Goal: Task Accomplishment & Management: Complete application form

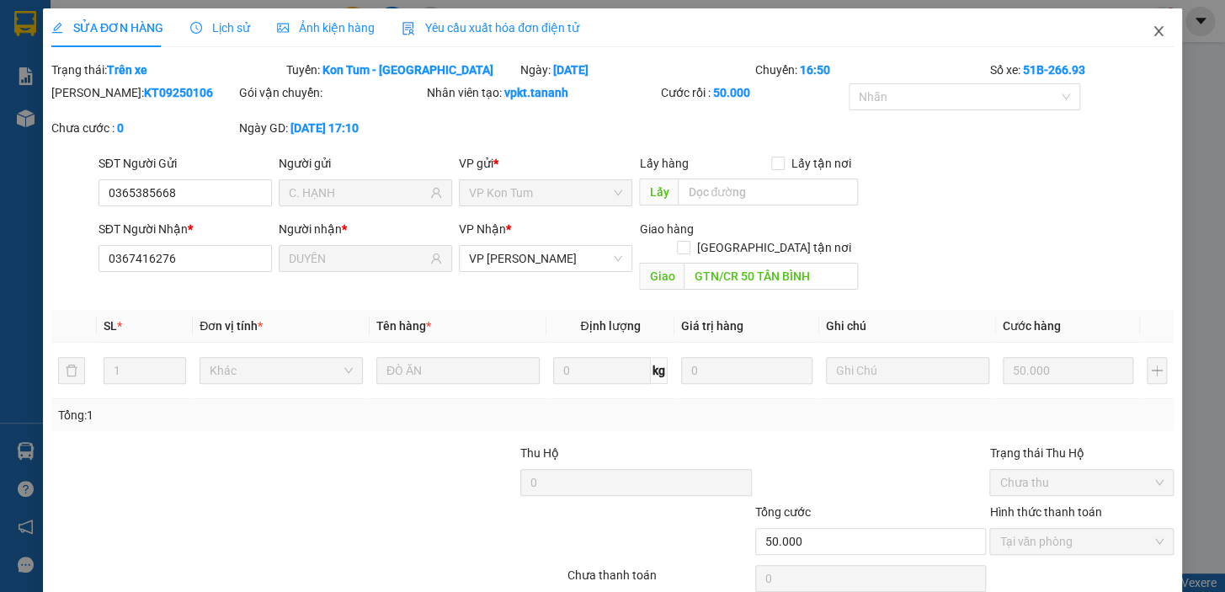
click at [1153, 29] on icon "close" at bounding box center [1157, 31] width 9 height 10
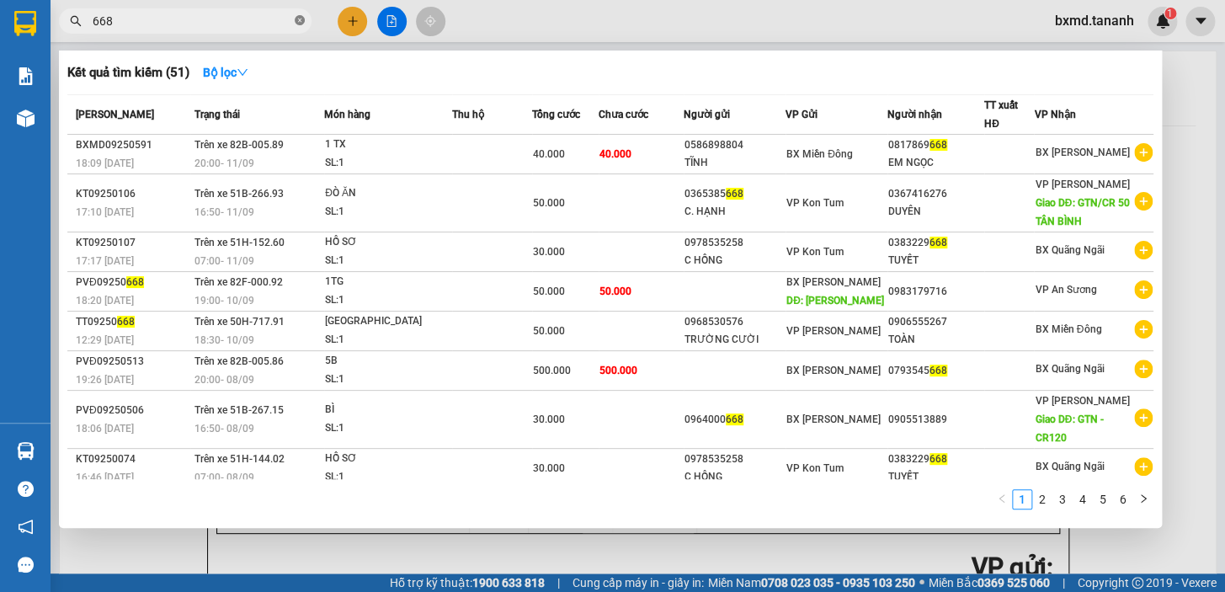
click at [299, 21] on icon "close-circle" at bounding box center [300, 20] width 10 height 10
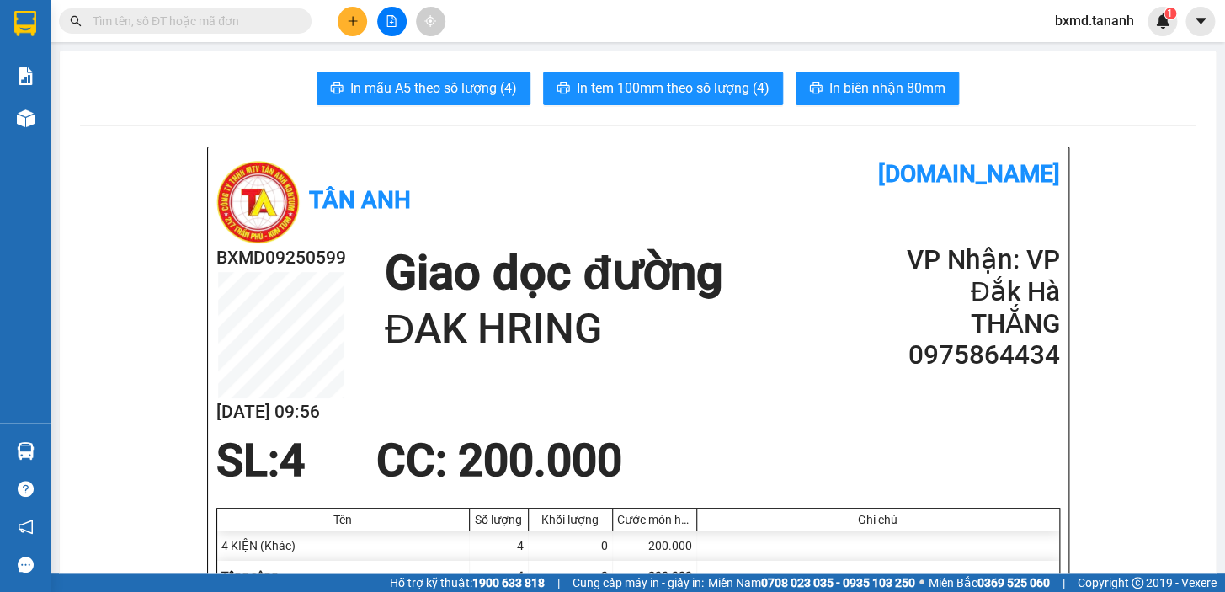
click at [356, 18] on icon "plus" at bounding box center [353, 21] width 12 height 12
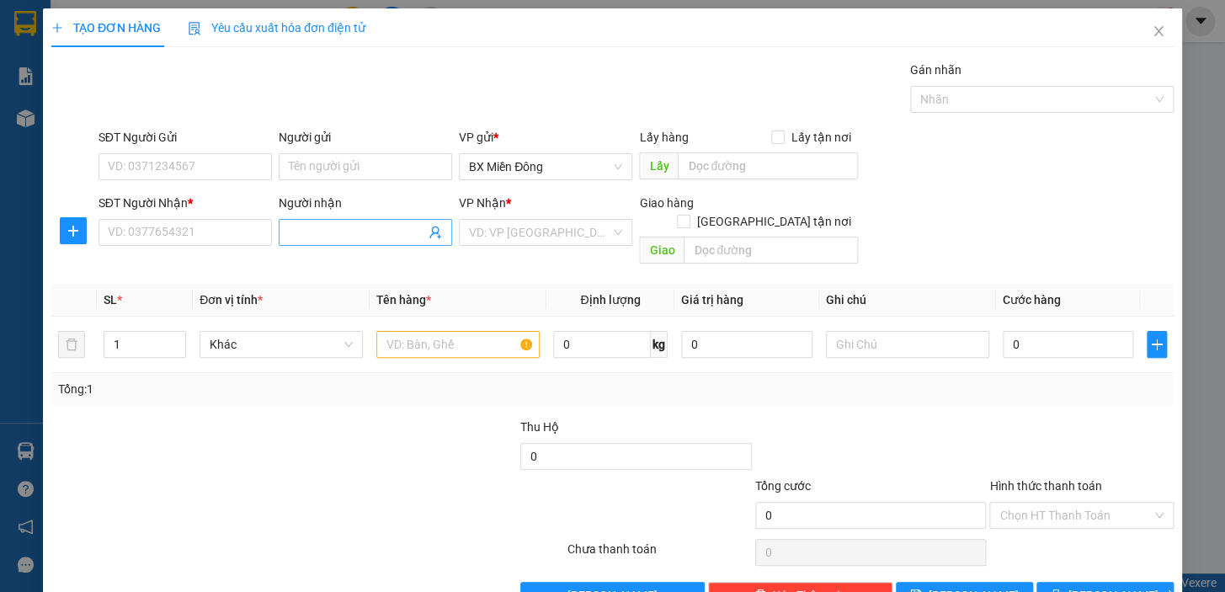
click at [310, 228] on input "Người nhận" at bounding box center [357, 232] width 136 height 19
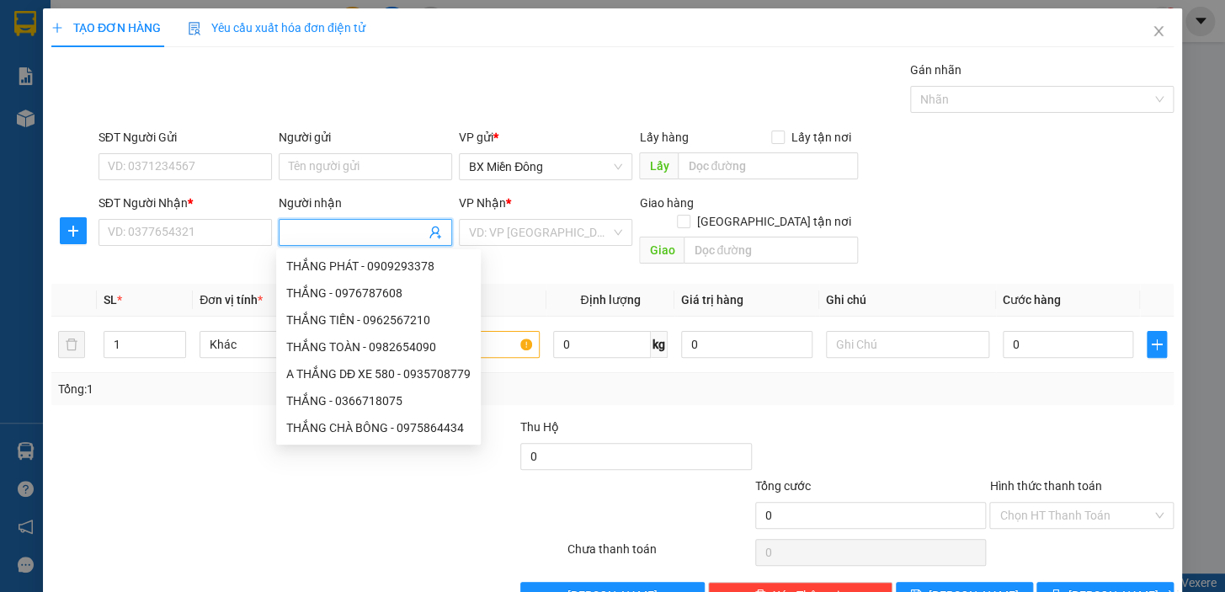
type input "T"
type input "CHỊ NGA"
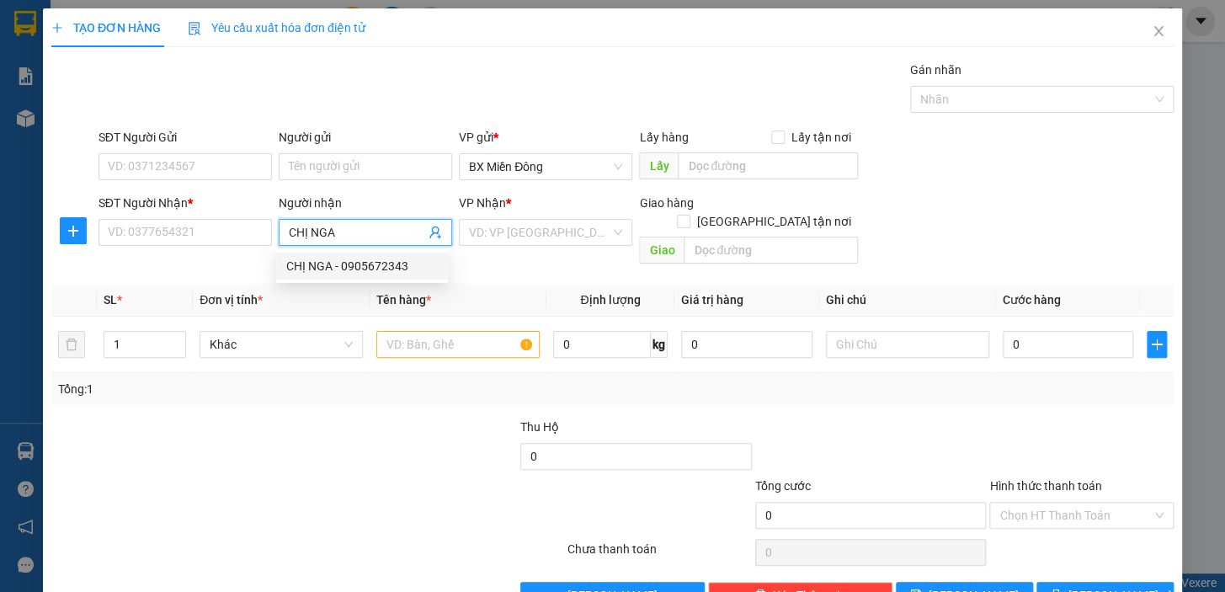
click at [412, 269] on div "CHỊ NGA - 0905672343" at bounding box center [362, 266] width 152 height 19
type input "0905672343"
type input "CHỊ NGA"
click at [530, 234] on input "search" at bounding box center [539, 232] width 141 height 25
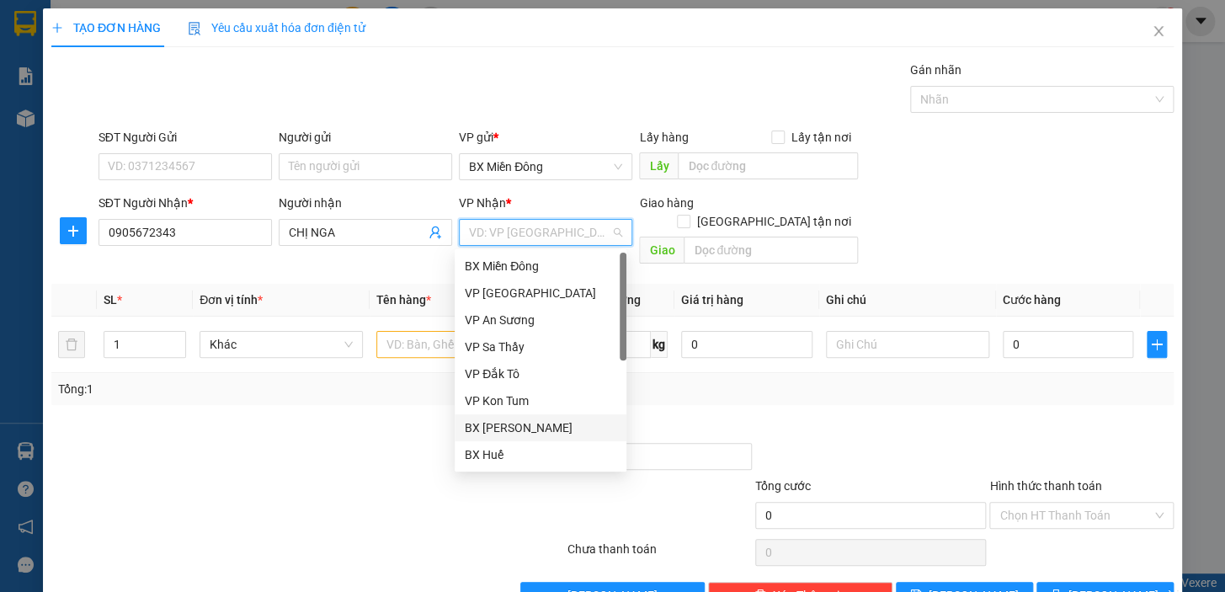
click at [540, 428] on div "BX [PERSON_NAME]" at bounding box center [541, 427] width 152 height 19
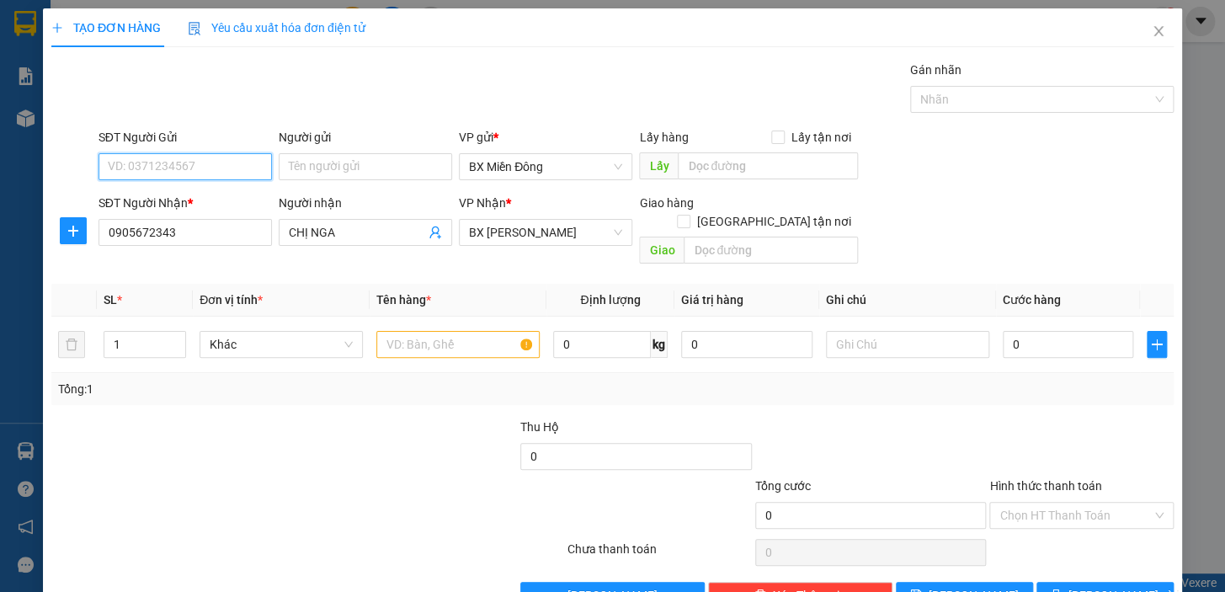
click at [191, 176] on input "SĐT Người Gửi" at bounding box center [184, 166] width 173 height 27
click at [338, 164] on input "Người gửi" at bounding box center [365, 166] width 173 height 27
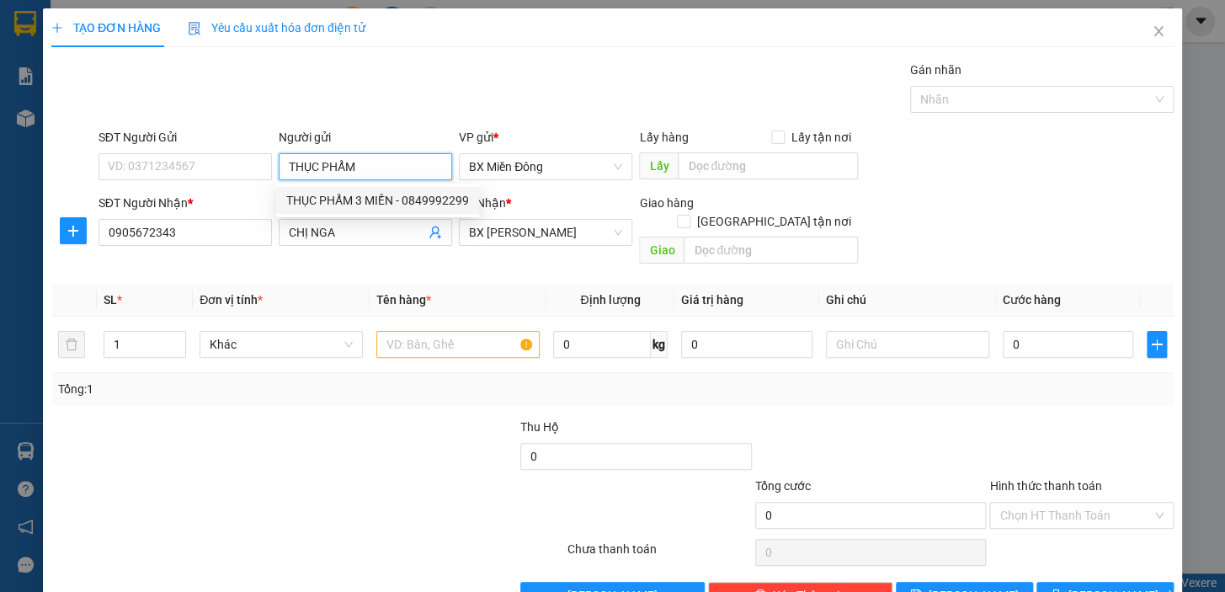
type input "THỤC PHẨM"
drag, startPoint x: 382, startPoint y: 175, endPoint x: 226, endPoint y: 178, distance: 156.6
click at [226, 178] on div "SĐT Người Gửi VD: 0371234567 Người gửi THỤC PHẨM VP gửi * BX Miền Đông Lấy hàng…" at bounding box center [636, 157] width 1082 height 59
click at [167, 155] on input "SĐT Người Gửi" at bounding box center [184, 166] width 173 height 27
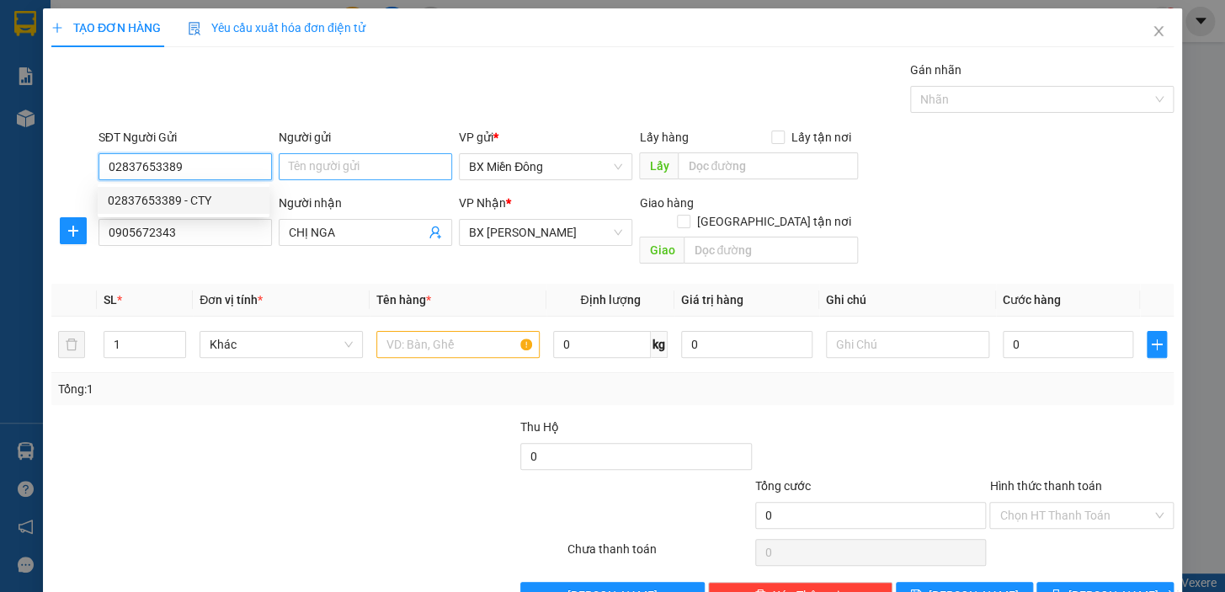
type input "02837653389"
click at [332, 168] on input "Người gửi" at bounding box center [365, 166] width 173 height 27
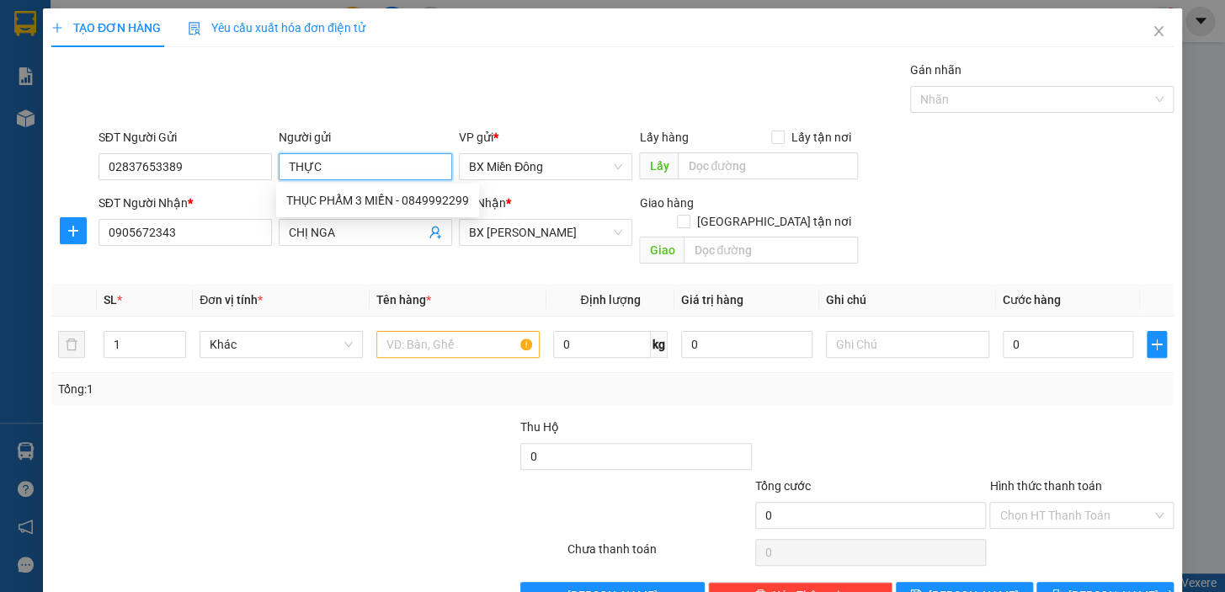
type input "THỰC"
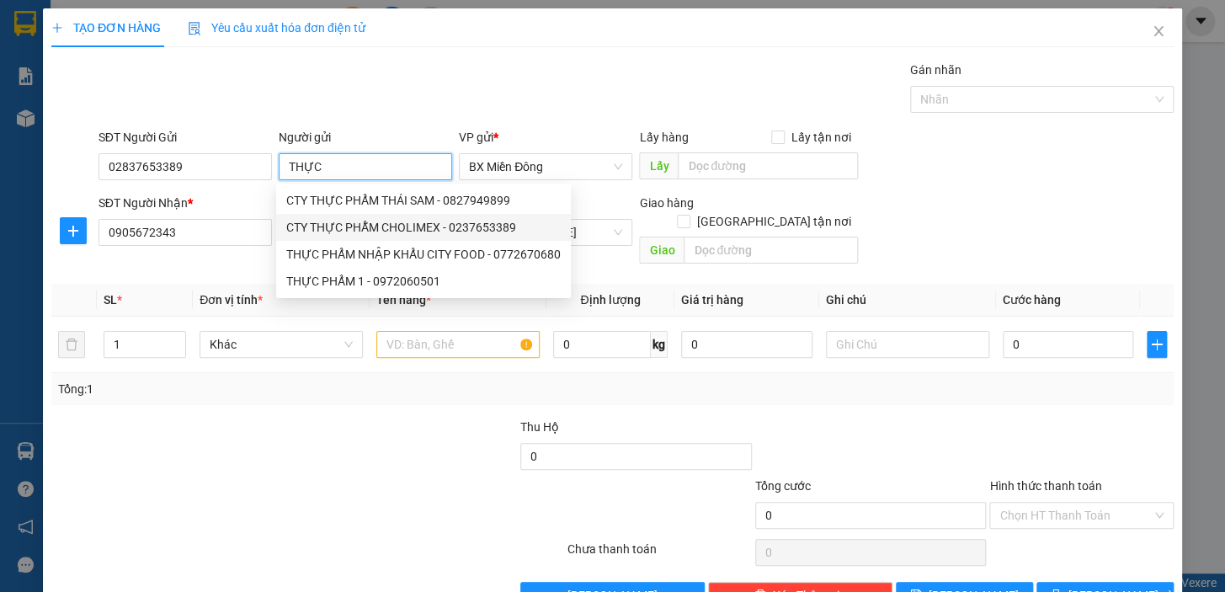
click at [449, 231] on div "CTY THỰC PHẪM CHOLIMEX - 0237653389" at bounding box center [423, 227] width 274 height 19
type input "0237653389"
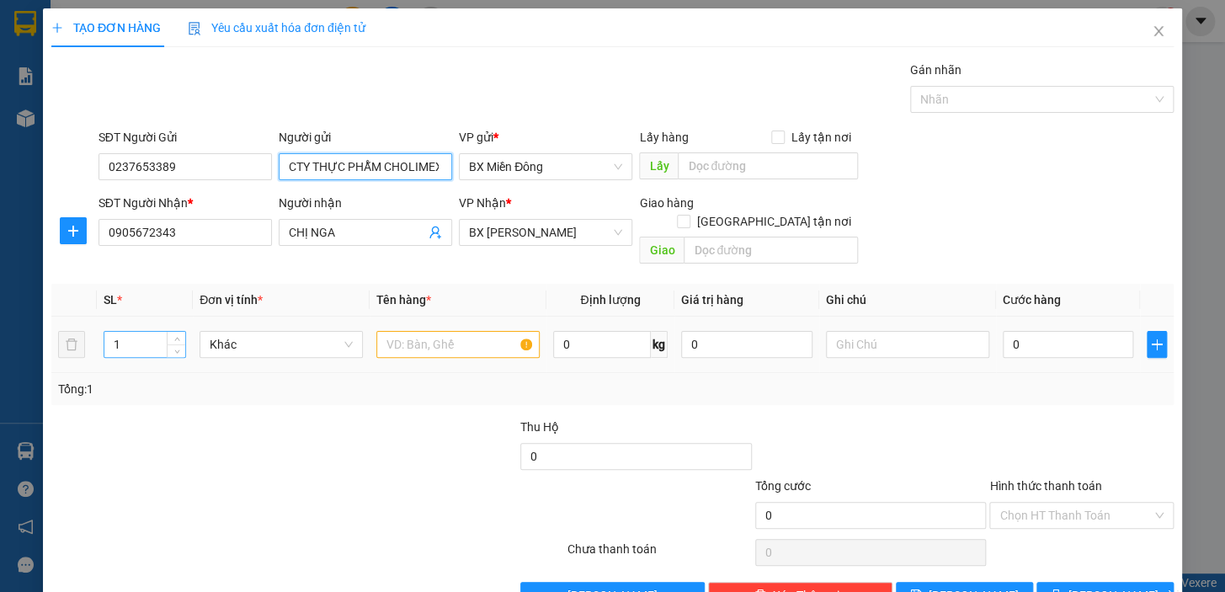
type input "CTY THỰC PHẪM CHOLIMEX"
click at [121, 332] on input "1" at bounding box center [144, 344] width 81 height 25
type input "12"
type input "12 TX"
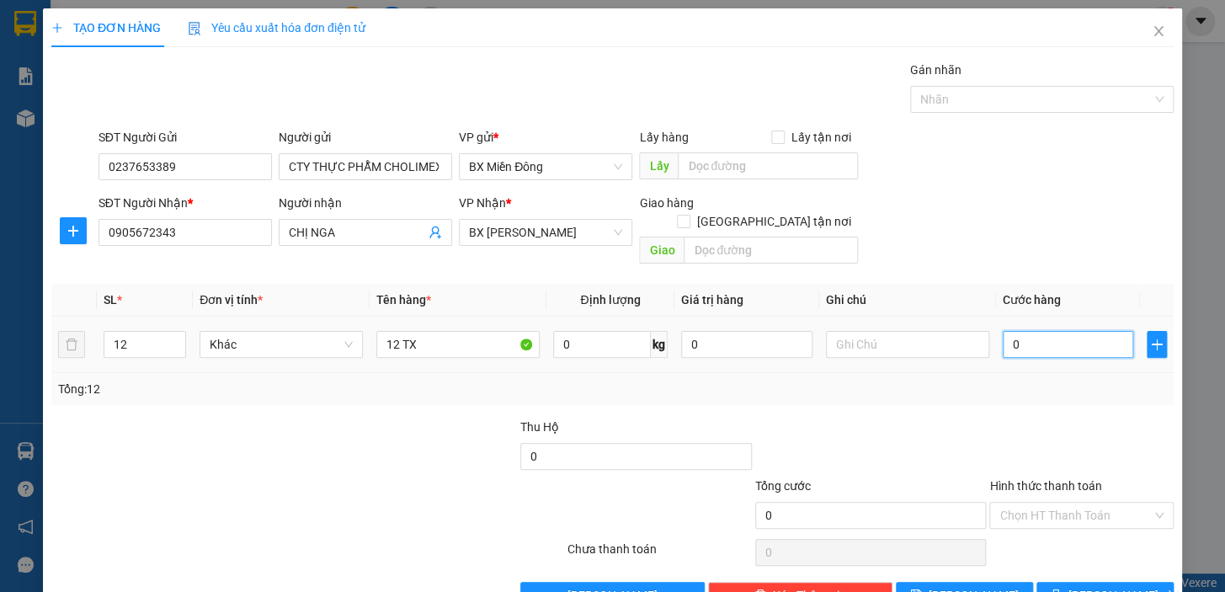
type input "1"
type input "12"
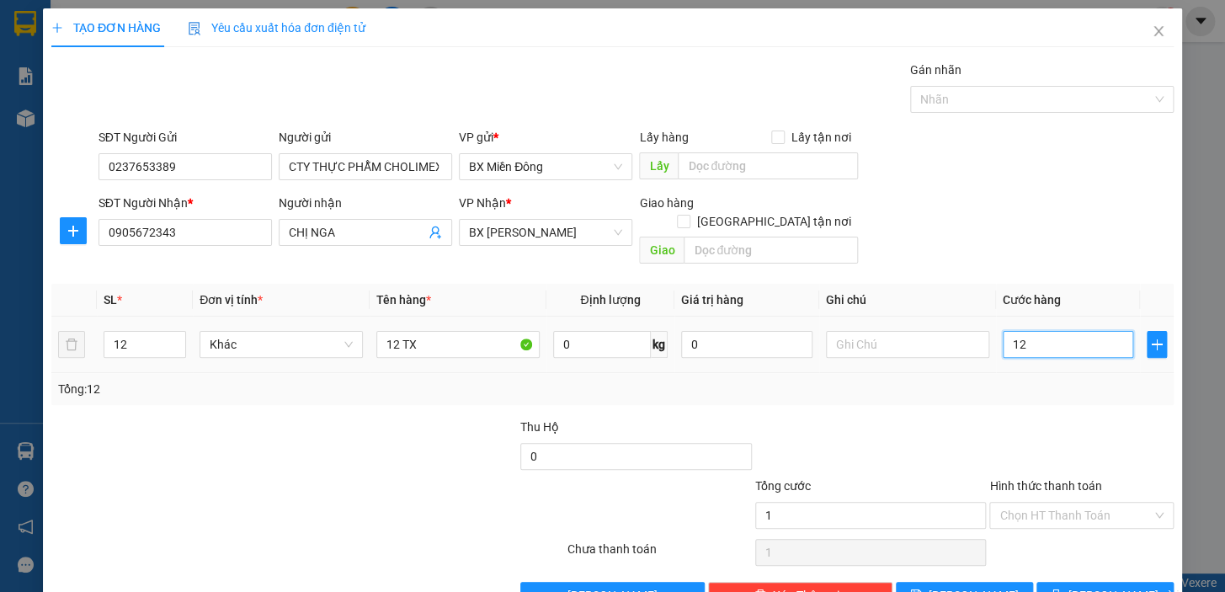
type input "12"
type input "120"
type input "1.200"
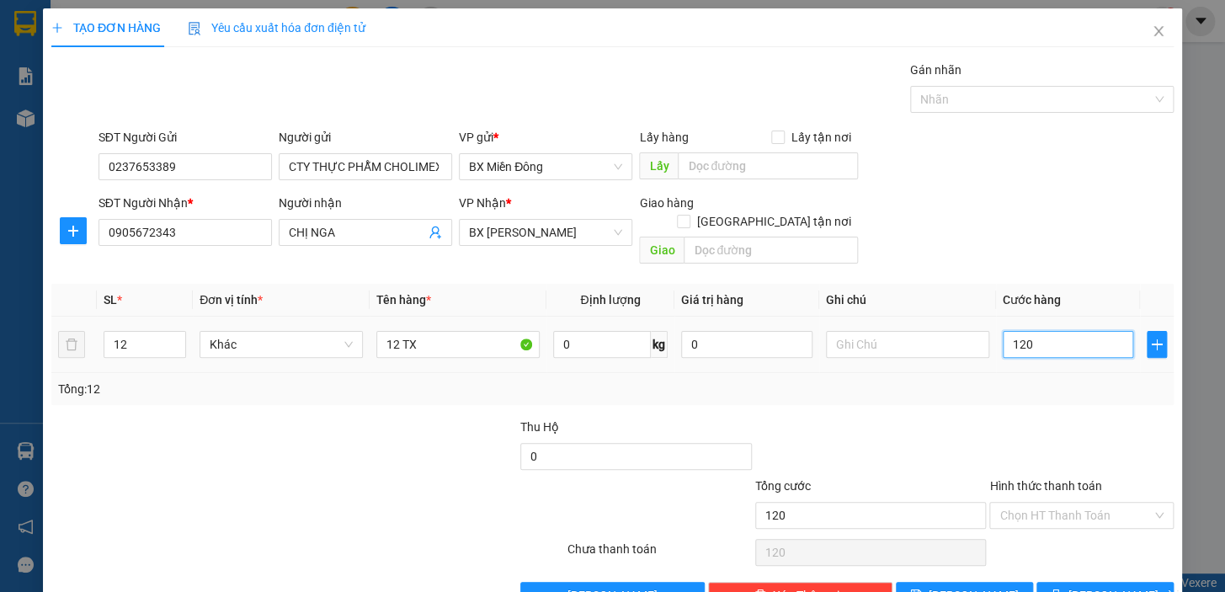
type input "1.200"
type input "1.200.000"
click at [1048, 418] on div at bounding box center [1081, 447] width 188 height 59
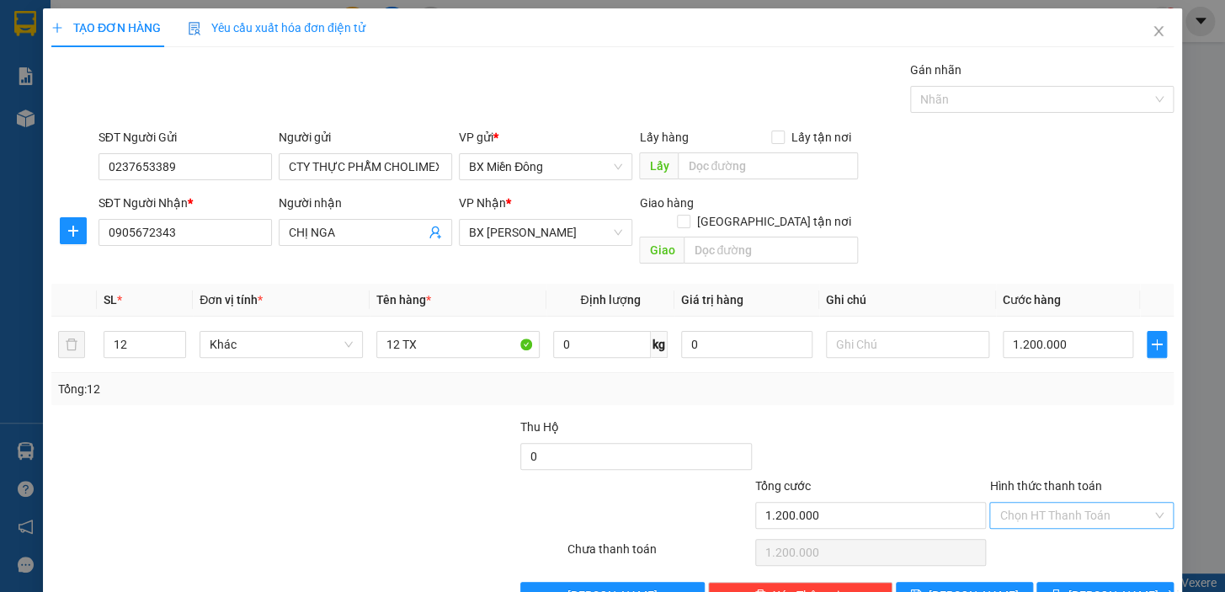
click at [1093, 503] on input "Hình thức thanh toán" at bounding box center [1075, 515] width 152 height 25
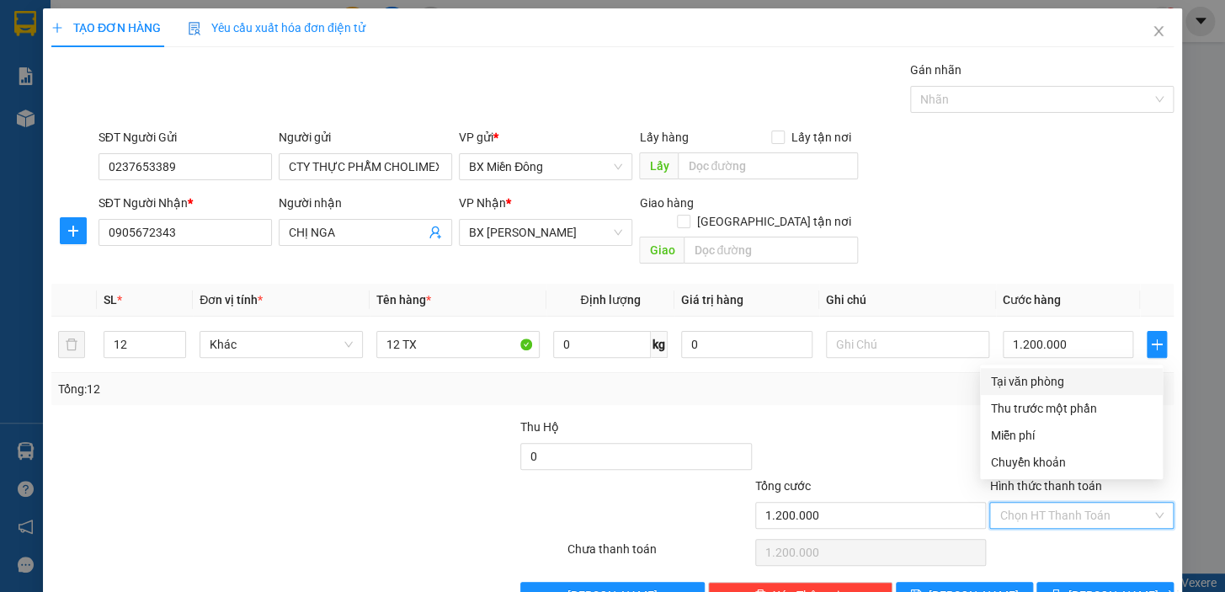
click at [1053, 386] on div "Tại văn phòng" at bounding box center [1071, 381] width 162 height 19
type input "0"
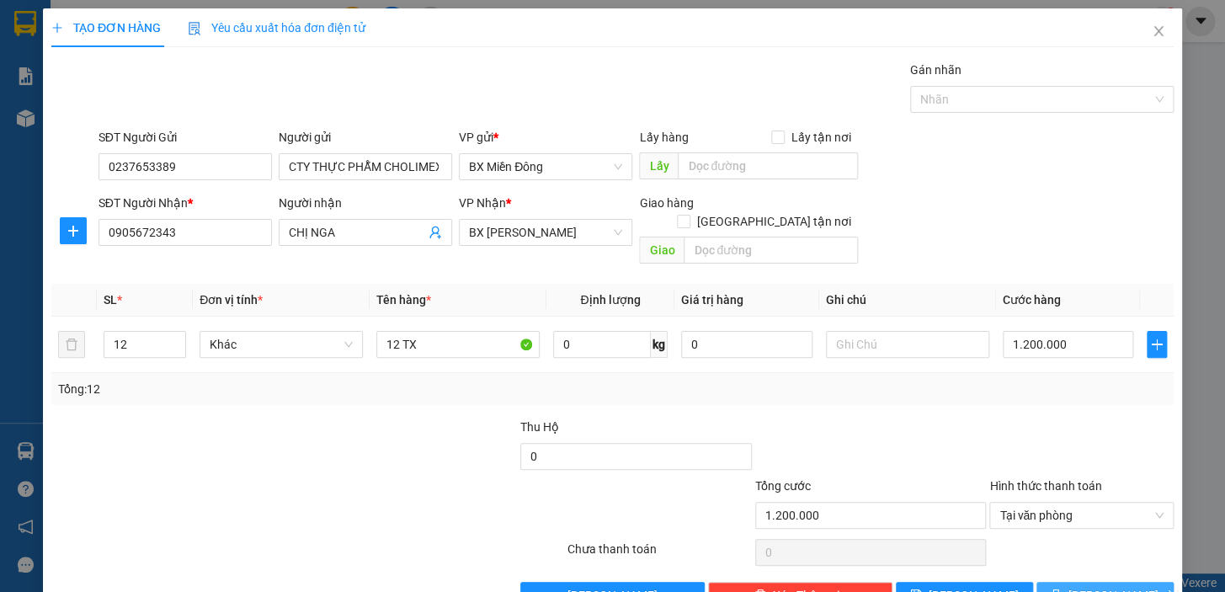
click at [1108, 586] on span "[PERSON_NAME] và In" at bounding box center [1127, 595] width 118 height 19
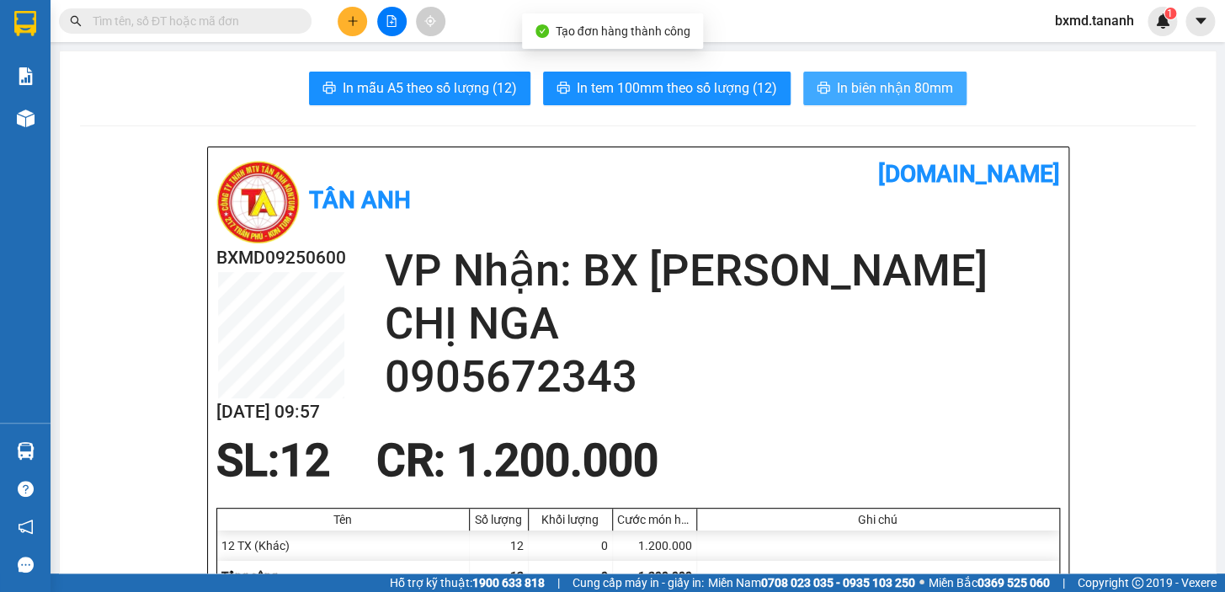
click at [891, 100] on button "In biên nhận 80mm" at bounding box center [884, 89] width 163 height 34
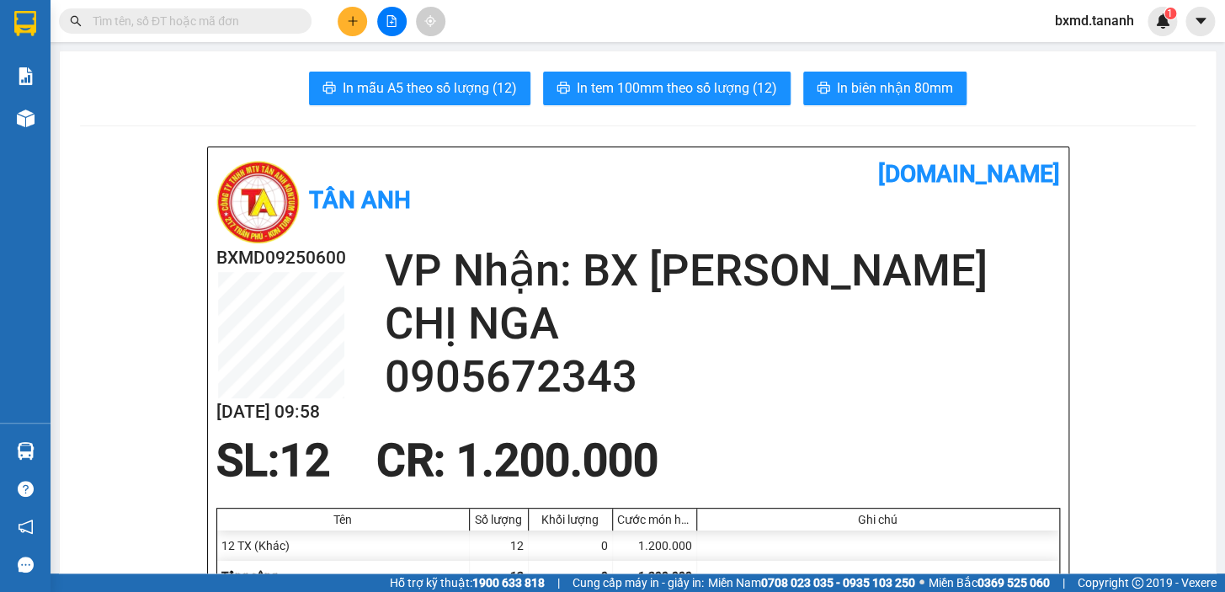
click at [344, 17] on button at bounding box center [352, 21] width 29 height 29
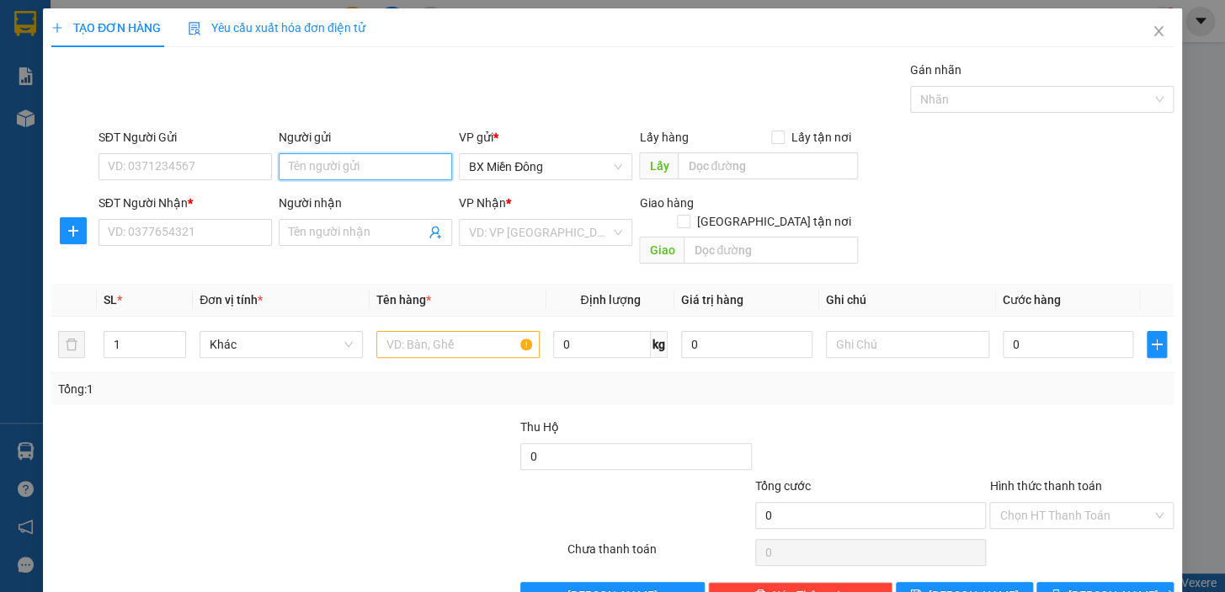
click at [372, 163] on input "Người gửi" at bounding box center [365, 166] width 173 height 27
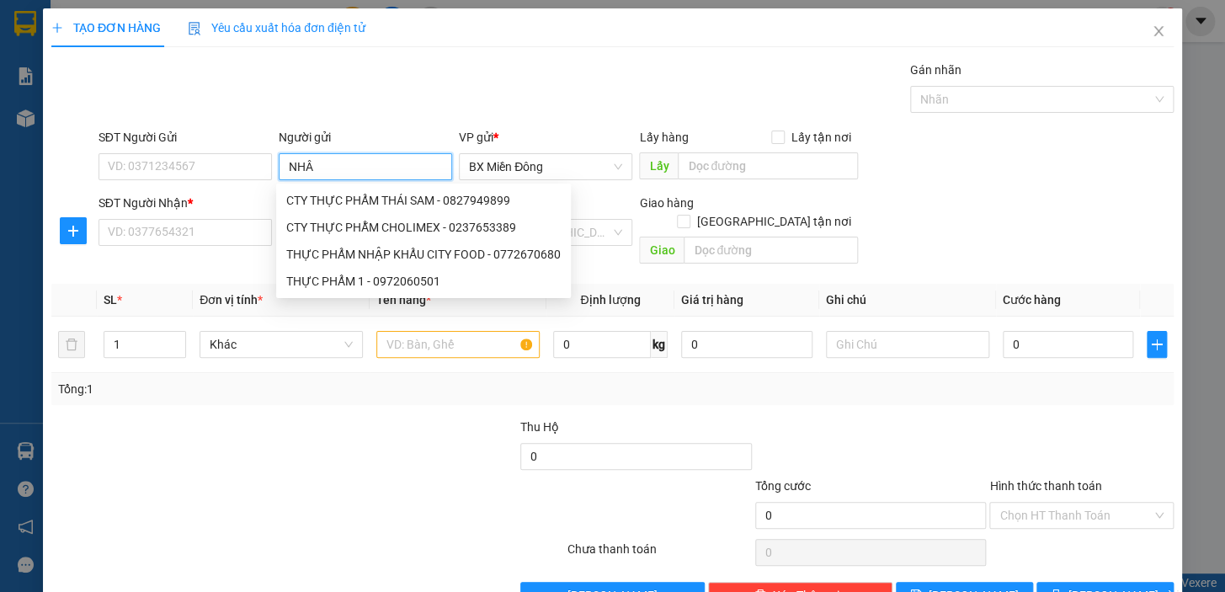
type input "NHÂM"
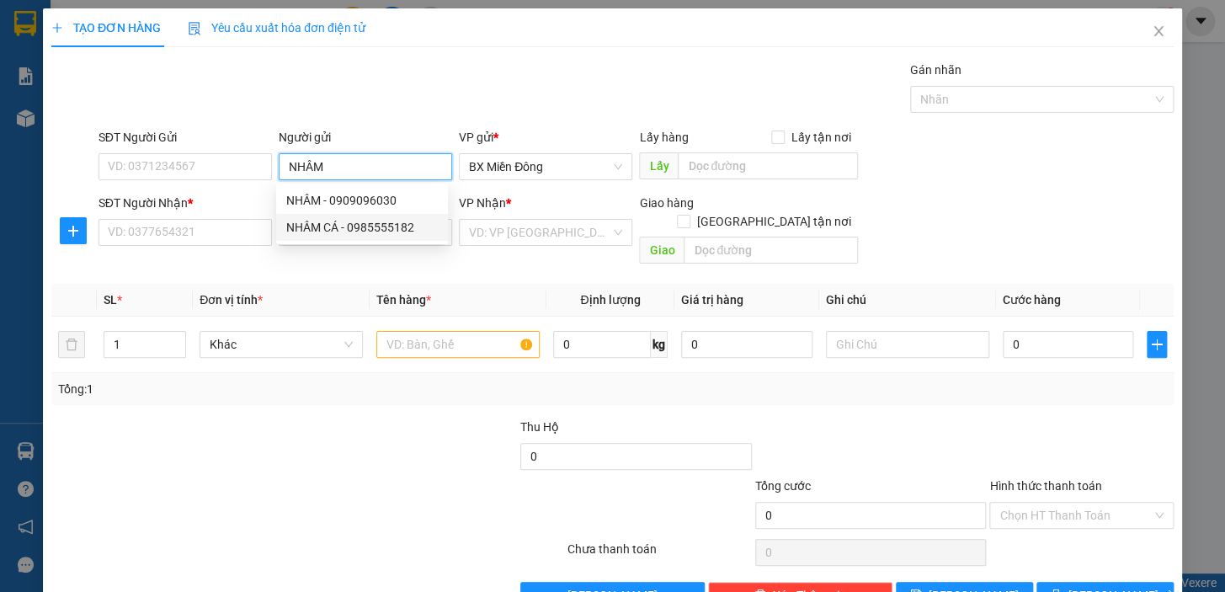
click at [336, 228] on div "NHÂM CÁ - 0985555182" at bounding box center [362, 227] width 152 height 19
type input "0985555182"
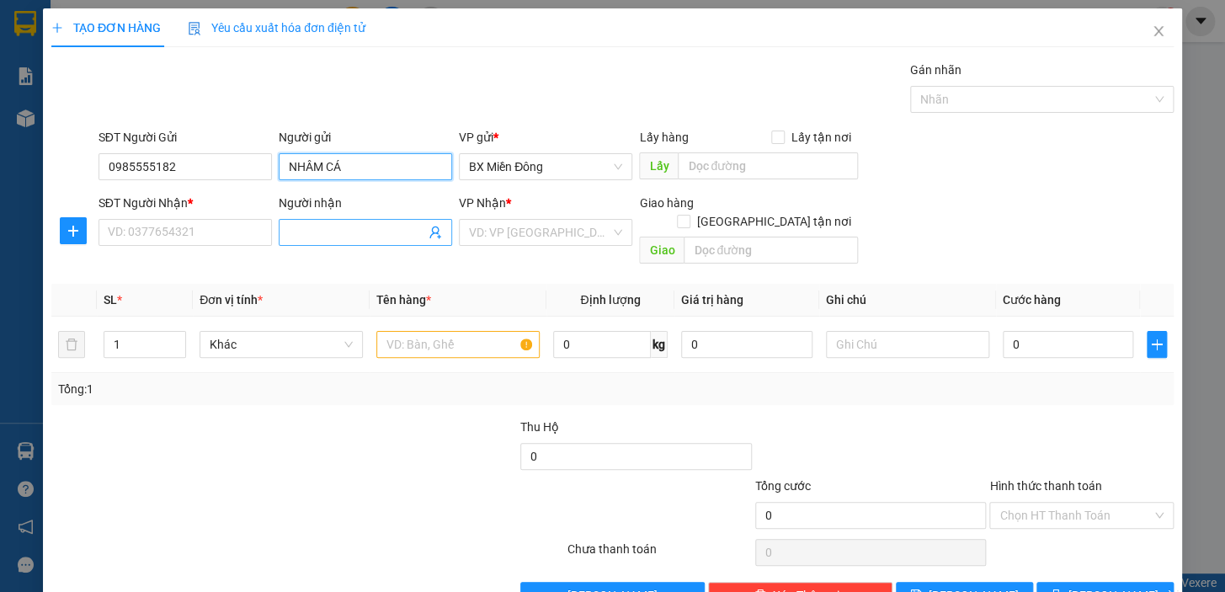
type input "NHÂM CÁ"
click at [336, 242] on span at bounding box center [365, 232] width 173 height 27
click at [381, 238] on input "HOA THÔNG" at bounding box center [357, 232] width 136 height 19
click at [317, 284] on th "Đơn vị tính *" at bounding box center [281, 300] width 177 height 33
drag, startPoint x: 381, startPoint y: 240, endPoint x: 142, endPoint y: 287, distance: 242.9
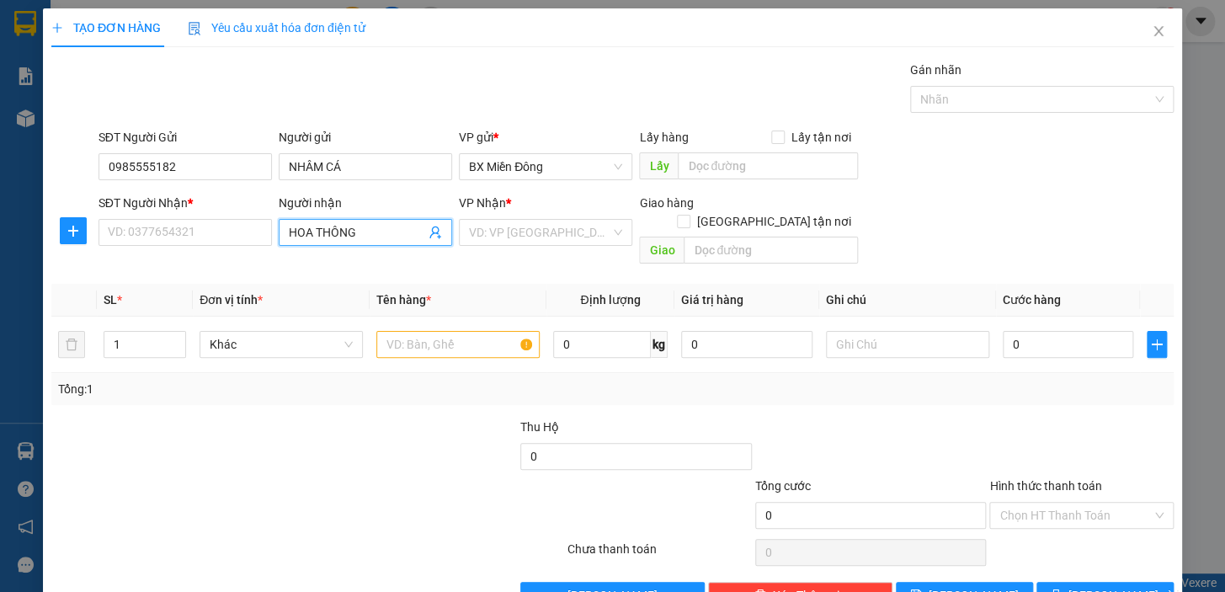
click at [142, 287] on div "Transit Pickup Surcharge Ids Transit Deliver Surcharge Ids Transit Deliver Surc…" at bounding box center [612, 335] width 1122 height 548
click at [375, 235] on input "HOA THÔNG" at bounding box center [357, 232] width 136 height 19
click at [227, 230] on input "SĐT Người Nhận *" at bounding box center [184, 232] width 173 height 27
click at [378, 224] on input "HOA THÔNG" at bounding box center [357, 232] width 136 height 19
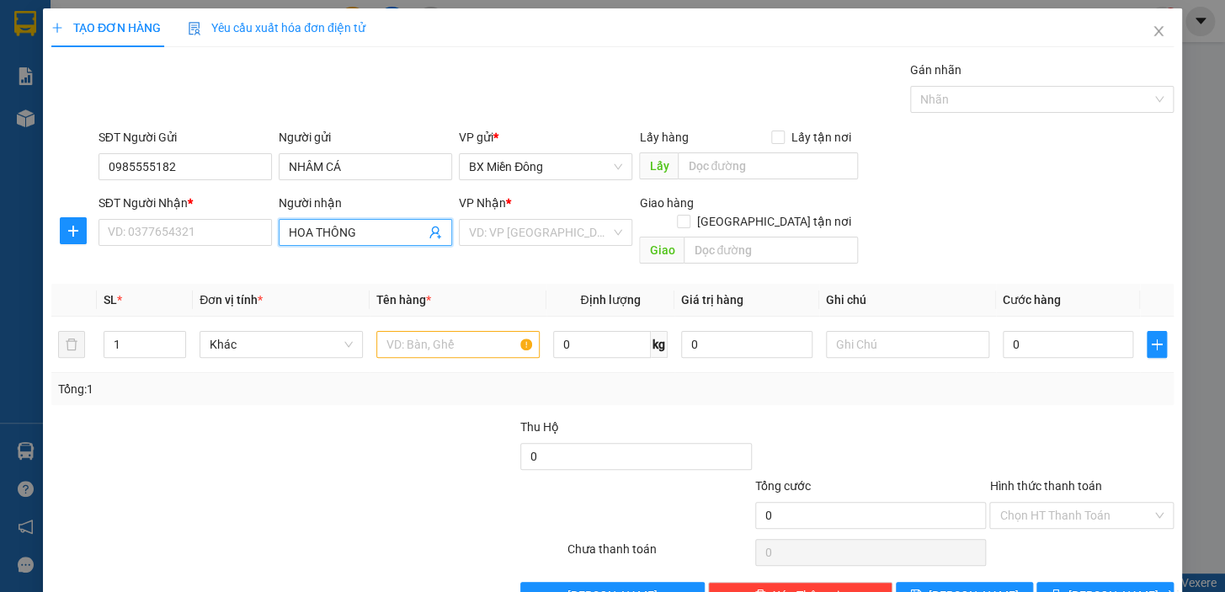
drag, startPoint x: 378, startPoint y: 224, endPoint x: 246, endPoint y: 252, distance: 135.1
click at [246, 252] on div "SĐT Người Nhận * VD: 0377654321 Người nhận HOA THÔNG HOA THÔNG VP Nhận * VD: VP…" at bounding box center [636, 232] width 1082 height 77
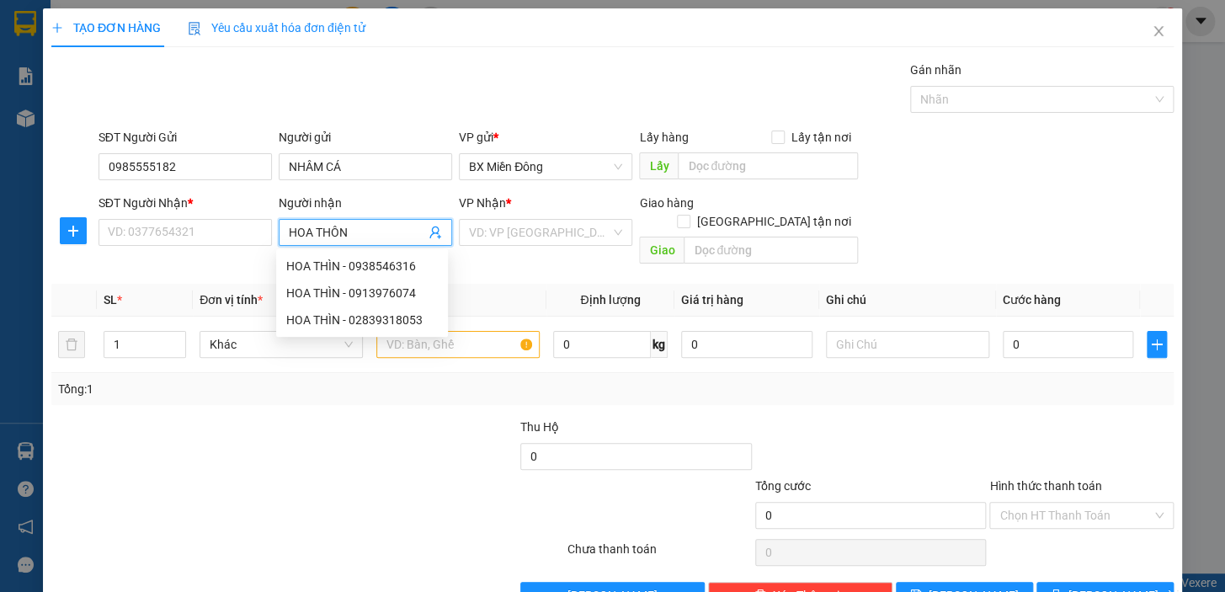
type input "HOA THÔNG"
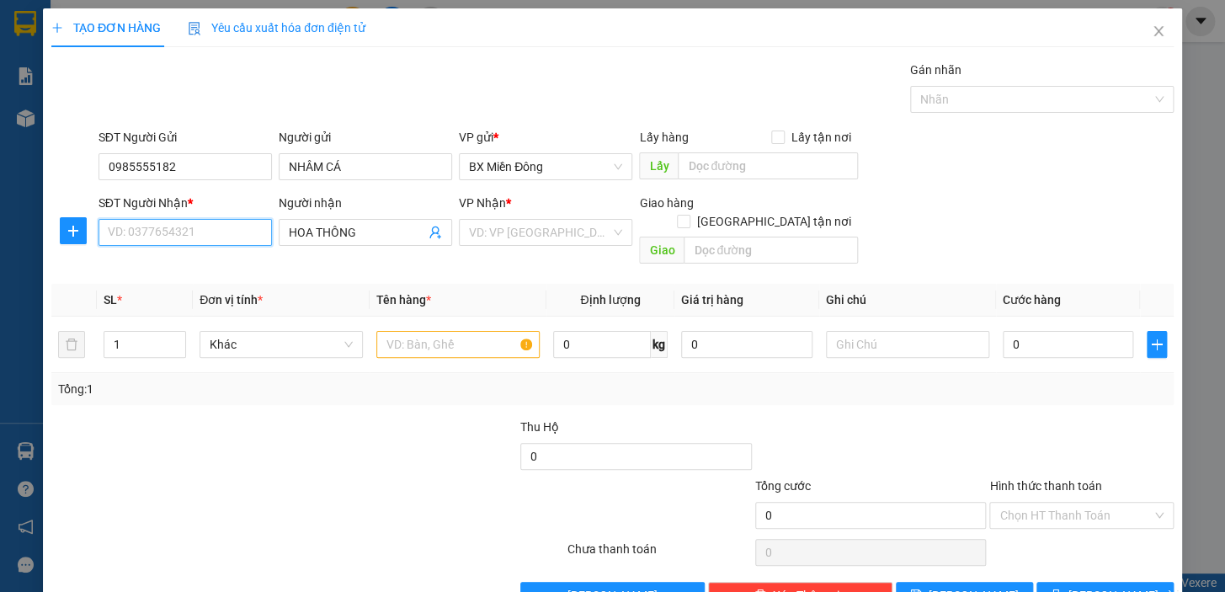
click at [217, 236] on input "SĐT Người Nhận *" at bounding box center [184, 232] width 173 height 27
click at [212, 233] on input "SĐT Người Nhận *" at bounding box center [184, 232] width 173 height 27
click at [1152, 28] on icon "close" at bounding box center [1158, 30] width 13 height 13
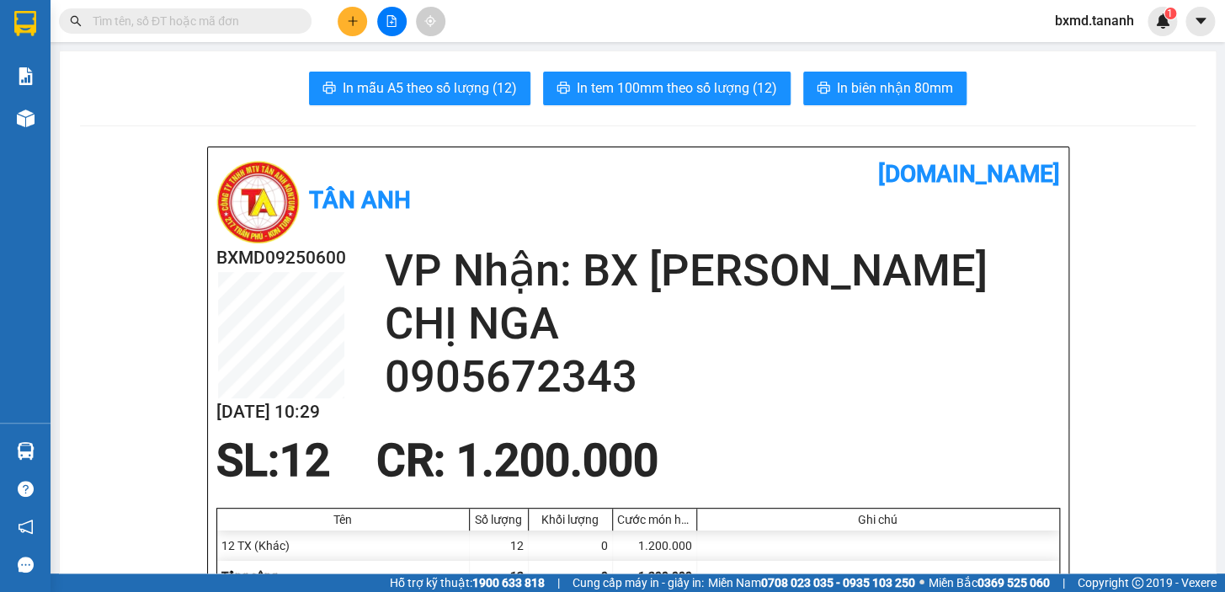
click at [143, 7] on div "Kết quả tìm kiếm ( 51 ) Bộ lọc Mã ĐH Trạng thái Món hàng Thu hộ Tổng cước Chưa …" at bounding box center [164, 21] width 328 height 29
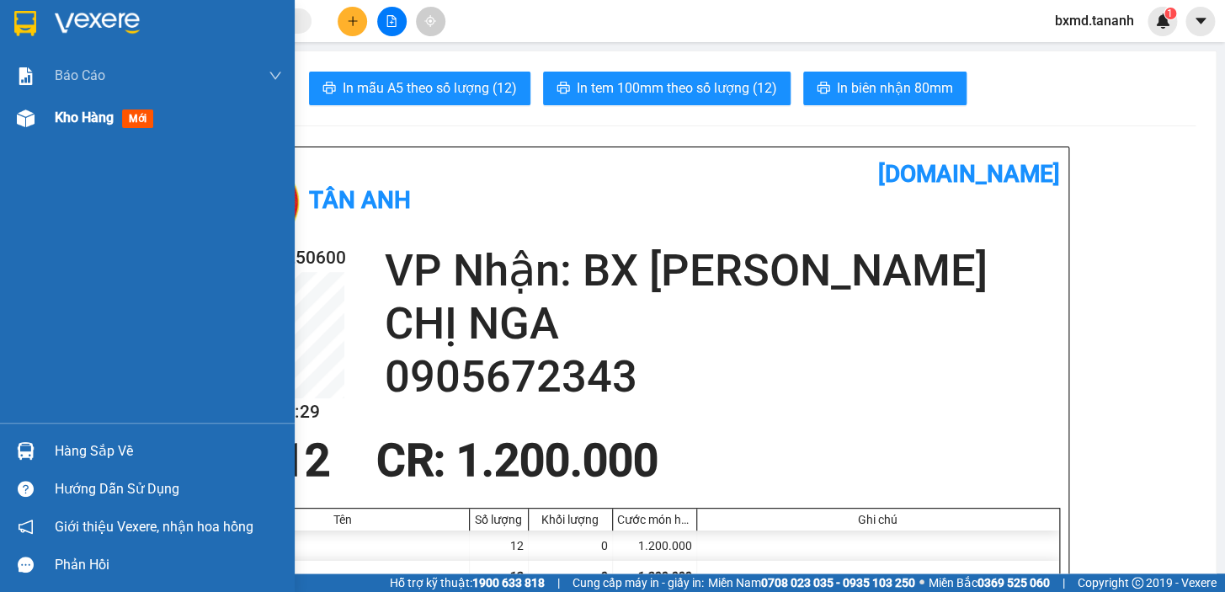
click at [146, 118] on span "mới" at bounding box center [137, 118] width 31 height 19
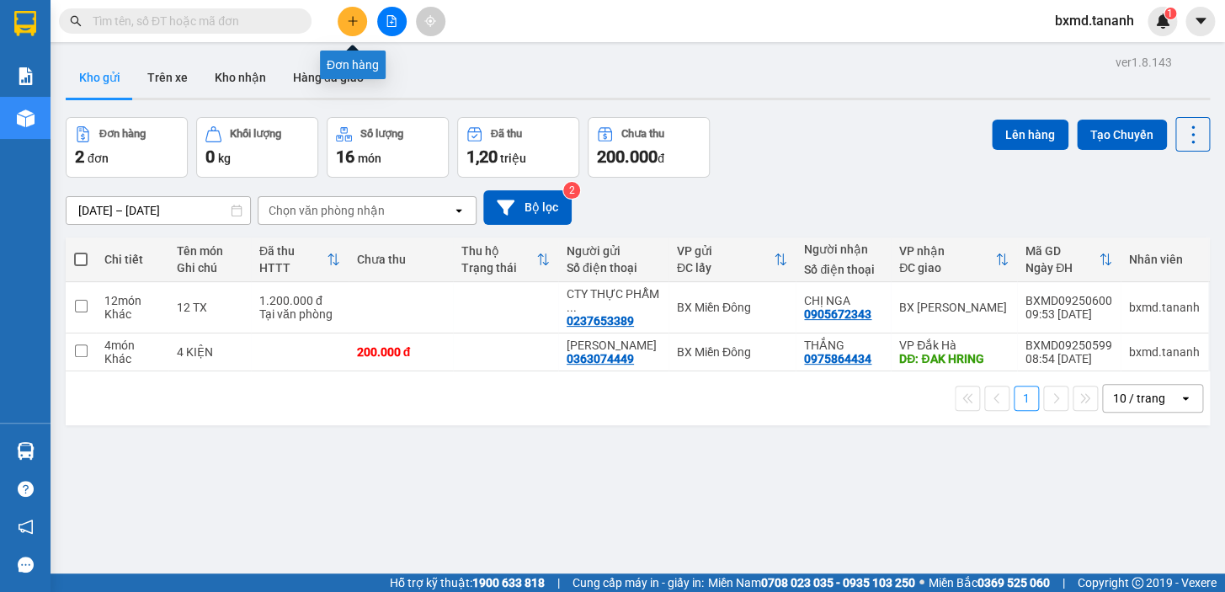
click at [351, 19] on icon "plus" at bounding box center [353, 21] width 12 height 12
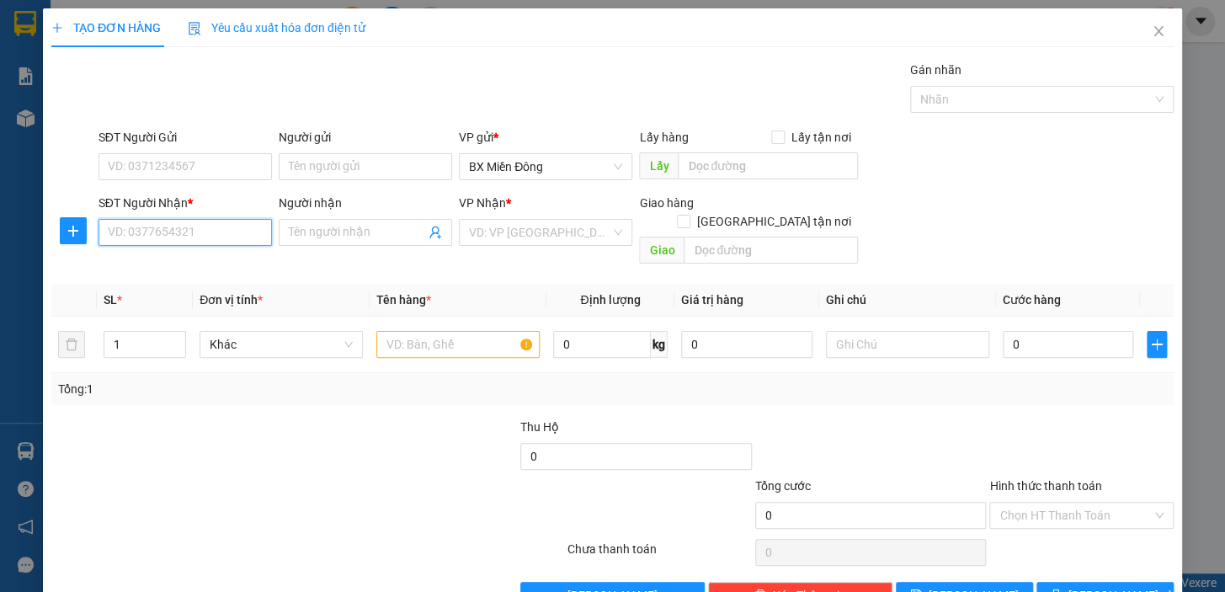
click at [241, 227] on input "SĐT Người Nhận *" at bounding box center [184, 232] width 173 height 27
type input "5"
type input "551"
drag, startPoint x: 183, startPoint y: 236, endPoint x: 0, endPoint y: 297, distance: 192.7
click at [0, 307] on div "TẠO ĐƠN HÀNG Yêu cầu xuất hóa đơn điện tử Transit Pickup Surcharge Ids Transit …" at bounding box center [612, 296] width 1225 height 592
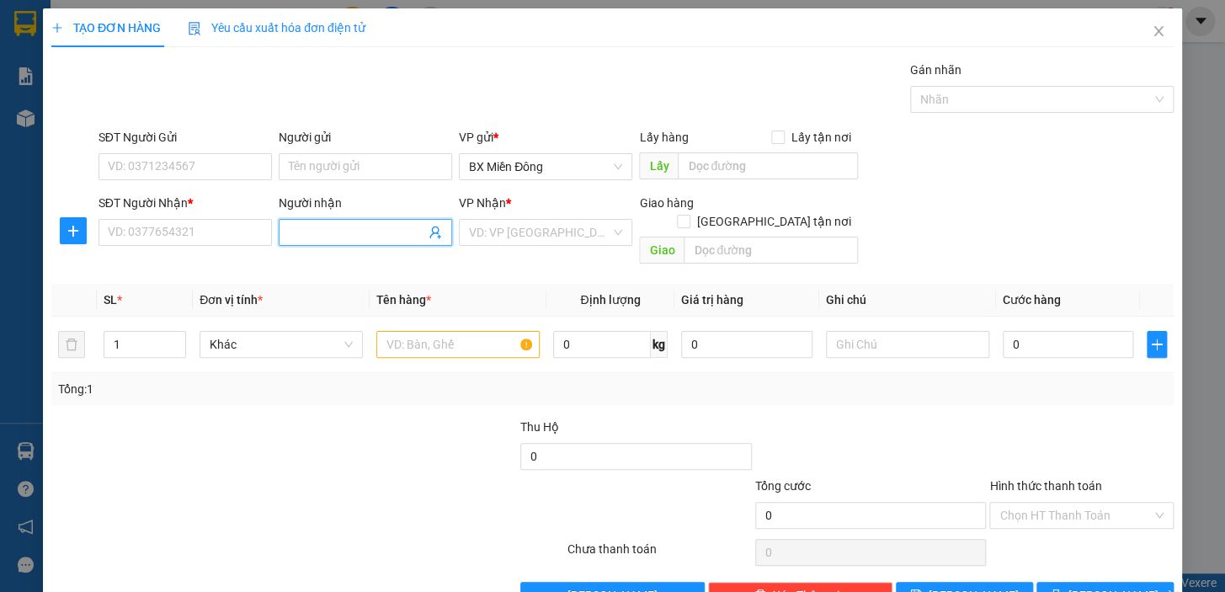
click at [361, 226] on input "Người nhận" at bounding box center [357, 232] width 136 height 19
type input "HOA THÔNG"
click at [208, 248] on div "SĐT Người Nhận * VD: 0377654321" at bounding box center [184, 223] width 173 height 59
click at [329, 178] on input "Người gửi" at bounding box center [365, 166] width 173 height 27
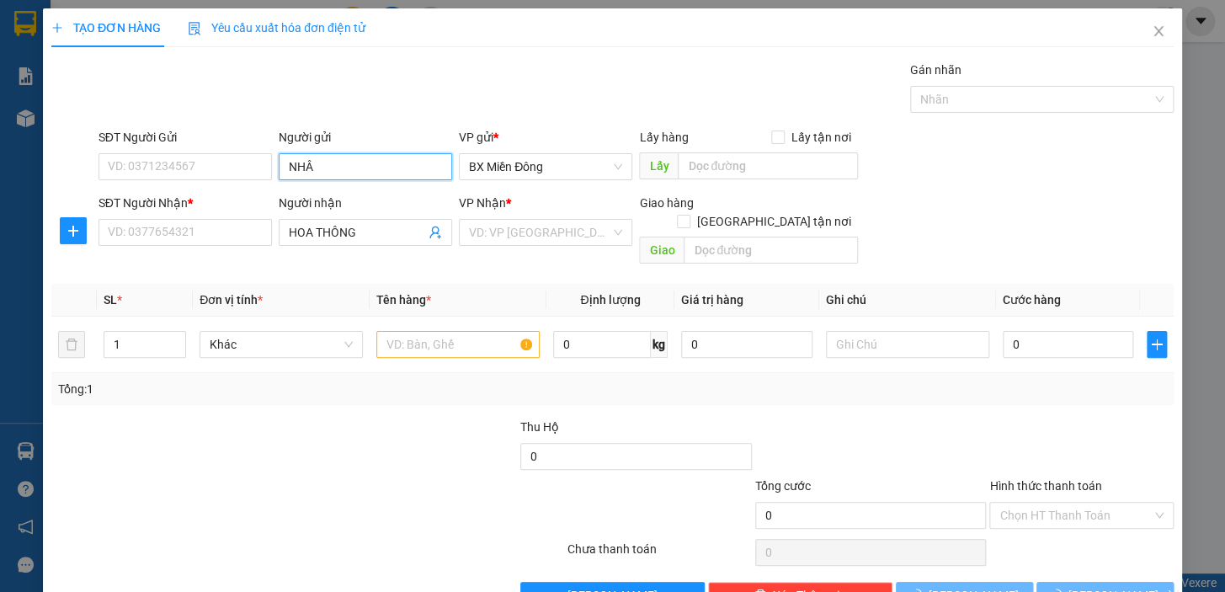
type input "NHÂM"
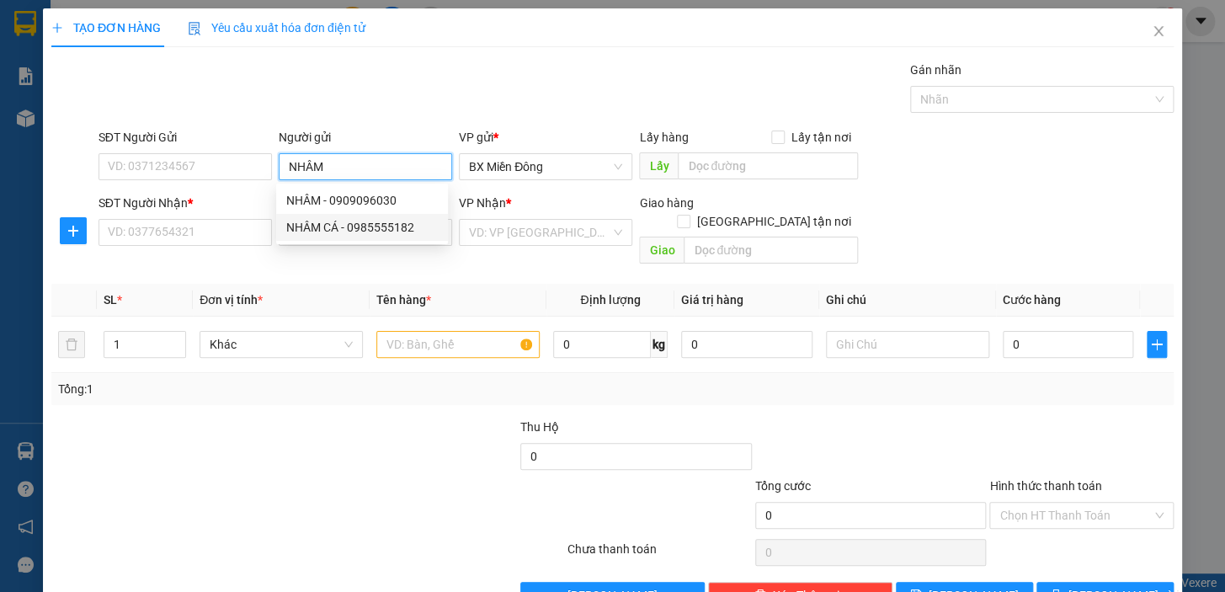
click at [345, 225] on div "NHÂM CÁ - 0985555182" at bounding box center [362, 227] width 152 height 19
type input "0985555182"
type input "NHÂM CÁ"
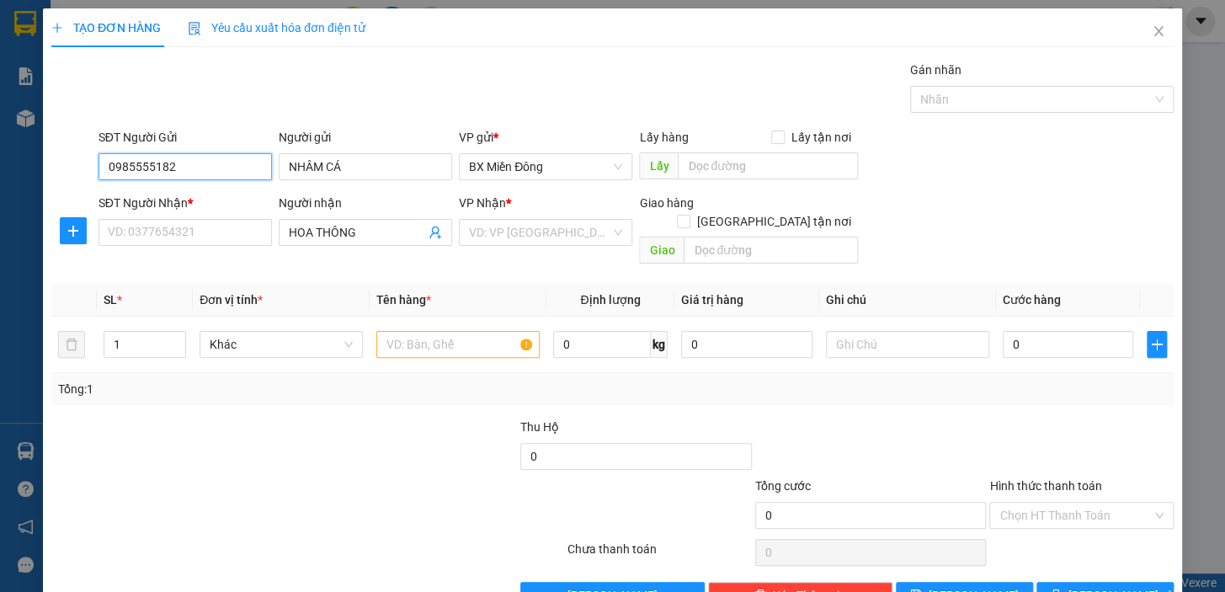
drag, startPoint x: 191, startPoint y: 168, endPoint x: 143, endPoint y: 177, distance: 48.7
click at [56, 184] on div "SĐT Người Gửi 0985555182 0985555182 Người gửi NHÂM CÁ VP gửi * BX Miền Đông Lấy…" at bounding box center [613, 157] width 1126 height 59
paste input "0985555182"
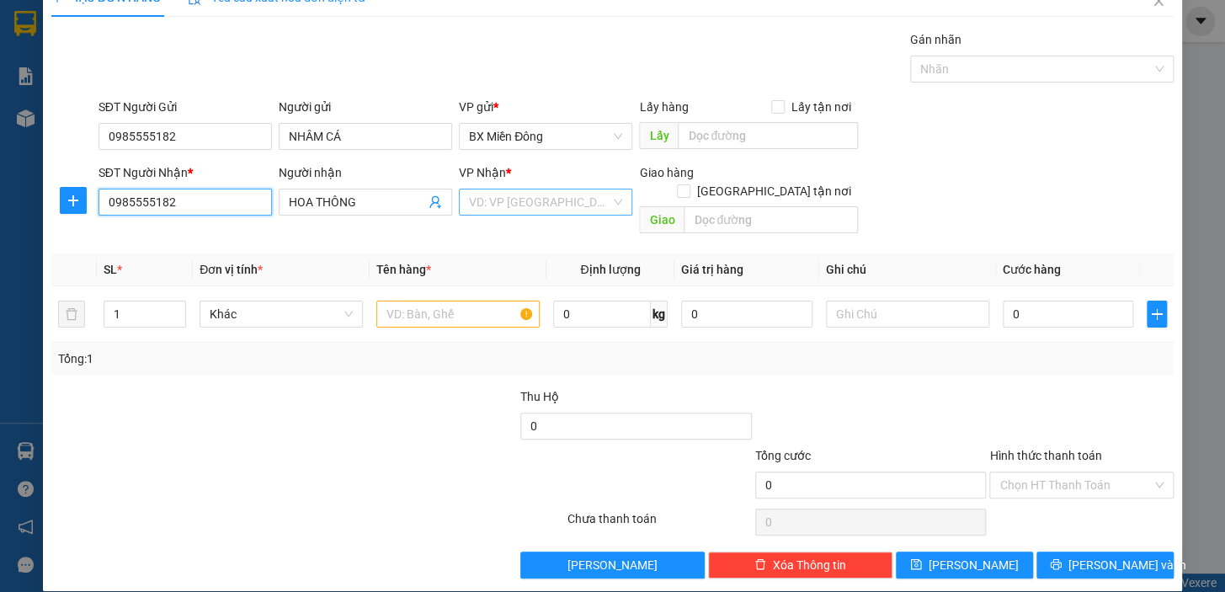
type input "0985555182"
click at [560, 200] on input "search" at bounding box center [539, 201] width 141 height 25
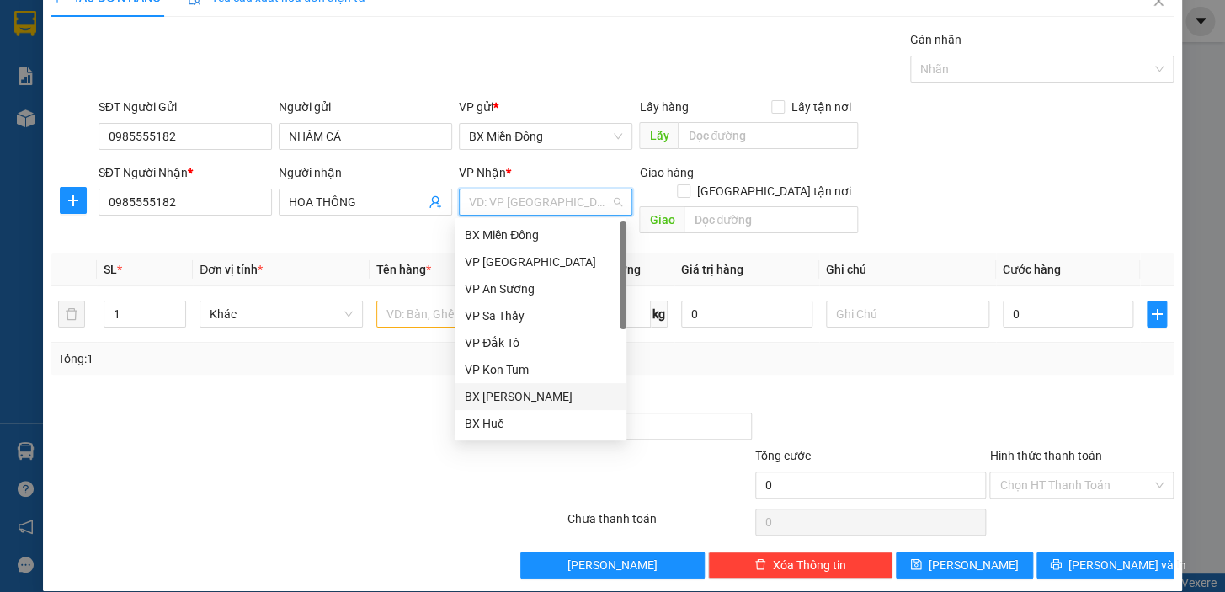
click at [541, 395] on div "BX [PERSON_NAME]" at bounding box center [541, 396] width 152 height 19
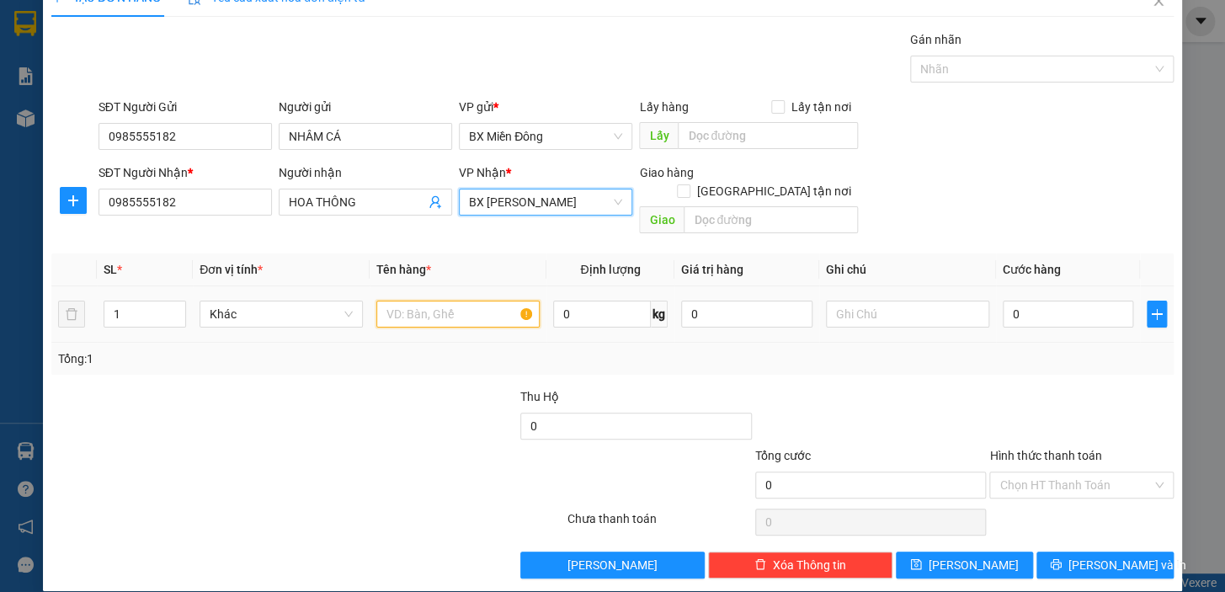
click at [466, 301] on input "text" at bounding box center [457, 314] width 163 height 27
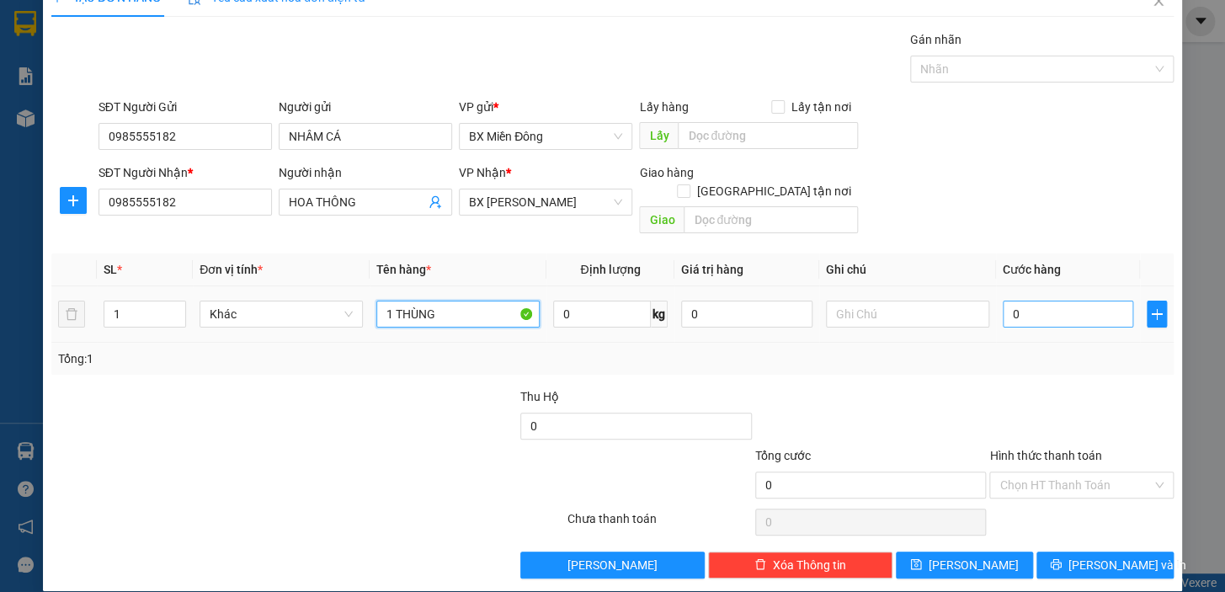
type input "1 THÙNG"
click at [1032, 301] on input "0" at bounding box center [1068, 314] width 131 height 27
type input "1"
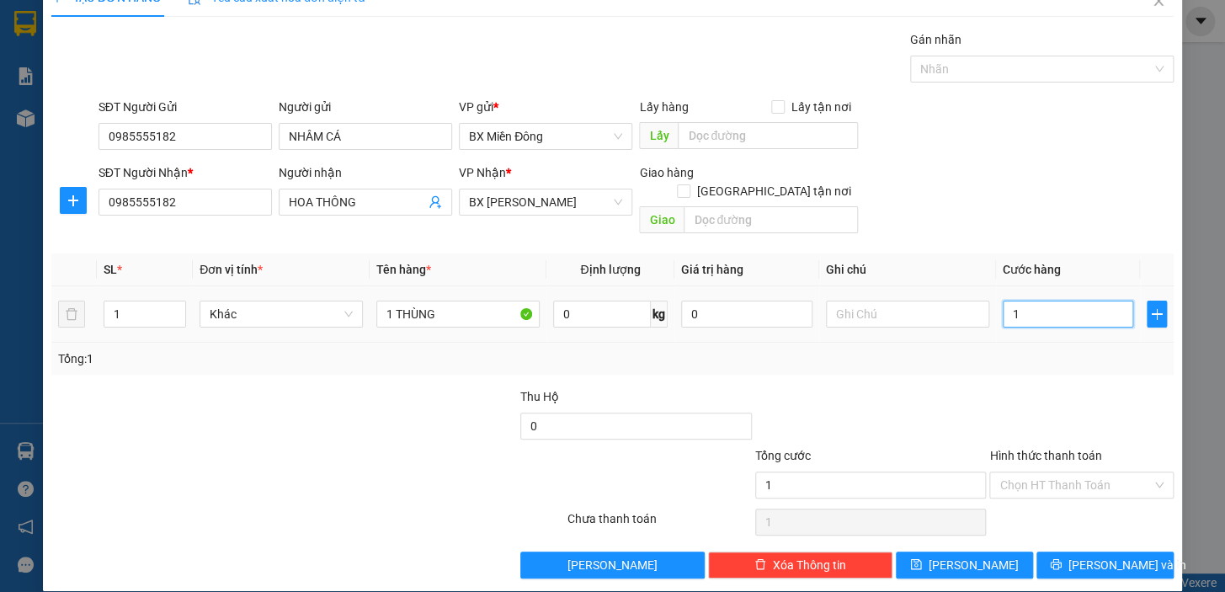
type input "12"
type input "120"
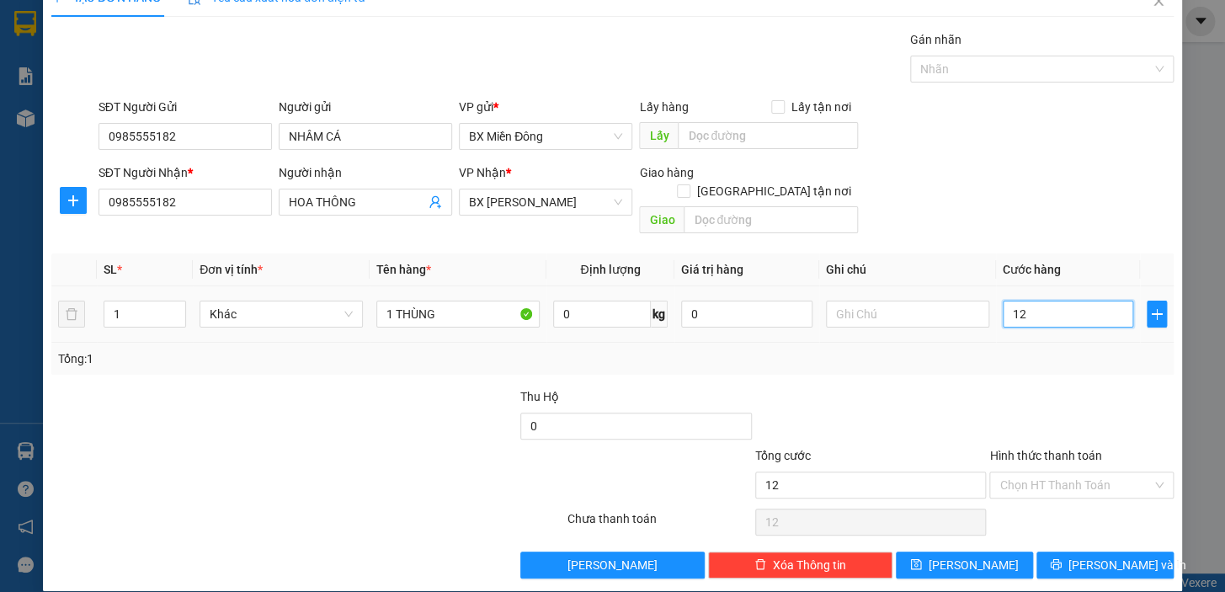
type input "120"
type input "120.000"
click at [1101, 556] on span "[PERSON_NAME] và In" at bounding box center [1127, 565] width 118 height 19
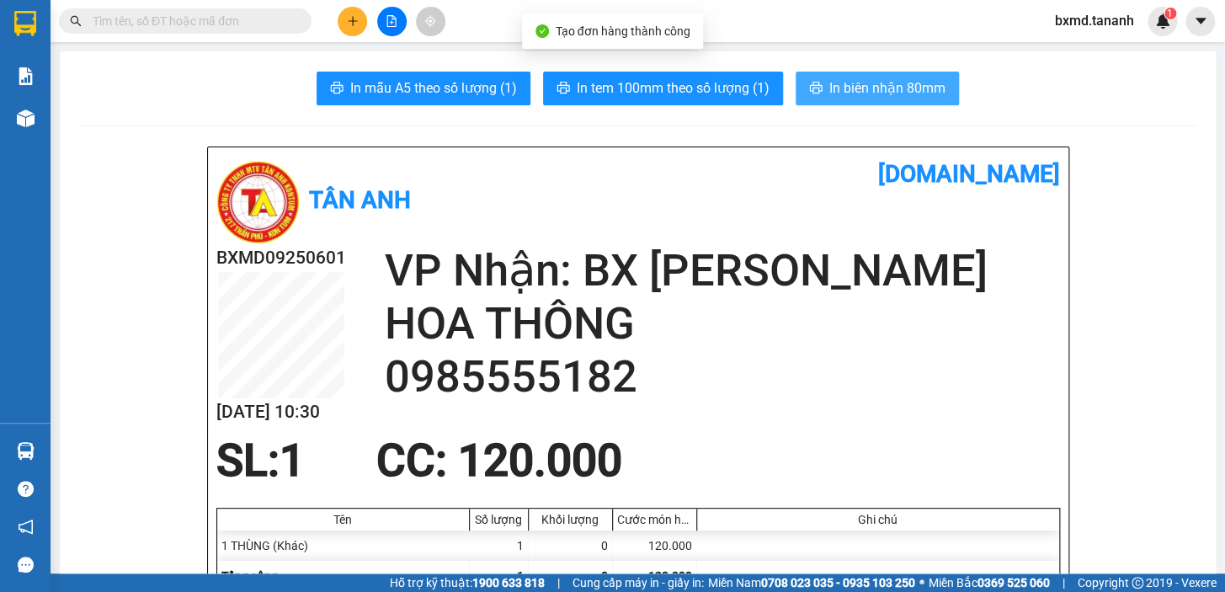
click at [891, 89] on span "In biên nhận 80mm" at bounding box center [887, 87] width 116 height 21
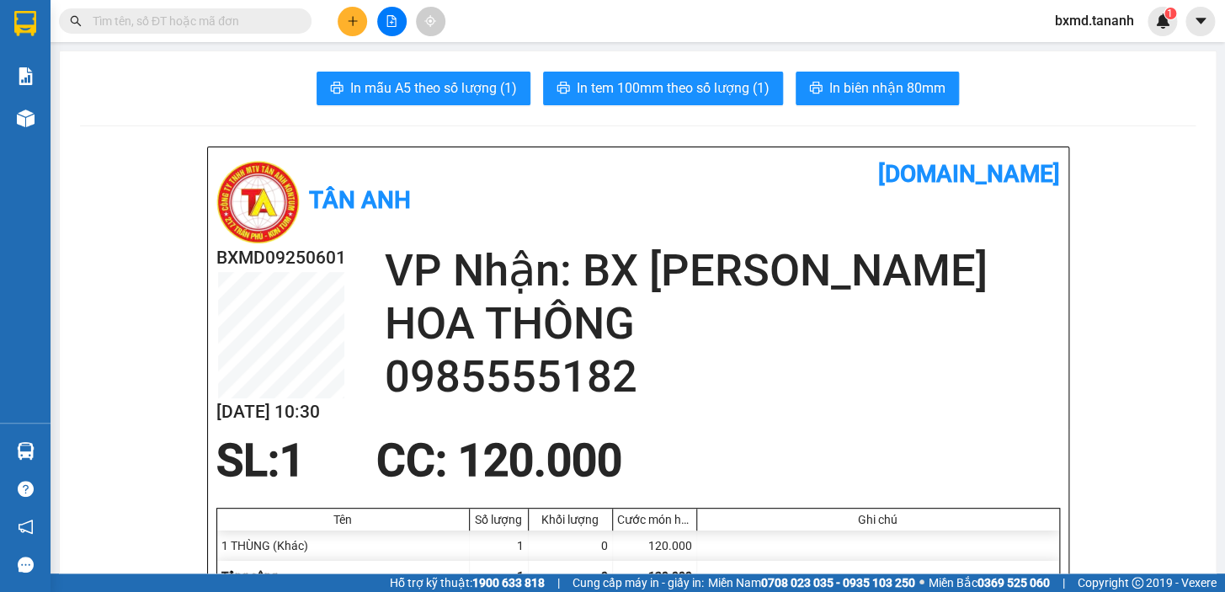
click at [349, 28] on button at bounding box center [352, 21] width 29 height 29
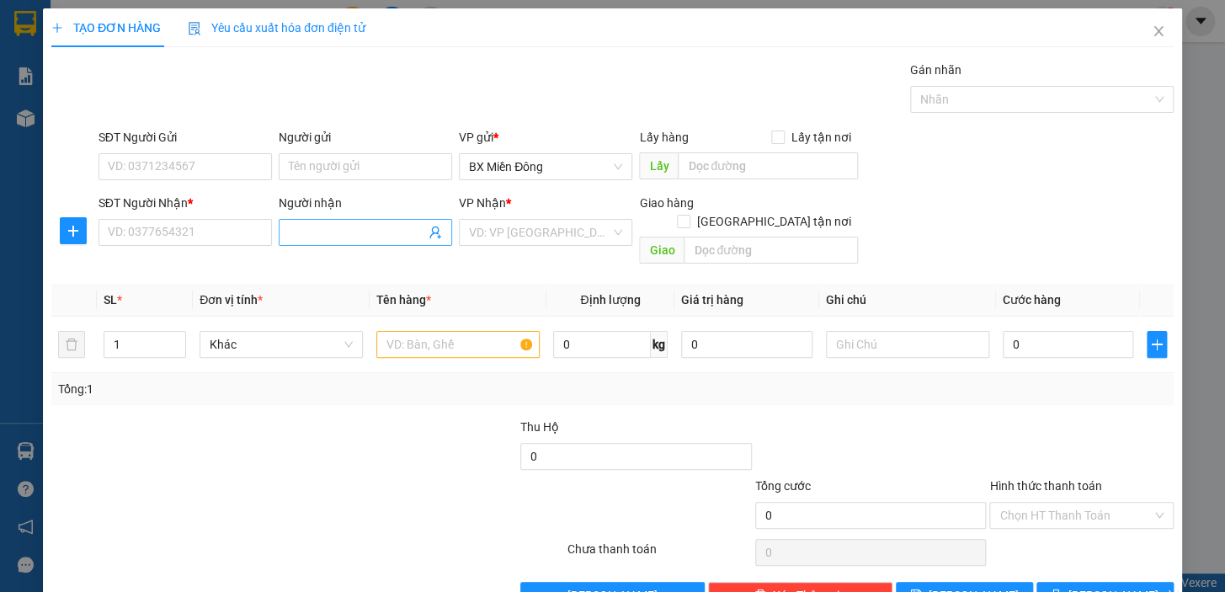
click at [349, 236] on input "Người nhận" at bounding box center [357, 232] width 136 height 19
type input "THU HÀ"
click at [226, 236] on input "SĐT Người Nhận *" at bounding box center [184, 232] width 173 height 27
type input "0984818035"
click at [178, 172] on input "SĐT Người Gửi" at bounding box center [184, 166] width 173 height 27
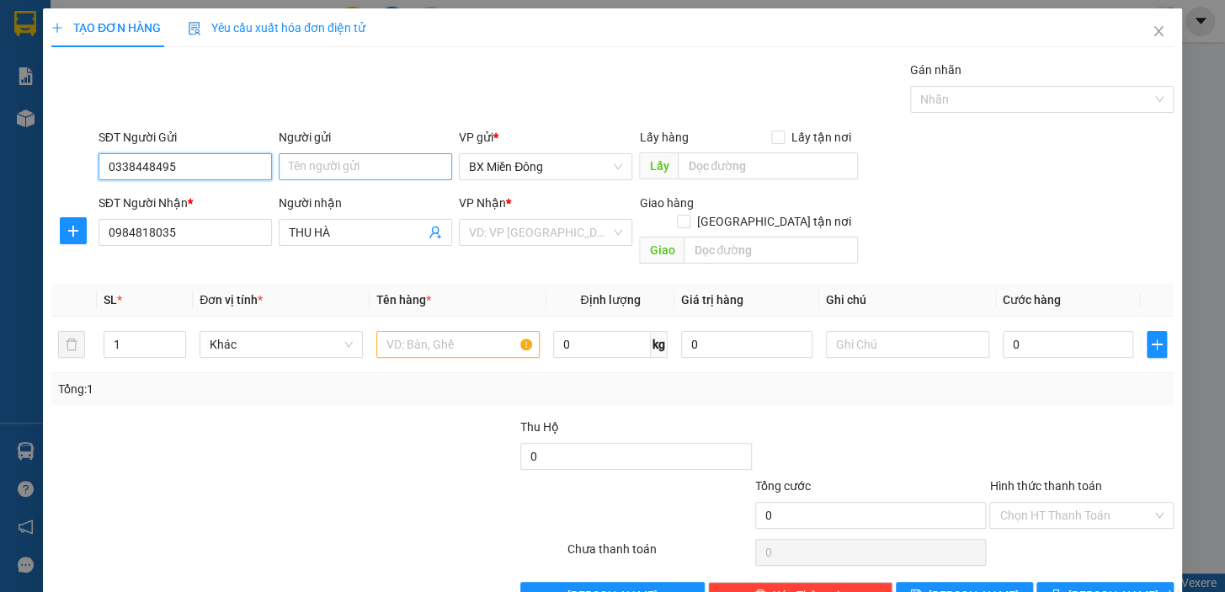
type input "0338448495"
click at [331, 153] on input "Người gửi" at bounding box center [365, 166] width 173 height 27
type input "GIÀU"
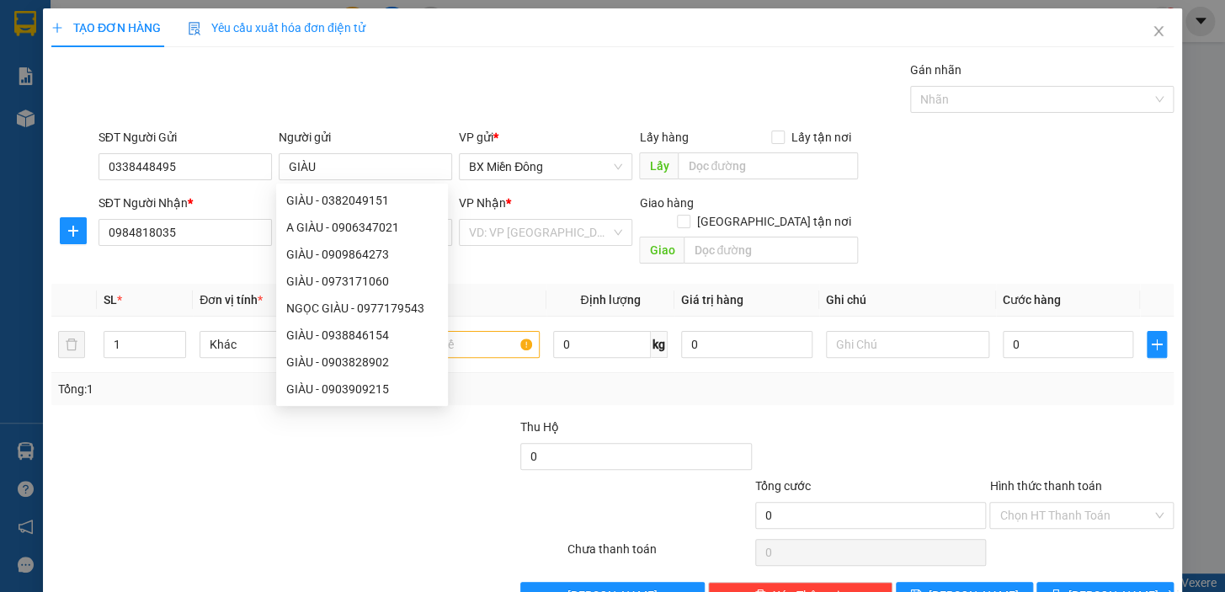
click at [537, 250] on div "VP Nhận * VD: VP Sài Gòn" at bounding box center [545, 223] width 173 height 59
click at [547, 233] on input "search" at bounding box center [539, 232] width 141 height 25
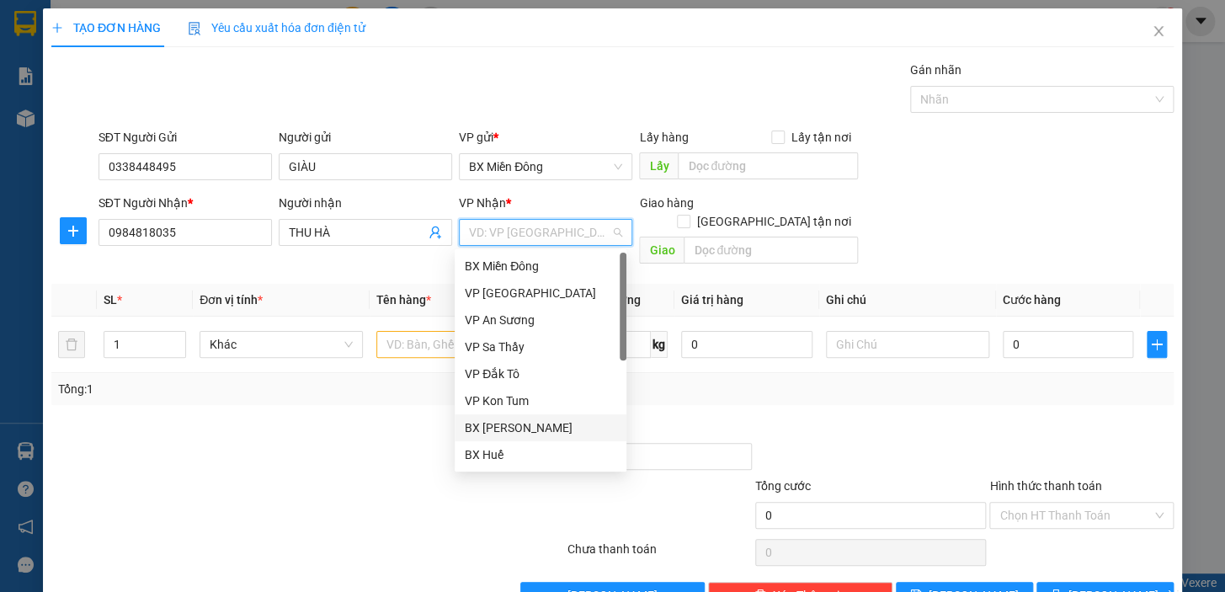
click at [572, 423] on div "BX [PERSON_NAME]" at bounding box center [541, 427] width 152 height 19
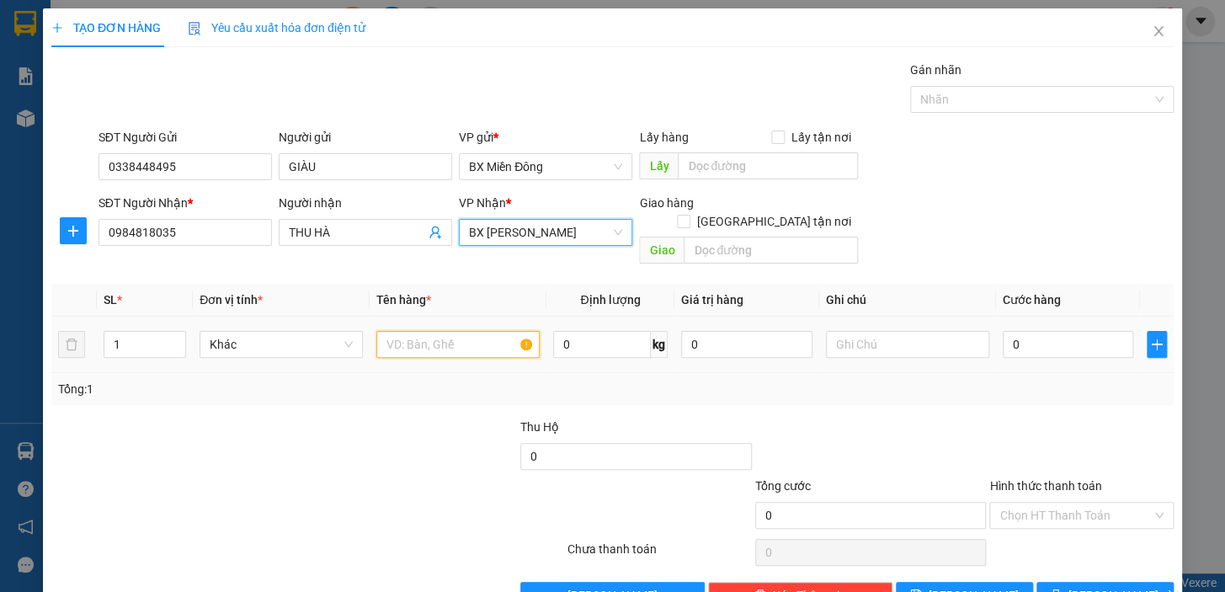
click at [475, 331] on input "text" at bounding box center [457, 344] width 163 height 27
type input "1 BAO"
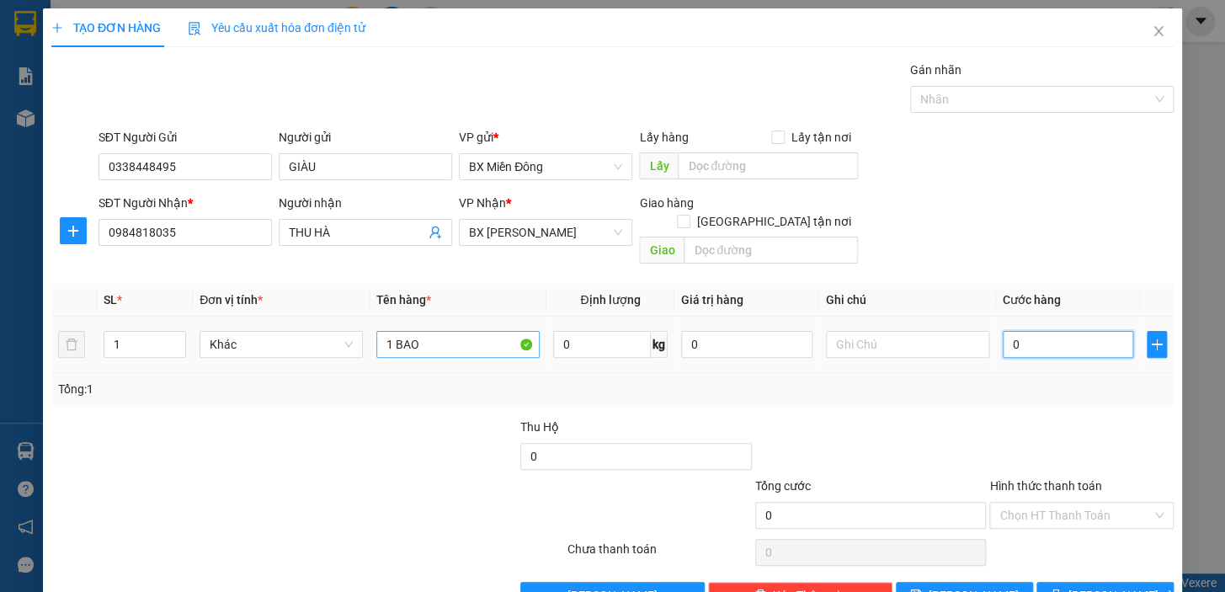
type input "5"
type input "50"
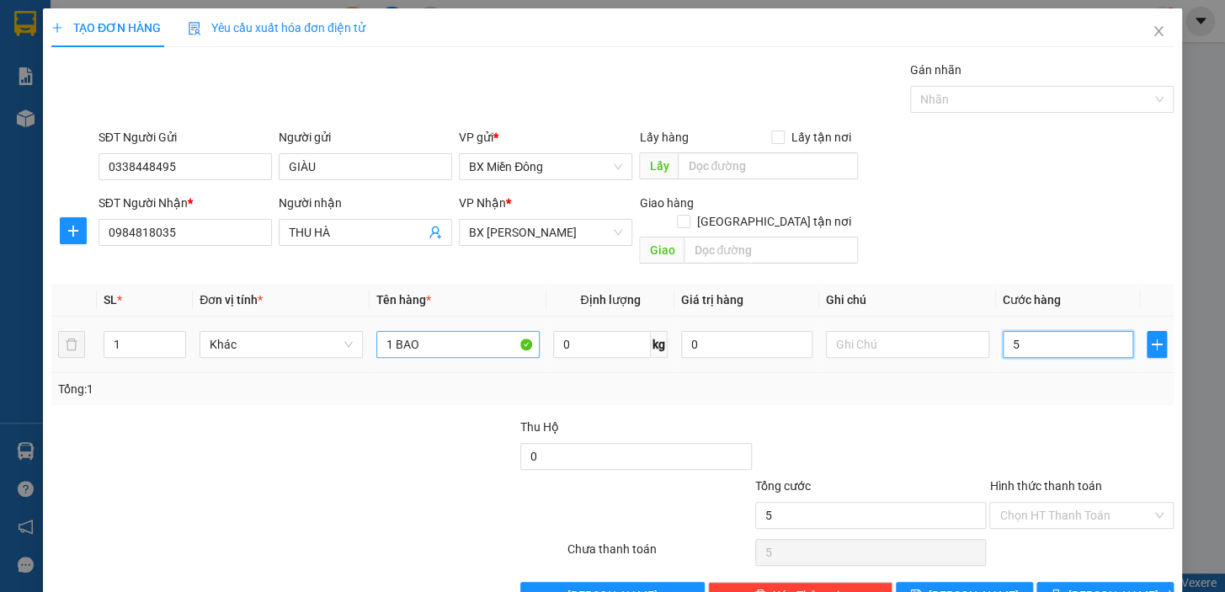
type input "50"
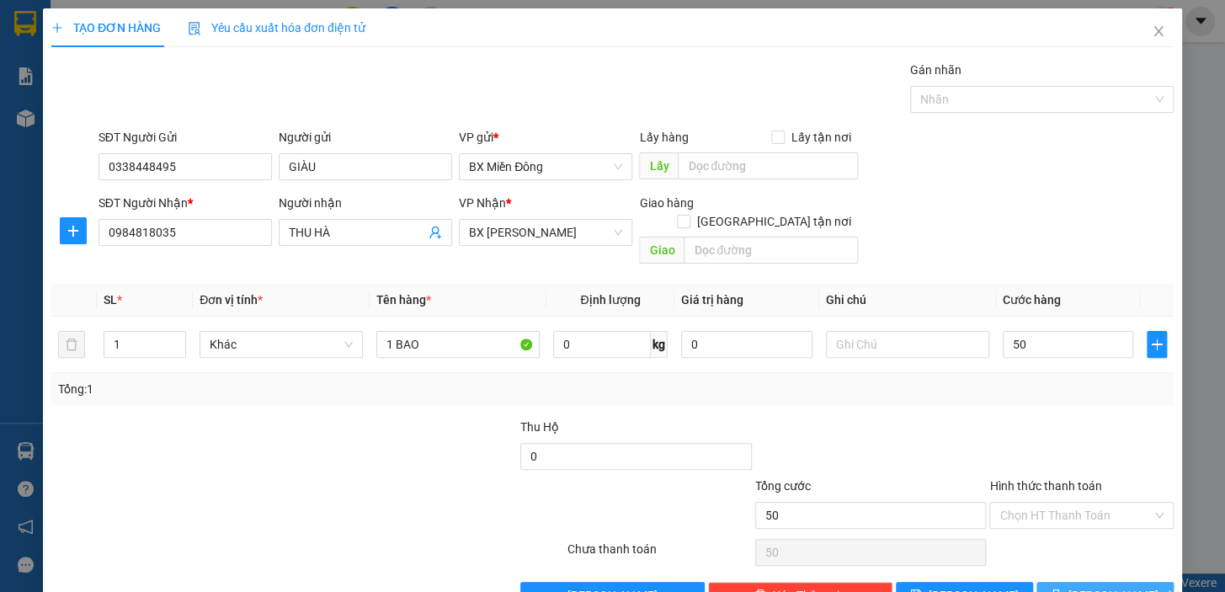
type input "50.000"
click at [1131, 582] on button "[PERSON_NAME] và In" at bounding box center [1104, 595] width 137 height 27
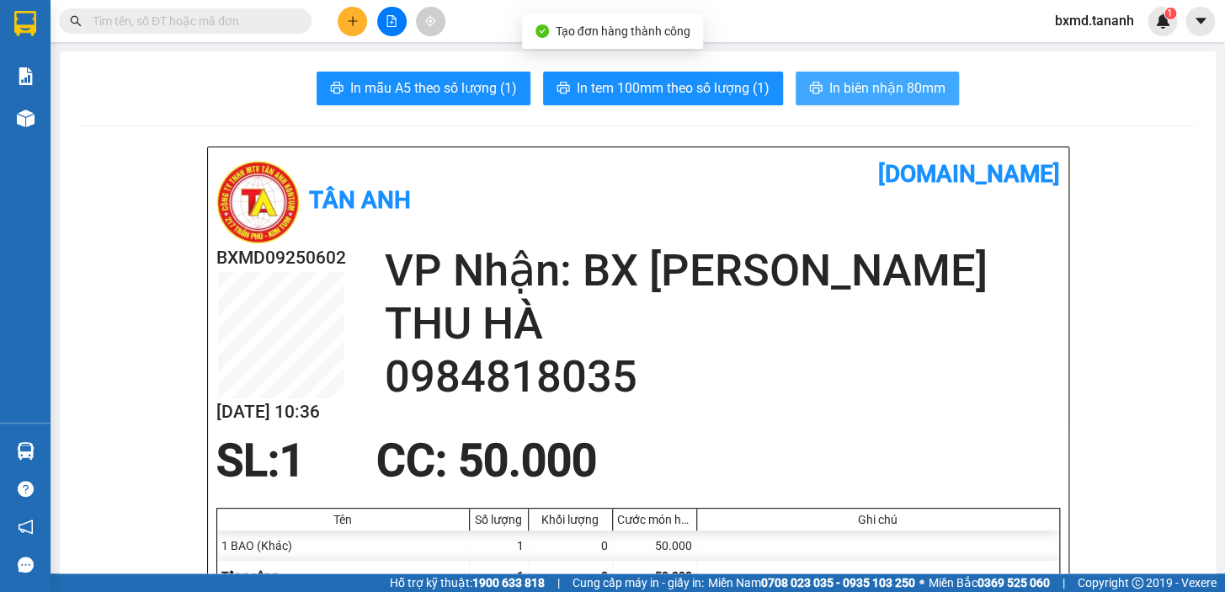
click at [894, 91] on span "In biên nhận 80mm" at bounding box center [887, 87] width 116 height 21
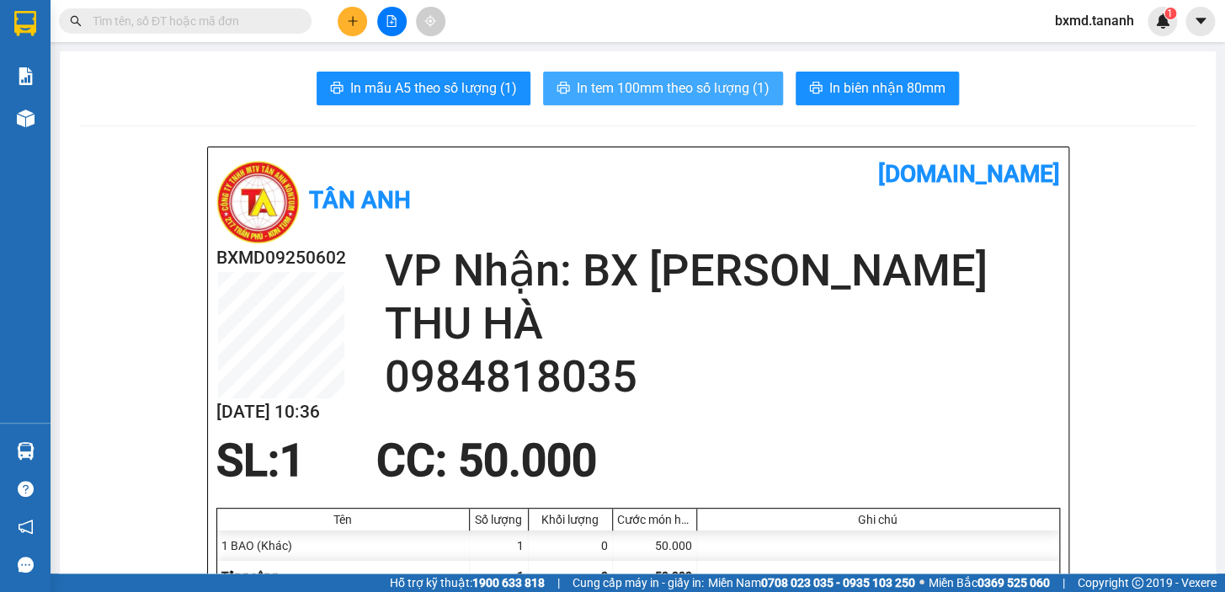
click at [723, 92] on span "In tem 100mm theo số lượng (1)" at bounding box center [673, 87] width 193 height 21
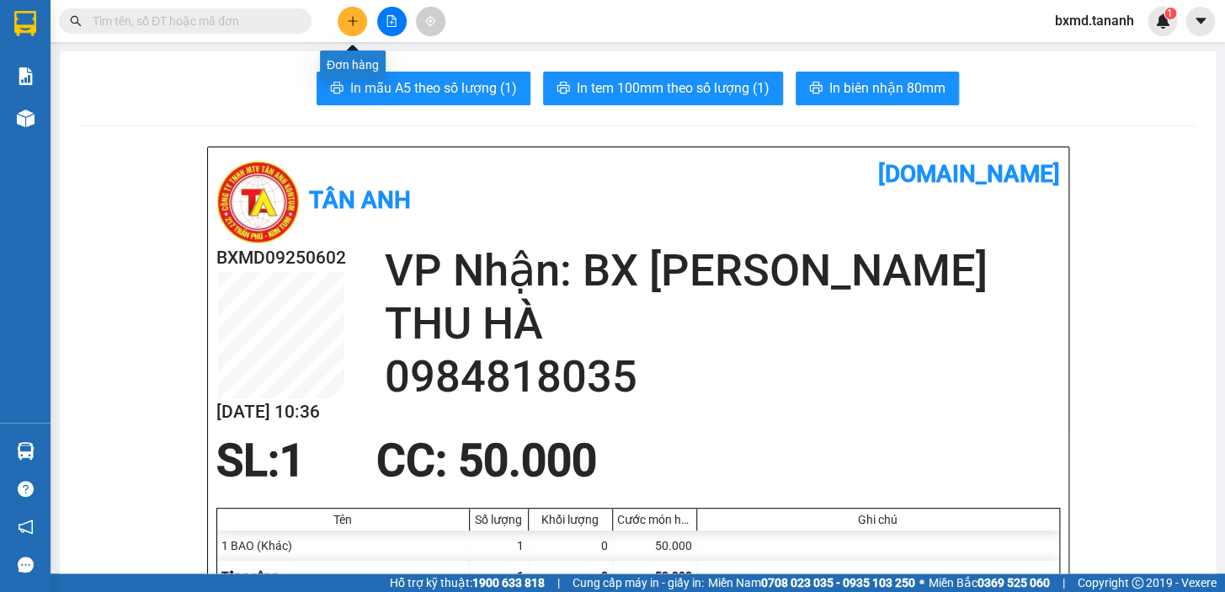
click at [338, 15] on button at bounding box center [352, 21] width 29 height 29
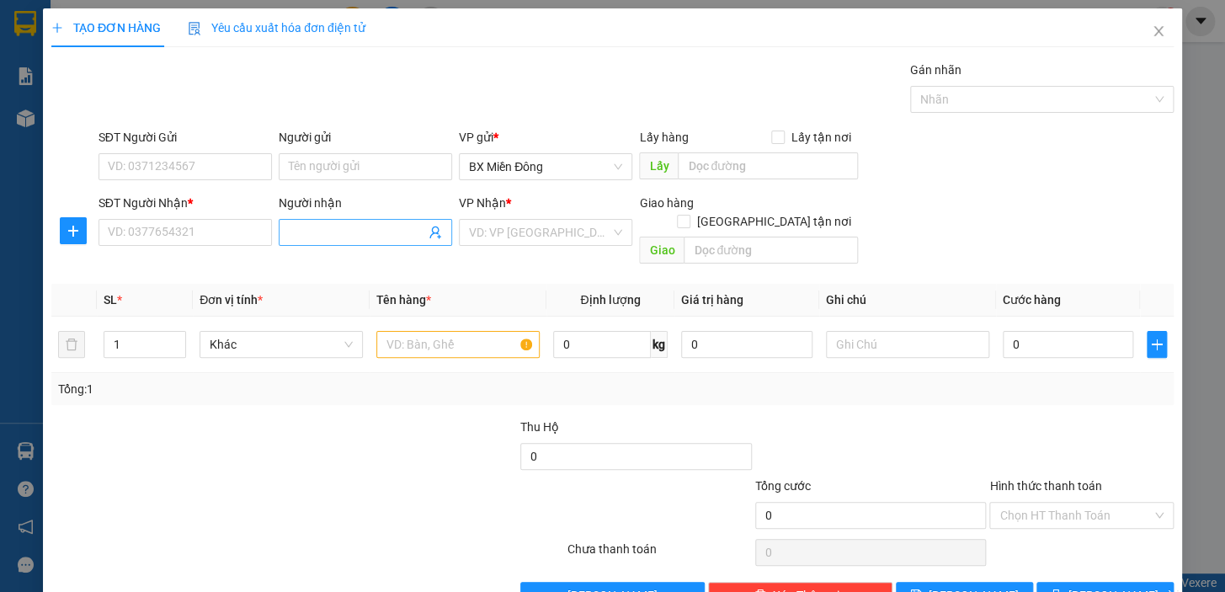
click at [348, 239] on input "Người nhận" at bounding box center [357, 232] width 136 height 19
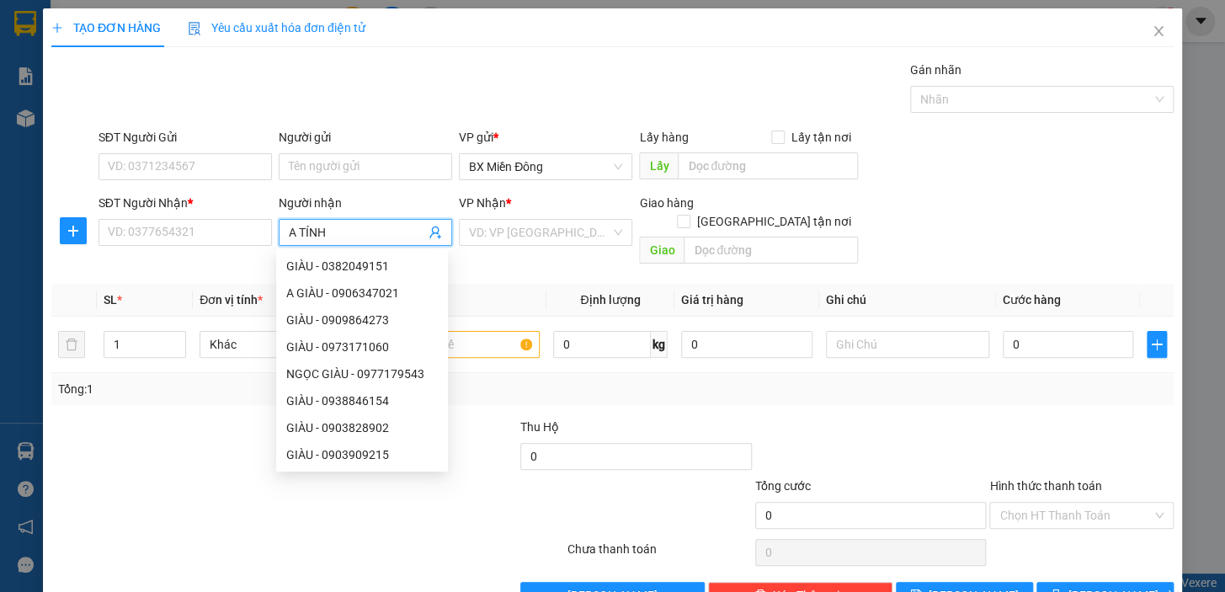
type input "A TÍNH"
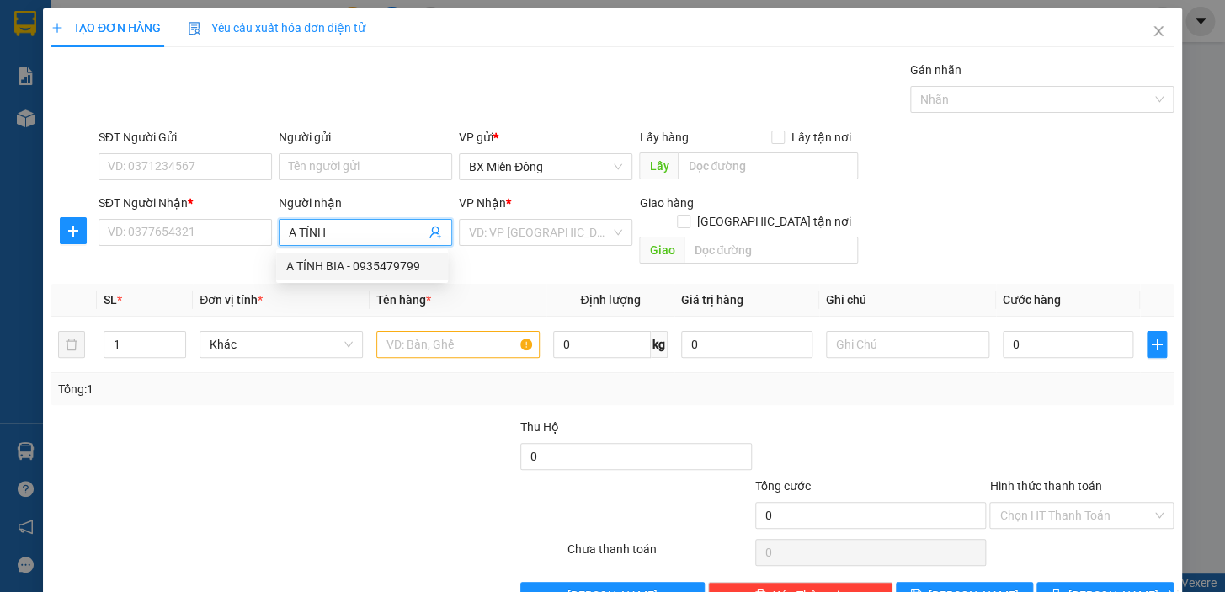
click at [380, 269] on div "A TÍNH BIA - 0935479799" at bounding box center [362, 266] width 152 height 19
type input "0935479799"
type input "A TÍNH BIA"
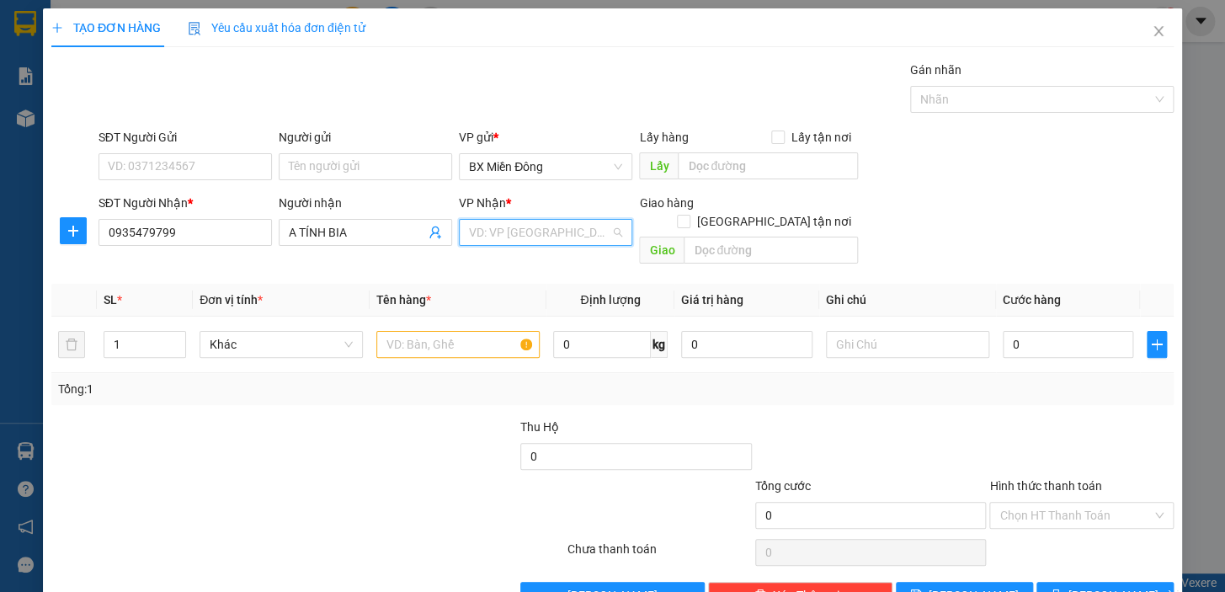
click at [545, 230] on input "search" at bounding box center [539, 232] width 141 height 25
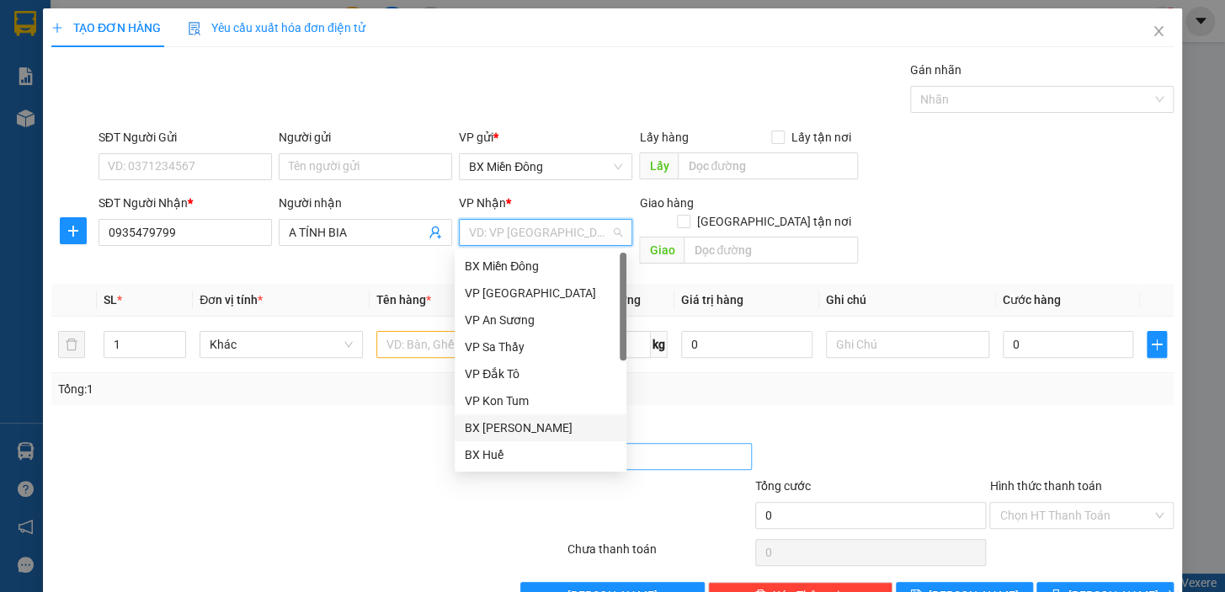
click at [527, 431] on div "BX [PERSON_NAME]" at bounding box center [541, 427] width 152 height 19
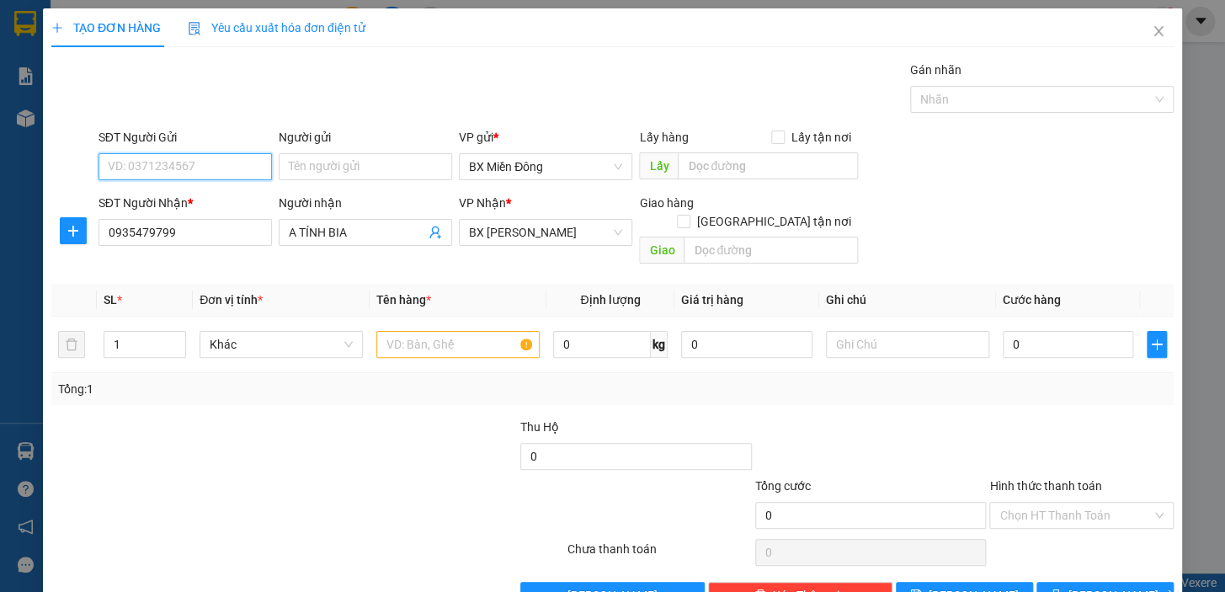
click at [195, 165] on input "SĐT Người Gửi" at bounding box center [184, 166] width 173 height 27
click at [201, 229] on div "0777952922 - O" at bounding box center [191, 227] width 166 height 19
type input "0777952922"
type input "O"
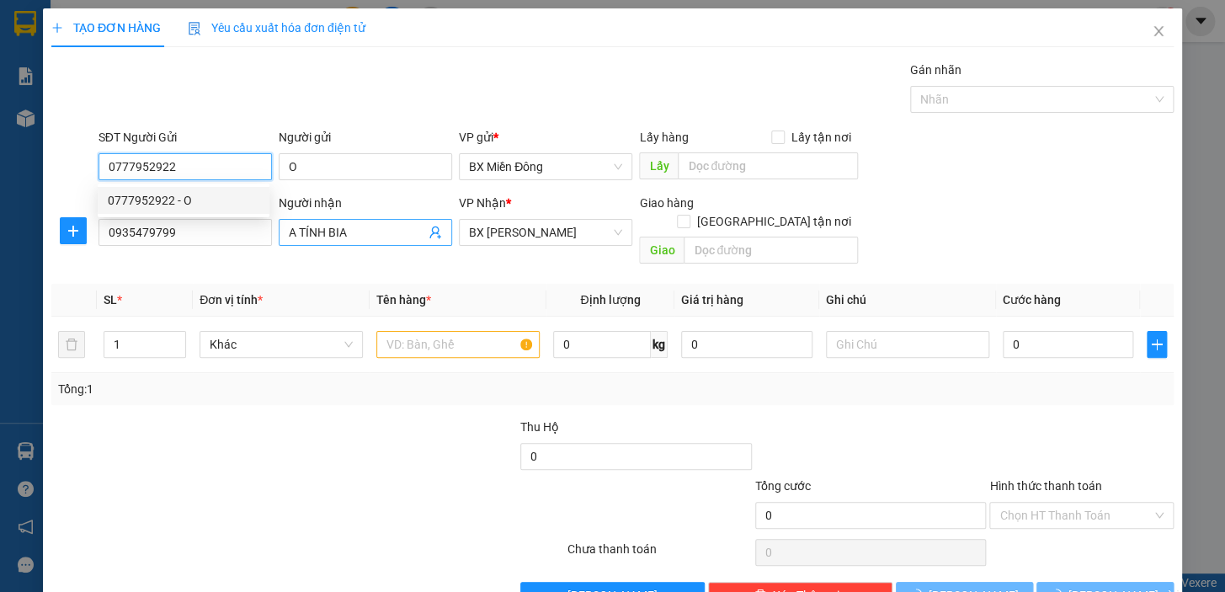
type input "320.000"
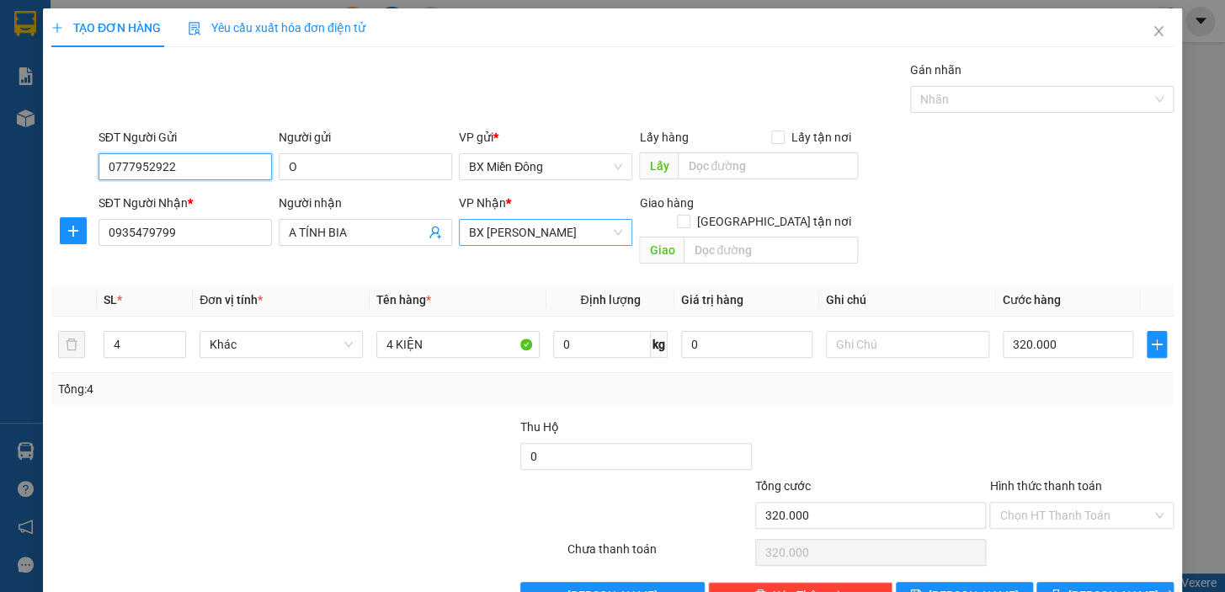
click at [535, 226] on span "BX [PERSON_NAME]" at bounding box center [545, 232] width 153 height 25
type input "0777952922"
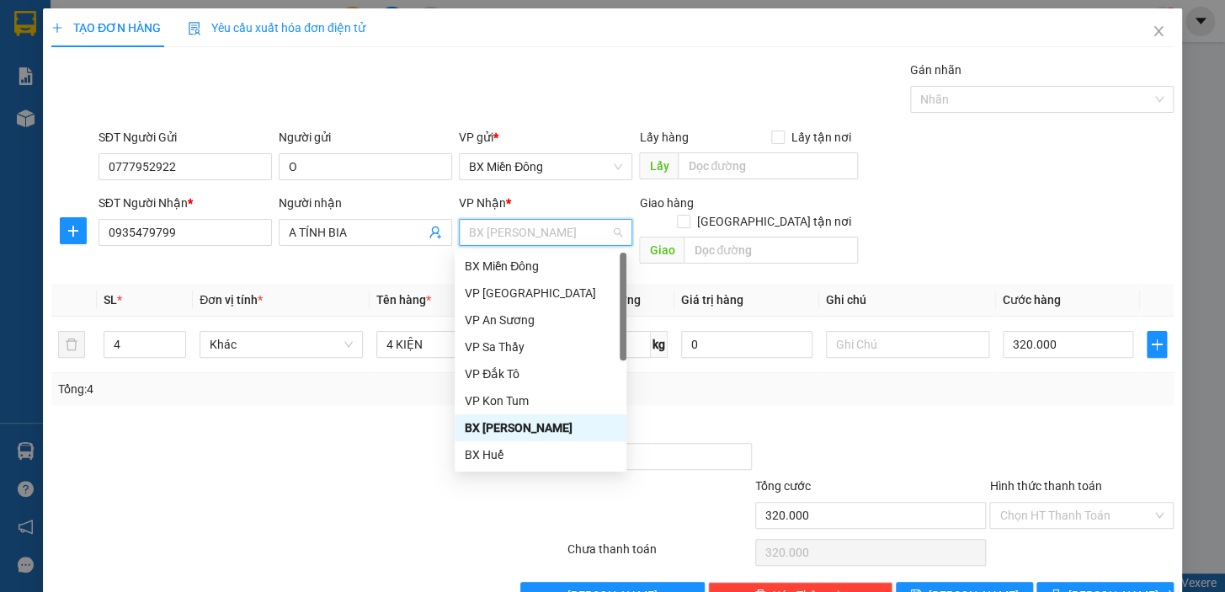
click at [552, 236] on span "BX [PERSON_NAME]" at bounding box center [545, 232] width 153 height 25
click at [537, 426] on div "BX [PERSON_NAME]" at bounding box center [541, 427] width 152 height 19
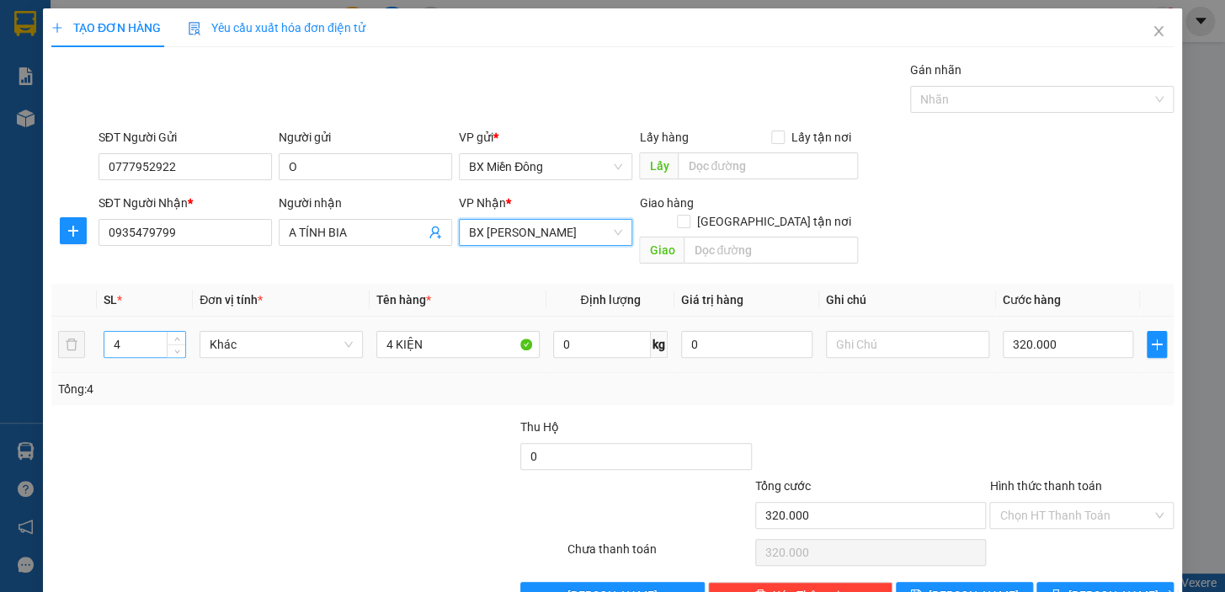
click at [139, 332] on input "4" at bounding box center [144, 344] width 81 height 25
type input "4"
click at [150, 240] on input "0935479799" at bounding box center [184, 232] width 173 height 27
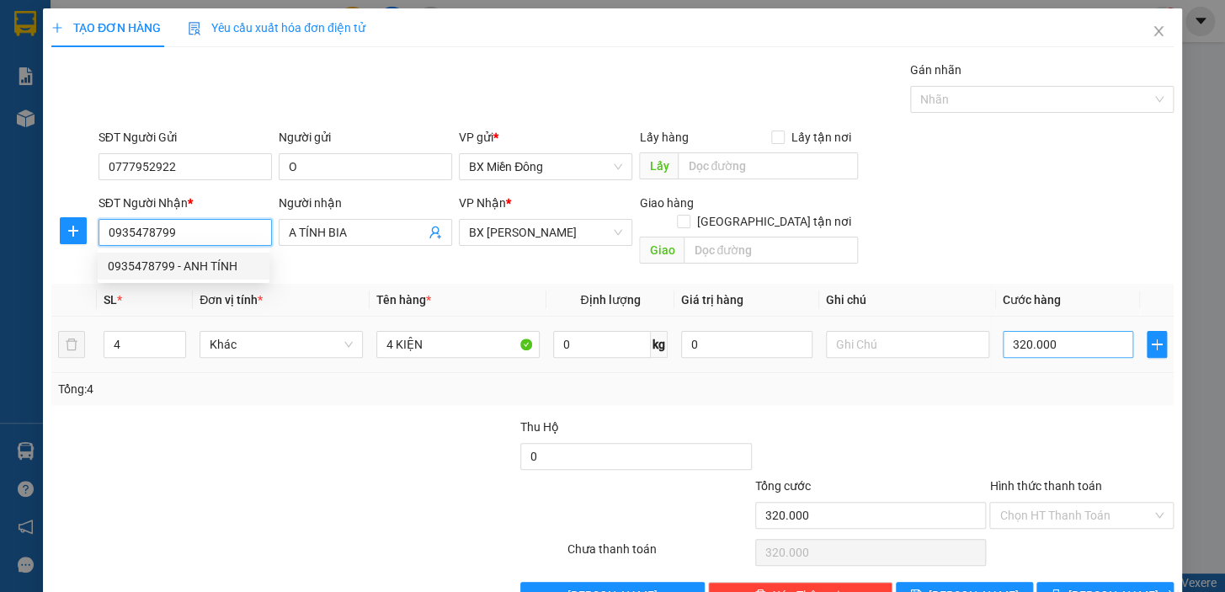
type input "0935478799"
click at [1061, 331] on input "320.000" at bounding box center [1068, 344] width 131 height 27
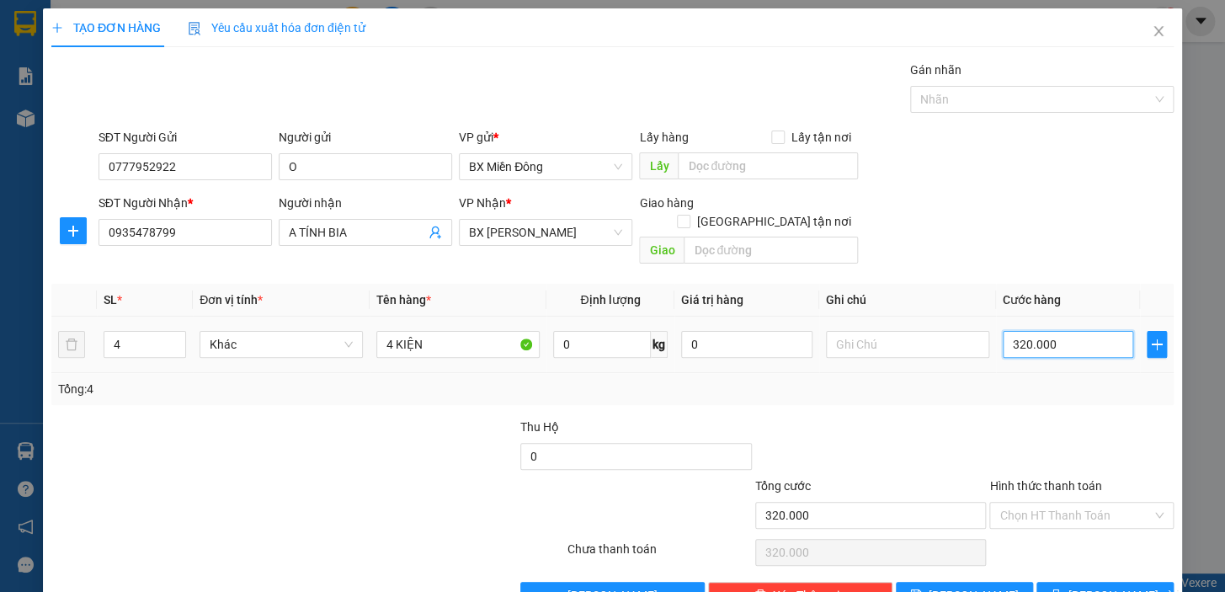
type input "1"
type input "16"
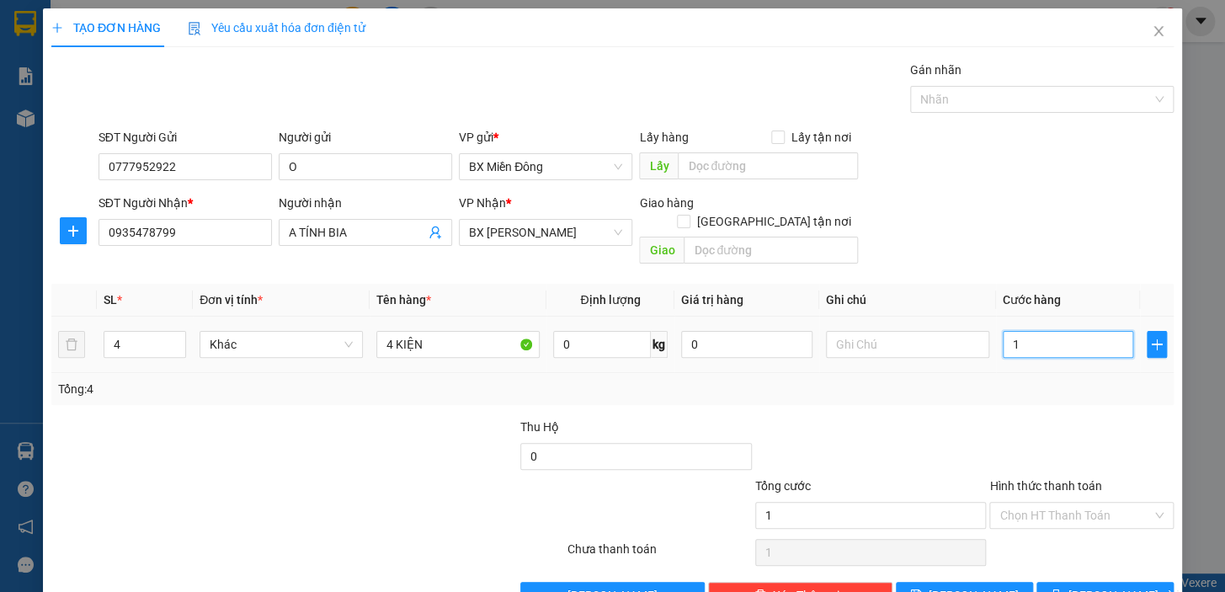
type input "16"
type input "160"
type input "160.000"
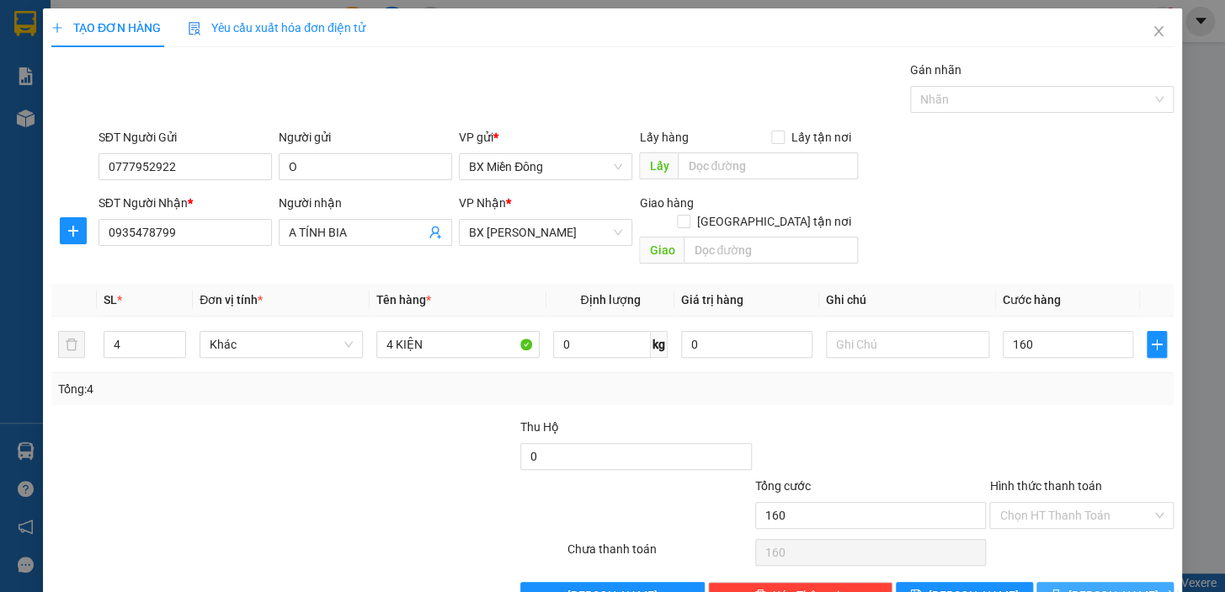
type input "160.000"
click at [1111, 586] on span "[PERSON_NAME] và In" at bounding box center [1127, 595] width 118 height 19
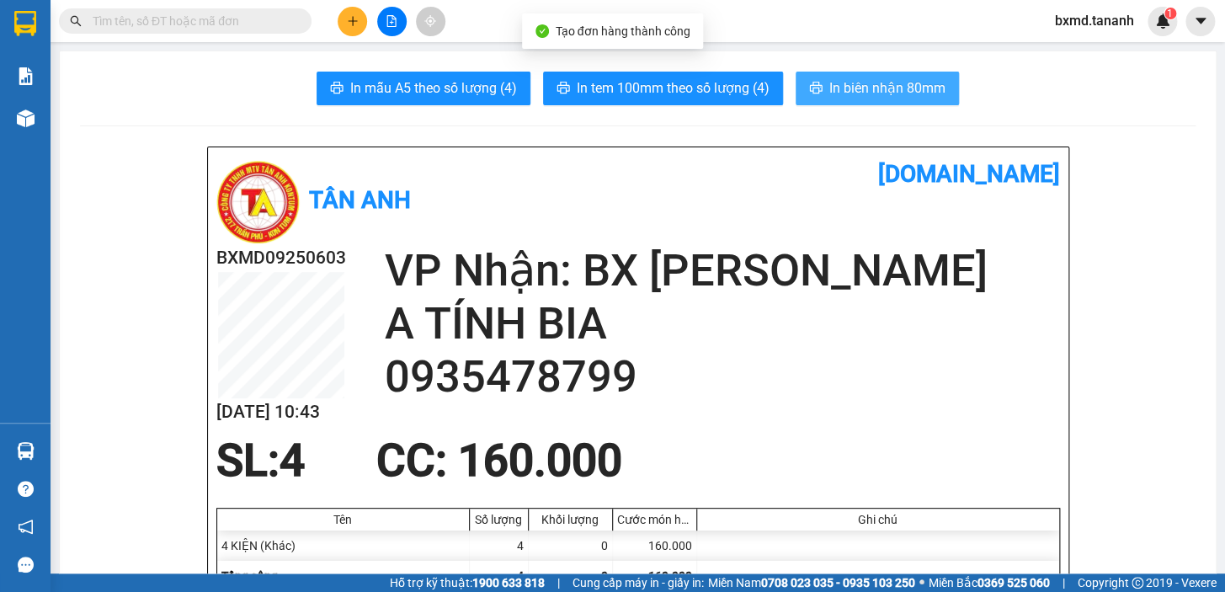
click at [884, 85] on span "In biên nhận 80mm" at bounding box center [887, 87] width 116 height 21
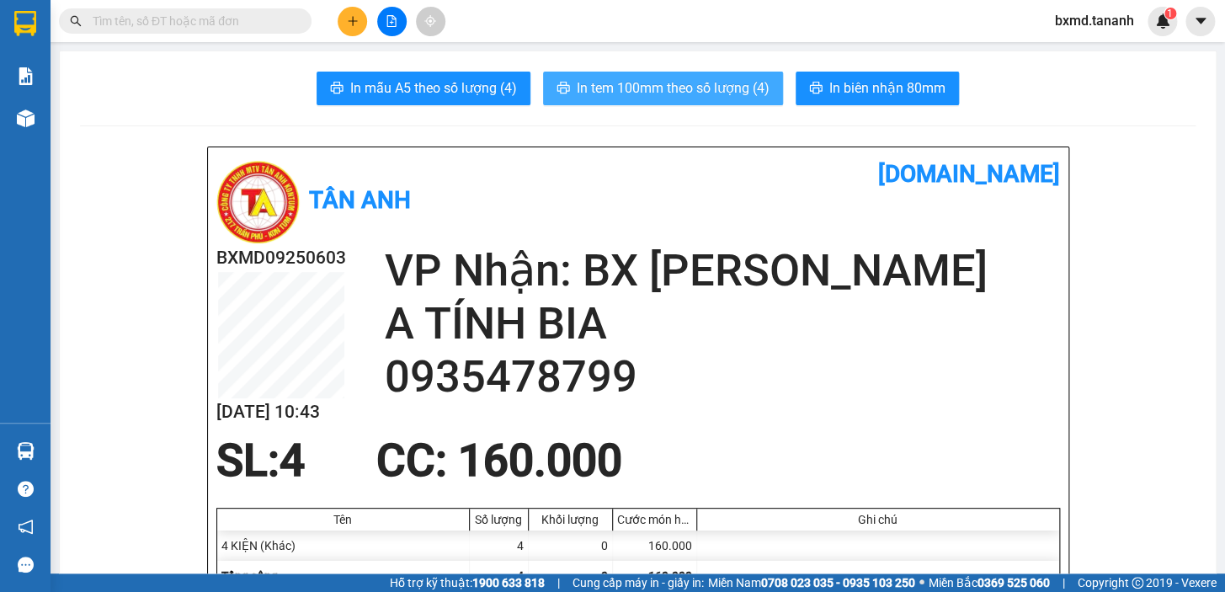
click at [732, 104] on button "In tem 100mm theo số lượng (4)" at bounding box center [663, 89] width 240 height 34
click at [729, 92] on span "In tem 100mm theo số lượng (4)" at bounding box center [673, 87] width 193 height 21
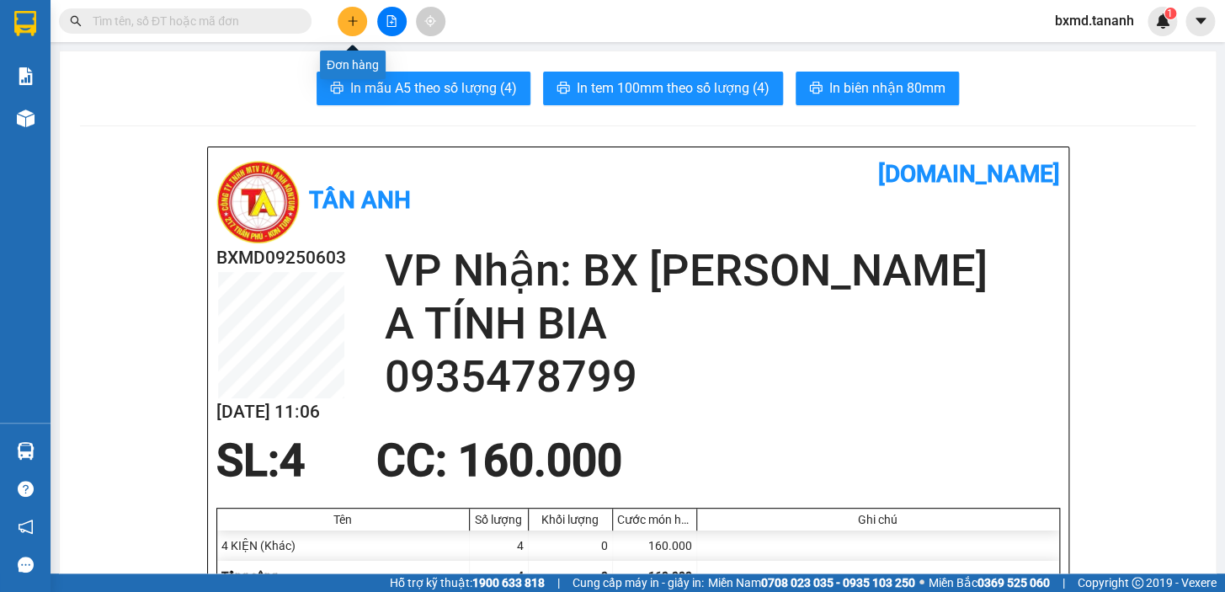
click at [349, 19] on icon "plus" at bounding box center [353, 21] width 12 height 12
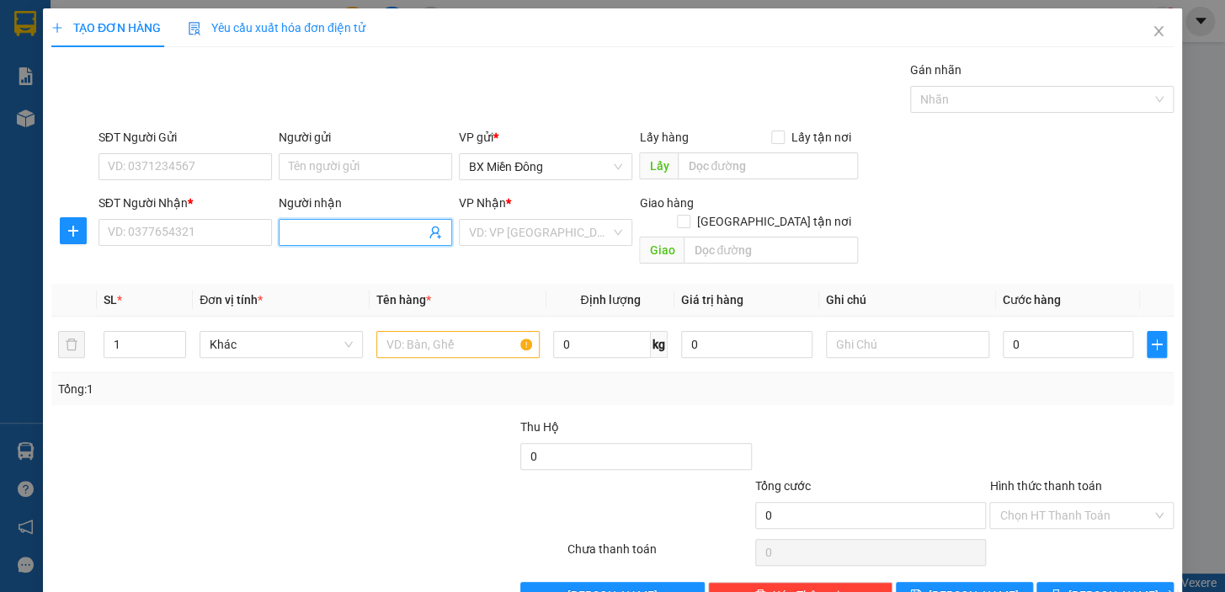
click at [370, 226] on input "Người nhận" at bounding box center [357, 232] width 136 height 19
type input "TÍNH"
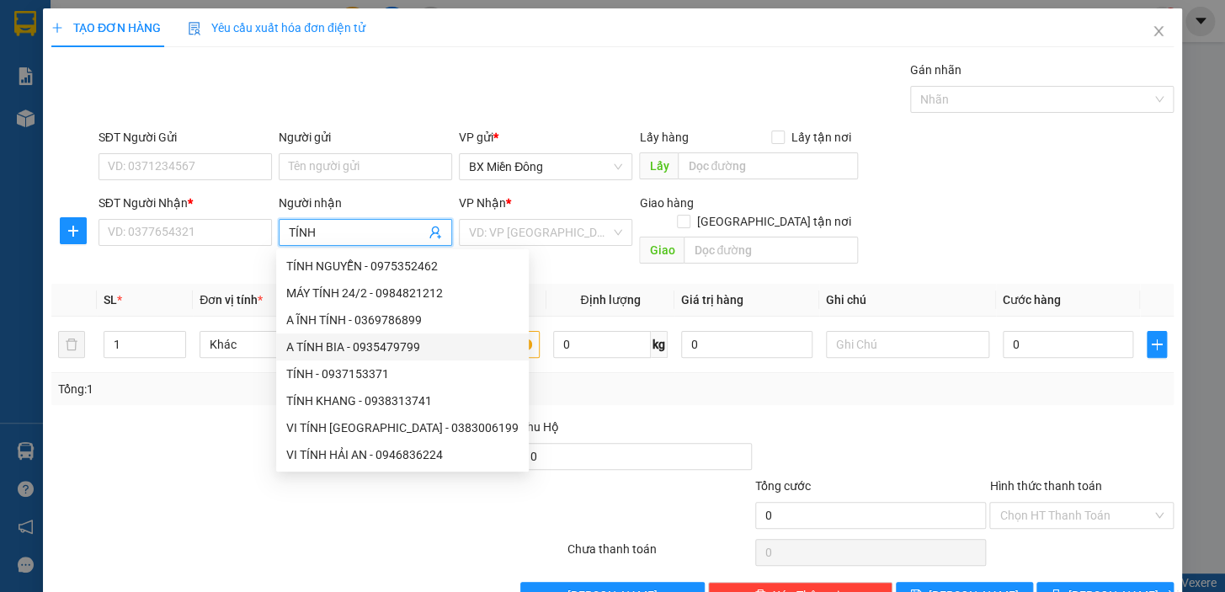
click at [389, 343] on div "A TÍNH BIA - 0935479799" at bounding box center [402, 347] width 232 height 19
type input "0935479799"
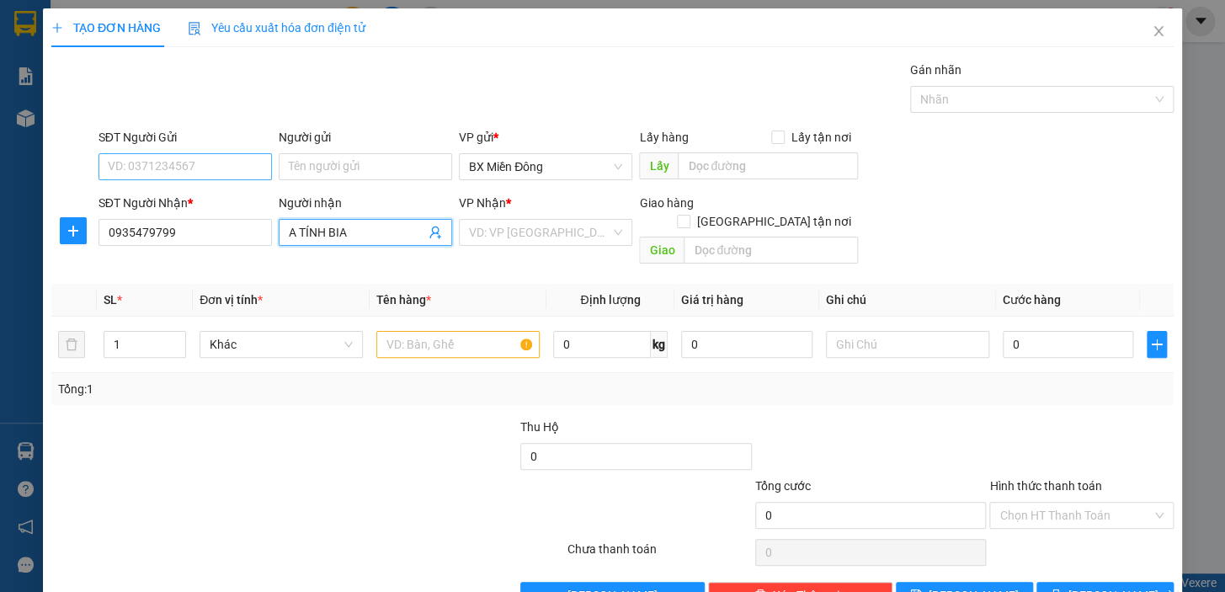
type input "A TÍNH BIA"
click at [244, 170] on input "SĐT Người Gửi" at bounding box center [184, 166] width 173 height 27
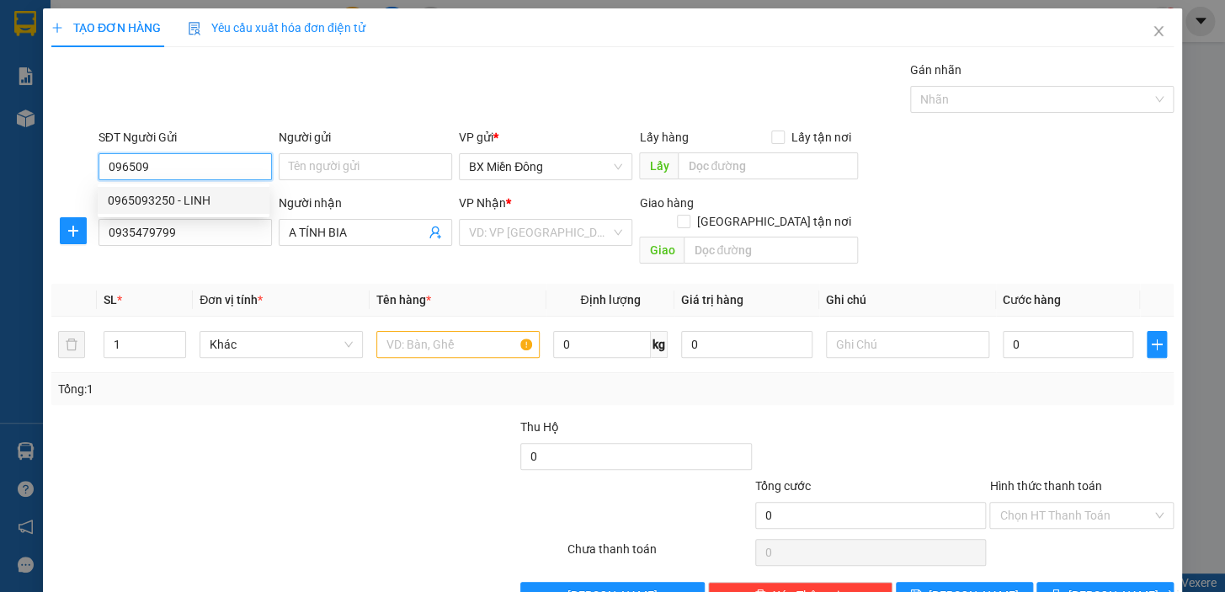
click at [191, 194] on div "0965093250 - LINH" at bounding box center [184, 200] width 152 height 19
type input "0965093250"
type input "LINH"
type input "120.000"
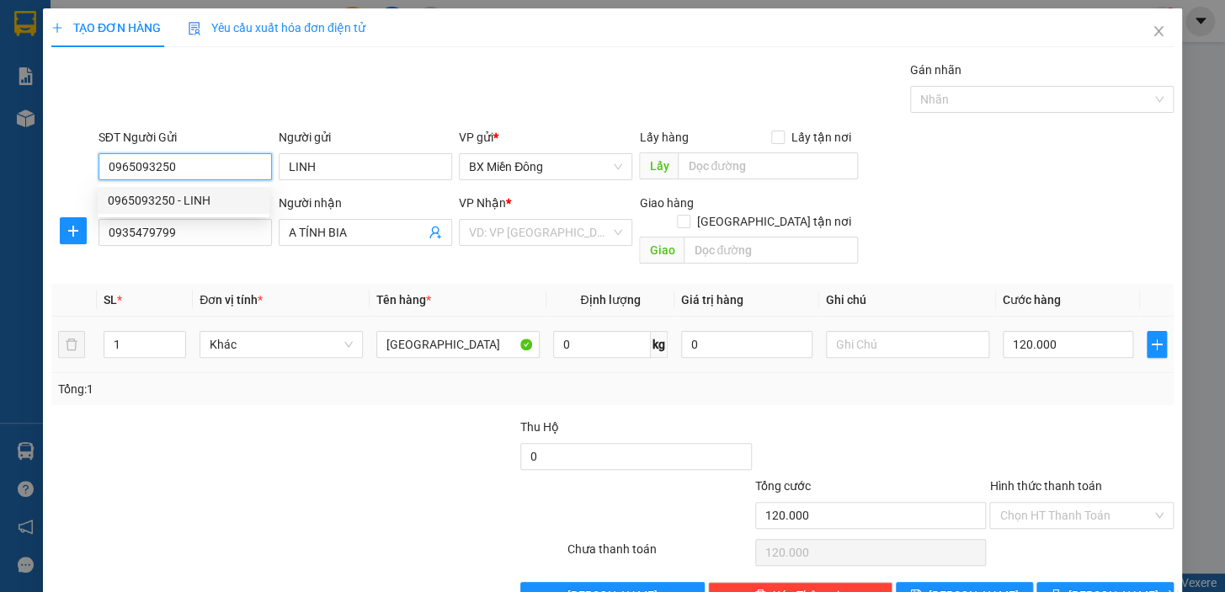
scroll to position [30, 0]
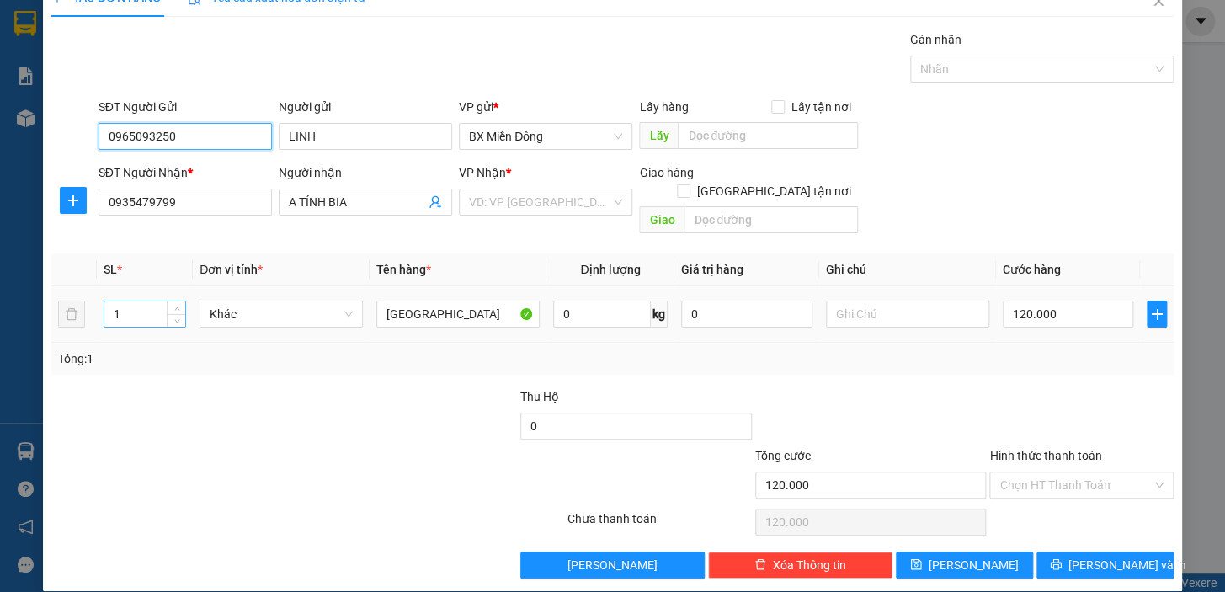
type input "0965093250"
drag, startPoint x: 123, startPoint y: 297, endPoint x: 40, endPoint y: 334, distance: 90.4
click at [86, 314] on tr "1 Khác TX 0 kg 0 120.000" at bounding box center [612, 314] width 1122 height 56
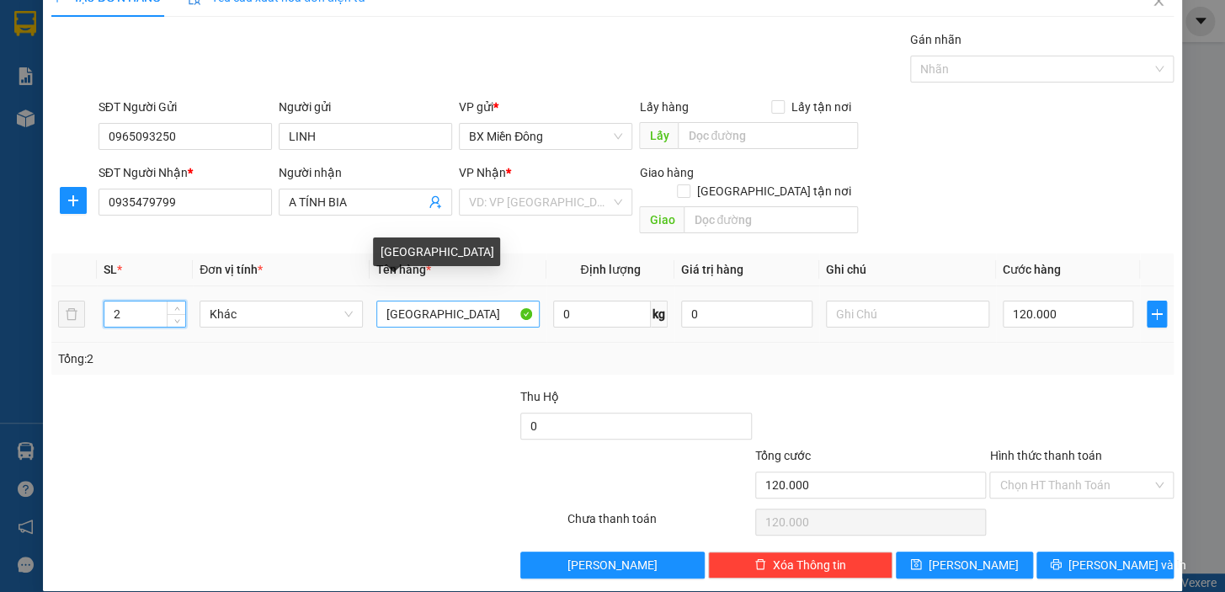
type input "2"
click at [380, 301] on input "[GEOGRAPHIC_DATA]" at bounding box center [457, 314] width 163 height 27
click at [414, 301] on input "1TX" at bounding box center [457, 314] width 163 height 27
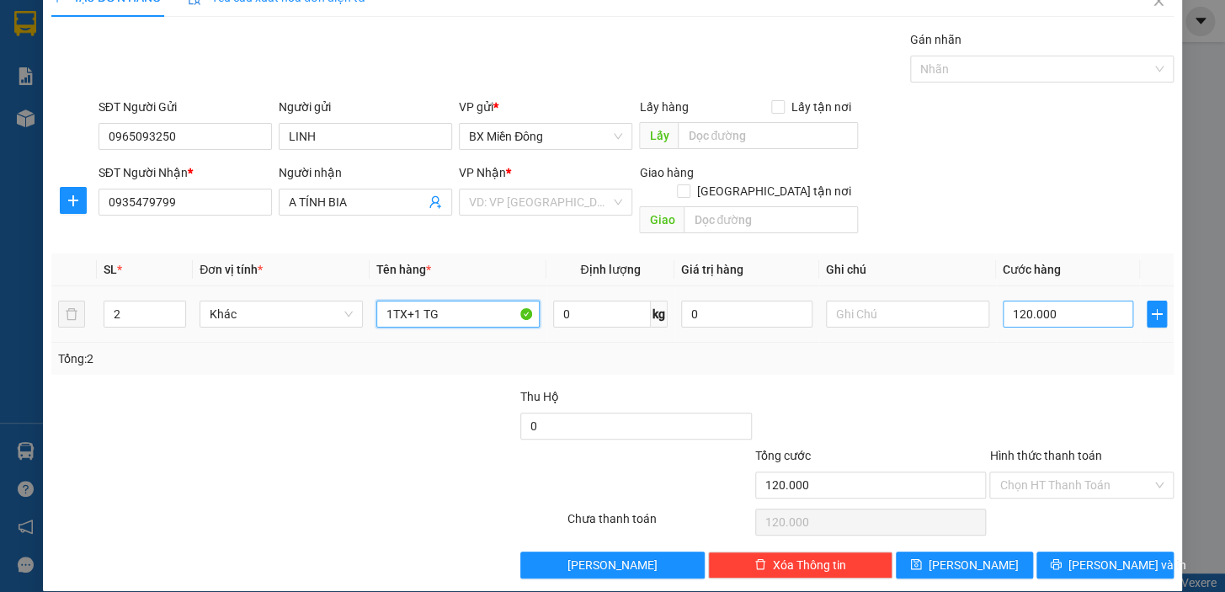
type input "1TX+1 TG"
click at [1057, 301] on input "120.000" at bounding box center [1068, 314] width 131 height 27
type input "1"
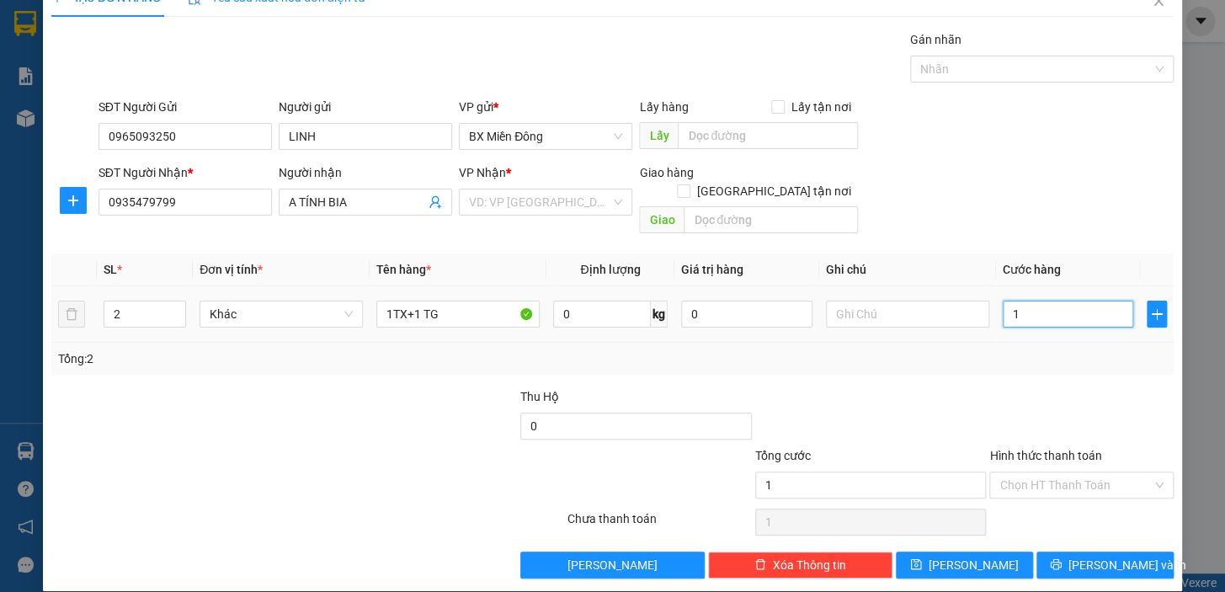
type input "16"
type input "160"
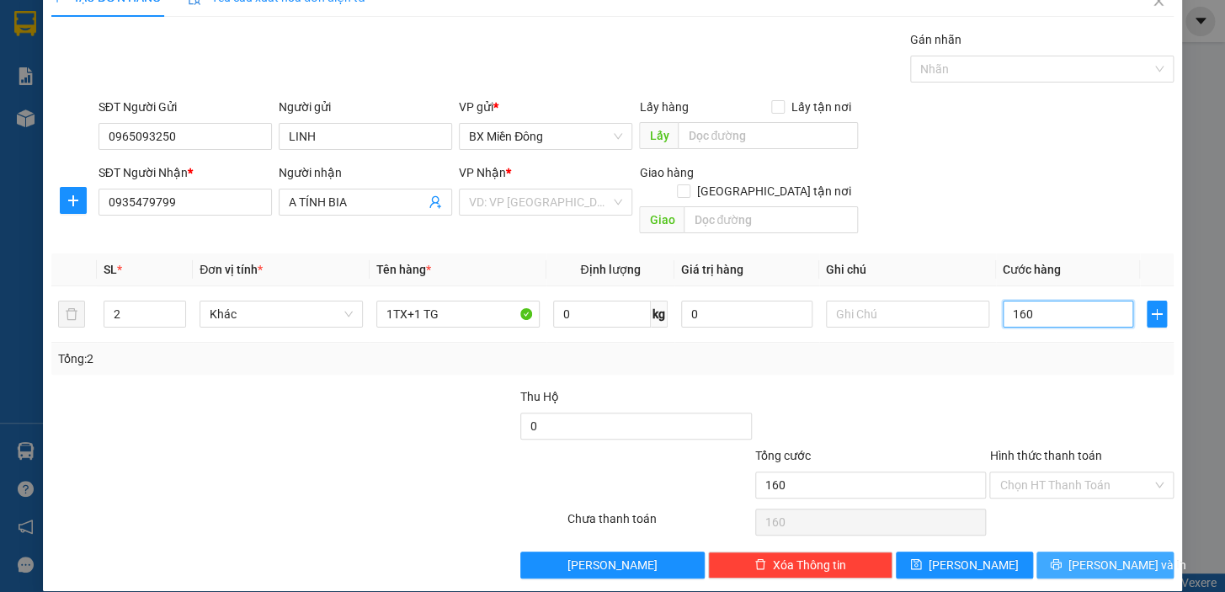
type input "160"
type input "160.000"
click at [1110, 556] on span "[PERSON_NAME] và In" at bounding box center [1127, 565] width 118 height 19
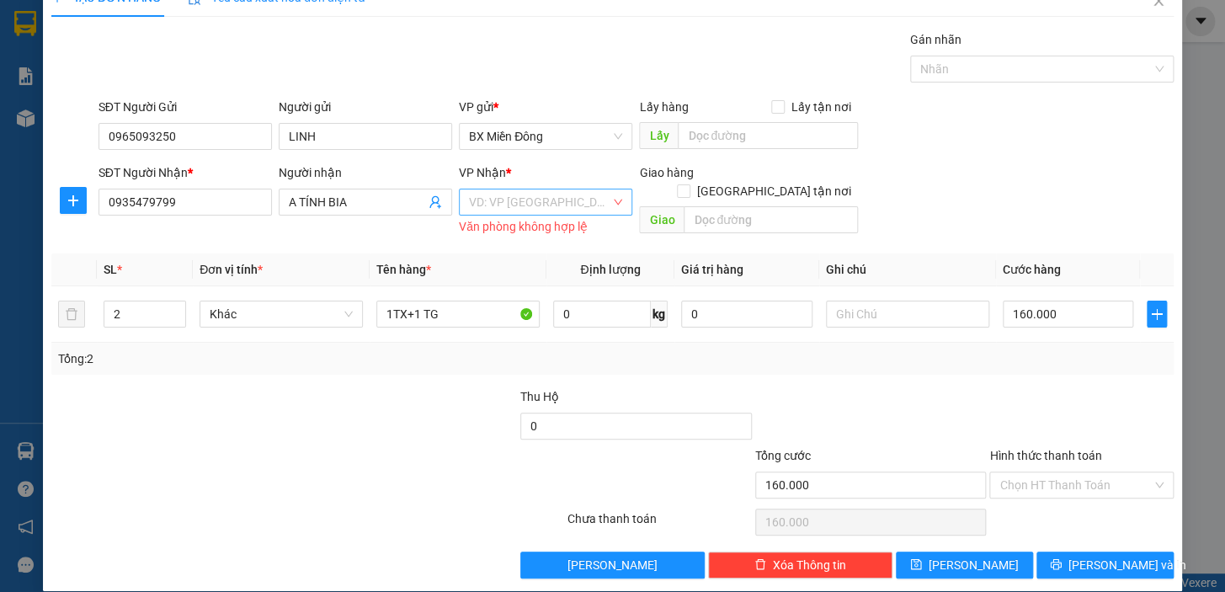
click at [572, 191] on input "search" at bounding box center [539, 201] width 141 height 25
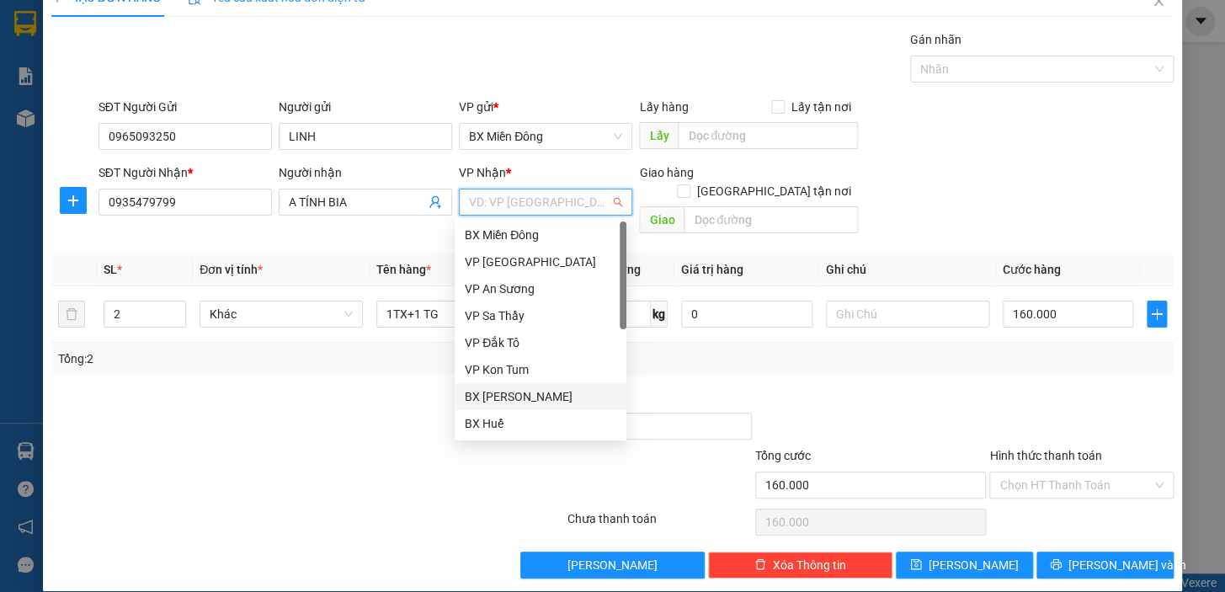
click at [556, 399] on div "BX [PERSON_NAME]" at bounding box center [541, 396] width 152 height 19
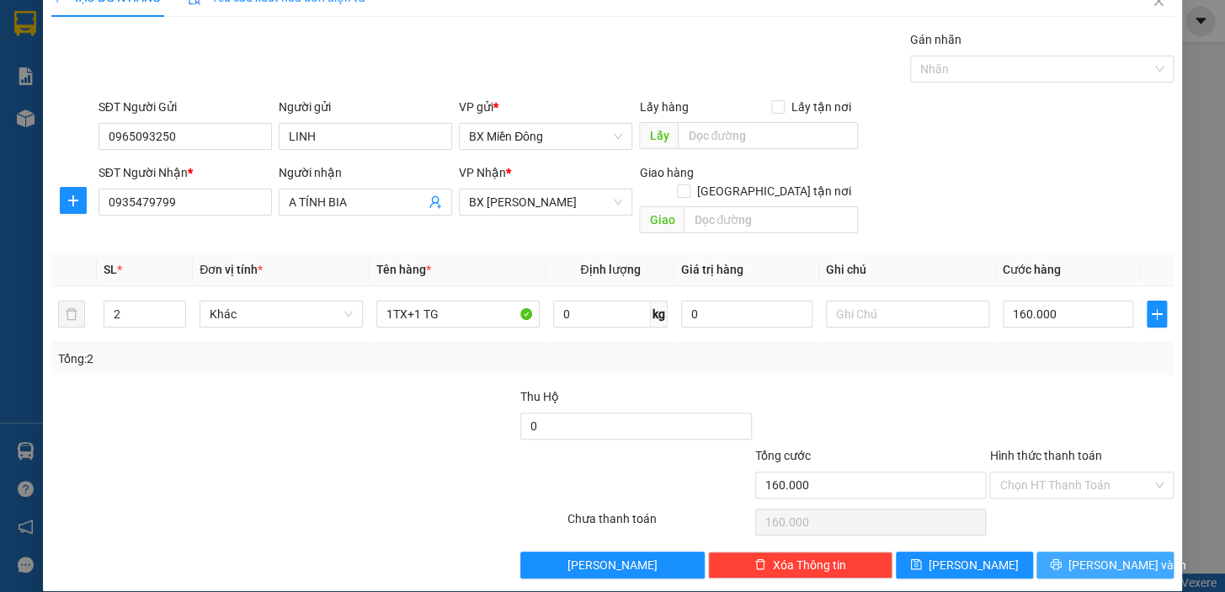
click at [1094, 551] on button "[PERSON_NAME] và In" at bounding box center [1104, 564] width 137 height 27
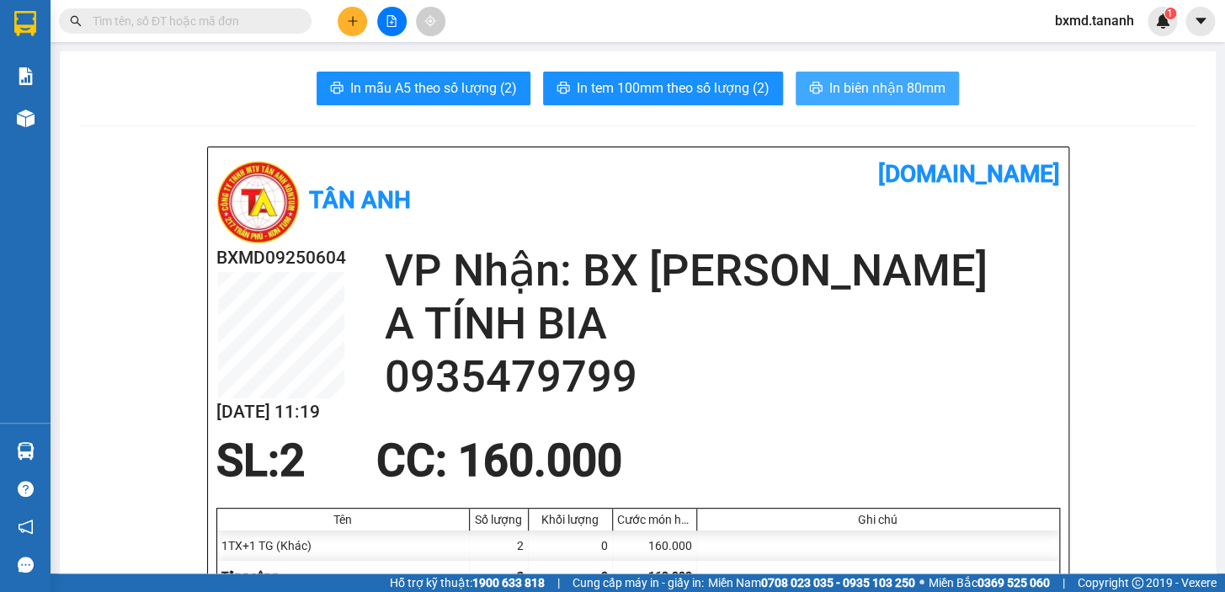
click at [867, 97] on span "In biên nhận 80mm" at bounding box center [887, 87] width 116 height 21
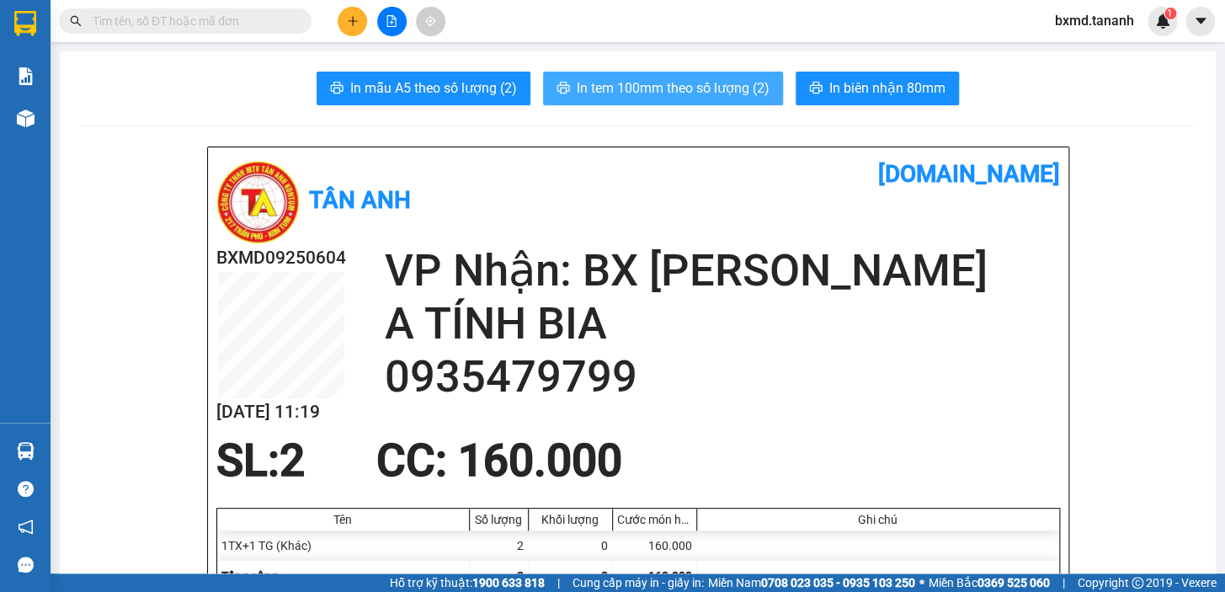
click at [685, 85] on span "In tem 100mm theo số lượng (2)" at bounding box center [673, 87] width 193 height 21
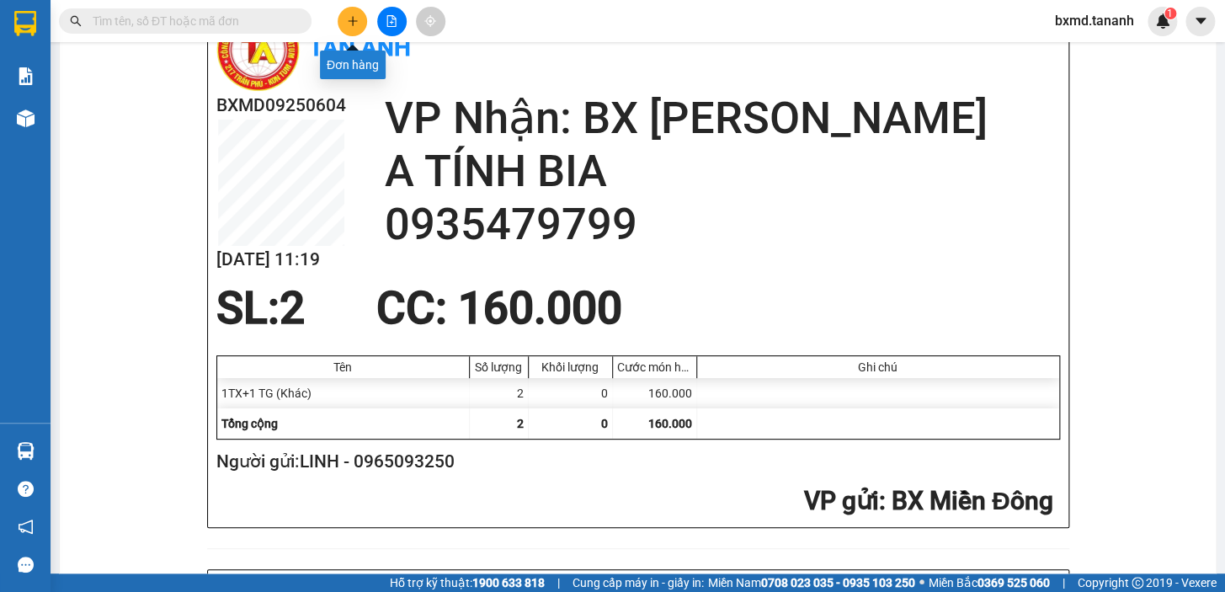
click at [358, 19] on icon "plus" at bounding box center [353, 21] width 12 height 12
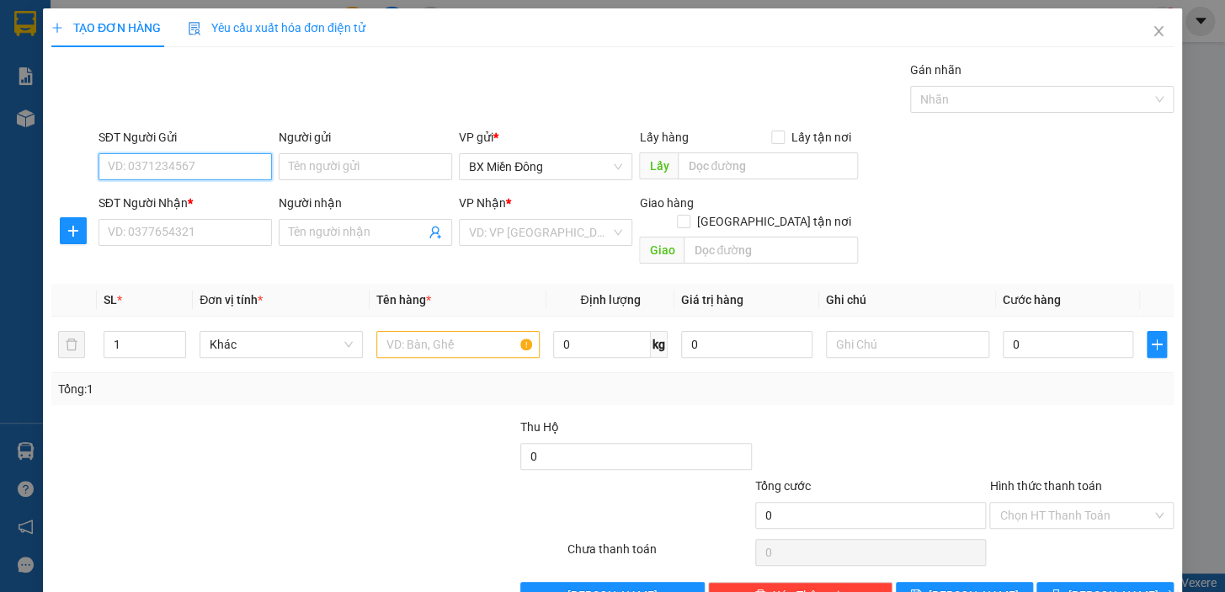
scroll to position [30, 0]
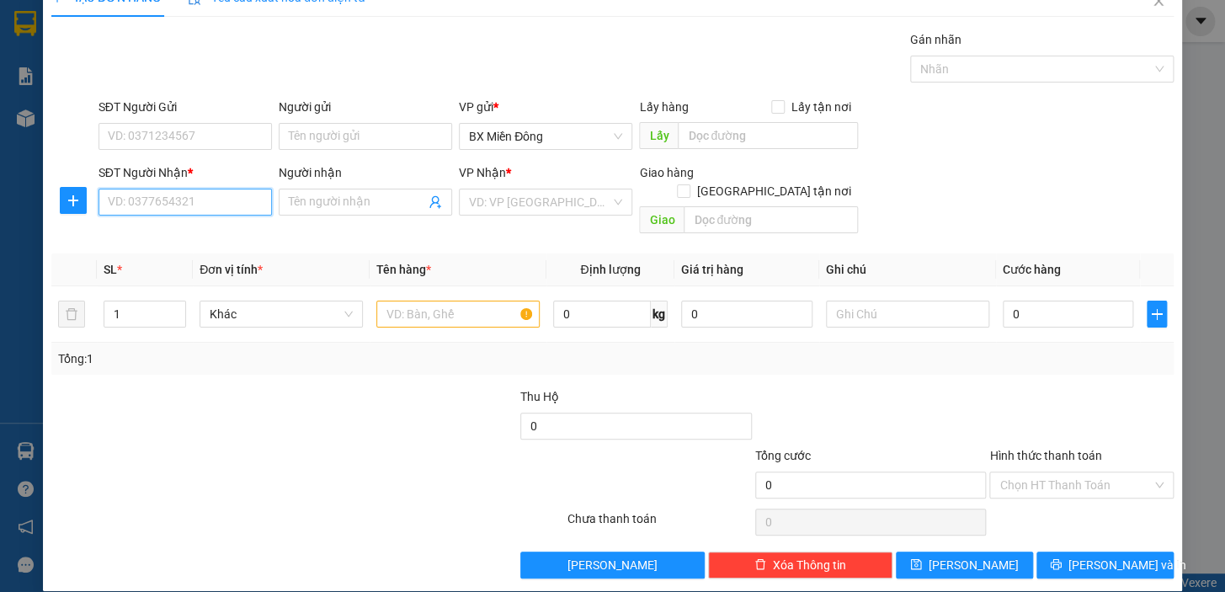
click at [227, 207] on input "SĐT Người Nhận *" at bounding box center [184, 202] width 173 height 27
type input "0964245511"
click at [351, 207] on input "Người nhận" at bounding box center [357, 202] width 136 height 19
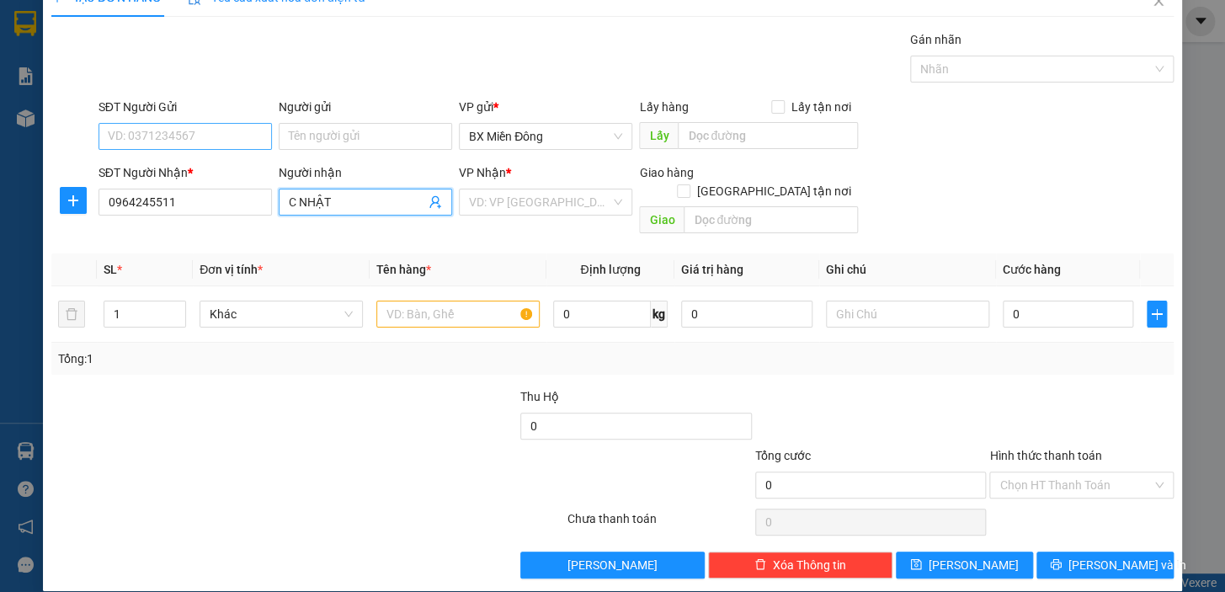
type input "C NHẬT"
click at [229, 123] on input "SĐT Người Gửi" at bounding box center [184, 136] width 173 height 27
type input "0903036224"
click at [354, 120] on div "Người gửi" at bounding box center [365, 110] width 173 height 25
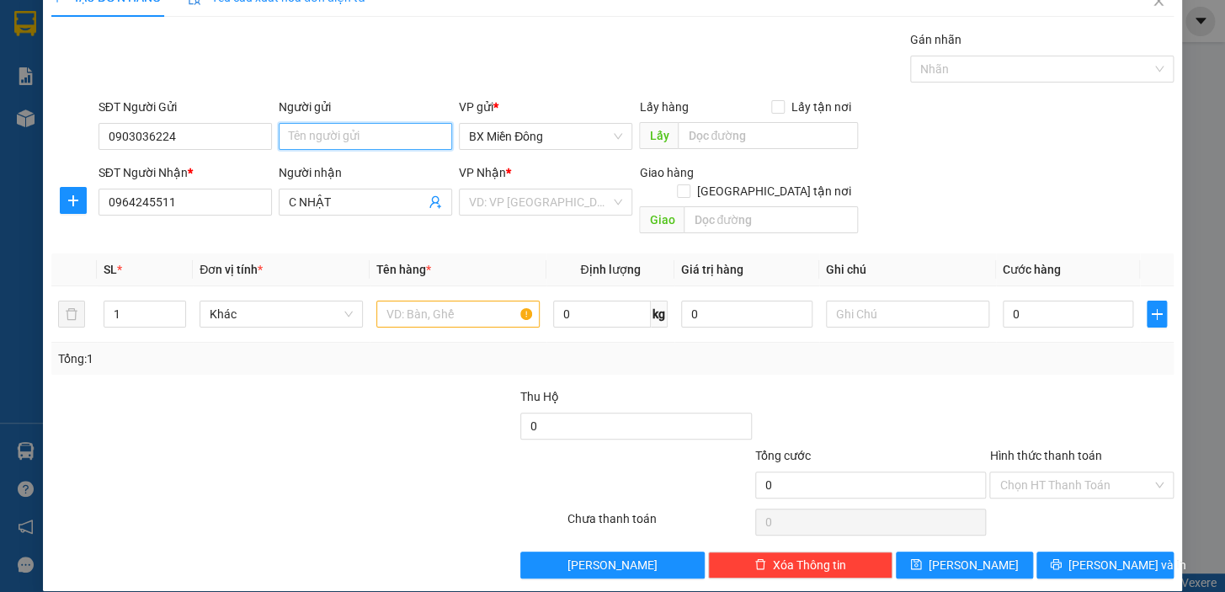
click at [359, 133] on input "Người gửi" at bounding box center [365, 136] width 173 height 27
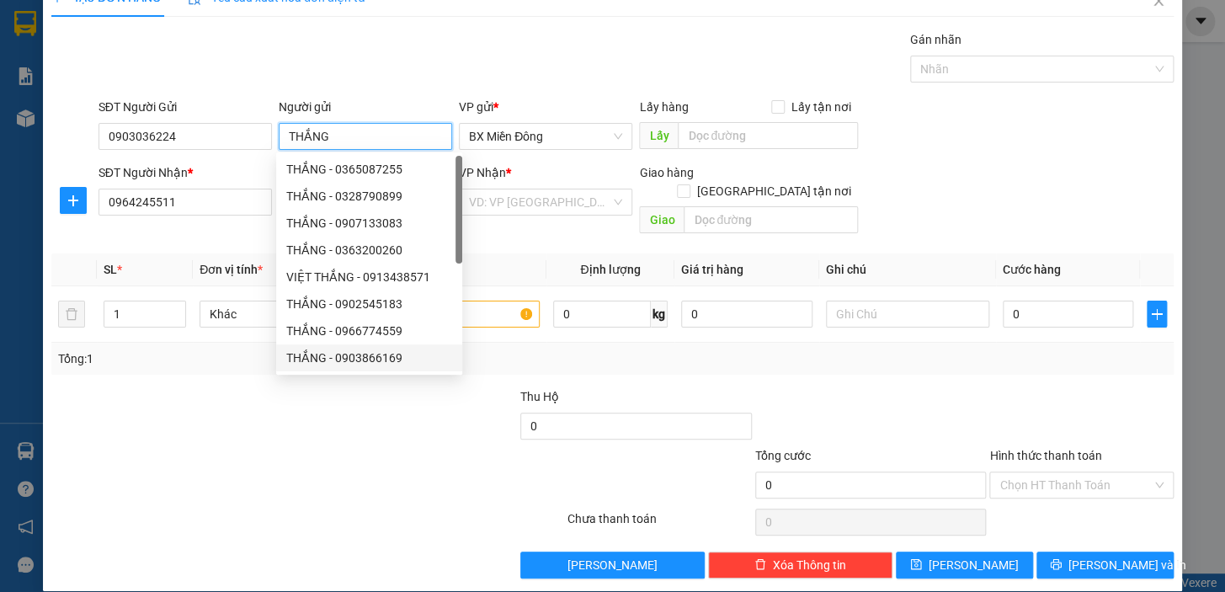
type input "THẮNG"
drag, startPoint x: 285, startPoint y: 445, endPoint x: 400, endPoint y: 368, distance: 138.9
click at [288, 446] on div at bounding box center [214, 475] width 328 height 59
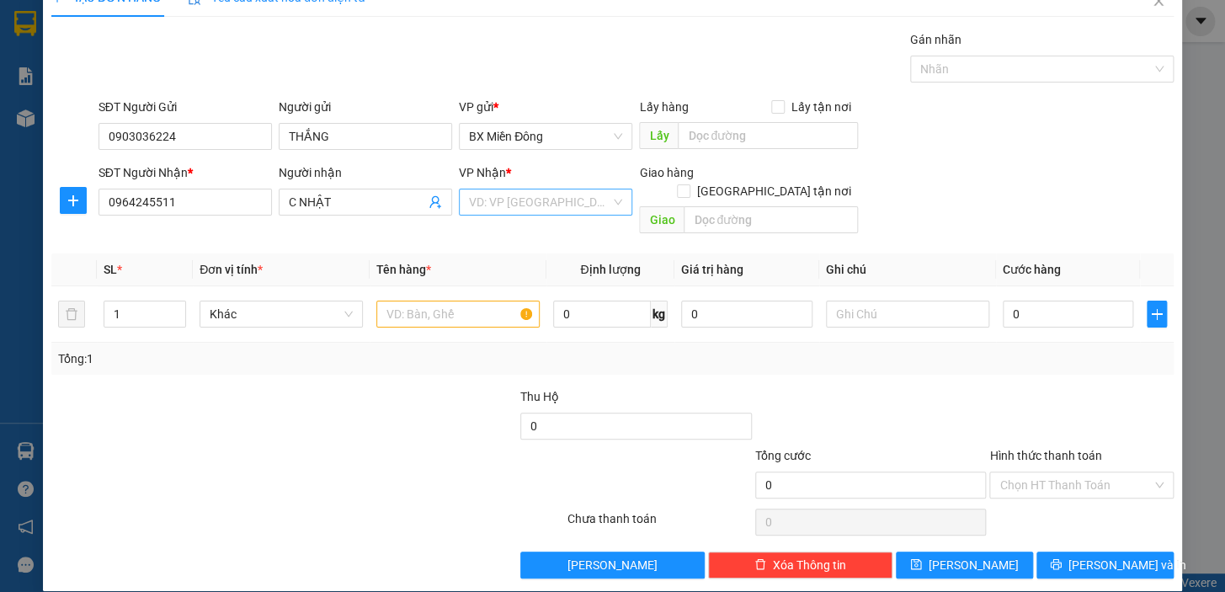
click at [612, 204] on div "VD: VP [GEOGRAPHIC_DATA]" at bounding box center [545, 202] width 173 height 27
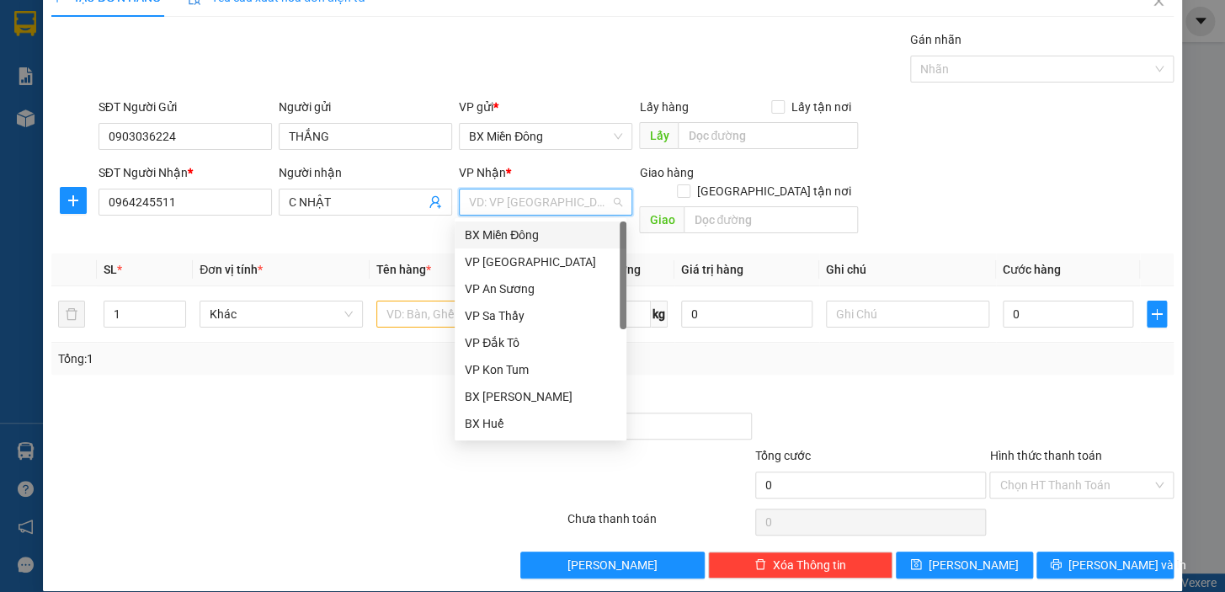
scroll to position [152, 0]
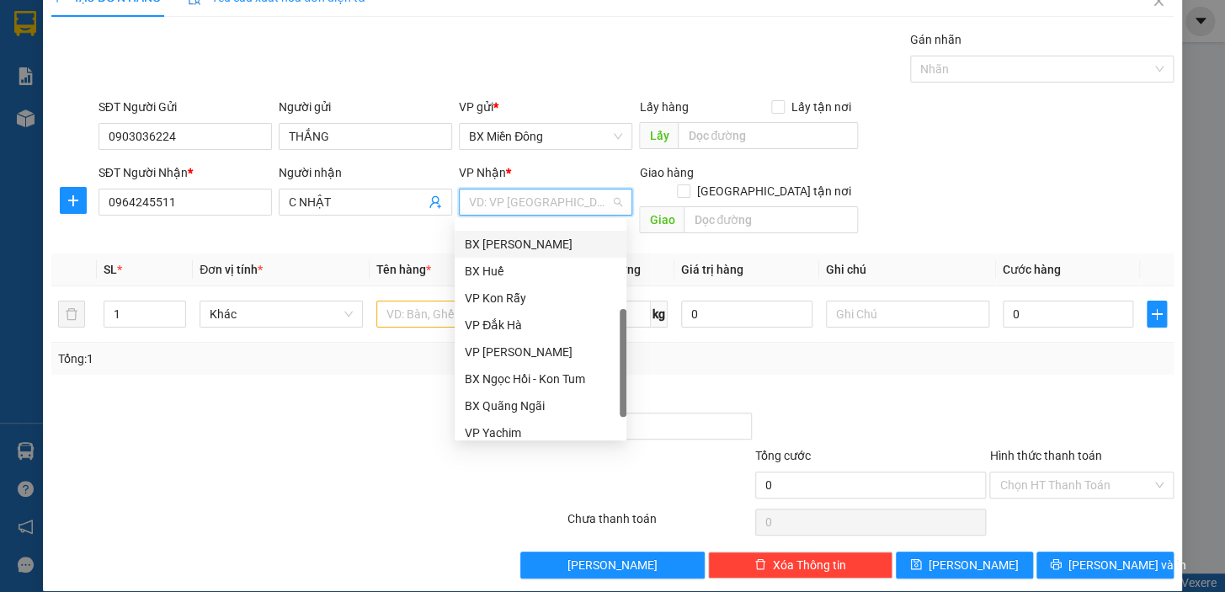
click at [530, 248] on div "BX [PERSON_NAME]" at bounding box center [541, 244] width 152 height 19
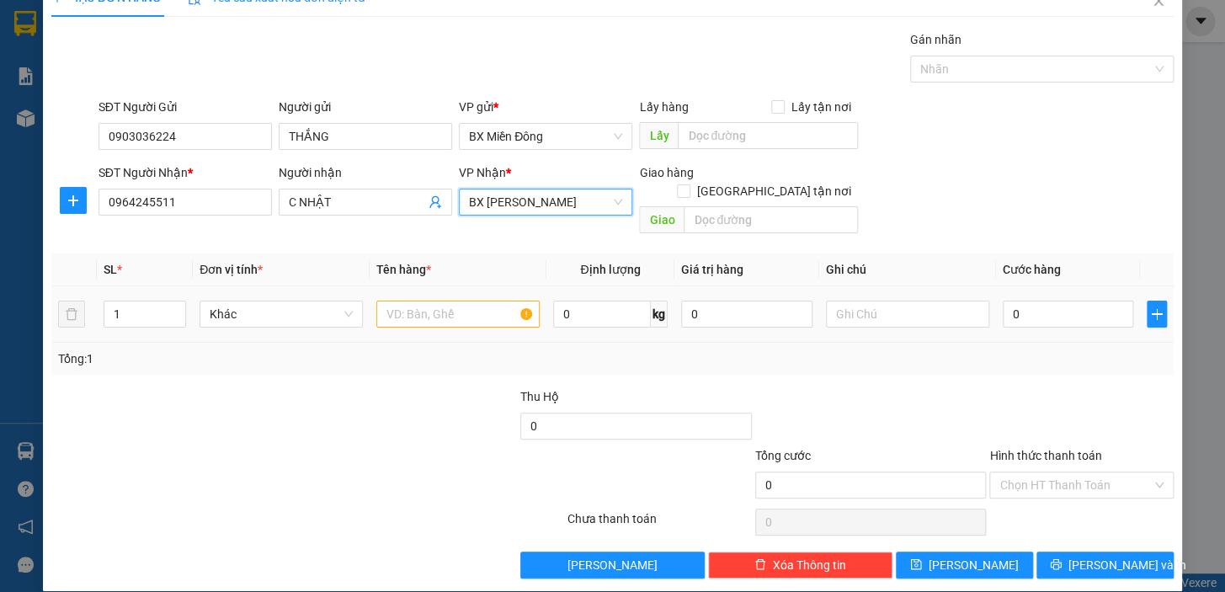
drag, startPoint x: 120, startPoint y: 298, endPoint x: 68, endPoint y: 332, distance: 62.1
click at [69, 332] on div "SL * Đơn vị tính * Tên hàng * Định lượng Giá trị hàng Ghi chú Cước hàng 1 Khác …" at bounding box center [612, 313] width 1122 height 121
type input "5"
click at [428, 301] on input "text" at bounding box center [457, 314] width 163 height 27
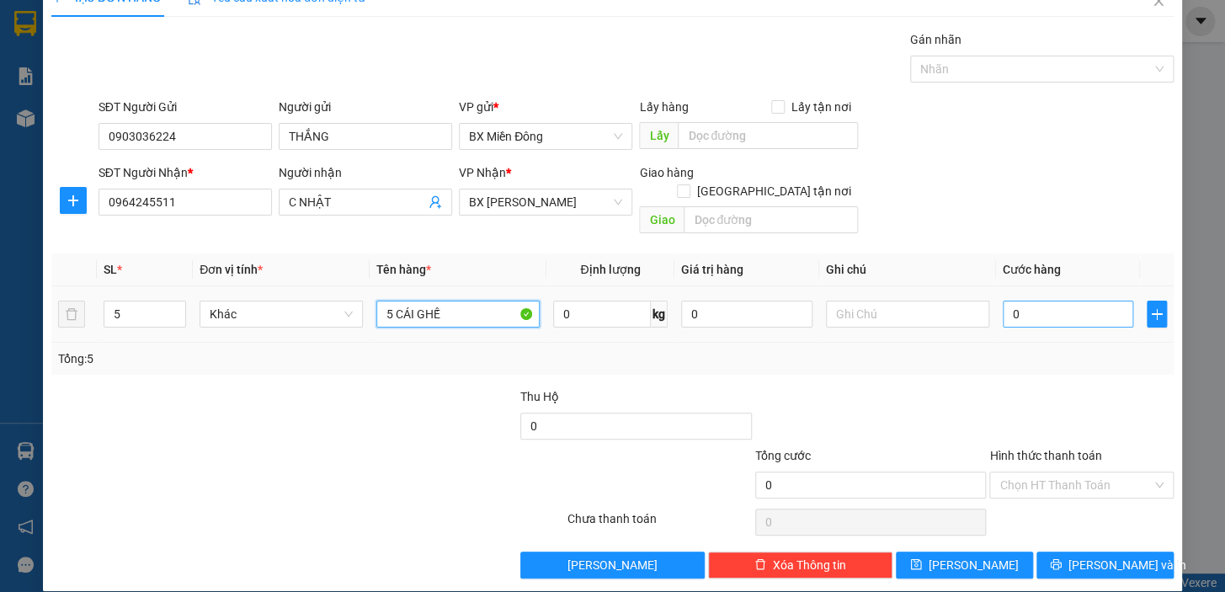
type input "5 CÁI GHẾ"
type input "2"
type input "20"
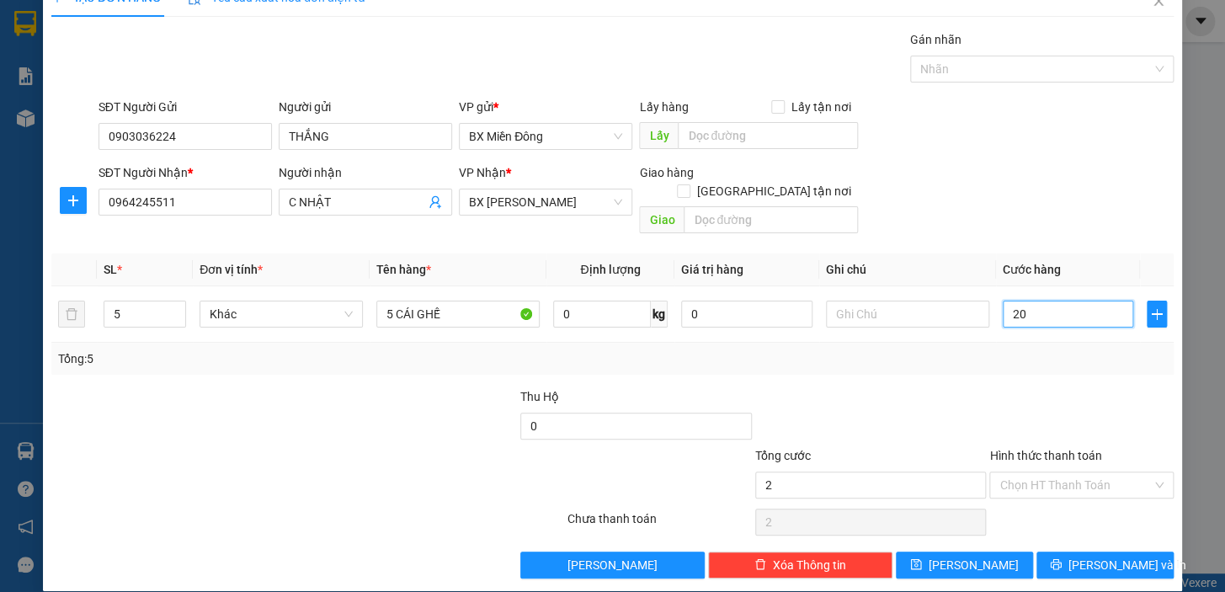
type input "20"
type input "200"
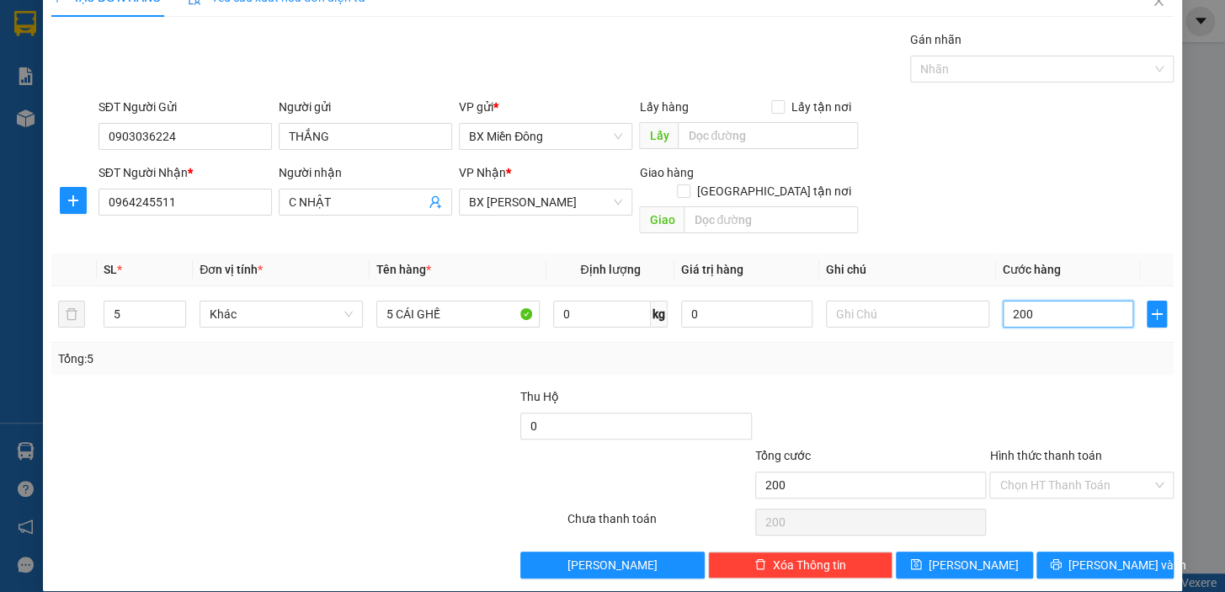
type input "2.000"
type input "200"
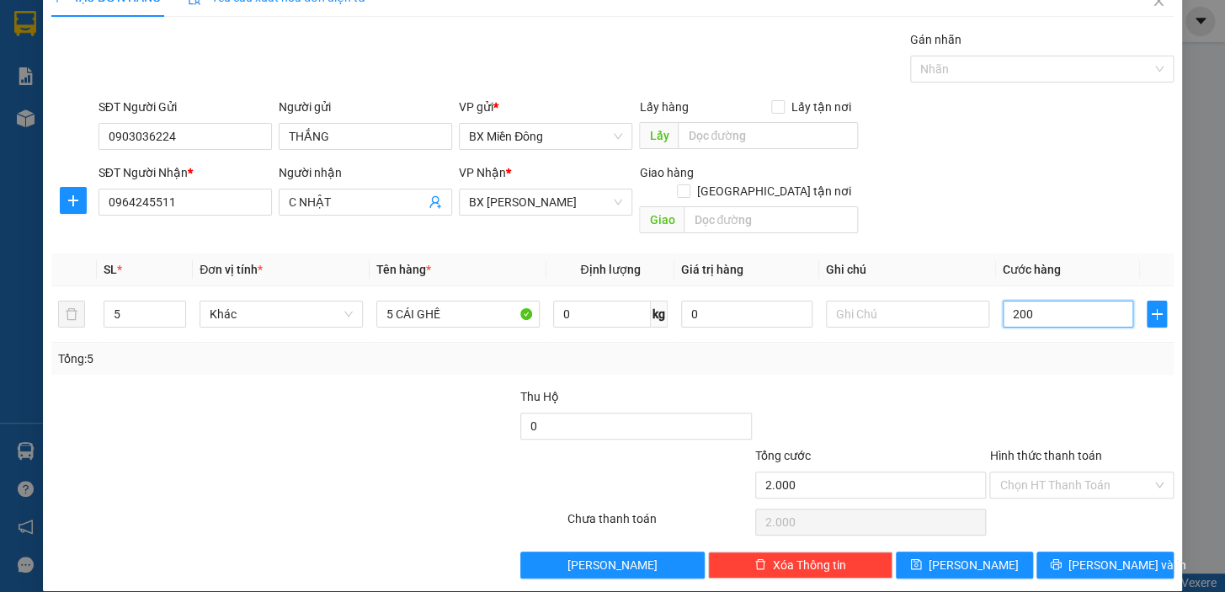
type input "200"
type input "200.000"
click at [1101, 556] on span "[PERSON_NAME] và In" at bounding box center [1127, 565] width 118 height 19
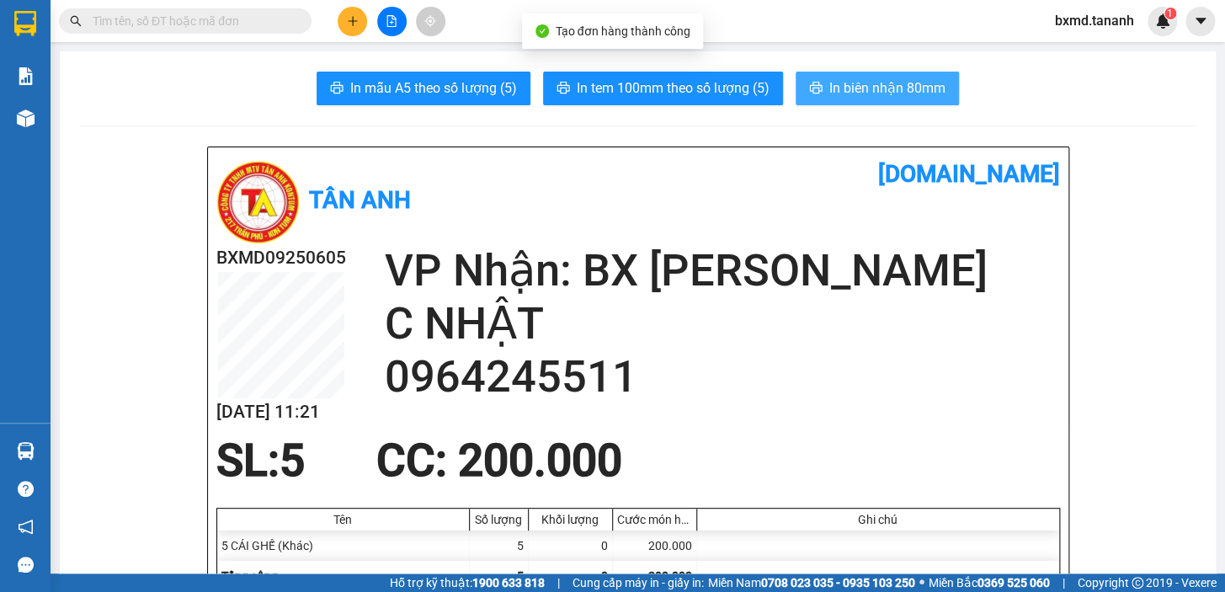
click at [837, 88] on span "In biên nhận 80mm" at bounding box center [887, 87] width 116 height 21
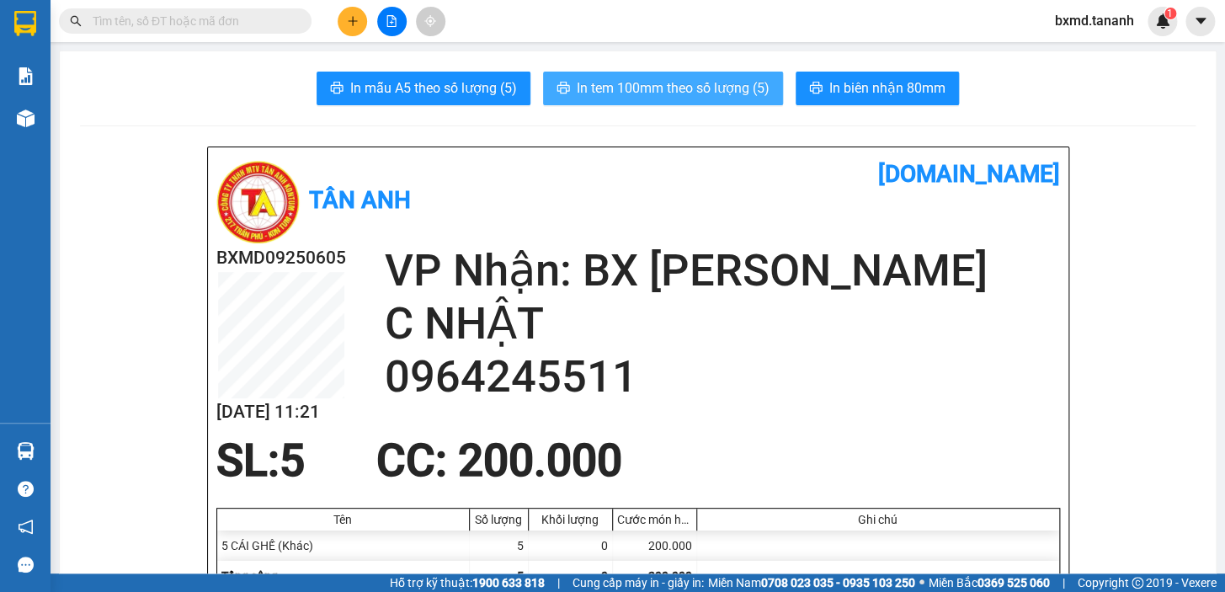
click at [722, 83] on span "In tem 100mm theo số lượng (5)" at bounding box center [673, 87] width 193 height 21
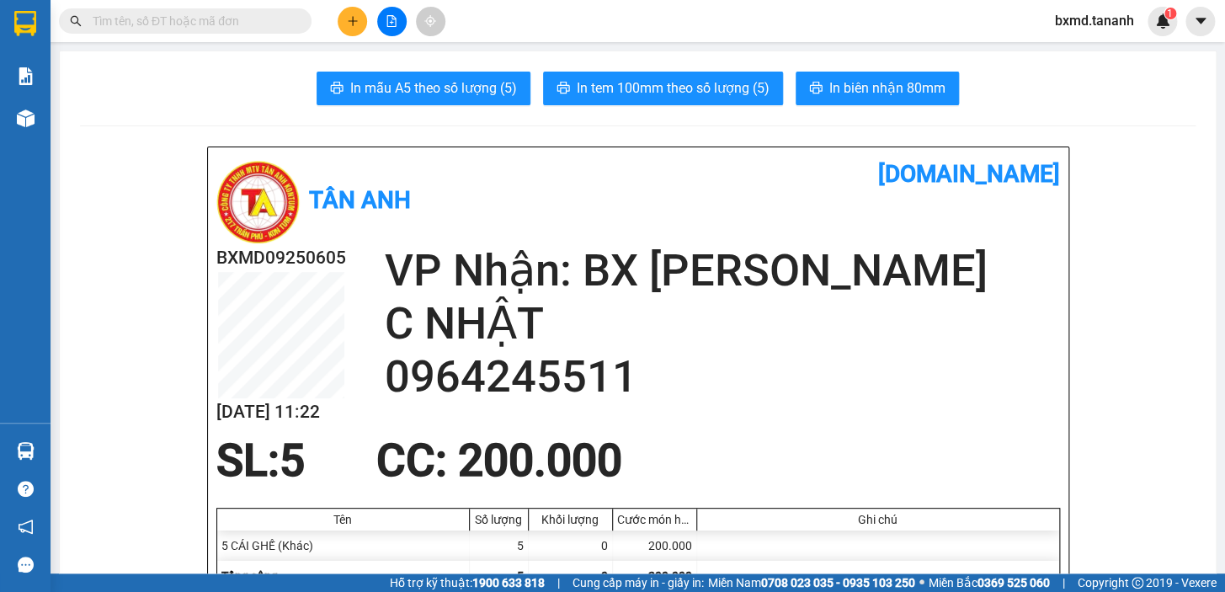
click at [368, 15] on div at bounding box center [391, 21] width 126 height 29
click at [349, 23] on icon "plus" at bounding box center [353, 21] width 12 height 12
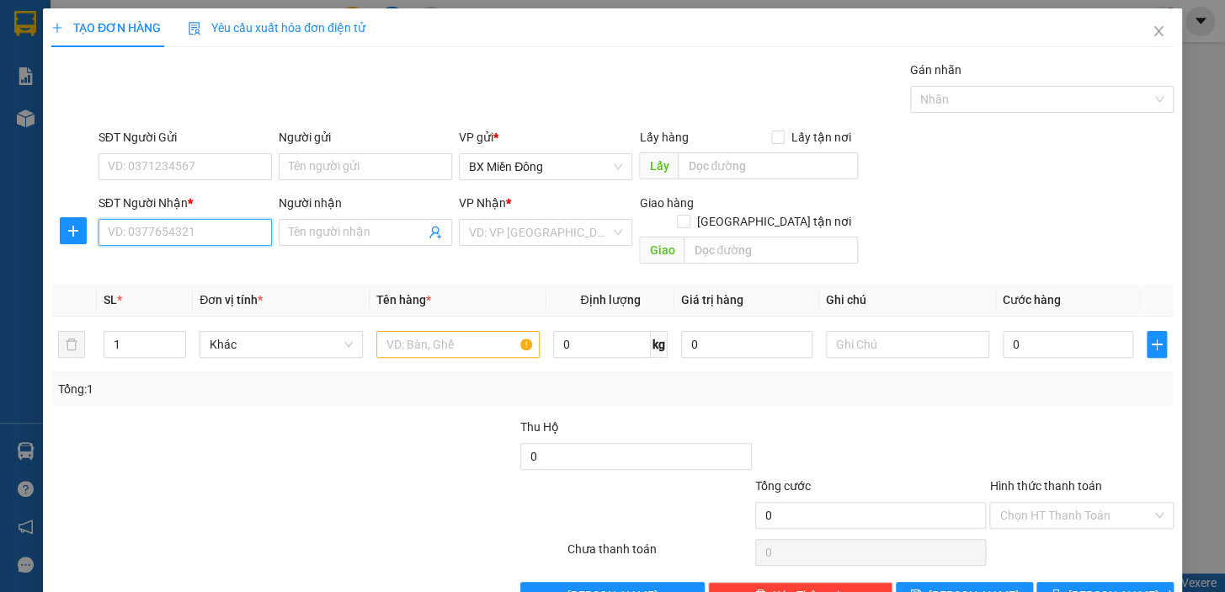
click at [226, 229] on input "SĐT Người Nhận *" at bounding box center [184, 232] width 173 height 27
type input "0964966279"
click at [354, 234] on input "Người nhận" at bounding box center [357, 232] width 136 height 19
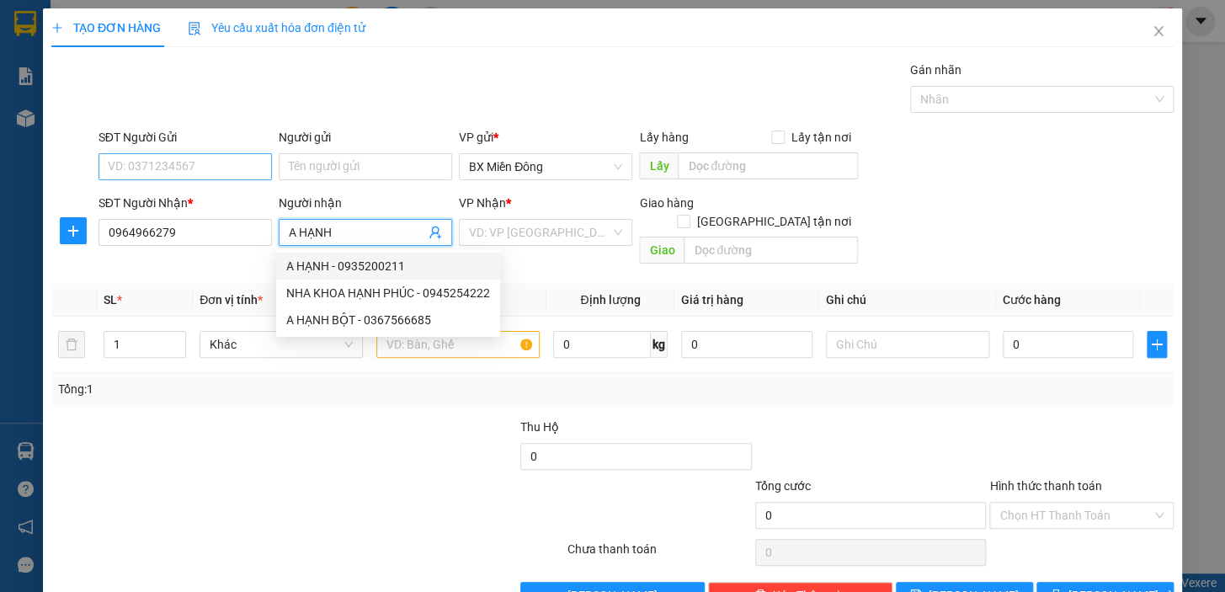
type input "A HẠNH"
click at [227, 156] on input "SĐT Người Gửi" at bounding box center [184, 166] width 173 height 27
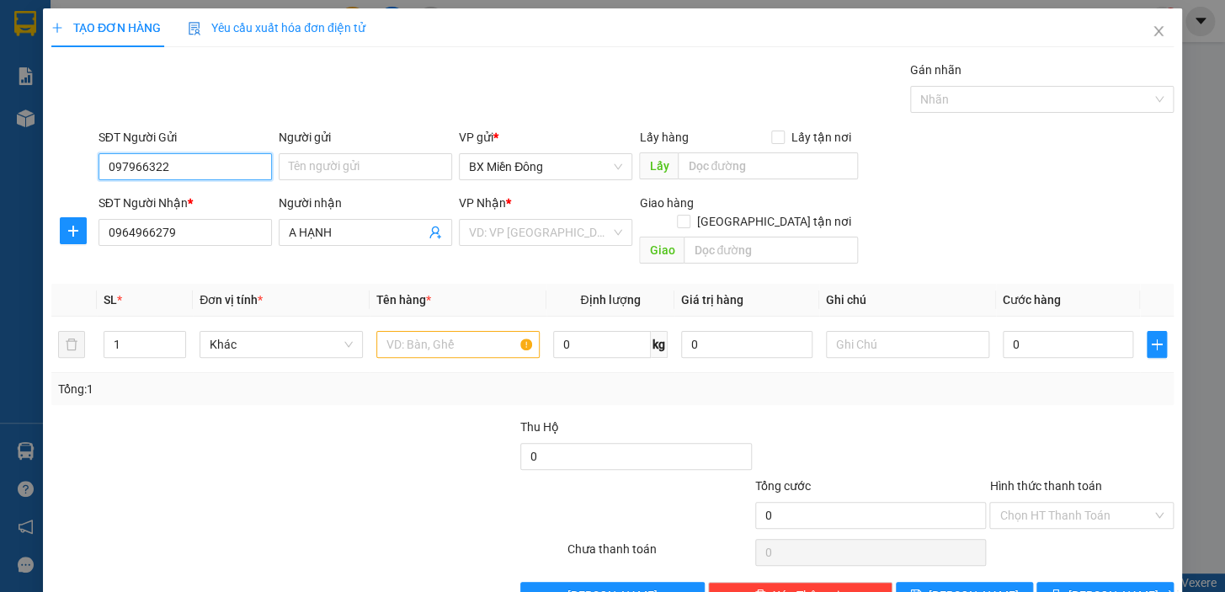
click at [119, 168] on input "097966322" at bounding box center [184, 166] width 173 height 27
type input "0987966322"
click at [180, 189] on div "0987966322 - THÀNH ĐẠT" at bounding box center [184, 200] width 172 height 27
type input "THÀNH ĐẠT"
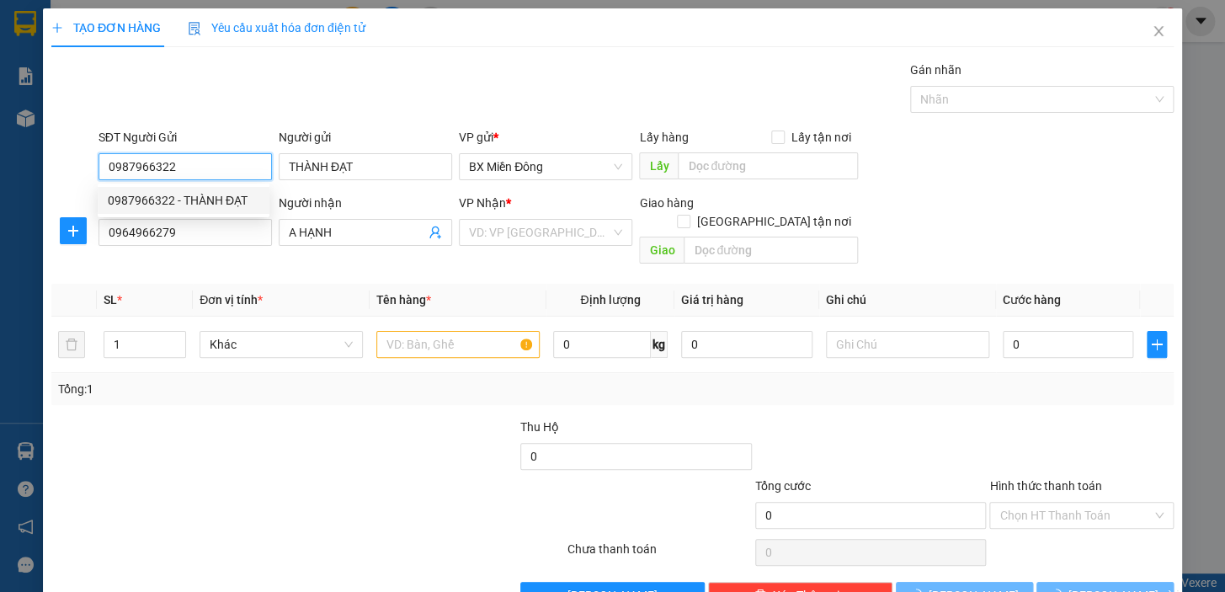
type input "50.000"
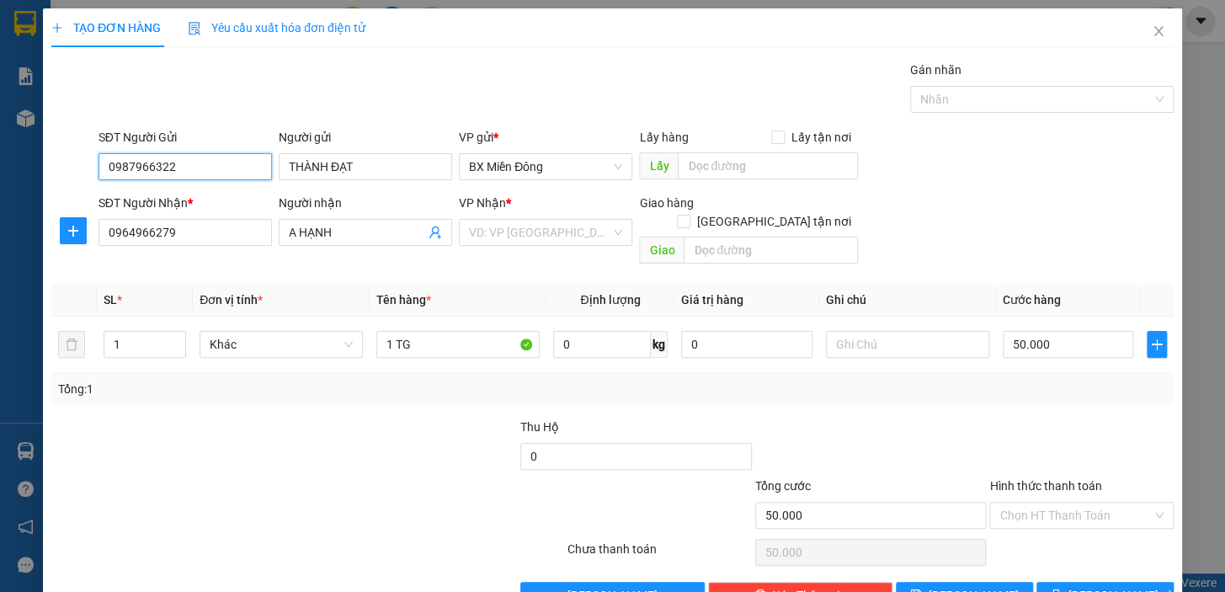
scroll to position [30, 0]
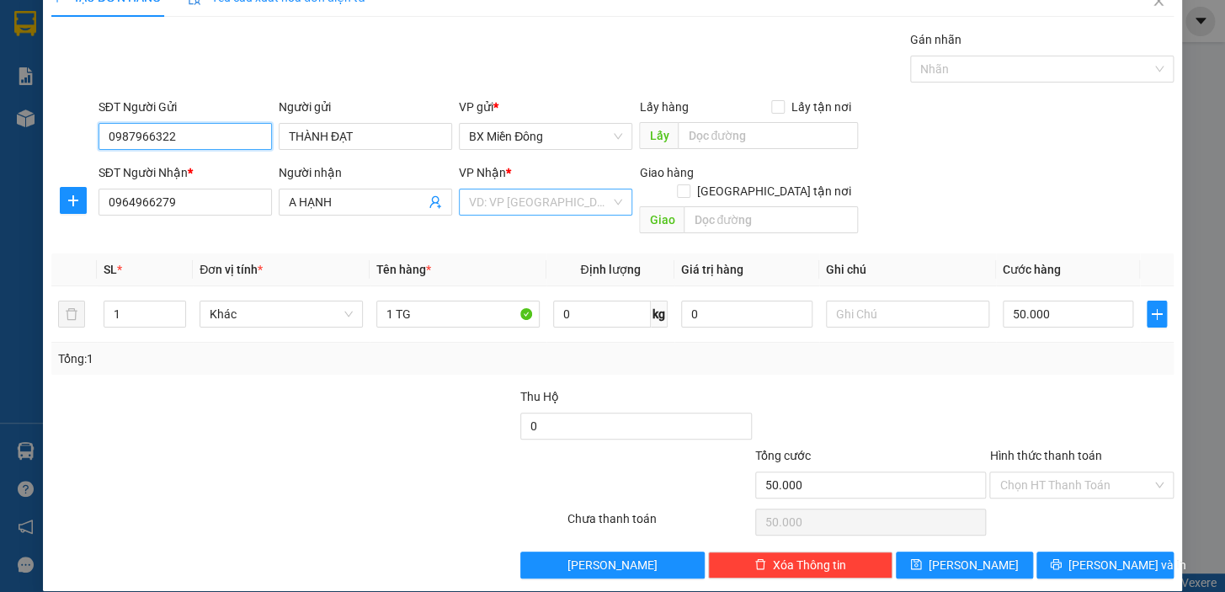
type input "0987966322"
click at [564, 207] on input "search" at bounding box center [539, 201] width 141 height 25
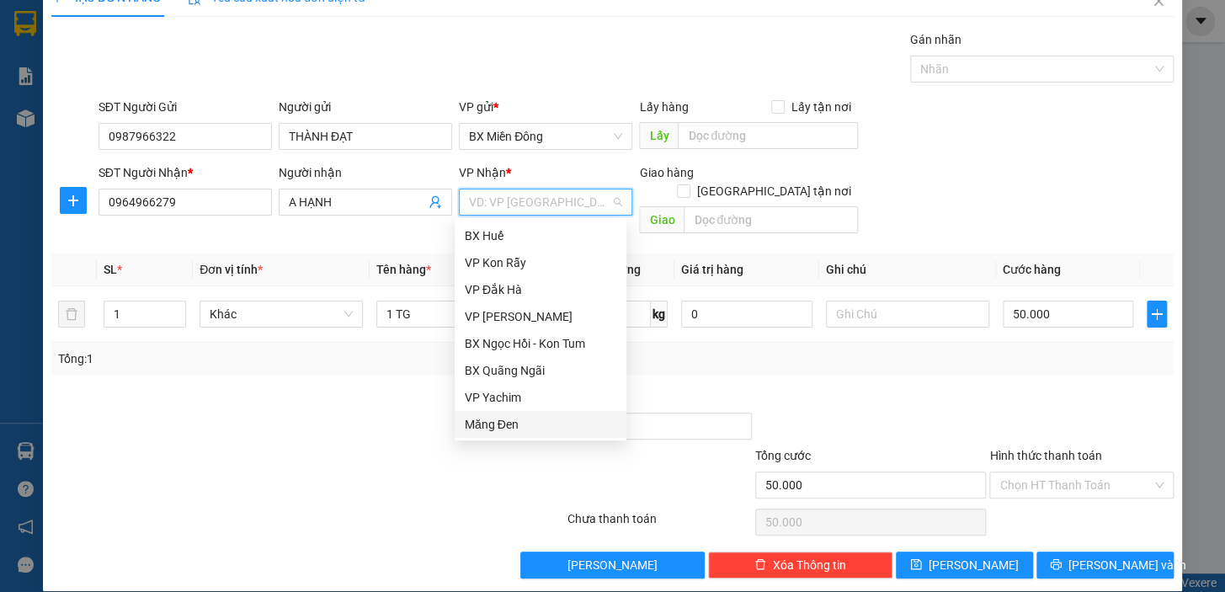
scroll to position [111, 0]
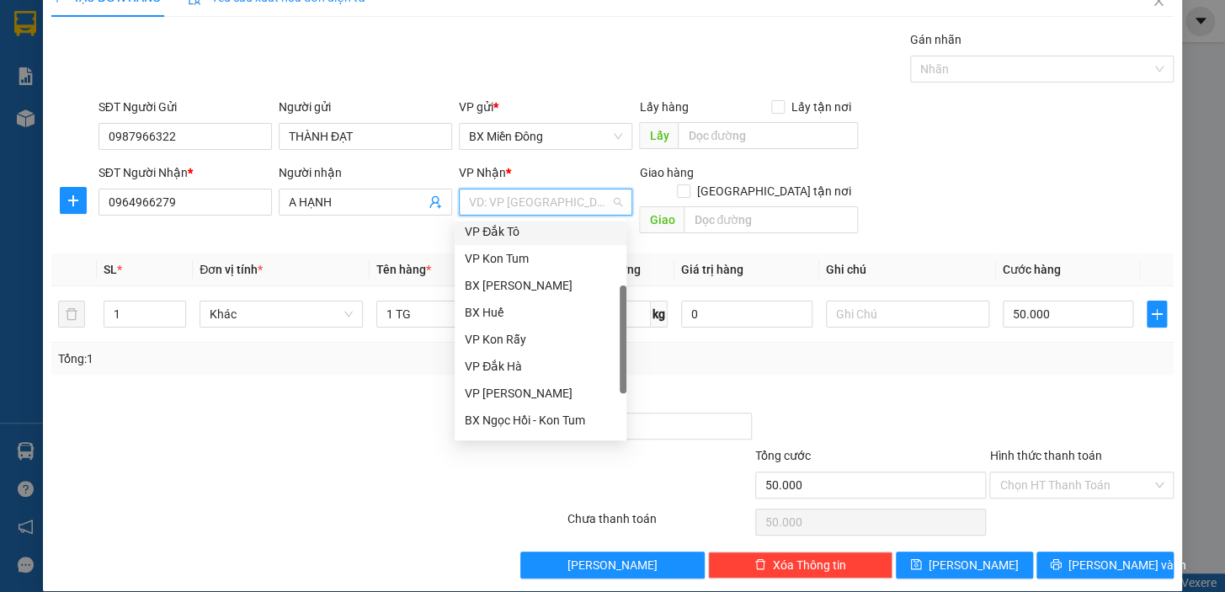
click at [478, 237] on div "VP Đắk Tô" at bounding box center [541, 231] width 152 height 19
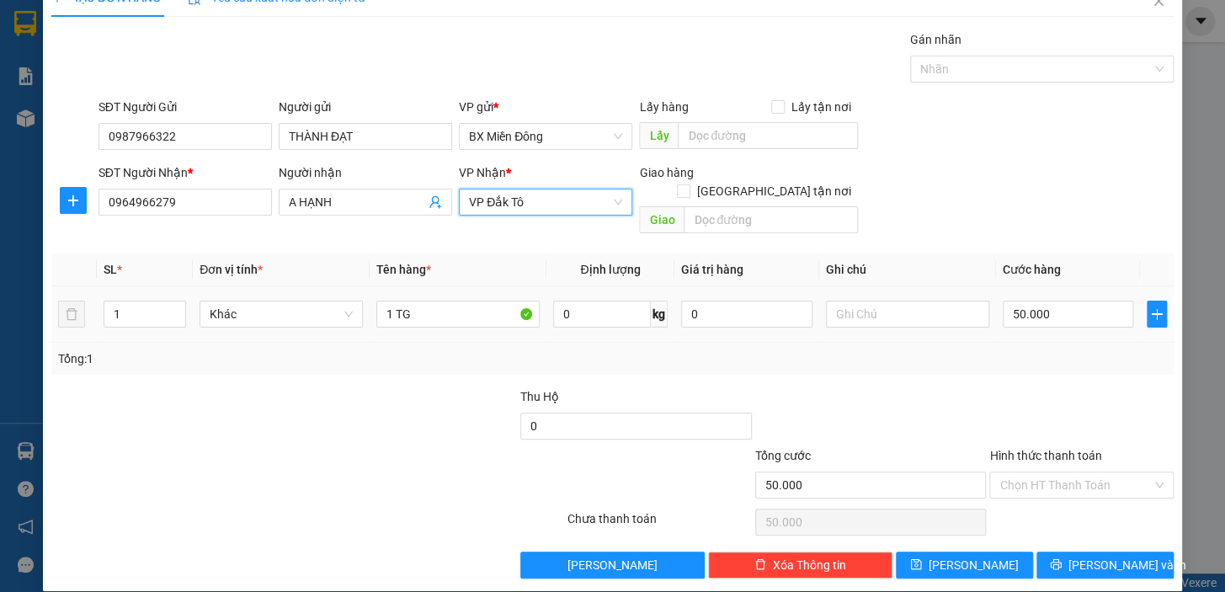
drag, startPoint x: 146, startPoint y: 302, endPoint x: 0, endPoint y: 338, distance: 149.9
click at [0, 335] on div "TẠO ĐƠN HÀNG Yêu cầu xuất hóa đơn điện tử Transit Pickup Surcharge Ids Transit …" at bounding box center [612, 296] width 1225 height 592
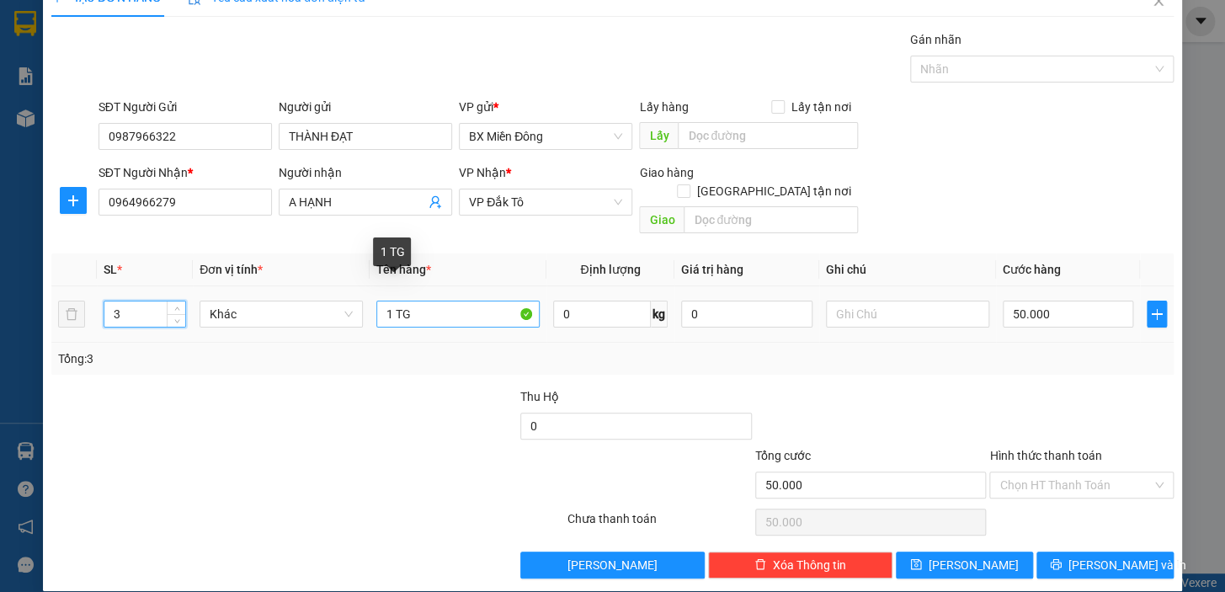
type input "3"
drag, startPoint x: 391, startPoint y: 293, endPoint x: 326, endPoint y: 333, distance: 75.9
click at [328, 331] on div "SL * Đơn vị tính * Tên hàng * Định lượng Giá trị hàng Ghi chú Cước hàng 3 Khác …" at bounding box center [612, 313] width 1122 height 121
type input "3TG"
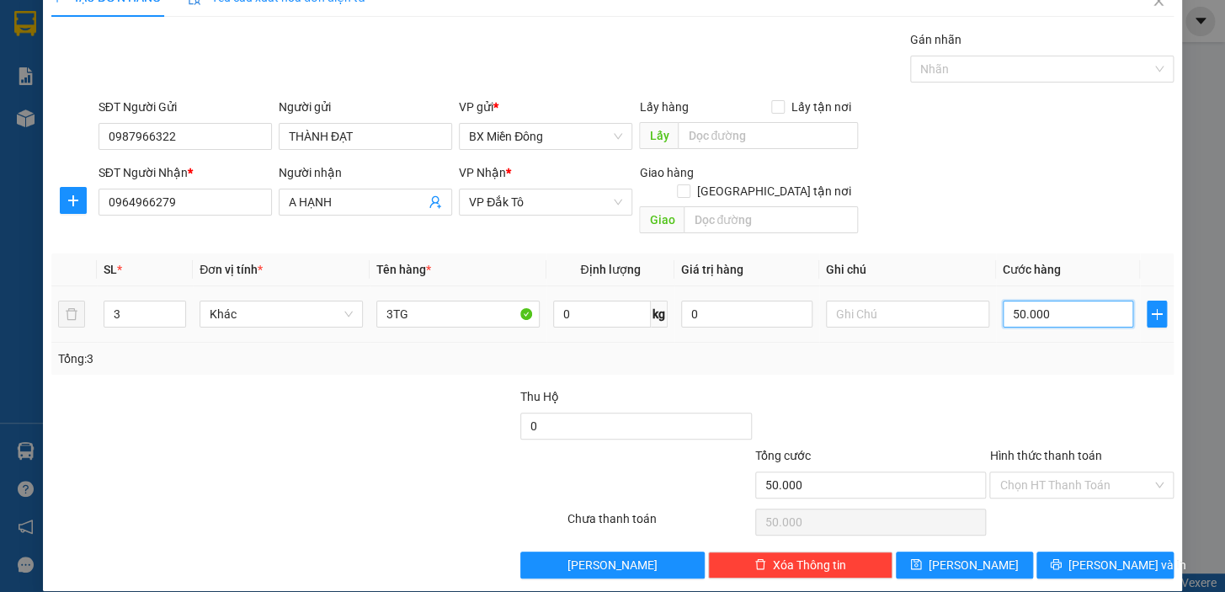
click at [1038, 303] on input "50.000" at bounding box center [1068, 314] width 131 height 27
type input "1"
type input "18"
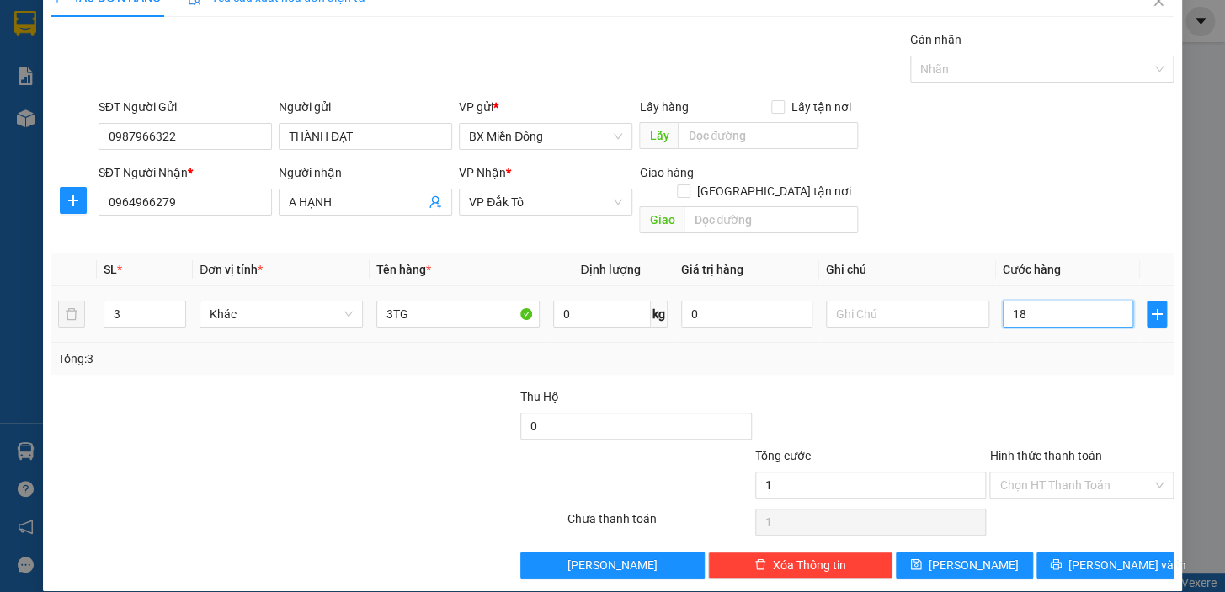
type input "18"
type input "180"
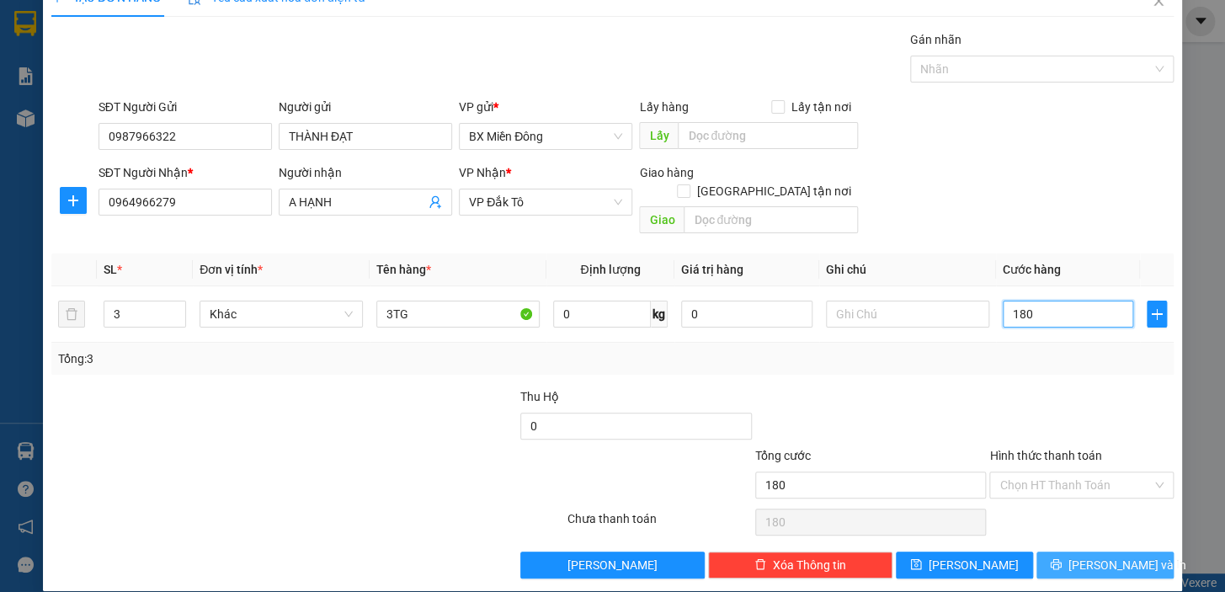
type input "180"
type input "180.000"
click at [1083, 556] on span "[PERSON_NAME] và In" at bounding box center [1127, 565] width 118 height 19
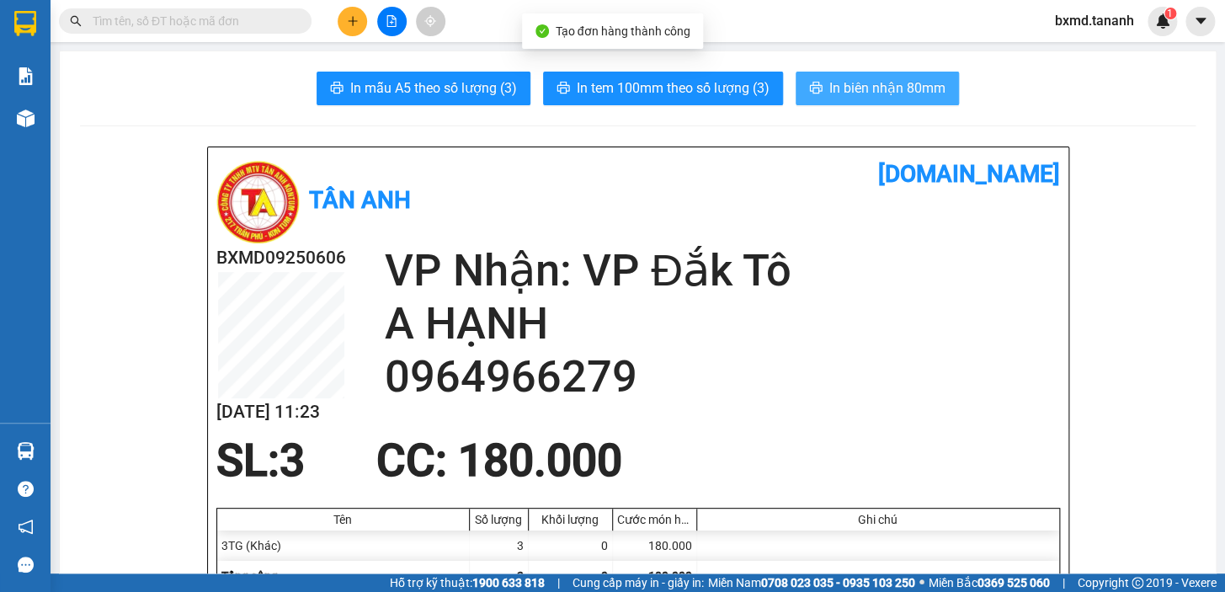
click at [861, 100] on button "In biên nhận 80mm" at bounding box center [877, 89] width 163 height 34
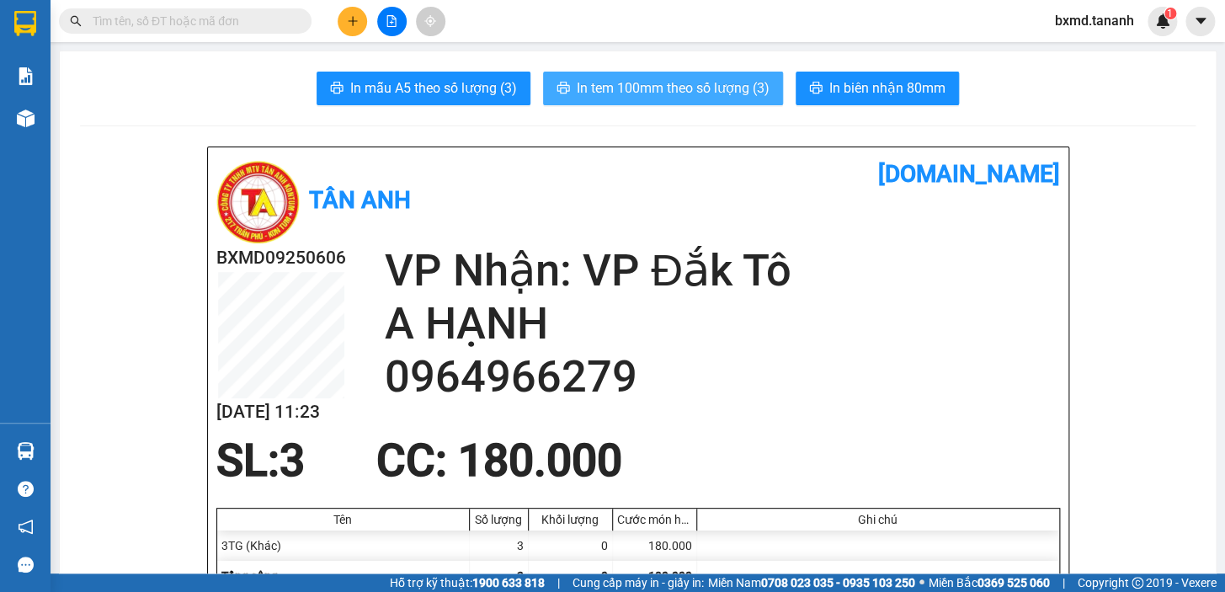
click at [592, 80] on span "In tem 100mm theo số lượng (3)" at bounding box center [673, 87] width 193 height 21
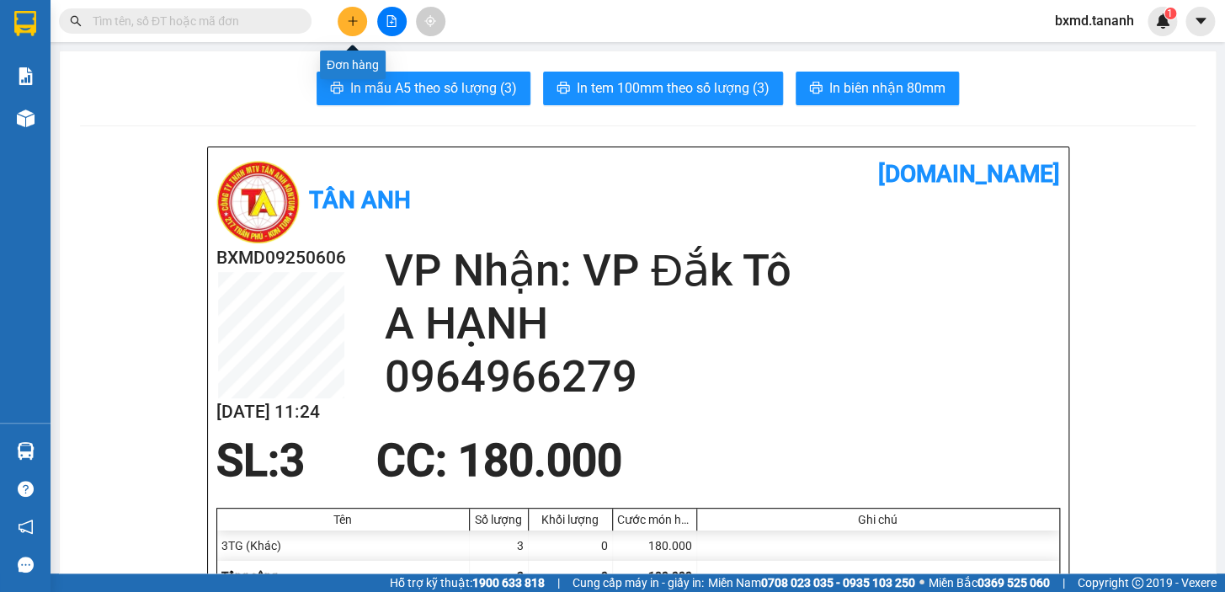
click at [349, 24] on icon "plus" at bounding box center [353, 21] width 12 height 12
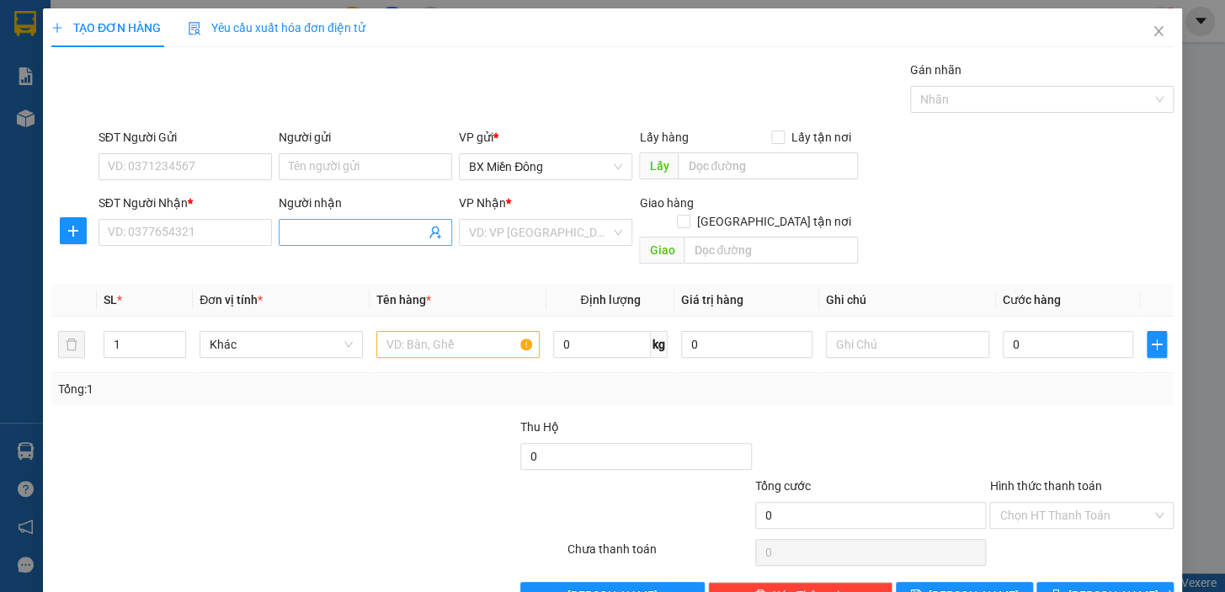
click at [354, 236] on input "Người nhận" at bounding box center [357, 232] width 136 height 19
type input "038966"
drag, startPoint x: 340, startPoint y: 229, endPoint x: 226, endPoint y: 236, distance: 114.7
click at [226, 236] on div "SĐT Người Nhận * VD: 0377654321 Người nhận 038966 038966 VP Nhận * VD: VP Sài G…" at bounding box center [636, 232] width 1082 height 77
paste input "038966"
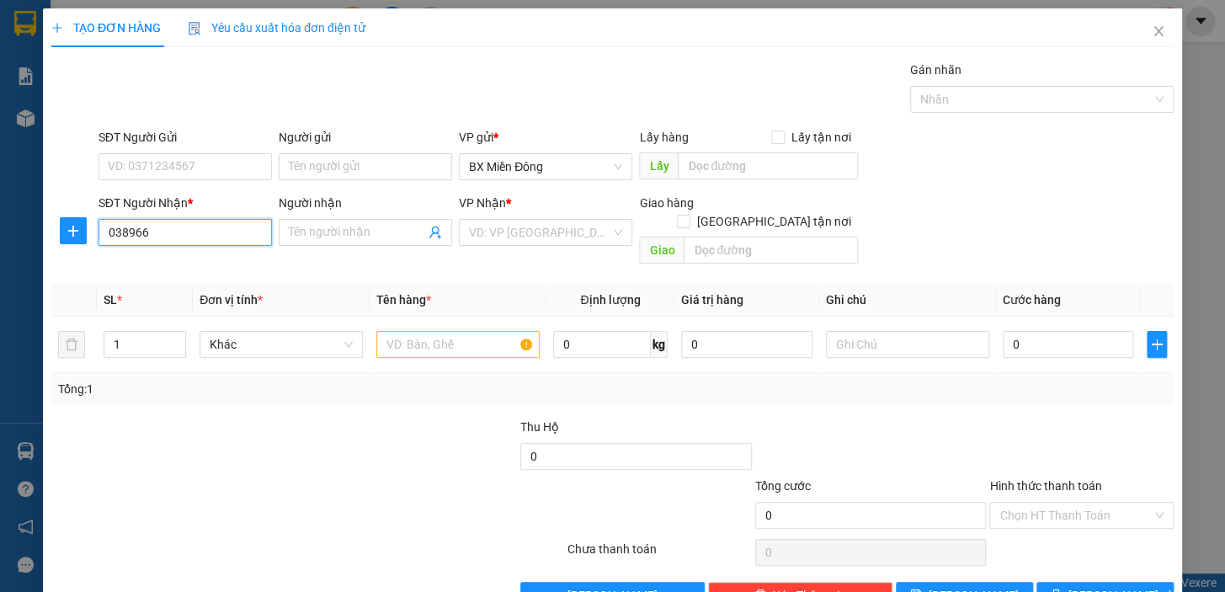
click at [127, 236] on input "038966" at bounding box center [184, 232] width 173 height 27
click at [227, 266] on div "0388966741 - HƯƠNG" at bounding box center [191, 266] width 166 height 19
type input "0388966741"
type input "HƯƠNG"
type input "300.000"
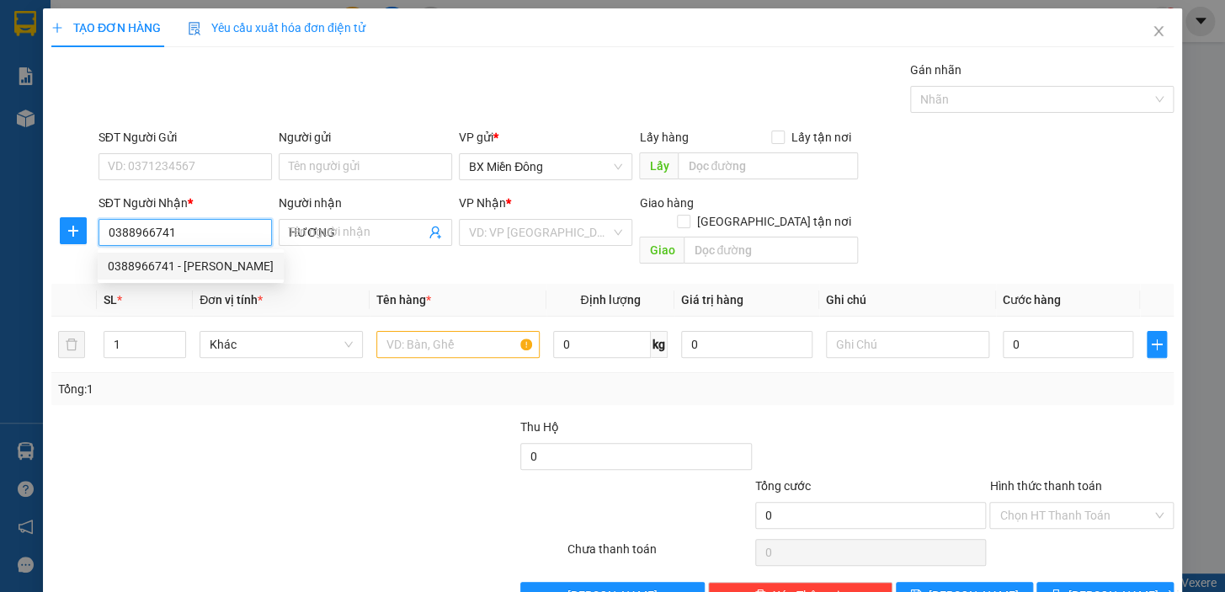
type input "300.000"
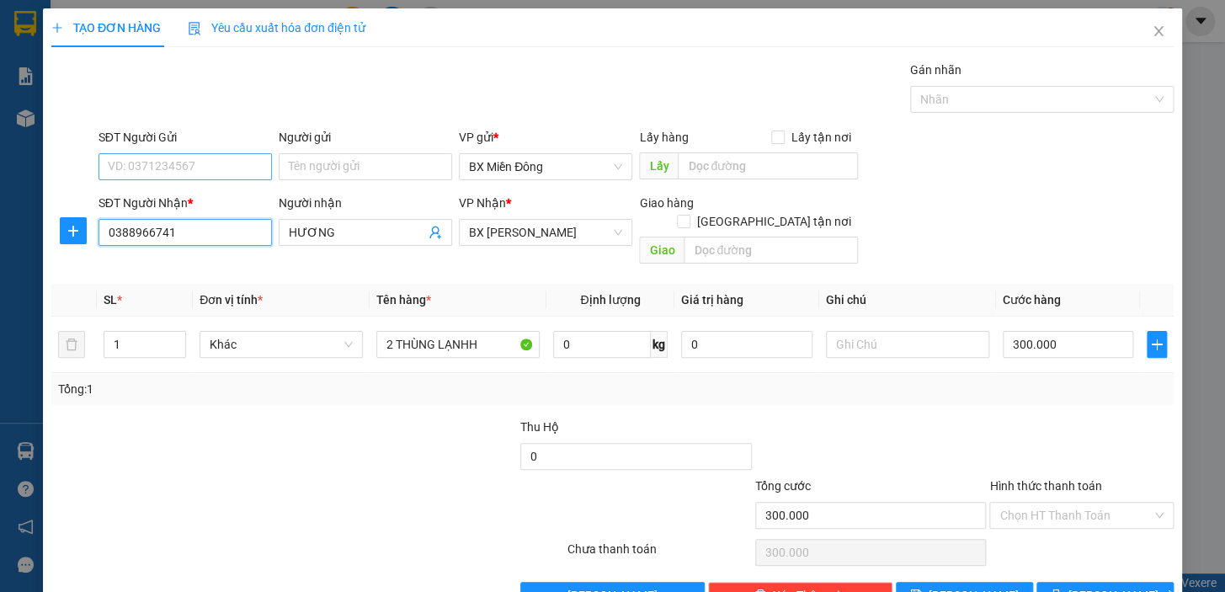
type input "0388966741"
click at [264, 169] on input "SĐT Người Gửi" at bounding box center [184, 166] width 173 height 27
click at [199, 201] on div "0396750281 - QUỐC" at bounding box center [184, 200] width 152 height 19
type input "0396750281"
type input "QUỐC"
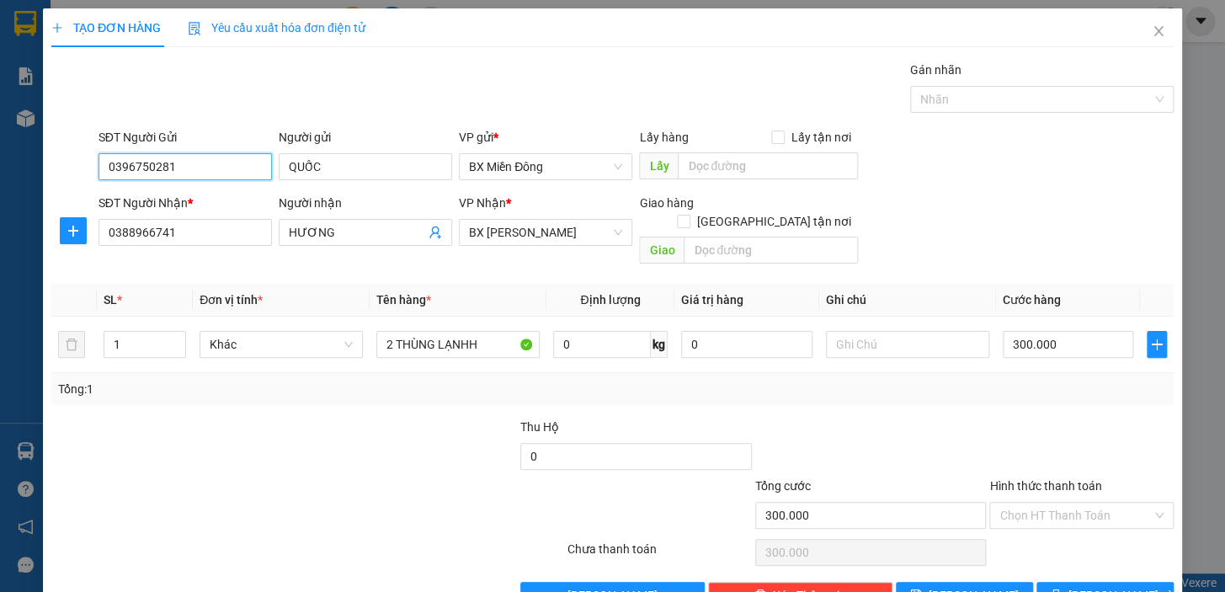
scroll to position [30, 0]
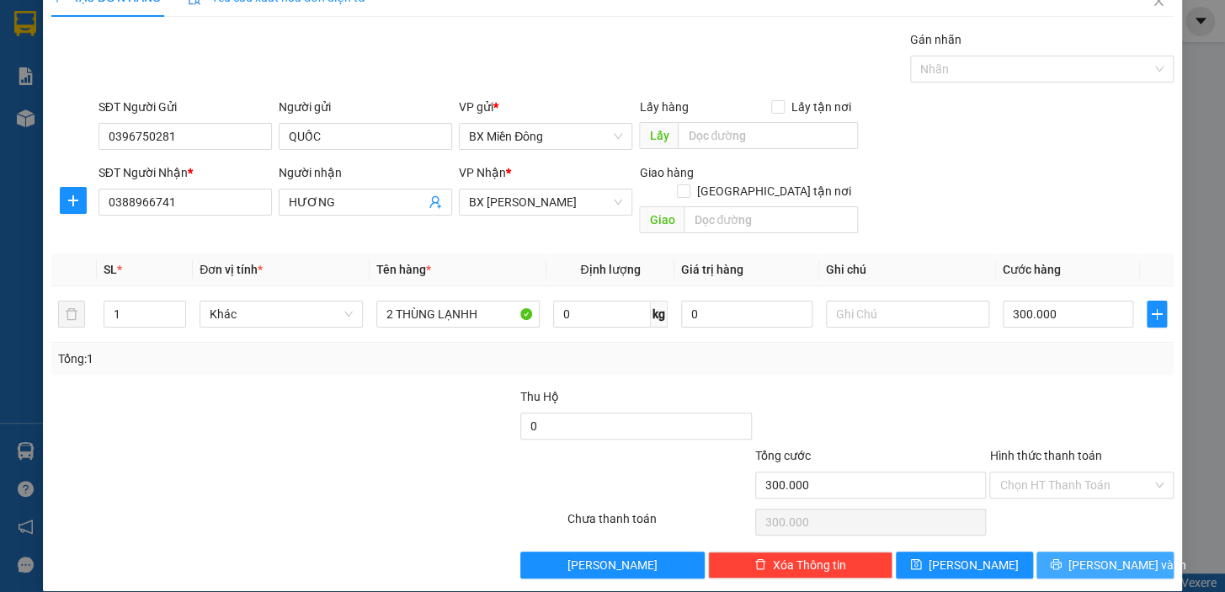
click at [1108, 556] on span "[PERSON_NAME] và In" at bounding box center [1127, 565] width 118 height 19
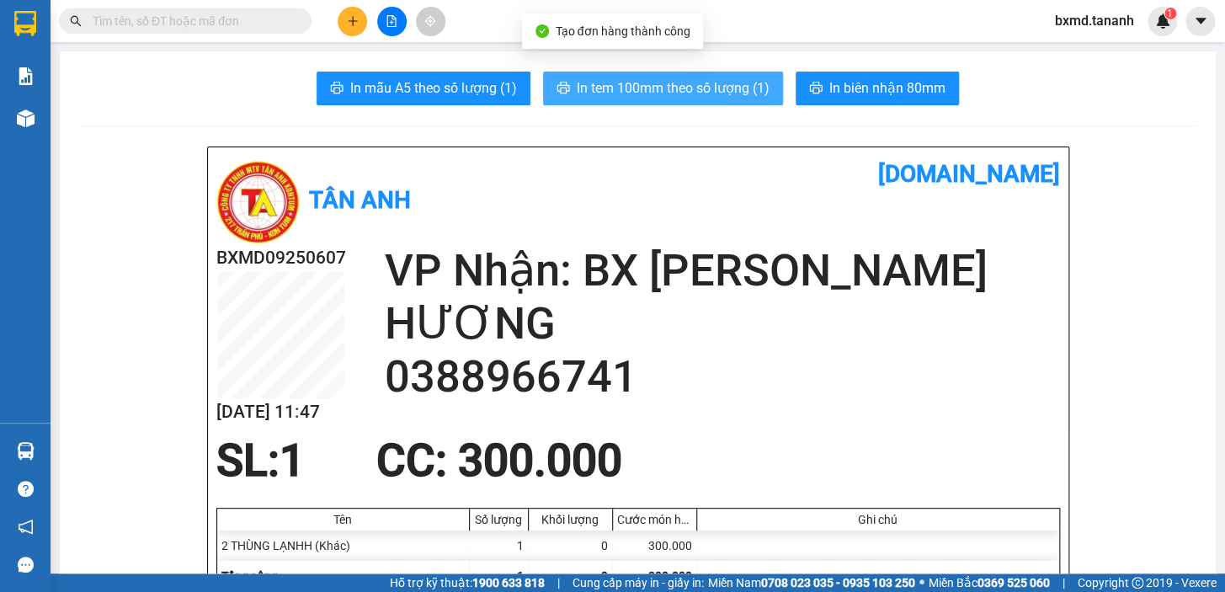
click at [631, 83] on span "In tem 100mm theo số lượng (1)" at bounding box center [673, 87] width 193 height 21
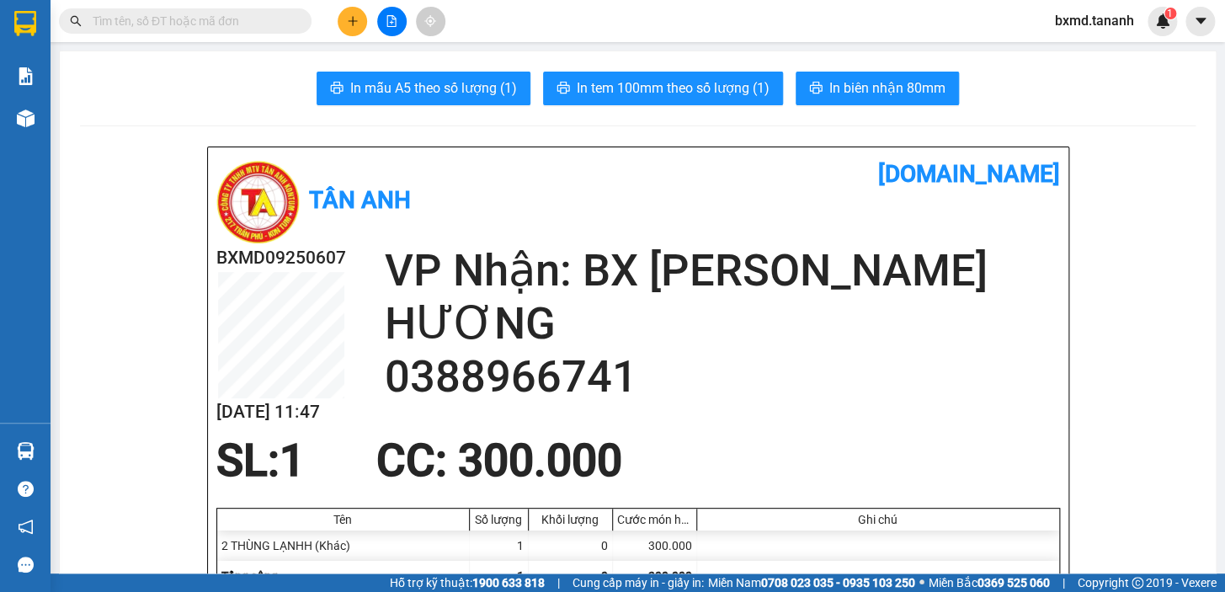
scroll to position [152, 0]
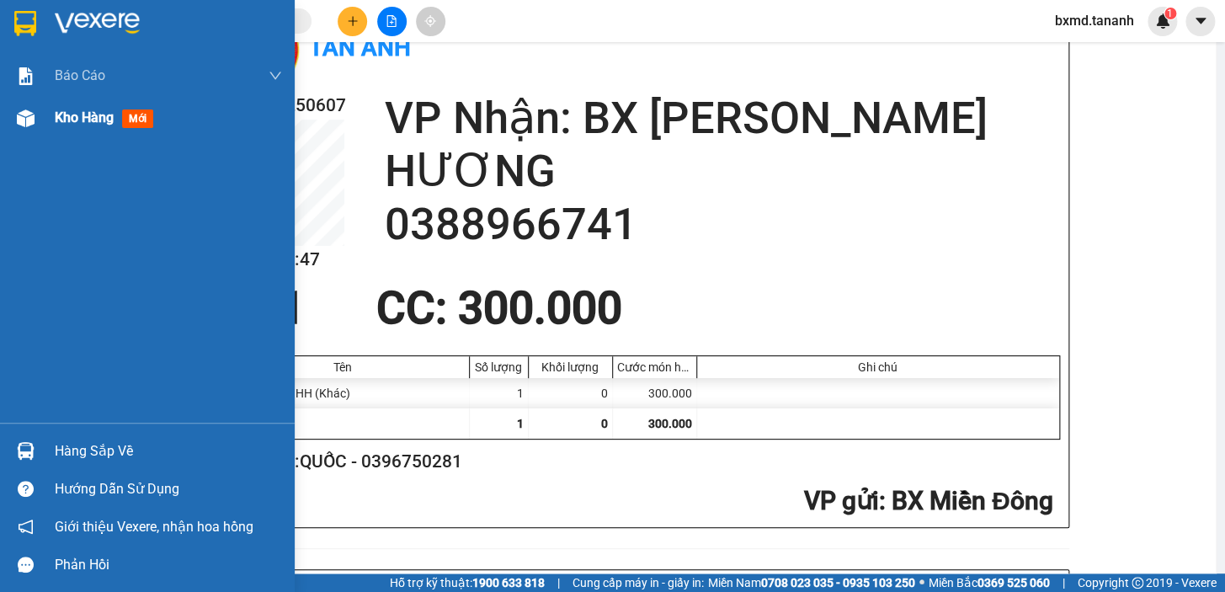
click at [130, 109] on div "Kho hàng mới" at bounding box center [107, 117] width 105 height 21
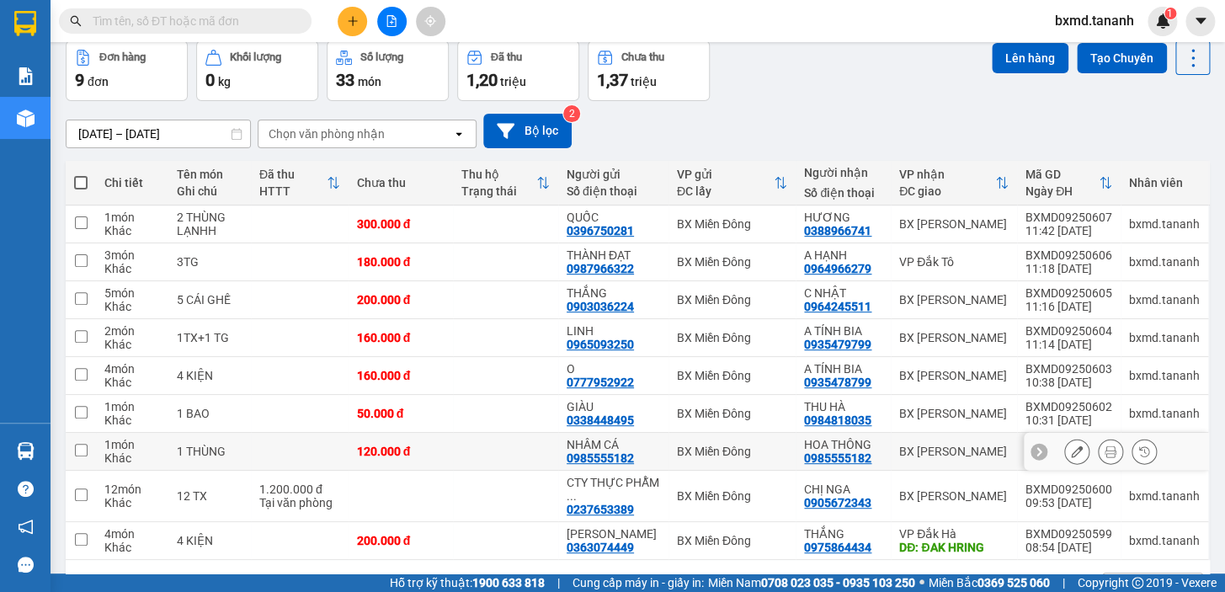
scroll to position [130, 0]
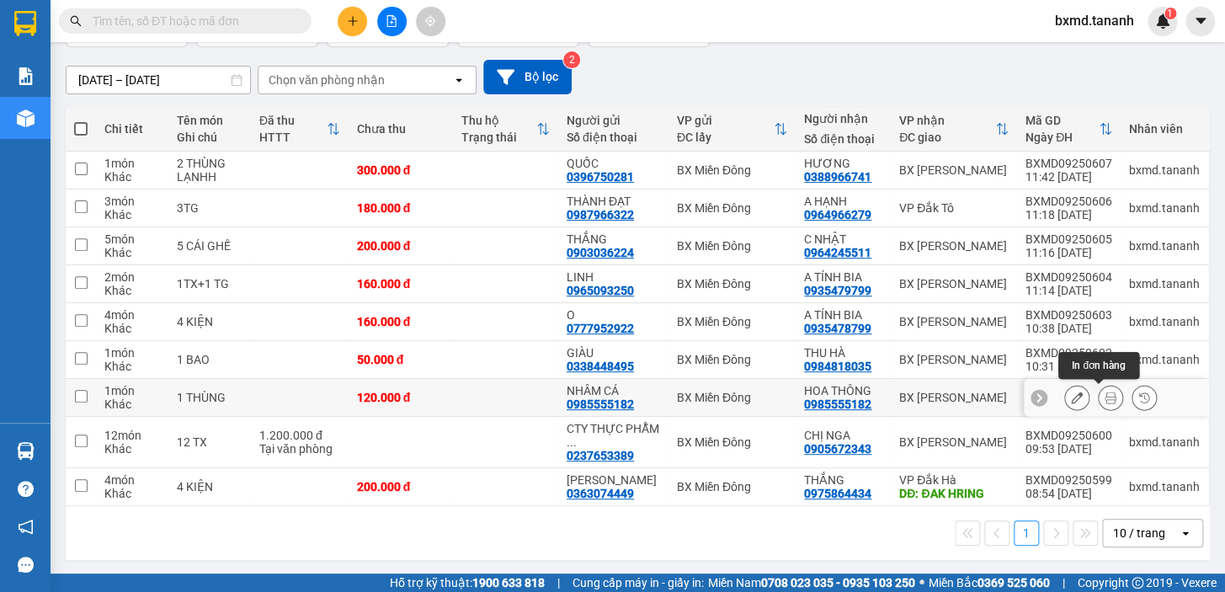
click at [1104, 402] on icon at bounding box center [1110, 397] width 12 height 12
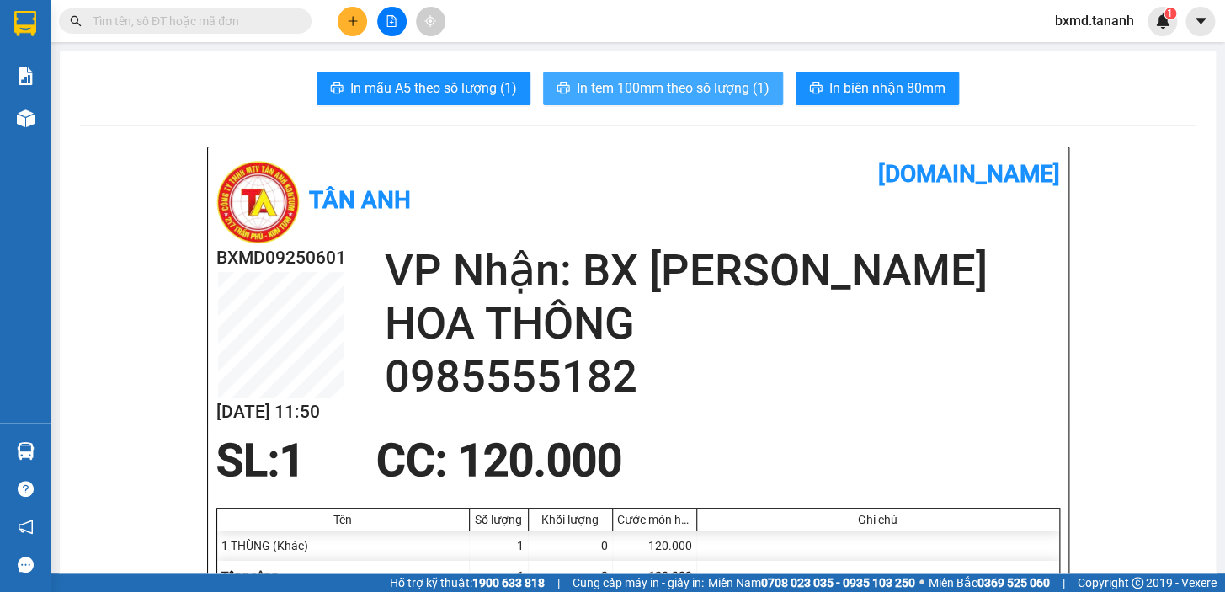
click at [627, 96] on span "In tem 100mm theo số lượng (1)" at bounding box center [673, 87] width 193 height 21
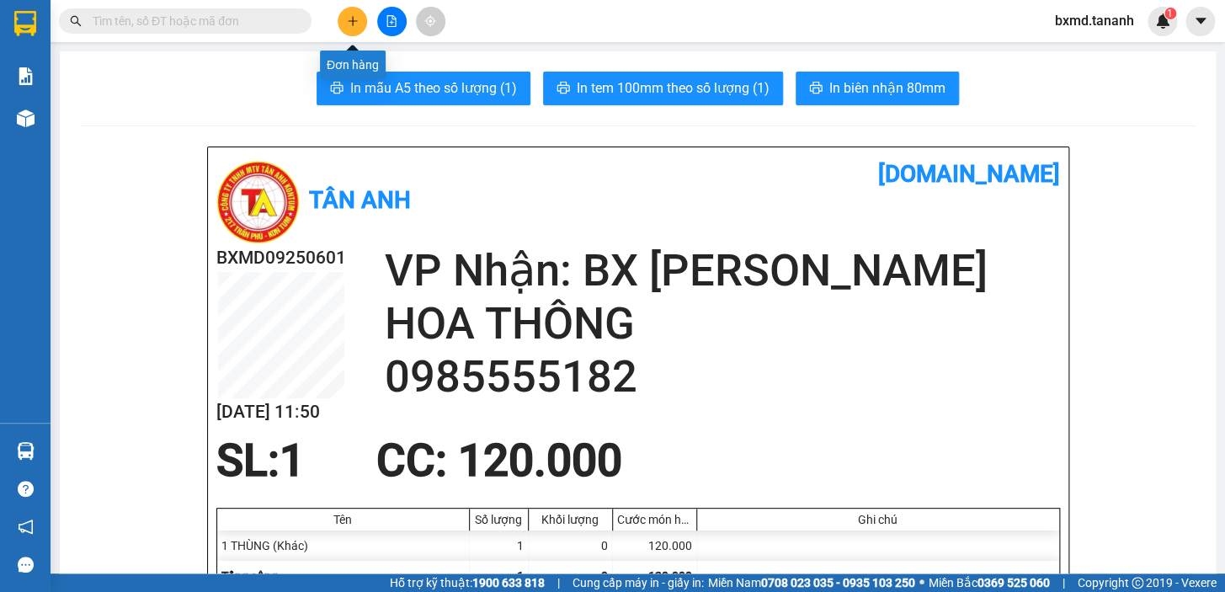
click at [358, 15] on icon "plus" at bounding box center [353, 21] width 12 height 12
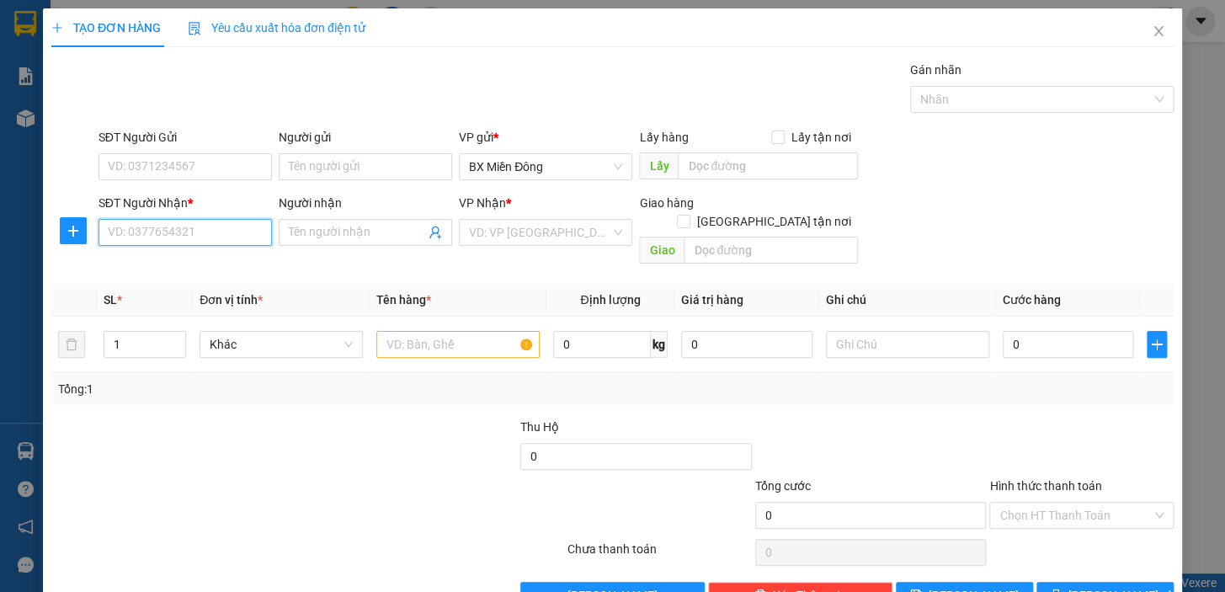
click at [233, 242] on input "SĐT Người Nhận *" at bounding box center [184, 232] width 173 height 27
type input "0914222767"
click at [365, 237] on input "Người nhận" at bounding box center [357, 232] width 136 height 19
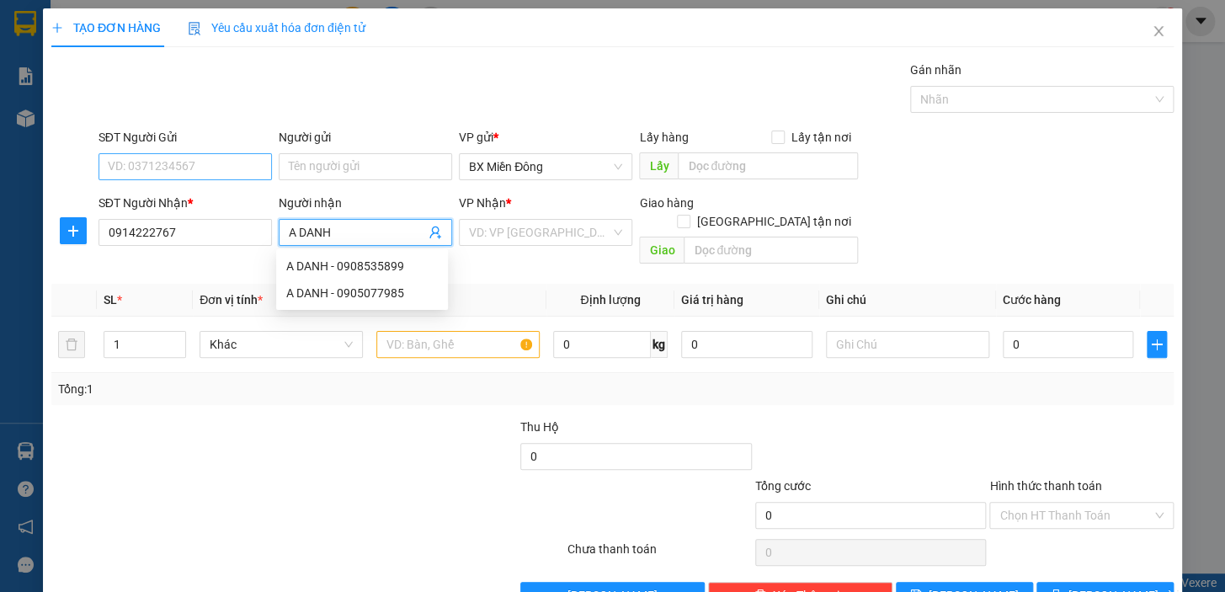
type input "A DANH"
click at [187, 168] on input "SĐT Người Gửi" at bounding box center [184, 166] width 173 height 27
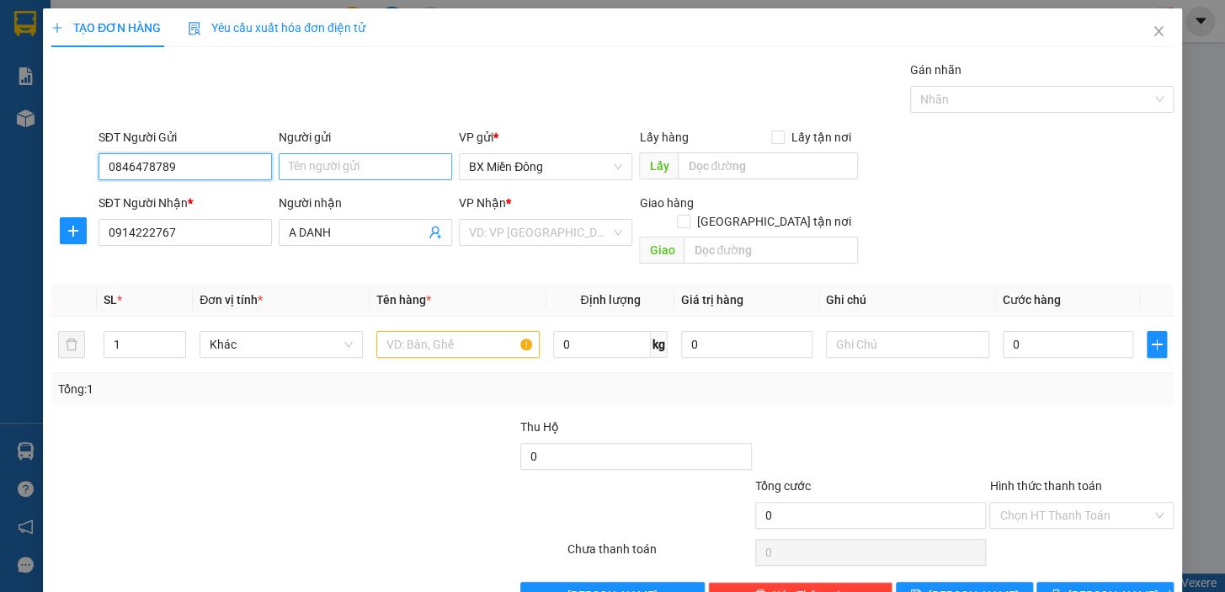
type input "0846478789"
click at [323, 163] on input "Người gửi" at bounding box center [365, 166] width 173 height 27
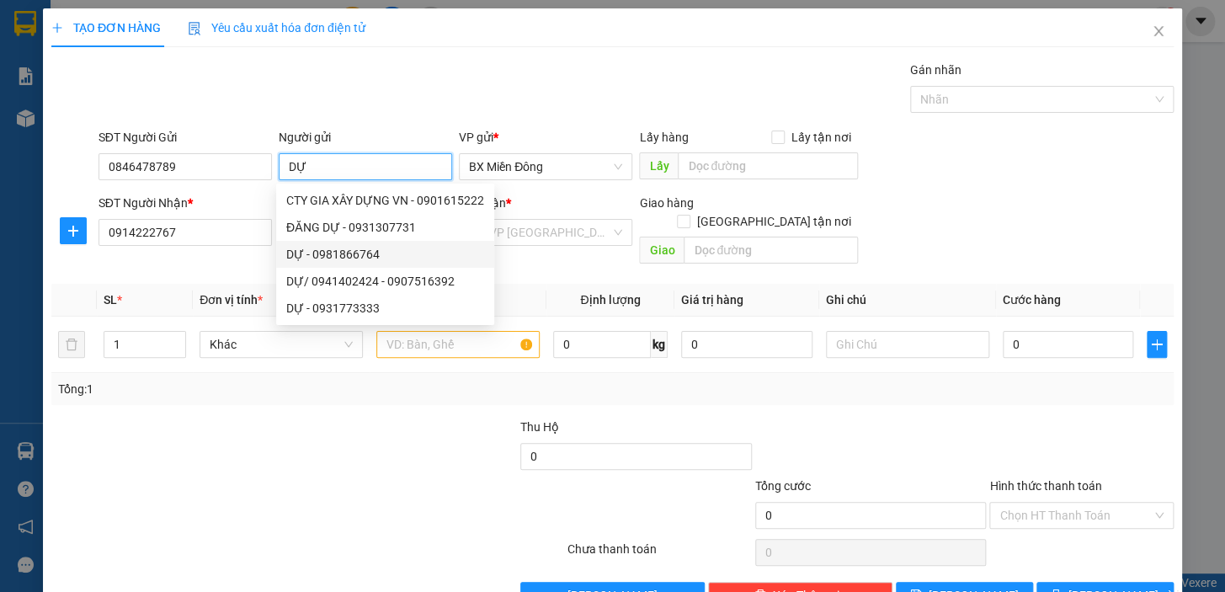
scroll to position [30, 0]
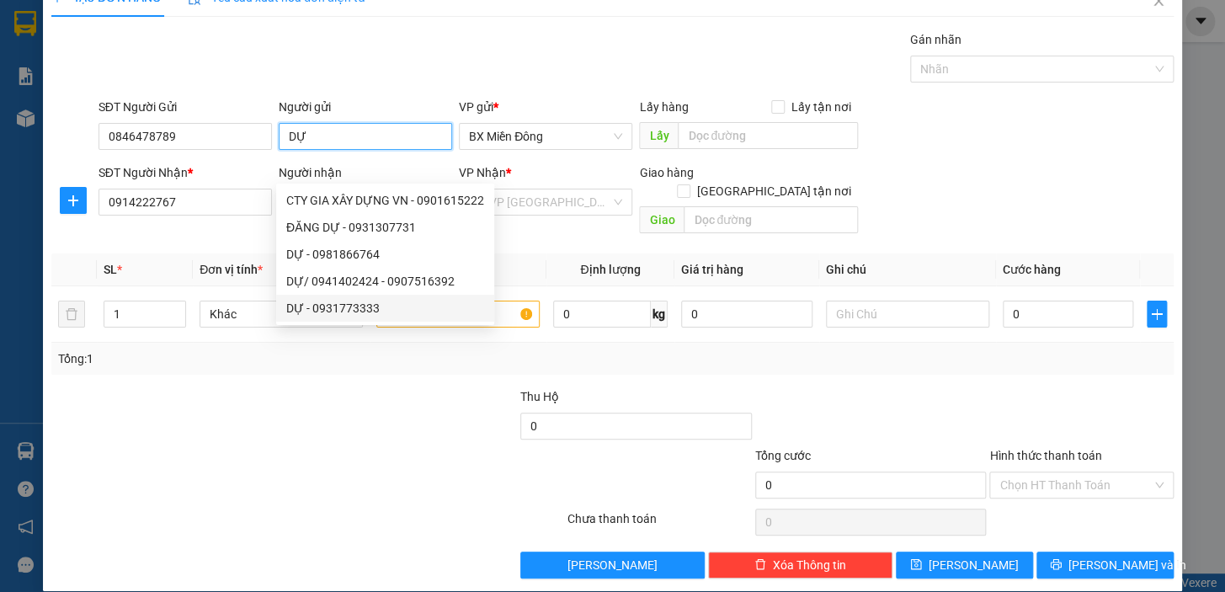
type input "DỰ"
click at [652, 349] on div "Tổng: 1" at bounding box center [612, 358] width 1109 height 19
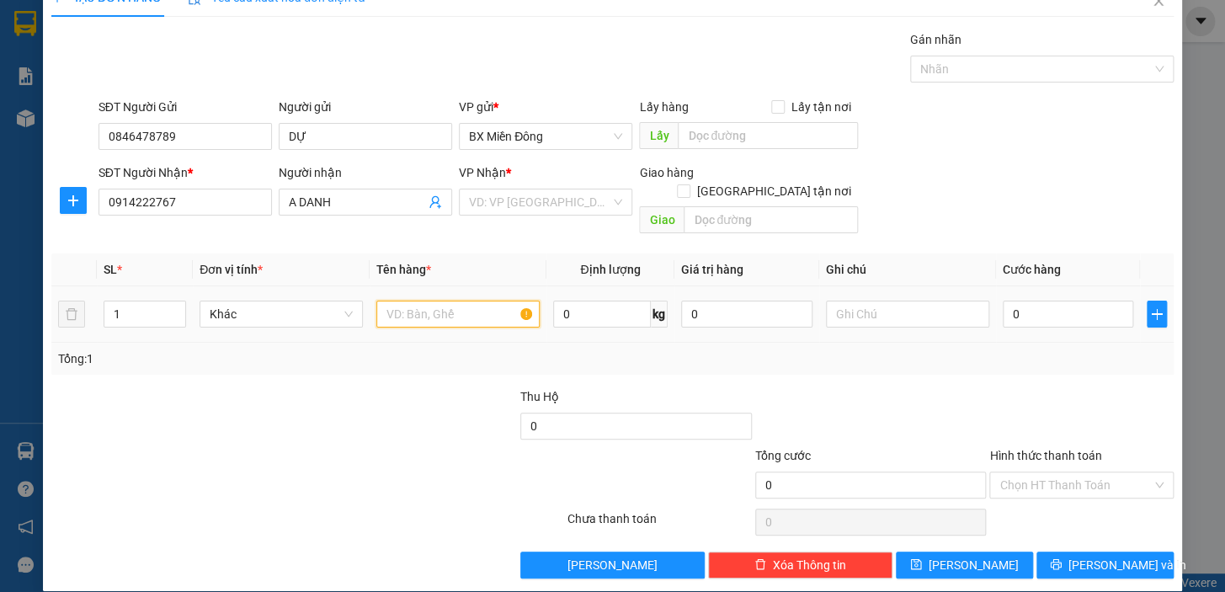
click at [519, 301] on input "text" at bounding box center [457, 314] width 163 height 27
click at [583, 196] on input "search" at bounding box center [539, 201] width 141 height 25
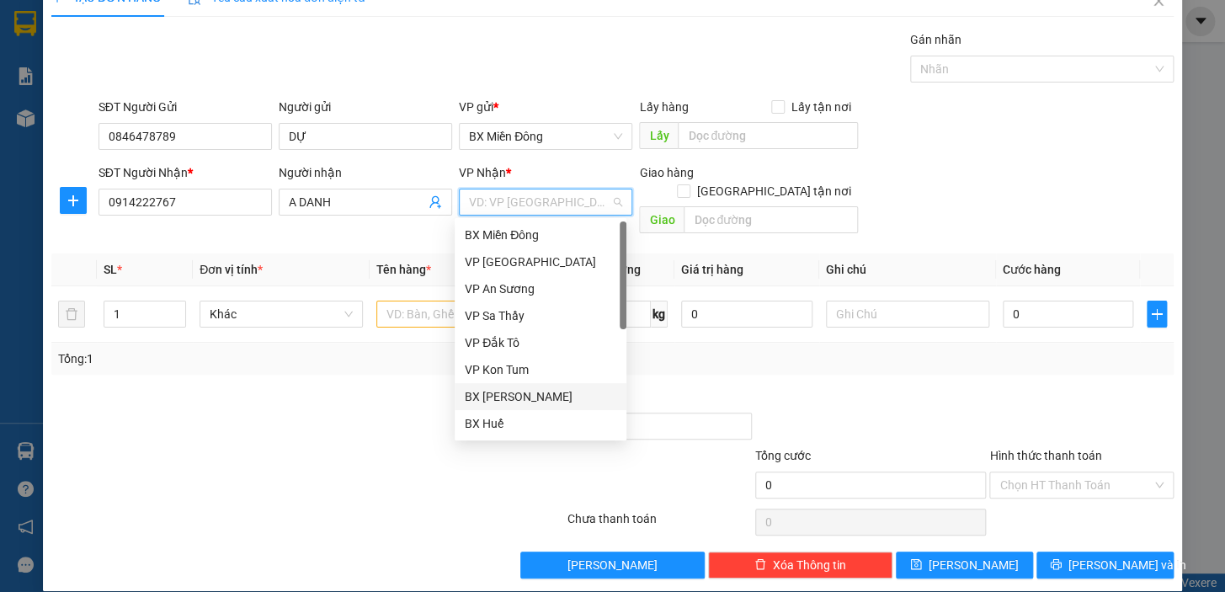
click at [514, 397] on div "BX [PERSON_NAME]" at bounding box center [541, 396] width 152 height 19
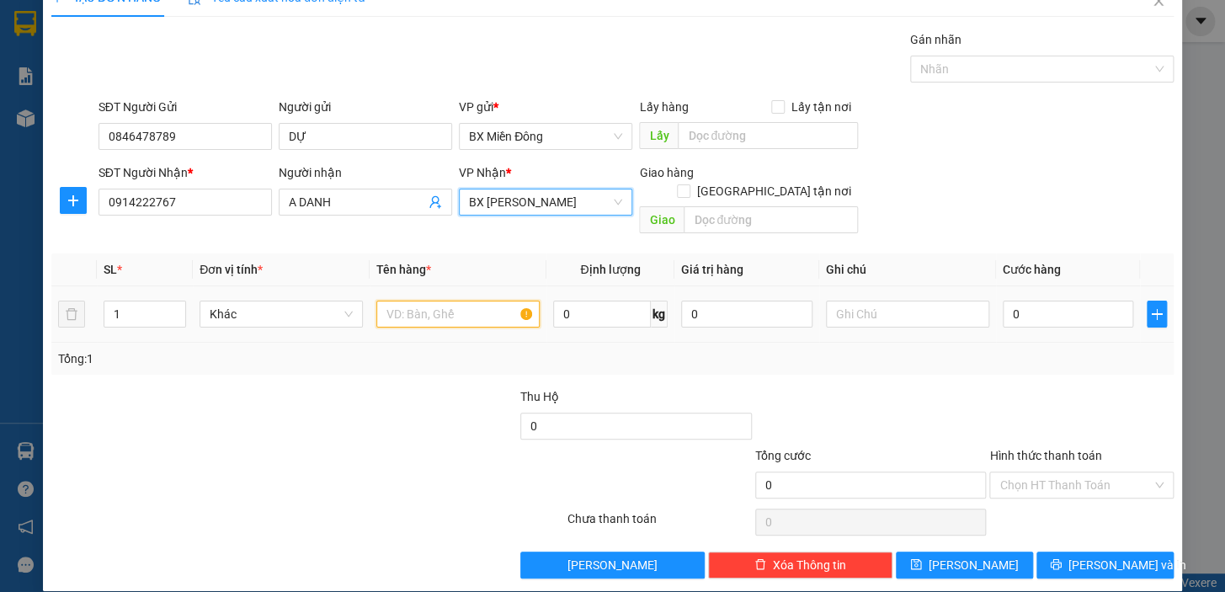
click at [455, 301] on input "text" at bounding box center [457, 314] width 163 height 27
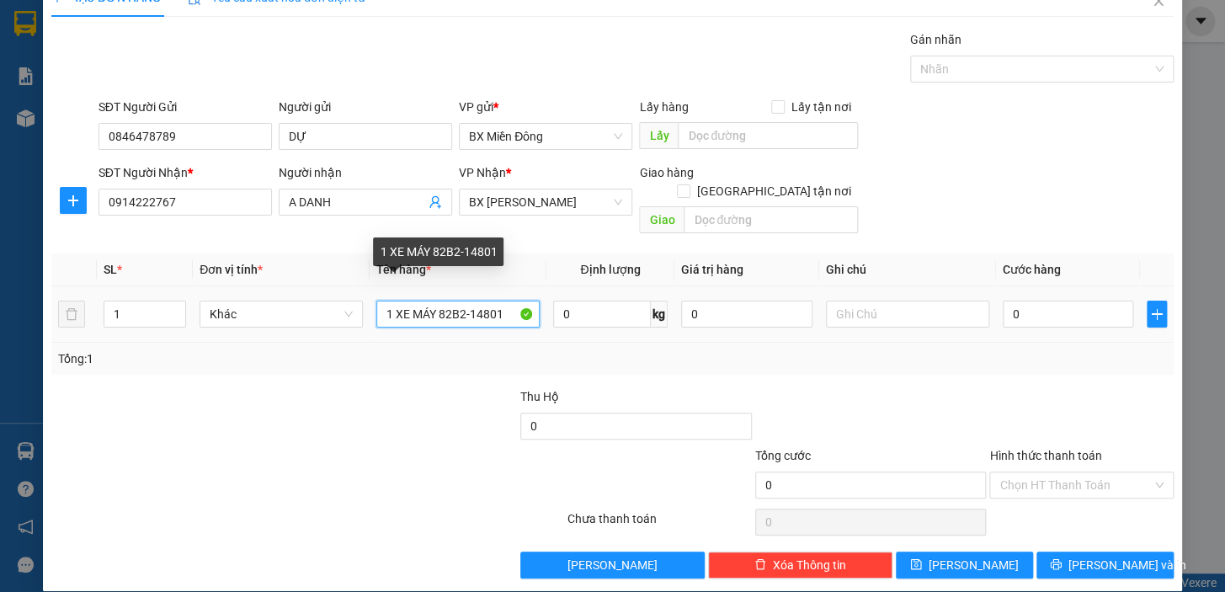
click at [487, 301] on input "1 XE MÁY 82B2-14801" at bounding box center [457, 314] width 163 height 27
type input "1 XE MÁY 82B2-148-01"
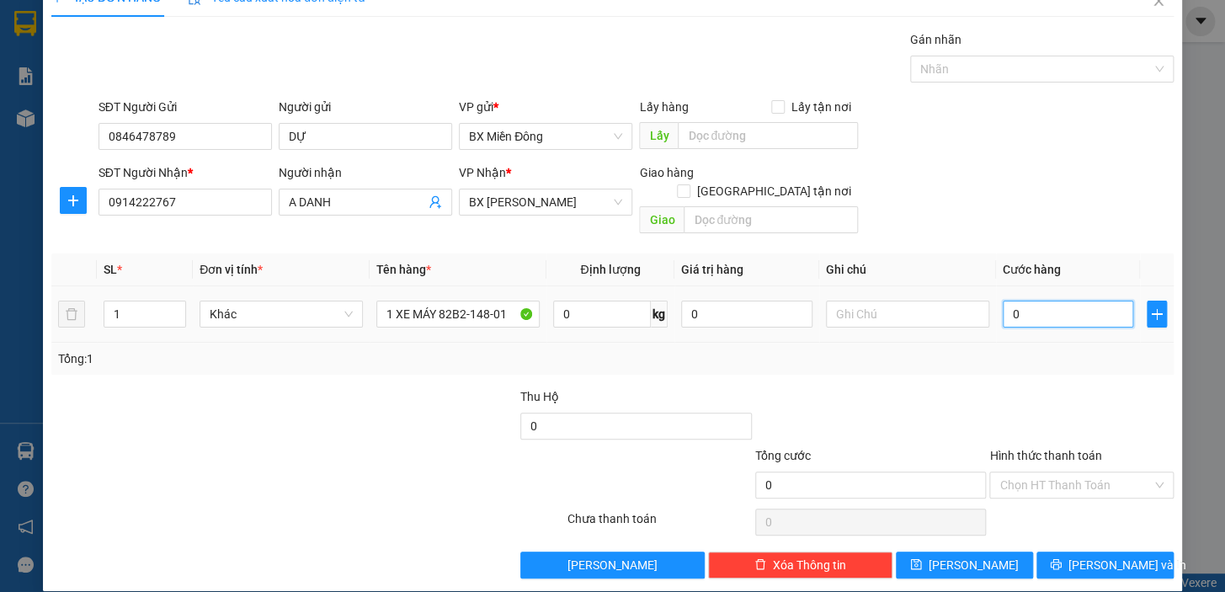
click at [1035, 301] on input "0" at bounding box center [1068, 314] width 131 height 27
type input "5"
type input "50"
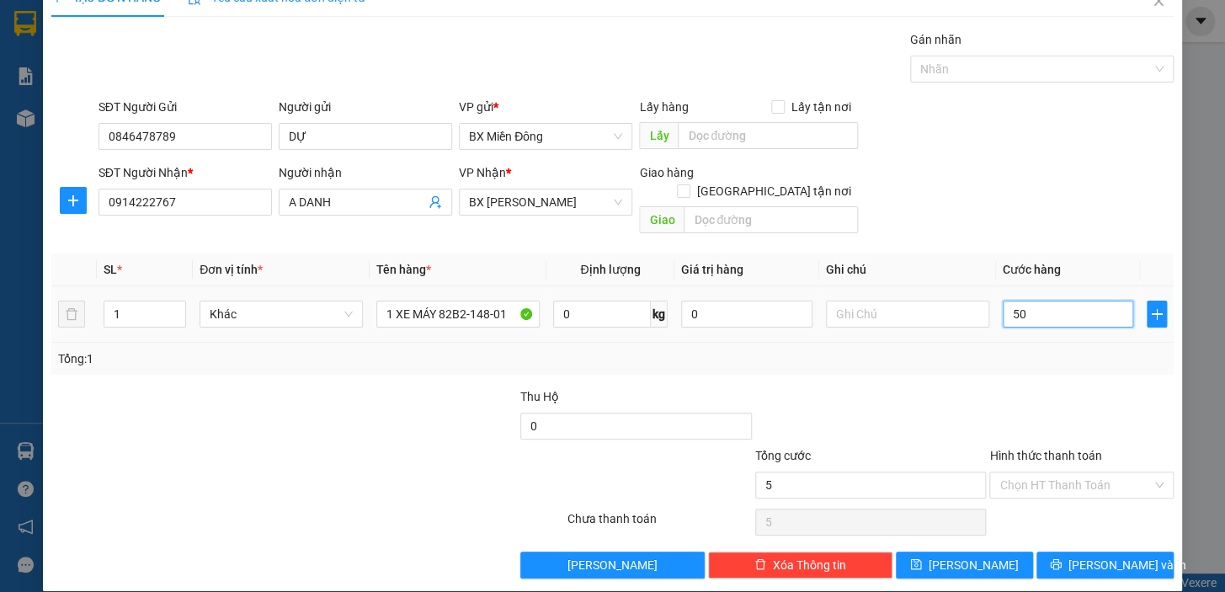
type input "50"
type input "500"
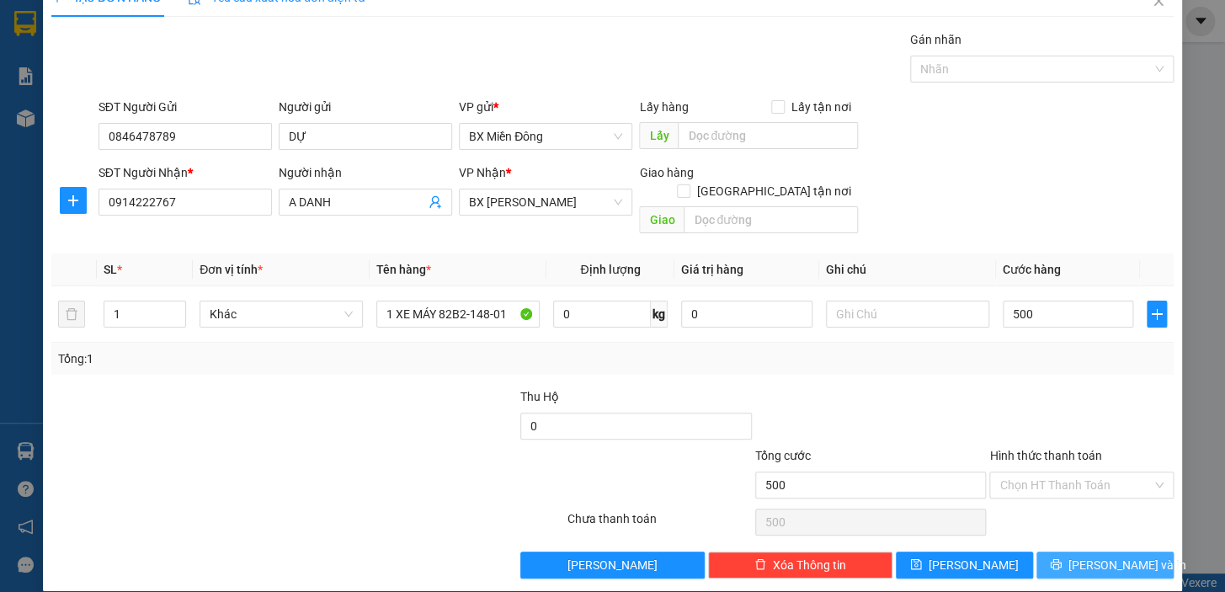
type input "500.000"
click at [1108, 556] on span "[PERSON_NAME] và In" at bounding box center [1127, 565] width 118 height 19
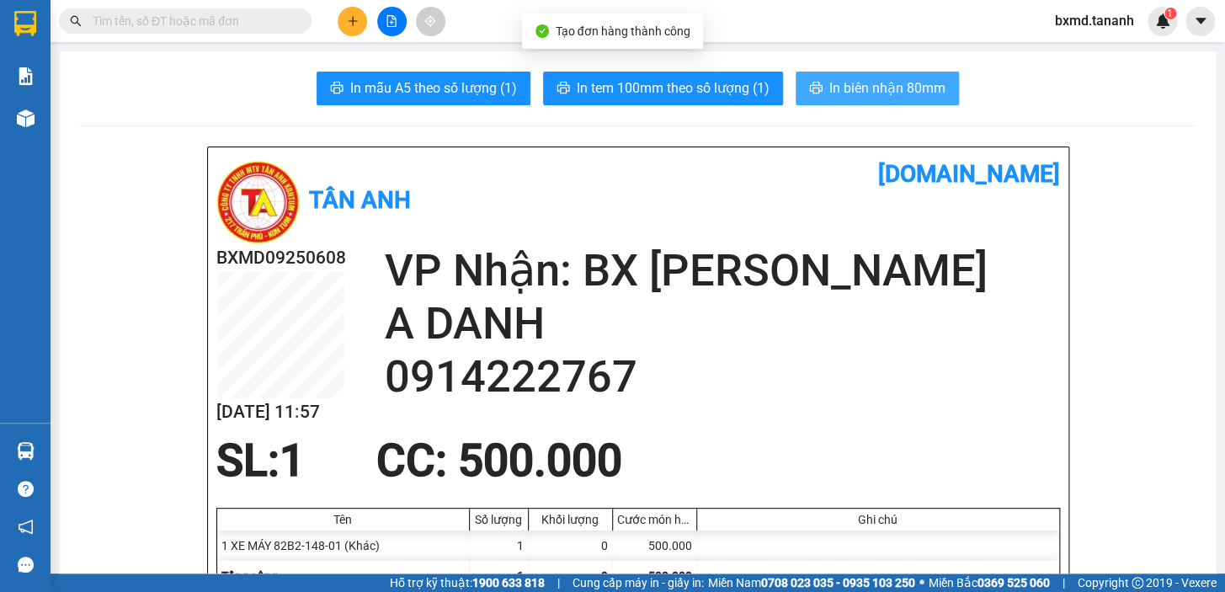
click at [839, 88] on span "In biên nhận 80mm" at bounding box center [887, 87] width 116 height 21
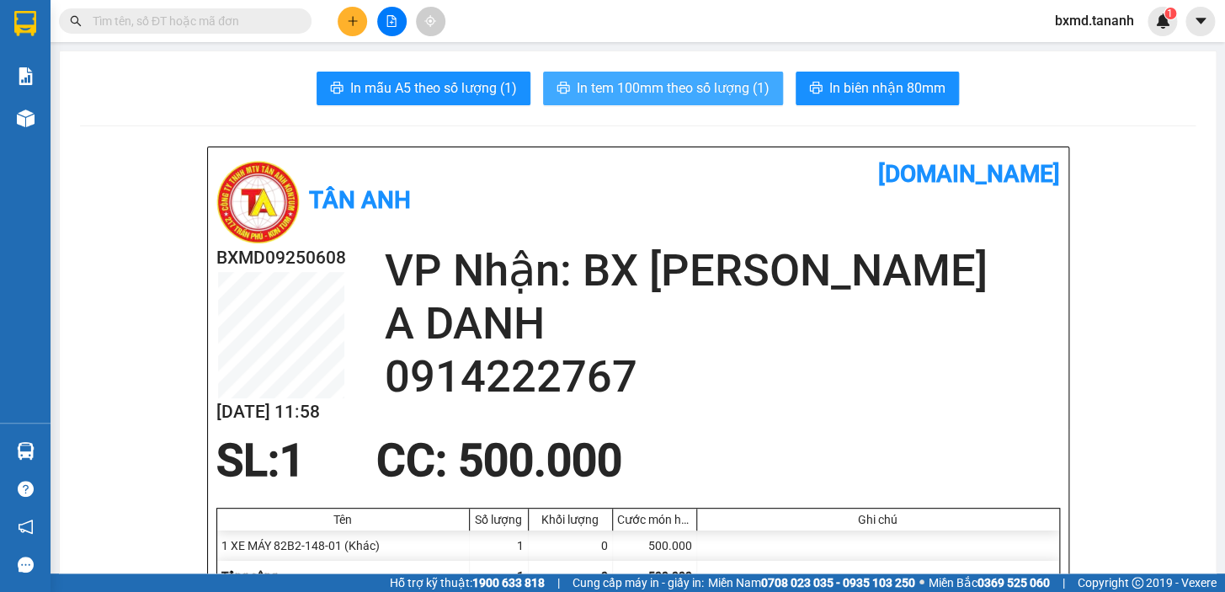
click at [701, 83] on span "In tem 100mm theo số lượng (1)" at bounding box center [673, 87] width 193 height 21
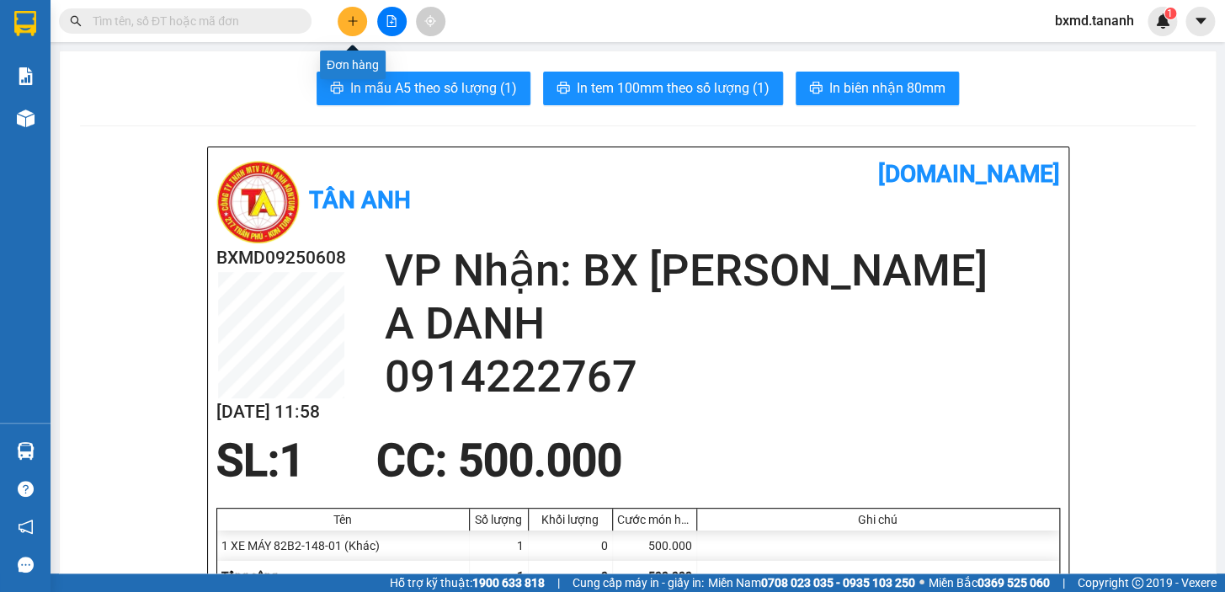
click at [352, 13] on button at bounding box center [352, 21] width 29 height 29
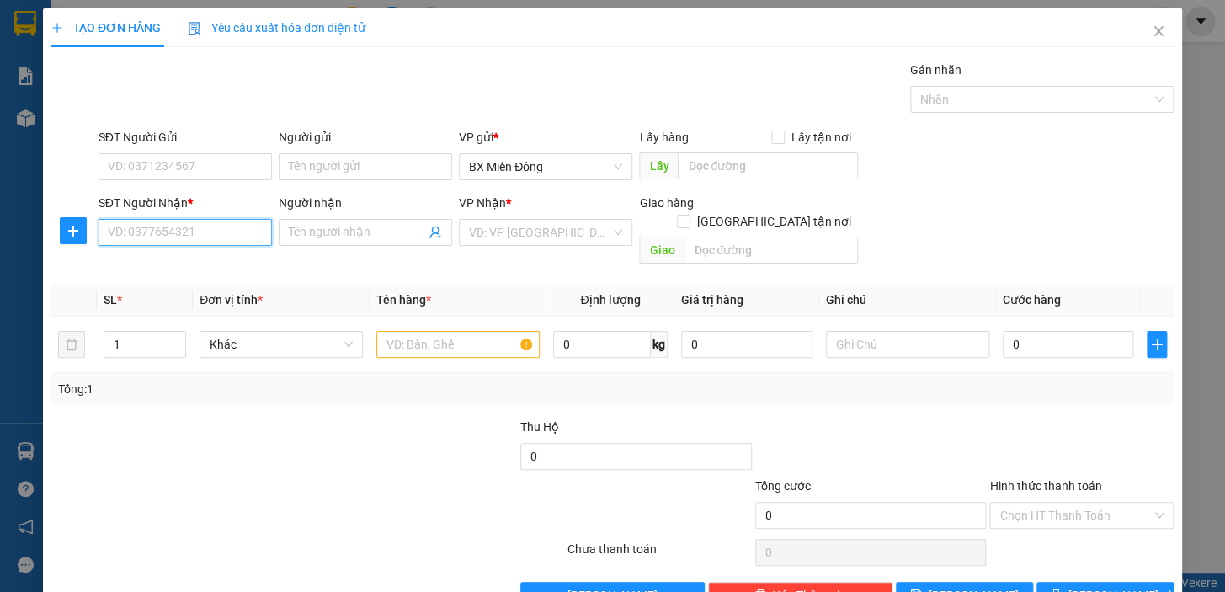
click at [244, 240] on input "SĐT Người Nhận *" at bounding box center [184, 232] width 173 height 27
click at [420, 232] on span at bounding box center [365, 232] width 173 height 27
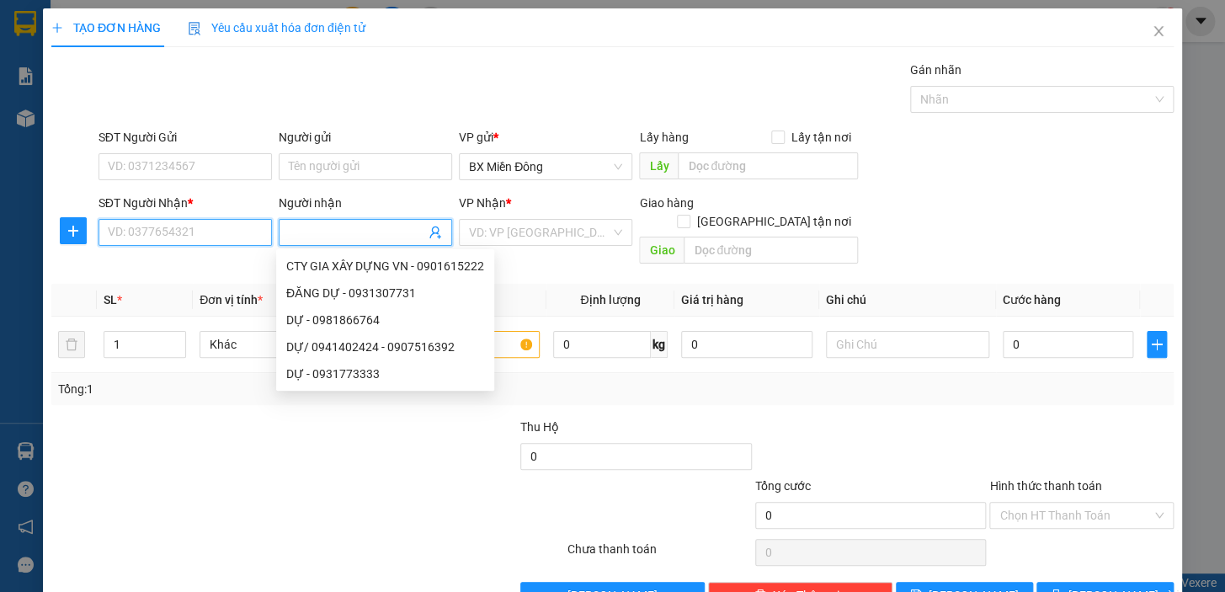
click at [205, 239] on input "SĐT Người Nhận *" at bounding box center [184, 232] width 173 height 27
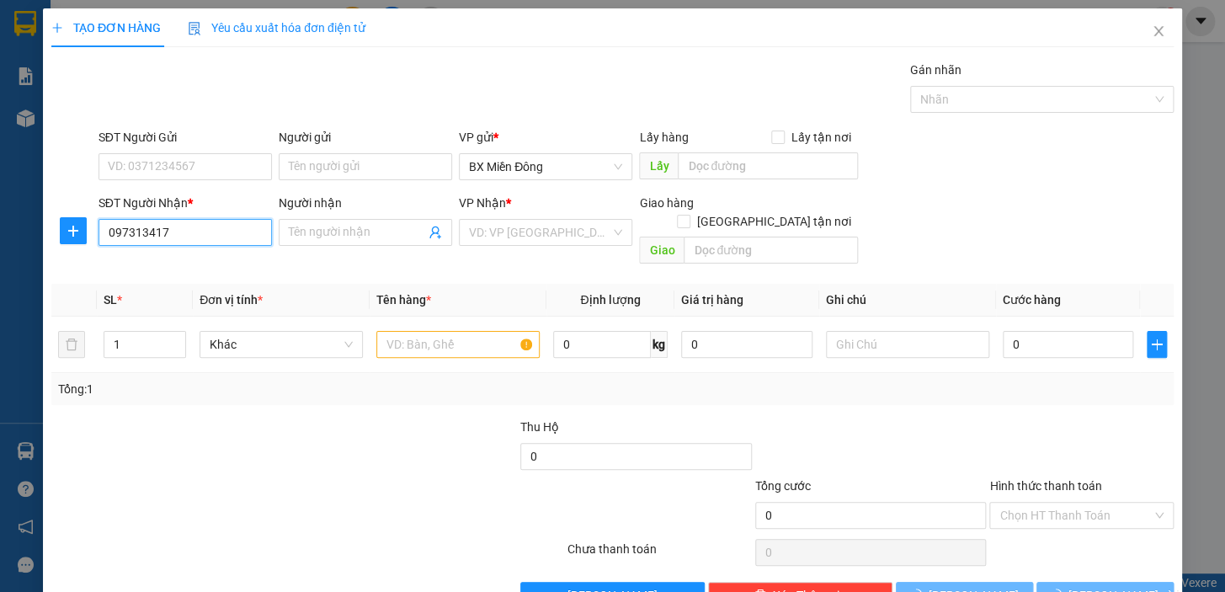
type input "097313417"
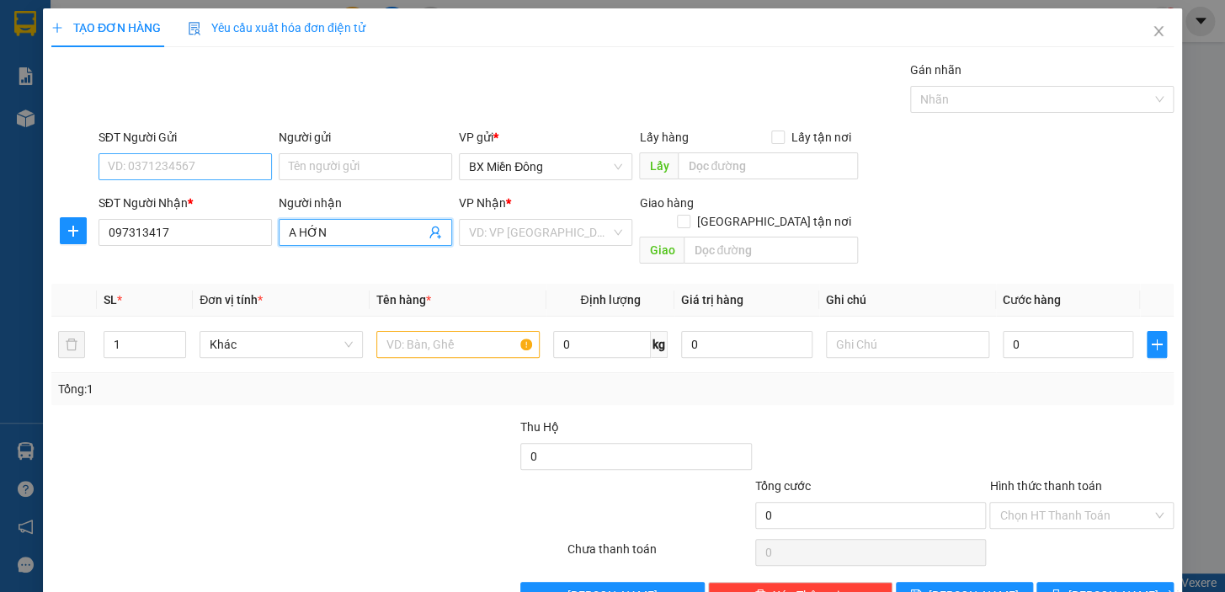
type input "A HỚN"
click at [205, 166] on input "SĐT Người Gửi" at bounding box center [184, 166] width 173 height 27
type input "091842443"
click at [403, 174] on input "Người gửi" at bounding box center [365, 166] width 173 height 27
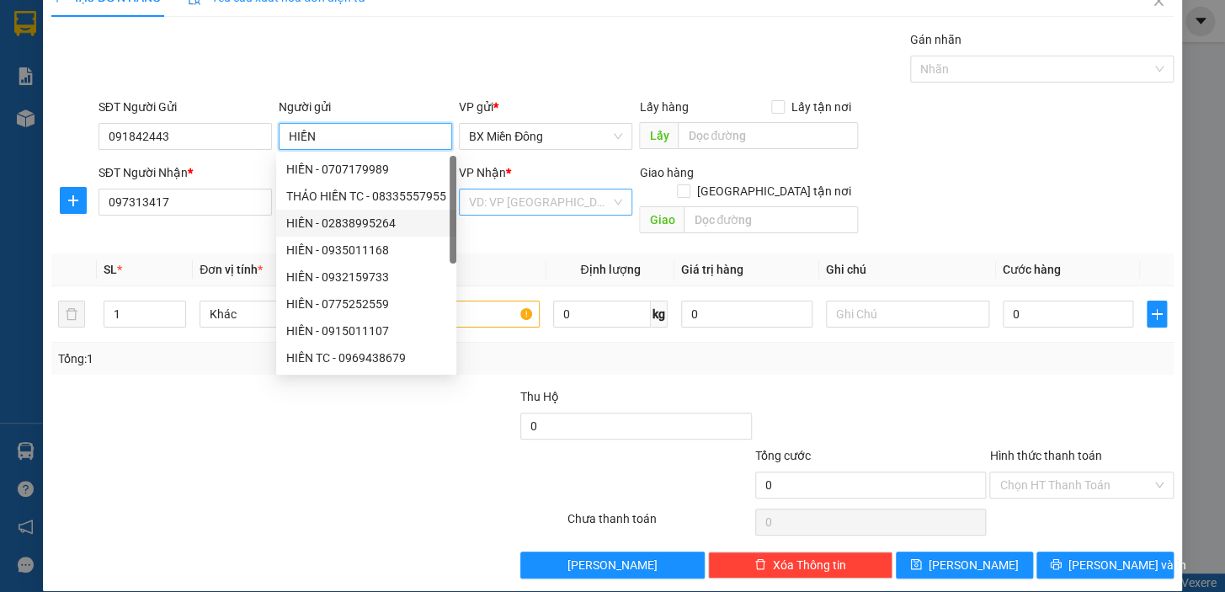
type input "HIỀN"
click at [598, 201] on input "search" at bounding box center [539, 201] width 141 height 25
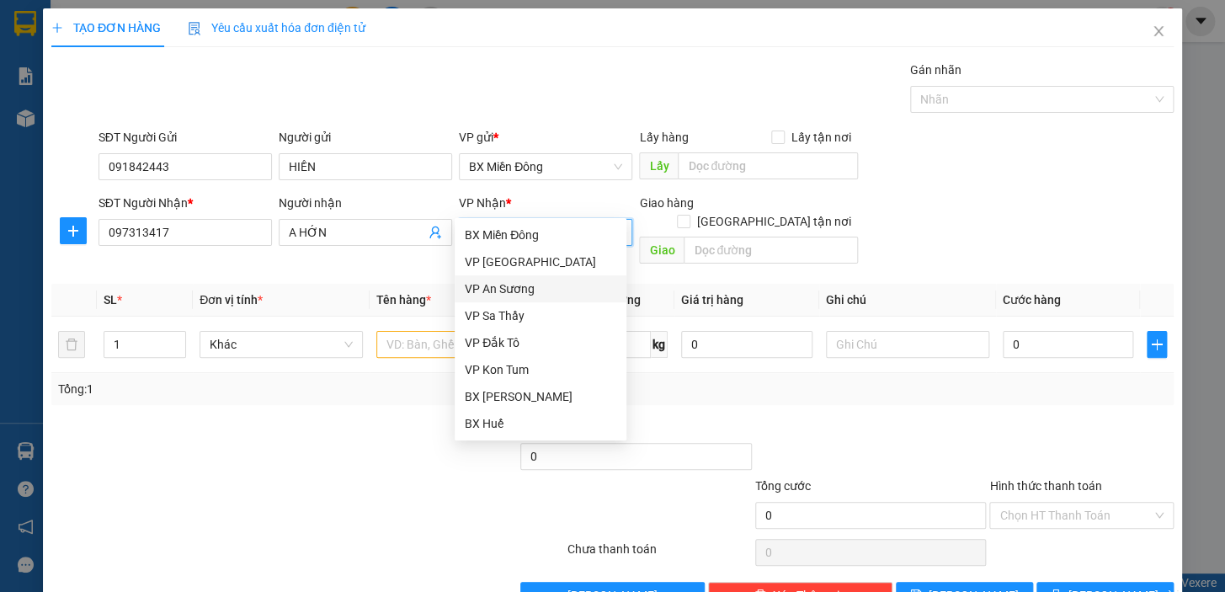
scroll to position [76, 0]
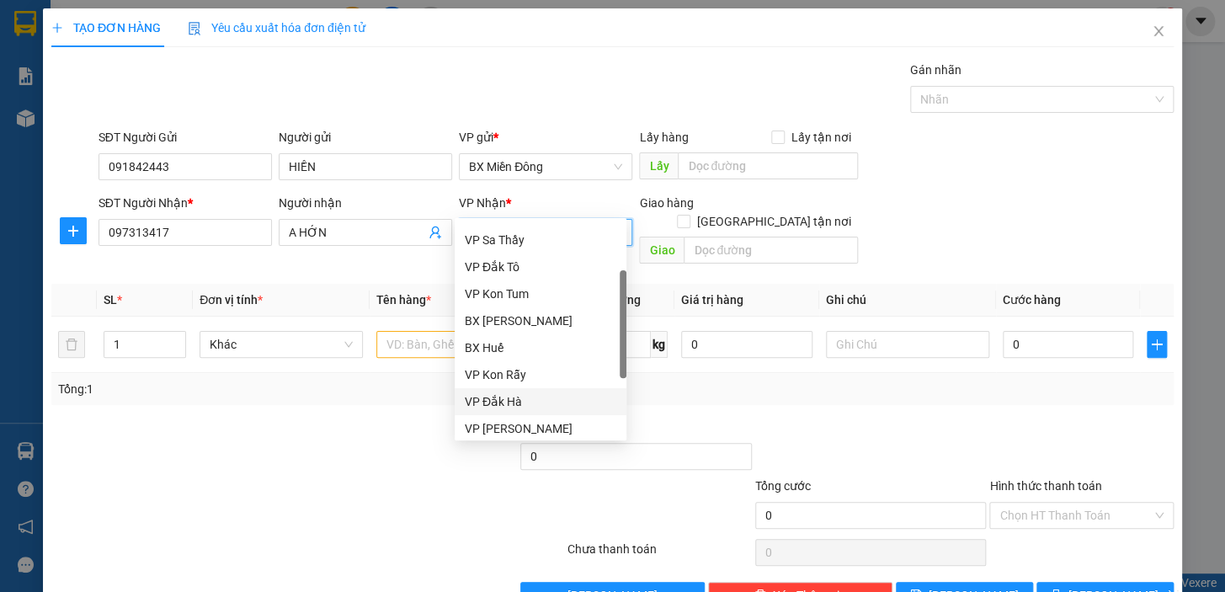
click at [497, 394] on div "VP Đắk Hà" at bounding box center [541, 401] width 152 height 19
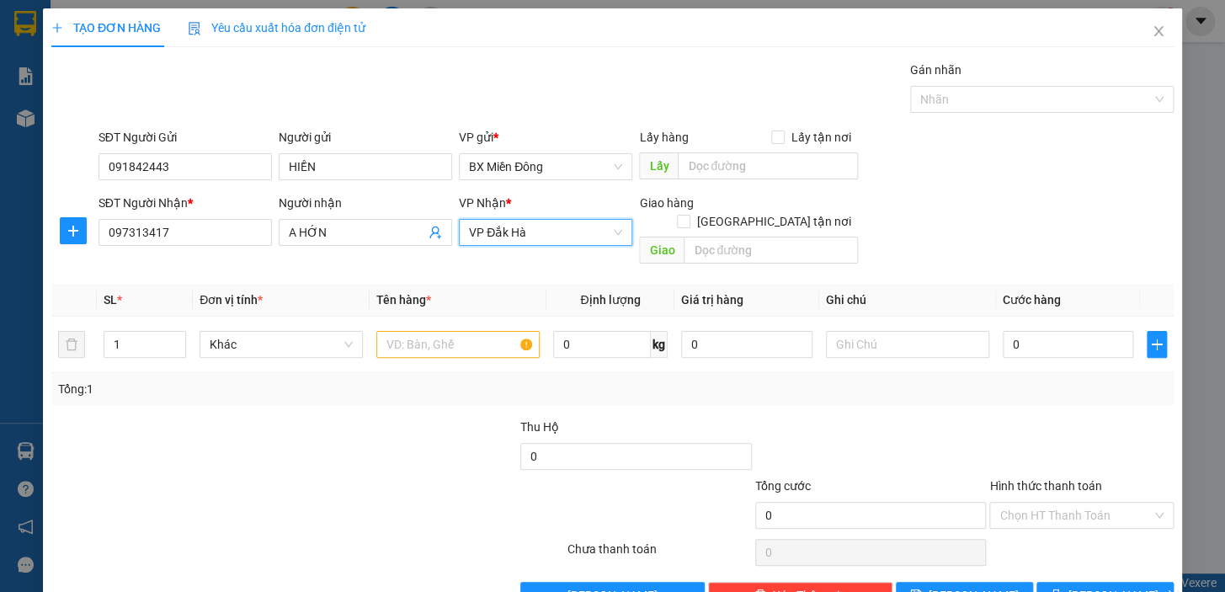
scroll to position [30, 0]
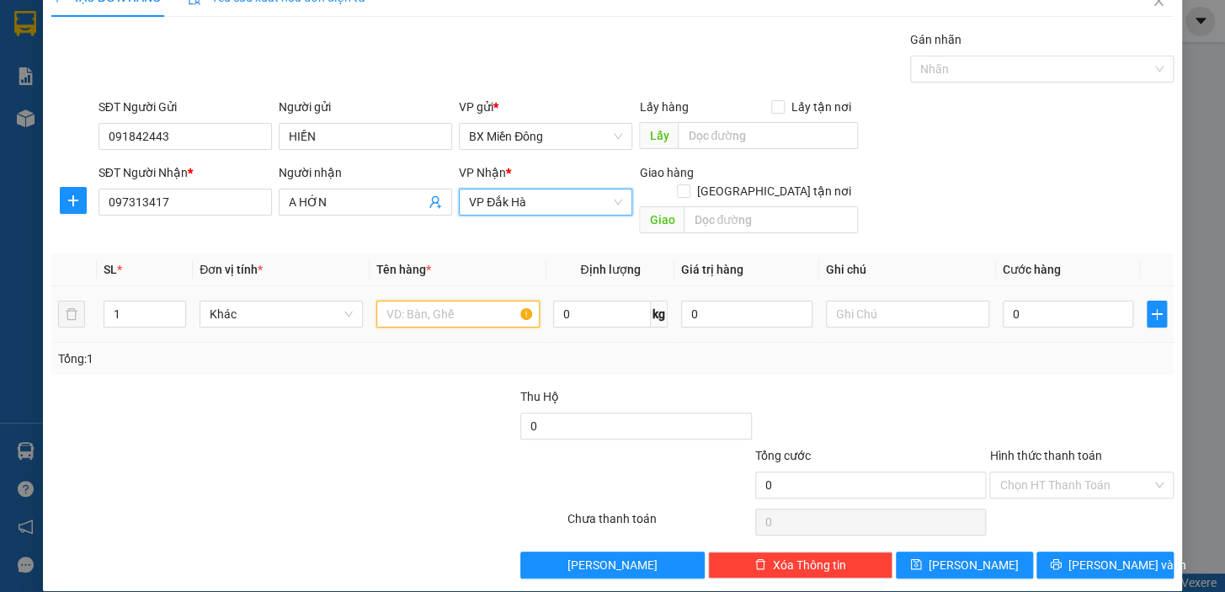
click at [501, 301] on input "text" at bounding box center [457, 314] width 163 height 27
drag, startPoint x: 132, startPoint y: 305, endPoint x: 45, endPoint y: 334, distance: 91.6
click at [45, 334] on div "TẠO ĐƠN HÀNG Yêu cầu xuất hóa đơn điện tử Transit Pickup Surcharge Ids Transit …" at bounding box center [612, 284] width 1139 height 613
type input "2"
click at [477, 301] on input "text" at bounding box center [457, 314] width 163 height 27
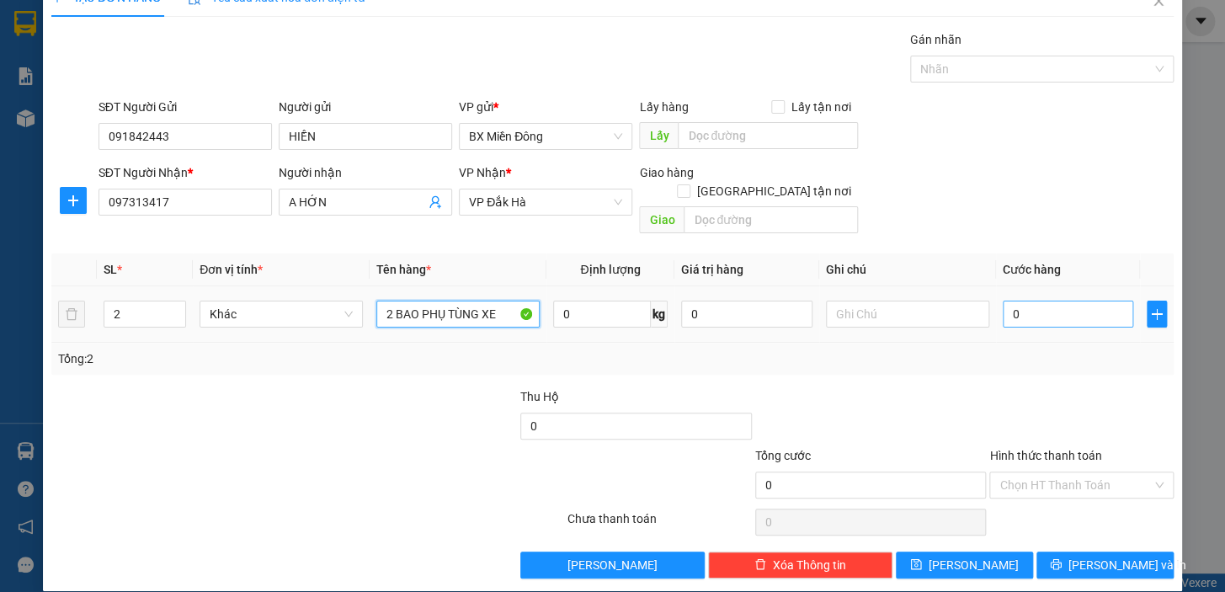
type input "2 BAO PHỤ TÙNG XE"
click at [1020, 301] on input "0" at bounding box center [1068, 314] width 131 height 27
type input "1"
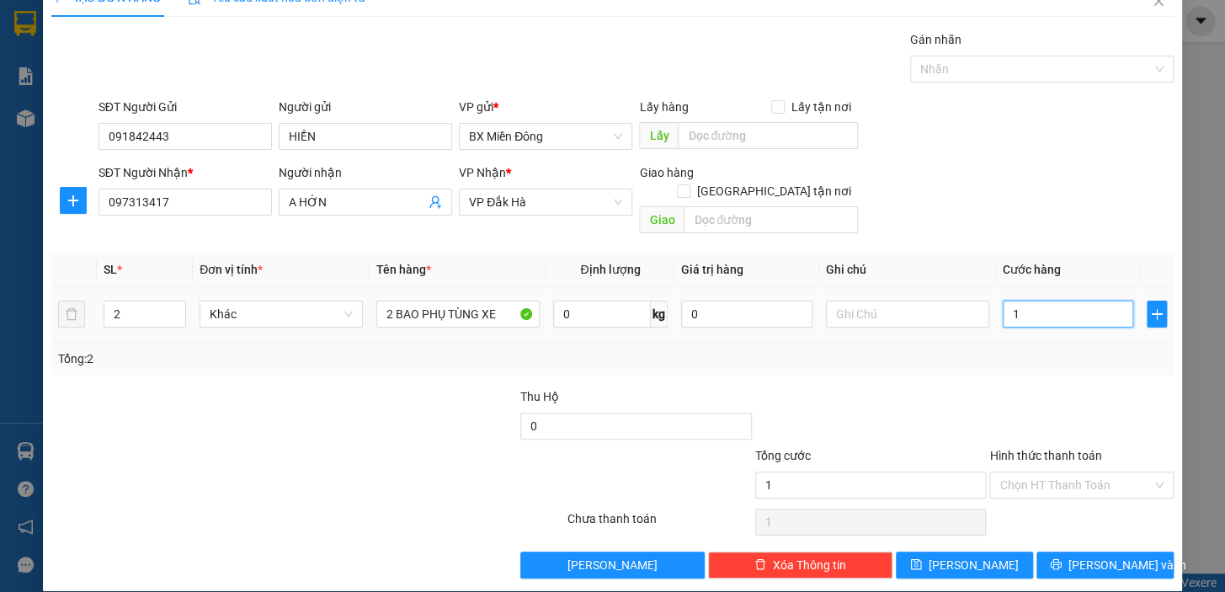
type input "15"
type input "150"
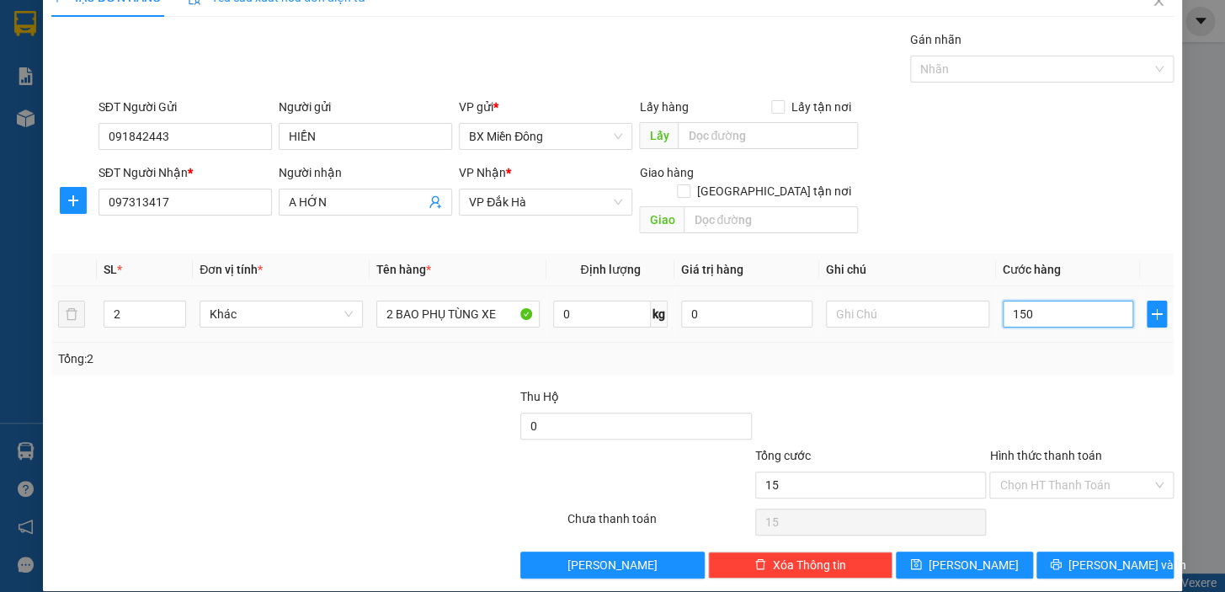
type input "150"
type input "150.000"
click at [1074, 551] on button "[PERSON_NAME] và In" at bounding box center [1104, 564] width 137 height 27
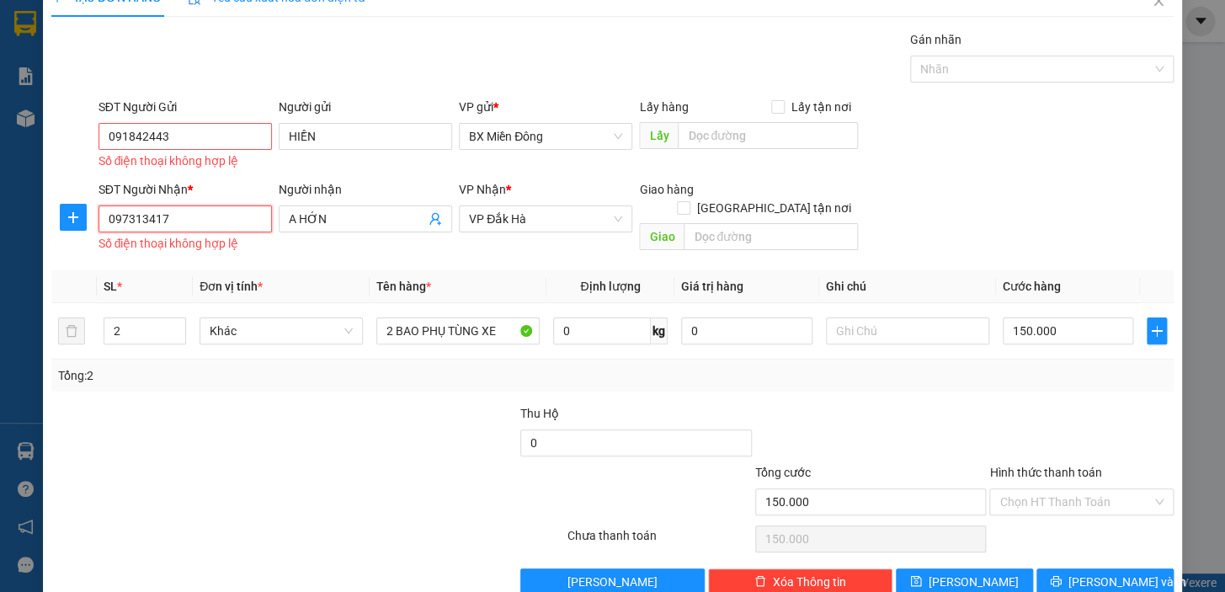
click at [163, 219] on input "097313417" at bounding box center [184, 218] width 173 height 27
click at [216, 145] on input "091842443" at bounding box center [184, 136] width 173 height 27
click at [127, 126] on input "091842443" at bounding box center [184, 136] width 173 height 27
click at [134, 134] on input "091842443" at bounding box center [184, 136] width 173 height 27
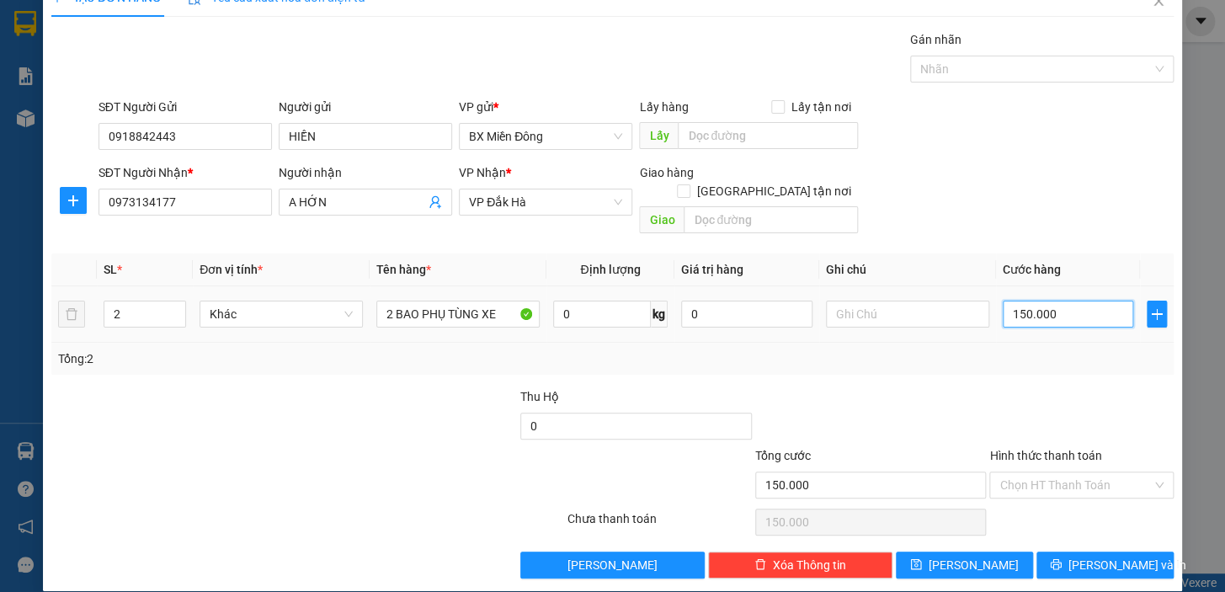
click at [1063, 301] on input "150.000" at bounding box center [1068, 314] width 131 height 27
click at [1105, 551] on button "[PERSON_NAME] và In" at bounding box center [1104, 564] width 137 height 27
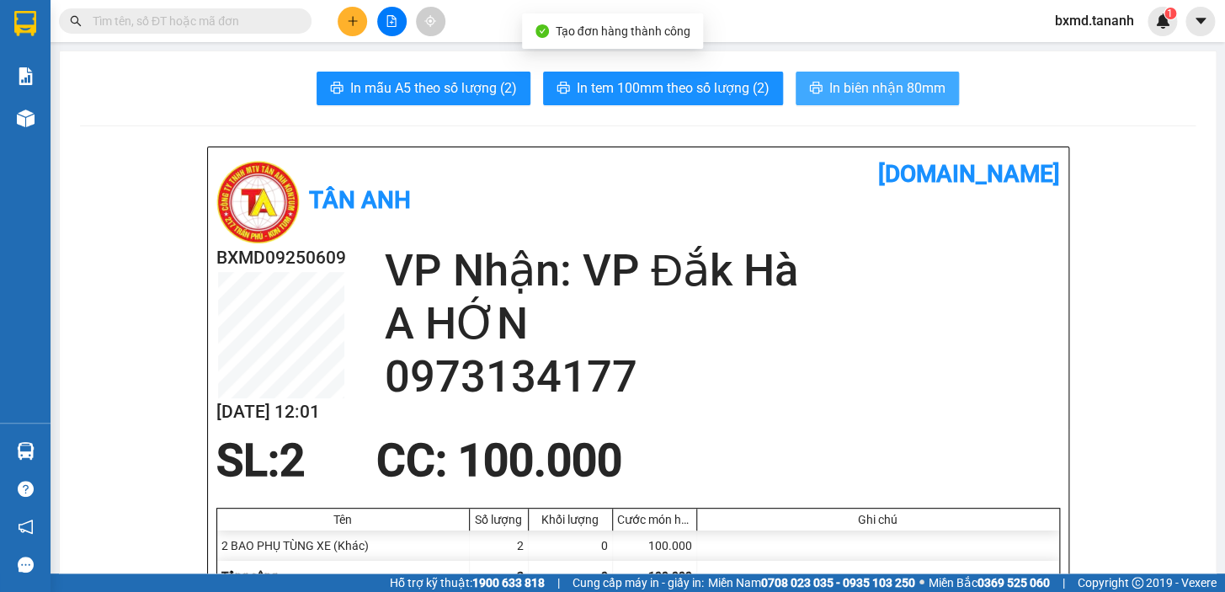
click at [907, 87] on span "In biên nhận 80mm" at bounding box center [887, 87] width 116 height 21
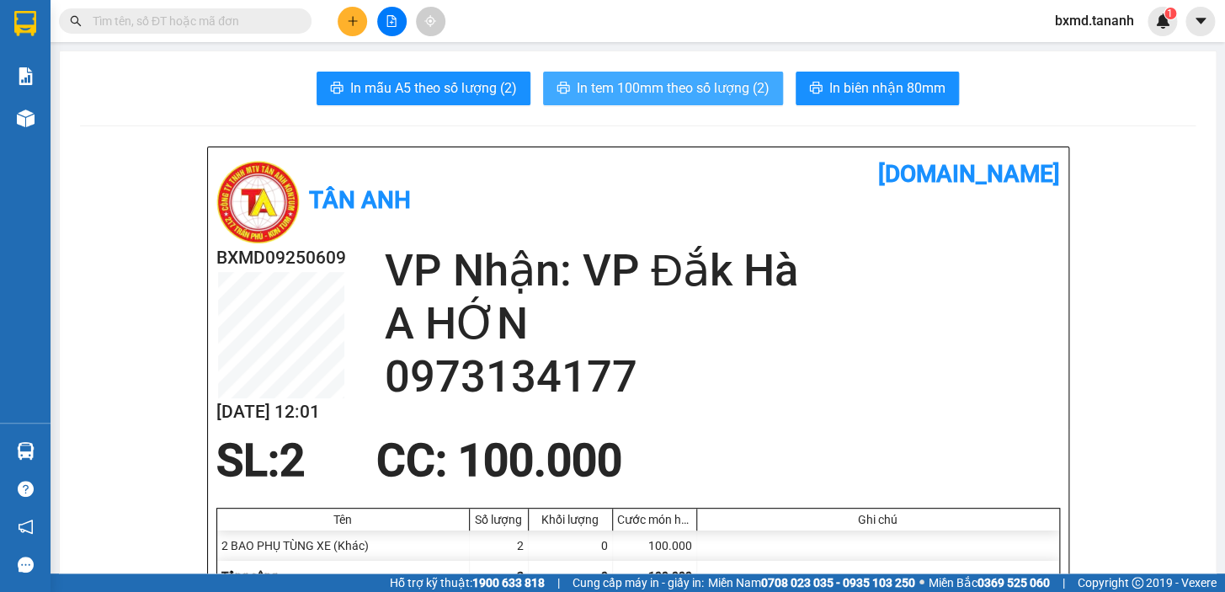
click at [646, 84] on span "In tem 100mm theo số lượng (2)" at bounding box center [673, 87] width 193 height 21
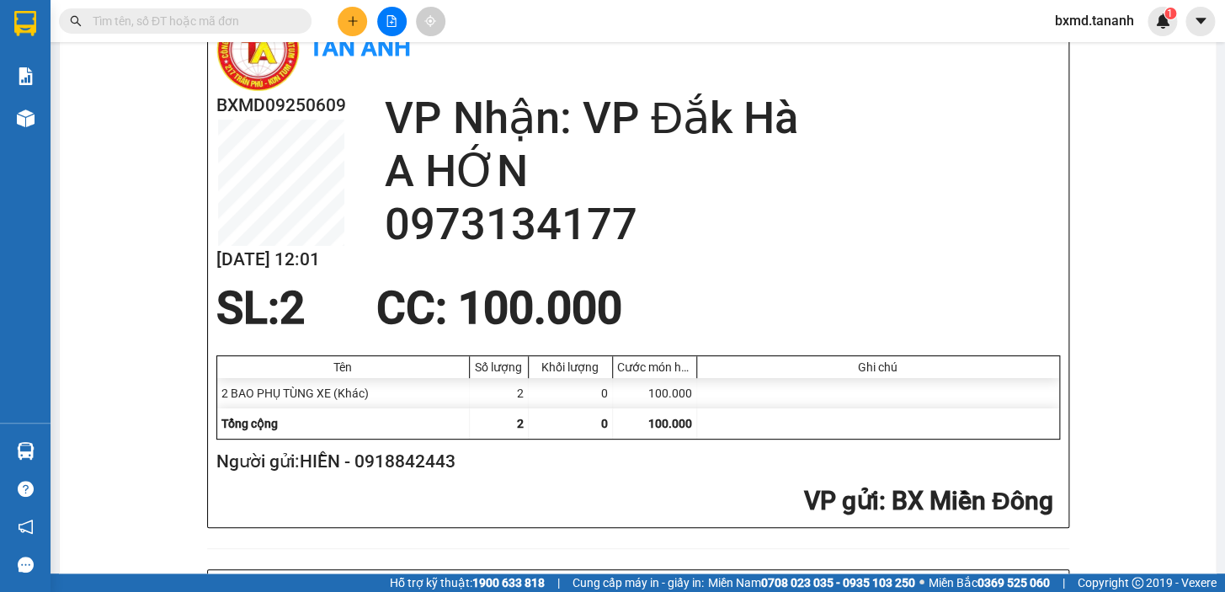
scroll to position [229, 0]
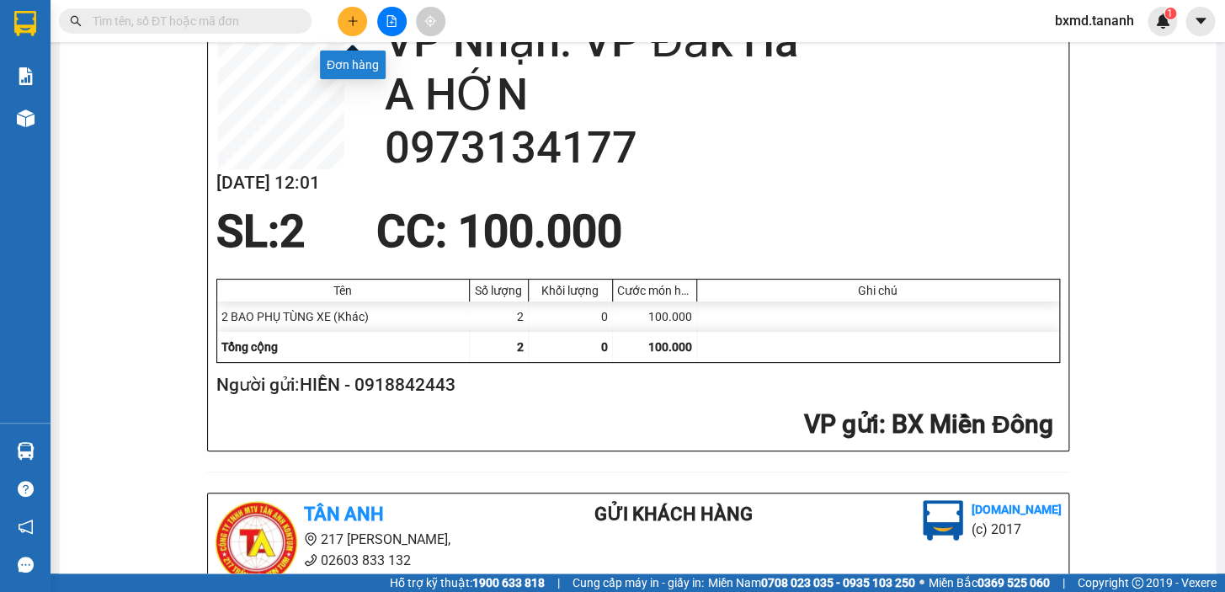
click at [354, 19] on icon "plus" at bounding box center [353, 21] width 12 height 12
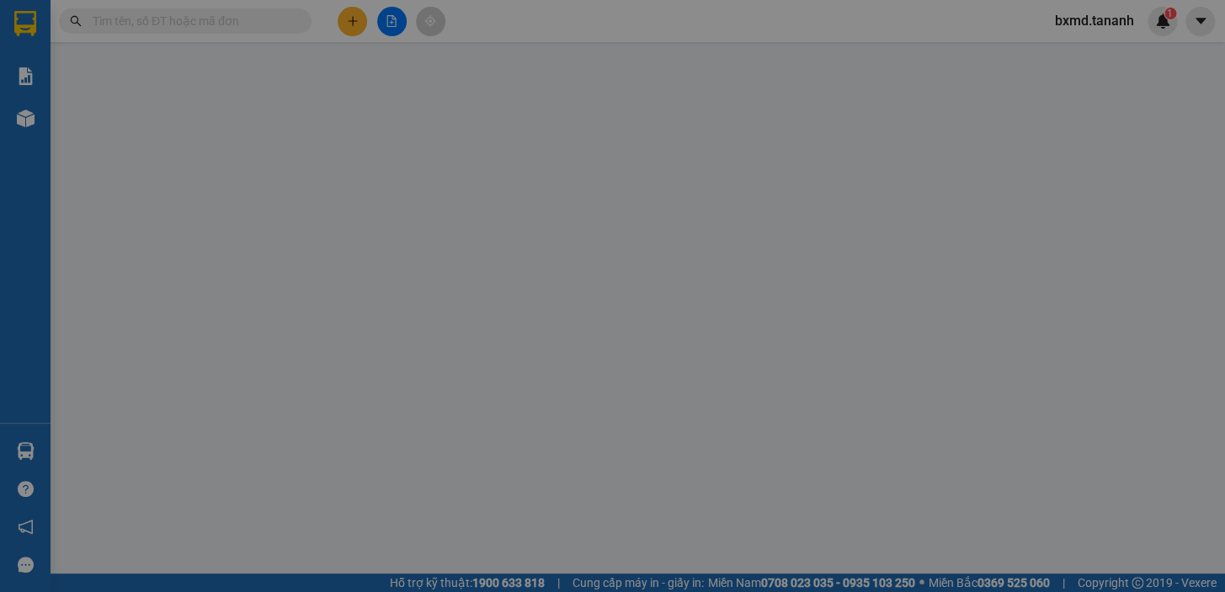
scroll to position [22, 0]
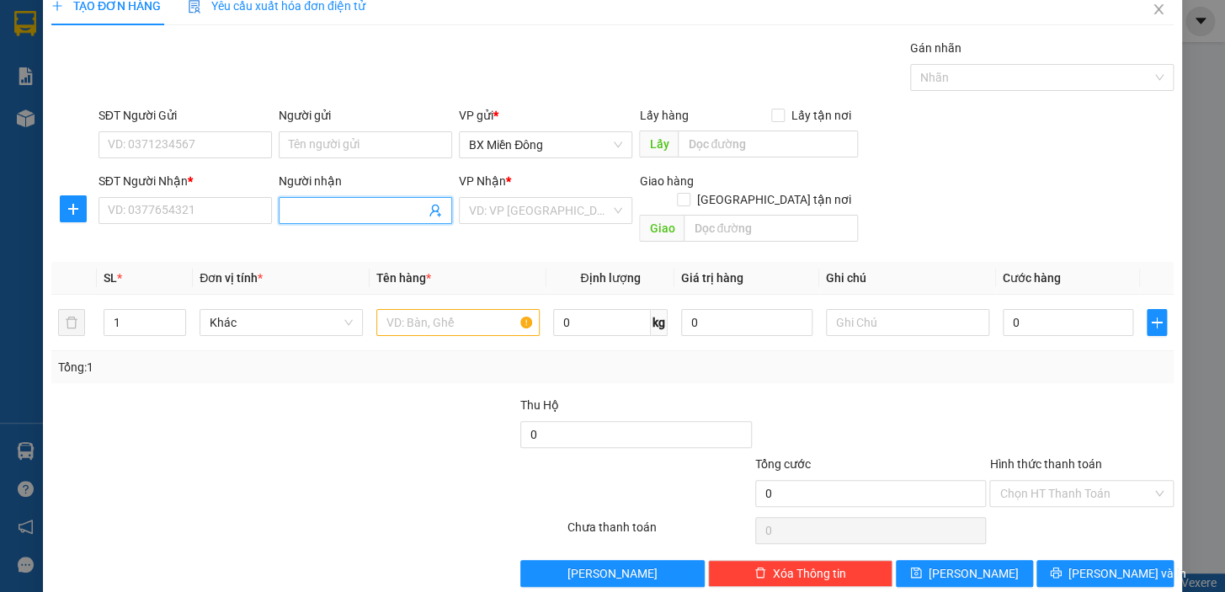
click at [396, 201] on input "Người nhận" at bounding box center [357, 210] width 136 height 19
drag, startPoint x: 345, startPoint y: 205, endPoint x: 0, endPoint y: 244, distance: 347.4
click at [129, 221] on div "SĐT Người Nhận * VD: 0377654321 Người nhận A HAB A HAB VP Nhận * VD: VP Sài Gòn…" at bounding box center [636, 210] width 1082 height 77
click at [274, 455] on div at bounding box center [214, 484] width 328 height 59
click at [373, 202] on input "C NGA BÔT" at bounding box center [357, 210] width 136 height 19
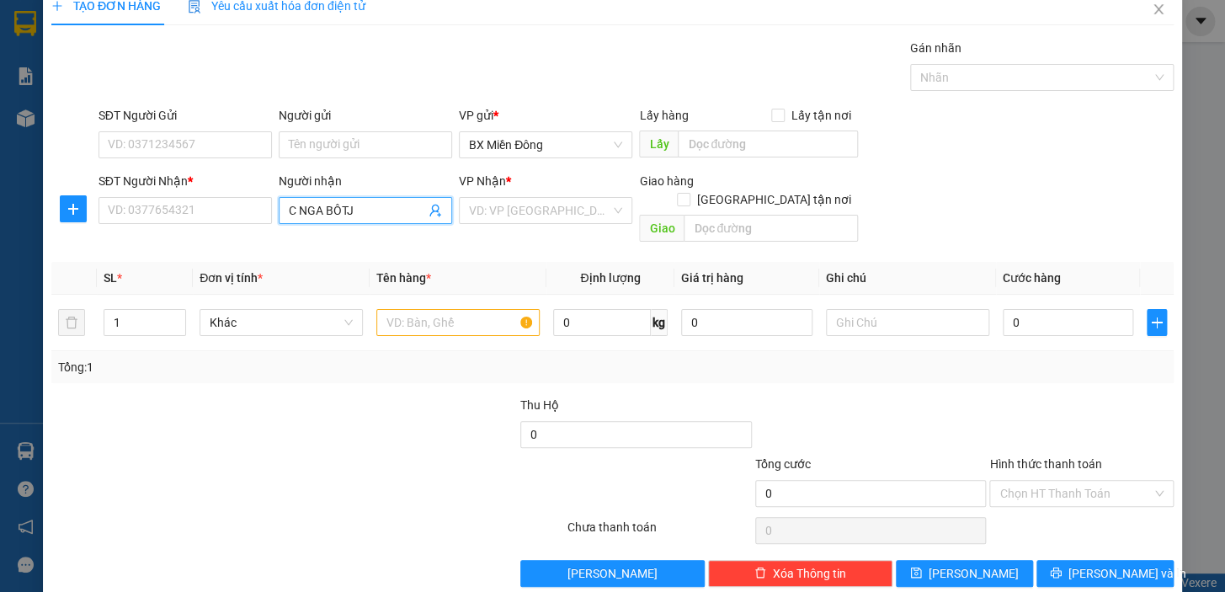
drag, startPoint x: 364, startPoint y: 211, endPoint x: 0, endPoint y: 225, distance: 363.9
click at [0, 234] on div "TẠO ĐƠN HÀNG Yêu cầu xuất hóa đơn điện tử Transit Pickup Surcharge Ids Transit …" at bounding box center [612, 296] width 1225 height 592
click at [295, 225] on div "Người nhận C NGA BỘT" at bounding box center [365, 201] width 173 height 59
click at [366, 208] on input "C NGA BỘT" at bounding box center [357, 210] width 136 height 19
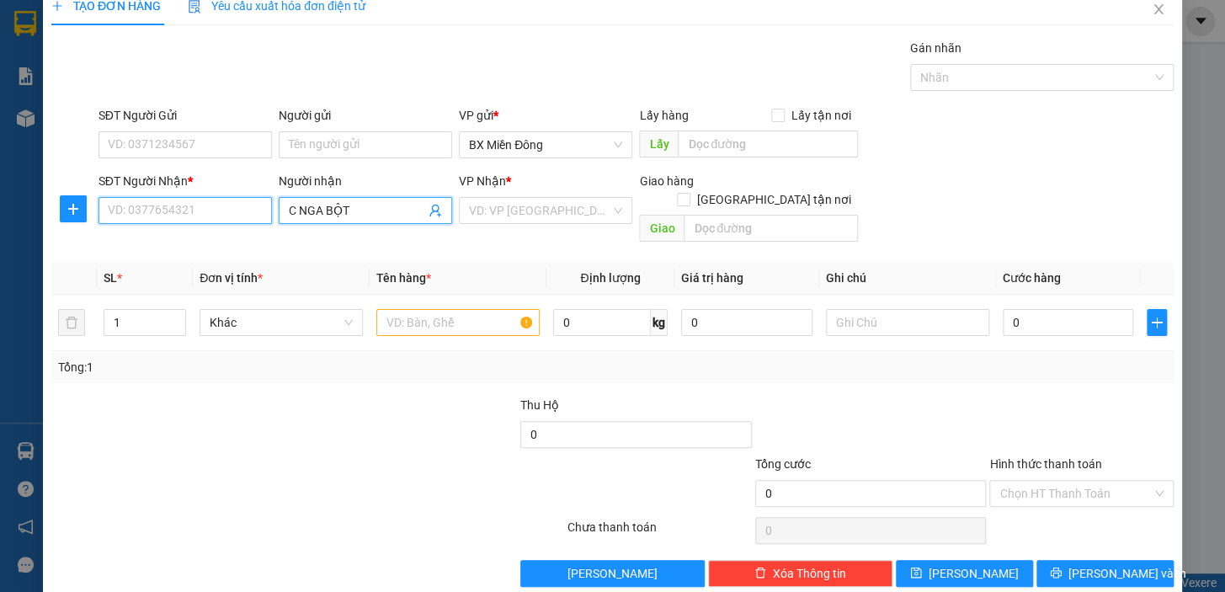
click at [240, 208] on input "SĐT Người Nhận *" at bounding box center [184, 210] width 173 height 27
drag, startPoint x: 201, startPoint y: 216, endPoint x: 0, endPoint y: 263, distance: 206.6
click at [0, 263] on div "TẠO ĐƠN HÀNG Yêu cầu xuất hóa đơn điện tử Transit Pickup Surcharge Ids Transit …" at bounding box center [612, 296] width 1225 height 592
click at [248, 213] on input "SĐT Người Nhận *" at bounding box center [184, 210] width 173 height 27
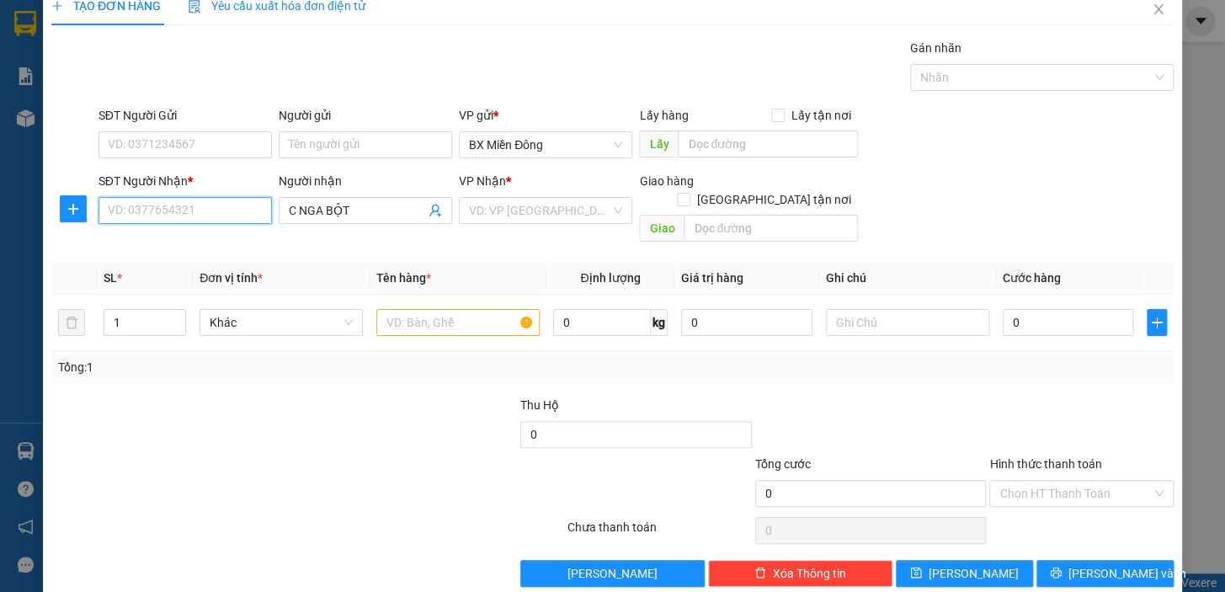
click at [248, 213] on input "SĐT Người Nhận *" at bounding box center [184, 210] width 173 height 27
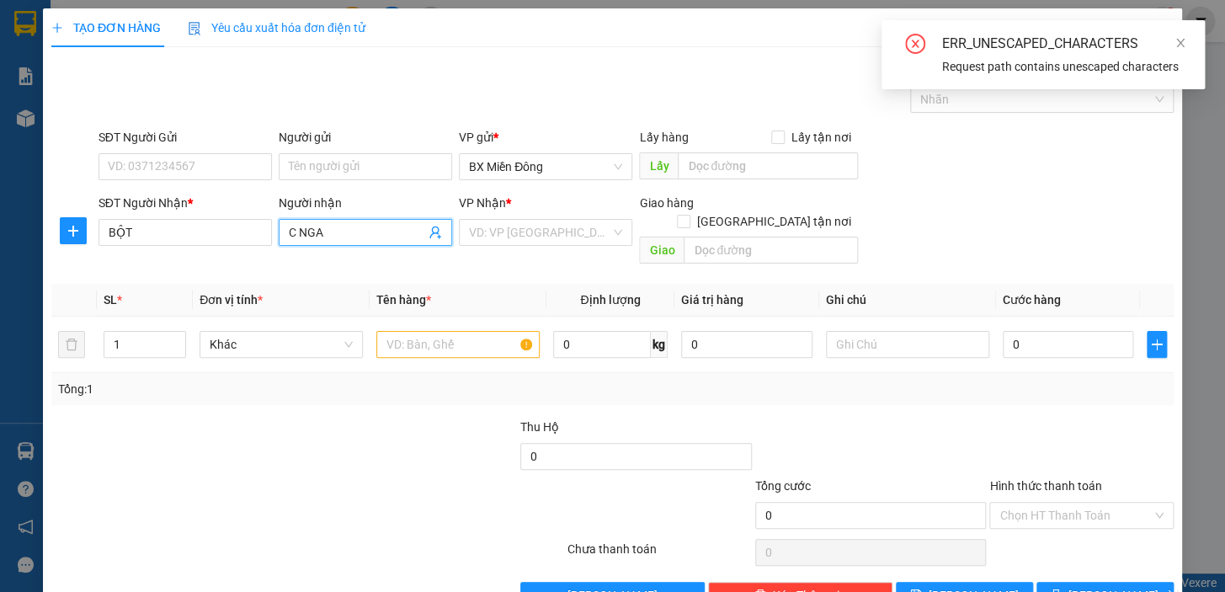
drag, startPoint x: 343, startPoint y: 232, endPoint x: 248, endPoint y: 260, distance: 99.1
click at [248, 260] on div "Transit Pickup Surcharge Ids Transit Deliver Surcharge Ids Transit Deliver Surc…" at bounding box center [612, 335] width 1122 height 548
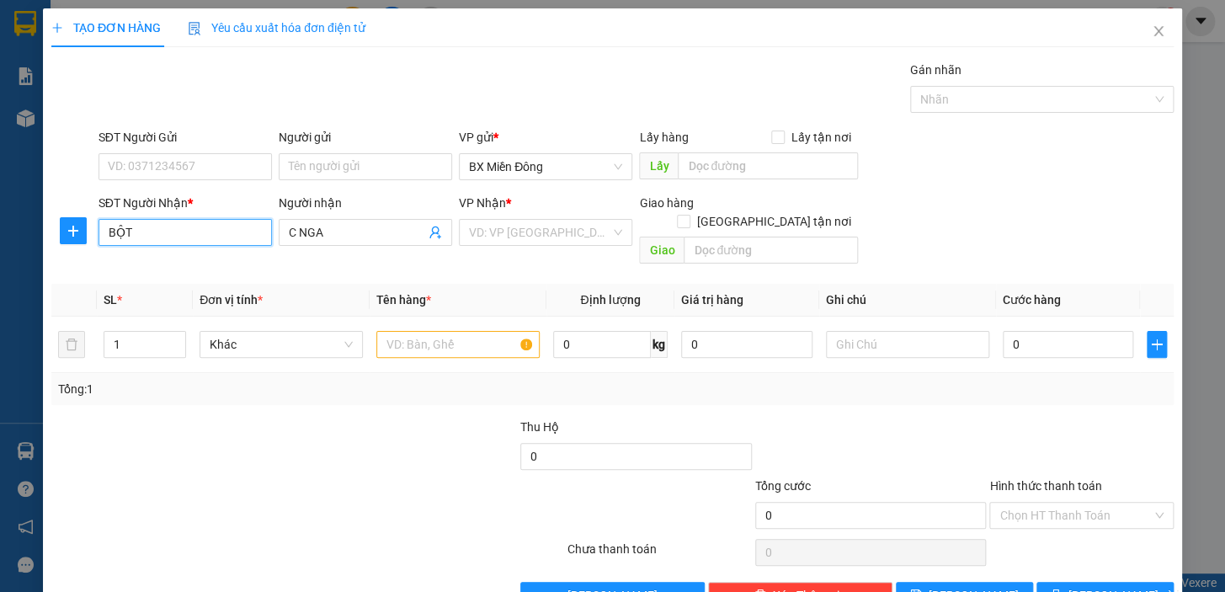
drag, startPoint x: 152, startPoint y: 236, endPoint x: 0, endPoint y: 207, distance: 154.2
click at [0, 220] on div "TẠO ĐƠN HÀNG Yêu cầu xuất hóa đơn điện tử Transit Pickup Surcharge Ids Transit …" at bounding box center [612, 296] width 1225 height 592
click at [20, 167] on div "TẠO ĐƠN HÀNG Yêu cầu xuất hóa đơn điện tử Transit Pickup Surcharge Ids Transit …" at bounding box center [612, 296] width 1225 height 592
click at [13, 386] on div "TẠO ĐƠN HÀNG Yêu cầu xuất hóa đơn điện tử Transit Pickup Surcharge Ids Transit …" at bounding box center [612, 296] width 1225 height 592
click at [199, 450] on div at bounding box center [167, 447] width 235 height 59
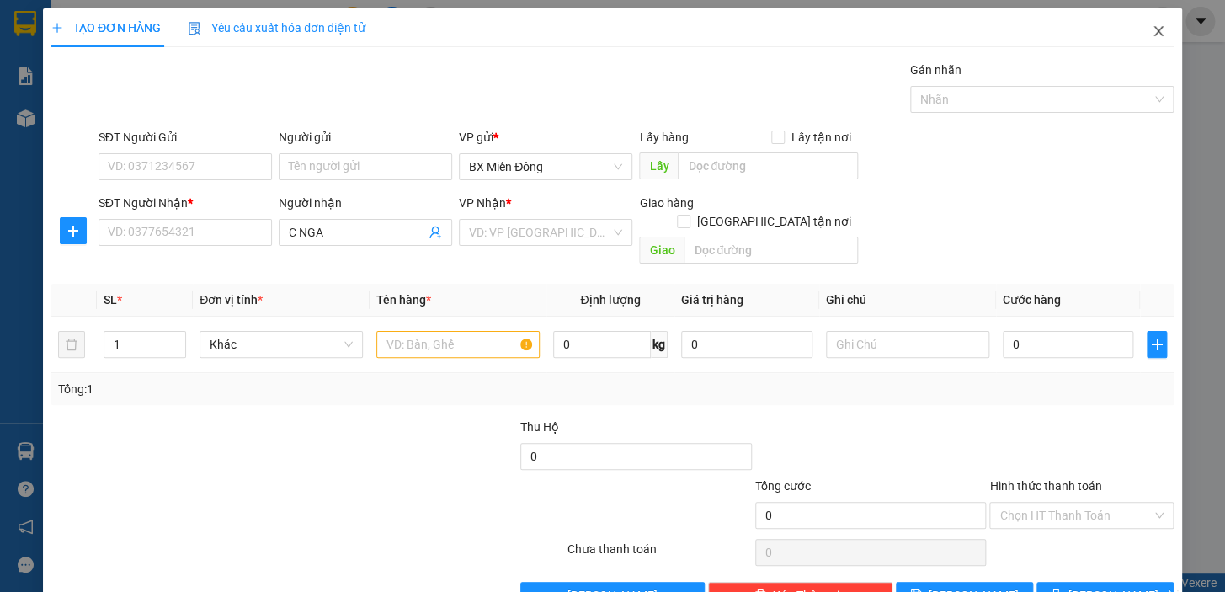
drag, startPoint x: 1148, startPoint y: 35, endPoint x: 1149, endPoint y: 48, distance: 12.7
click at [1149, 48] on span "Close" at bounding box center [1158, 31] width 47 height 47
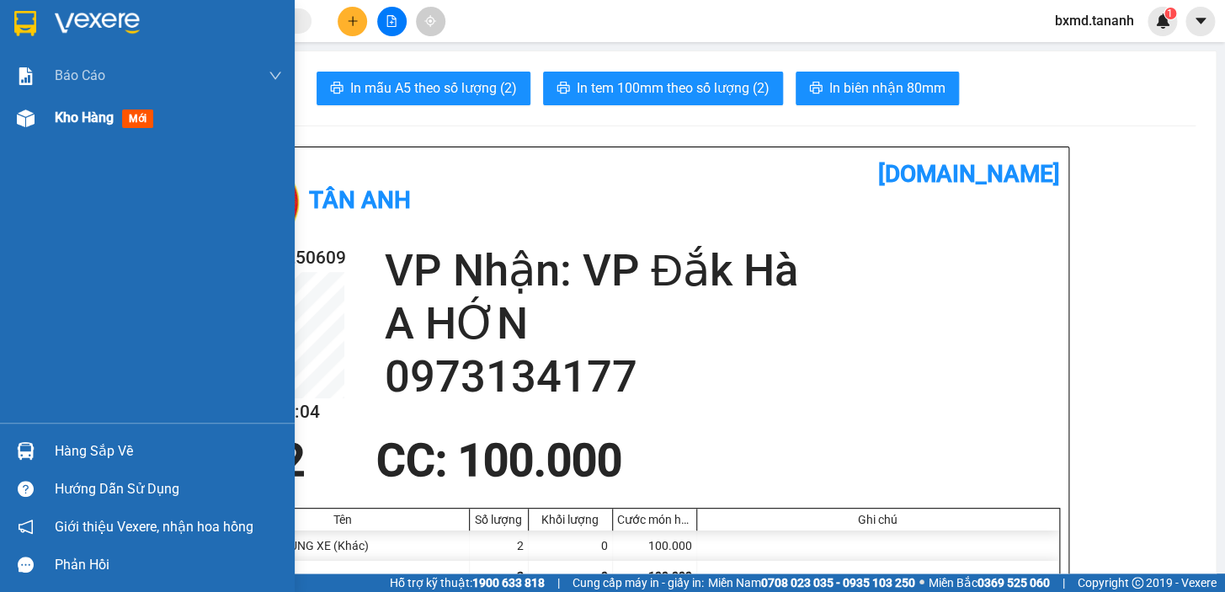
click at [125, 125] on span "mới" at bounding box center [137, 118] width 31 height 19
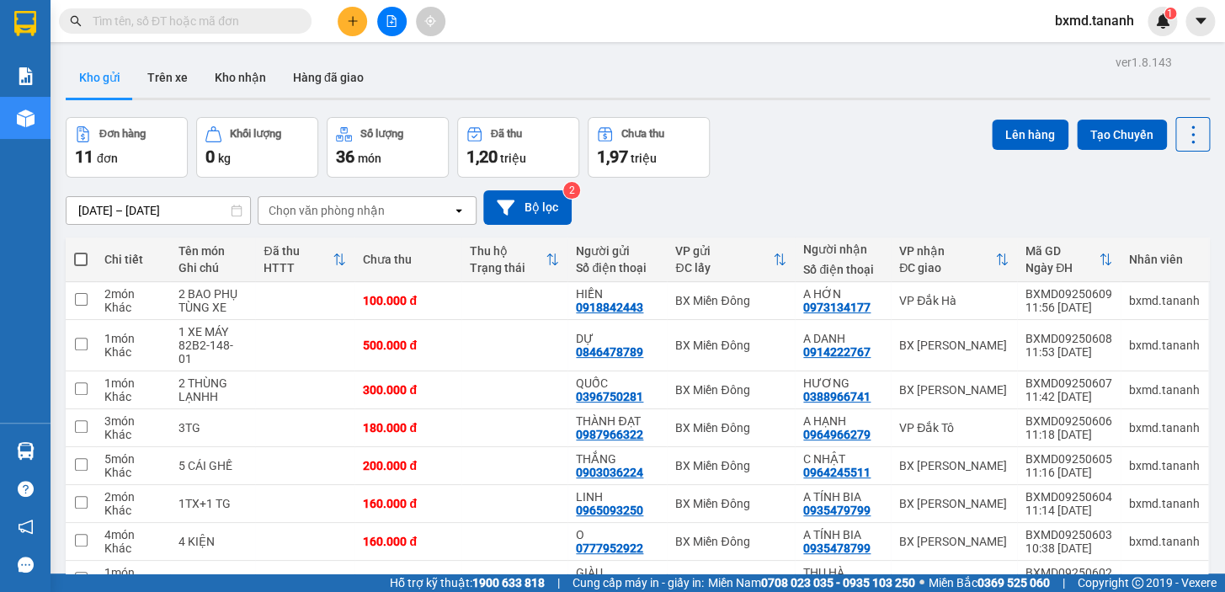
click at [192, 27] on input "text" at bounding box center [192, 21] width 199 height 19
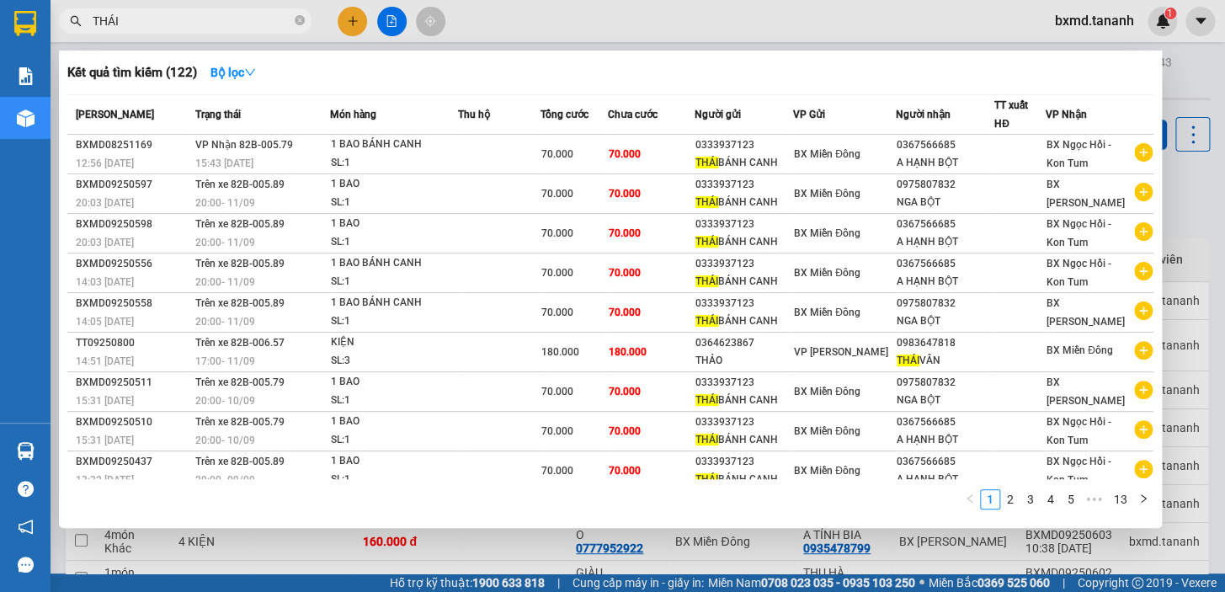
click at [359, 9] on div at bounding box center [612, 296] width 1225 height 592
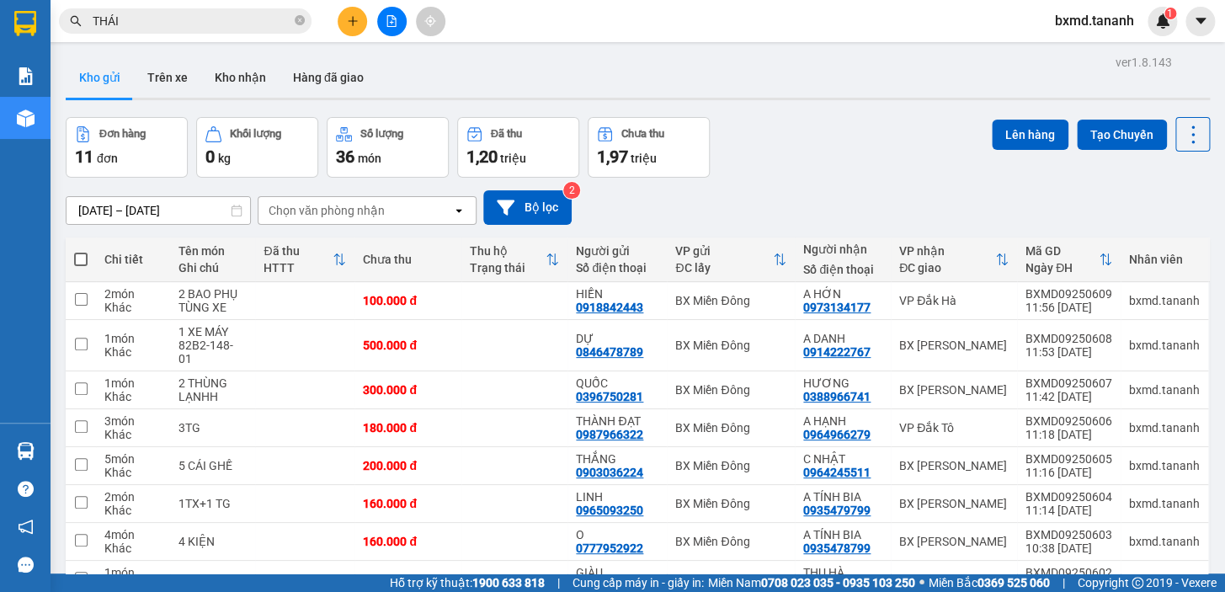
click at [359, 18] on button at bounding box center [352, 21] width 29 height 29
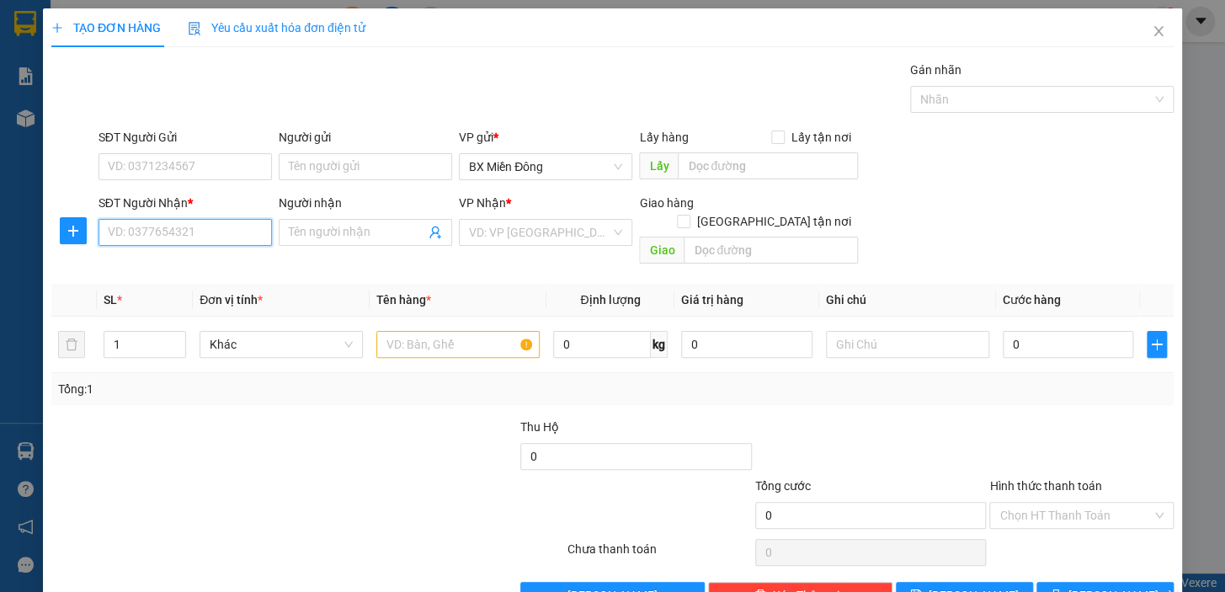
click at [218, 225] on input "SĐT Người Nhận *" at bounding box center [184, 232] width 173 height 27
click at [222, 262] on div "0975807832 - NGA BỘT" at bounding box center [184, 266] width 152 height 19
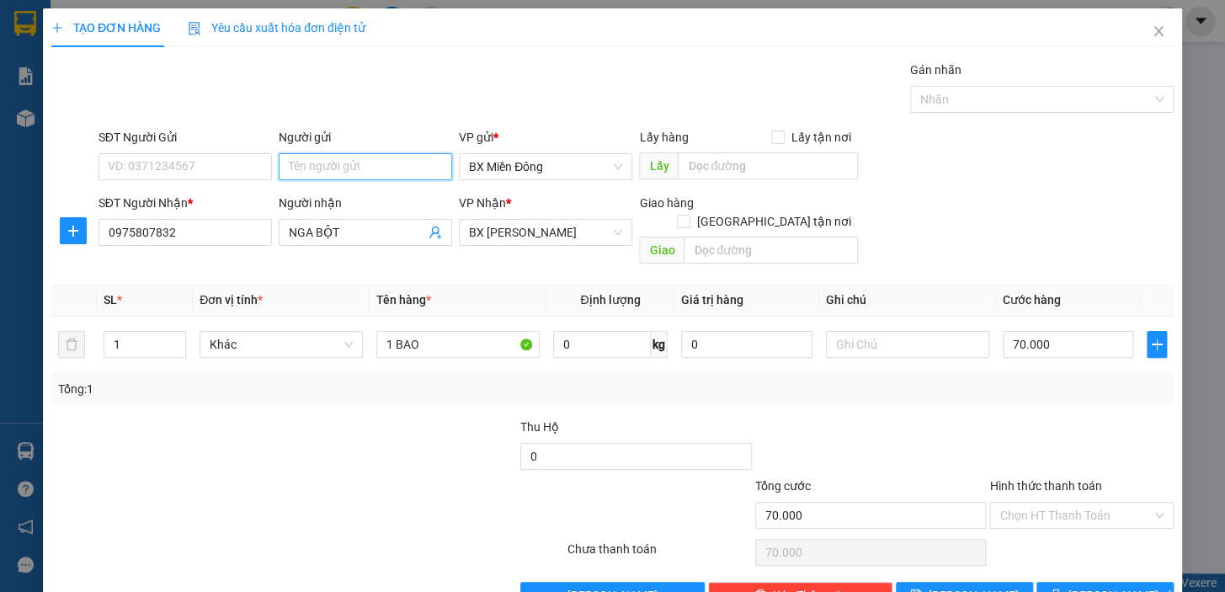
click at [311, 162] on input "Người gửi" at bounding box center [365, 166] width 173 height 27
click at [396, 166] on input "THÁI BÁNH CANH" at bounding box center [365, 166] width 173 height 27
click at [385, 200] on div "Người nhận" at bounding box center [365, 203] width 173 height 19
click at [385, 223] on input "NGA BỘT" at bounding box center [357, 232] width 136 height 19
click at [243, 168] on input "SĐT Người Gửi" at bounding box center [184, 166] width 173 height 27
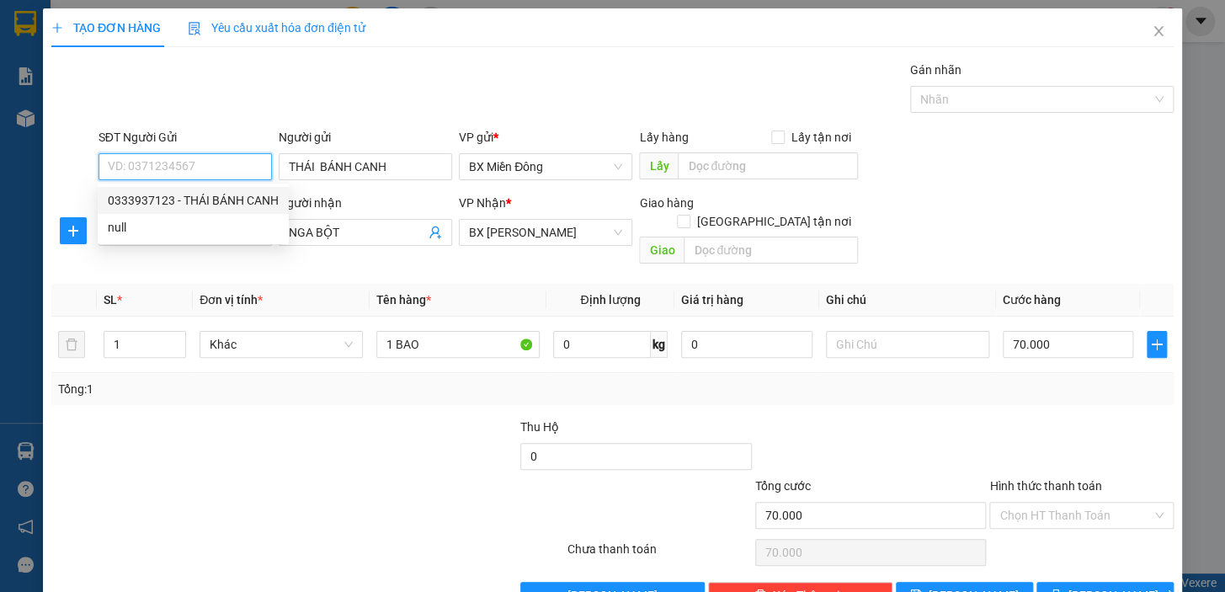
click at [248, 201] on div "0333937123 - THÁI BÁNH CANH" at bounding box center [193, 200] width 171 height 19
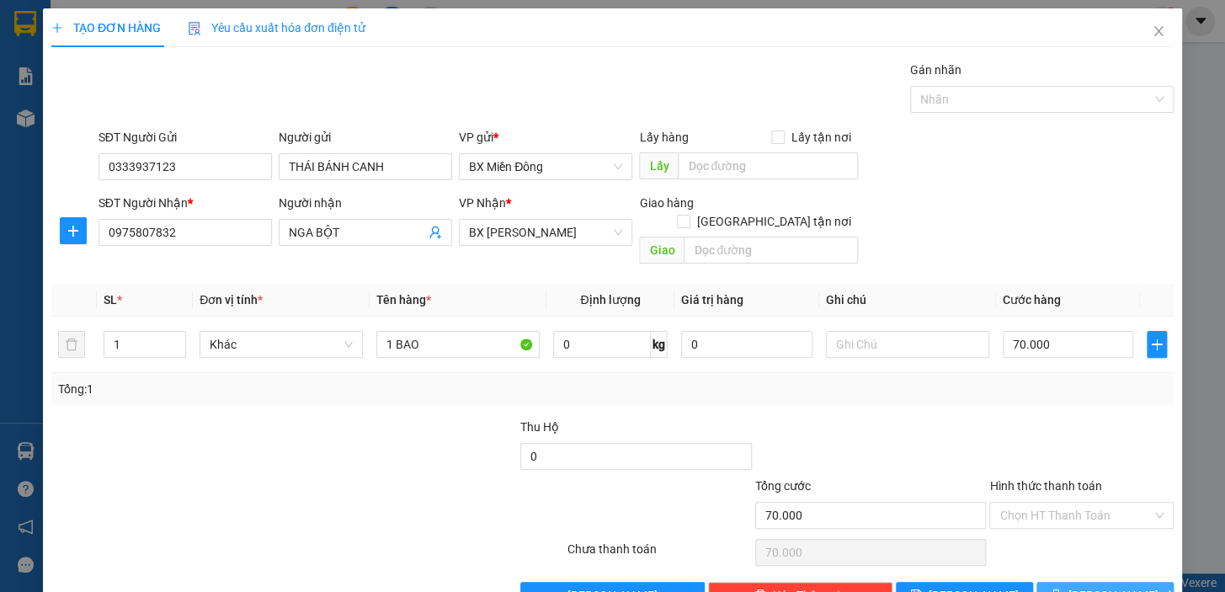
click at [1096, 586] on span "[PERSON_NAME] và In" at bounding box center [1127, 595] width 118 height 19
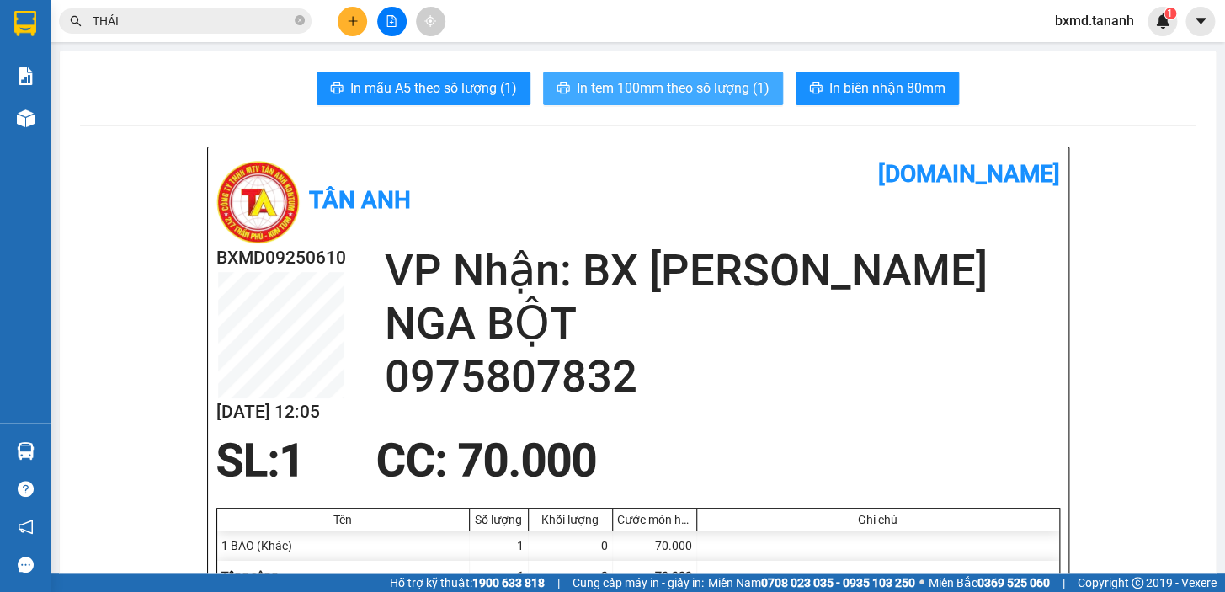
click at [657, 93] on span "In tem 100mm theo số lượng (1)" at bounding box center [673, 87] width 193 height 21
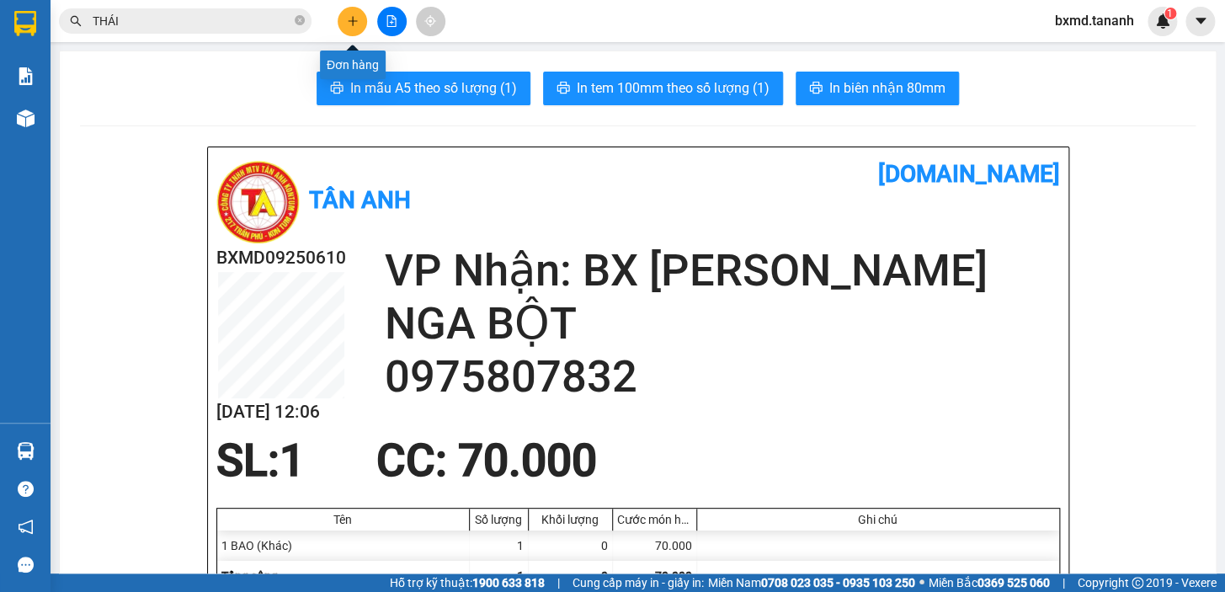
click at [360, 25] on button at bounding box center [352, 21] width 29 height 29
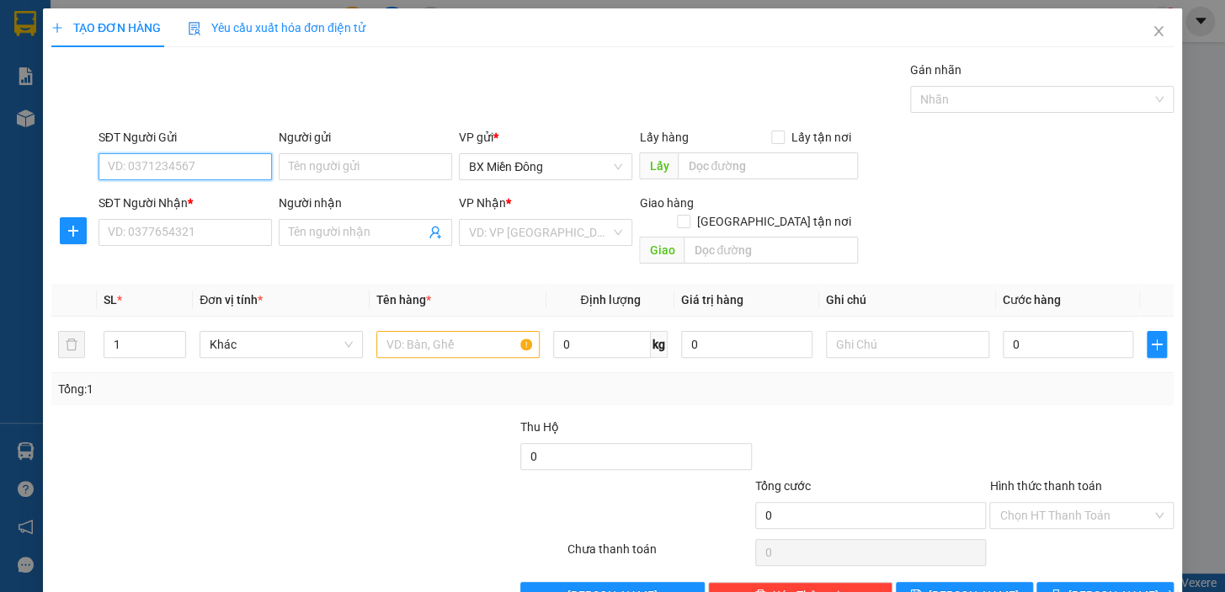
scroll to position [30, 0]
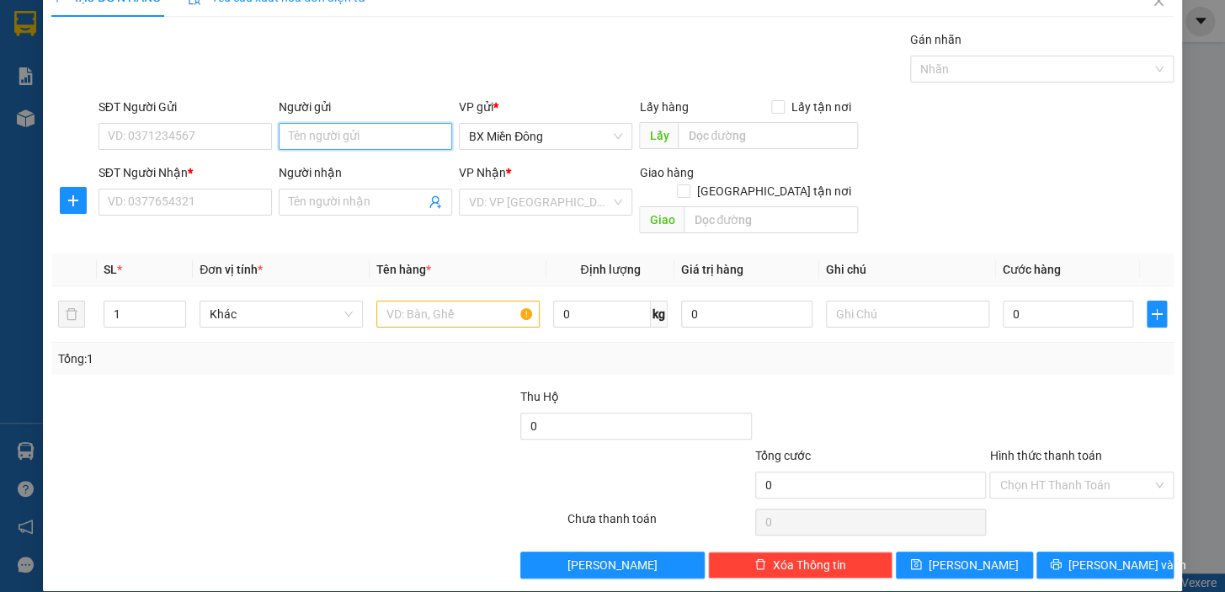
click at [343, 138] on input "Người gửi" at bounding box center [365, 136] width 173 height 27
click at [219, 140] on input "SĐT Người Gửi" at bounding box center [184, 136] width 173 height 27
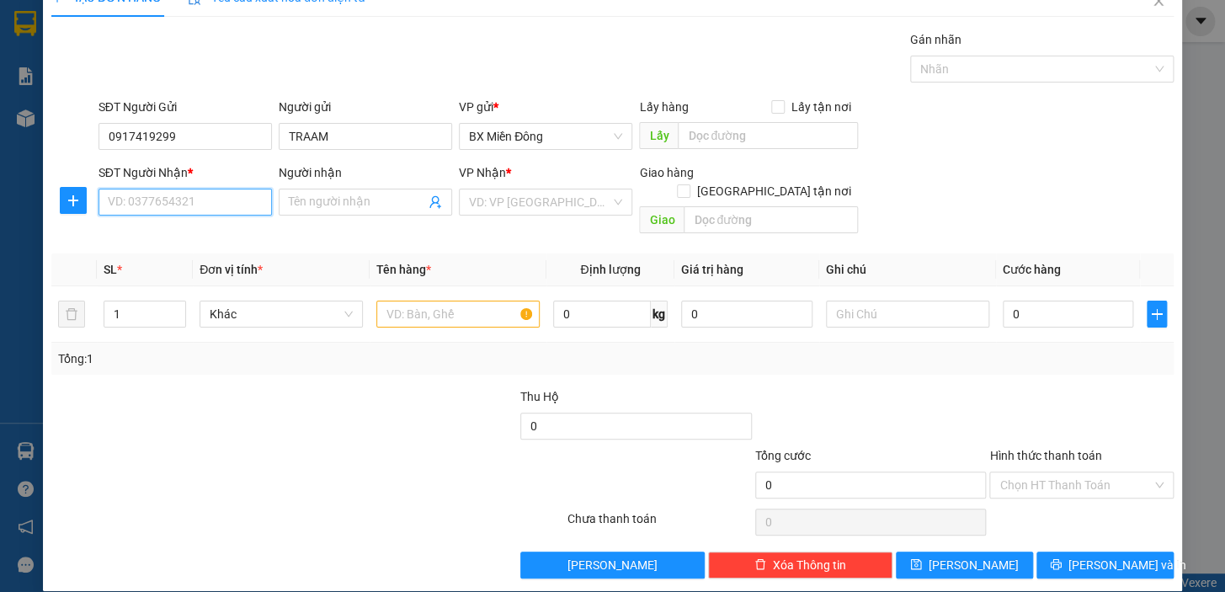
click at [245, 205] on input "SĐT Người Nhận *" at bounding box center [184, 202] width 173 height 27
click at [338, 194] on input "Người nhận" at bounding box center [357, 202] width 136 height 19
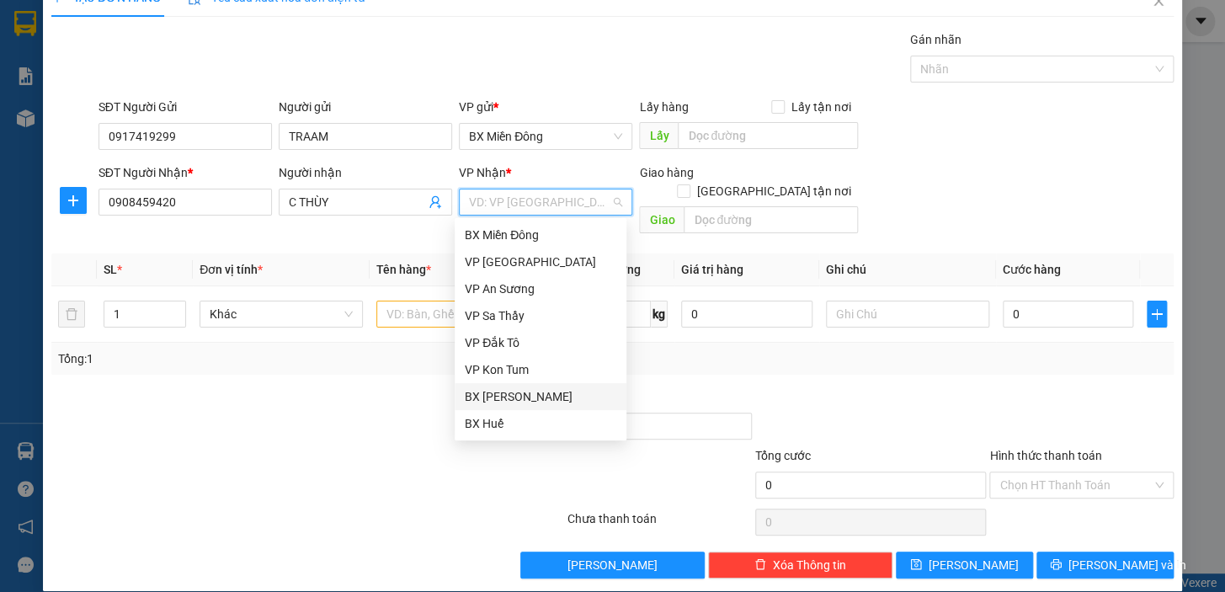
click at [544, 403] on div "BX [PERSON_NAME]" at bounding box center [541, 396] width 152 height 19
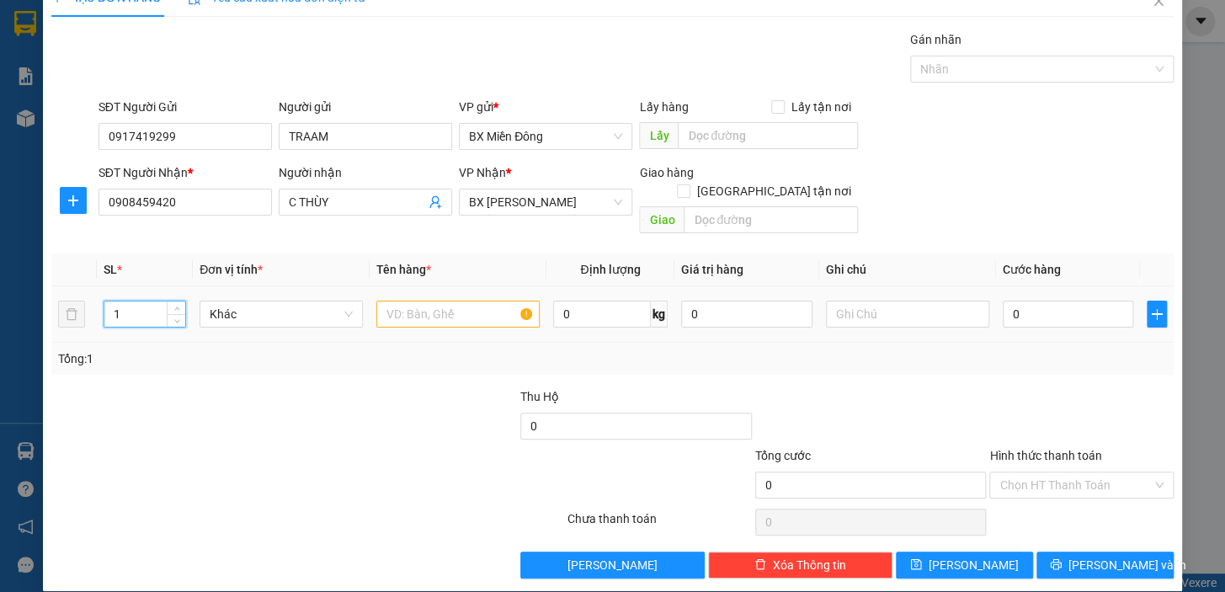
click at [61, 307] on tr "1 Khác 0 kg 0 0" at bounding box center [612, 314] width 1122 height 56
click at [488, 301] on input "text" at bounding box center [457, 314] width 163 height 27
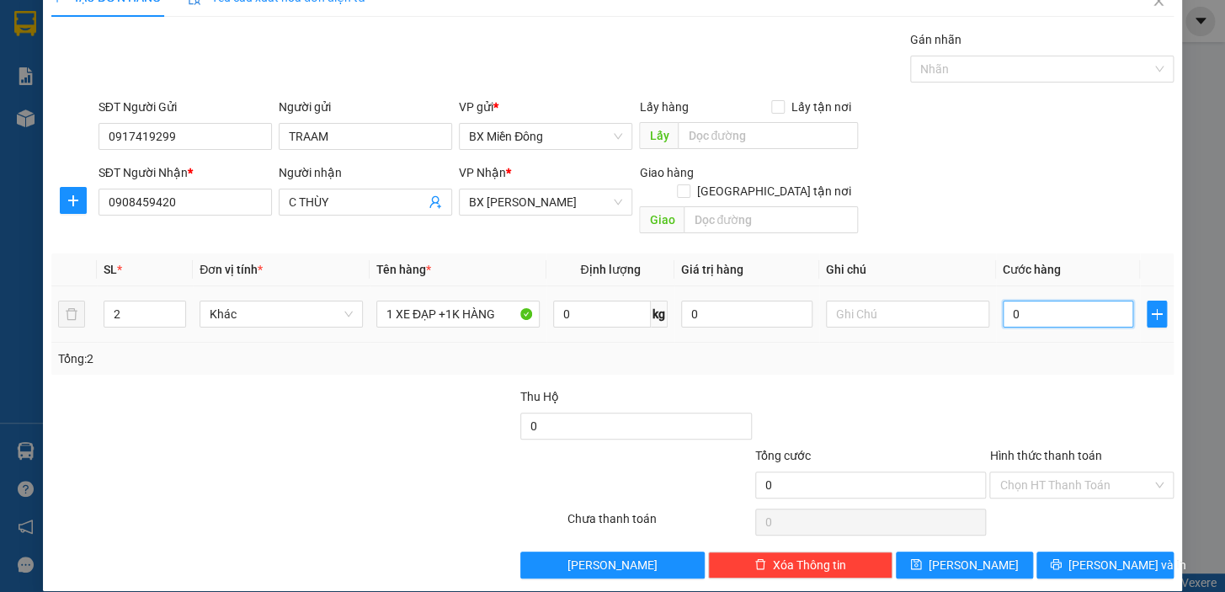
click at [1035, 301] on input "0" at bounding box center [1068, 314] width 131 height 27
click at [1102, 556] on span "[PERSON_NAME] và In" at bounding box center [1127, 565] width 118 height 19
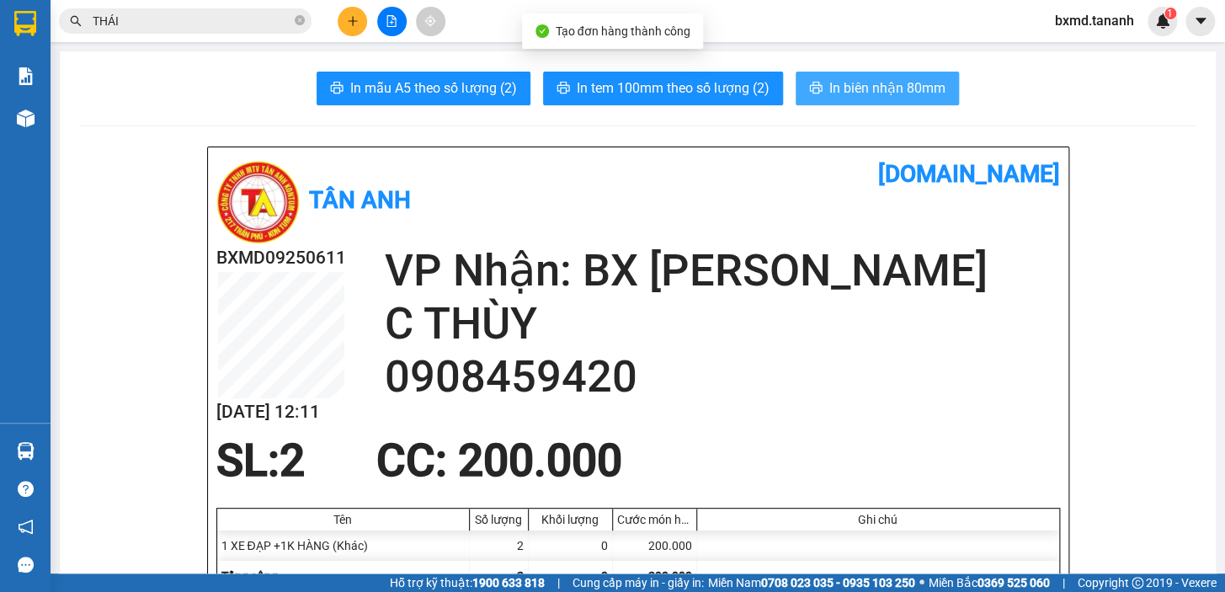
click at [847, 89] on span "In biên nhận 80mm" at bounding box center [887, 87] width 116 height 21
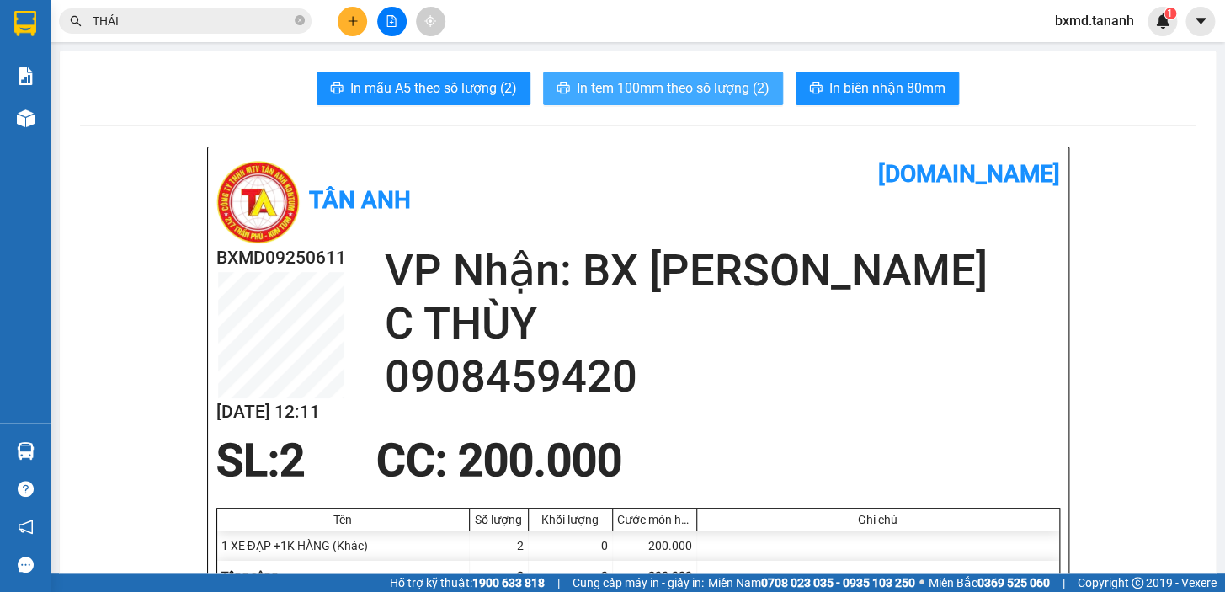
click at [673, 89] on span "In tem 100mm theo số lượng (2)" at bounding box center [673, 87] width 193 height 21
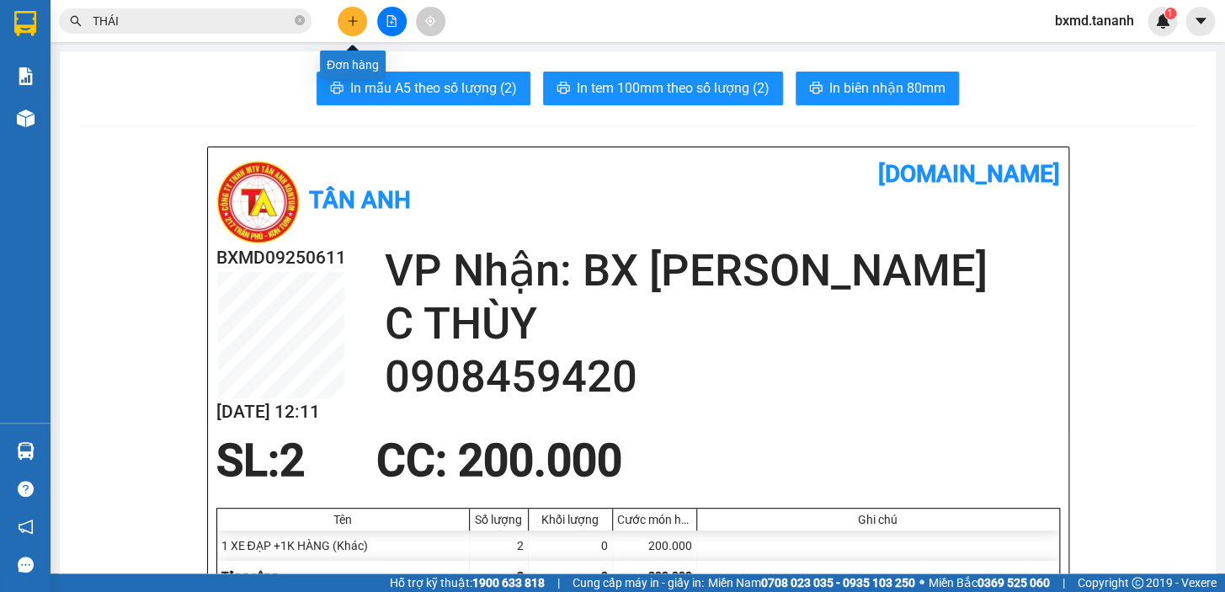
click at [350, 24] on icon "plus" at bounding box center [353, 21] width 12 height 12
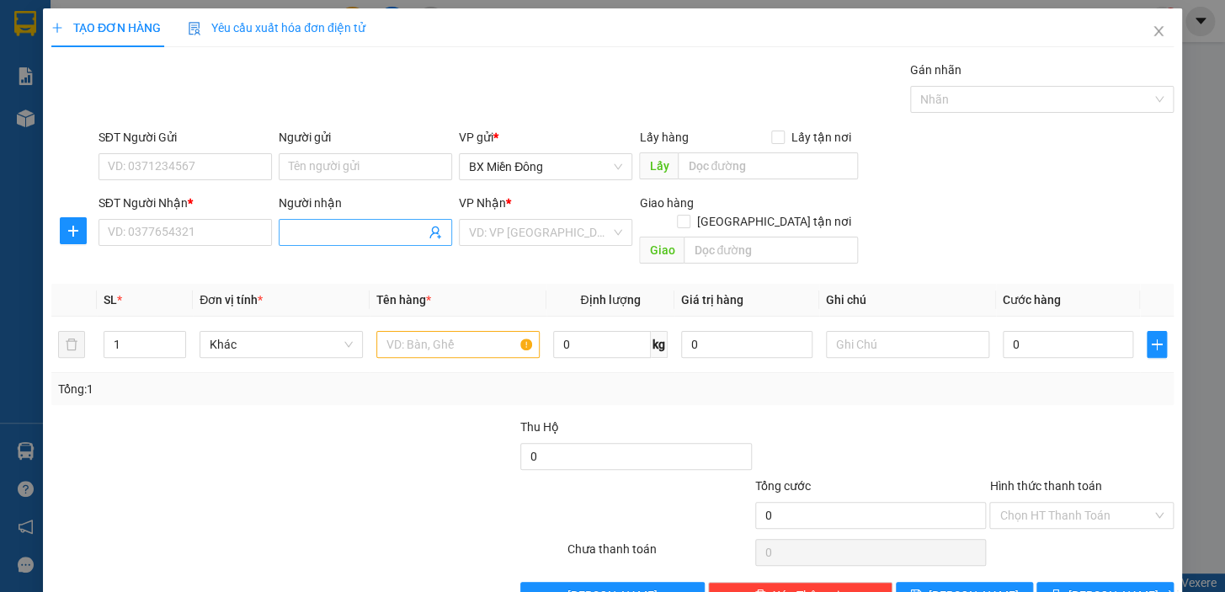
click at [347, 236] on input "Người nhận" at bounding box center [357, 232] width 136 height 19
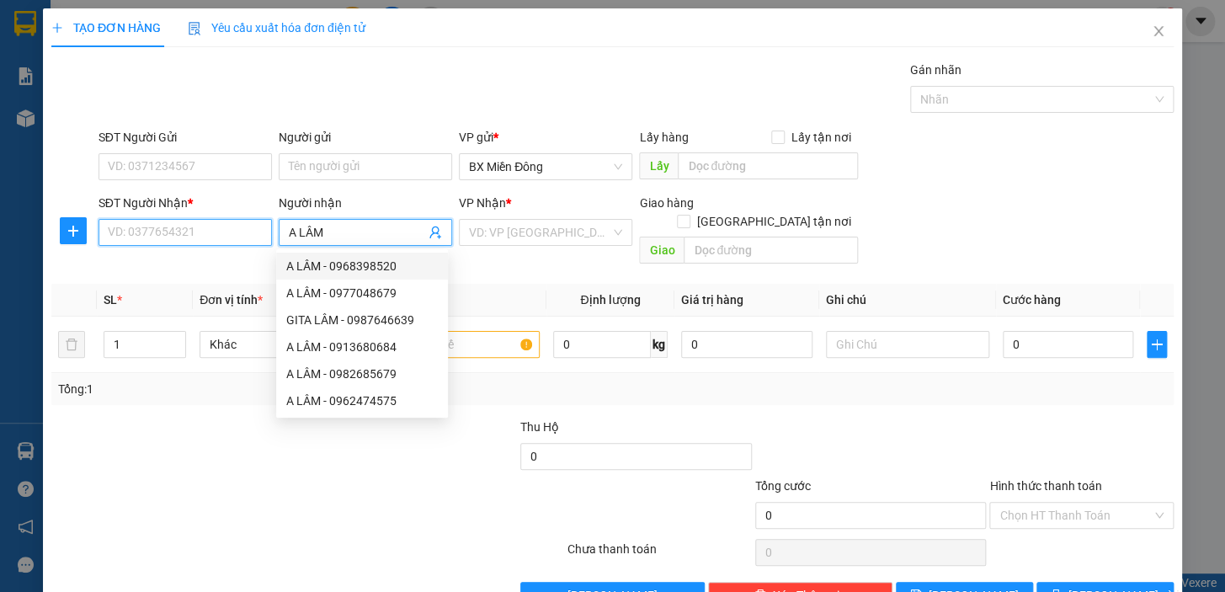
click at [176, 232] on input "SĐT Người Nhận *" at bounding box center [184, 232] width 173 height 27
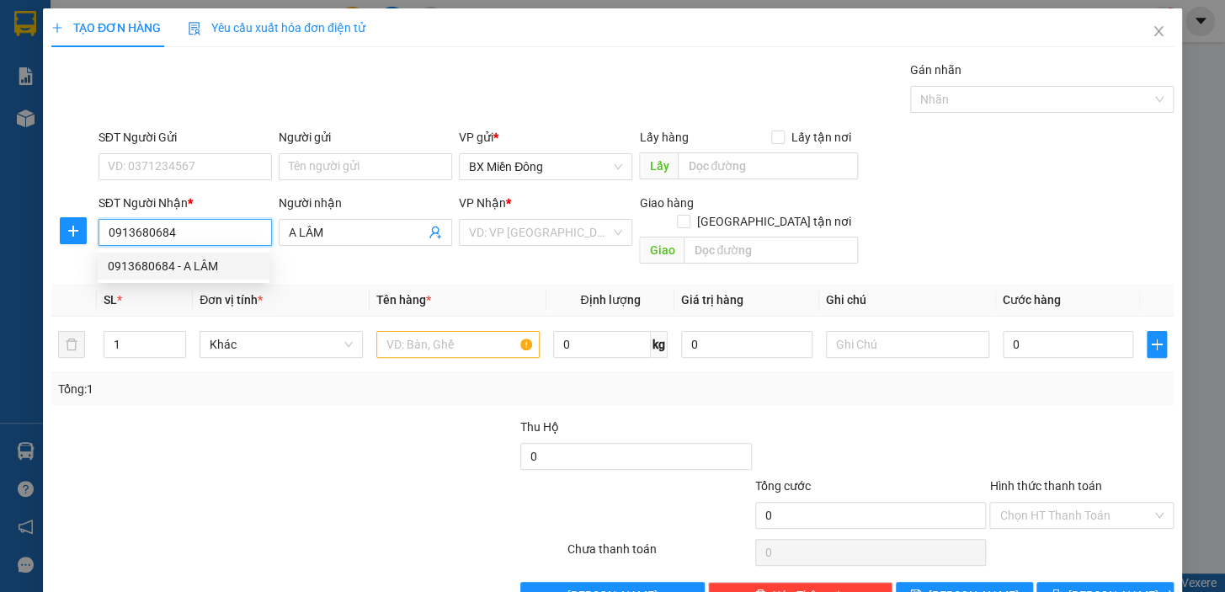
click at [160, 272] on div "0913680684 - A LÂM" at bounding box center [184, 266] width 152 height 19
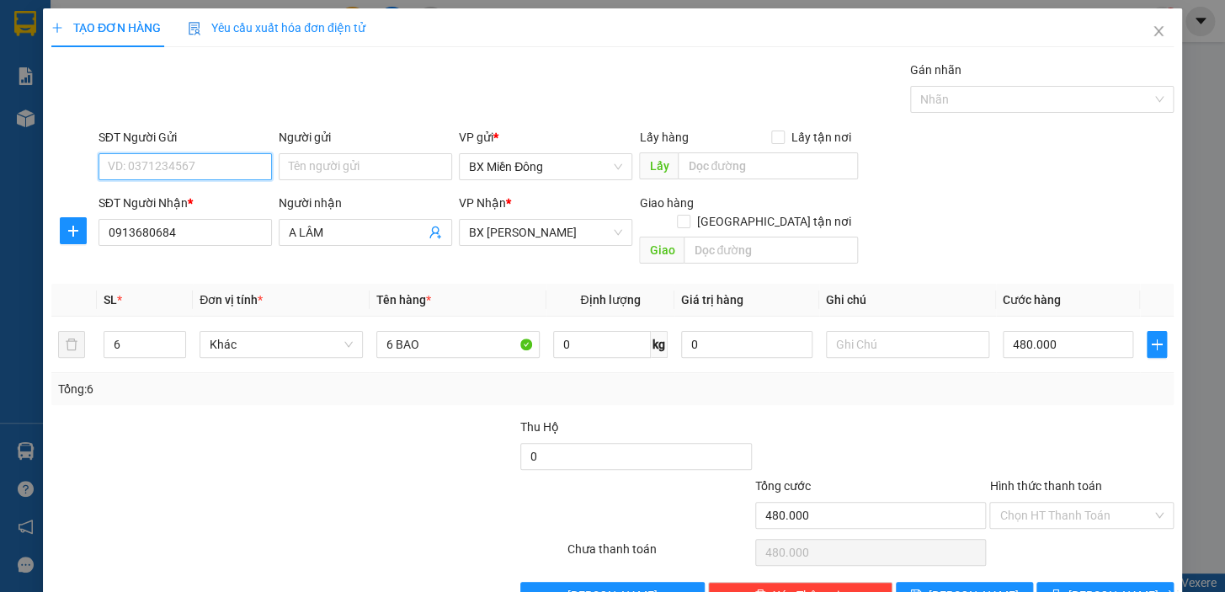
click at [237, 168] on input "SĐT Người Gửi" at bounding box center [184, 166] width 173 height 27
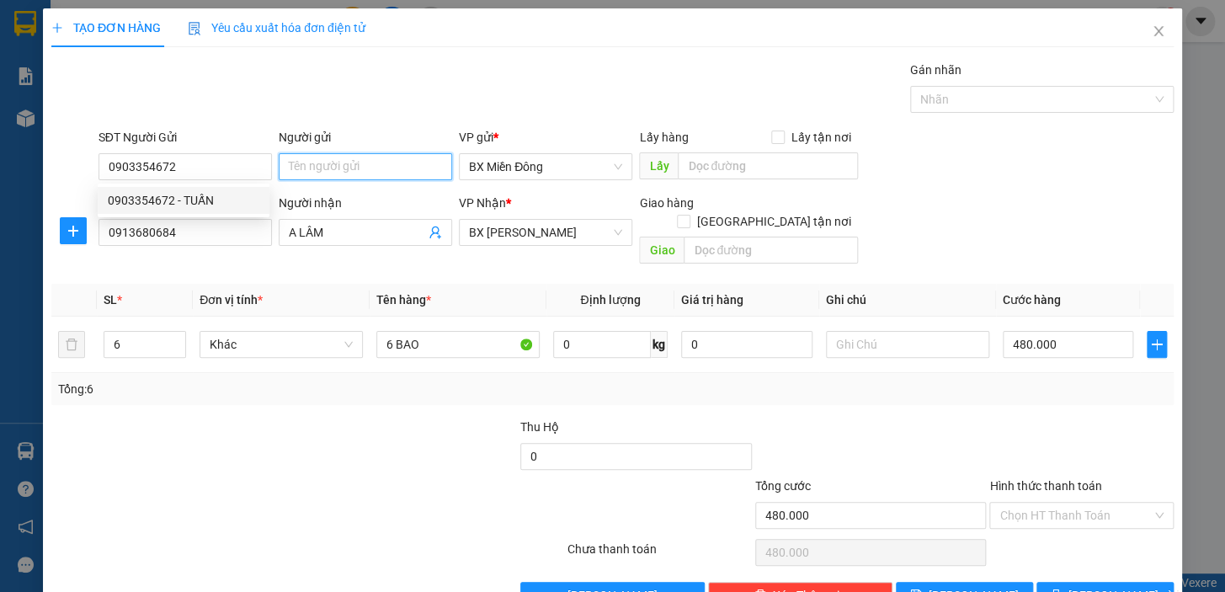
click at [338, 174] on input "Người gửi" at bounding box center [365, 166] width 173 height 27
click at [295, 155] on input "A UẤN" at bounding box center [365, 166] width 173 height 27
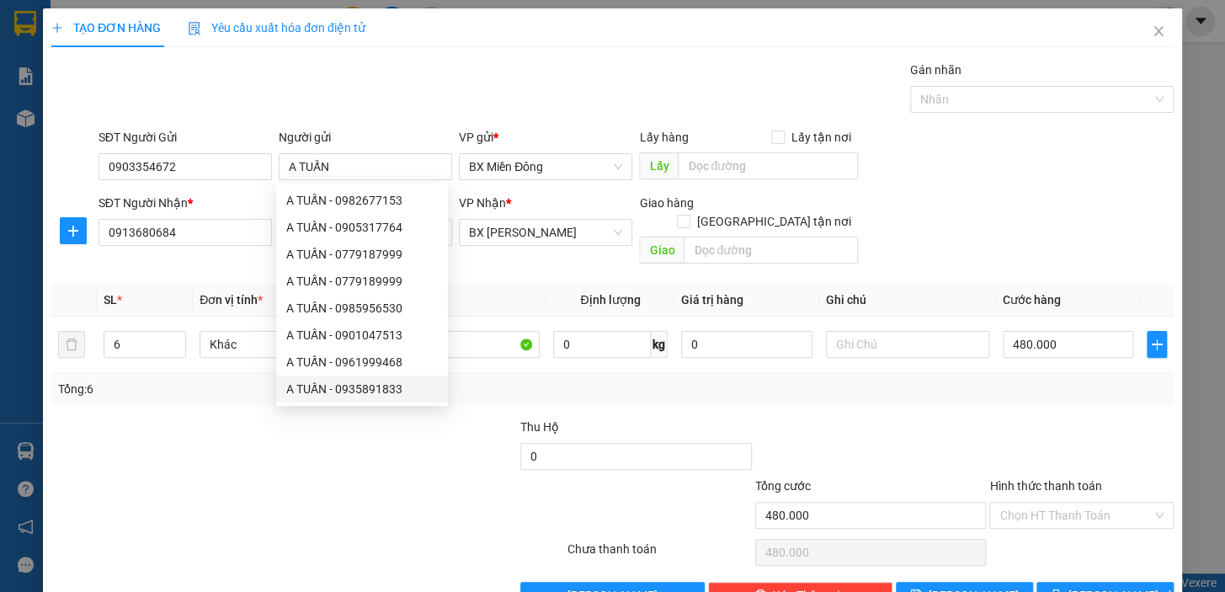
click at [157, 450] on div at bounding box center [167, 447] width 235 height 59
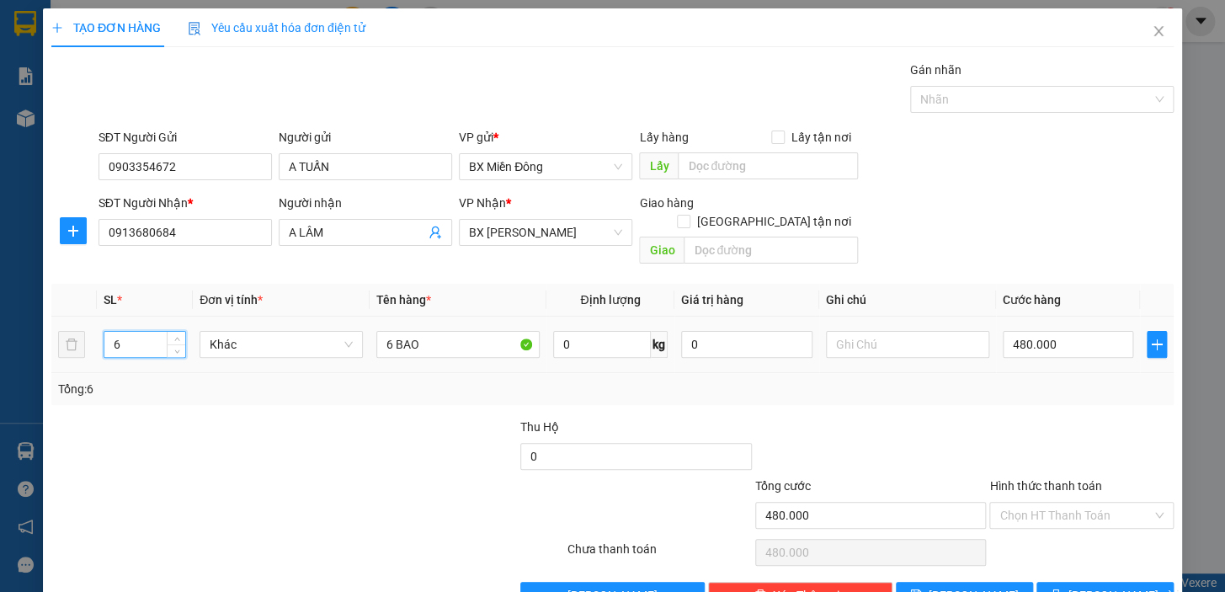
drag, startPoint x: 120, startPoint y: 327, endPoint x: 109, endPoint y: 338, distance: 14.9
click at [109, 338] on div "6" at bounding box center [145, 344] width 83 height 27
click at [1057, 331] on input "480.000" at bounding box center [1068, 344] width 131 height 27
drag, startPoint x: 1057, startPoint y: 320, endPoint x: 991, endPoint y: 345, distance: 70.4
click at [996, 345] on td "700" at bounding box center [1068, 345] width 145 height 56
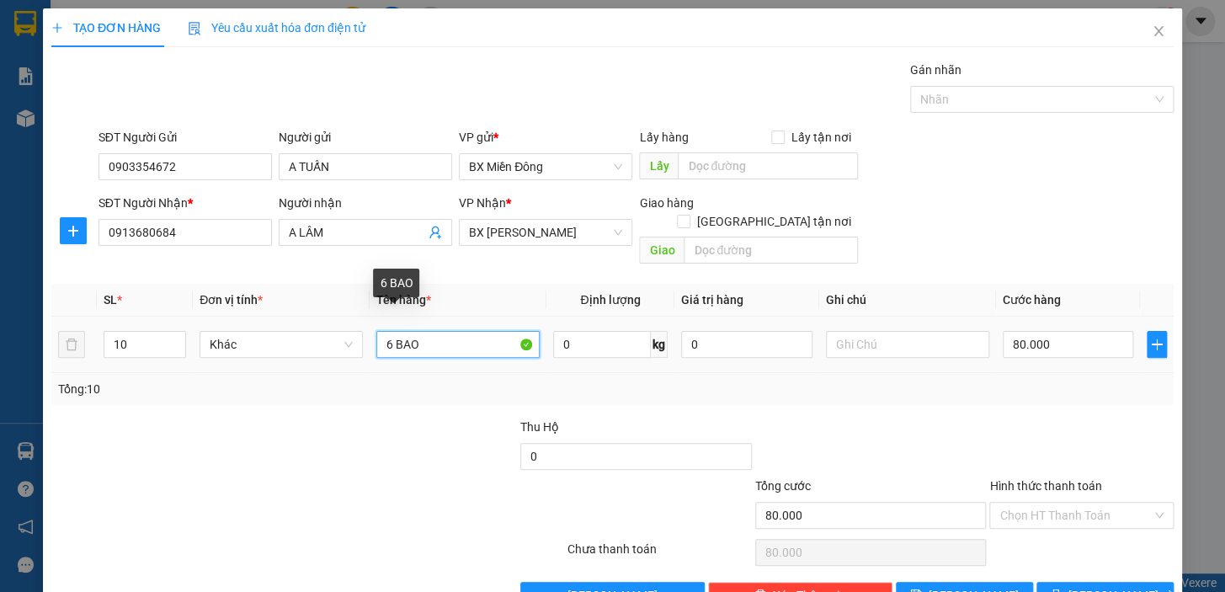
drag, startPoint x: 390, startPoint y: 327, endPoint x: 343, endPoint y: 352, distance: 53.1
click at [343, 352] on tr "10 Khác 6 BAO 0 kg 0 80.000" at bounding box center [612, 345] width 1122 height 56
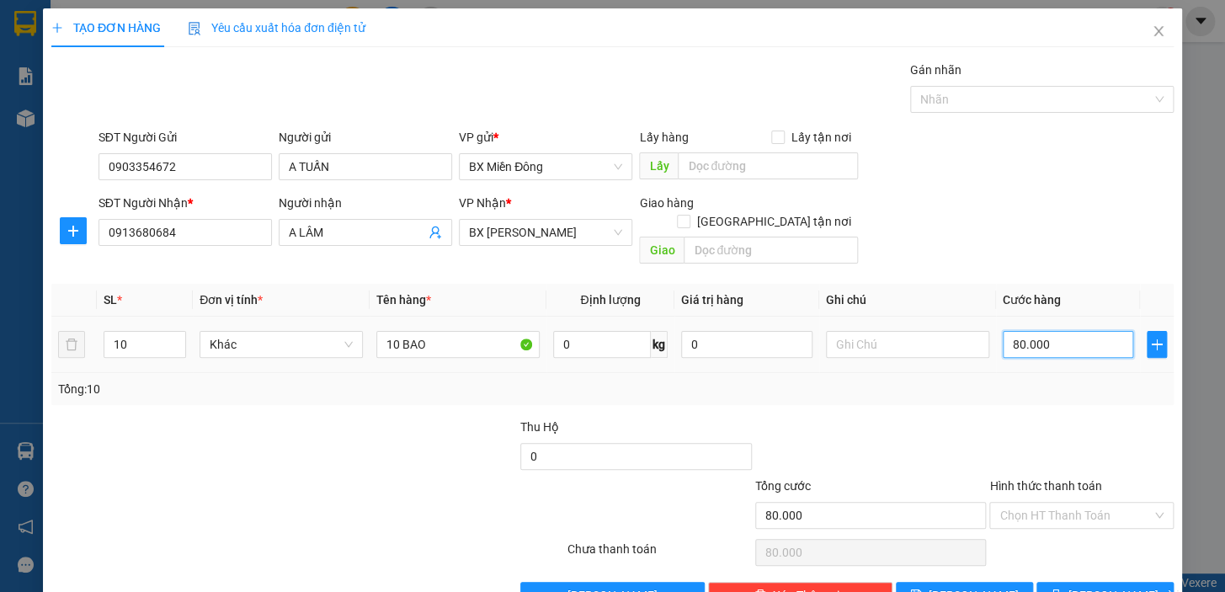
click at [1052, 331] on input "80.000" at bounding box center [1068, 344] width 131 height 27
click at [1091, 586] on span "[PERSON_NAME] và In" at bounding box center [1127, 595] width 118 height 19
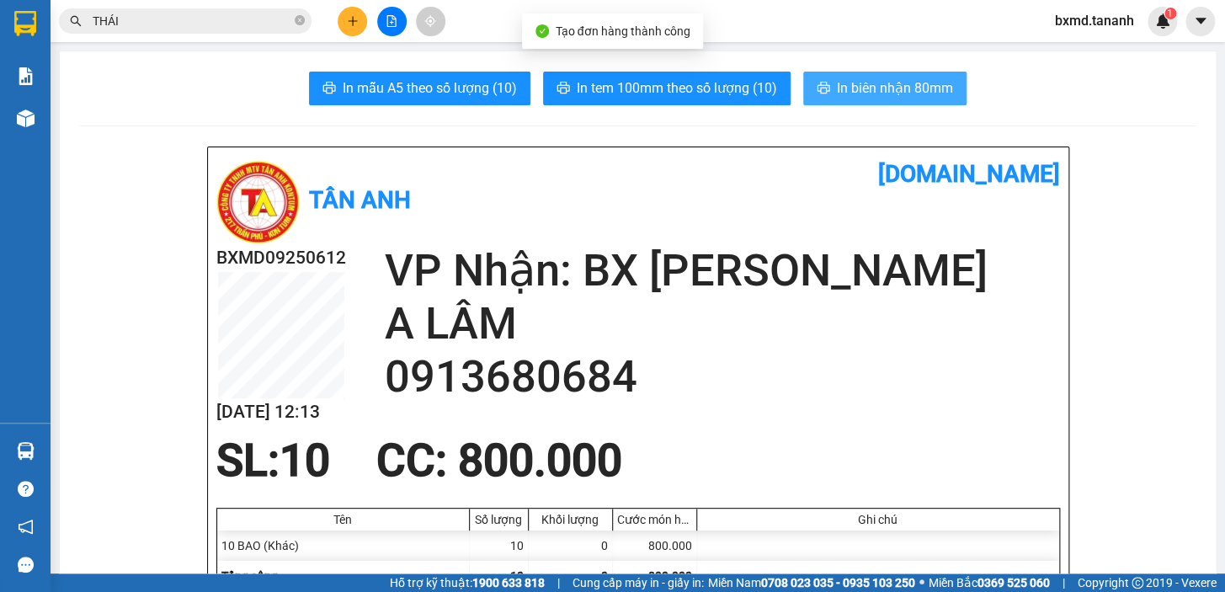
click at [865, 93] on span "In biên nhận 80mm" at bounding box center [895, 87] width 116 height 21
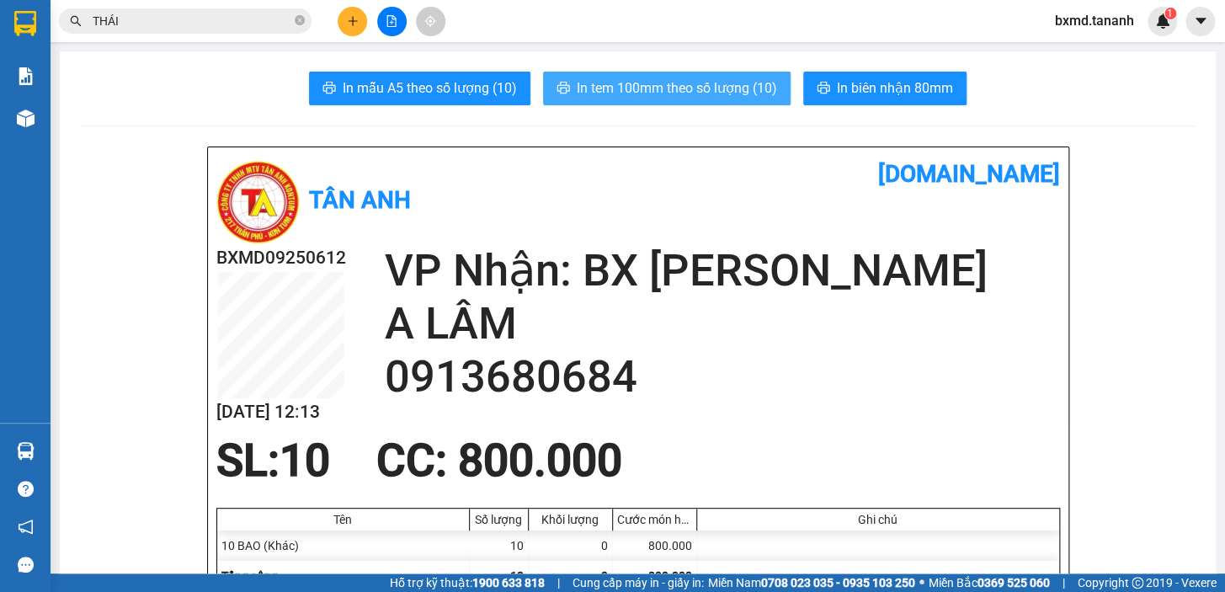
click at [631, 88] on span "In tem 100mm theo số lượng (10)" at bounding box center [677, 87] width 200 height 21
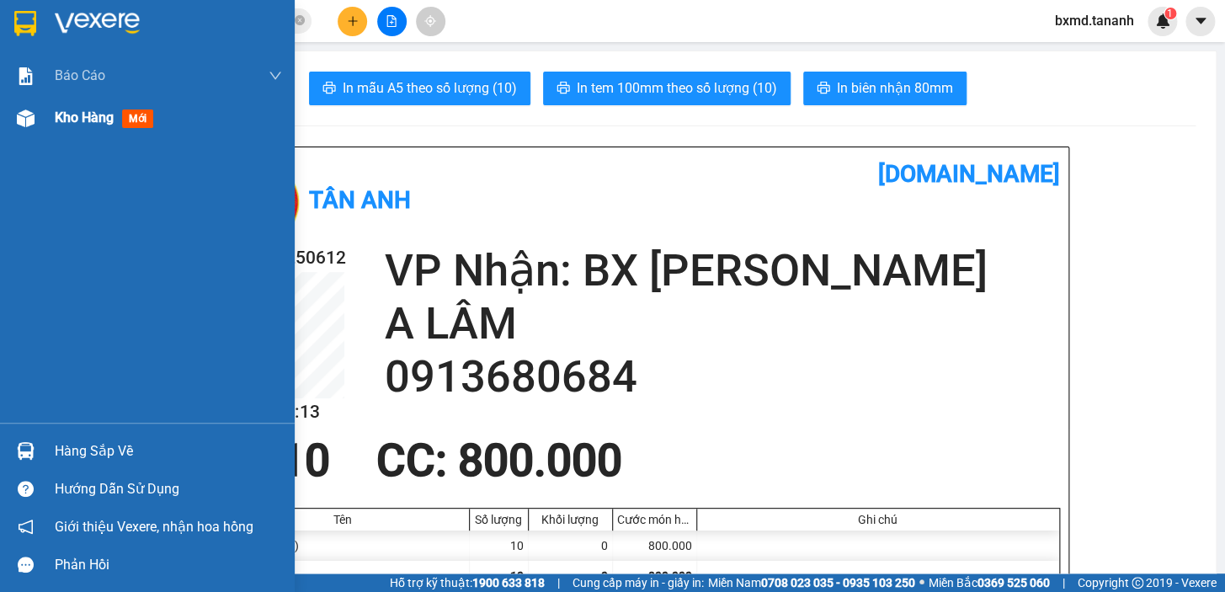
click at [120, 117] on div "Kho hàng mới" at bounding box center [107, 117] width 105 height 21
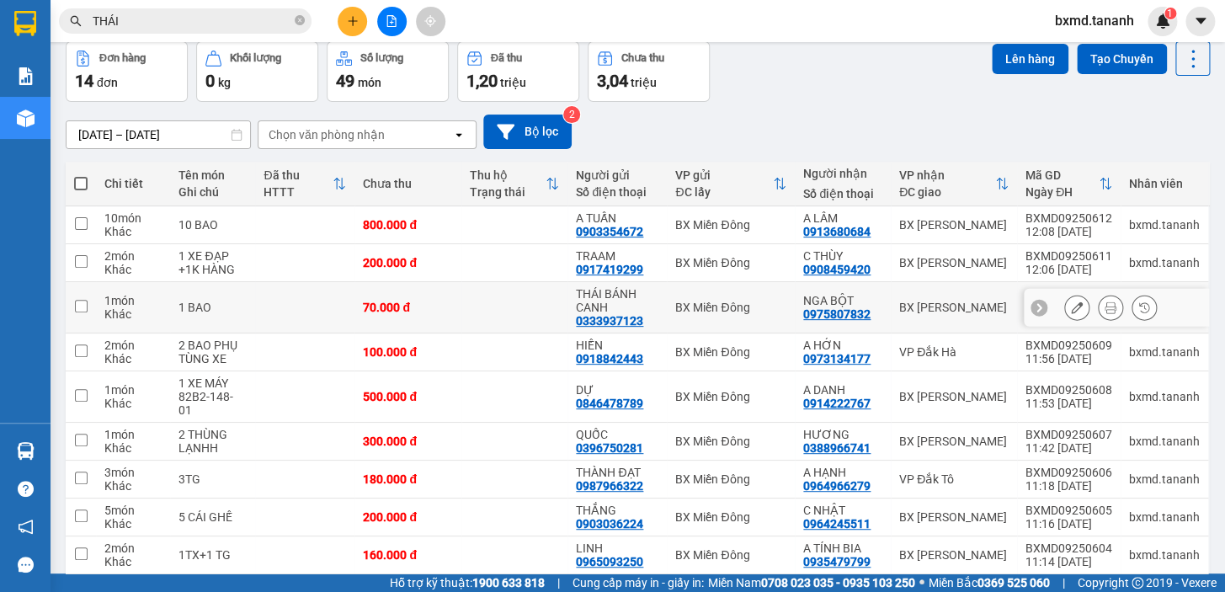
scroll to position [168, 0]
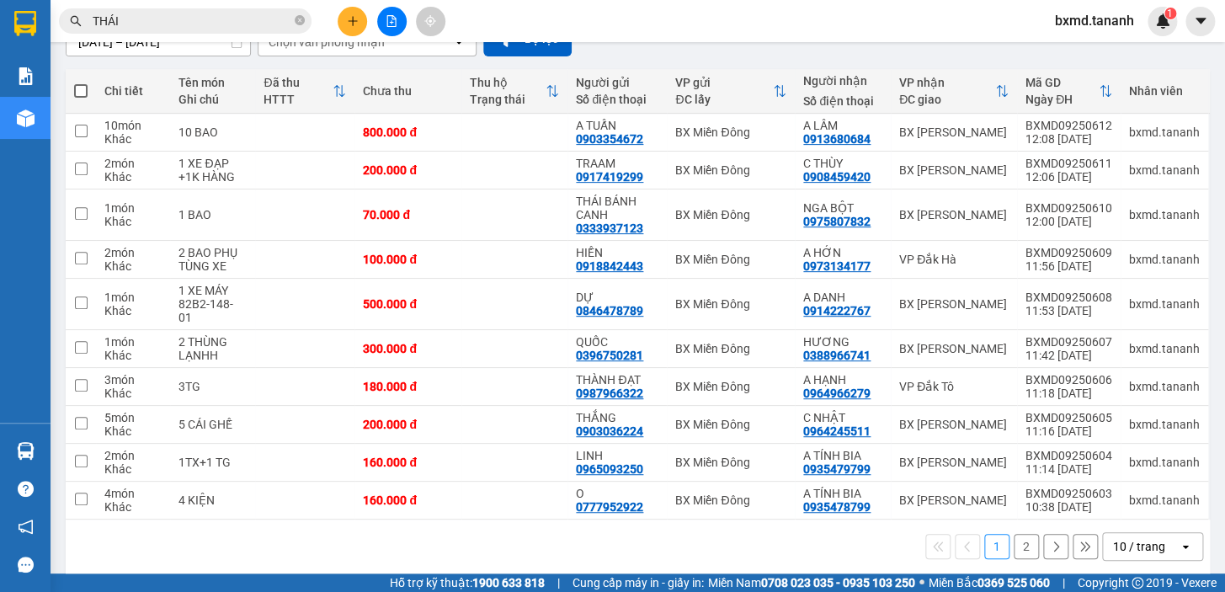
click at [1014, 534] on button "2" at bounding box center [1026, 546] width 25 height 25
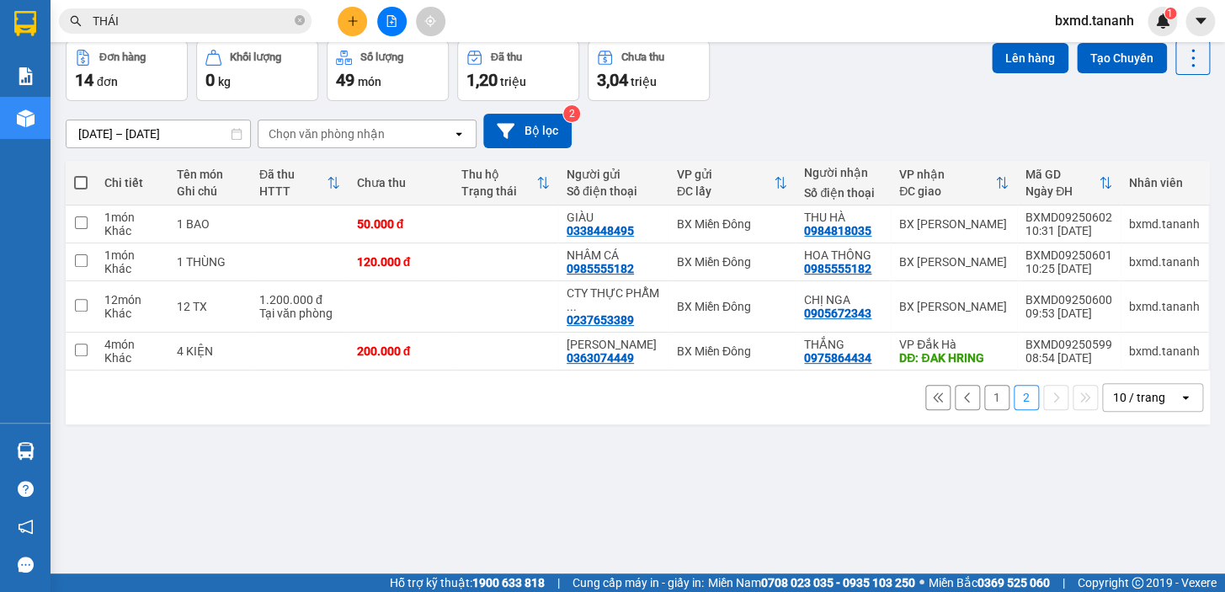
scroll to position [0, 0]
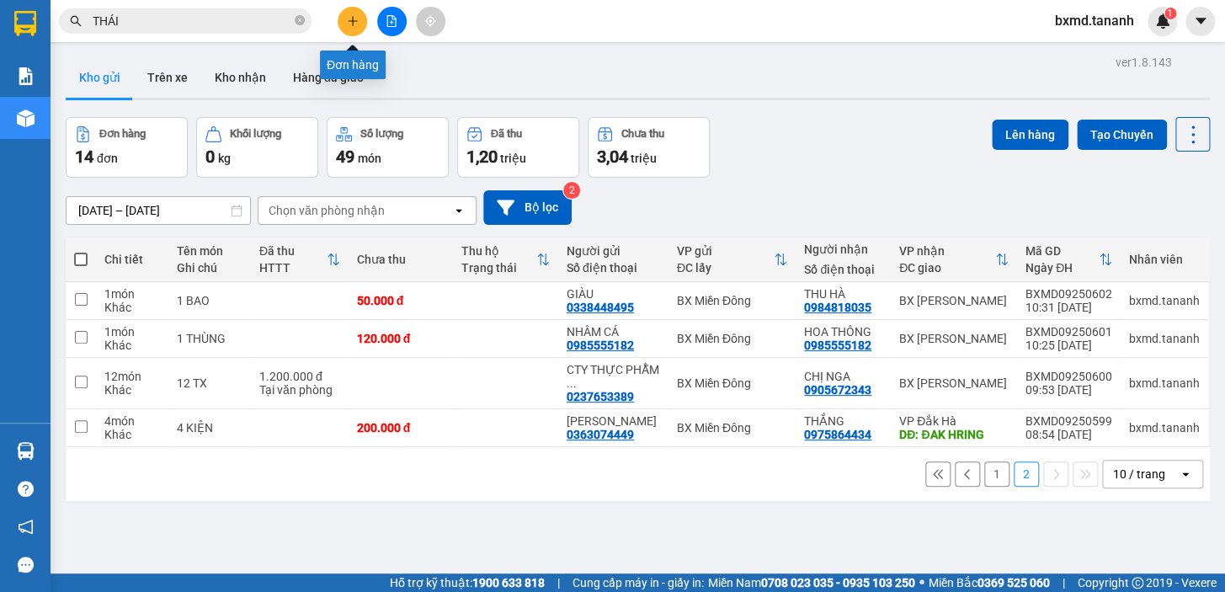
click at [359, 17] on button at bounding box center [352, 21] width 29 height 29
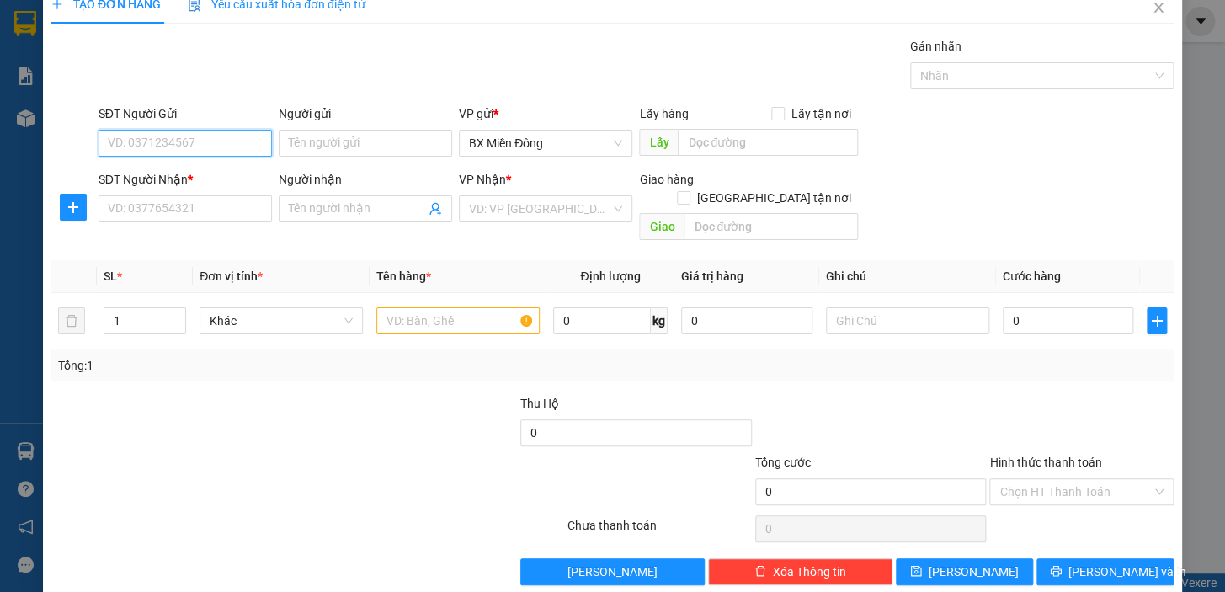
scroll to position [30, 0]
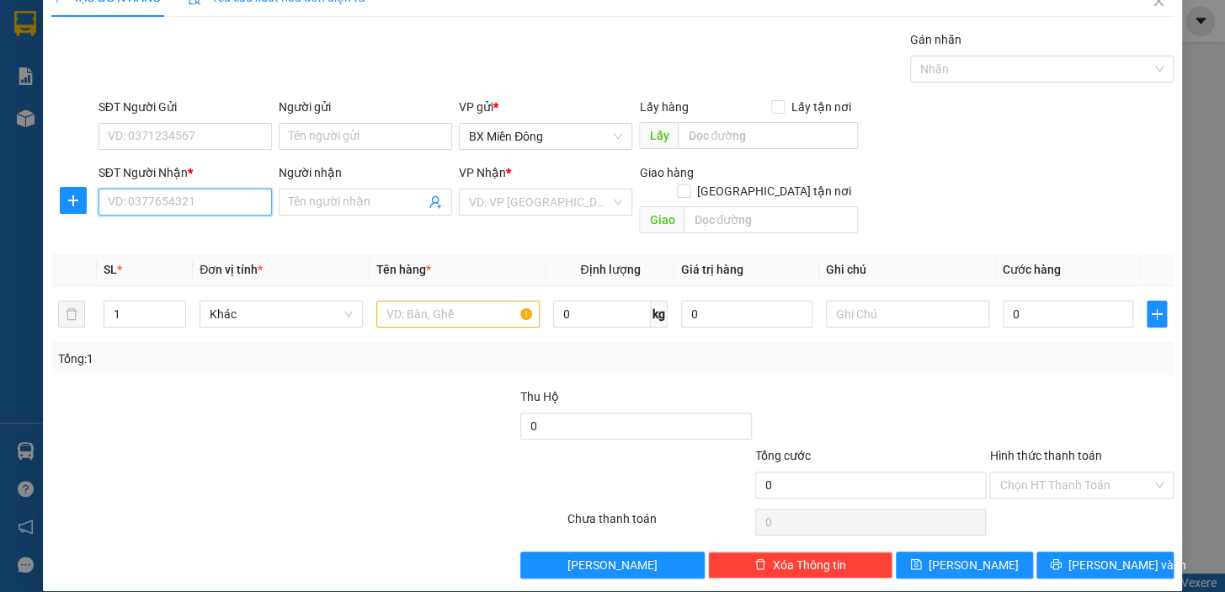
click at [216, 206] on input "SĐT Người Nhận *" at bounding box center [184, 202] width 173 height 27
click at [399, 202] on input "Người nhận" at bounding box center [357, 202] width 136 height 19
click at [177, 198] on input "SĐT Người Nhận *" at bounding box center [184, 202] width 173 height 27
click at [210, 109] on div "SĐT Người Gửi" at bounding box center [184, 107] width 173 height 19
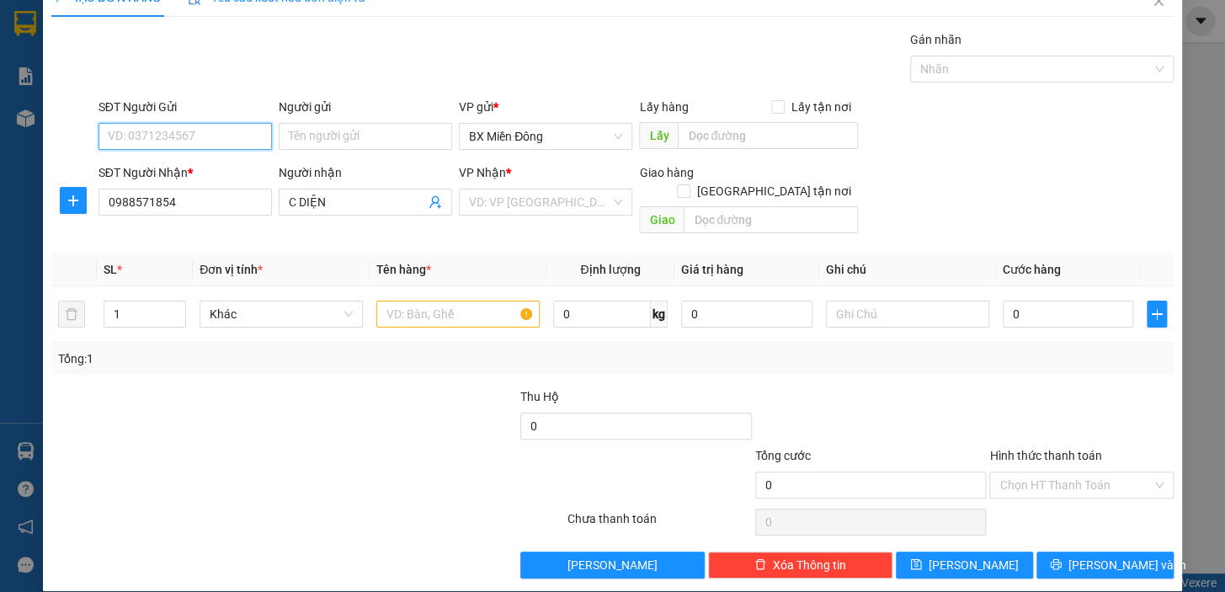
click at [210, 123] on input "SĐT Người Gửi" at bounding box center [184, 136] width 173 height 27
click at [221, 141] on input "SĐT Người Gửi" at bounding box center [184, 136] width 173 height 27
click at [402, 123] on input "Người gửi" at bounding box center [365, 136] width 173 height 27
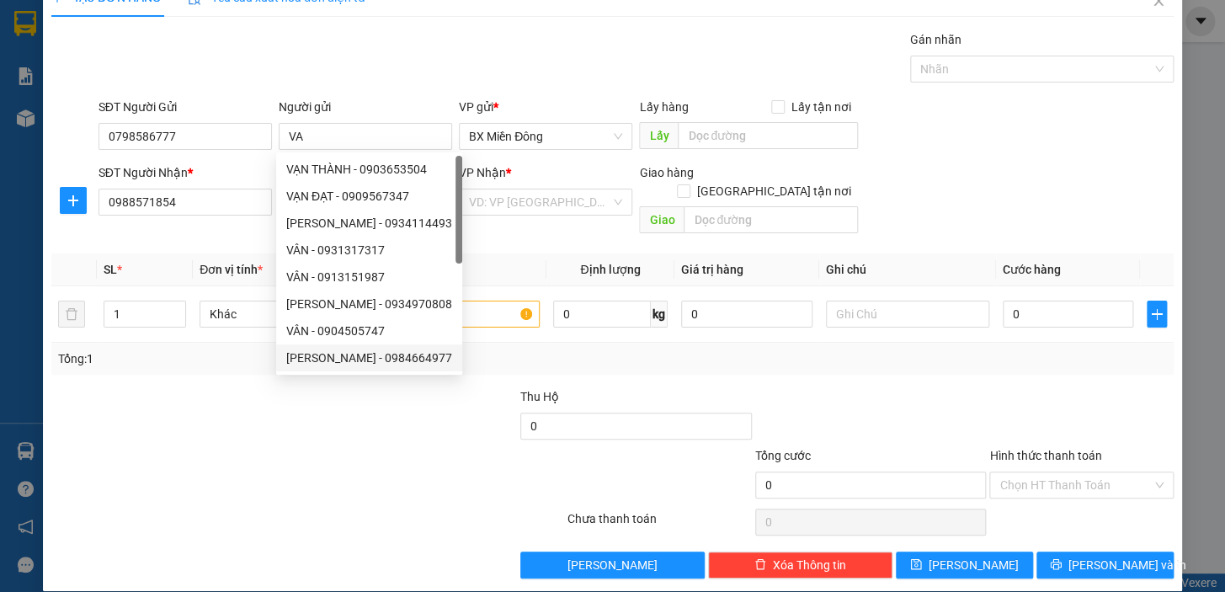
drag, startPoint x: 221, startPoint y: 471, endPoint x: 287, endPoint y: 295, distance: 188.1
click at [221, 469] on div at bounding box center [214, 475] width 328 height 59
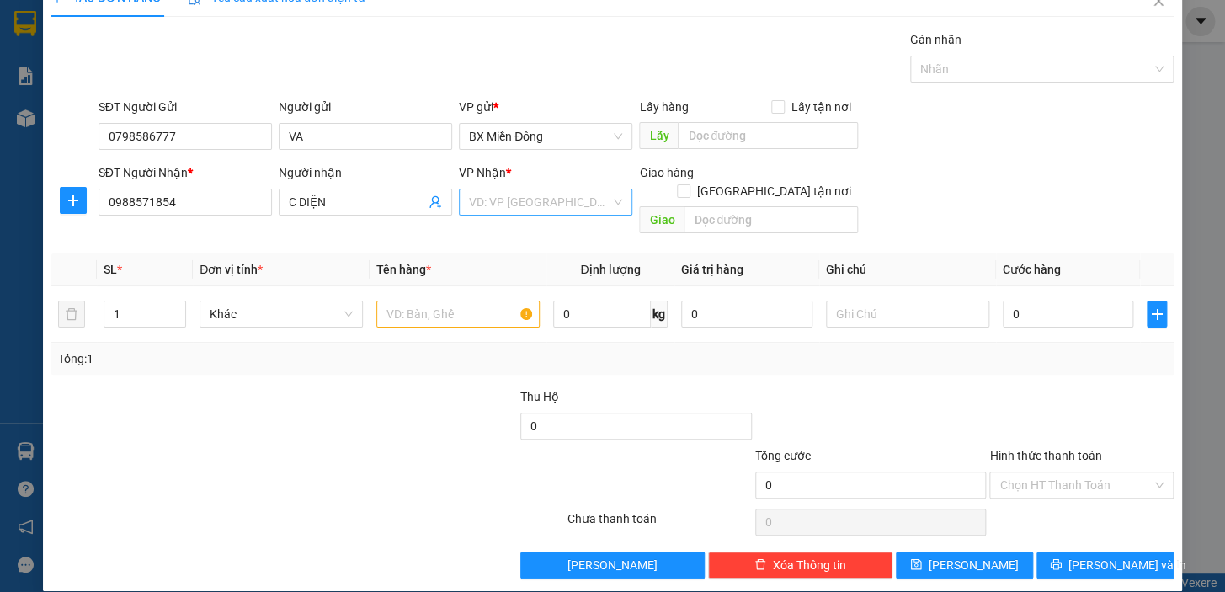
click at [578, 205] on input "search" at bounding box center [539, 201] width 141 height 25
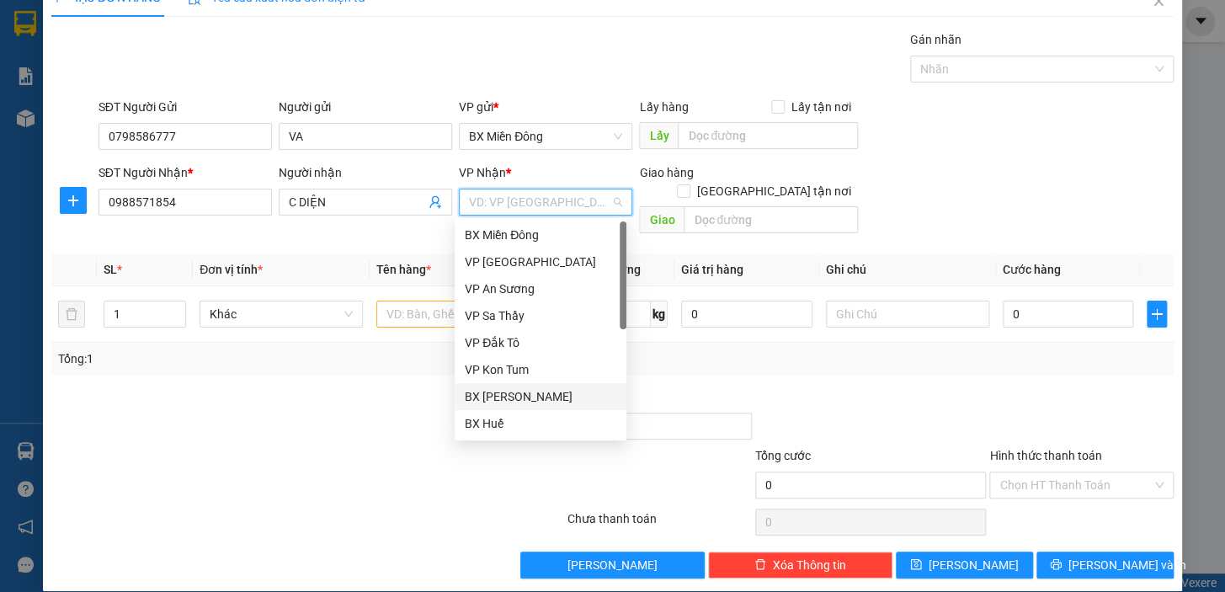
click at [556, 398] on div "BX [PERSON_NAME]" at bounding box center [541, 396] width 152 height 19
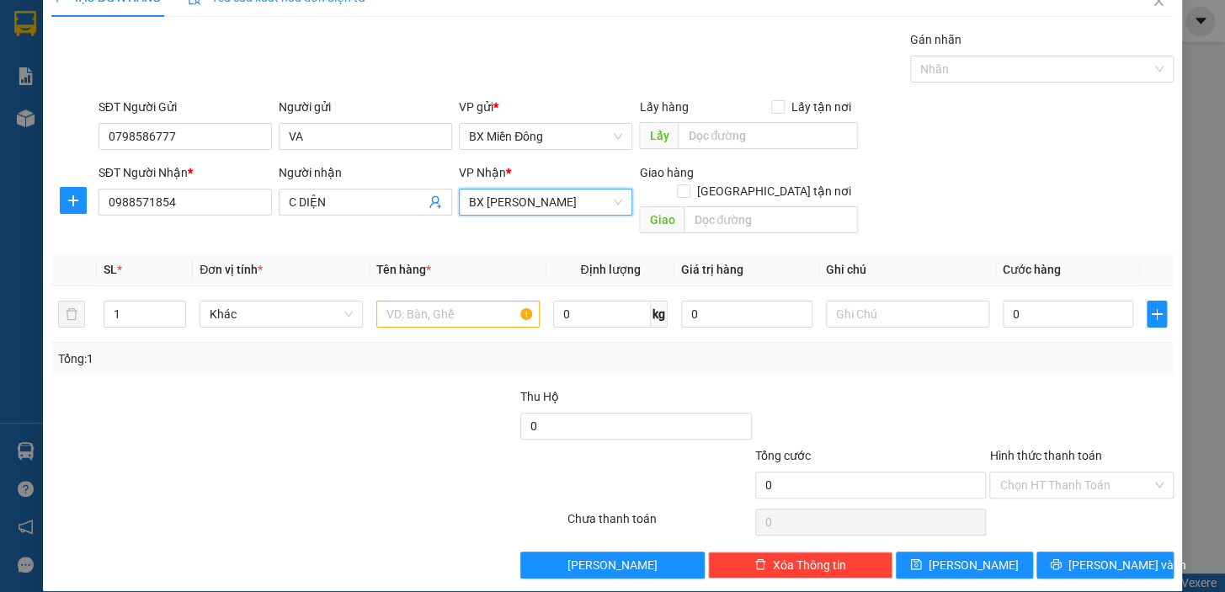
click at [512, 200] on span "BX [PERSON_NAME]" at bounding box center [545, 201] width 153 height 25
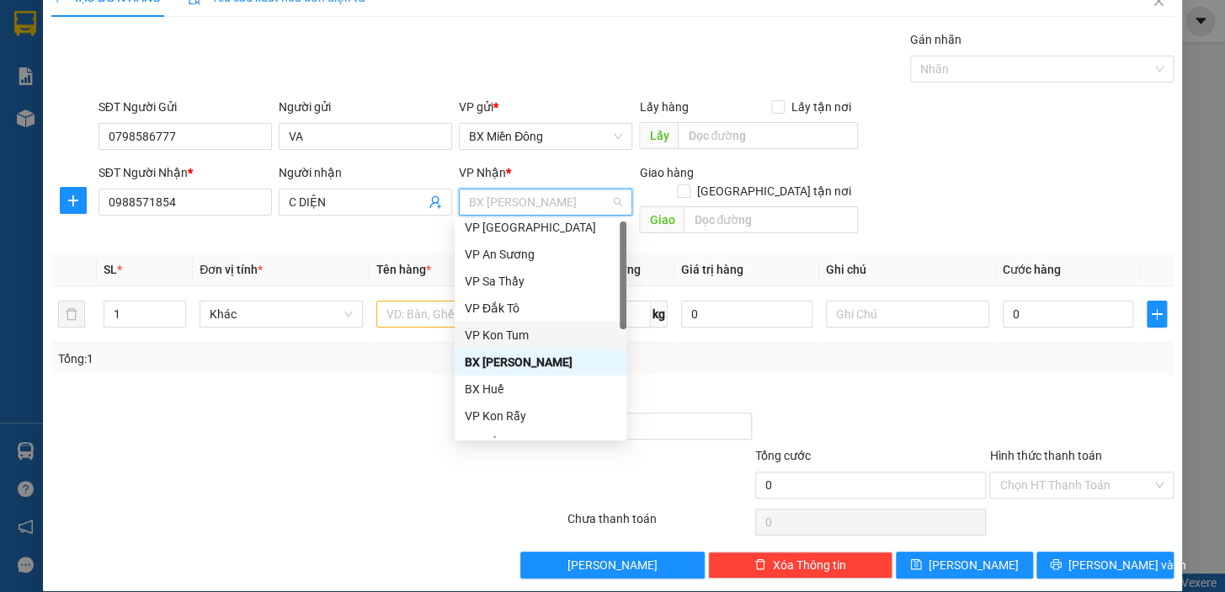
scroll to position [0, 0]
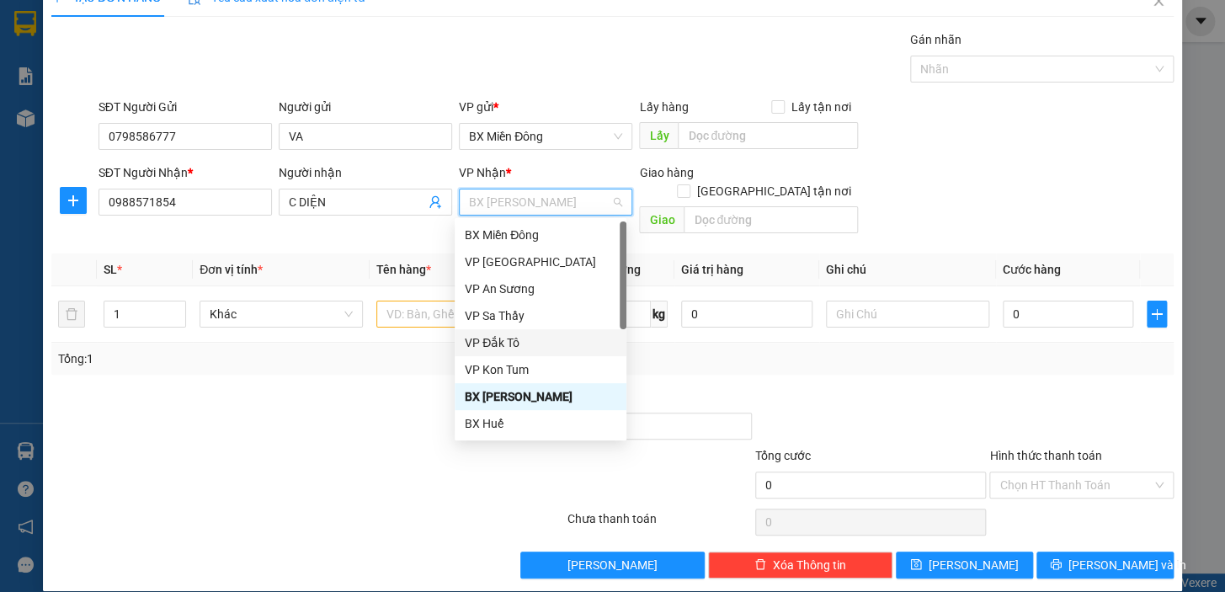
click at [514, 344] on div "VP Đắk Tô" at bounding box center [541, 342] width 152 height 19
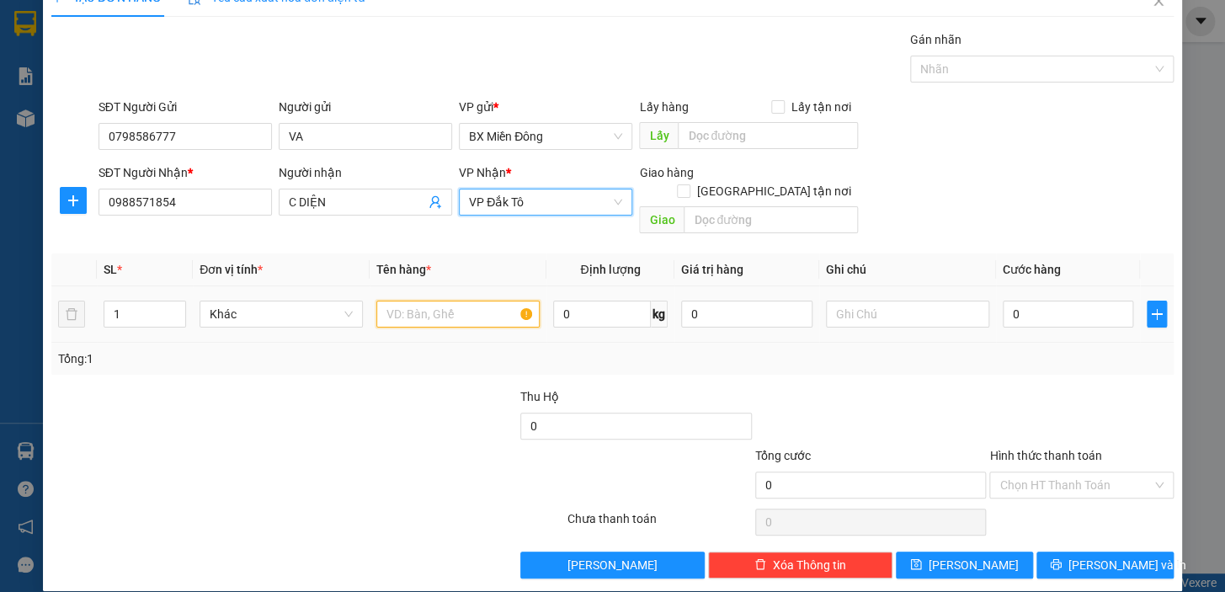
click at [512, 301] on input "text" at bounding box center [457, 314] width 163 height 27
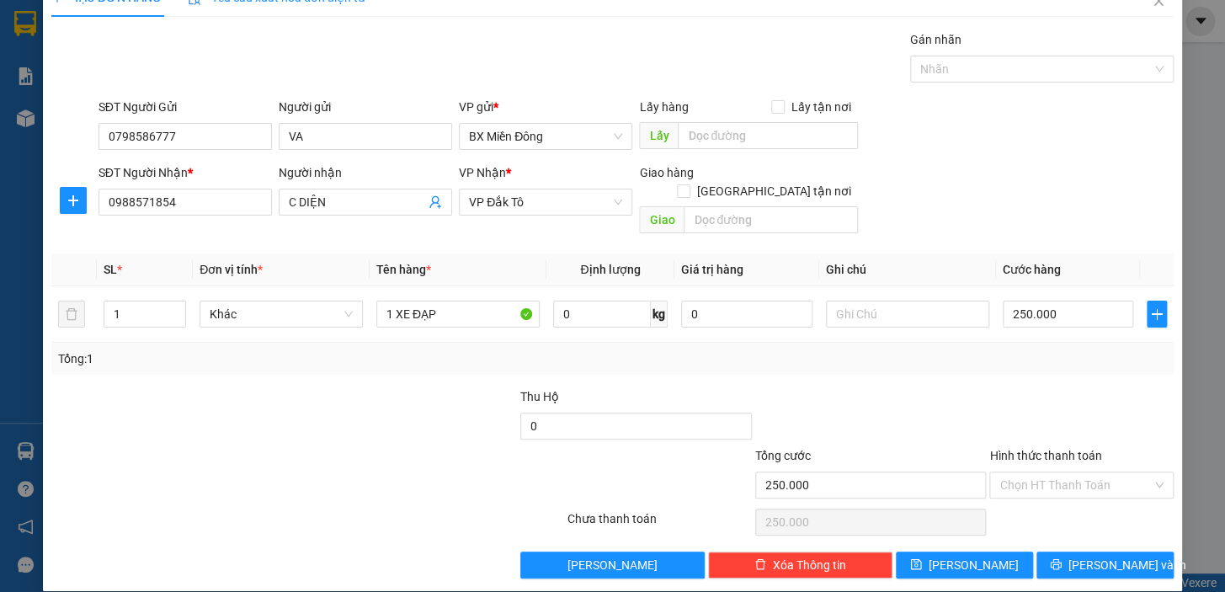
click at [1039, 449] on label "Hình thức thanh toán" at bounding box center [1045, 455] width 112 height 13
click at [1039, 472] on input "Hình thức thanh toán" at bounding box center [1075, 484] width 152 height 25
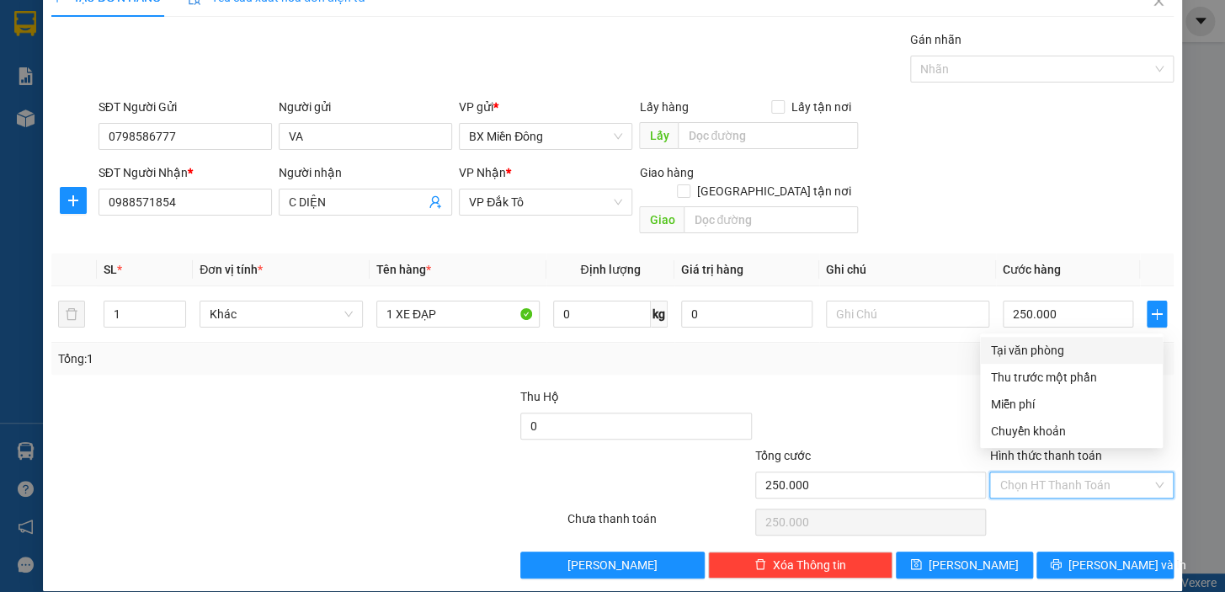
click at [1033, 352] on div "Tại văn phòng" at bounding box center [1071, 350] width 162 height 19
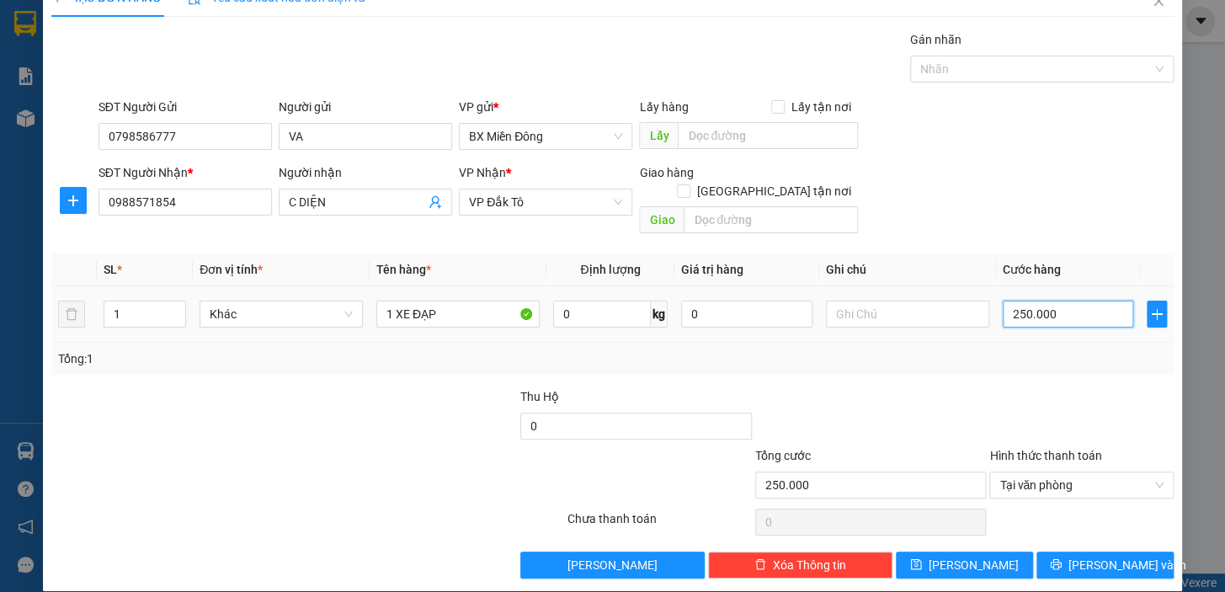
click at [1078, 301] on input "250.000" at bounding box center [1068, 314] width 131 height 27
click at [1092, 556] on span "[PERSON_NAME] và In" at bounding box center [1127, 565] width 118 height 19
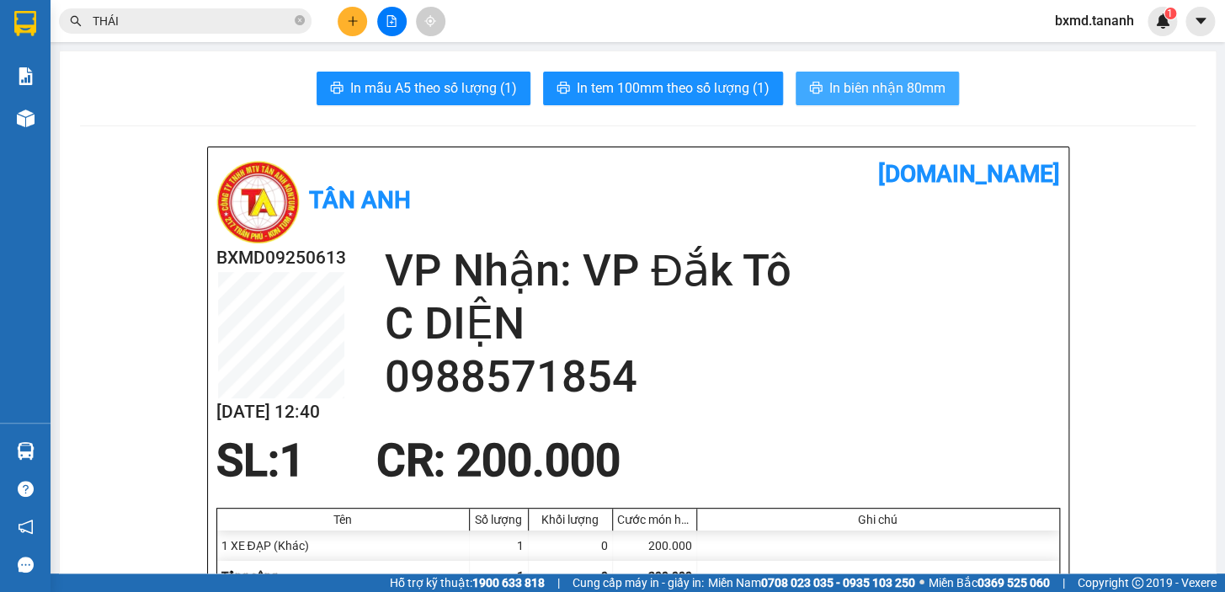
click at [867, 85] on span "In biên nhận 80mm" at bounding box center [887, 87] width 116 height 21
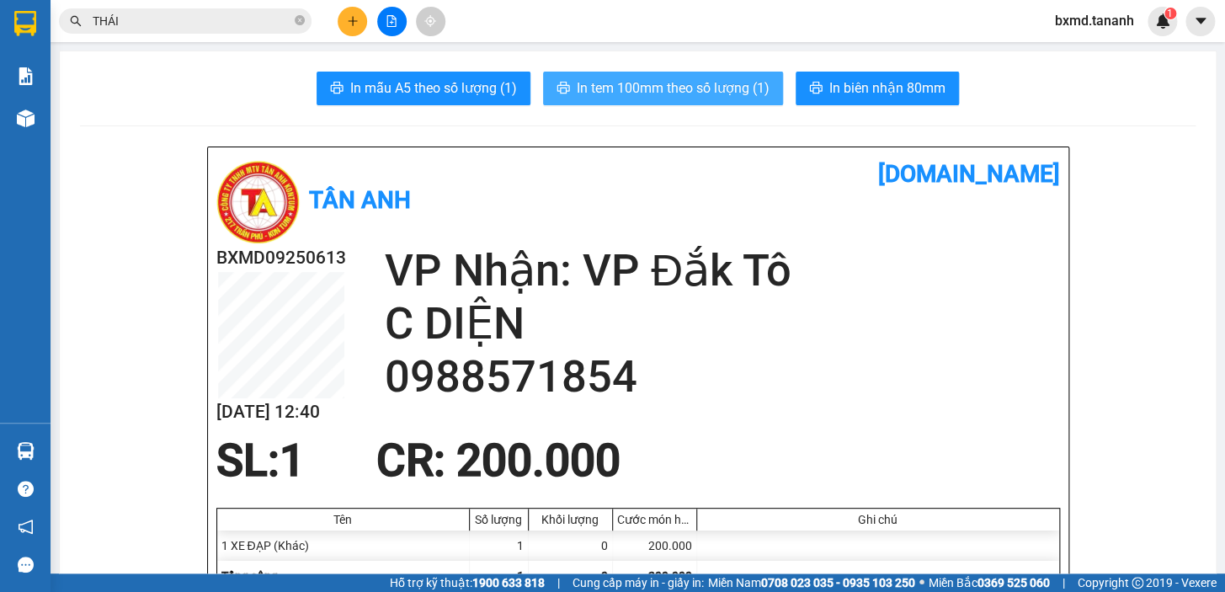
click at [608, 82] on span "In tem 100mm theo số lượng (1)" at bounding box center [673, 87] width 193 height 21
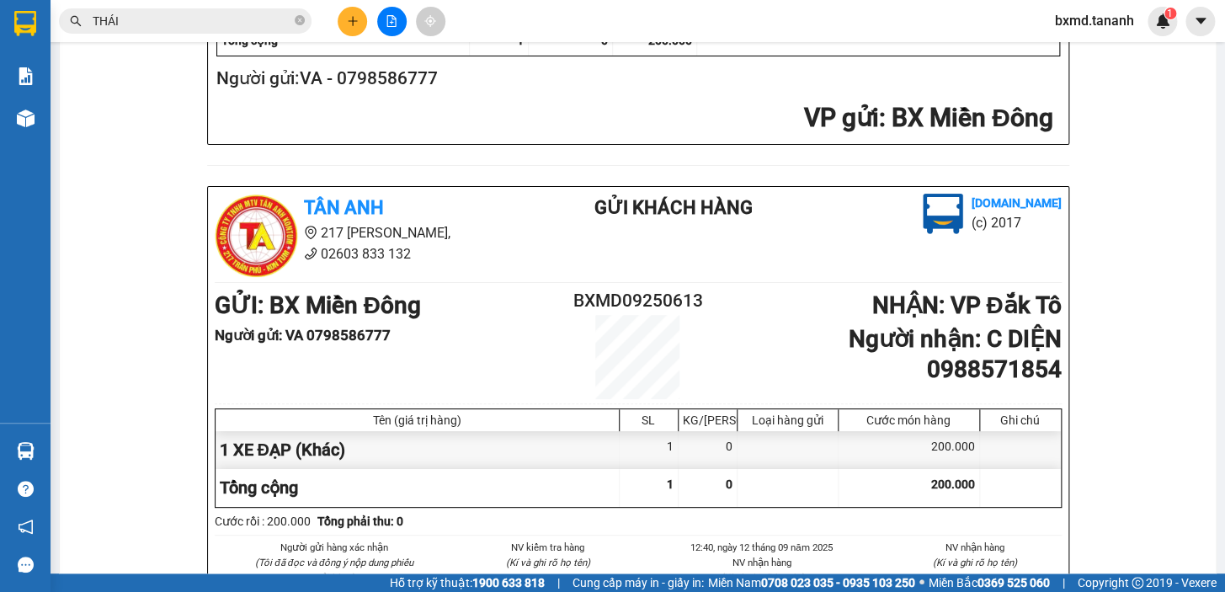
scroll to position [306, 0]
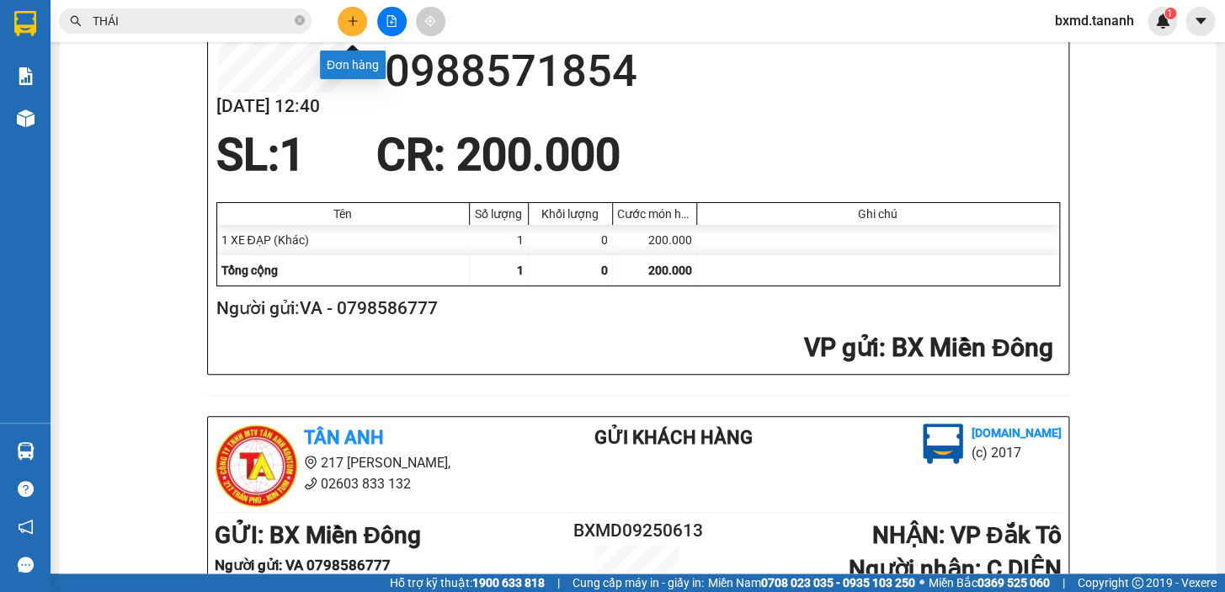
click at [360, 24] on button at bounding box center [352, 21] width 29 height 29
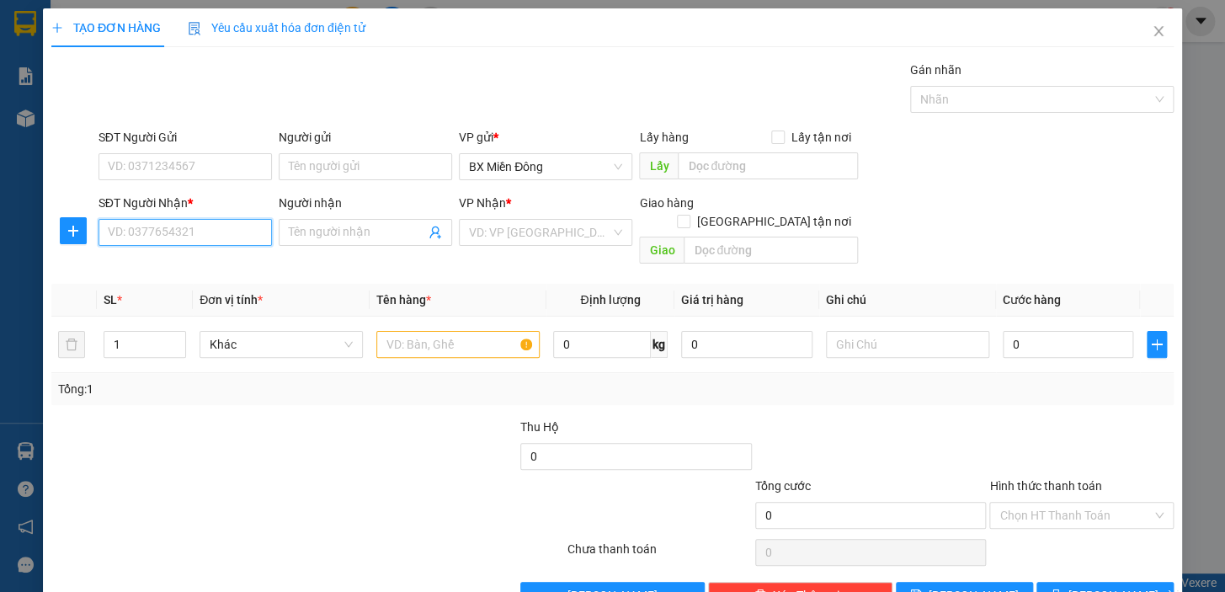
click at [161, 230] on input "SĐT Người Nhận *" at bounding box center [184, 232] width 173 height 27
click at [381, 236] on input "Người nhận" at bounding box center [357, 232] width 136 height 19
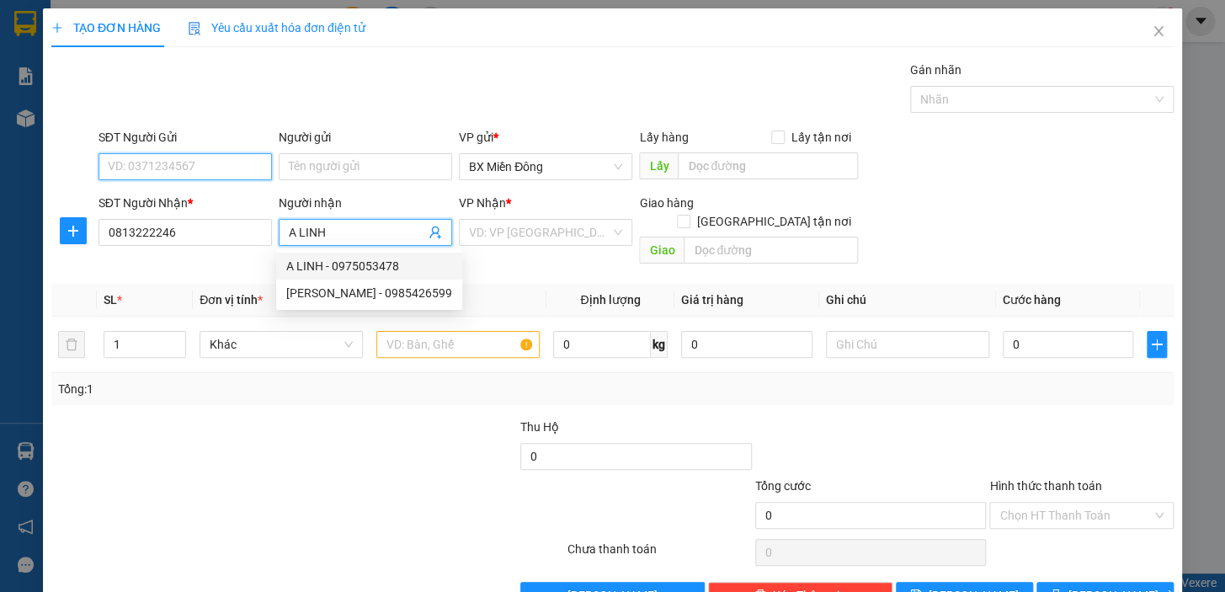
click at [198, 168] on input "SĐT Người Gửi" at bounding box center [184, 166] width 173 height 27
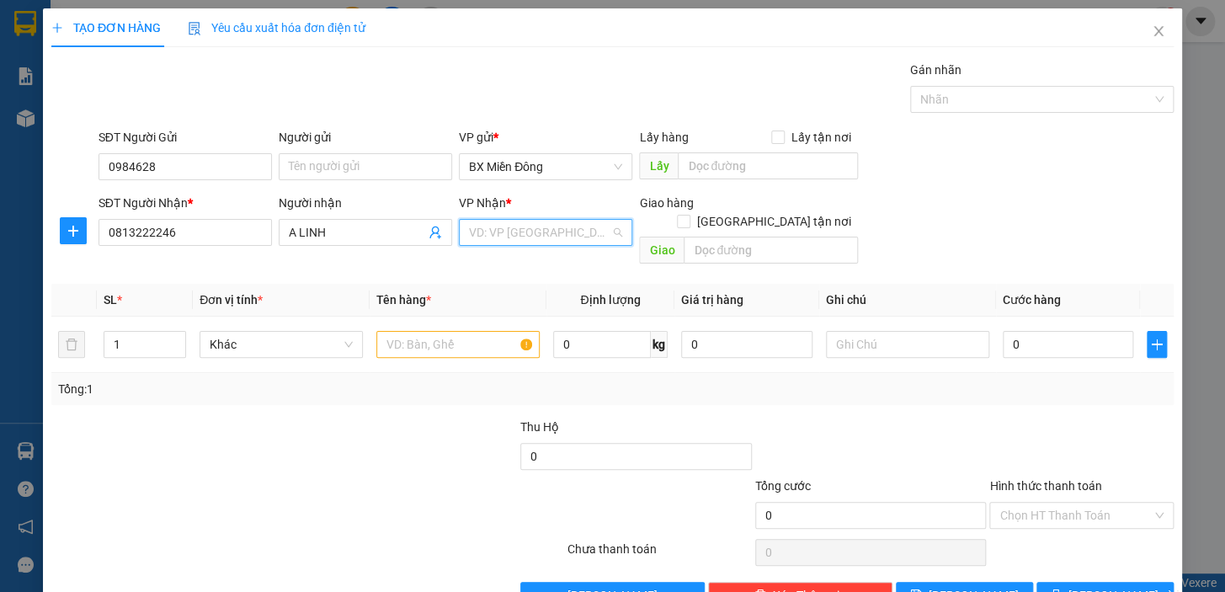
click at [538, 233] on input "search" at bounding box center [539, 232] width 141 height 25
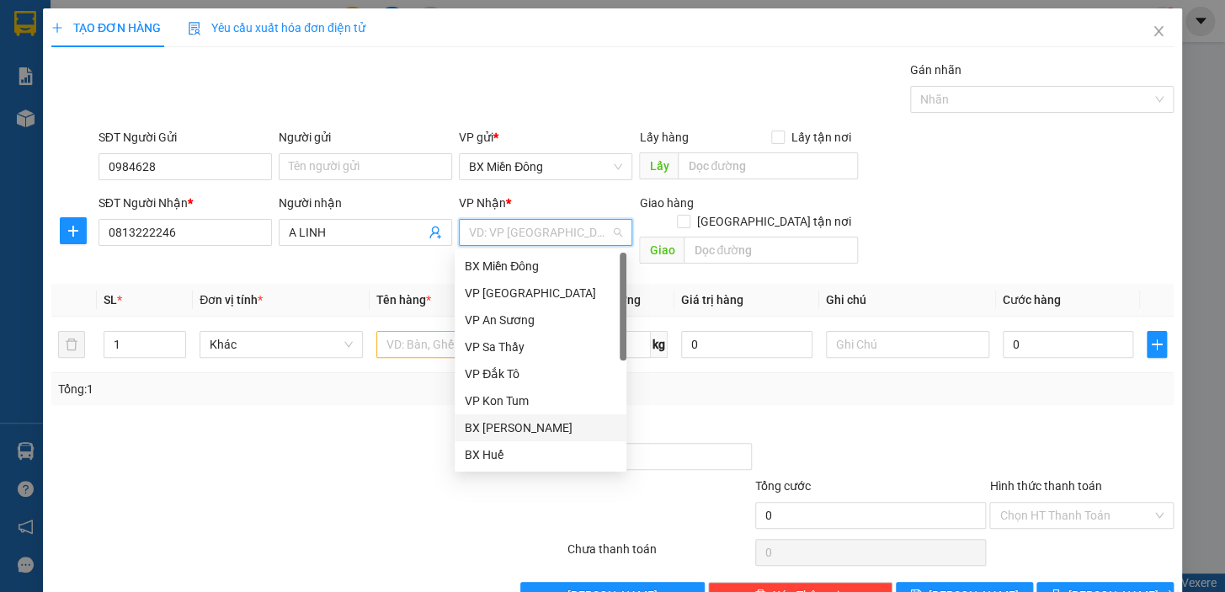
click at [557, 423] on div "BX [PERSON_NAME]" at bounding box center [541, 427] width 152 height 19
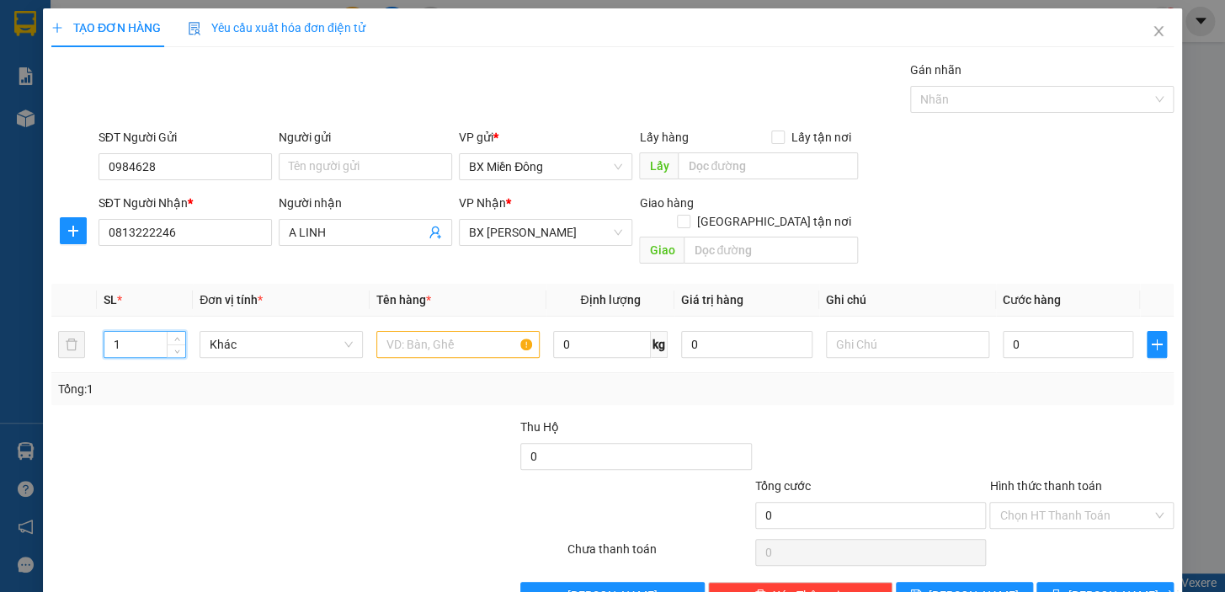
drag, startPoint x: 128, startPoint y: 324, endPoint x: 0, endPoint y: 339, distance: 128.9
click at [0, 339] on div "TẠO ĐƠN HÀNG Yêu cầu xuất hóa đơn điện tử Transit Pickup Surcharge Ids Transit …" at bounding box center [612, 296] width 1225 height 592
click at [480, 331] on input "text" at bounding box center [457, 344] width 163 height 27
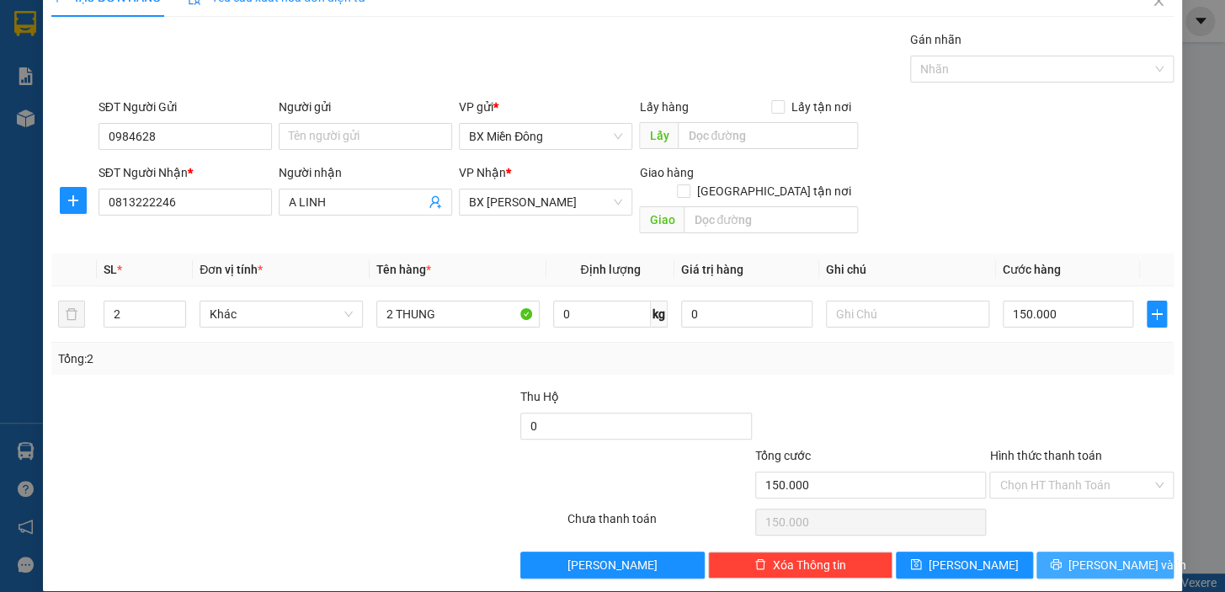
click at [1104, 556] on span "[PERSON_NAME] và In" at bounding box center [1127, 565] width 118 height 19
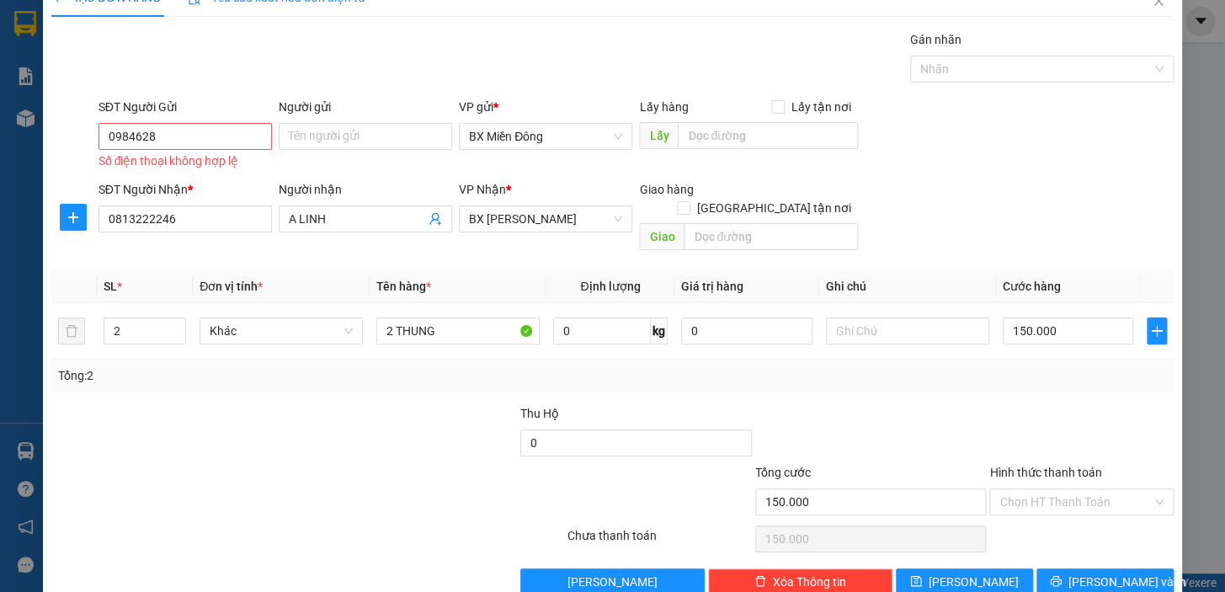
click at [184, 120] on div "SĐT Người Gửi" at bounding box center [184, 110] width 173 height 25
click at [175, 142] on input "0984628" at bounding box center [184, 136] width 173 height 27
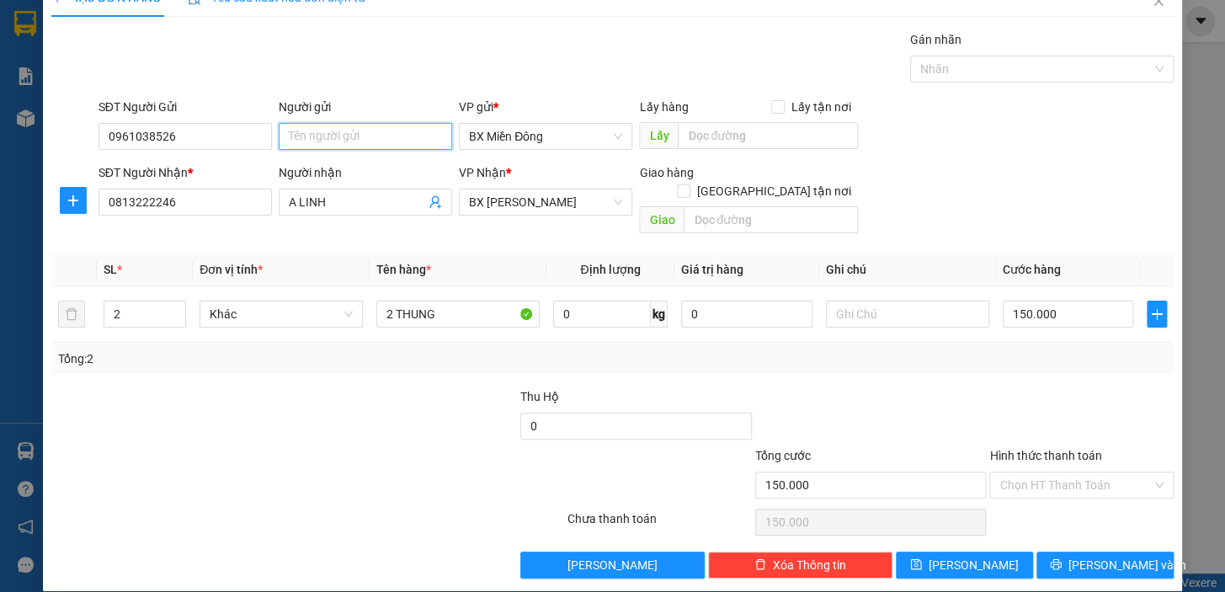
click at [391, 140] on input "Người gửi" at bounding box center [365, 136] width 173 height 27
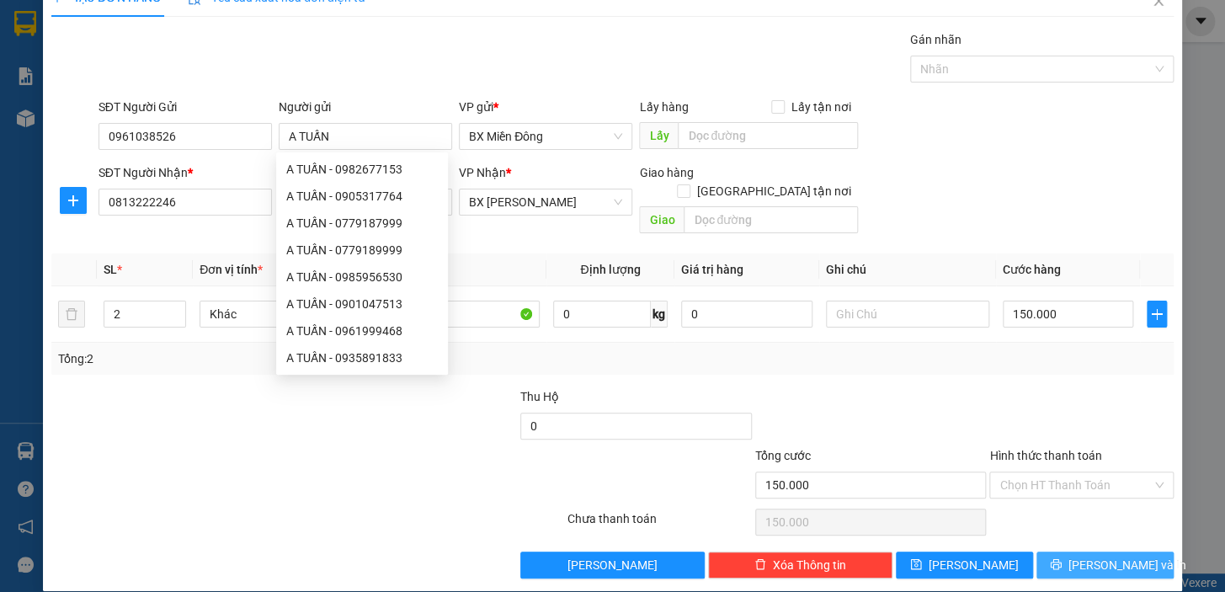
click at [1116, 556] on span "[PERSON_NAME] và In" at bounding box center [1127, 565] width 118 height 19
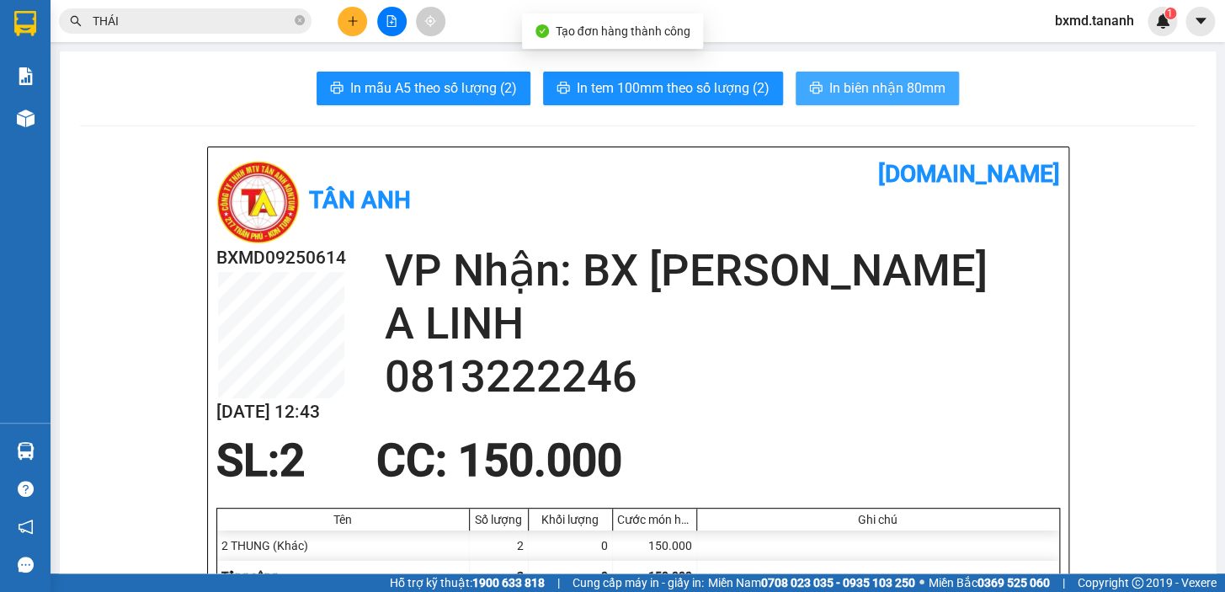
click at [859, 89] on span "In biên nhận 80mm" at bounding box center [887, 87] width 116 height 21
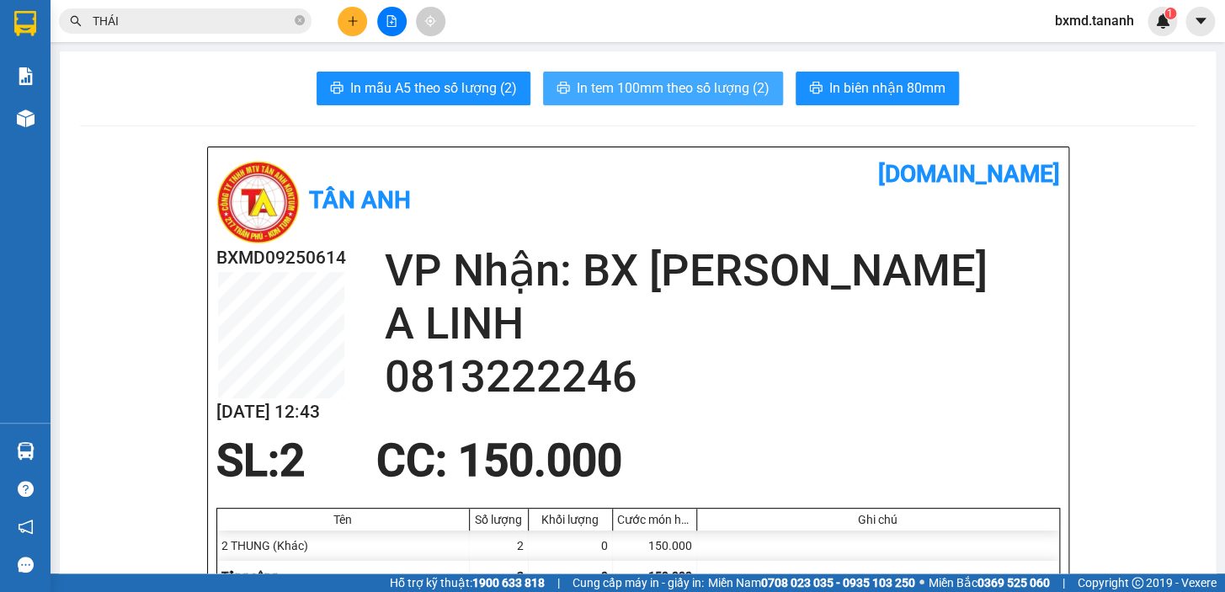
click at [631, 76] on button "In tem 100mm theo số lượng (2)" at bounding box center [663, 89] width 240 height 34
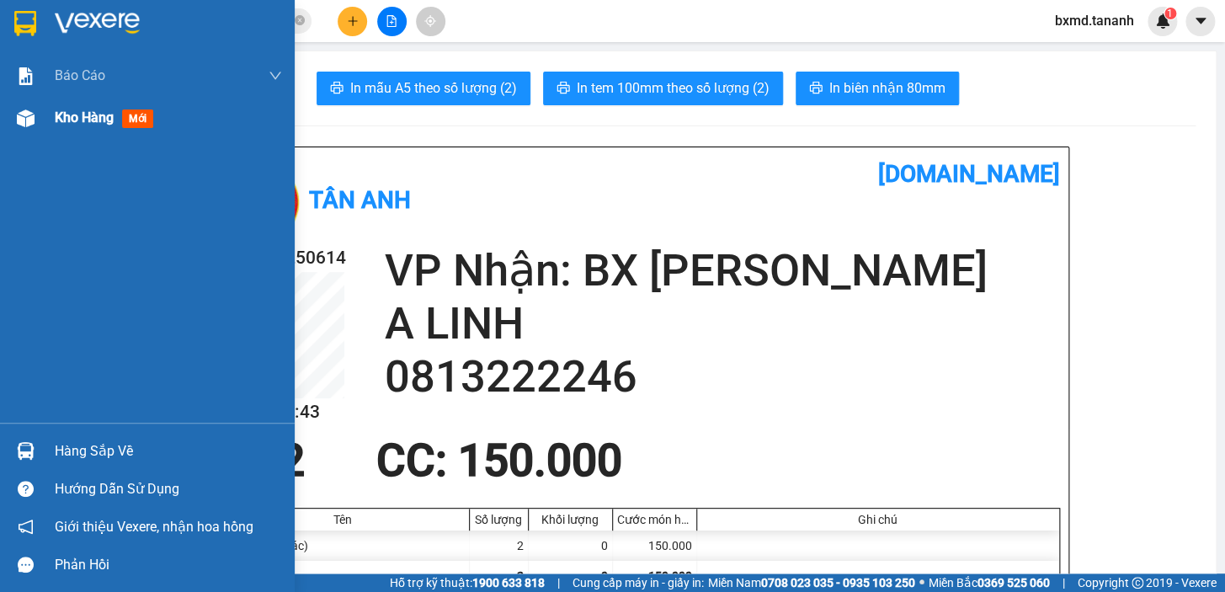
click at [132, 120] on span "mới" at bounding box center [137, 118] width 31 height 19
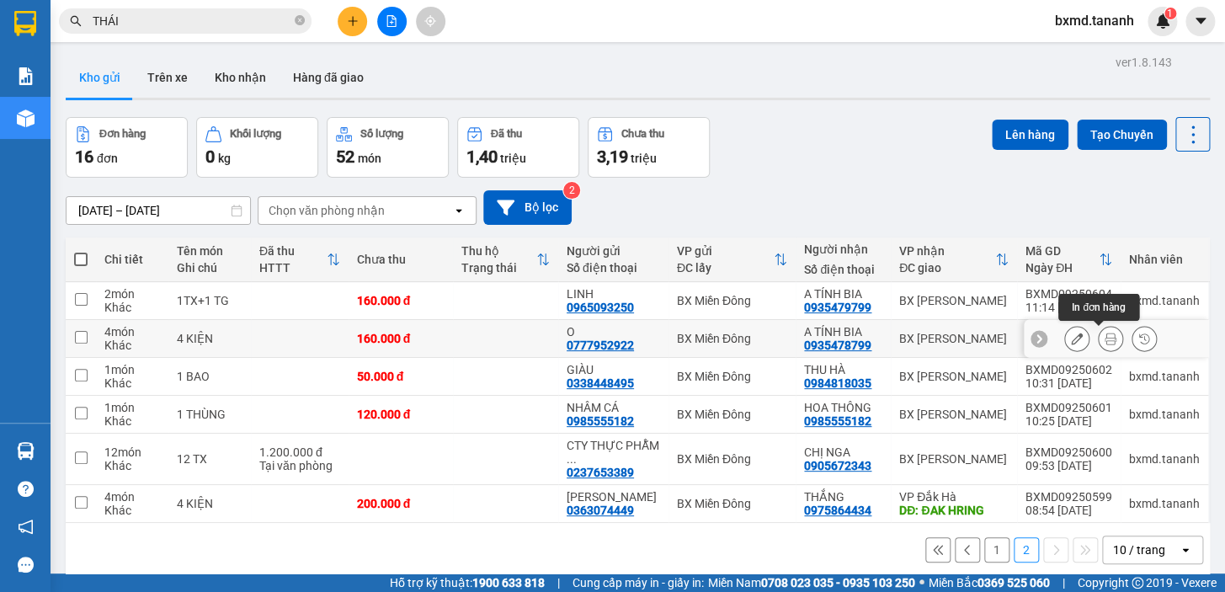
click at [1099, 339] on button at bounding box center [1111, 338] width 24 height 29
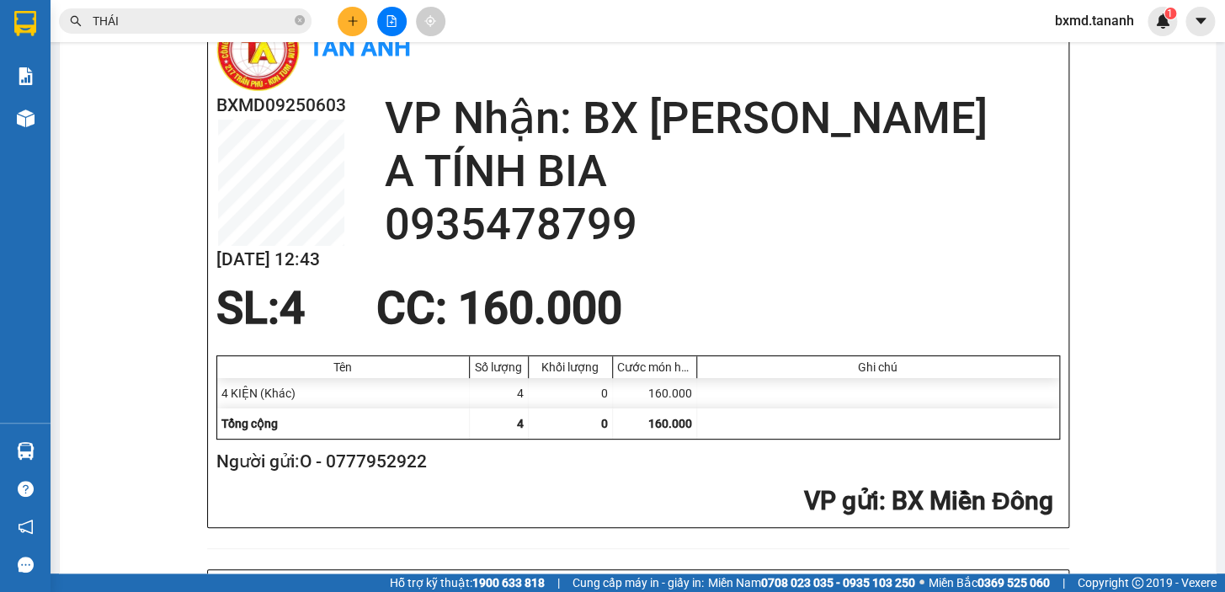
scroll to position [76, 0]
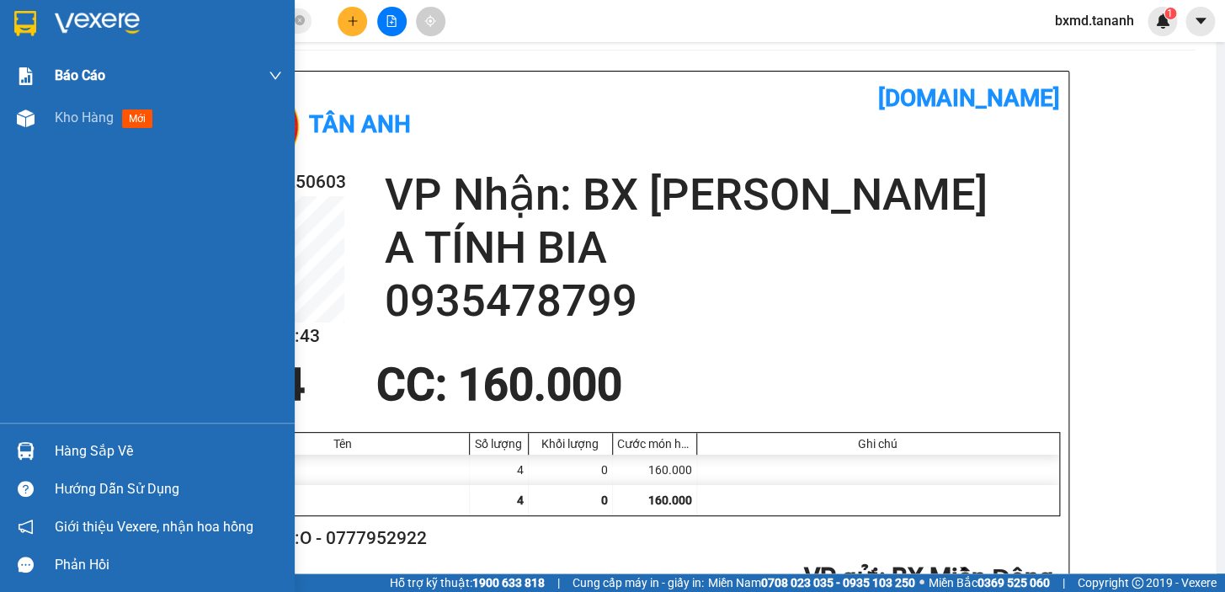
drag, startPoint x: 96, startPoint y: 120, endPoint x: 99, endPoint y: 92, distance: 28.8
click at [96, 120] on span "Kho hàng" at bounding box center [84, 117] width 59 height 16
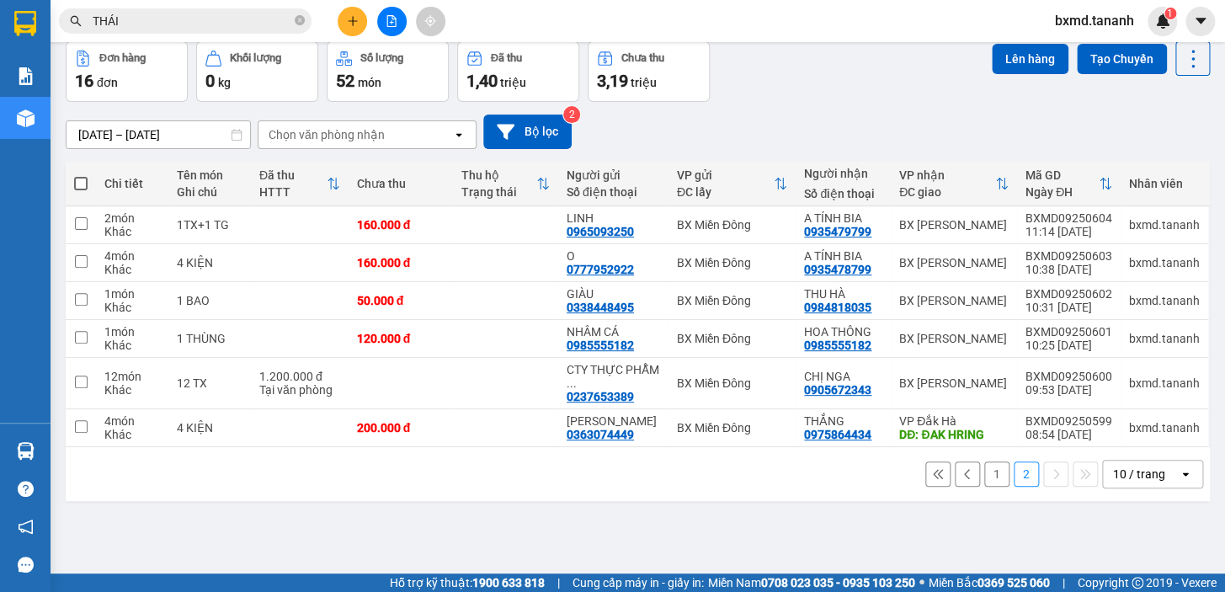
click at [986, 476] on button "1" at bounding box center [996, 473] width 25 height 25
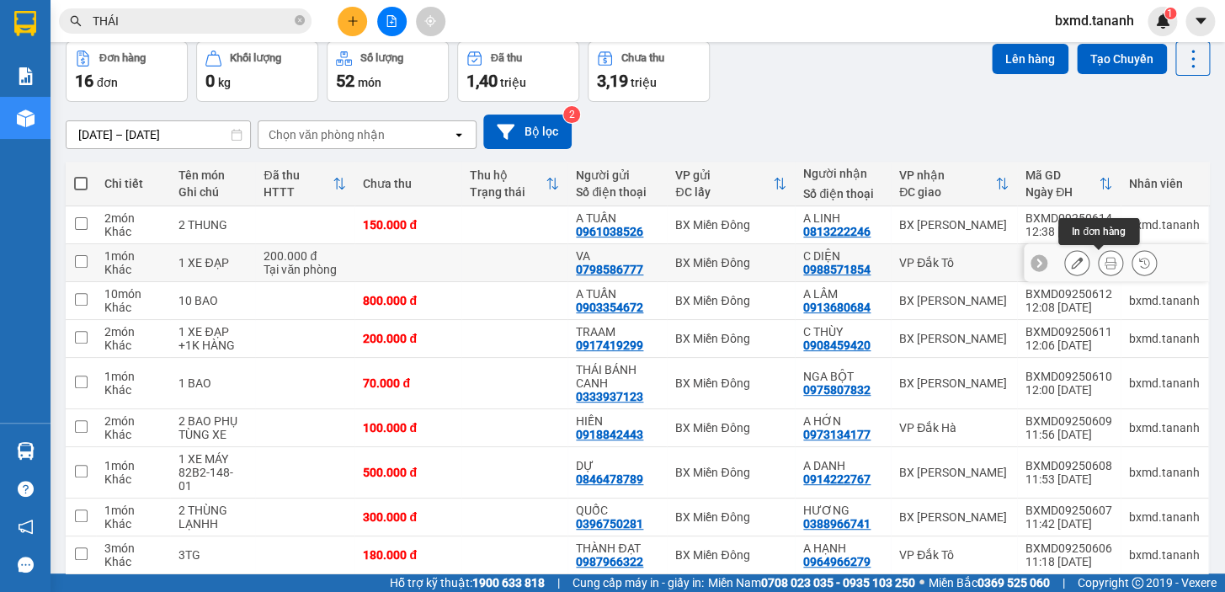
click at [1099, 258] on button at bounding box center [1111, 262] width 24 height 29
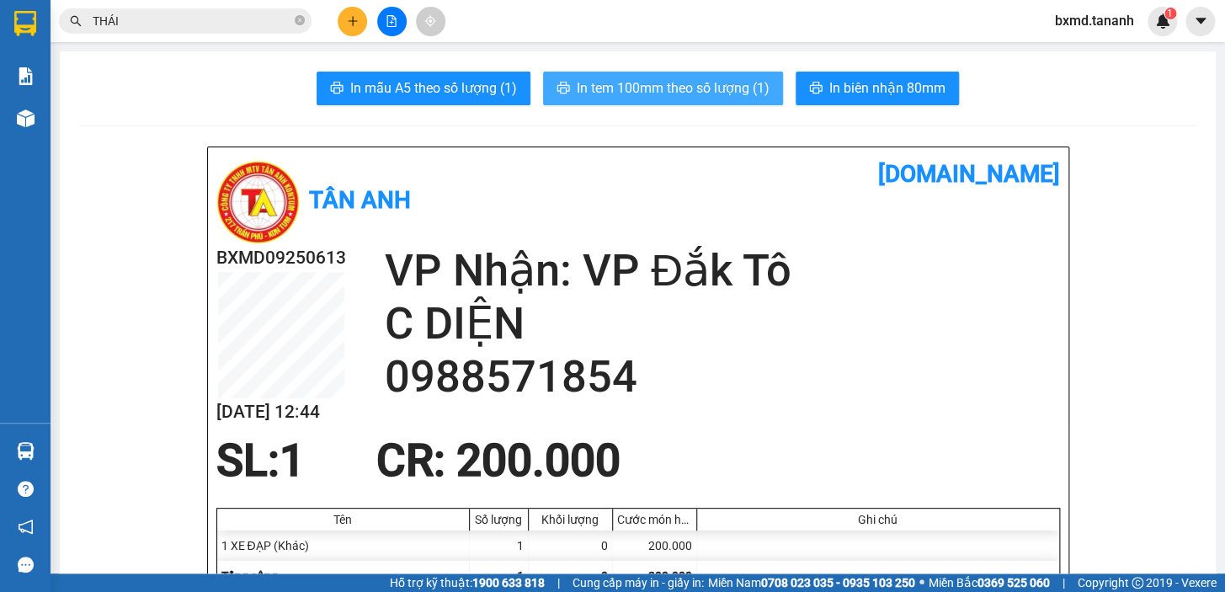
click at [689, 86] on span "In tem 100mm theo số lượng (1)" at bounding box center [673, 87] width 193 height 21
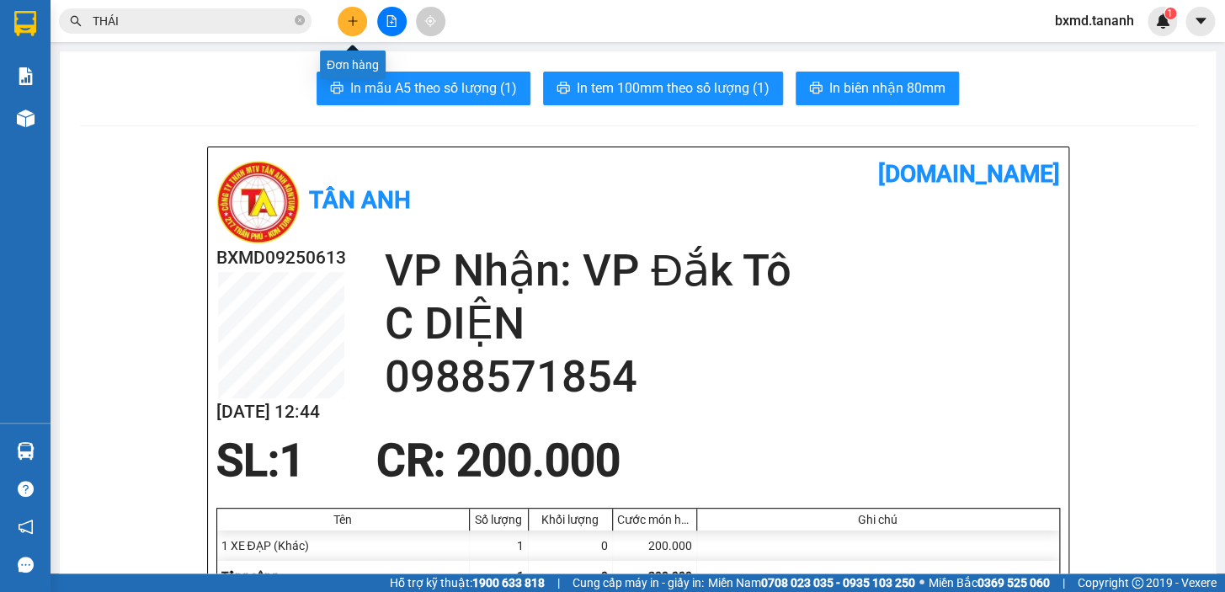
click at [359, 25] on button at bounding box center [352, 21] width 29 height 29
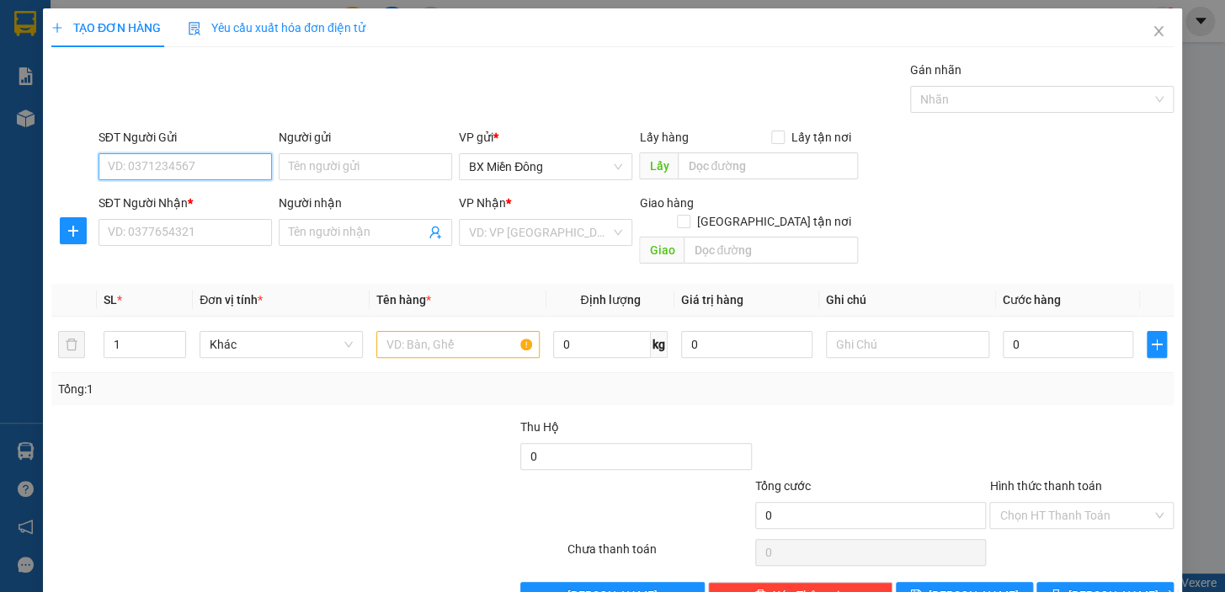
scroll to position [30, 0]
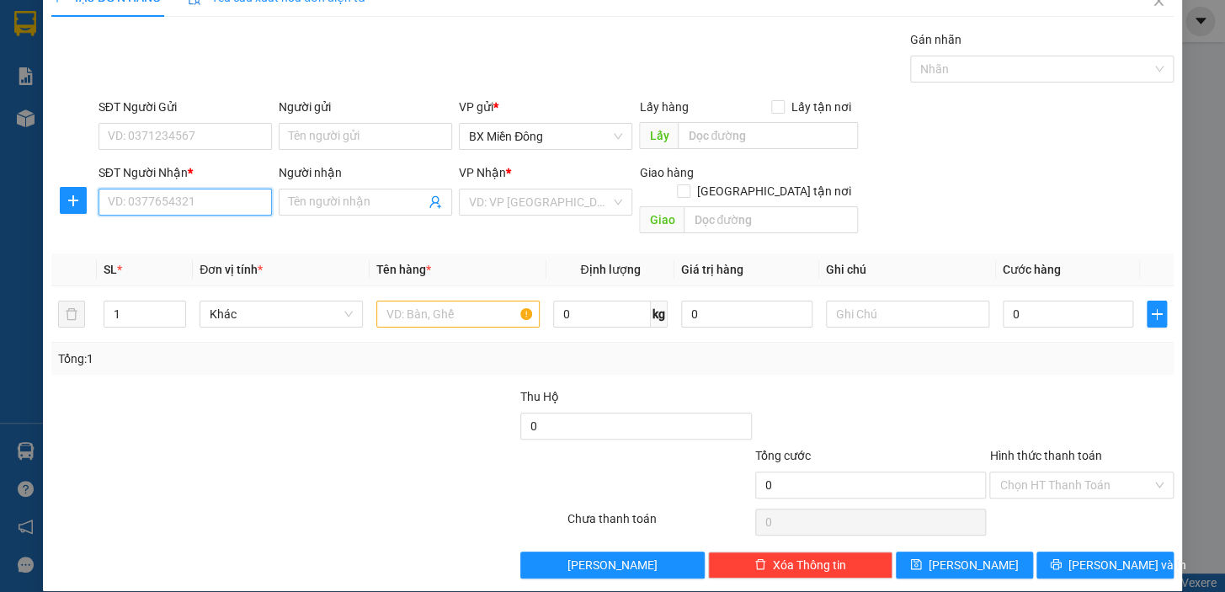
click at [237, 194] on input "SĐT Người Nhận *" at bounding box center [184, 202] width 173 height 27
click at [176, 243] on div "0935077337" at bounding box center [184, 235] width 152 height 19
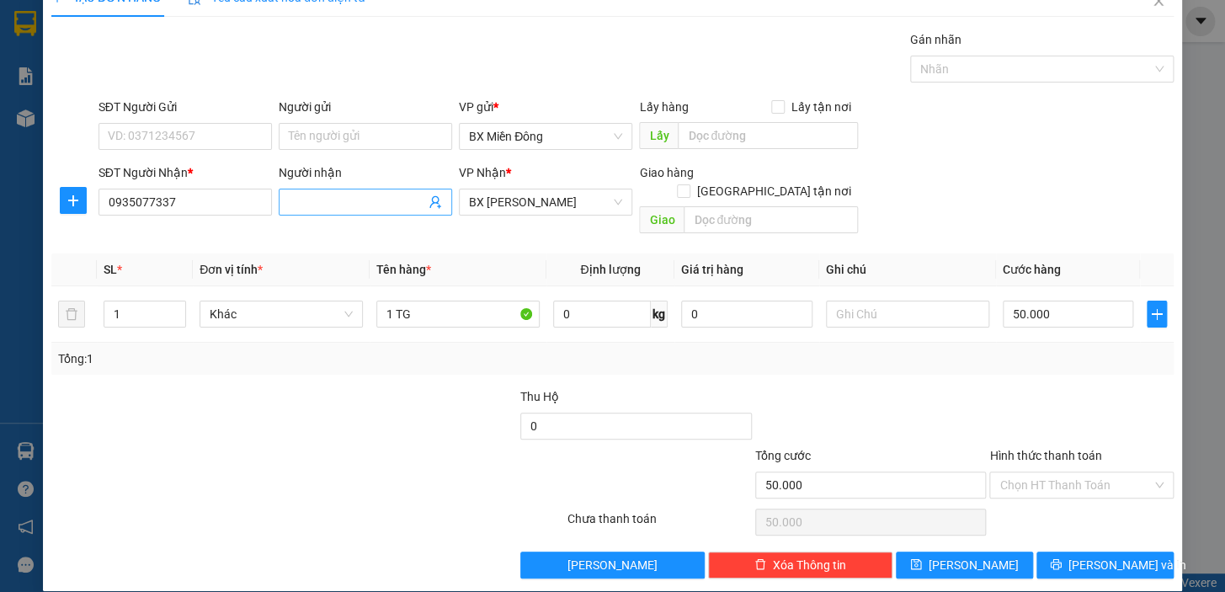
click at [317, 205] on input "Người nhận" at bounding box center [357, 202] width 136 height 19
click at [208, 135] on input "SĐT Người Gửi" at bounding box center [184, 136] width 173 height 27
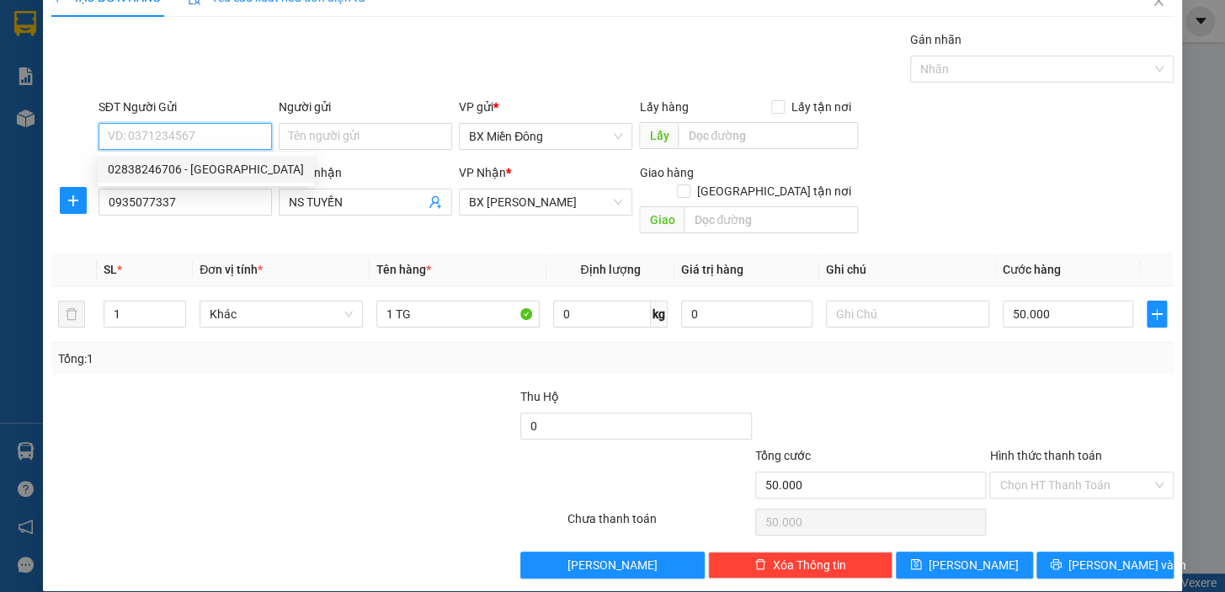
click at [172, 176] on div "02838246706 - HỒNG ANH" at bounding box center [206, 169] width 196 height 19
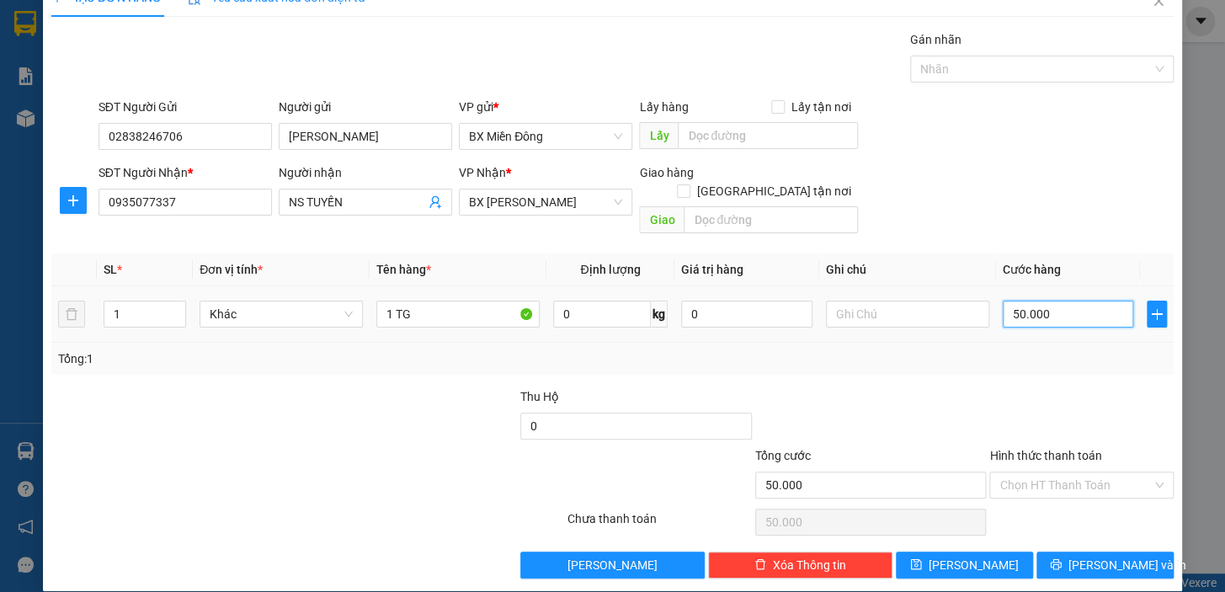
click at [1006, 301] on input "50.000" at bounding box center [1068, 314] width 131 height 27
click at [1094, 556] on span "[PERSON_NAME] và In" at bounding box center [1127, 565] width 118 height 19
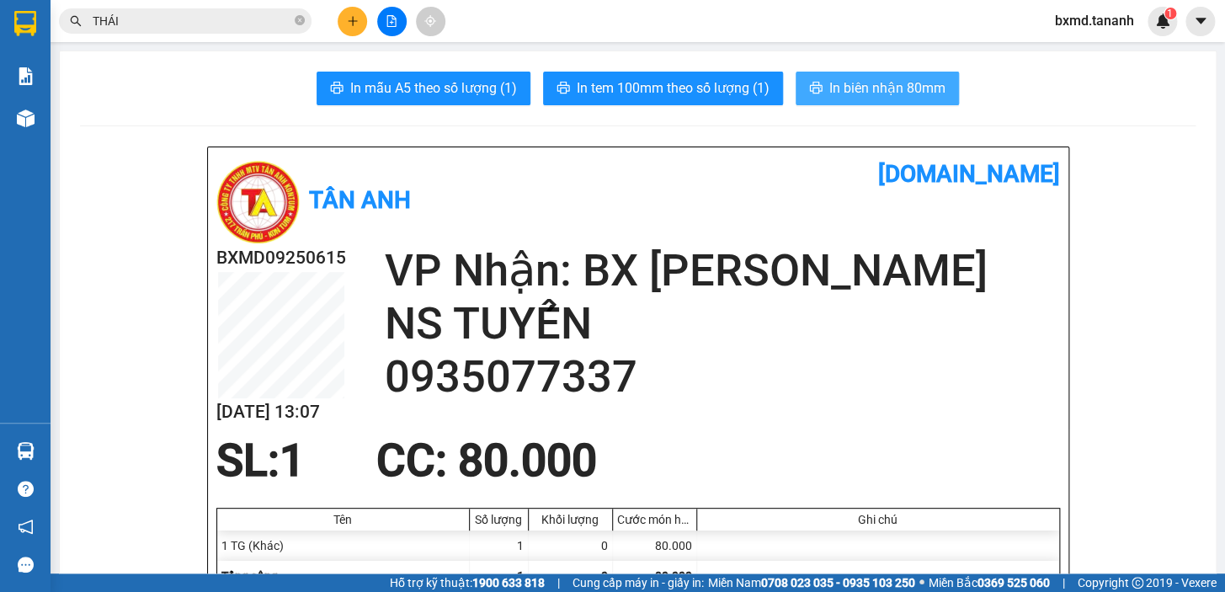
click at [876, 84] on span "In biên nhận 80mm" at bounding box center [887, 87] width 116 height 21
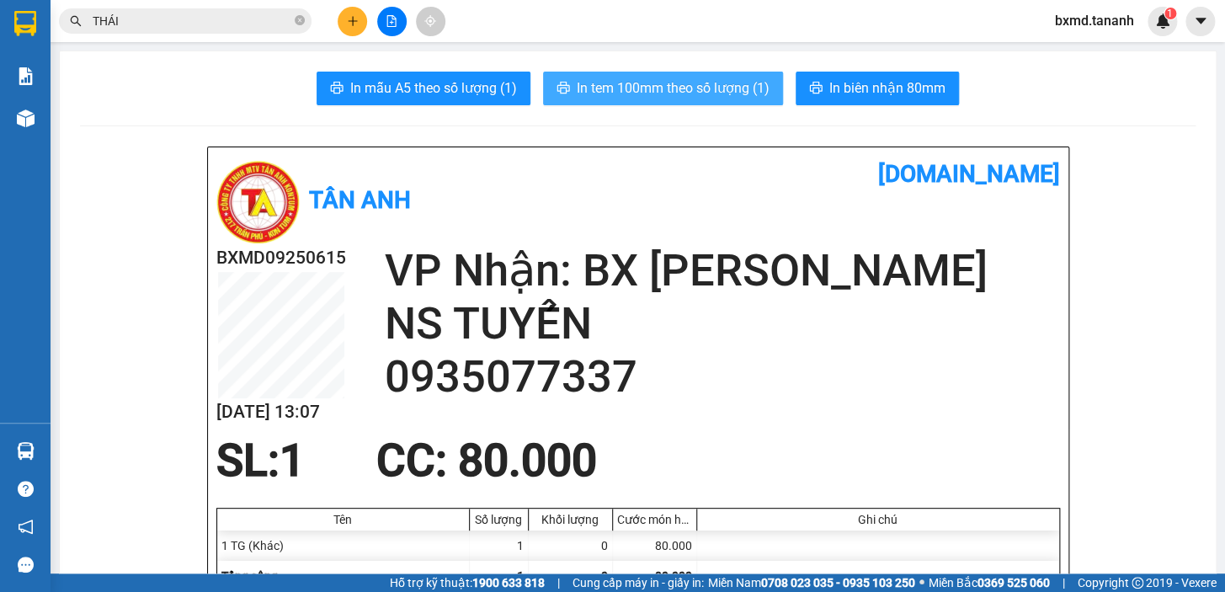
click at [588, 96] on span "In tem 100mm theo số lượng (1)" at bounding box center [673, 87] width 193 height 21
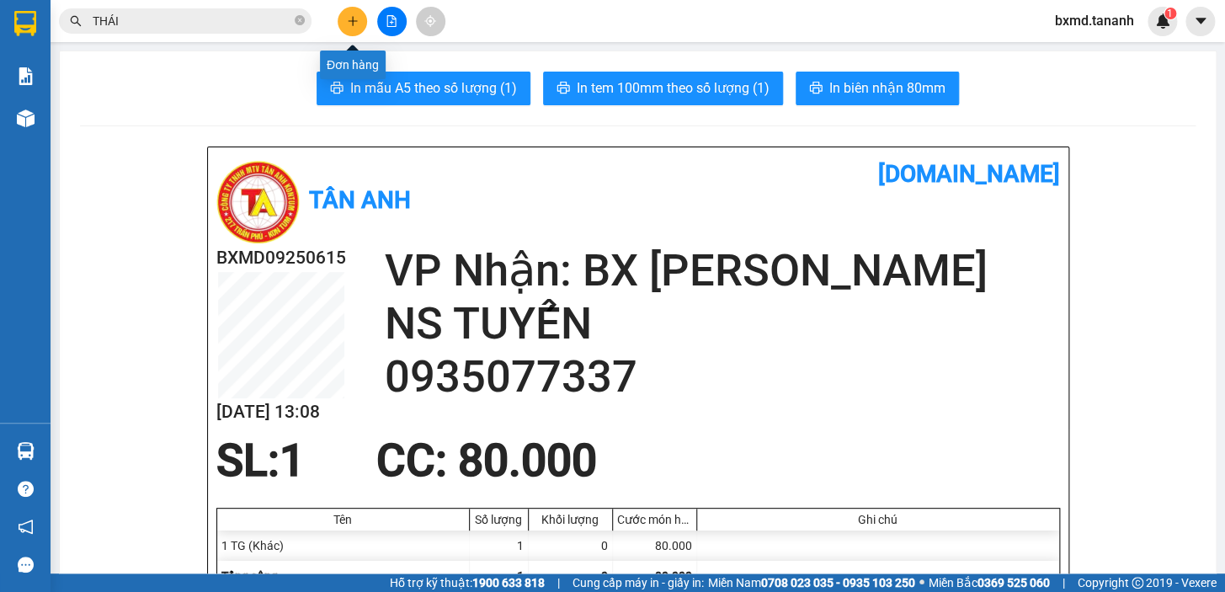
click at [349, 15] on icon "plus" at bounding box center [353, 21] width 12 height 12
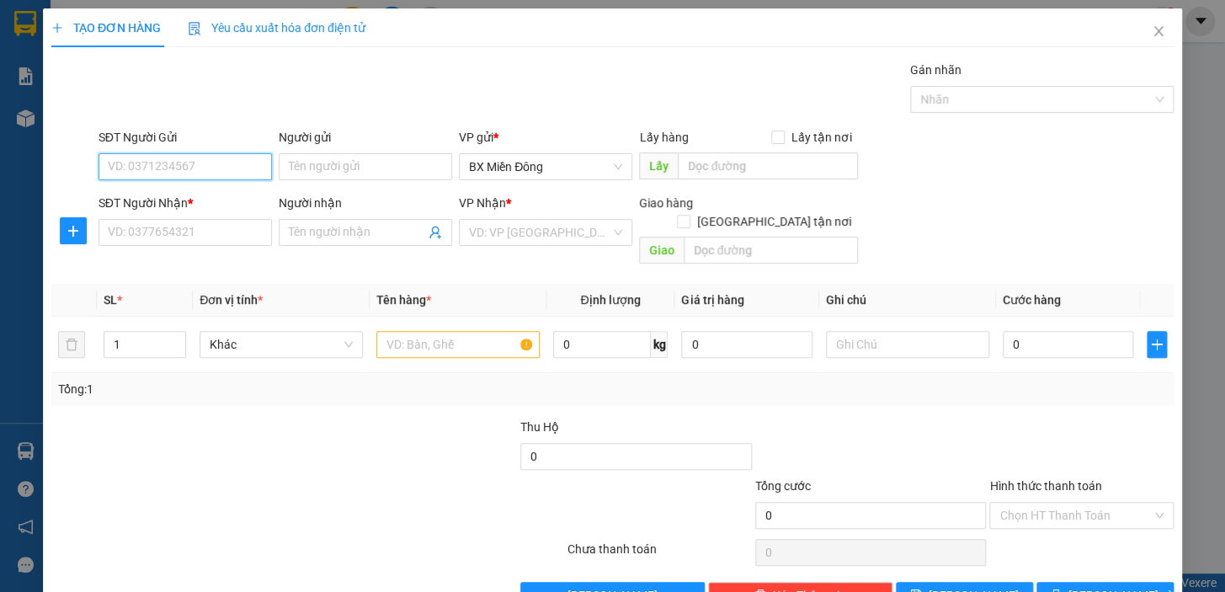
scroll to position [30, 0]
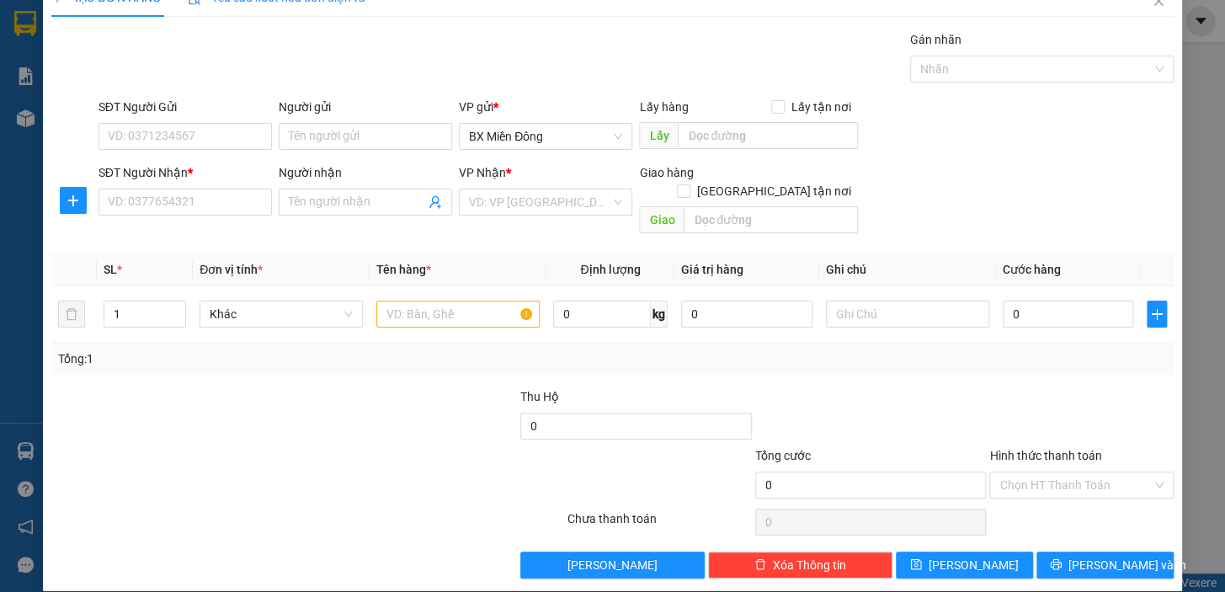
click at [184, 186] on div "SĐT Người Nhận *" at bounding box center [184, 175] width 173 height 25
click at [189, 200] on input "SĐT Người Nhận *" at bounding box center [184, 202] width 173 height 27
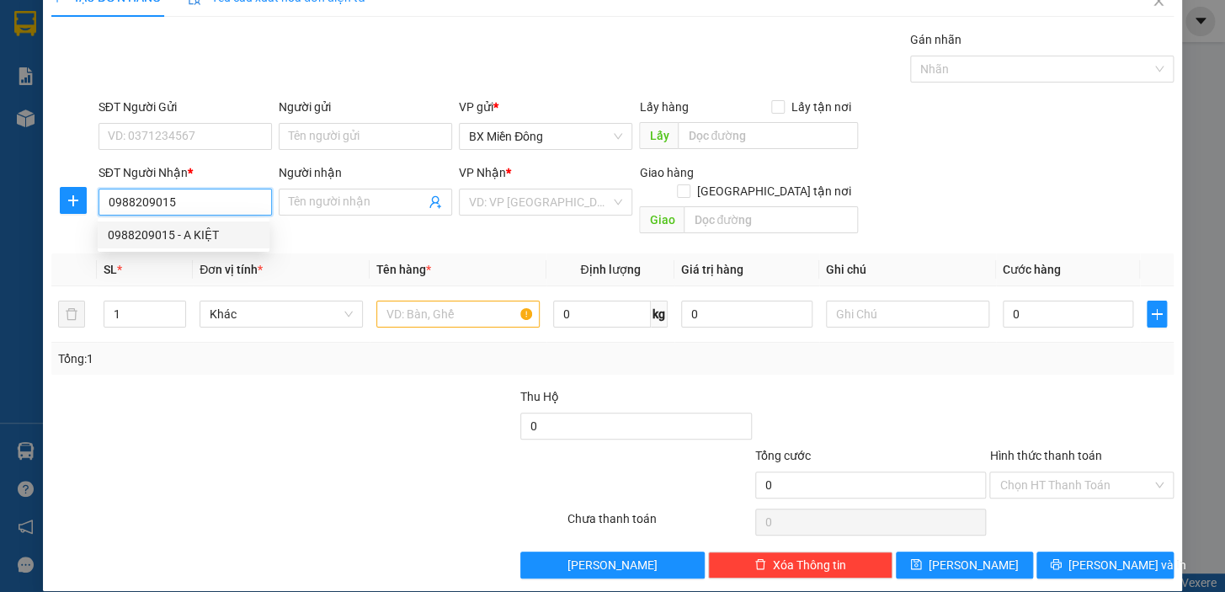
click at [225, 231] on div "0988209015 - A KIỆT" at bounding box center [184, 235] width 152 height 19
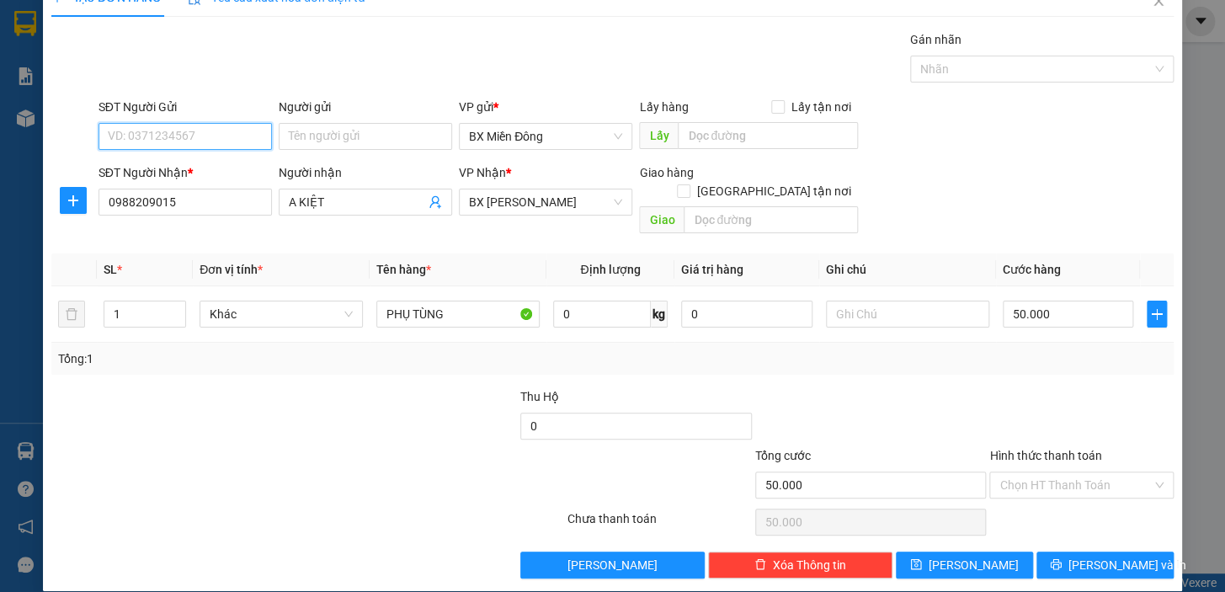
click at [233, 138] on input "SĐT Người Gửi" at bounding box center [184, 136] width 173 height 27
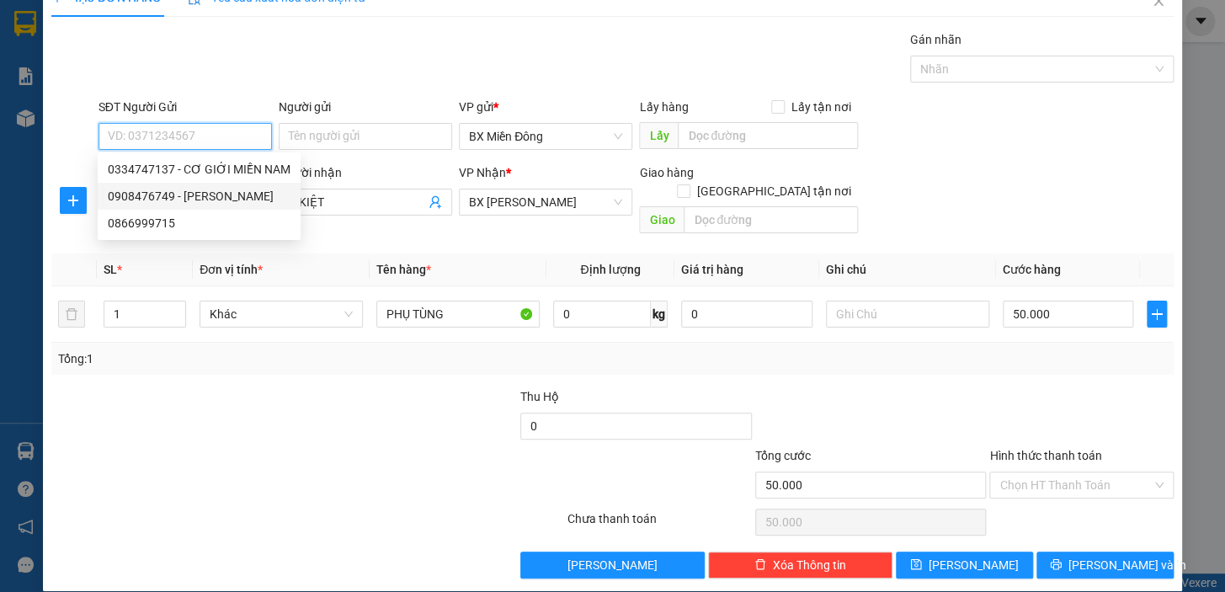
click at [210, 204] on div "0908476749 - [PERSON_NAME]" at bounding box center [199, 196] width 183 height 19
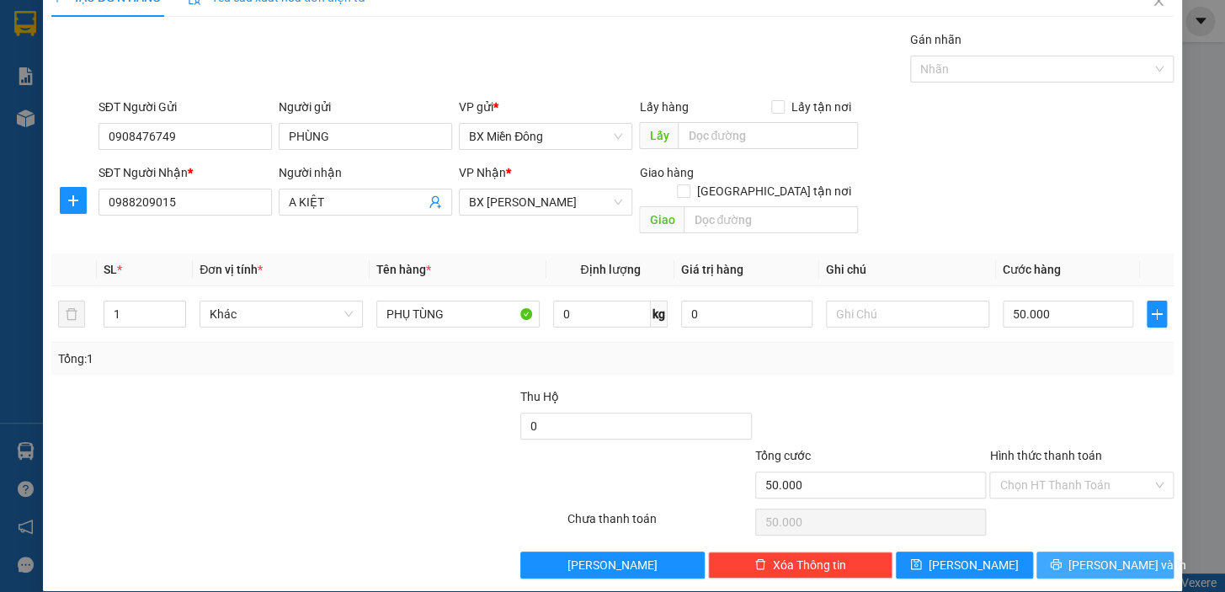
click at [1081, 556] on span "[PERSON_NAME] và In" at bounding box center [1127, 565] width 118 height 19
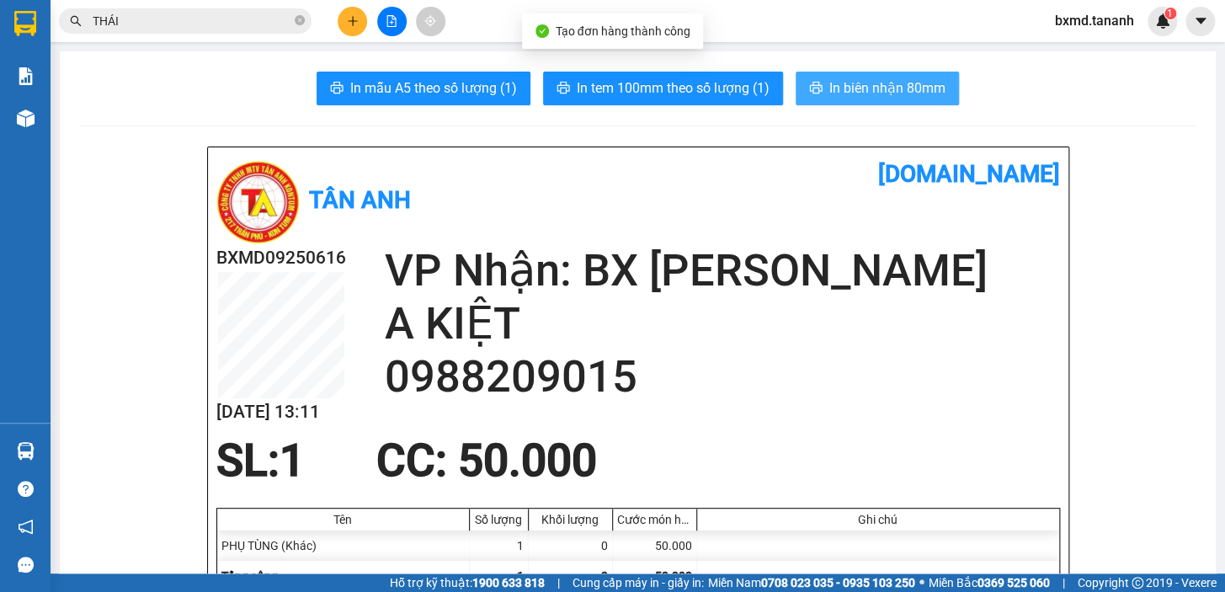
click at [844, 83] on span "In biên nhận 80mm" at bounding box center [887, 87] width 116 height 21
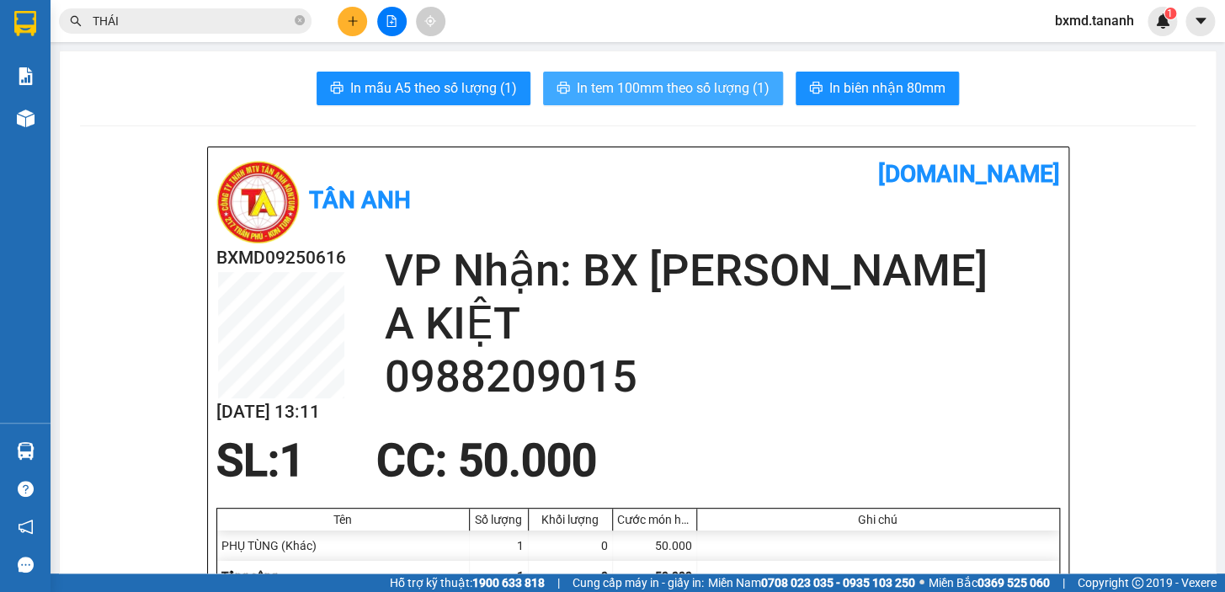
click at [609, 85] on span "In tem 100mm theo số lượng (1)" at bounding box center [673, 87] width 193 height 21
click at [636, 94] on span "In tem 100mm theo số lượng (1)" at bounding box center [673, 87] width 193 height 21
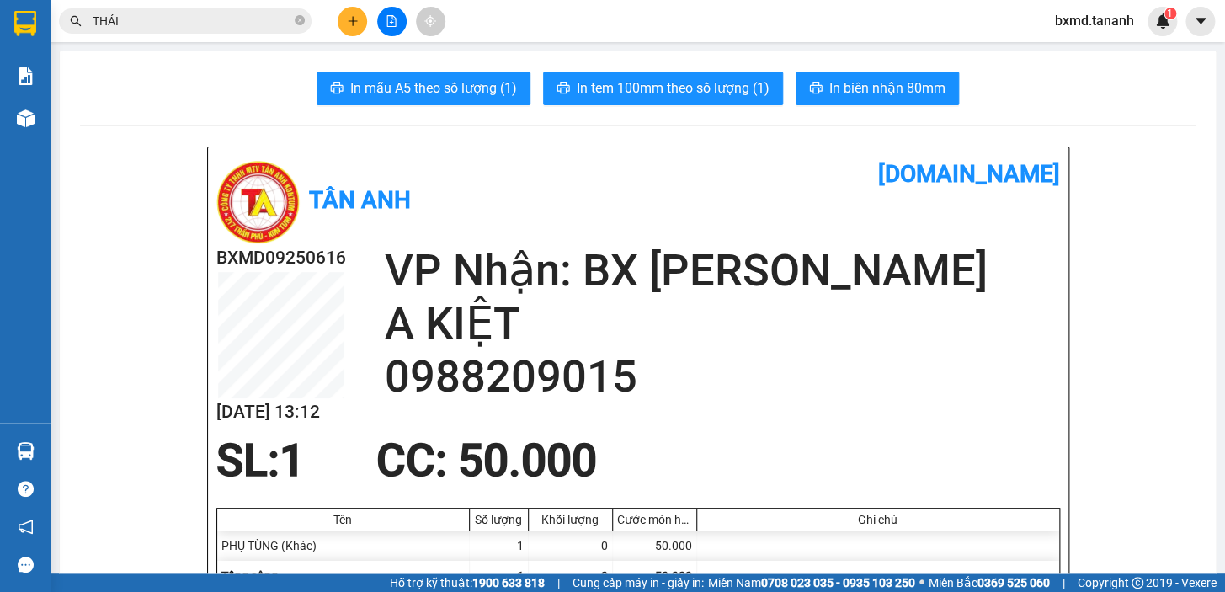
click at [361, 34] on div at bounding box center [391, 21] width 126 height 29
click at [361, 24] on button at bounding box center [352, 21] width 29 height 29
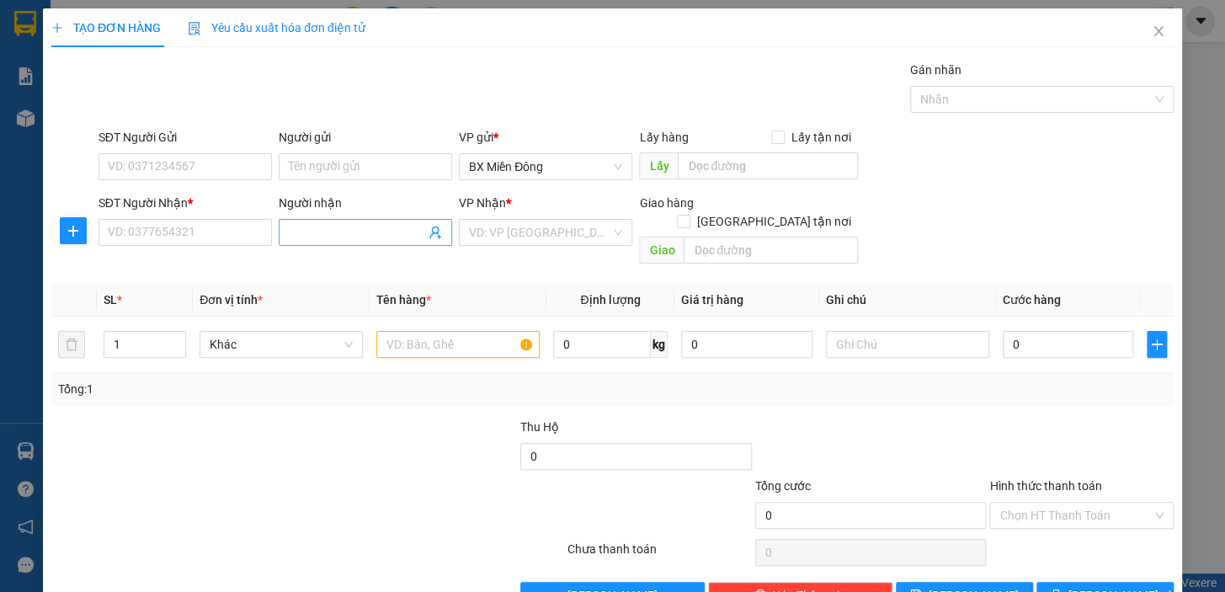
click at [356, 231] on input "Người nhận" at bounding box center [357, 232] width 136 height 19
click at [230, 236] on input "SĐT Người Nhận *" at bounding box center [184, 232] width 173 height 27
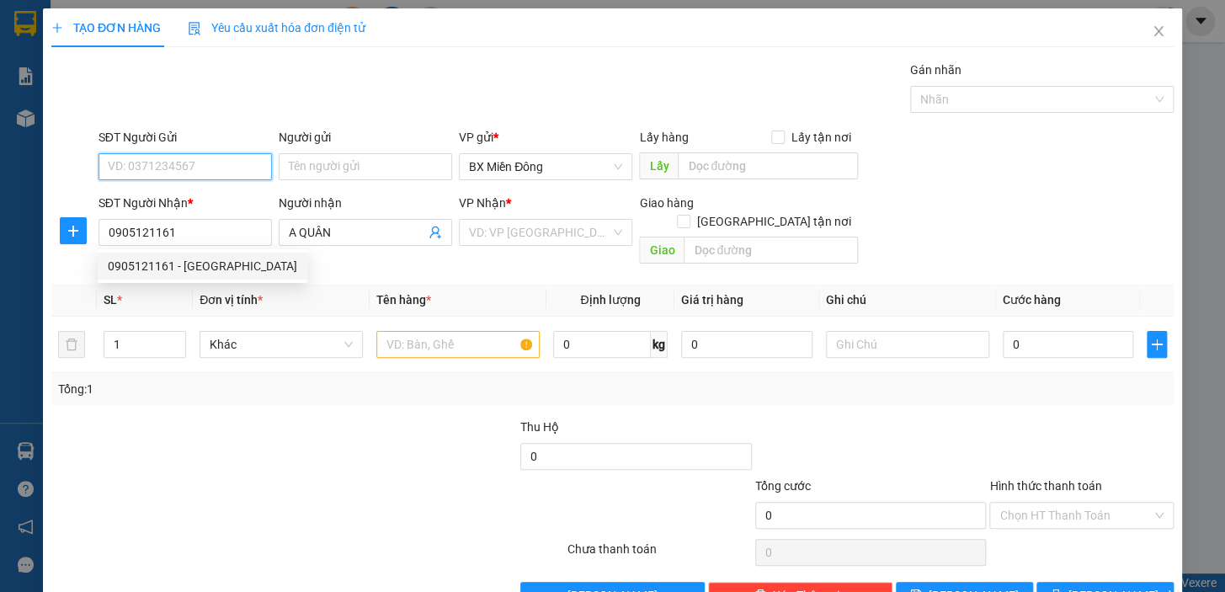
click at [224, 161] on input "SĐT Người Gửi" at bounding box center [184, 166] width 173 height 27
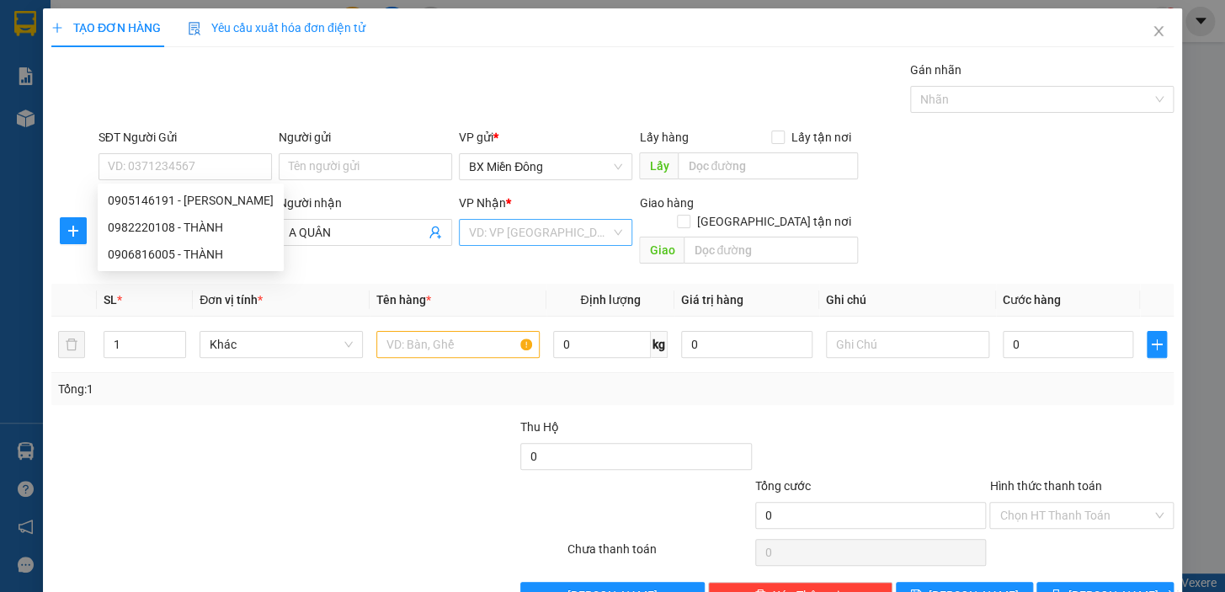
click at [532, 231] on input "search" at bounding box center [539, 232] width 141 height 25
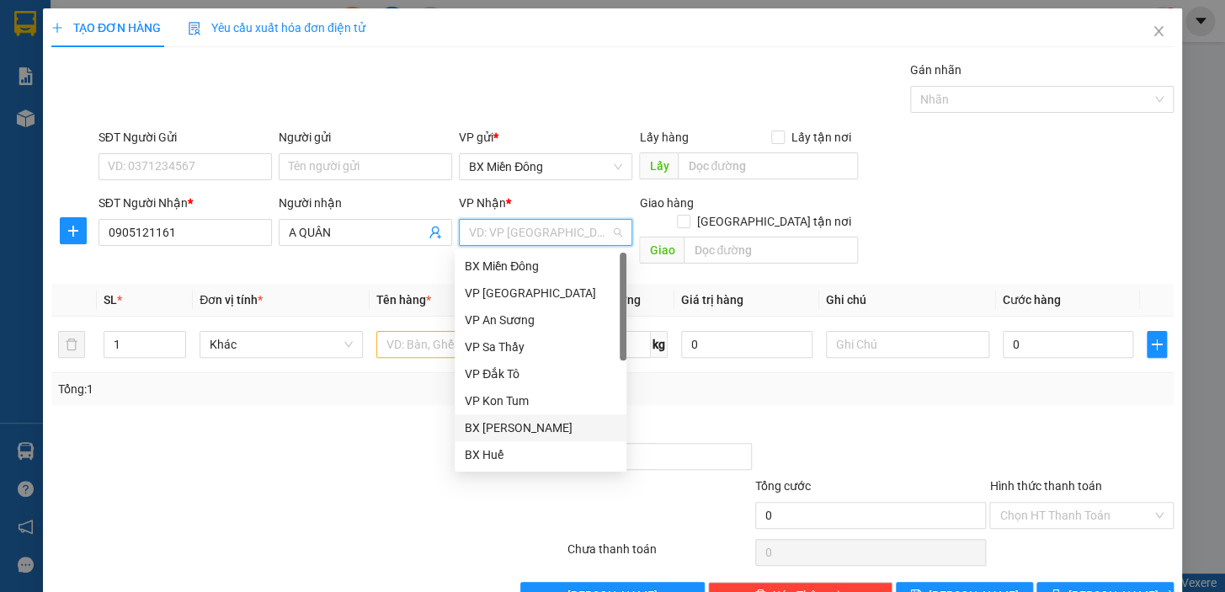
click at [524, 435] on div "BX [PERSON_NAME]" at bounding box center [541, 427] width 152 height 19
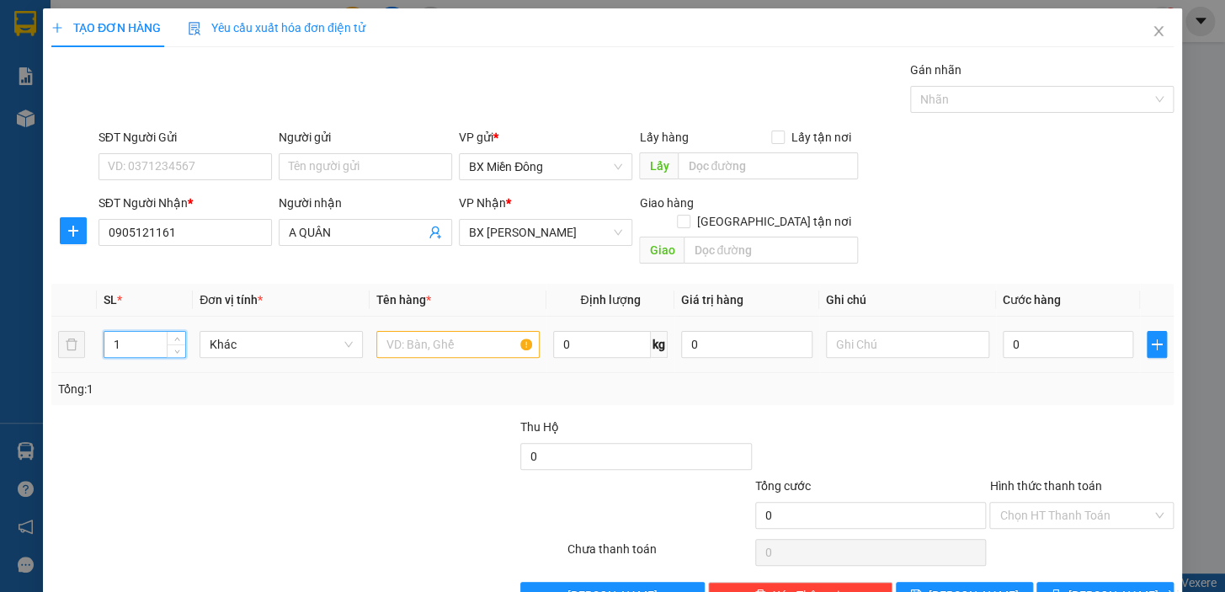
click at [130, 332] on input "1" at bounding box center [144, 344] width 81 height 25
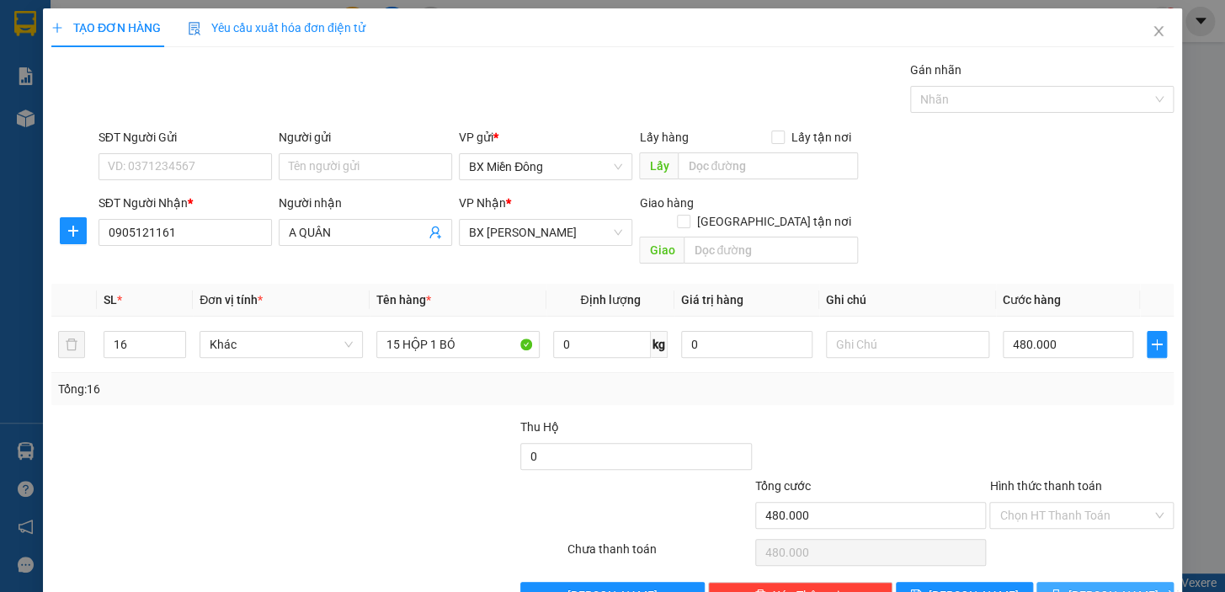
click at [1090, 586] on span "[PERSON_NAME] và In" at bounding box center [1127, 595] width 118 height 19
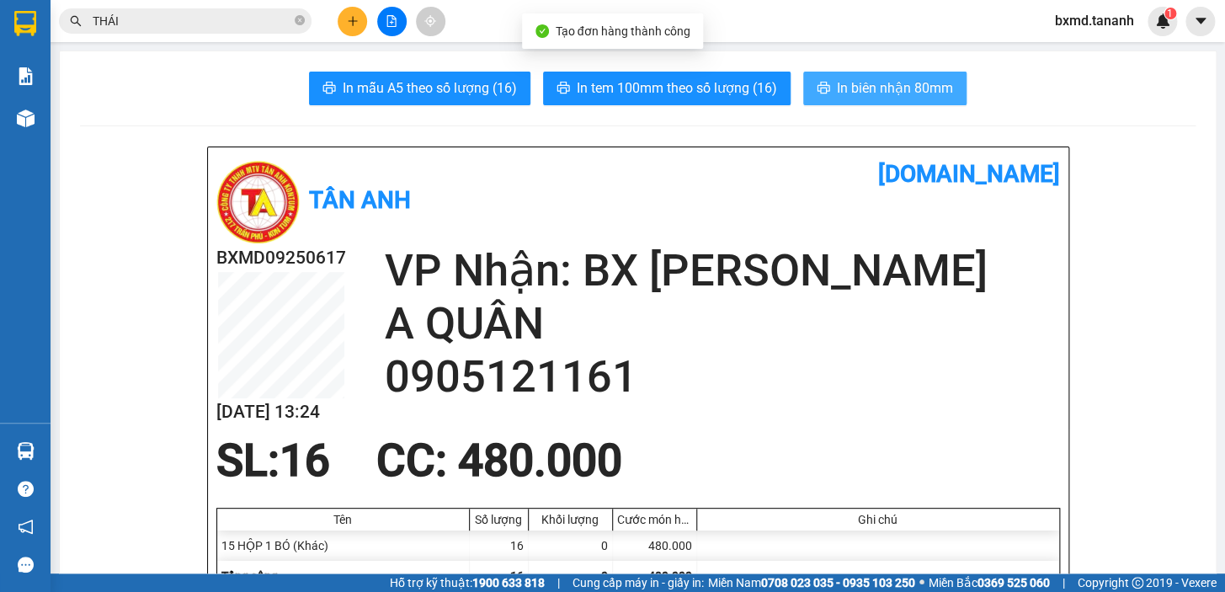
click at [860, 96] on span "In biên nhận 80mm" at bounding box center [895, 87] width 116 height 21
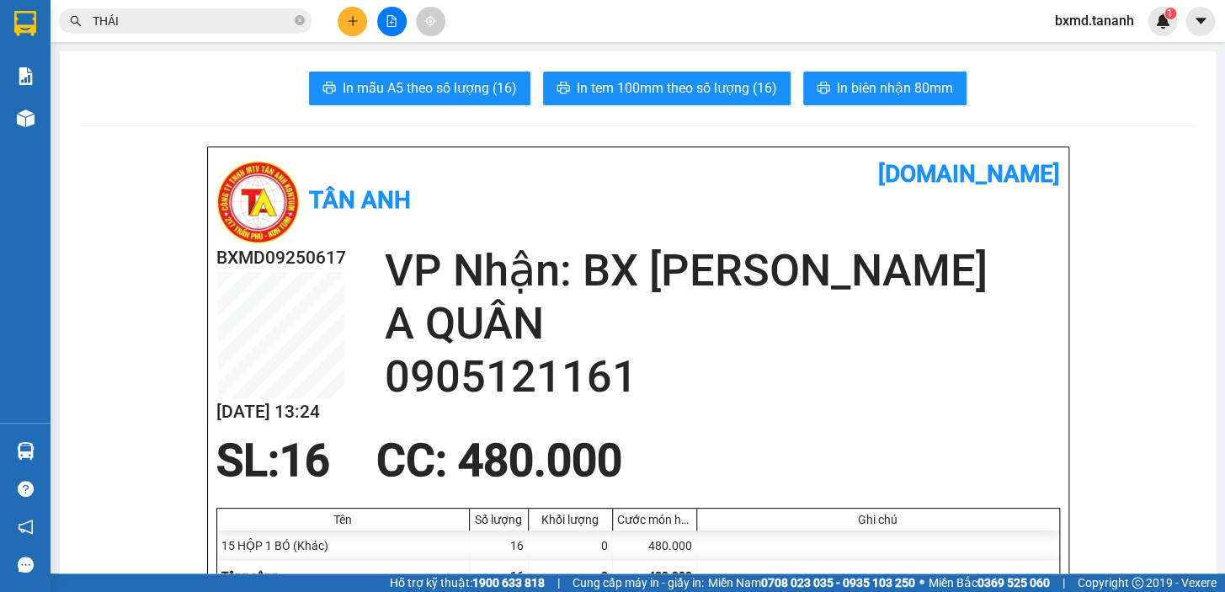
click at [336, 14] on div at bounding box center [391, 21] width 126 height 29
click at [347, 10] on button at bounding box center [352, 21] width 29 height 29
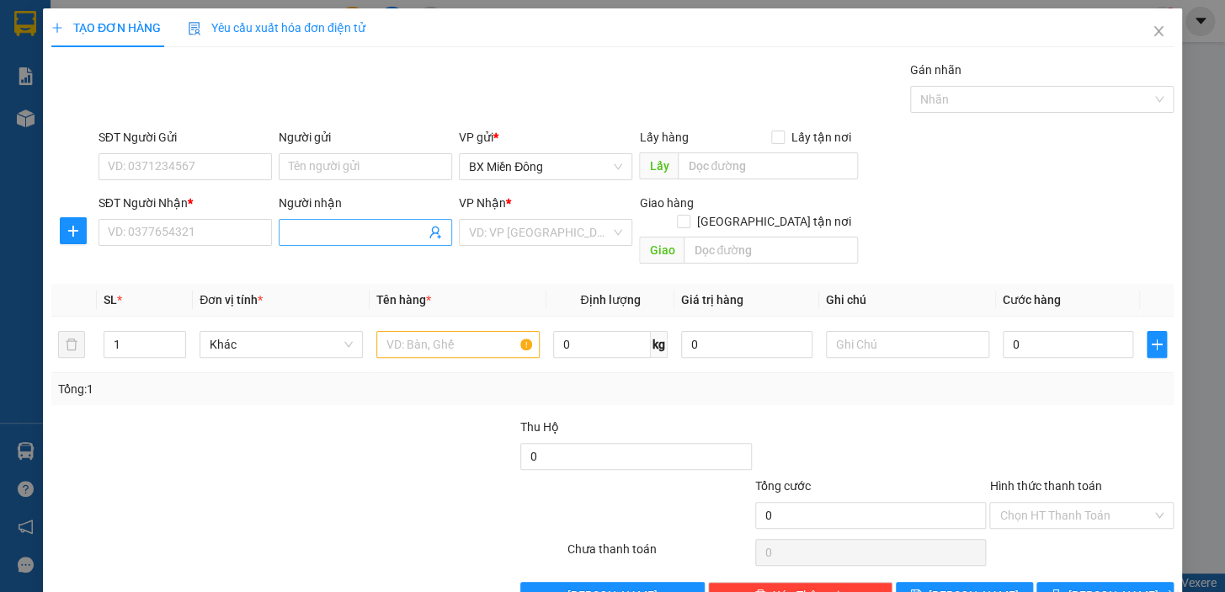
click at [389, 226] on input "Người nhận" at bounding box center [357, 232] width 136 height 19
click at [1152, 34] on icon "close" at bounding box center [1158, 30] width 13 height 13
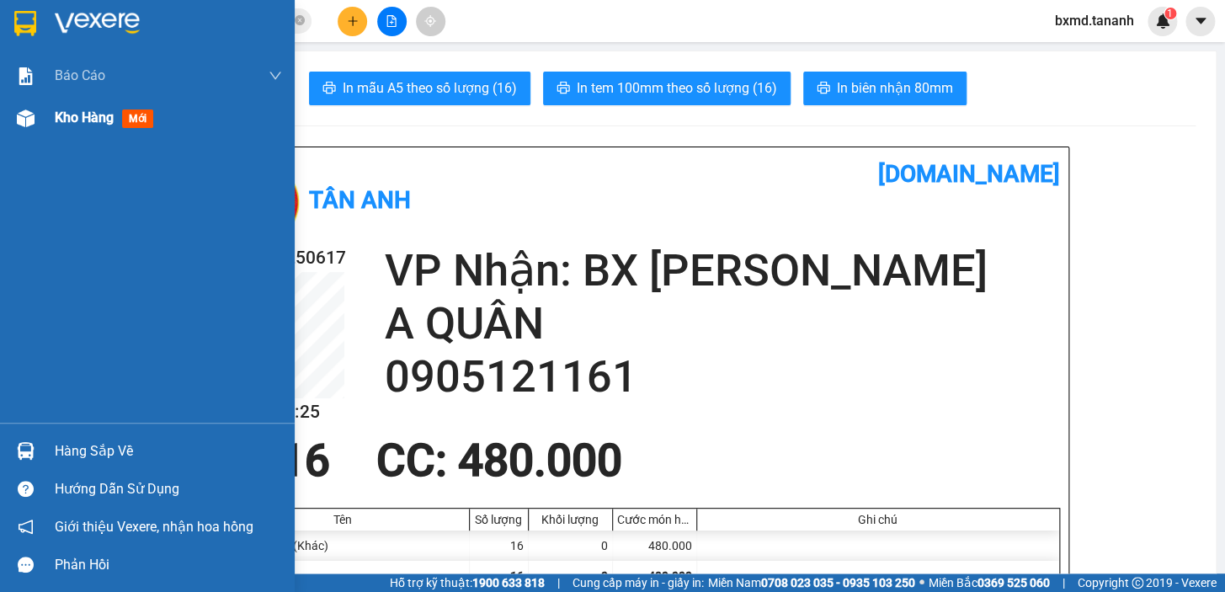
click at [24, 125] on img at bounding box center [26, 118] width 18 height 18
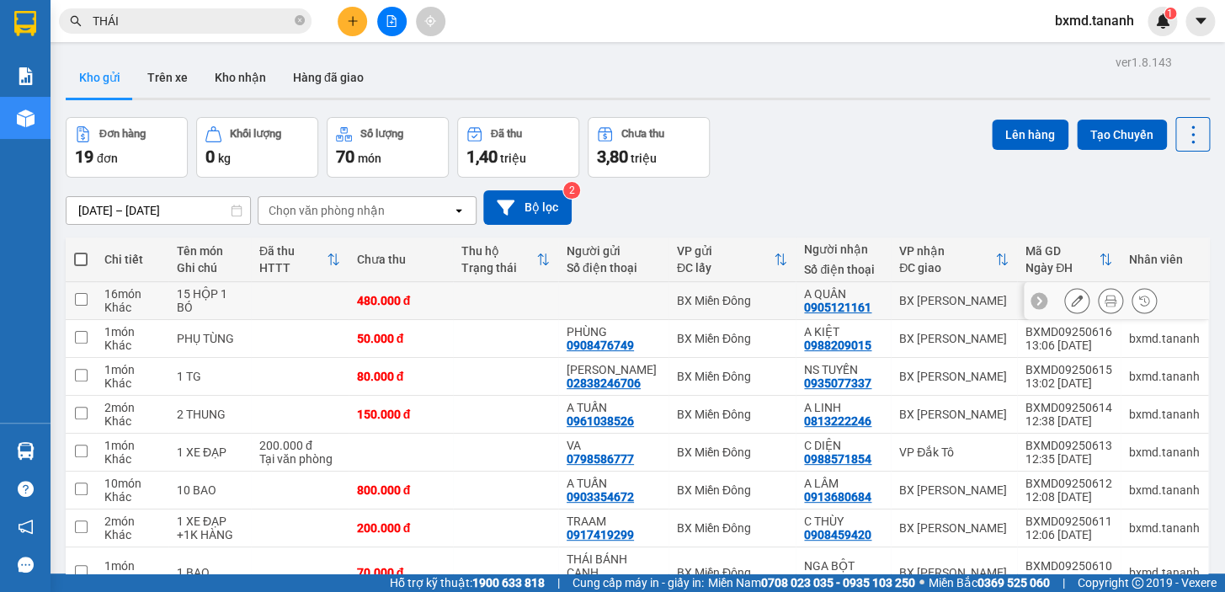
click at [1078, 304] on div at bounding box center [1110, 300] width 93 height 25
click at [1076, 303] on button at bounding box center [1077, 300] width 24 height 29
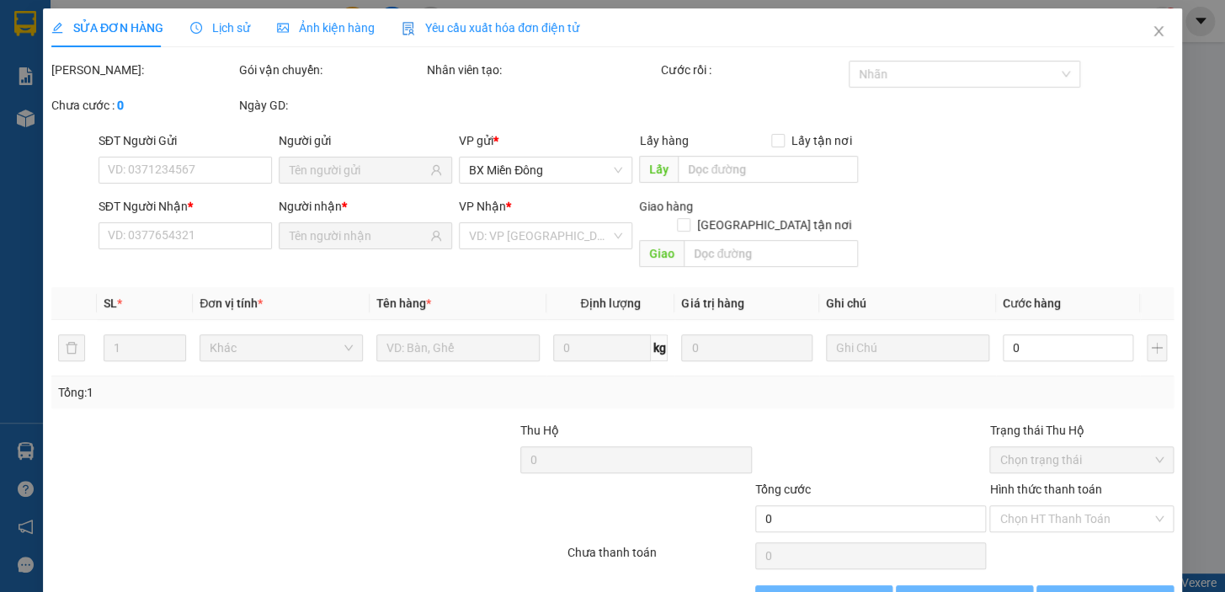
type input "0905121161"
type input "480.000"
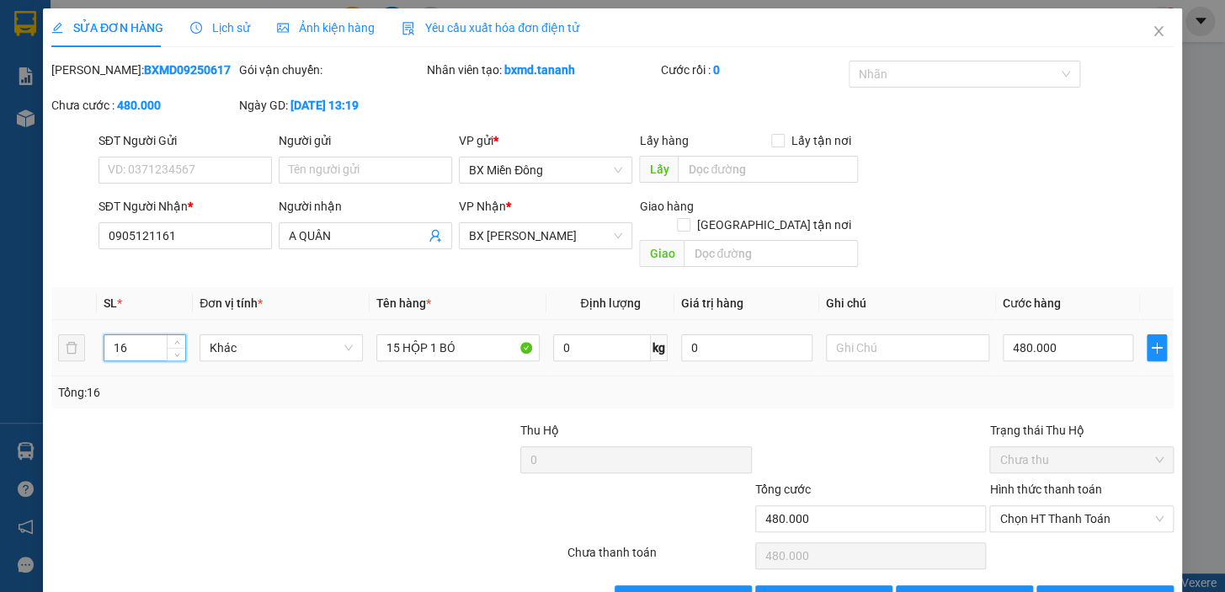
click at [152, 335] on input "16" at bounding box center [144, 347] width 81 height 25
type input "5"
click at [1136, 585] on button "[PERSON_NAME] và In" at bounding box center [1104, 598] width 137 height 27
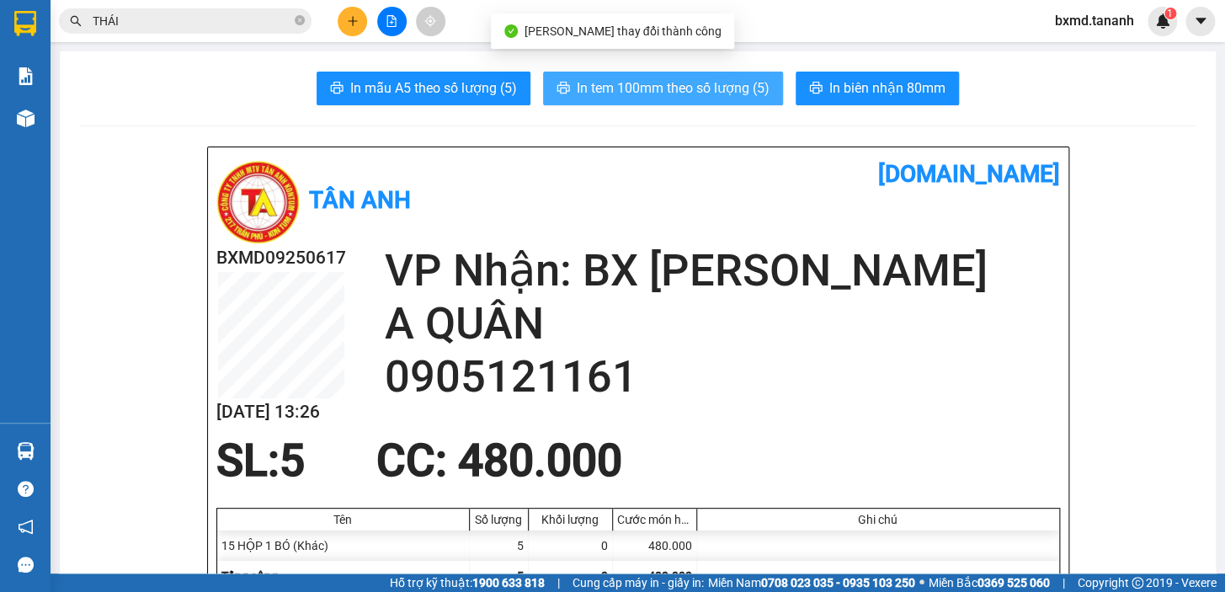
click at [658, 96] on span "In tem 100mm theo số lượng (5)" at bounding box center [673, 87] width 193 height 21
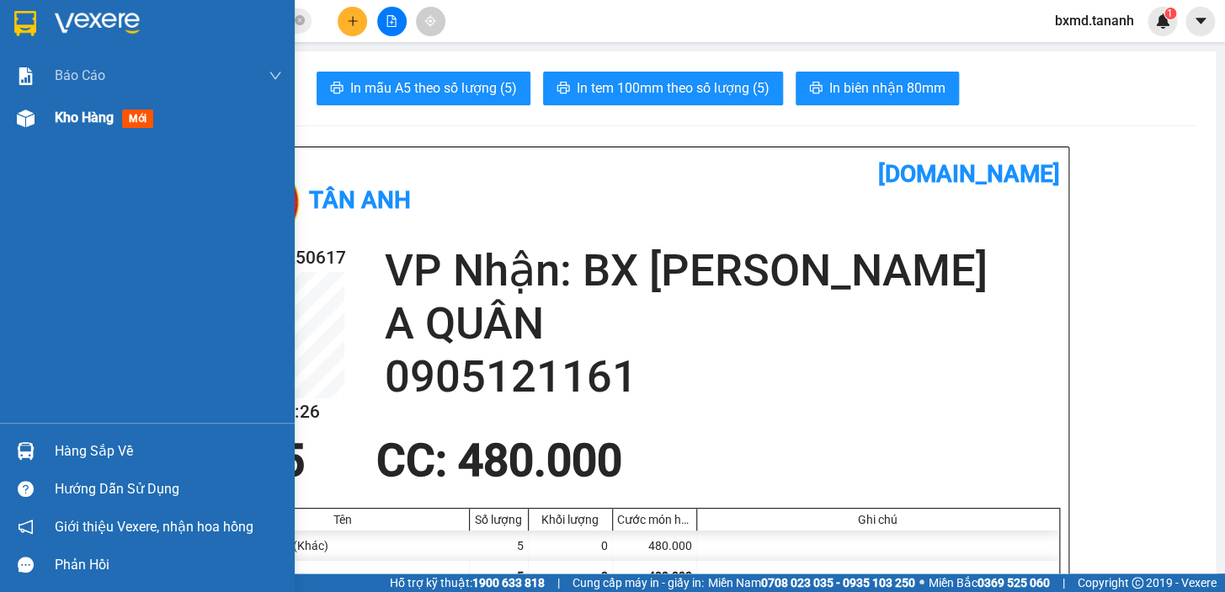
click at [19, 116] on img at bounding box center [26, 118] width 18 height 18
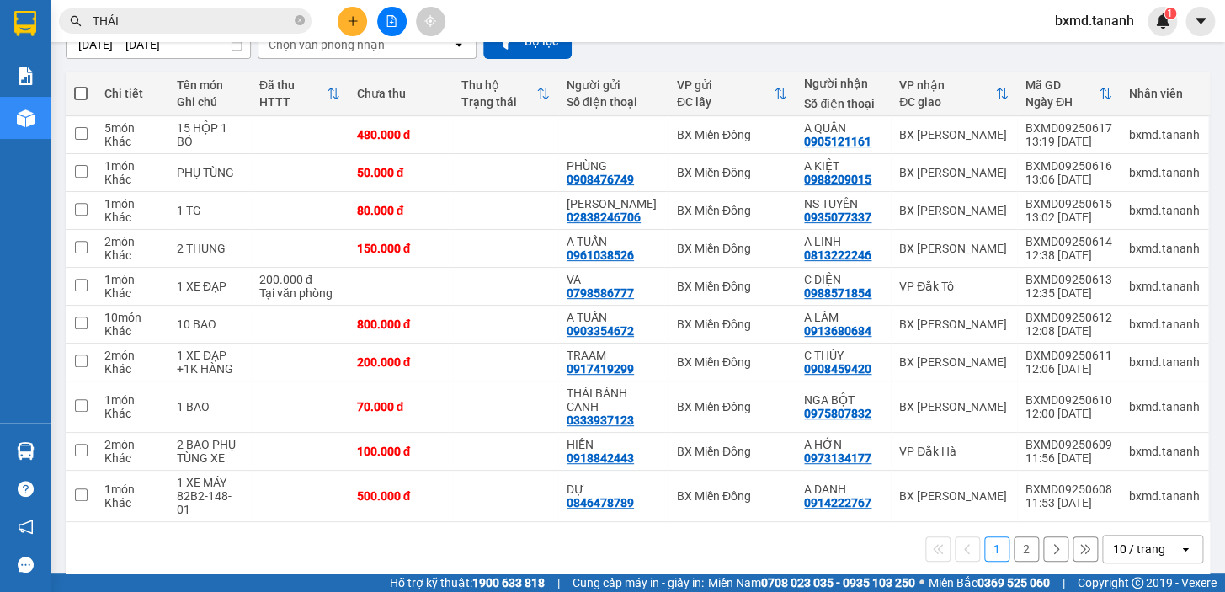
scroll to position [168, 0]
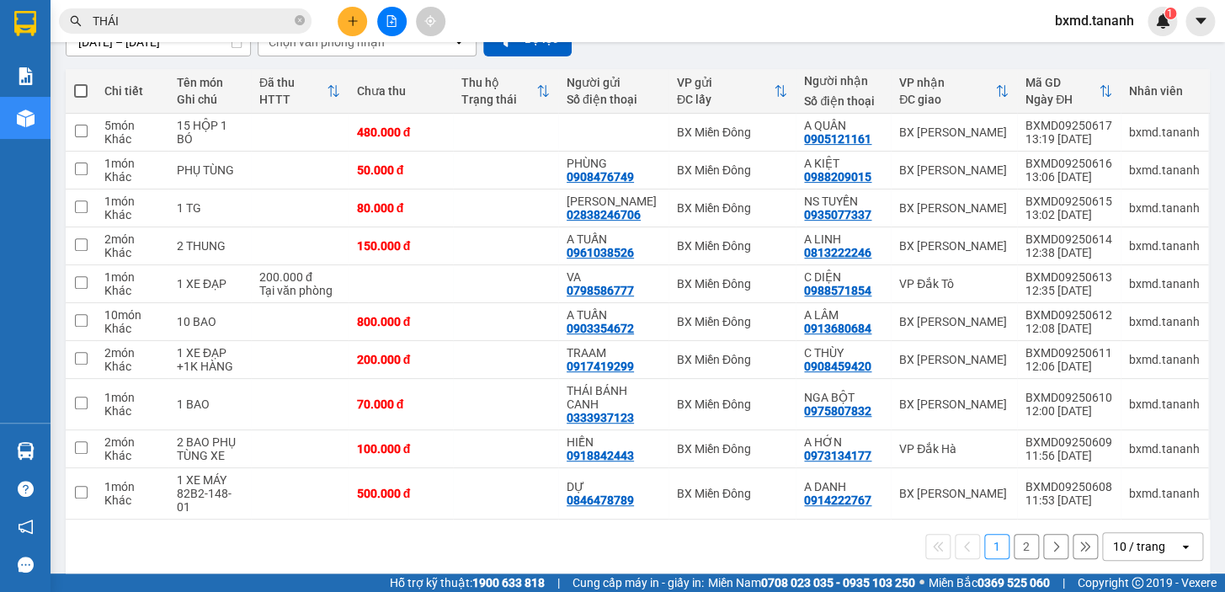
click at [1021, 534] on button "2" at bounding box center [1026, 546] width 25 height 25
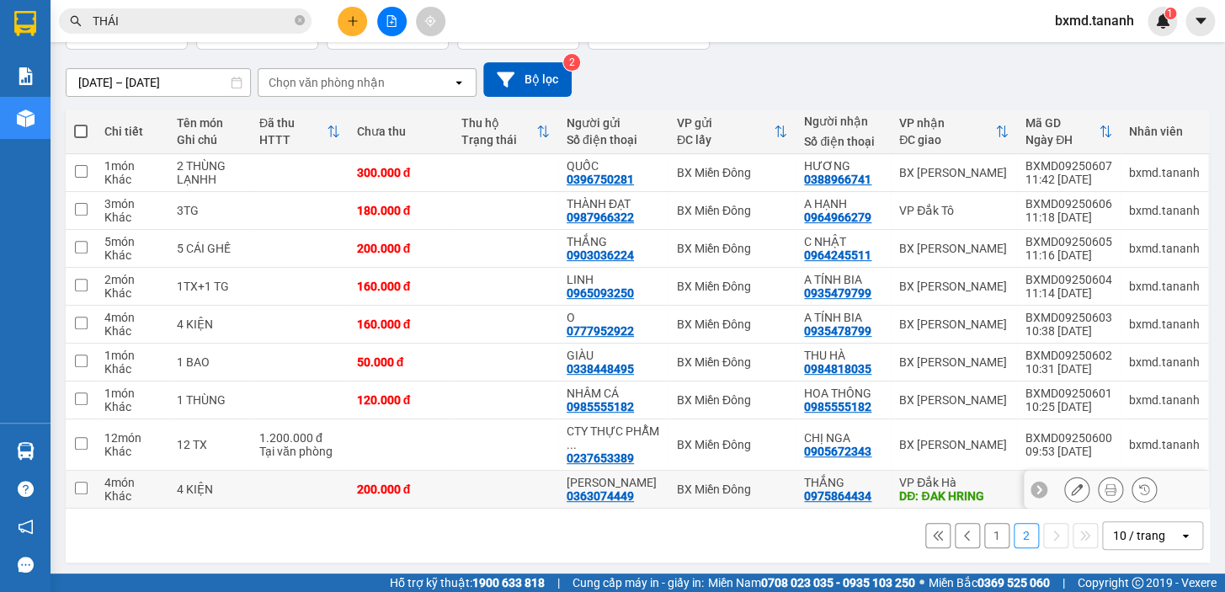
scroll to position [130, 0]
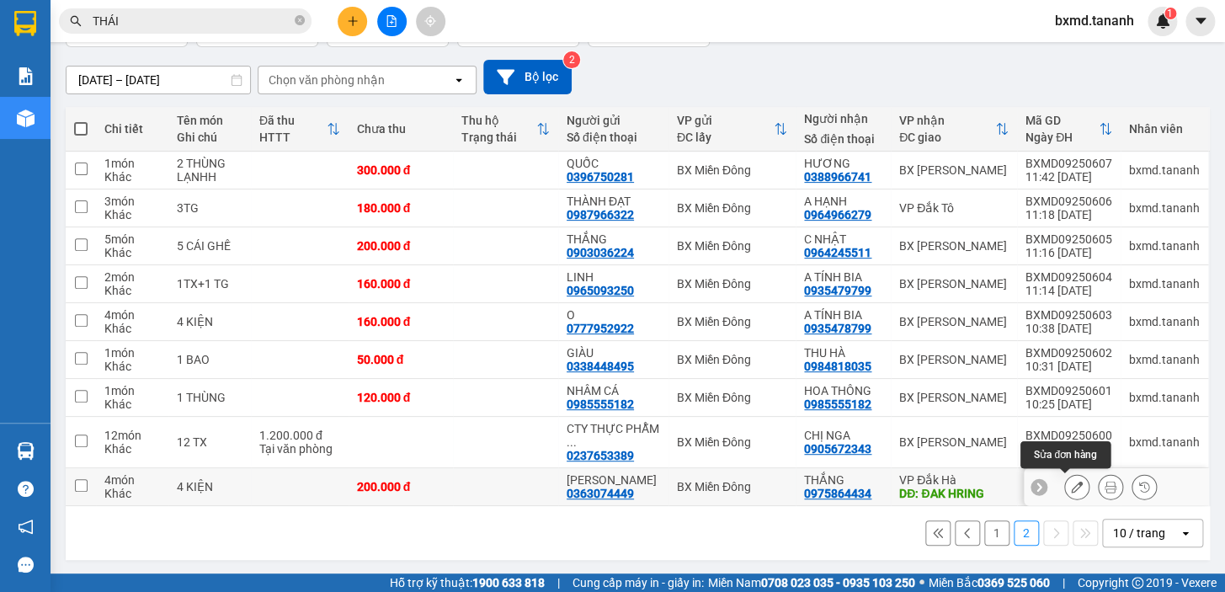
click at [1071, 488] on icon at bounding box center [1077, 487] width 12 height 12
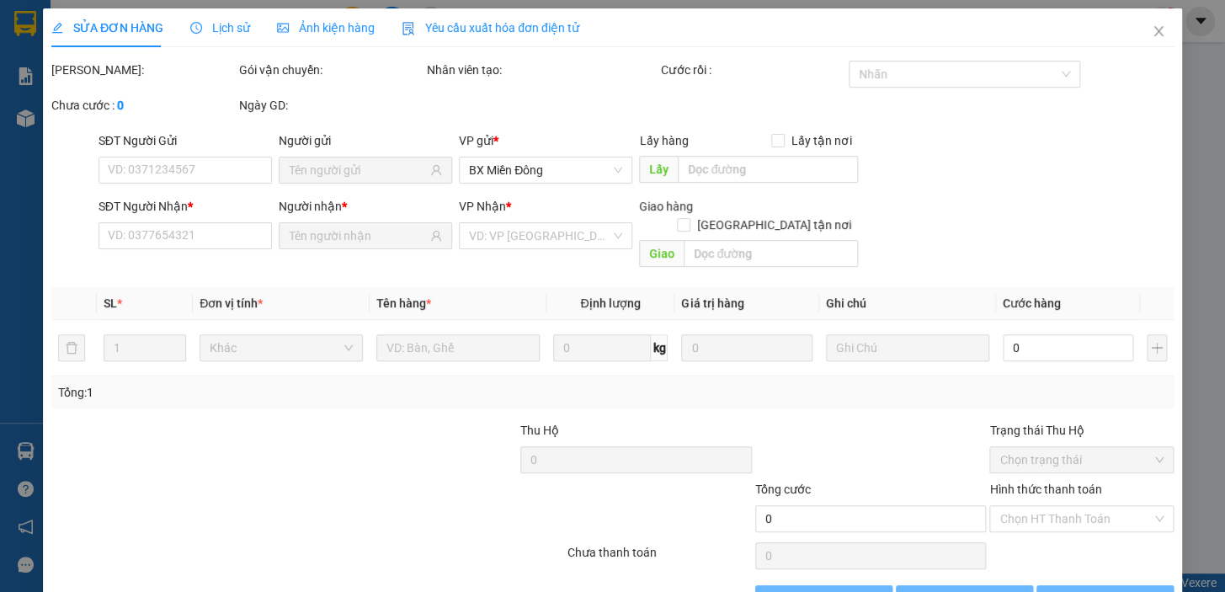
type input "0363074449"
type input "0975864434"
type input "ĐAK HRING"
type input "200.000"
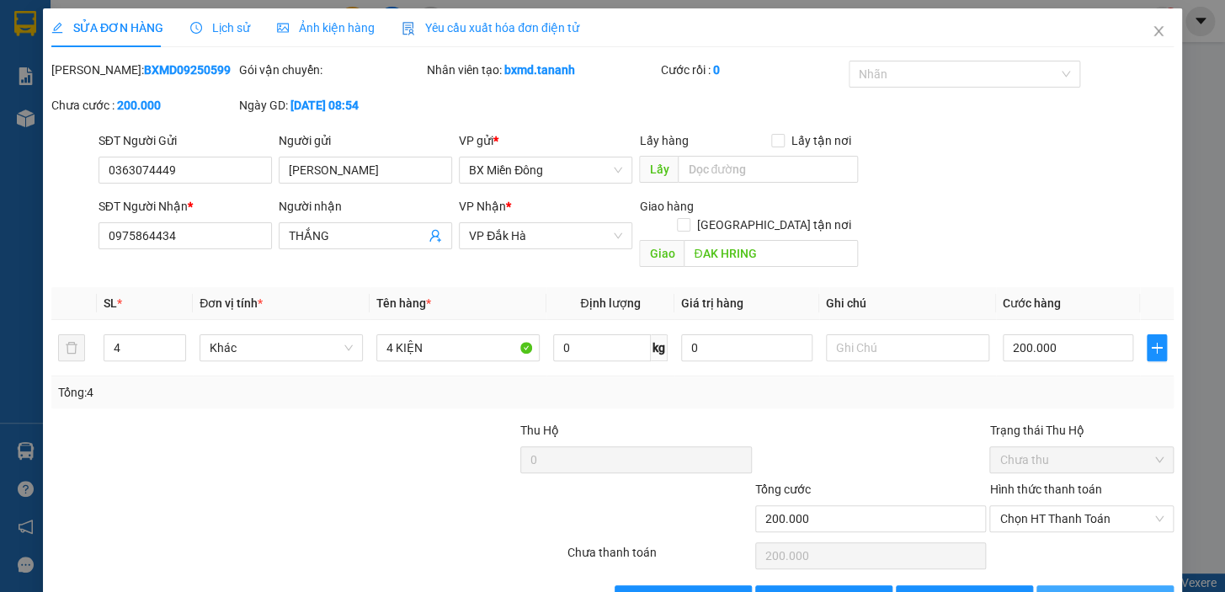
click at [1080, 589] on span "[PERSON_NAME] và In" at bounding box center [1127, 598] width 118 height 19
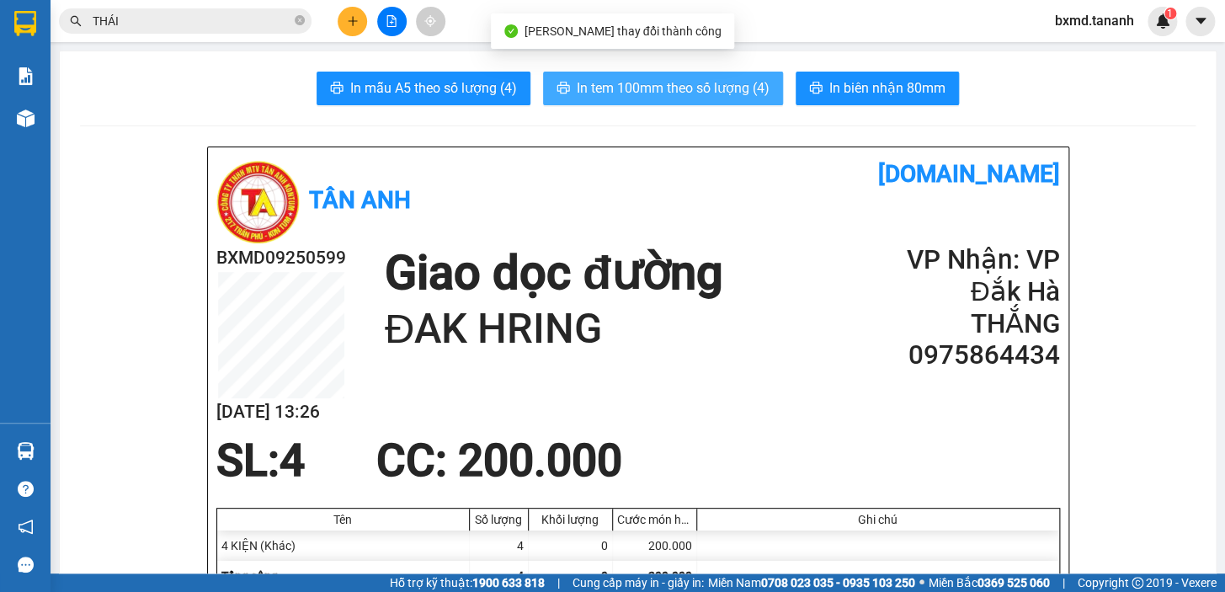
click at [695, 101] on button "In tem 100mm theo số lượng (4)" at bounding box center [663, 89] width 240 height 34
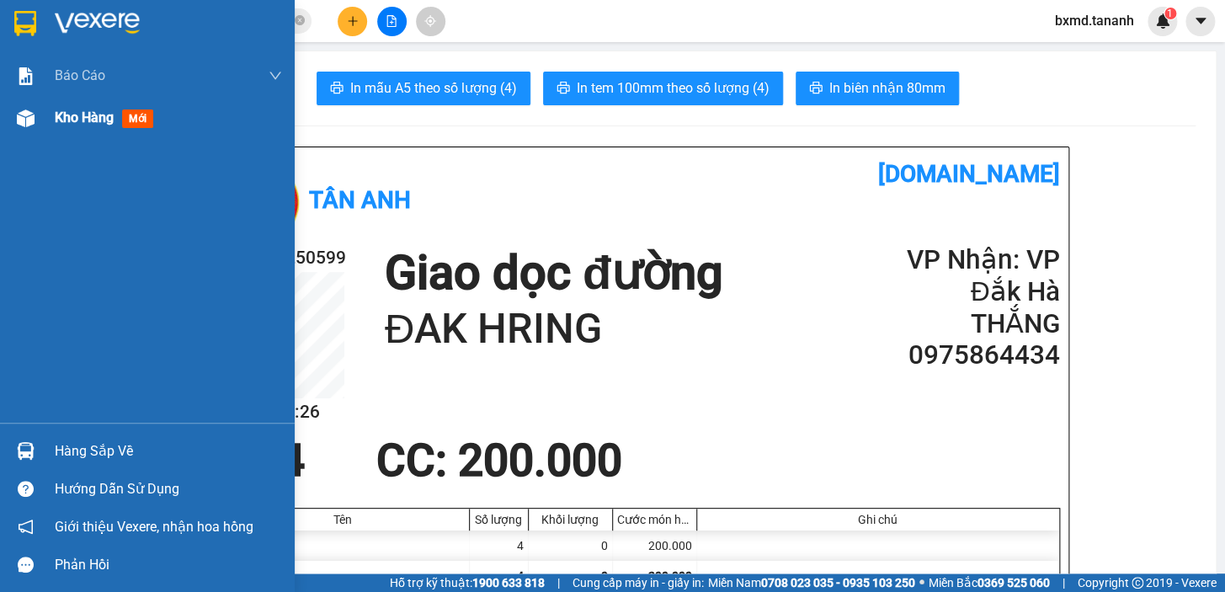
click at [16, 101] on div "Kho hàng mới" at bounding box center [147, 118] width 295 height 42
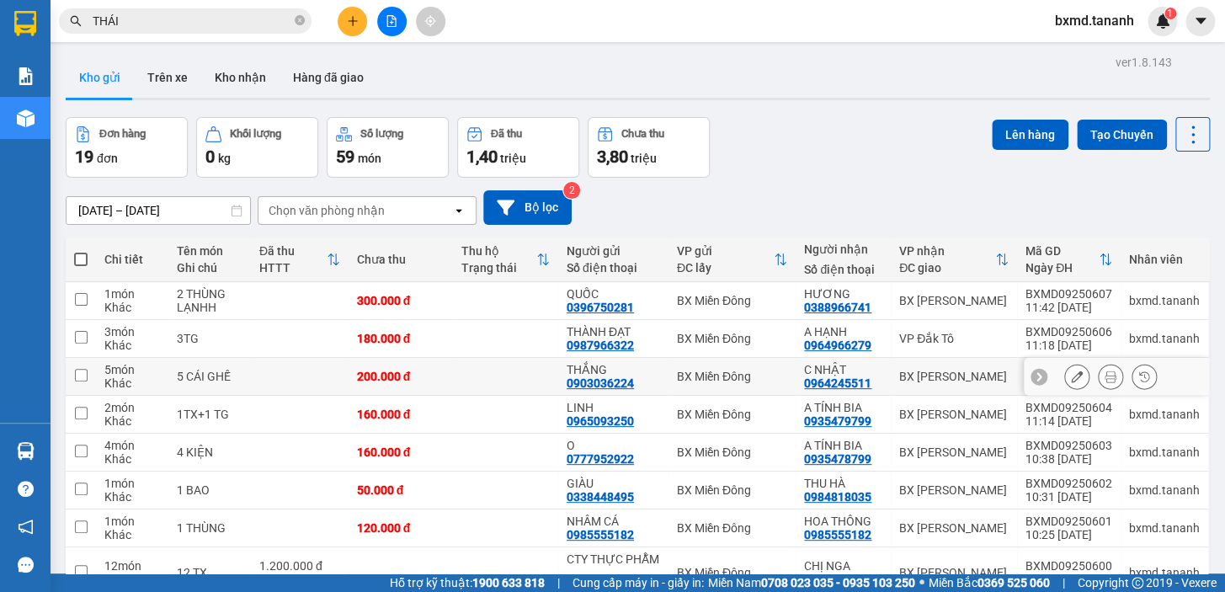
scroll to position [130, 0]
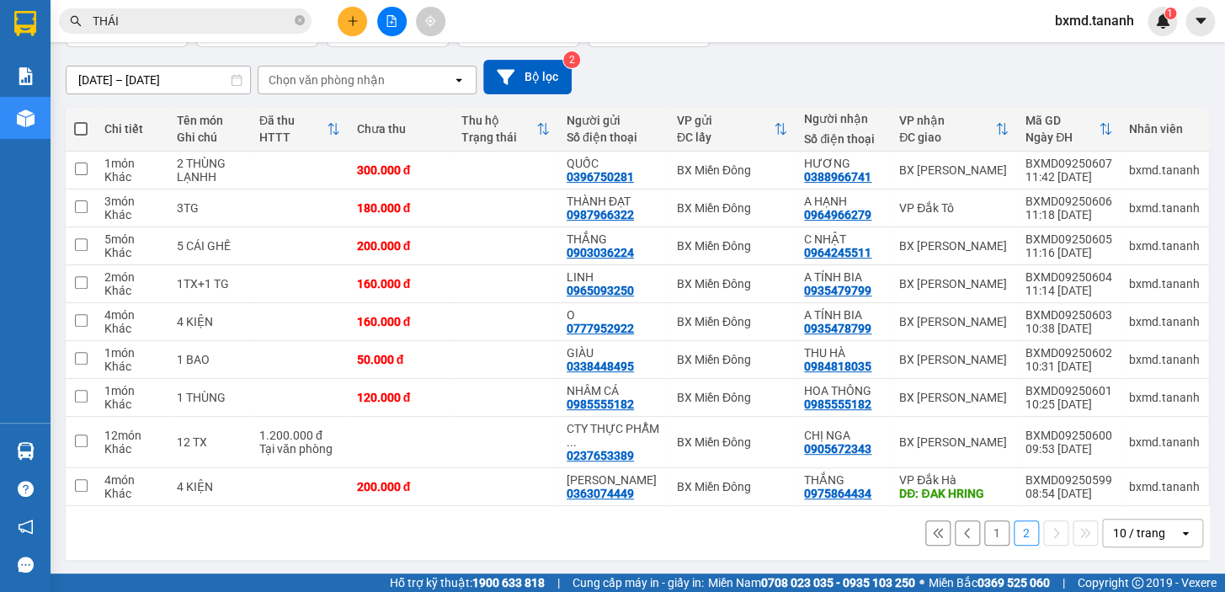
click at [984, 533] on button "1" at bounding box center [996, 532] width 25 height 25
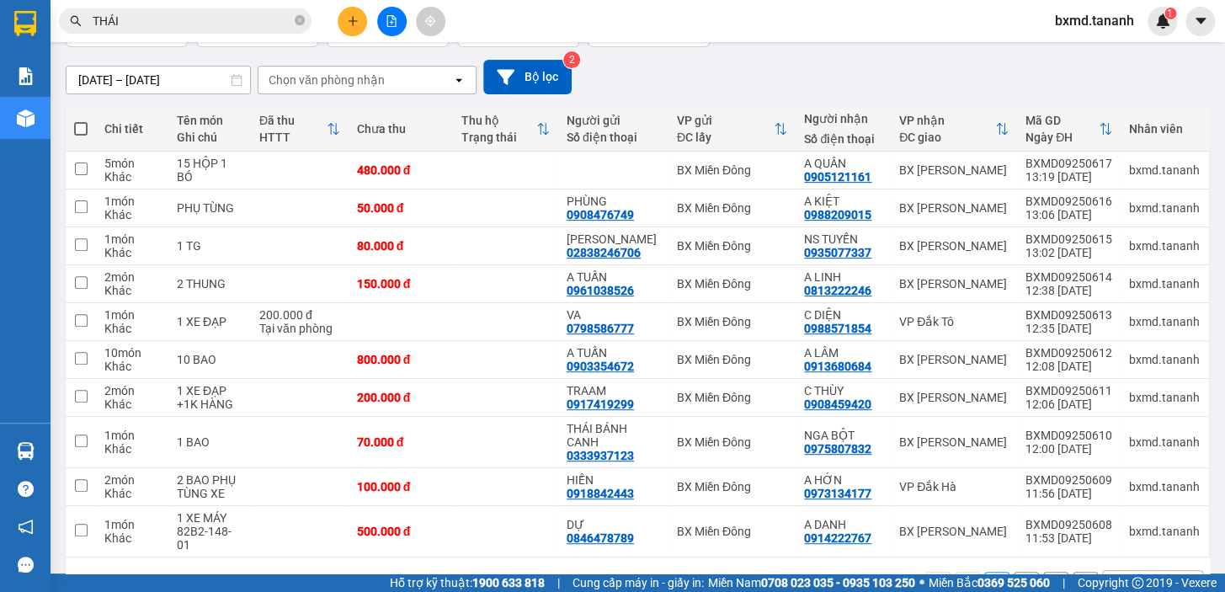
click at [365, 14] on button at bounding box center [352, 21] width 29 height 29
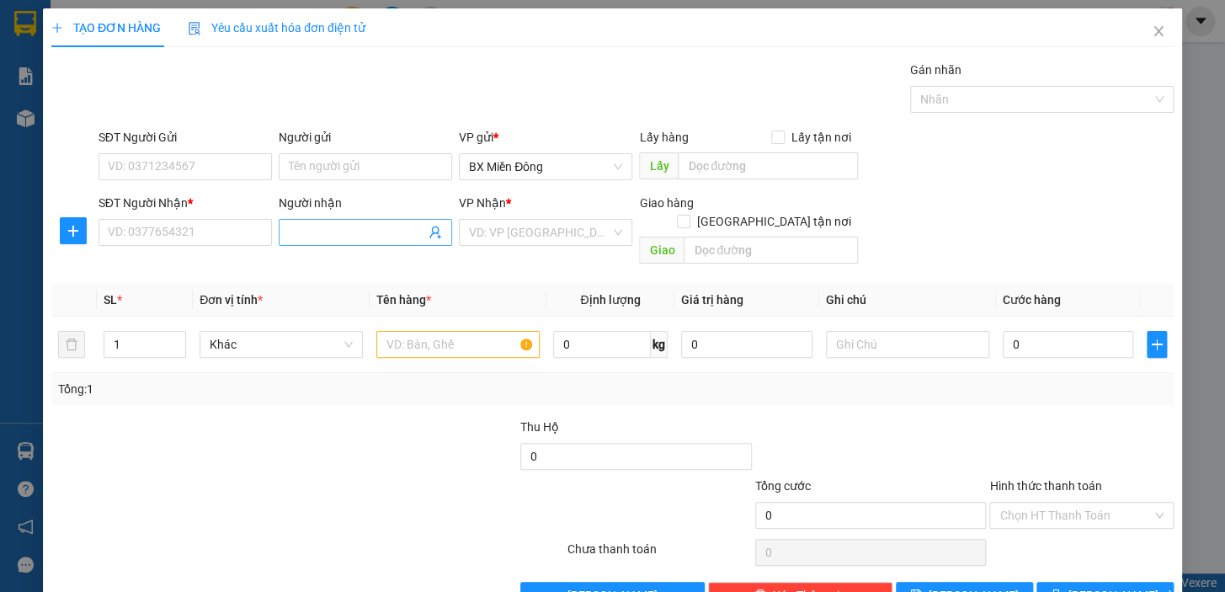
click at [295, 238] on input "Người nhận" at bounding box center [357, 232] width 136 height 19
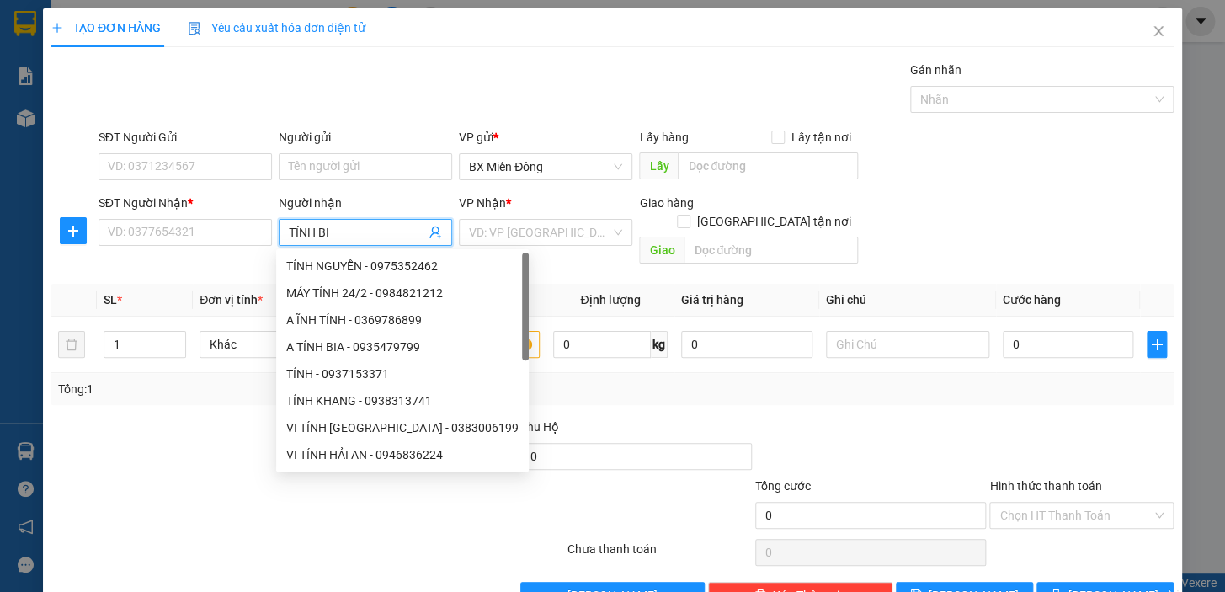
type input "TÍNH BIA"
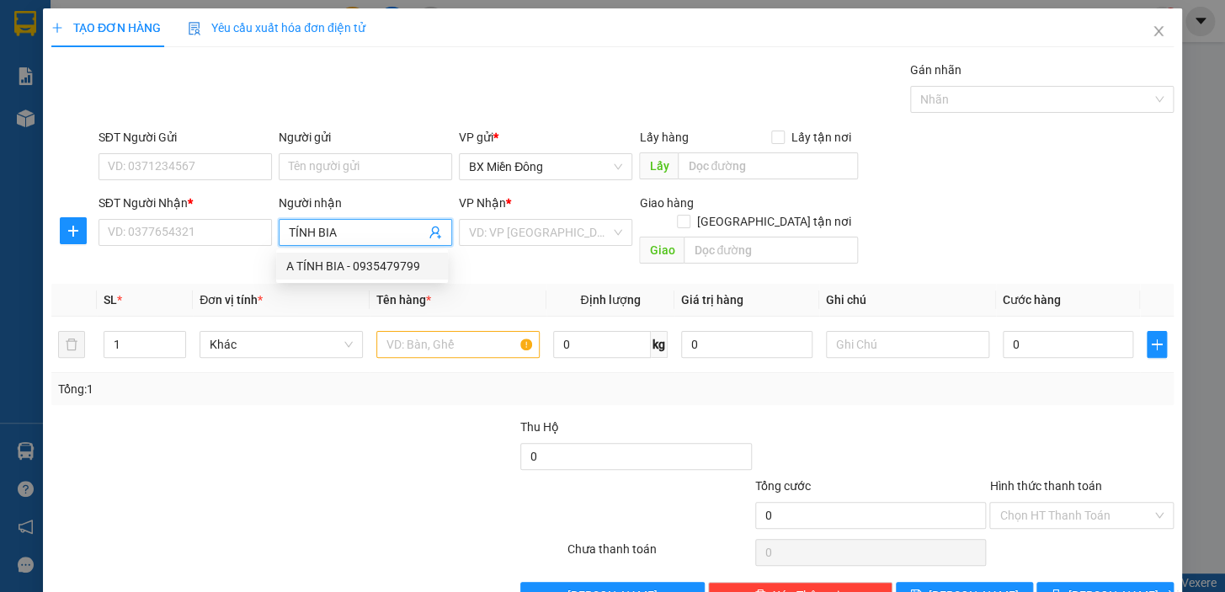
click at [380, 274] on div "A TÍNH BIA - 0935479799" at bounding box center [362, 266] width 152 height 19
type input "0935479799"
type input "A TÍNH BIA"
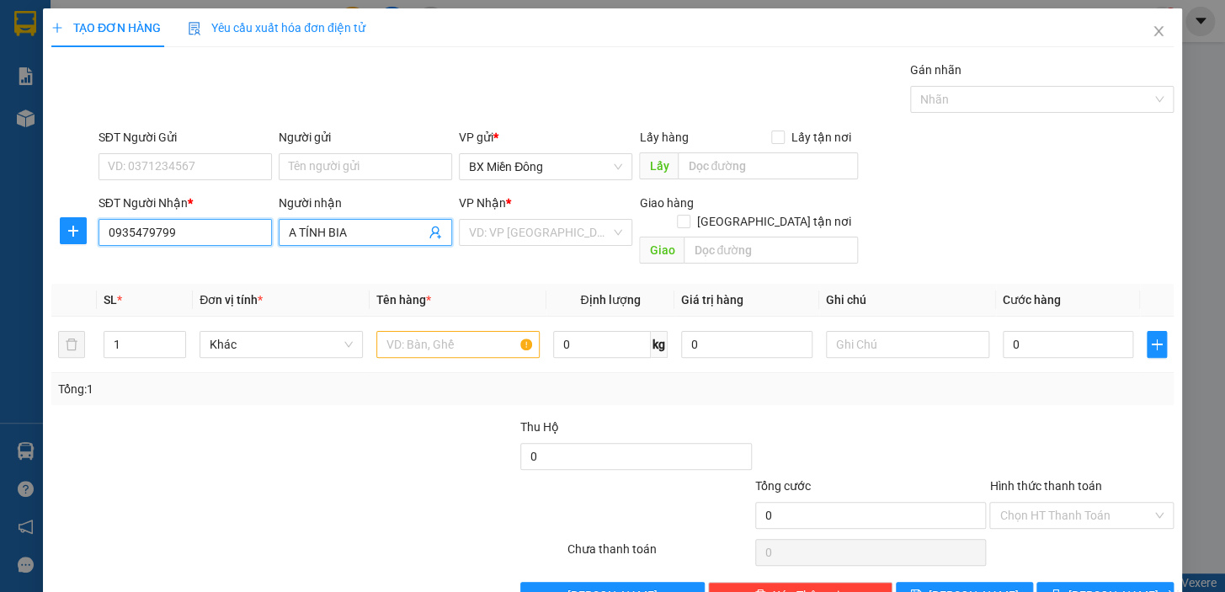
click at [150, 236] on input "0935479799" at bounding box center [184, 232] width 173 height 27
type input "0935478799"
click at [244, 270] on div "0935478799 - ANH TÍNH" at bounding box center [184, 266] width 152 height 19
type input "ANH TÍNH"
type input "160.000"
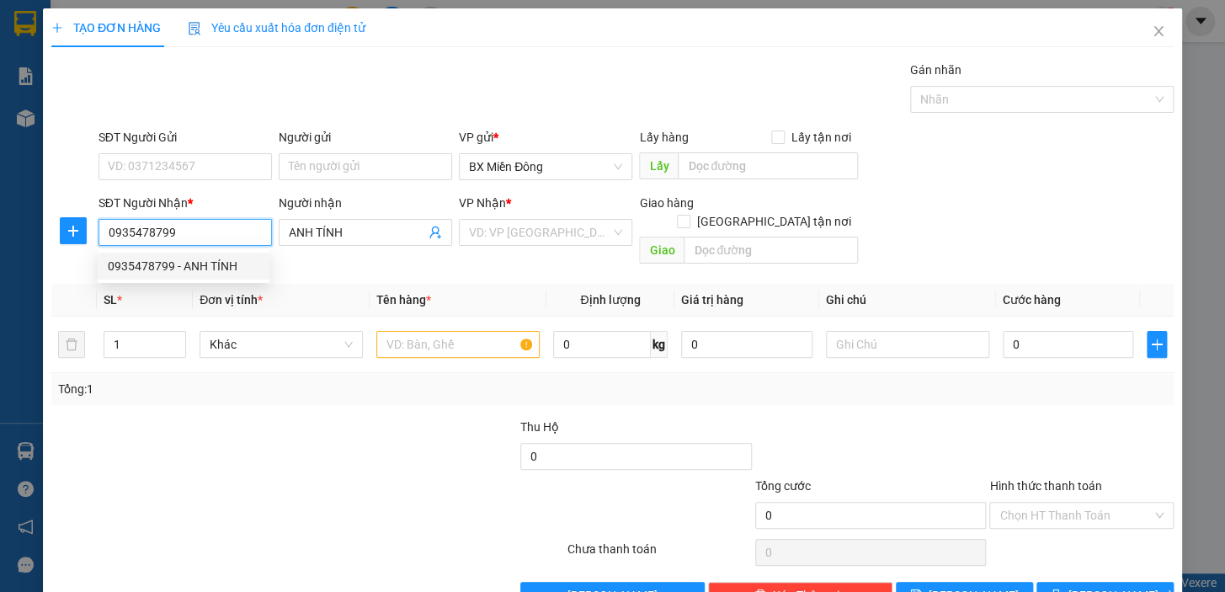
type input "160.000"
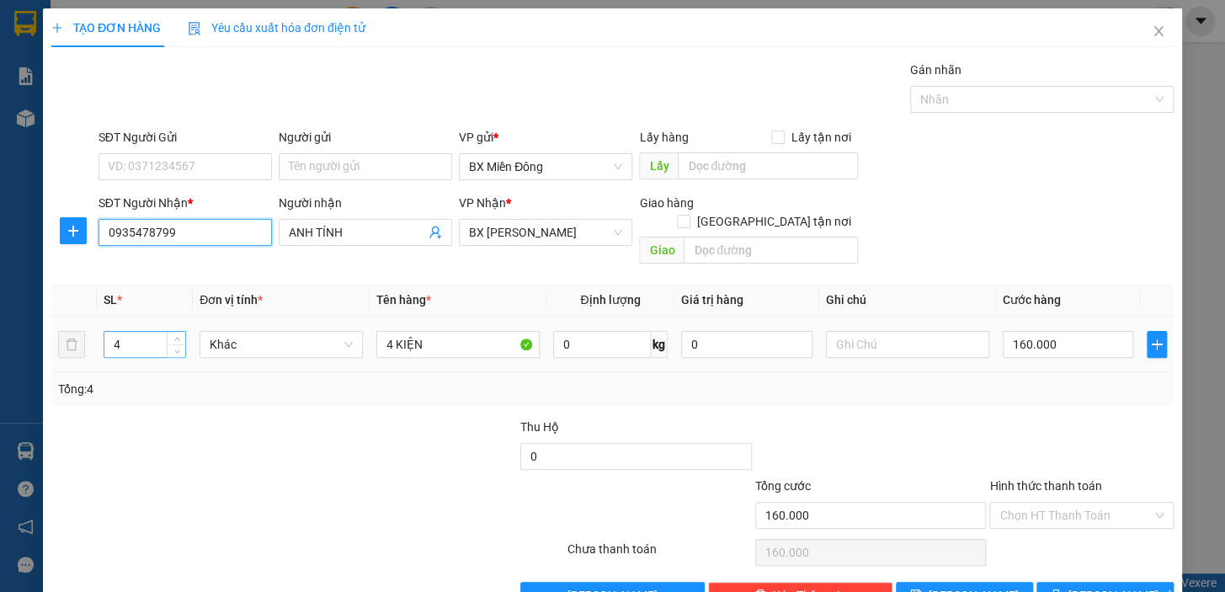
type input "0935478799"
drag, startPoint x: 143, startPoint y: 324, endPoint x: 0, endPoint y: 321, distance: 143.2
click at [0, 326] on div "TẠO ĐƠN HÀNG Yêu cầu xuất hóa đơn điện tử Transit Pickup Surcharge Ids Transit …" at bounding box center [612, 296] width 1225 height 592
type input "3"
type input "3 KIỆN"
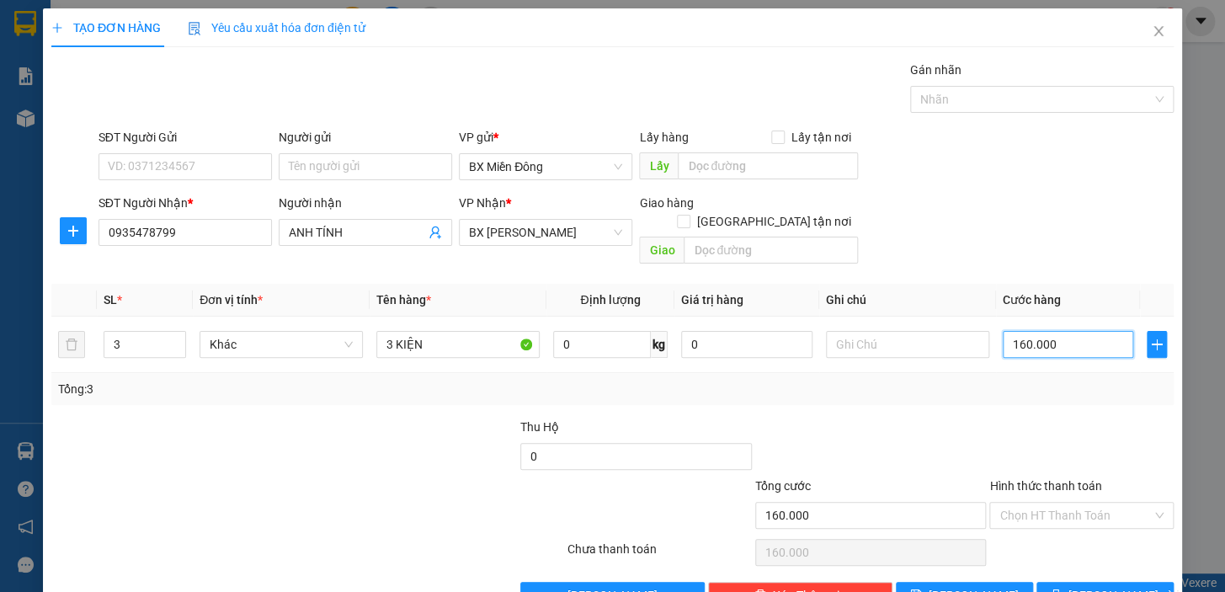
type input "2"
type input "22"
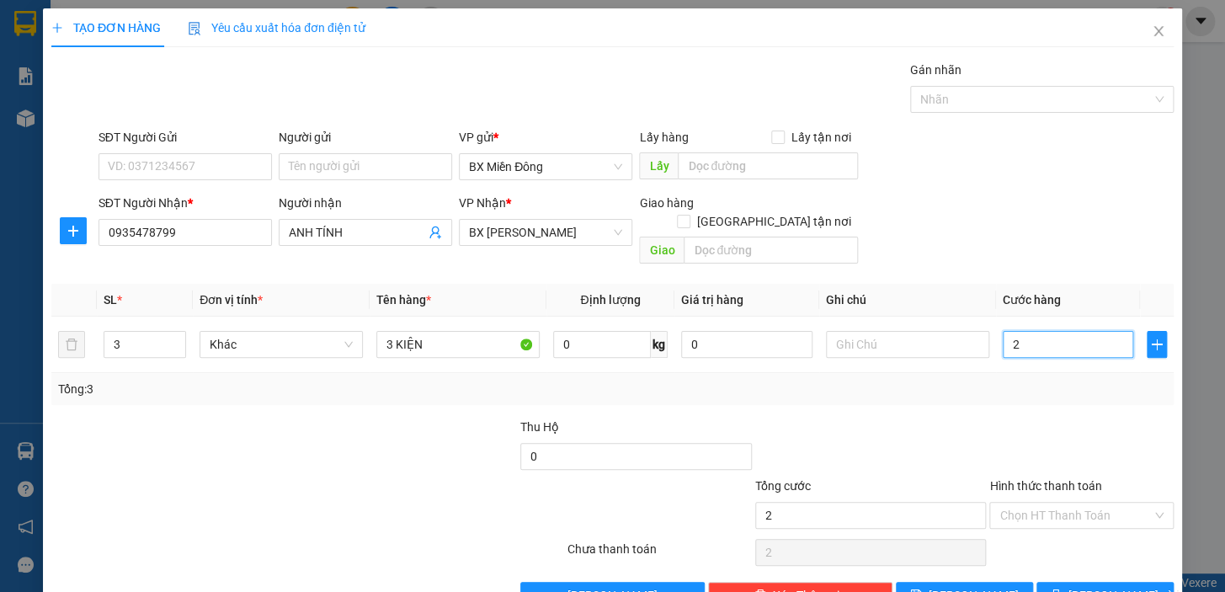
type input "22"
type input "220"
type input "220.000"
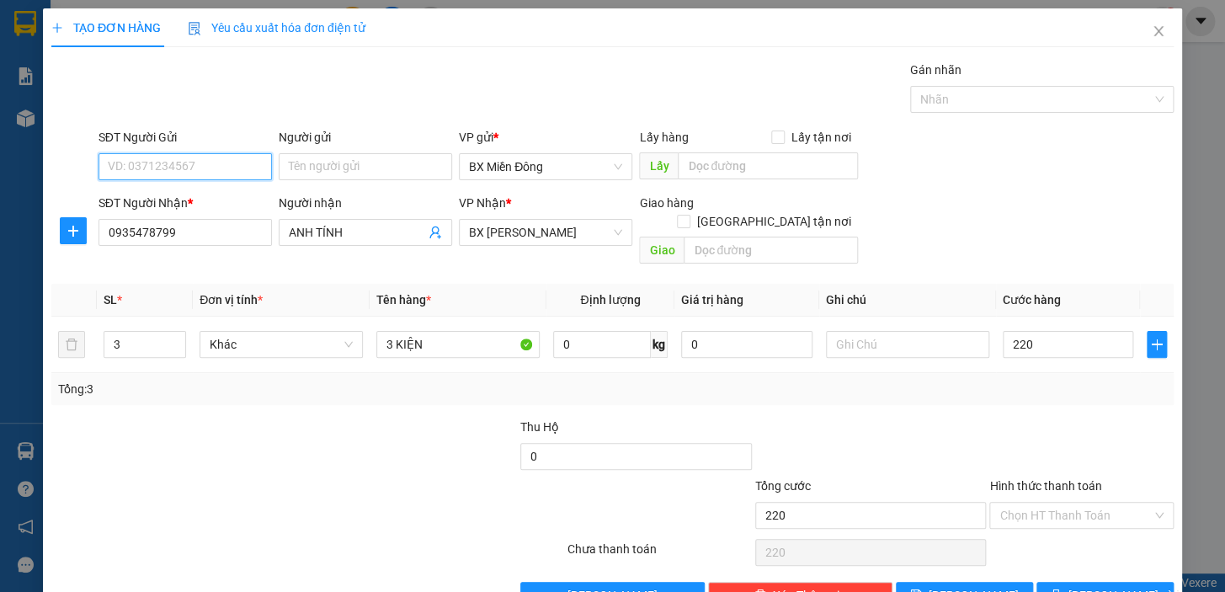
type input "220.000"
click at [179, 176] on input "SĐT Người Gửi" at bounding box center [184, 166] width 173 height 27
type input "0"
type input "0937299994"
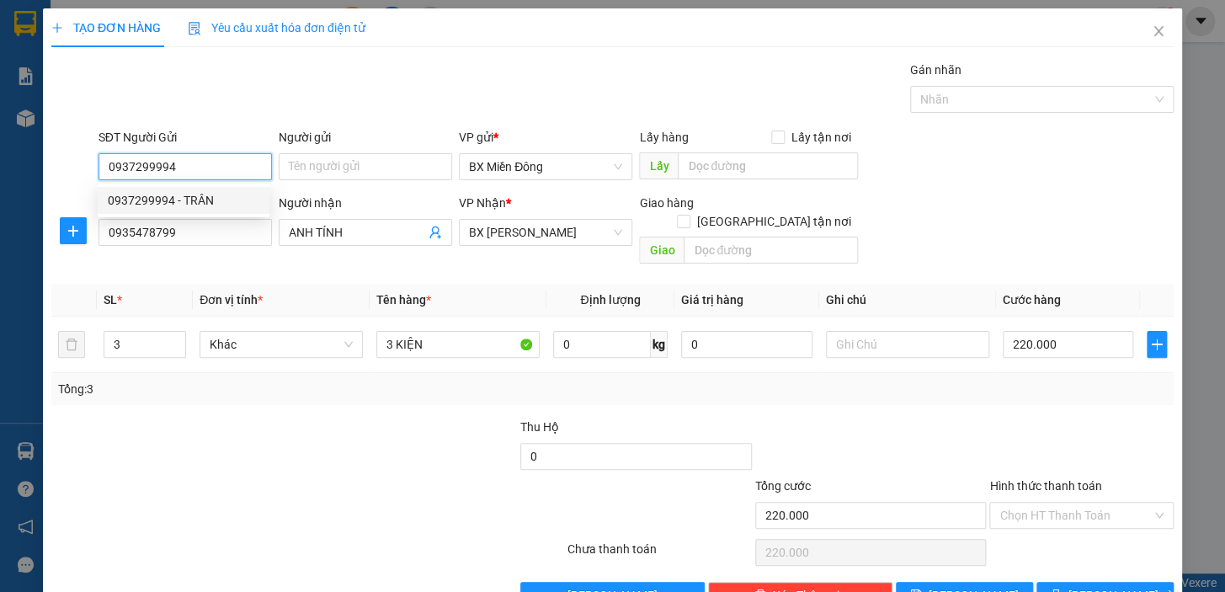
click at [184, 205] on div "0937299994 - TRÂN" at bounding box center [184, 200] width 152 height 19
type input "TRÂN"
type input "140.000"
type input "0937299994"
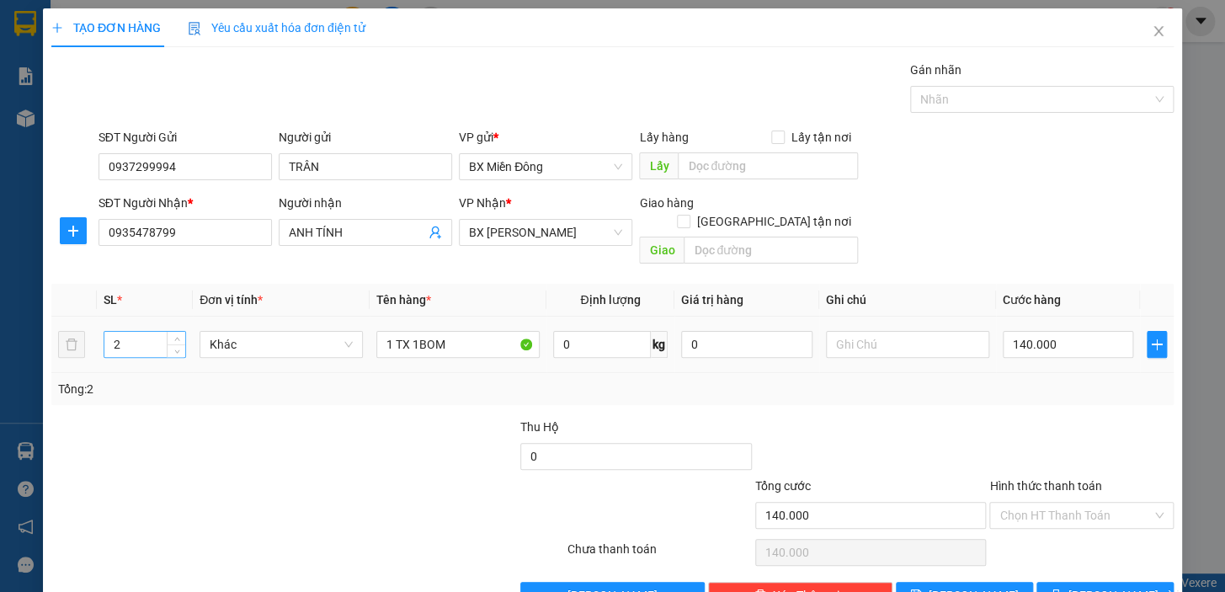
click at [146, 332] on input "2" at bounding box center [144, 344] width 81 height 25
type input "1"
type input "3"
type input "3 KIỆN"
type input "2"
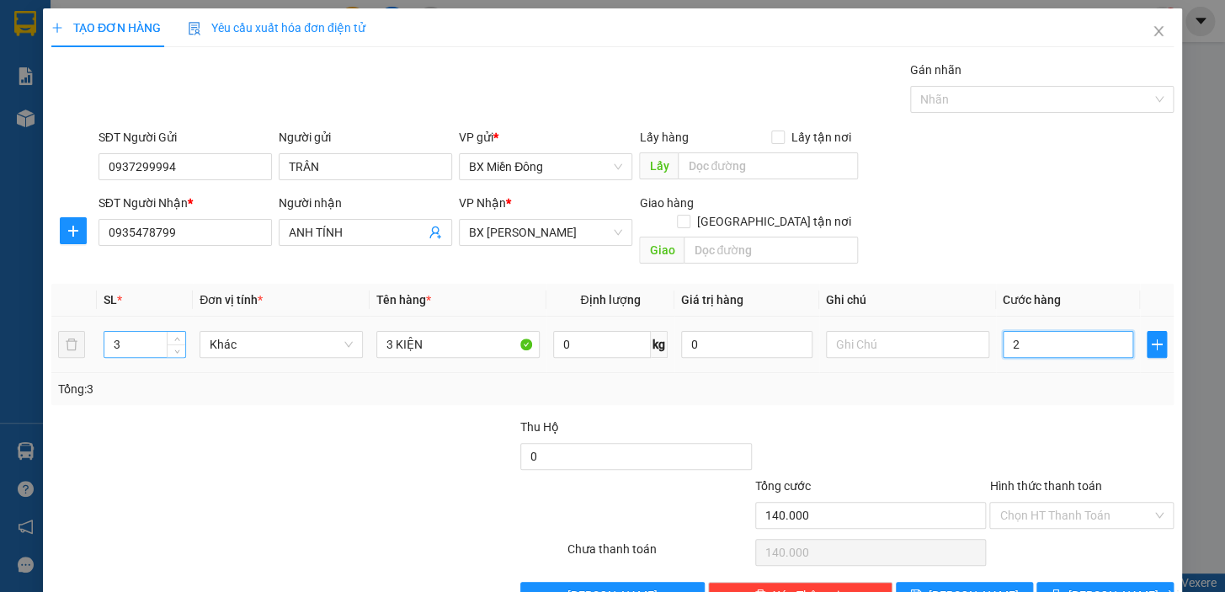
type input "2"
type input "22"
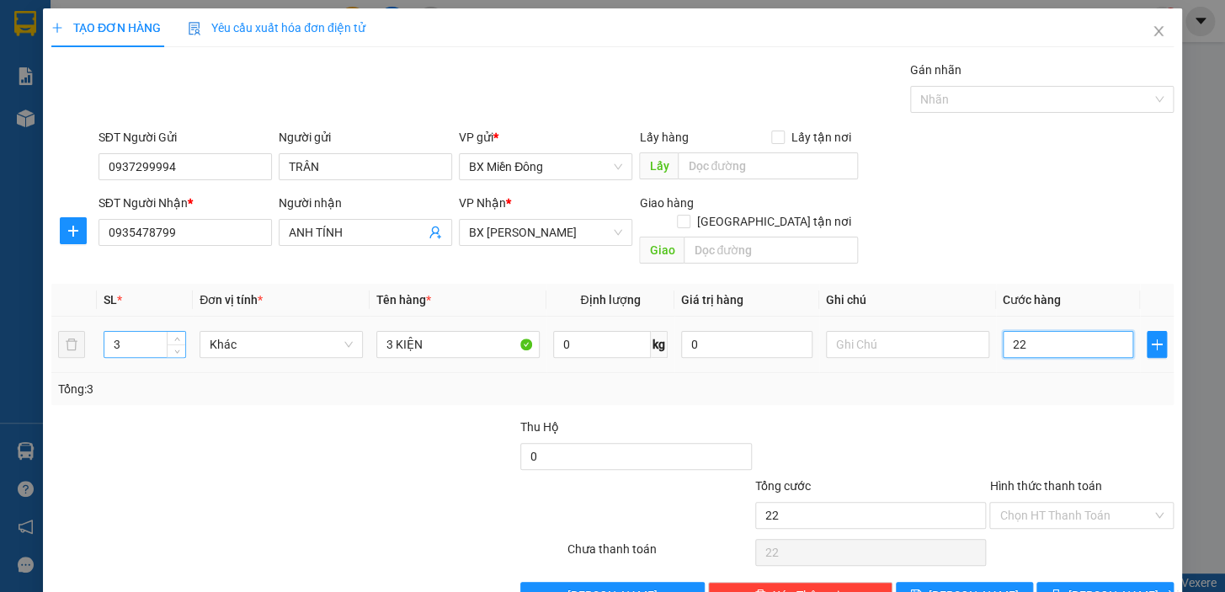
type input "220"
type input "220.000"
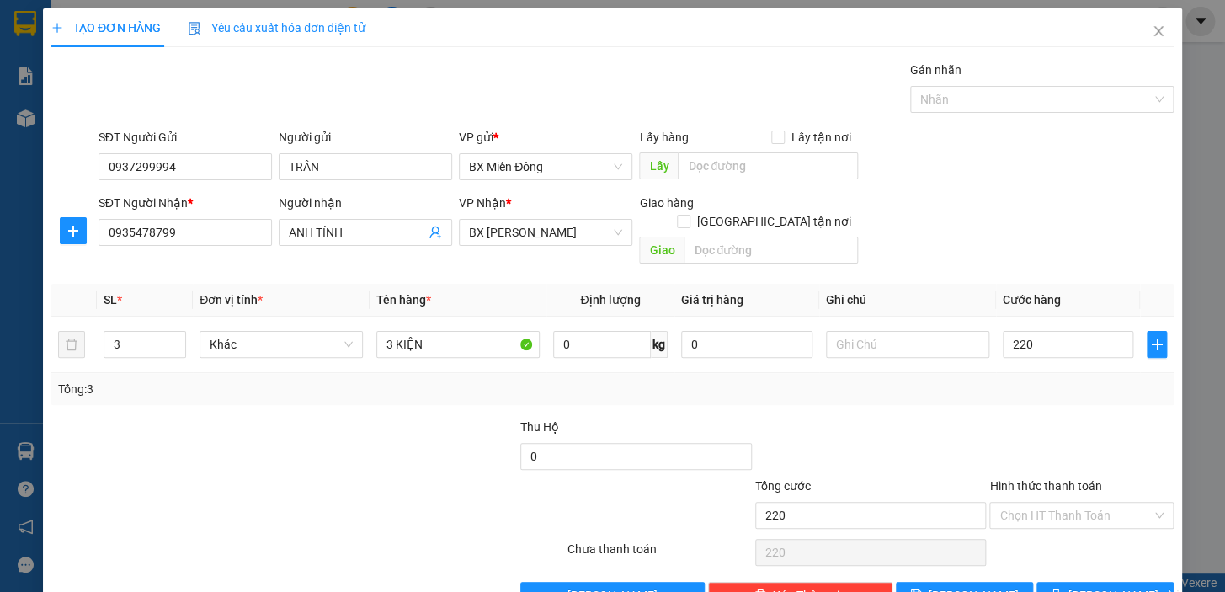
type input "220.000"
click at [987, 423] on div at bounding box center [1081, 447] width 188 height 59
click at [1120, 586] on span "[PERSON_NAME] và In" at bounding box center [1127, 595] width 118 height 19
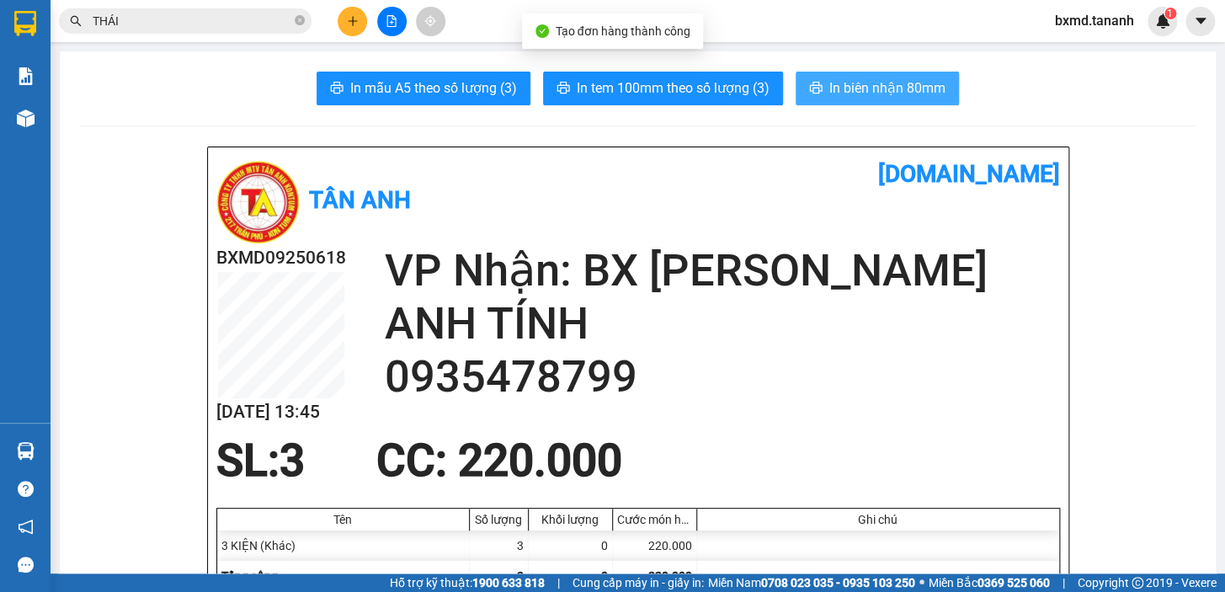
click at [908, 91] on span "In biên nhận 80mm" at bounding box center [887, 87] width 116 height 21
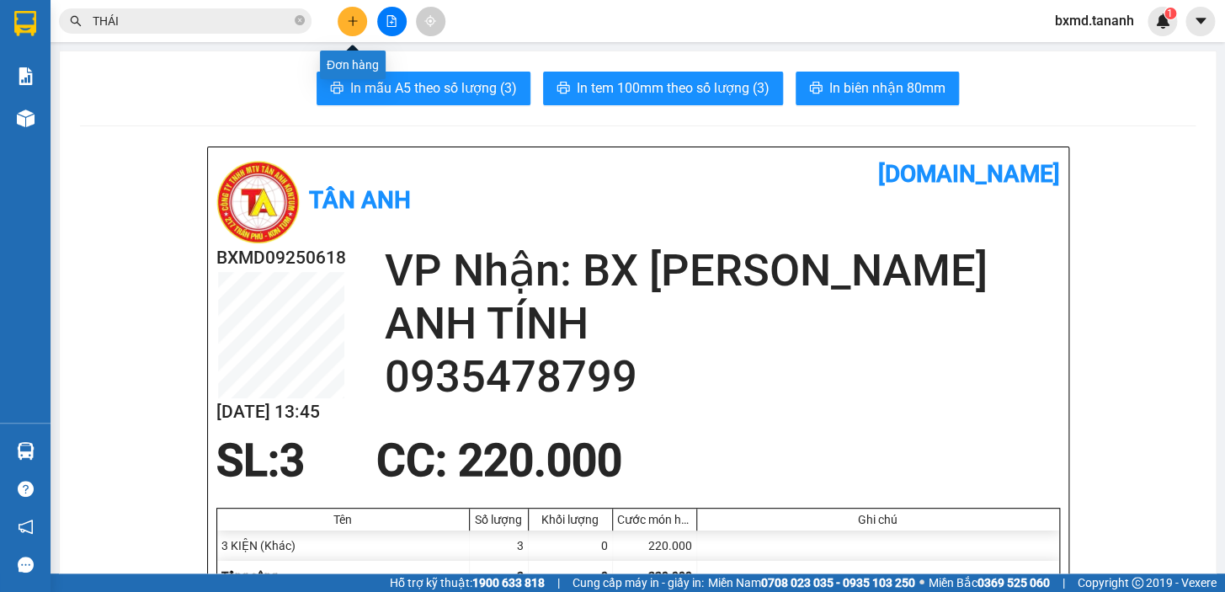
click at [354, 18] on icon "plus" at bounding box center [353, 21] width 12 height 12
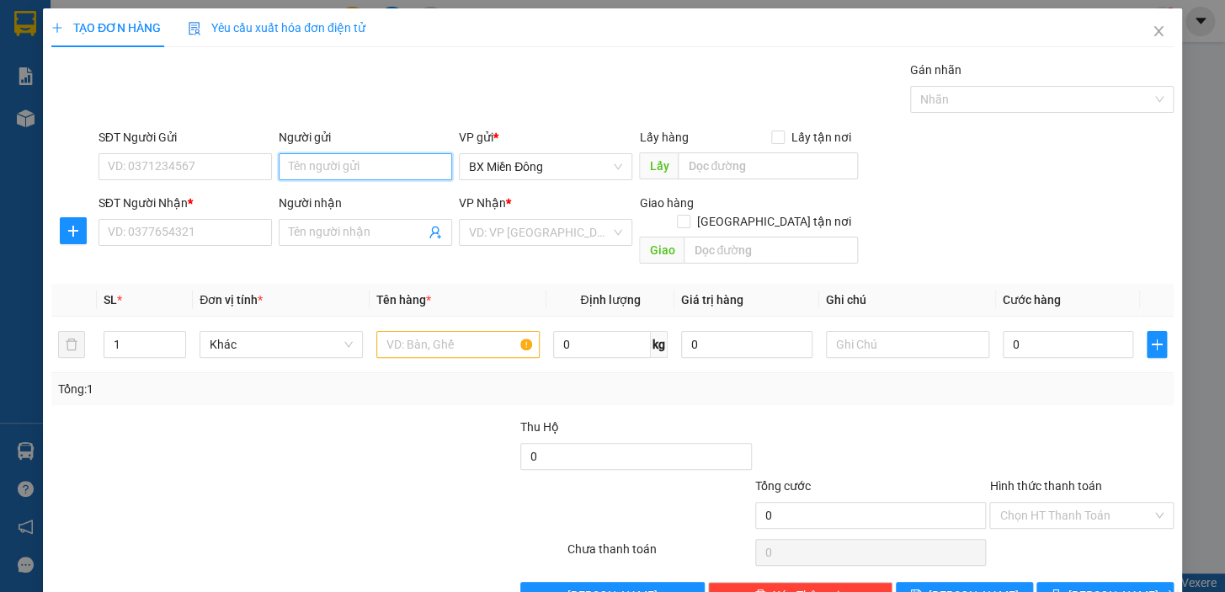
click at [344, 160] on input "Người gửi" at bounding box center [365, 166] width 173 height 27
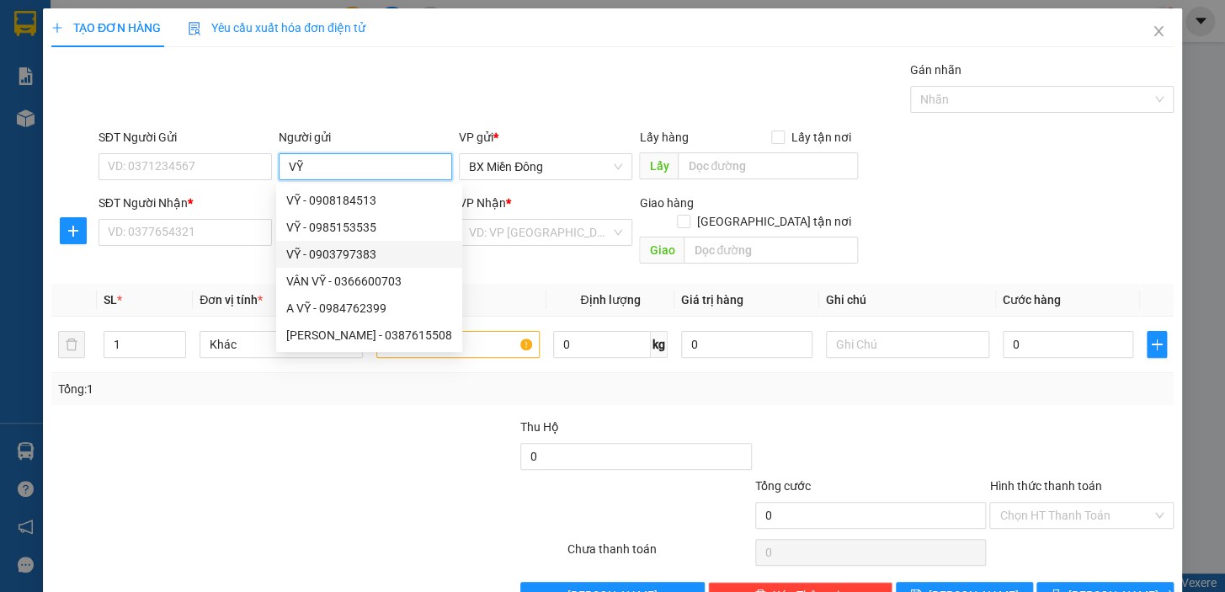
scroll to position [30, 0]
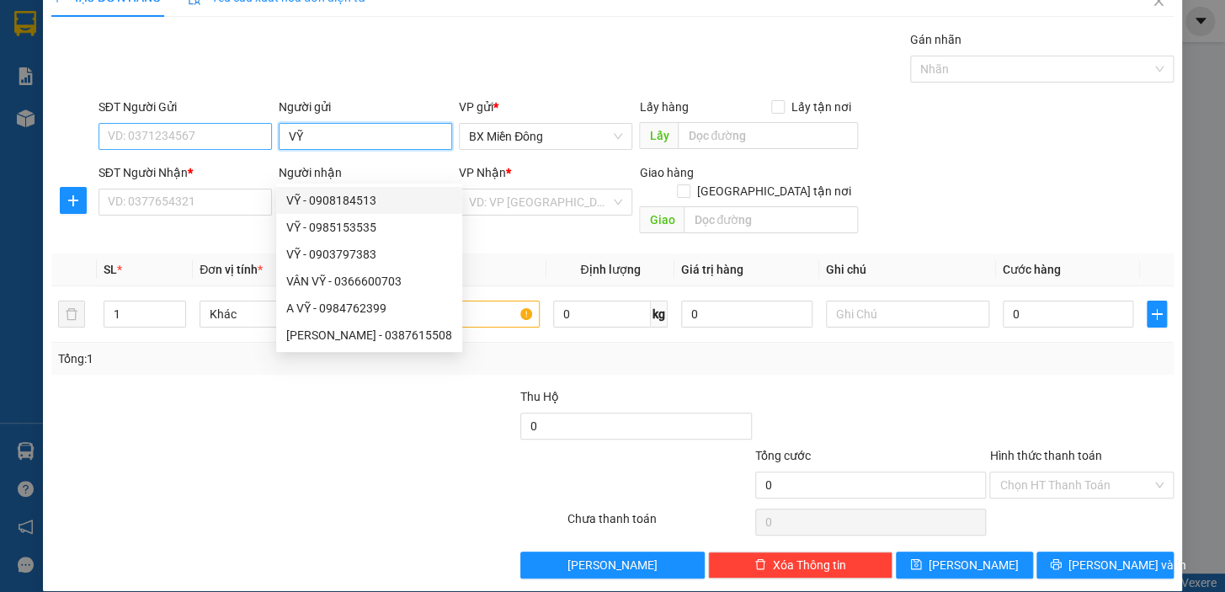
type input "VỸ"
click at [156, 130] on input "SĐT Người Gửi" at bounding box center [184, 136] width 173 height 27
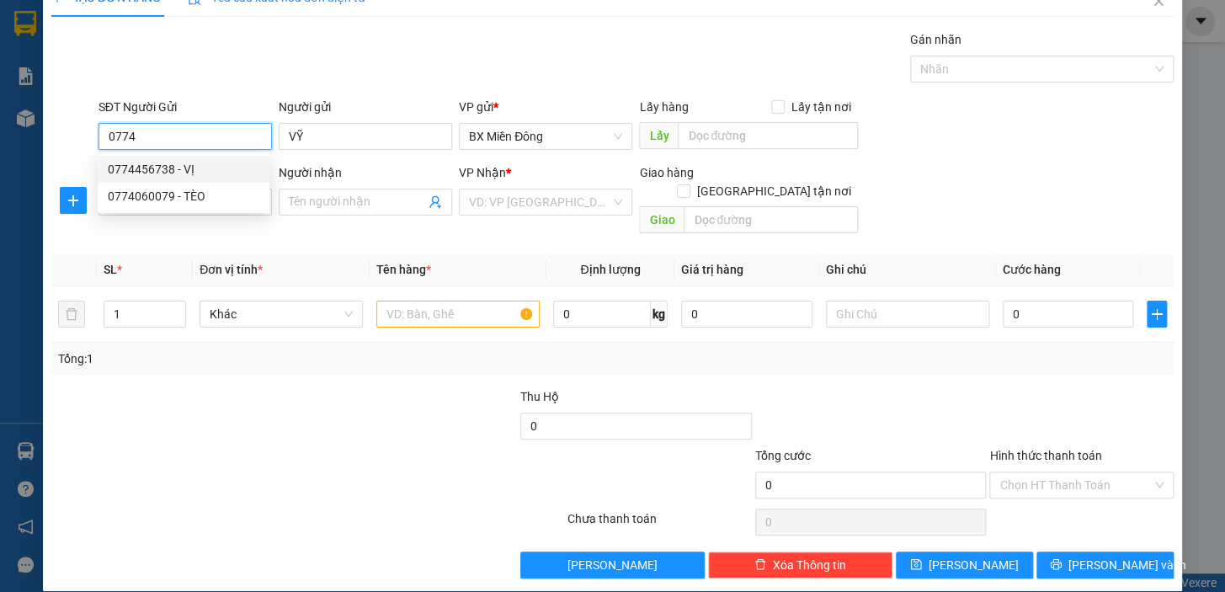
click at [168, 168] on div "0774456738 - VỊ" at bounding box center [184, 169] width 152 height 19
type input "0774456738"
type input "VỊ"
type input "0905039199"
type input "NGHĨA"
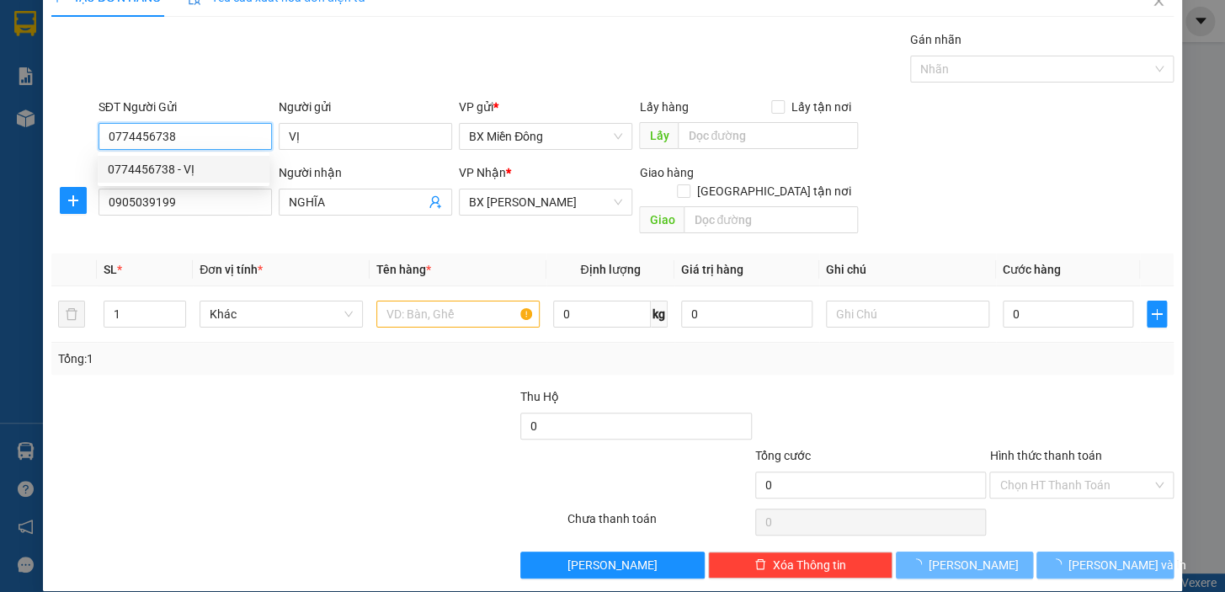
type input "50.000"
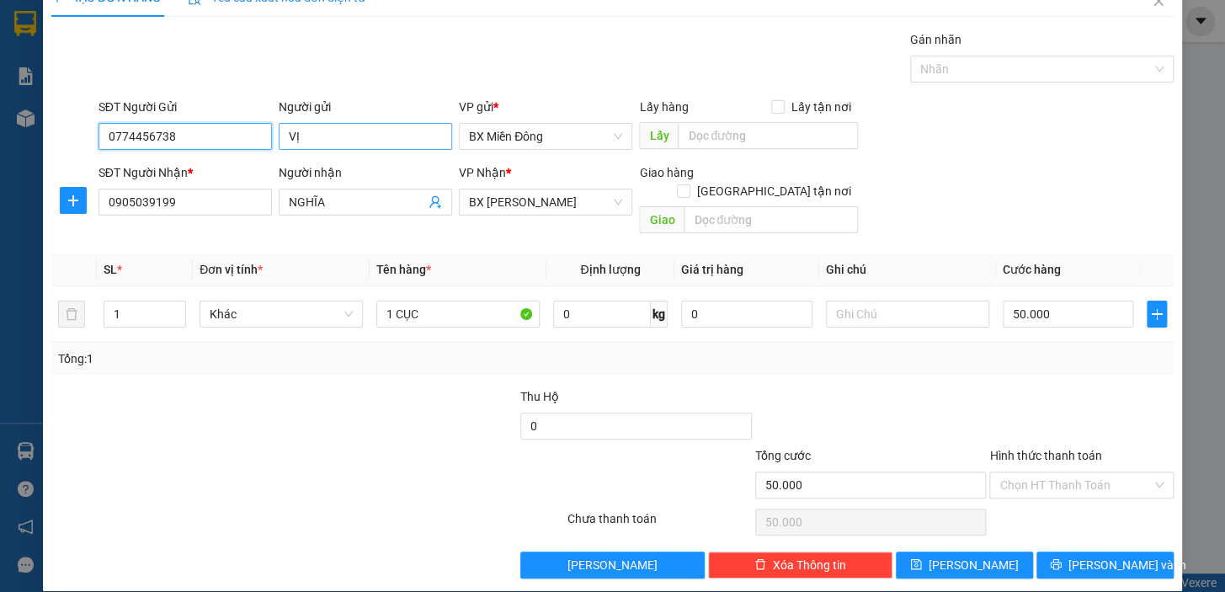
type input "0774456738"
click at [340, 143] on input "VỊ" at bounding box center [365, 136] width 173 height 27
type input "VỊ"
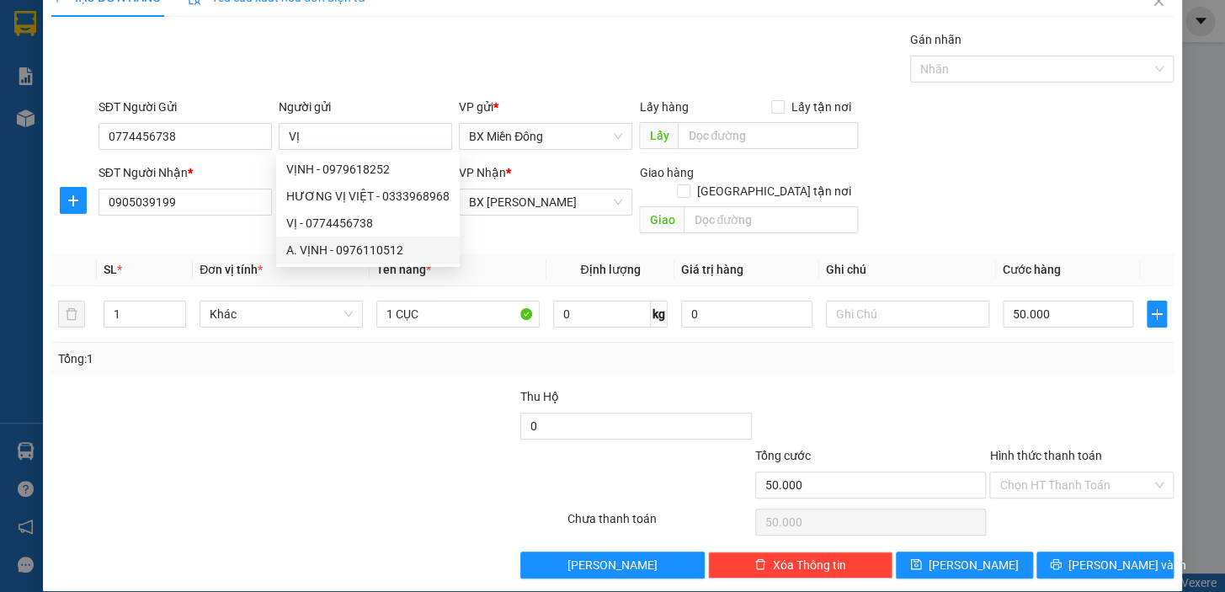
drag, startPoint x: 278, startPoint y: 474, endPoint x: 283, endPoint y: 466, distance: 9.1
click at [279, 472] on div at bounding box center [214, 475] width 328 height 59
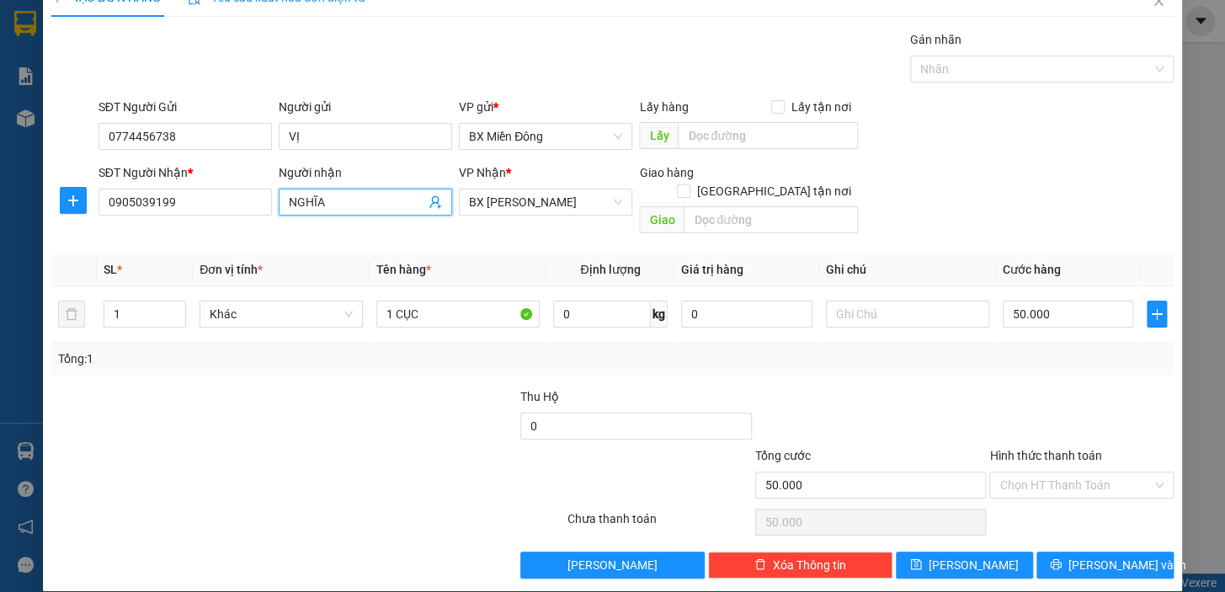
click at [357, 193] on input "NGHĨA" at bounding box center [357, 202] width 136 height 19
type input "N"
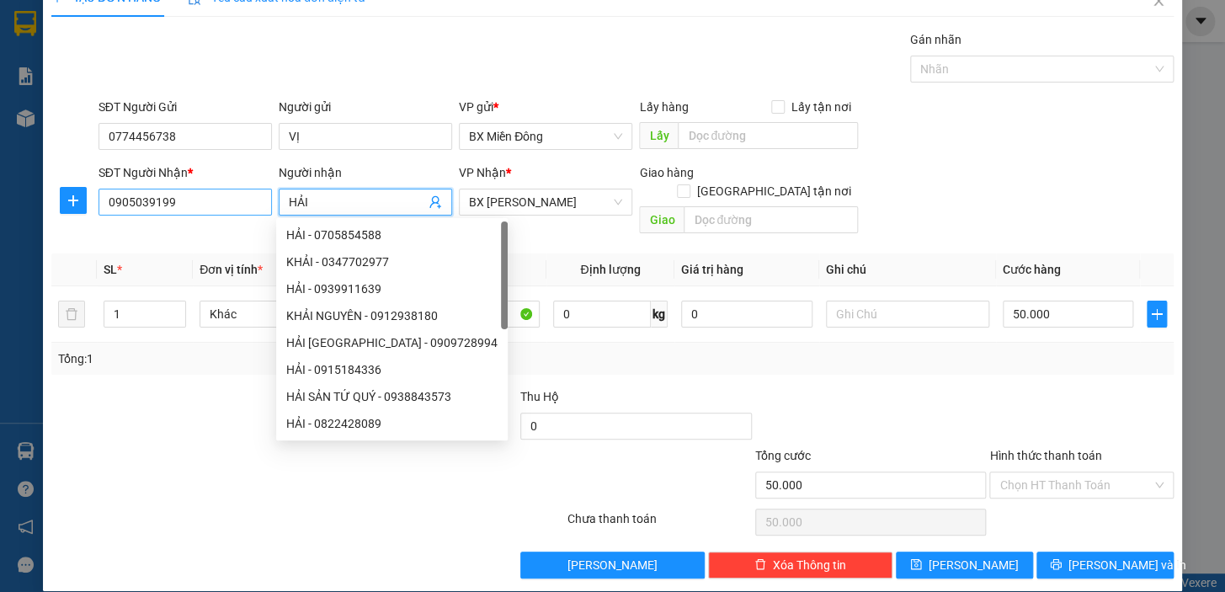
type input "HẢI"
click at [246, 200] on input "0905039199" at bounding box center [184, 202] width 173 height 27
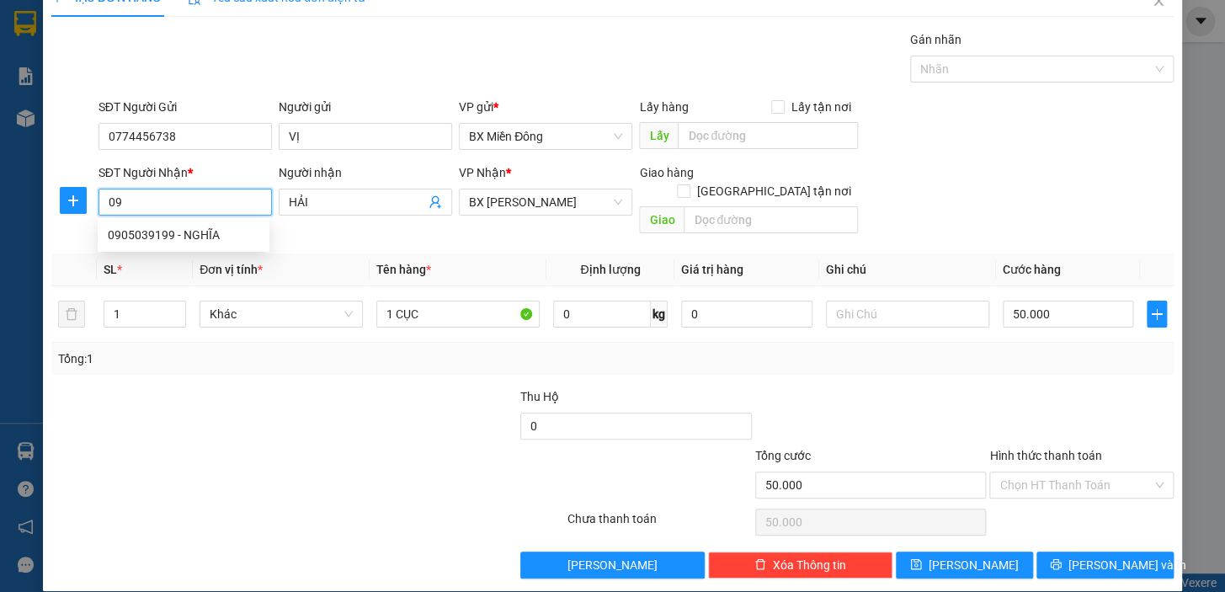
type input "0"
type input "0985550317"
click at [185, 232] on div "0985550317 - HẢI" at bounding box center [184, 235] width 152 height 19
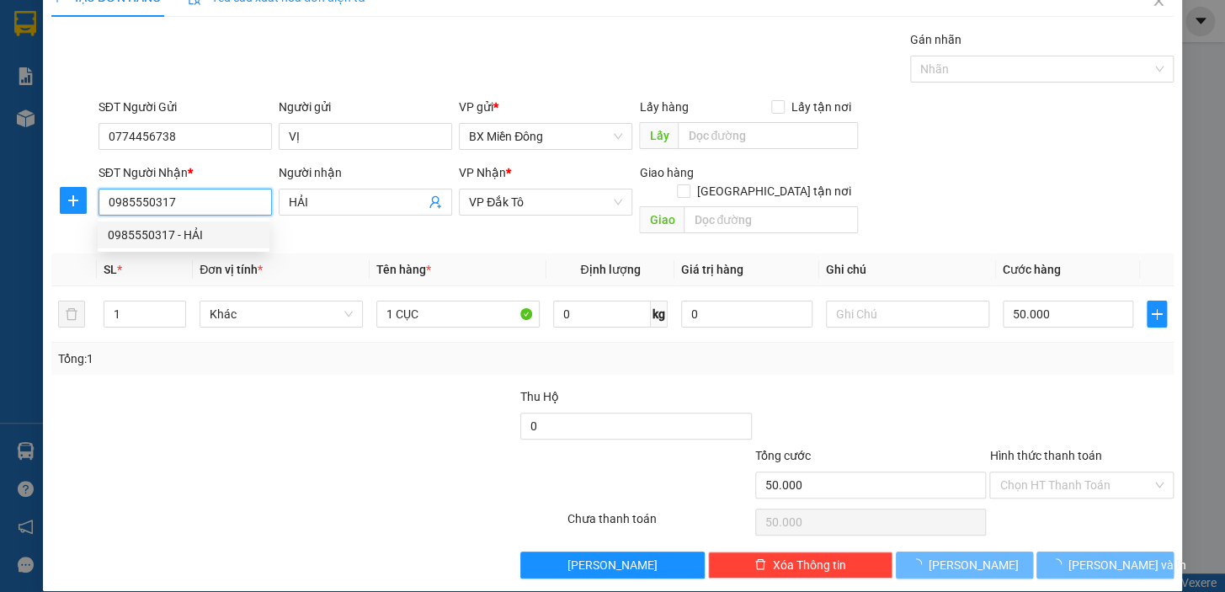
type input "100.000"
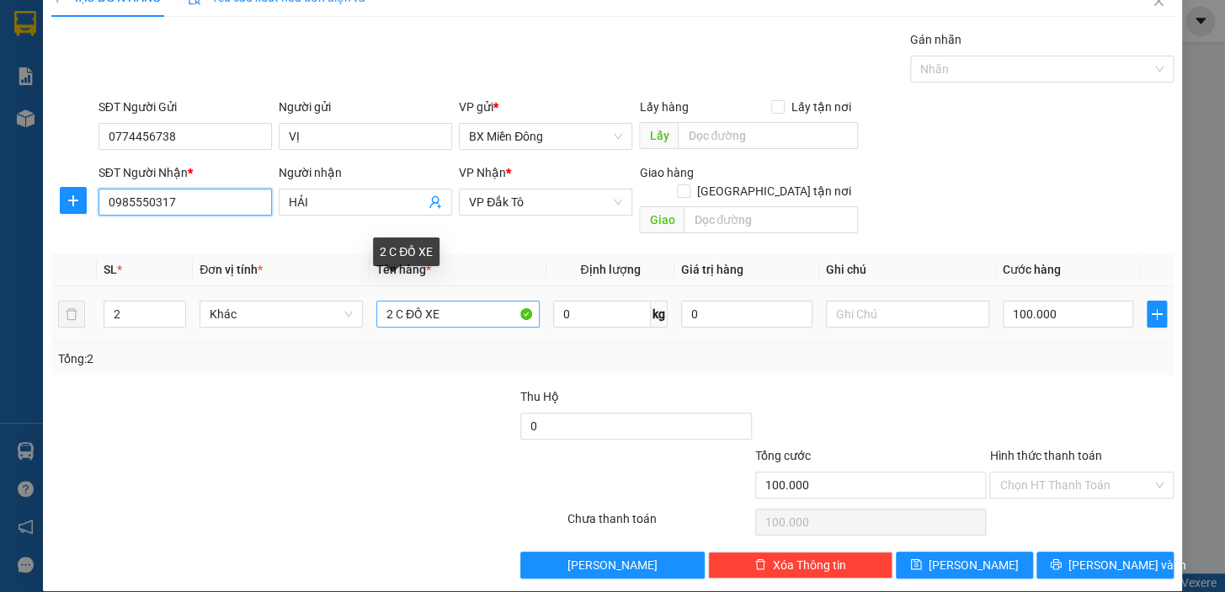
type input "0985550317"
drag, startPoint x: 446, startPoint y: 295, endPoint x: 344, endPoint y: 301, distance: 102.0
click at [344, 301] on tr "2 Khác 2 C ĐỒ XE 0 kg 0 100.000" at bounding box center [612, 314] width 1122 height 56
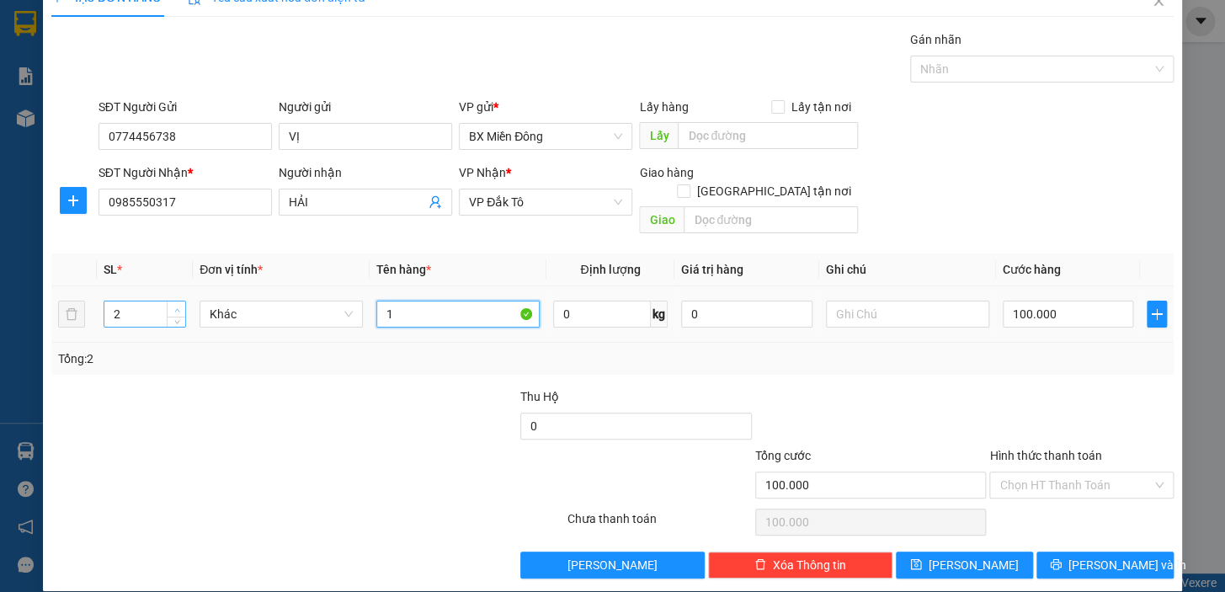
type input "1"
type input "3"
click at [172, 305] on span "up" at bounding box center [177, 310] width 10 height 10
type input "1"
click at [1062, 301] on input "100.000" at bounding box center [1068, 314] width 131 height 27
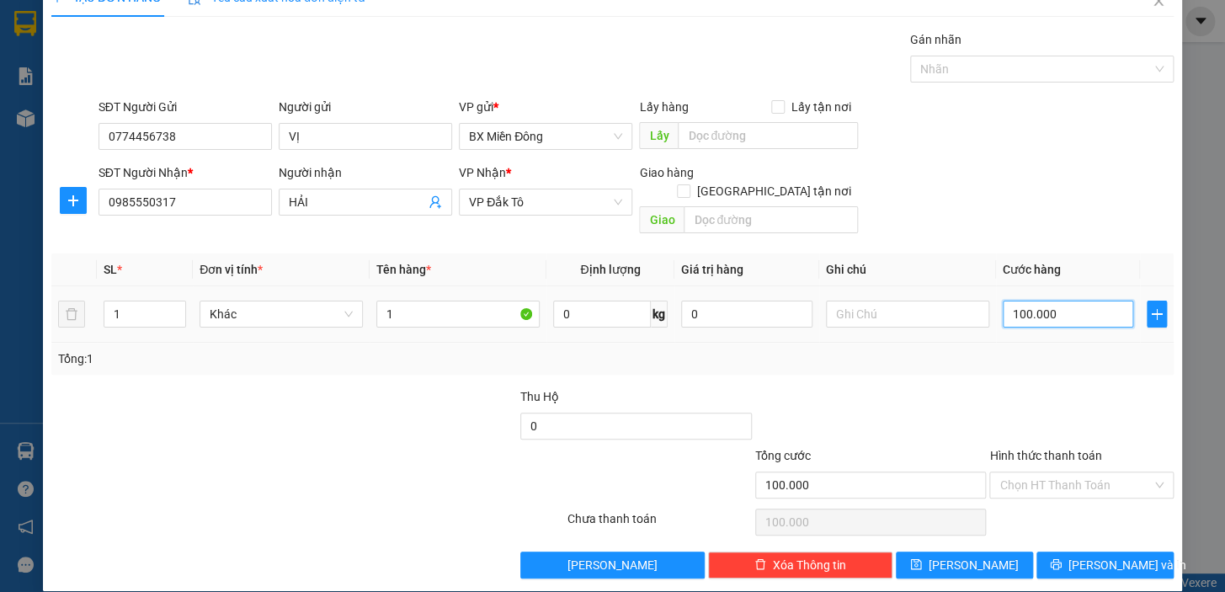
type input "0"
type input "5"
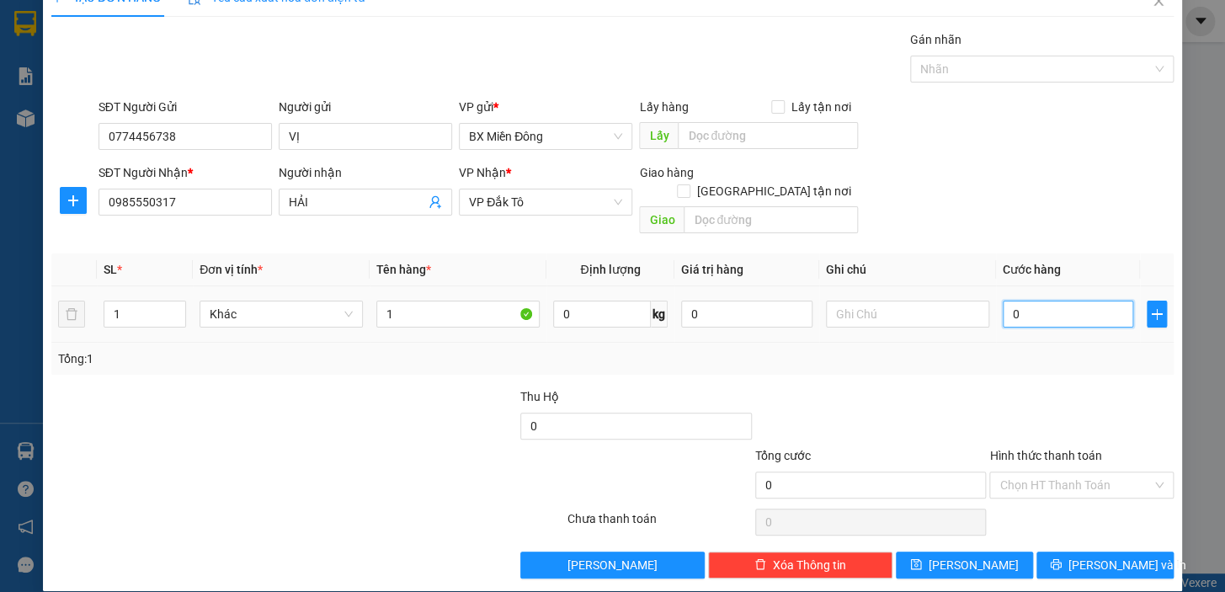
type input "05"
type input "50"
type input "050"
type input "500"
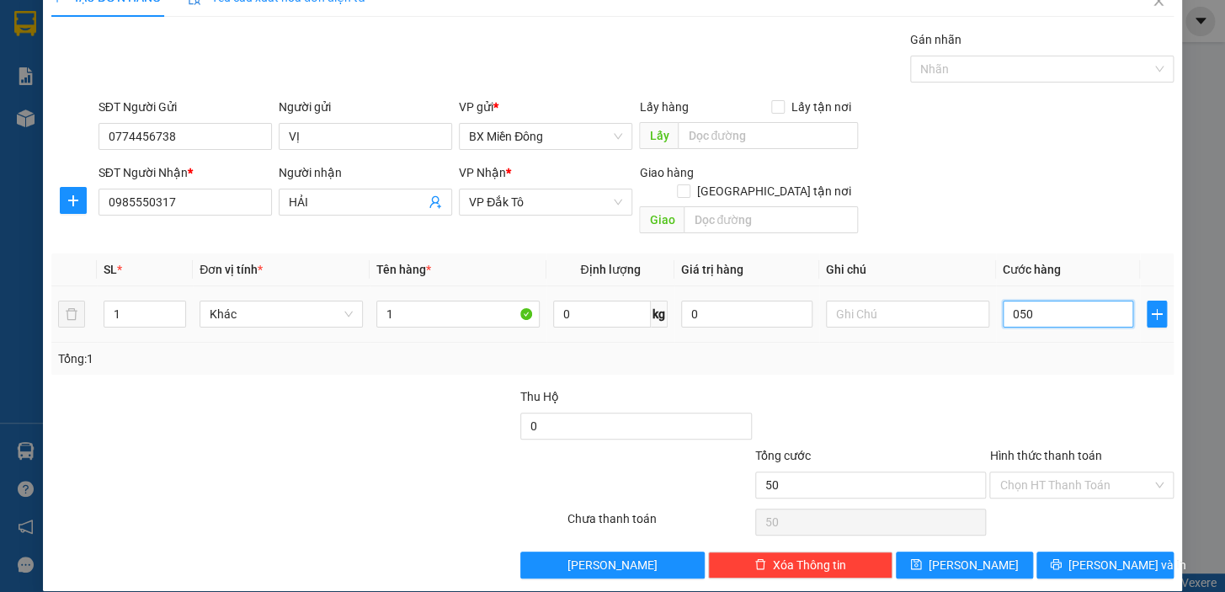
type input "500"
type input "0.500"
type input "5.000"
type input "050.000"
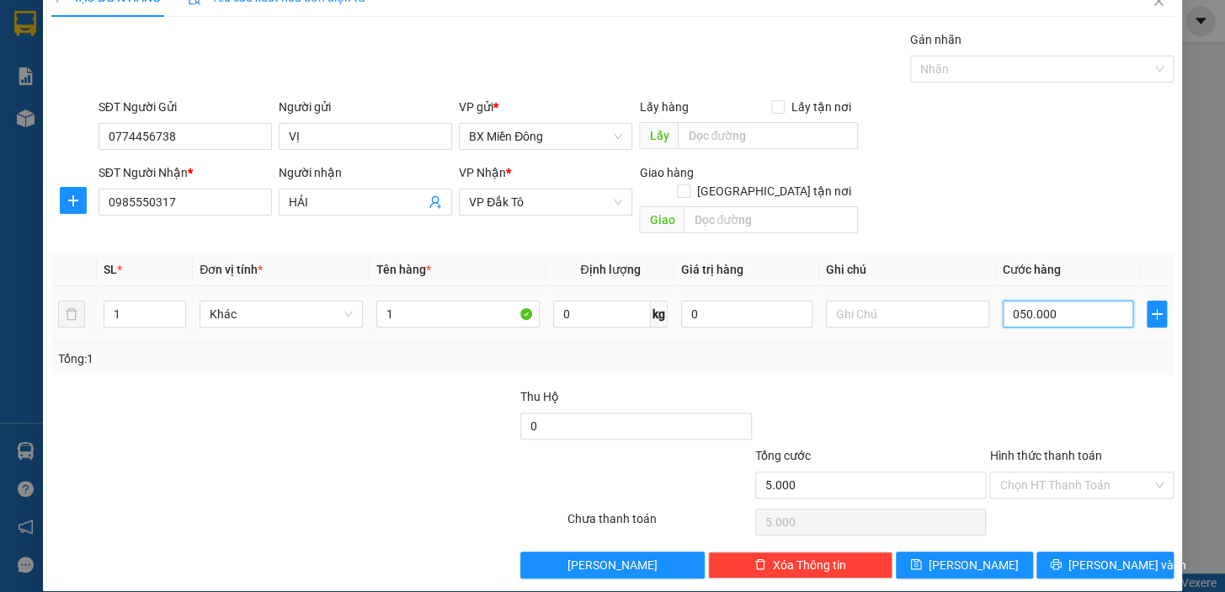
type input "50.000"
click at [1073, 552] on button "[PERSON_NAME] và In" at bounding box center [1104, 564] width 137 height 27
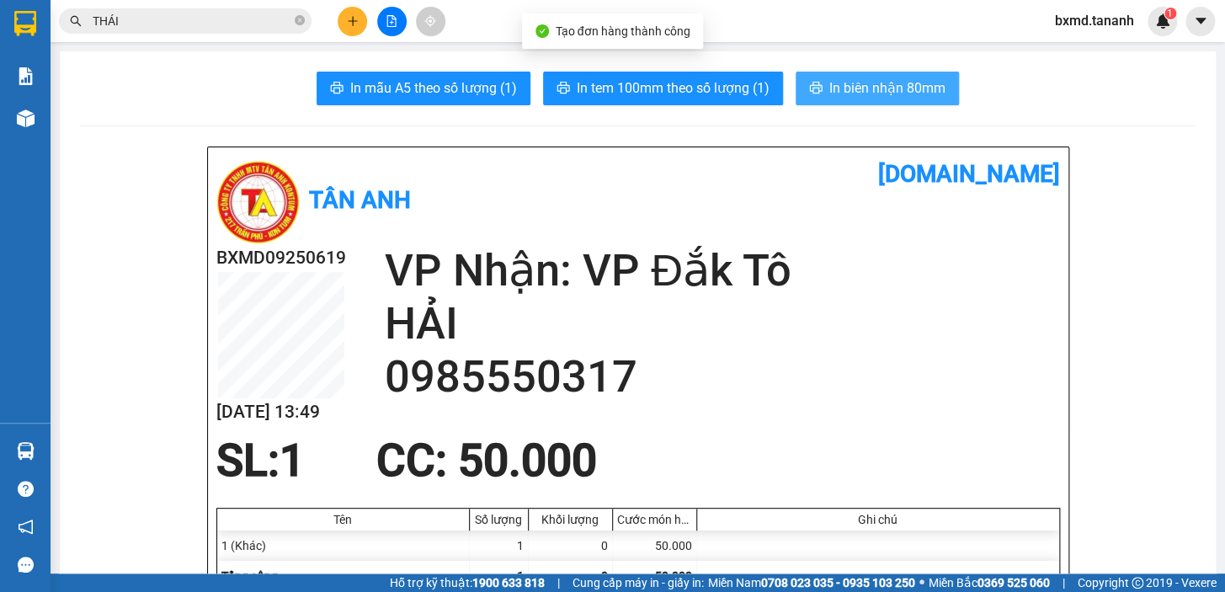
click at [872, 85] on span "In biên nhận 80mm" at bounding box center [887, 87] width 116 height 21
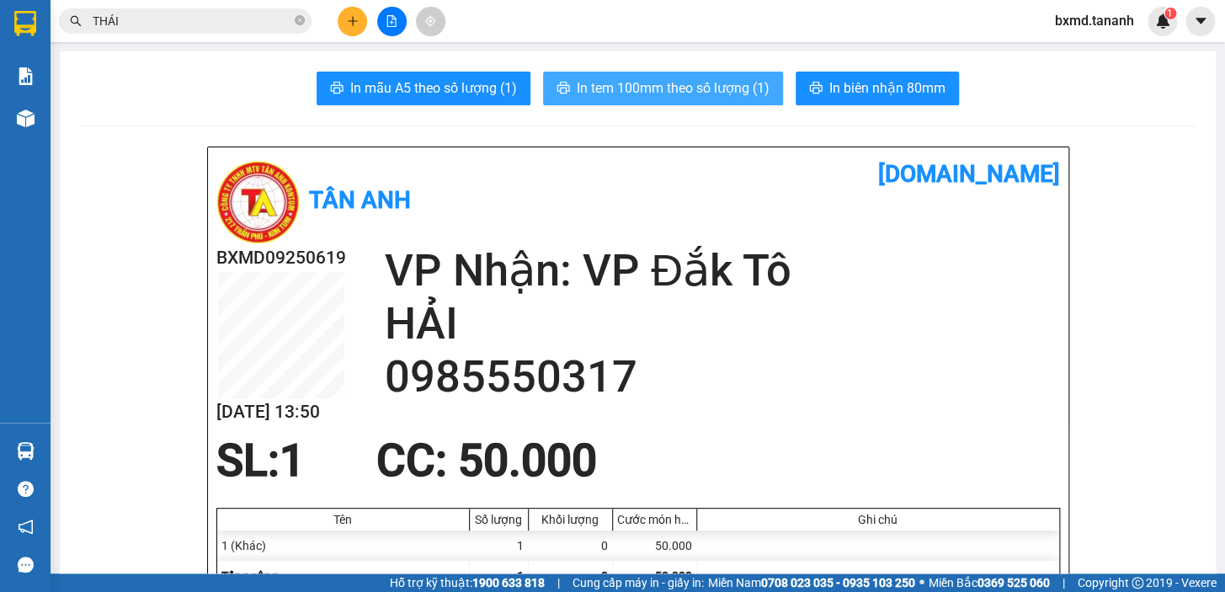
click at [652, 89] on span "In tem 100mm theo số lượng (1)" at bounding box center [673, 87] width 193 height 21
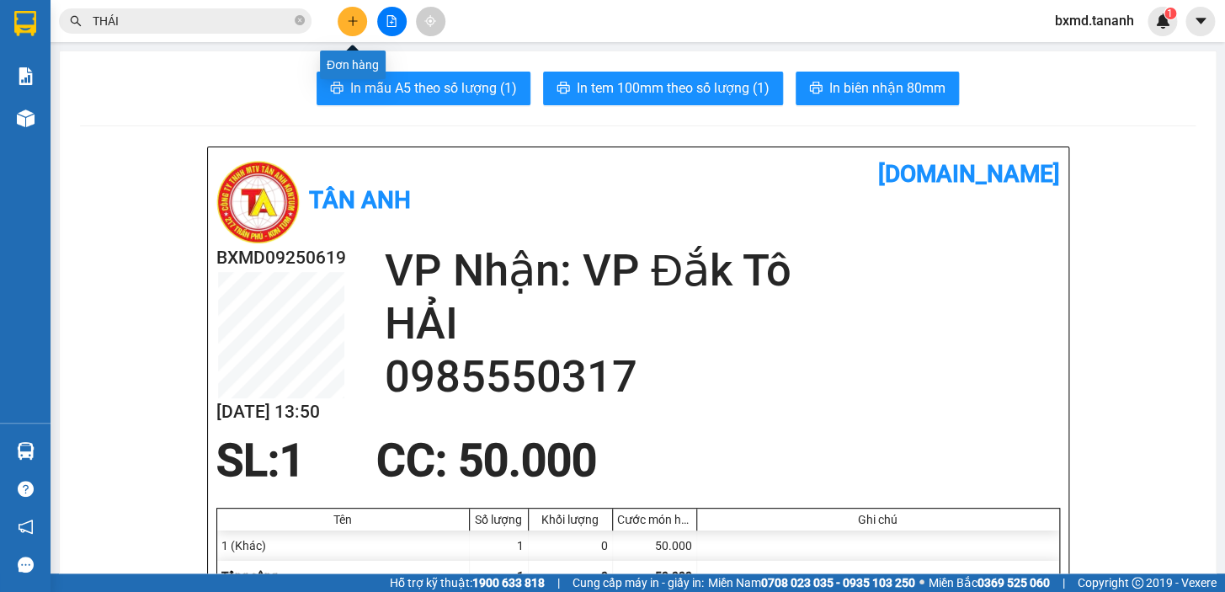
click at [357, 24] on icon "plus" at bounding box center [353, 21] width 12 height 12
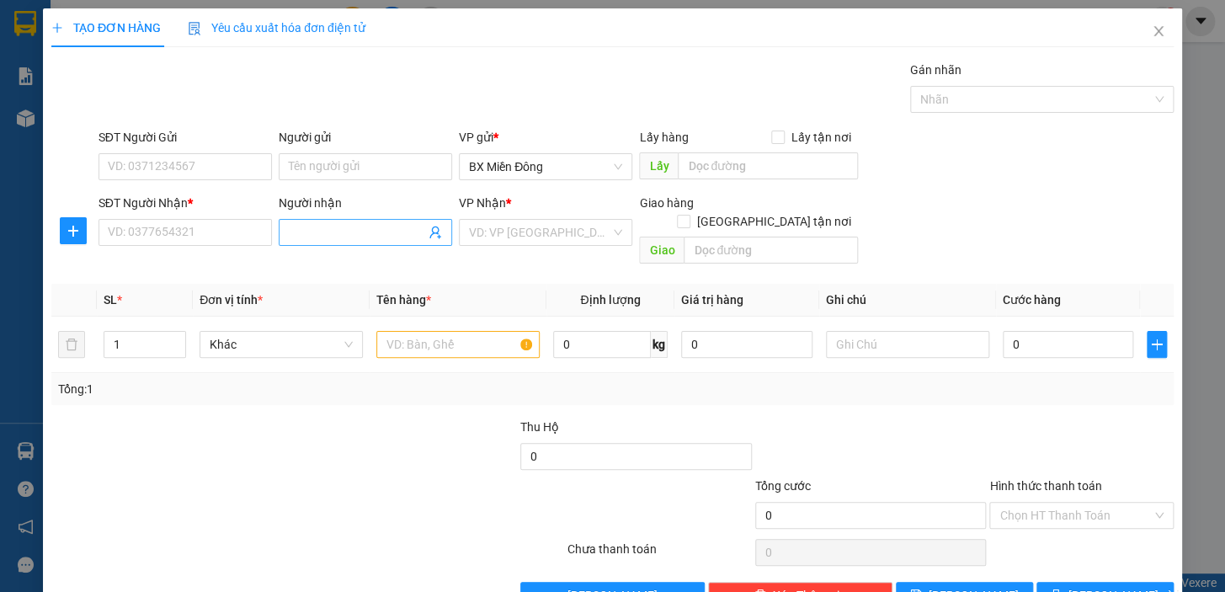
click at [325, 232] on input "Người nhận" at bounding box center [357, 232] width 136 height 19
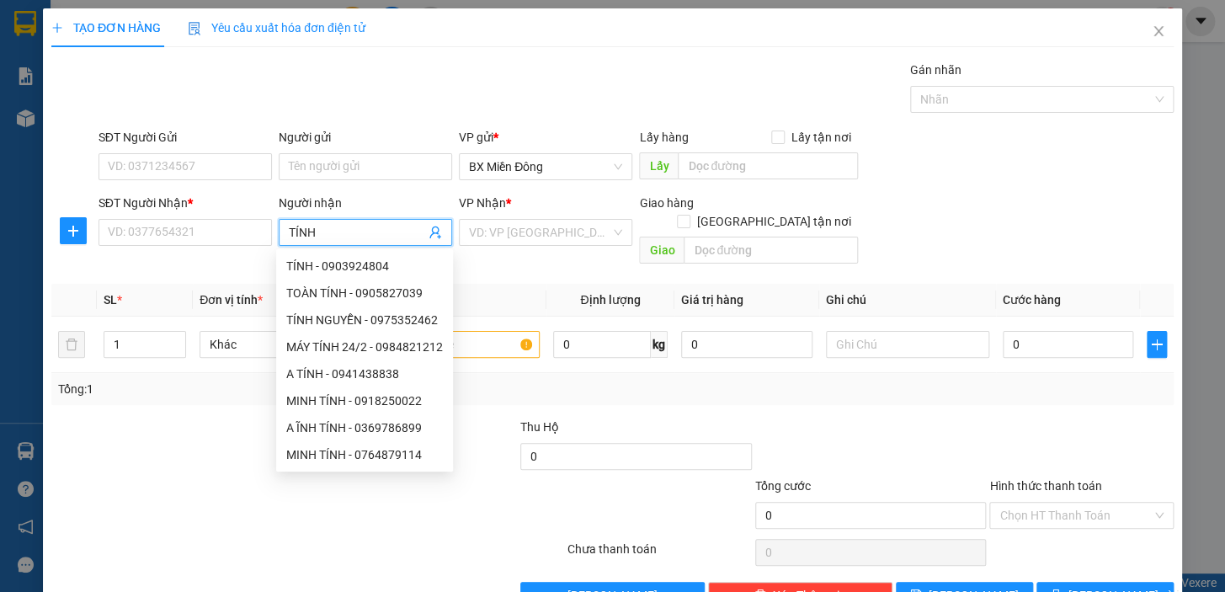
type input "TÍNH"
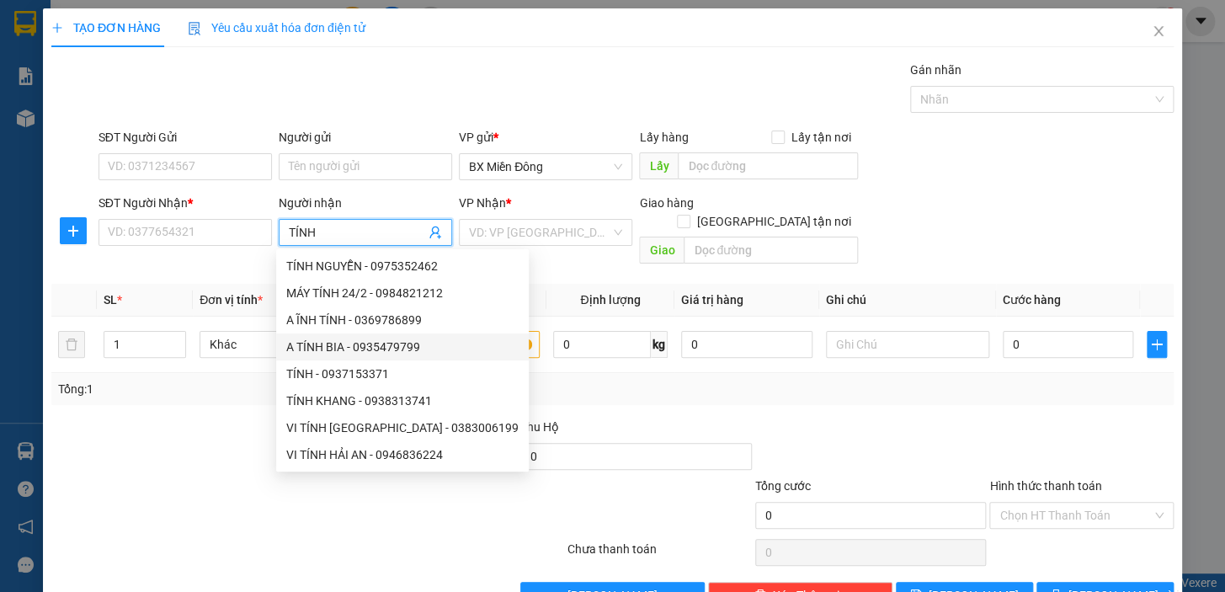
click at [376, 343] on div "A TÍNH BIA - 0935479799" at bounding box center [402, 347] width 232 height 19
type input "0935479799"
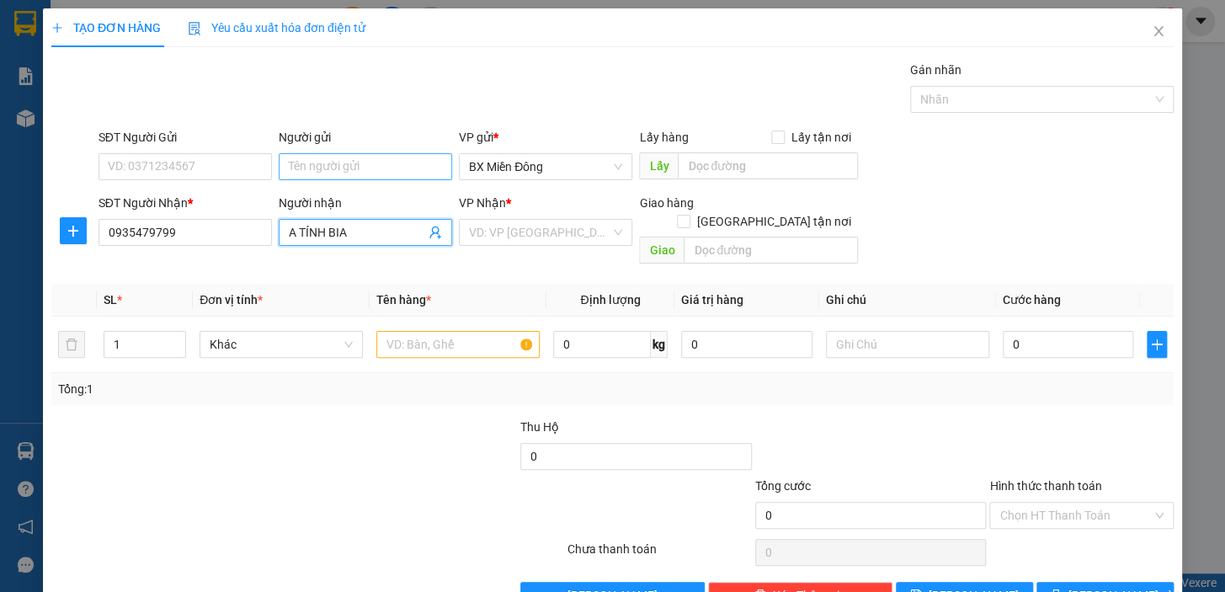
type input "A TÍNH BIA"
click at [343, 160] on input "Người gửi" at bounding box center [365, 166] width 173 height 27
type input "TÍNH BIA"
click at [193, 174] on input "SĐT Người Gửi" at bounding box center [184, 166] width 173 height 27
click at [317, 169] on input "TÍNH BIA" at bounding box center [365, 166] width 173 height 27
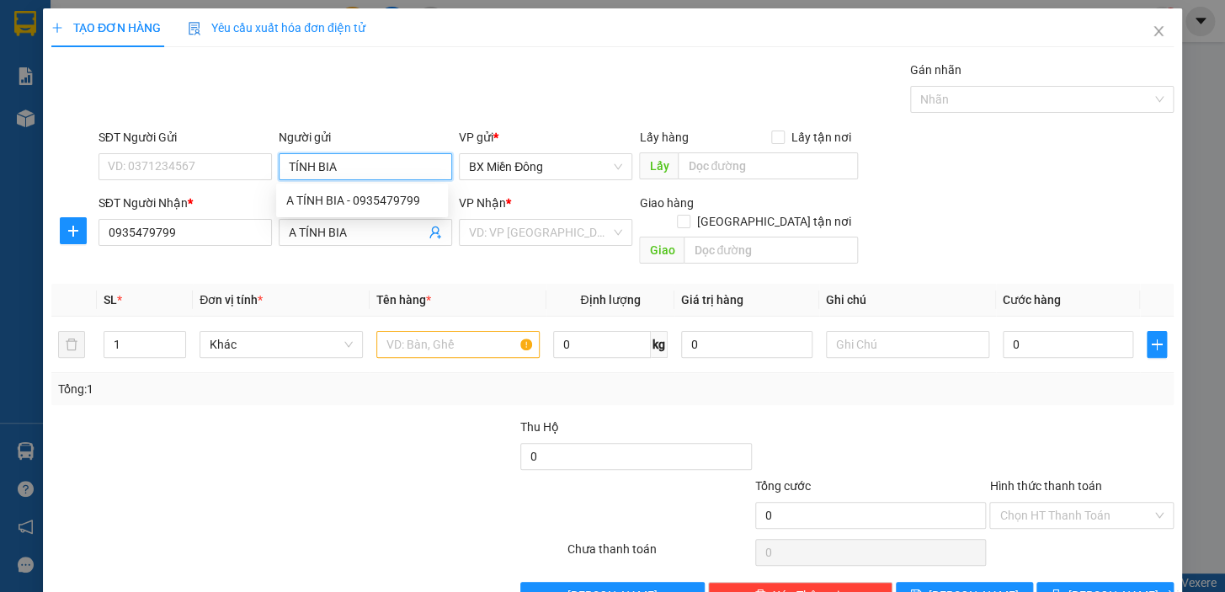
click at [342, 169] on input "TÍNH BIA" at bounding box center [365, 166] width 173 height 27
click at [342, 194] on div "A TÍNH BIA - 0935479799" at bounding box center [362, 200] width 152 height 19
type input "0935479799"
type input "A TÍNH BIA"
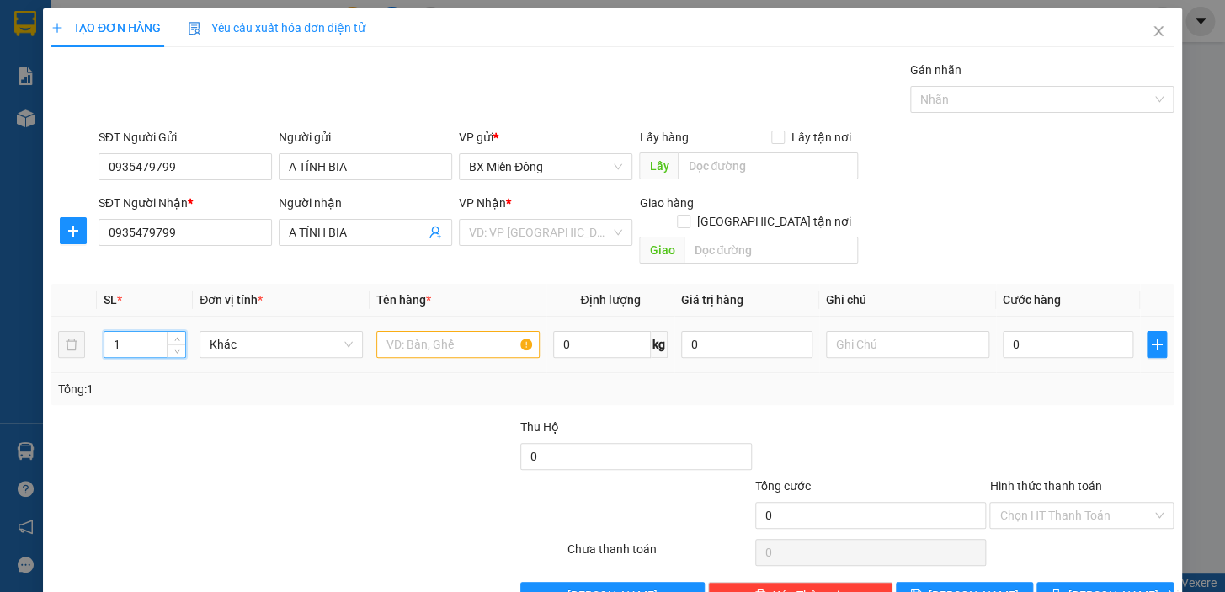
click at [131, 332] on input "1" at bounding box center [144, 344] width 81 height 25
type input "3"
click at [420, 339] on div at bounding box center [457, 344] width 163 height 34
click at [428, 331] on input "text" at bounding box center [457, 344] width 163 height 27
type input "3M"
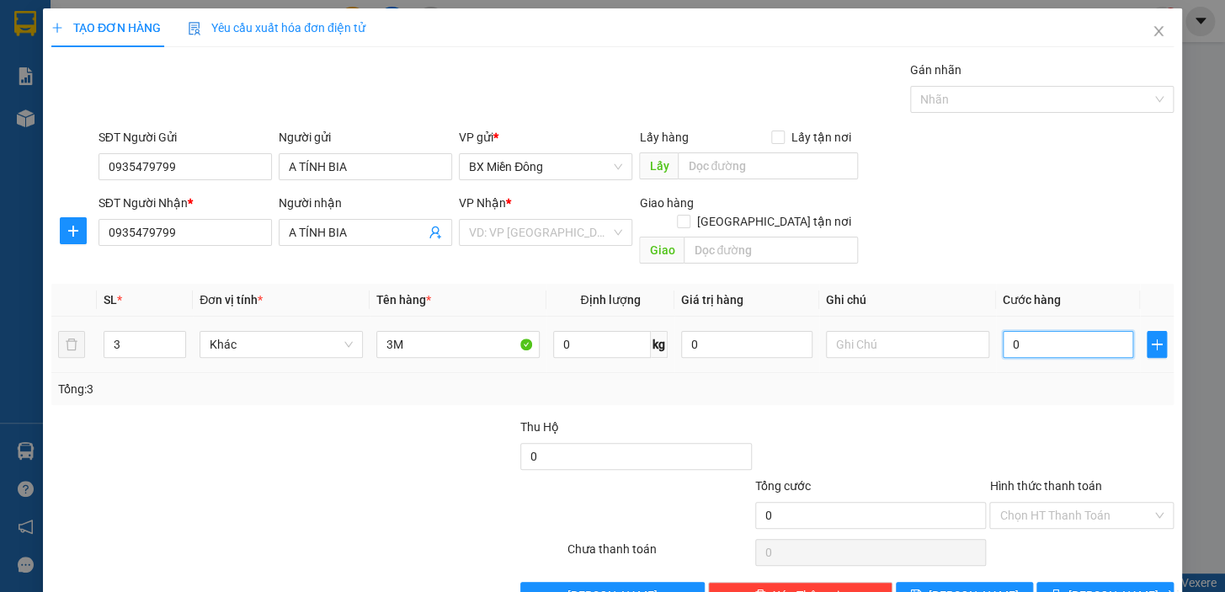
click at [1010, 331] on input "0" at bounding box center [1068, 344] width 131 height 27
type input "0"
click at [1152, 31] on icon "close" at bounding box center [1158, 30] width 13 height 13
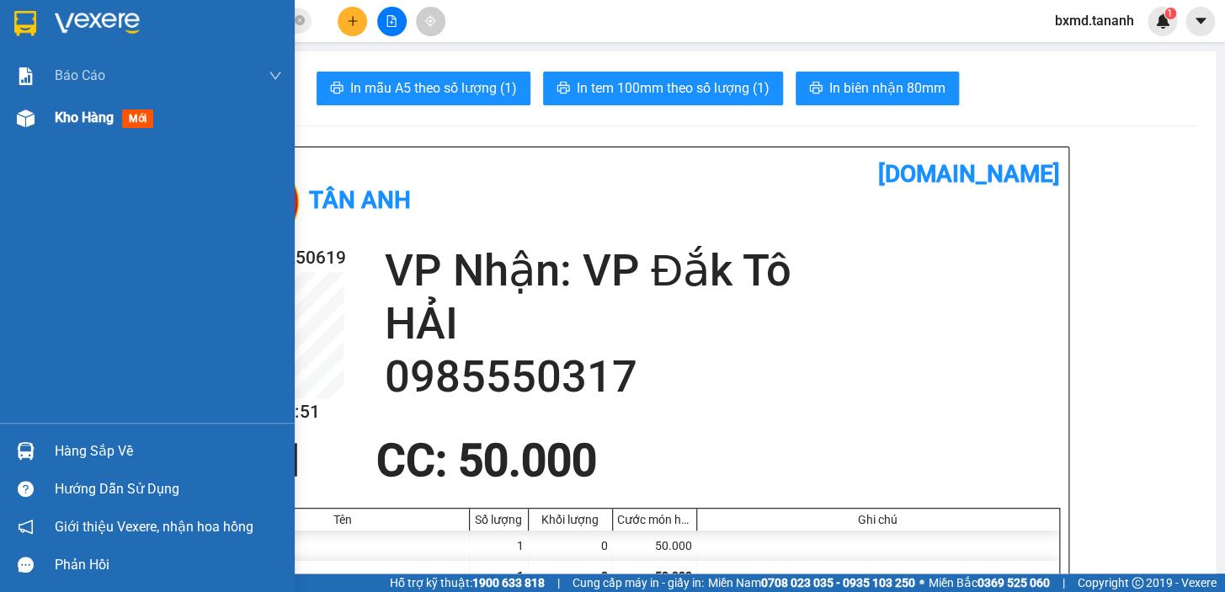
click at [53, 122] on div "Kho hàng mới" at bounding box center [147, 118] width 295 height 42
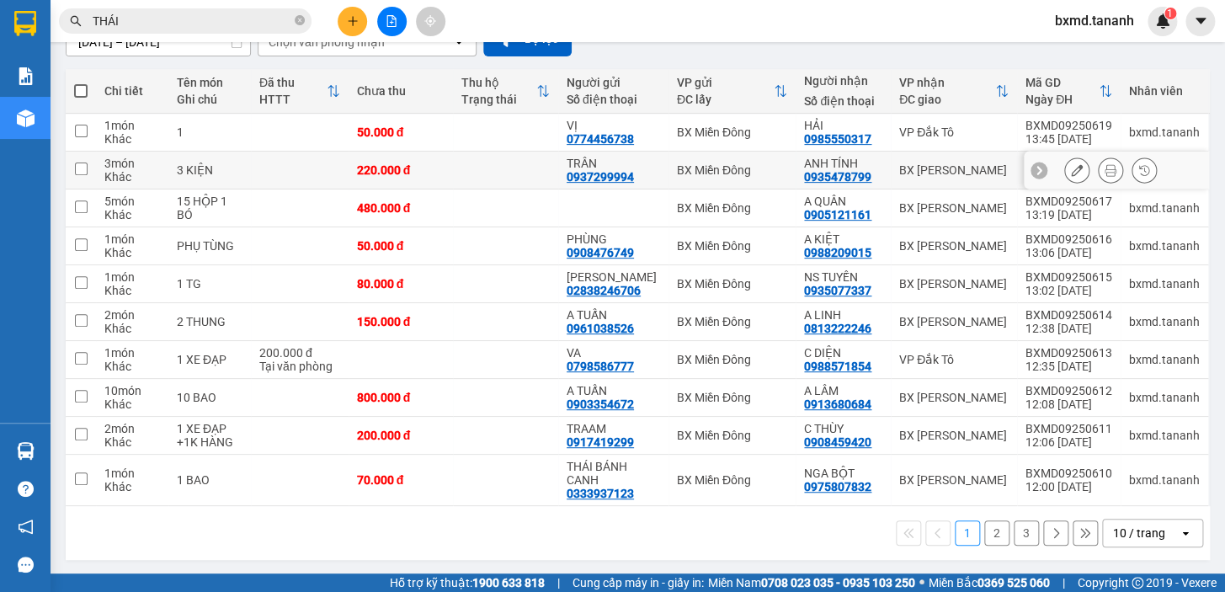
scroll to position [93, 0]
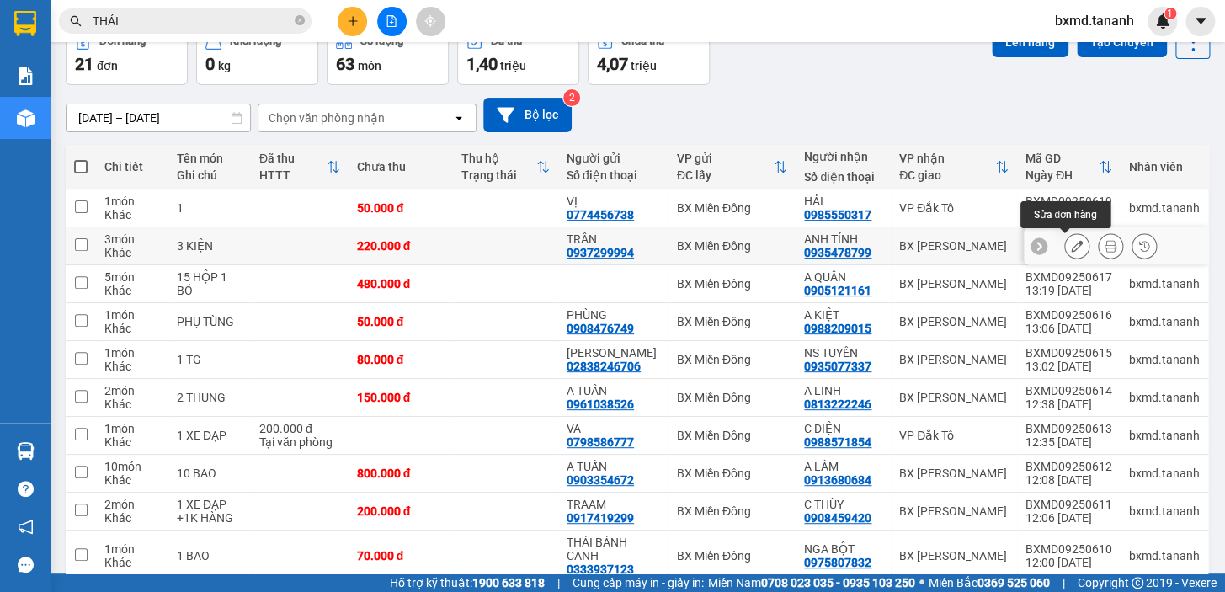
click at [1071, 242] on icon at bounding box center [1077, 246] width 12 height 12
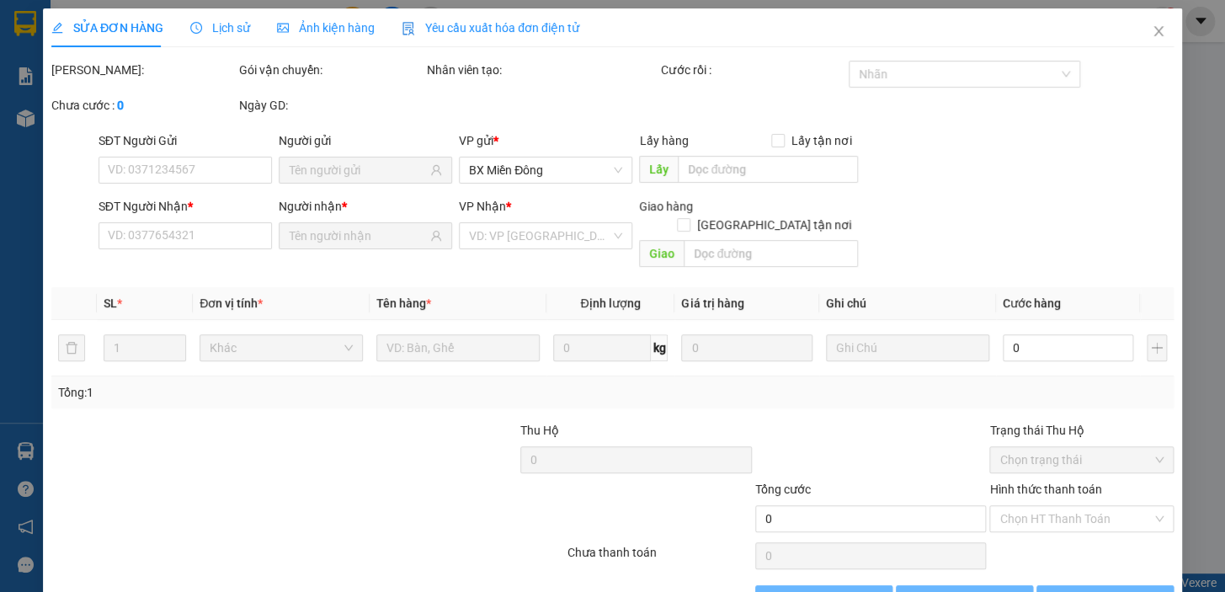
type input "0937299994"
type input "0935478799"
type input "220.000"
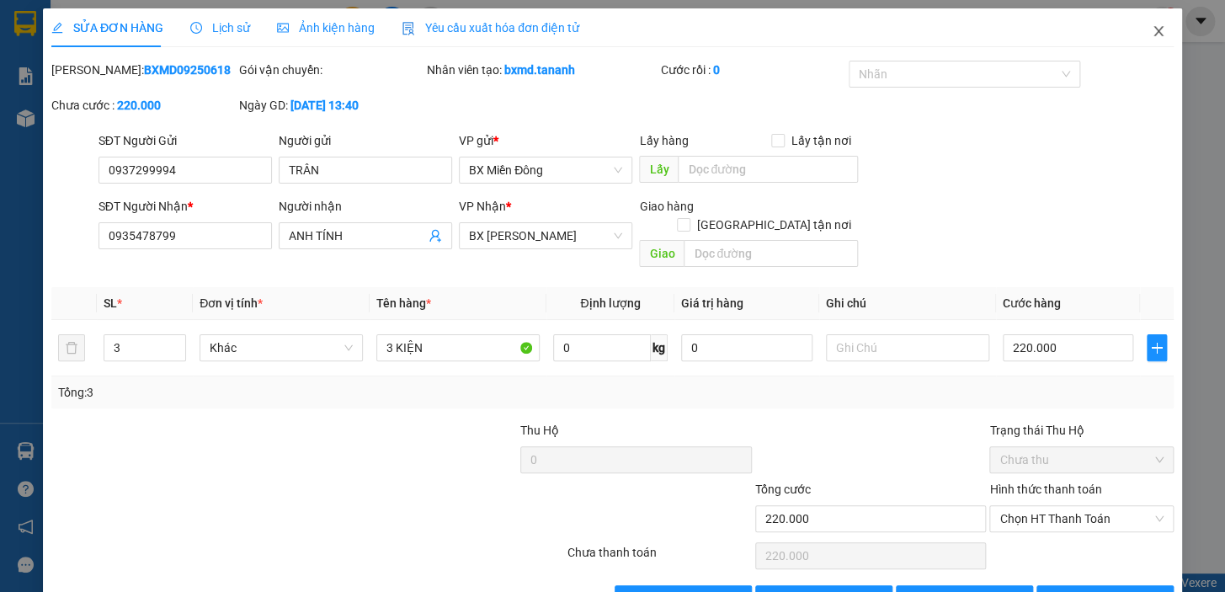
click at [1152, 32] on icon "close" at bounding box center [1158, 30] width 13 height 13
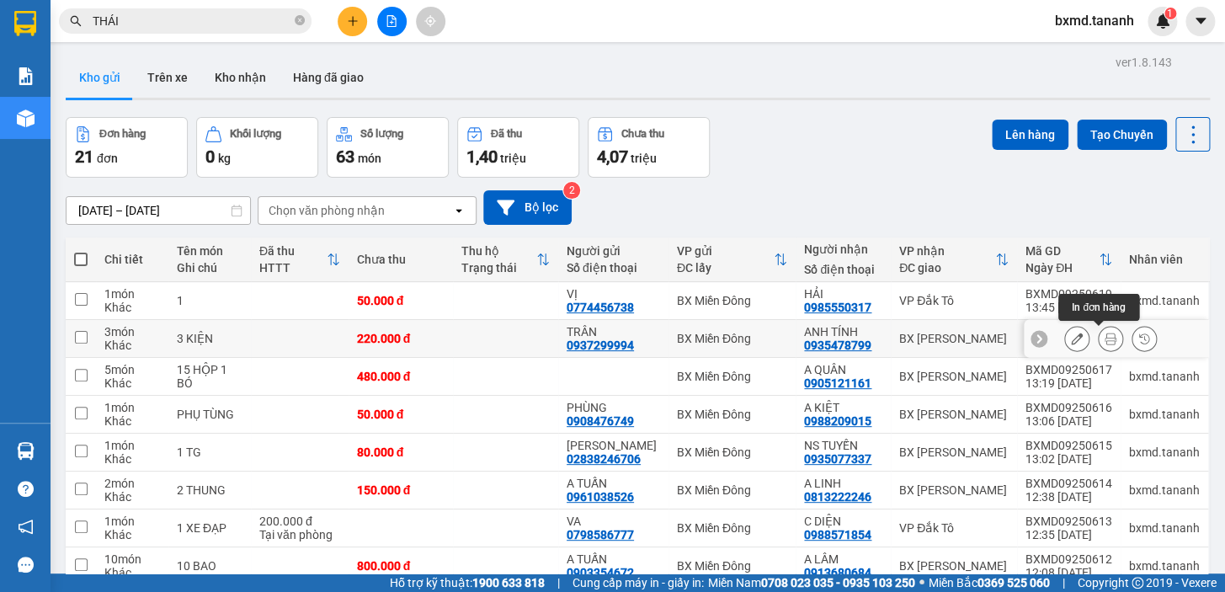
click at [1104, 333] on icon at bounding box center [1110, 339] width 12 height 12
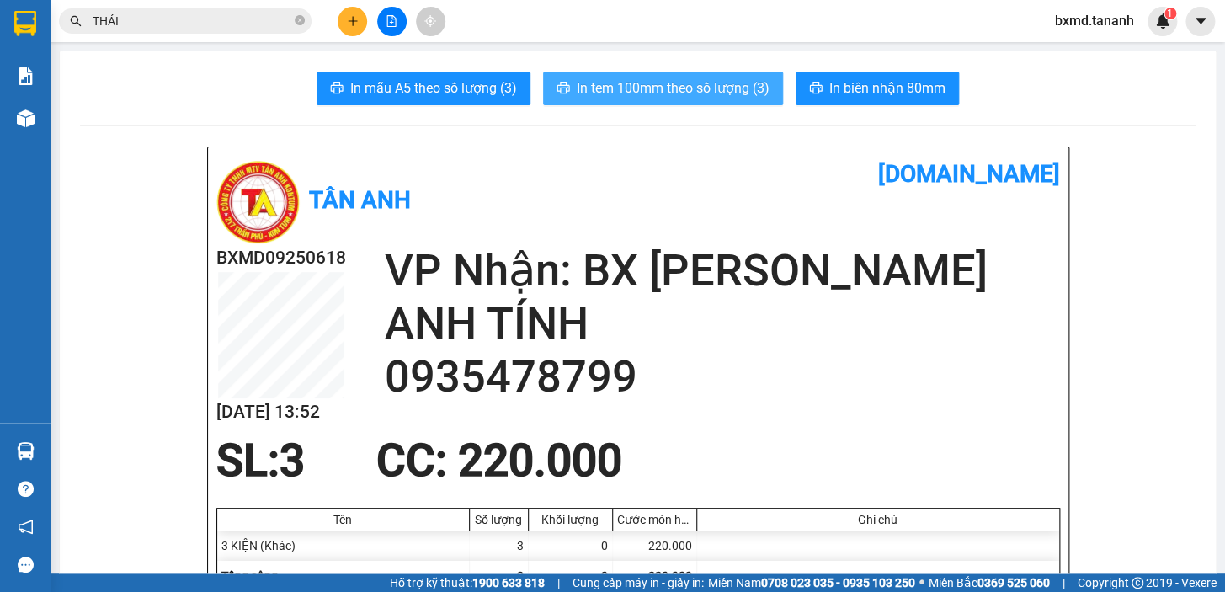
click at [684, 82] on span "In tem 100mm theo số lượng (3)" at bounding box center [673, 87] width 193 height 21
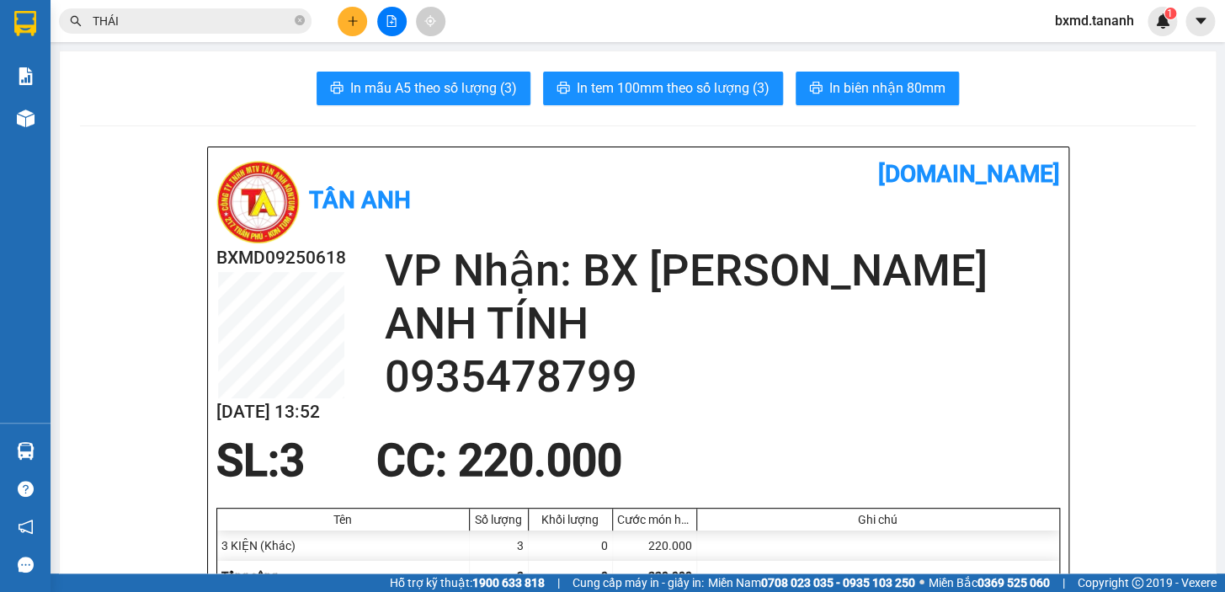
drag, startPoint x: 345, startPoint y: 0, endPoint x: 345, endPoint y: 18, distance: 17.7
click at [345, 17] on div "Kết quả tìm kiếm ( 122 ) Bộ lọc Mã ĐH Trạng thái Món hàng Thu hộ Tổng cước Chưa…" at bounding box center [612, 21] width 1225 height 42
click at [345, 19] on button at bounding box center [352, 21] width 29 height 29
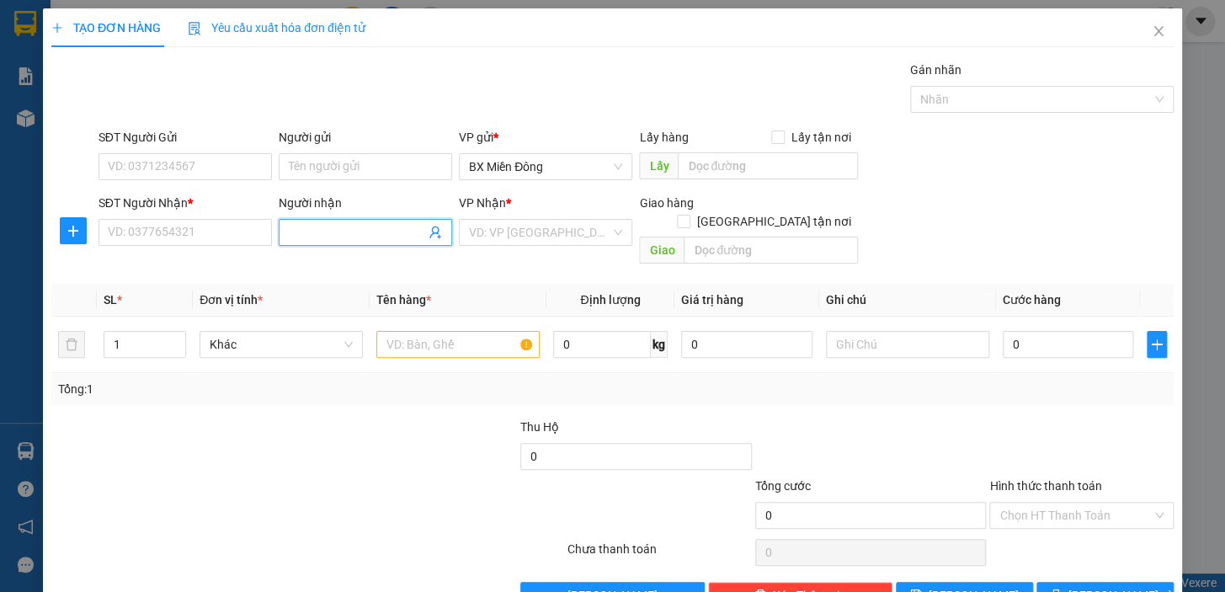
click at [331, 232] on input "Người nhận" at bounding box center [357, 232] width 136 height 19
type input "THIÊN"
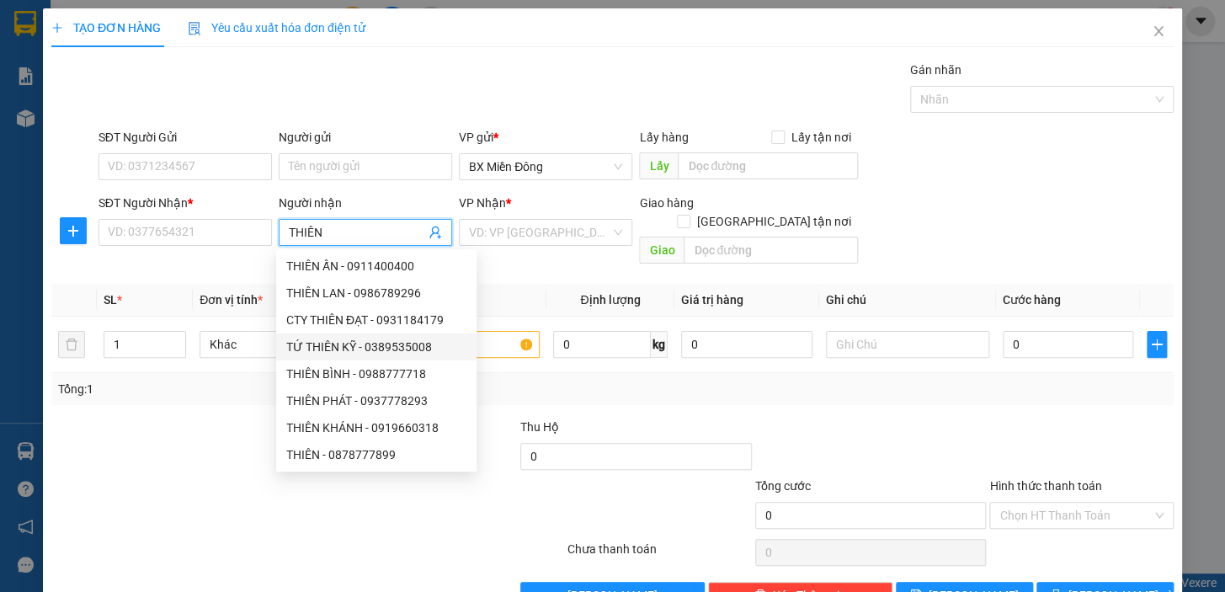
click at [410, 345] on div "TỨ THIÊN KỸ - 0389535008" at bounding box center [376, 347] width 180 height 19
type input "0389535008"
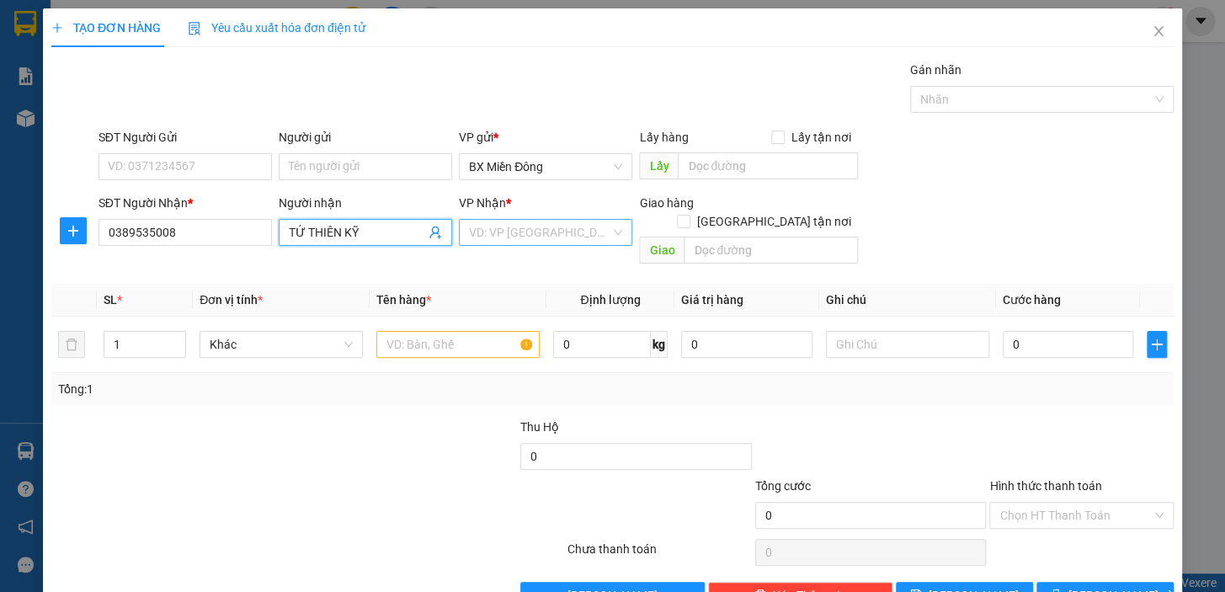
drag, startPoint x: 543, startPoint y: 218, endPoint x: 543, endPoint y: 228, distance: 10.1
click at [543, 219] on div "VD: VP [GEOGRAPHIC_DATA]" at bounding box center [545, 232] width 173 height 27
type input "TỨ THIÊN KỸ"
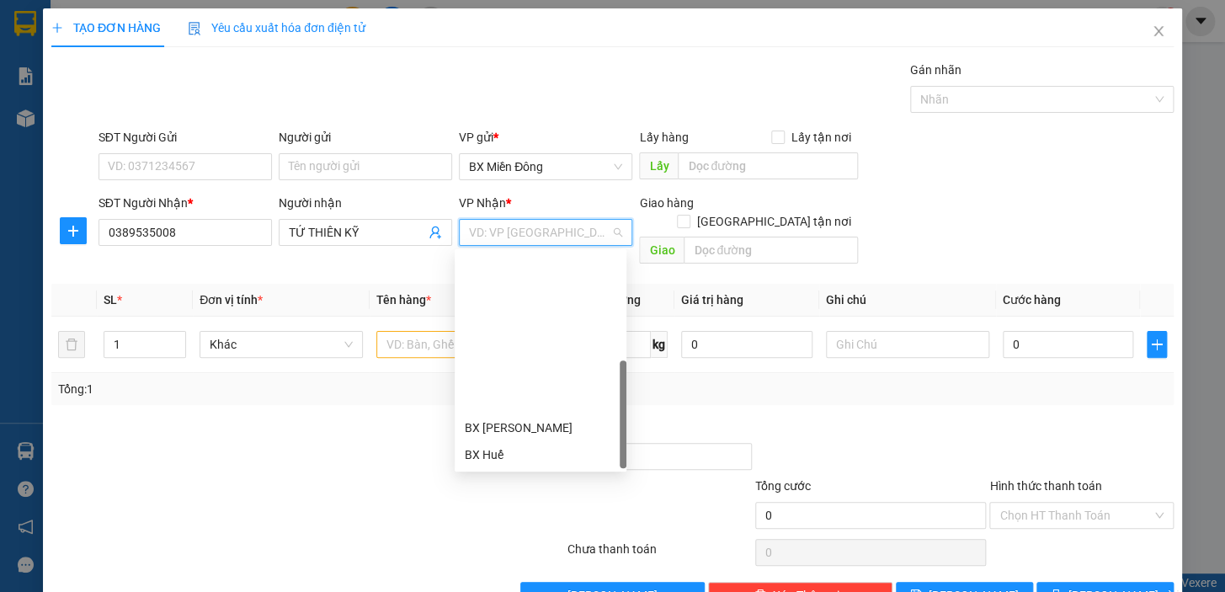
scroll to position [188, 0]
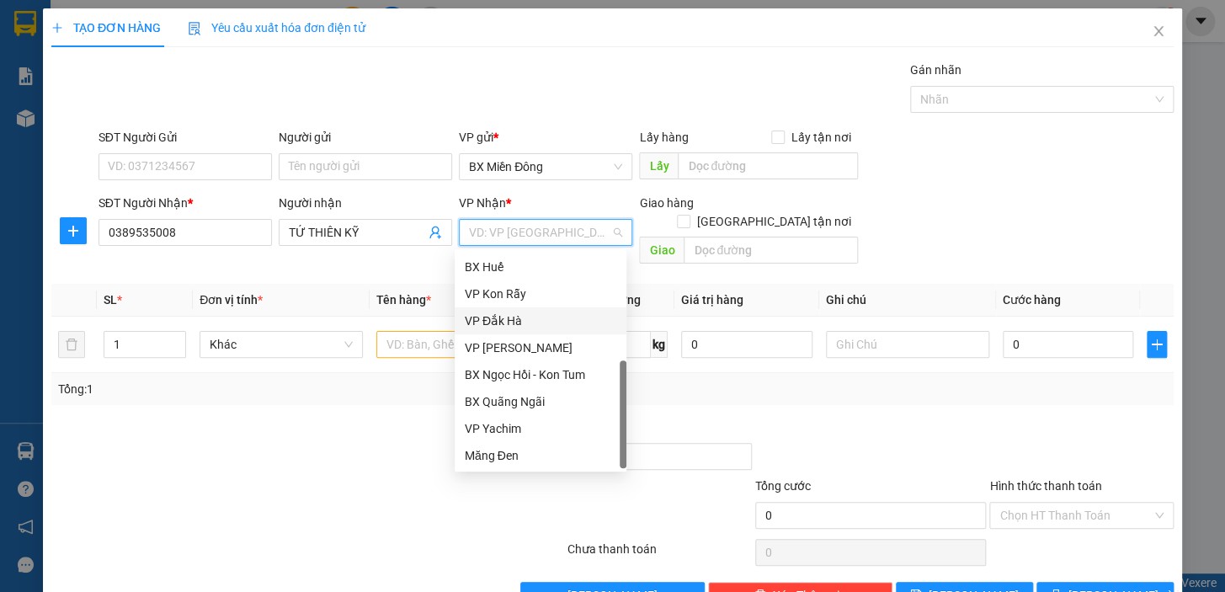
click at [523, 318] on div "VP Đắk Hà" at bounding box center [541, 320] width 152 height 19
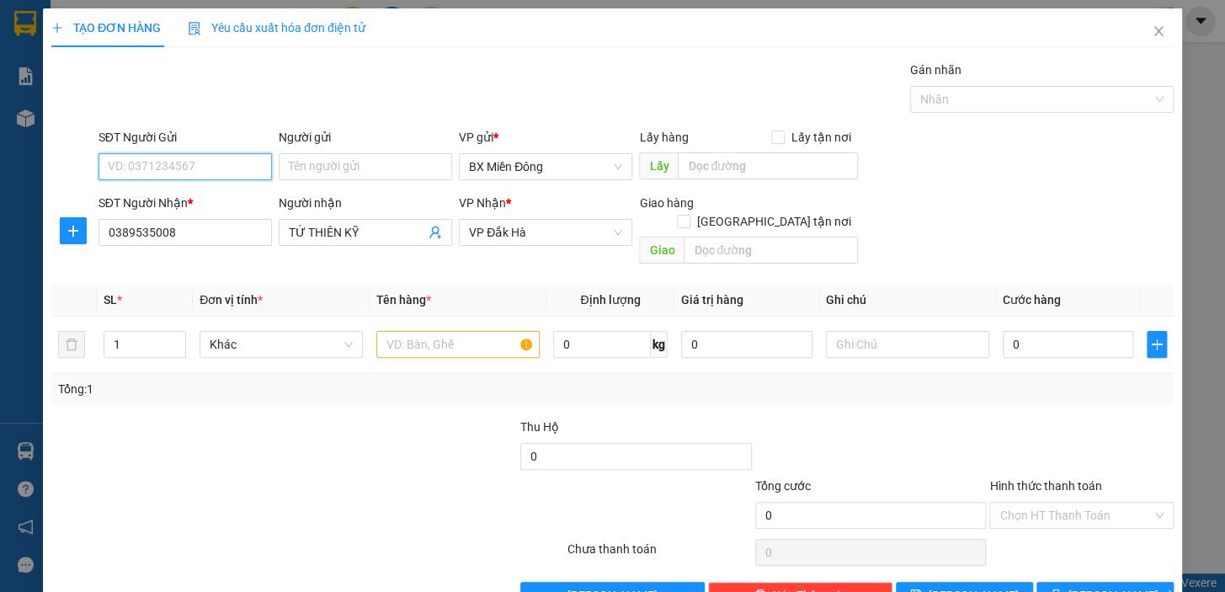
click at [218, 160] on input "SĐT Người Gửi" at bounding box center [184, 166] width 173 height 27
type input "0906870388"
click at [296, 166] on input "Người gửi" at bounding box center [365, 166] width 173 height 27
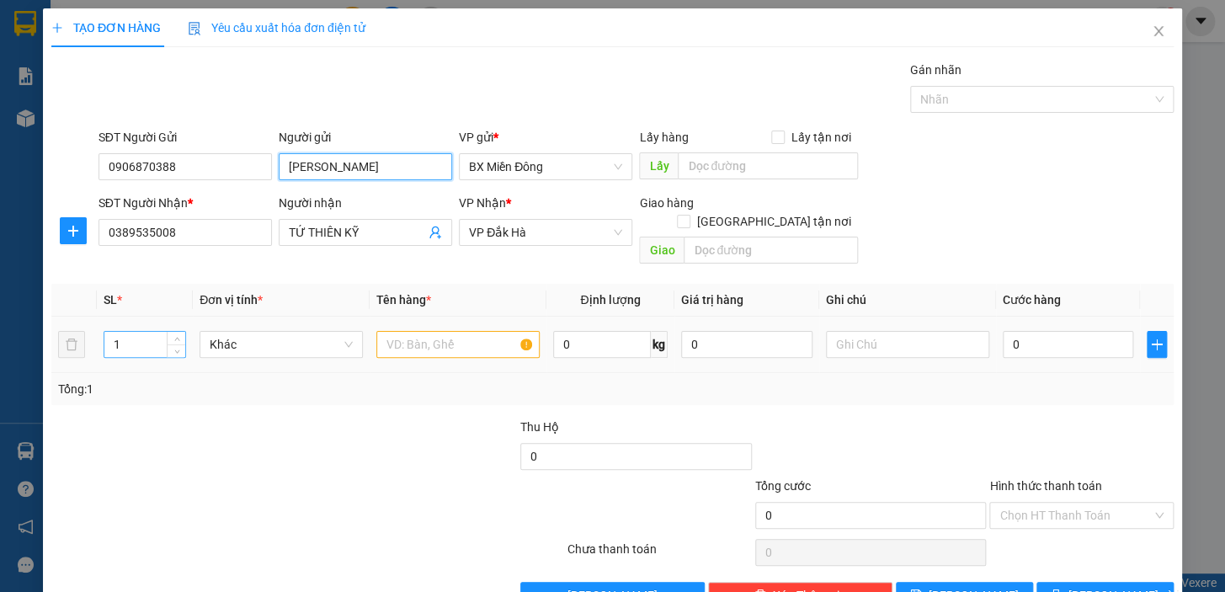
type input "QUANG TƯỜNG"
drag, startPoint x: 130, startPoint y: 325, endPoint x: 150, endPoint y: 310, distance: 25.3
click at [130, 332] on input "1" at bounding box center [144, 344] width 81 height 25
type input "7"
click at [440, 331] on input "text" at bounding box center [457, 344] width 163 height 27
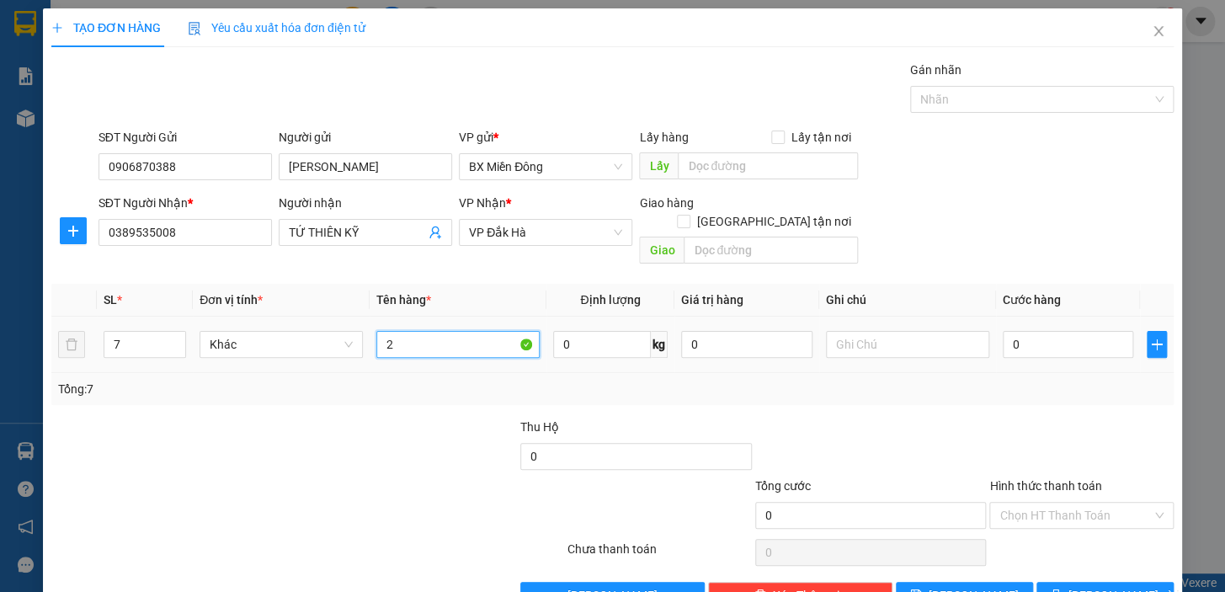
type input "2"
drag, startPoint x: 136, startPoint y: 314, endPoint x: 98, endPoint y: 338, distance: 45.1
click at [98, 338] on td "7" at bounding box center [145, 345] width 96 height 56
type input "8"
type input "6 CUỘN 2 BAO"
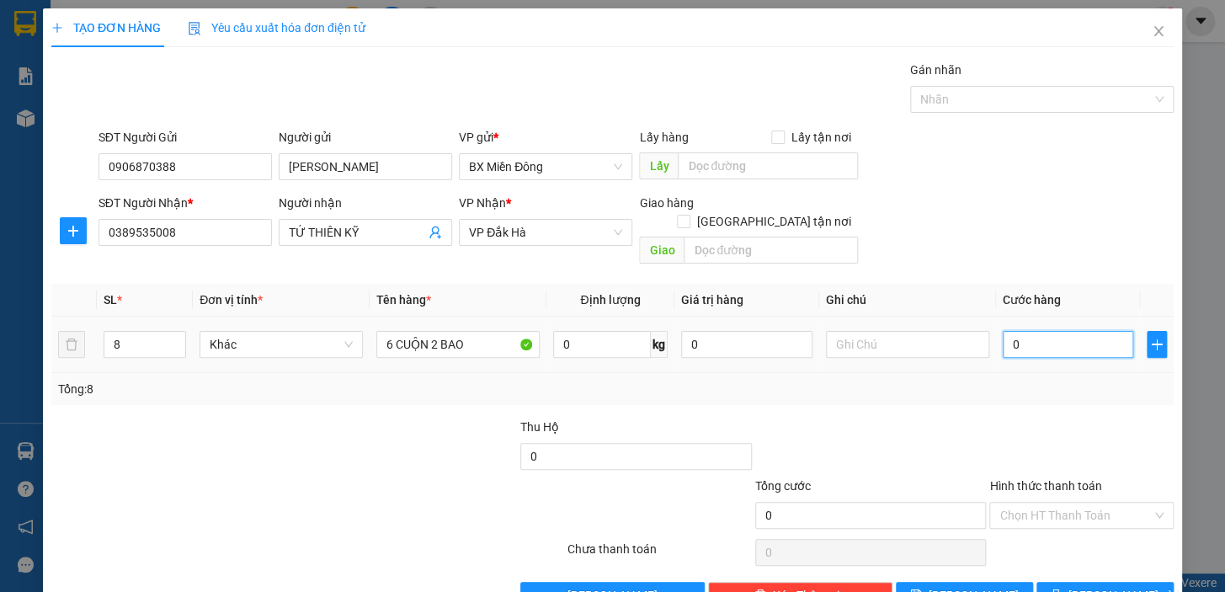
type input "4"
type input "40"
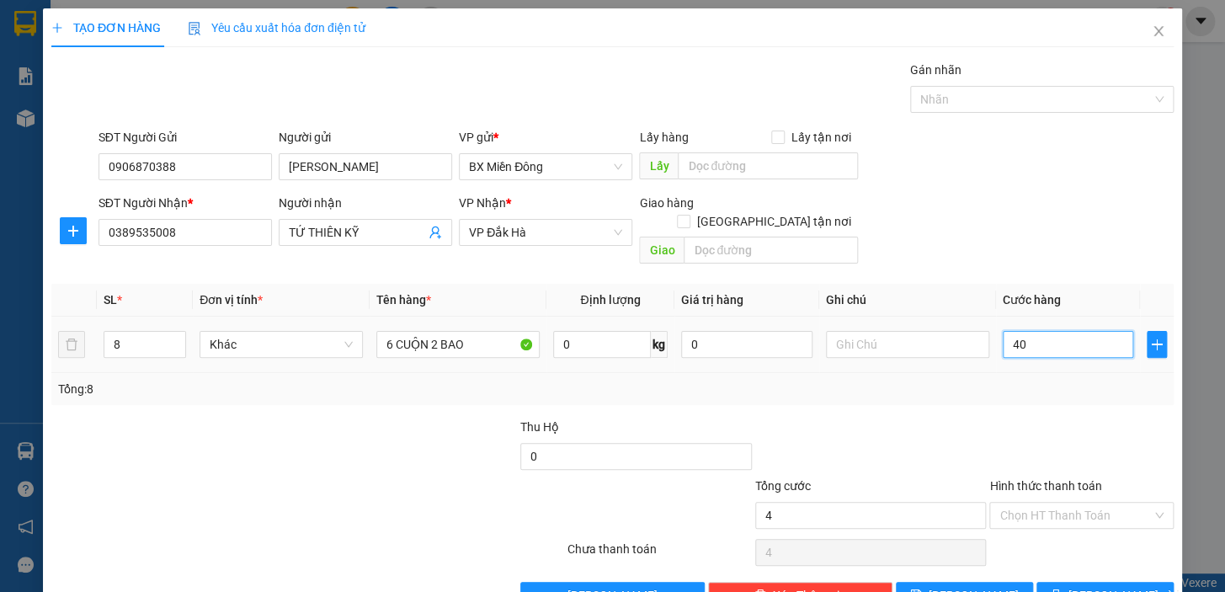
type input "40"
type input "400"
type input "400.000"
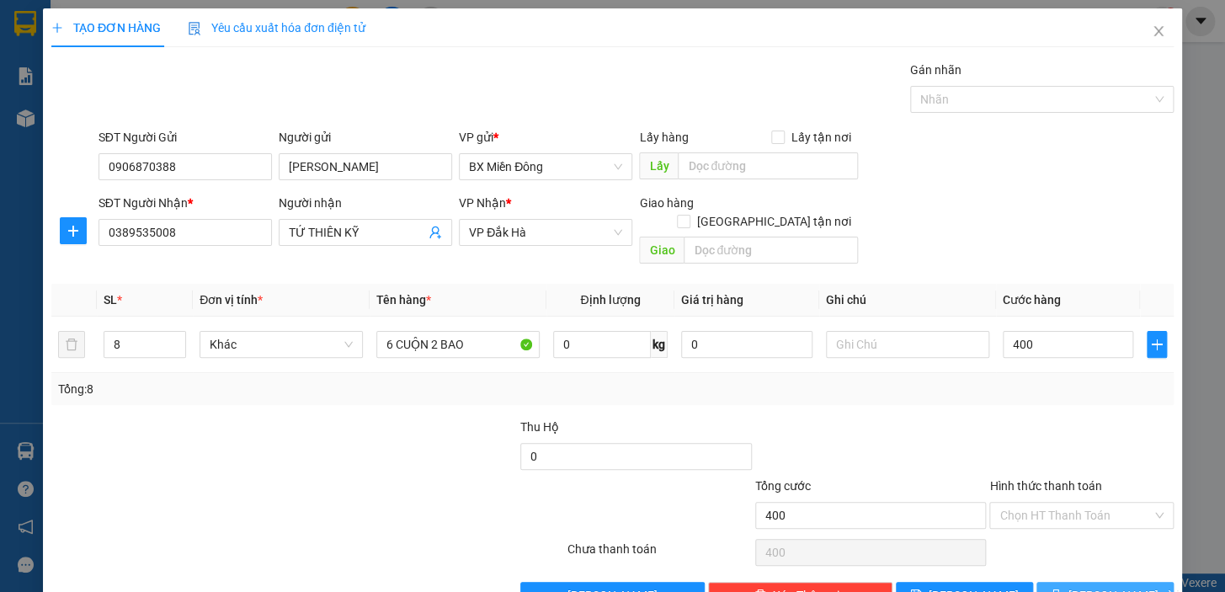
type input "400.000"
click at [1069, 582] on button "[PERSON_NAME] và In" at bounding box center [1104, 595] width 137 height 27
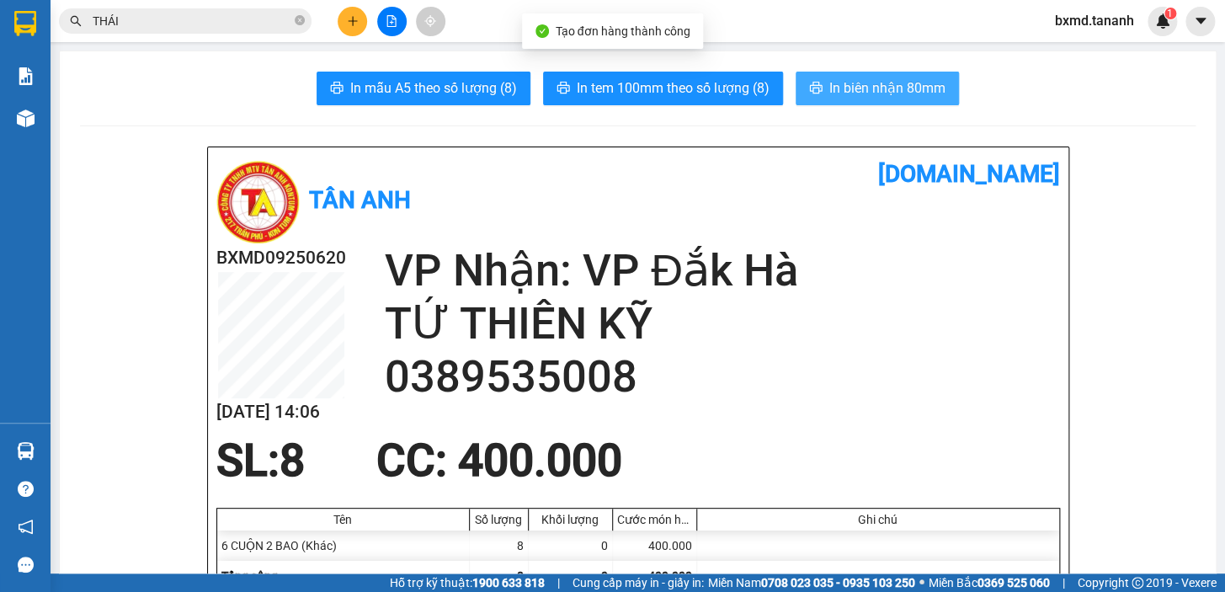
drag, startPoint x: 877, startPoint y: 103, endPoint x: 880, endPoint y: 92, distance: 11.2
click at [877, 100] on button "In biên nhận 80mm" at bounding box center [877, 89] width 163 height 34
click at [880, 92] on span "In biên nhận 80mm" at bounding box center [887, 87] width 116 height 21
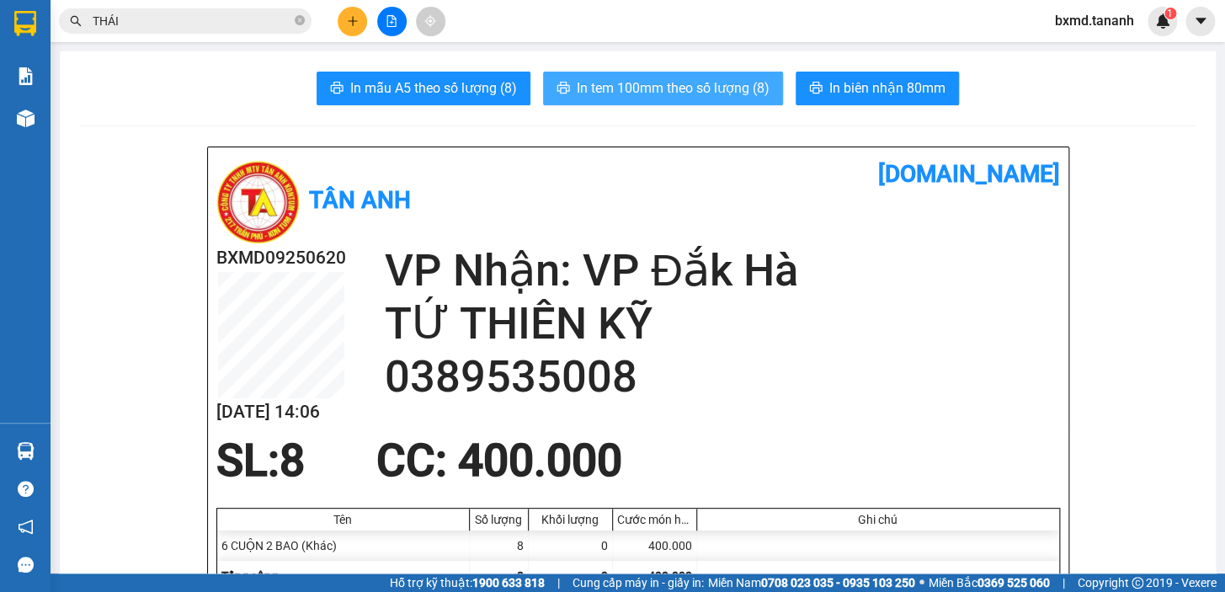
drag, startPoint x: 746, startPoint y: 78, endPoint x: 747, endPoint y: 69, distance: 9.3
click at [746, 77] on span "In tem 100mm theo số lượng (8)" at bounding box center [673, 87] width 193 height 21
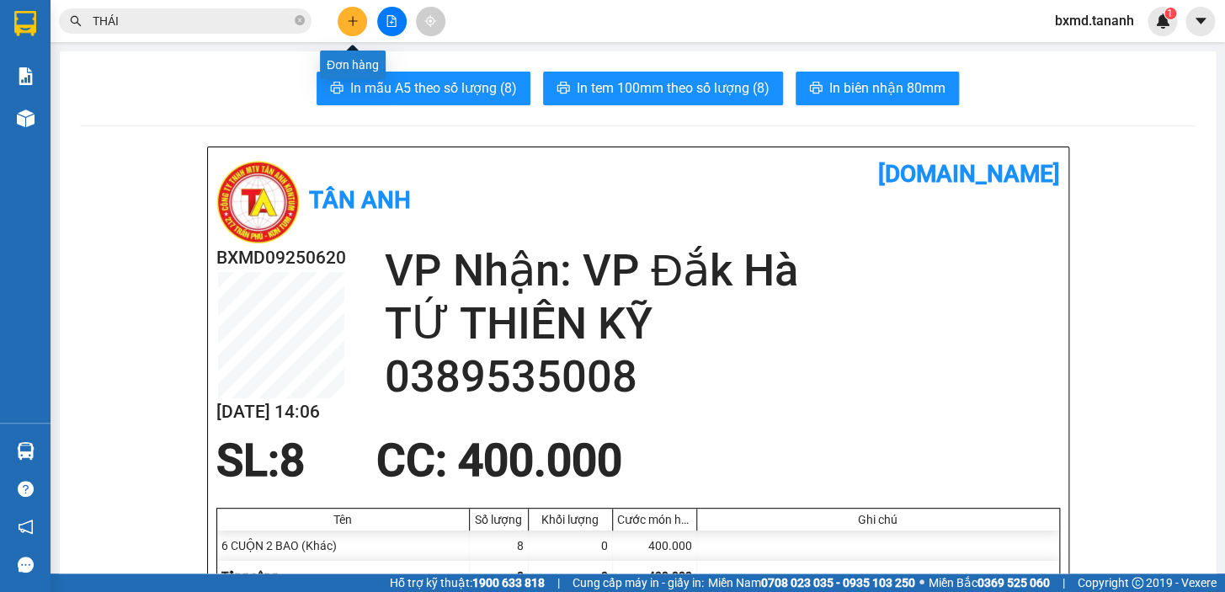
click at [352, 19] on icon "plus" at bounding box center [352, 20] width 1 height 9
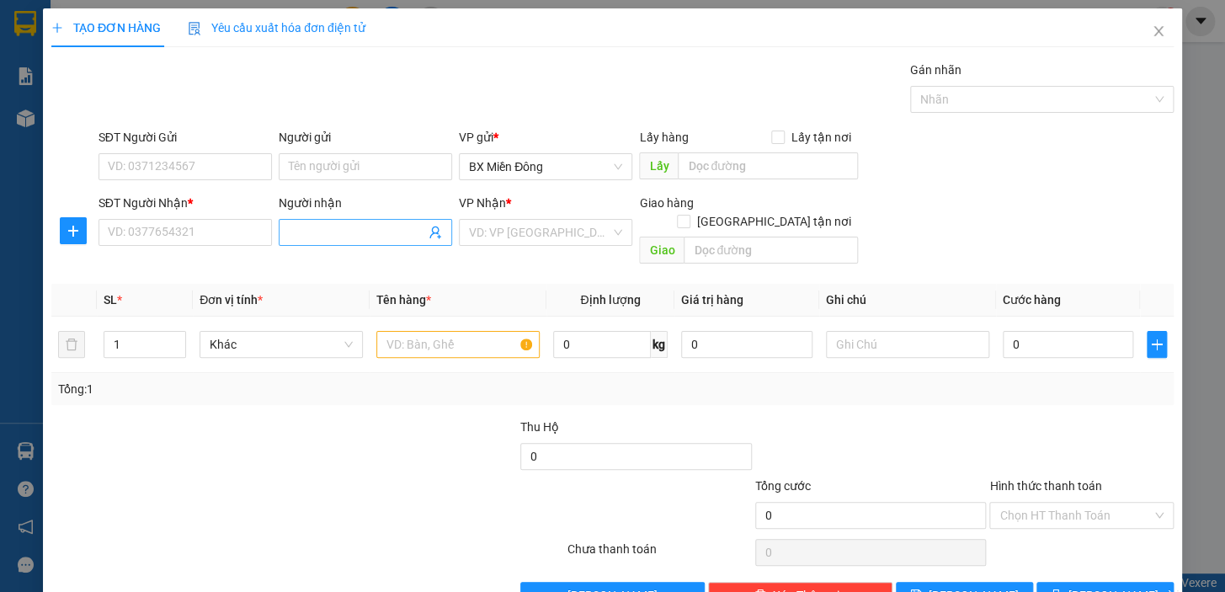
click at [291, 241] on input "Người nhận" at bounding box center [357, 232] width 136 height 19
type input "QUỐC HÙNG"
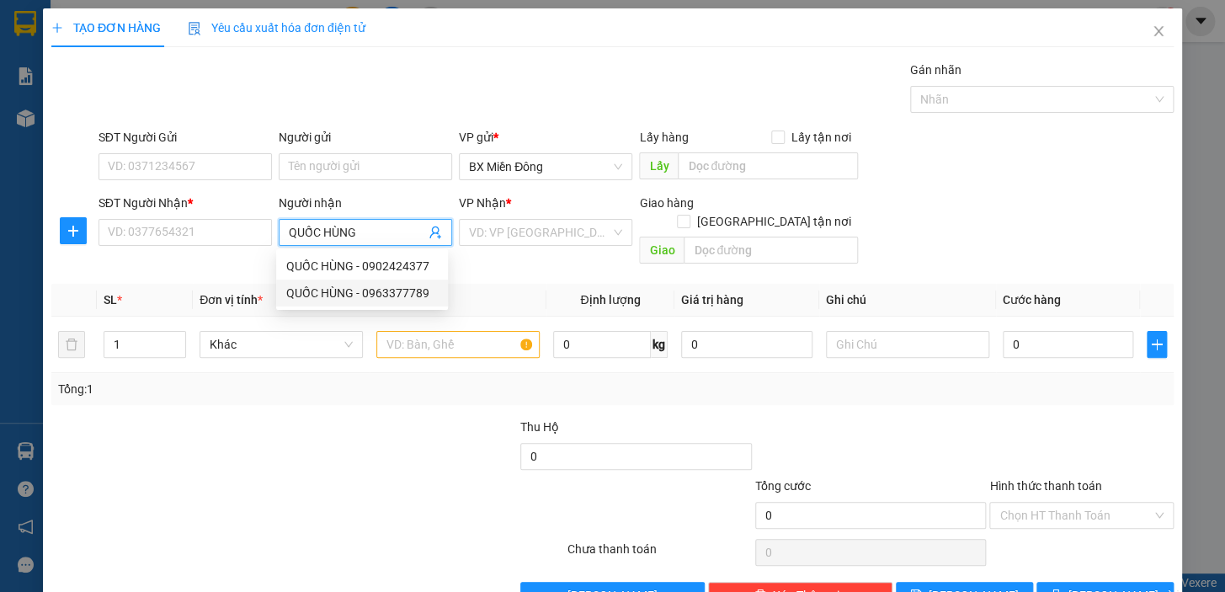
click at [398, 295] on div "QUỐC HÙNG - 0963377789" at bounding box center [362, 293] width 152 height 19
type input "0963377789"
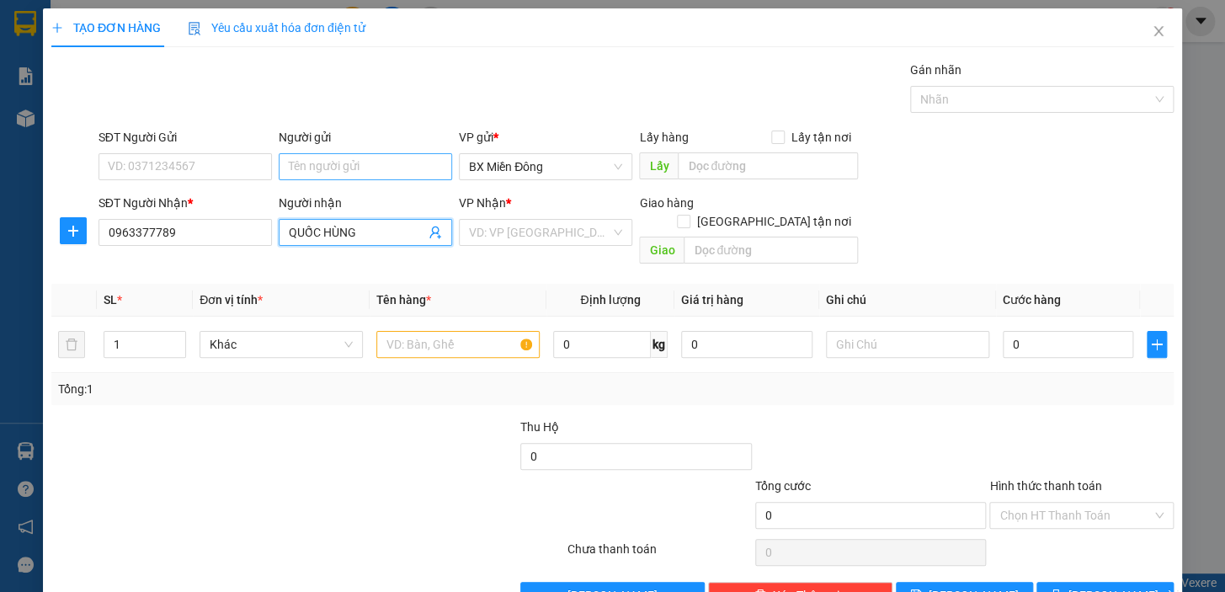
type input "QUỐC HÙNG"
click at [318, 157] on input "Người gửi" at bounding box center [365, 166] width 173 height 27
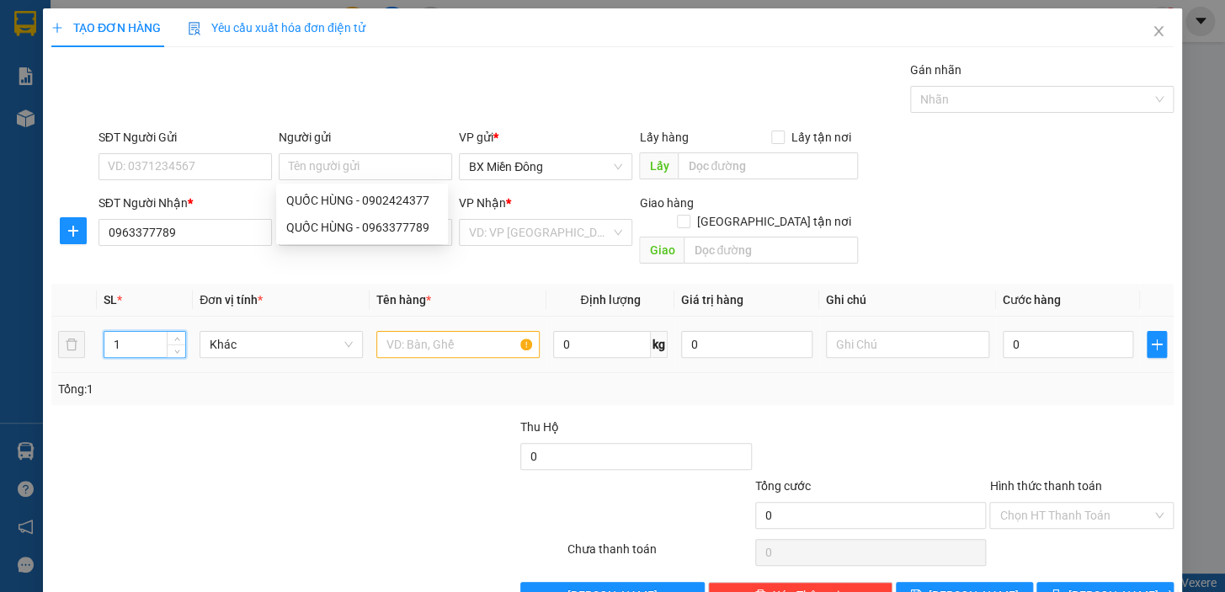
click at [143, 332] on input "1" at bounding box center [144, 344] width 81 height 25
click at [138, 332] on input "1" at bounding box center [144, 344] width 81 height 25
click at [440, 331] on input "text" at bounding box center [457, 344] width 163 height 27
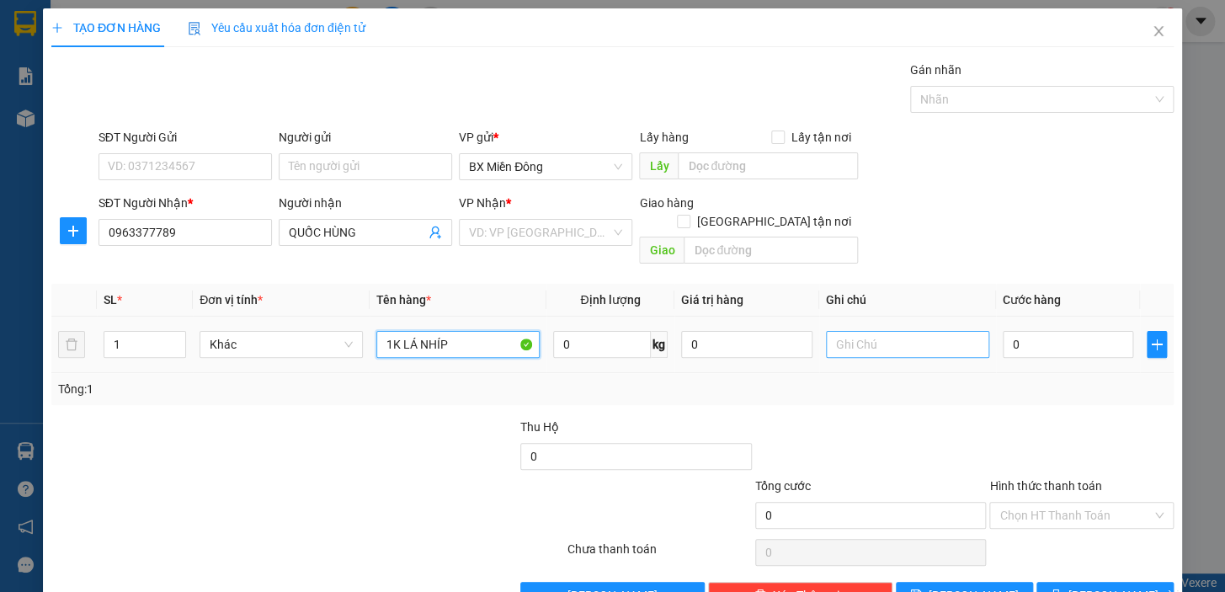
type input "1K LÁ NHÍP"
click at [974, 331] on input "text" at bounding box center [907, 344] width 163 height 27
click at [1014, 331] on input "0" at bounding box center [1068, 344] width 131 height 27
type input "01"
type input "1"
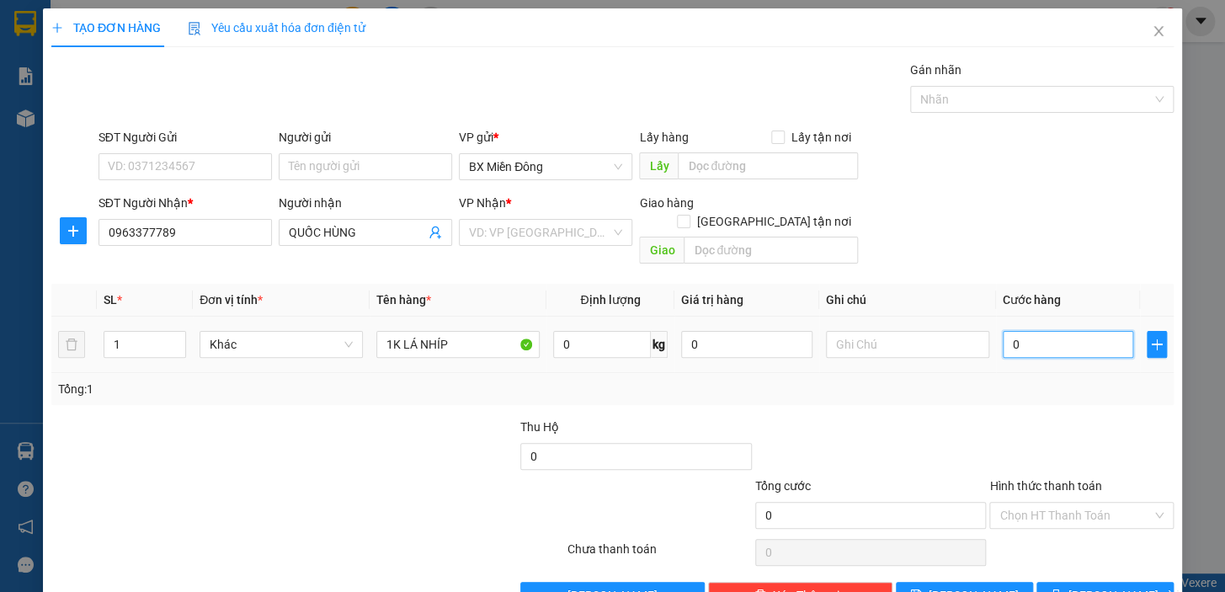
type input "1"
type input "010"
type input "10"
type input "0.105"
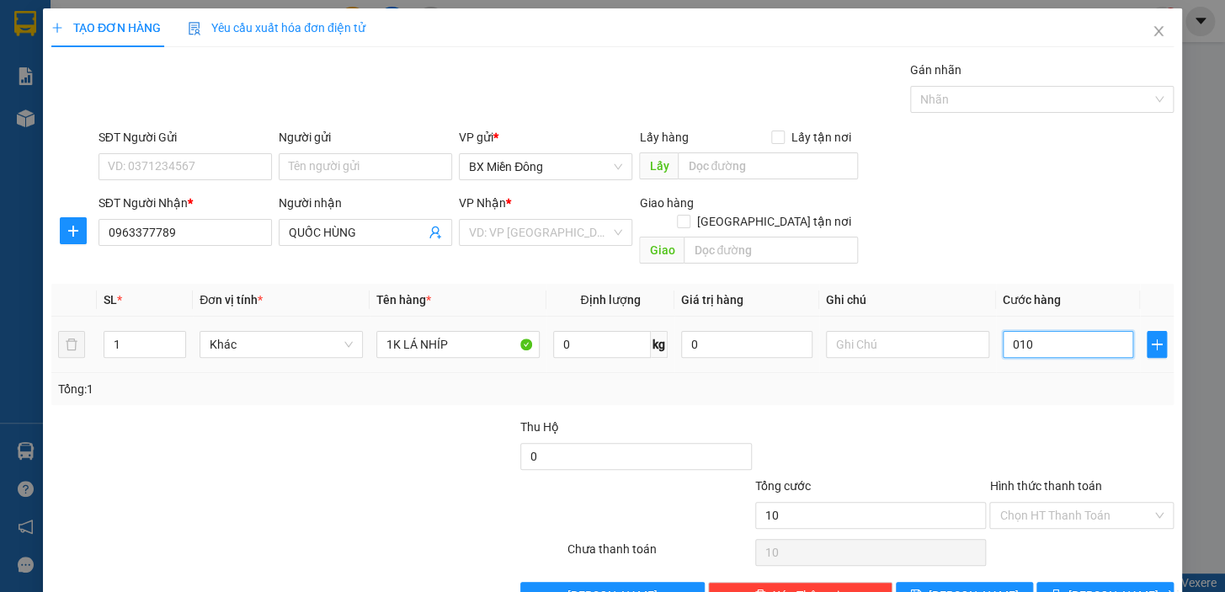
type input "105"
type input "010.500"
type input "10.500"
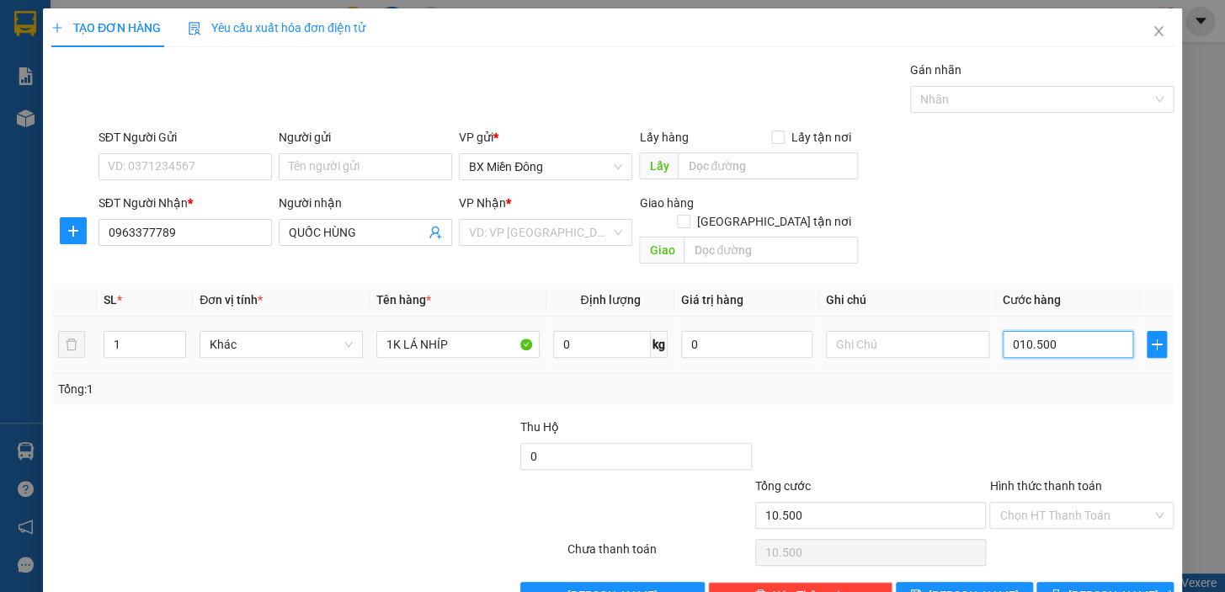
type input "0.105.000"
type input "105.000"
type input "01.050.000"
type input "1.050.000"
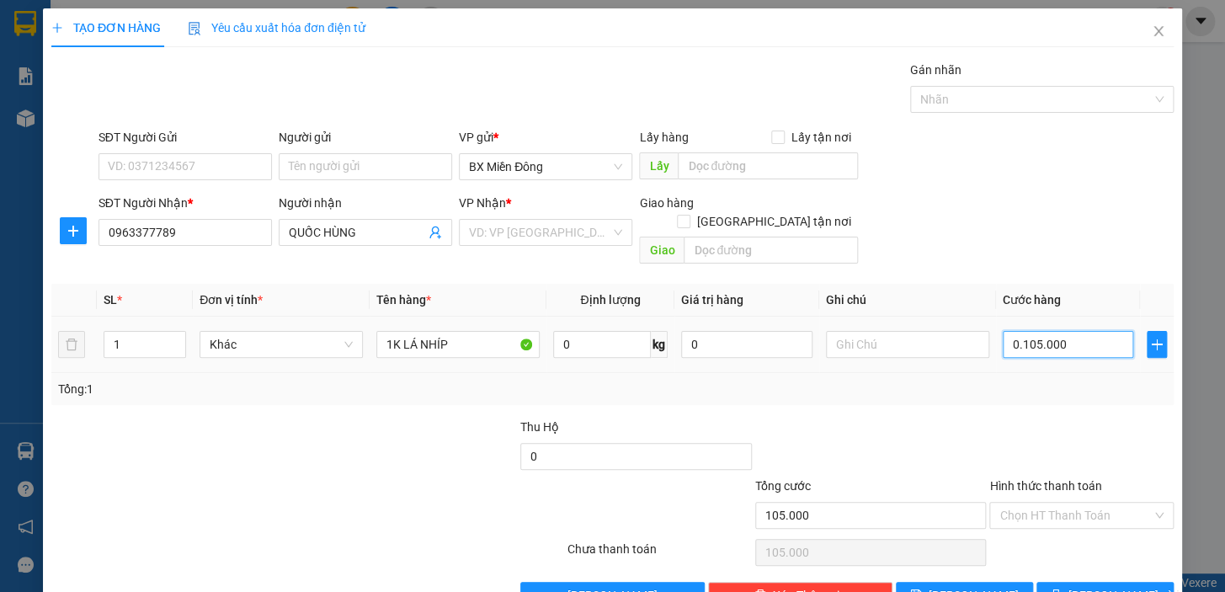
type input "1.050.000"
click at [585, 236] on input "search" at bounding box center [539, 232] width 141 height 25
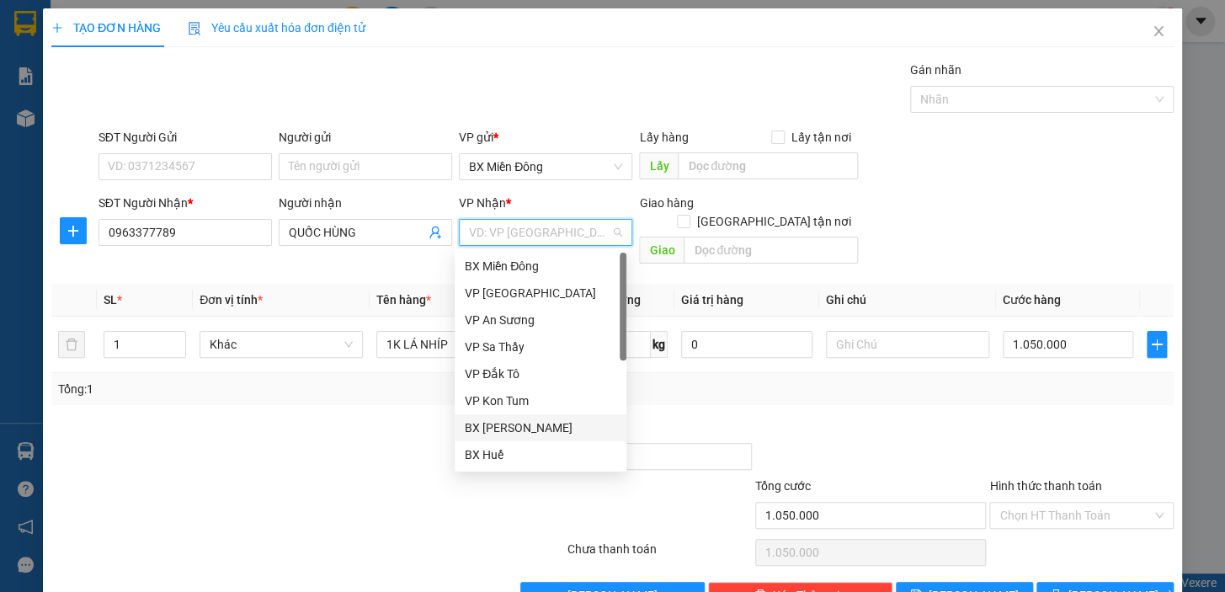
click at [533, 420] on div "BX [PERSON_NAME]" at bounding box center [541, 427] width 152 height 19
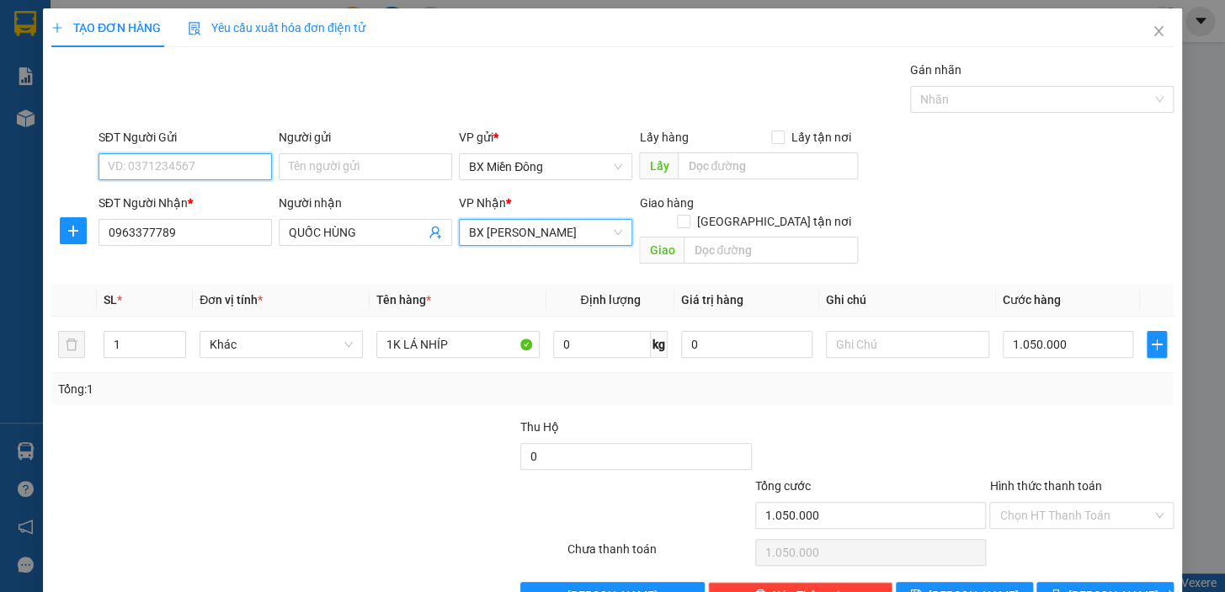
click at [258, 171] on input "SĐT Người Gửi" at bounding box center [184, 166] width 173 height 27
type input "0847518518"
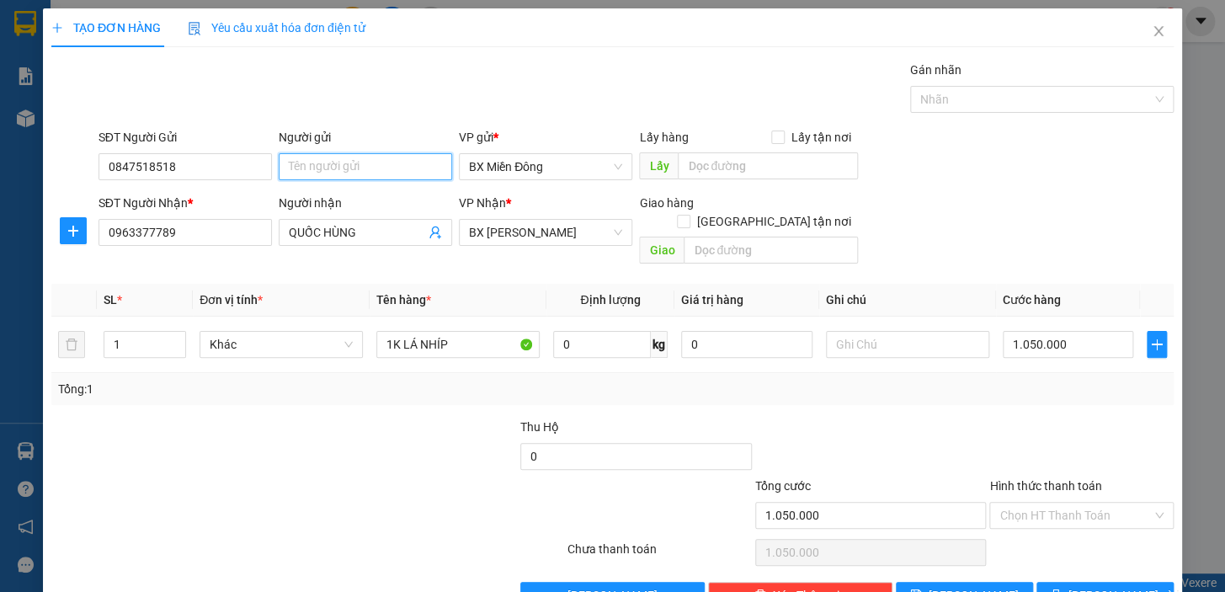
click at [351, 167] on input "Người gửi" at bounding box center [365, 166] width 173 height 27
type input "C"
click at [346, 446] on div at bounding box center [401, 447] width 235 height 59
click at [1062, 582] on button "[PERSON_NAME] và In" at bounding box center [1104, 595] width 137 height 27
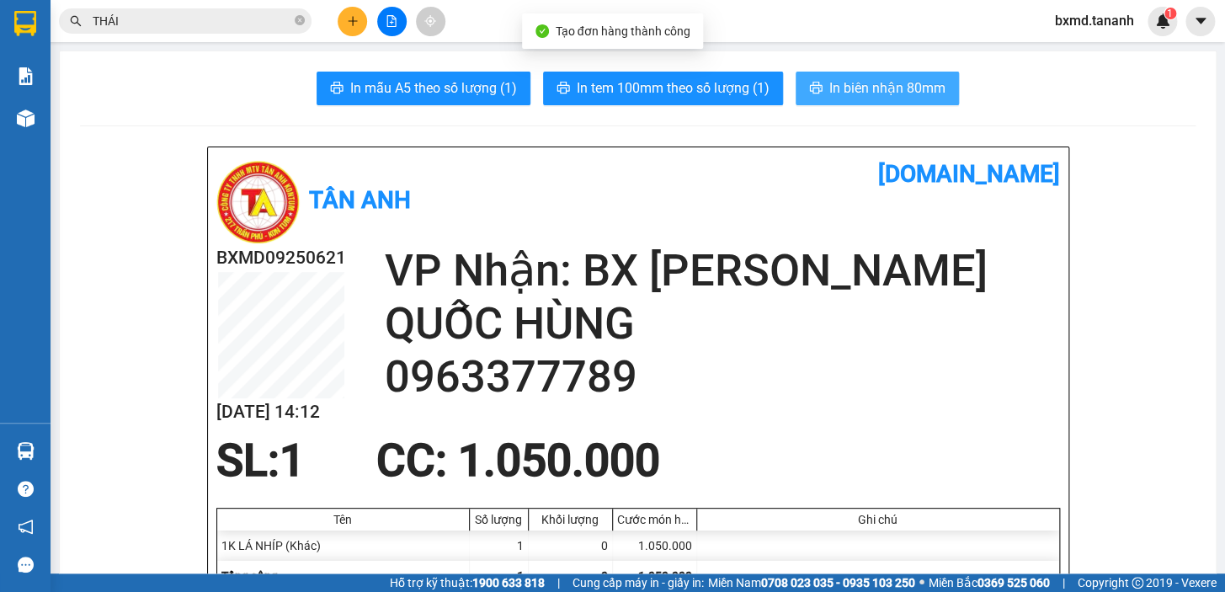
click at [871, 94] on span "In biên nhận 80mm" at bounding box center [887, 87] width 116 height 21
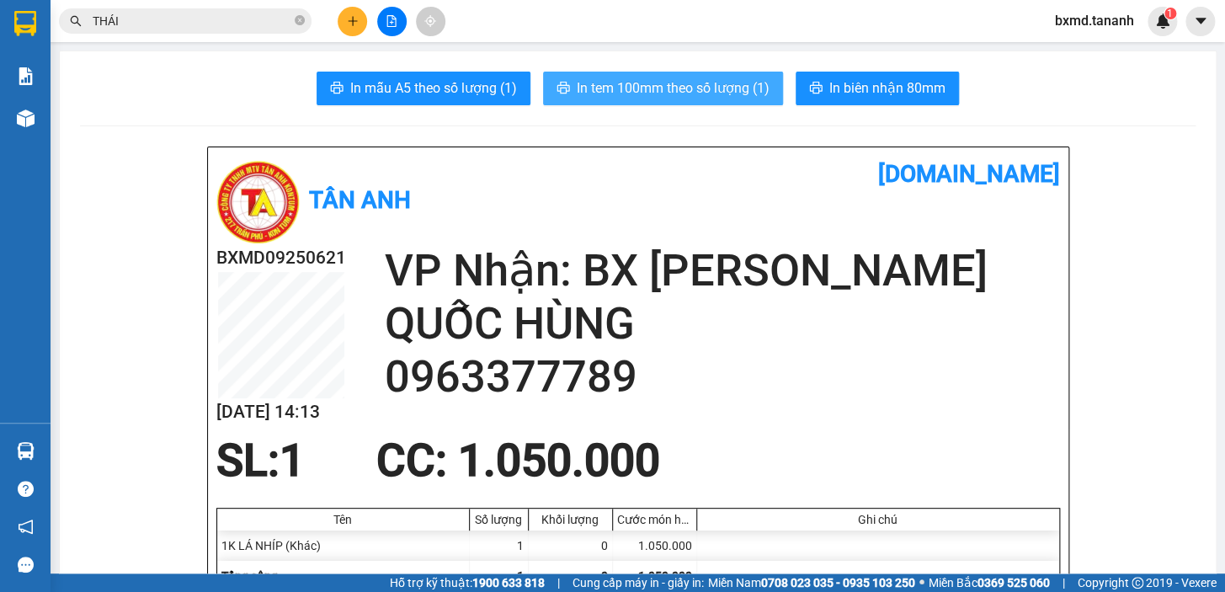
click at [679, 91] on span "In tem 100mm theo số lượng (1)" at bounding box center [673, 87] width 193 height 21
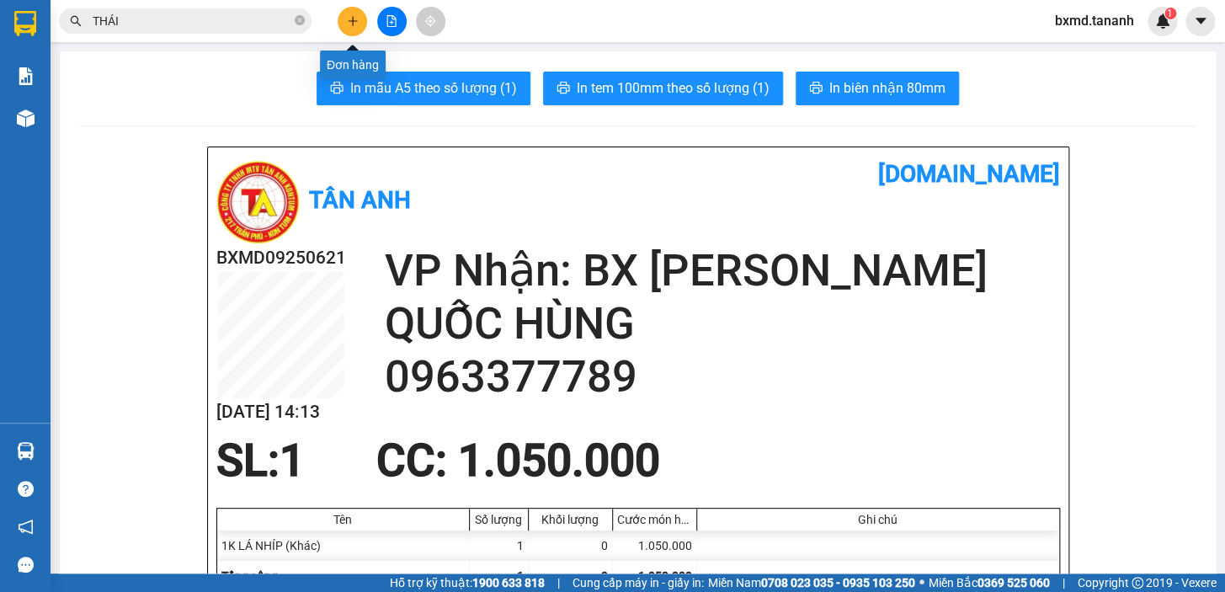
click at [353, 31] on button at bounding box center [352, 21] width 29 height 29
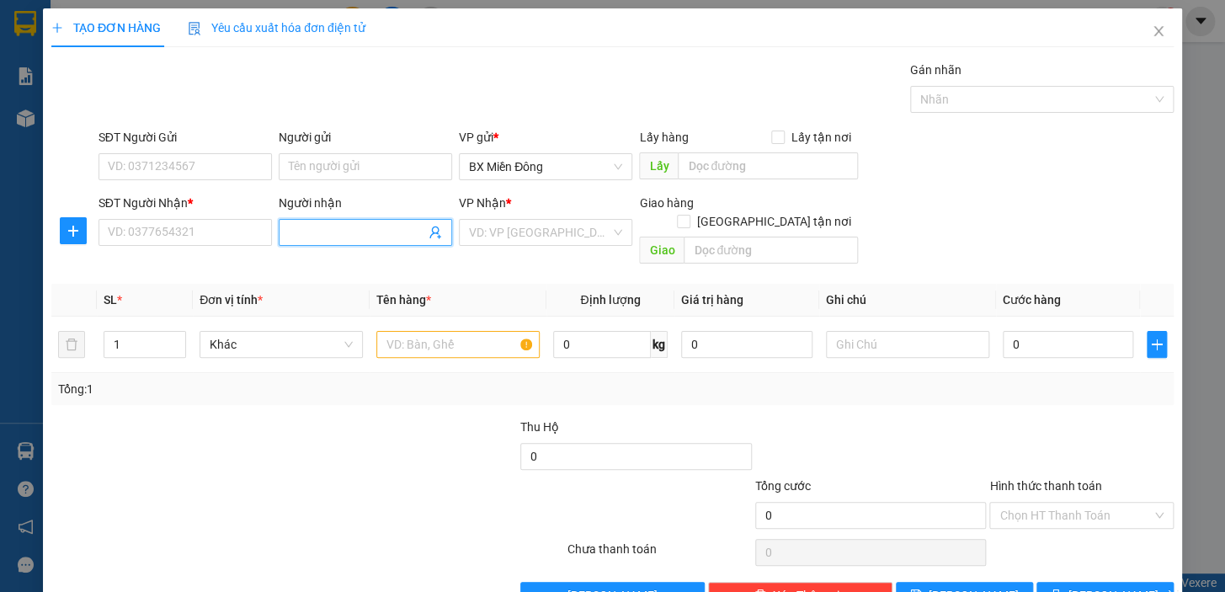
click at [344, 238] on input "Người nhận" at bounding box center [357, 232] width 136 height 19
type input "QUỐC ĐĂNG"
click at [358, 267] on div "QUỐC ĐĂNG - 0379350393" at bounding box center [362, 266] width 152 height 19
type input "0379350393"
type input "QUỐC ĐĂNG"
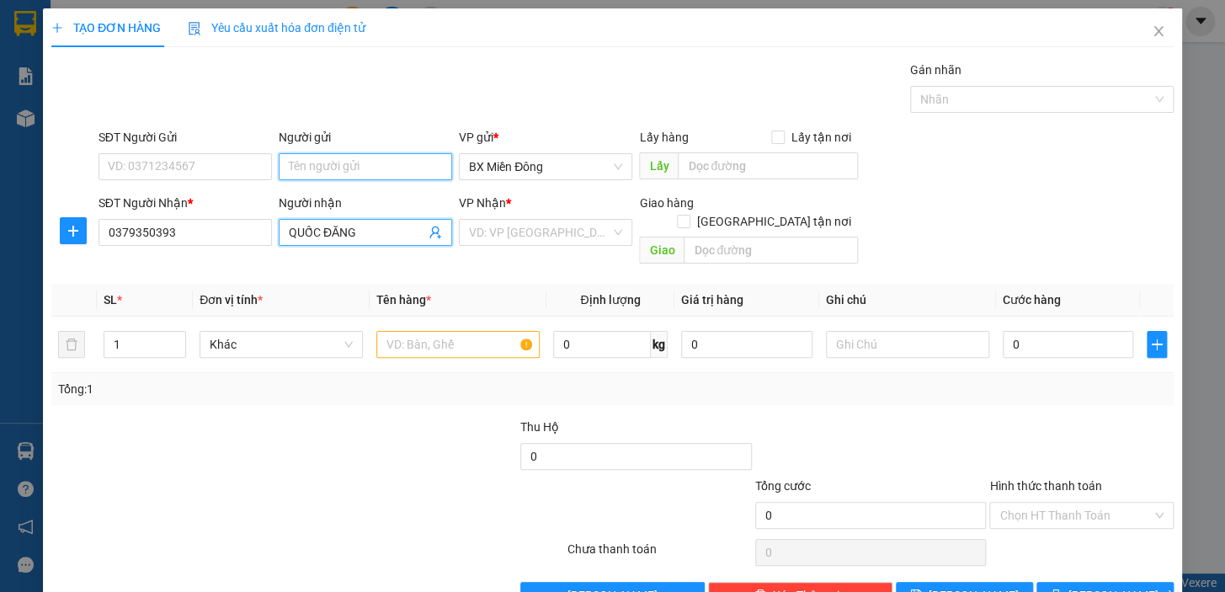
click at [368, 171] on input "Người gửi" at bounding box center [365, 166] width 173 height 27
type input "HÀ MY"
click at [358, 231] on div "HÀ MY TC - 0383882882" at bounding box center [362, 227] width 152 height 19
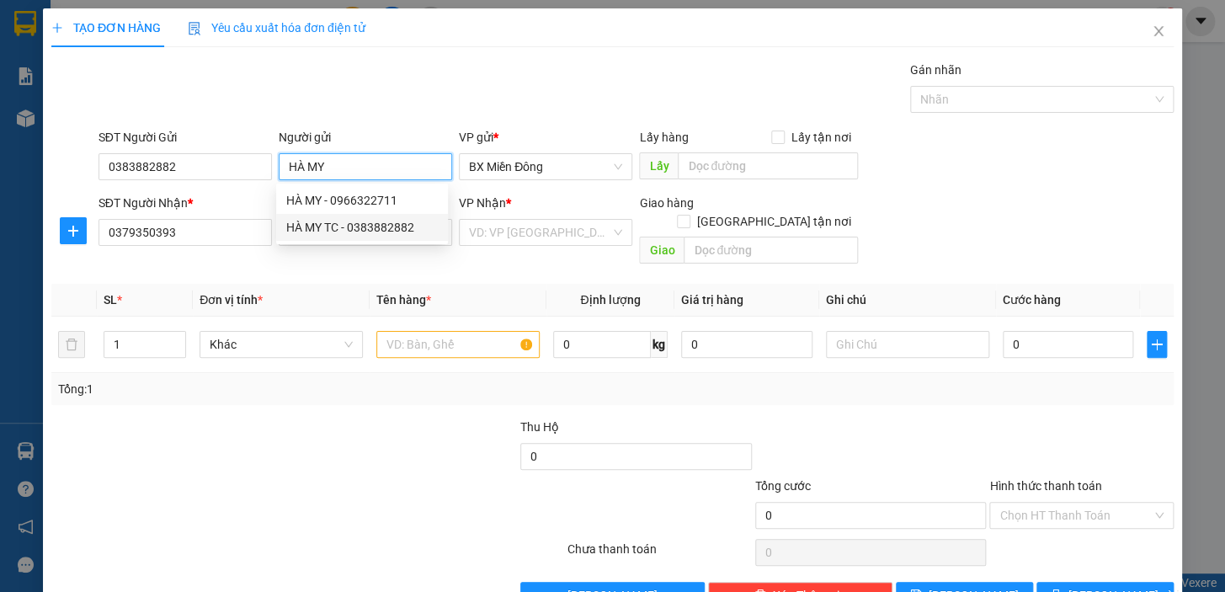
type input "0383882882"
type input "HÀ MY TC"
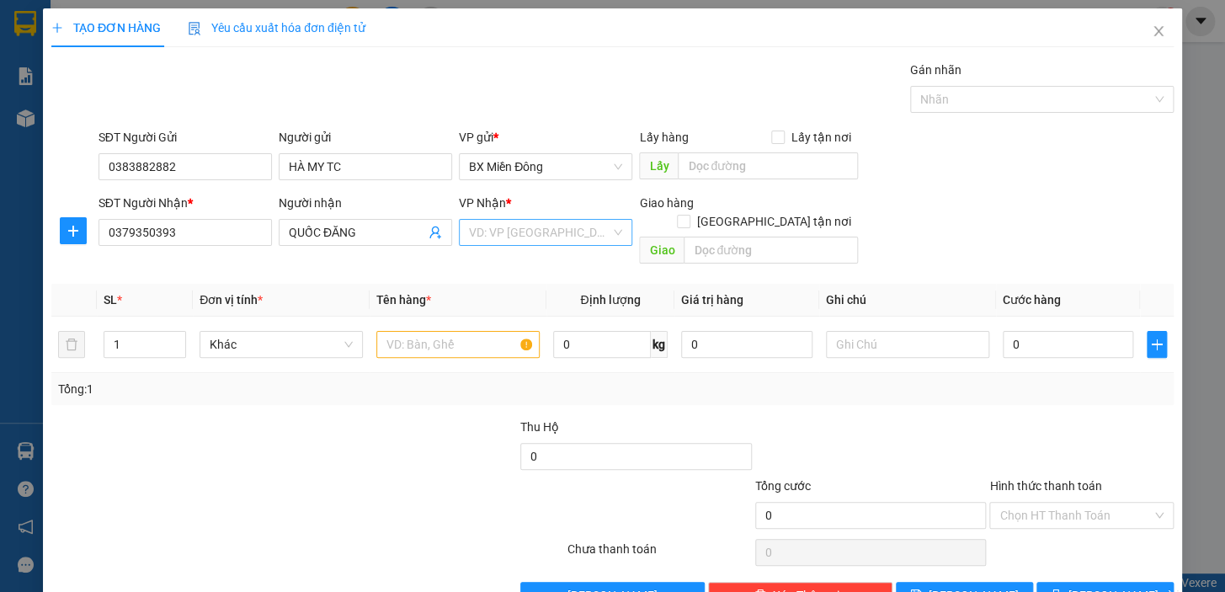
click at [530, 238] on input "search" at bounding box center [539, 232] width 141 height 25
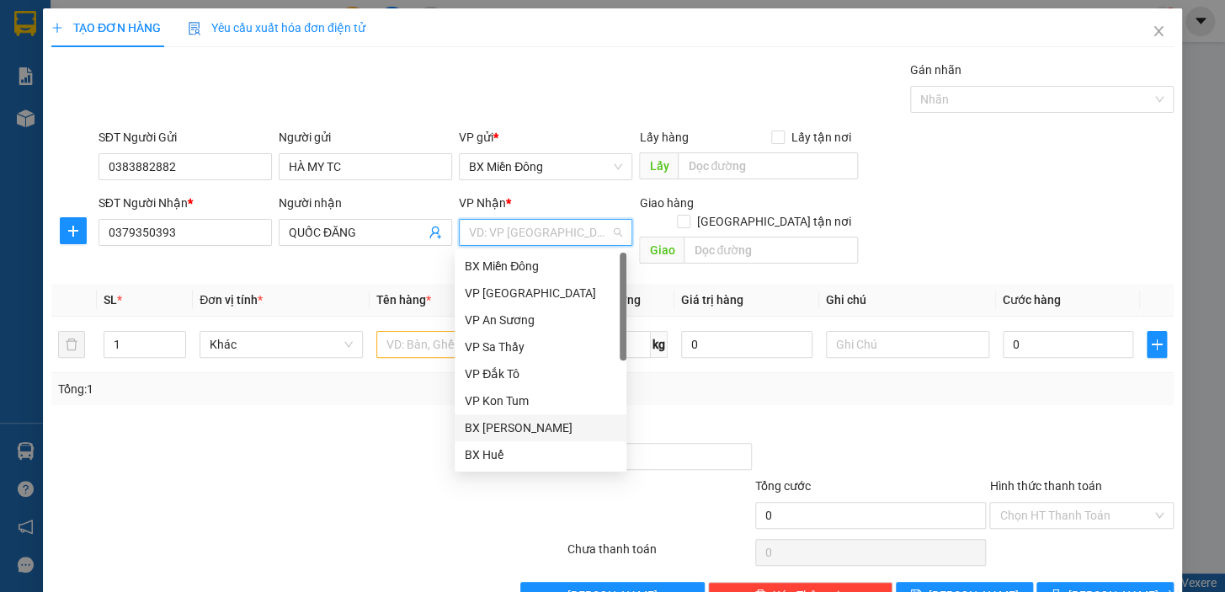
click at [555, 423] on div "BX [PERSON_NAME]" at bounding box center [541, 427] width 152 height 19
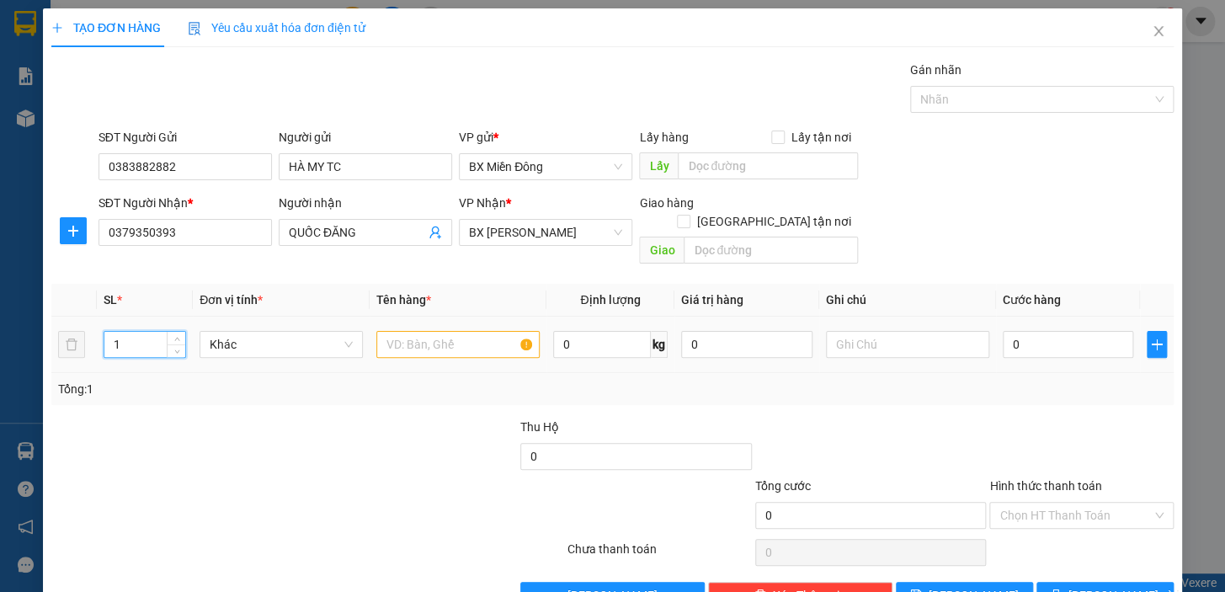
click at [136, 332] on input "1" at bounding box center [144, 344] width 81 height 25
type input "2"
type input "5"
type input "5 KIỆN"
type input "2"
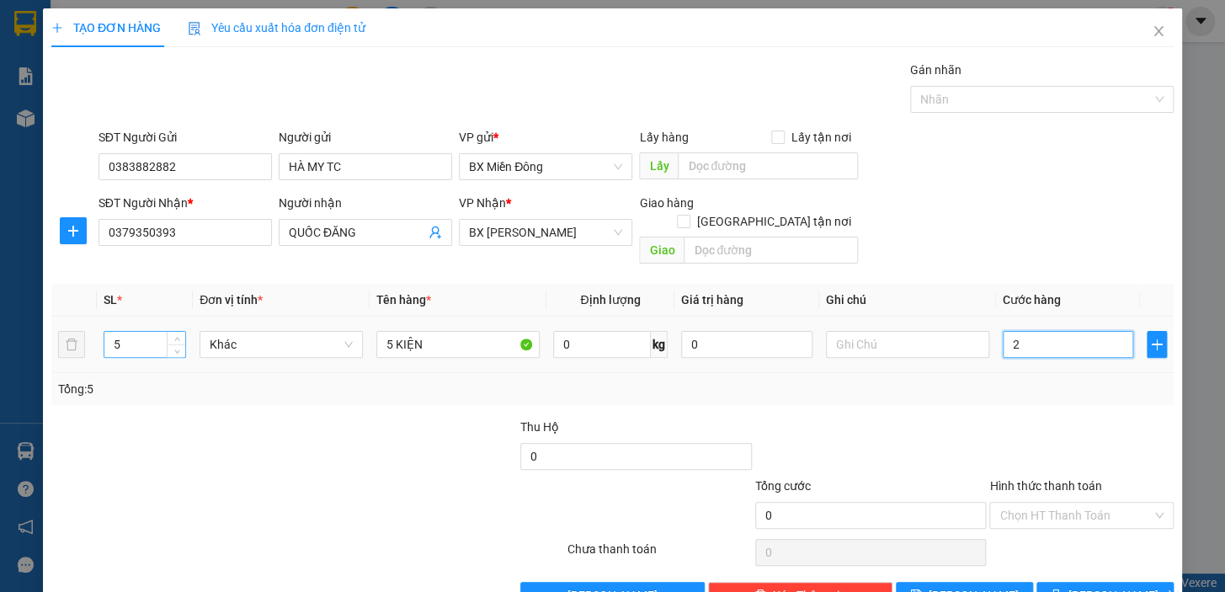
type input "2"
type input "25"
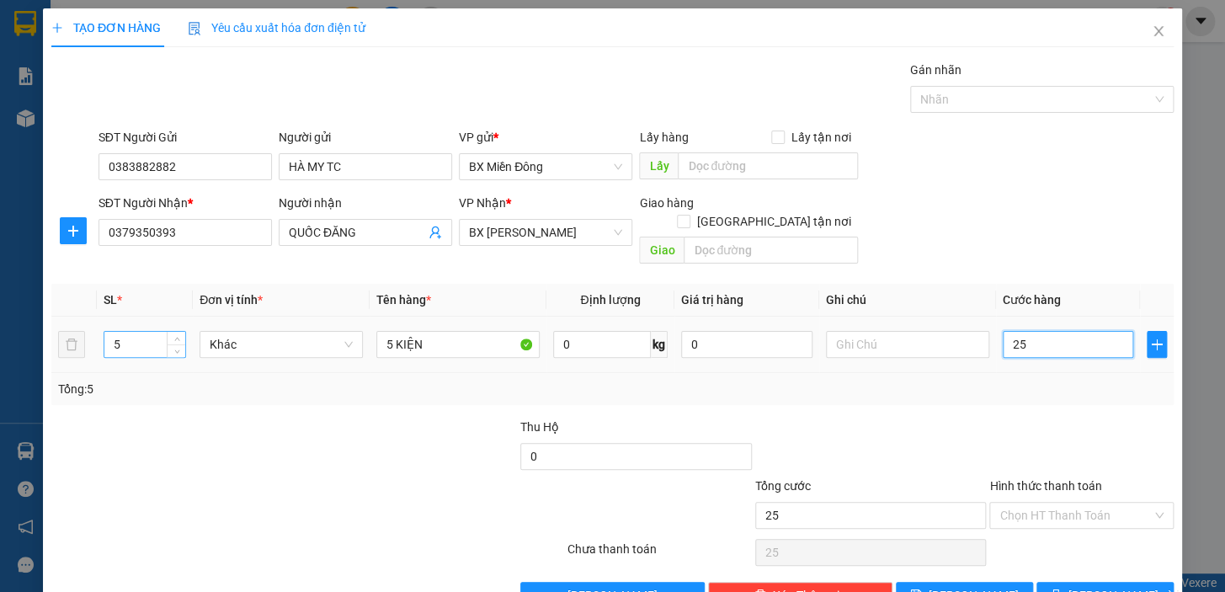
type input "250"
type input "250.000"
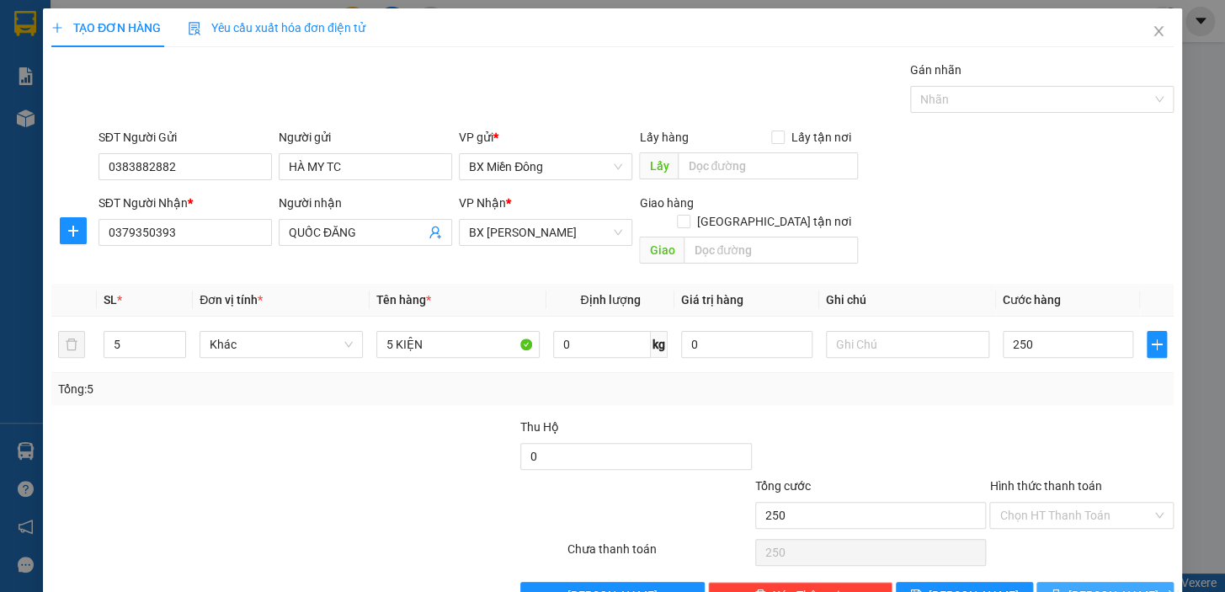
type input "250.000"
click at [1140, 582] on button "[PERSON_NAME] và In" at bounding box center [1104, 595] width 137 height 27
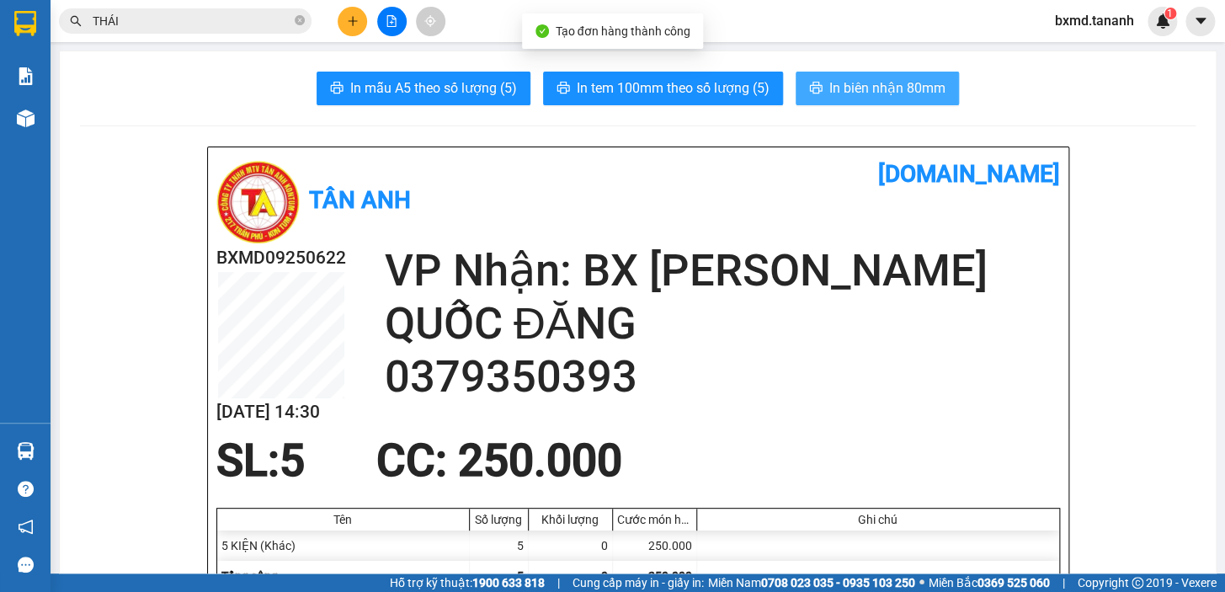
click at [922, 80] on span "In biên nhận 80mm" at bounding box center [887, 87] width 116 height 21
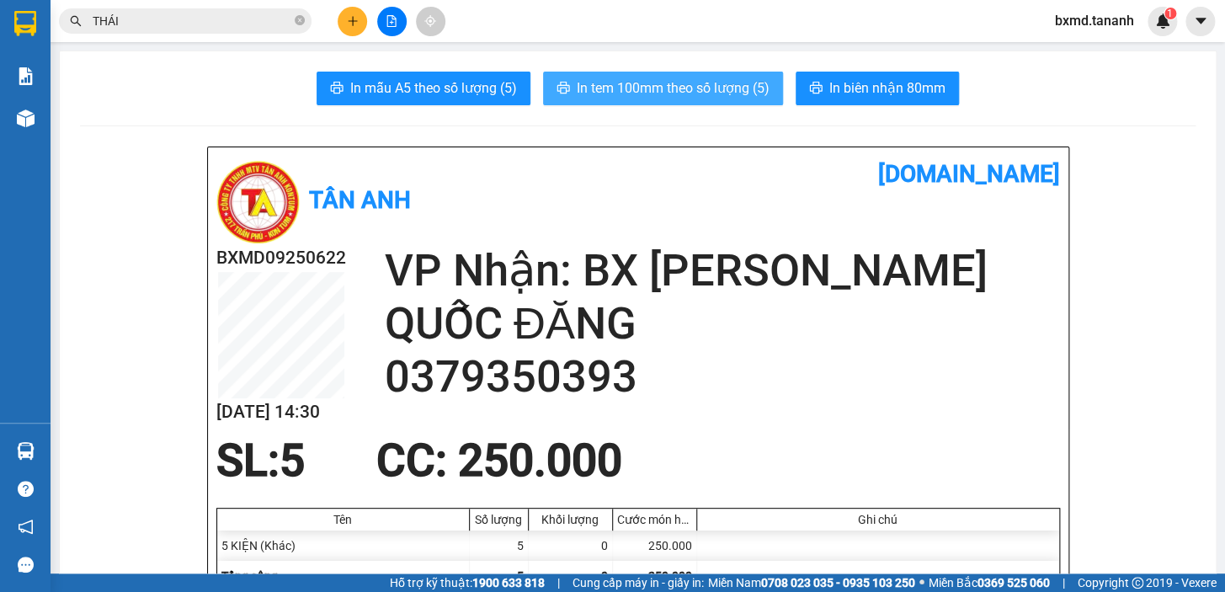
click at [716, 90] on span "In tem 100mm theo số lượng (5)" at bounding box center [673, 87] width 193 height 21
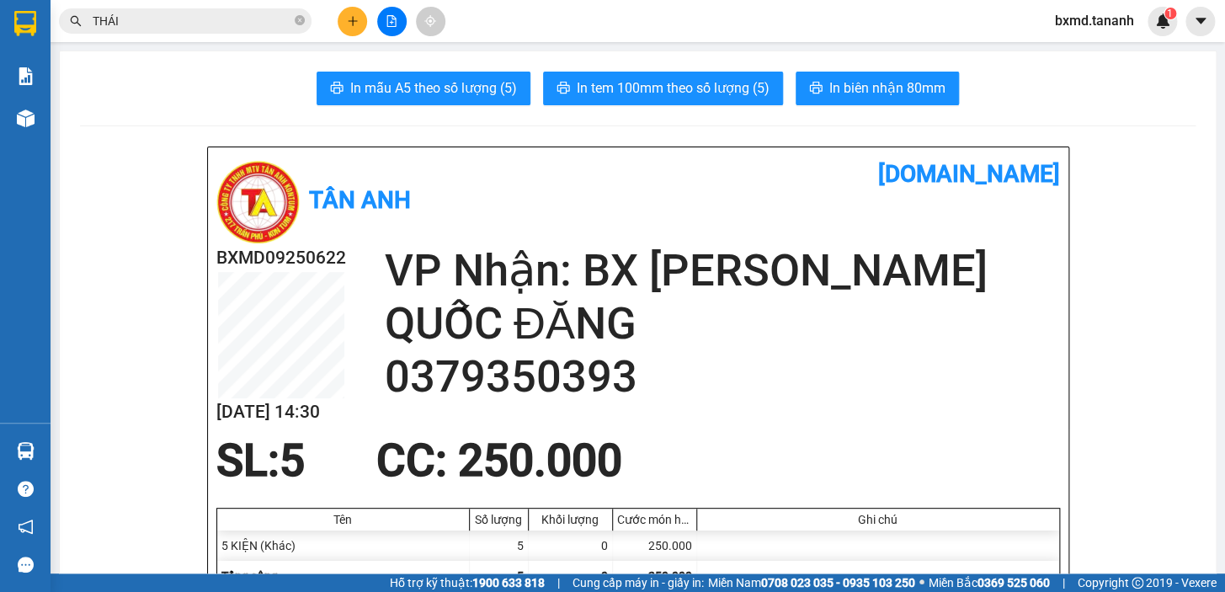
click at [340, 23] on button at bounding box center [352, 21] width 29 height 29
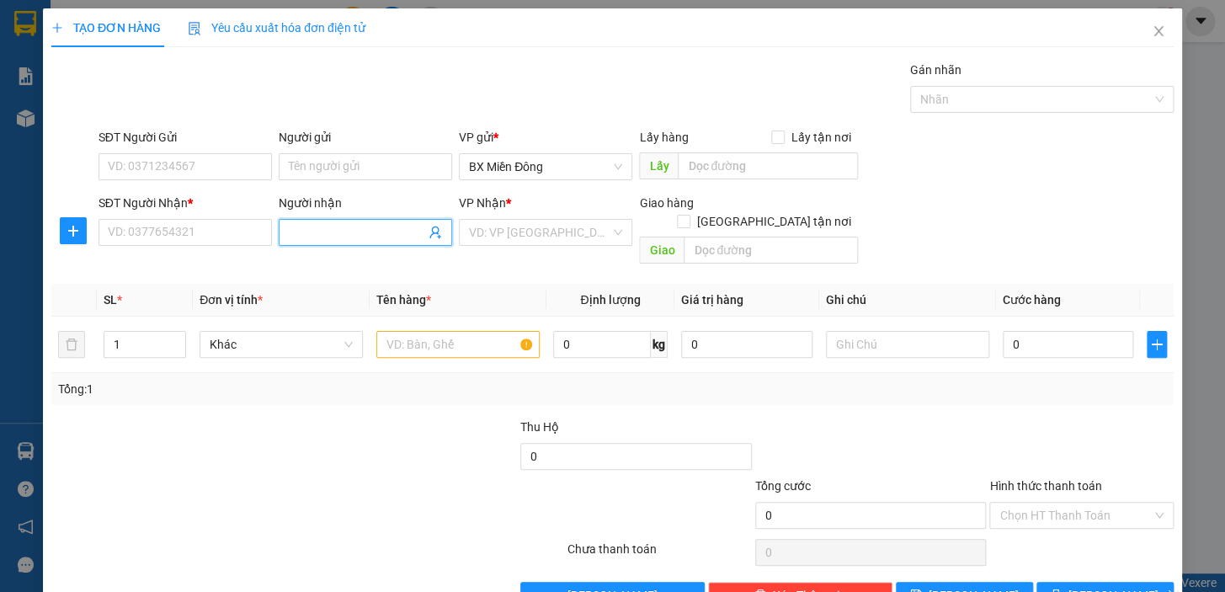
click at [311, 242] on span at bounding box center [365, 232] width 173 height 27
type input "DŨNG KIỆT"
click at [377, 267] on div "DŨNG KIỆT - 0905934952" at bounding box center [362, 266] width 152 height 19
type input "0905934952"
type input "DŨNG KIỆT"
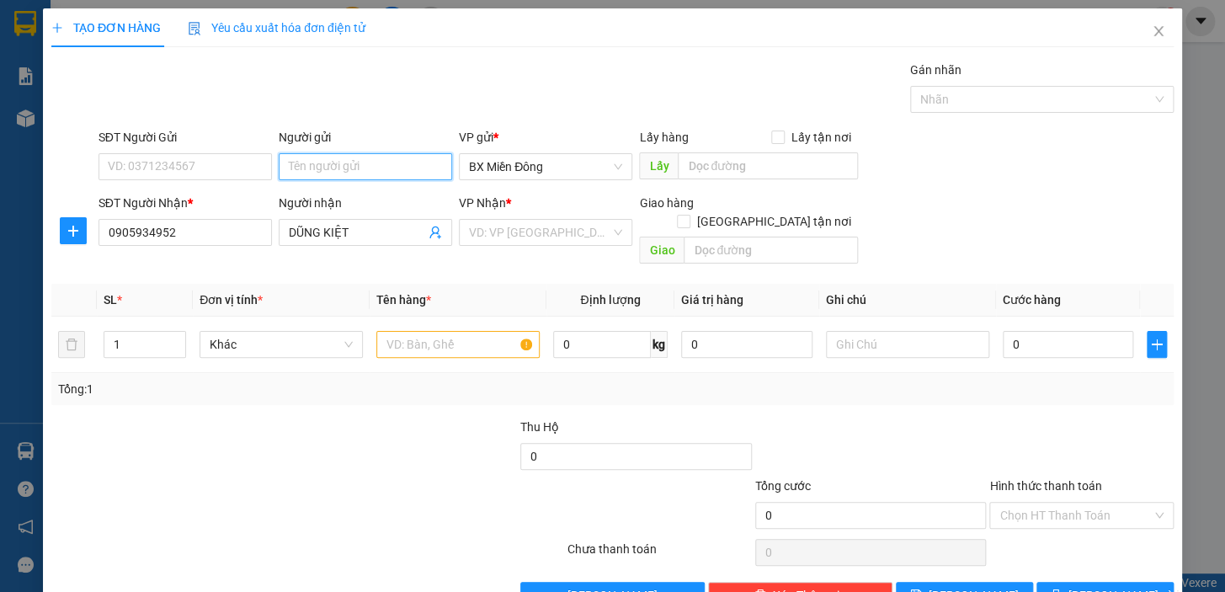
click at [364, 166] on input "Người gửi" at bounding box center [365, 166] width 173 height 27
type input "M"
type input "CƠ GIỚI"
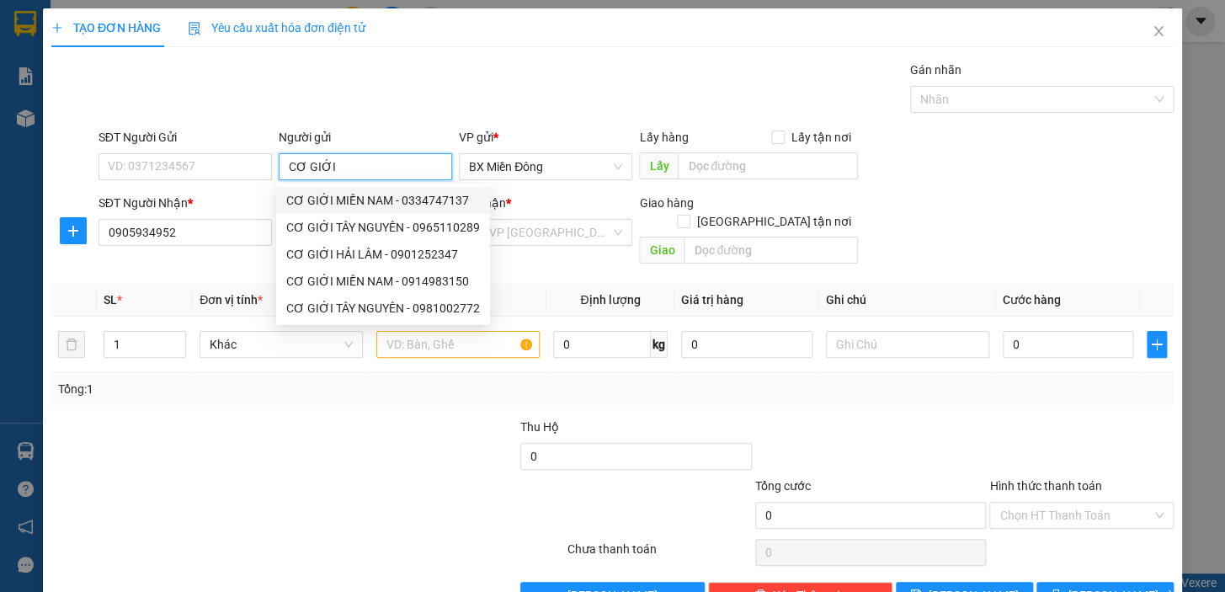
click at [381, 201] on div "CƠ GIỚI MIỀN NAM - 0334747137" at bounding box center [383, 200] width 194 height 19
type input "0334747137"
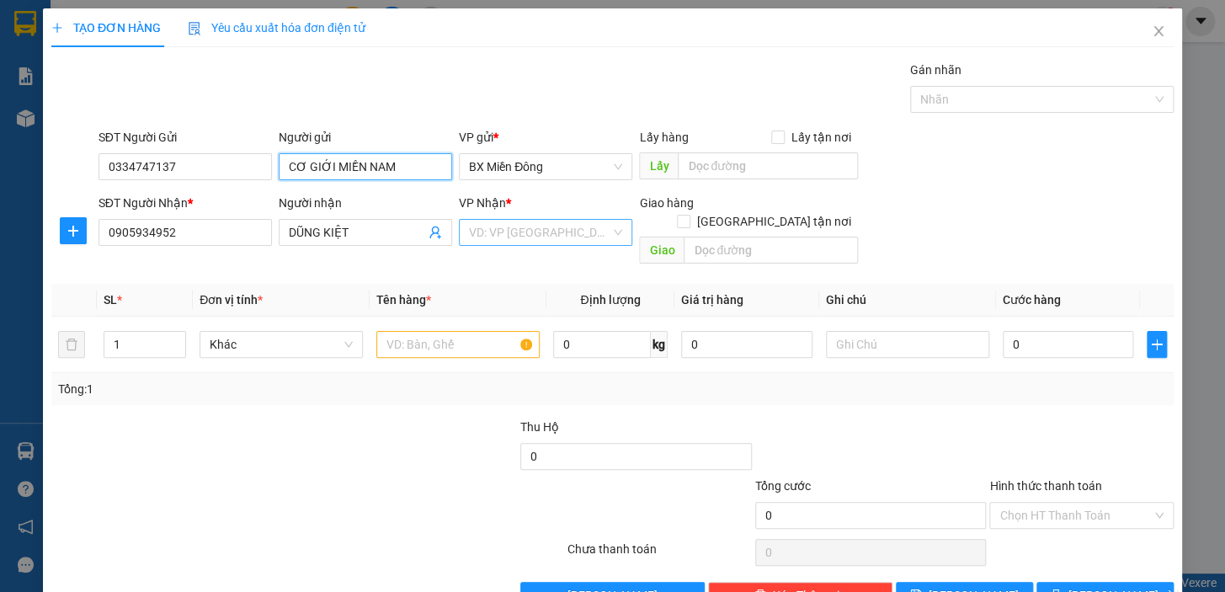
type input "CƠ GIỚI MIỀN NAM"
click at [589, 229] on input "search" at bounding box center [539, 232] width 141 height 25
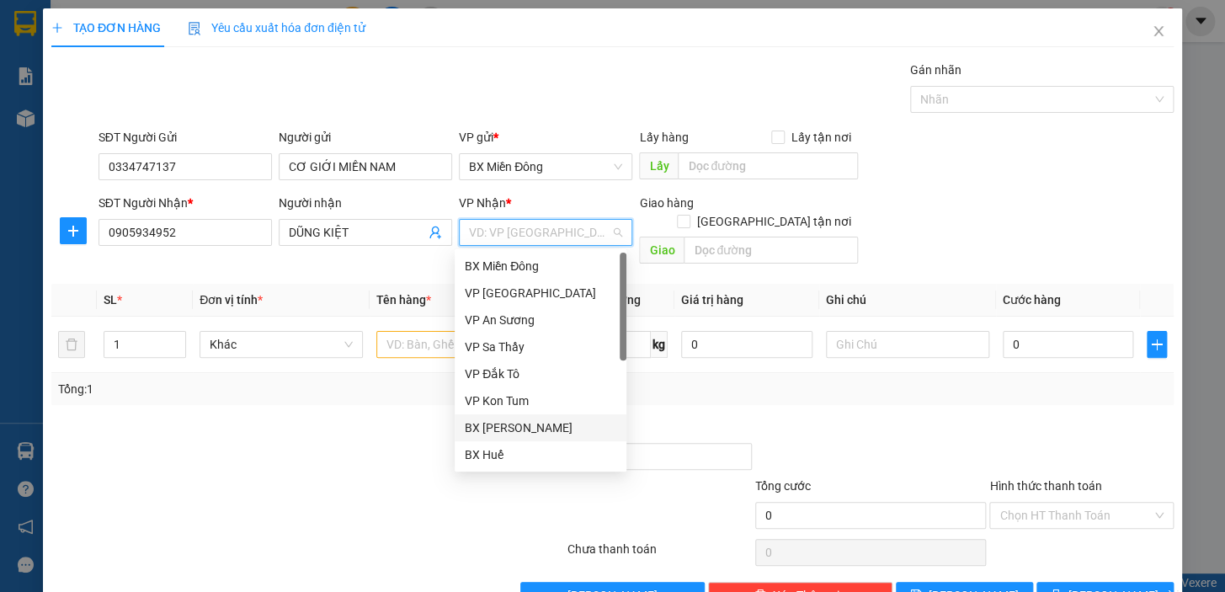
click at [545, 424] on div "BX [PERSON_NAME]" at bounding box center [541, 427] width 152 height 19
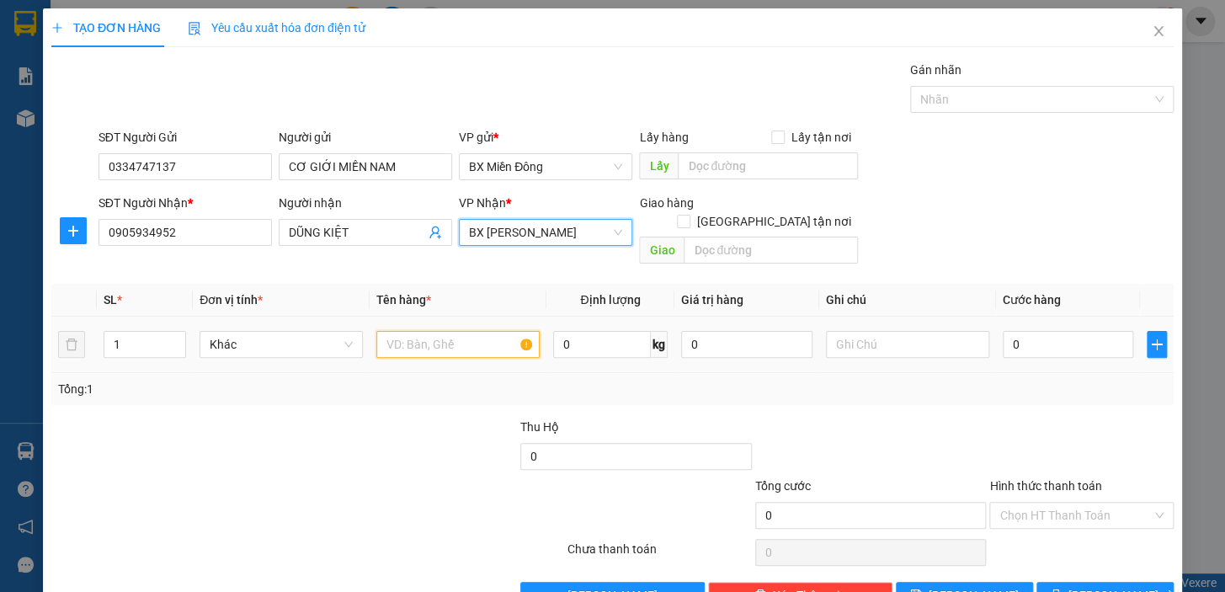
click at [409, 331] on input "text" at bounding box center [457, 344] width 163 height 27
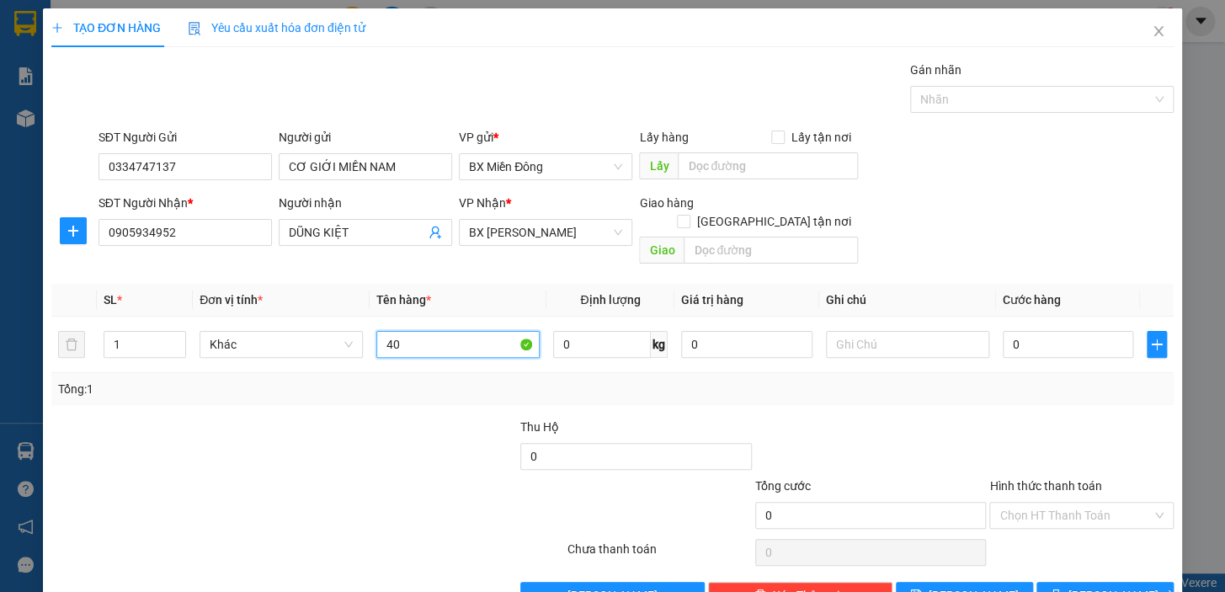
type input "4"
type input "1 KIỆN"
type input "4"
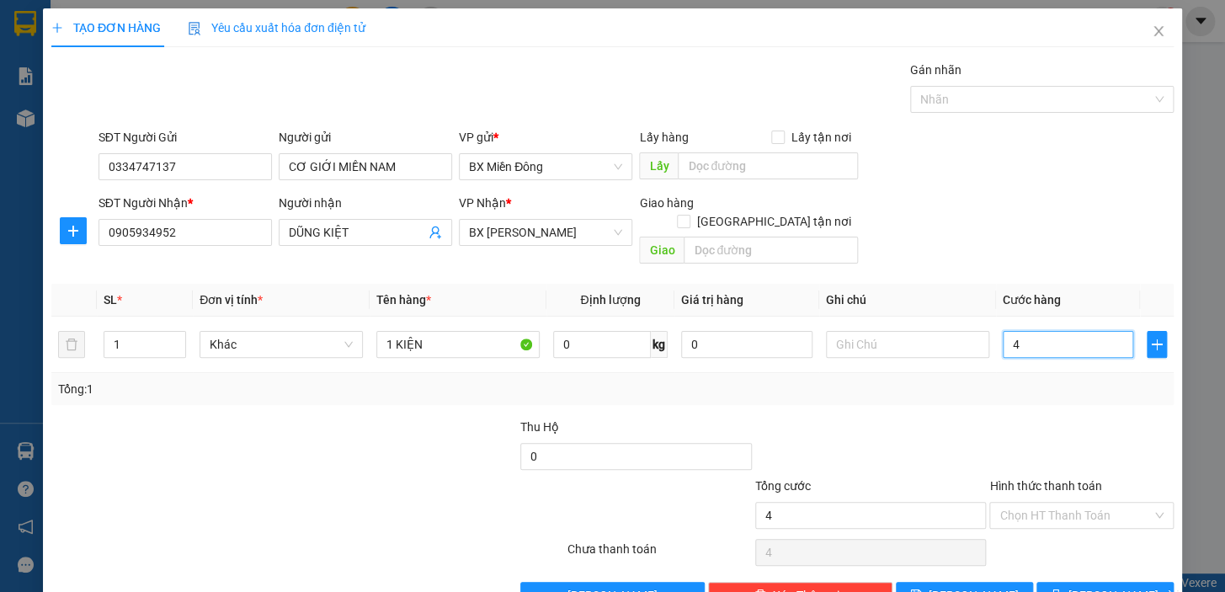
type input "40"
type input "40.000"
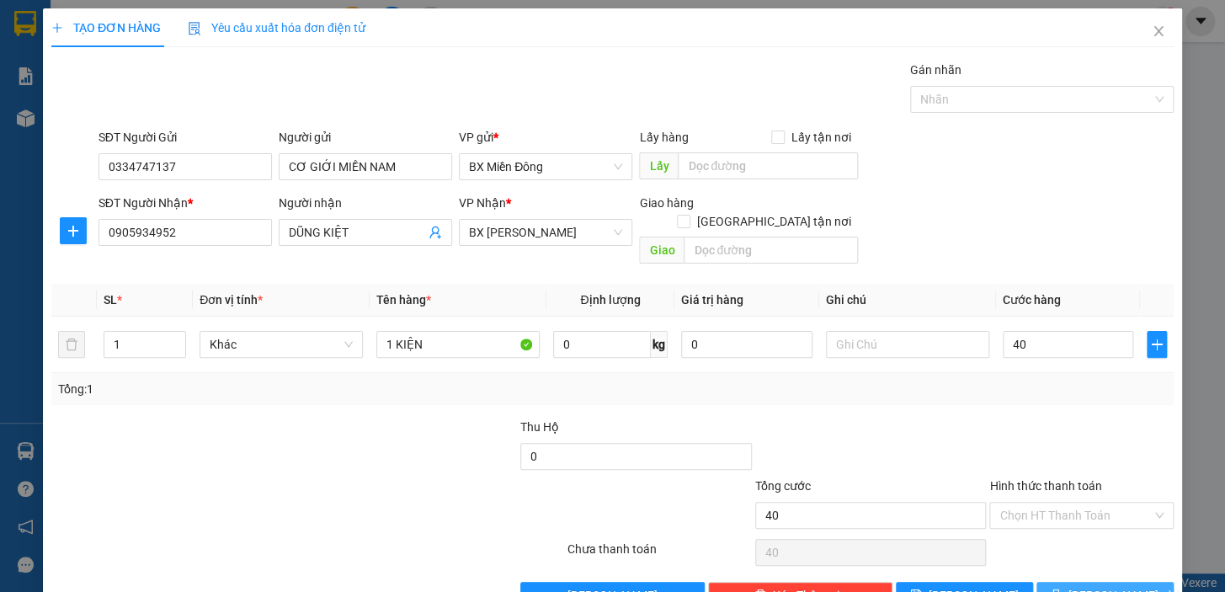
type input "40.000"
click at [1125, 586] on span "[PERSON_NAME] và In" at bounding box center [1127, 595] width 118 height 19
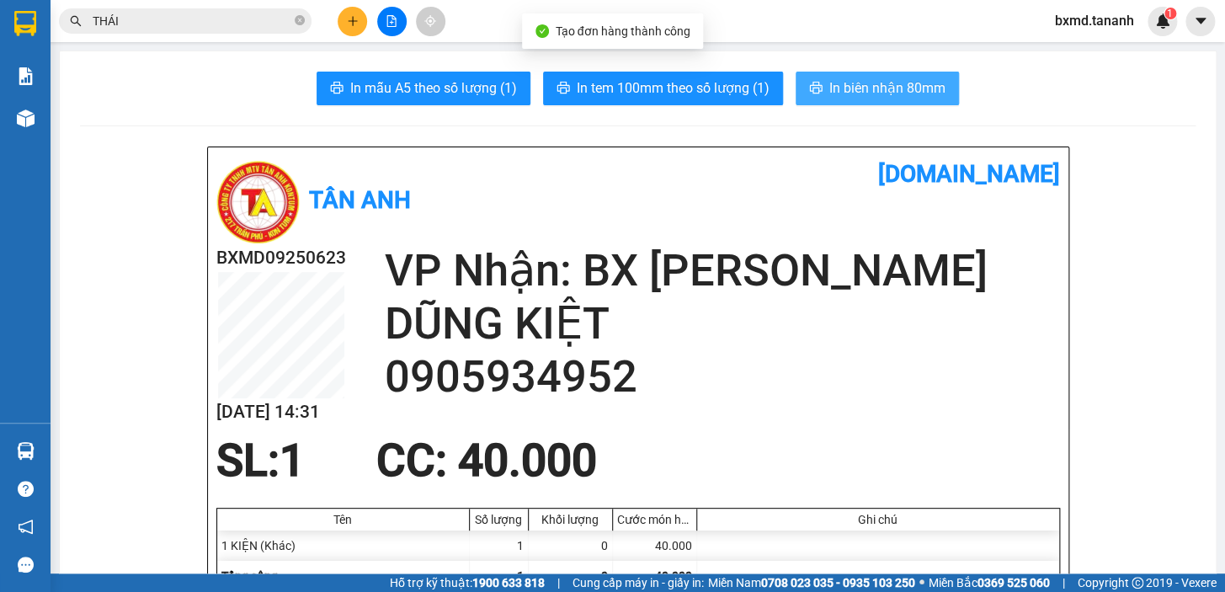
click at [879, 84] on span "In biên nhận 80mm" at bounding box center [887, 87] width 116 height 21
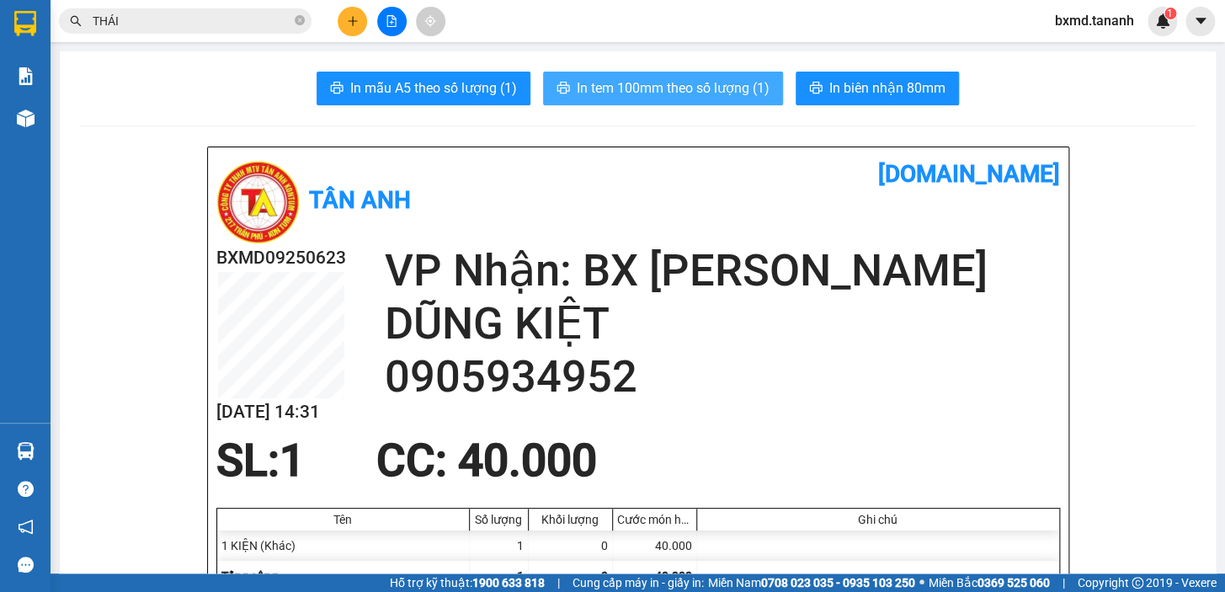
click at [697, 88] on span "In tem 100mm theo số lượng (1)" at bounding box center [673, 87] width 193 height 21
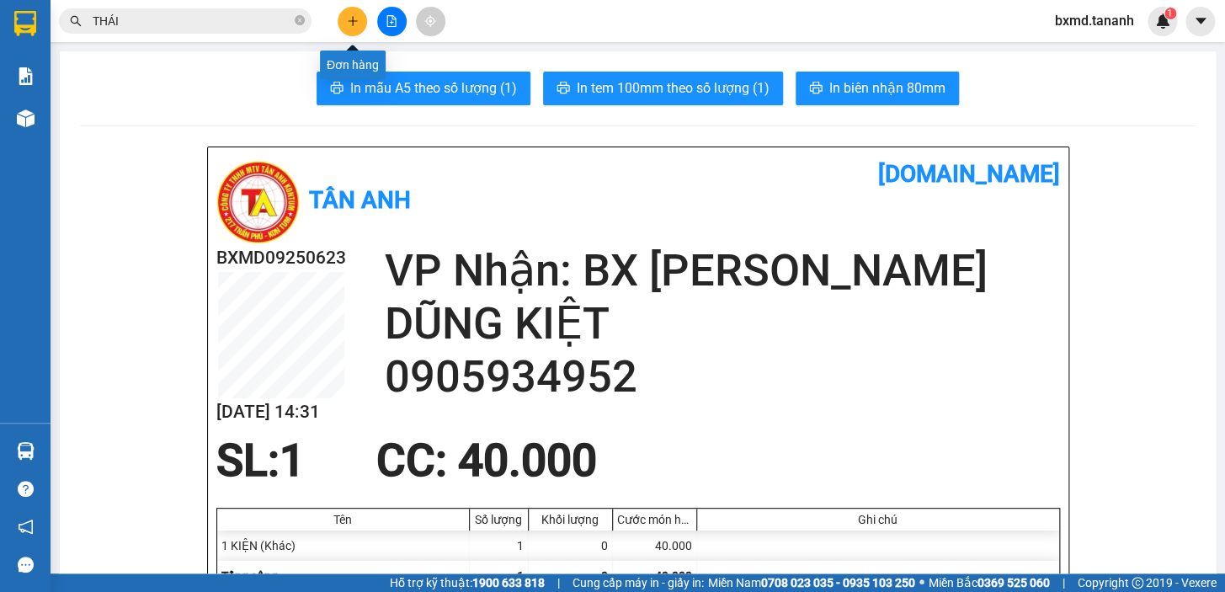
click at [351, 27] on button at bounding box center [352, 21] width 29 height 29
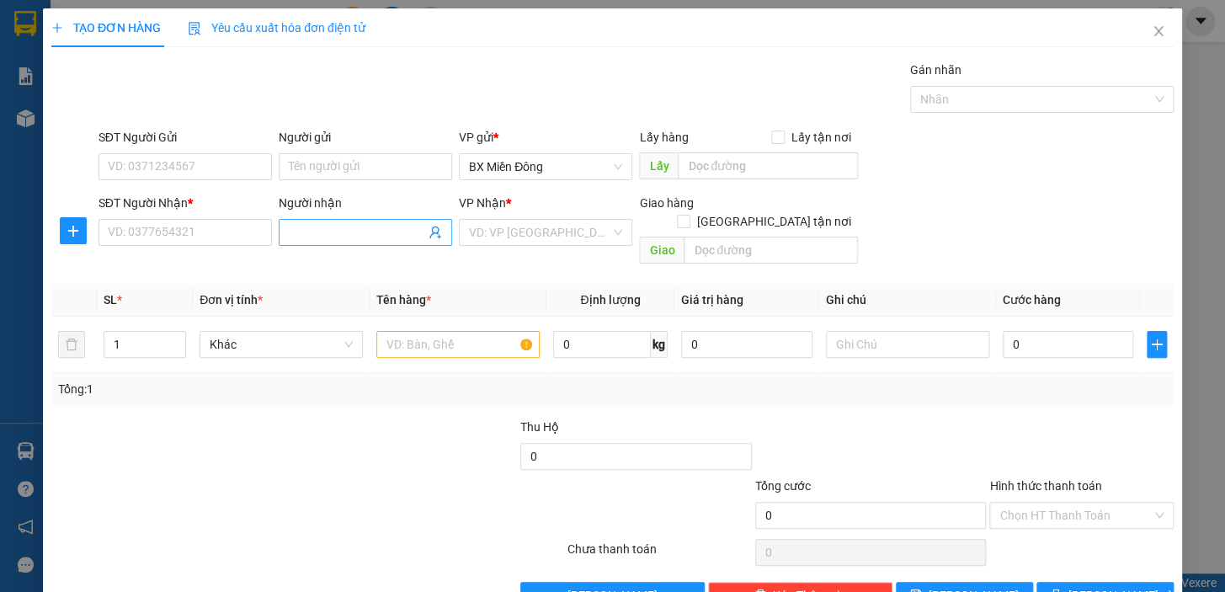
click at [294, 241] on input "Người nhận" at bounding box center [357, 232] width 136 height 19
type input "A KIỆT"
click at [230, 236] on input "SĐT Người Nhận *" at bounding box center [184, 232] width 173 height 27
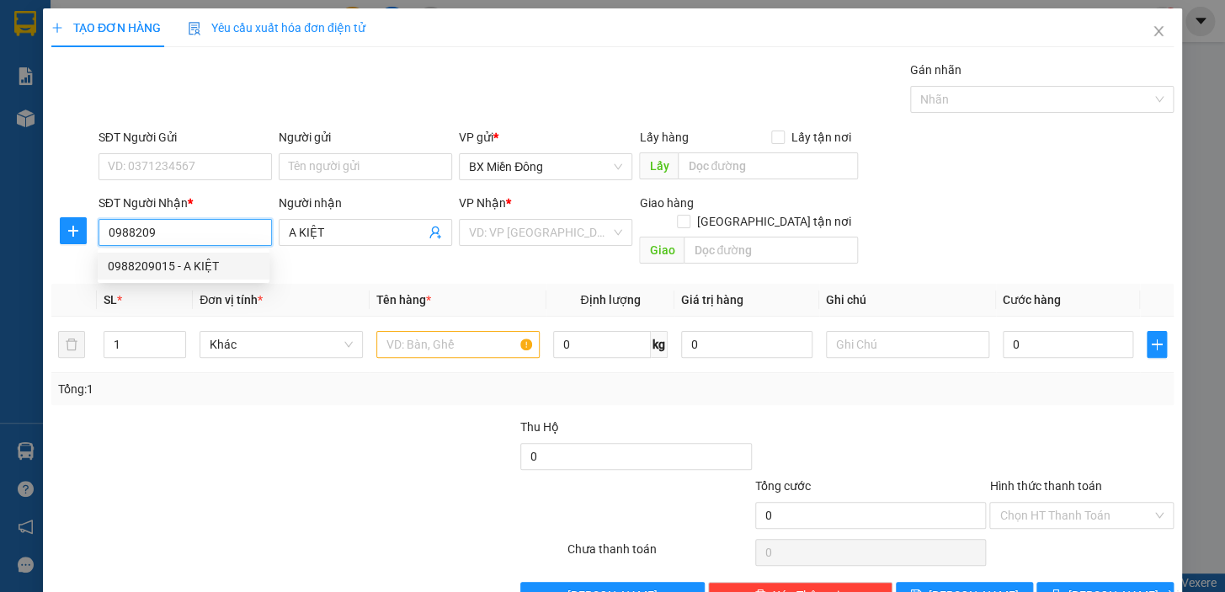
click at [246, 278] on div "0988209015 - A KIỆT" at bounding box center [184, 266] width 172 height 27
type input "0988209015"
type input "A KIỆT"
type input "50.000"
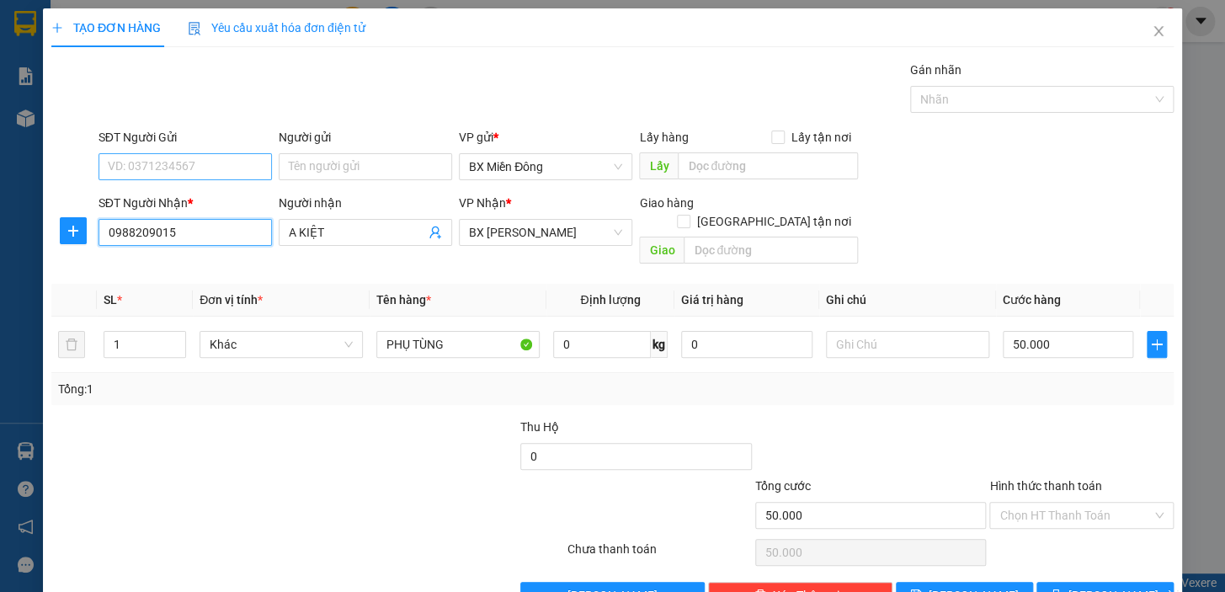
type input "0988209015"
click at [238, 164] on input "SĐT Người Gửi" at bounding box center [184, 166] width 173 height 27
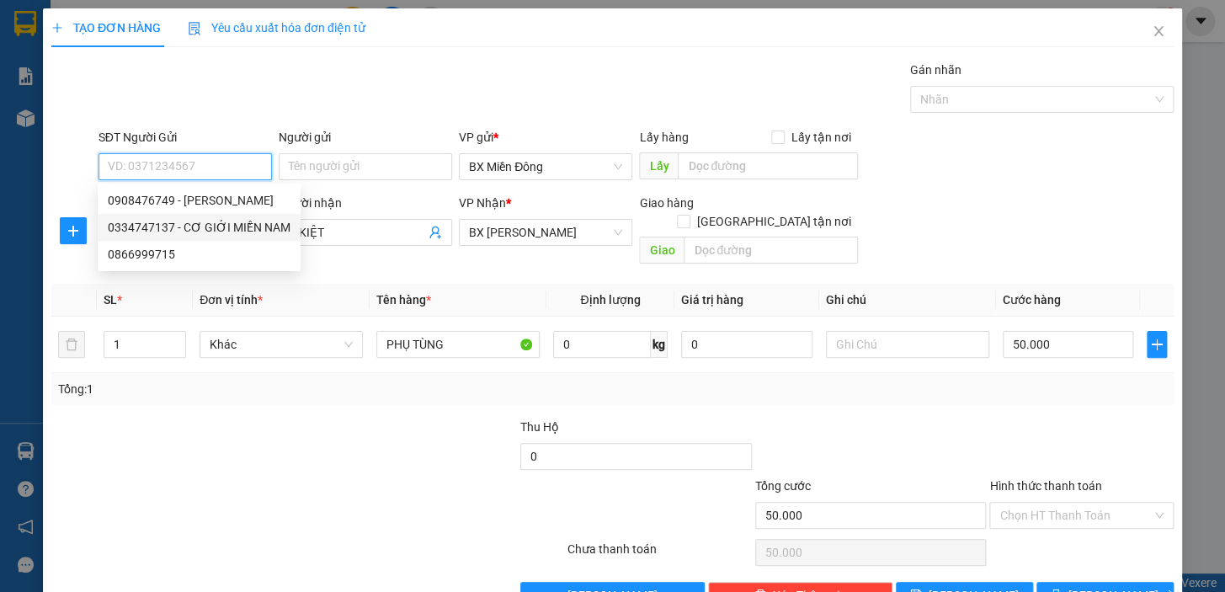
click at [271, 226] on div "0334747137 - CƠ GIỚI MIỀN NAM" at bounding box center [199, 227] width 183 height 19
type input "0334747137"
type input "CƠ GIỚI MIỀN NAM"
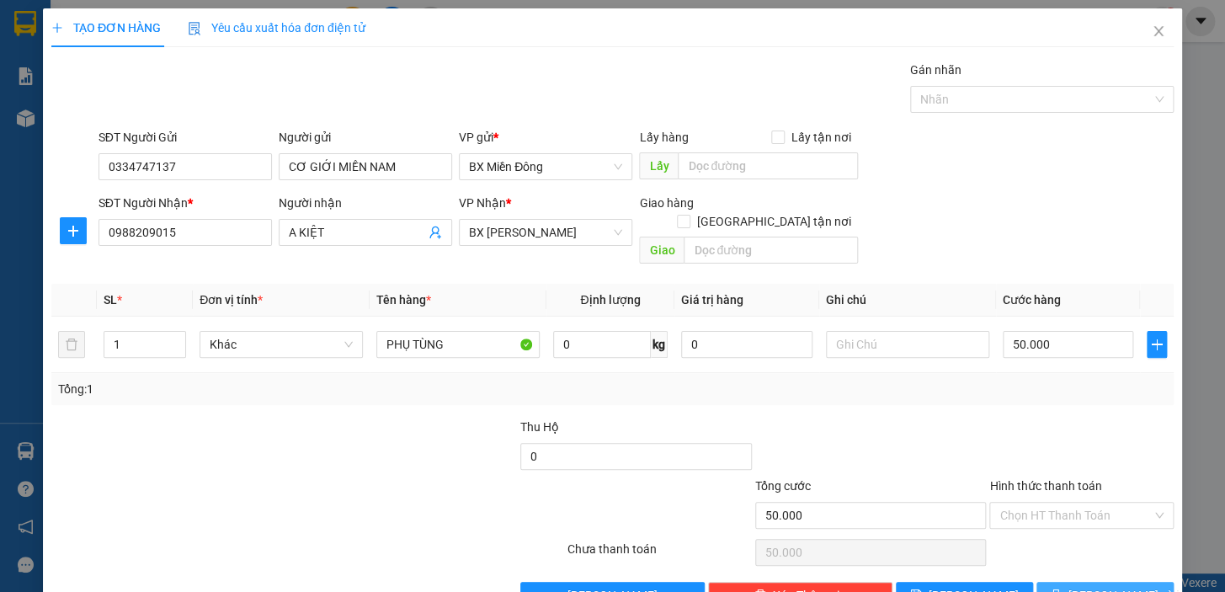
click at [1117, 586] on span "[PERSON_NAME] và In" at bounding box center [1127, 595] width 118 height 19
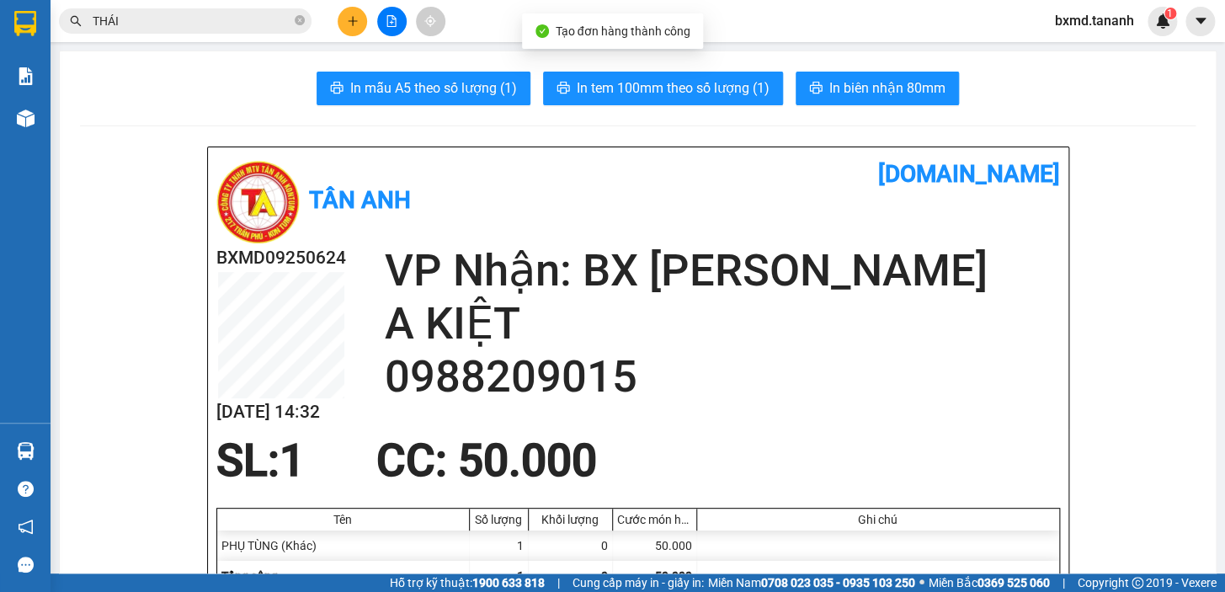
click at [894, 76] on button "In biên nhận 80mm" at bounding box center [877, 89] width 163 height 34
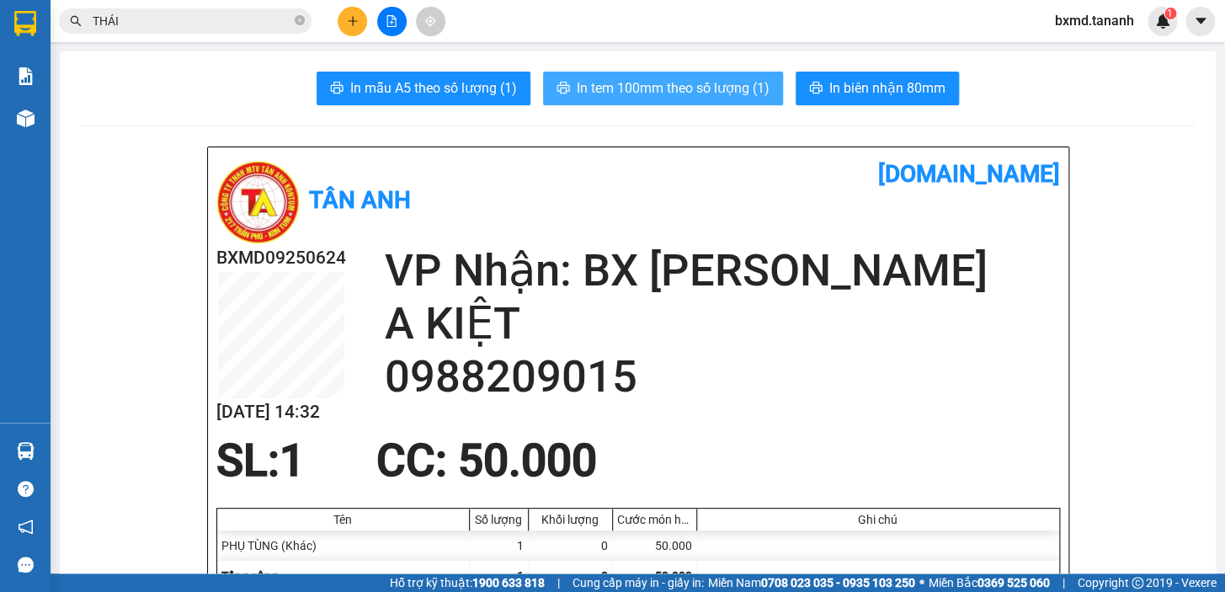
click at [642, 92] on span "In tem 100mm theo số lượng (1)" at bounding box center [673, 87] width 193 height 21
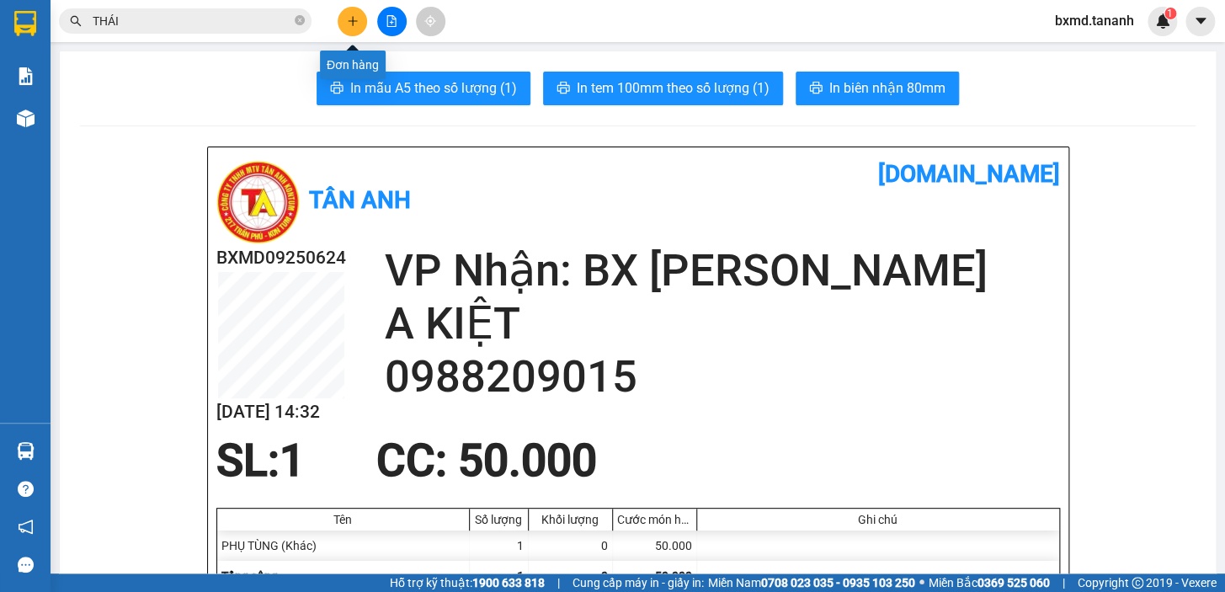
click at [359, 16] on button at bounding box center [352, 21] width 29 height 29
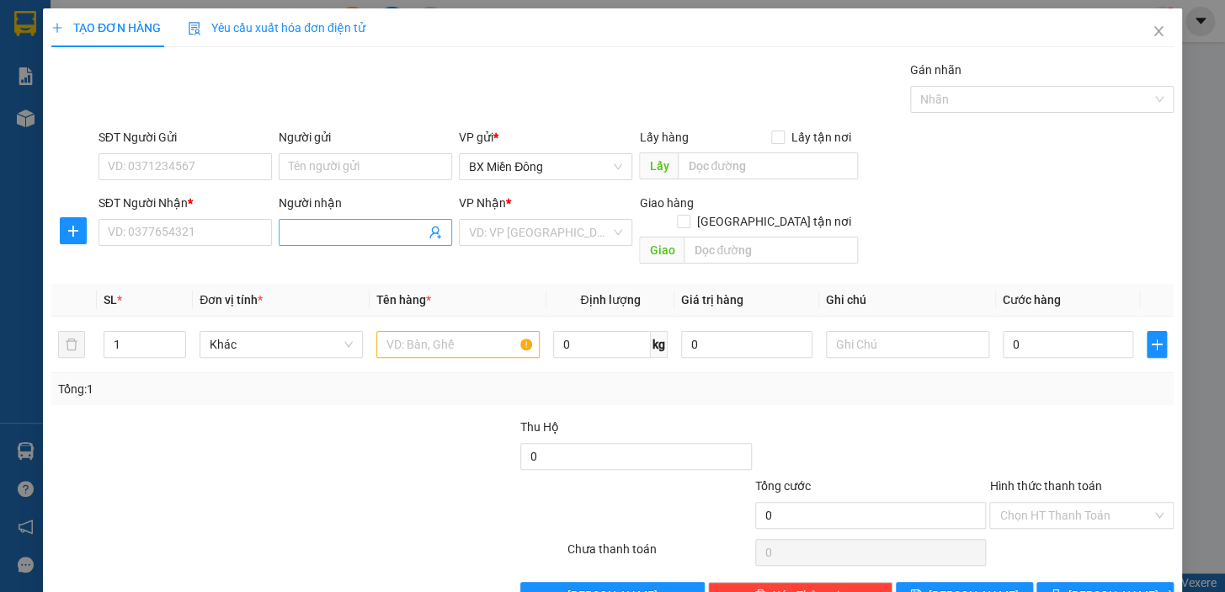
click at [342, 226] on input "Người nhận" at bounding box center [357, 232] width 136 height 19
type input "Q"
type input "QUỐC ĐĂNG"
click at [378, 274] on div "QUỐC ĐĂNG - 0379350393" at bounding box center [362, 266] width 152 height 19
type input "0379350393"
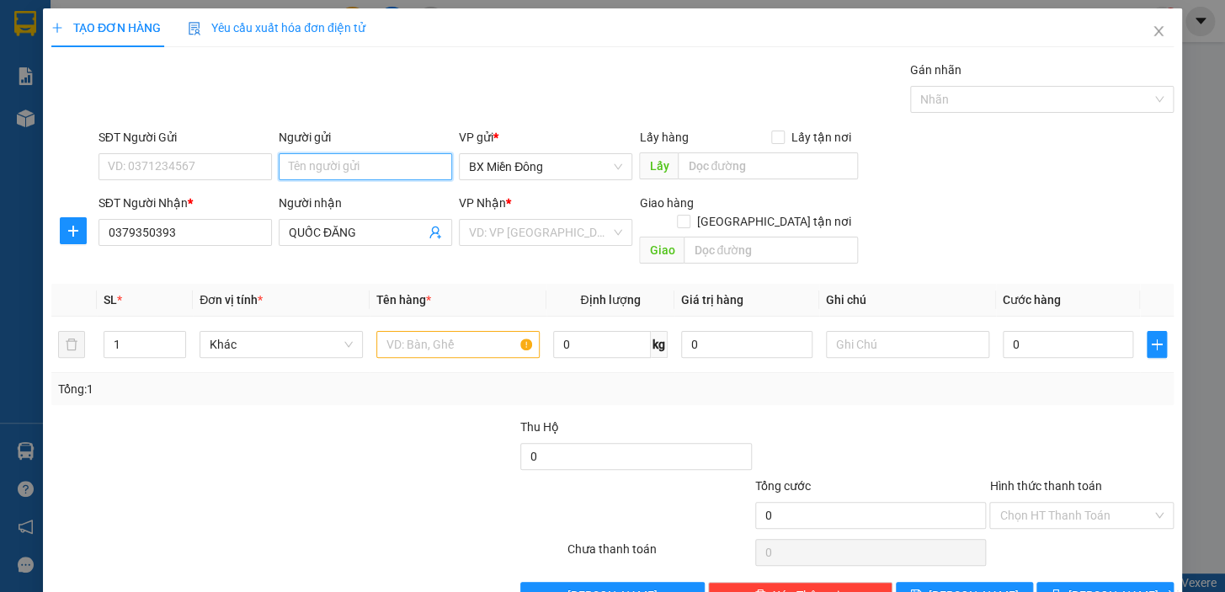
click at [369, 169] on input "Người gửi" at bounding box center [365, 166] width 173 height 27
click at [419, 227] on div "HÀ MY TC - 0383882882" at bounding box center [362, 227] width 152 height 19
click at [557, 239] on input "search" at bounding box center [539, 232] width 141 height 25
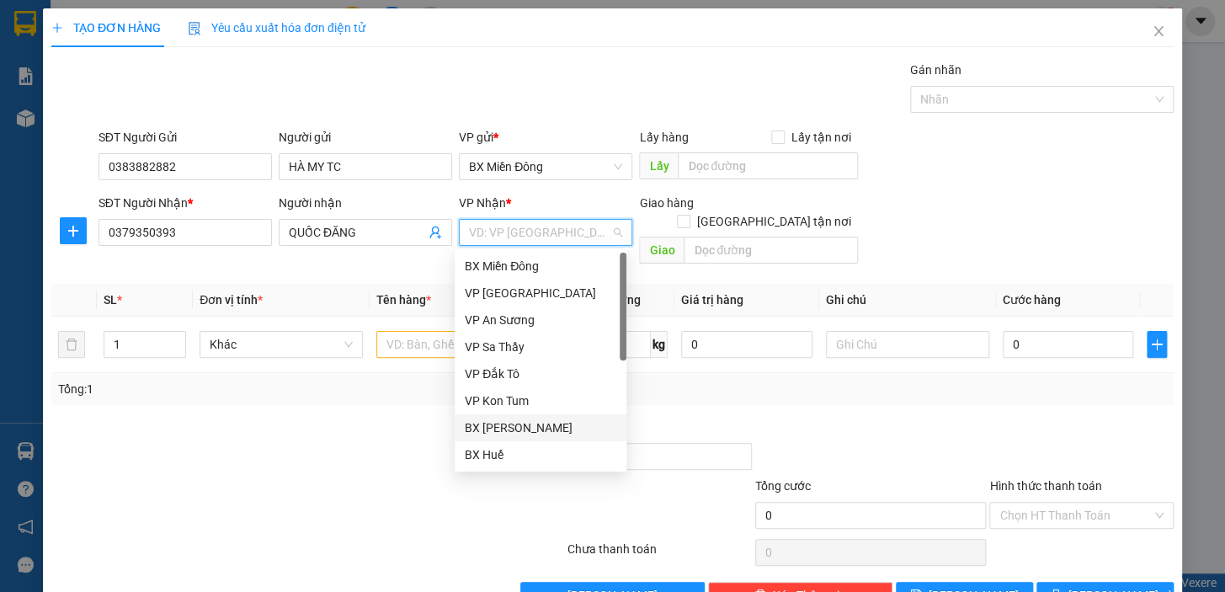
click at [555, 423] on div "BX [PERSON_NAME]" at bounding box center [541, 427] width 152 height 19
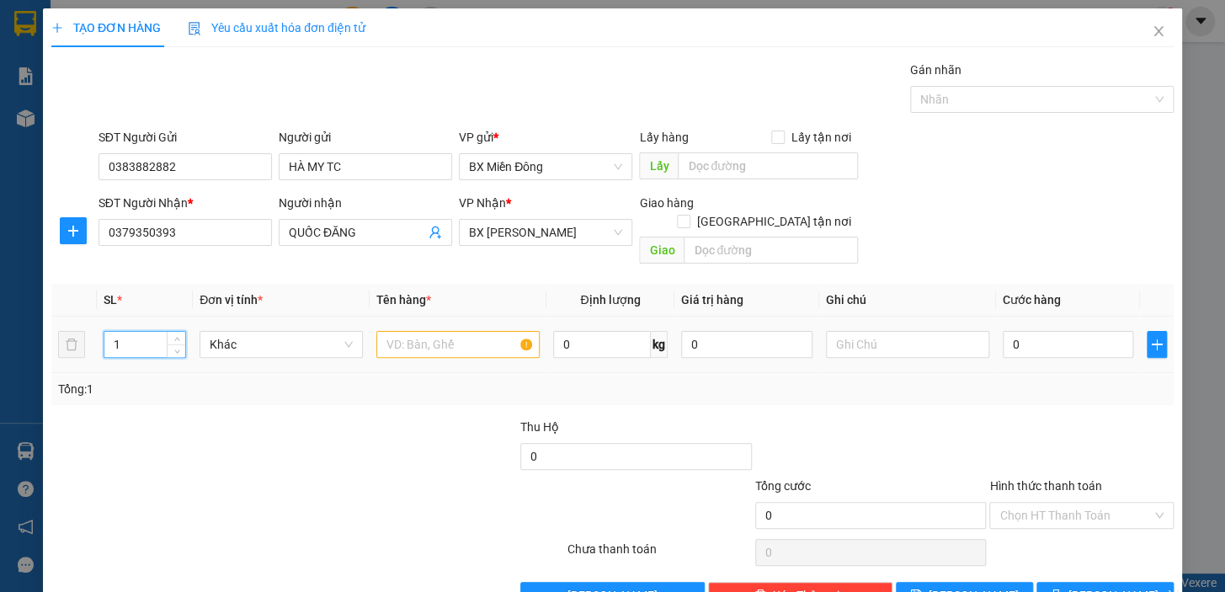
click at [160, 332] on input "1" at bounding box center [144, 344] width 81 height 25
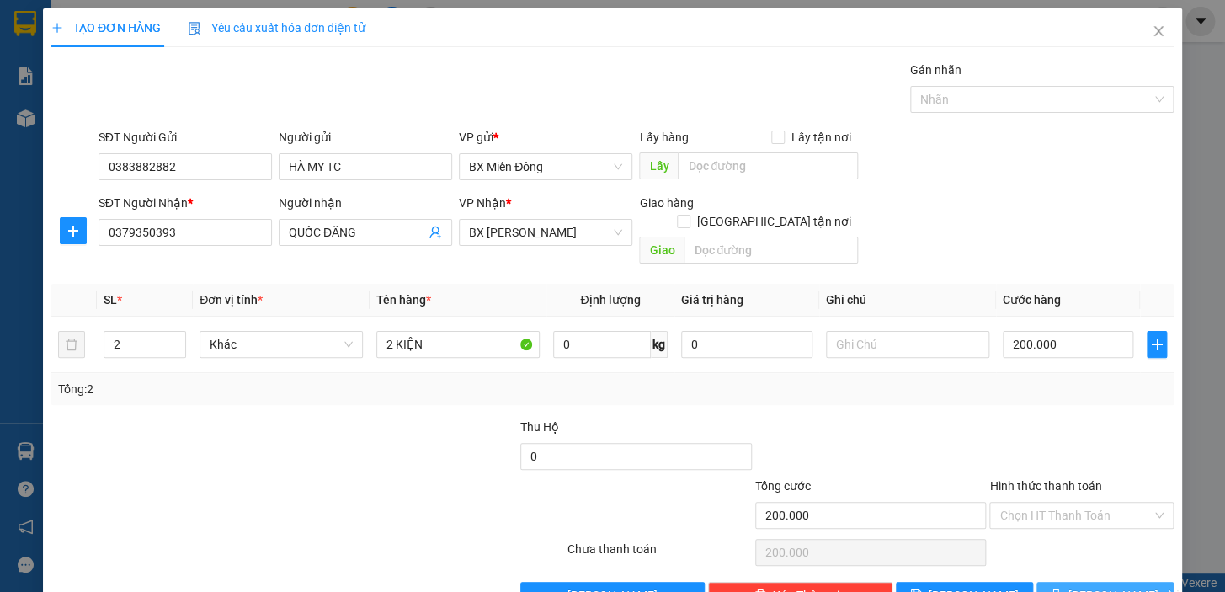
click at [1128, 582] on button "[PERSON_NAME] và In" at bounding box center [1104, 595] width 137 height 27
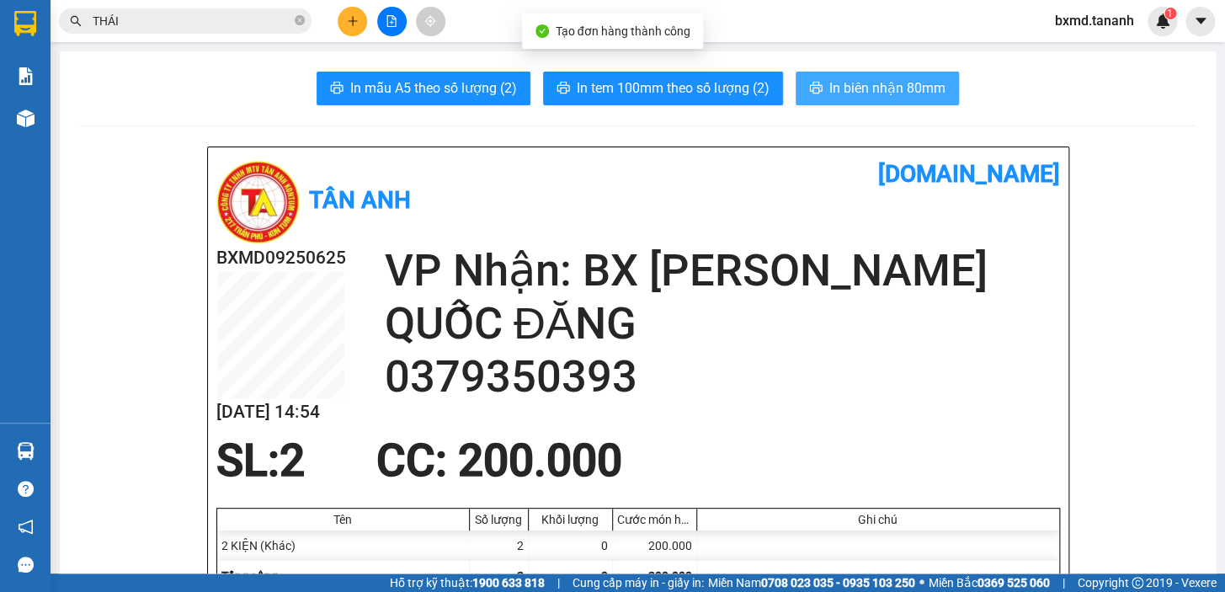
click at [893, 83] on span "In biên nhận 80mm" at bounding box center [887, 87] width 116 height 21
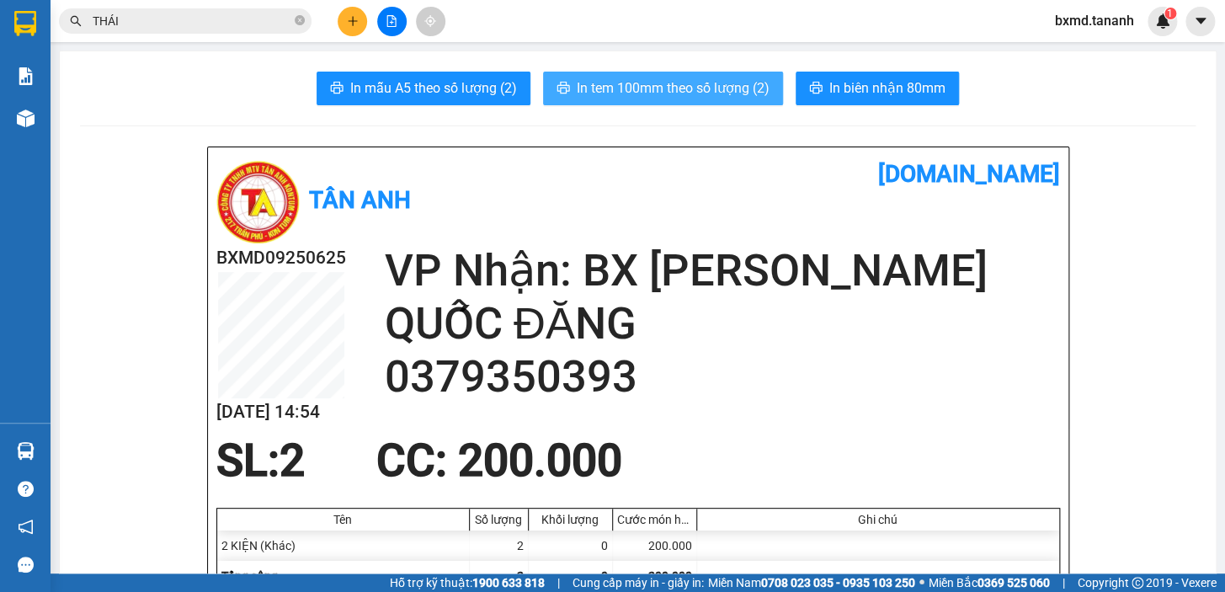
click at [752, 96] on span "In tem 100mm theo số lượng (2)" at bounding box center [673, 87] width 193 height 21
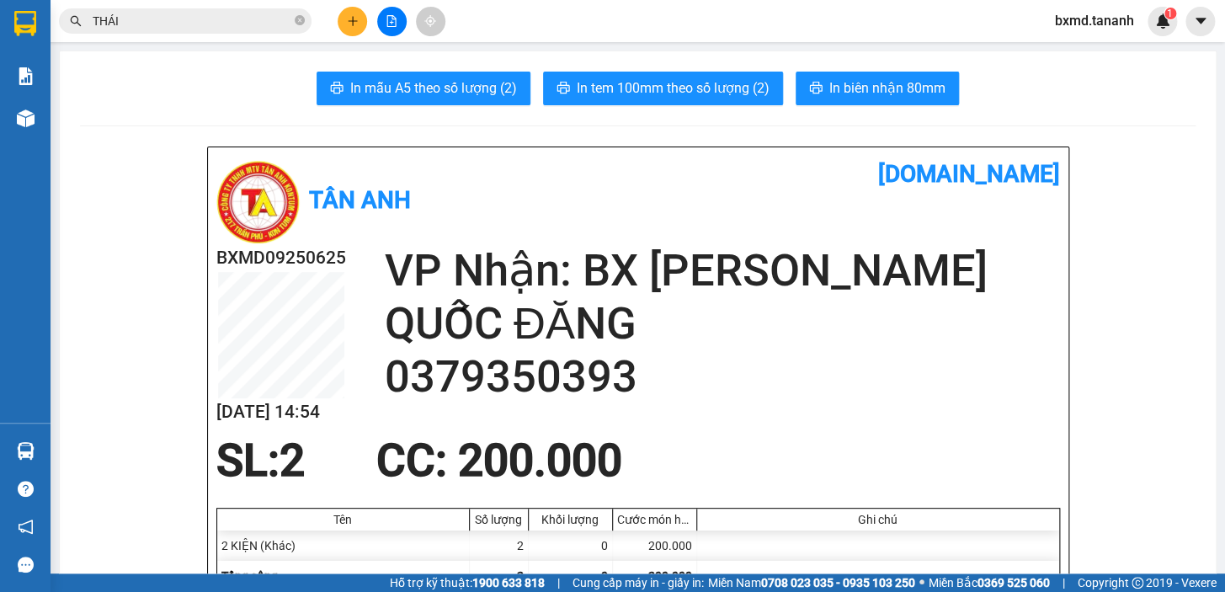
click at [344, 23] on button at bounding box center [352, 21] width 29 height 29
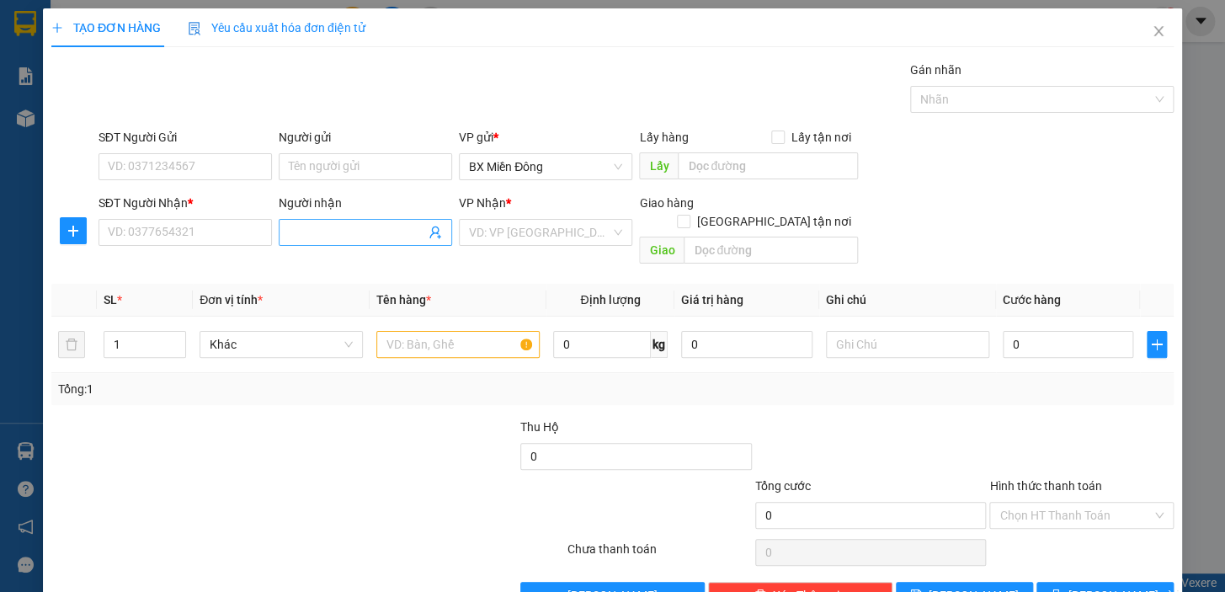
click at [287, 241] on span at bounding box center [365, 232] width 173 height 27
click at [322, 258] on div "QUỐC ĐĂNG - 0379350393" at bounding box center [362, 266] width 152 height 19
click at [349, 171] on input "Người gửi" at bounding box center [365, 166] width 173 height 27
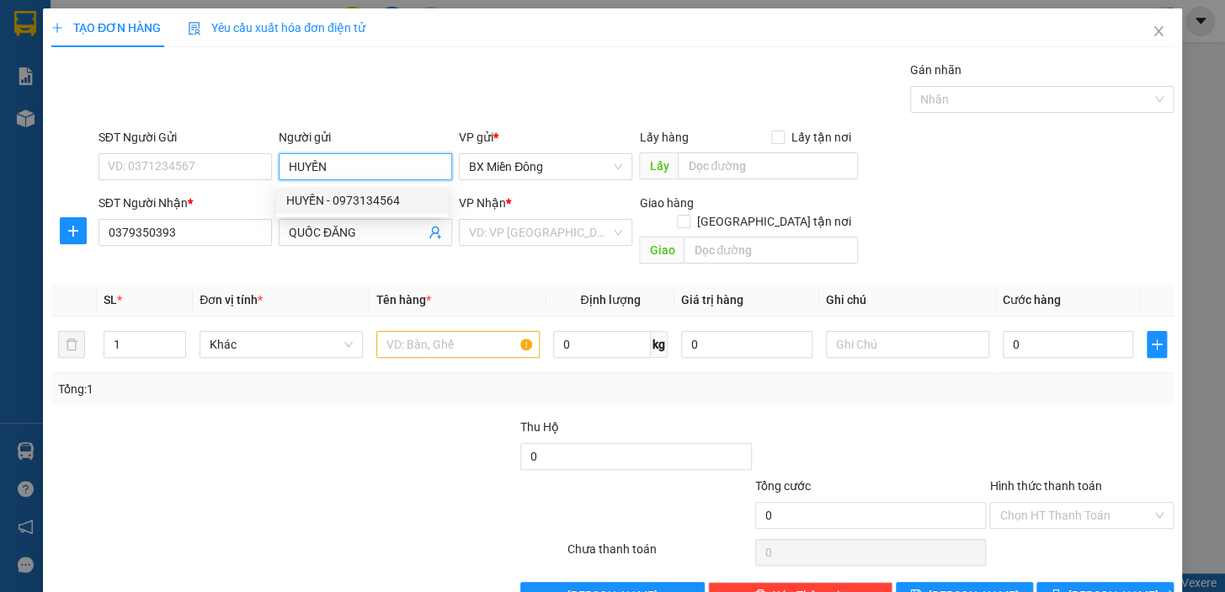
click at [351, 188] on div "HUYẾN - 0973134564" at bounding box center [362, 200] width 172 height 27
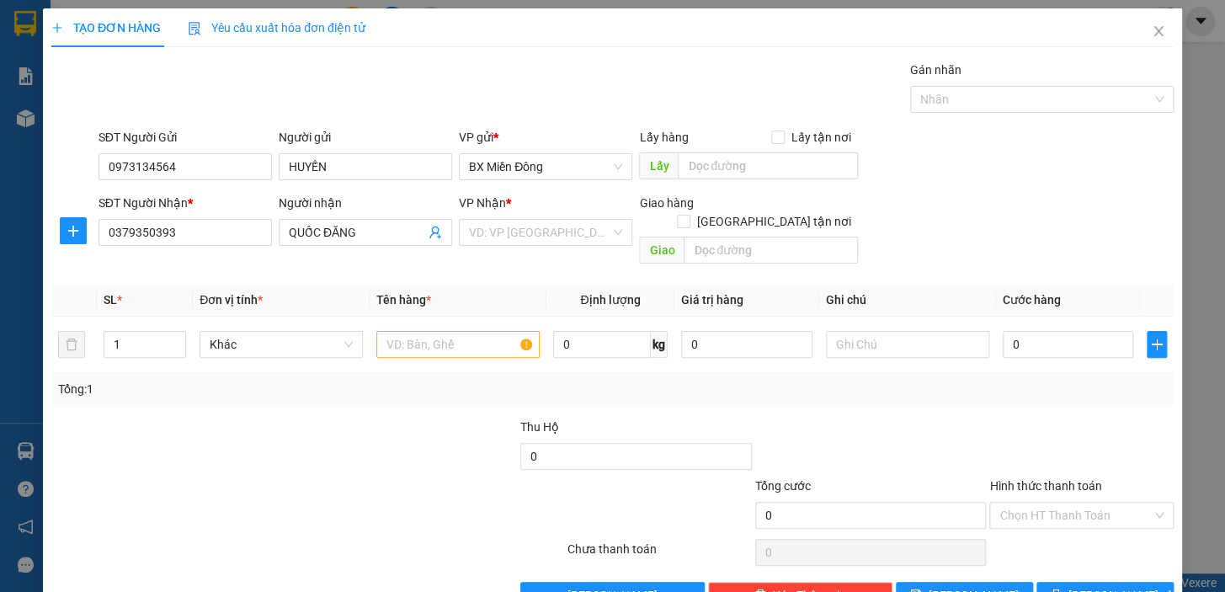
click at [576, 249] on div "VP Nhận * VD: VP Sài Gòn" at bounding box center [545, 223] width 173 height 59
click at [576, 241] on input "search" at bounding box center [539, 232] width 141 height 25
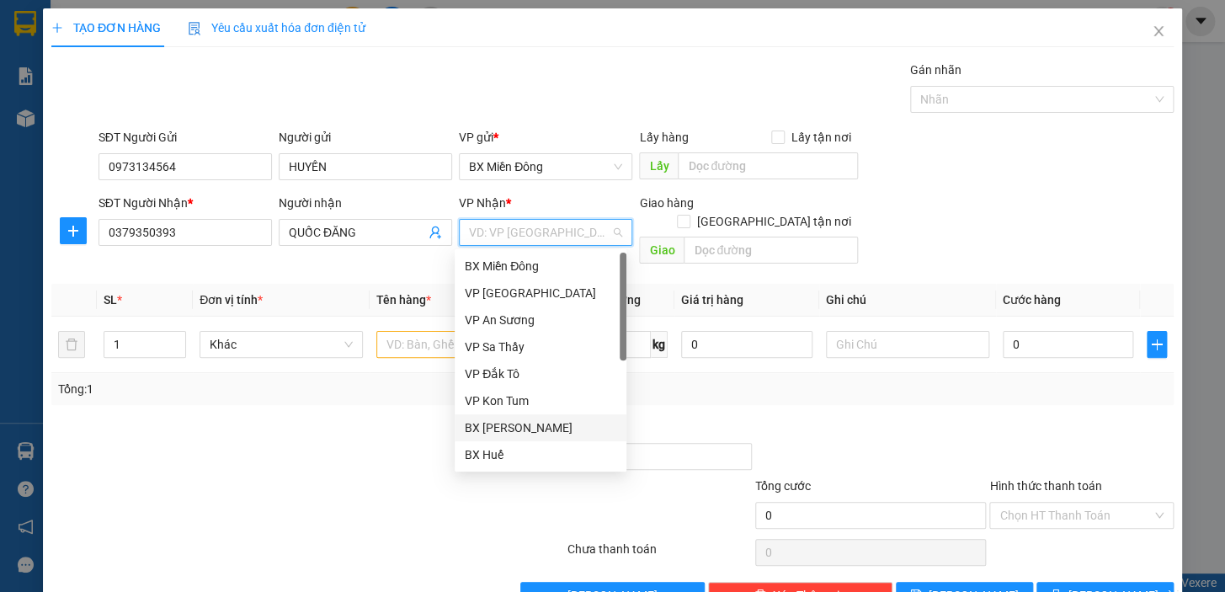
drag, startPoint x: 549, startPoint y: 423, endPoint x: 525, endPoint y: 422, distance: 23.6
click at [548, 424] on div "BX [PERSON_NAME]" at bounding box center [541, 427] width 152 height 19
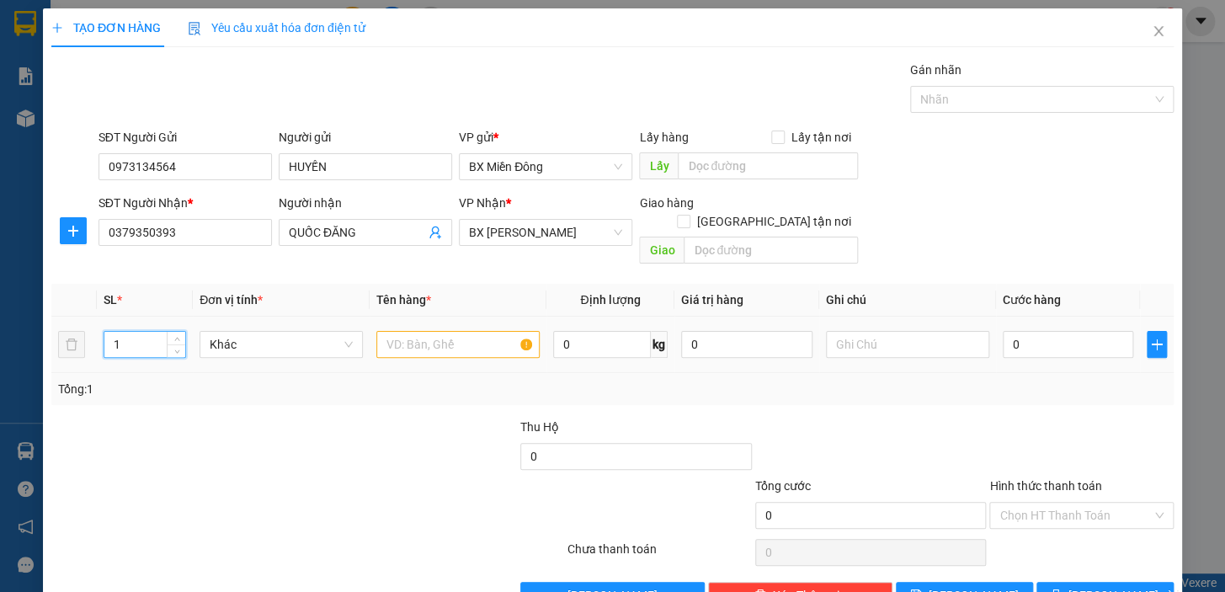
click at [152, 332] on input "1" at bounding box center [144, 344] width 81 height 25
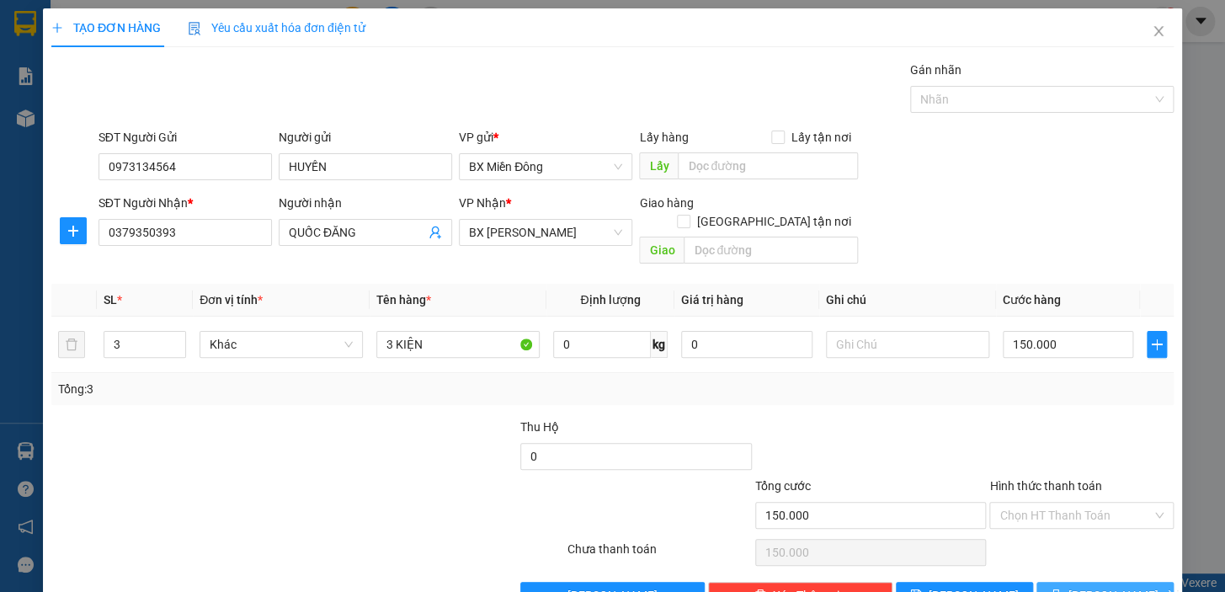
click at [1069, 582] on button "[PERSON_NAME] và In" at bounding box center [1104, 595] width 137 height 27
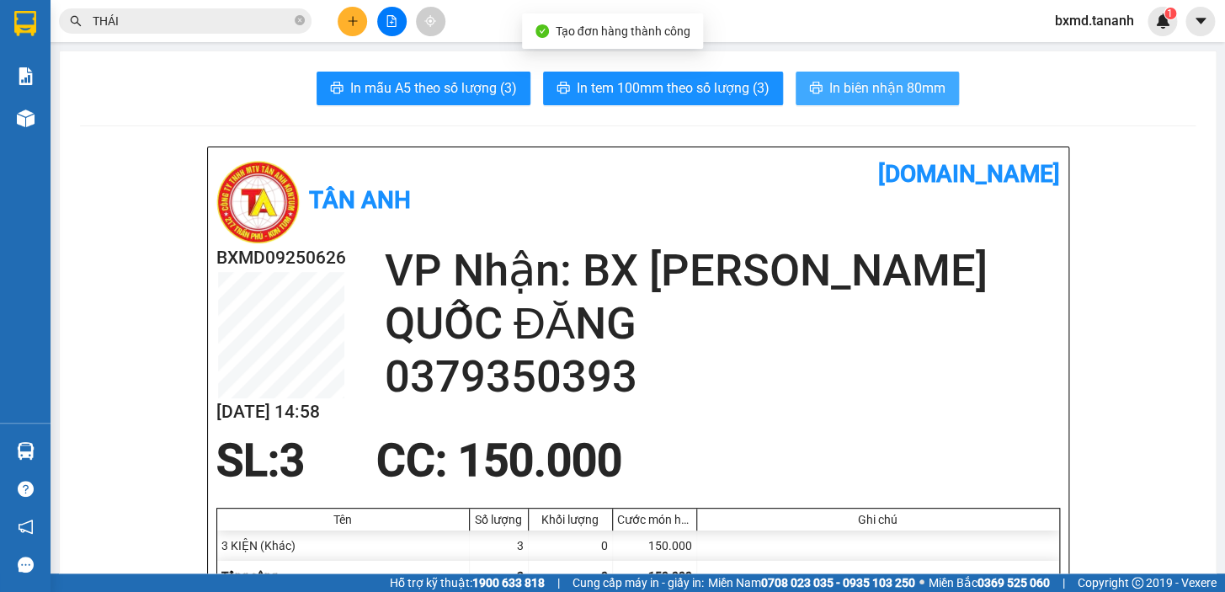
click at [874, 85] on span "In biên nhận 80mm" at bounding box center [887, 87] width 116 height 21
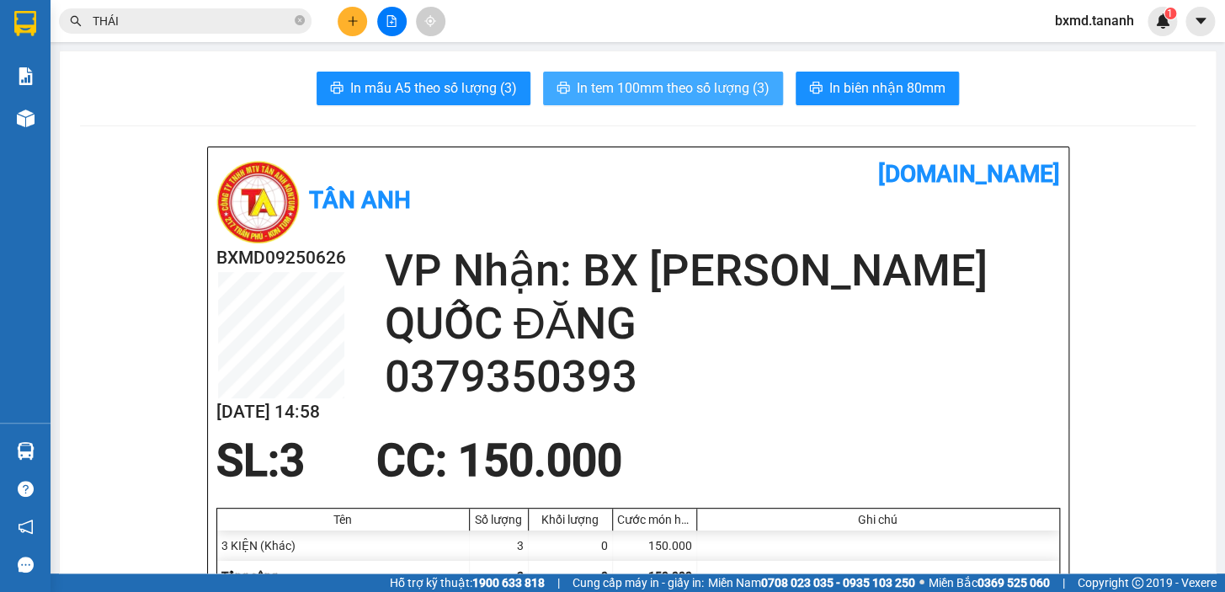
click at [721, 93] on span "In tem 100mm theo số lượng (3)" at bounding box center [673, 87] width 193 height 21
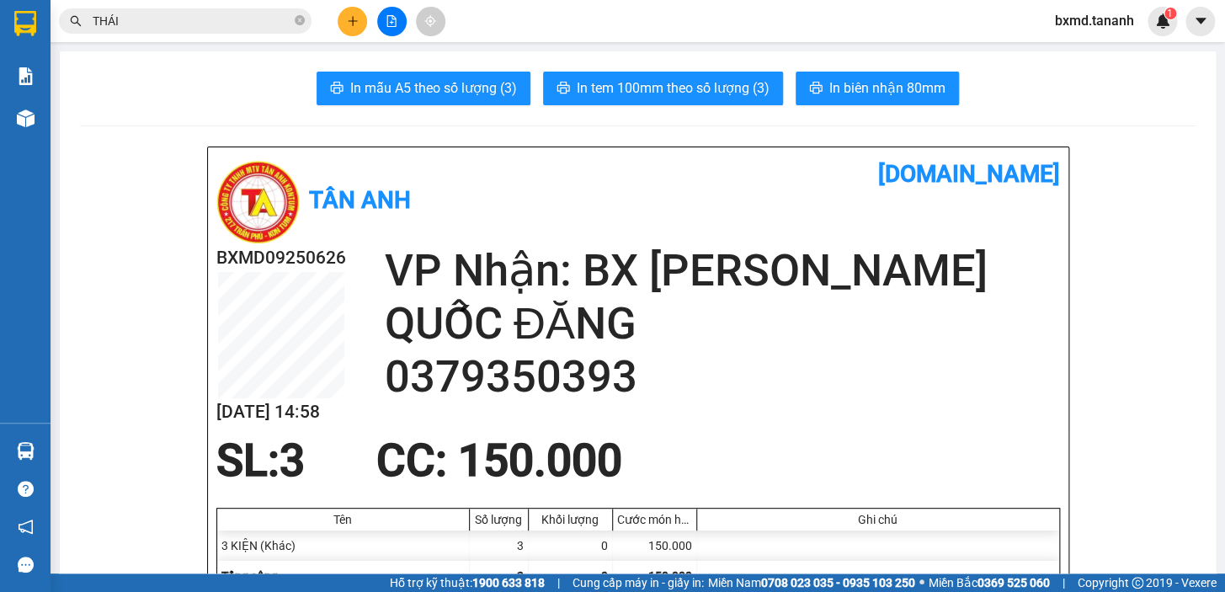
click at [359, 31] on button at bounding box center [352, 21] width 29 height 29
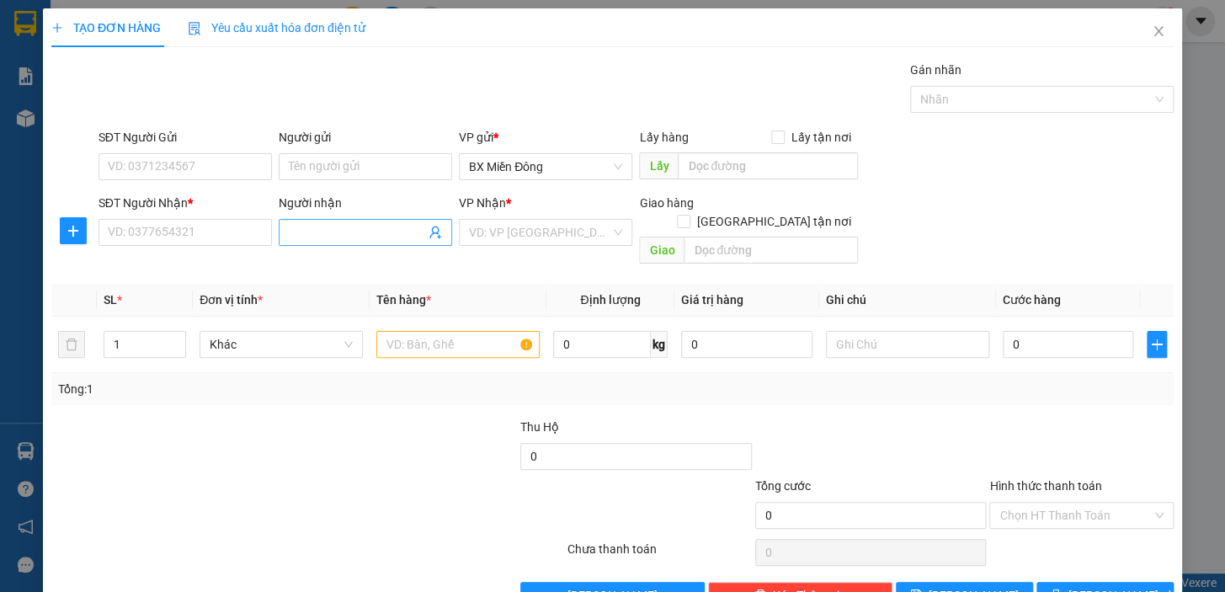
click at [350, 241] on input "Người nhận" at bounding box center [357, 232] width 136 height 19
click at [244, 233] on input "SĐT Người Nhận *" at bounding box center [184, 232] width 173 height 27
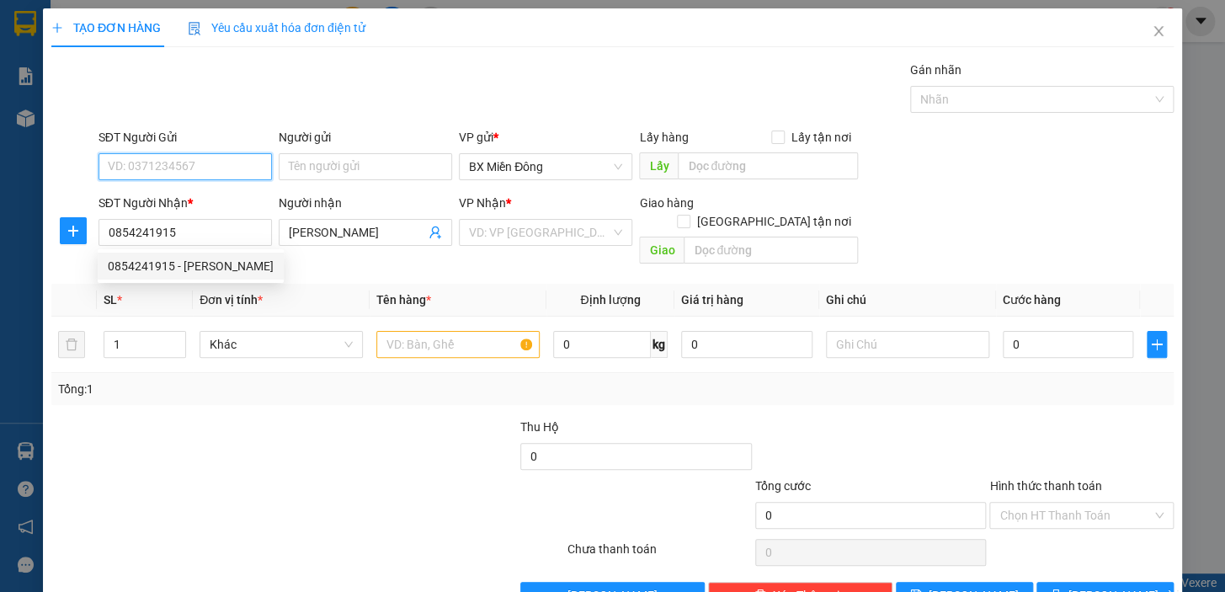
click at [236, 173] on input "SĐT Người Gửi" at bounding box center [184, 166] width 173 height 27
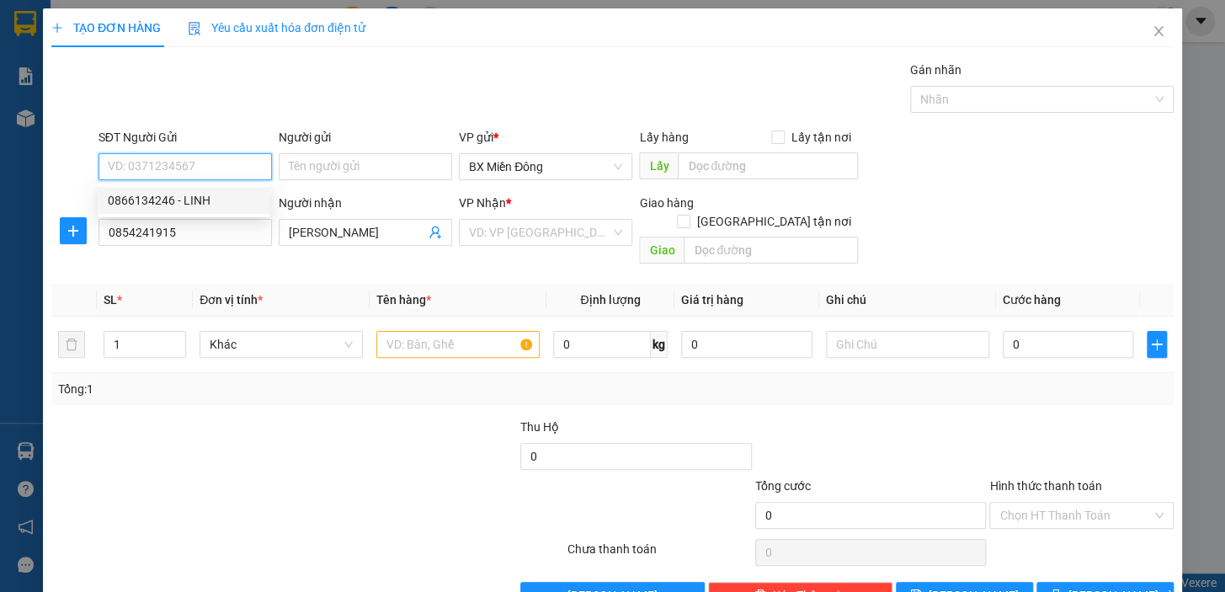
click at [231, 194] on div "0866134246 - LINH" at bounding box center [184, 200] width 152 height 19
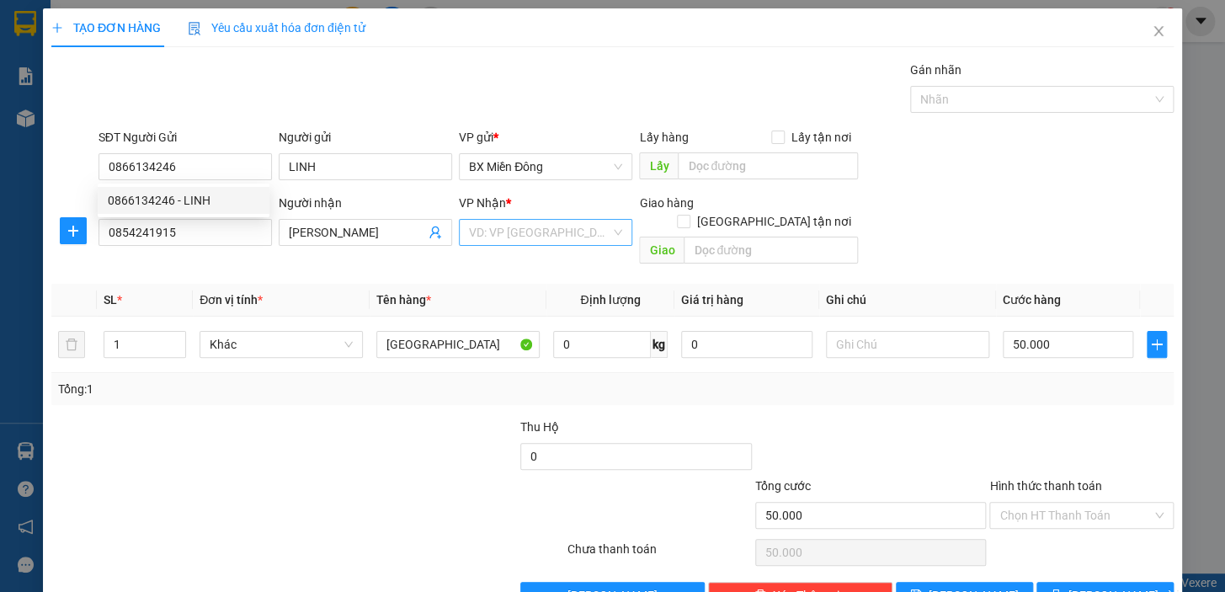
click at [559, 241] on input "search" at bounding box center [539, 232] width 141 height 25
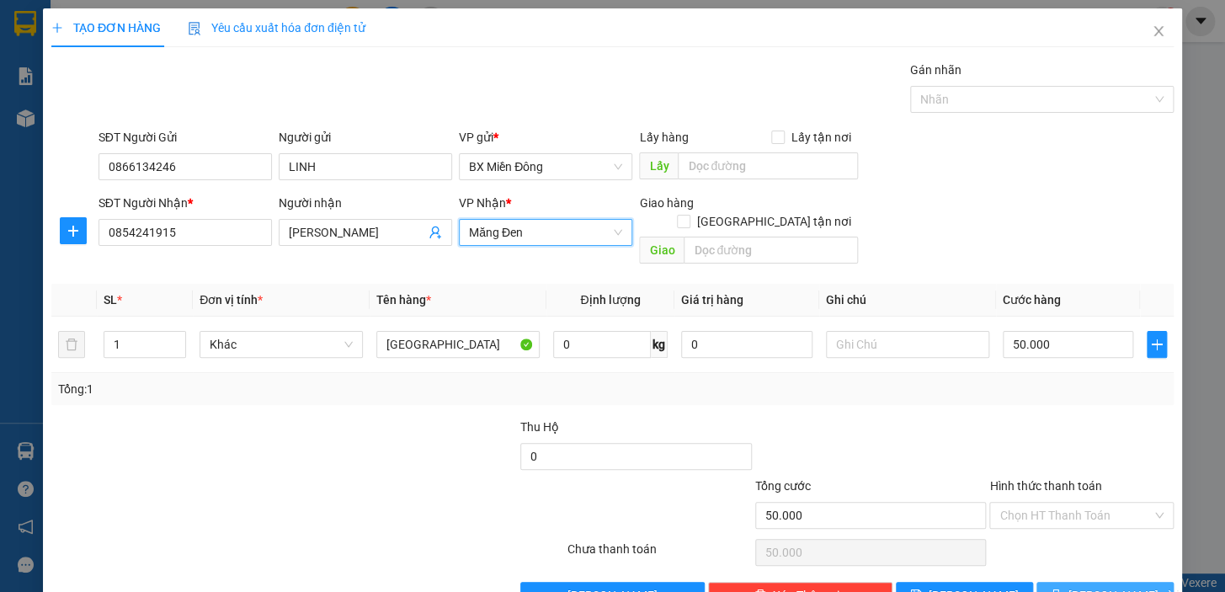
click at [1115, 586] on span "[PERSON_NAME] và In" at bounding box center [1127, 595] width 118 height 19
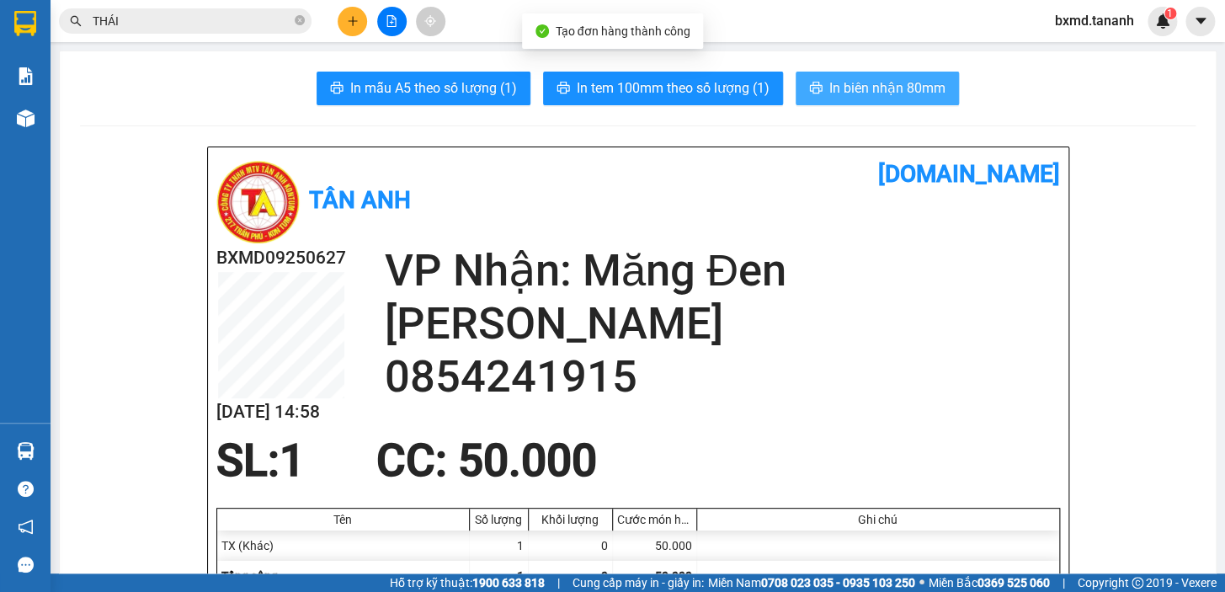
click at [801, 92] on button "In biên nhận 80mm" at bounding box center [877, 89] width 163 height 34
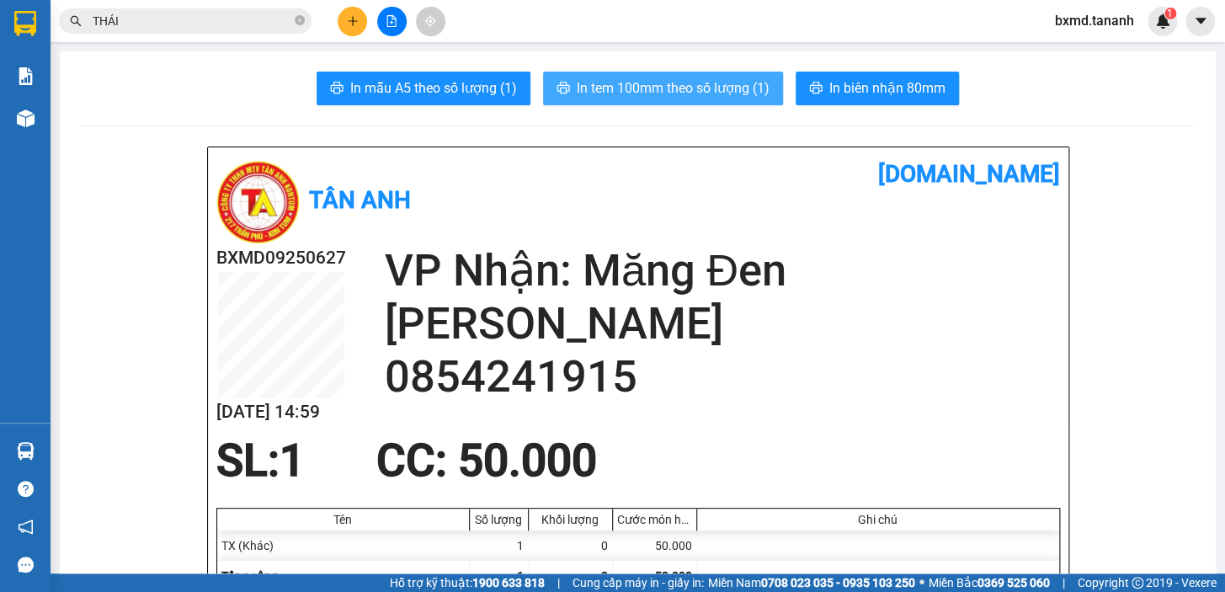
click at [713, 84] on span "In tem 100mm theo số lượng (1)" at bounding box center [673, 87] width 193 height 21
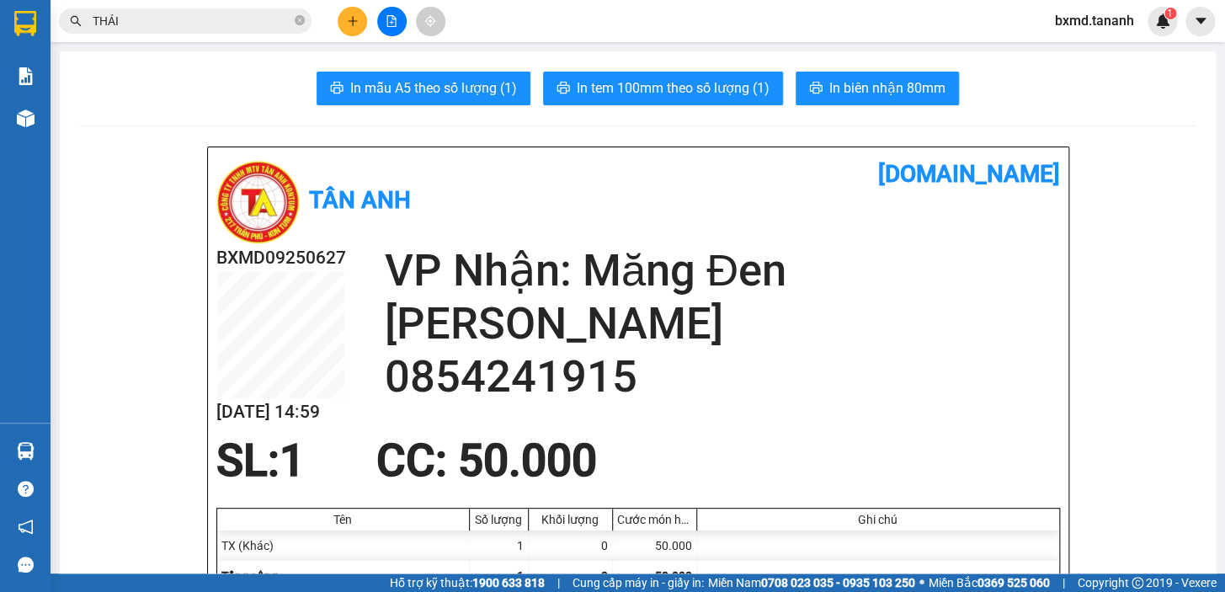
click at [343, 18] on div at bounding box center [391, 21] width 126 height 29
click at [370, 24] on div at bounding box center [391, 21] width 126 height 29
click at [360, 26] on button at bounding box center [352, 21] width 29 height 29
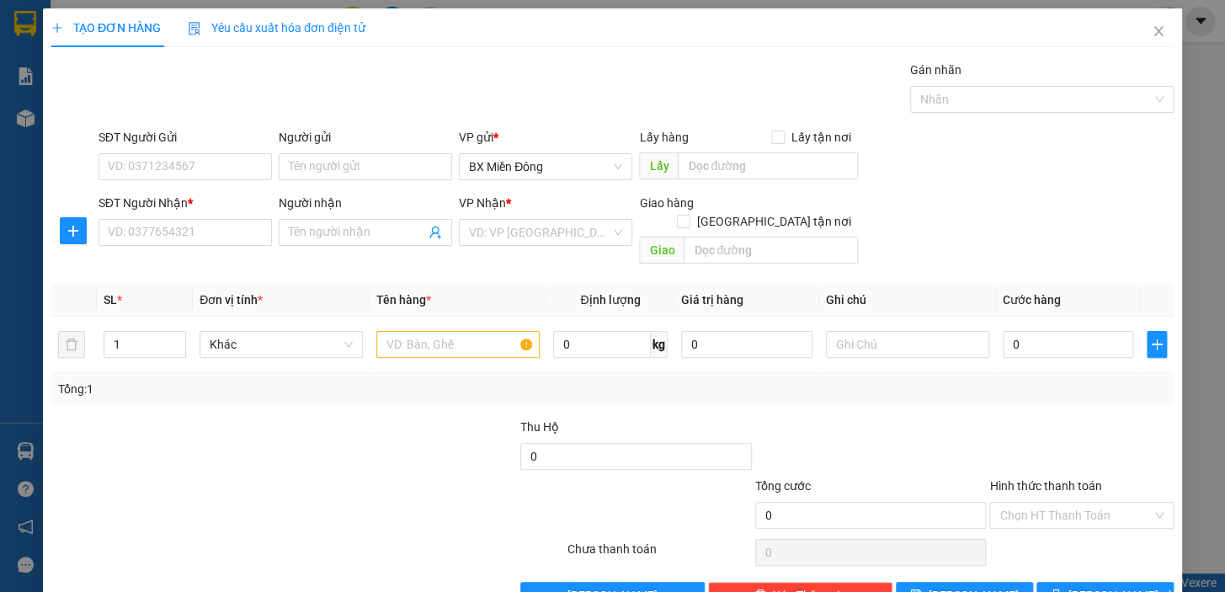
click at [343, 245] on div "Người nhận Tên người nhận" at bounding box center [365, 223] width 173 height 59
click at [343, 240] on span at bounding box center [365, 232] width 173 height 27
click at [343, 240] on input "Người nhận" at bounding box center [357, 232] width 136 height 19
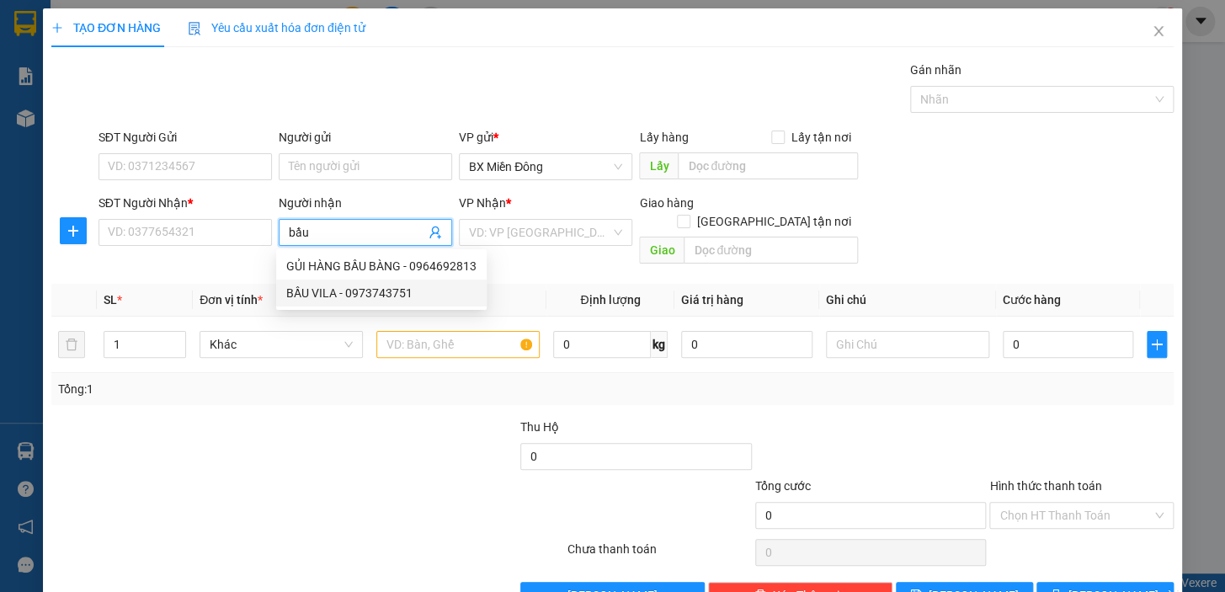
click at [312, 287] on div "BẦU VILA - 0973743751" at bounding box center [381, 293] width 190 height 19
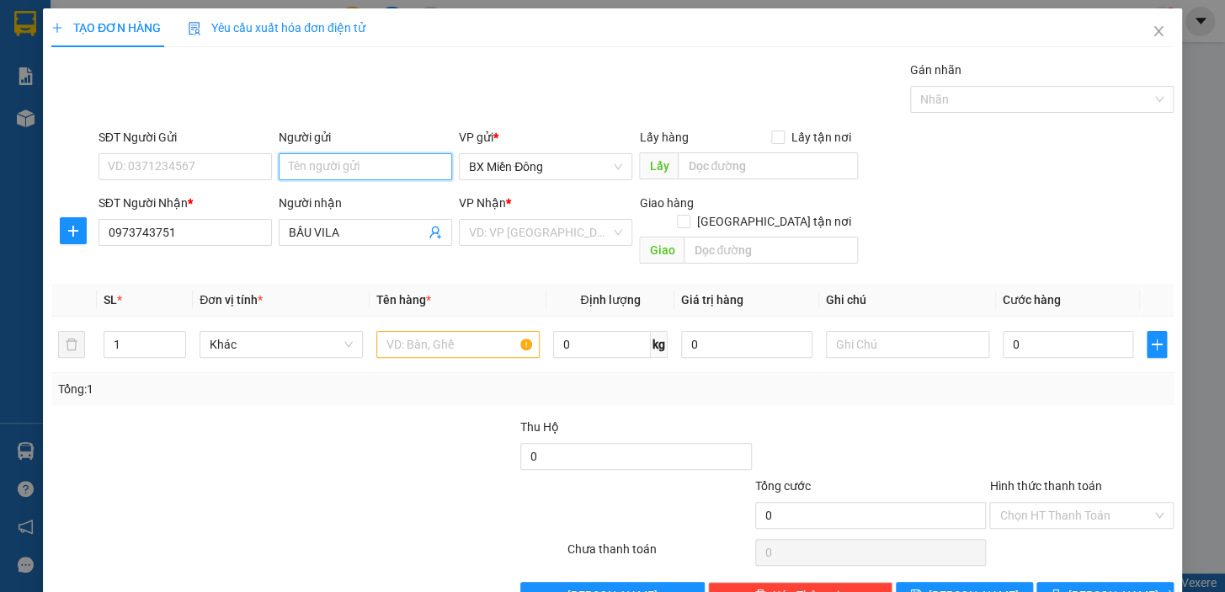
click at [337, 160] on input "Người gửi" at bounding box center [365, 166] width 173 height 27
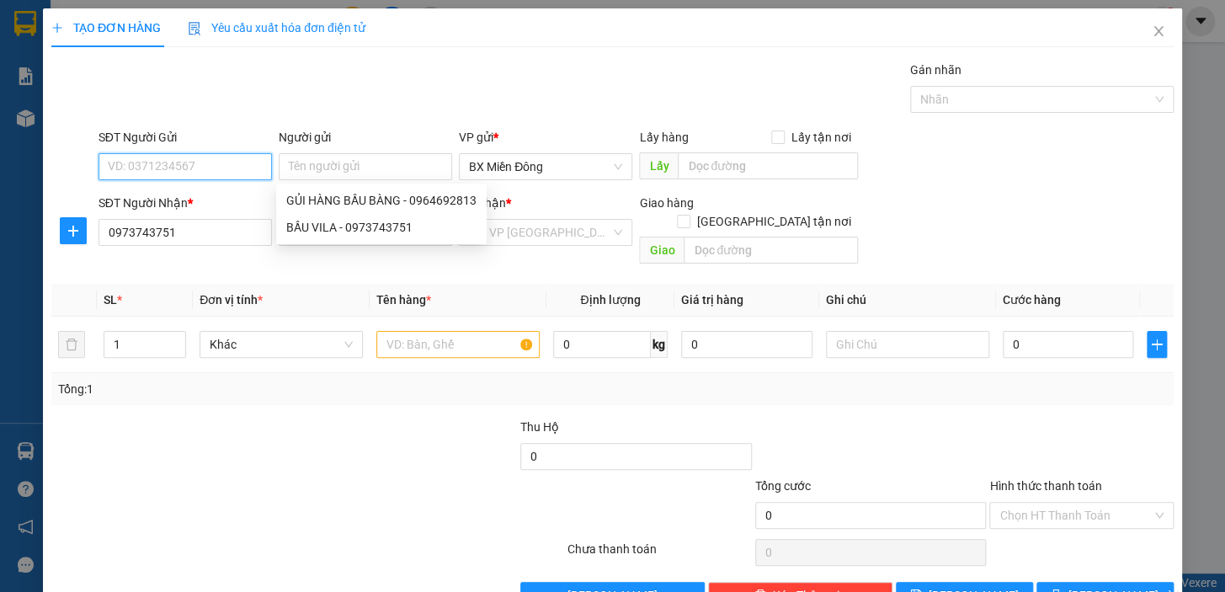
click at [143, 170] on input "SĐT Người Gửi" at bounding box center [184, 166] width 173 height 27
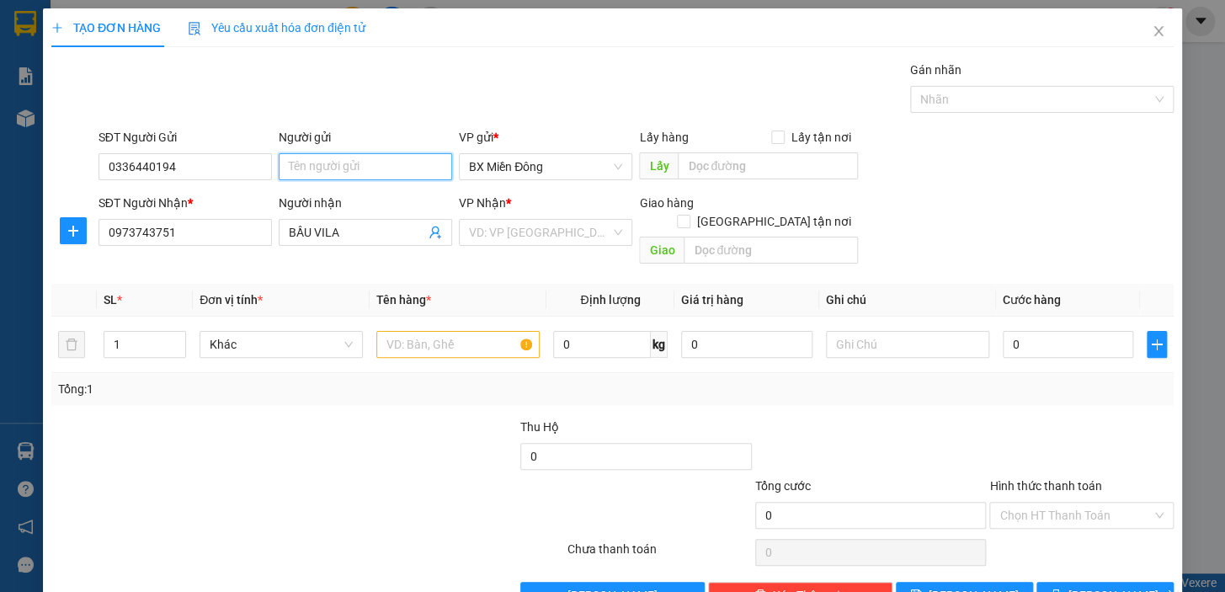
click at [354, 162] on input "Người gửi" at bounding box center [365, 166] width 173 height 27
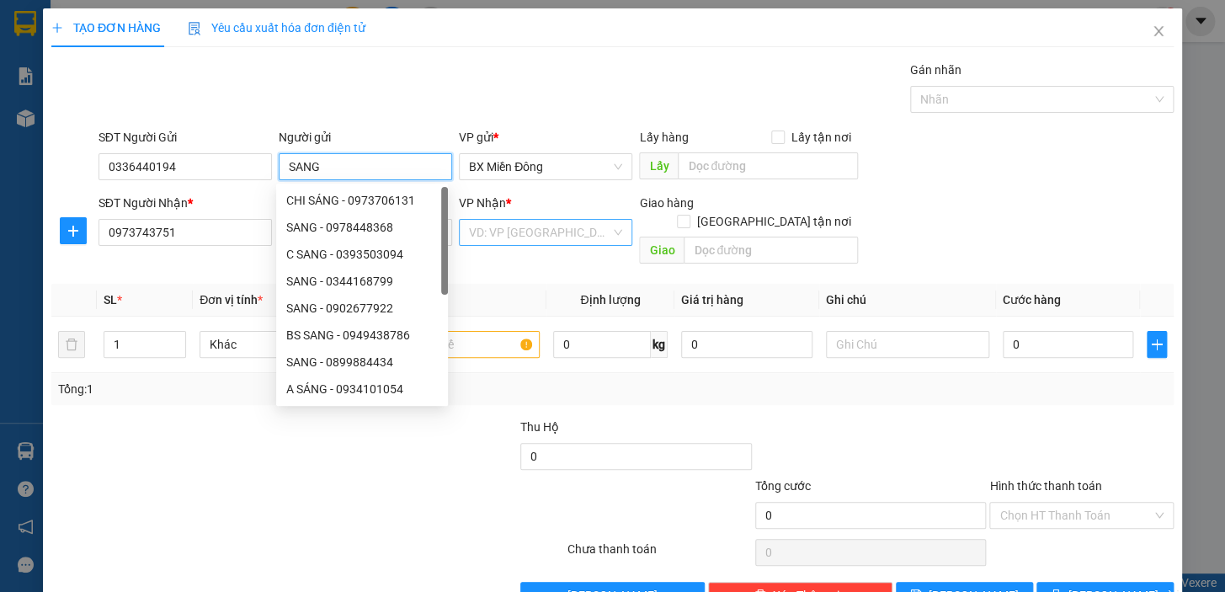
click at [606, 228] on div "VD: VP [GEOGRAPHIC_DATA]" at bounding box center [545, 232] width 173 height 27
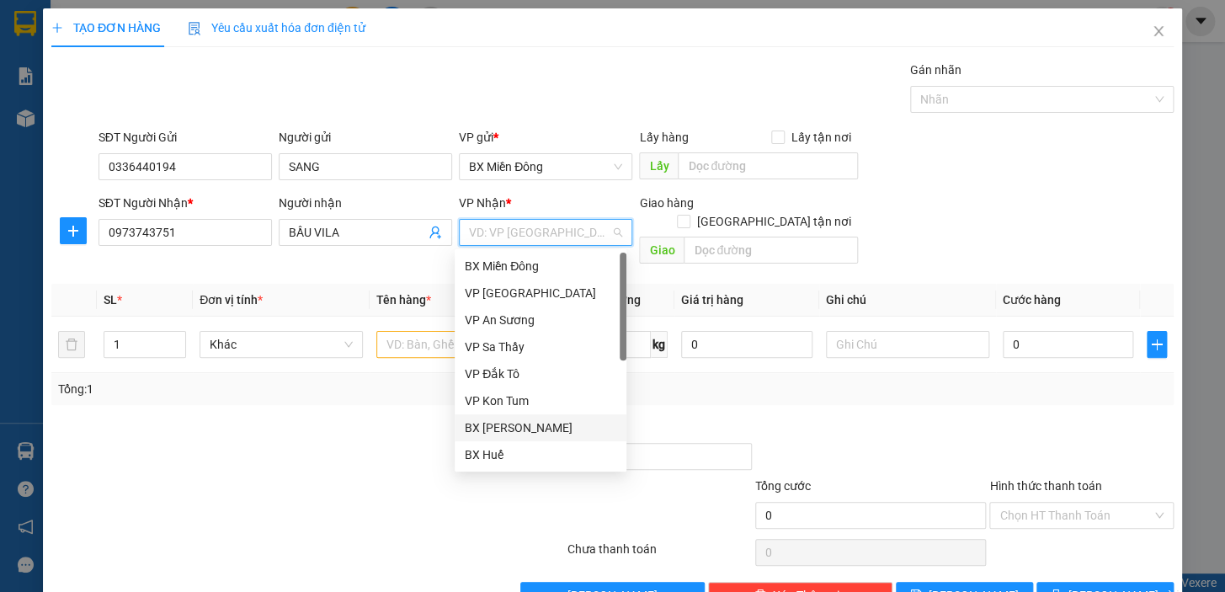
click at [572, 424] on div "BX [PERSON_NAME]" at bounding box center [541, 427] width 152 height 19
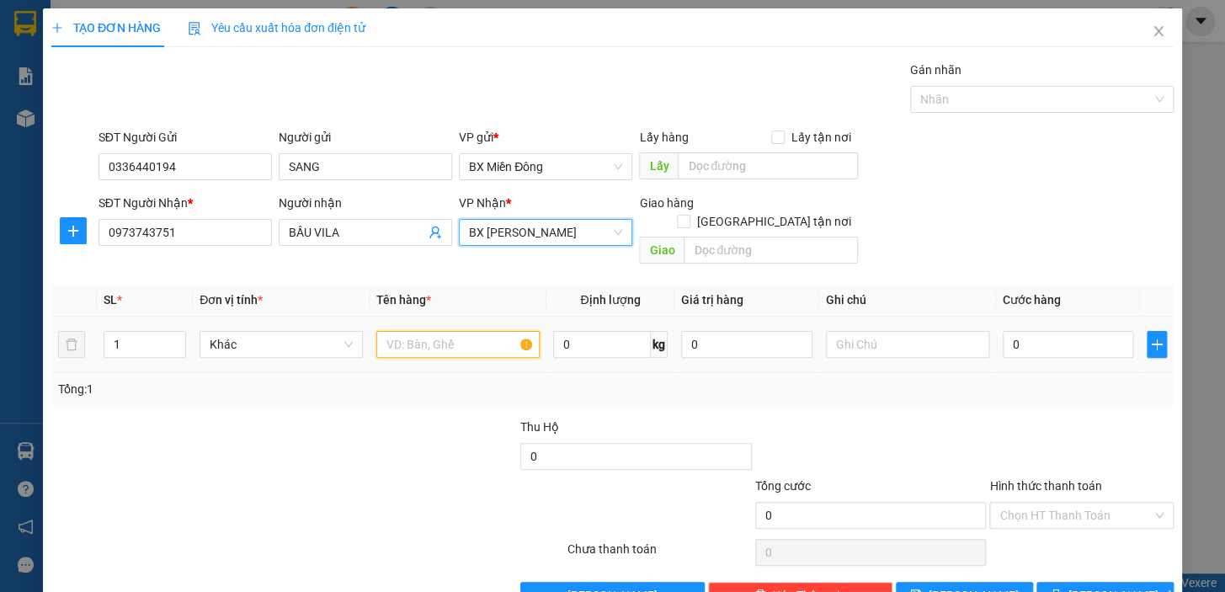
click at [441, 331] on input "text" at bounding box center [457, 344] width 163 height 27
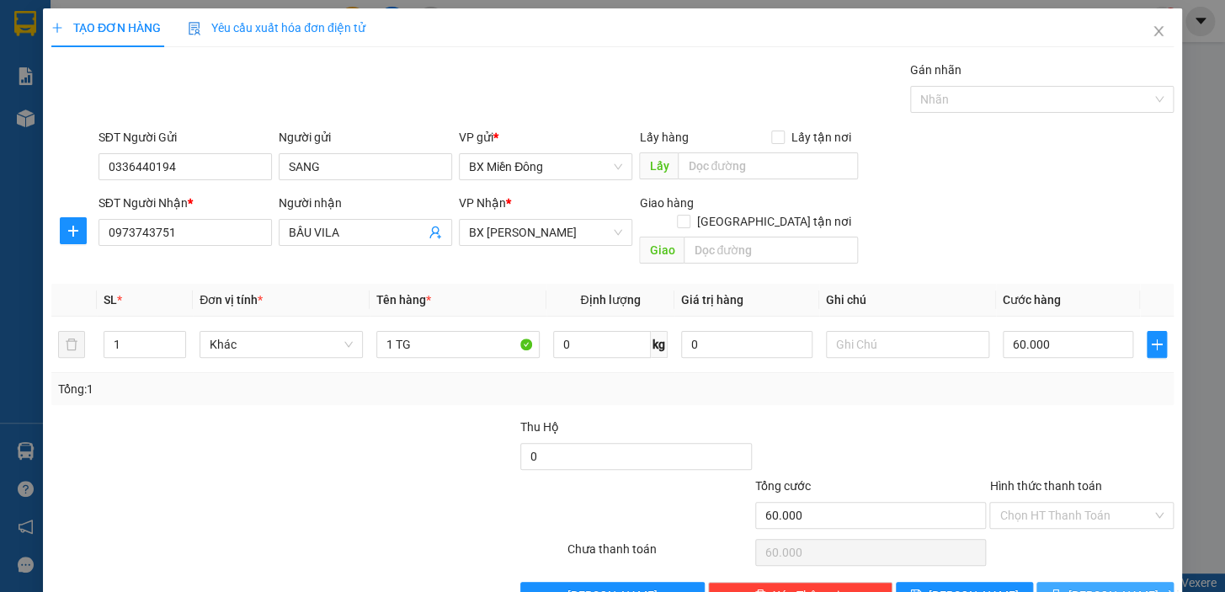
click at [1099, 586] on span "[PERSON_NAME] và In" at bounding box center [1127, 595] width 118 height 19
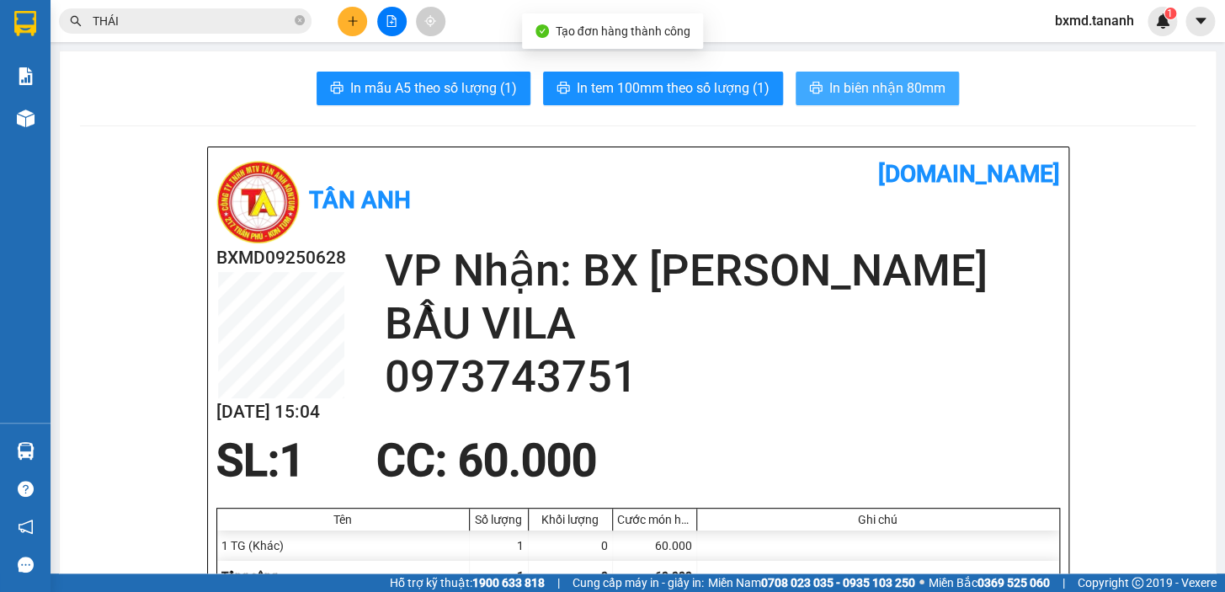
click at [933, 99] on button "In biên nhận 80mm" at bounding box center [877, 89] width 163 height 34
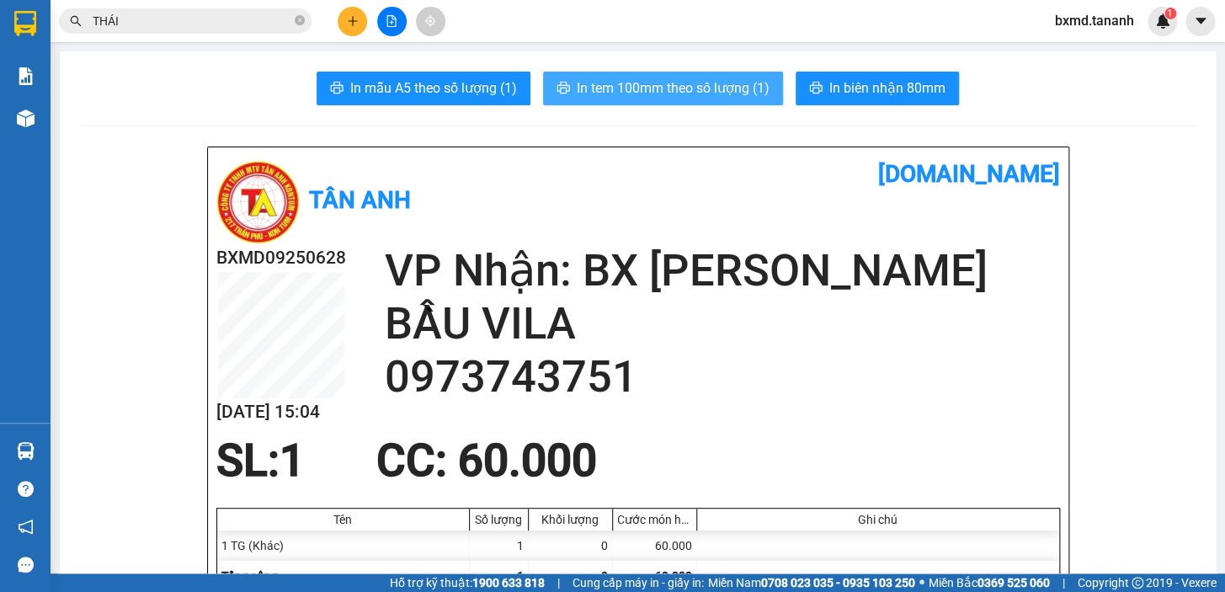
click at [752, 85] on span "In tem 100mm theo số lượng (1)" at bounding box center [673, 87] width 193 height 21
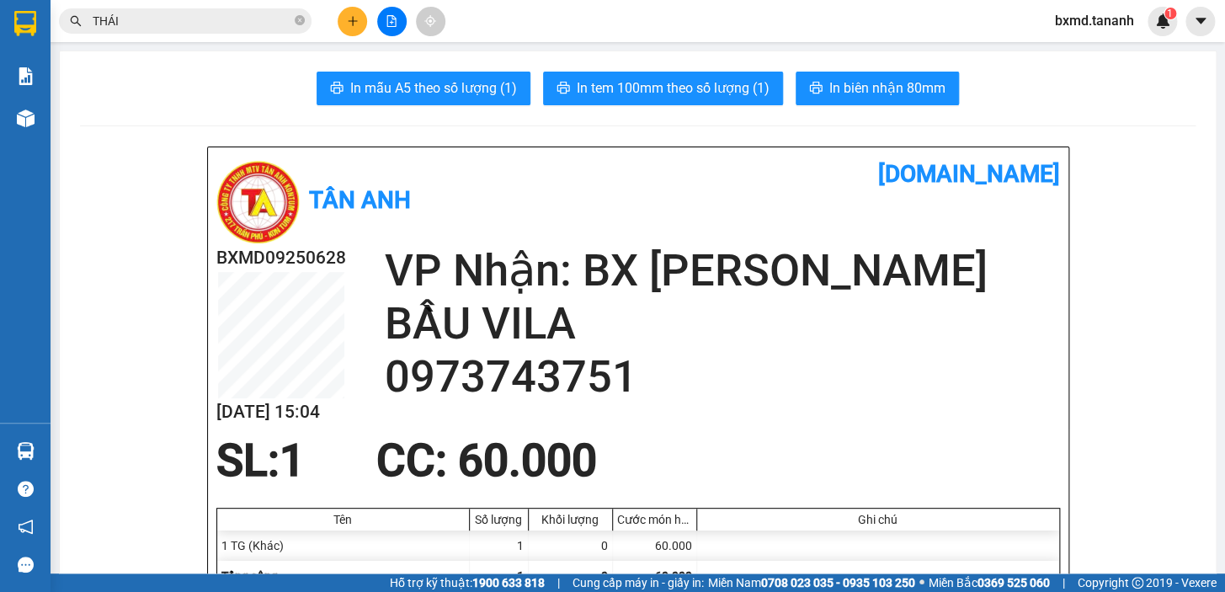
click at [359, 24] on button at bounding box center [352, 21] width 29 height 29
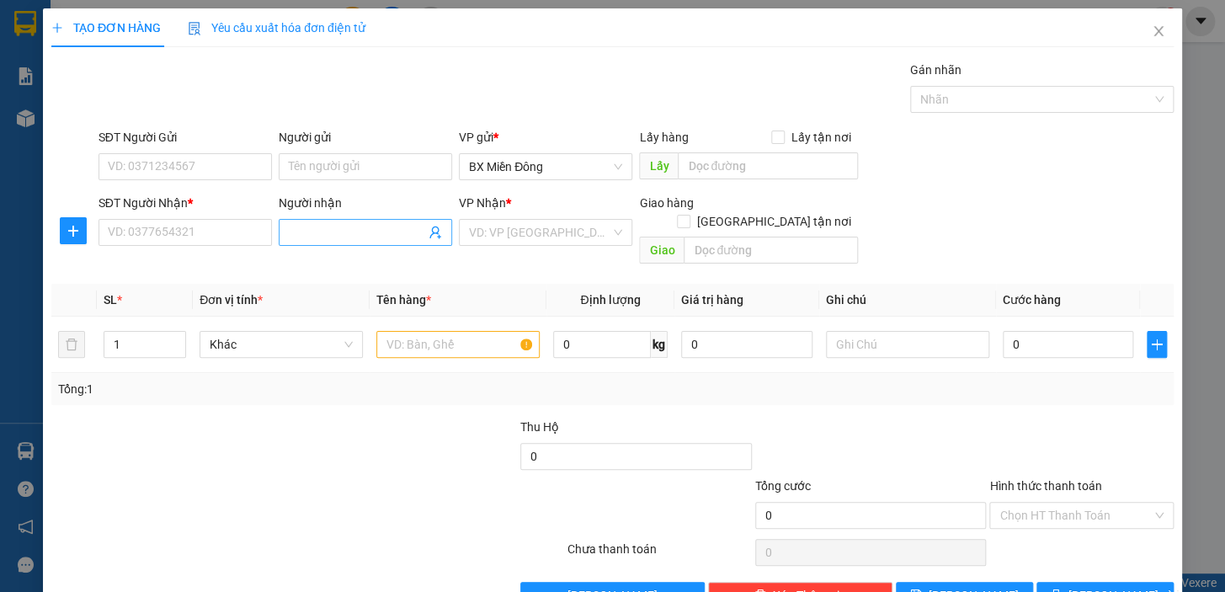
click at [361, 233] on input "Người nhận" at bounding box center [357, 232] width 136 height 19
click at [347, 234] on input "KIM TRANG" at bounding box center [357, 232] width 136 height 19
click at [519, 237] on input "search" at bounding box center [539, 232] width 141 height 25
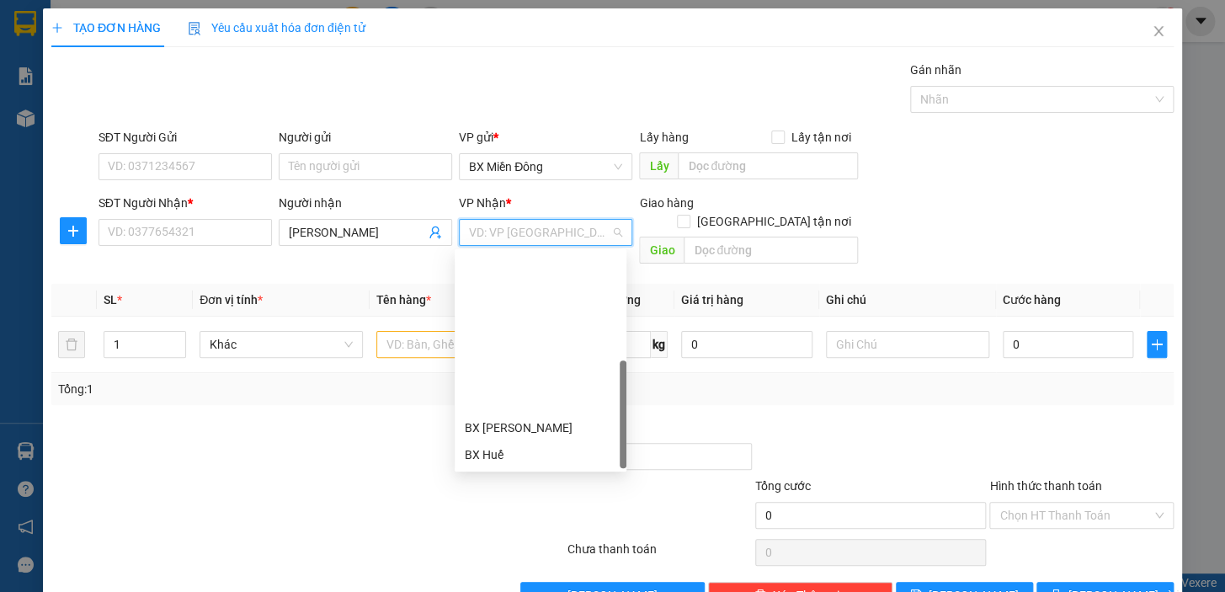
click at [544, 553] on div "BX Ngọc Hồi - Kon Tum" at bounding box center [541, 562] width 152 height 19
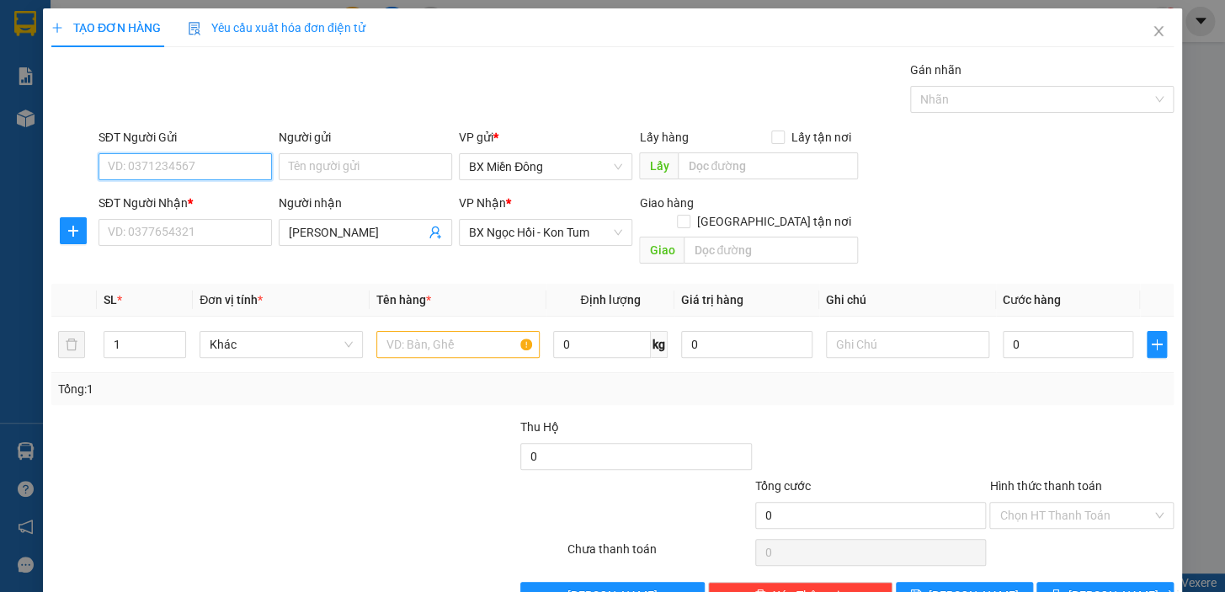
click at [210, 161] on input "SĐT Người Gửi" at bounding box center [184, 166] width 173 height 27
click at [159, 236] on input "SĐT Người Nhận *" at bounding box center [184, 232] width 173 height 27
click at [161, 236] on input "08672198886" at bounding box center [184, 232] width 173 height 27
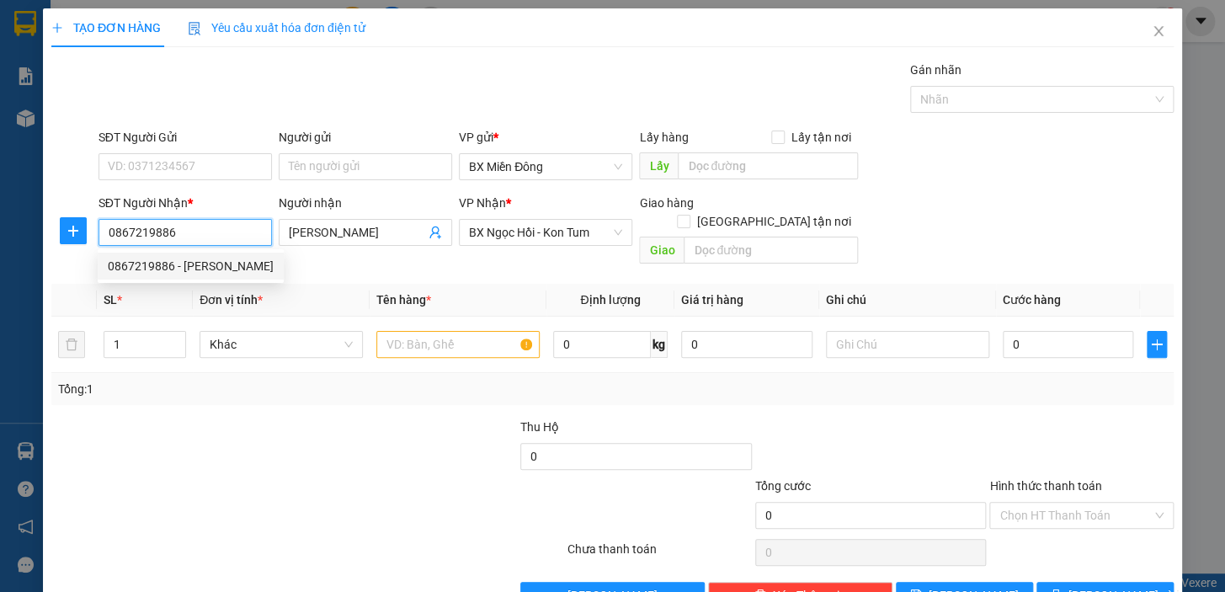
click at [219, 274] on div "0867219886 - KIM TRANG" at bounding box center [191, 266] width 166 height 19
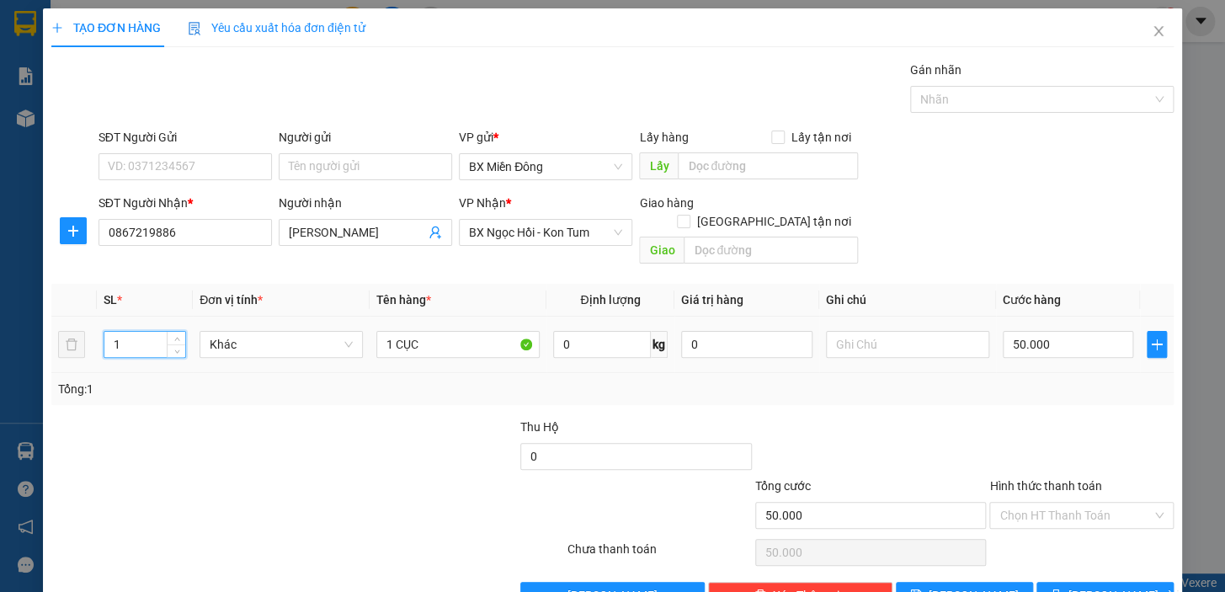
click at [135, 332] on input "1" at bounding box center [144, 344] width 81 height 25
click at [312, 157] on input "Người gửi" at bounding box center [365, 166] width 173 height 27
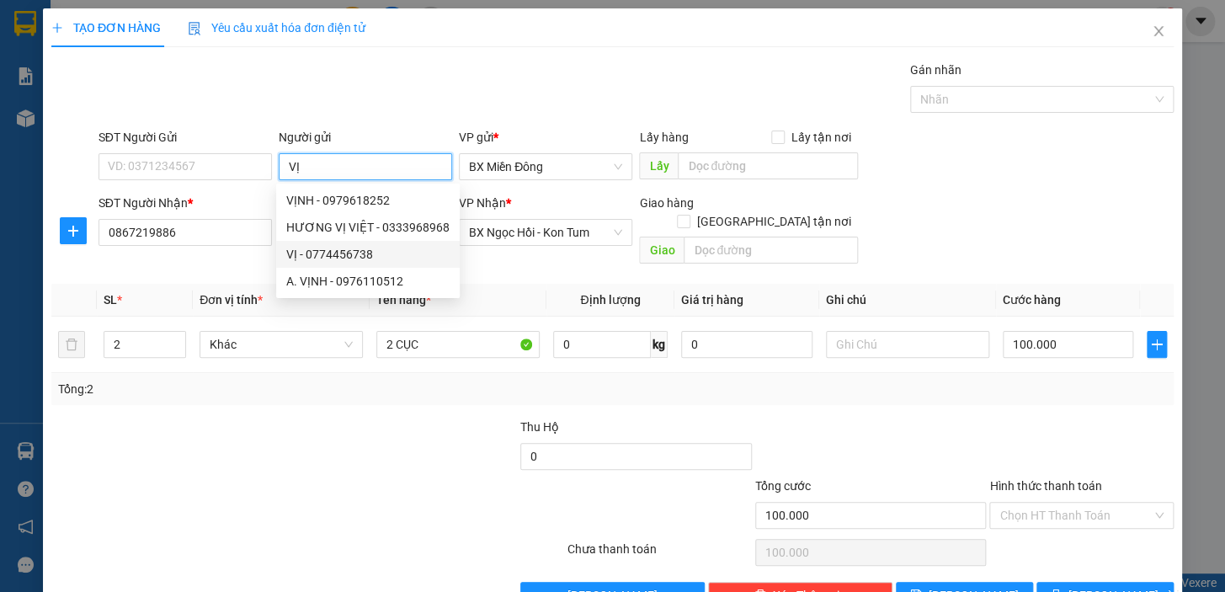
click at [339, 253] on div "VỊ - 0774456738" at bounding box center [367, 254] width 163 height 19
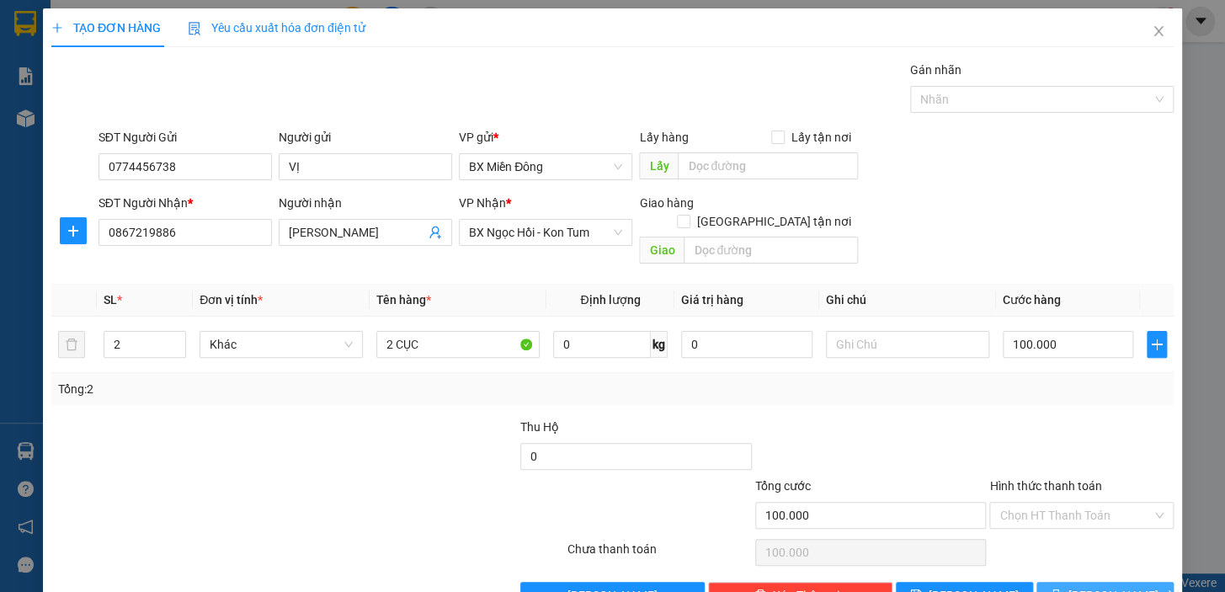
click at [1138, 582] on button "[PERSON_NAME] và In" at bounding box center [1104, 595] width 137 height 27
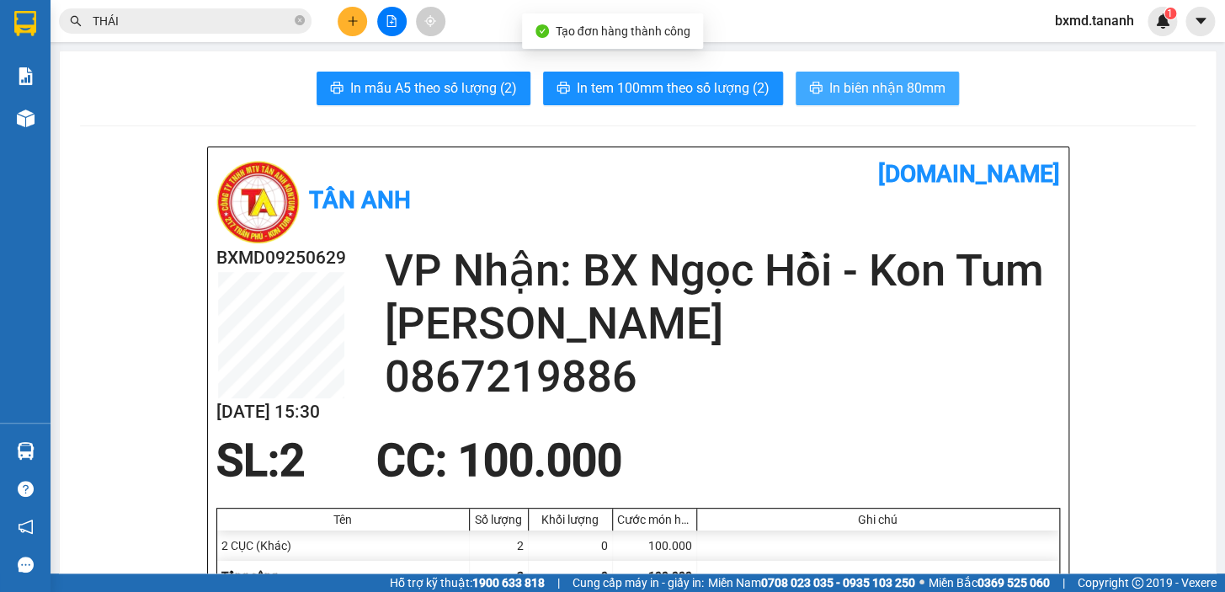
click at [867, 94] on span "In biên nhận 80mm" at bounding box center [887, 87] width 116 height 21
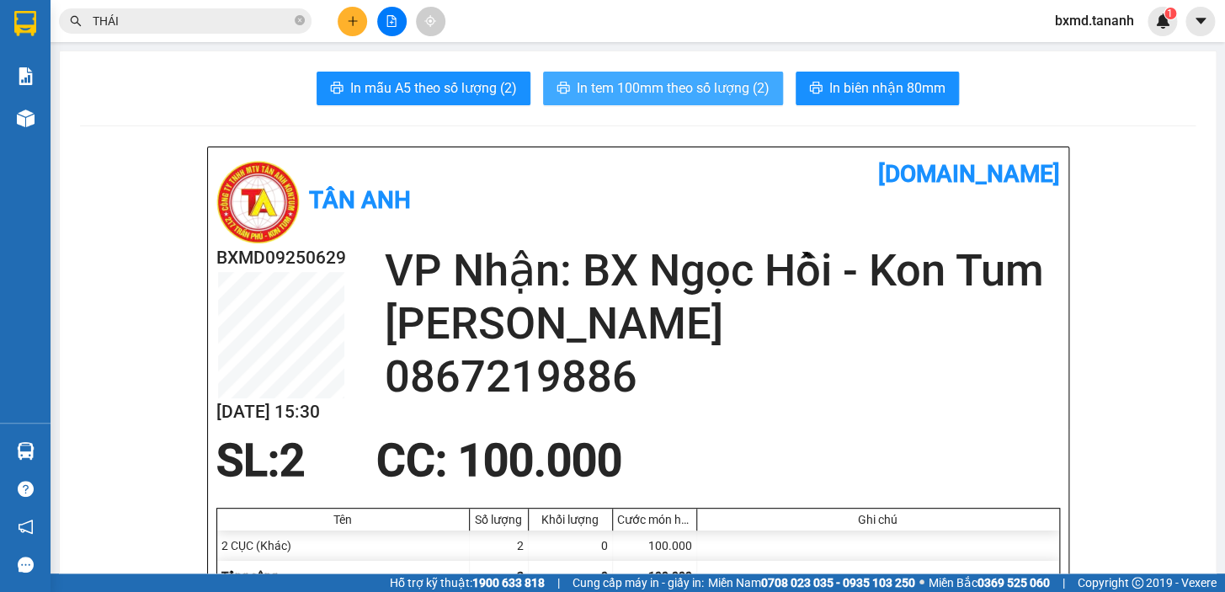
click at [668, 77] on span "In tem 100mm theo số lượng (2)" at bounding box center [673, 87] width 193 height 21
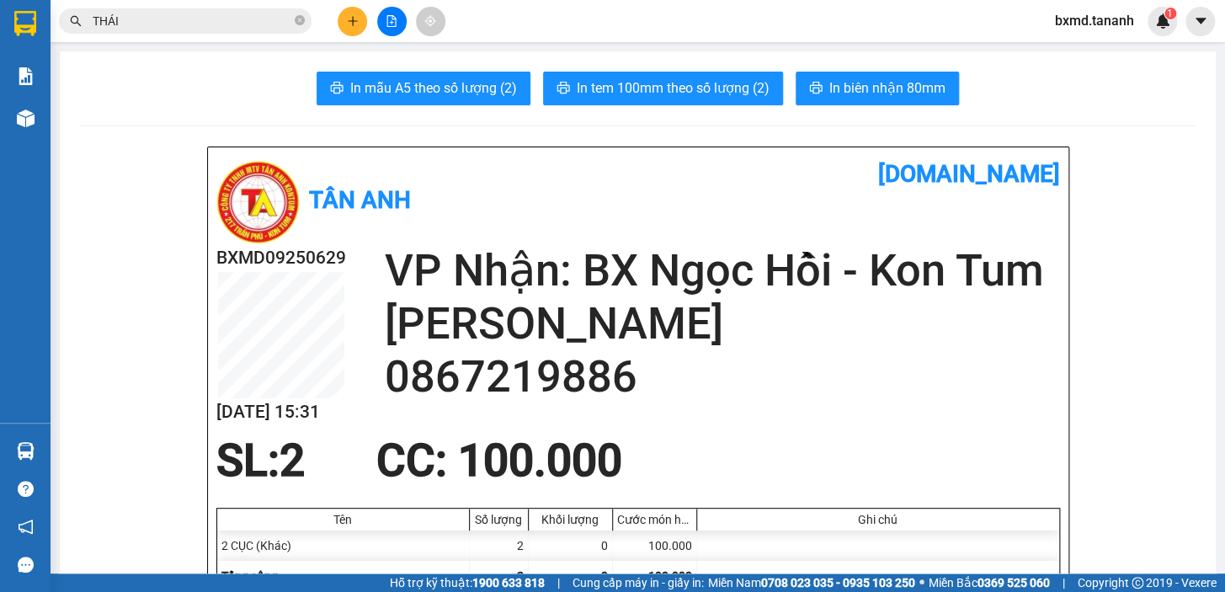
click at [339, 32] on div at bounding box center [391, 21] width 126 height 29
click at [346, 29] on button at bounding box center [352, 21] width 29 height 29
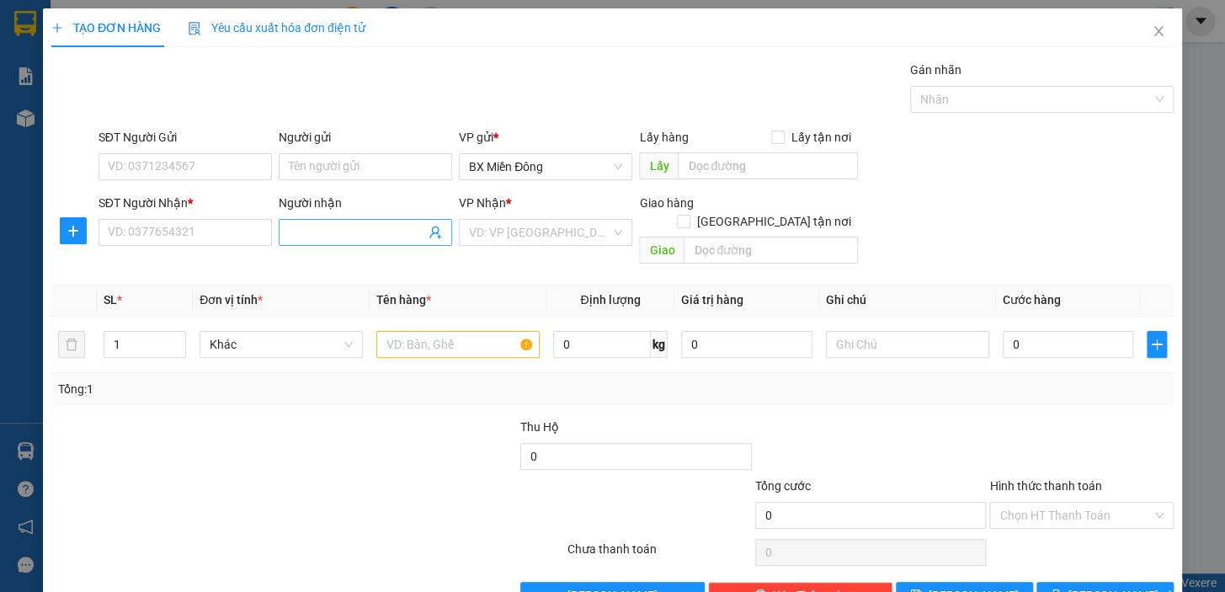
click at [321, 236] on input "Người nhận" at bounding box center [357, 232] width 136 height 19
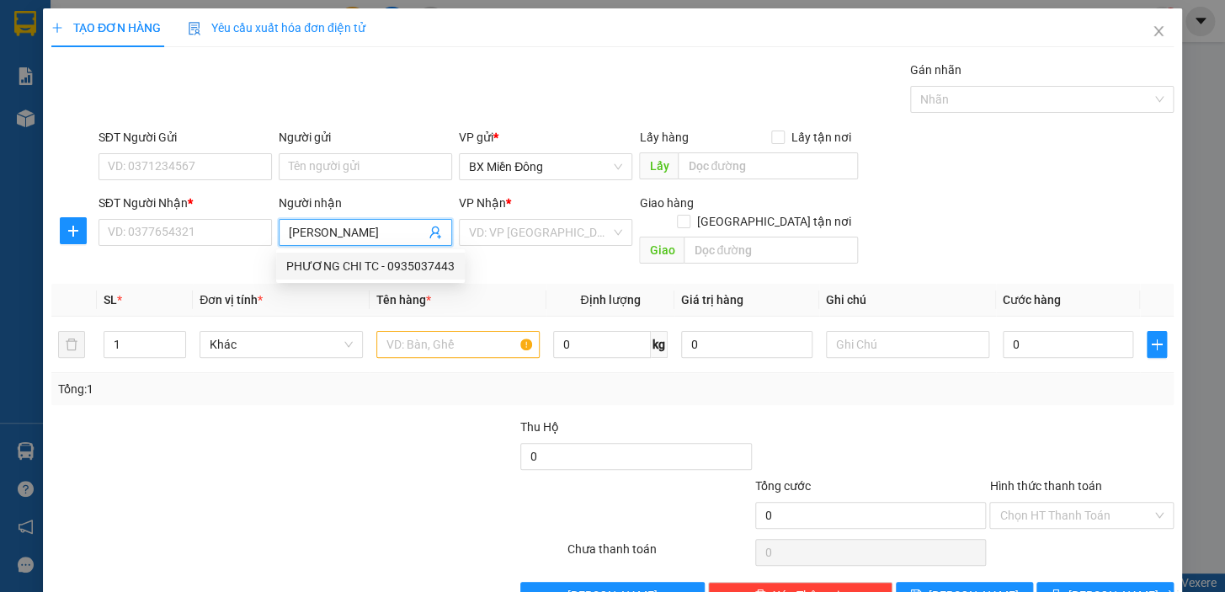
click at [381, 260] on div "PHƯƠNG CHI TC - 0935037443" at bounding box center [370, 266] width 168 height 19
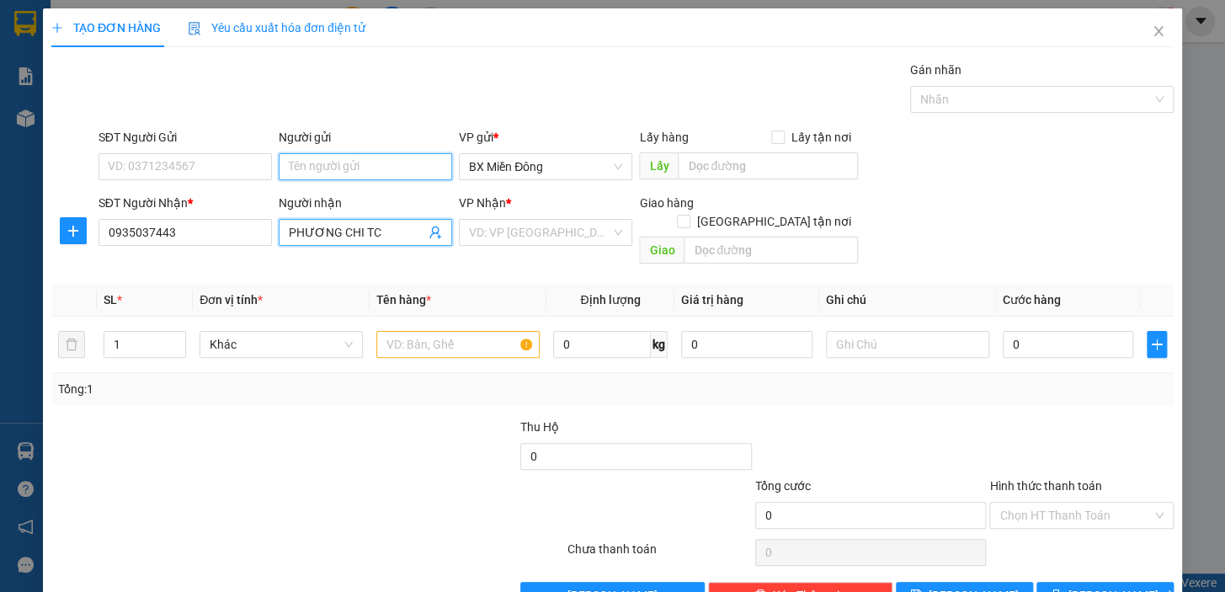
click at [346, 168] on input "Người gửi" at bounding box center [365, 166] width 173 height 27
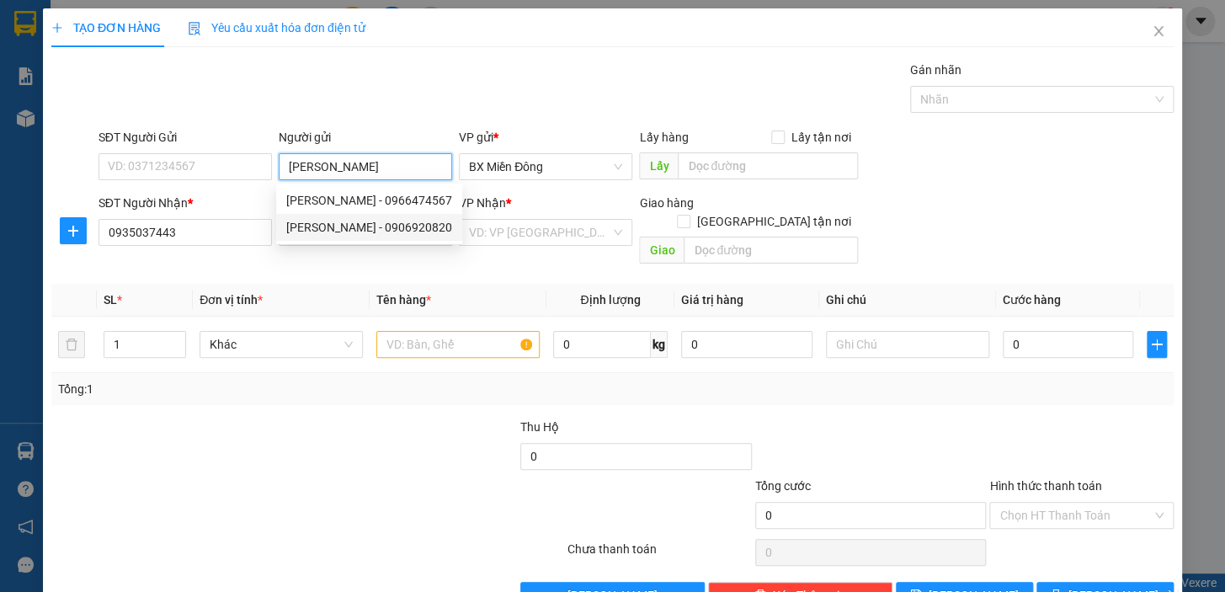
click at [378, 228] on div "TONY TÈO - 0906920820" at bounding box center [369, 227] width 166 height 19
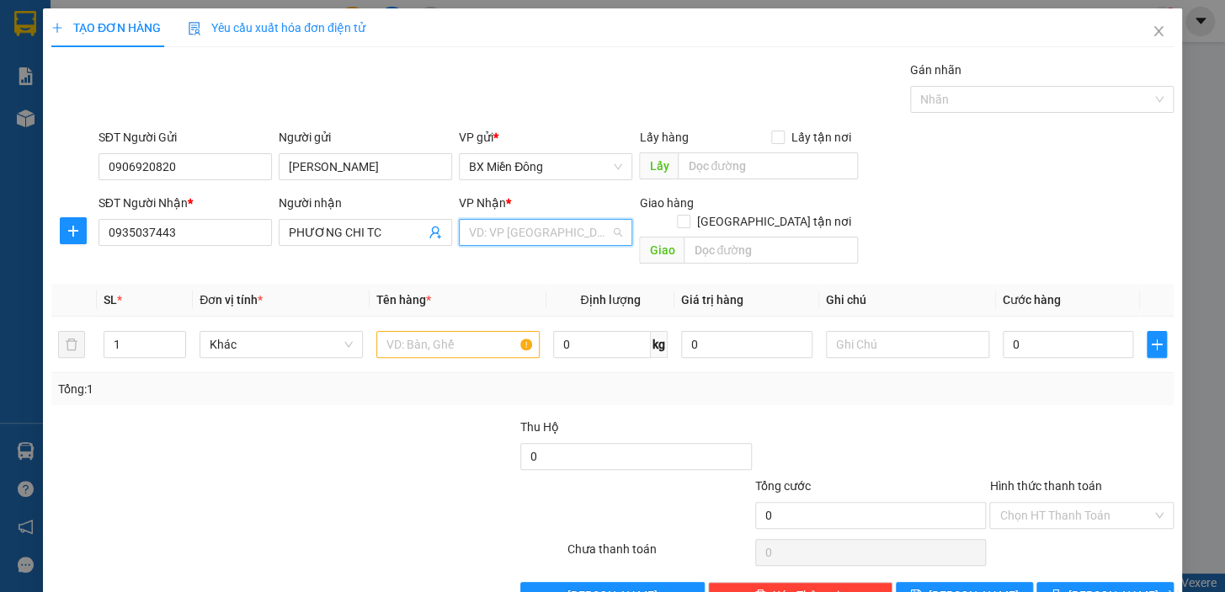
drag, startPoint x: 478, startPoint y: 220, endPoint x: 487, endPoint y: 235, distance: 17.8
click at [480, 224] on input "search" at bounding box center [539, 232] width 141 height 25
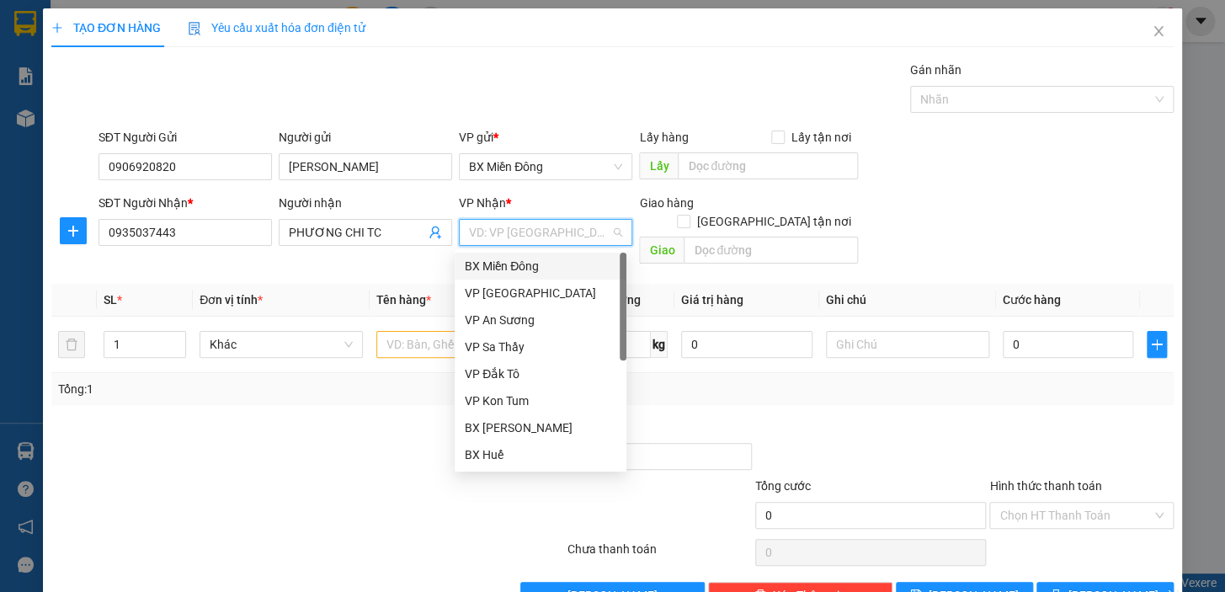
drag, startPoint x: 487, startPoint y: 235, endPoint x: 491, endPoint y: 245, distance: 10.6
click at [488, 236] on input "search" at bounding box center [539, 232] width 141 height 25
drag, startPoint x: 568, startPoint y: 420, endPoint x: 541, endPoint y: 409, distance: 29.1
click at [567, 421] on div "BX [PERSON_NAME]" at bounding box center [541, 427] width 152 height 19
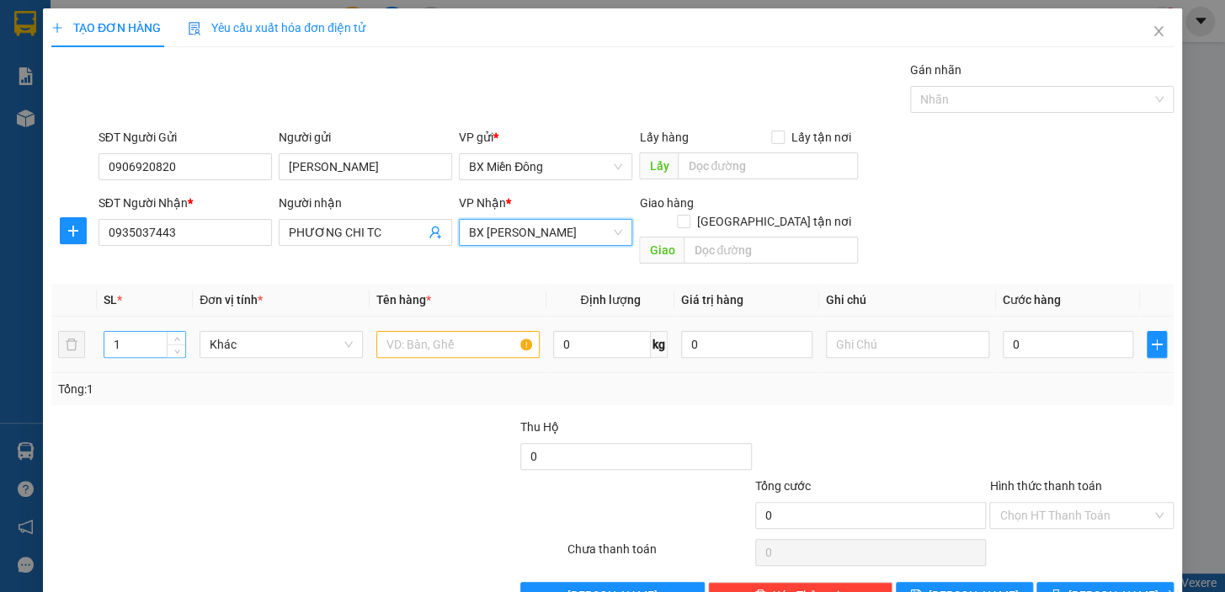
click at [145, 332] on input "1" at bounding box center [144, 344] width 81 height 25
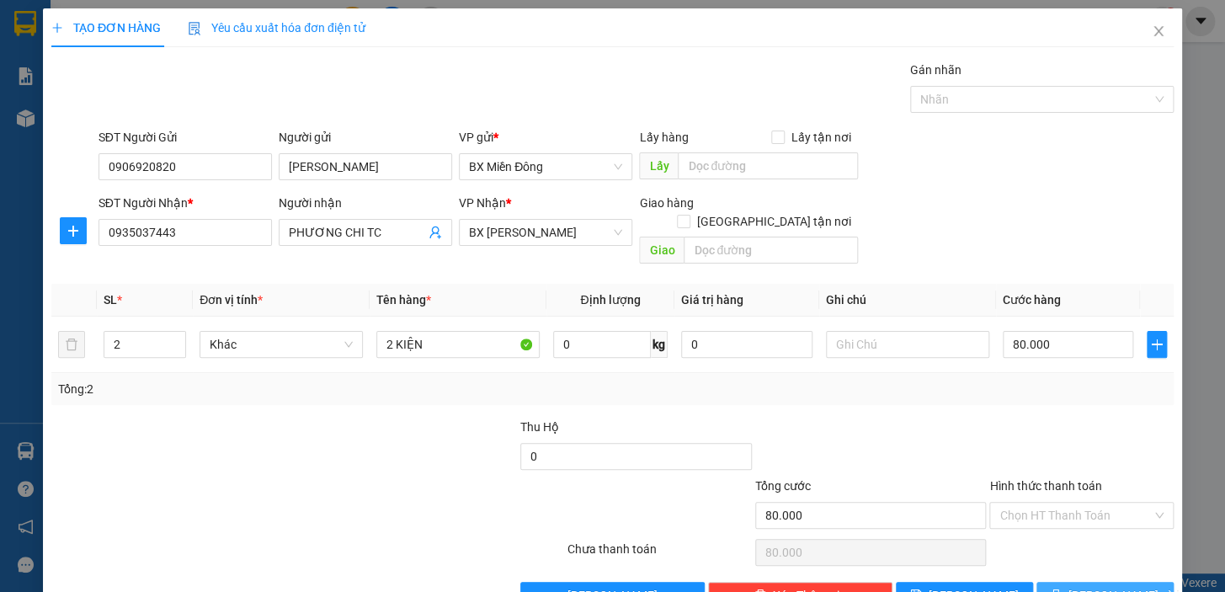
click at [1128, 582] on button "[PERSON_NAME] và In" at bounding box center [1104, 595] width 137 height 27
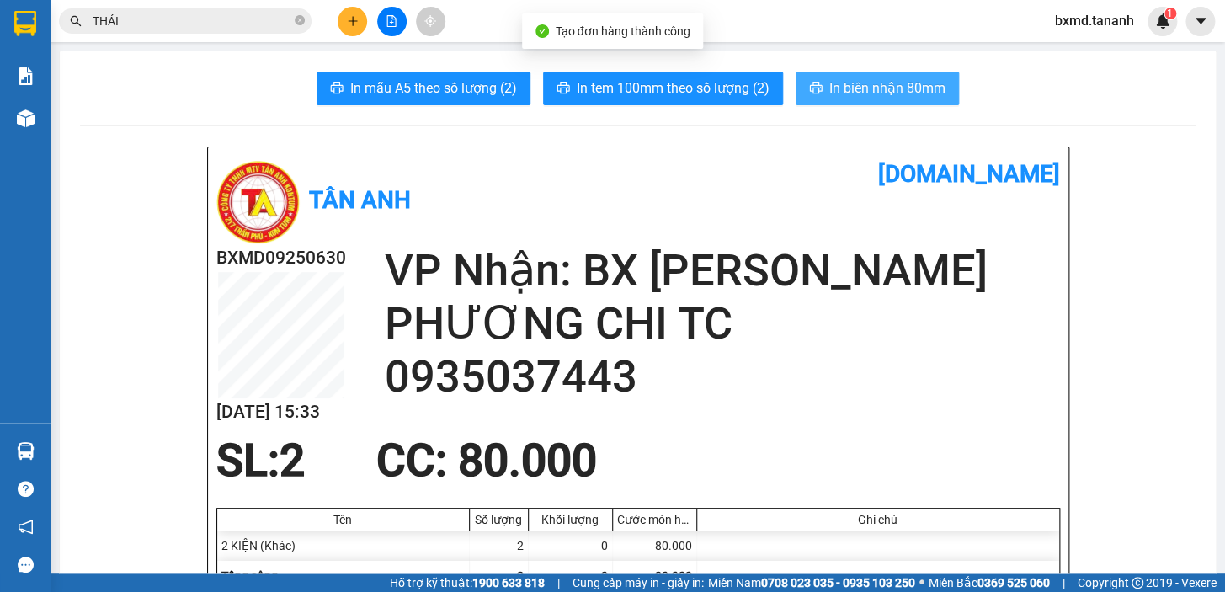
click at [926, 104] on button "In biên nhận 80mm" at bounding box center [877, 89] width 163 height 34
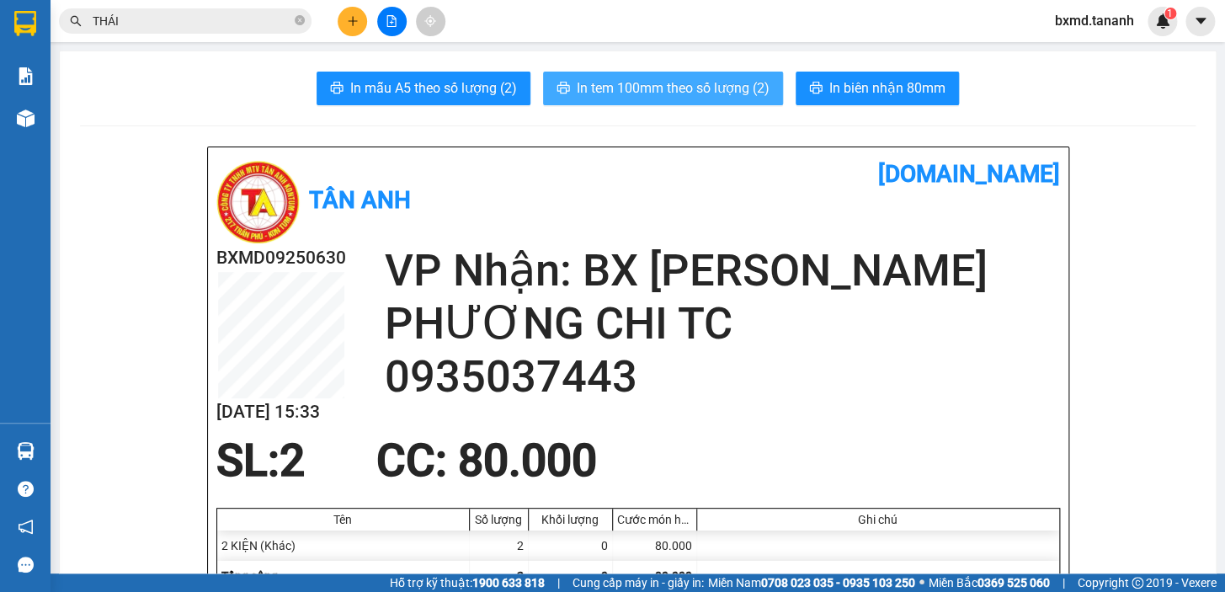
click at [699, 92] on span "In tem 100mm theo số lượng (2)" at bounding box center [673, 87] width 193 height 21
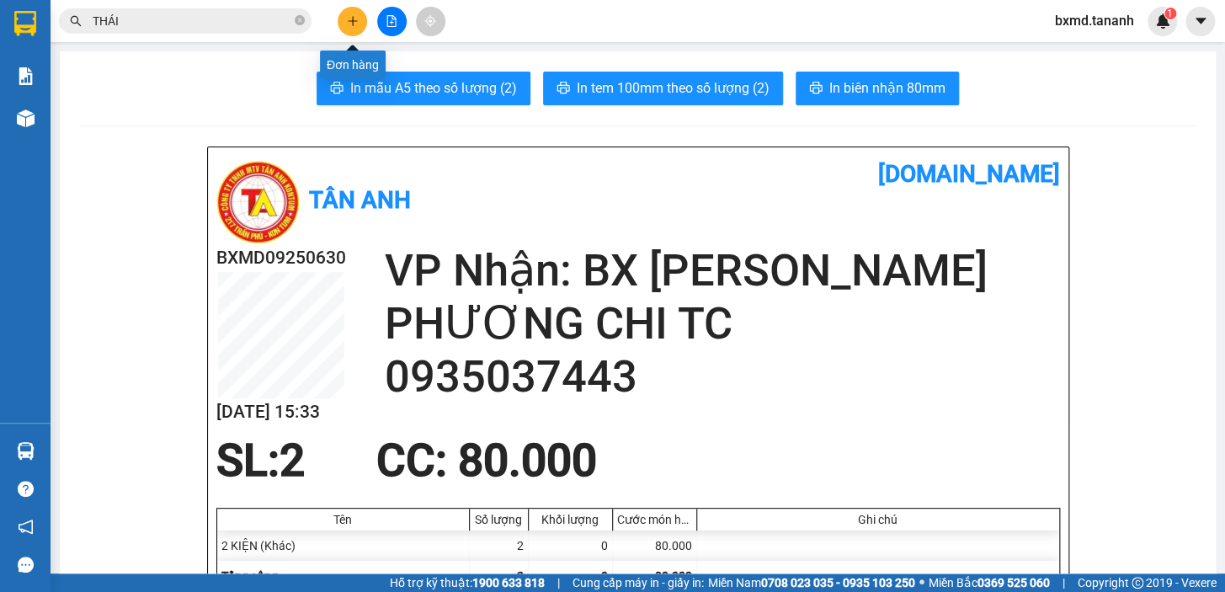
click at [349, 31] on button at bounding box center [352, 21] width 29 height 29
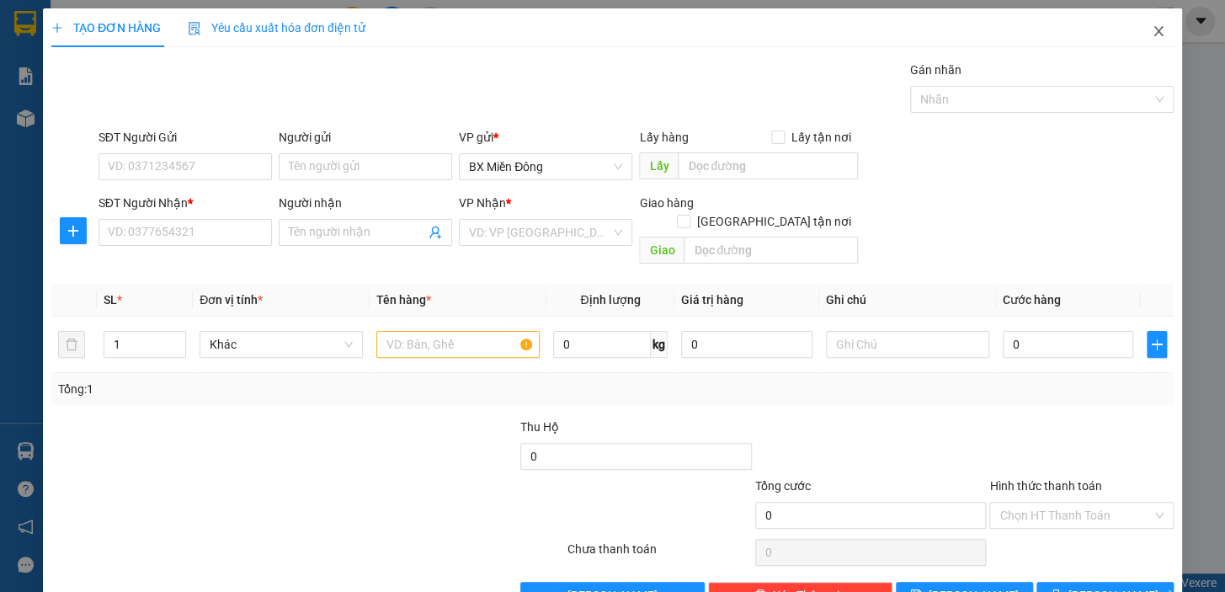
click at [1154, 35] on span "Close" at bounding box center [1158, 31] width 47 height 47
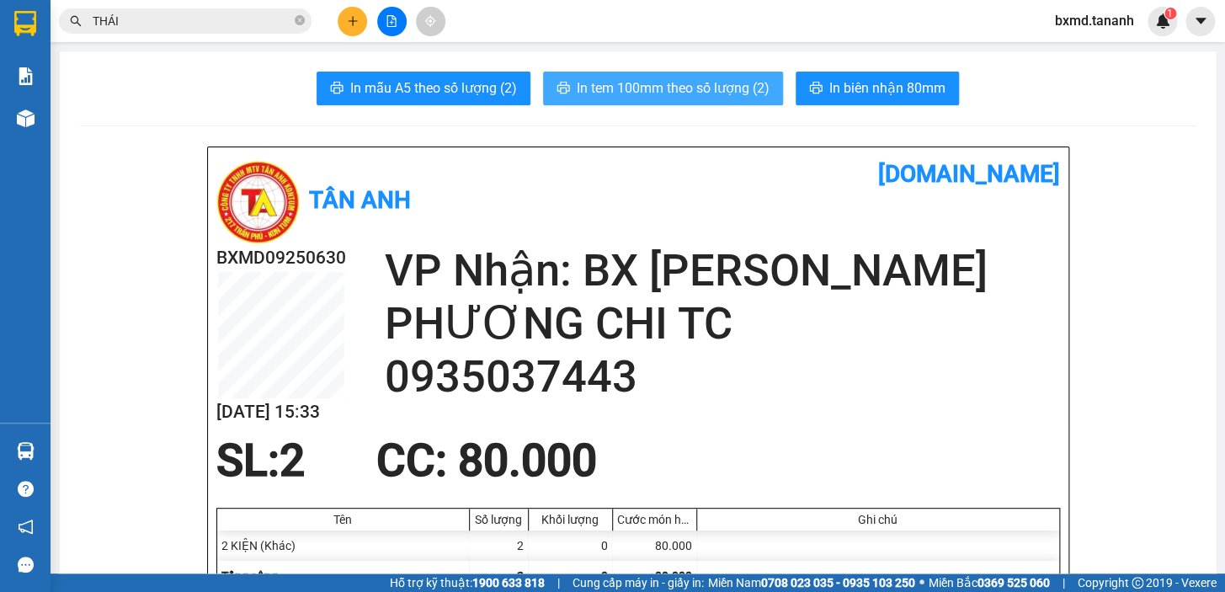
click at [683, 81] on span "In tem 100mm theo số lượng (2)" at bounding box center [673, 87] width 193 height 21
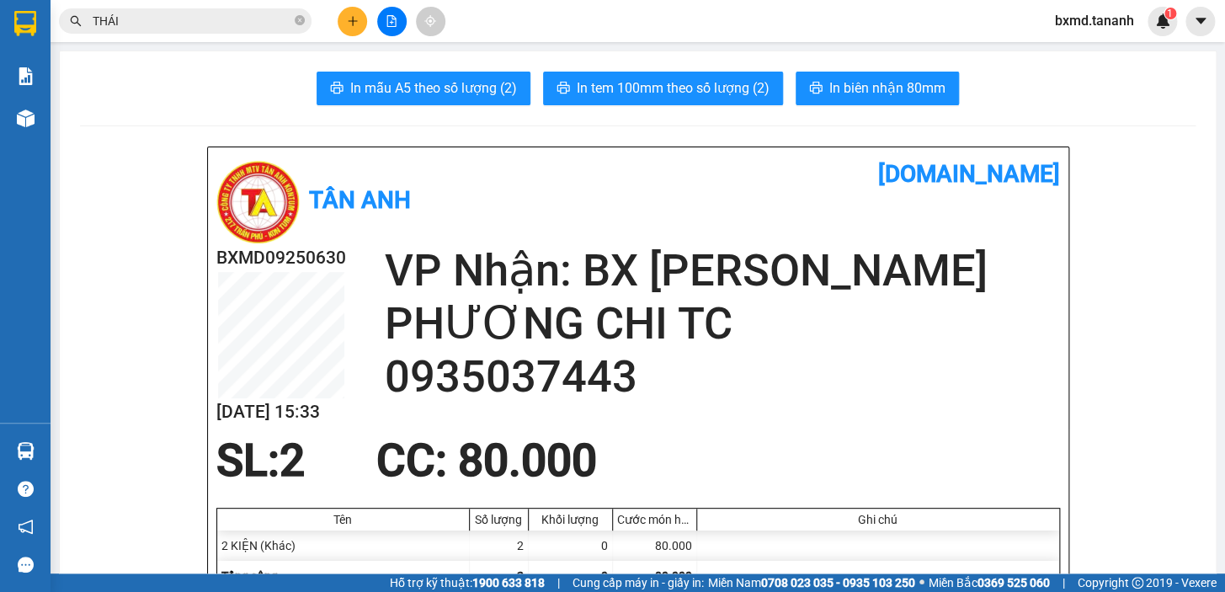
click at [341, 22] on button at bounding box center [352, 21] width 29 height 29
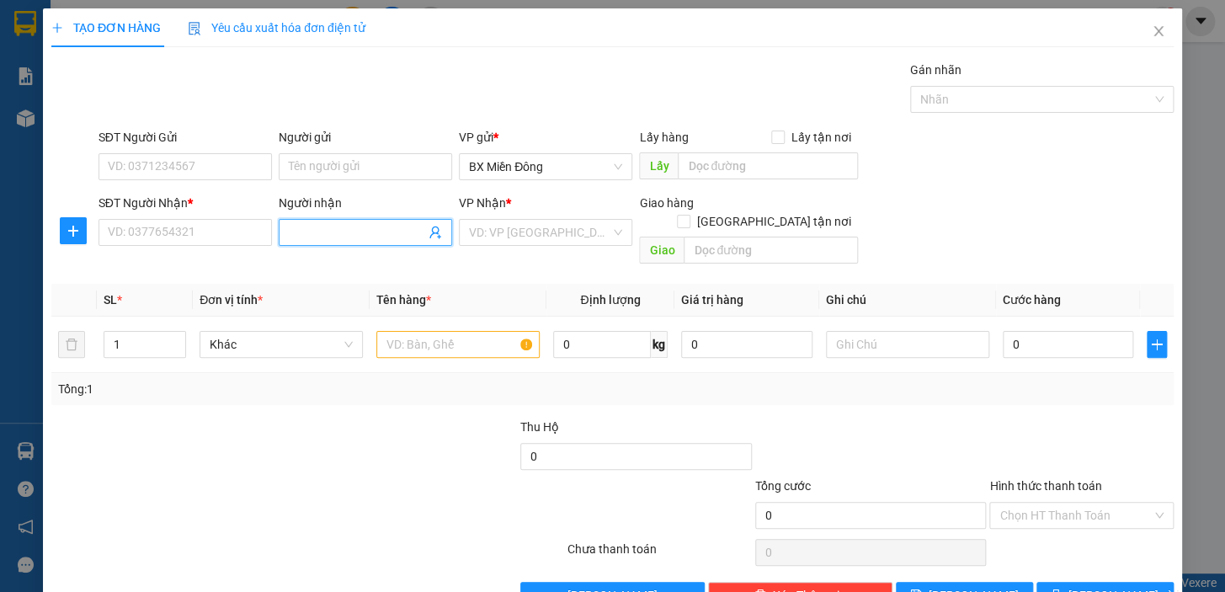
click at [387, 228] on input "Người nhận" at bounding box center [357, 232] width 136 height 19
click at [216, 241] on input "SĐT Người Nhận *" at bounding box center [184, 232] width 173 height 27
click at [370, 232] on input "PHƯƠNG UYÊN" at bounding box center [357, 232] width 136 height 19
click at [168, 221] on input "SĐT Người Nhận *" at bounding box center [184, 232] width 173 height 27
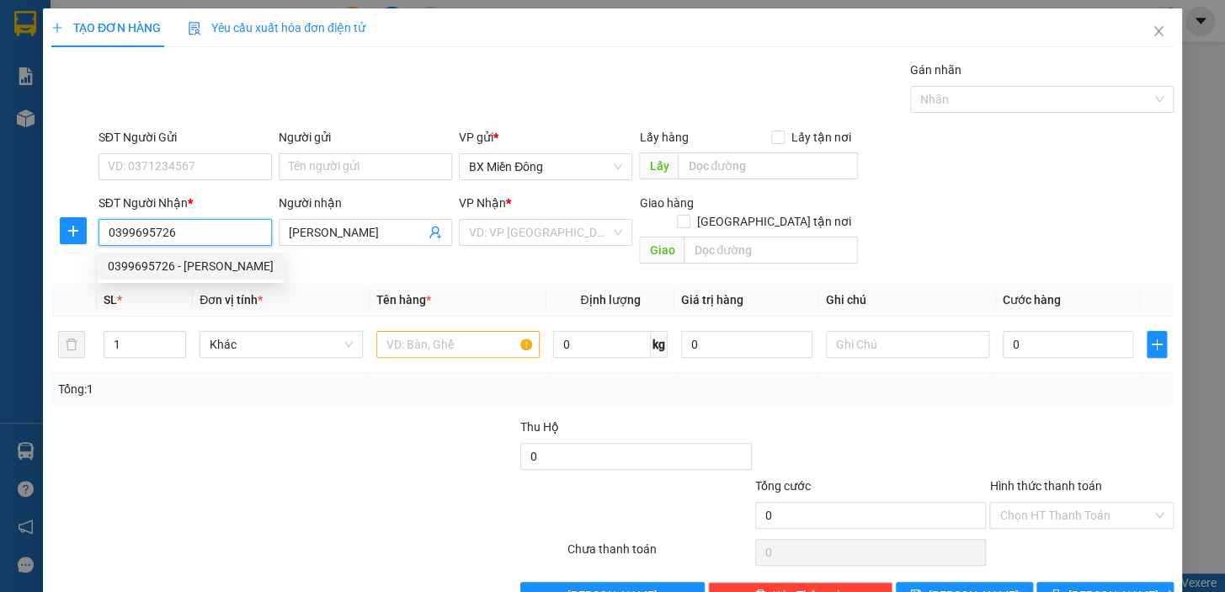
click at [203, 274] on div "0399695726 - PHƯƠNG UYÊN" at bounding box center [191, 266] width 166 height 19
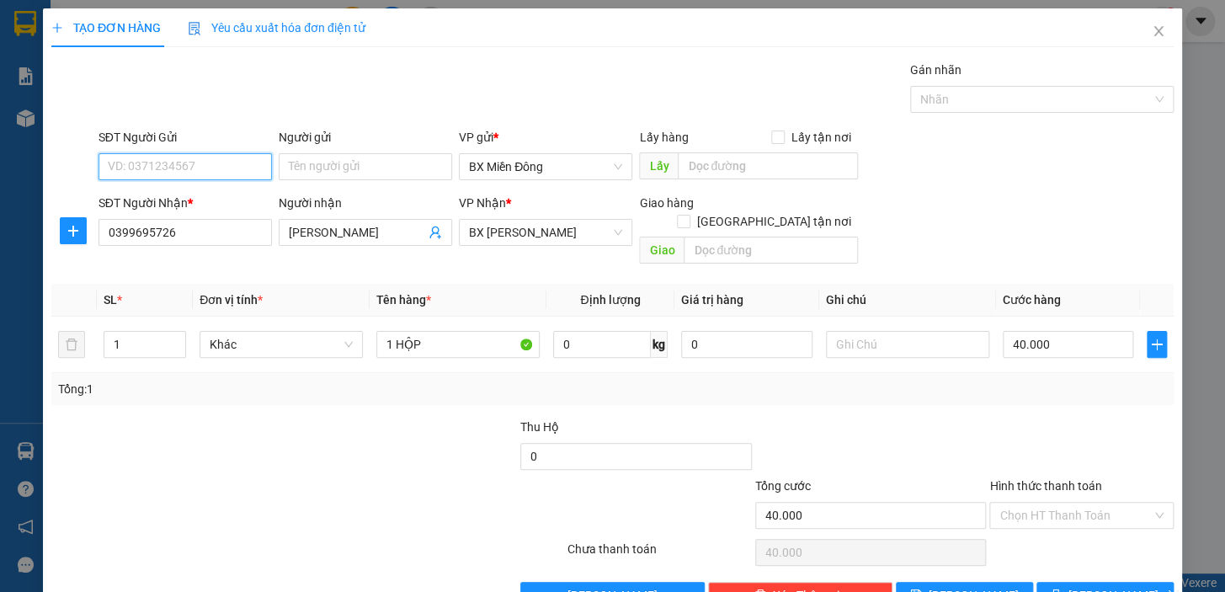
click at [254, 174] on input "SĐT Người Gửi" at bounding box center [184, 166] width 173 height 27
drag, startPoint x: 250, startPoint y: 222, endPoint x: 543, endPoint y: 283, distance: 299.2
click at [250, 223] on div "0938647922 - LABO THIÊN NHIÊN" at bounding box center [198, 227] width 180 height 19
click at [1073, 503] on input "Hình thức thanh toán" at bounding box center [1075, 515] width 152 height 25
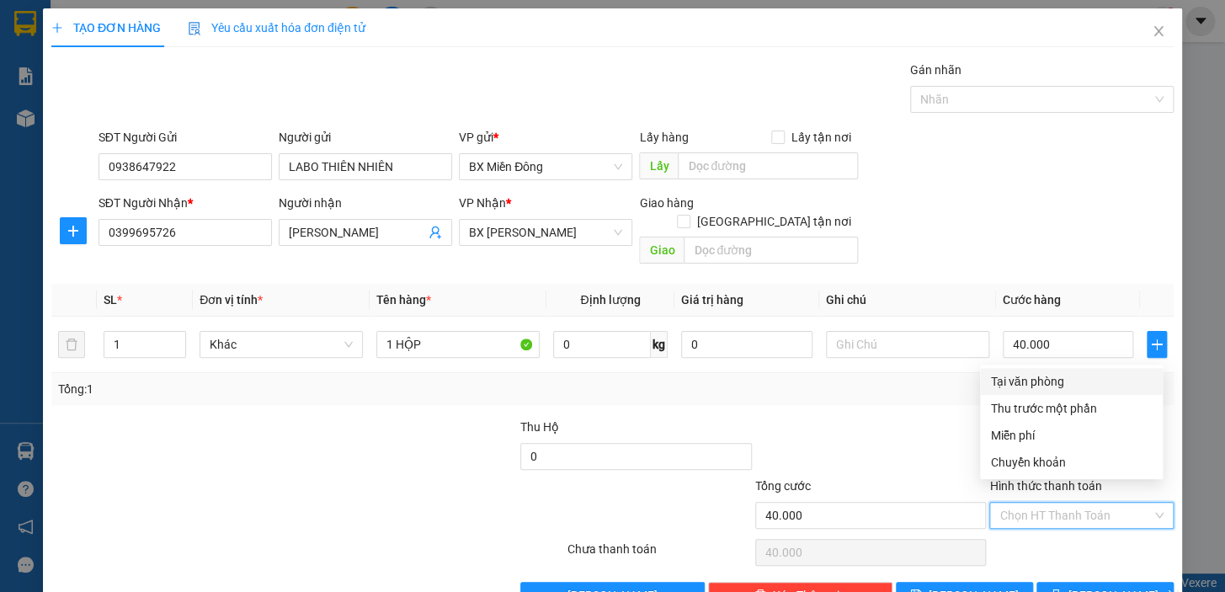
click at [1061, 377] on div "Tại văn phòng" at bounding box center [1071, 381] width 162 height 19
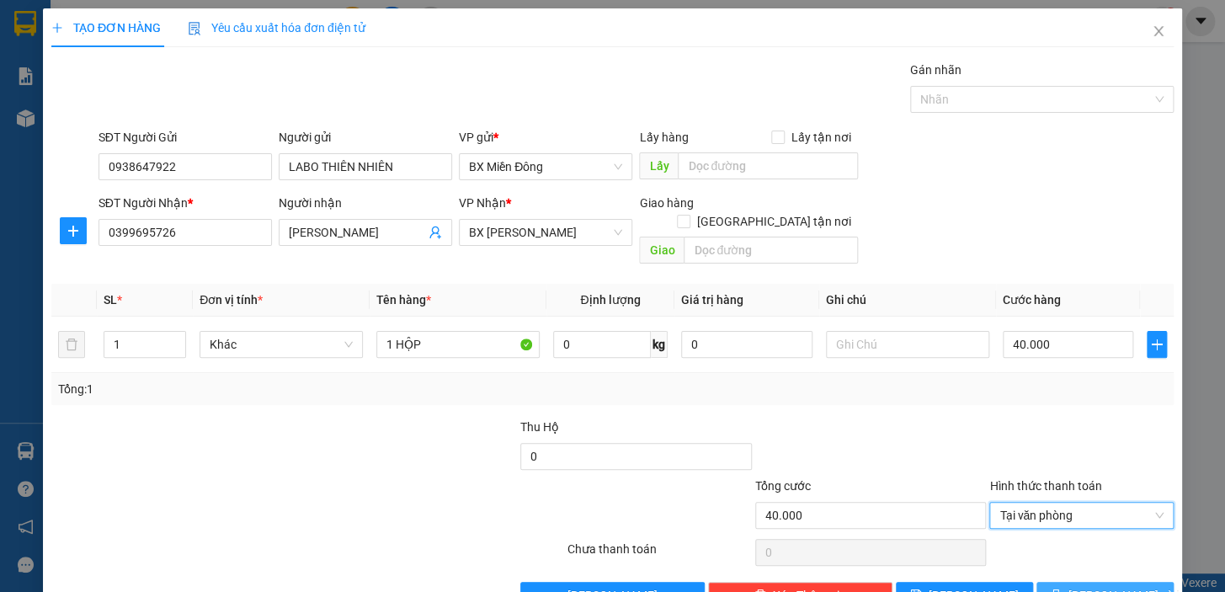
click at [1082, 586] on span "[PERSON_NAME] và In" at bounding box center [1127, 595] width 118 height 19
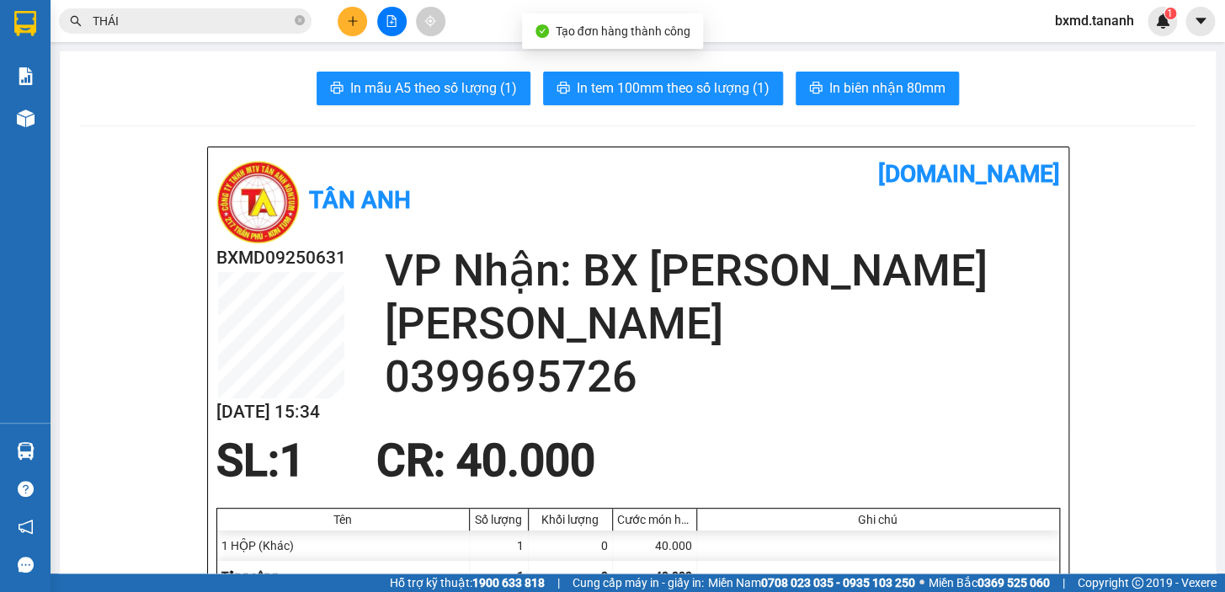
click at [896, 100] on button "In biên nhận 80mm" at bounding box center [877, 89] width 163 height 34
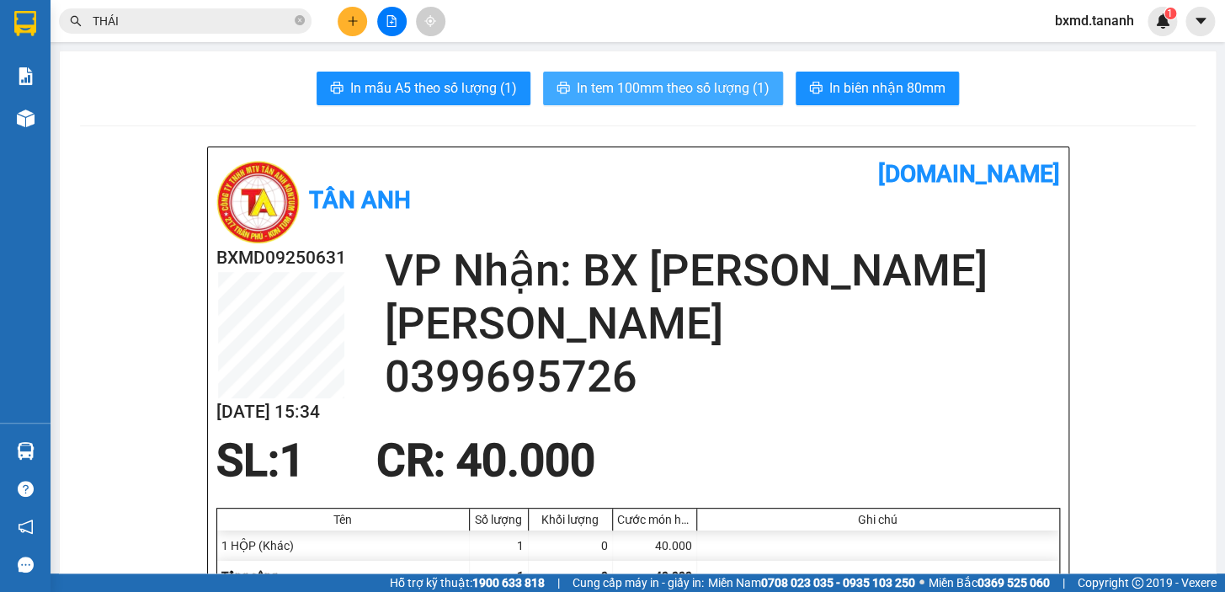
click at [721, 99] on button "In tem 100mm theo số lượng (1)" at bounding box center [663, 89] width 240 height 34
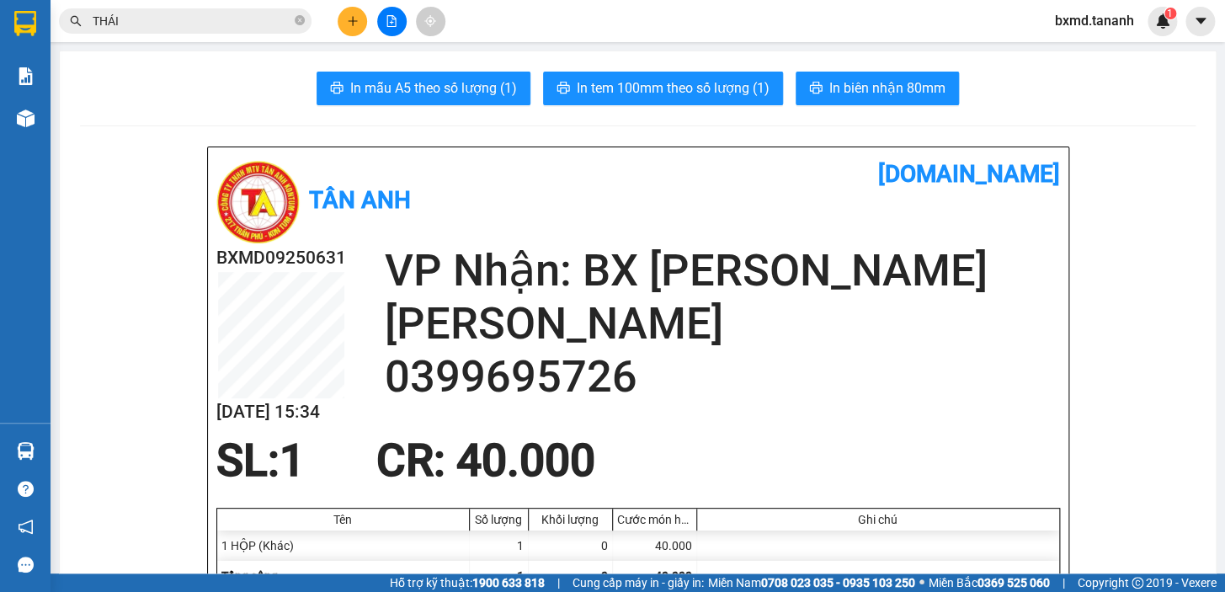
click at [354, 24] on icon "plus" at bounding box center [353, 21] width 12 height 12
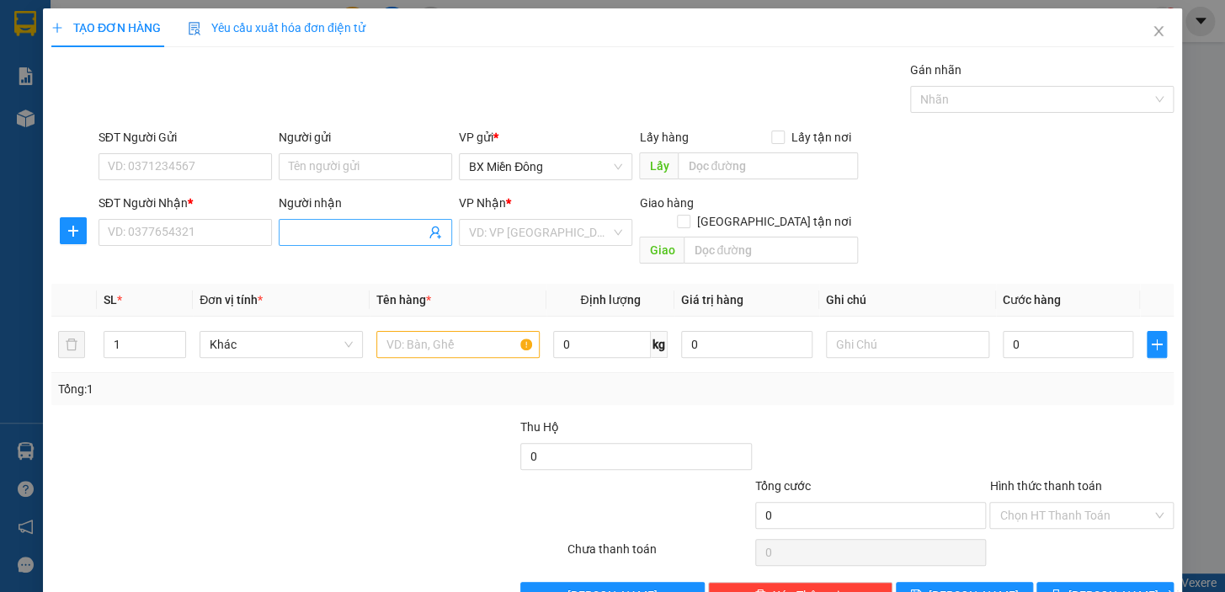
click at [354, 229] on input "Người nhận" at bounding box center [357, 232] width 136 height 19
click at [229, 240] on input "SĐT Người Nhận *" at bounding box center [184, 232] width 173 height 27
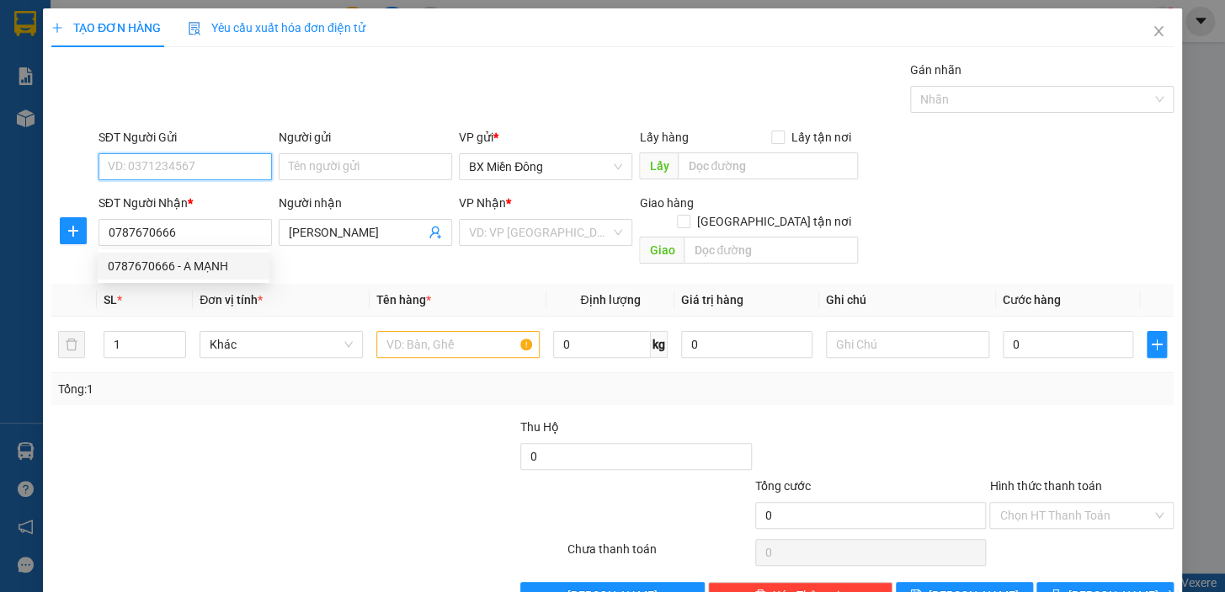
click at [178, 160] on input "SĐT Người Gửi" at bounding box center [184, 166] width 173 height 27
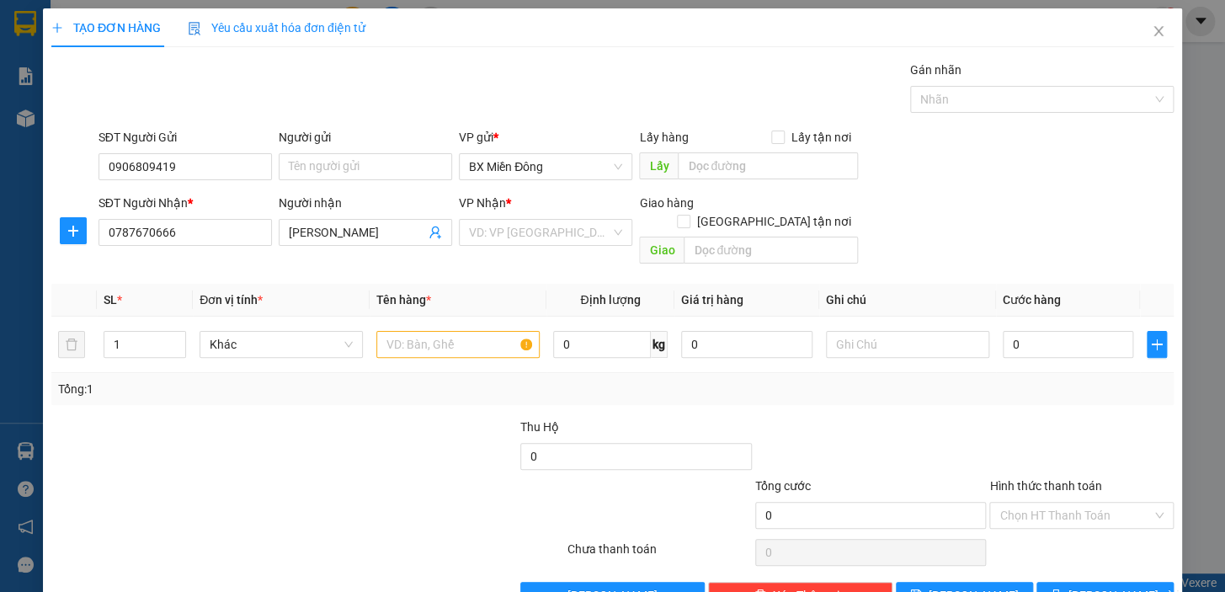
click at [334, 152] on div "Người gửi" at bounding box center [365, 140] width 173 height 25
click at [333, 158] on input "Người gửi" at bounding box center [365, 166] width 173 height 27
click at [298, 168] on input "A N" at bounding box center [365, 166] width 173 height 27
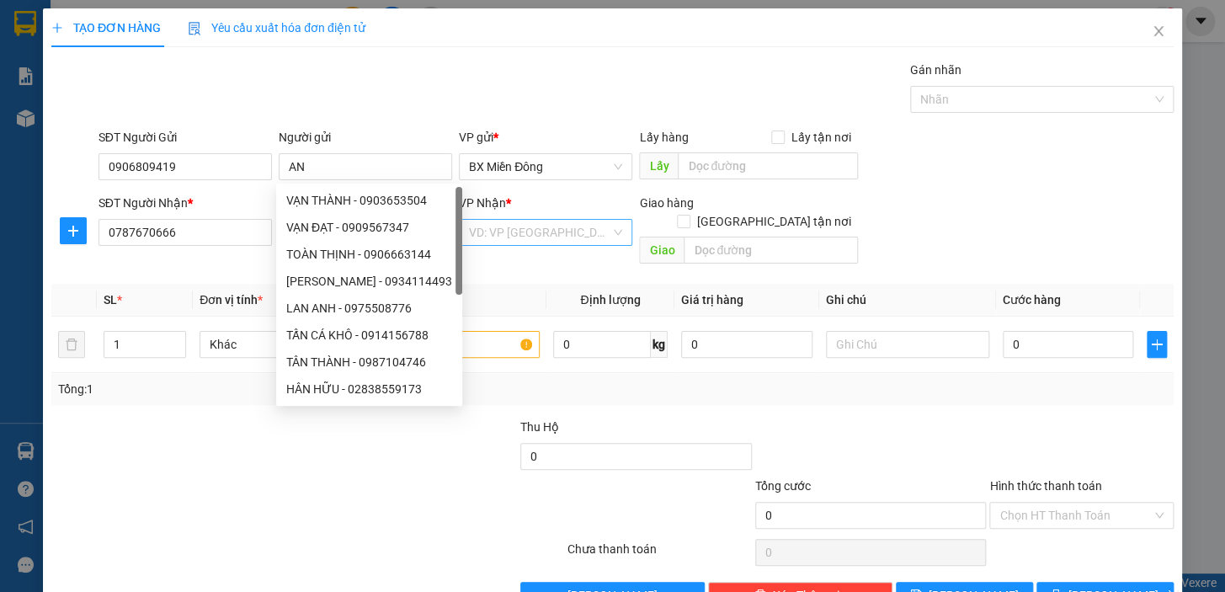
click at [600, 235] on input "search" at bounding box center [539, 232] width 141 height 25
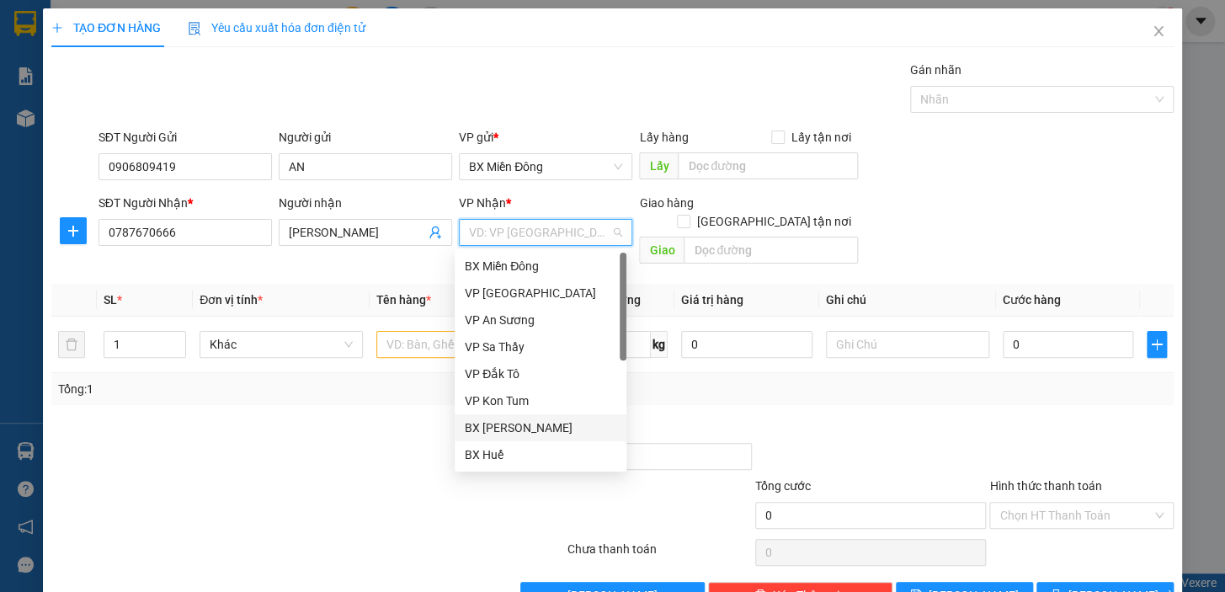
click at [588, 434] on div "BX [PERSON_NAME]" at bounding box center [541, 427] width 152 height 19
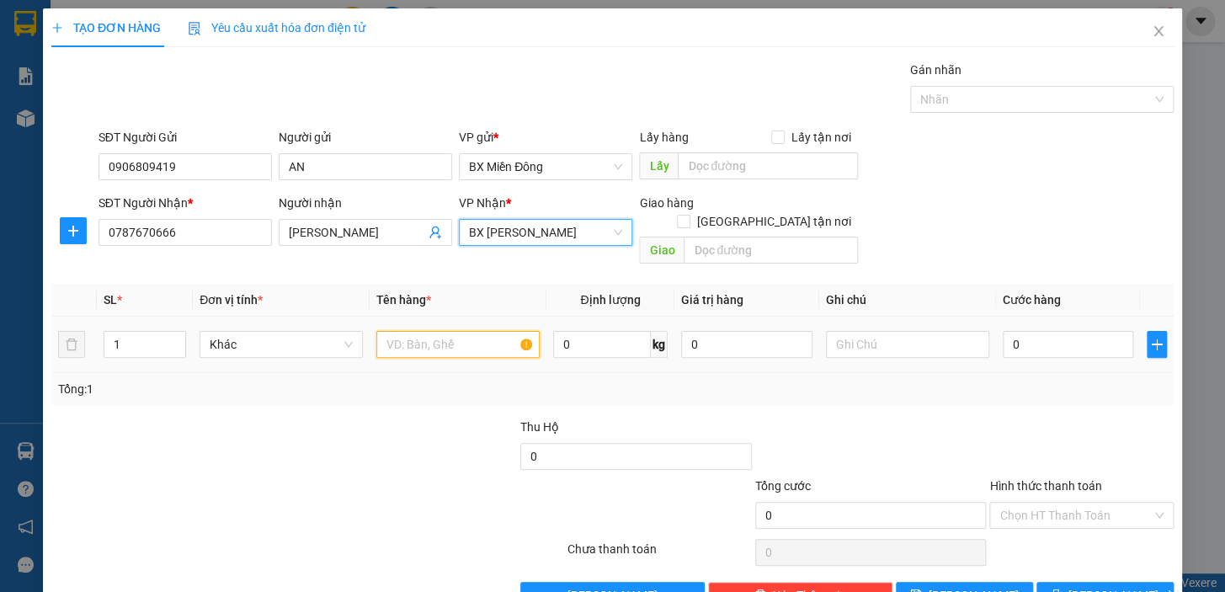
click at [395, 333] on input "text" at bounding box center [457, 344] width 163 height 27
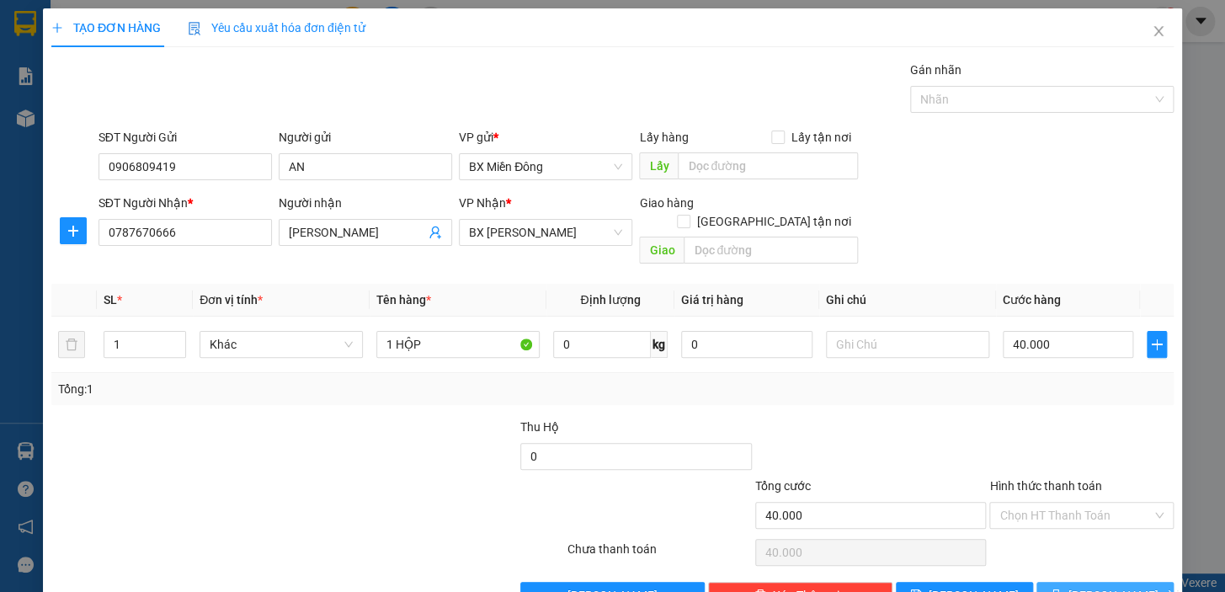
click at [1093, 586] on span "[PERSON_NAME] và In" at bounding box center [1127, 595] width 118 height 19
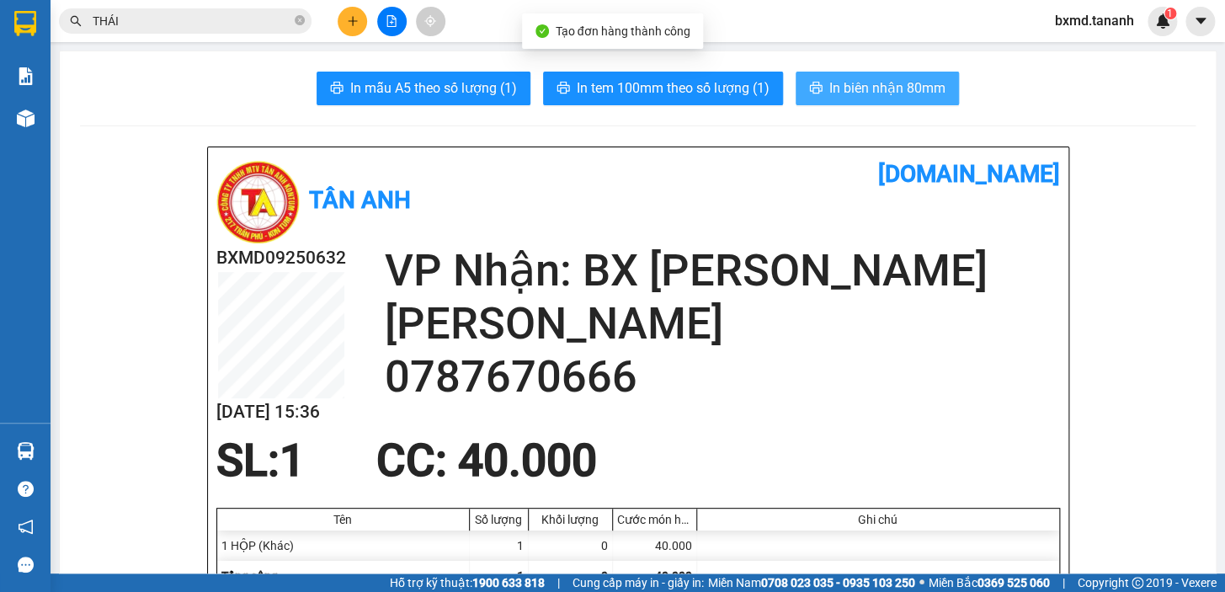
click at [926, 98] on span "In biên nhận 80mm" at bounding box center [887, 87] width 116 height 21
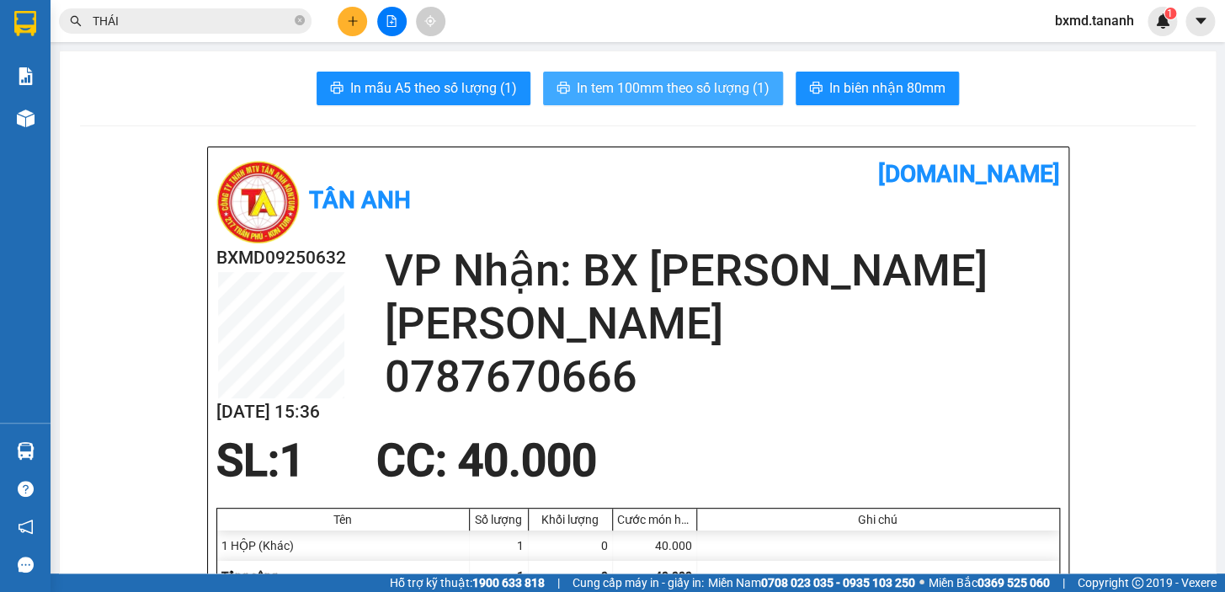
click at [761, 83] on span "In tem 100mm theo số lượng (1)" at bounding box center [673, 87] width 193 height 21
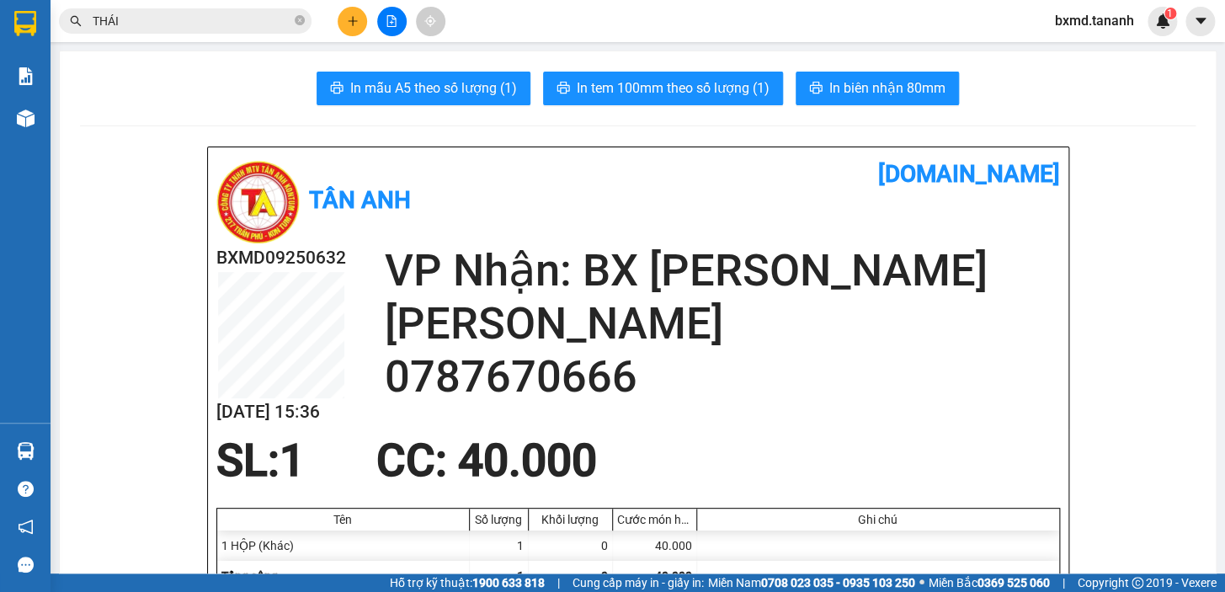
click at [357, 32] on button at bounding box center [352, 21] width 29 height 29
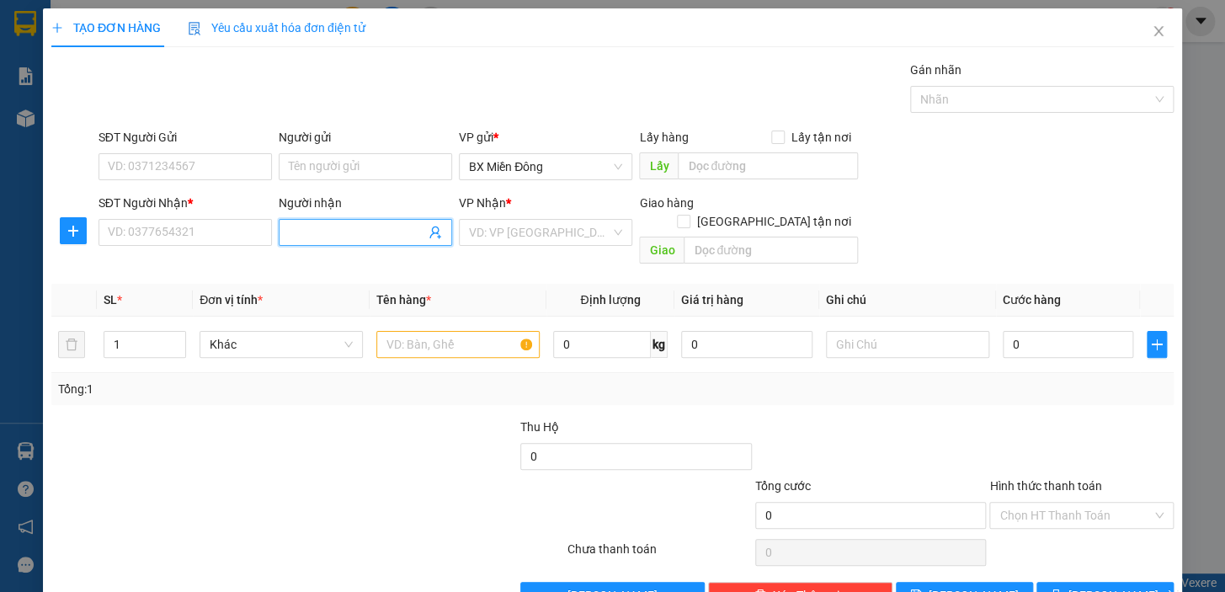
click at [293, 236] on input "Người nhận" at bounding box center [357, 232] width 136 height 19
click at [227, 232] on input "SĐT Người Nhận *" at bounding box center [184, 232] width 173 height 27
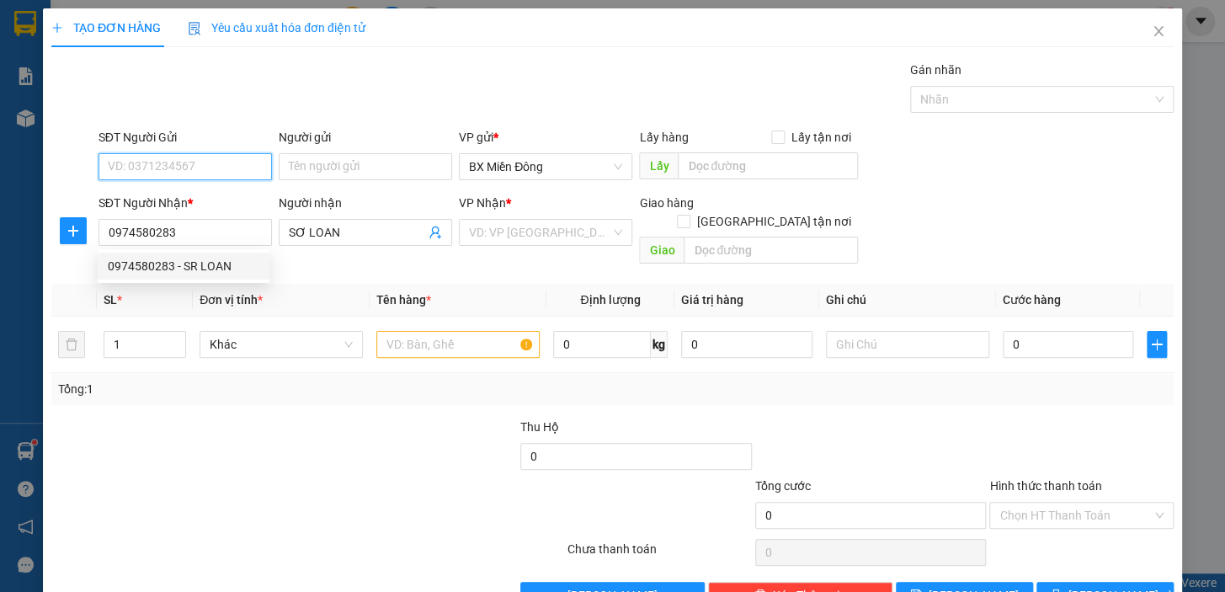
click at [219, 157] on input "SĐT Người Gửi" at bounding box center [184, 166] width 173 height 27
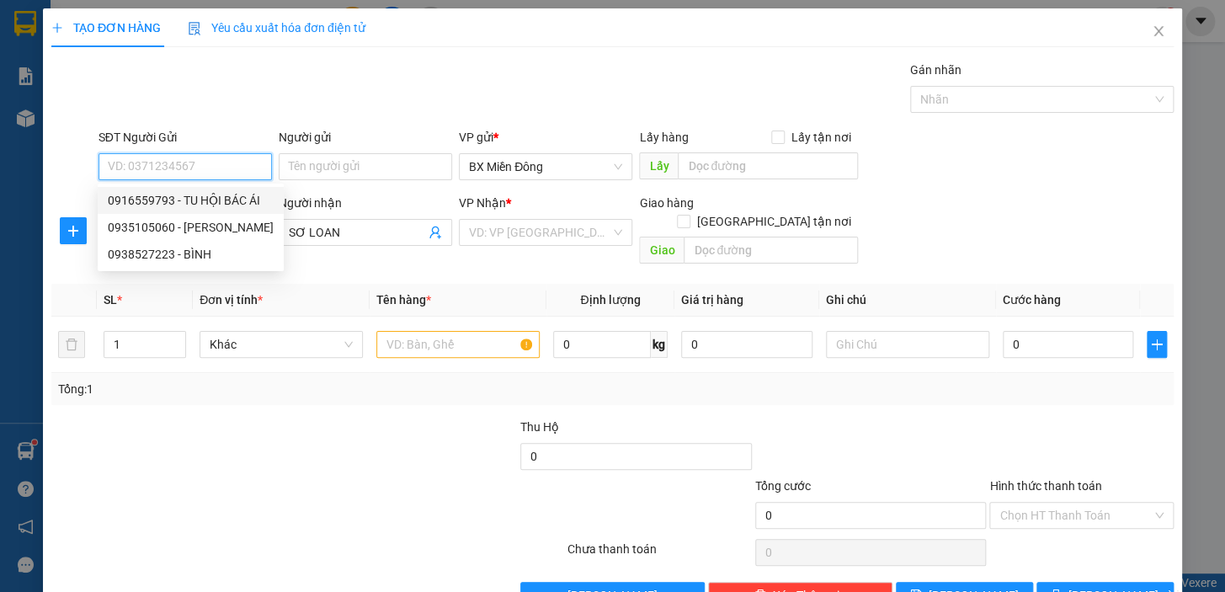
click at [227, 200] on div "0916559793 - TU HỘI BÁC ÁI" at bounding box center [191, 200] width 166 height 19
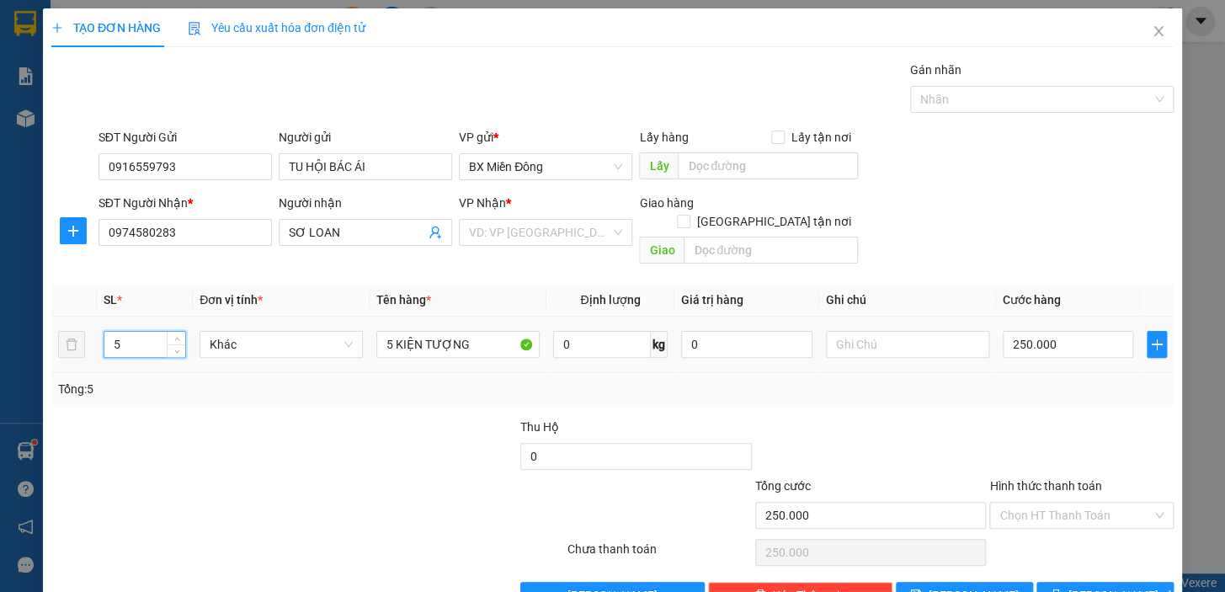
click at [162, 332] on input "5" at bounding box center [144, 344] width 81 height 25
click at [205, 343] on tr "2 Khác 2 KIỆN 0 kg 0 250.000" at bounding box center [612, 345] width 1122 height 56
click at [121, 332] on input "2" at bounding box center [144, 344] width 81 height 25
click at [1038, 418] on div at bounding box center [1081, 447] width 188 height 59
click at [1062, 588] on icon "printer" at bounding box center [1056, 594] width 12 height 12
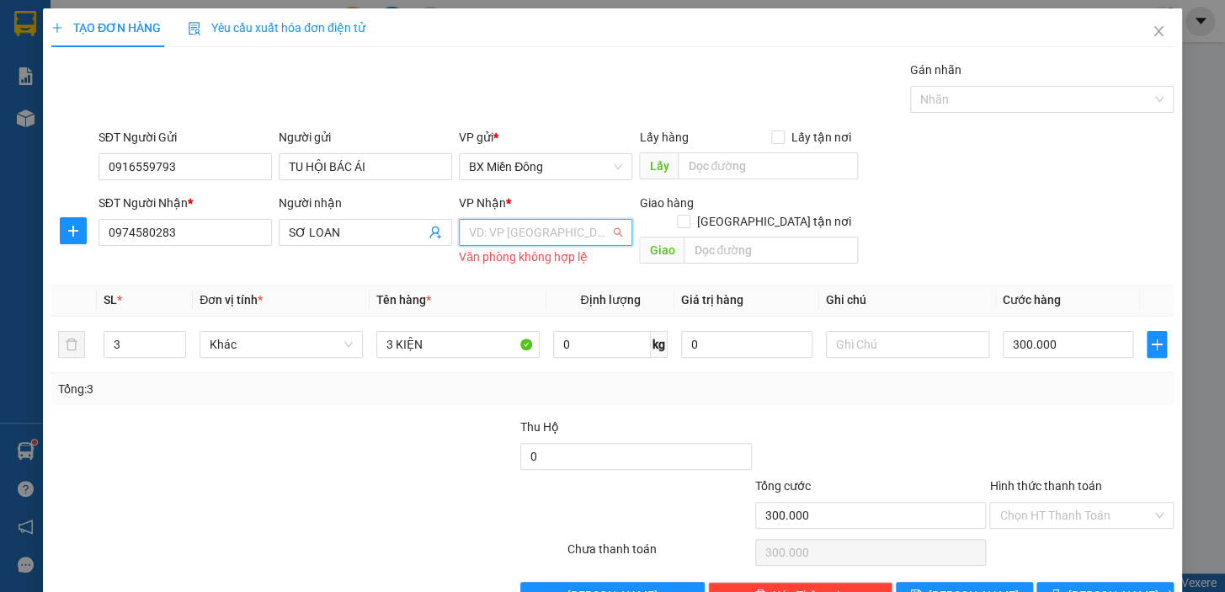
drag, startPoint x: 589, startPoint y: 229, endPoint x: 591, endPoint y: 273, distance: 43.8
click at [589, 230] on input "search" at bounding box center [539, 232] width 141 height 25
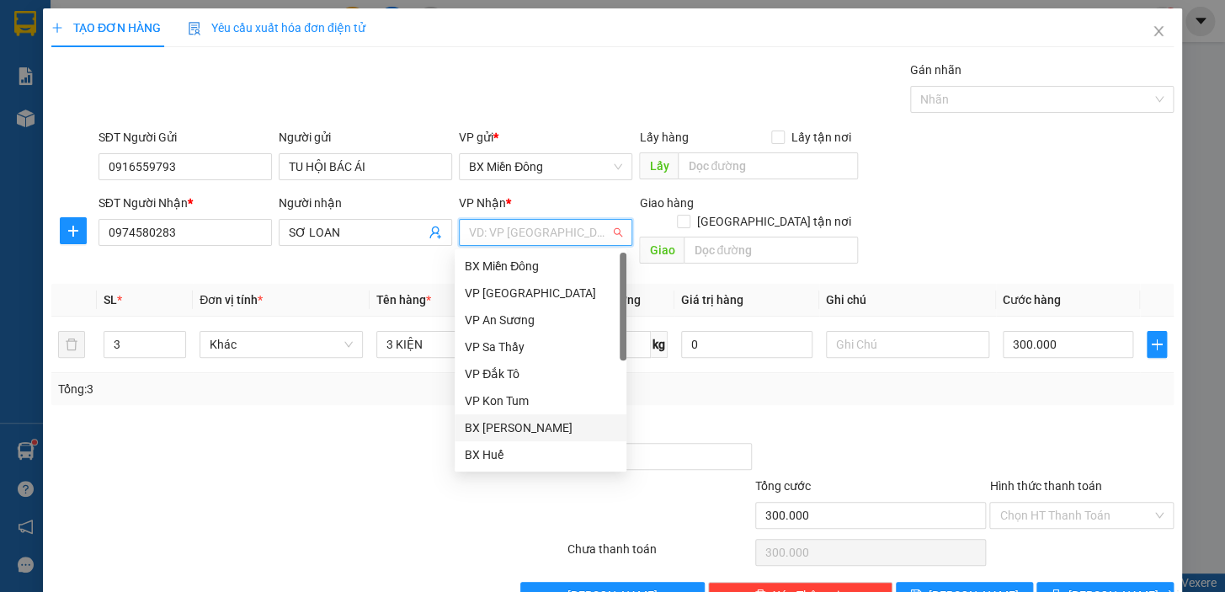
click at [541, 426] on div "BX [PERSON_NAME]" at bounding box center [541, 427] width 152 height 19
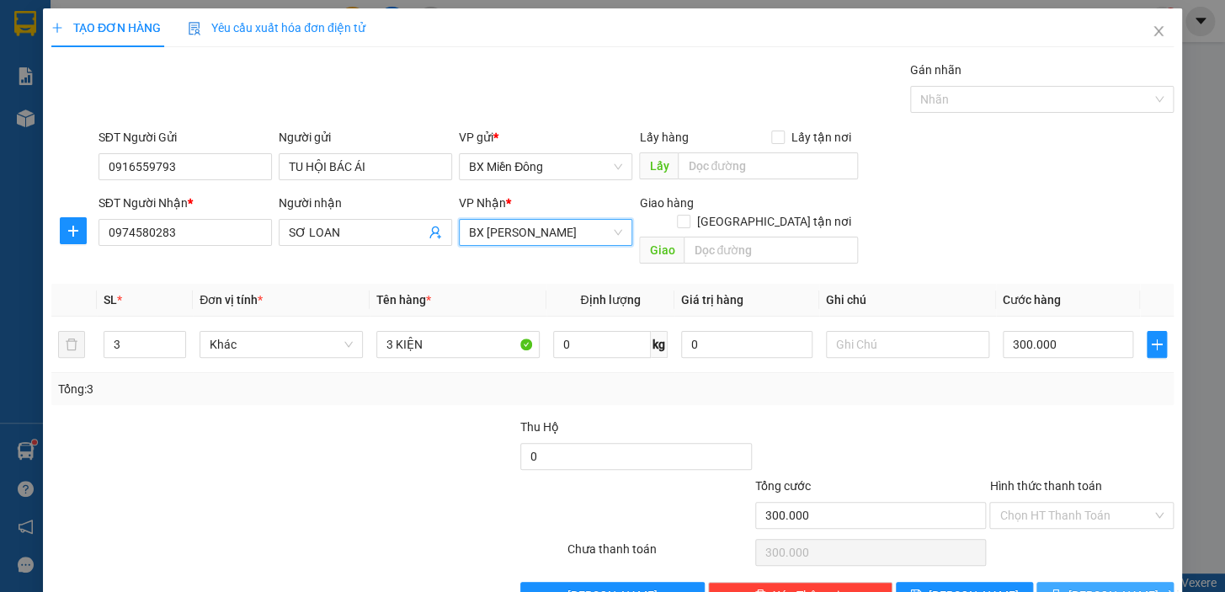
click at [1073, 582] on button "[PERSON_NAME] và In" at bounding box center [1104, 595] width 137 height 27
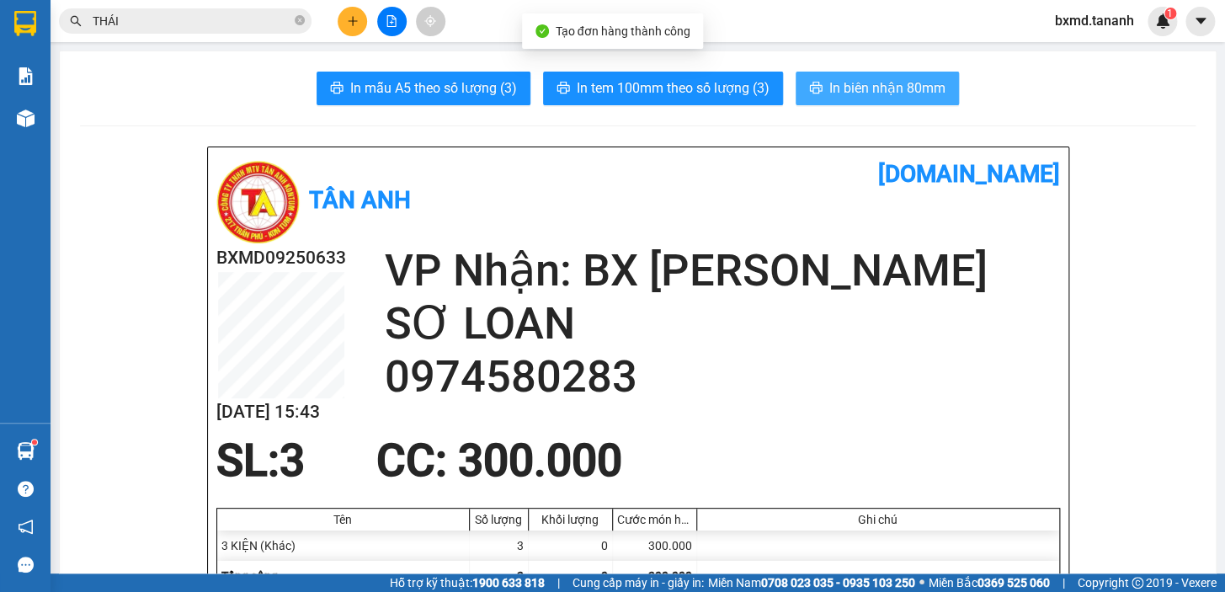
click at [929, 81] on span "In biên nhận 80mm" at bounding box center [887, 87] width 116 height 21
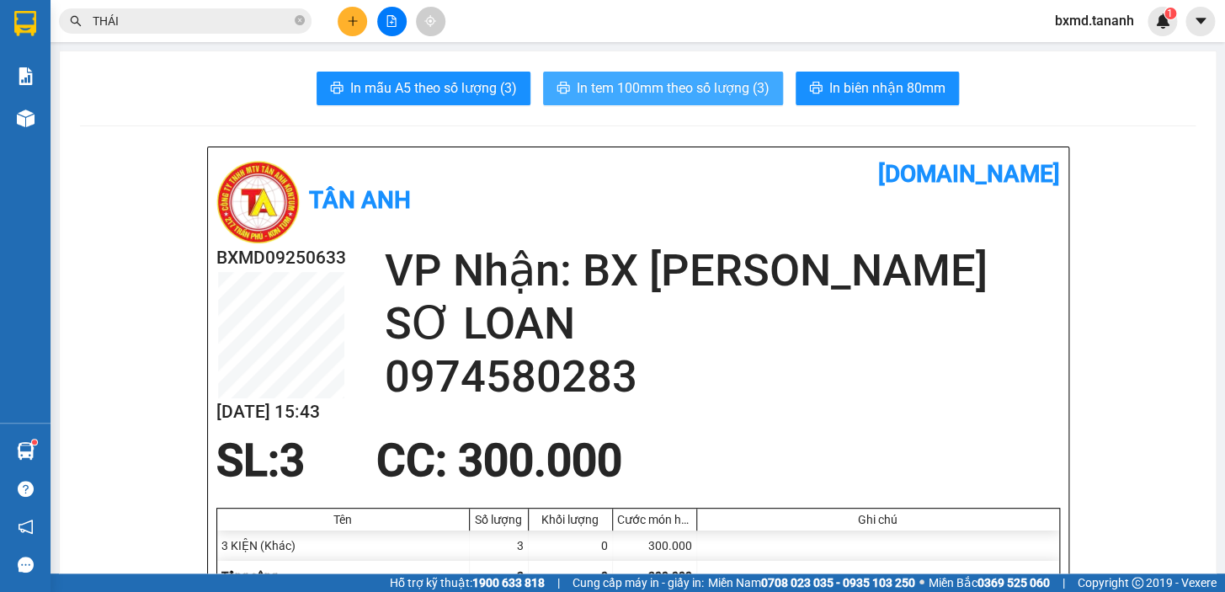
click at [716, 88] on span "In tem 100mm theo số lượng (3)" at bounding box center [673, 87] width 193 height 21
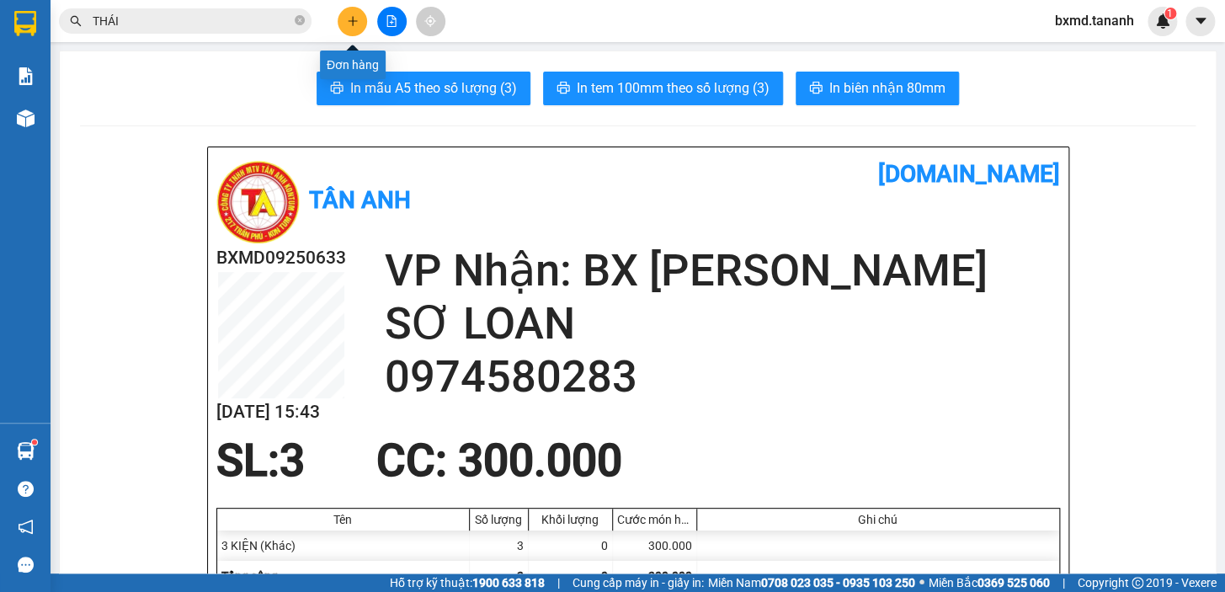
click at [347, 19] on icon "plus" at bounding box center [353, 21] width 12 height 12
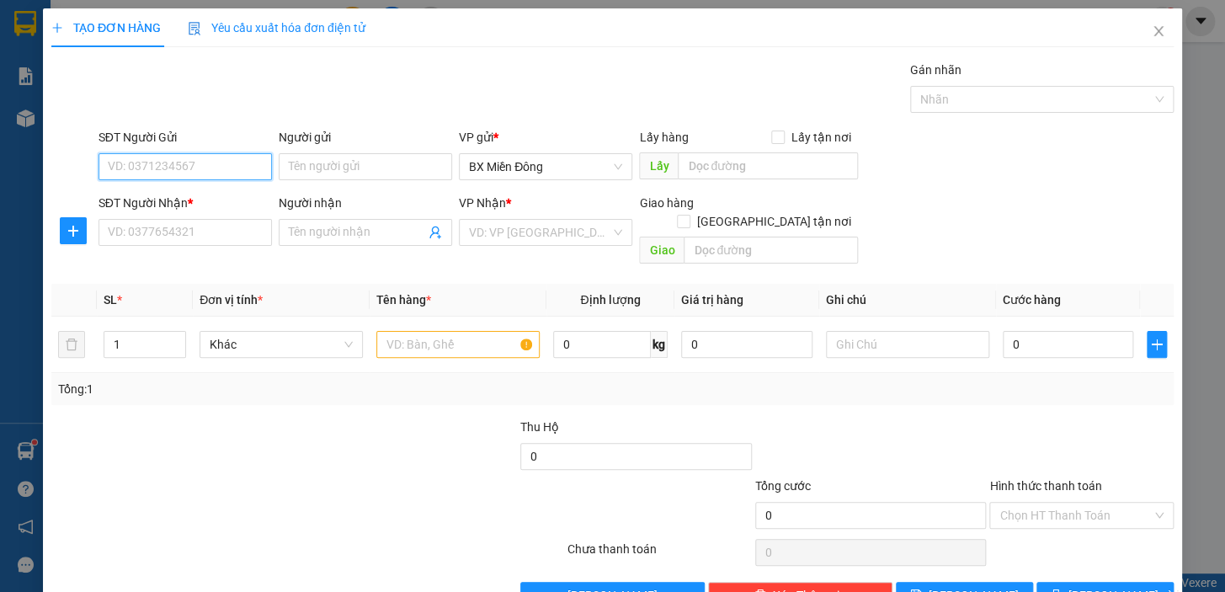
click at [219, 171] on input "SĐT Người Gửi" at bounding box center [184, 166] width 173 height 27
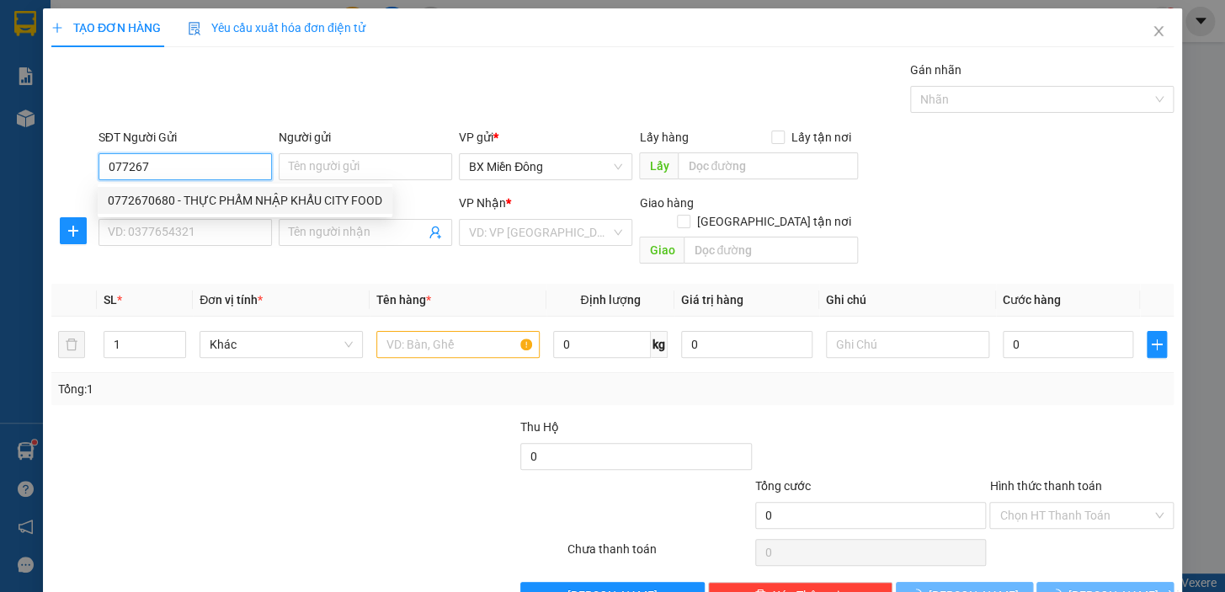
click at [163, 193] on div "0772670680 - THỰC PHẨM NHẬP KHẨU CITY FOOD" at bounding box center [245, 200] width 274 height 19
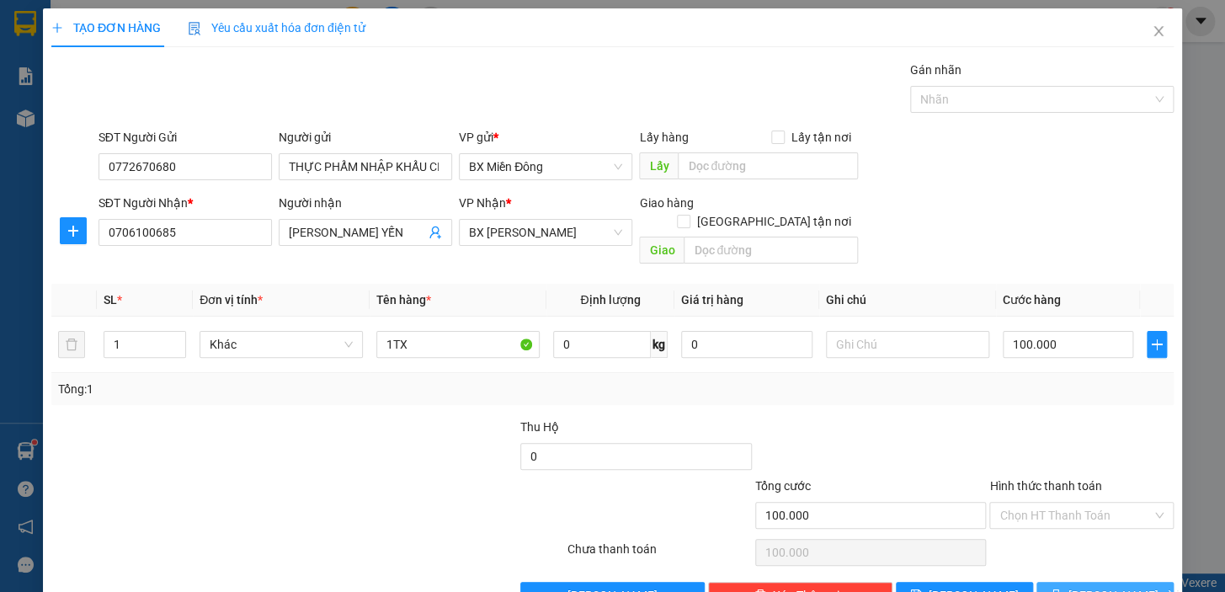
click at [1046, 582] on button "[PERSON_NAME] và In" at bounding box center [1104, 595] width 137 height 27
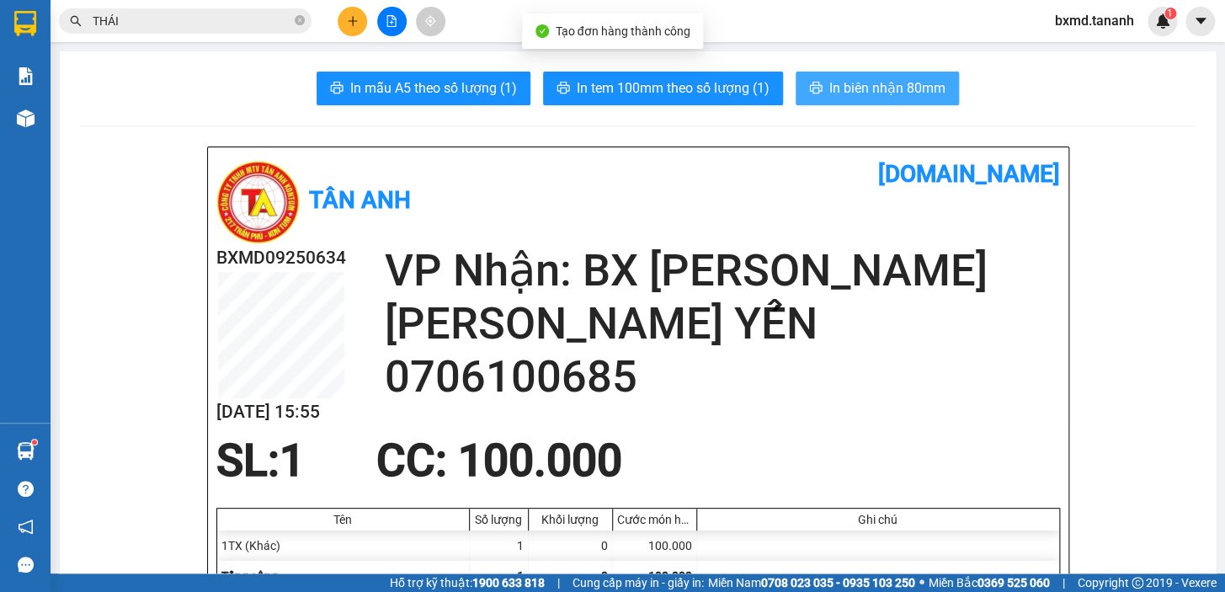
click at [886, 83] on span "In biên nhận 80mm" at bounding box center [887, 87] width 116 height 21
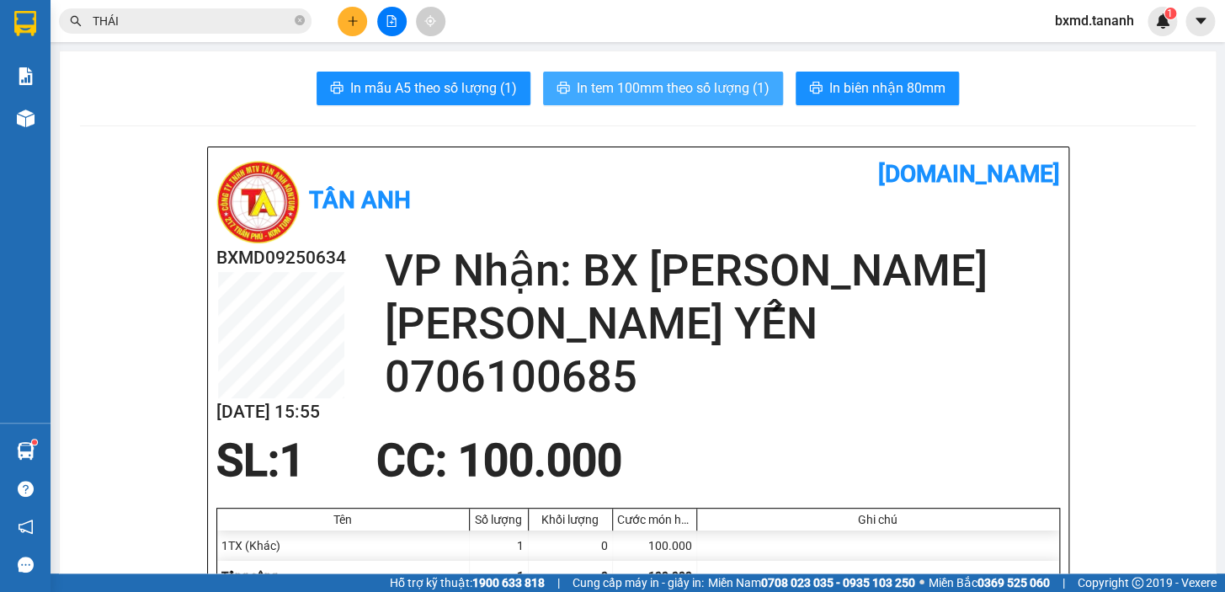
click at [678, 88] on span "In tem 100mm theo số lượng (1)" at bounding box center [673, 87] width 193 height 21
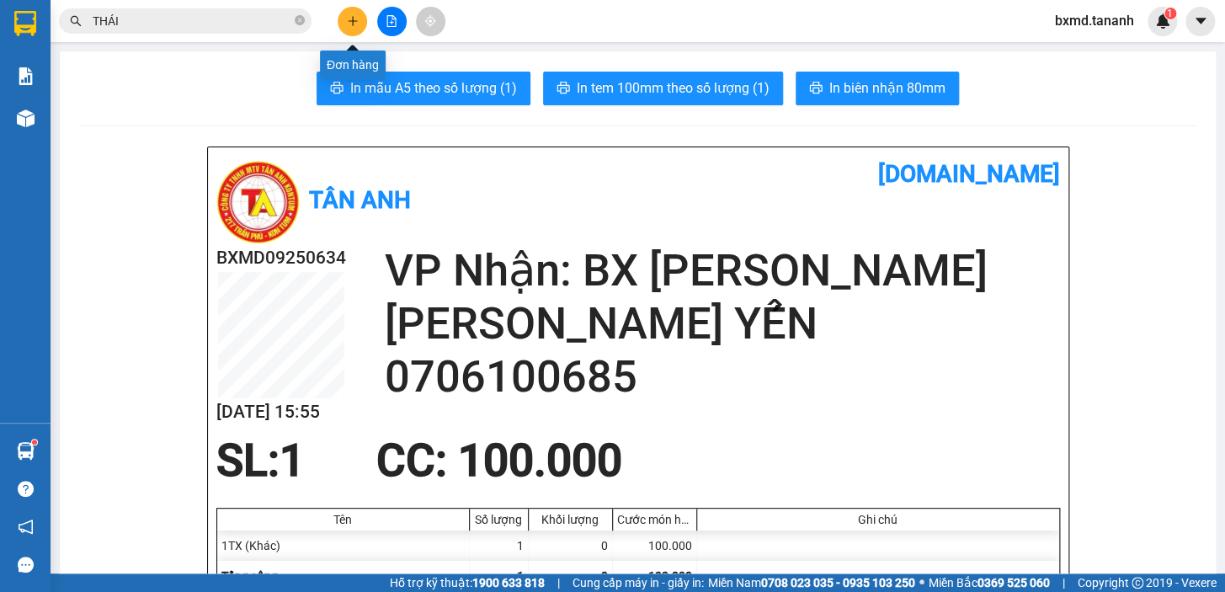
click at [344, 20] on button at bounding box center [352, 21] width 29 height 29
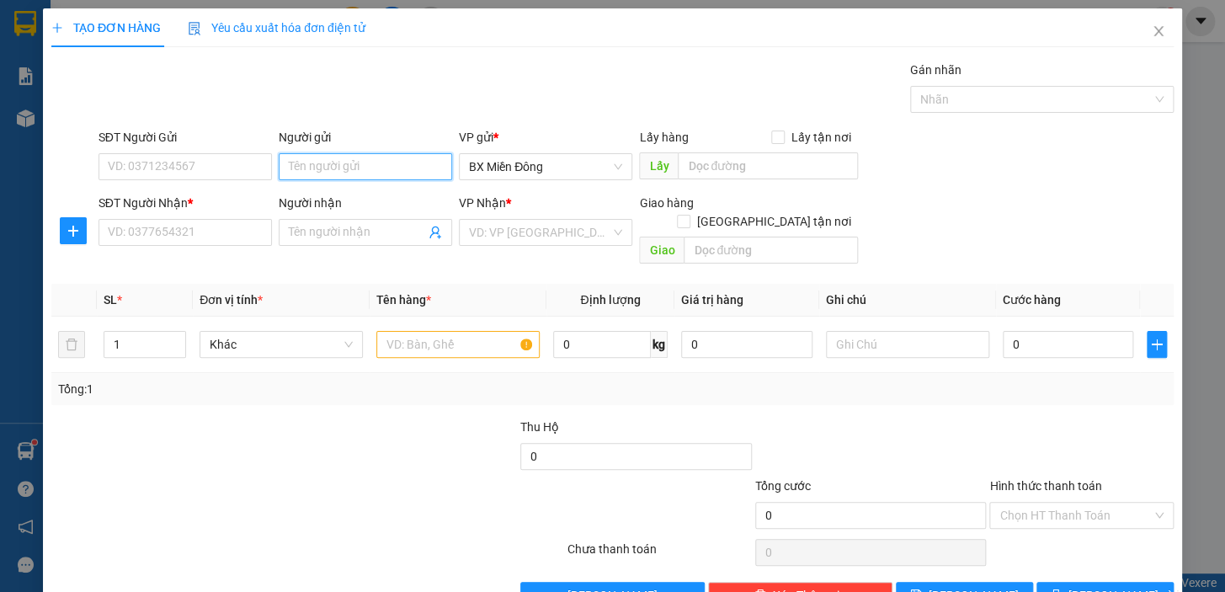
click at [386, 163] on input "Người gửi" at bounding box center [365, 166] width 173 height 27
click at [349, 229] on input "Người nhận" at bounding box center [357, 232] width 136 height 19
click at [345, 224] on input "Người nhận" at bounding box center [357, 232] width 136 height 19
click at [184, 240] on input "SĐT Người Nhận *" at bounding box center [184, 232] width 173 height 27
click at [309, 229] on input "Người nhận" at bounding box center [357, 232] width 136 height 19
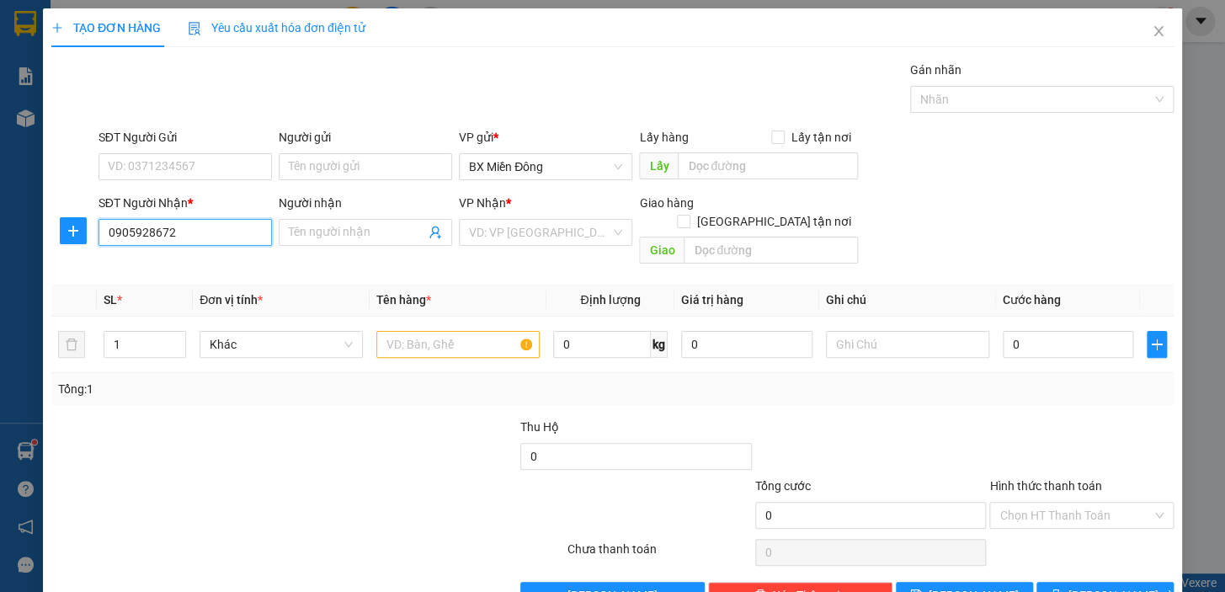
click at [185, 229] on input "0905928672" at bounding box center [184, 232] width 173 height 27
click at [200, 263] on div "0905928672 - GIANG" at bounding box center [184, 266] width 152 height 19
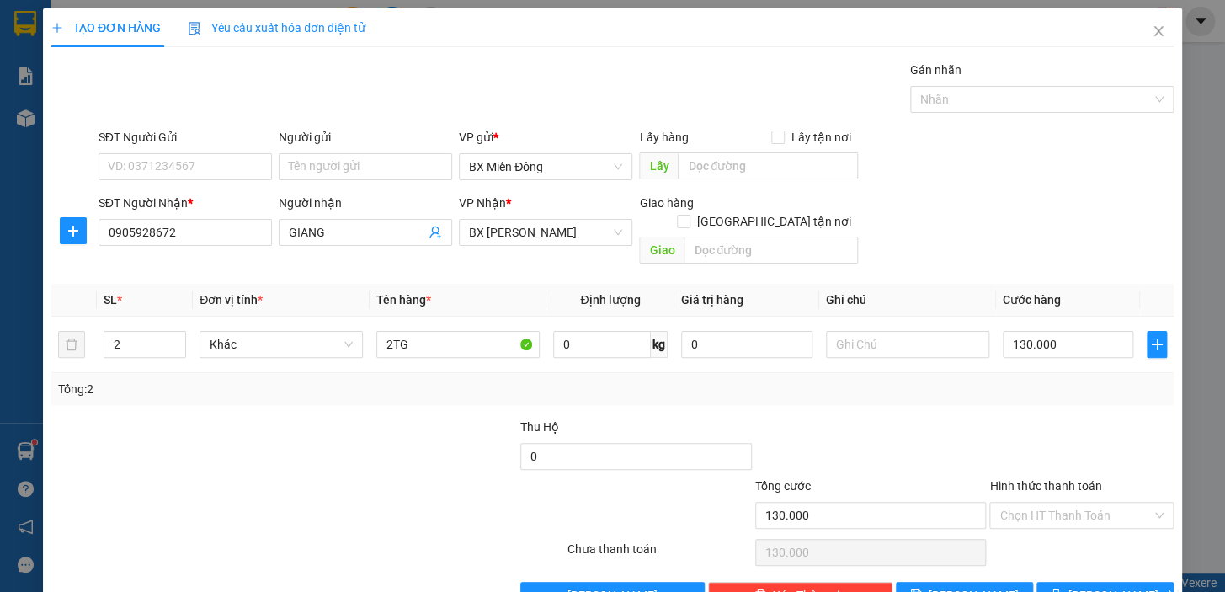
click at [307, 180] on div "Người gửi Tên người gửi" at bounding box center [365, 157] width 173 height 59
click at [314, 175] on input "Người gửi" at bounding box center [365, 166] width 173 height 27
click at [148, 162] on input "SĐT Người Gửi" at bounding box center [184, 166] width 173 height 27
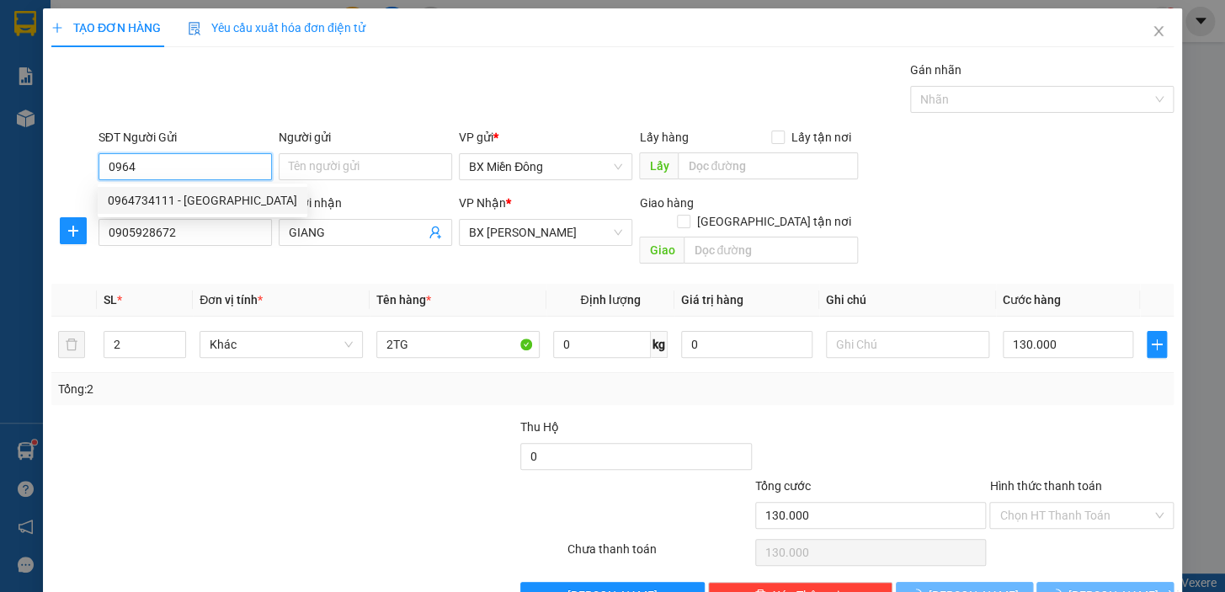
click at [221, 213] on div "0964734111 - THÁI VIỆT AN" at bounding box center [203, 200] width 210 height 27
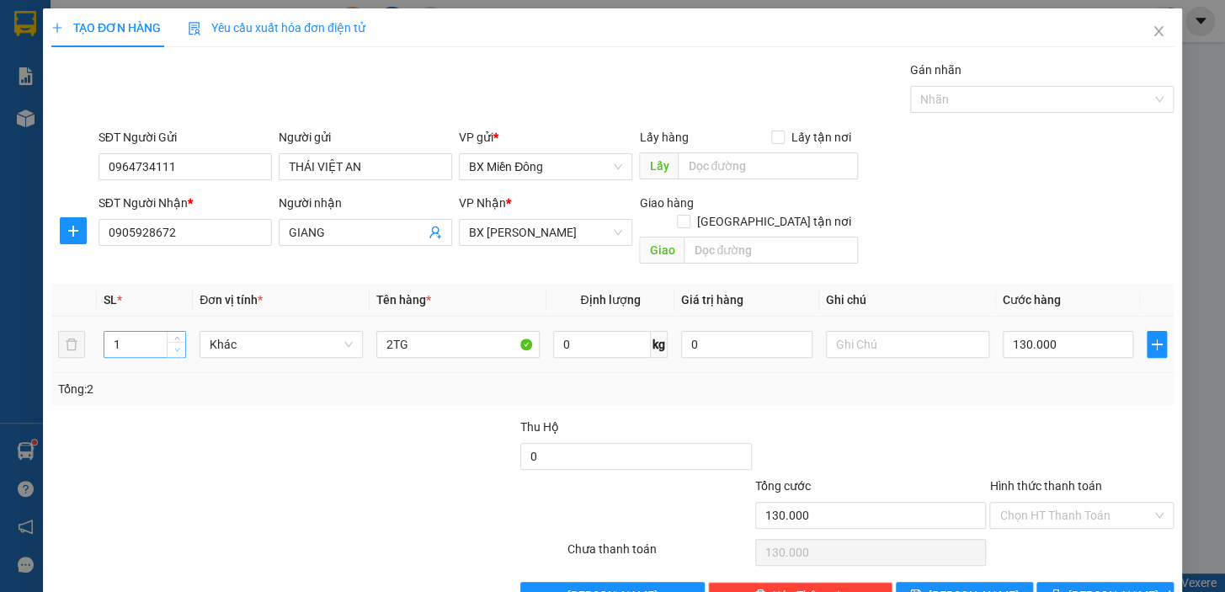
click at [177, 349] on icon "down" at bounding box center [176, 350] width 5 height 3
click at [419, 331] on input "2TG" at bounding box center [457, 344] width 163 height 27
click at [1118, 586] on span "[PERSON_NAME] và In" at bounding box center [1127, 595] width 118 height 19
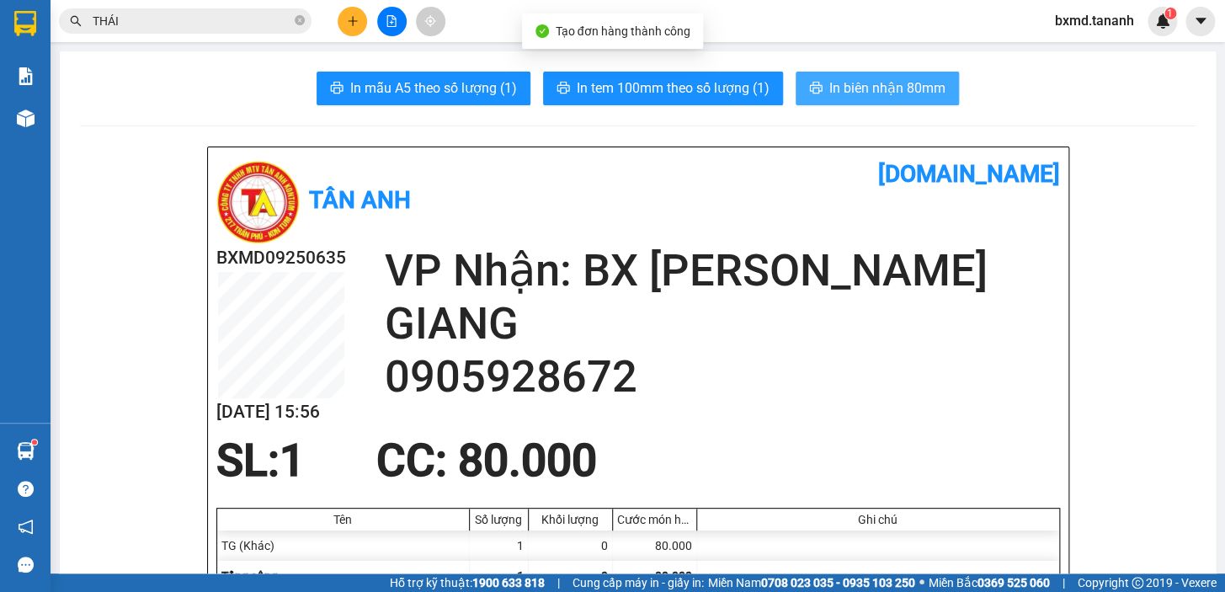
click at [916, 87] on span "In biên nhận 80mm" at bounding box center [887, 87] width 116 height 21
click at [886, 83] on span "In biên nhận 80mm" at bounding box center [887, 87] width 116 height 21
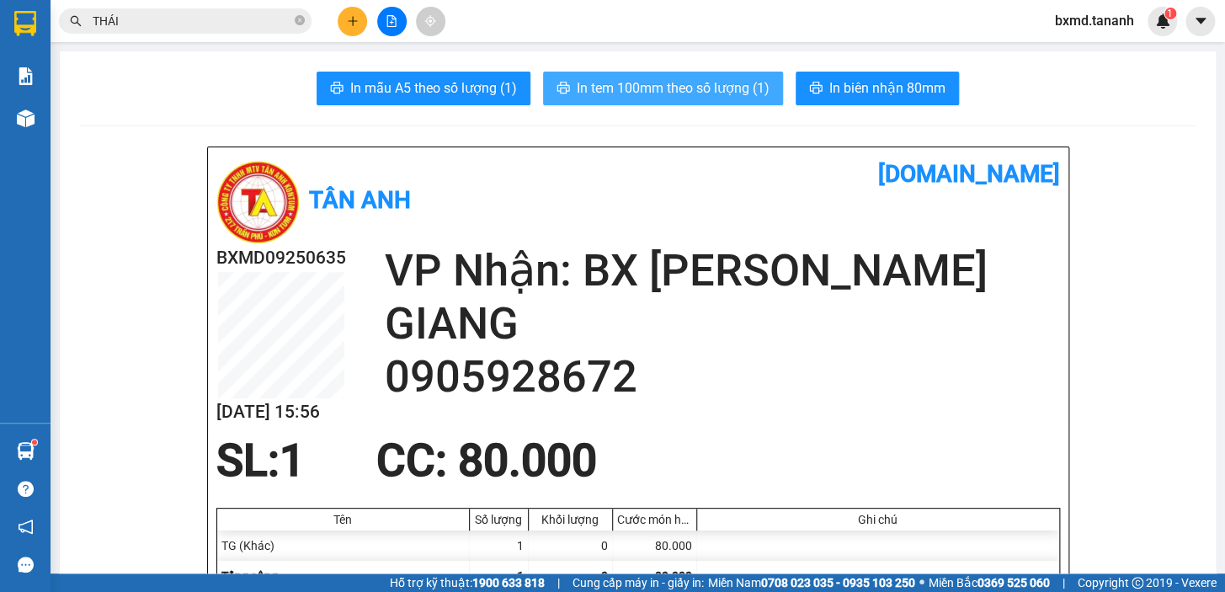
click at [699, 86] on span "In tem 100mm theo số lượng (1)" at bounding box center [673, 87] width 193 height 21
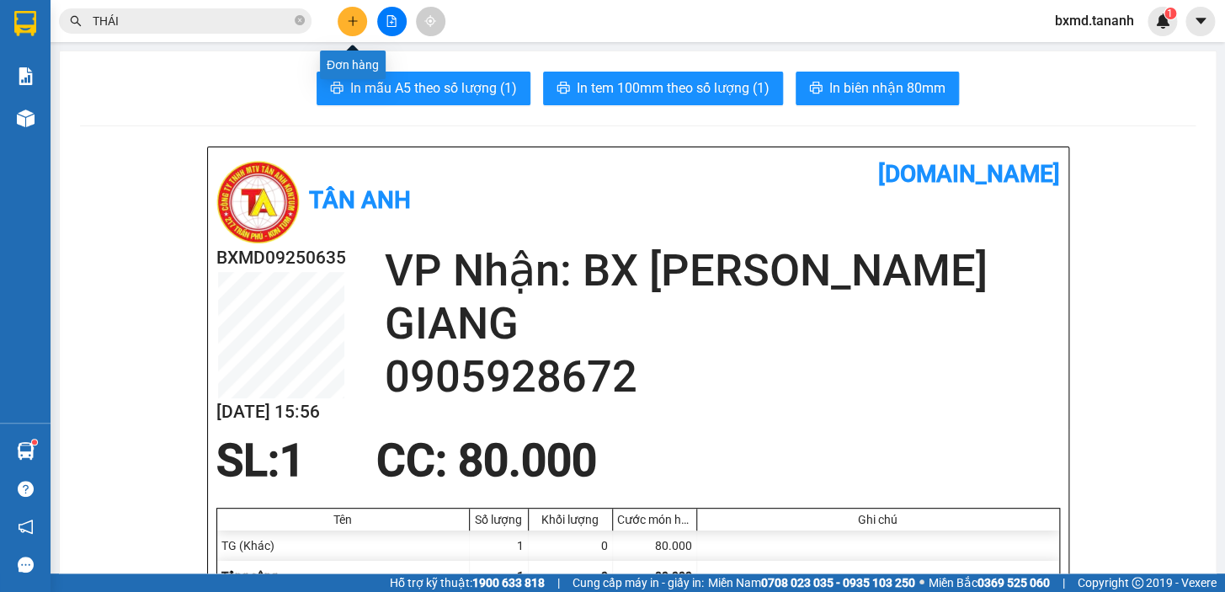
click at [347, 21] on icon "plus" at bounding box center [353, 21] width 12 height 12
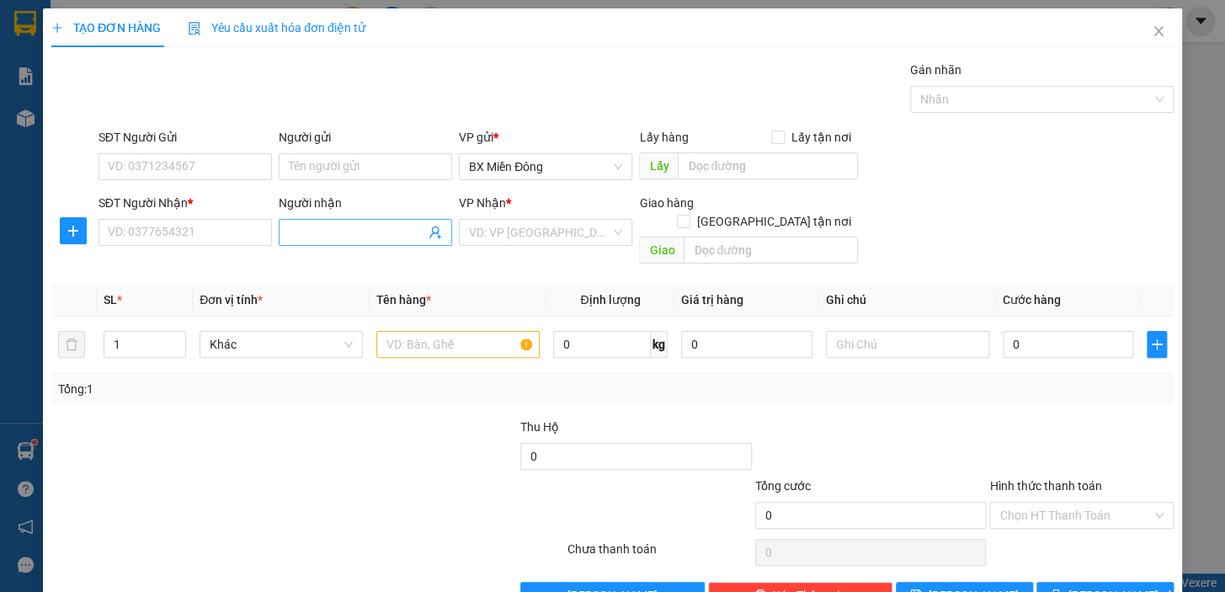
click at [345, 220] on span at bounding box center [365, 232] width 173 height 27
click at [190, 229] on input "SĐT Người Nhận *" at bounding box center [184, 232] width 173 height 27
click at [333, 169] on input "Người gửi" at bounding box center [365, 166] width 173 height 27
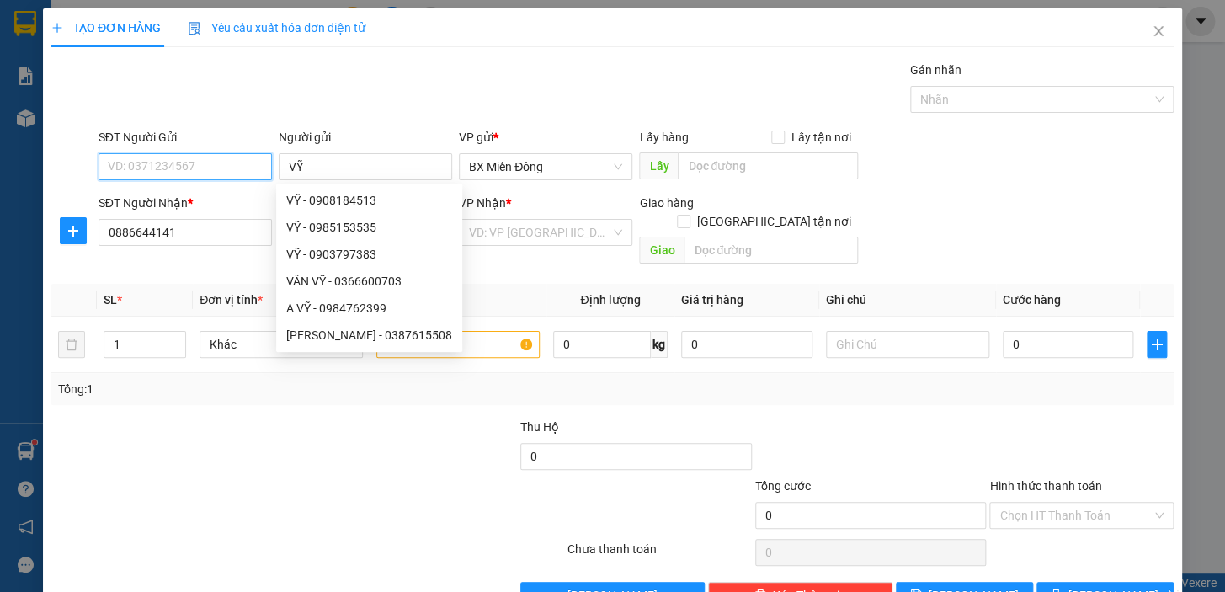
click at [207, 169] on input "SĐT Người Gửi" at bounding box center [184, 166] width 173 height 27
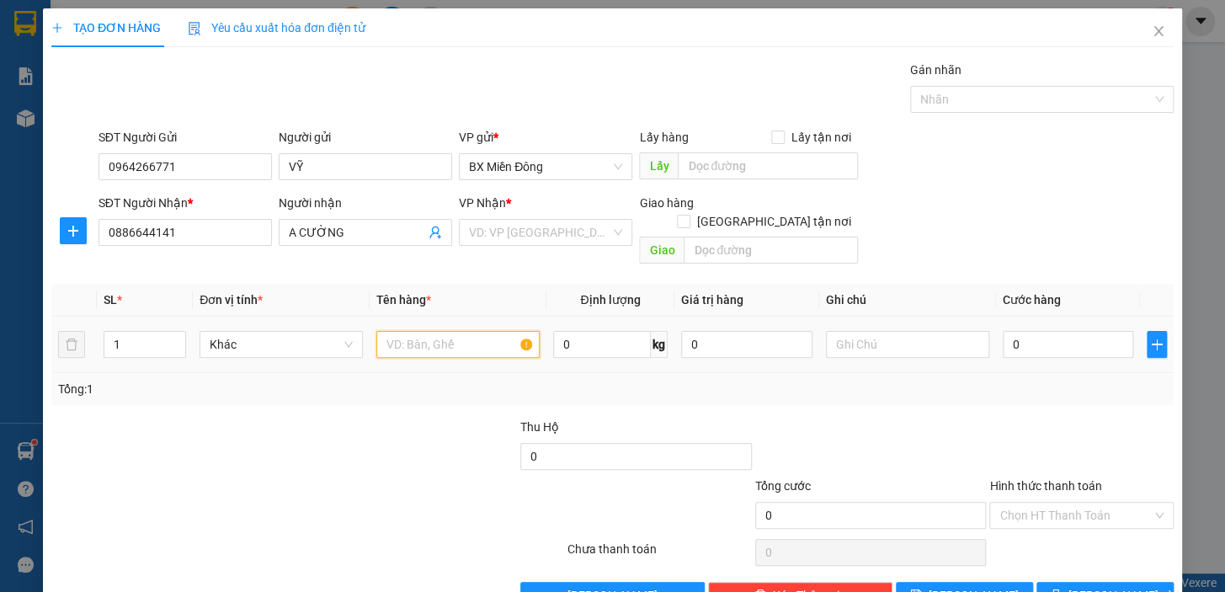
click at [423, 331] on input "text" at bounding box center [457, 344] width 163 height 27
click at [1003, 331] on input "0" at bounding box center [1068, 344] width 131 height 27
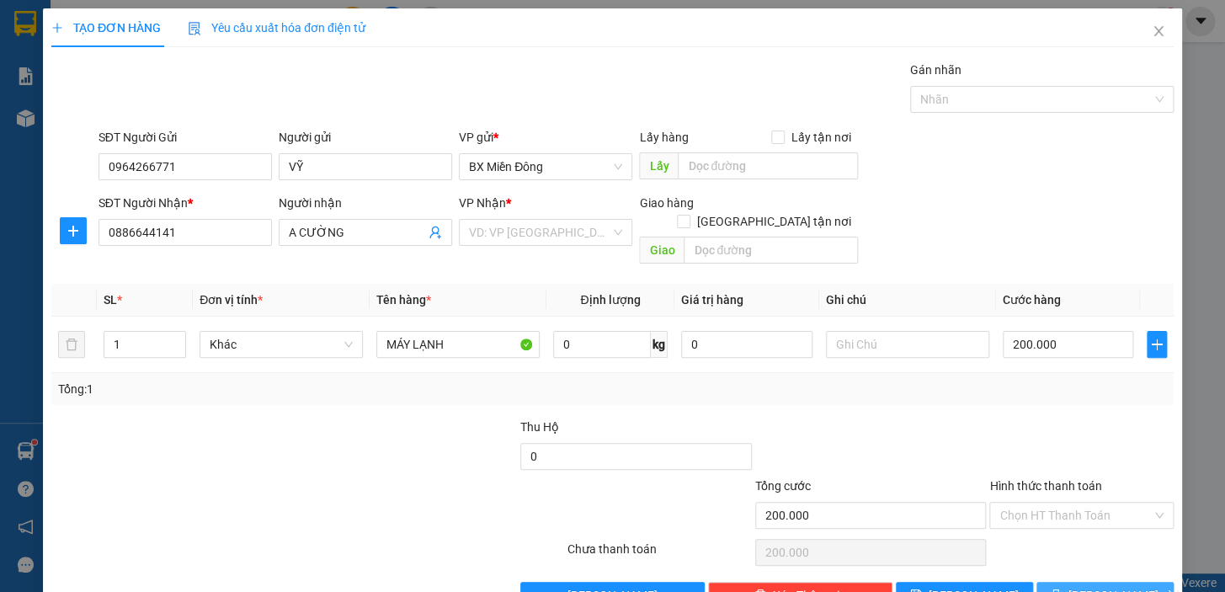
click at [1076, 582] on button "[PERSON_NAME] và In" at bounding box center [1104, 595] width 137 height 27
click at [572, 231] on input "search" at bounding box center [539, 232] width 141 height 25
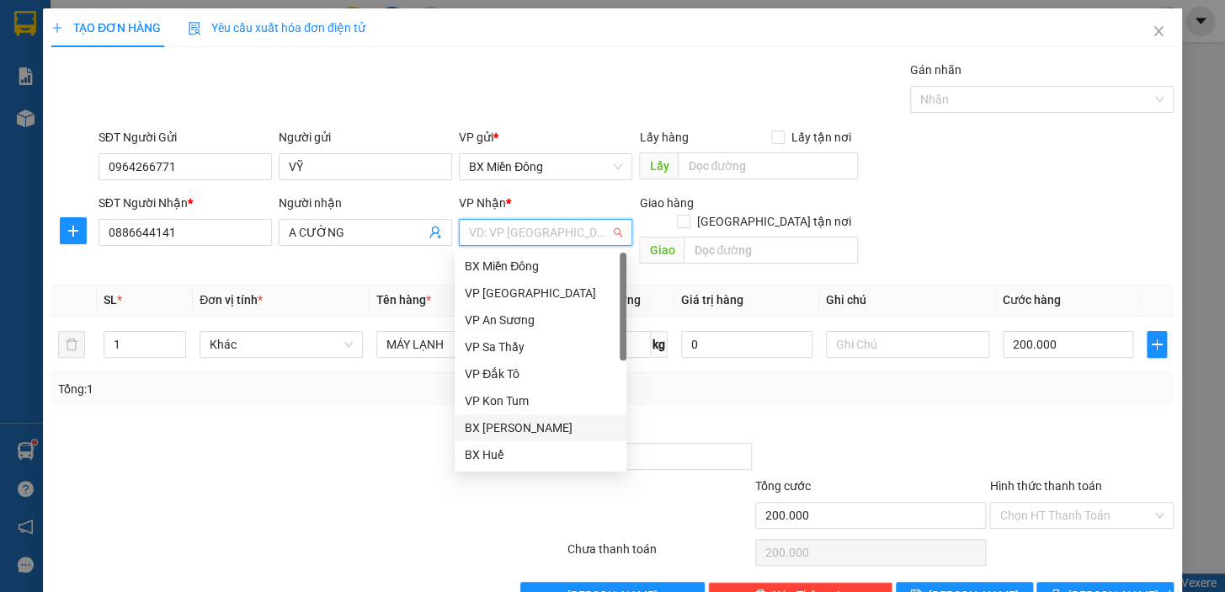
click at [544, 428] on div "BX [PERSON_NAME]" at bounding box center [541, 427] width 152 height 19
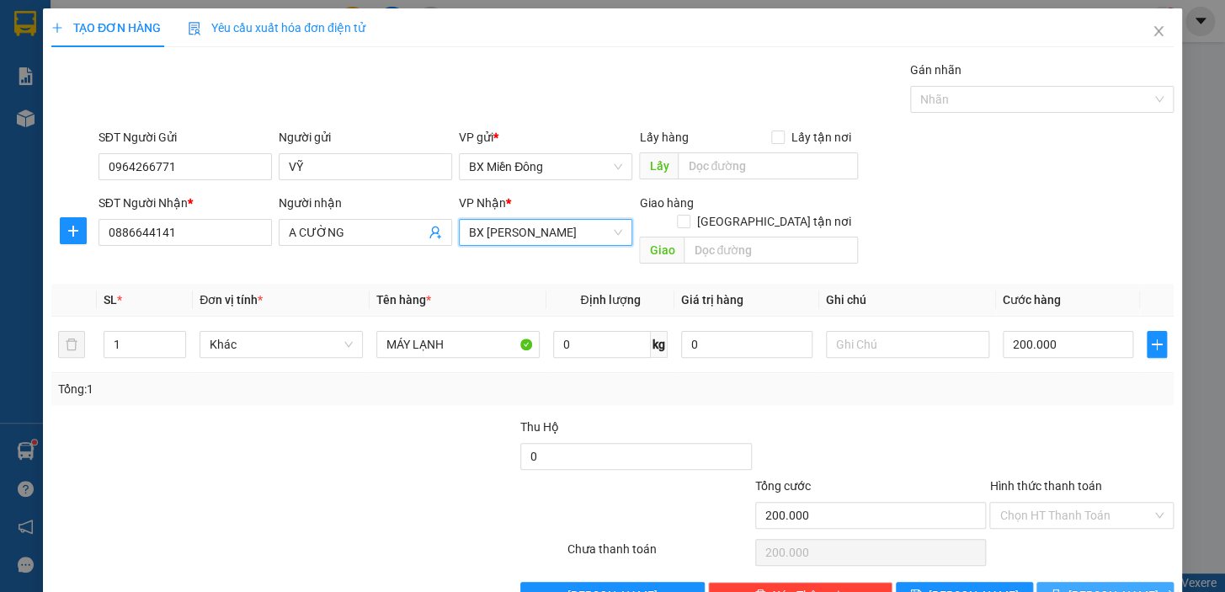
click at [1126, 586] on span "[PERSON_NAME] và In" at bounding box center [1127, 595] width 118 height 19
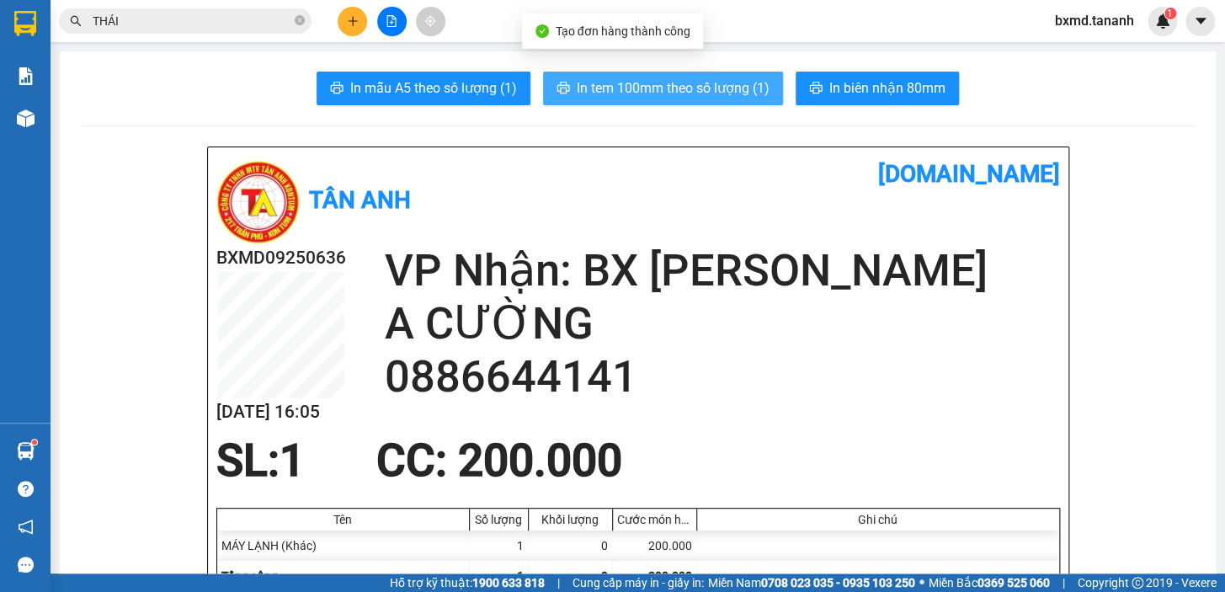
click at [664, 84] on span "In tem 100mm theo số lượng (1)" at bounding box center [673, 87] width 193 height 21
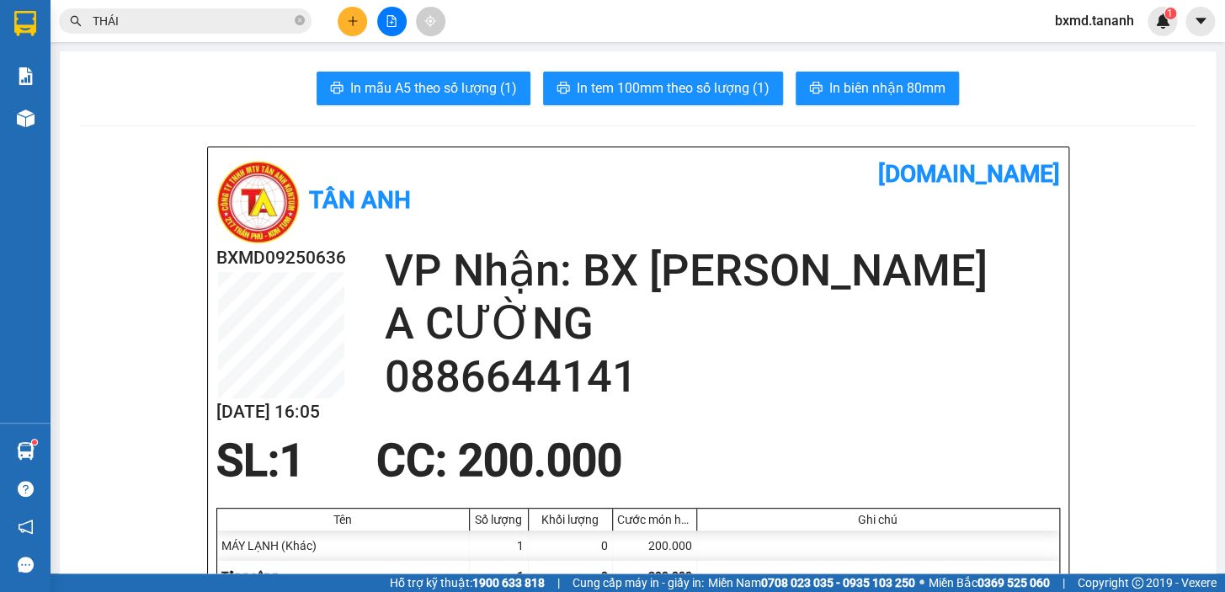
click at [365, 27] on div at bounding box center [391, 21] width 126 height 29
click at [354, 24] on icon "plus" at bounding box center [353, 21] width 12 height 12
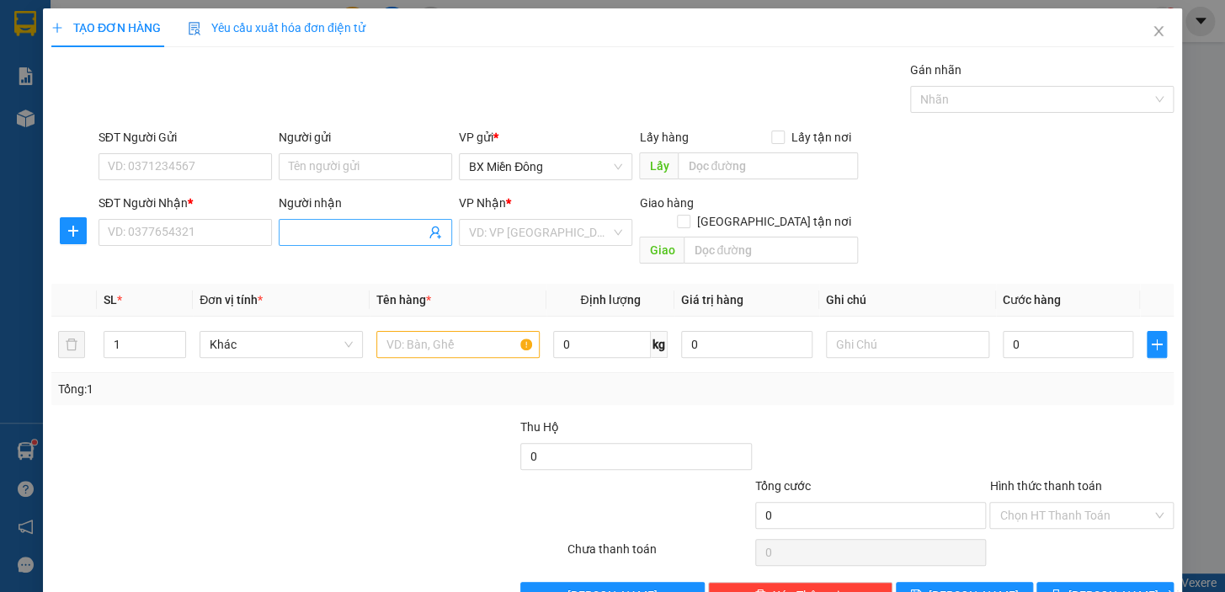
click at [299, 227] on input "Người nhận" at bounding box center [357, 232] width 136 height 19
click at [371, 269] on div "QUỐC CAM - 0965620779" at bounding box center [362, 266] width 152 height 19
click at [349, 169] on input "Người gửi" at bounding box center [365, 166] width 173 height 27
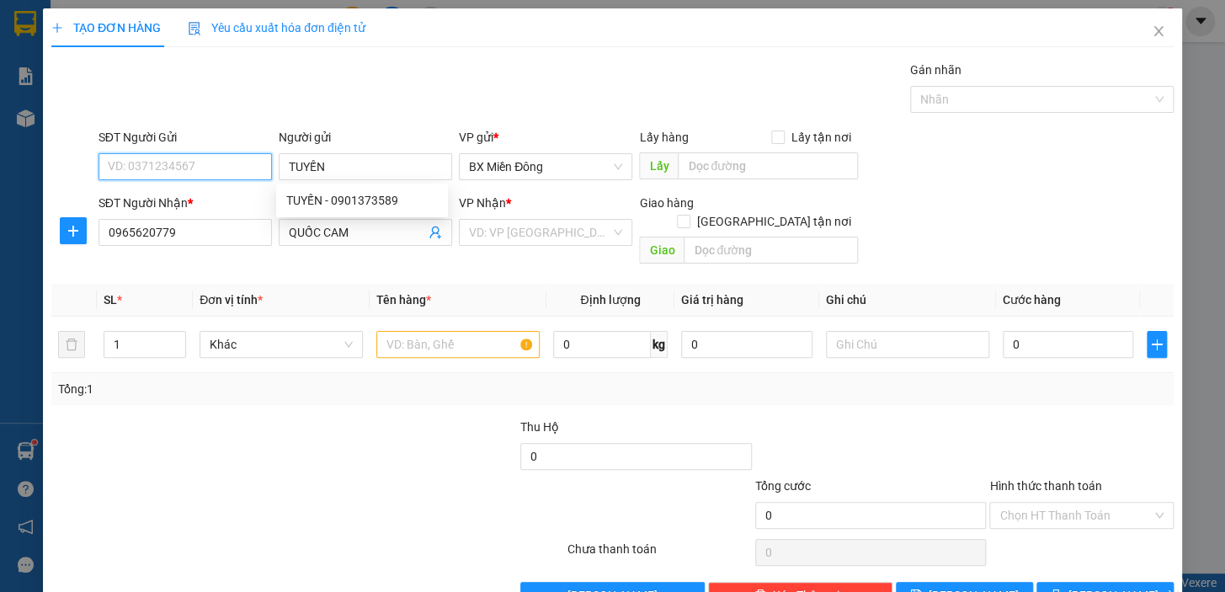
click at [149, 153] on input "SĐT Người Gửi" at bounding box center [184, 166] width 173 height 27
click at [368, 176] on input "TUYẾN" at bounding box center [365, 166] width 173 height 27
click at [354, 206] on div "TUYẾN - 0901373589" at bounding box center [362, 200] width 152 height 19
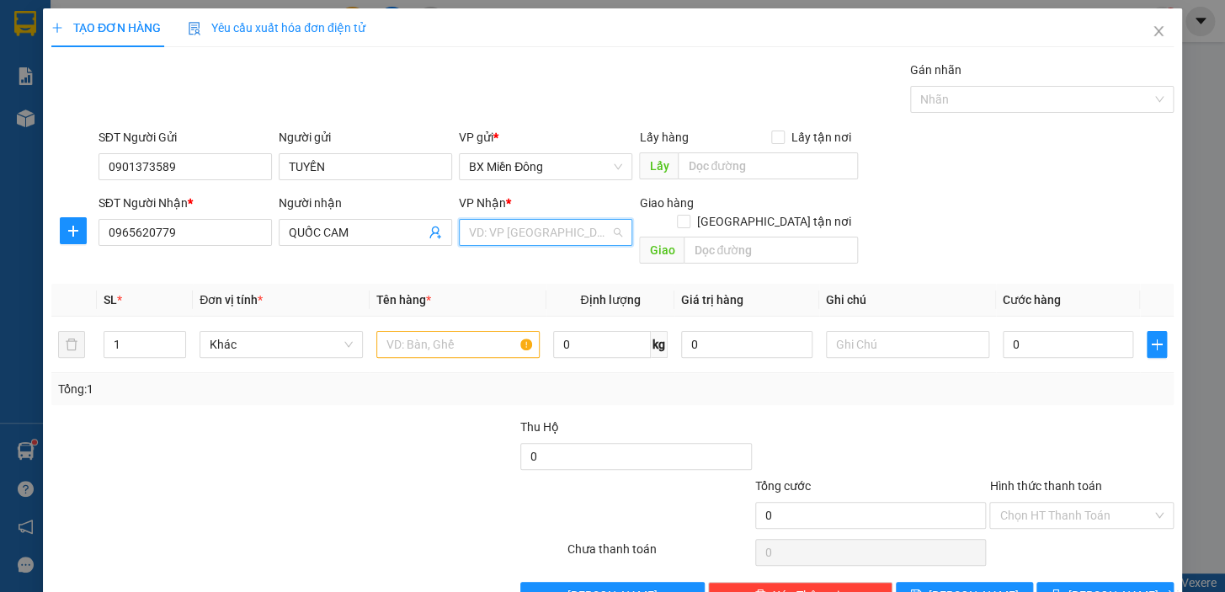
click at [561, 236] on input "search" at bounding box center [539, 232] width 141 height 25
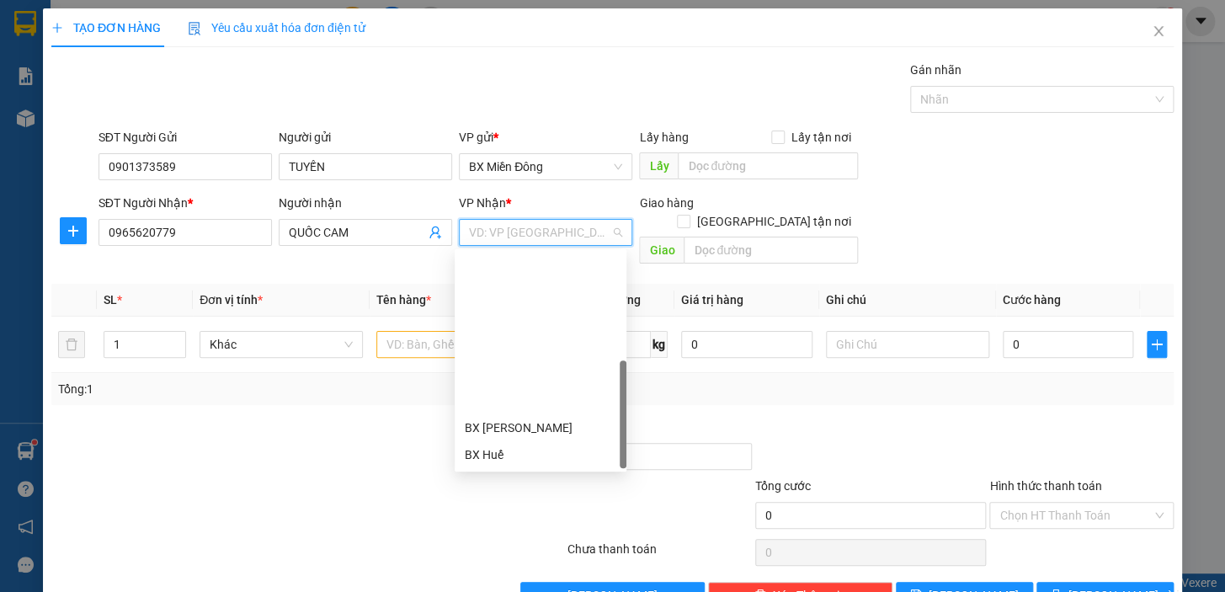
click at [540, 553] on div "BX Ngọc Hồi - Kon Tum" at bounding box center [541, 562] width 152 height 19
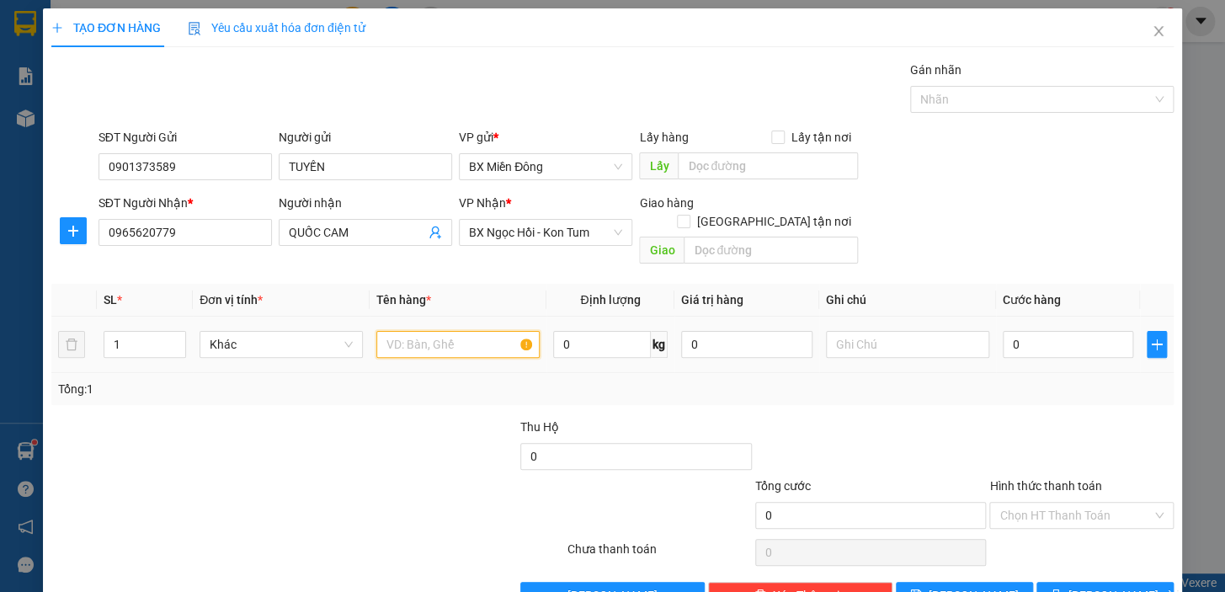
click at [438, 331] on input "text" at bounding box center [457, 344] width 163 height 27
click at [1003, 331] on input "0" at bounding box center [1068, 344] width 131 height 27
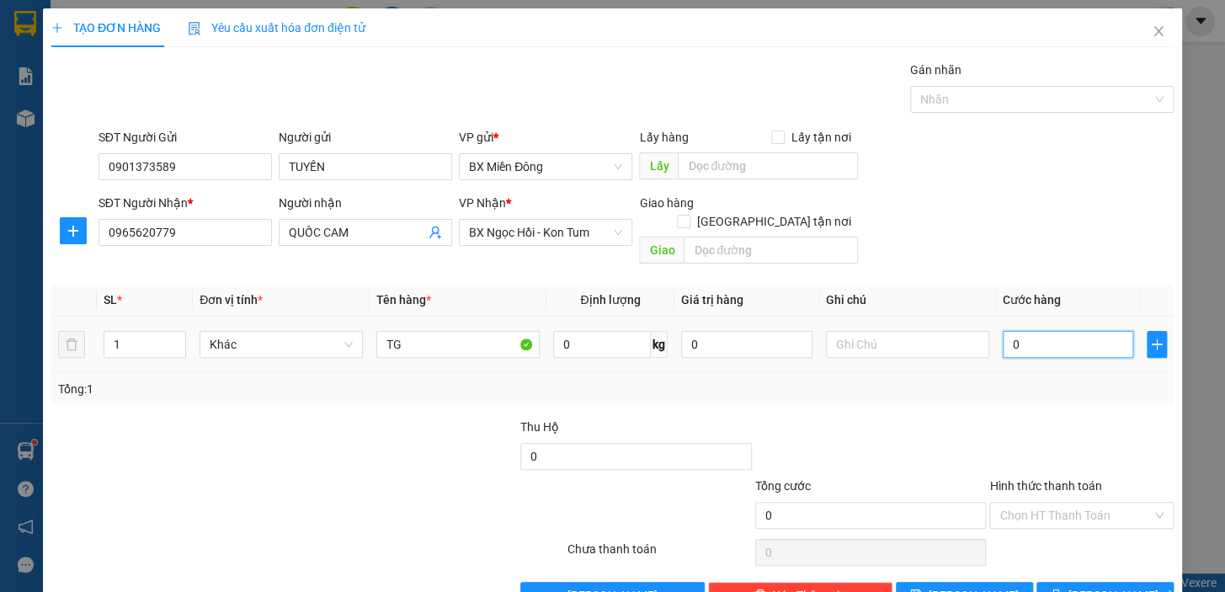
click at [1019, 331] on input "0" at bounding box center [1068, 344] width 131 height 27
click at [1052, 582] on button "[PERSON_NAME] và In" at bounding box center [1104, 595] width 137 height 27
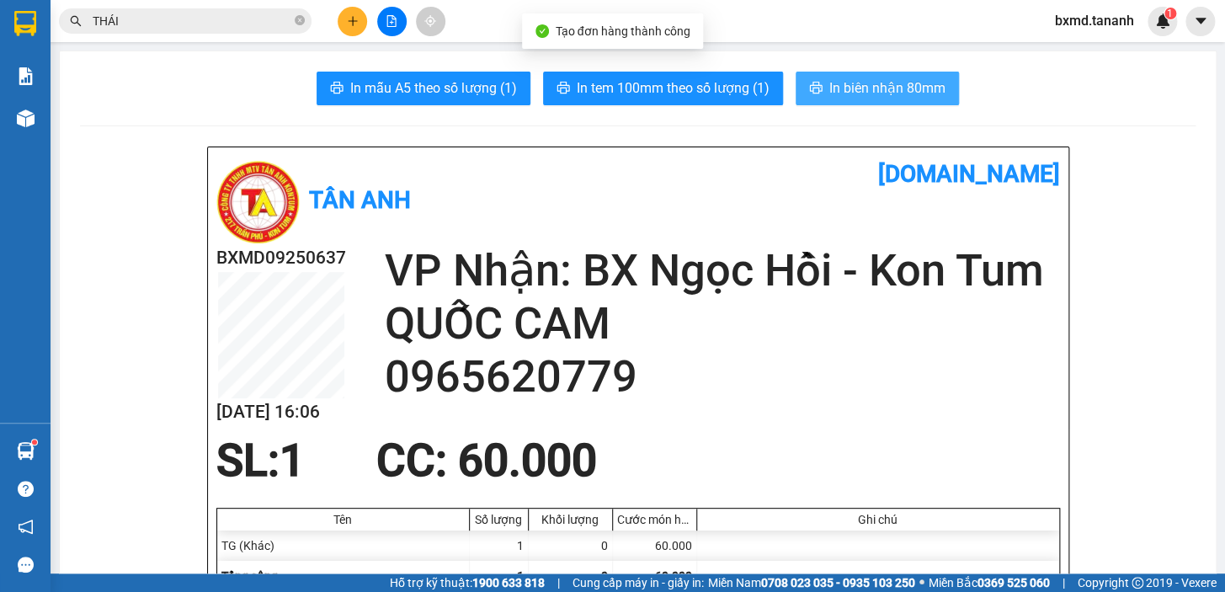
click at [829, 86] on span "In biên nhận 80mm" at bounding box center [887, 87] width 116 height 21
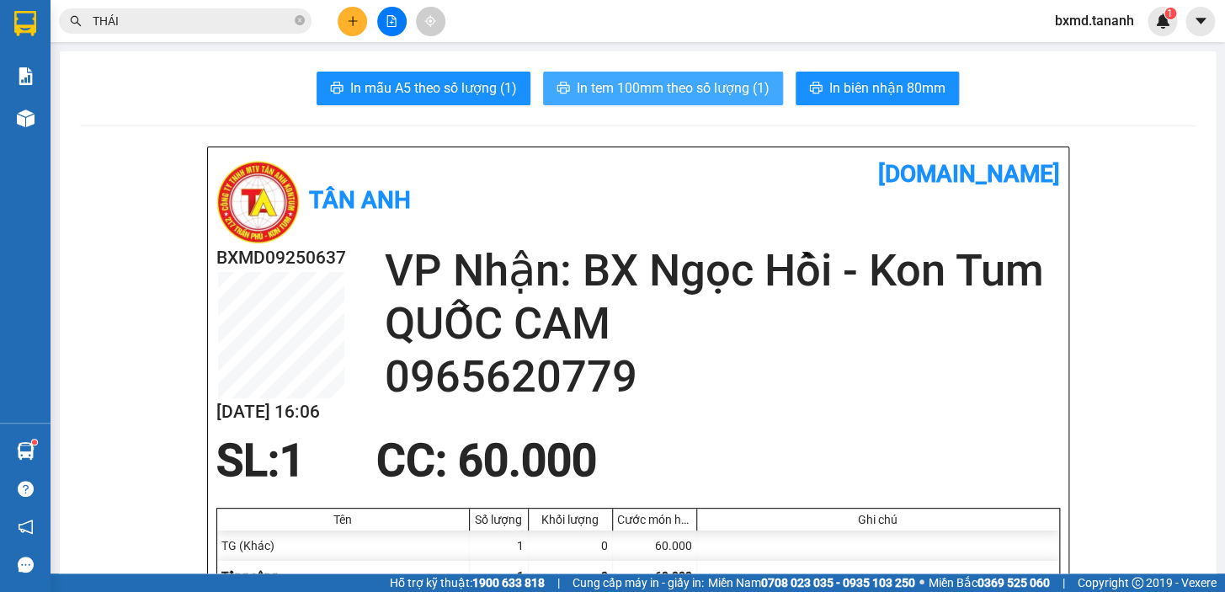
click at [753, 93] on span "In tem 100mm theo số lượng (1)" at bounding box center [673, 87] width 193 height 21
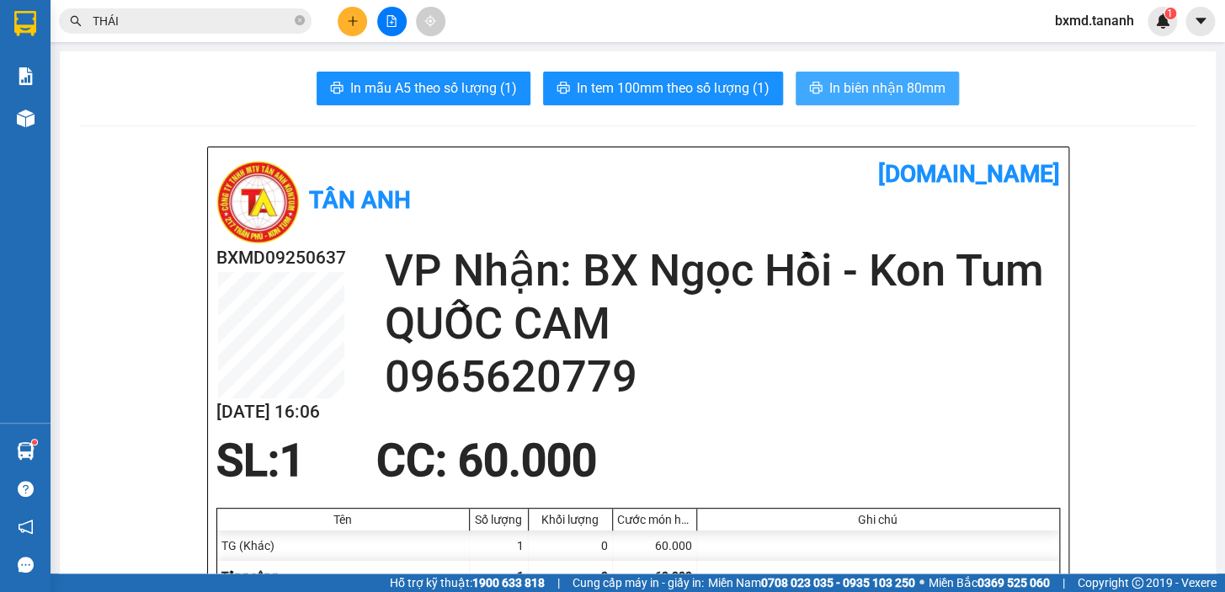
drag, startPoint x: 0, startPoint y: 621, endPoint x: 820, endPoint y: 73, distance: 986.2
click at [829, 98] on span "In biên nhận 80mm" at bounding box center [887, 87] width 116 height 21
click at [859, 81] on span "In biên nhận 80mm" at bounding box center [887, 87] width 116 height 21
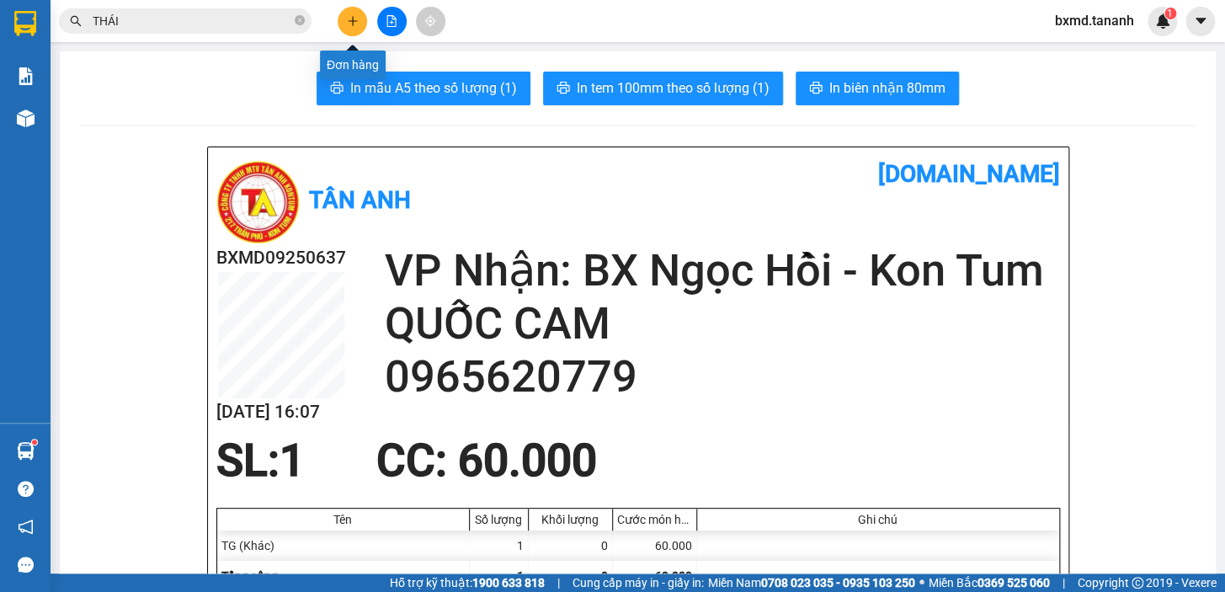
click at [360, 24] on button at bounding box center [352, 21] width 29 height 29
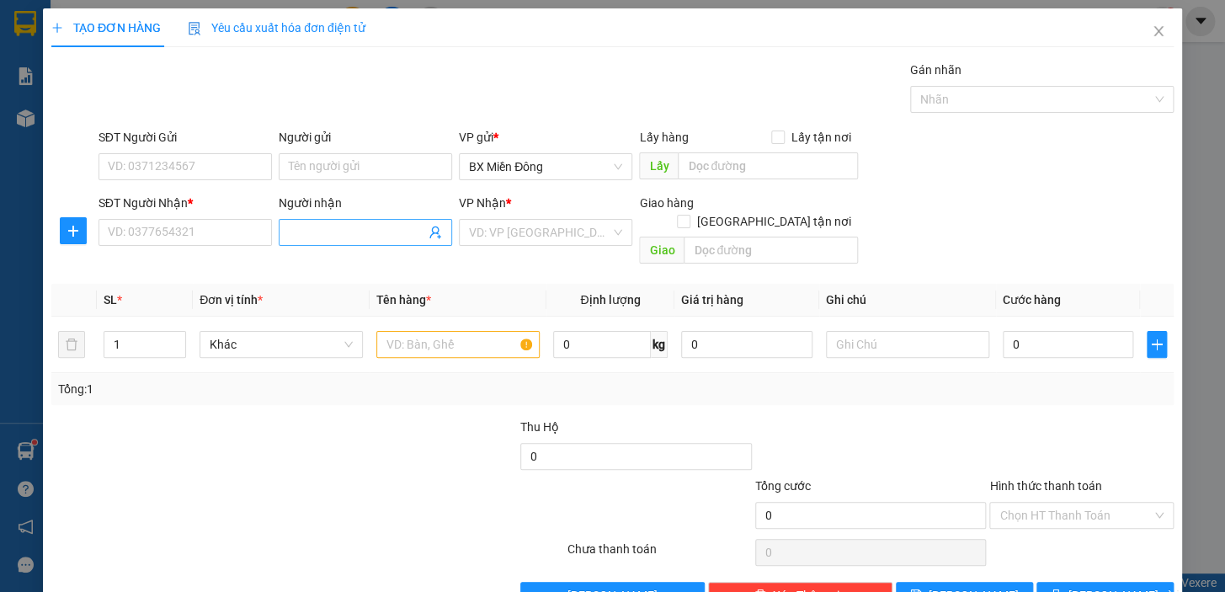
click at [308, 240] on input "Người nhận" at bounding box center [357, 232] width 136 height 19
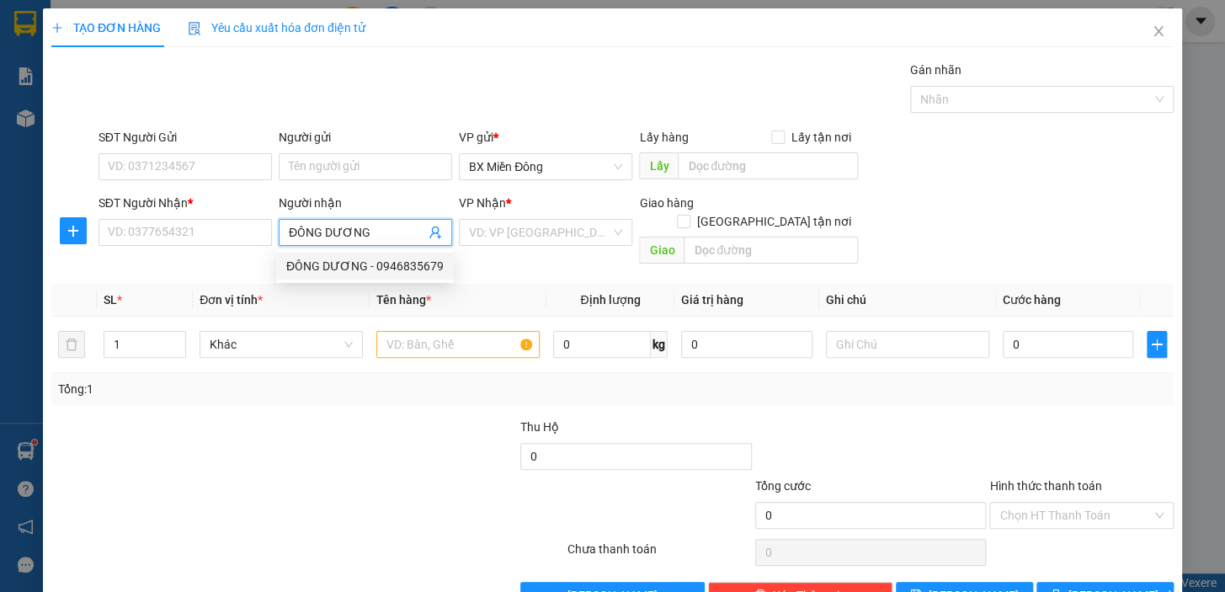
click at [407, 269] on div "ĐÔNG DƯƠNG - 0946835679" at bounding box center [364, 266] width 157 height 19
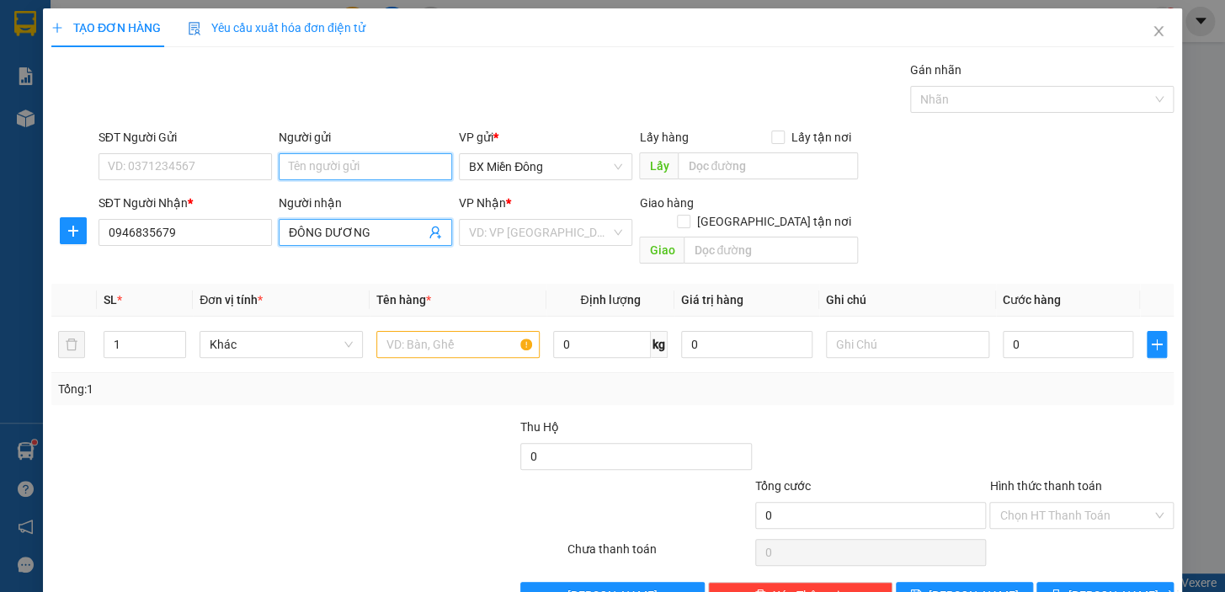
click at [309, 171] on input "Người gửi" at bounding box center [365, 166] width 173 height 27
click at [422, 200] on div "PHÚC LONG - 0776654807" at bounding box center [362, 200] width 152 height 19
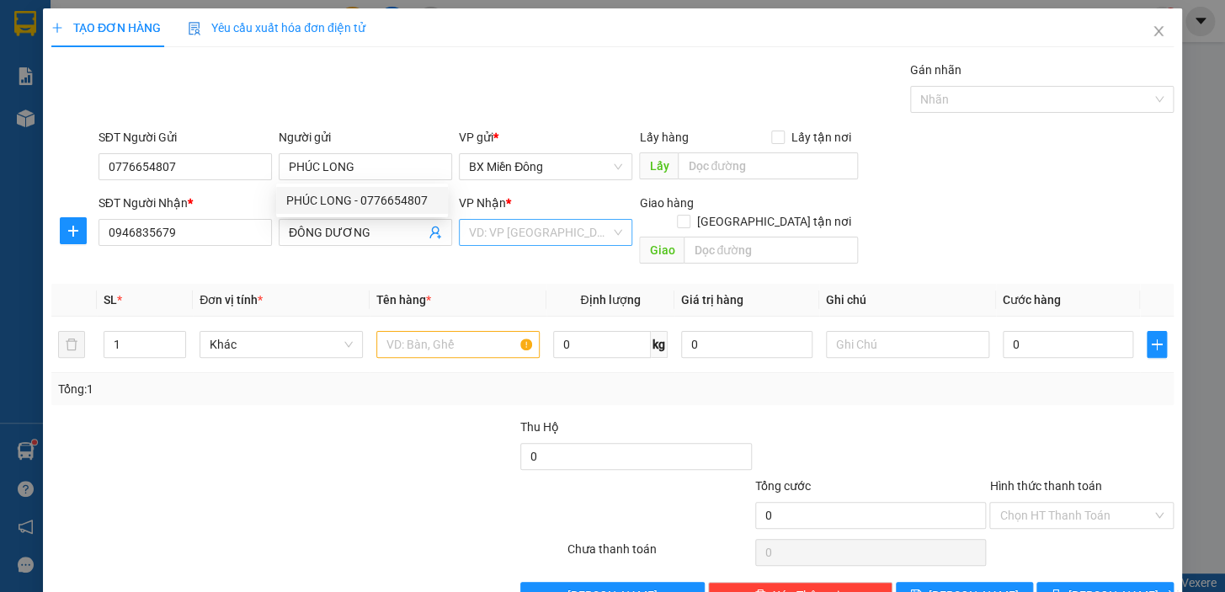
click at [505, 220] on input "search" at bounding box center [539, 232] width 141 height 25
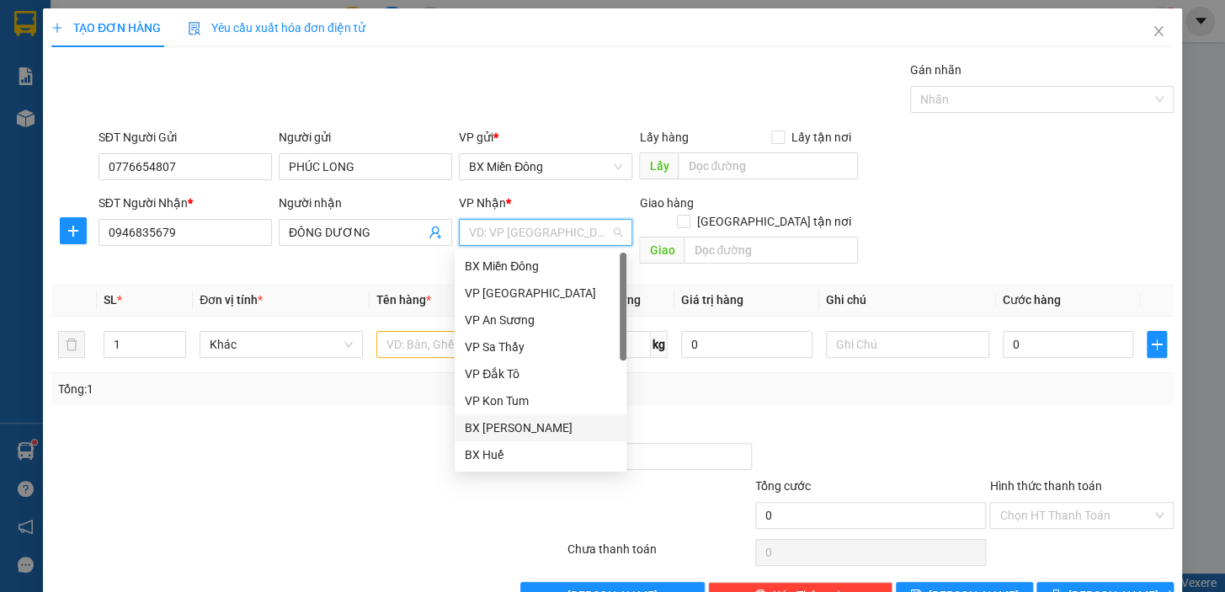
click at [510, 428] on div "BX [PERSON_NAME]" at bounding box center [541, 427] width 152 height 19
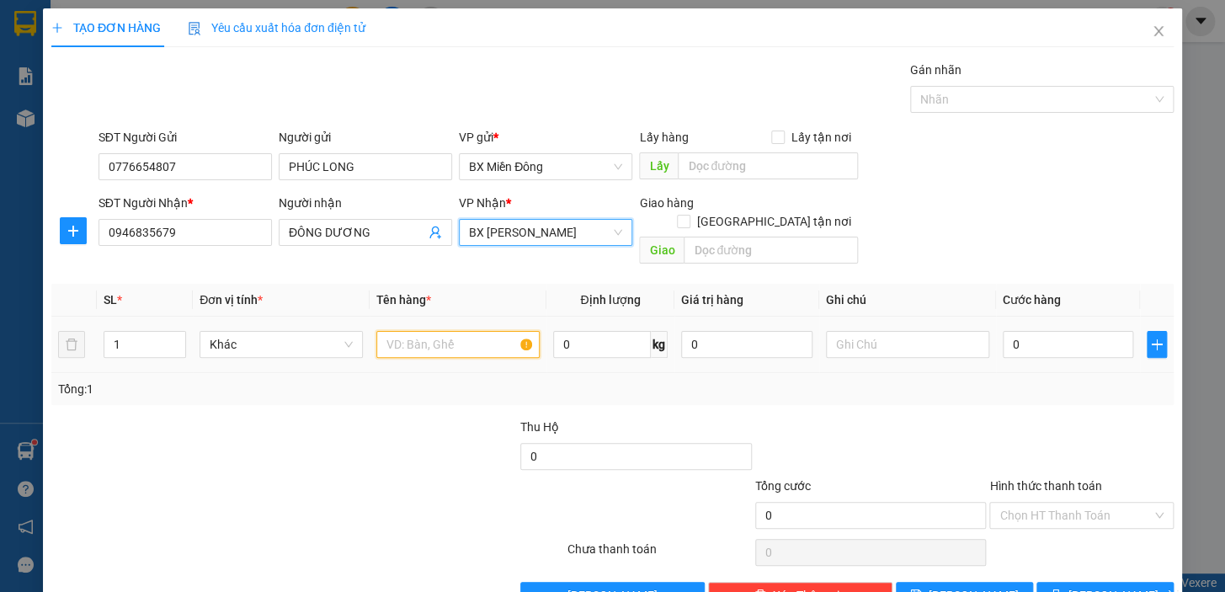
click at [455, 331] on input "text" at bounding box center [457, 344] width 163 height 27
click at [177, 338] on icon "up" at bounding box center [177, 341] width 6 height 6
click at [376, 331] on input "text" at bounding box center [457, 344] width 163 height 27
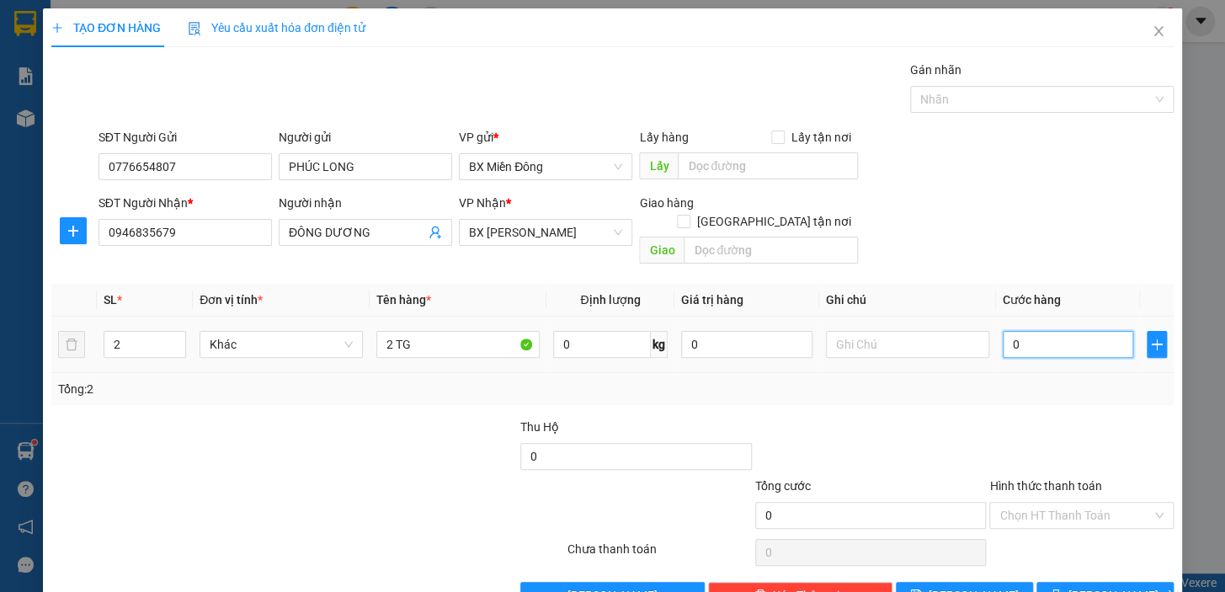
click at [1003, 331] on input "0" at bounding box center [1068, 344] width 131 height 27
click at [1083, 586] on span "[PERSON_NAME] và In" at bounding box center [1127, 595] width 118 height 19
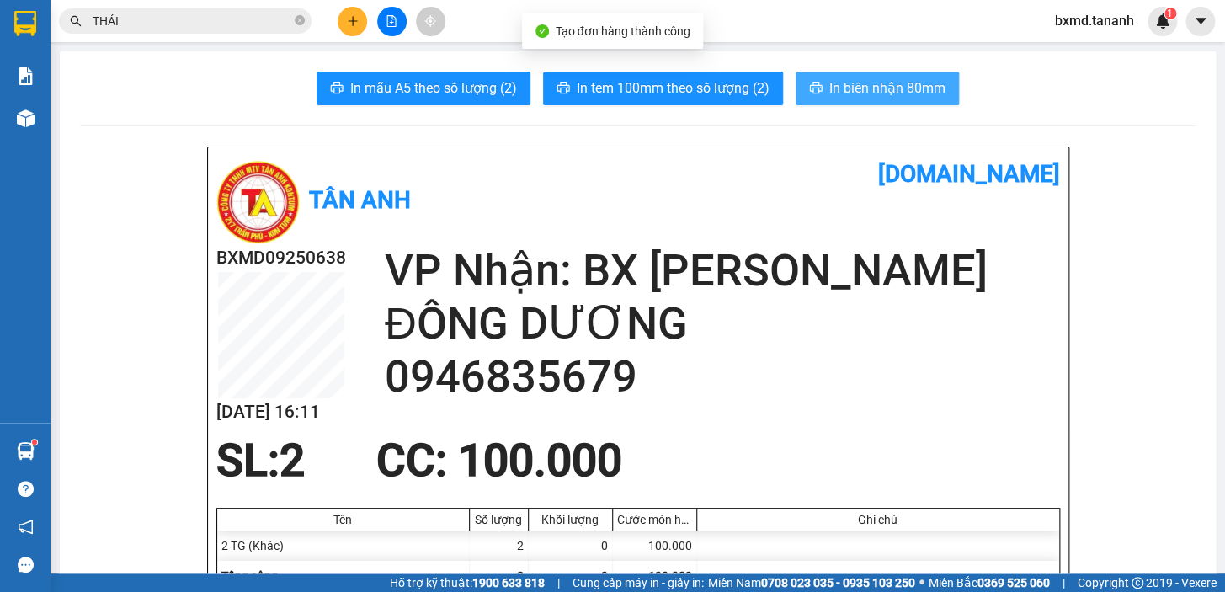
click at [909, 85] on span "In biên nhận 80mm" at bounding box center [887, 87] width 116 height 21
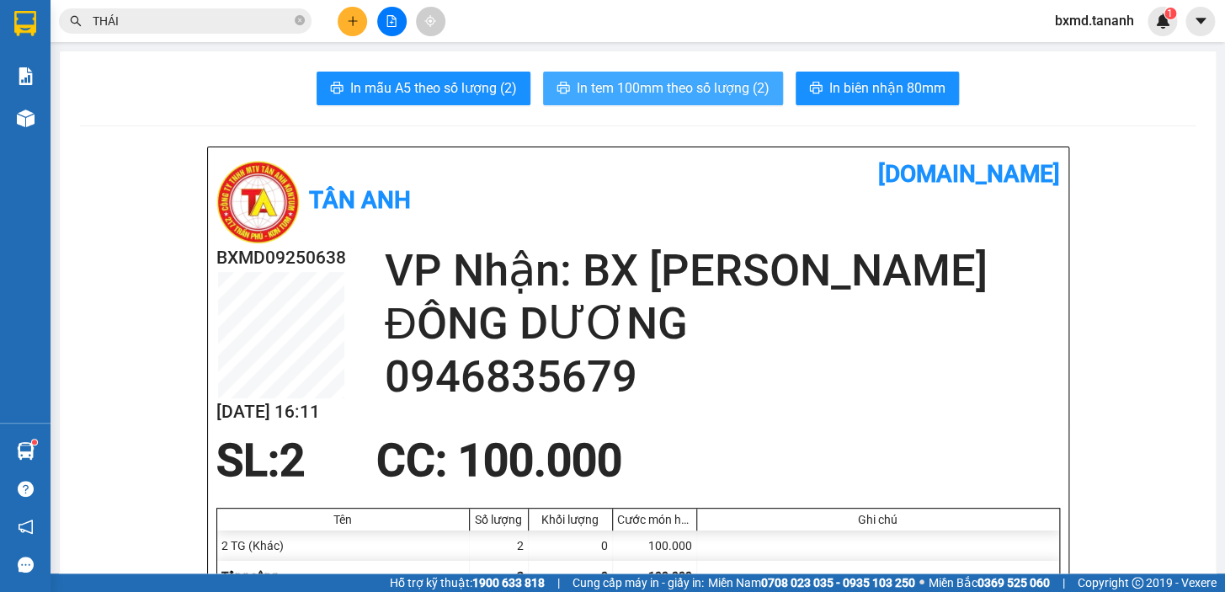
drag, startPoint x: 700, startPoint y: 79, endPoint x: 818, endPoint y: 83, distance: 118.8
click at [701, 79] on span "In tem 100mm theo số lượng (2)" at bounding box center [673, 87] width 193 height 21
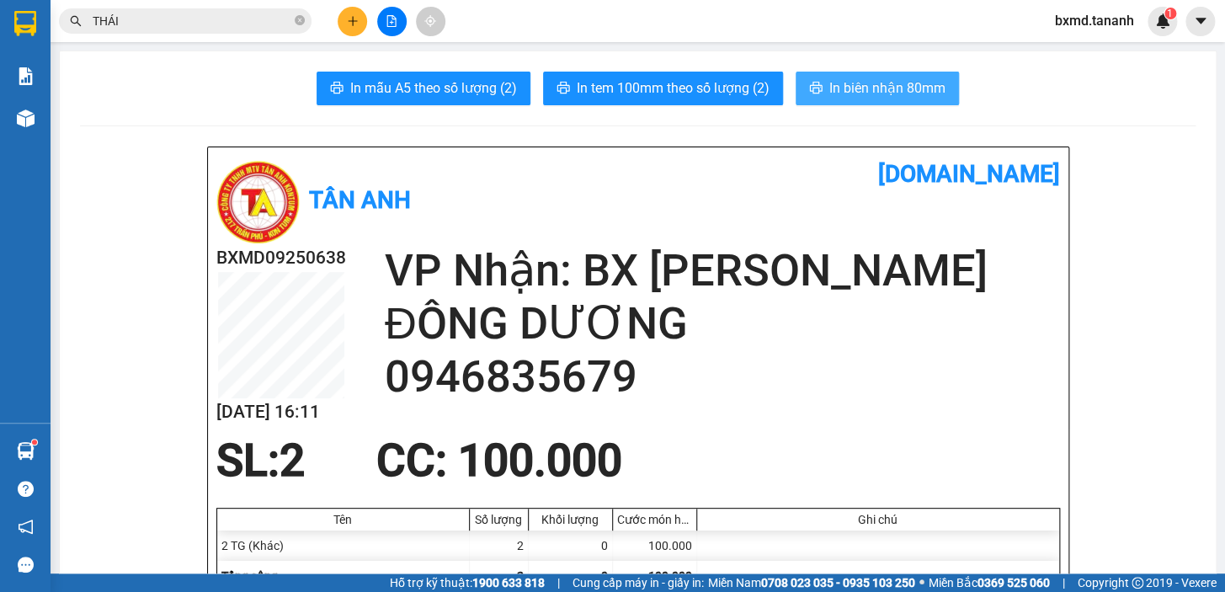
click at [870, 88] on span "In biên nhận 80mm" at bounding box center [887, 87] width 116 height 21
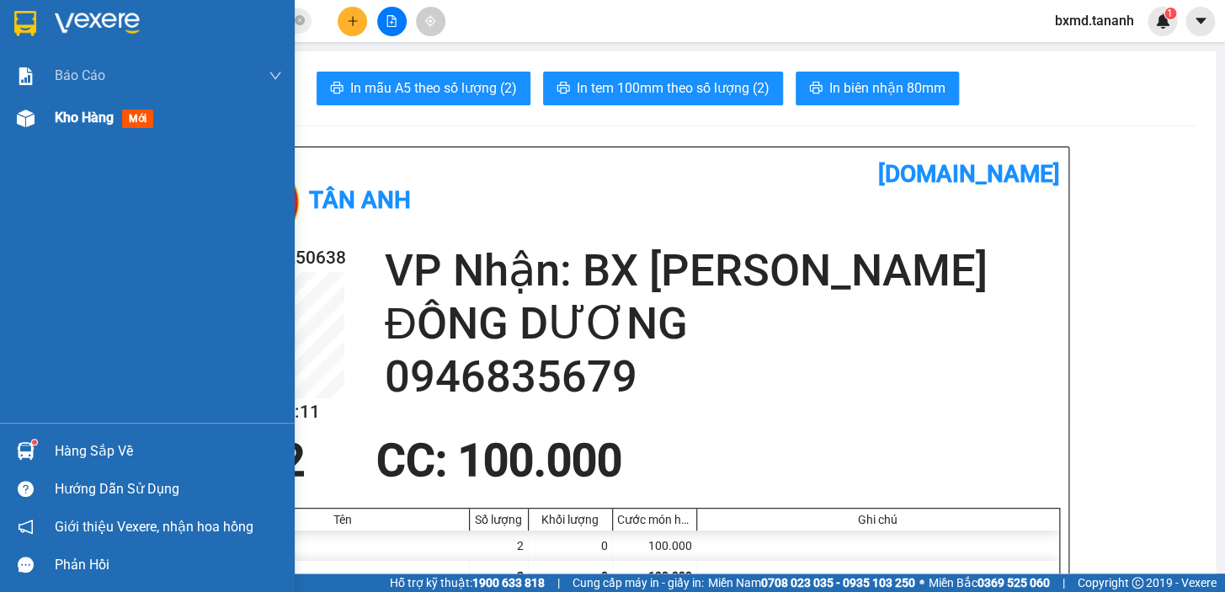
click at [57, 124] on span "Kho hàng" at bounding box center [84, 117] width 59 height 16
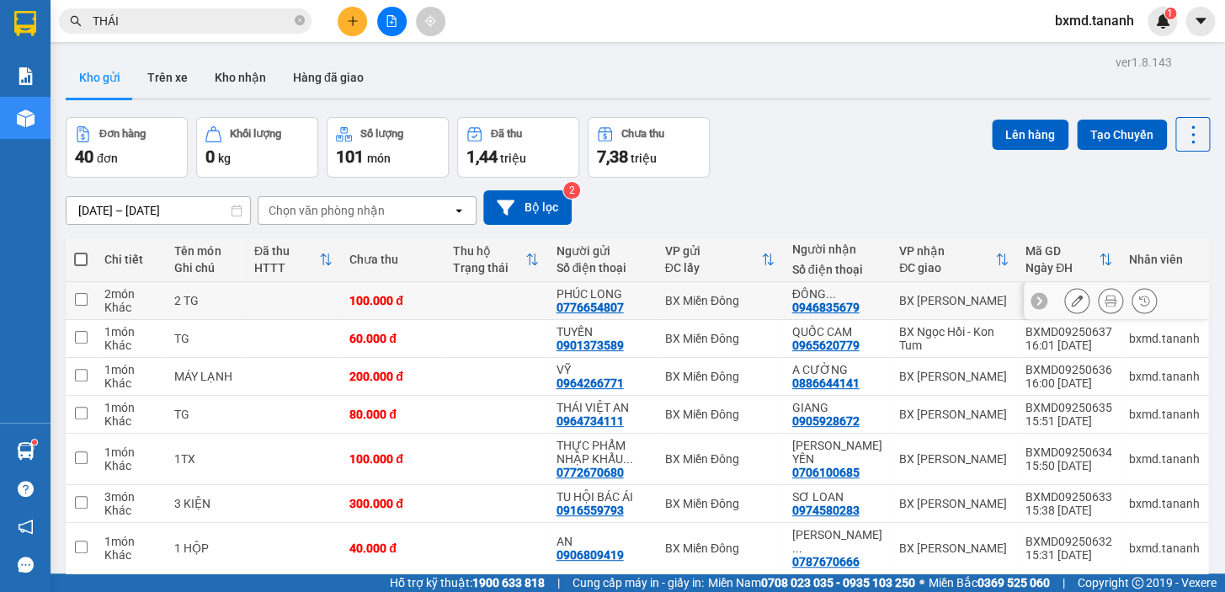
click at [1065, 306] on button at bounding box center [1077, 300] width 24 height 29
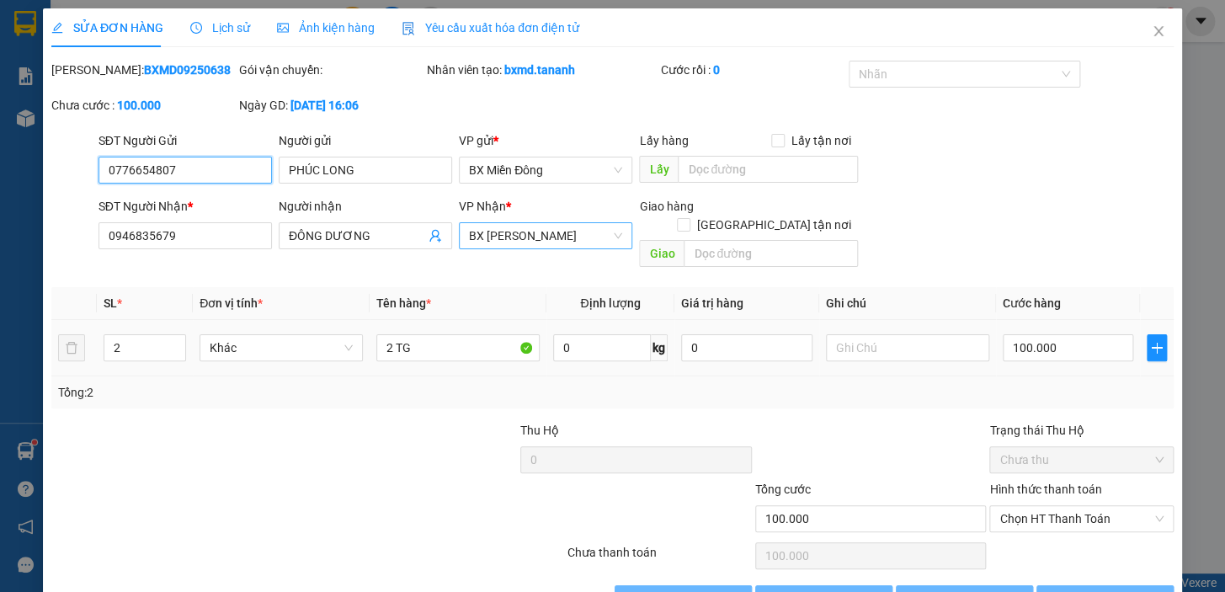
click at [617, 232] on div "BX [PERSON_NAME]" at bounding box center [545, 235] width 173 height 27
click at [609, 240] on span "BX [PERSON_NAME]" at bounding box center [545, 235] width 153 height 25
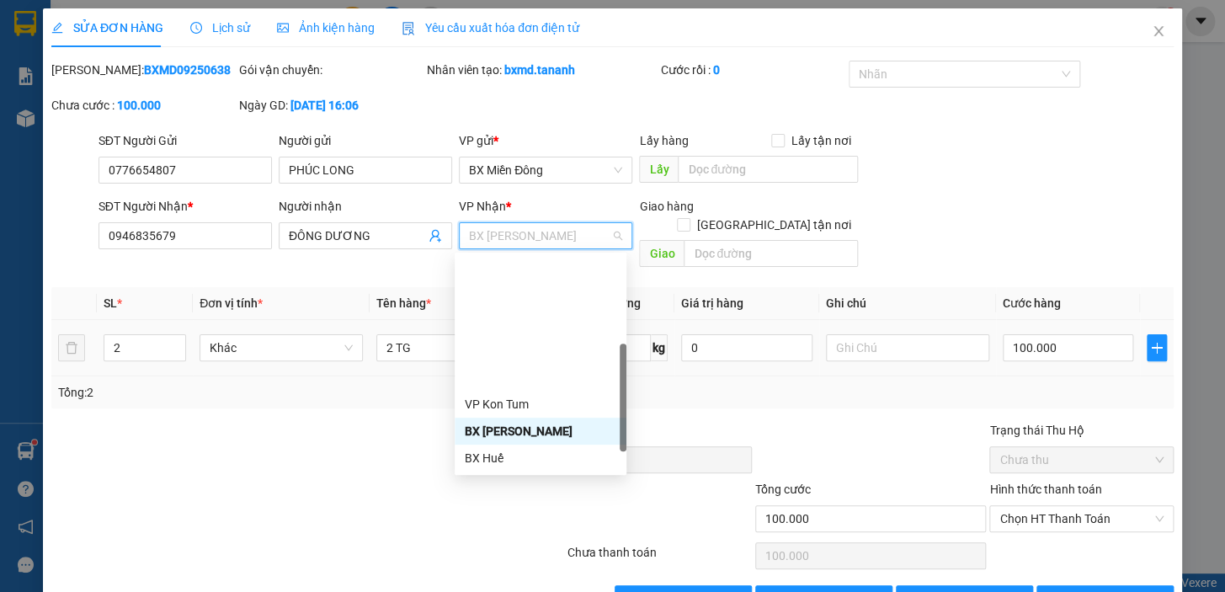
click at [546, 552] on div "BX Ngọc Hồi - Kon Tum" at bounding box center [541, 565] width 172 height 27
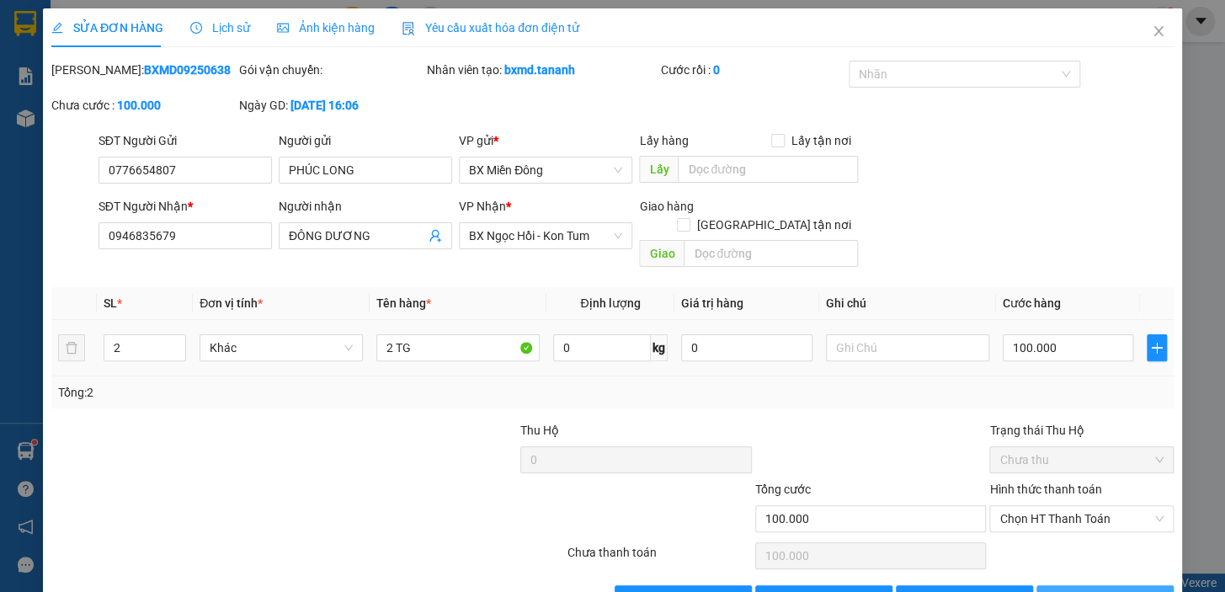
click at [1078, 585] on button "[PERSON_NAME] và In" at bounding box center [1104, 598] width 137 height 27
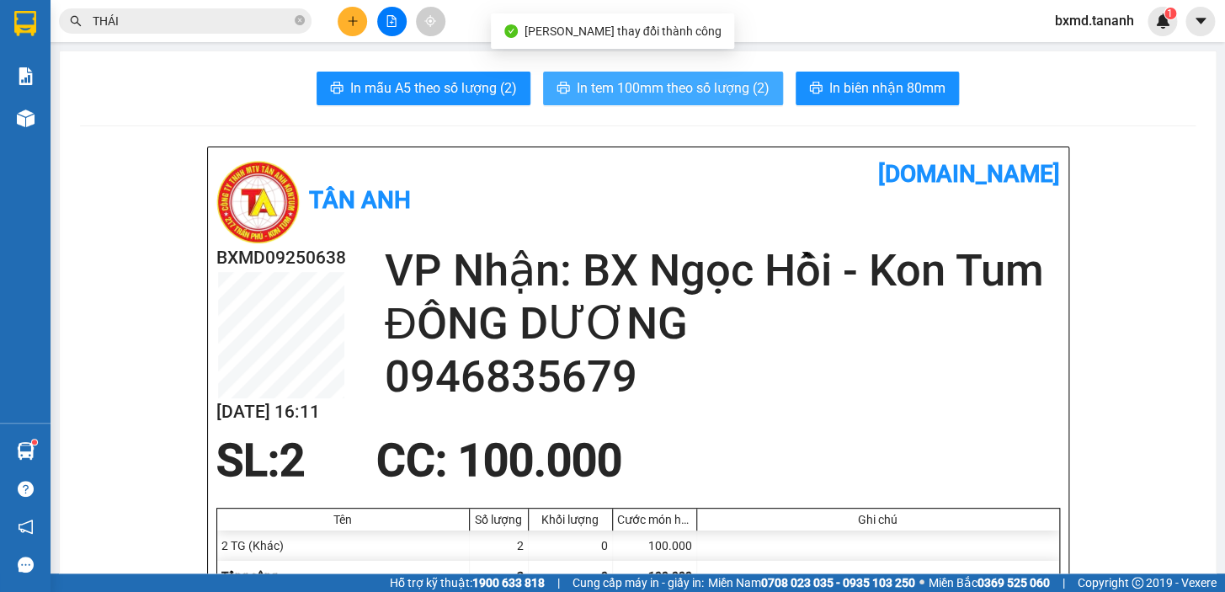
click at [757, 98] on span "In tem 100mm theo số lượng (2)" at bounding box center [673, 87] width 193 height 21
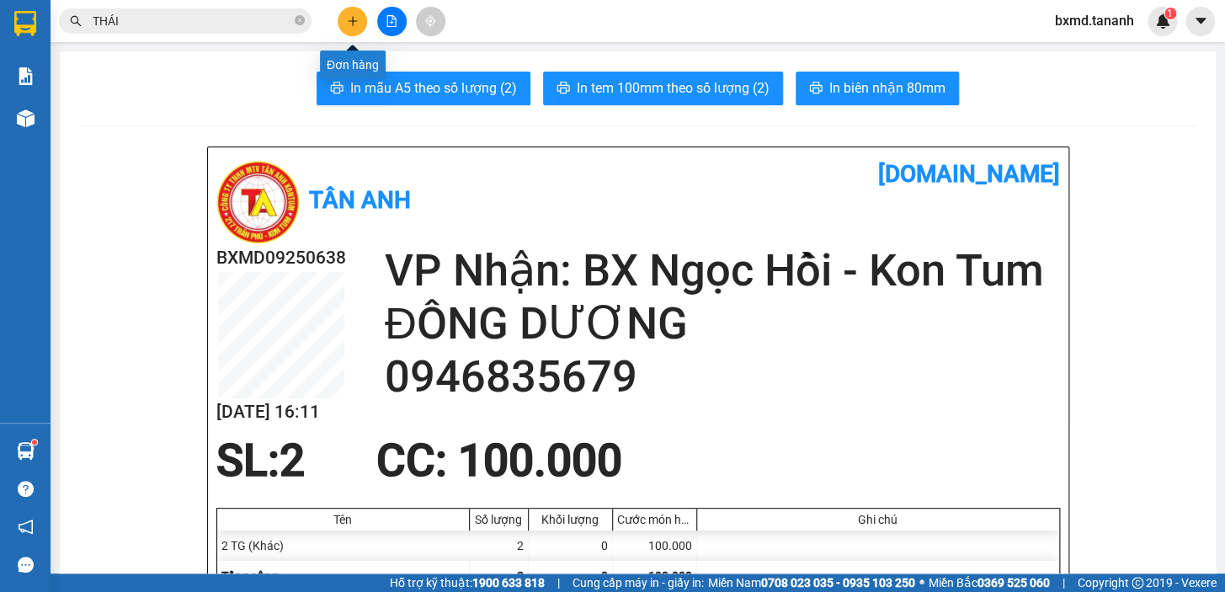
click at [360, 12] on button at bounding box center [352, 21] width 29 height 29
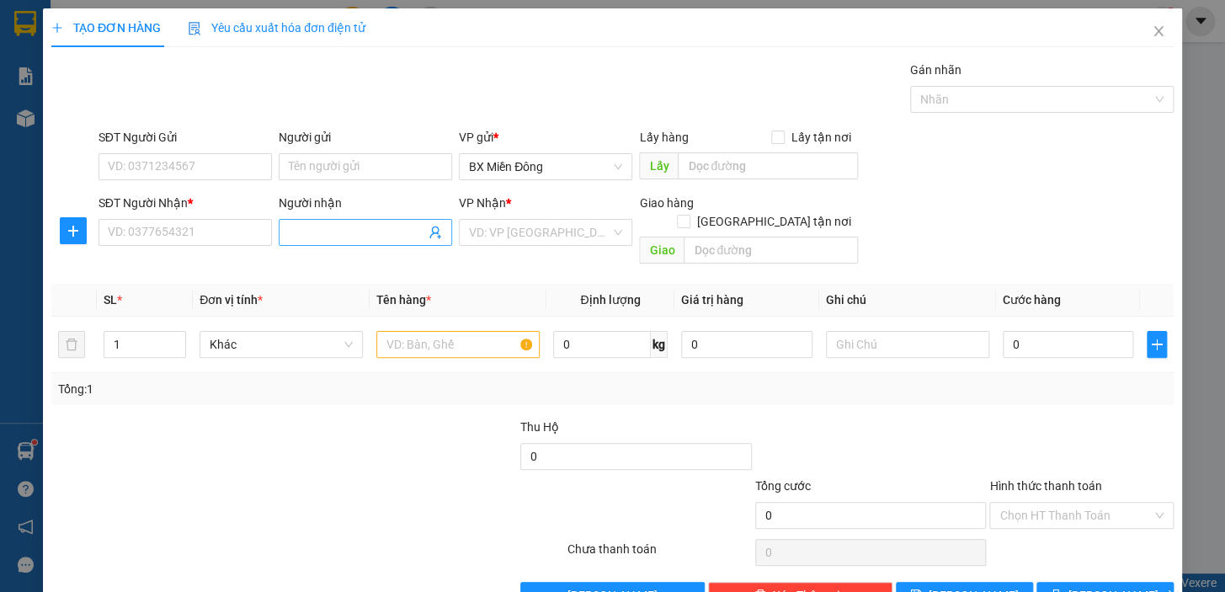
click at [398, 235] on input "Người nhận" at bounding box center [357, 232] width 136 height 19
click at [166, 219] on input "SĐT Người Nhận *" at bounding box center [184, 232] width 173 height 27
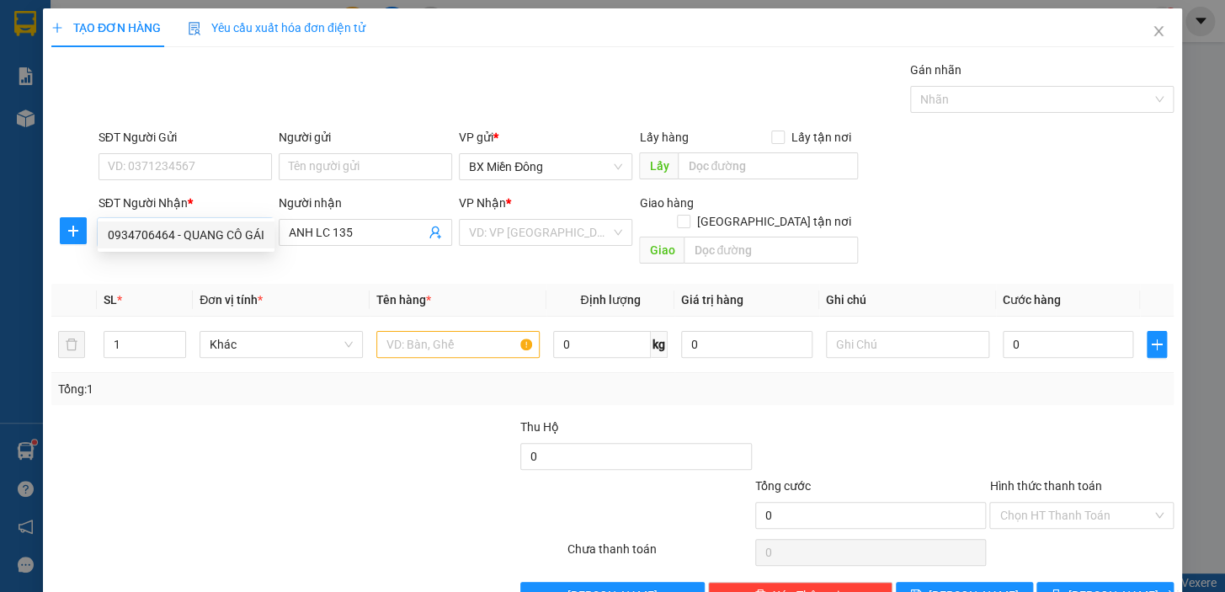
click at [270, 224] on div "0934706464 - QUANG CÔ GÁI" at bounding box center [186, 234] width 177 height 27
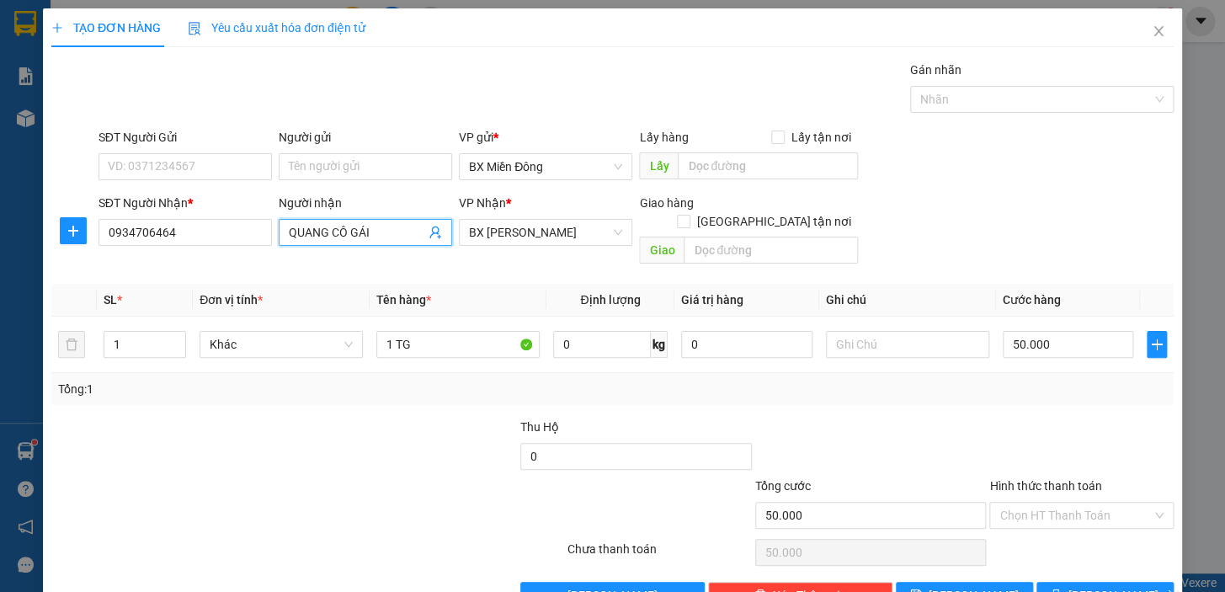
drag, startPoint x: 384, startPoint y: 201, endPoint x: 297, endPoint y: 201, distance: 86.7
click at [297, 223] on input "QUANG CÔ GÁI" at bounding box center [357, 232] width 136 height 19
click at [331, 153] on input "Người gửi" at bounding box center [365, 166] width 173 height 27
click at [328, 153] on input "Người gửi" at bounding box center [365, 166] width 173 height 27
click at [168, 153] on input "SĐT Người Gửi" at bounding box center [184, 166] width 173 height 27
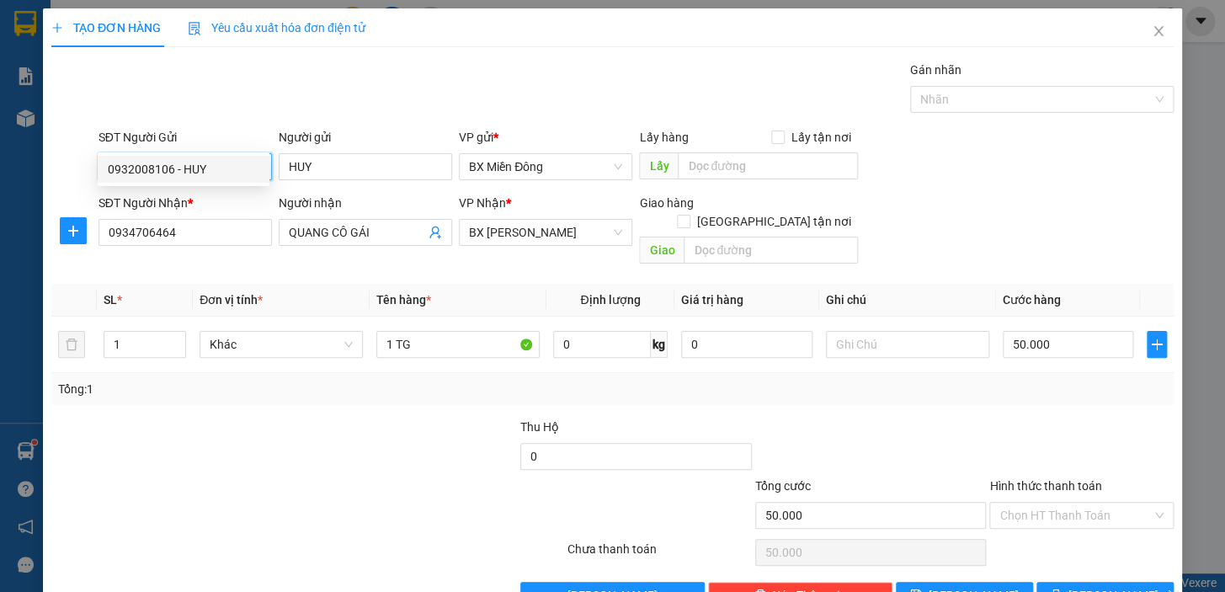
click at [221, 162] on div "0932008106 - HUY" at bounding box center [184, 169] width 152 height 19
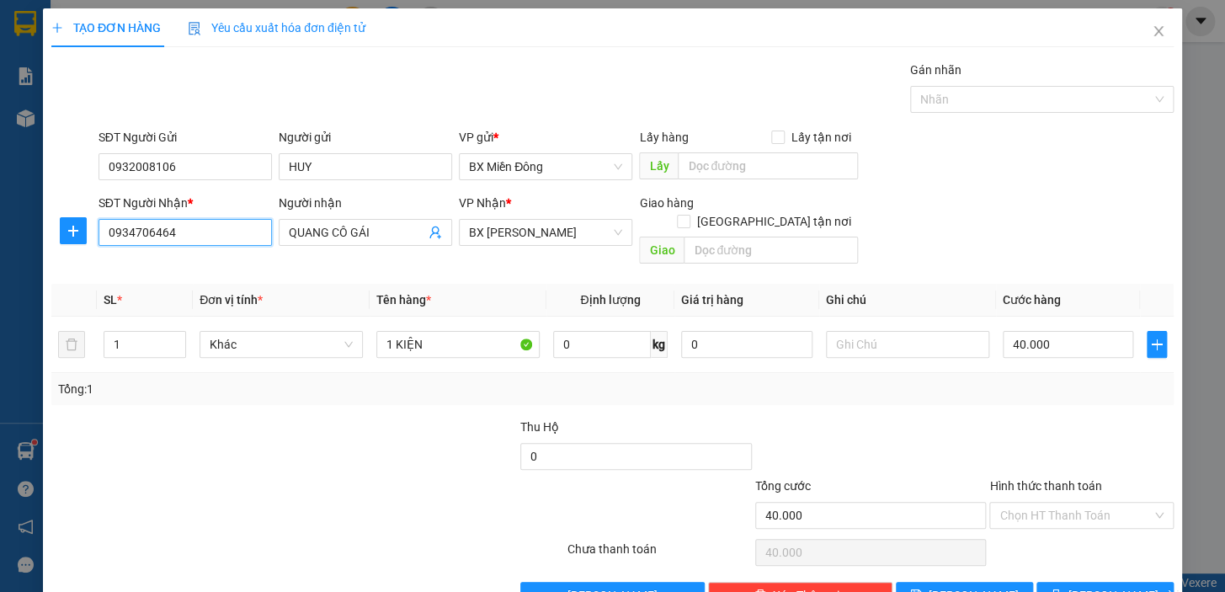
click at [228, 219] on input "0934706464" at bounding box center [184, 232] width 173 height 27
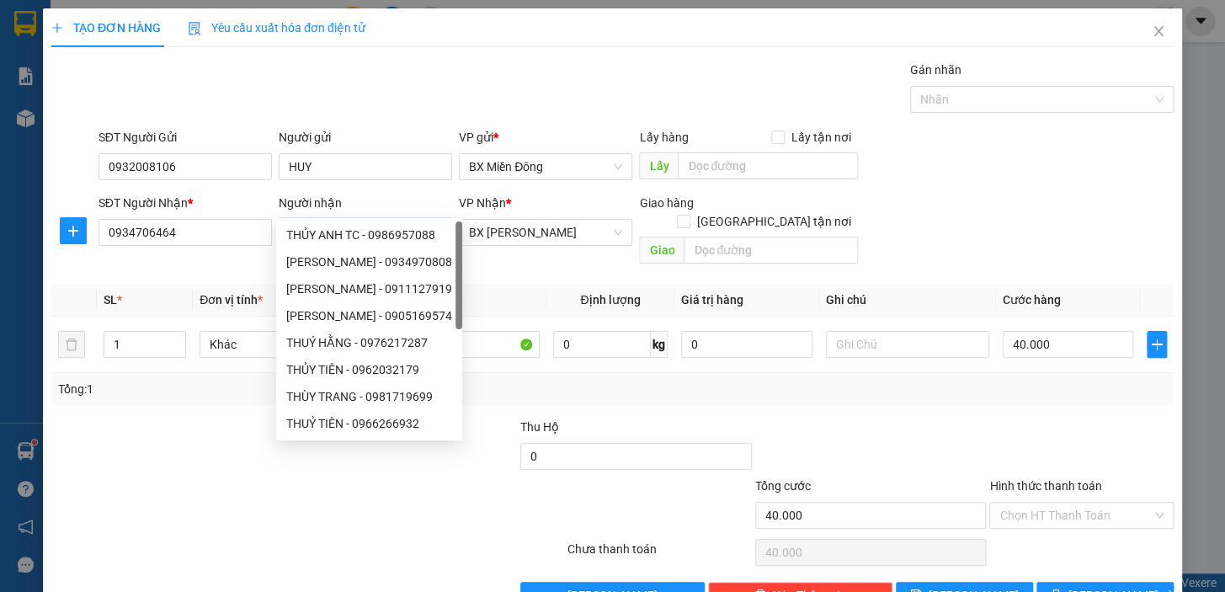
click at [386, 223] on input "QUANG CÔ GÁI" at bounding box center [357, 232] width 136 height 19
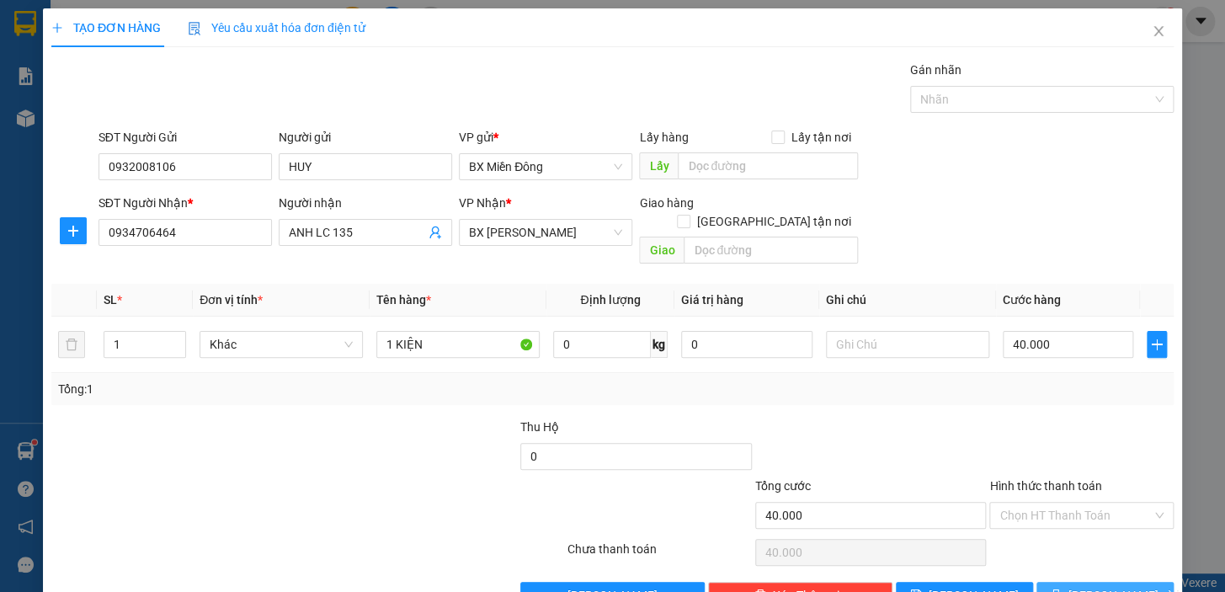
click at [1127, 582] on button "[PERSON_NAME] và In" at bounding box center [1104, 595] width 137 height 27
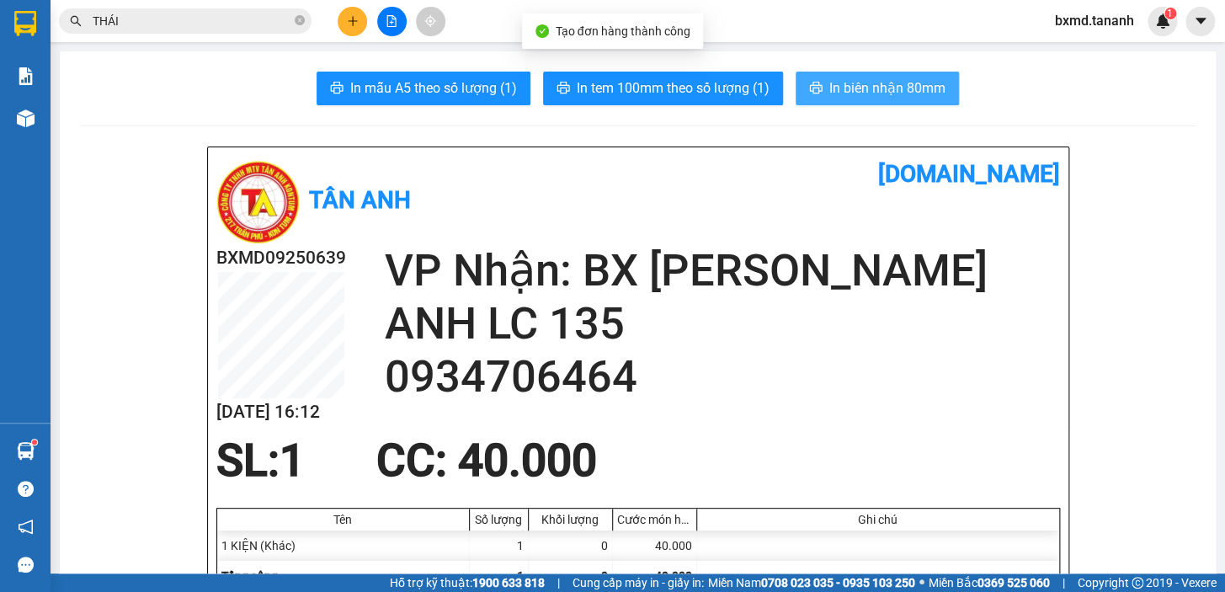
click at [829, 89] on span "In biên nhận 80mm" at bounding box center [887, 87] width 116 height 21
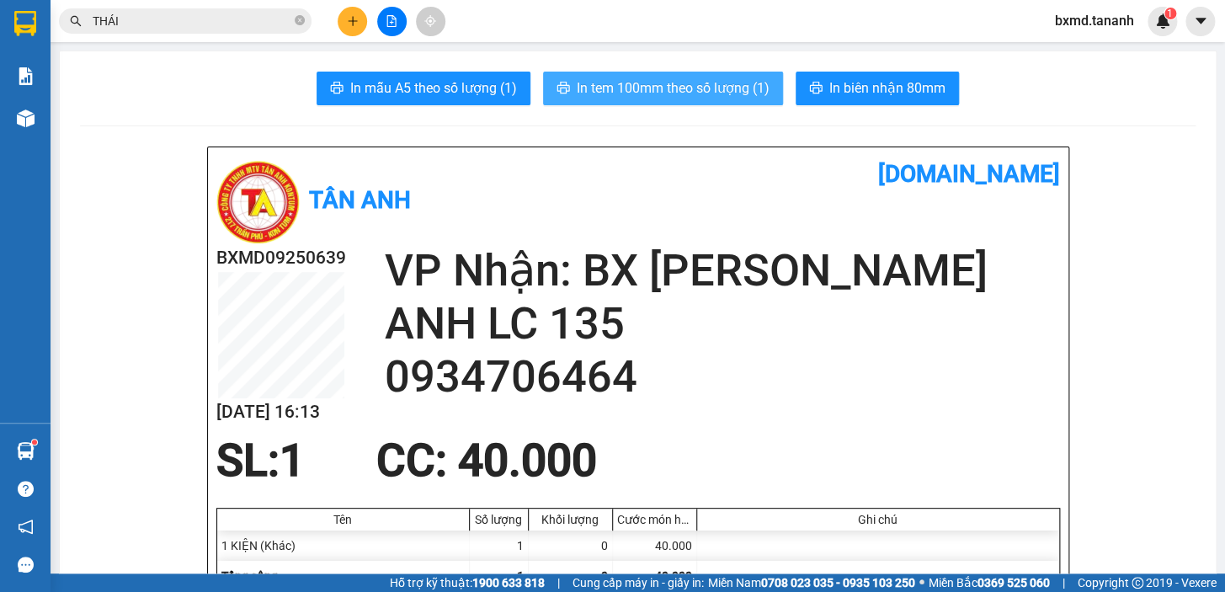
click at [689, 78] on span "In tem 100mm theo số lượng (1)" at bounding box center [673, 87] width 193 height 21
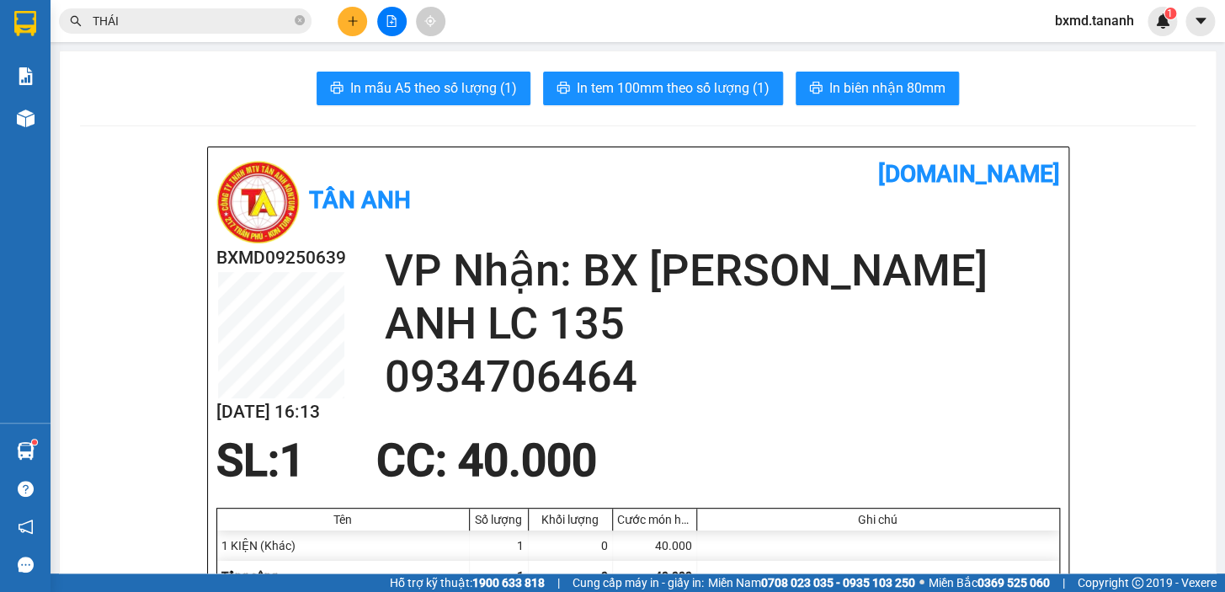
click at [355, 19] on icon "plus" at bounding box center [353, 21] width 12 height 12
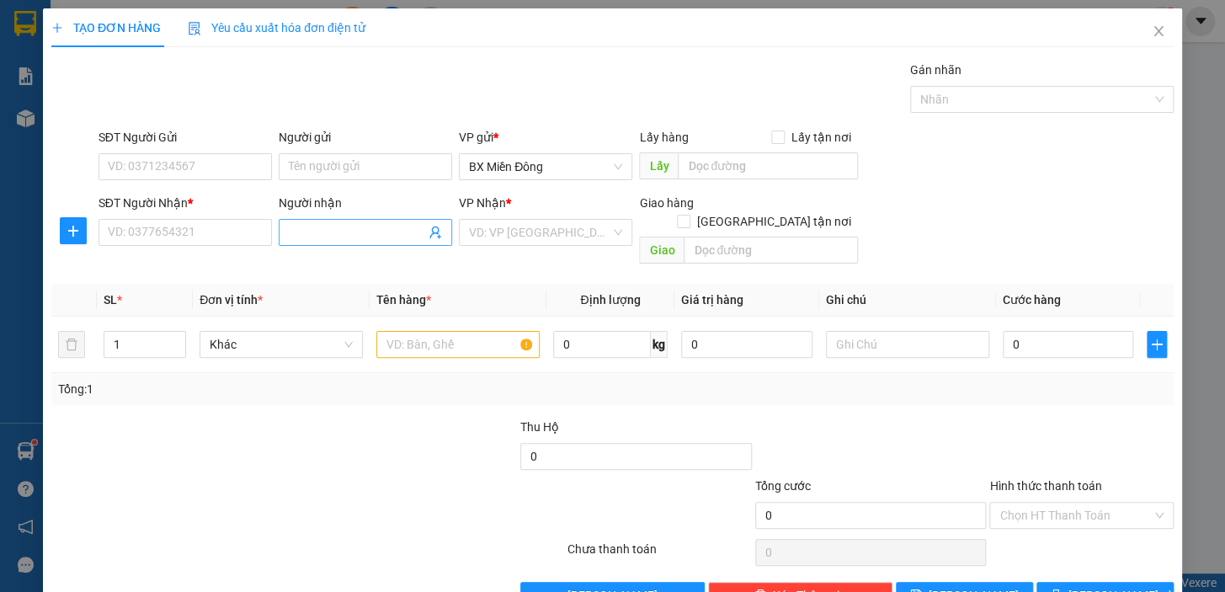
click at [352, 229] on input "Người nhận" at bounding box center [357, 232] width 136 height 19
click at [168, 229] on input "SĐT Người Nhận *" at bounding box center [184, 232] width 173 height 27
drag, startPoint x: 333, startPoint y: 230, endPoint x: 360, endPoint y: 231, distance: 27.0
click at [338, 230] on input "LOAN TÙNG" at bounding box center [357, 232] width 136 height 19
click at [366, 231] on input "LOAN TÙNG" at bounding box center [357, 232] width 136 height 19
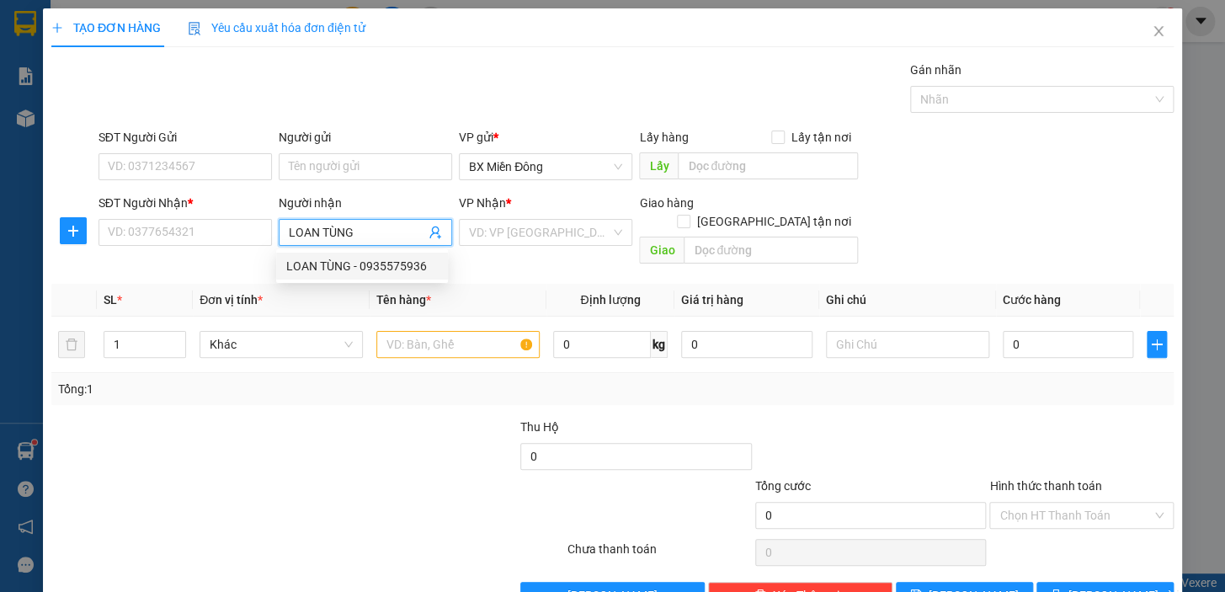
click at [421, 272] on div "LOAN TÙNG - 0935575936" at bounding box center [362, 266] width 152 height 19
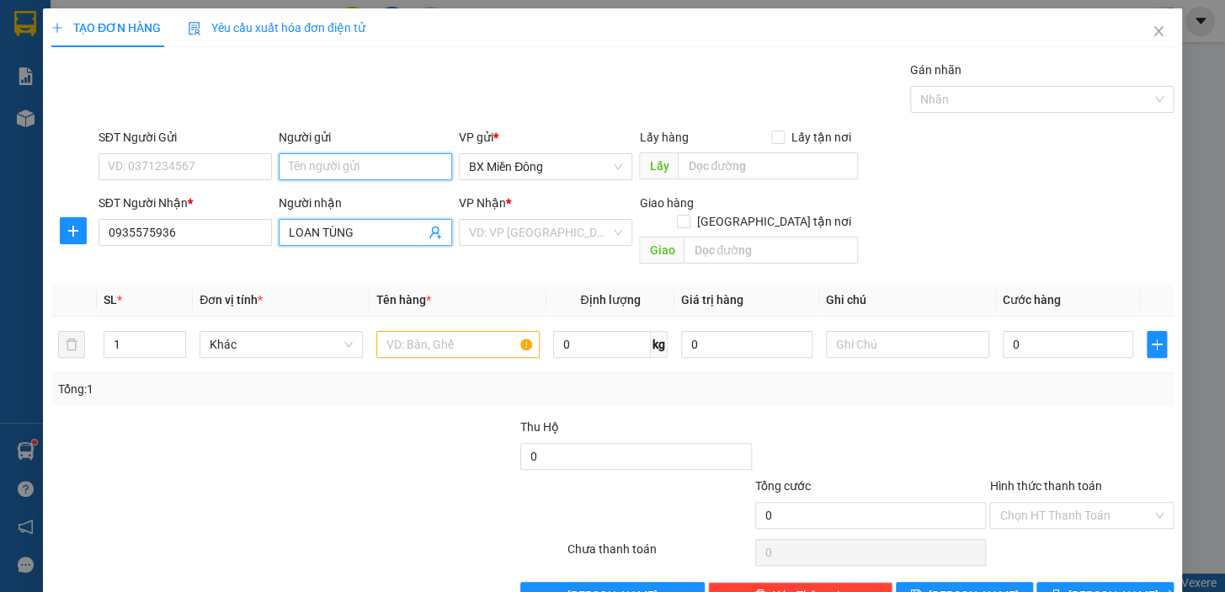
click at [372, 165] on input "Người gửi" at bounding box center [365, 166] width 173 height 27
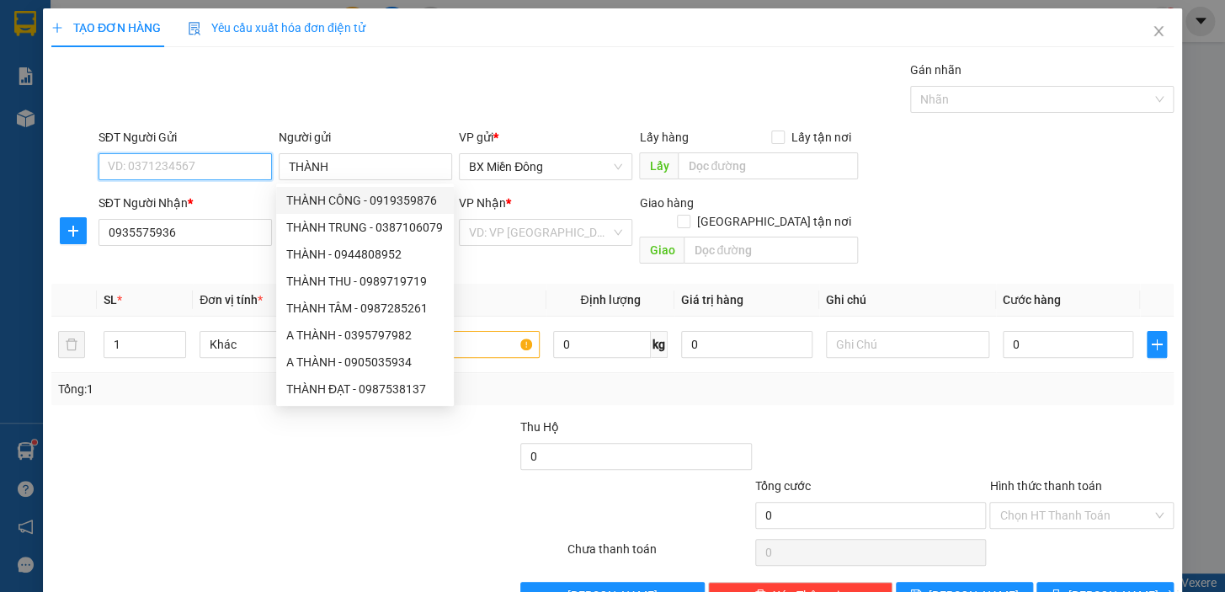
click at [160, 160] on input "SĐT Người Gửi" at bounding box center [184, 166] width 173 height 27
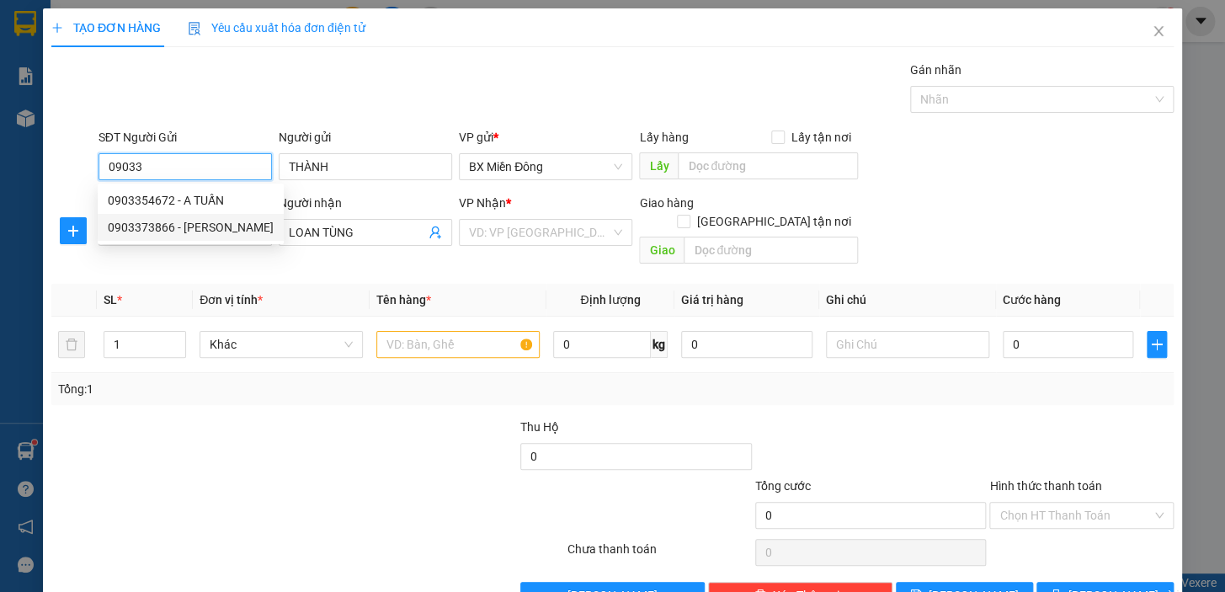
click at [189, 222] on div "0903373866 - THANH" at bounding box center [191, 227] width 166 height 19
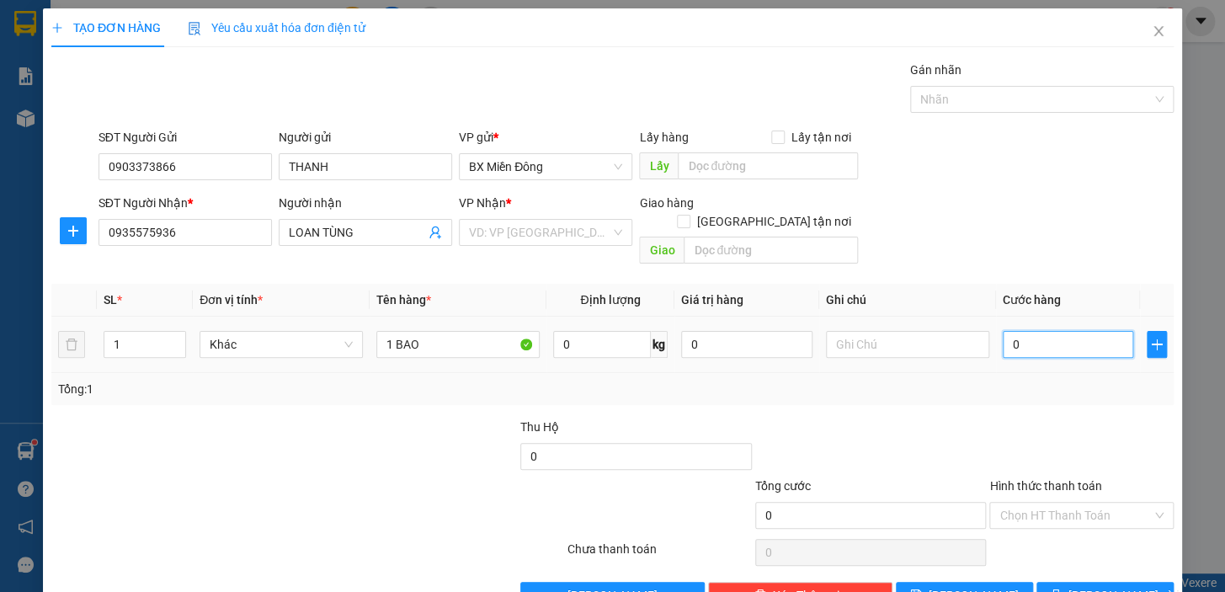
click at [1010, 331] on input "0" at bounding box center [1068, 344] width 131 height 27
click at [1126, 586] on span "[PERSON_NAME] và In" at bounding box center [1127, 595] width 118 height 19
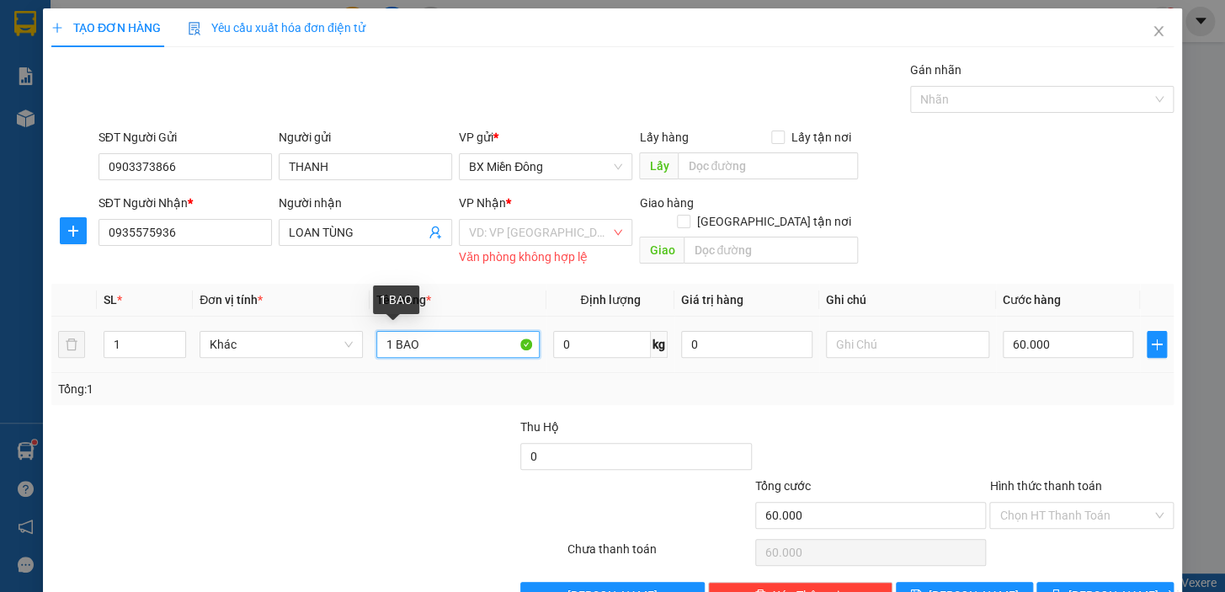
click at [441, 343] on input "1 BAO" at bounding box center [457, 344] width 163 height 27
click at [606, 237] on div "VD: VP [GEOGRAPHIC_DATA]" at bounding box center [545, 232] width 173 height 27
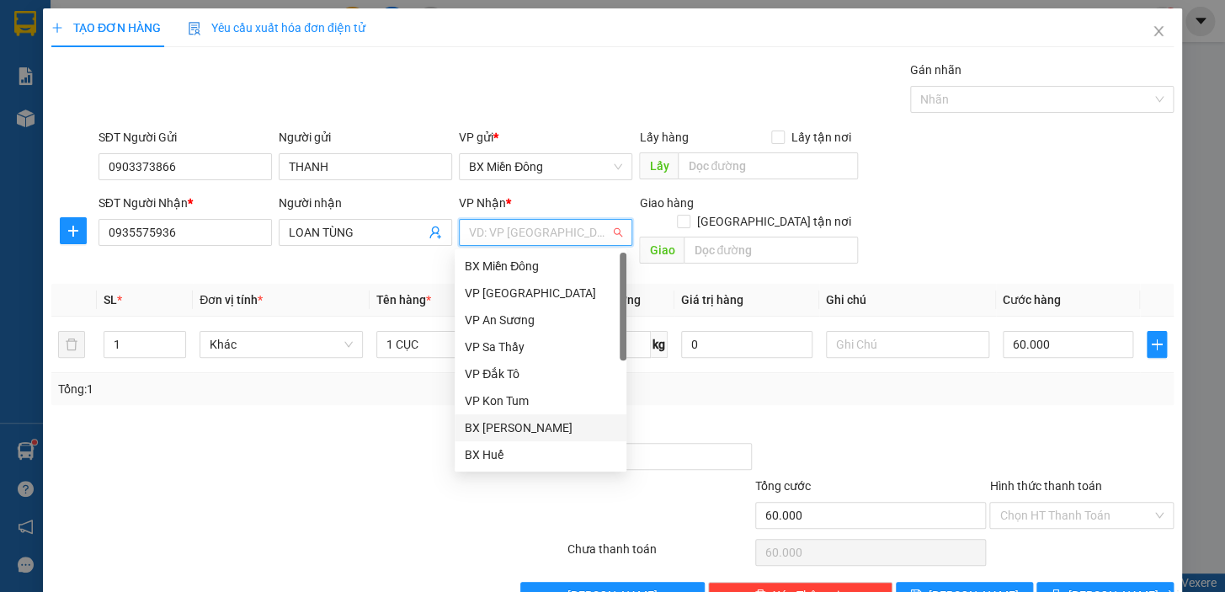
click at [548, 434] on div "BX [PERSON_NAME]" at bounding box center [541, 427] width 152 height 19
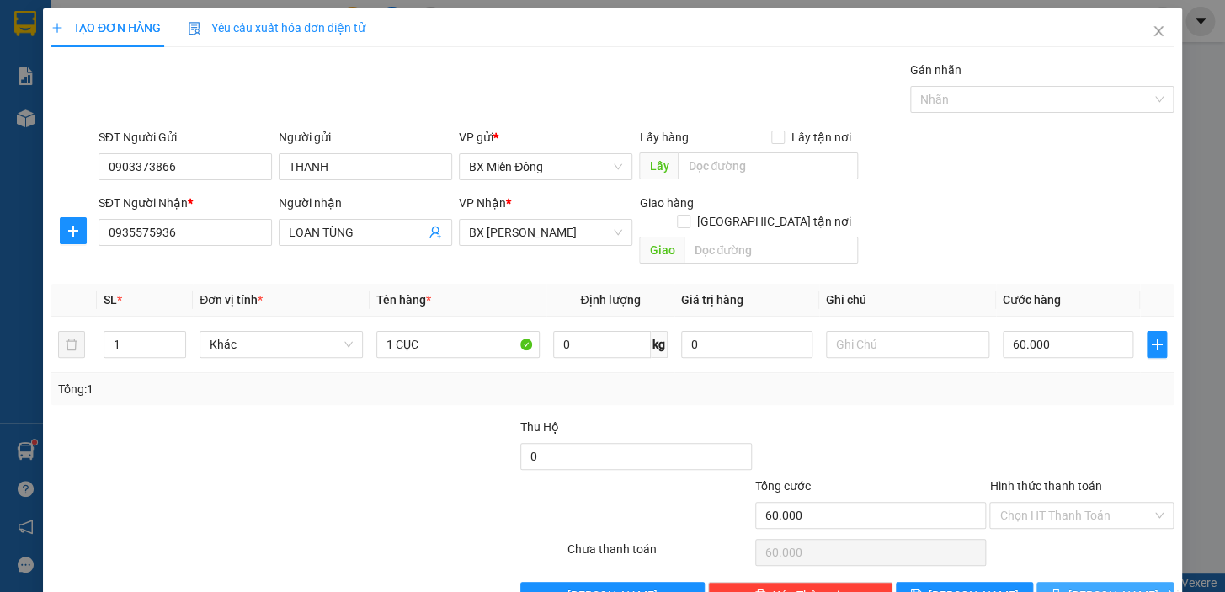
click at [1086, 585] on button "[PERSON_NAME] và In" at bounding box center [1104, 595] width 137 height 27
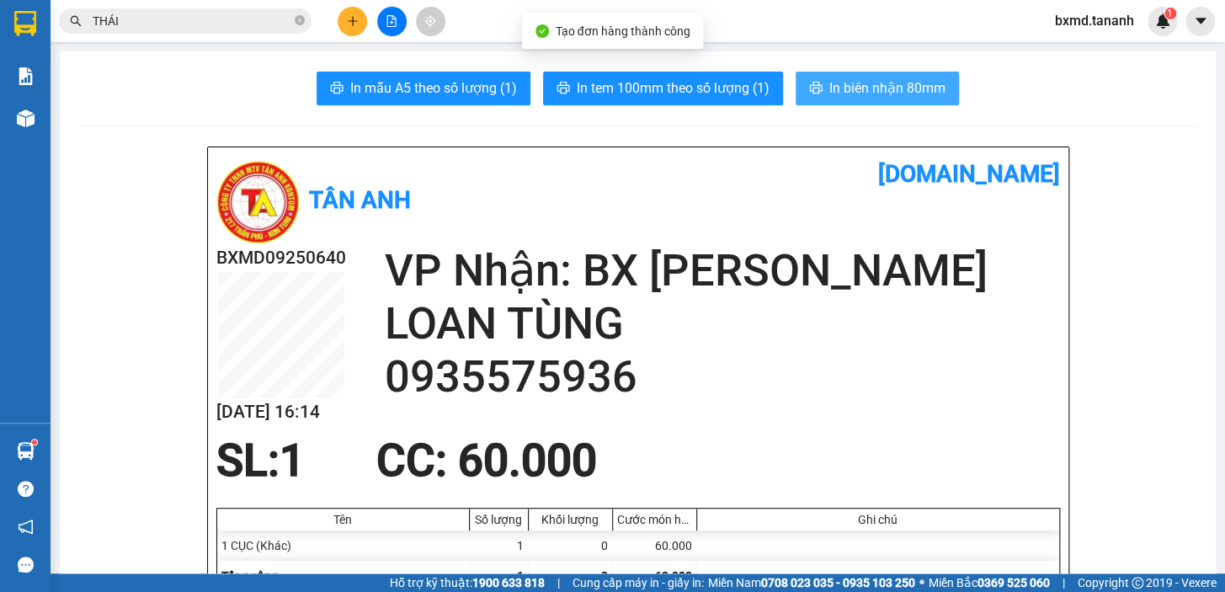
click at [829, 93] on span "In biên nhận 80mm" at bounding box center [887, 87] width 116 height 21
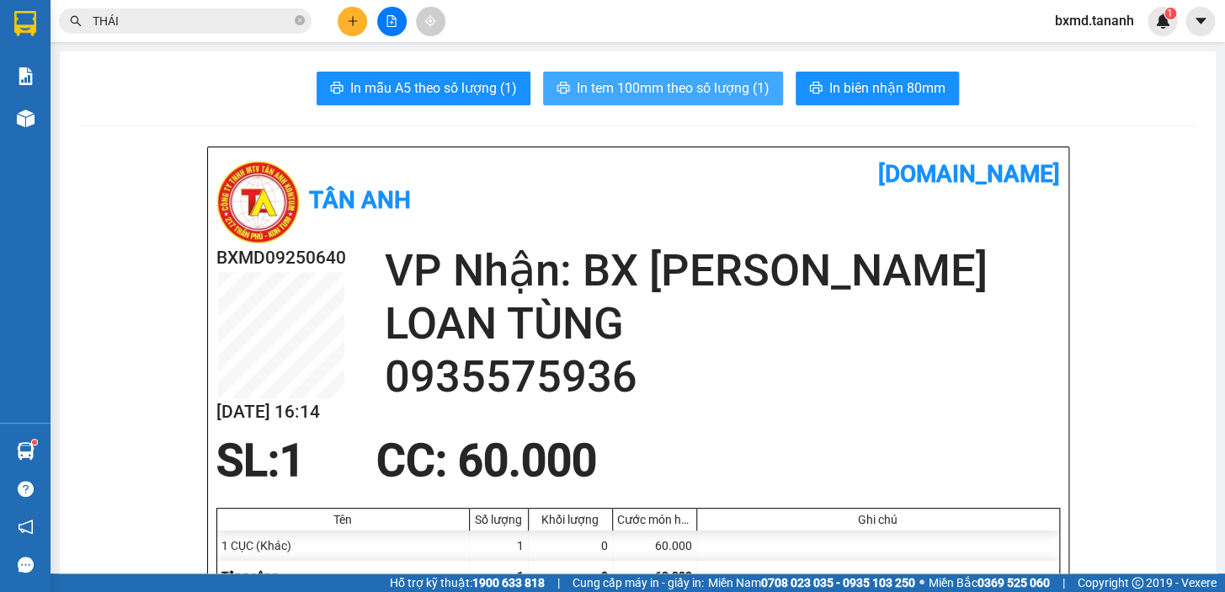
click at [734, 102] on button "In tem 100mm theo số lượng (1)" at bounding box center [663, 89] width 240 height 34
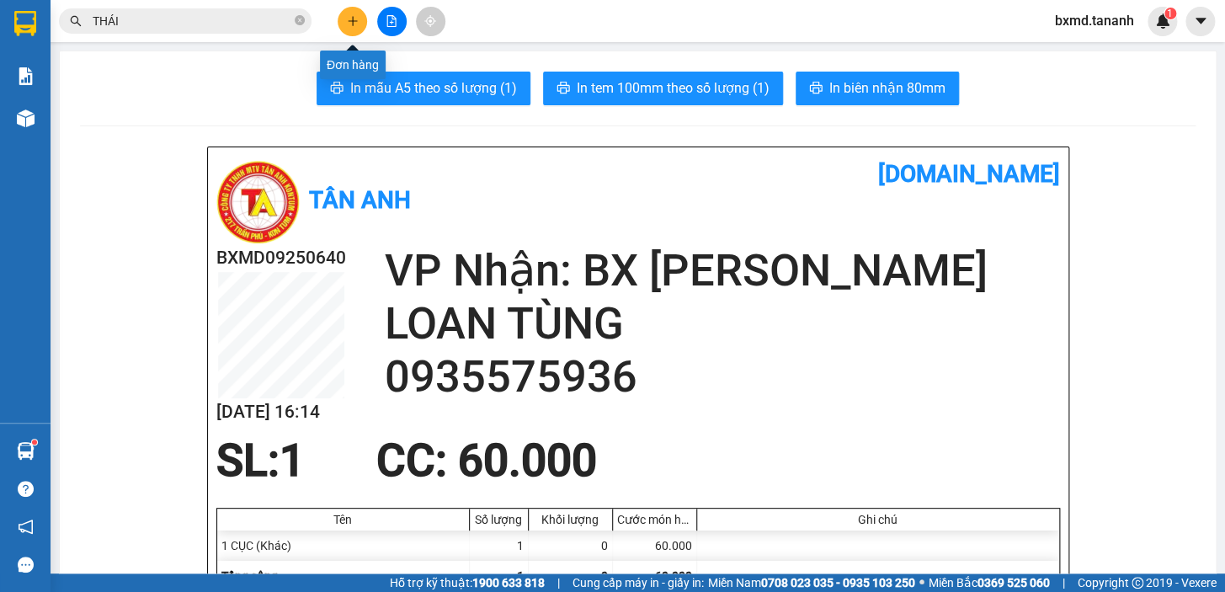
click at [347, 17] on icon "plus" at bounding box center [353, 21] width 12 height 12
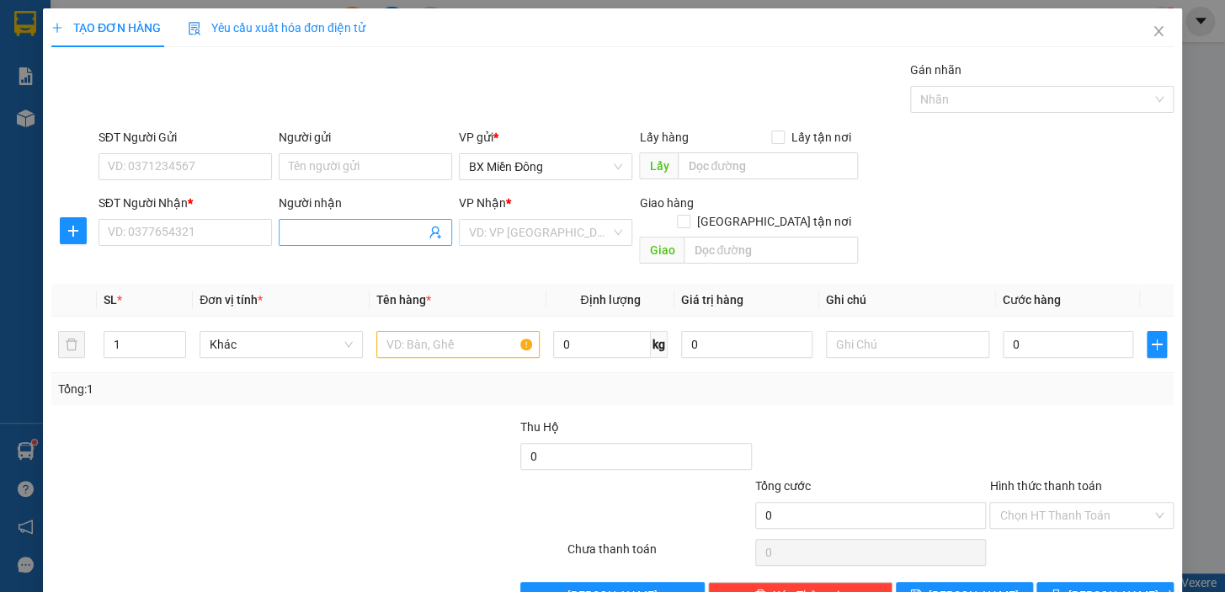
click at [350, 219] on span at bounding box center [365, 232] width 173 height 27
click at [209, 227] on input "SĐT Người Nhận *" at bounding box center [184, 232] width 173 height 27
click at [210, 241] on input "0905119944" at bounding box center [184, 232] width 173 height 27
click at [301, 242] on span at bounding box center [365, 232] width 173 height 27
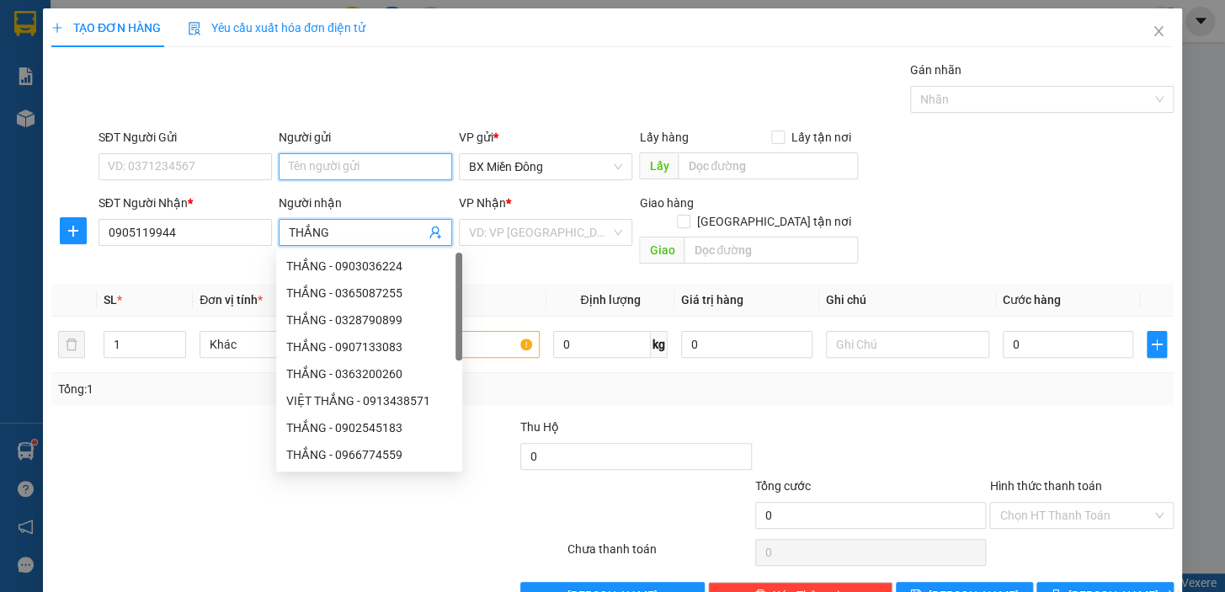
click at [338, 177] on input "Người gửi" at bounding box center [365, 166] width 173 height 27
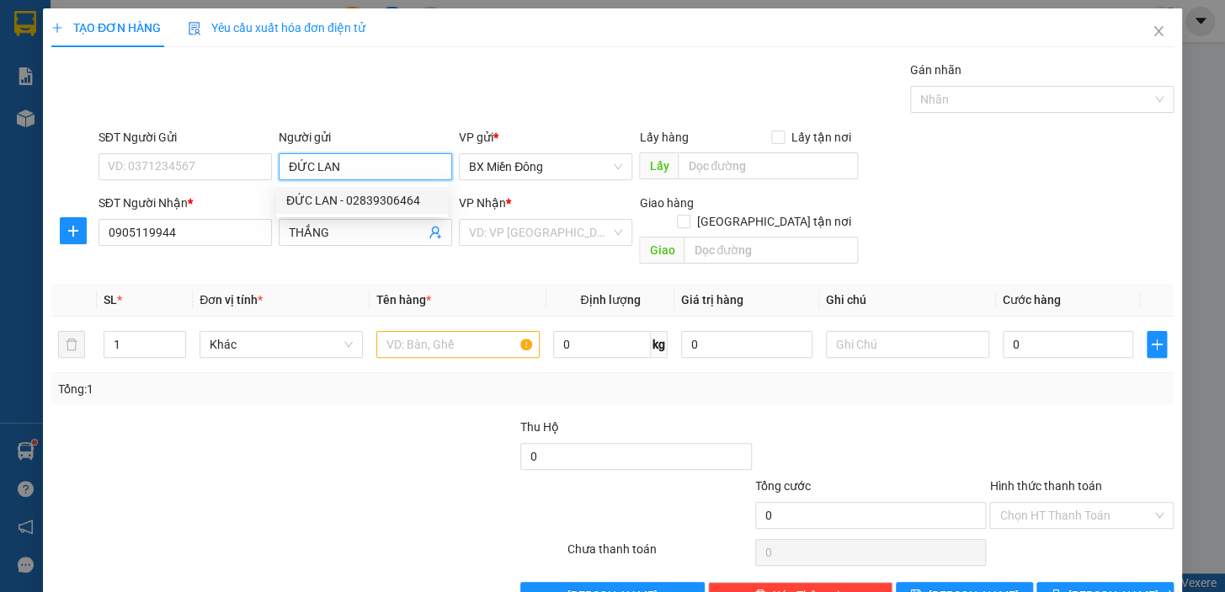
click at [334, 193] on div "ĐỨC LAN - 02839306464" at bounding box center [362, 200] width 152 height 19
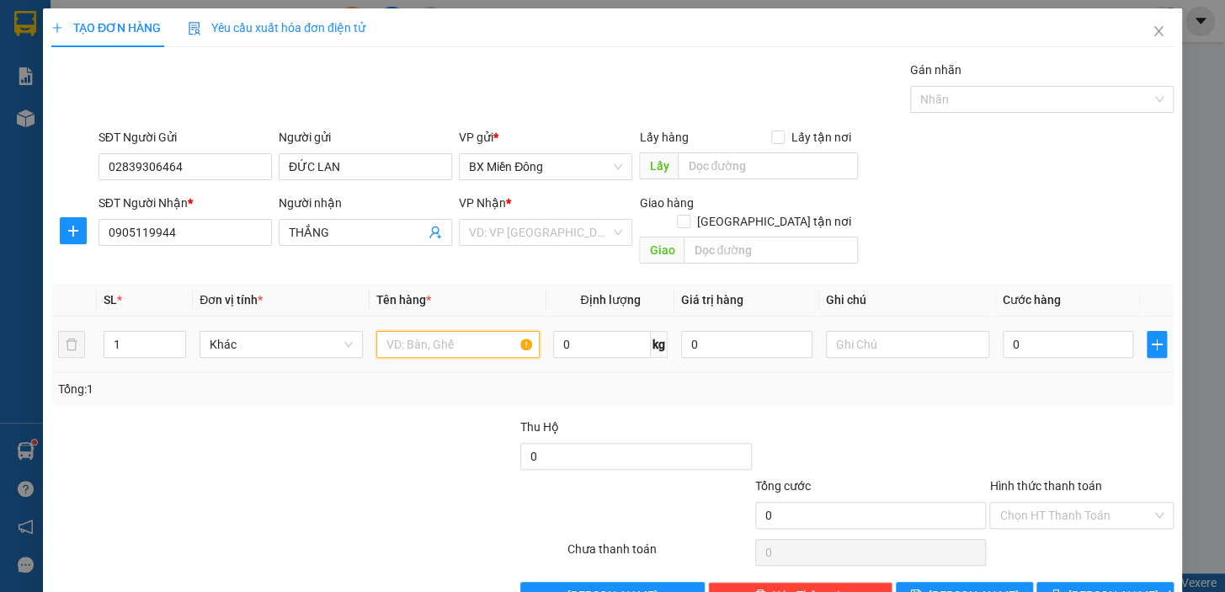
click at [478, 331] on input "text" at bounding box center [457, 344] width 163 height 27
click at [1003, 331] on input "0" at bounding box center [1068, 344] width 131 height 27
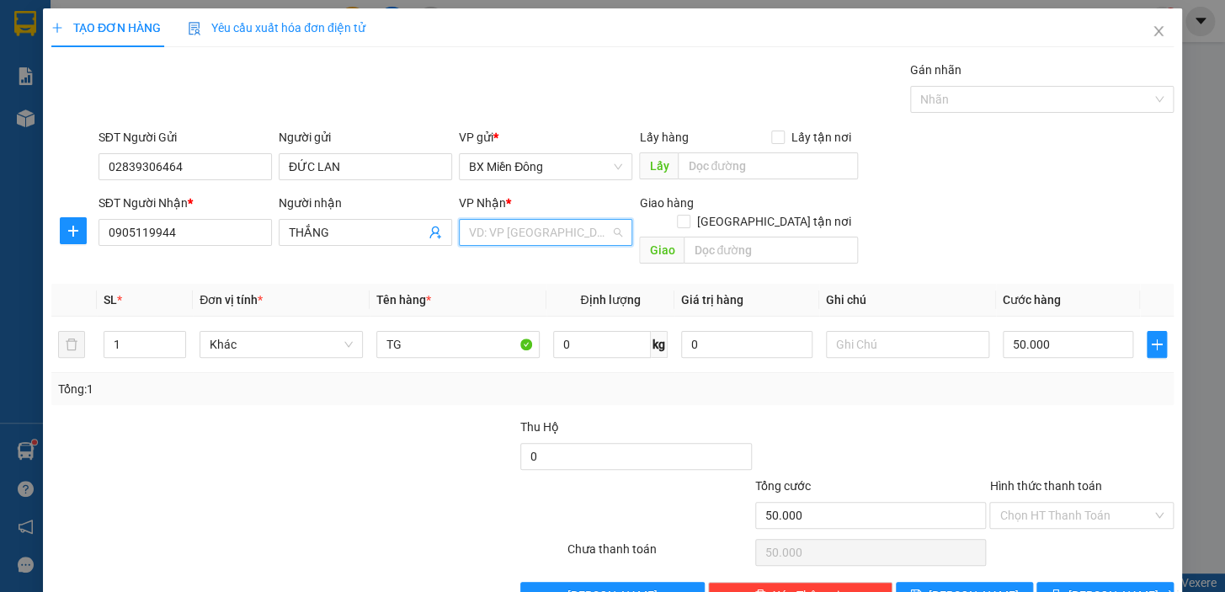
click at [600, 234] on input "search" at bounding box center [539, 232] width 141 height 25
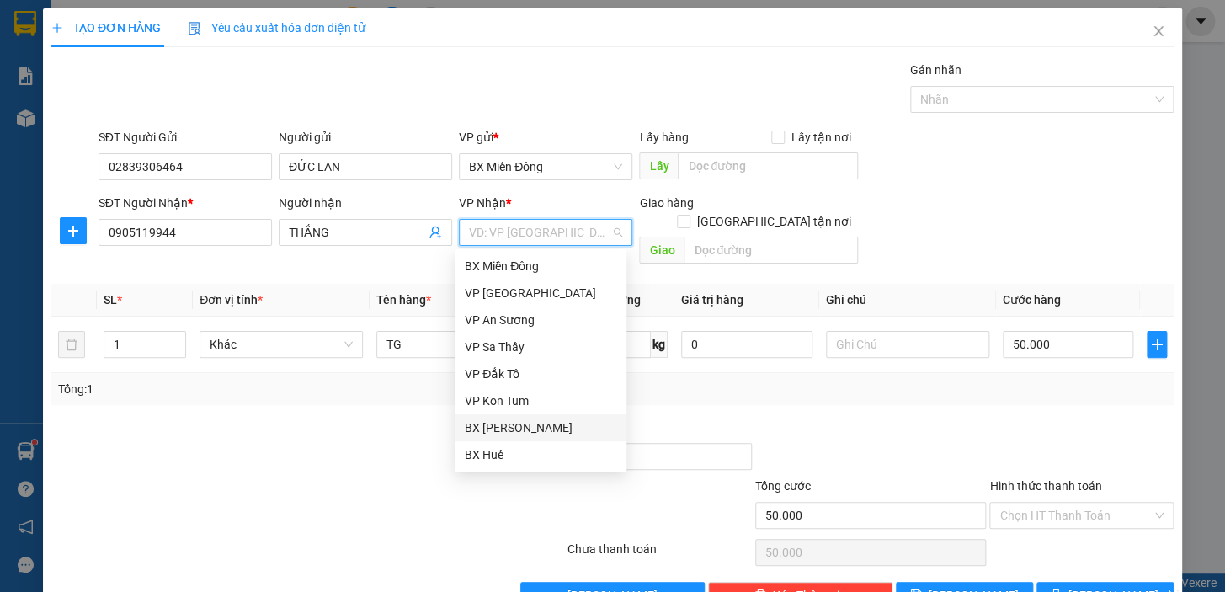
click at [576, 418] on div "BX [PERSON_NAME]" at bounding box center [541, 427] width 152 height 19
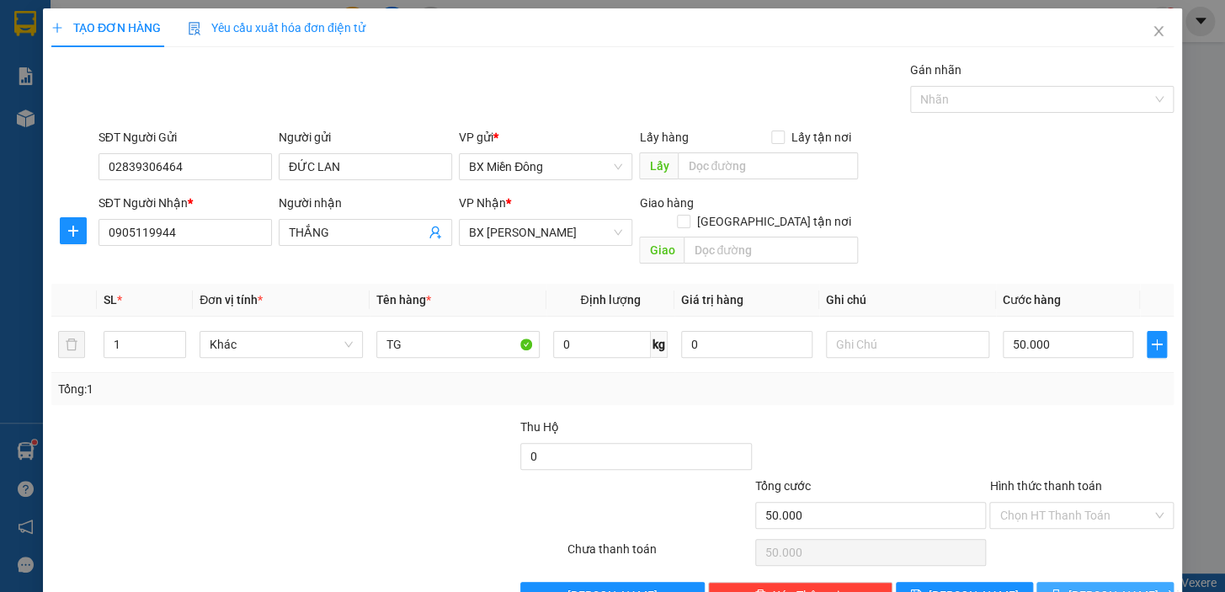
click at [1062, 588] on icon "printer" at bounding box center [1056, 594] width 12 height 12
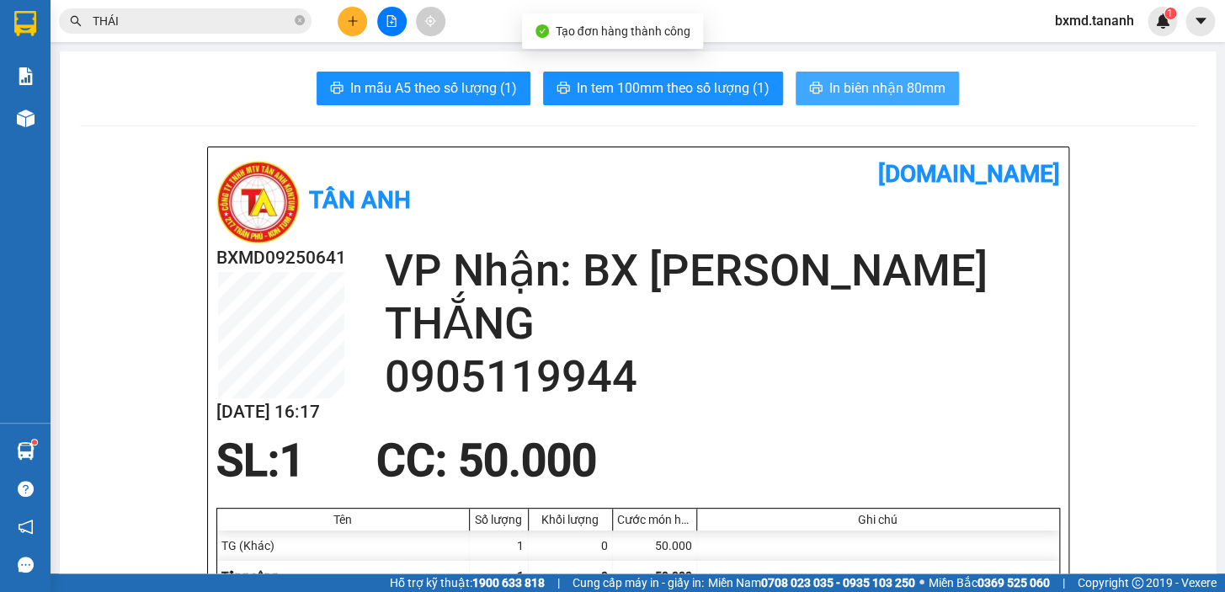
click at [892, 97] on span "In biên nhận 80mm" at bounding box center [887, 87] width 116 height 21
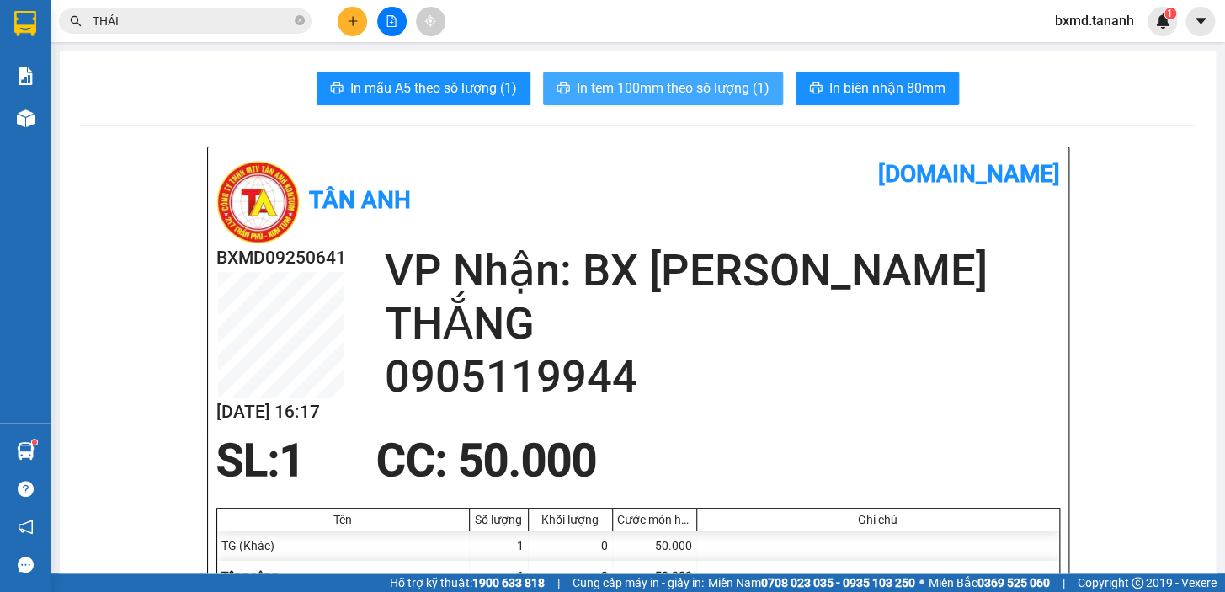
click at [711, 78] on span "In tem 100mm theo số lượng (1)" at bounding box center [673, 87] width 193 height 21
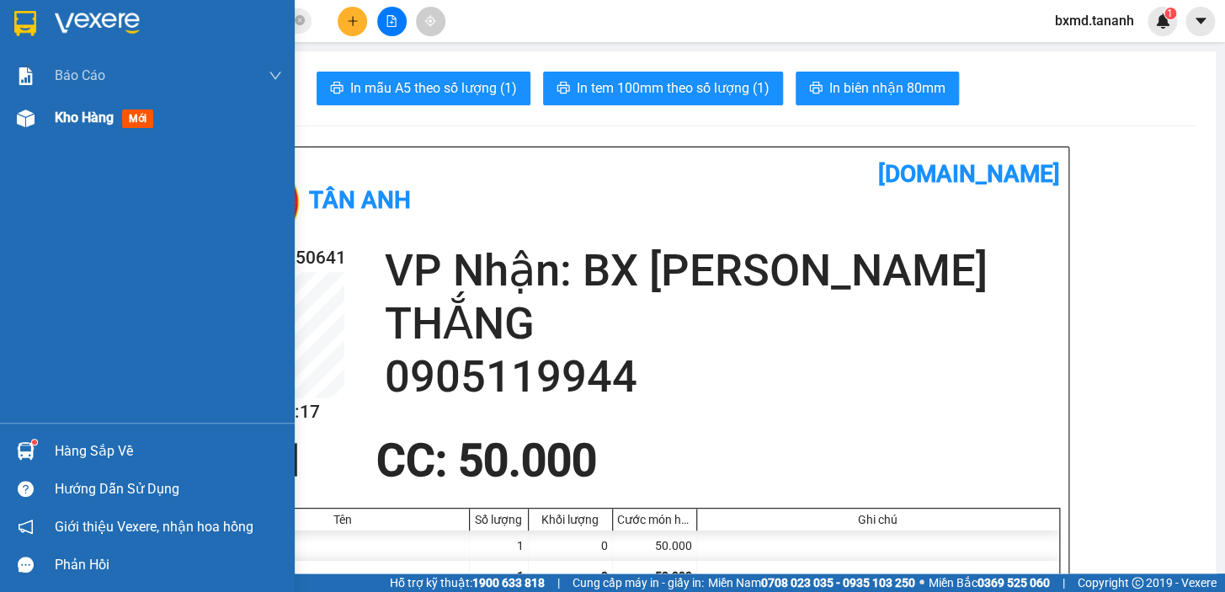
click at [35, 118] on div at bounding box center [25, 118] width 29 height 29
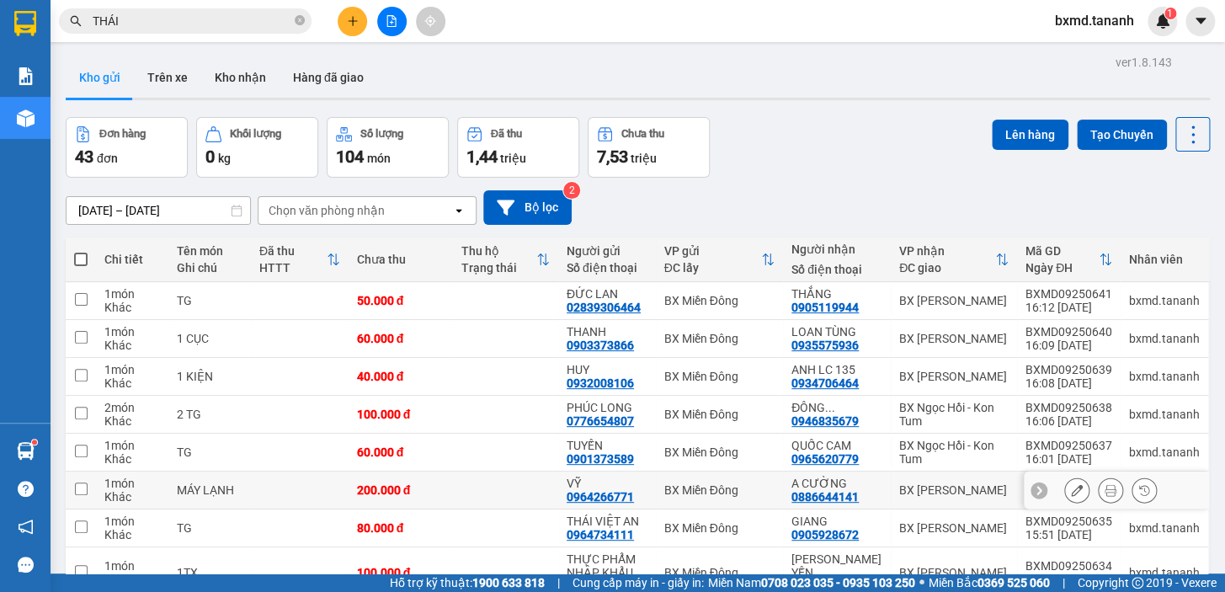
click at [1069, 480] on button at bounding box center [1077, 490] width 24 height 29
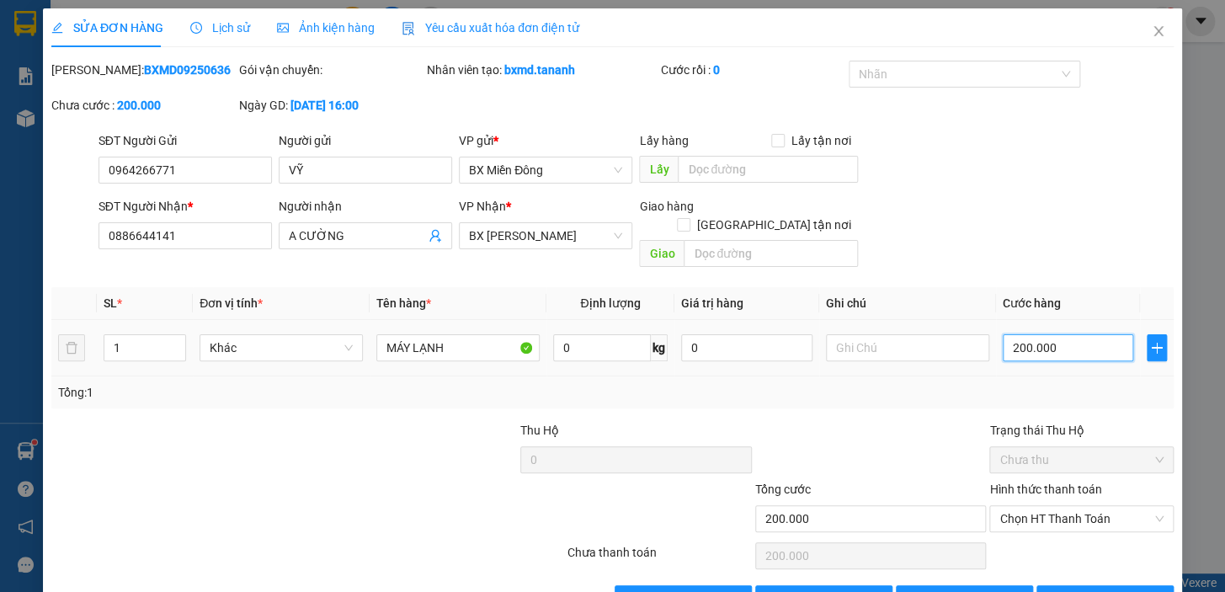
click at [1103, 334] on input "200.000" at bounding box center [1068, 347] width 131 height 27
click at [1111, 589] on span "[PERSON_NAME] và In" at bounding box center [1127, 598] width 118 height 19
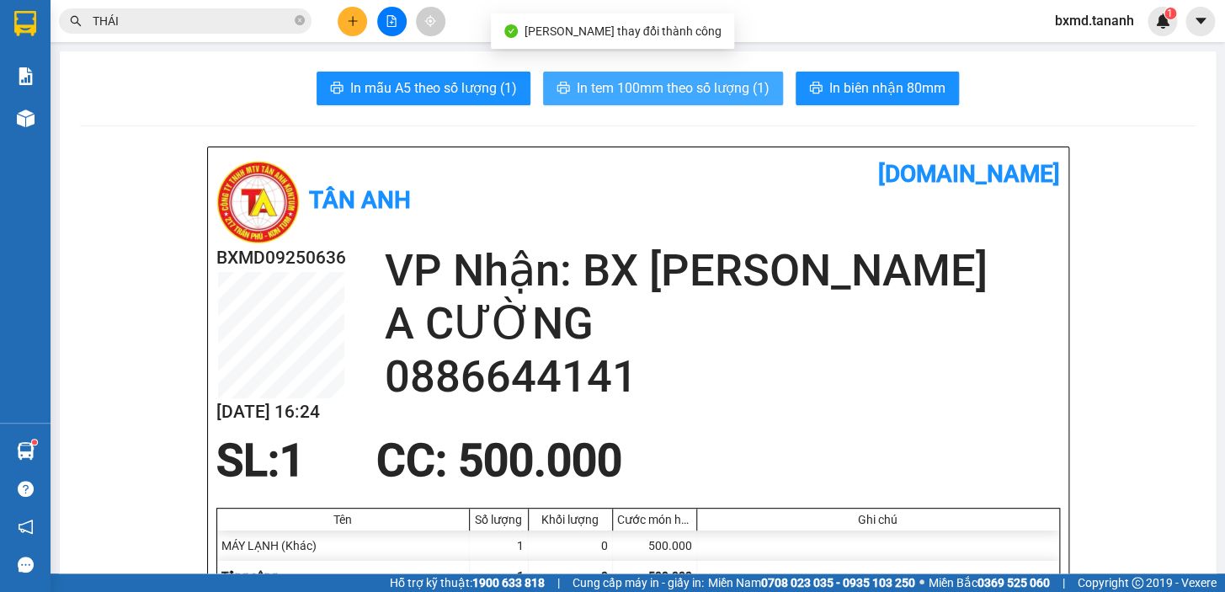
click at [705, 100] on button "In tem 100mm theo số lượng (1)" at bounding box center [663, 89] width 240 height 34
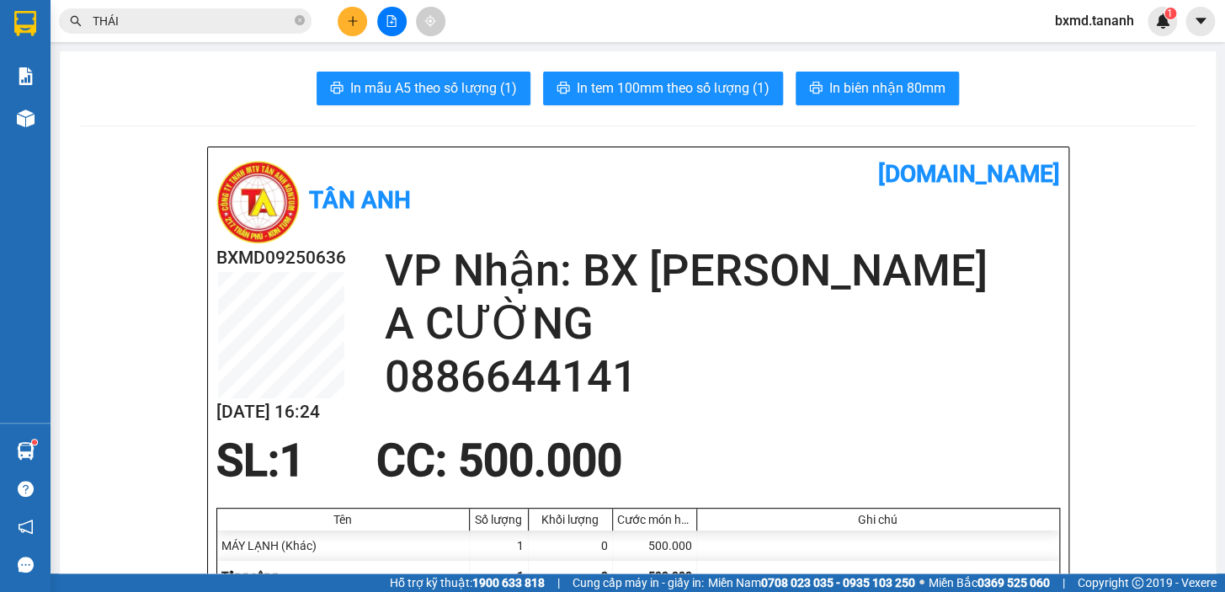
click at [348, 21] on icon "plus" at bounding box center [352, 20] width 9 height 1
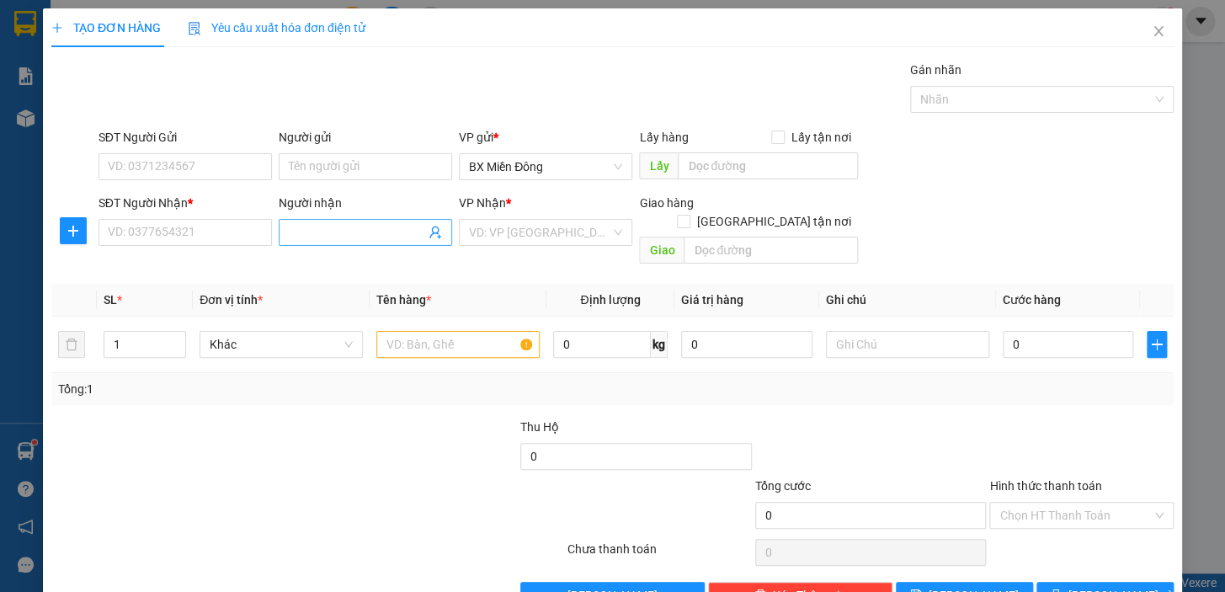
click at [330, 234] on input "Người nhận" at bounding box center [357, 232] width 136 height 19
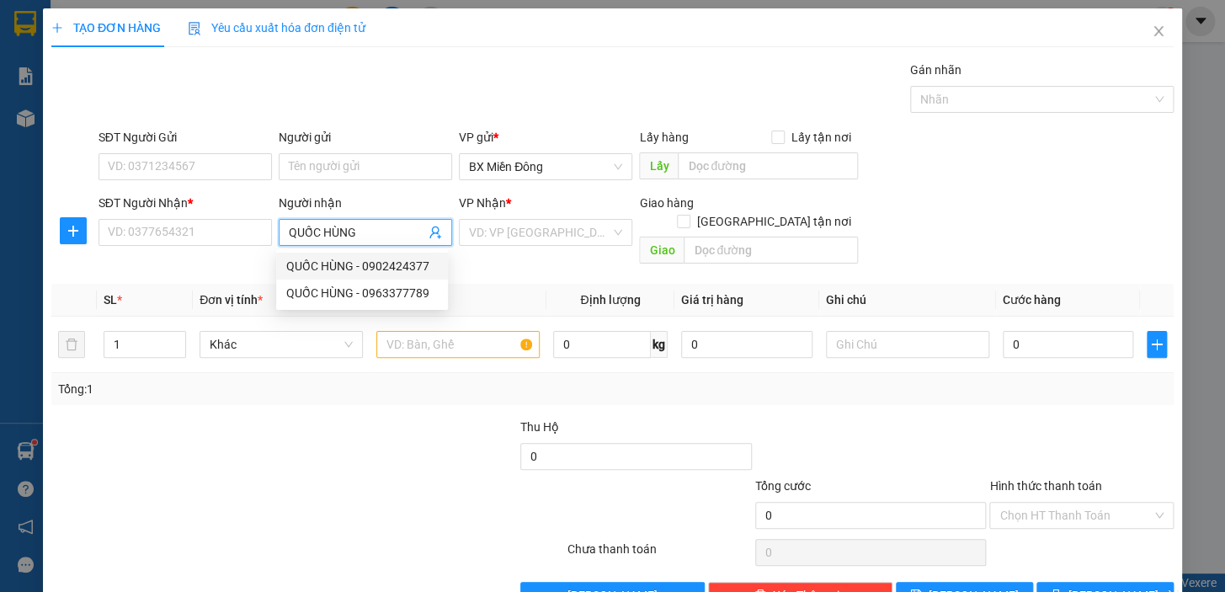
click at [375, 266] on div "QUỐC HÙNG - 0902424377" at bounding box center [362, 266] width 152 height 19
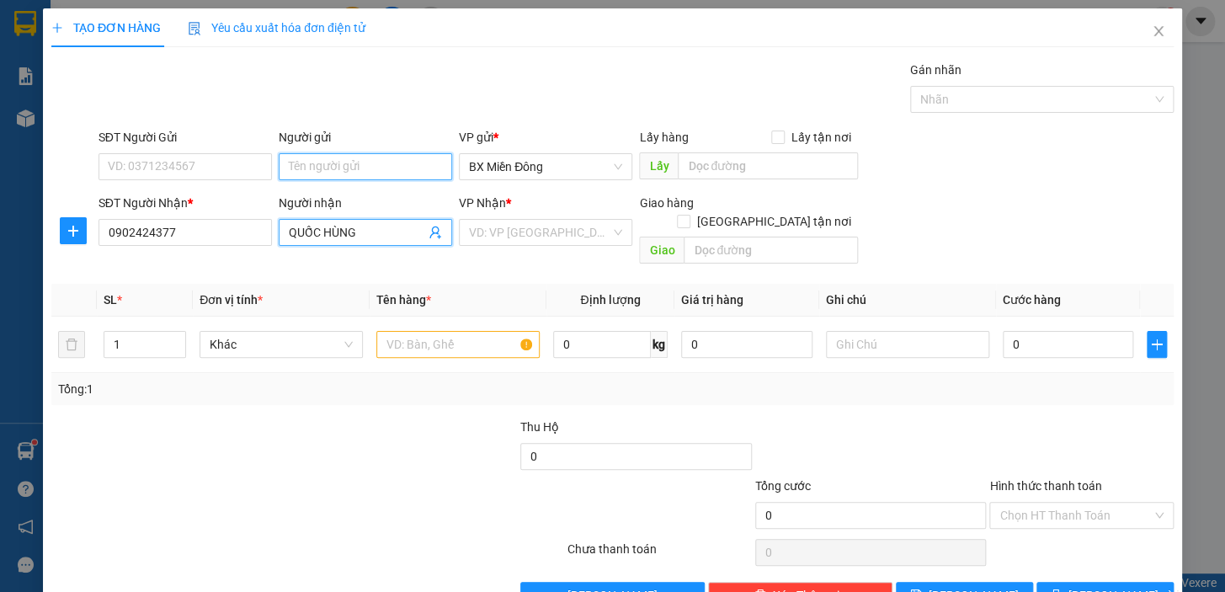
click at [381, 178] on input "Người gửi" at bounding box center [365, 166] width 173 height 27
click at [336, 189] on div "CƠ GIỚI HẢI LÂM - 0901252347" at bounding box center [372, 200] width 192 height 27
click at [578, 233] on input "search" at bounding box center [539, 232] width 141 height 25
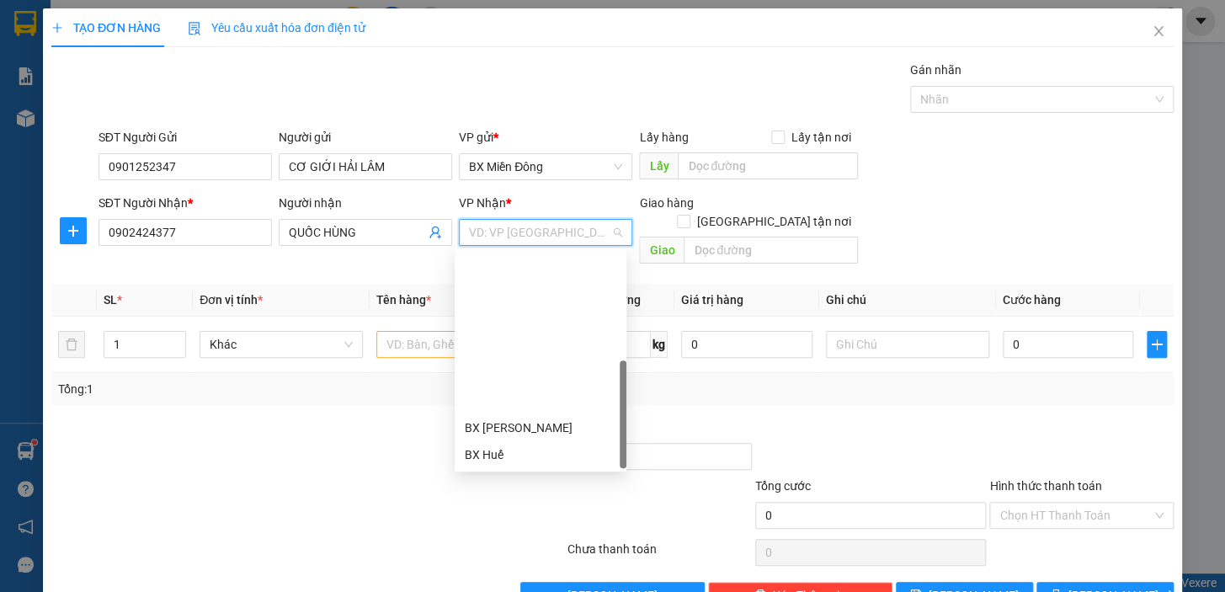
click at [540, 553] on div "BX Ngọc Hồi - Kon Tum" at bounding box center [541, 562] width 152 height 19
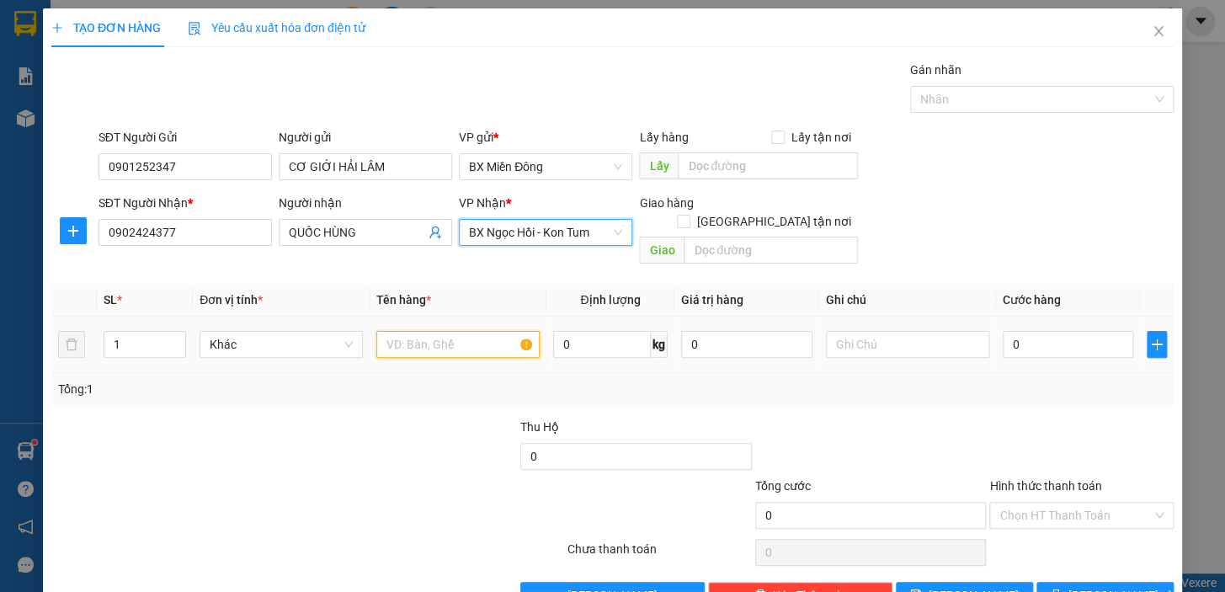
click at [399, 331] on input "text" at bounding box center [457, 344] width 163 height 27
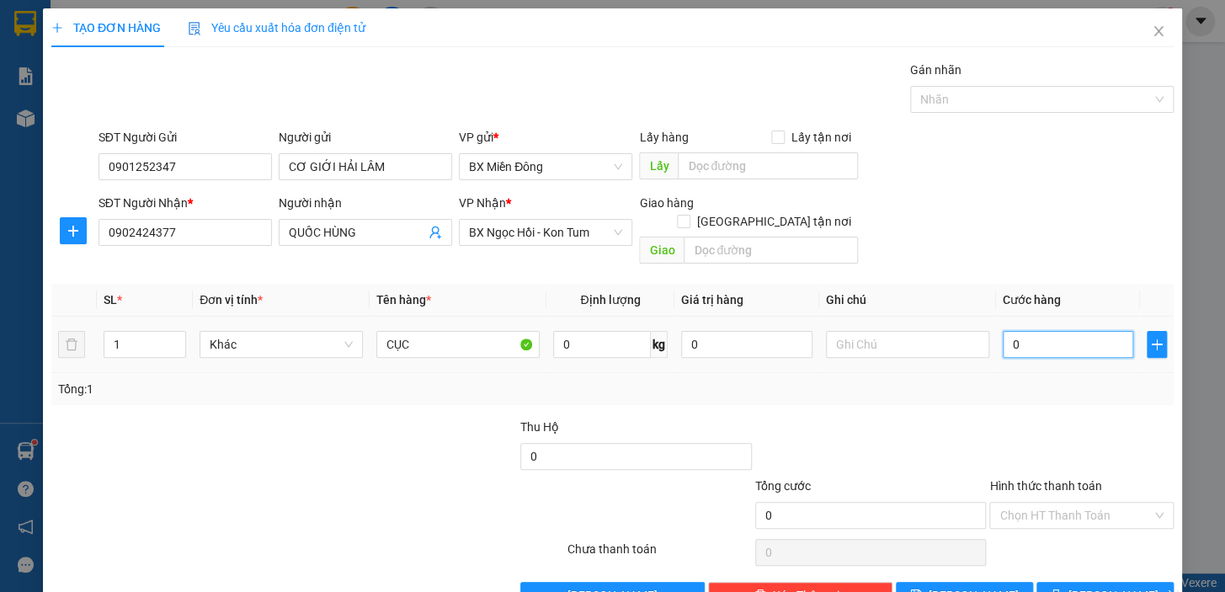
click at [1003, 331] on input "0" at bounding box center [1068, 344] width 131 height 27
click at [1100, 586] on span "[PERSON_NAME] và In" at bounding box center [1127, 595] width 118 height 19
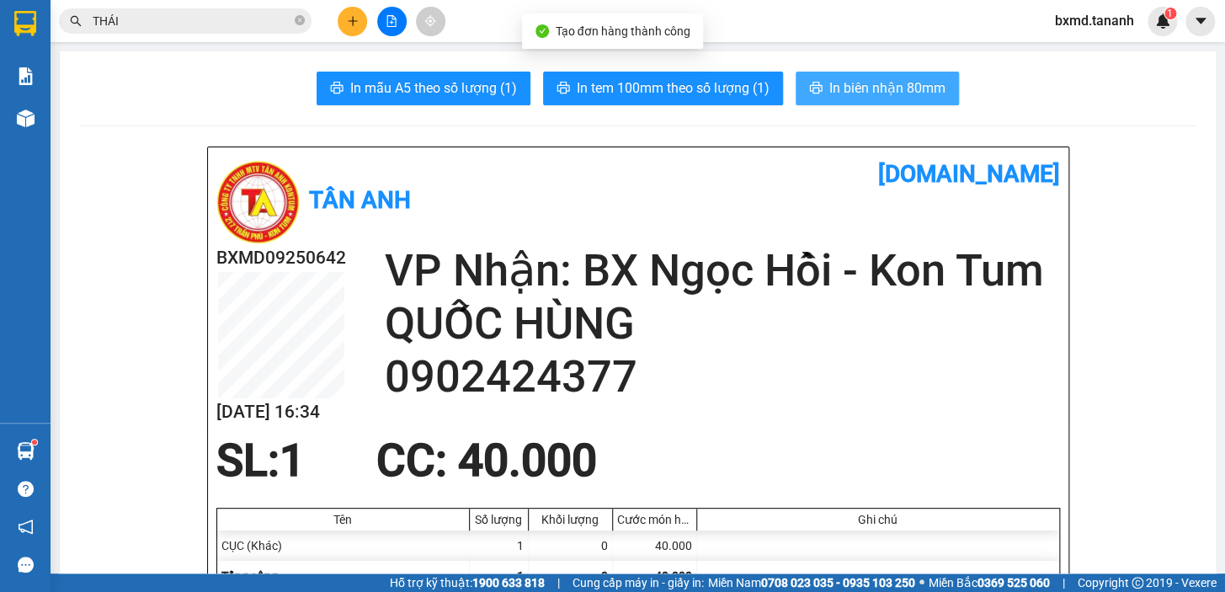
click at [902, 89] on span "In biên nhận 80mm" at bounding box center [887, 87] width 116 height 21
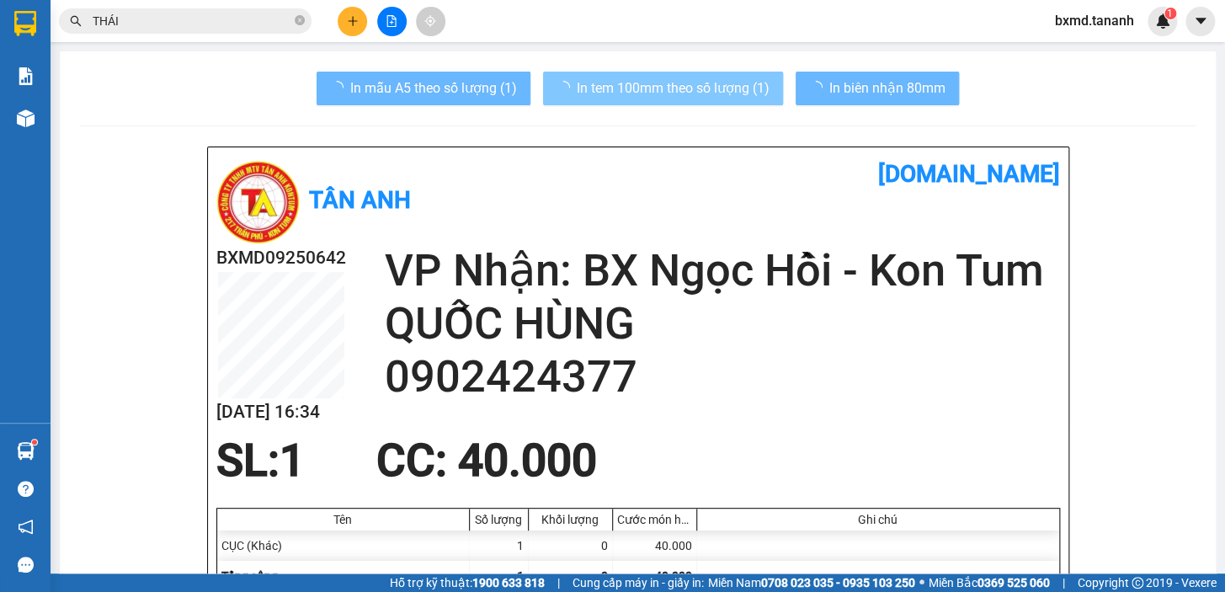
click at [724, 96] on span "In tem 100mm theo số lượng (1)" at bounding box center [673, 87] width 193 height 21
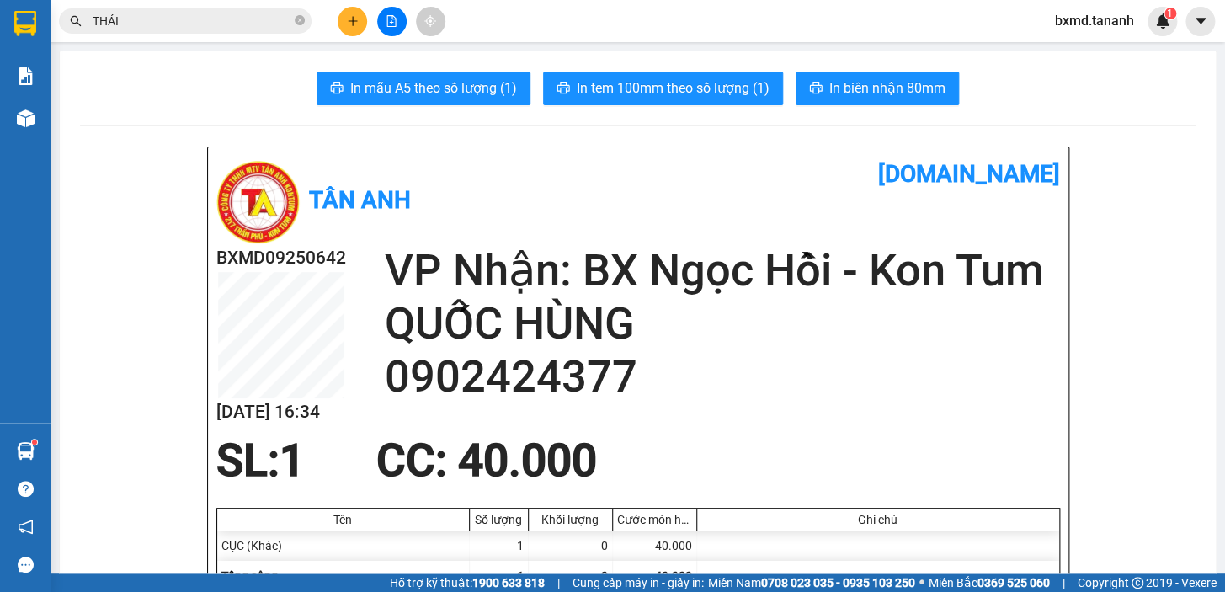
click at [337, 15] on div at bounding box center [391, 21] width 126 height 29
click at [353, 17] on icon "plus" at bounding box center [352, 20] width 1 height 9
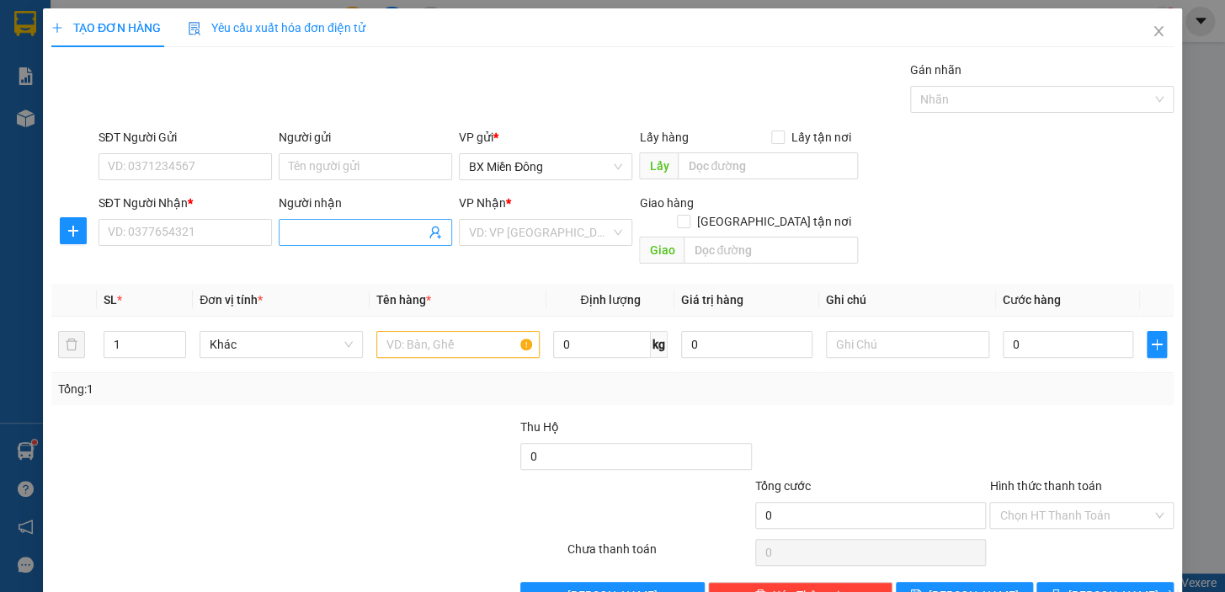
click at [378, 219] on span at bounding box center [365, 232] width 173 height 27
click at [127, 227] on input "SĐT Người Nhận *" at bounding box center [184, 232] width 173 height 27
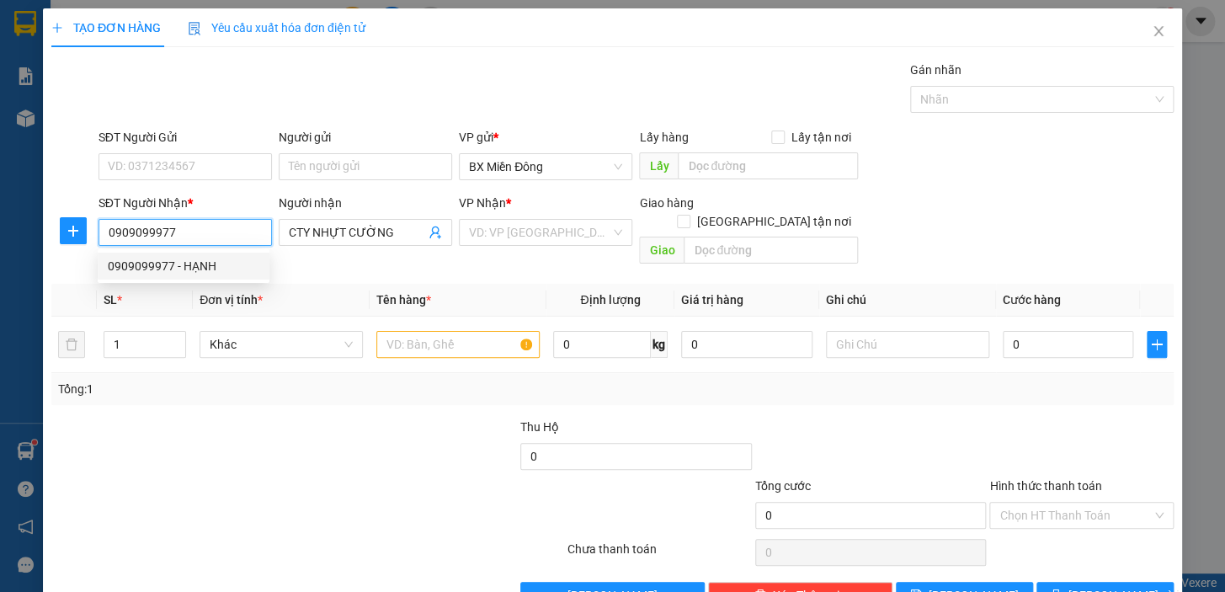
click at [170, 267] on div "0909099977 - HẠNH" at bounding box center [184, 266] width 152 height 19
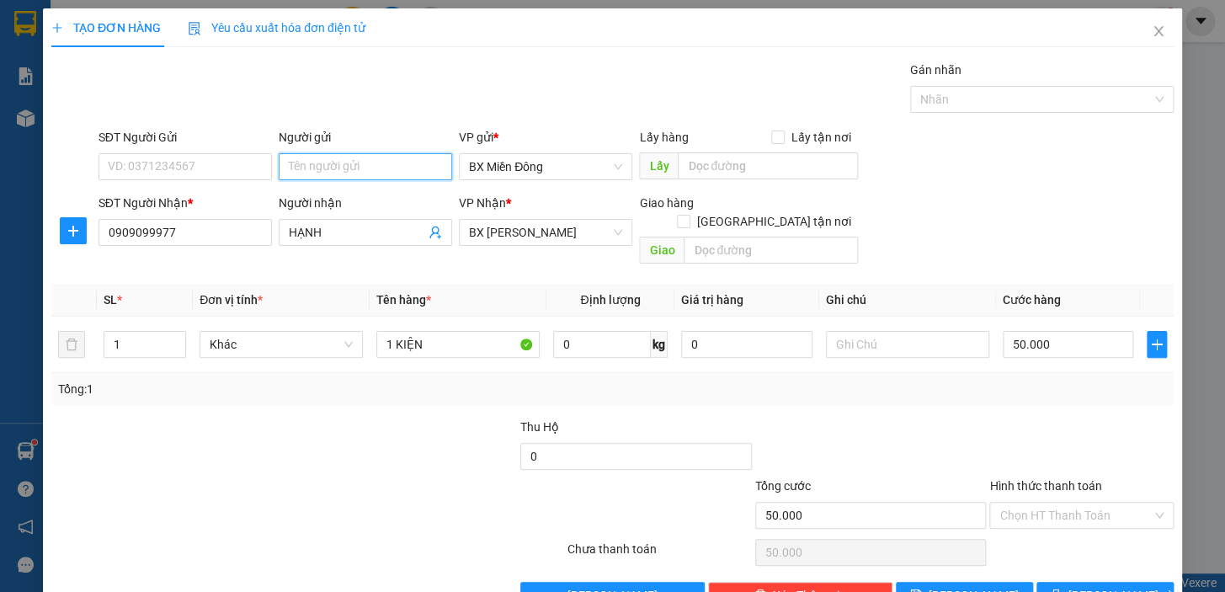
click at [342, 177] on input "Người gửi" at bounding box center [365, 166] width 173 height 27
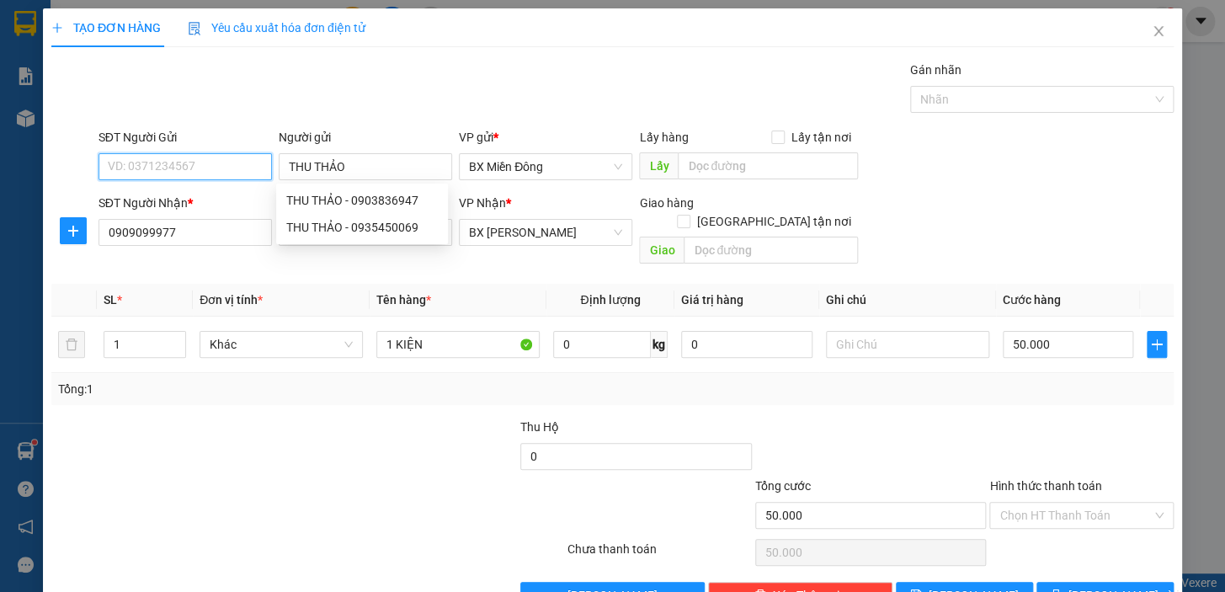
click at [178, 160] on input "SĐT Người Gửi" at bounding box center [184, 166] width 173 height 27
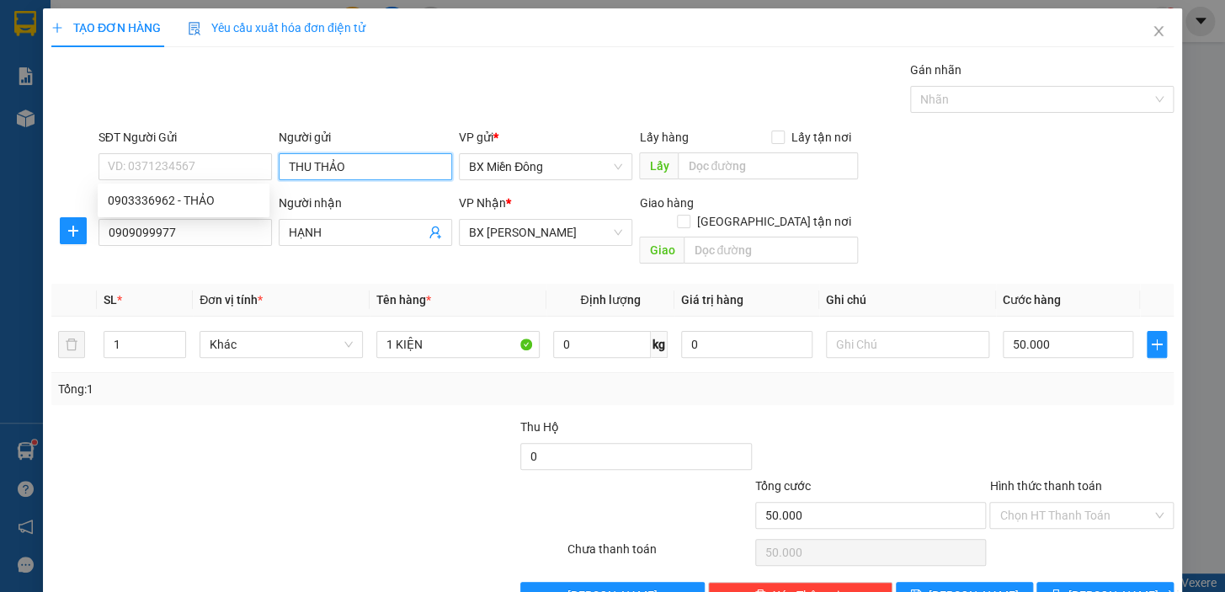
click at [402, 158] on input "THU THẢO" at bounding box center [365, 166] width 173 height 27
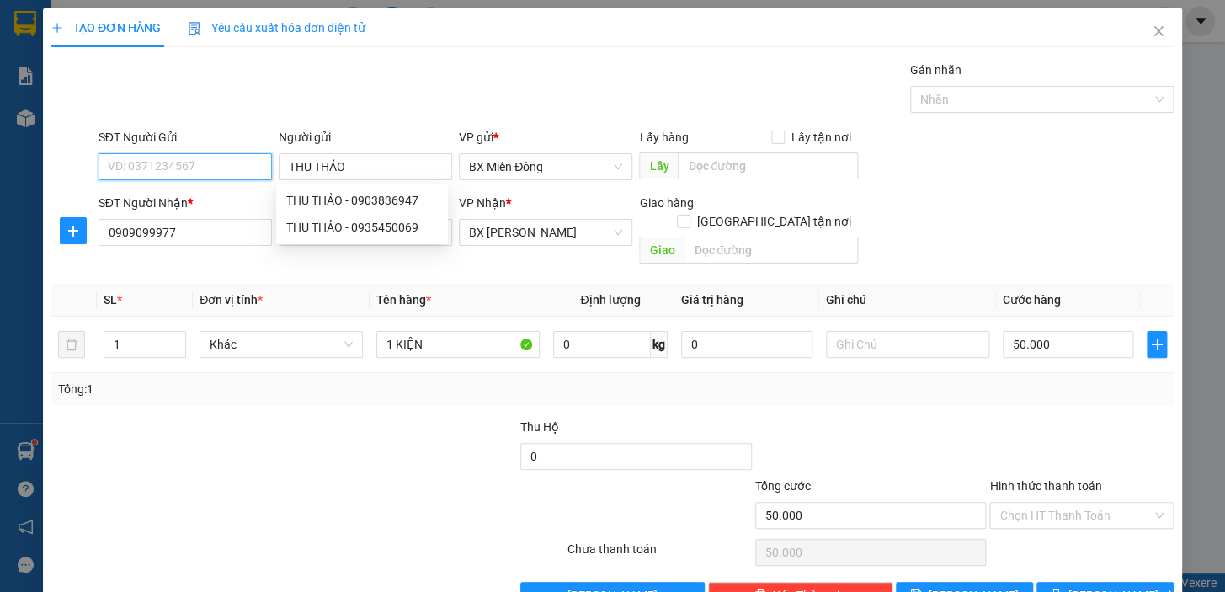
click at [193, 166] on input "SĐT Người Gửi" at bounding box center [184, 166] width 173 height 27
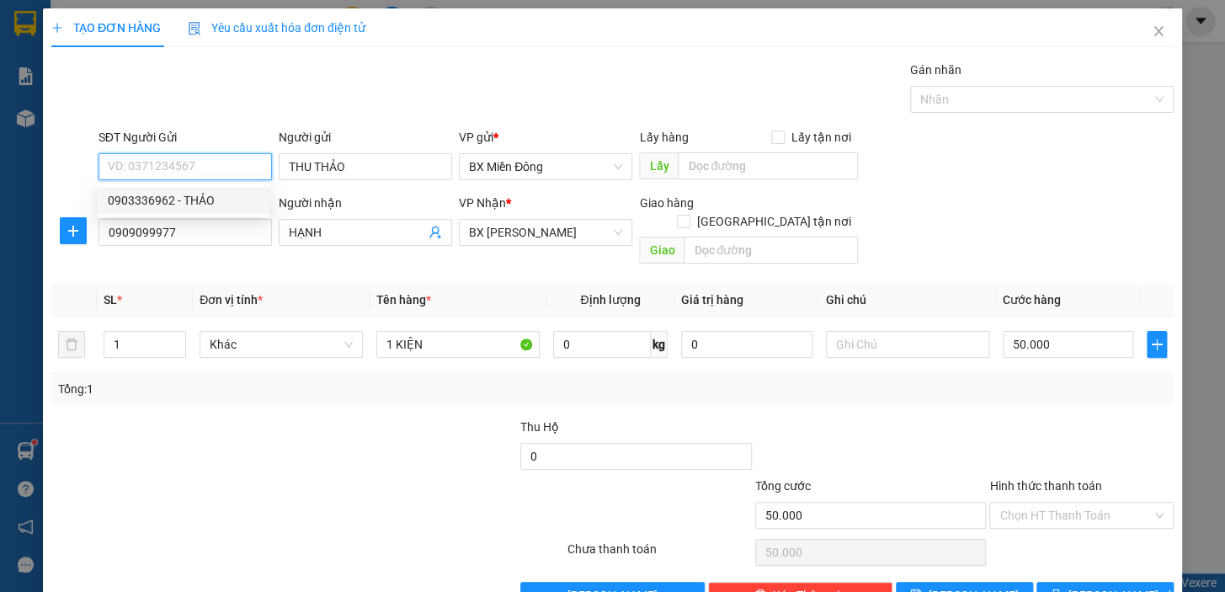
click at [210, 200] on div "0903336962 - THẢO" at bounding box center [184, 200] width 152 height 19
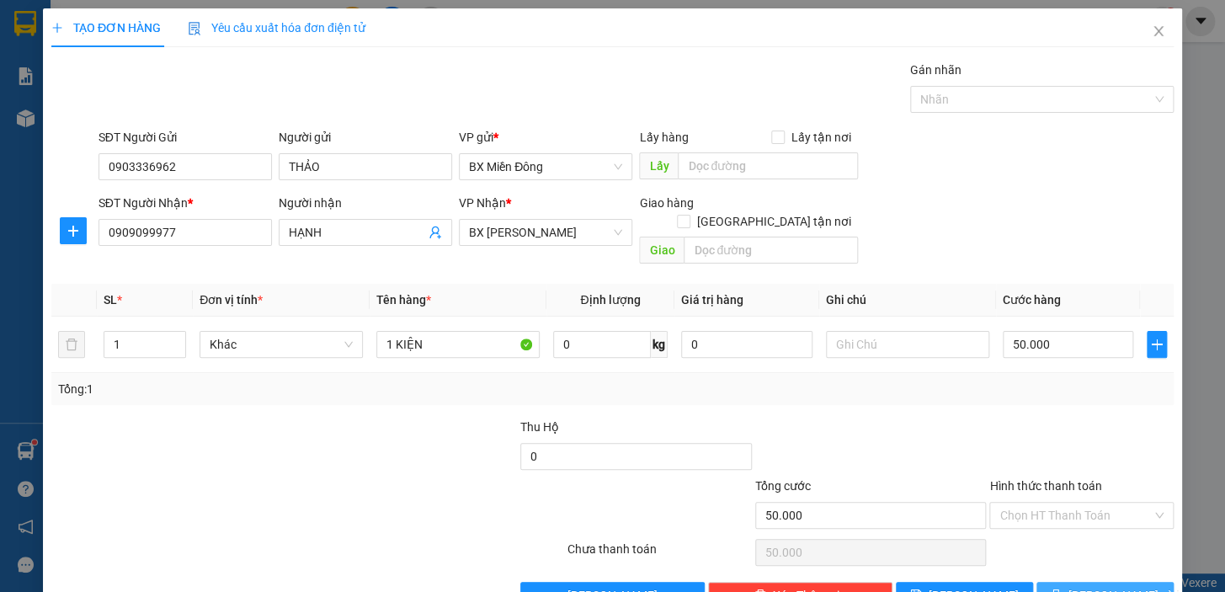
click at [1099, 586] on span "[PERSON_NAME] và In" at bounding box center [1127, 595] width 118 height 19
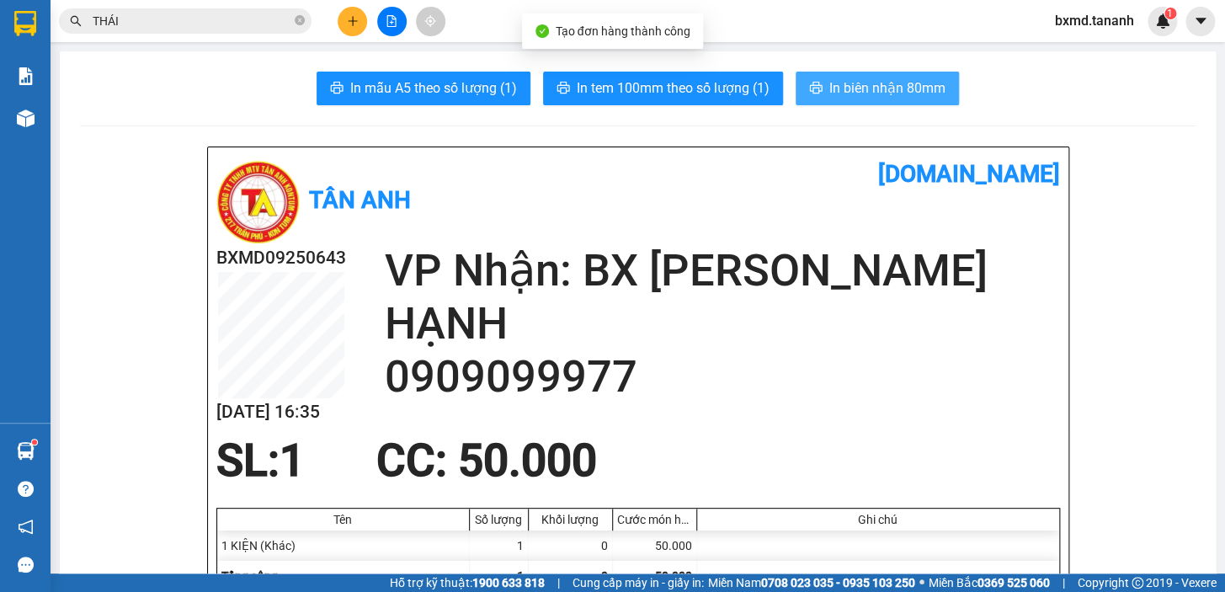
click at [849, 101] on button "In biên nhận 80mm" at bounding box center [877, 89] width 163 height 34
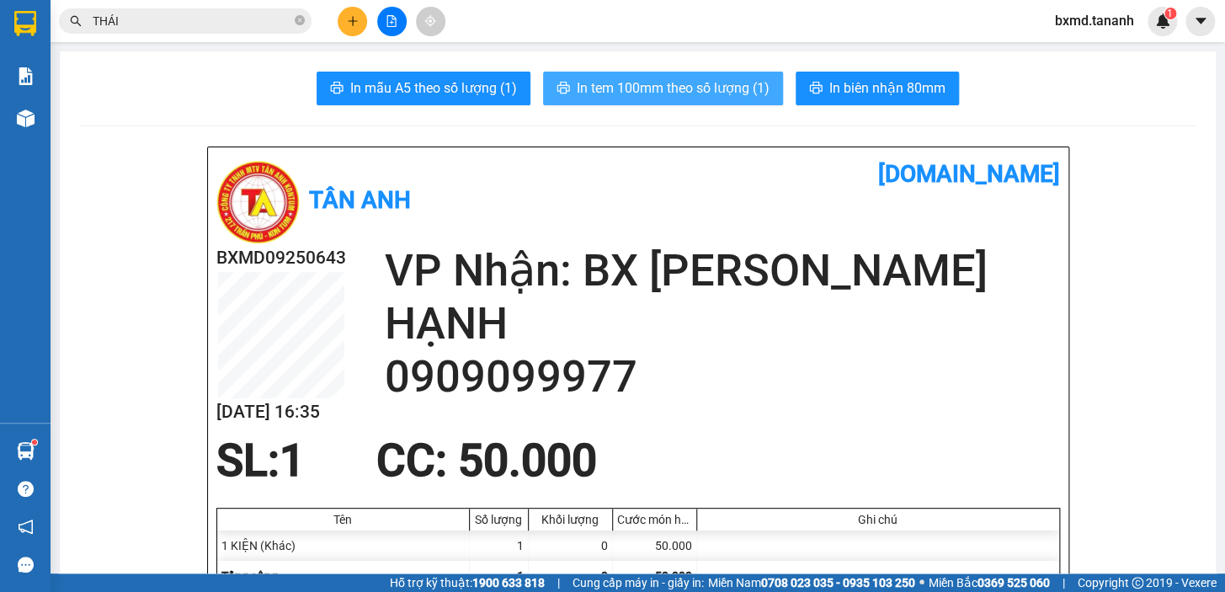
click at [681, 76] on button "In tem 100mm theo số lượng (1)" at bounding box center [663, 89] width 240 height 34
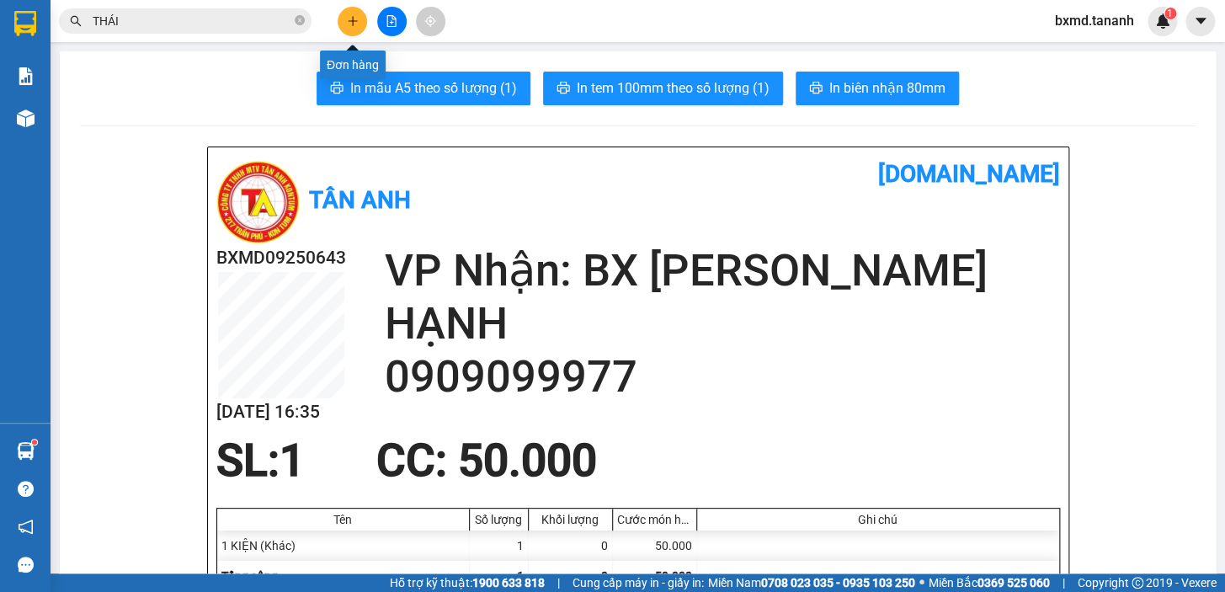
click at [362, 20] on button at bounding box center [352, 21] width 29 height 29
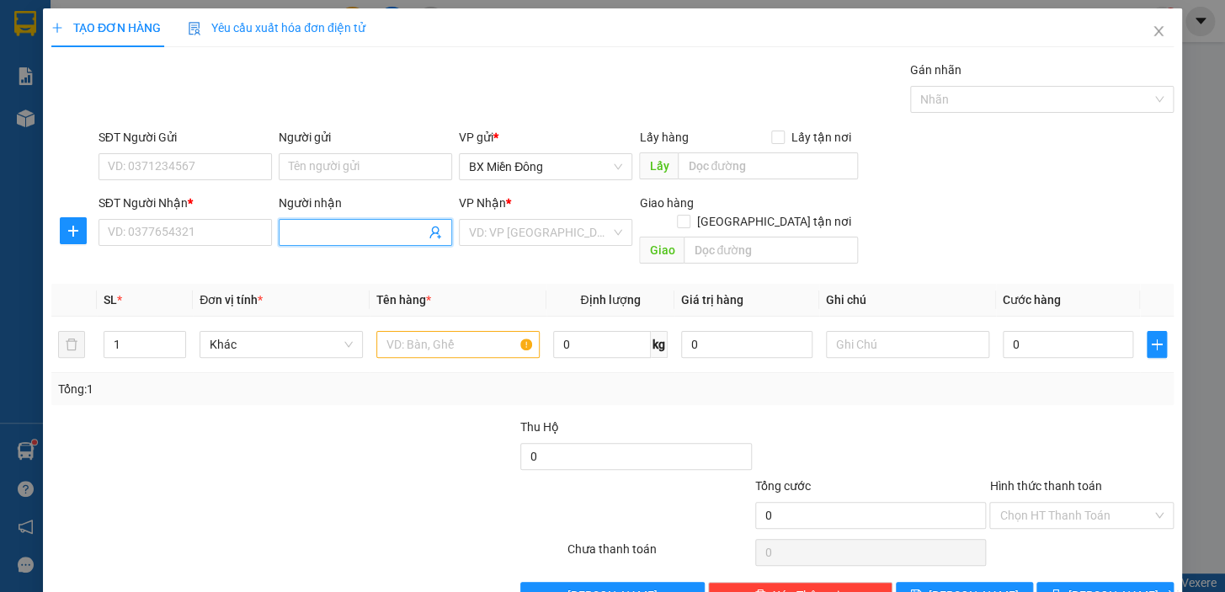
click at [354, 229] on input "Người nhận" at bounding box center [357, 232] width 136 height 19
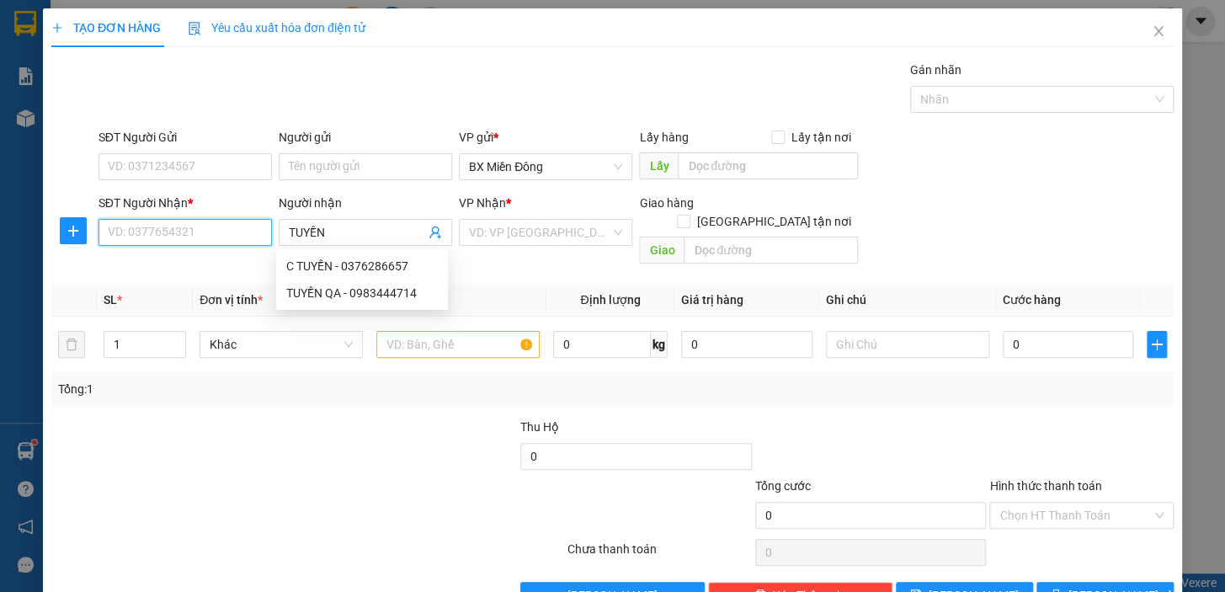
click at [135, 233] on input "SĐT Người Nhận *" at bounding box center [184, 232] width 173 height 27
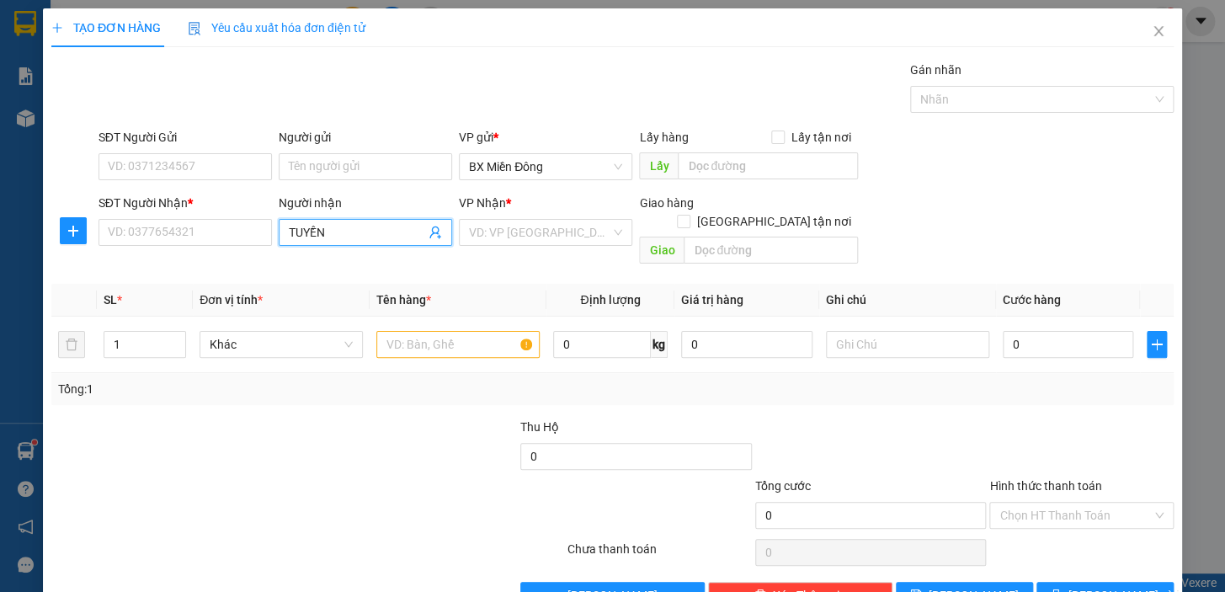
click at [333, 233] on input "TUYỀN" at bounding box center [357, 232] width 136 height 19
click at [333, 272] on div "C TUYỀN - 0376286657" at bounding box center [362, 266] width 152 height 19
click at [192, 233] on input "0376286657" at bounding box center [184, 232] width 173 height 27
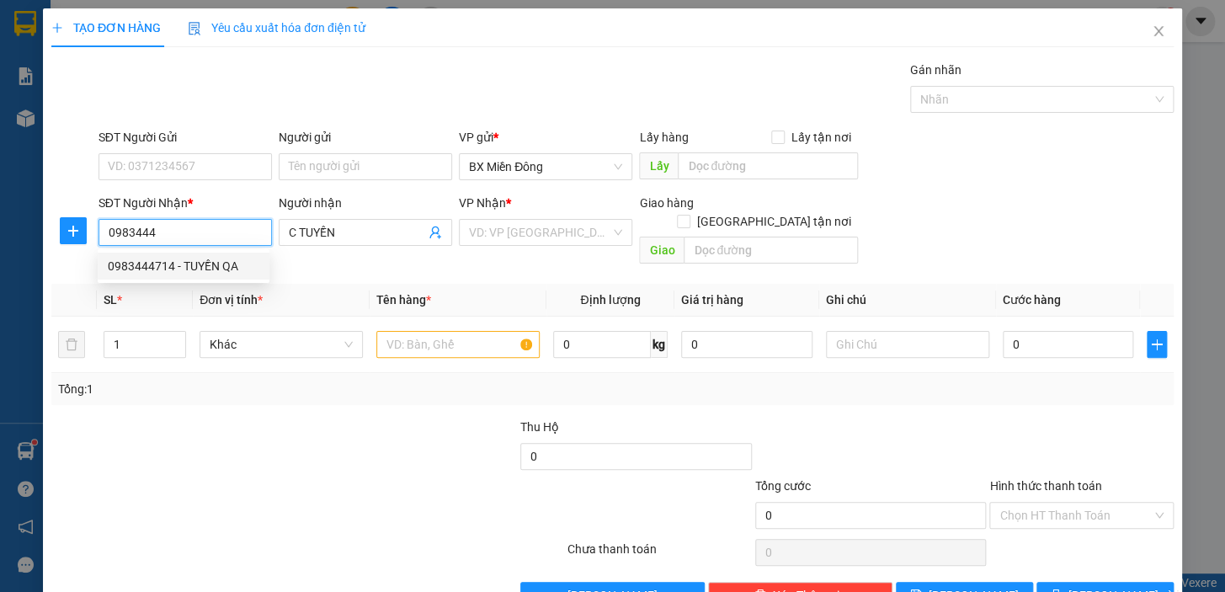
click at [199, 269] on div "0983444714 - TUYỀN QA" at bounding box center [184, 266] width 152 height 19
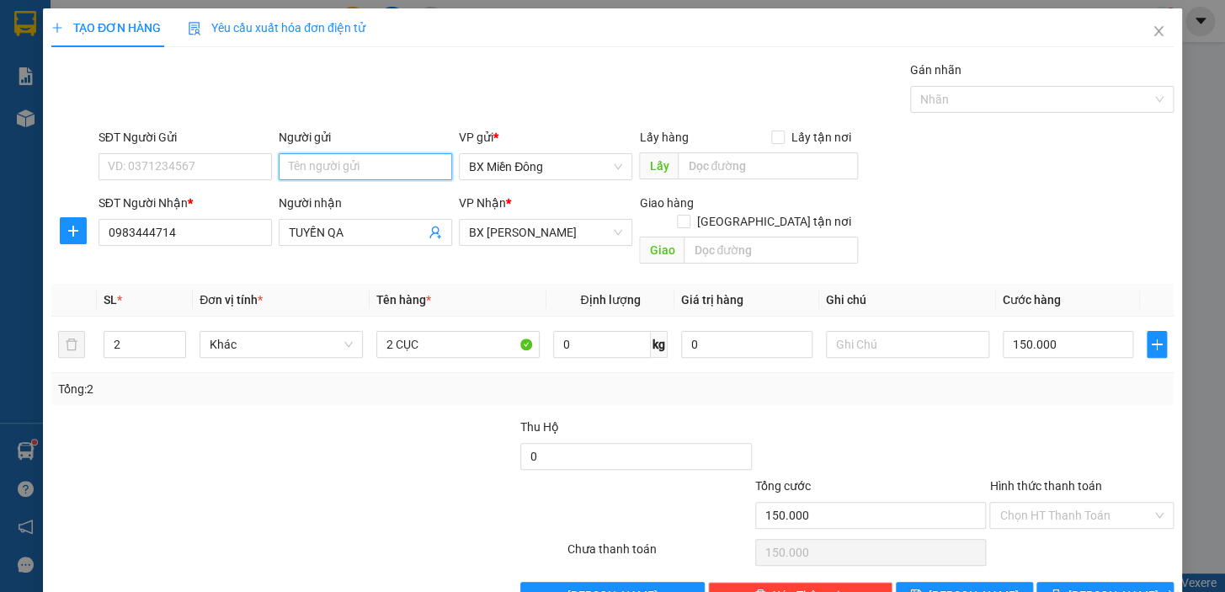
click at [353, 171] on input "Người gửi" at bounding box center [365, 166] width 173 height 27
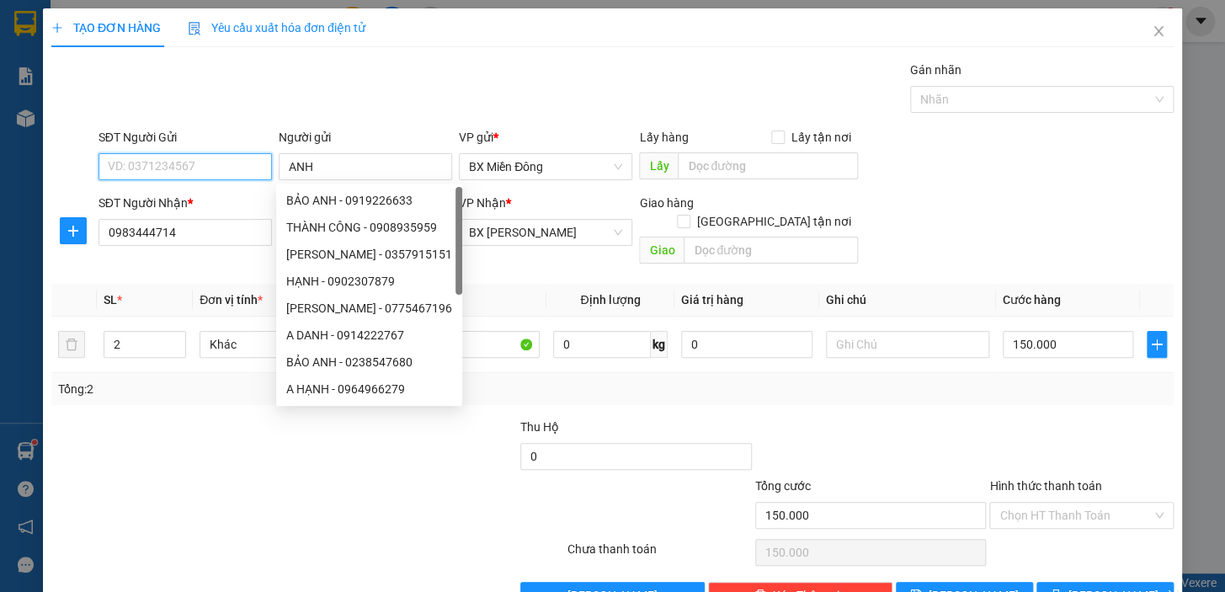
click at [154, 178] on input "SĐT Người Gửi" at bounding box center [184, 166] width 173 height 27
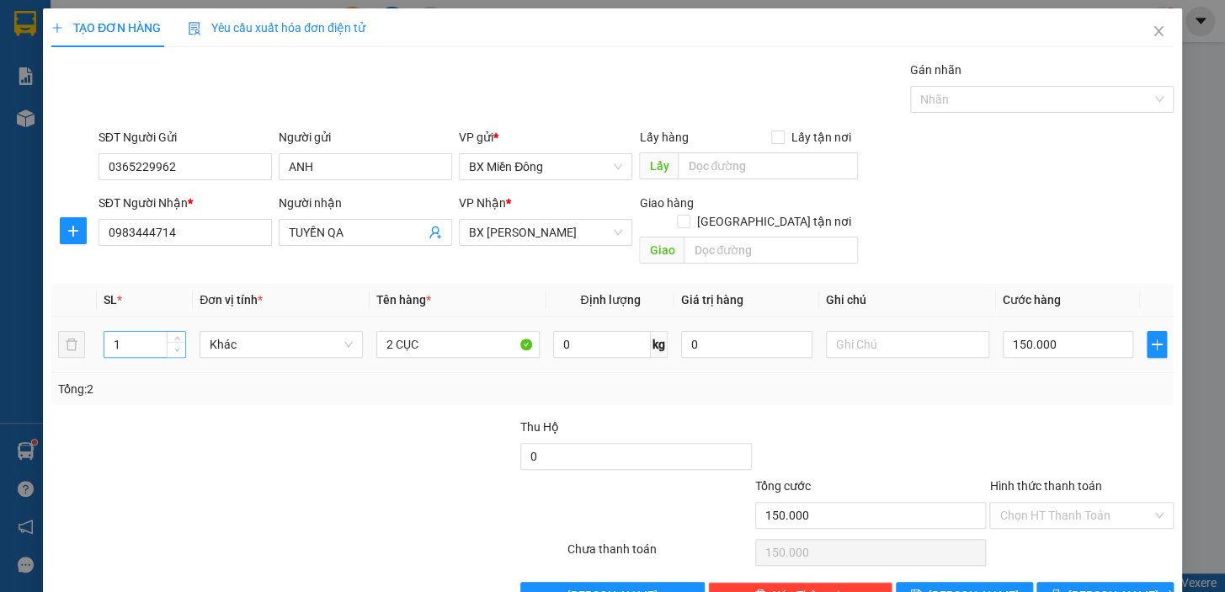
click at [172, 345] on span "down" at bounding box center [177, 350] width 10 height 10
click at [425, 333] on input "2 CỤC" at bounding box center [457, 344] width 163 height 27
click at [395, 331] on input "2 CỤC" at bounding box center [457, 344] width 163 height 27
click at [1010, 331] on input "150.000" at bounding box center [1068, 344] width 131 height 27
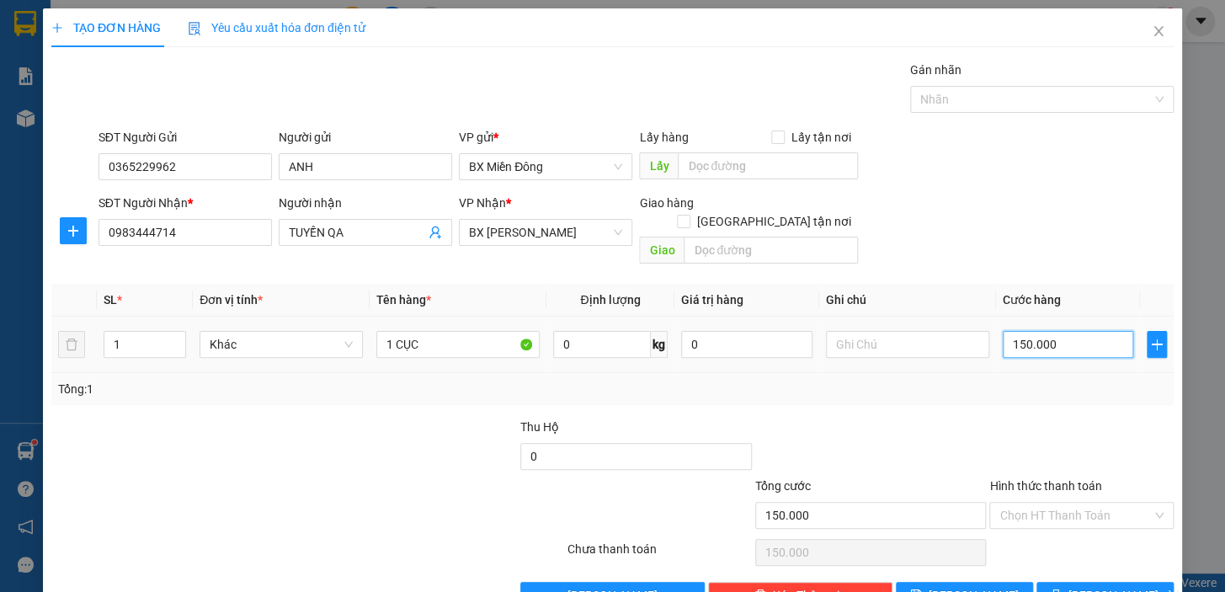
click at [1008, 331] on input "150.000" at bounding box center [1068, 344] width 131 height 27
click at [1118, 586] on span "[PERSON_NAME] và In" at bounding box center [1127, 595] width 118 height 19
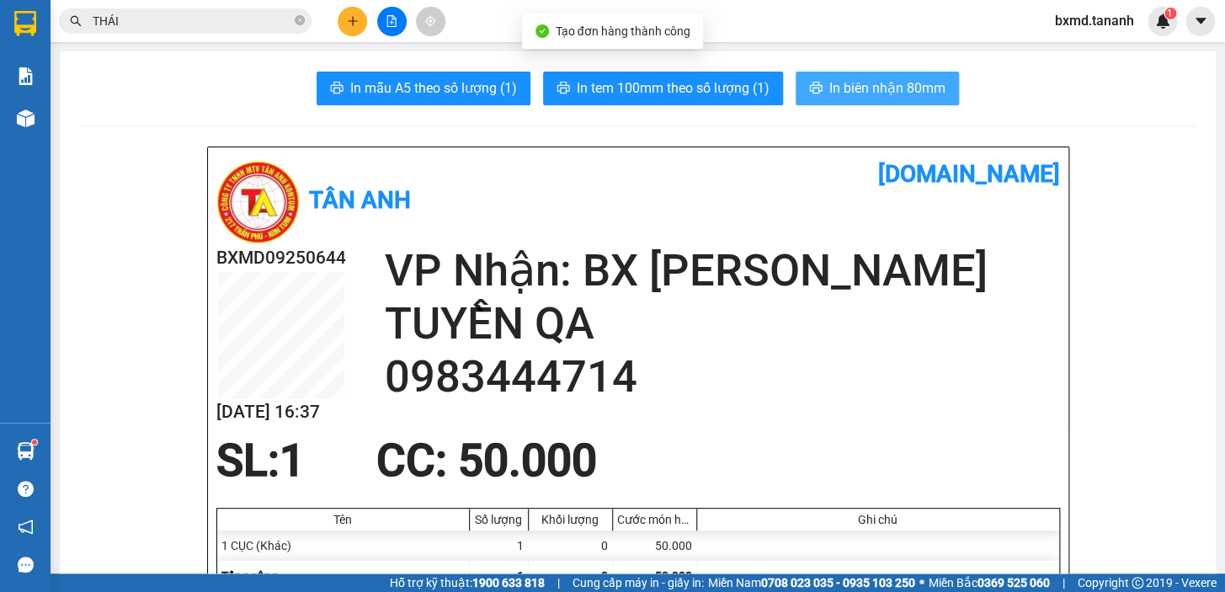
click at [857, 102] on button "In biên nhận 80mm" at bounding box center [877, 89] width 163 height 34
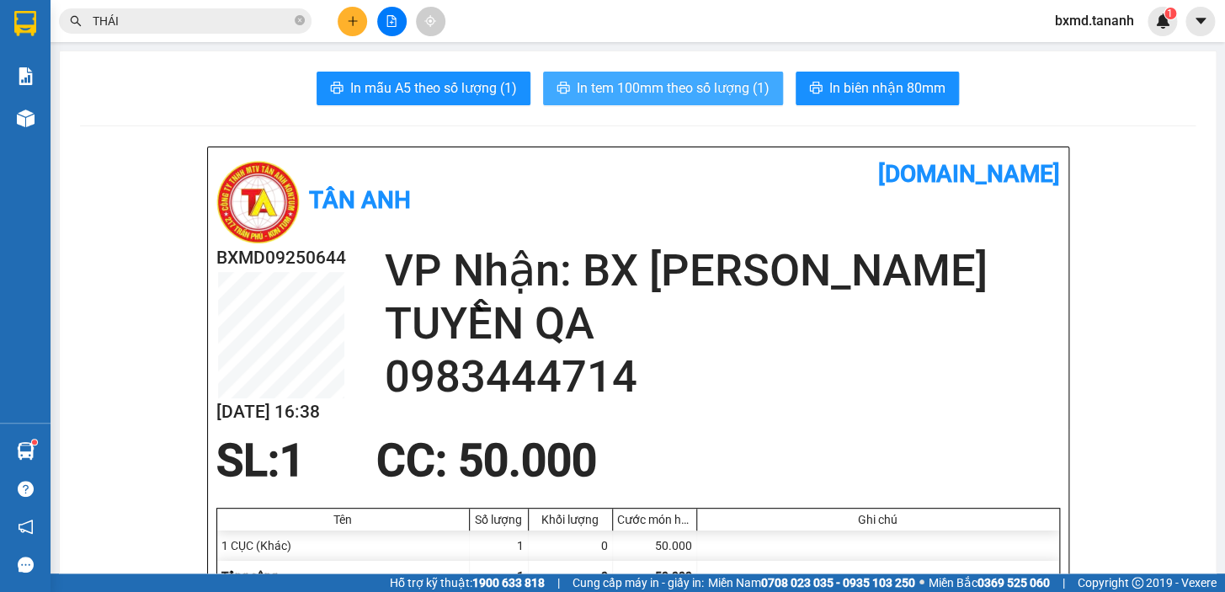
click at [693, 103] on button "In tem 100mm theo số lượng (1)" at bounding box center [663, 89] width 240 height 34
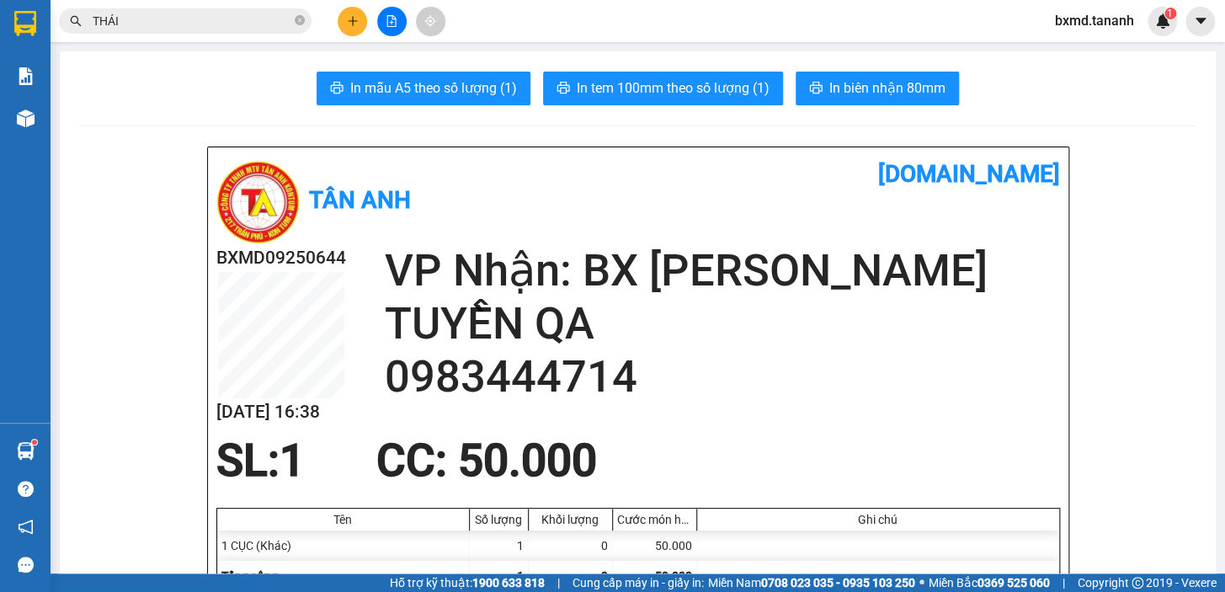
click at [350, 23] on icon "plus" at bounding box center [353, 21] width 12 height 12
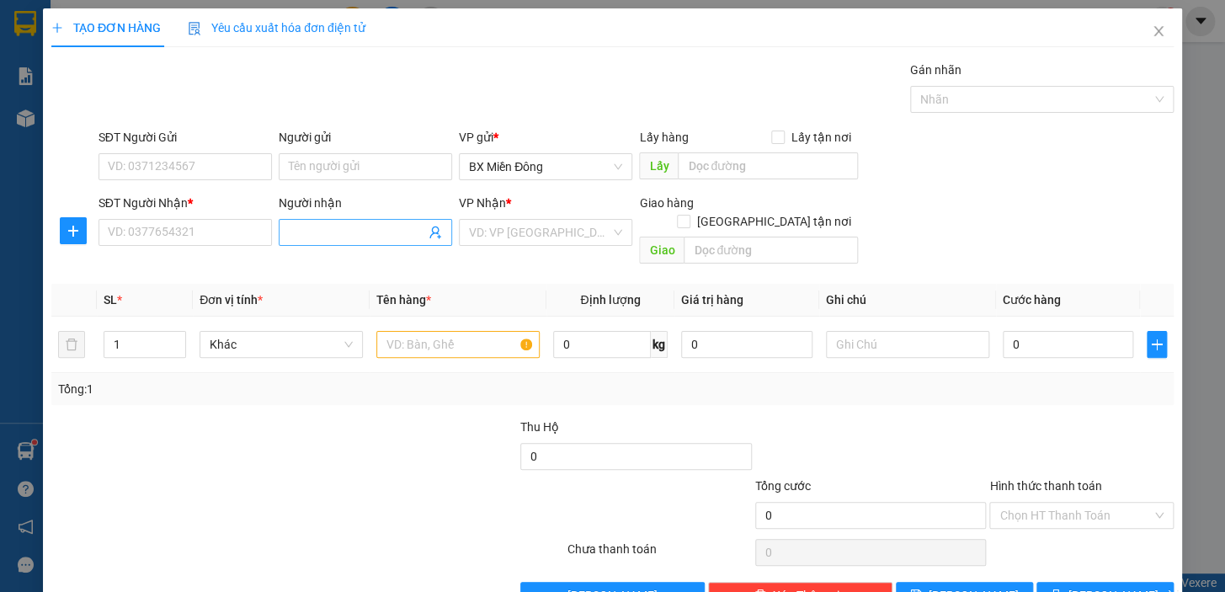
click at [353, 234] on input "Người nhận" at bounding box center [357, 232] width 136 height 19
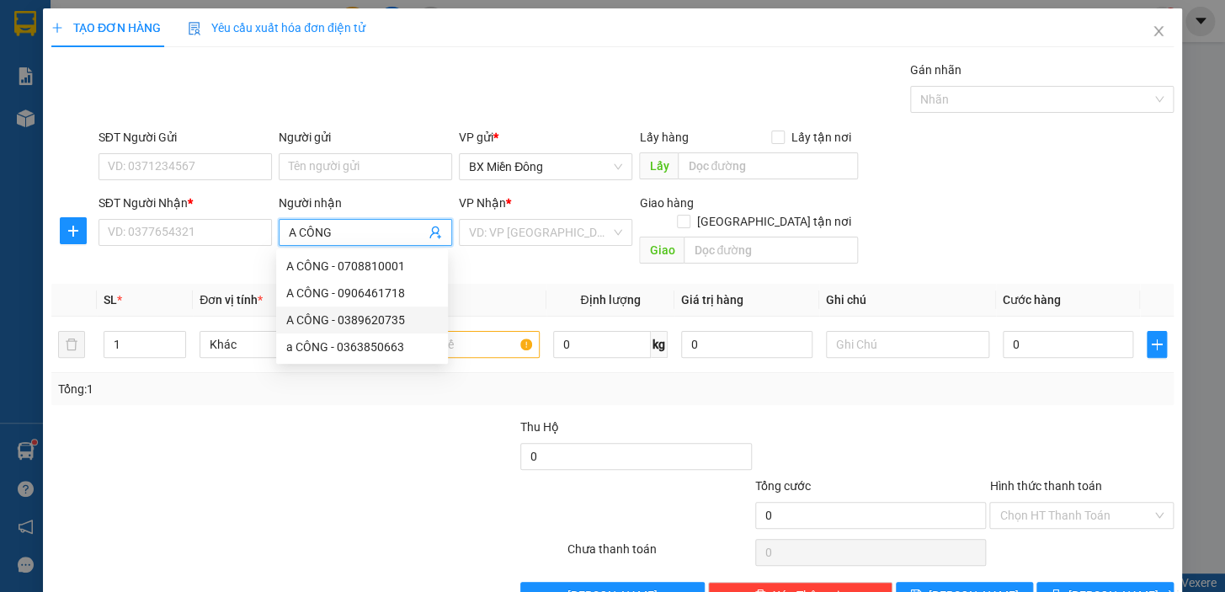
click at [336, 315] on div "A CÔNG - 0389620735" at bounding box center [362, 320] width 152 height 19
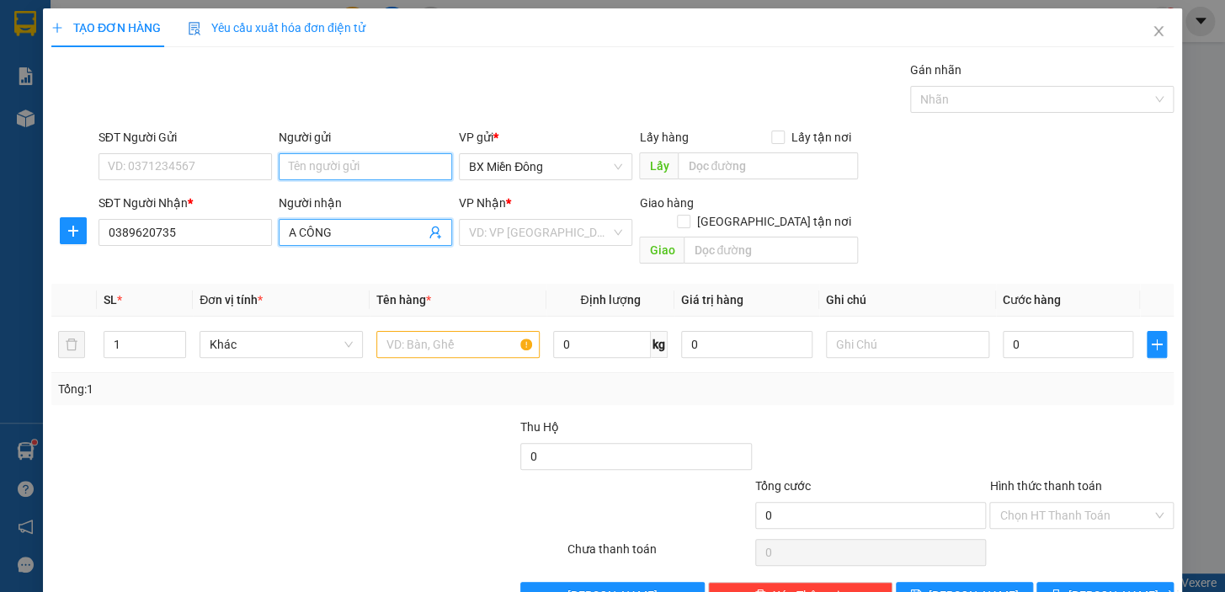
click at [320, 162] on input "Người gửi" at bounding box center [365, 166] width 173 height 27
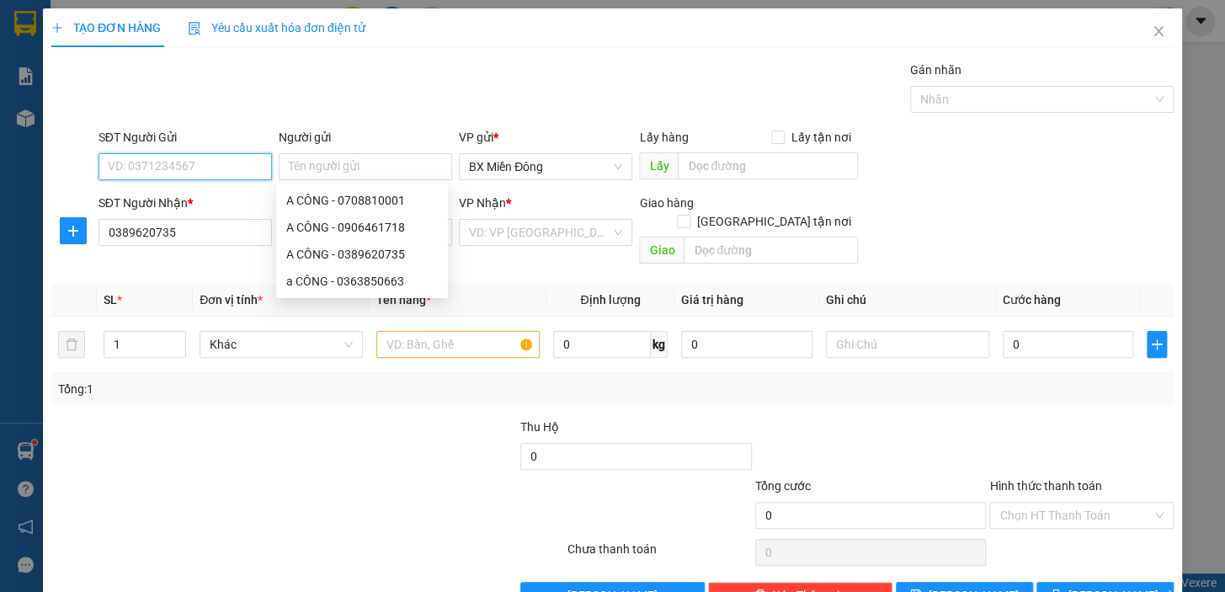
click at [161, 168] on input "SĐT Người Gửi" at bounding box center [184, 166] width 173 height 27
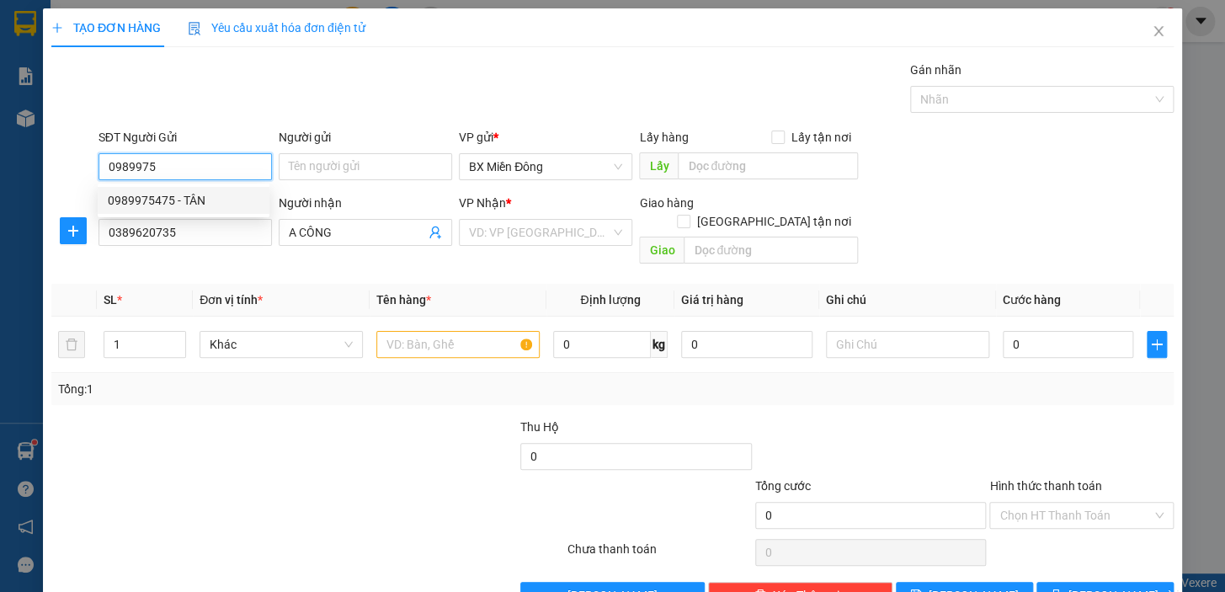
click at [183, 206] on div "0989975475 - TÂN" at bounding box center [184, 200] width 152 height 19
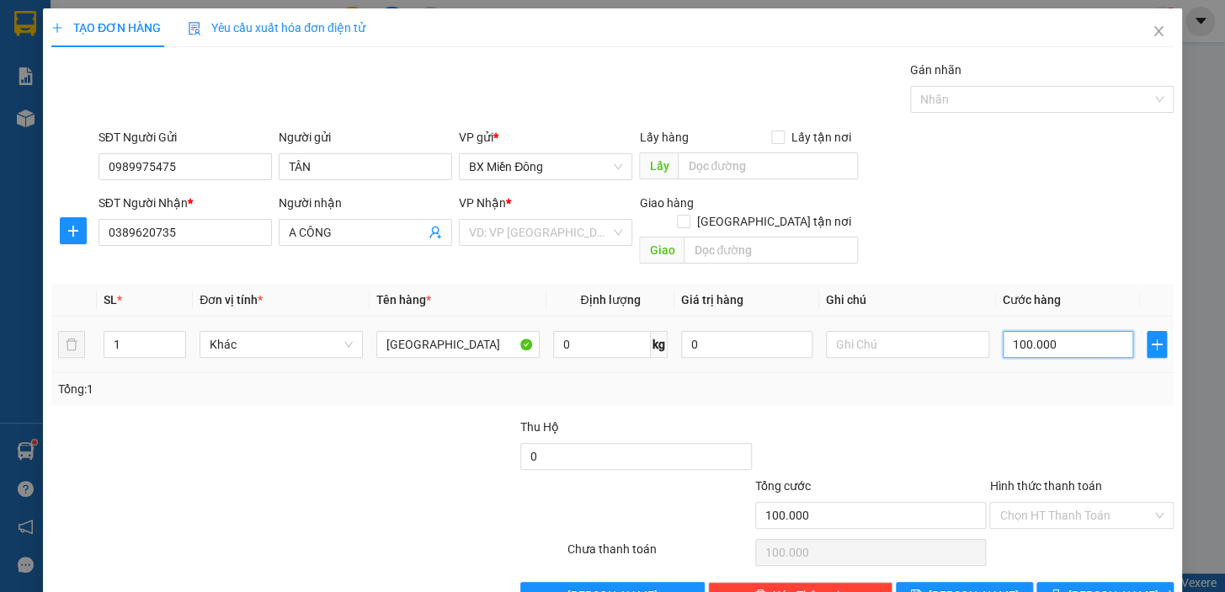
click at [1008, 331] on input "100.000" at bounding box center [1068, 344] width 131 height 27
click at [1012, 331] on input "100.000" at bounding box center [1068, 344] width 131 height 27
drag, startPoint x: 1058, startPoint y: 322, endPoint x: 923, endPoint y: 342, distance: 136.1
click at [926, 343] on tr "1 Khác TX 0 kg 0 100.000" at bounding box center [612, 345] width 1122 height 56
click at [1088, 586] on span "[PERSON_NAME] và In" at bounding box center [1127, 595] width 118 height 19
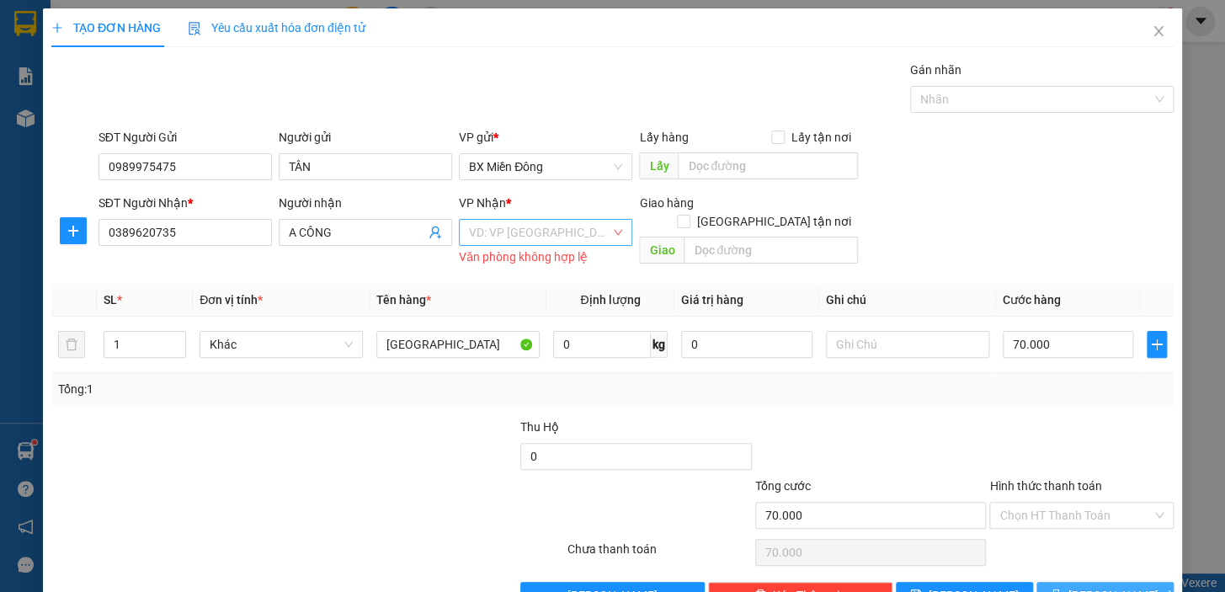
click at [610, 237] on div "VD: VP [GEOGRAPHIC_DATA]" at bounding box center [545, 232] width 173 height 27
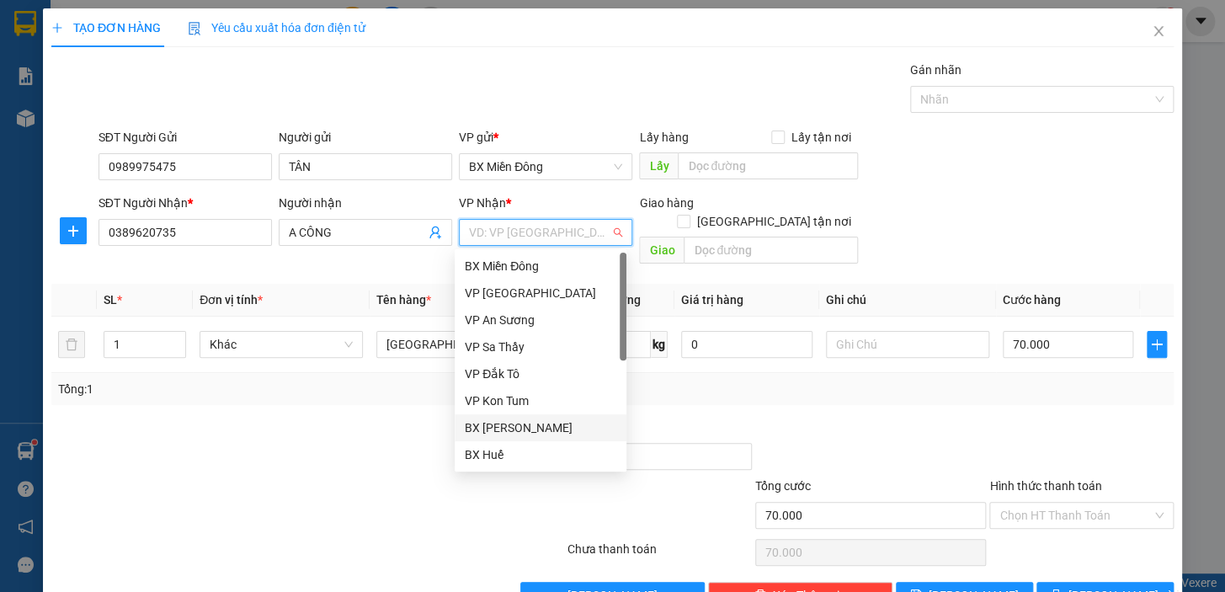
click at [518, 424] on div "BX [PERSON_NAME]" at bounding box center [541, 427] width 152 height 19
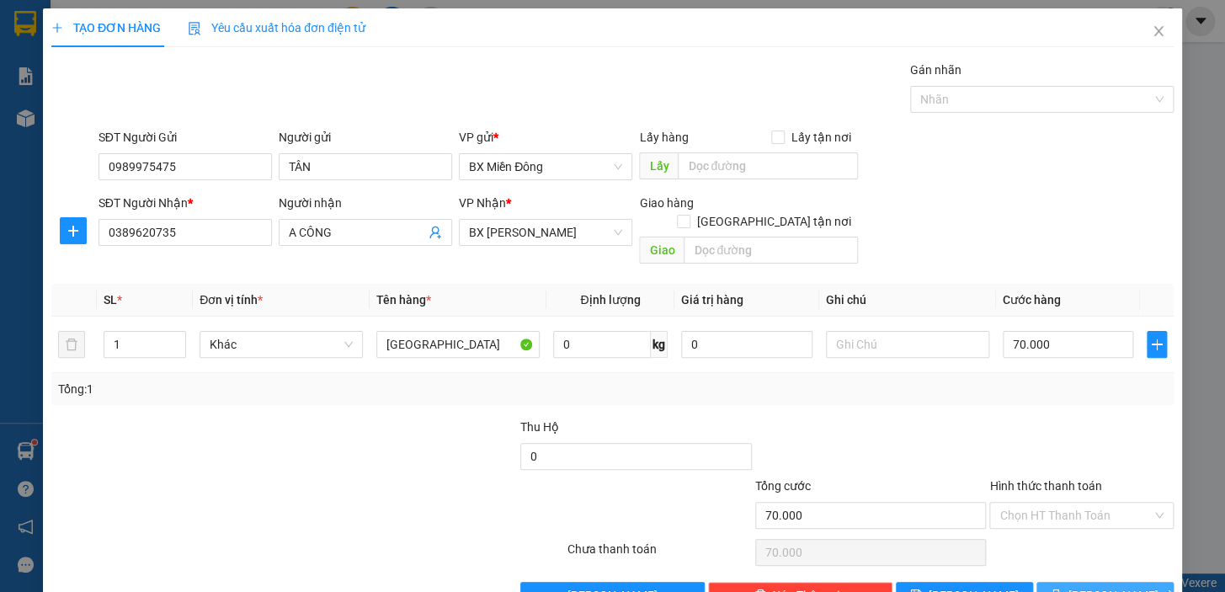
click at [1099, 586] on span "[PERSON_NAME] và In" at bounding box center [1127, 595] width 118 height 19
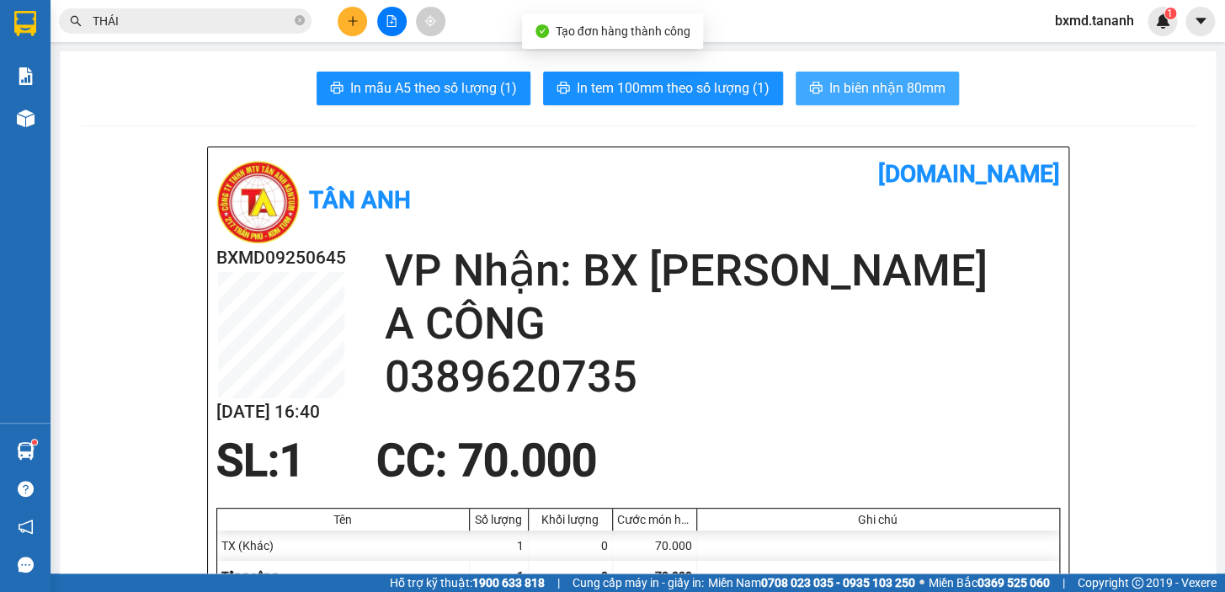
click at [836, 91] on span "In biên nhận 80mm" at bounding box center [887, 87] width 116 height 21
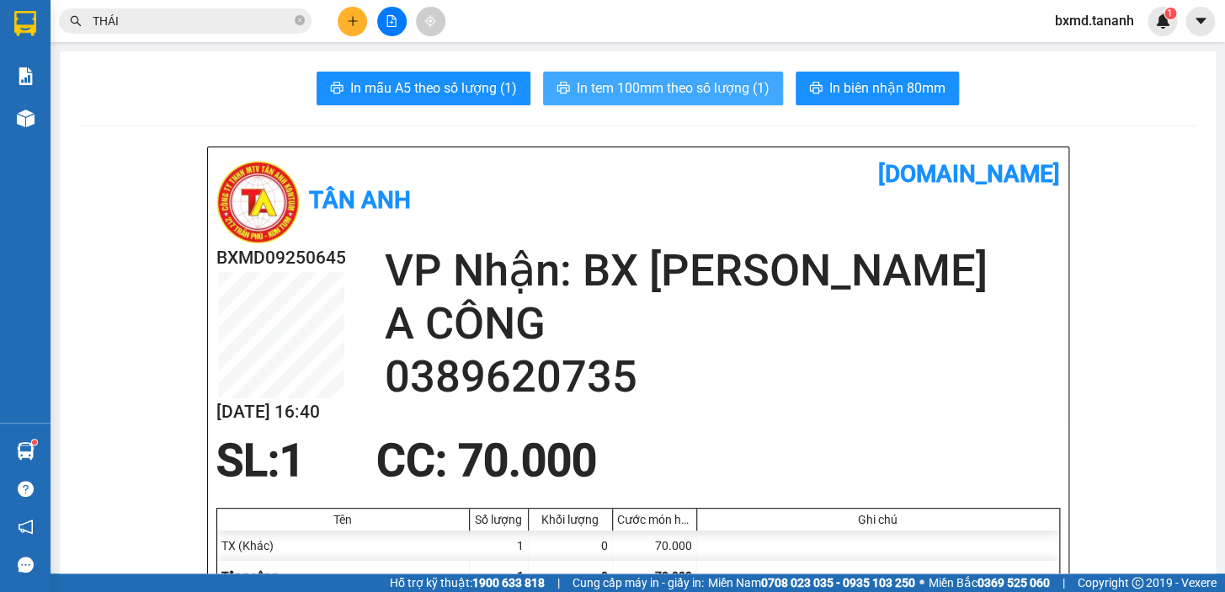
click at [711, 97] on span "In tem 100mm theo số lượng (1)" at bounding box center [673, 87] width 193 height 21
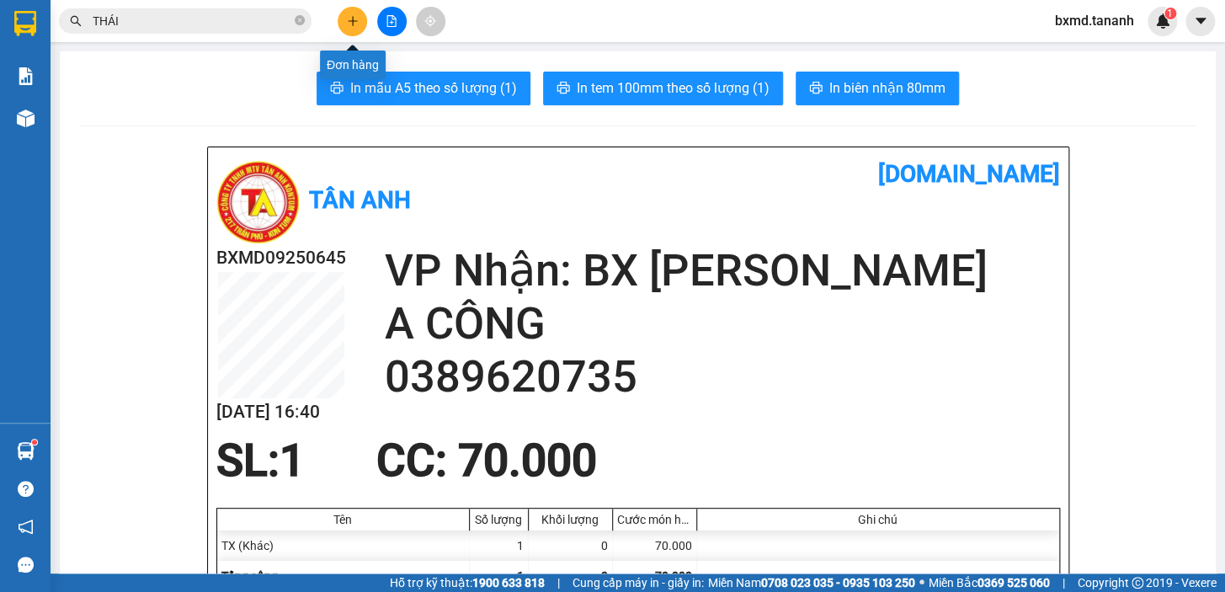
click at [341, 17] on button at bounding box center [352, 21] width 29 height 29
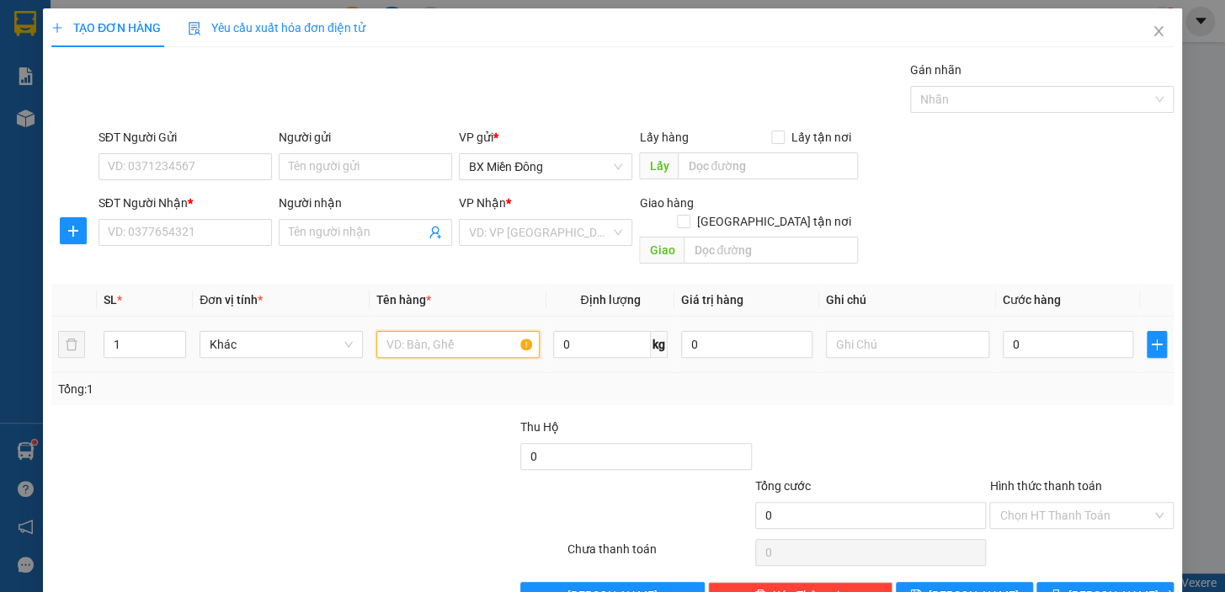
click at [455, 331] on input "text" at bounding box center [457, 344] width 163 height 27
click at [345, 223] on input "Người nhận" at bounding box center [357, 232] width 136 height 19
click at [368, 230] on div "TÌNH CỤC ĐEN - 0986424791" at bounding box center [363, 235] width 154 height 19
click at [412, 153] on input "Người gửi" at bounding box center [365, 166] width 173 height 27
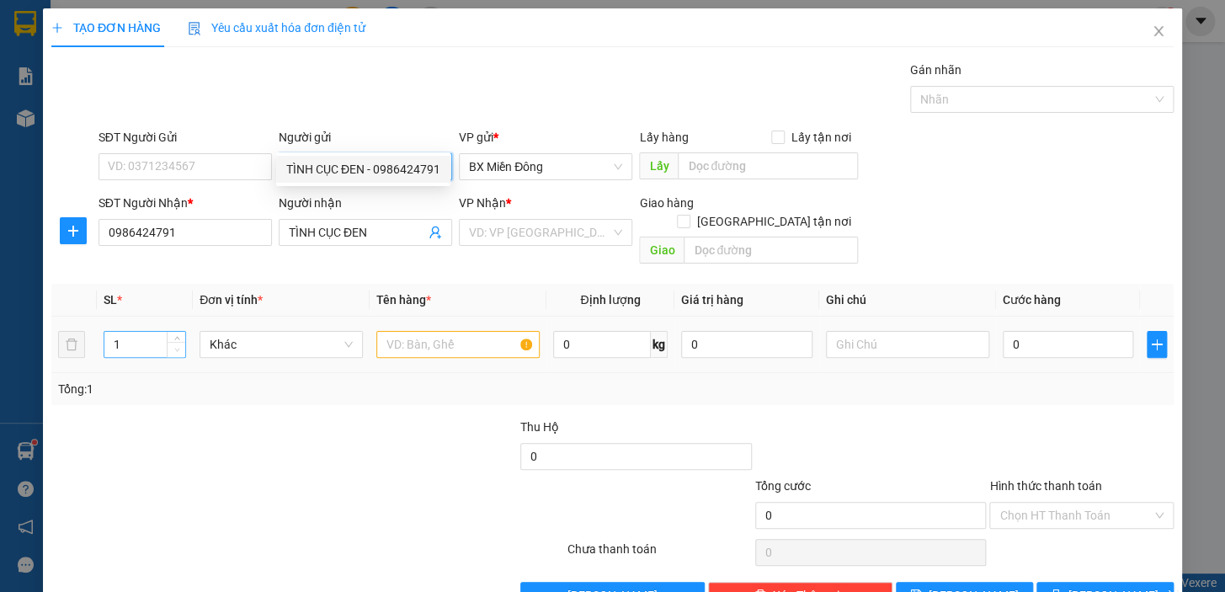
click at [181, 342] on span "Decrease Value" at bounding box center [176, 349] width 19 height 15
click at [181, 332] on span "Increase Value" at bounding box center [176, 339] width 19 height 15
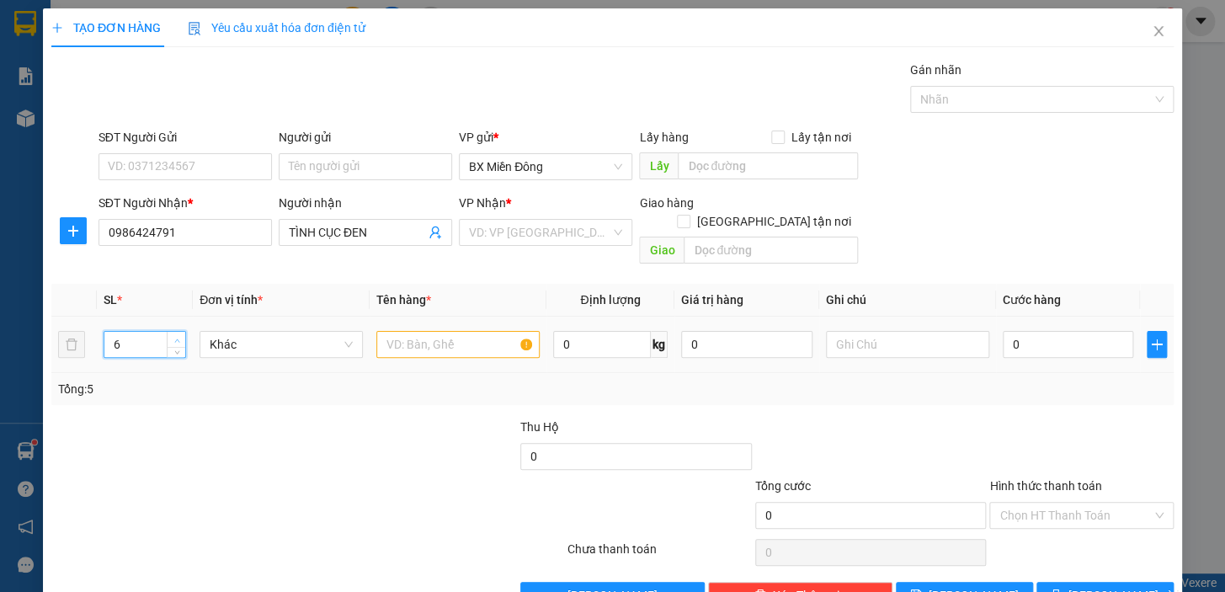
click at [181, 332] on span "Increase Value" at bounding box center [176, 339] width 19 height 15
click at [478, 331] on input "text" at bounding box center [457, 344] width 163 height 27
click at [1025, 331] on input "0" at bounding box center [1068, 344] width 131 height 27
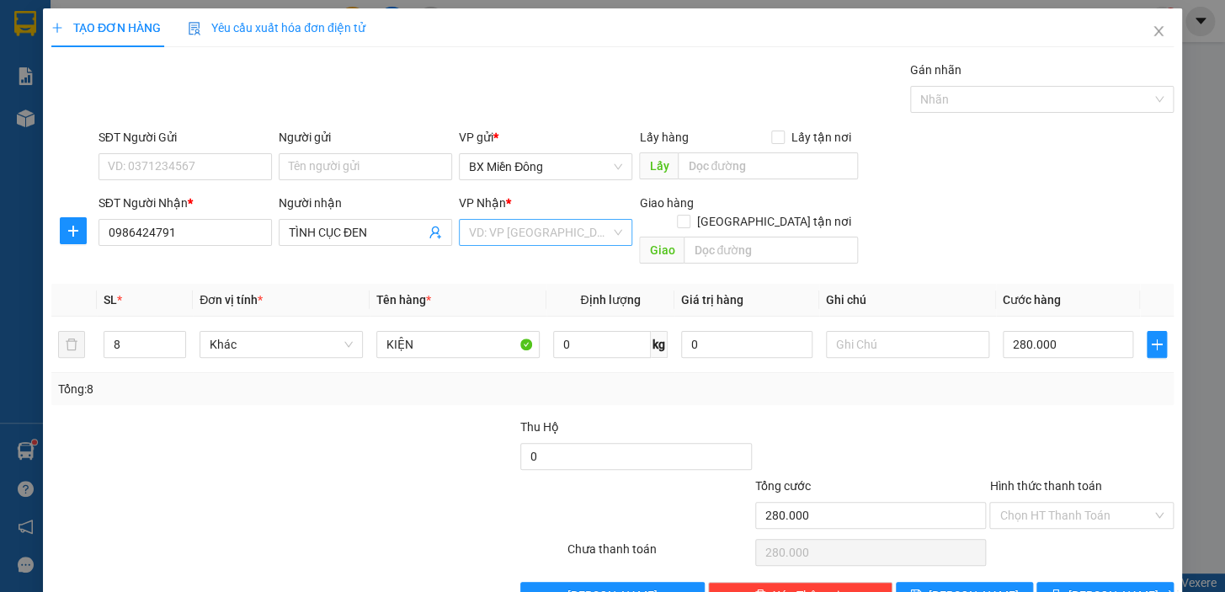
click at [602, 220] on input "search" at bounding box center [539, 232] width 141 height 25
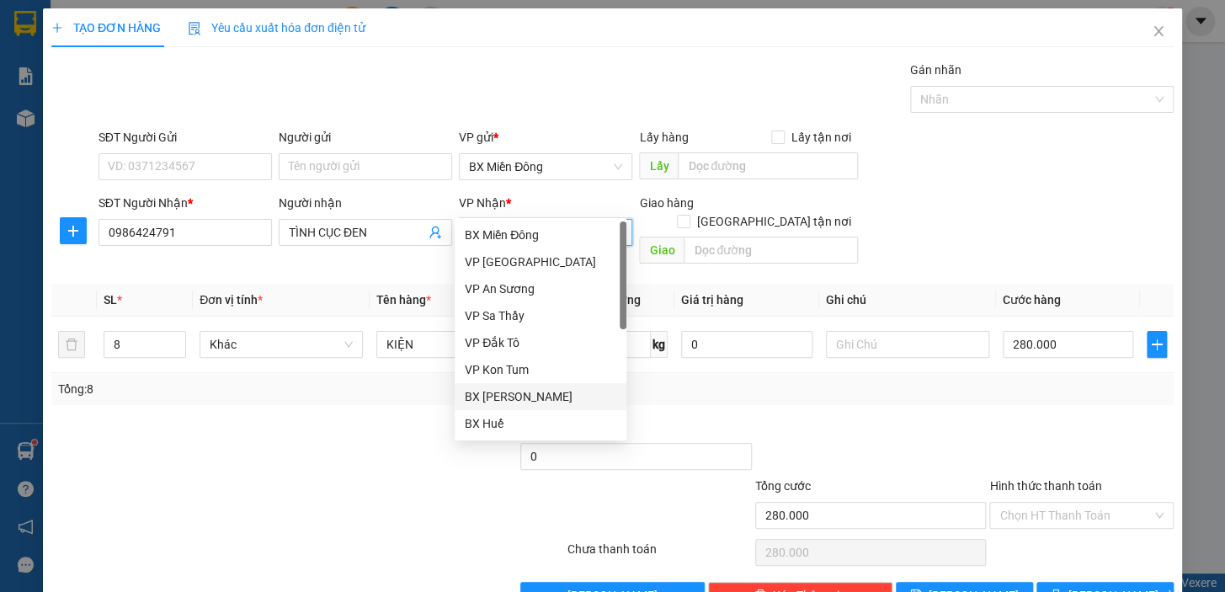
click at [517, 387] on div "BX [PERSON_NAME]" at bounding box center [541, 396] width 152 height 19
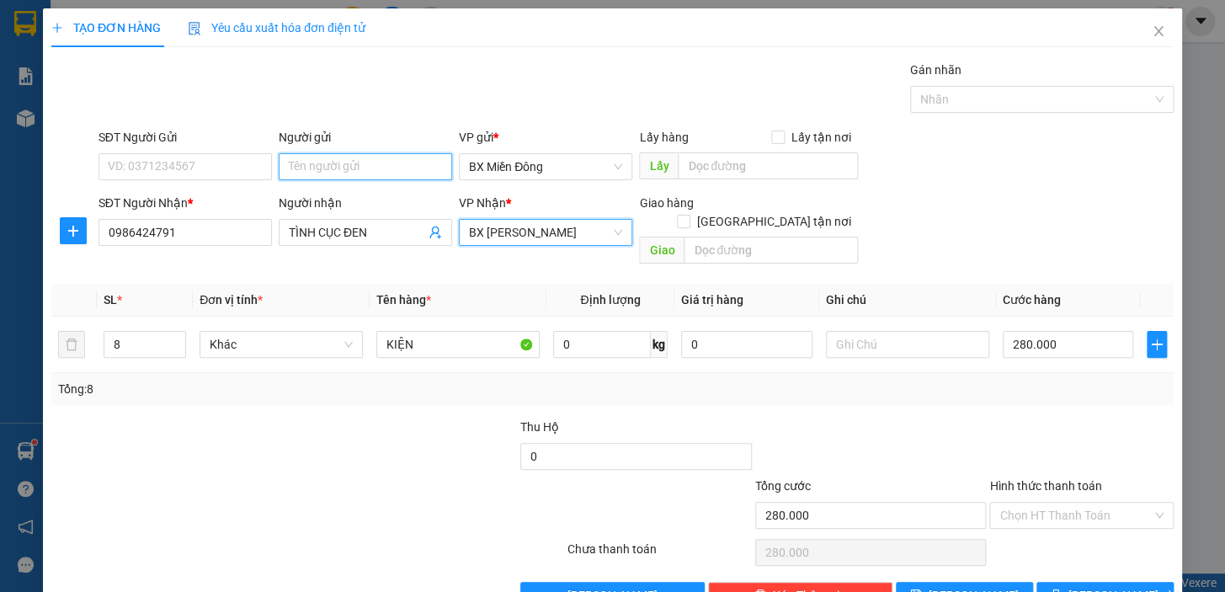
click at [357, 153] on input "Người gửi" at bounding box center [365, 166] width 173 height 27
click at [323, 153] on input "Người gửi" at bounding box center [365, 166] width 173 height 27
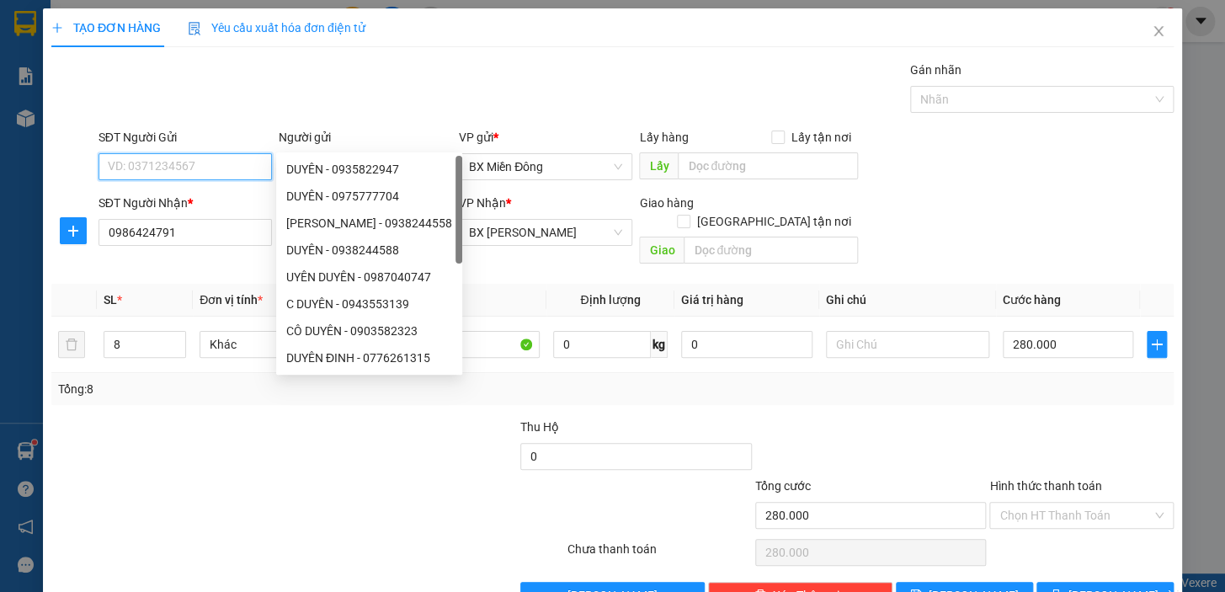
click at [155, 153] on input "SĐT Người Gửi" at bounding box center [184, 166] width 173 height 27
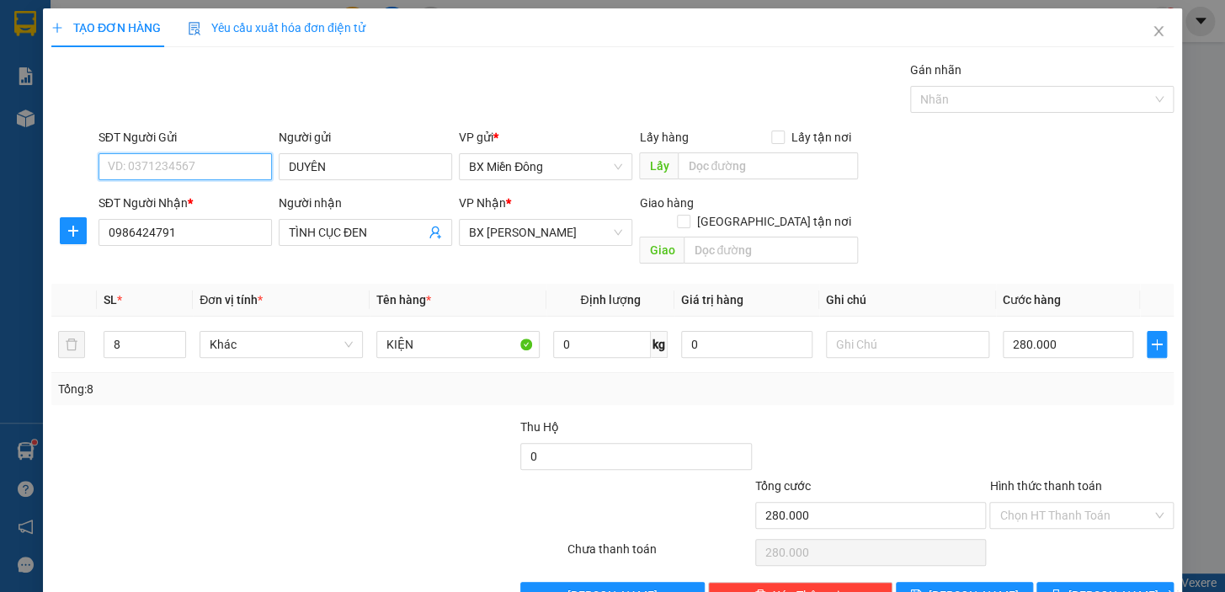
scroll to position [30, 0]
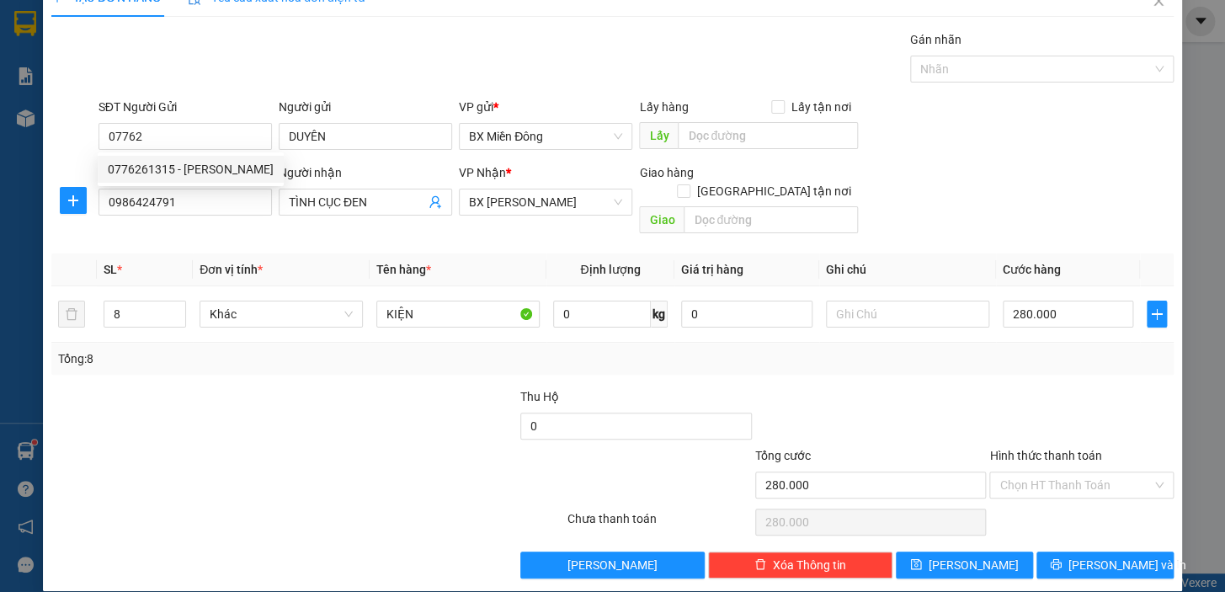
click at [151, 177] on div "0776261315 - [PERSON_NAME]" at bounding box center [191, 169] width 166 height 19
type input "0776261315"
type input "DUYÊN ĐINH"
type input "385.000"
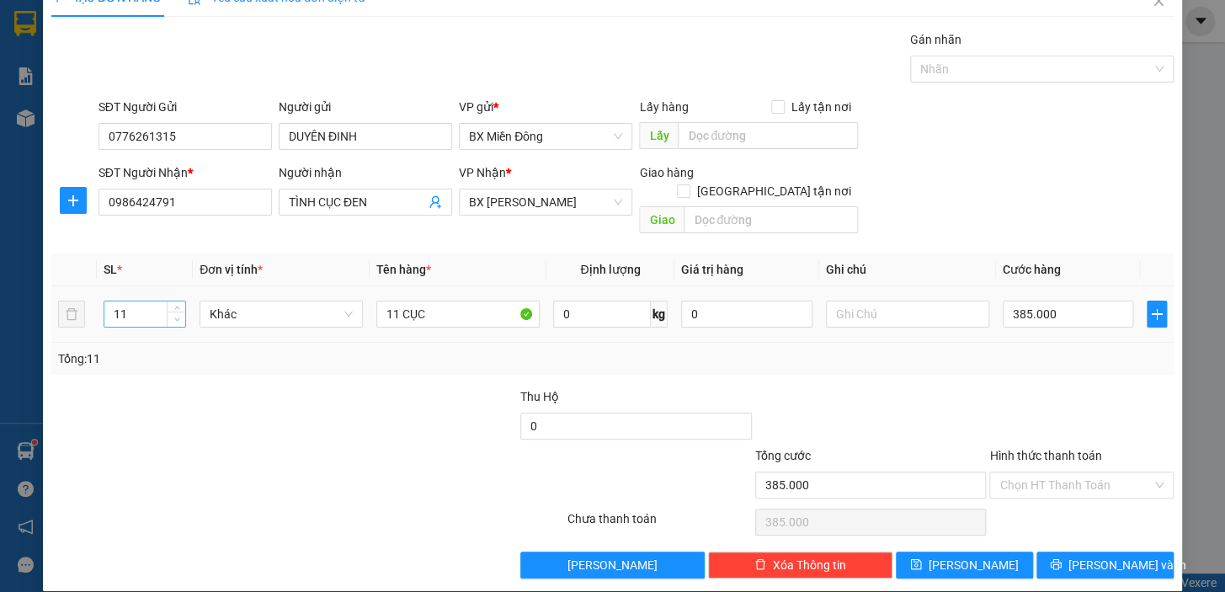
type input "0776261315"
click at [178, 315] on span "down" at bounding box center [177, 320] width 10 height 10
click at [177, 317] on icon "down" at bounding box center [177, 320] width 6 height 6
type input "8"
click at [177, 317] on icon "down" at bounding box center [177, 320] width 6 height 6
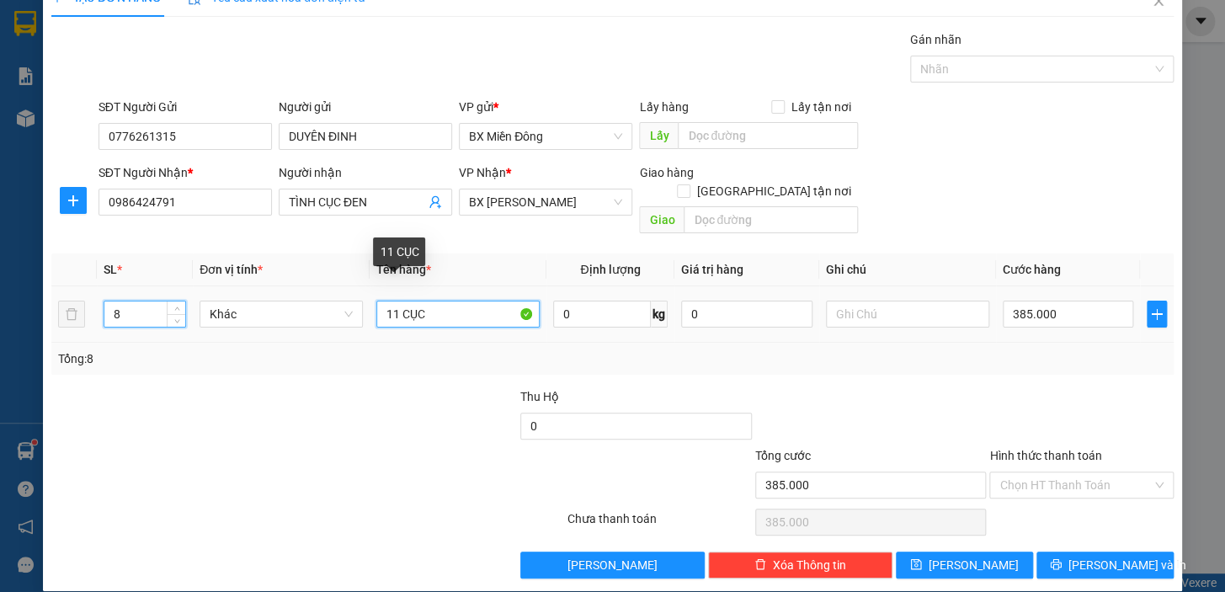
click at [398, 301] on input "11 CỤC" at bounding box center [457, 314] width 163 height 27
type input "CỤC"
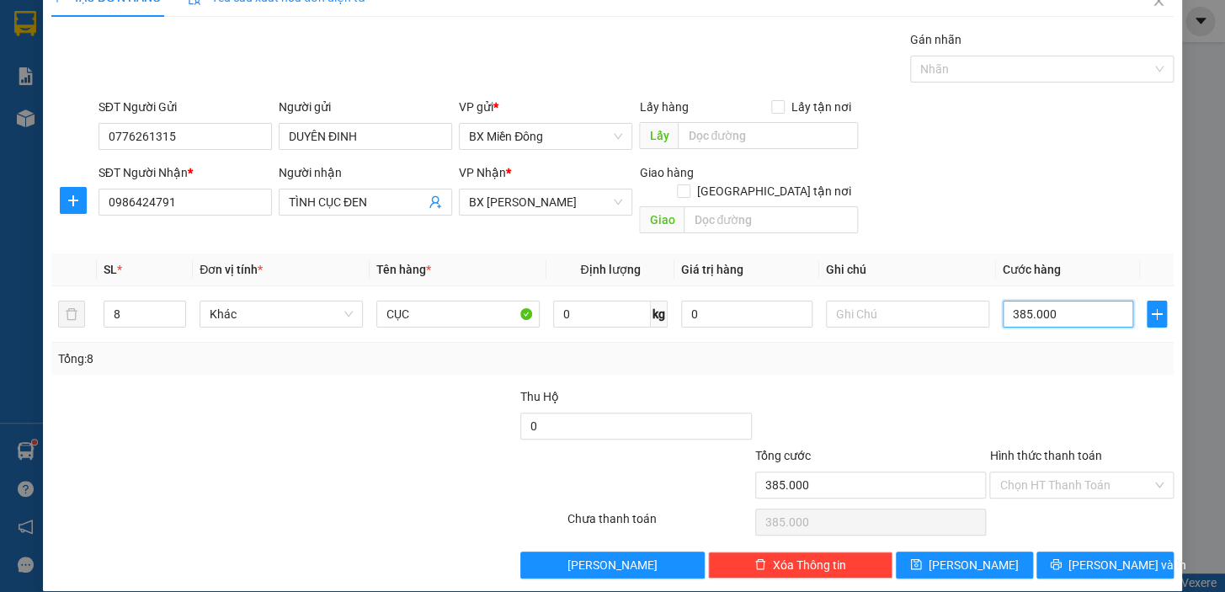
type input "0"
type input "2"
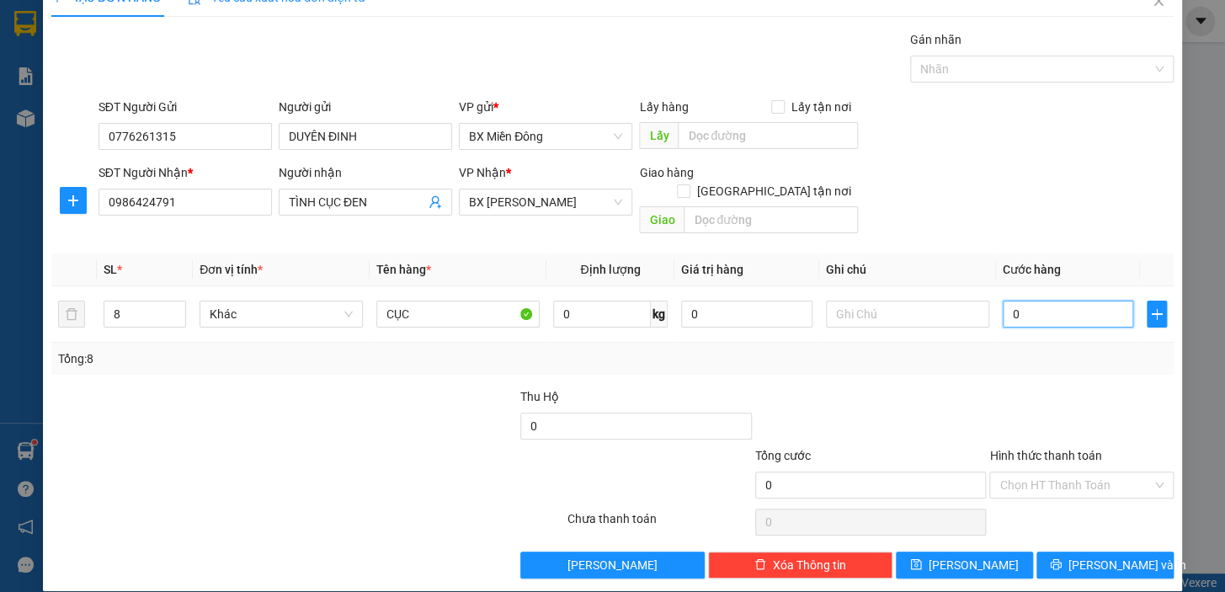
type input "02"
type input "28"
type input "028"
type input "280"
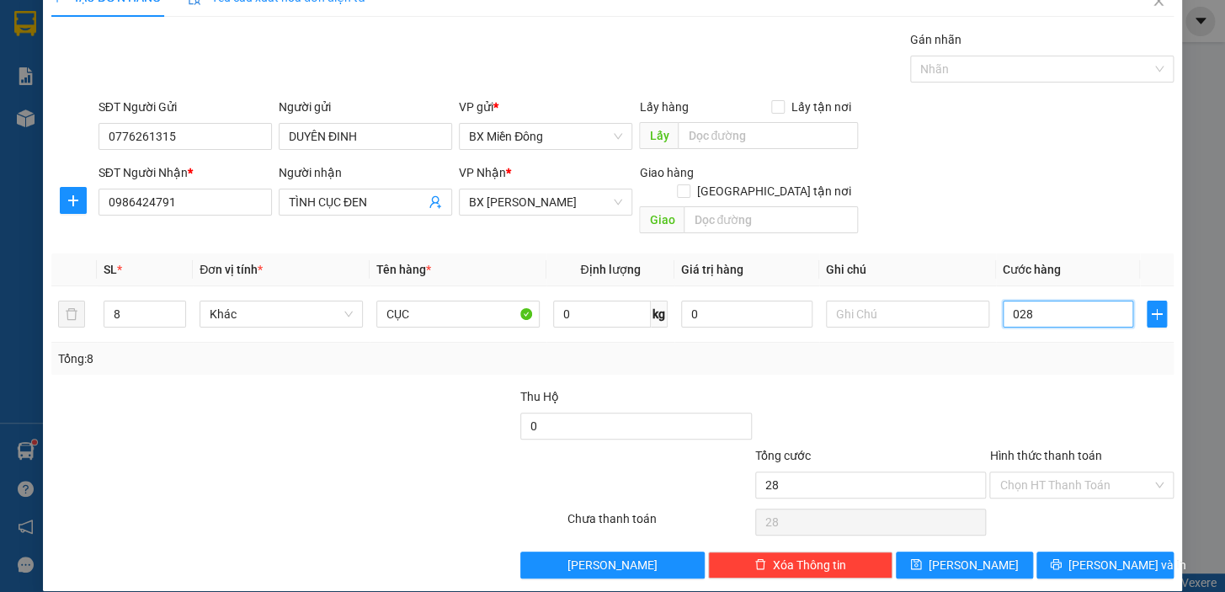
type input "280"
type input "0.280"
type input "280.000"
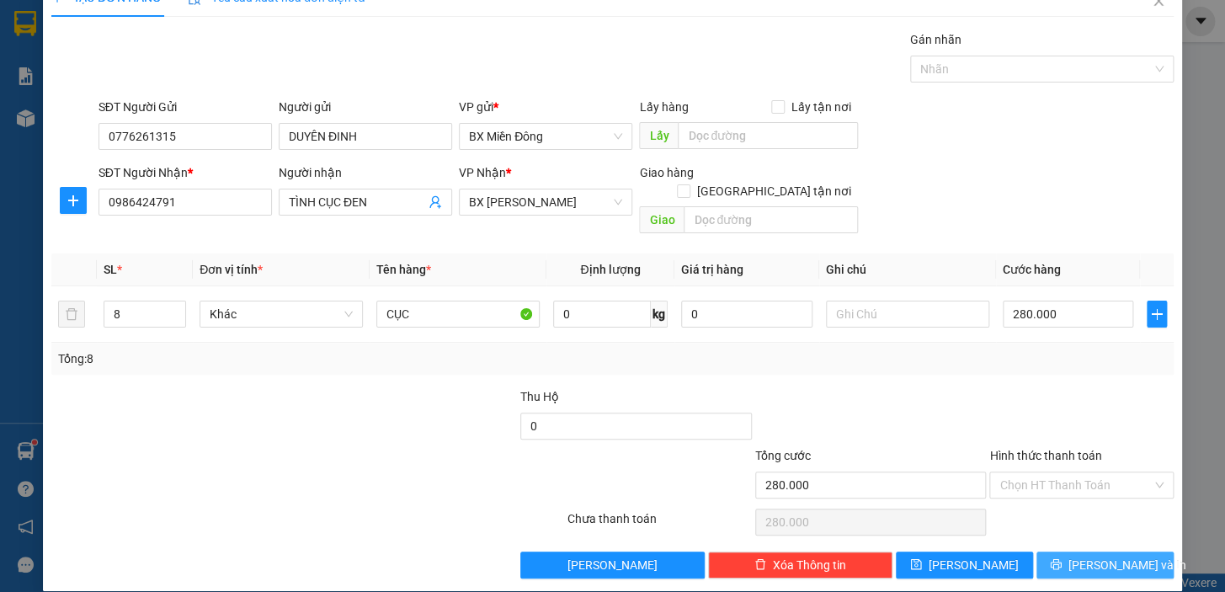
click at [1094, 556] on span "[PERSON_NAME] và In" at bounding box center [1127, 565] width 118 height 19
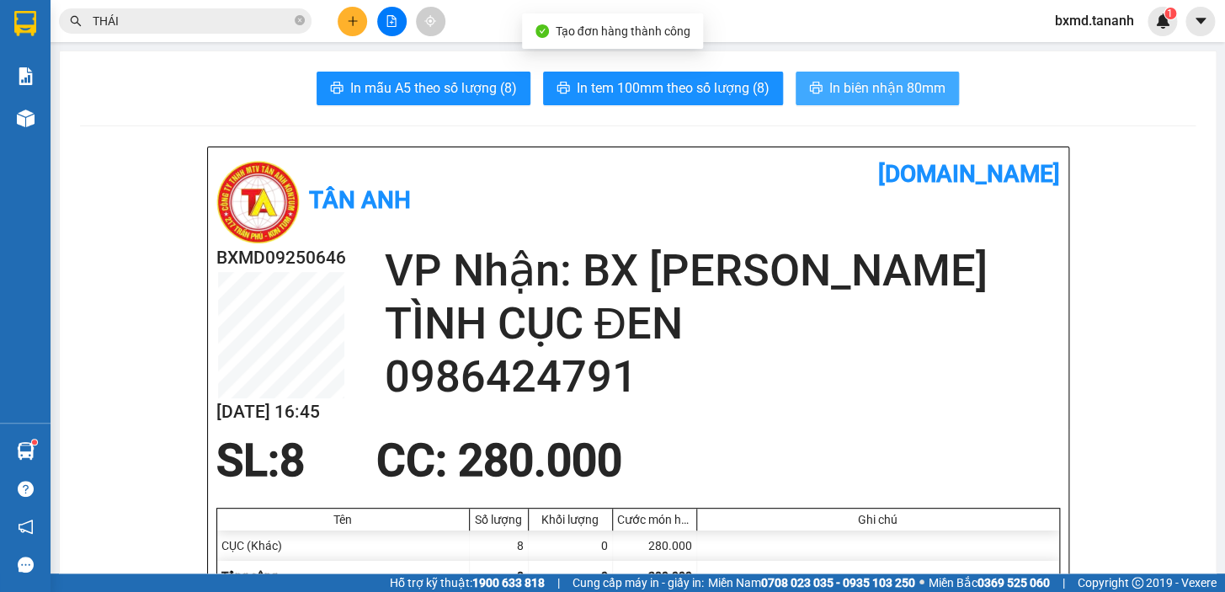
click at [886, 95] on span "In biên nhận 80mm" at bounding box center [887, 87] width 116 height 21
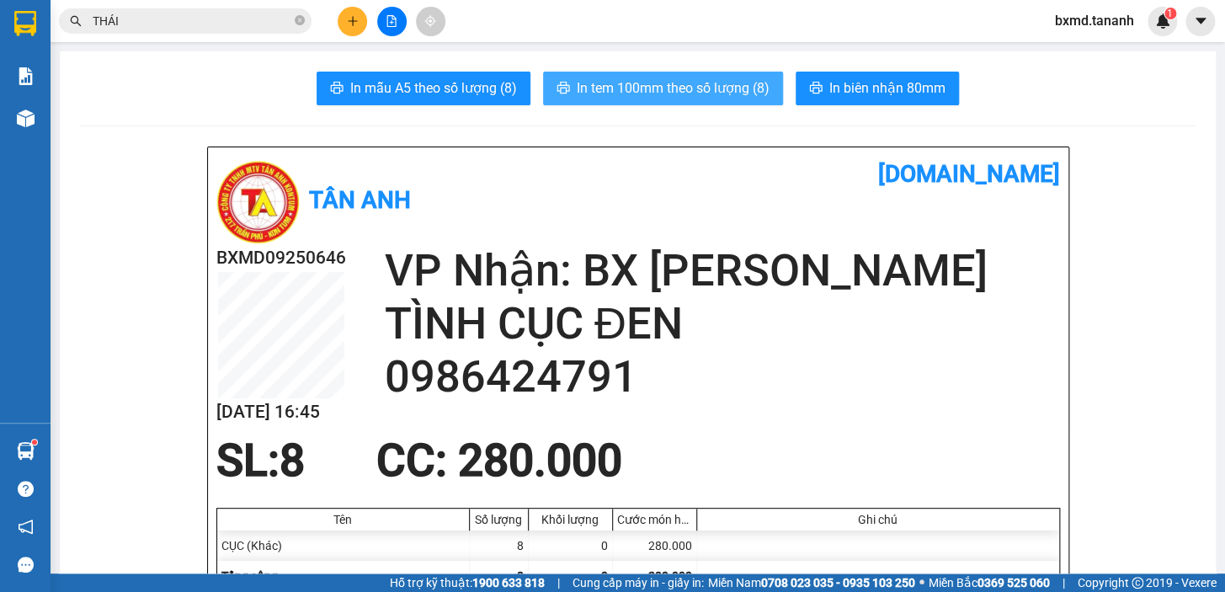
click at [736, 96] on span "In tem 100mm theo số lượng (8)" at bounding box center [673, 87] width 193 height 21
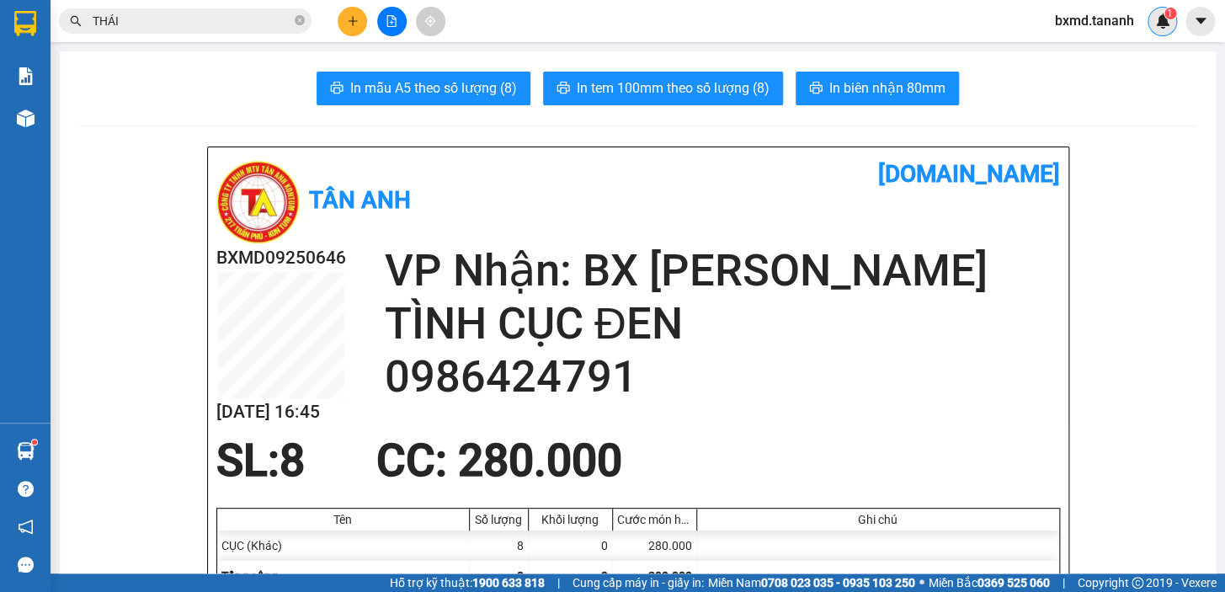
click at [1157, 27] on img at bounding box center [1162, 20] width 15 height 15
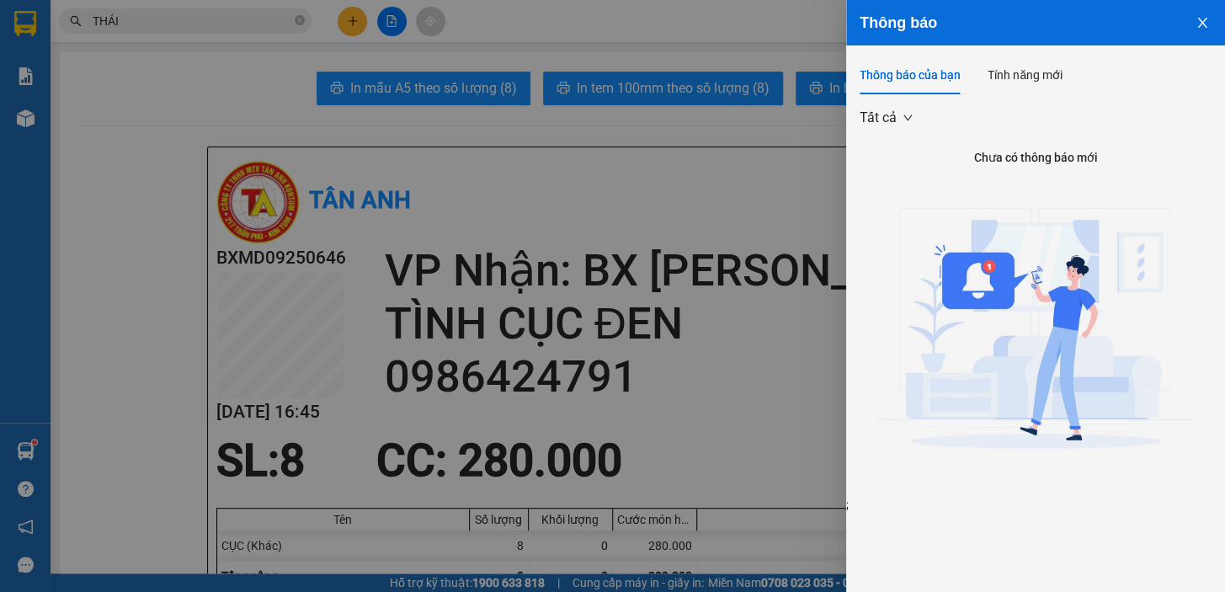
click at [1211, 25] on button "Close" at bounding box center [1201, 21] width 45 height 43
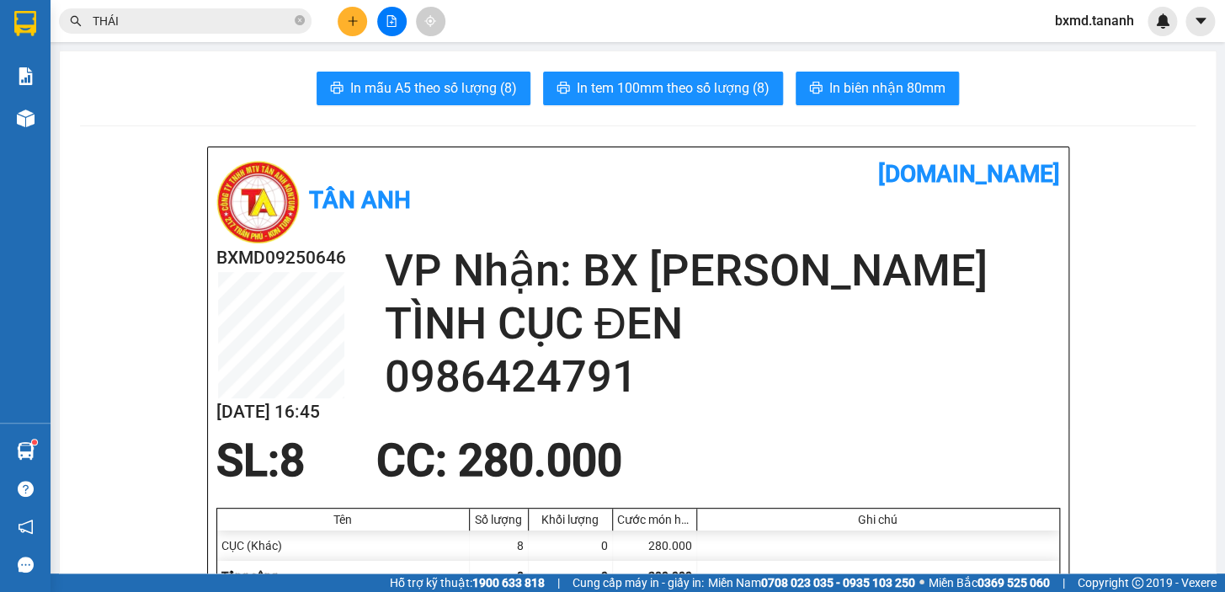
click at [343, 31] on button at bounding box center [352, 21] width 29 height 29
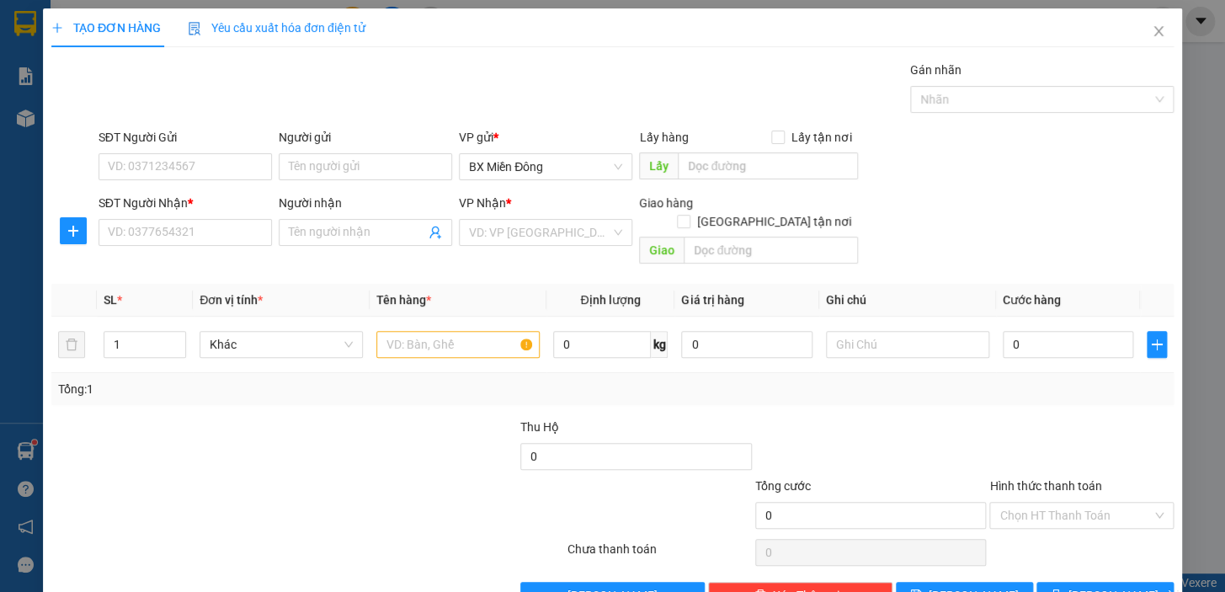
click at [349, 25] on span "Yêu cầu xuất hóa đơn điện tử" at bounding box center [277, 27] width 178 height 13
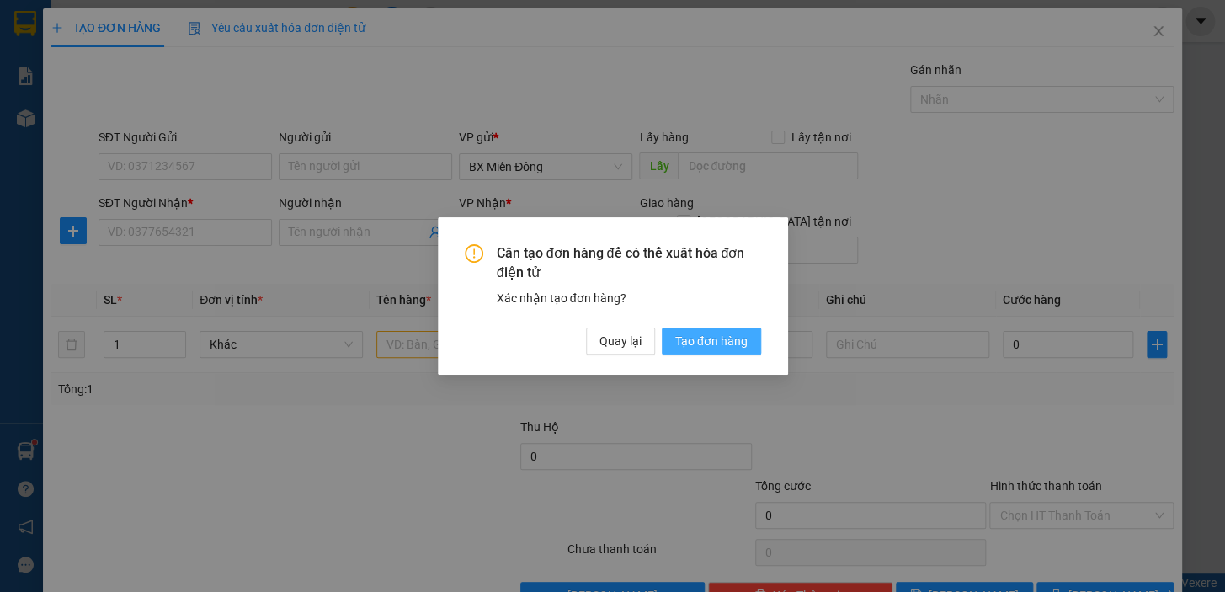
click at [668, 336] on button "Tạo đơn hàng" at bounding box center [711, 340] width 99 height 27
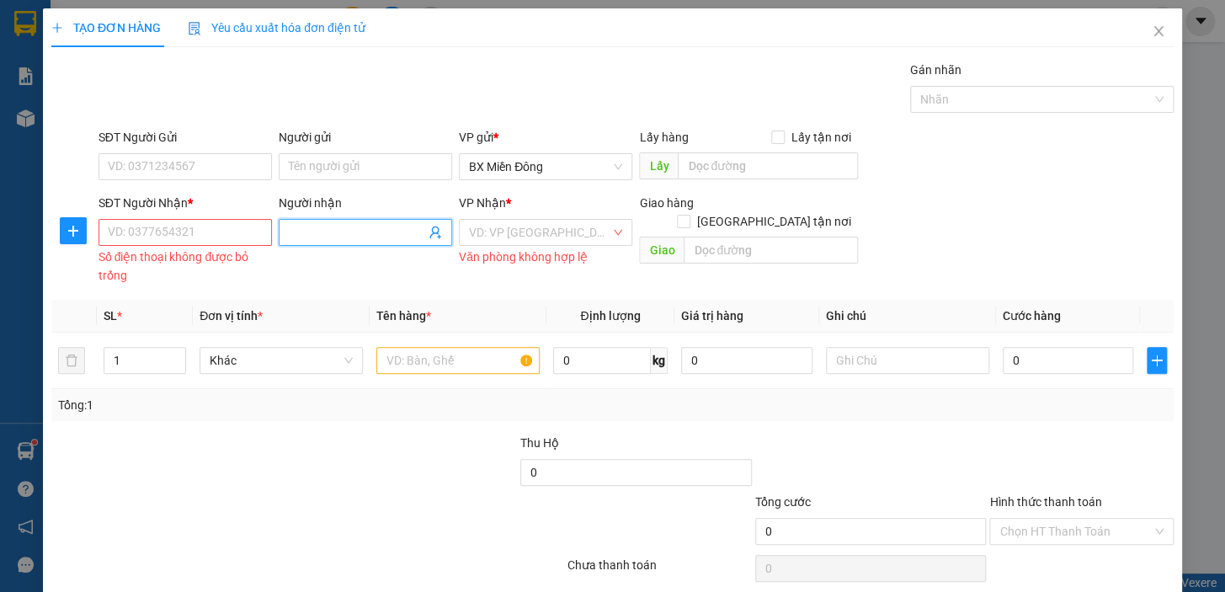
click at [320, 239] on input "Người nhận" at bounding box center [357, 232] width 136 height 19
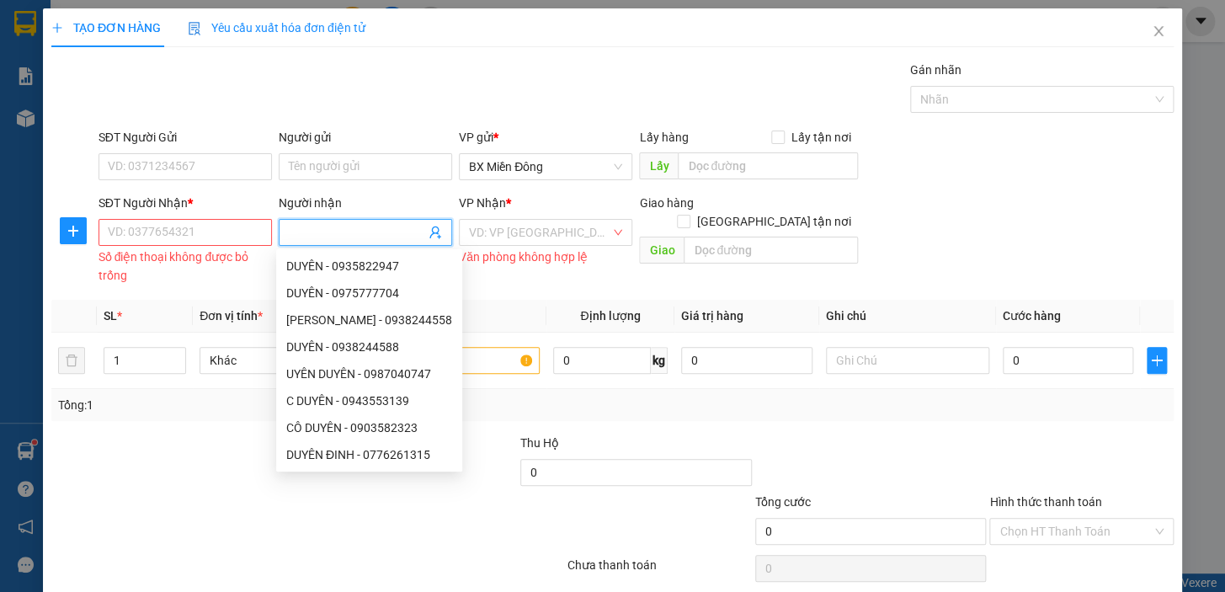
click at [316, 228] on input "Người nhận" at bounding box center [357, 232] width 136 height 19
click at [314, 185] on div "Người gửi Tên người gửi" at bounding box center [365, 157] width 173 height 59
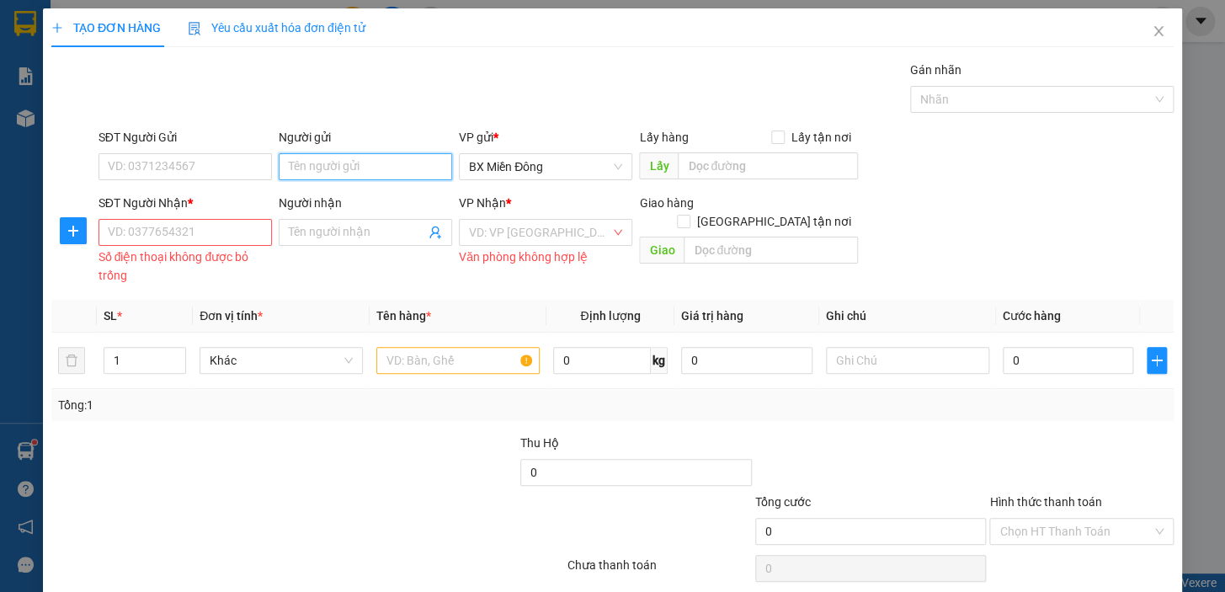
click at [322, 173] on input "Người gửi" at bounding box center [365, 166] width 173 height 27
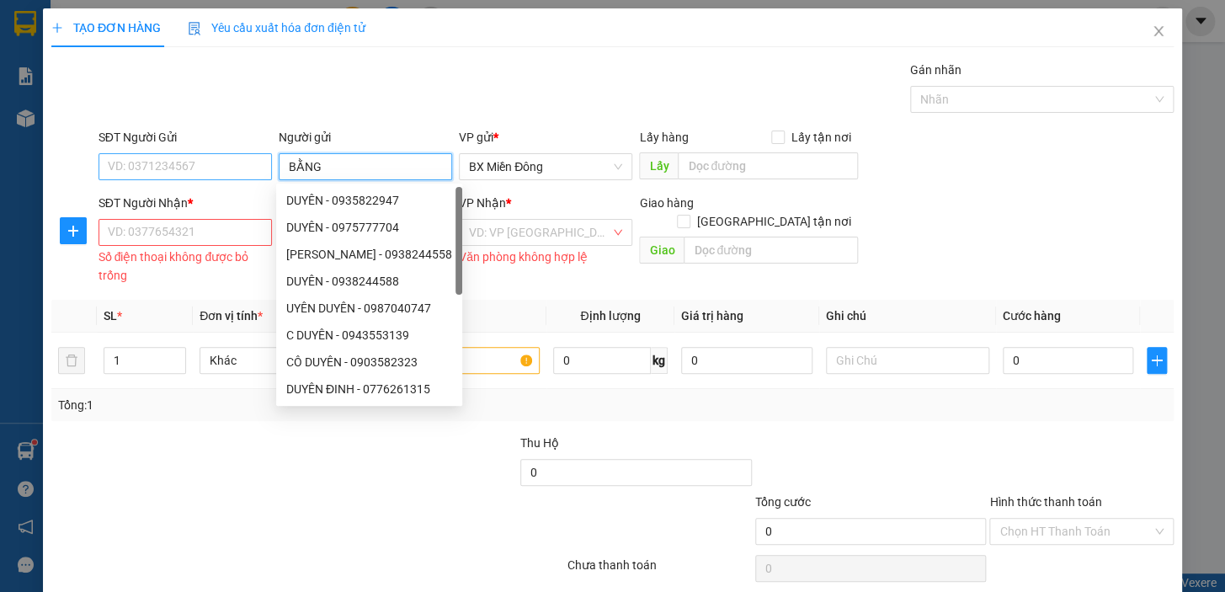
type input "BẰNG"
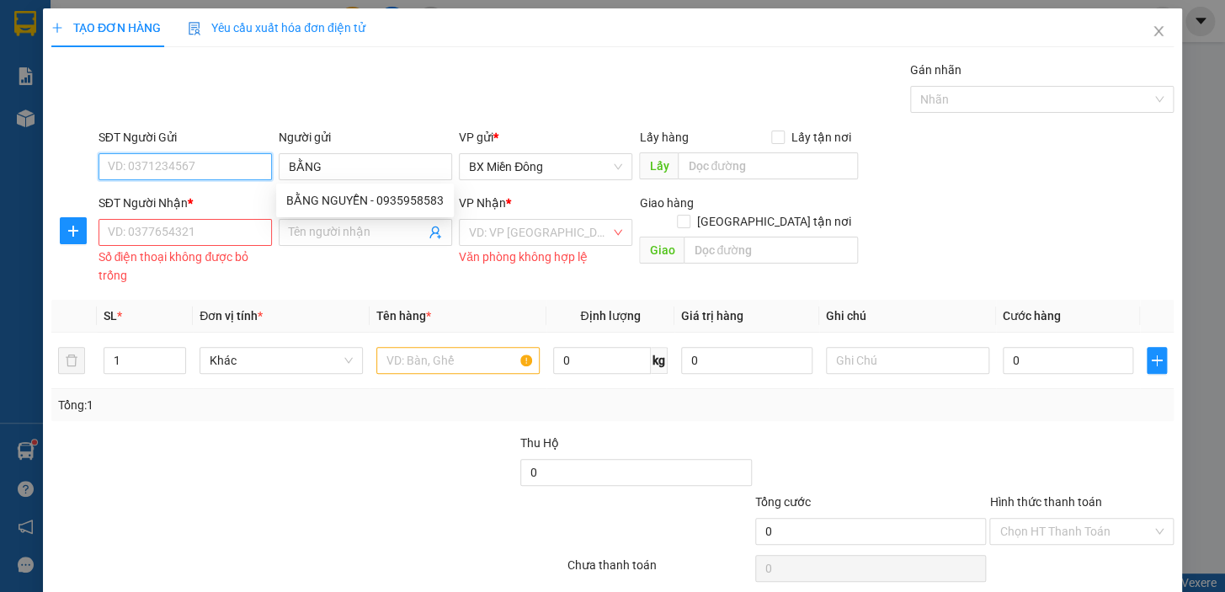
click at [232, 155] on input "SĐT Người Gửi" at bounding box center [184, 166] width 173 height 27
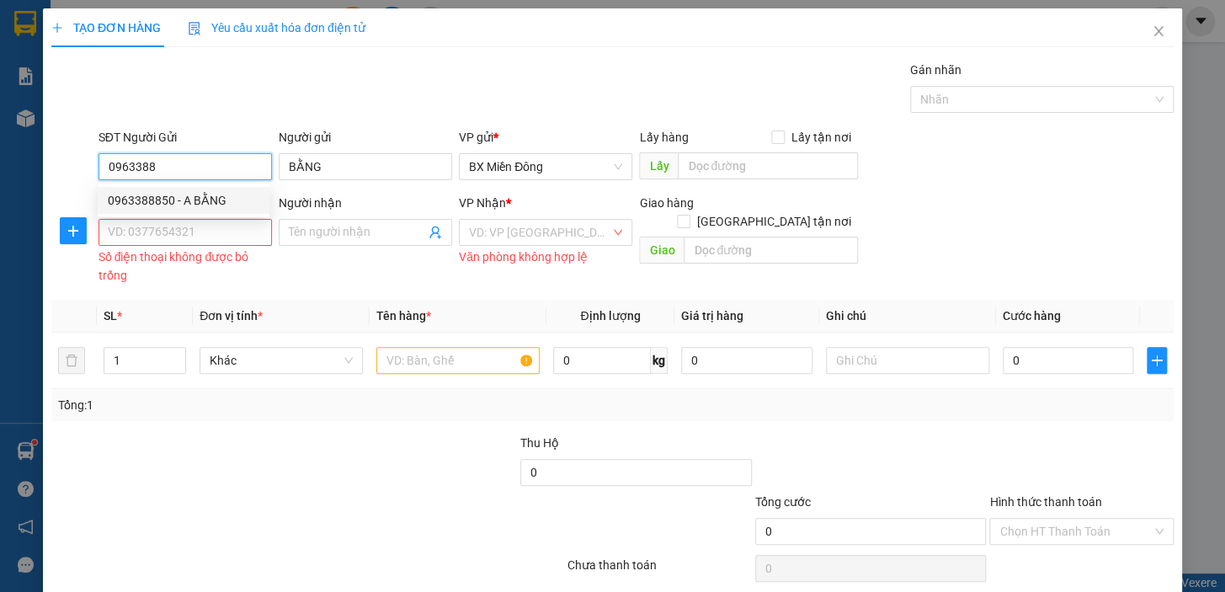
click at [158, 204] on div "0963388850 - A BẰNG" at bounding box center [184, 200] width 152 height 19
type input "0963388850"
type input "A BẰNG"
type input "0982214645"
type input "SÂM"
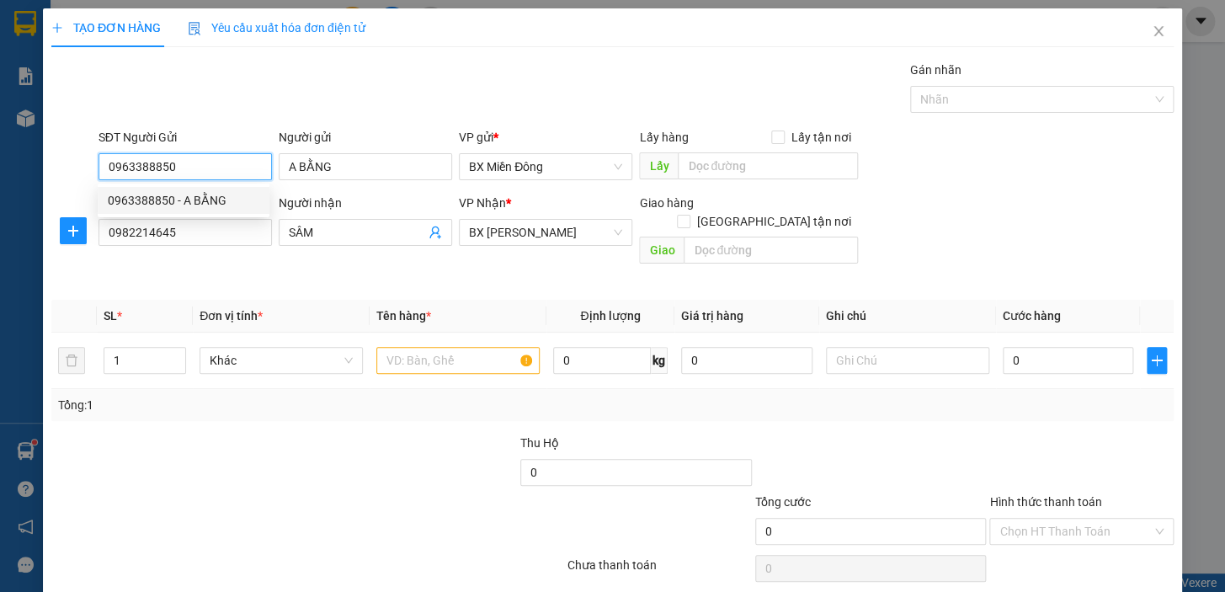
type input "50.000"
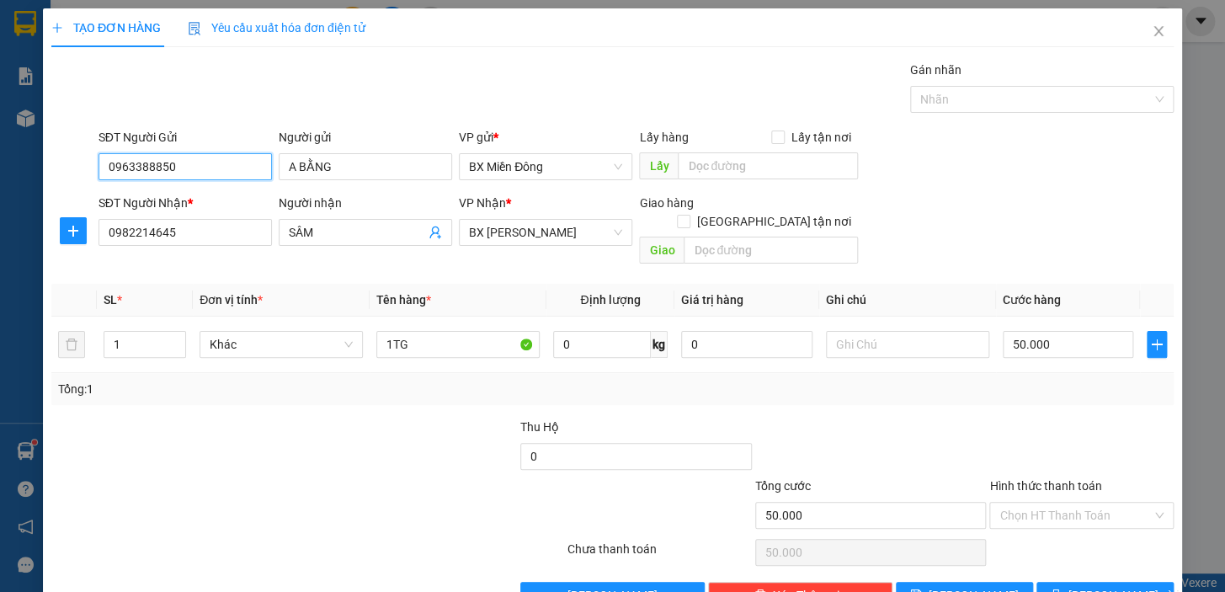
type input "0963388850"
drag, startPoint x: 408, startPoint y: 248, endPoint x: 349, endPoint y: 234, distance: 60.4
click at [375, 240] on div "Người nhận SÂM" at bounding box center [365, 223] width 173 height 59
drag, startPoint x: 348, startPoint y: 234, endPoint x: 226, endPoint y: 235, distance: 122.1
click at [226, 235] on div "SĐT Người Nhận * 0982214645 Người nhận SÂM SÂM VP Nhận * BX [PERSON_NAME] Giao …" at bounding box center [636, 232] width 1082 height 77
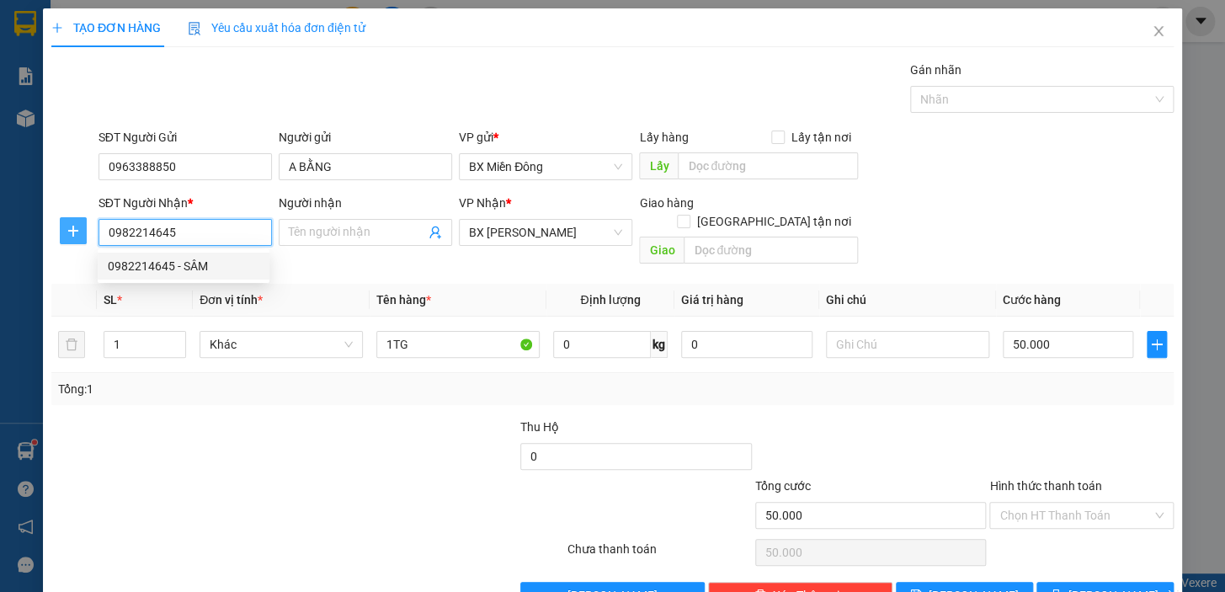
drag, startPoint x: 233, startPoint y: 230, endPoint x: 63, endPoint y: 231, distance: 170.1
click at [63, 231] on div "SĐT Người Nhận * 0982214645 Người nhận Tên người nhận VP Nhận * BX [PERSON_NAME…" at bounding box center [613, 232] width 1126 height 77
type input "0983204379"
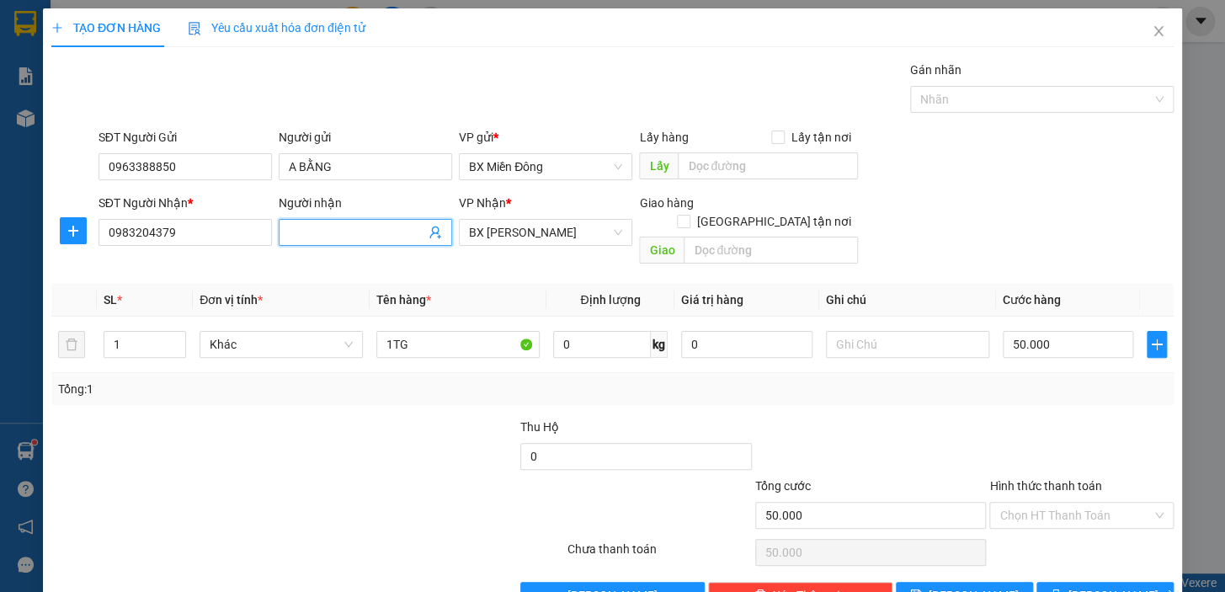
click at [295, 238] on input "Người nhận" at bounding box center [357, 232] width 136 height 19
type input "MS NHI"
click at [1030, 431] on div at bounding box center [1081, 447] width 188 height 59
click at [1061, 589] on icon "printer" at bounding box center [1055, 594] width 11 height 11
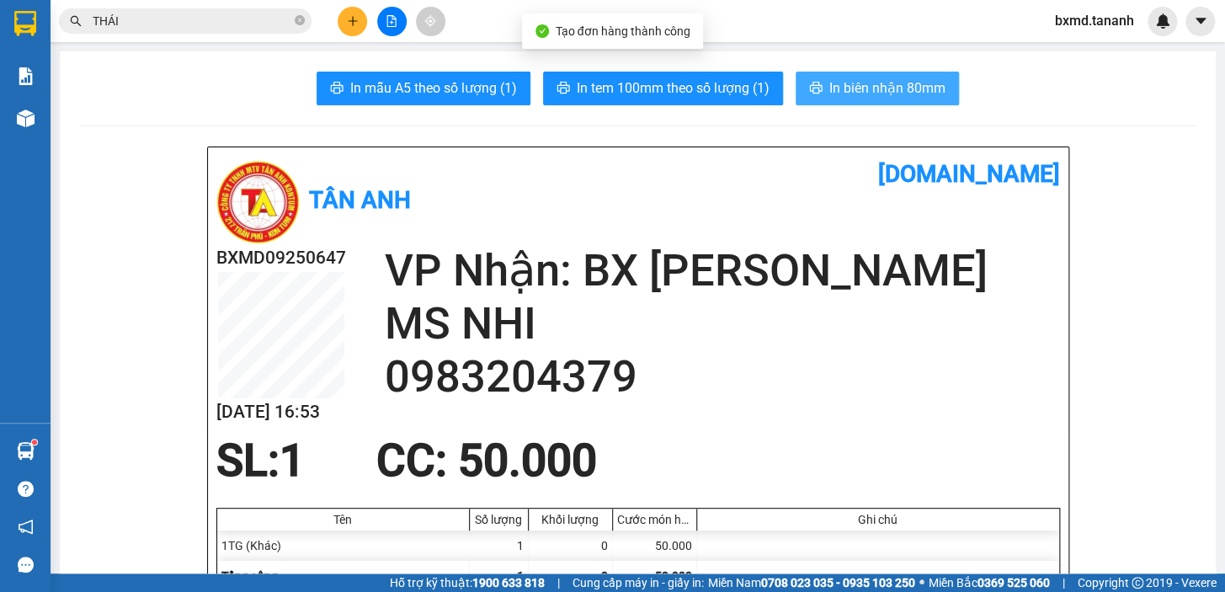
click at [864, 94] on span "In biên nhận 80mm" at bounding box center [887, 87] width 116 height 21
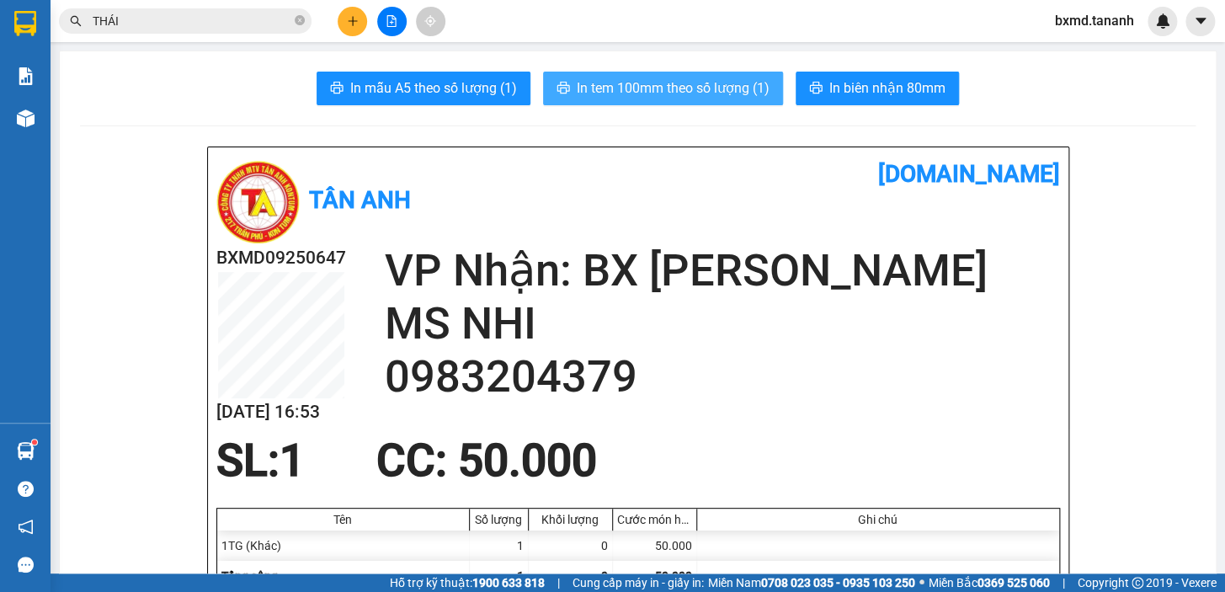
click at [658, 72] on button "In tem 100mm theo số lượng (1)" at bounding box center [663, 89] width 240 height 34
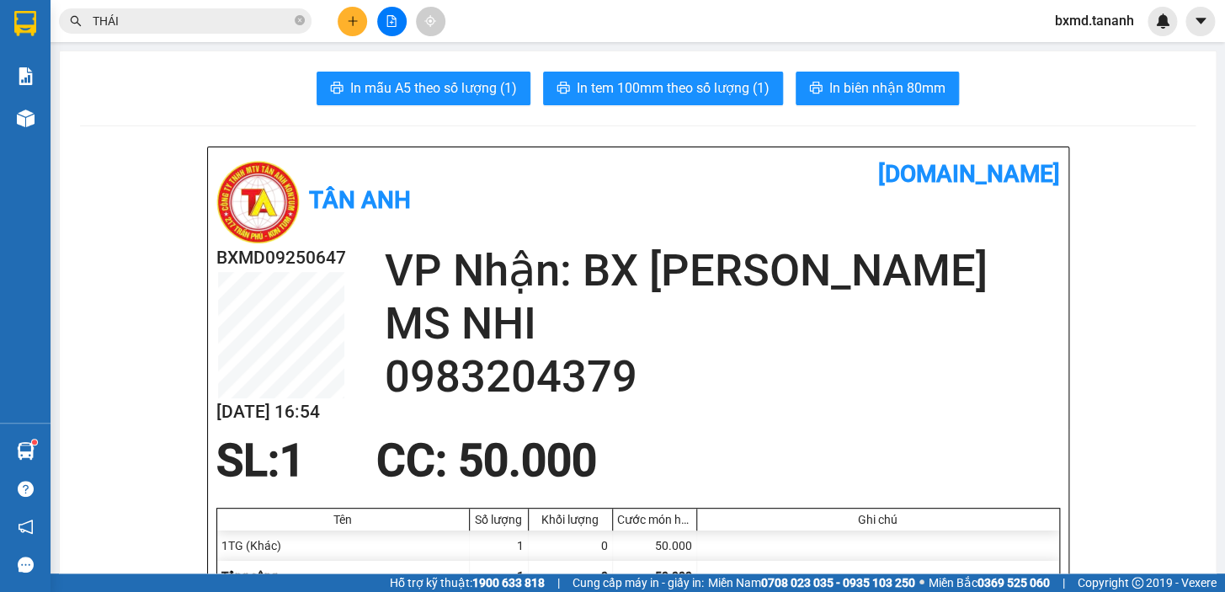
click at [360, 26] on button at bounding box center [352, 21] width 29 height 29
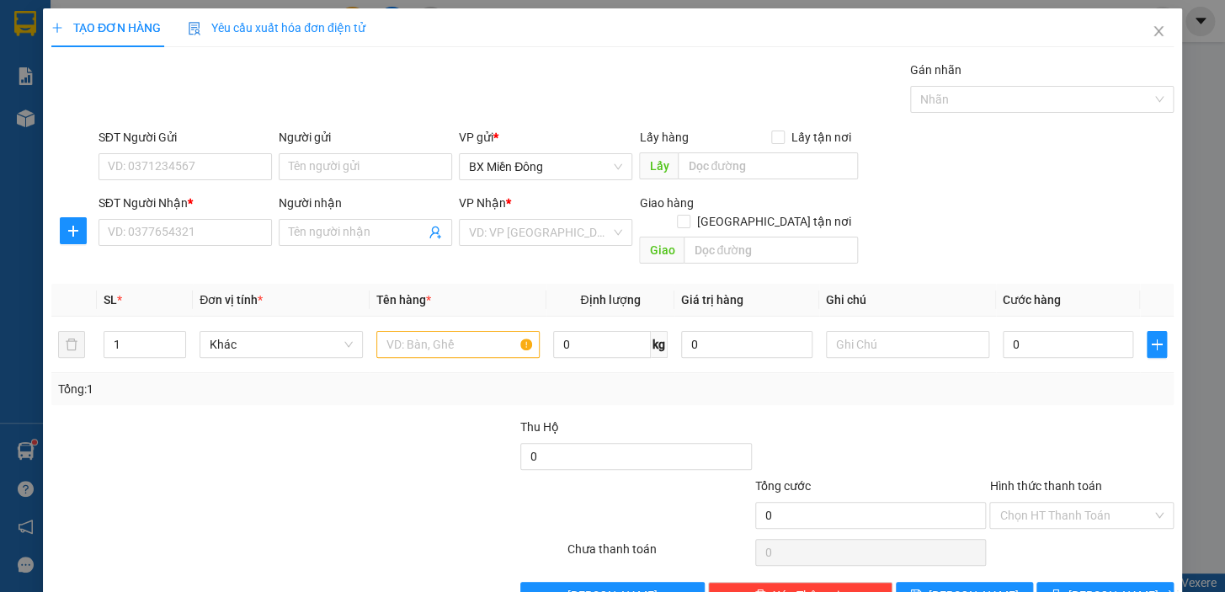
click at [373, 216] on div "Người nhận" at bounding box center [365, 206] width 173 height 25
click at [374, 226] on input "Người nhận" at bounding box center [357, 232] width 136 height 19
type input "A HÙNG"
click at [112, 239] on input "SĐT Người Nhận *" at bounding box center [184, 232] width 173 height 27
type input "0962603467"
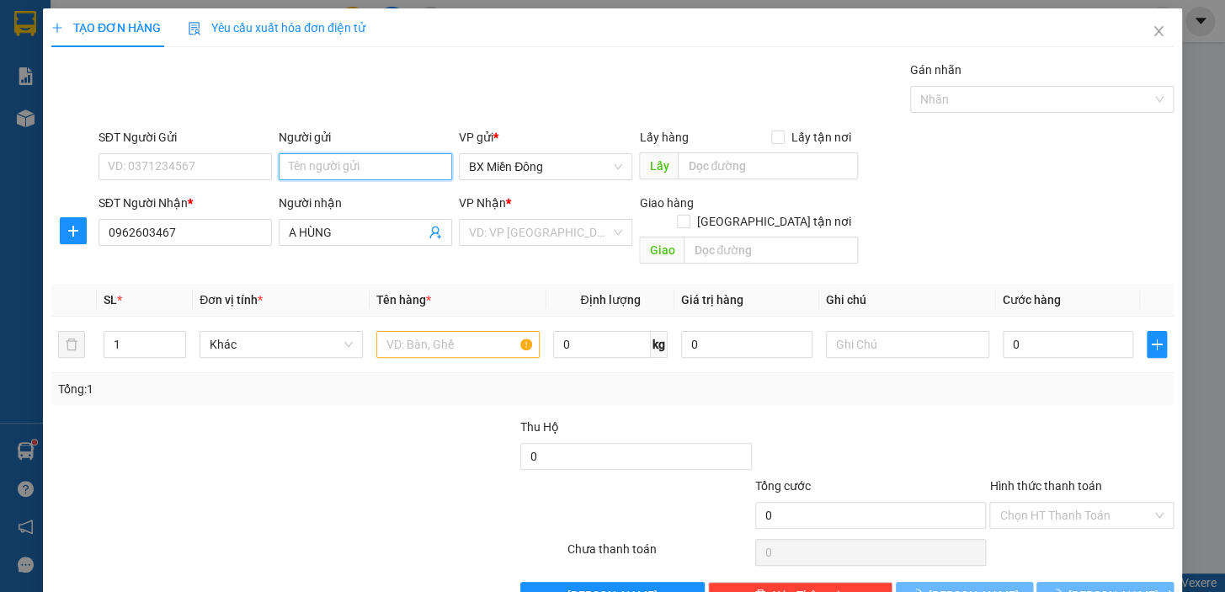
click at [436, 168] on input "Người gửi" at bounding box center [365, 166] width 173 height 27
click at [370, 158] on input "Người gửi" at bounding box center [365, 166] width 173 height 27
click at [364, 160] on input "Người gửi" at bounding box center [365, 166] width 173 height 27
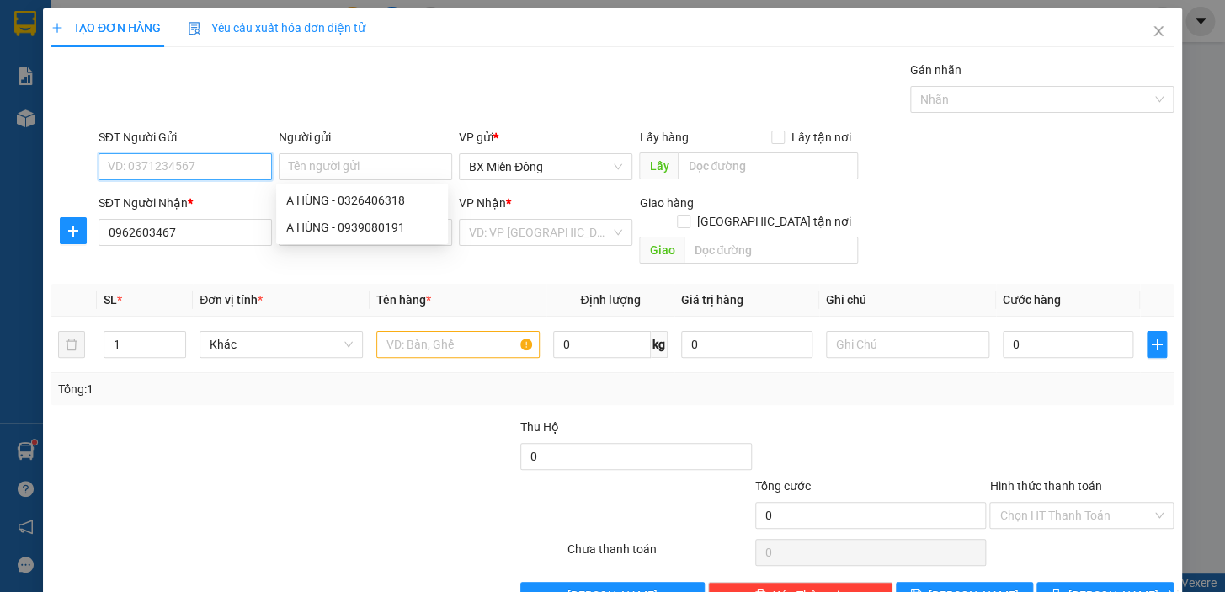
click at [183, 159] on input "SĐT Người Gửi" at bounding box center [184, 166] width 173 height 27
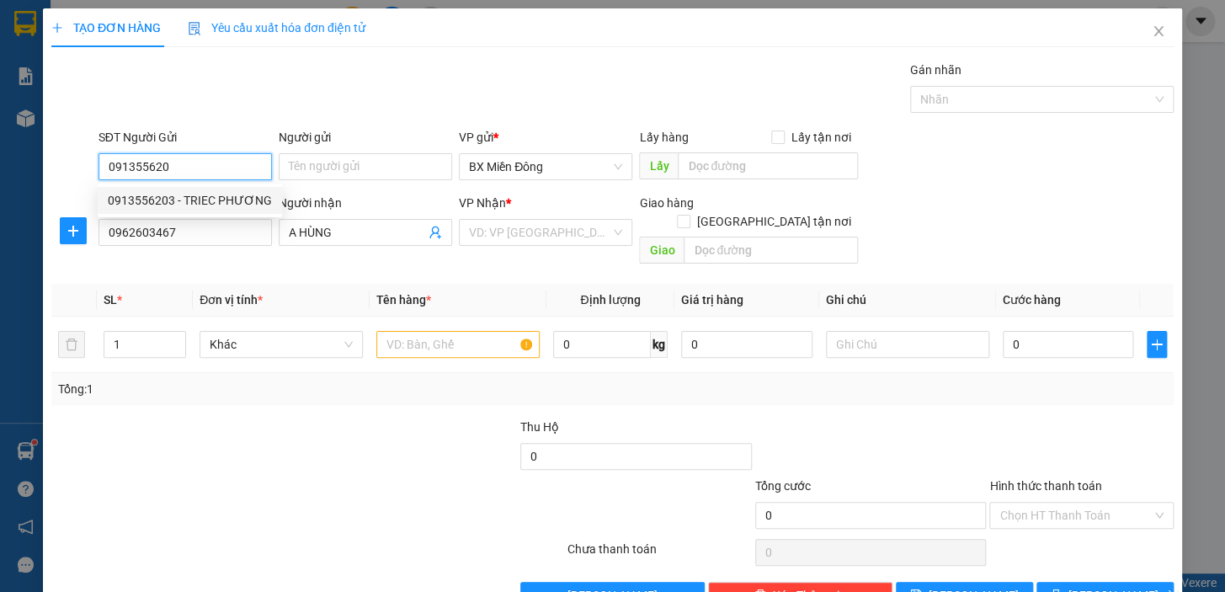
click at [187, 200] on div "0913556203 - TRIEC PHƯƠNG" at bounding box center [190, 200] width 164 height 19
type input "0913556203"
type input "TRIEC PHƯƠNG"
type input "40.000"
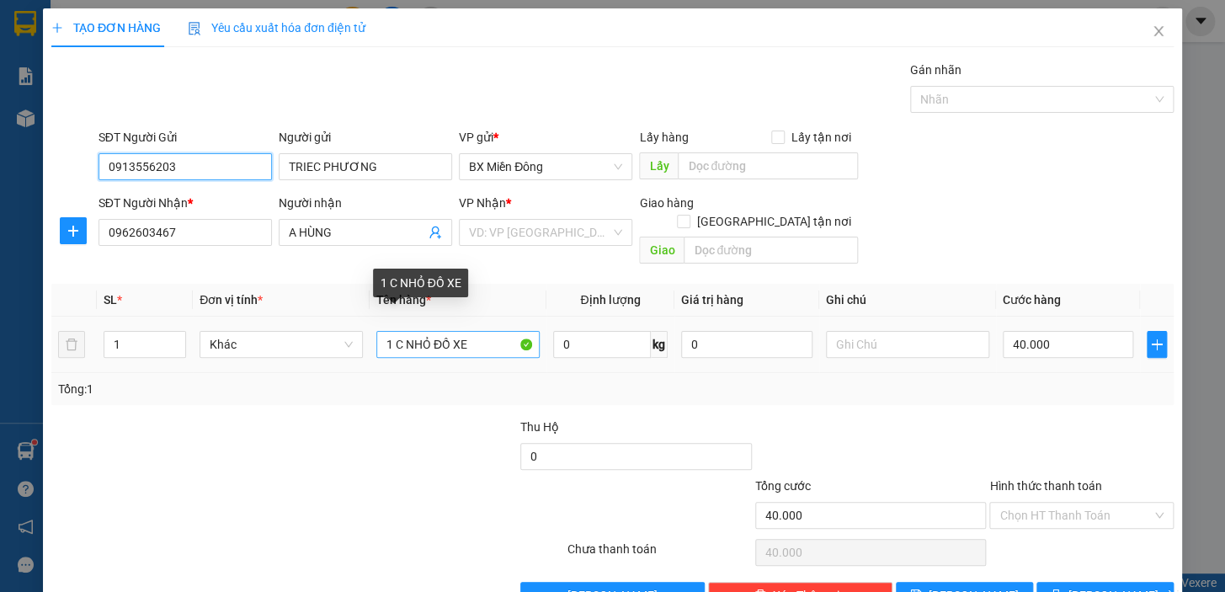
type input "0913556203"
click at [482, 331] on input "1 C NHỎ ĐỒ XE" at bounding box center [457, 344] width 163 height 27
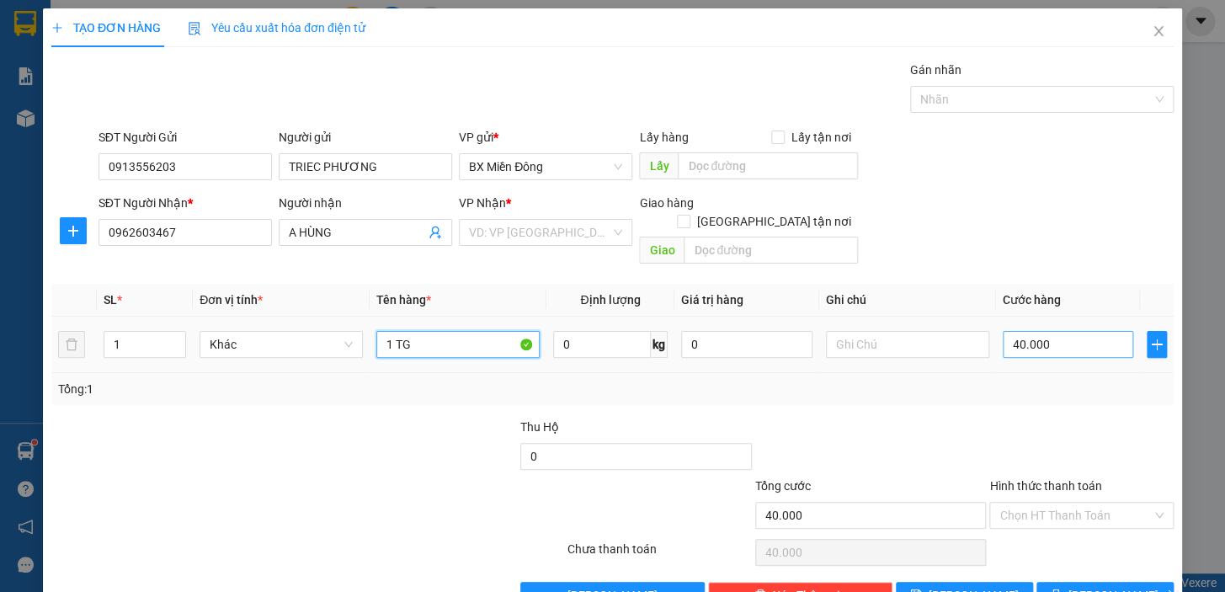
type input "1 TG"
type input "0"
type input "5"
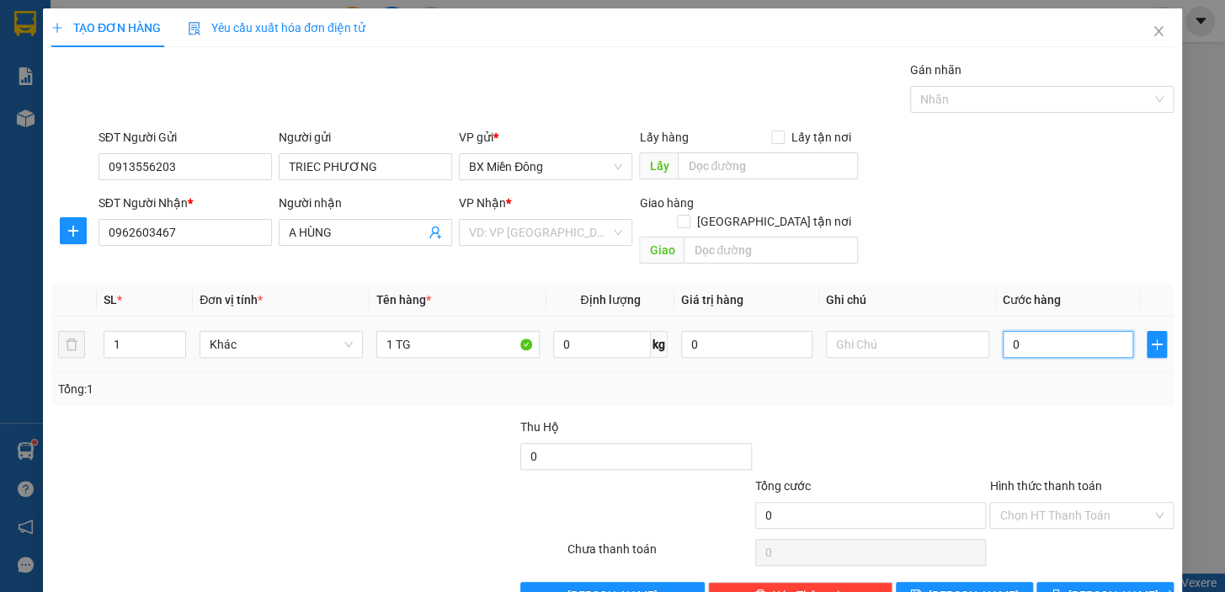
type input "5"
type input "05"
type input "50"
type input "050"
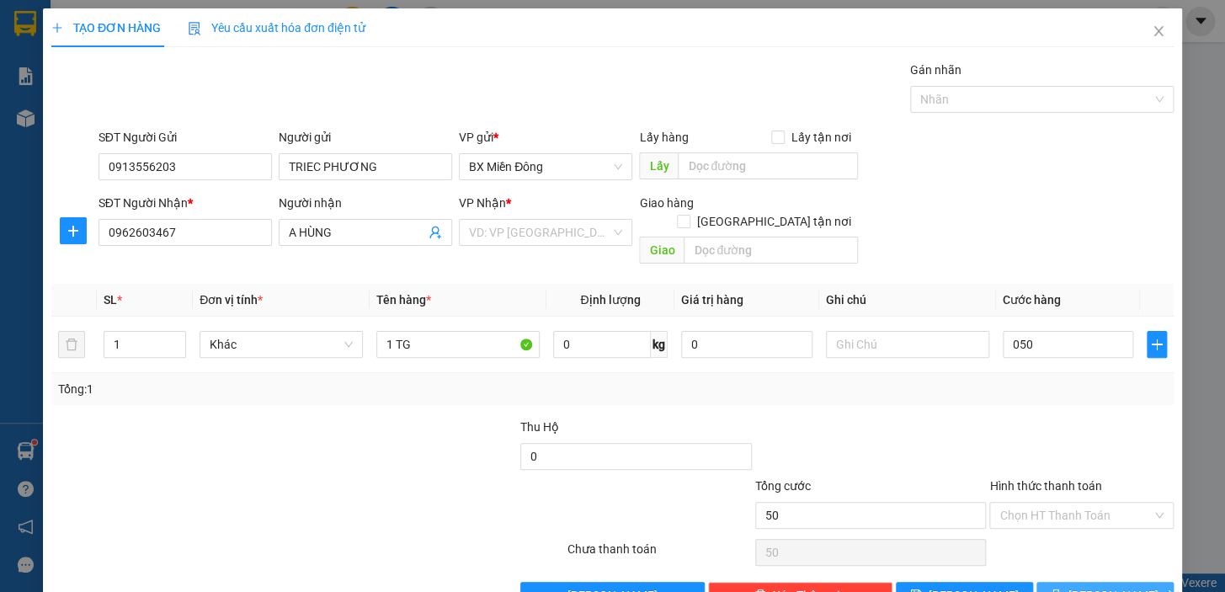
type input "50.000"
click at [1067, 588] on button "[PERSON_NAME] và In" at bounding box center [1104, 595] width 137 height 27
click at [552, 232] on input "search" at bounding box center [539, 232] width 141 height 25
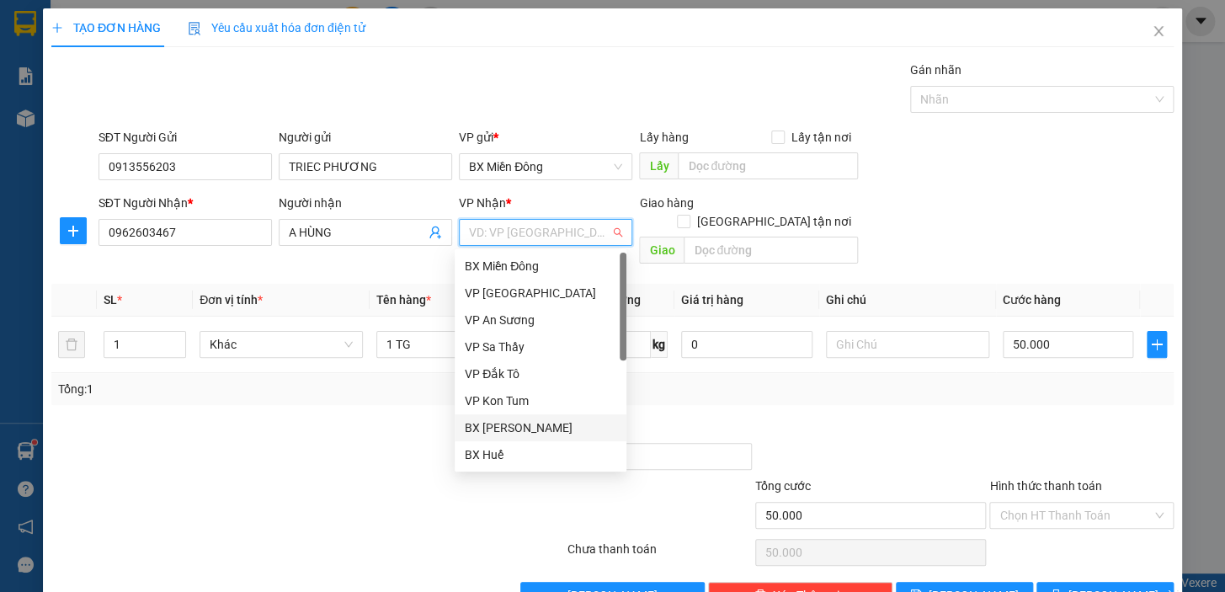
click at [530, 418] on div "BX [PERSON_NAME]" at bounding box center [541, 427] width 152 height 19
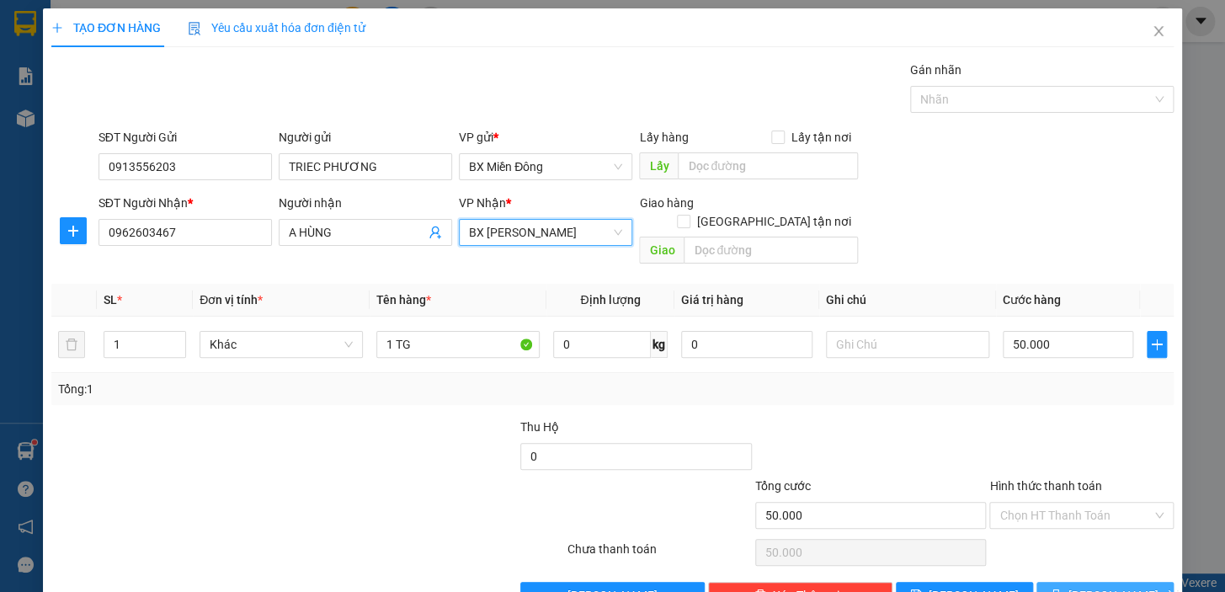
click at [1081, 586] on span "[PERSON_NAME] và In" at bounding box center [1127, 595] width 118 height 19
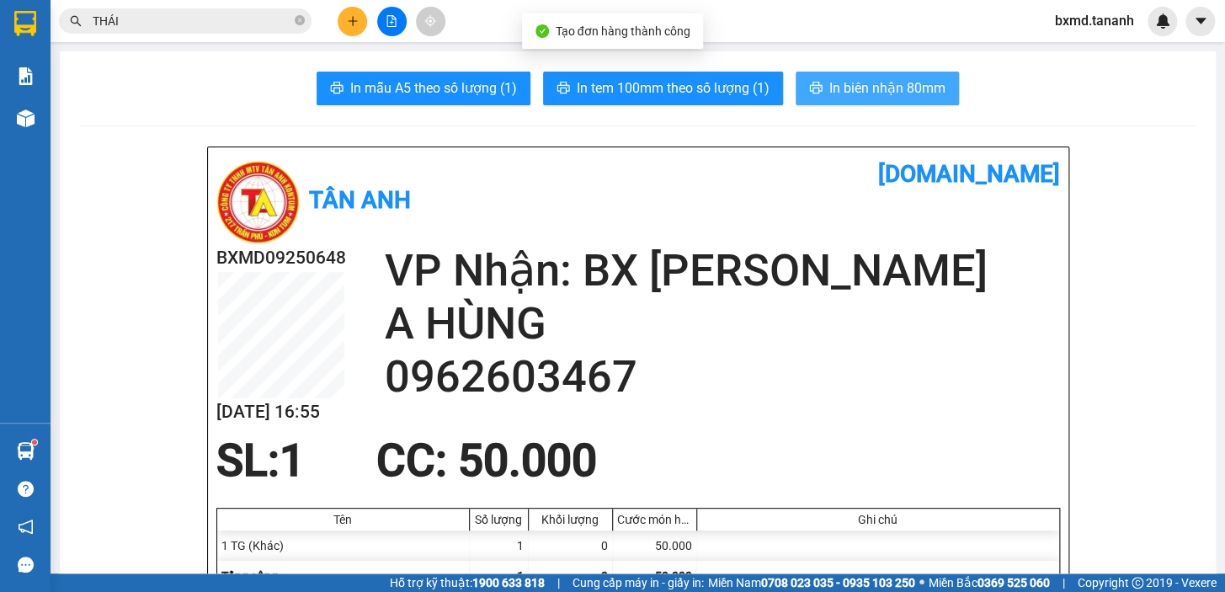
click at [909, 89] on span "In biên nhận 80mm" at bounding box center [887, 87] width 116 height 21
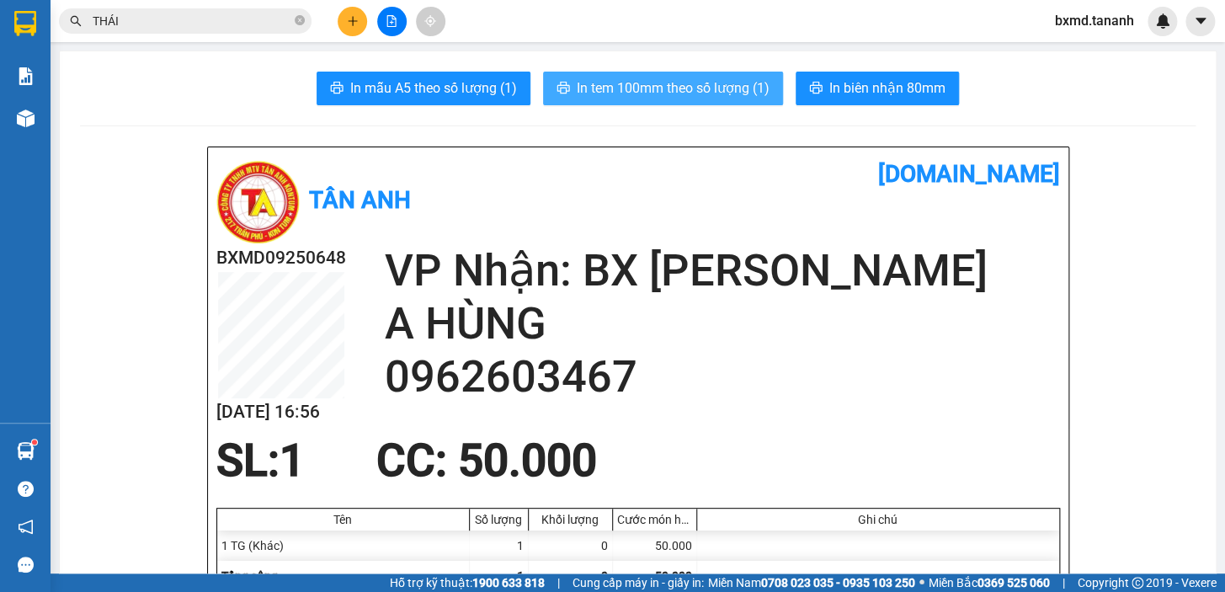
click at [691, 88] on span "In tem 100mm theo số lượng (1)" at bounding box center [673, 87] width 193 height 21
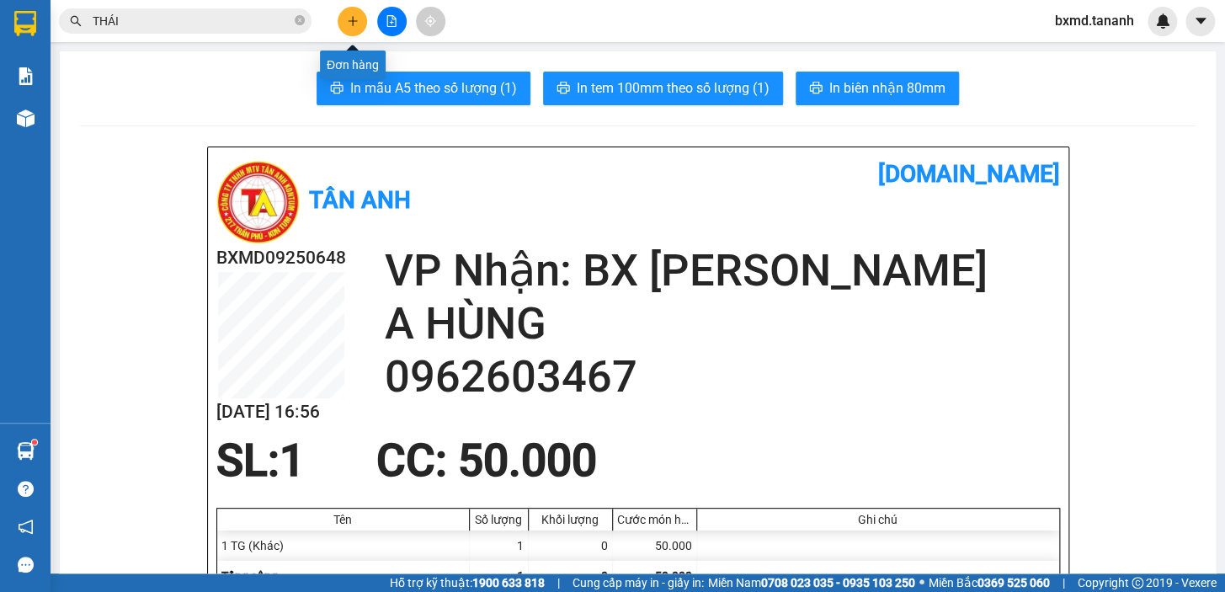
click at [356, 20] on icon "plus" at bounding box center [352, 20] width 9 height 1
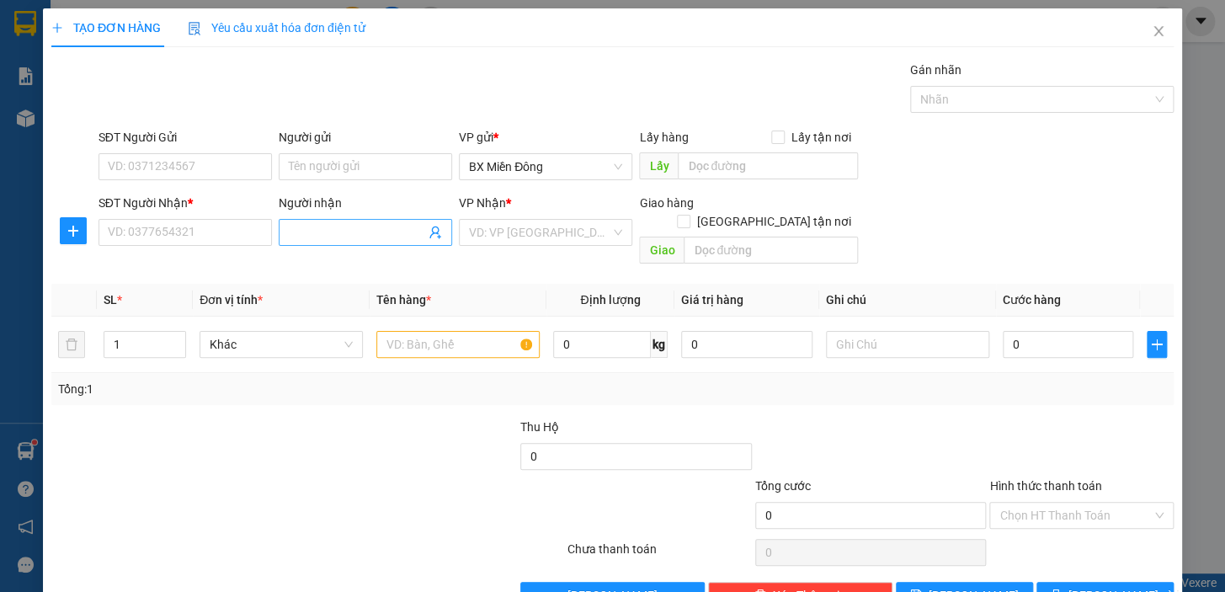
click at [385, 232] on input "Người nhận" at bounding box center [357, 232] width 136 height 19
type input "[PERSON_NAME]"
click at [173, 232] on input "SĐT Người Nhận *" at bounding box center [184, 232] width 173 height 27
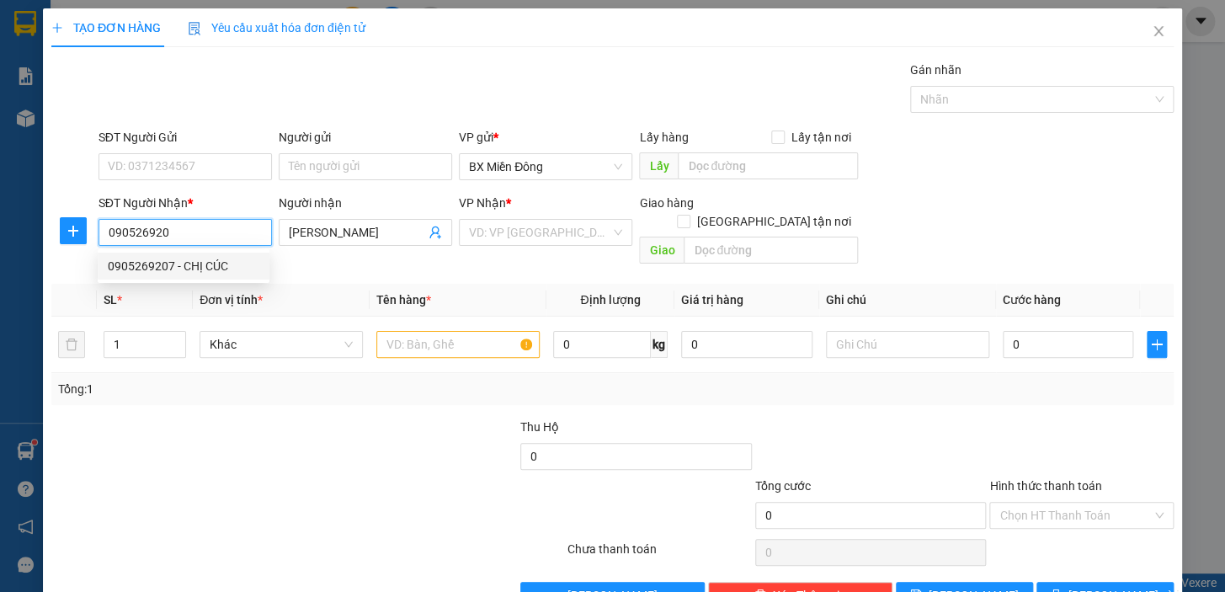
click at [184, 278] on div "0905269207 - CHỊ CÚC" at bounding box center [184, 266] width 172 height 27
type input "0905269207"
type input "CHỊ CÚC"
type input "0905269207"
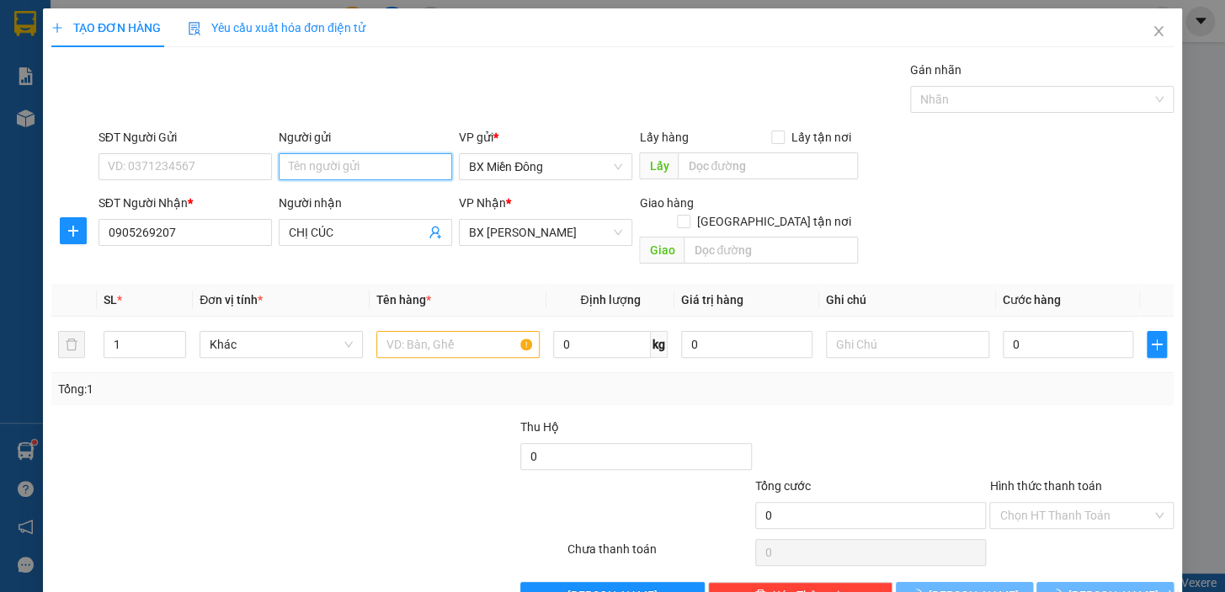
click at [342, 171] on input "Người gửi" at bounding box center [365, 166] width 173 height 27
type input "50.000"
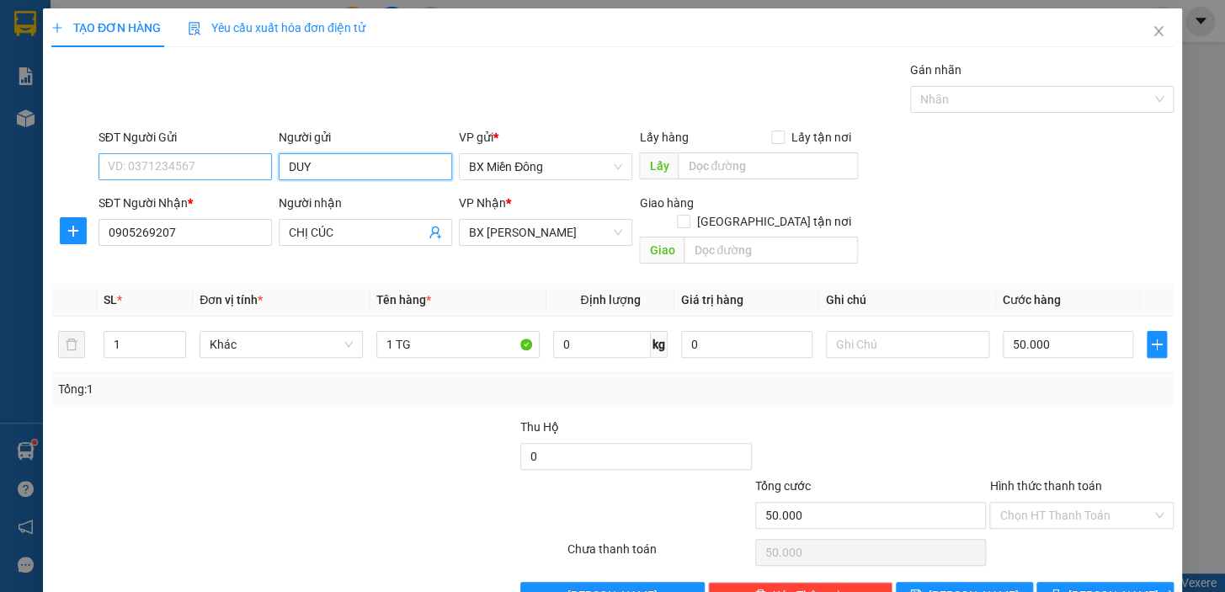
type input "DUY"
click at [162, 168] on input "SĐT Người Gửi" at bounding box center [184, 166] width 173 height 27
type input "0902791043"
click at [1136, 582] on button "[PERSON_NAME] và In" at bounding box center [1104, 595] width 137 height 27
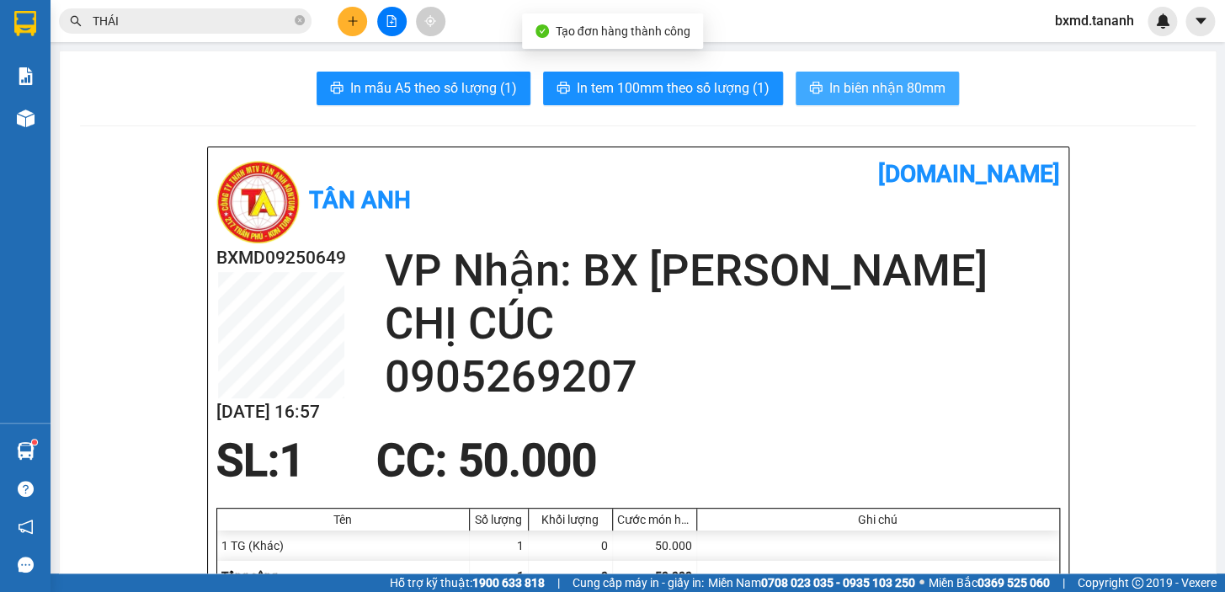
click at [832, 75] on button "In biên nhận 80mm" at bounding box center [877, 89] width 163 height 34
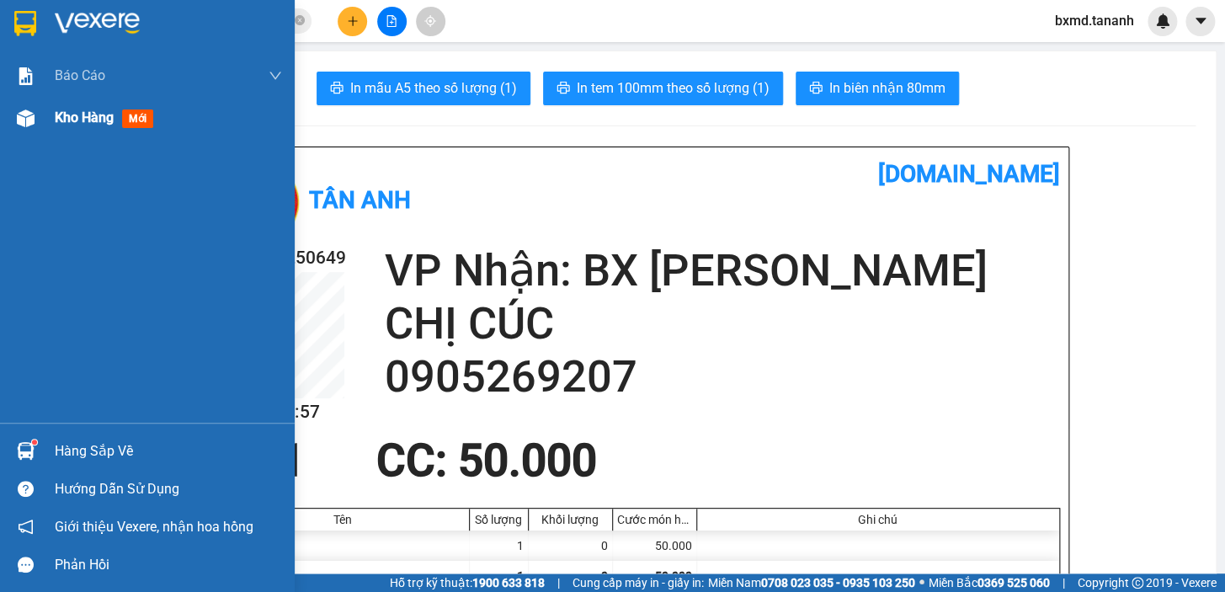
click at [112, 125] on span "Kho hàng" at bounding box center [84, 117] width 59 height 16
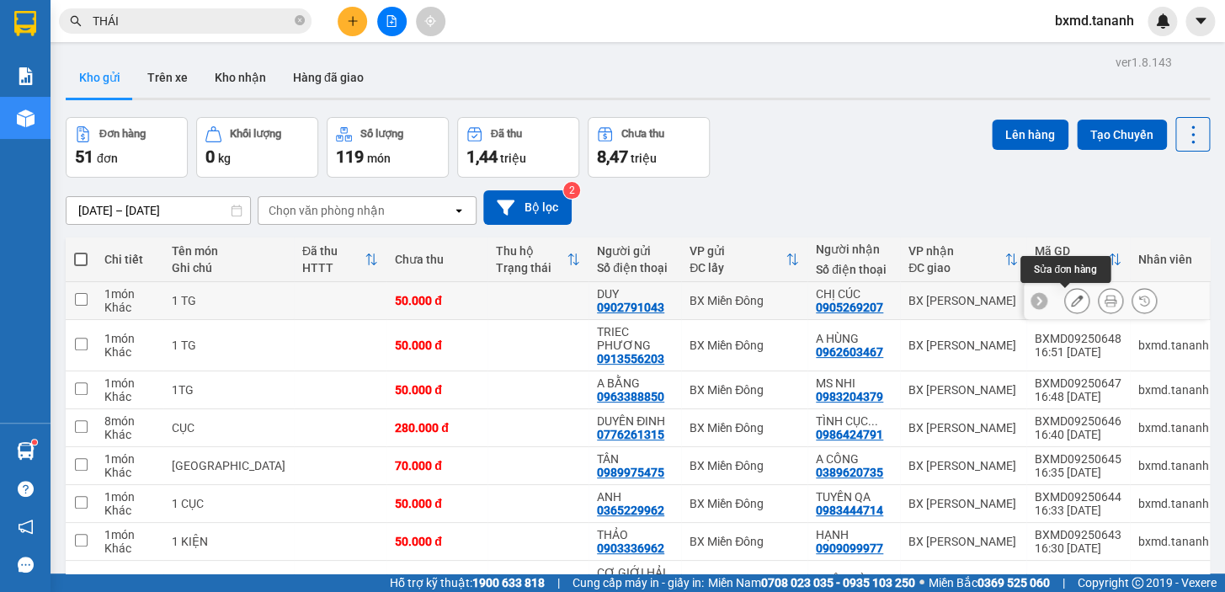
click at [1071, 295] on icon at bounding box center [1077, 301] width 12 height 12
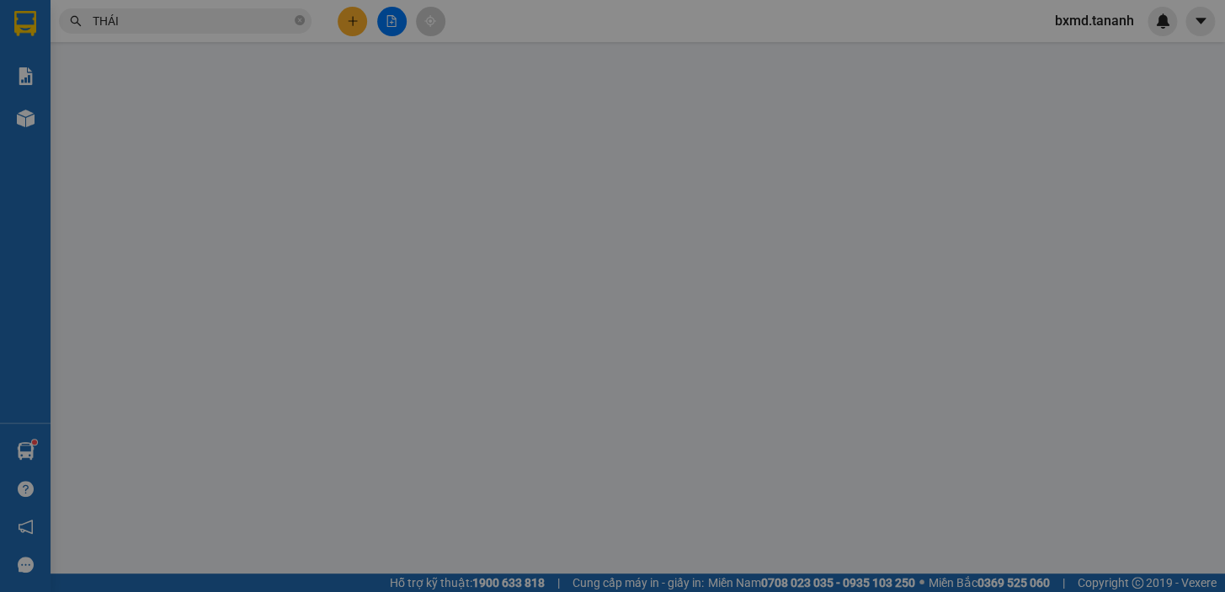
type input "0902791043"
type input "0905269207"
type input "50.000"
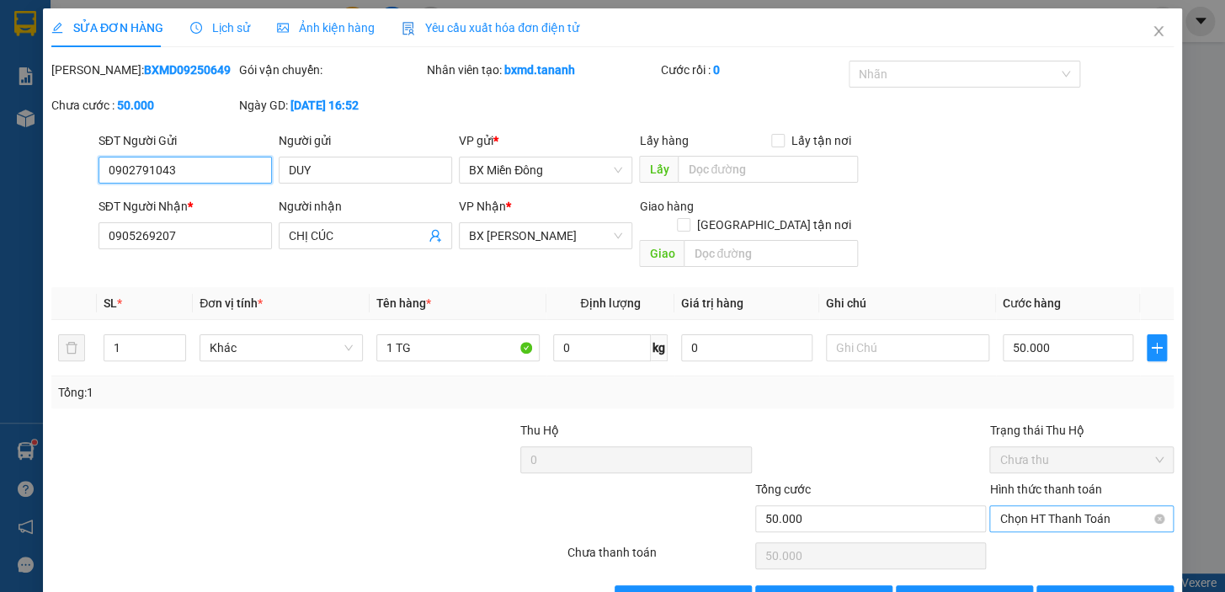
click at [1040, 506] on span "Chọn HT Thanh Toán" at bounding box center [1081, 518] width 164 height 25
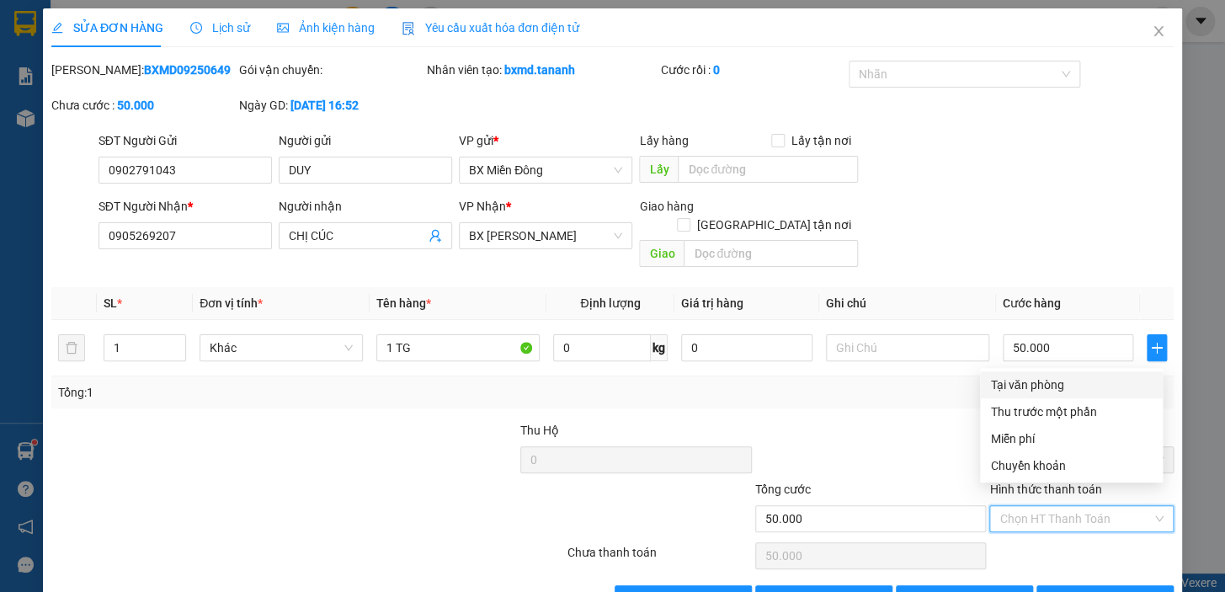
click at [1039, 386] on div "Tại văn phòng" at bounding box center [1071, 384] width 162 height 19
type input "0"
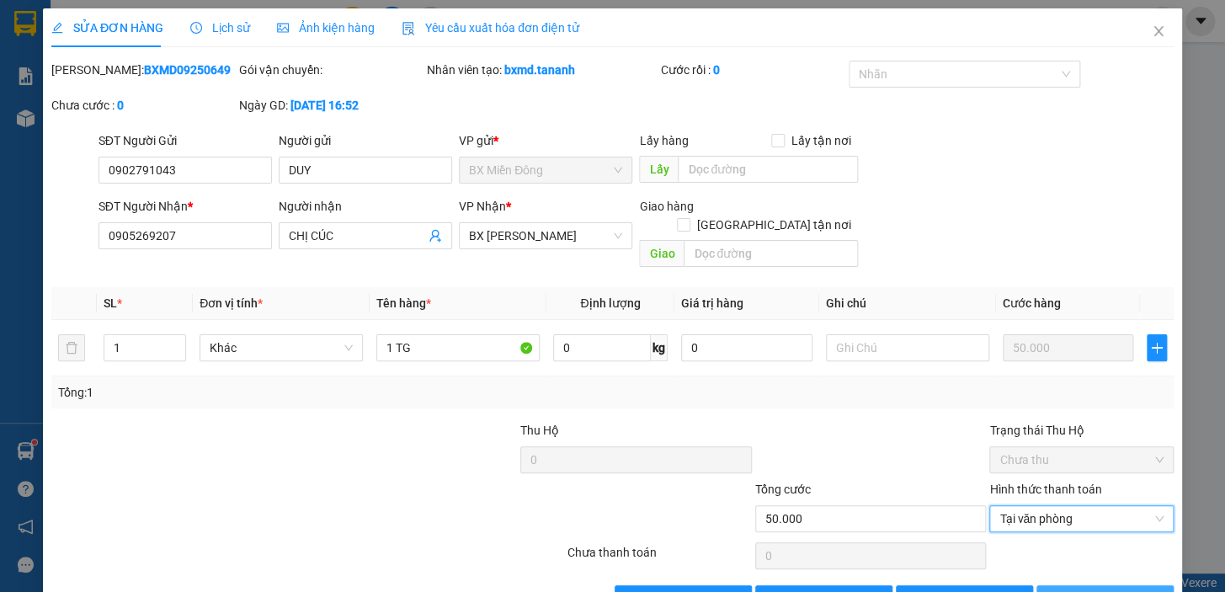
click at [1088, 589] on span "[PERSON_NAME] và In" at bounding box center [1127, 598] width 118 height 19
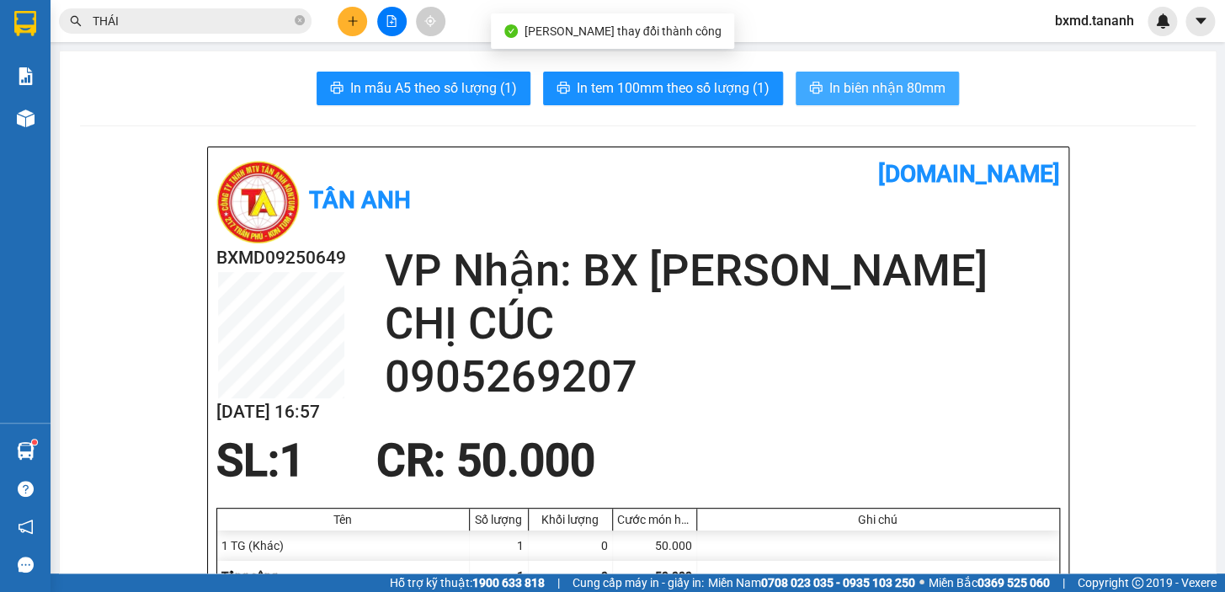
click at [900, 77] on span "In biên nhận 80mm" at bounding box center [887, 87] width 116 height 21
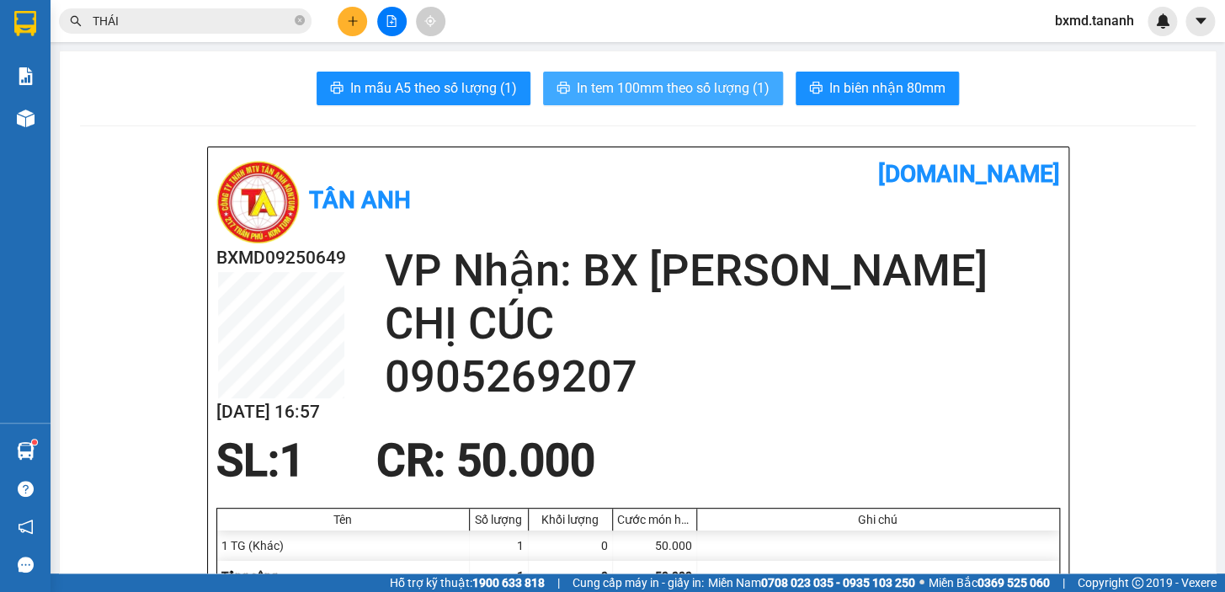
click at [696, 95] on span "In tem 100mm theo số lượng (1)" at bounding box center [673, 87] width 193 height 21
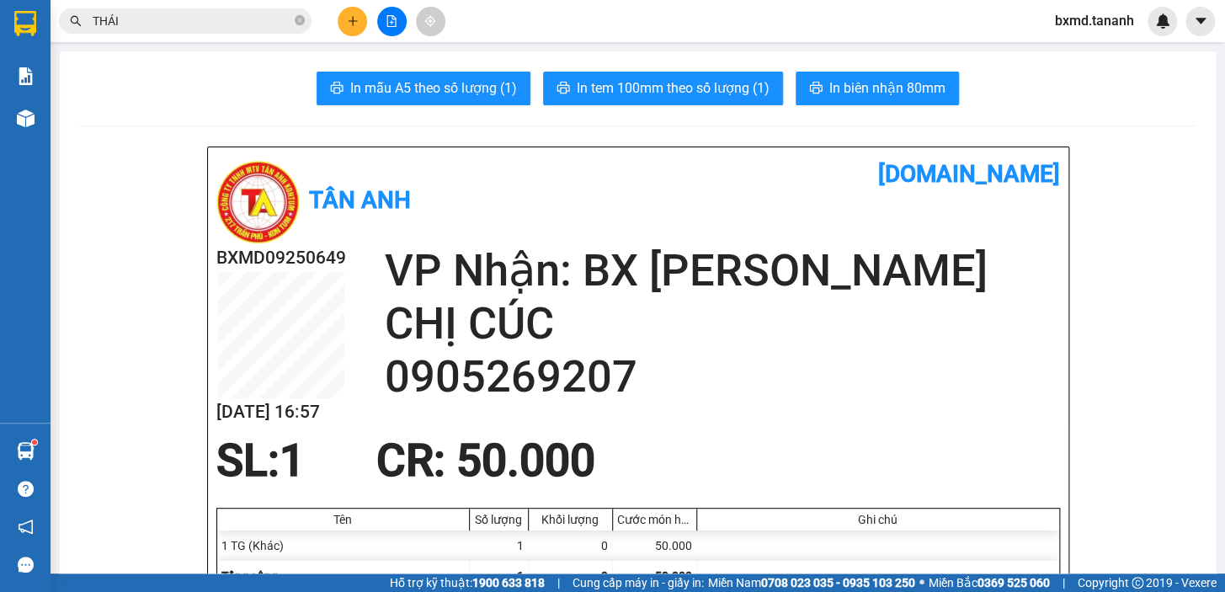
click at [344, 17] on button at bounding box center [352, 21] width 29 height 29
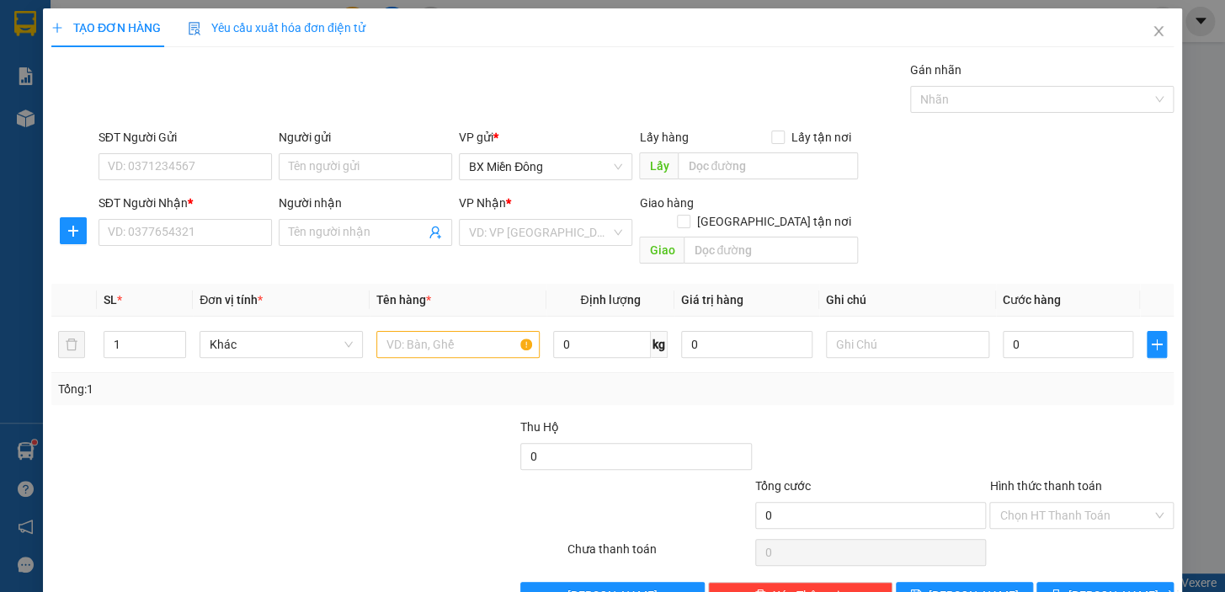
click at [397, 246] on div "Người nhận Tên người nhận" at bounding box center [365, 223] width 173 height 59
click at [388, 236] on input "Người nhận" at bounding box center [357, 232] width 136 height 19
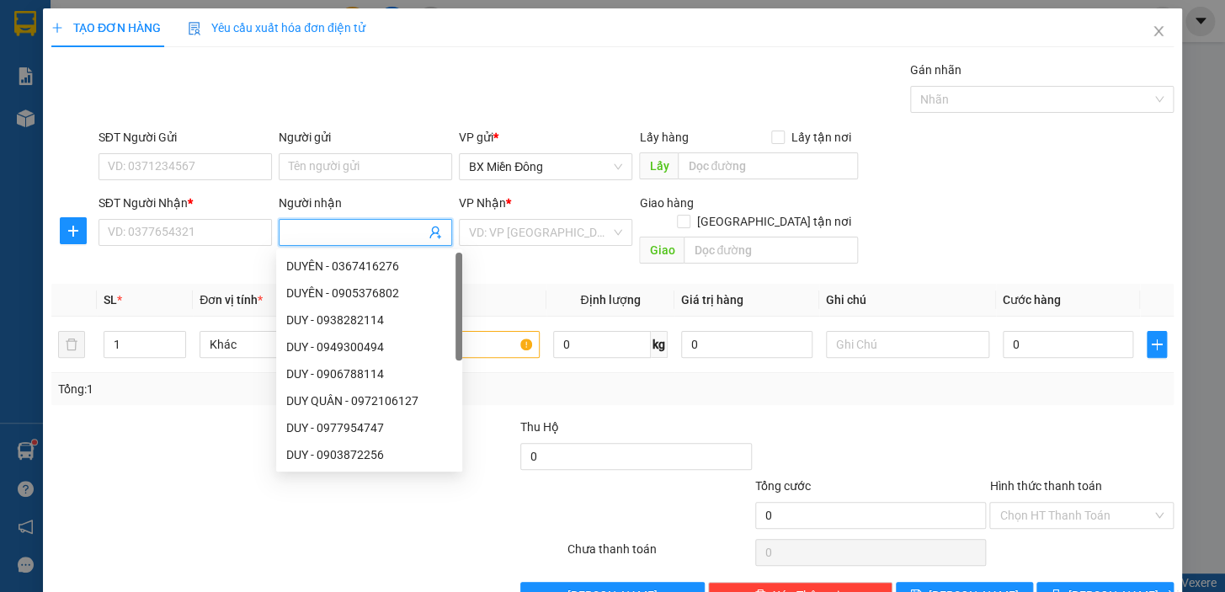
type input "D"
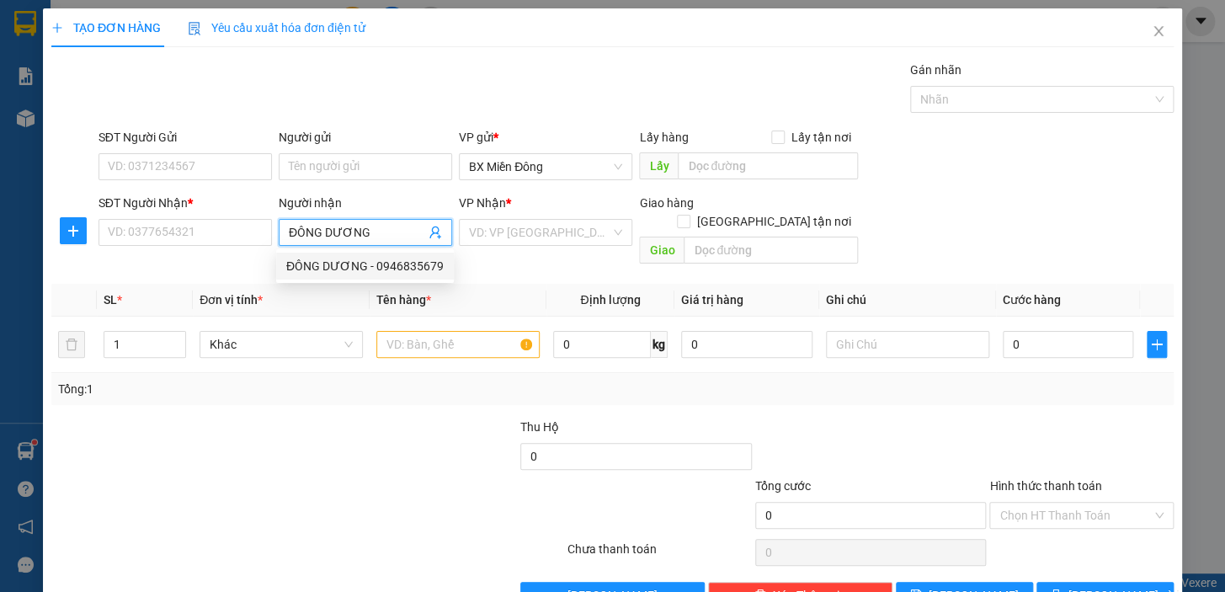
type input "ĐÔNG DƯƠNG"
click at [419, 248] on div "Người nhận ĐÔNG DƯƠNG" at bounding box center [365, 223] width 173 height 59
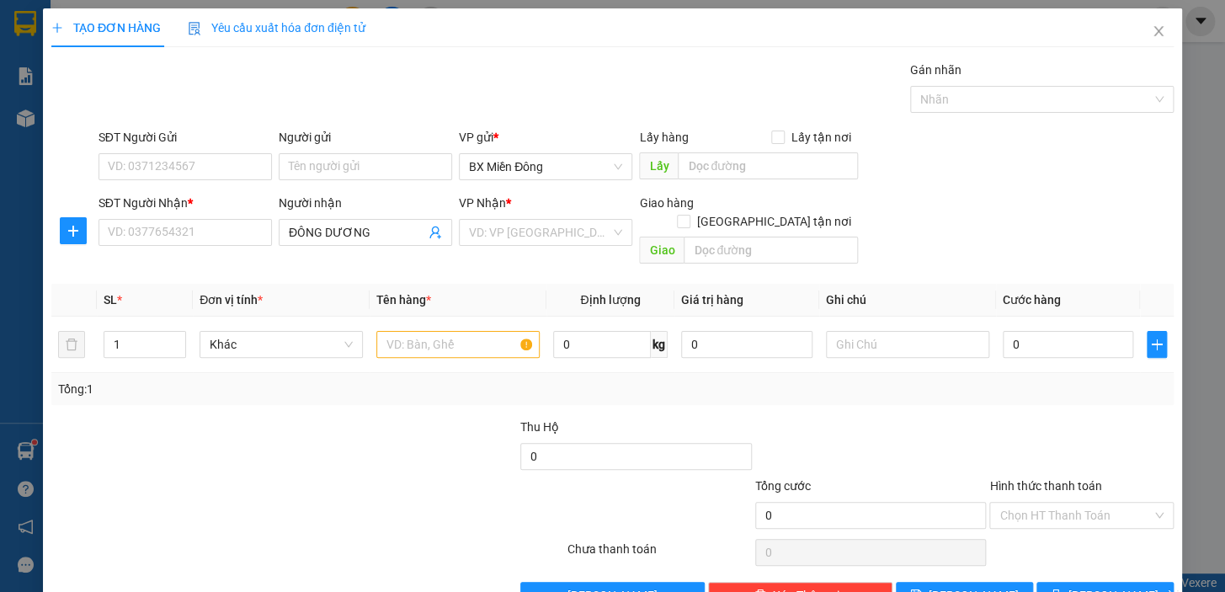
click at [418, 261] on div "Transit Pickup Surcharge Ids Transit Deliver Surcharge Ids Transit Deliver Surc…" at bounding box center [612, 335] width 1122 height 548
click at [540, 221] on input "search" at bounding box center [539, 232] width 141 height 25
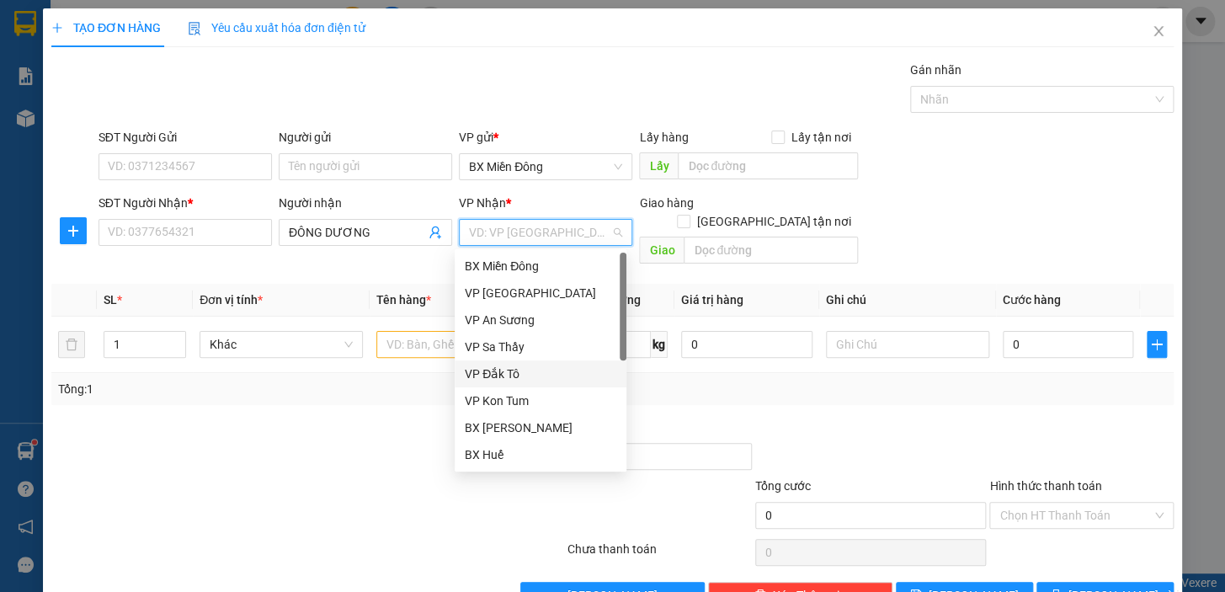
scroll to position [188, 0]
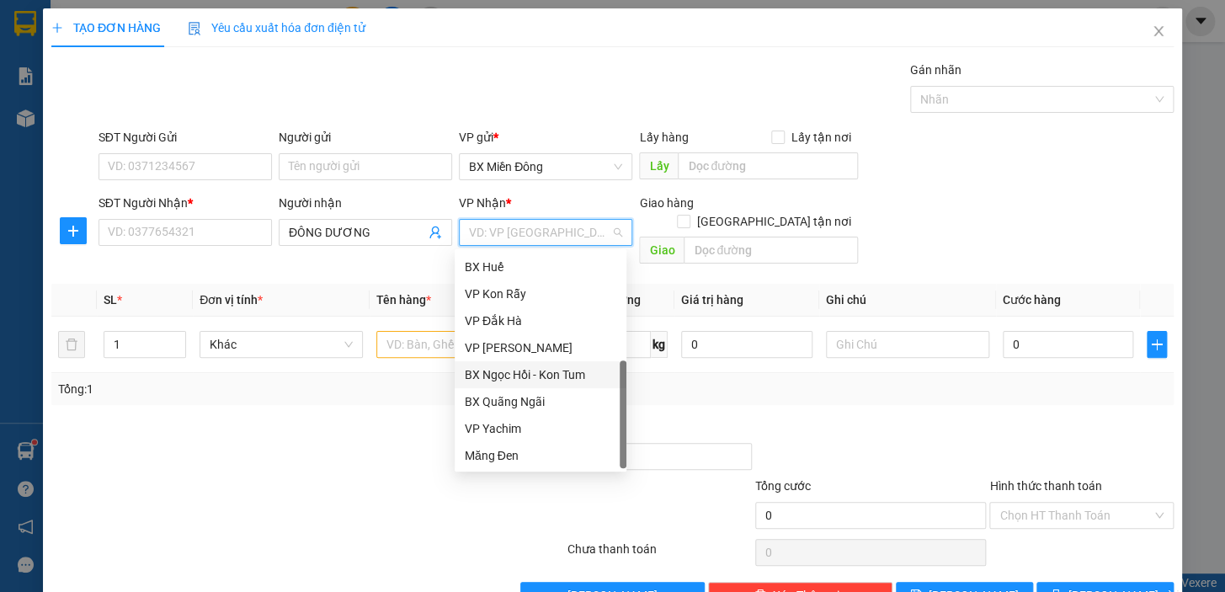
click at [528, 371] on div "BX Ngọc Hồi - Kon Tum" at bounding box center [541, 374] width 152 height 19
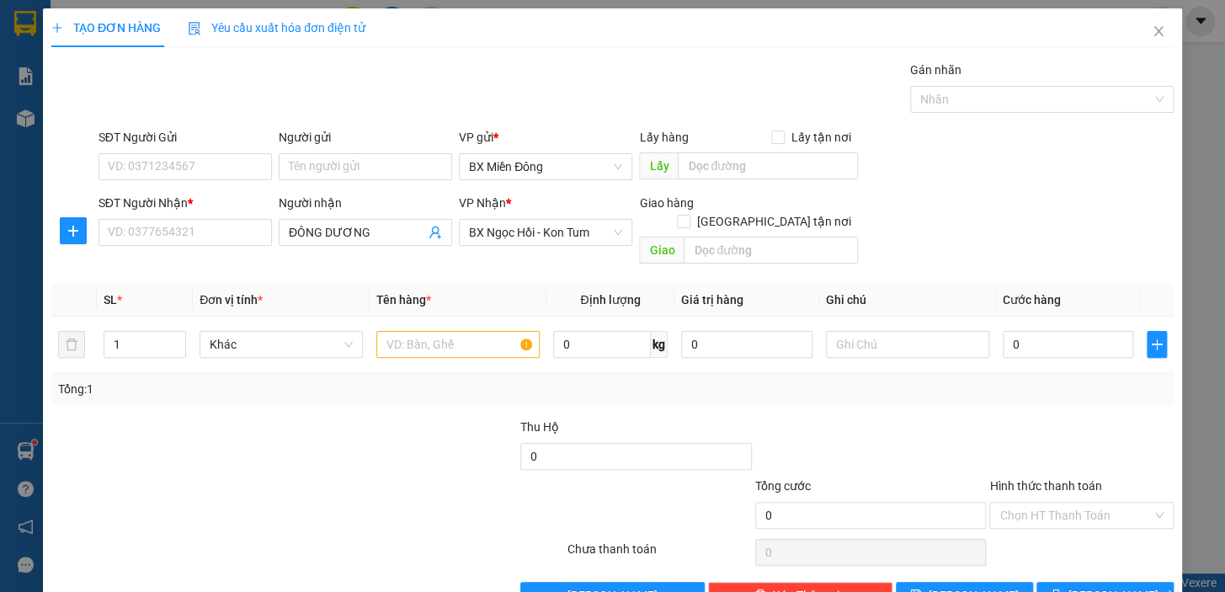
click at [370, 149] on div "Người gửi" at bounding box center [365, 140] width 173 height 25
click at [390, 164] on input "Người gửi" at bounding box center [365, 166] width 173 height 27
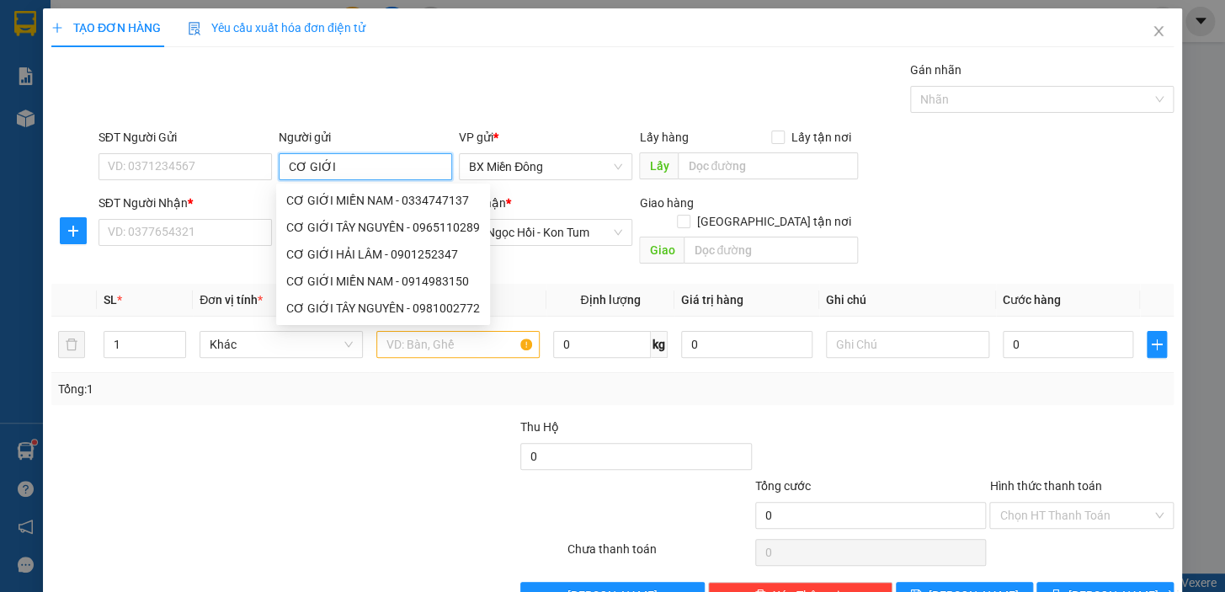
type input "CƠ GIỚI"
click at [420, 209] on div "CƠ GIỚI MIỀN NAM - 0334747137" at bounding box center [383, 200] width 194 height 19
type input "0334747137"
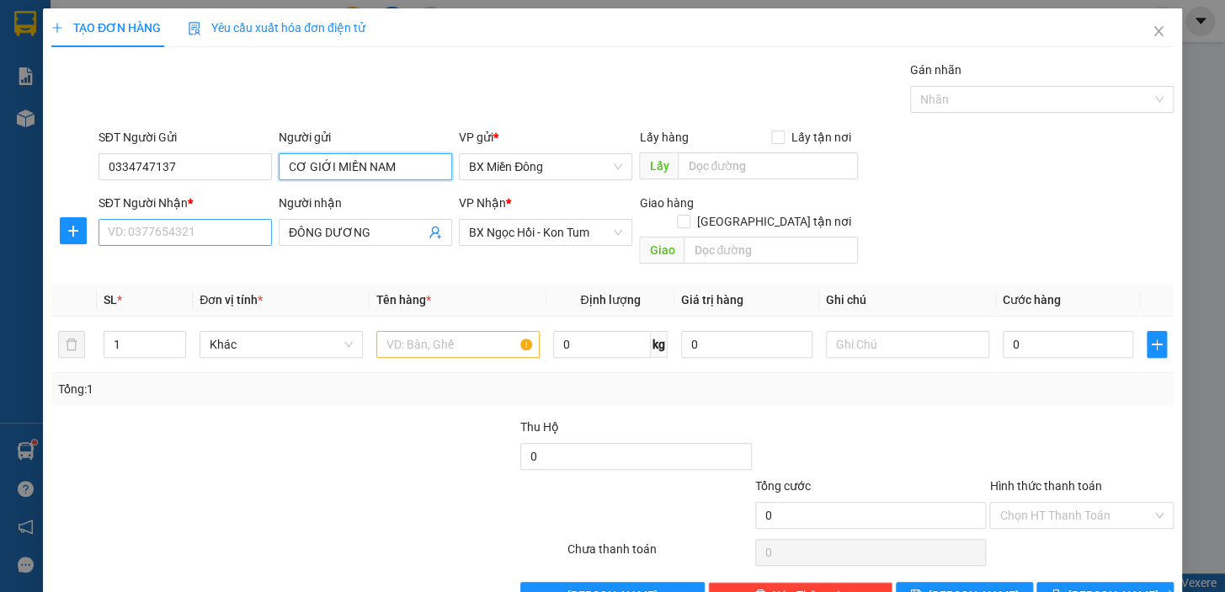
type input "CƠ GIỚI MIỀN NAM"
click at [205, 236] on input "SĐT Người Nhận *" at bounding box center [184, 232] width 173 height 27
click at [353, 224] on input "ĐÔNG DƯƠNG" at bounding box center [357, 232] width 136 height 19
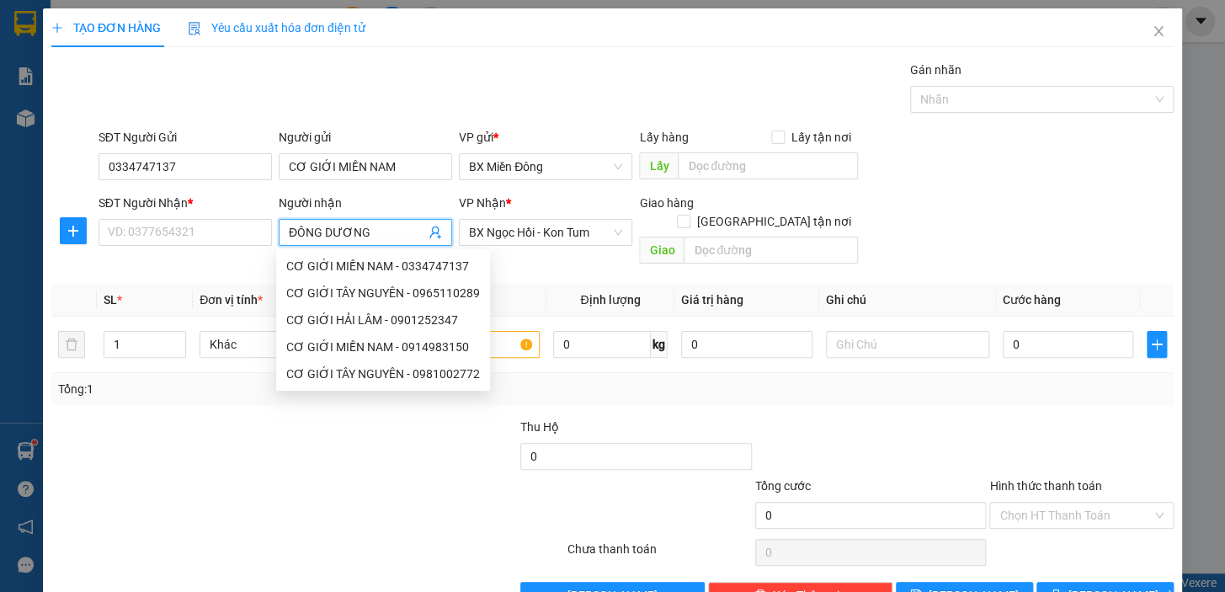
click at [386, 228] on input "ĐÔNG DƯƠNG" at bounding box center [357, 232] width 136 height 19
type input "ĐÔNG DƯƠNG"
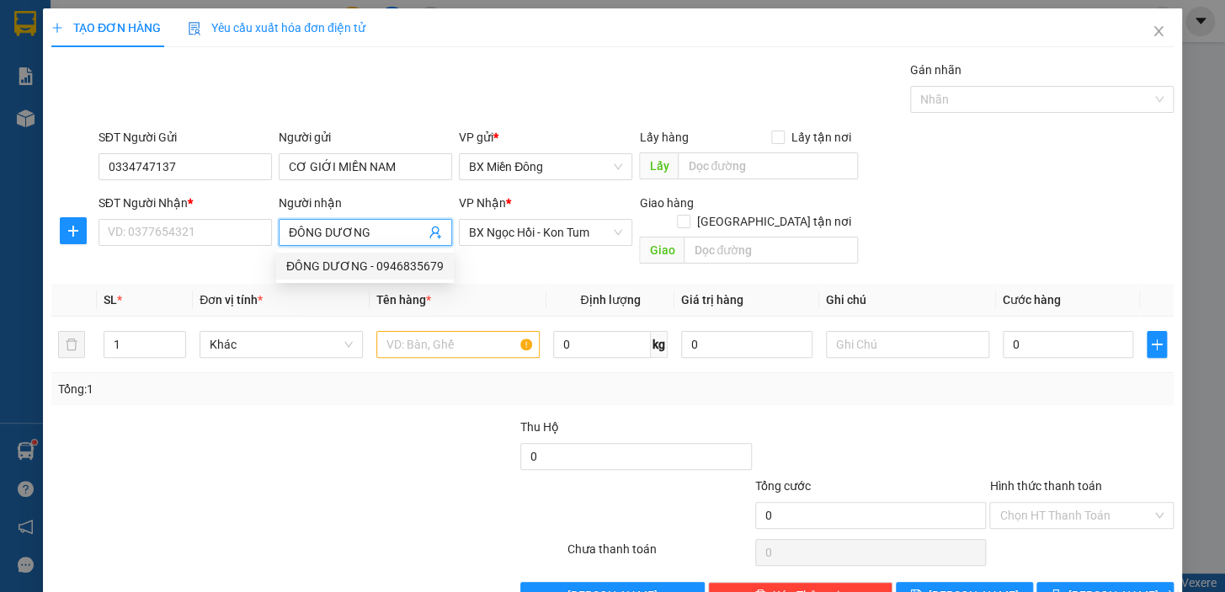
click at [392, 258] on div "ĐÔNG DƯƠNG - 0946835679" at bounding box center [364, 266] width 157 height 19
type input "0946835679"
type input "ĐÔNG DƯƠNG"
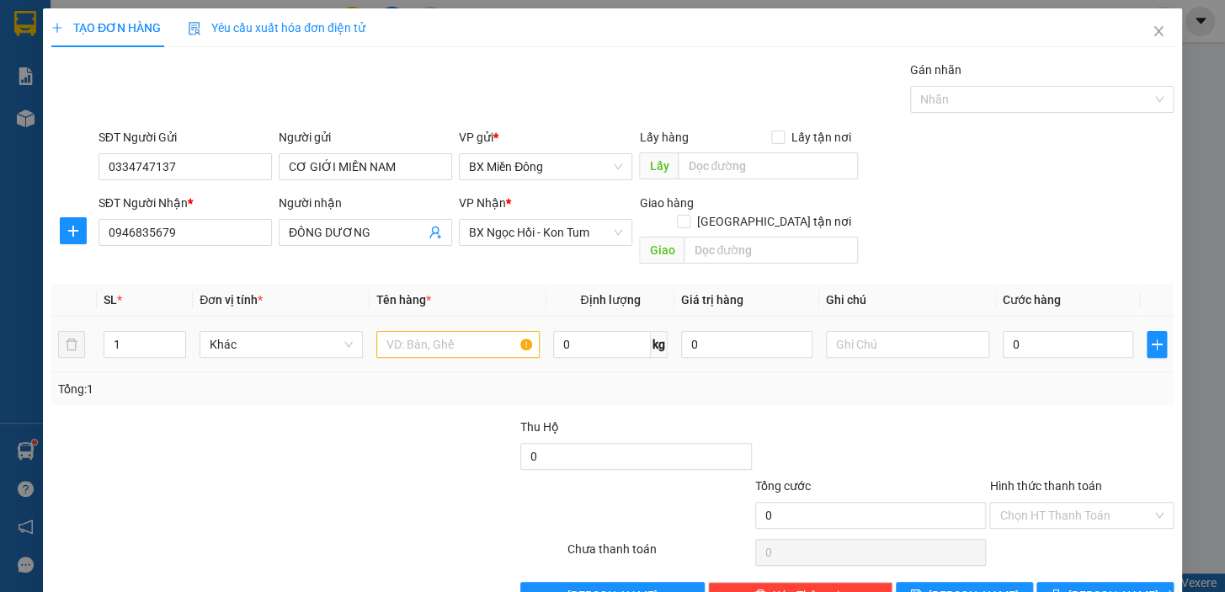
drag, startPoint x: 470, startPoint y: 338, endPoint x: 455, endPoint y: 318, distance: 25.3
click at [469, 338] on div at bounding box center [457, 344] width 163 height 34
click at [455, 331] on input "text" at bounding box center [457, 344] width 163 height 27
type input "T"
type input "K"
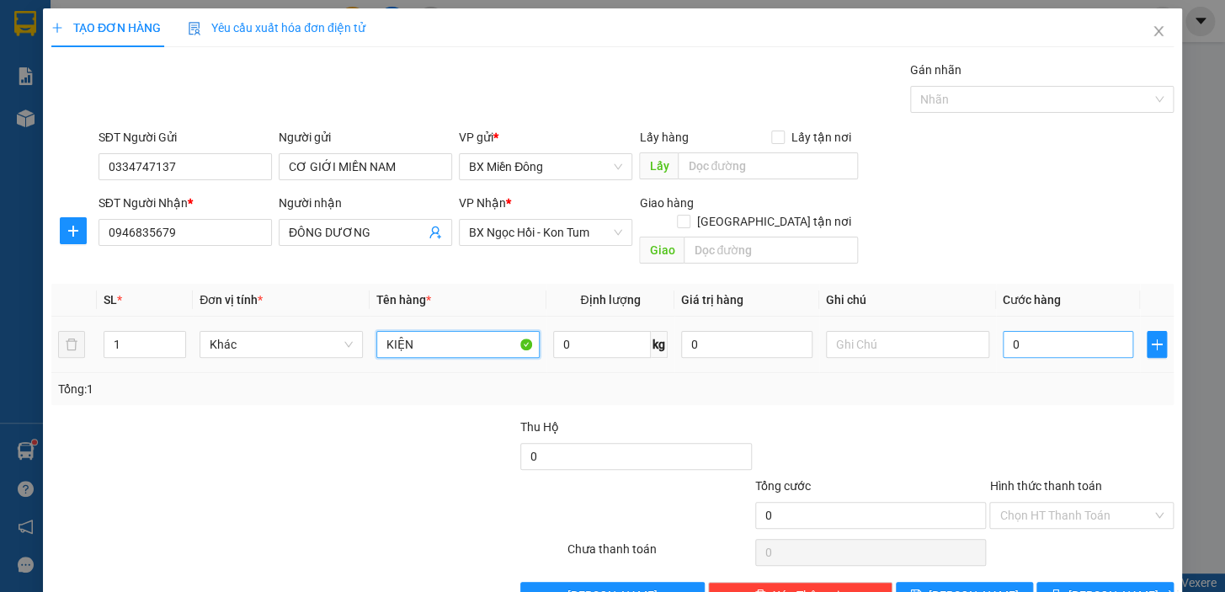
type input "KIỆN"
click at [1003, 331] on input "0" at bounding box center [1068, 344] width 131 height 27
type input "5"
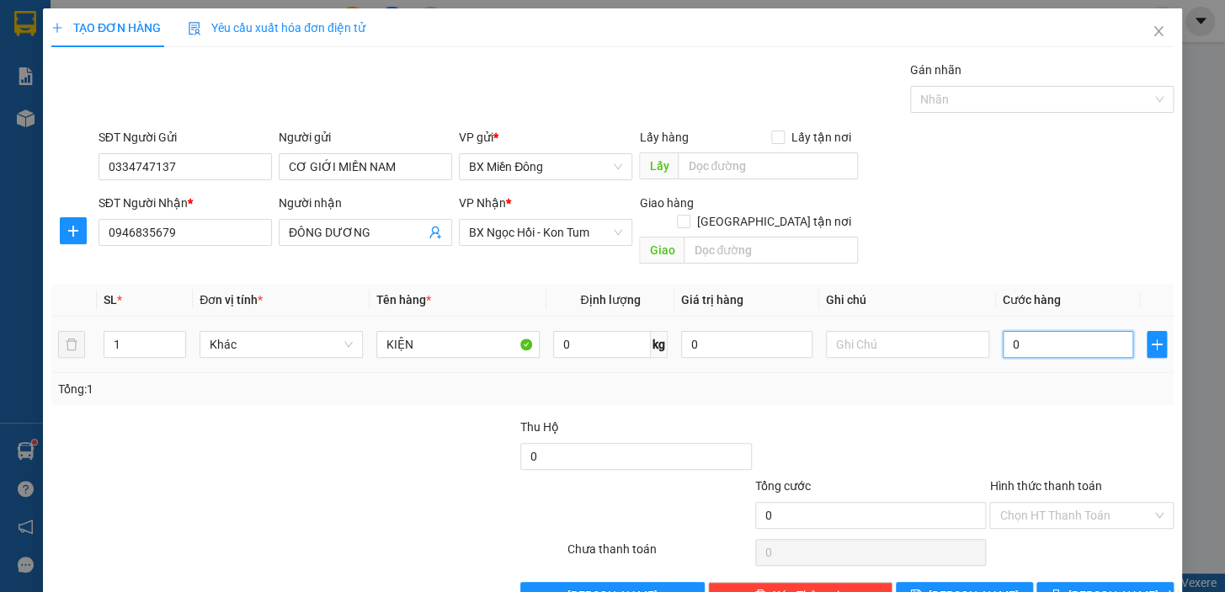
type input "5"
type input "50"
type input "50.000"
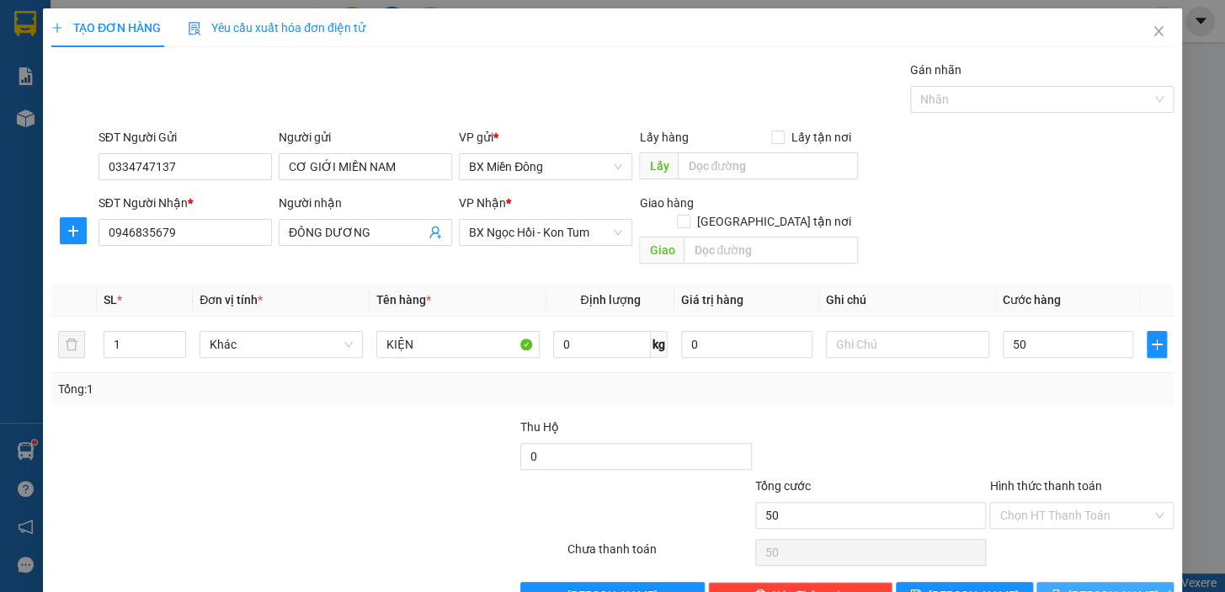
type input "50.000"
click at [1062, 588] on icon "printer" at bounding box center [1056, 594] width 12 height 12
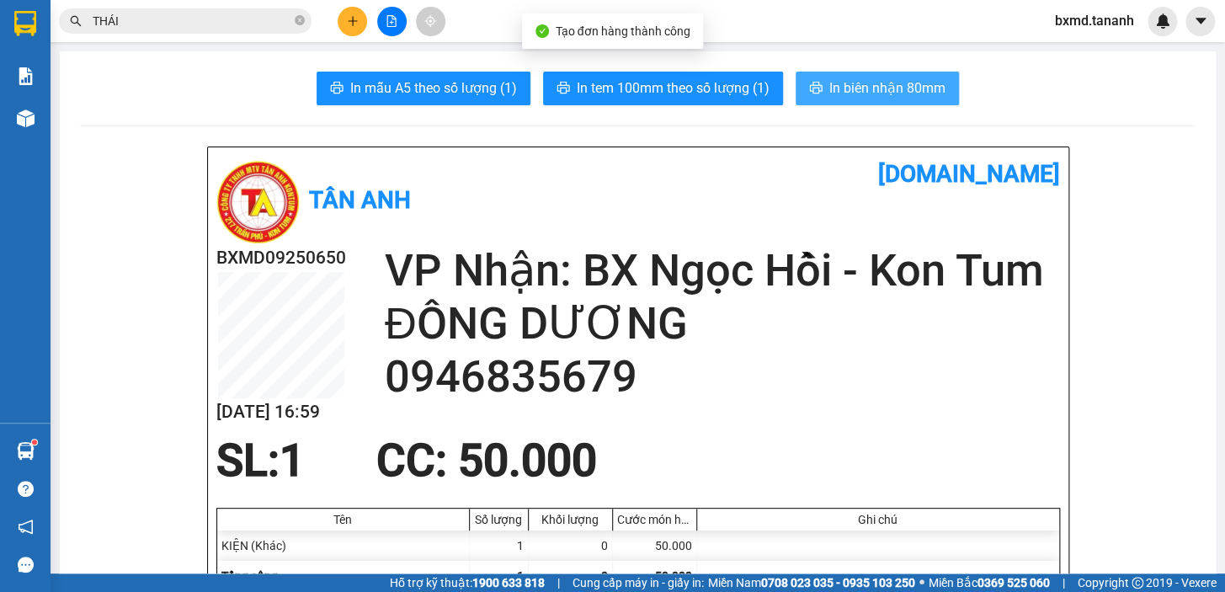
click at [850, 88] on span "In biên nhận 80mm" at bounding box center [887, 87] width 116 height 21
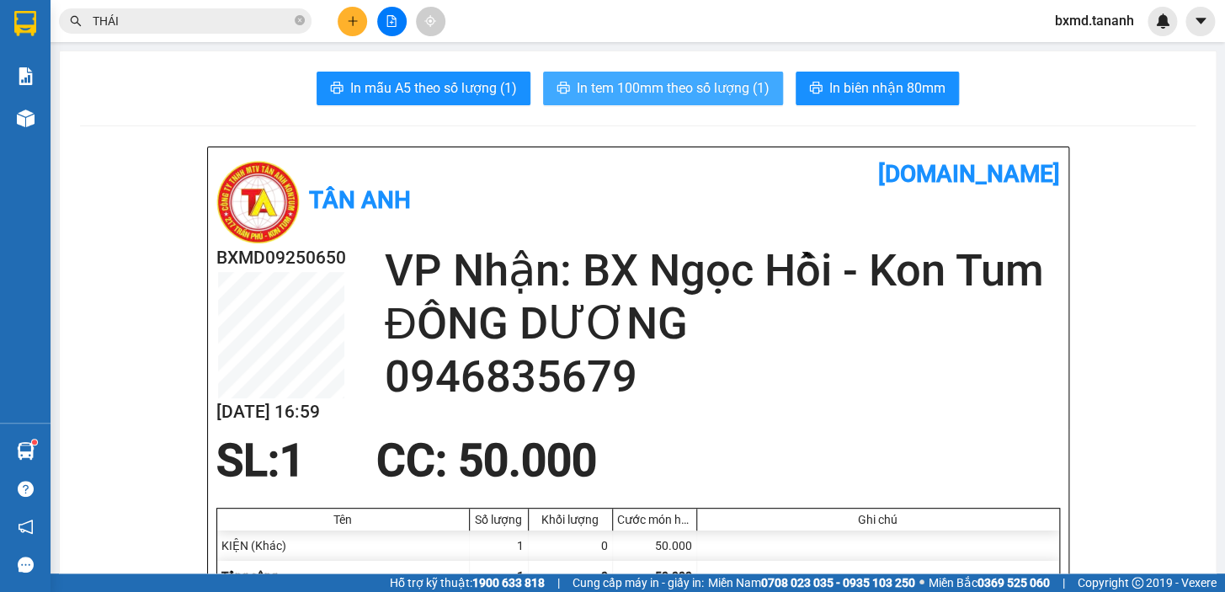
click at [723, 80] on span "In tem 100mm theo số lượng (1)" at bounding box center [673, 87] width 193 height 21
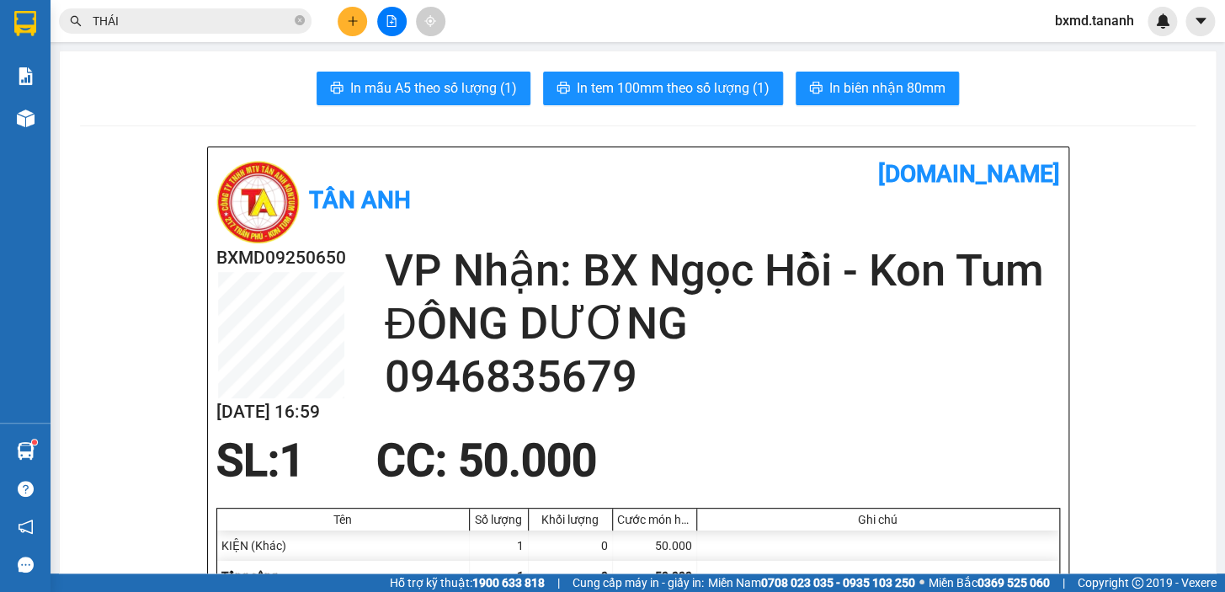
click at [359, 15] on button at bounding box center [352, 21] width 29 height 29
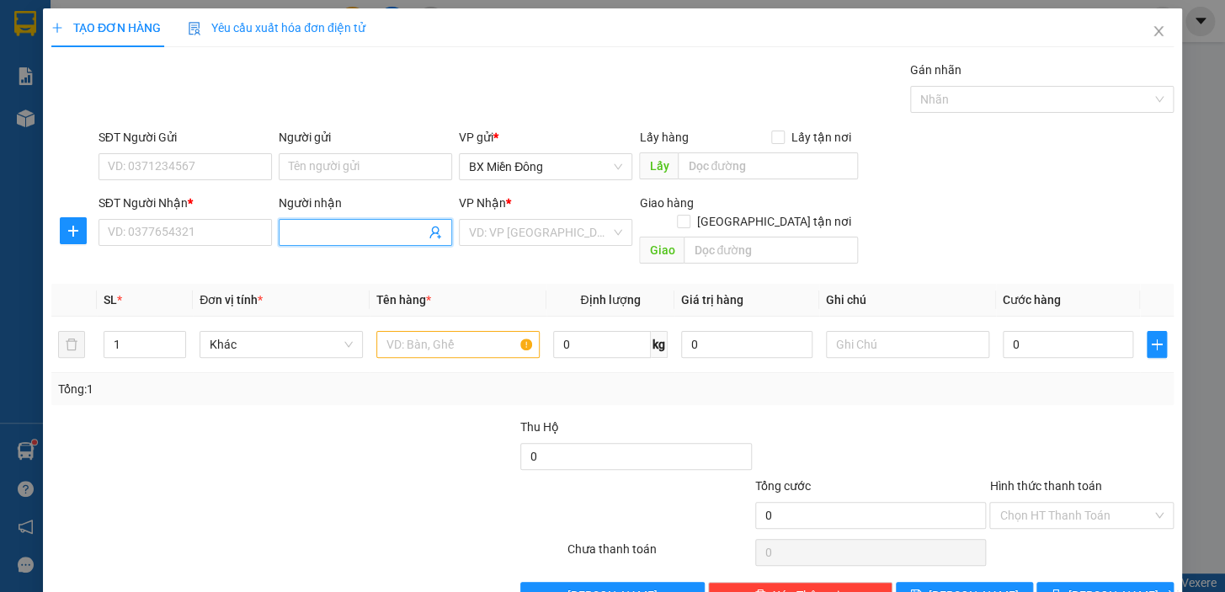
click at [334, 234] on input "Người nhận" at bounding box center [357, 232] width 136 height 19
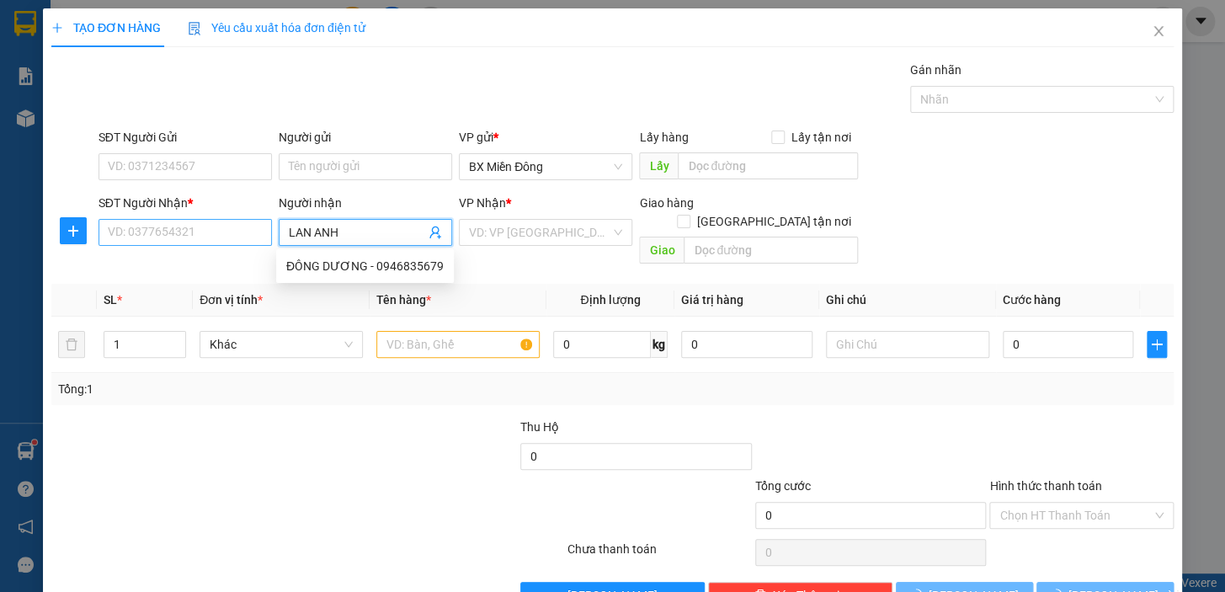
type input "LAN ANH"
drag, startPoint x: 247, startPoint y: 220, endPoint x: 246, endPoint y: 230, distance: 10.1
click at [246, 224] on input "SĐT Người Nhận *" at bounding box center [184, 232] width 173 height 27
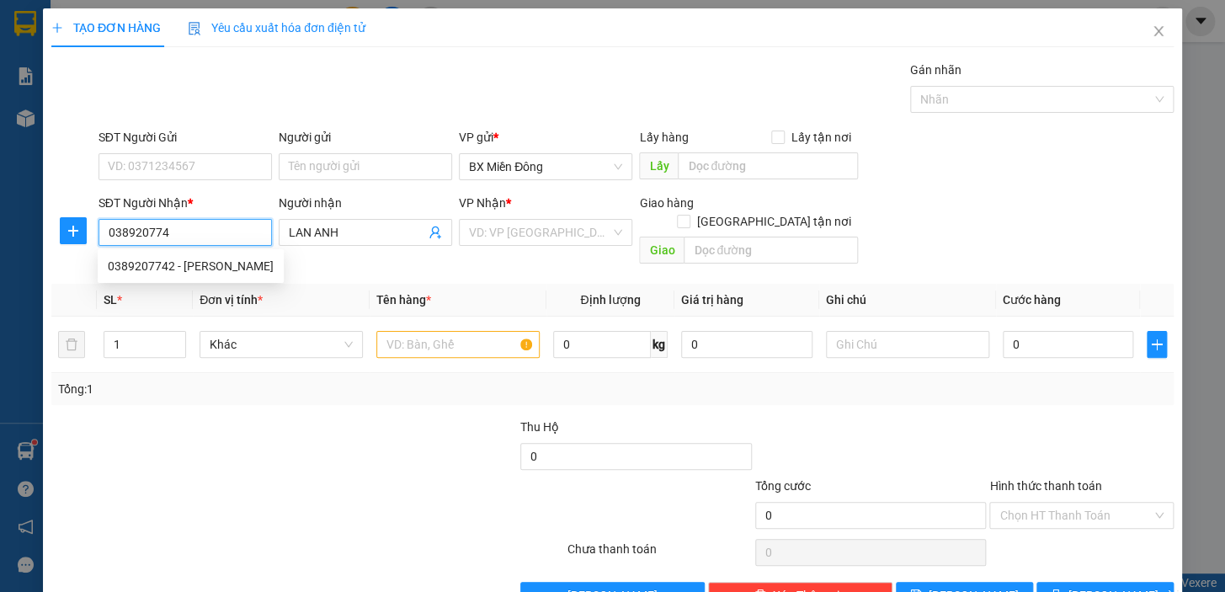
type input "0389207742"
click at [232, 262] on div "0389207742 - [PERSON_NAME]" at bounding box center [191, 266] width 166 height 19
type input "LAN ANH"
type input "100.000"
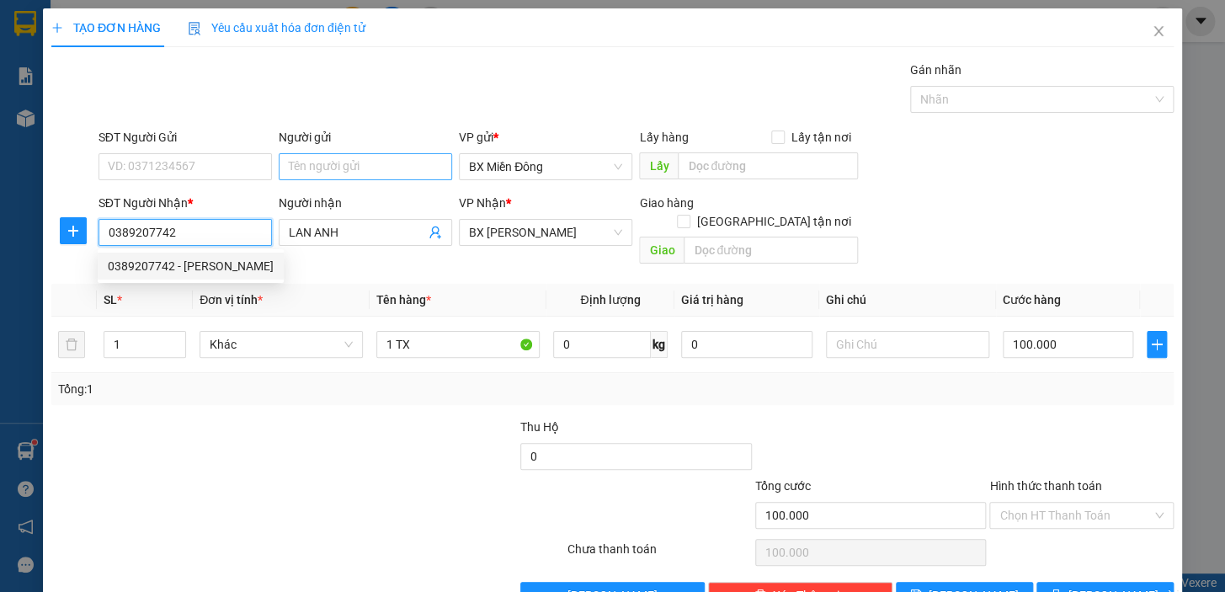
type input "0389207742"
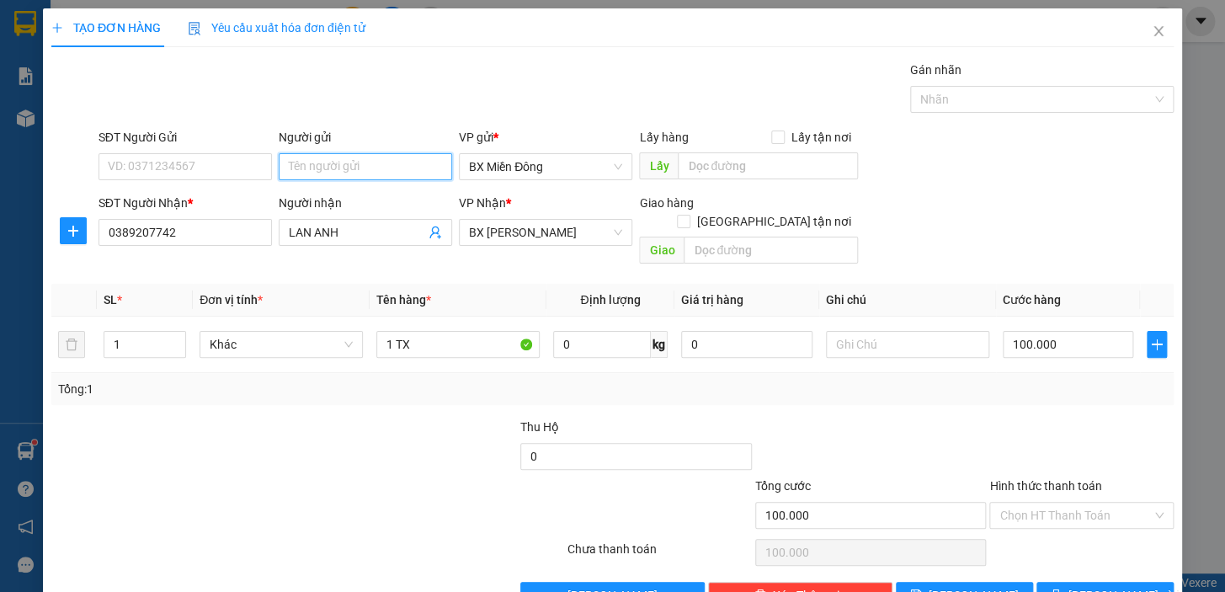
click at [359, 160] on input "Người gửi" at bounding box center [365, 166] width 173 height 27
click at [143, 168] on input "SĐT Người Gửi" at bounding box center [184, 166] width 173 height 27
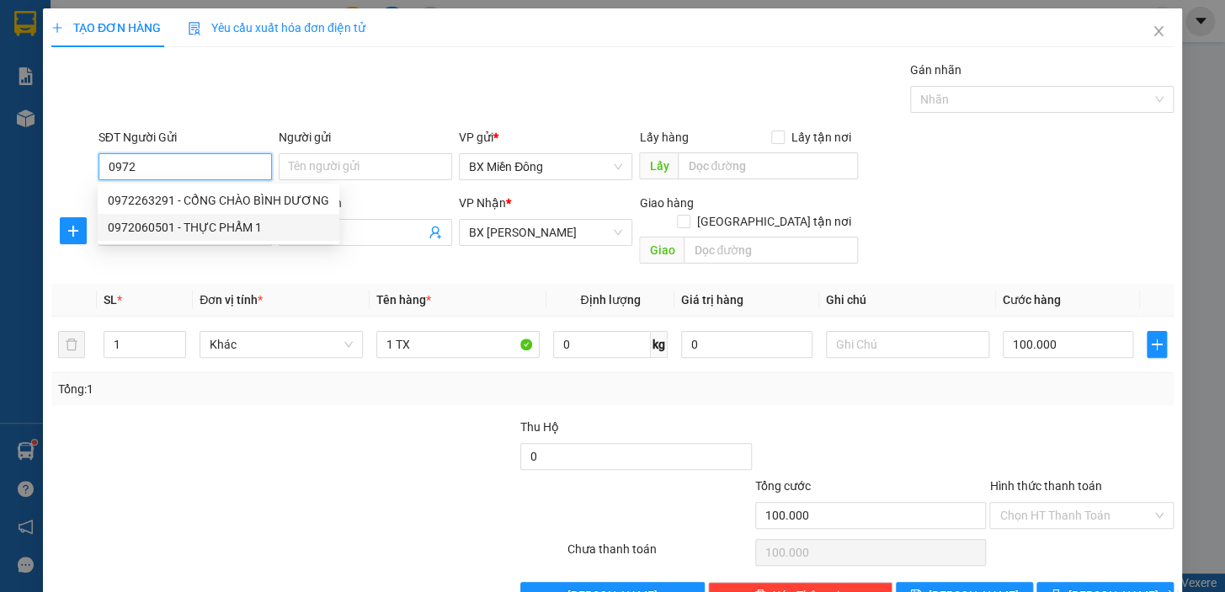
drag, startPoint x: 210, startPoint y: 197, endPoint x: 212, endPoint y: 220, distance: 22.9
click at [212, 220] on div "0972263291 - CỔNG CHÀO BÌNH DƯƠNG 0972060501 - THỰC PHẨM 1" at bounding box center [219, 214] width 242 height 54
click at [212, 220] on div "0972060501 - THỰC PHẨM 1" at bounding box center [218, 227] width 221 height 19
type input "0972060501"
type input "THỰC PHẨM 1"
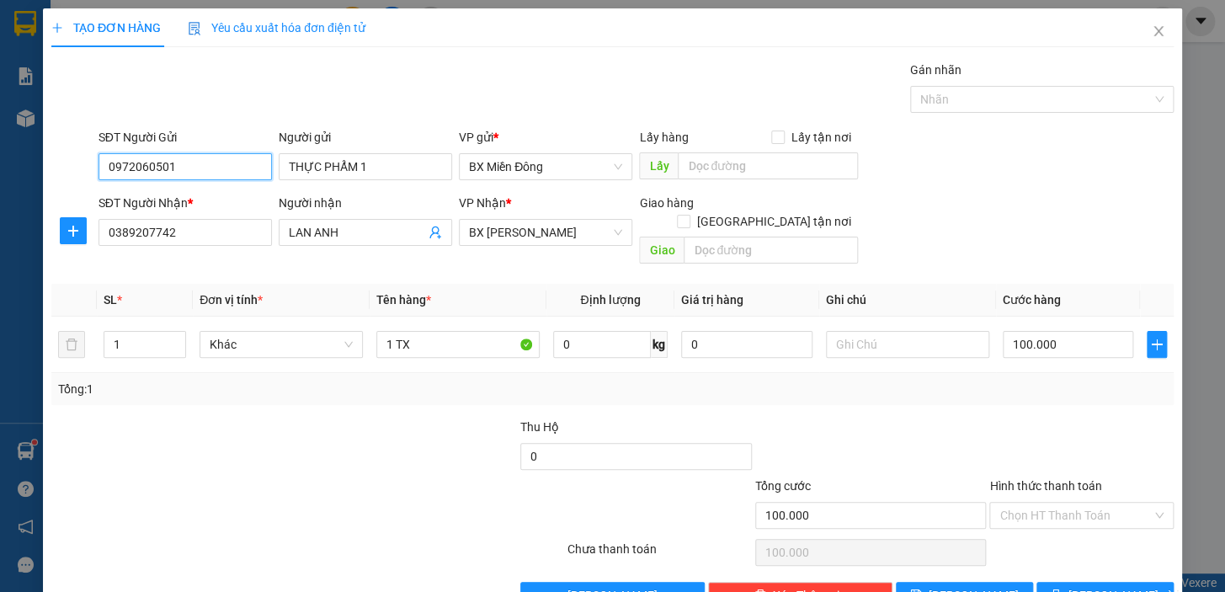
type input "0972060501"
click at [416, 392] on div "Transit Pickup Surcharge Ids Transit Deliver Surcharge Ids Transit Deliver Surc…" at bounding box center [612, 335] width 1122 height 548
click at [1076, 582] on button "[PERSON_NAME] và In" at bounding box center [1104, 595] width 137 height 27
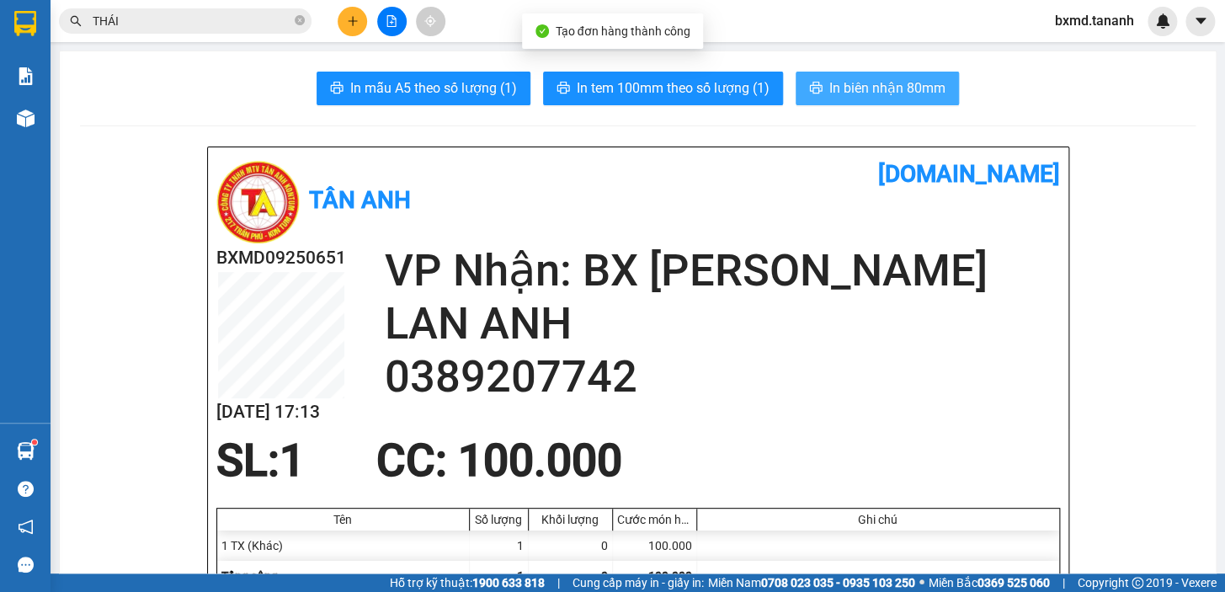
click at [813, 73] on button "In biên nhận 80mm" at bounding box center [877, 89] width 163 height 34
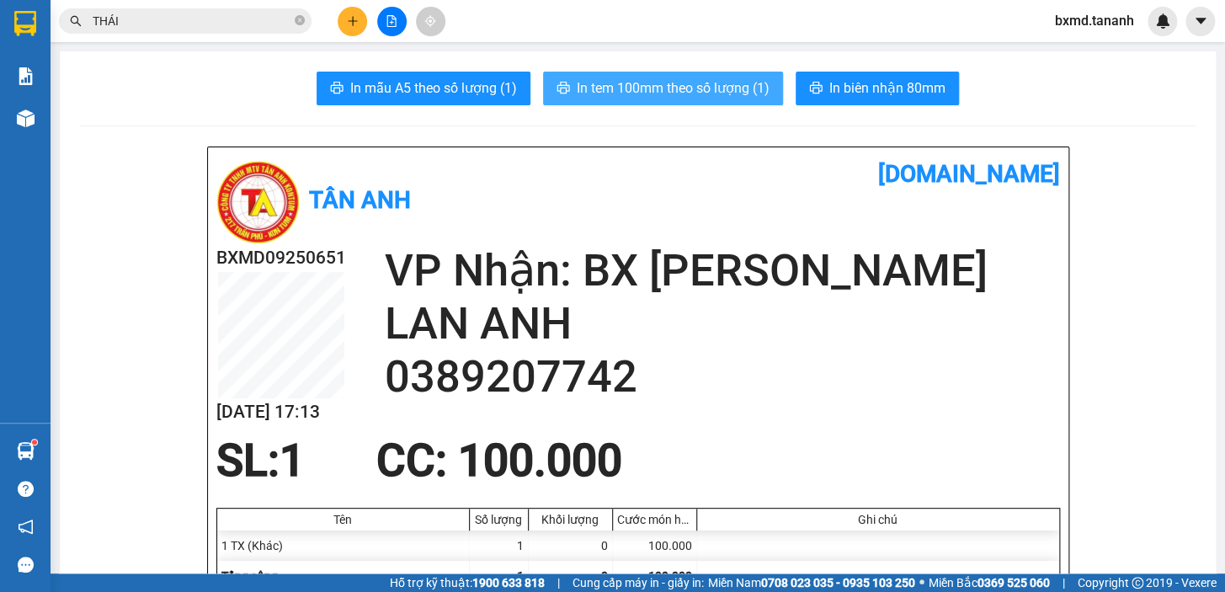
click at [748, 101] on button "In tem 100mm theo số lượng (1)" at bounding box center [663, 89] width 240 height 34
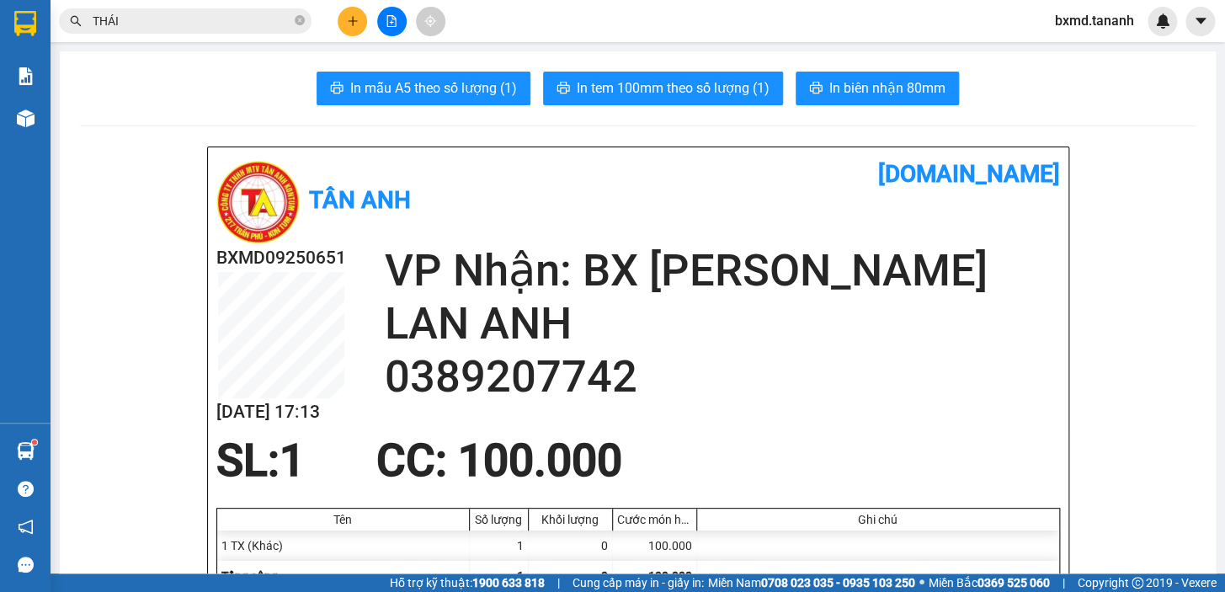
click at [338, 20] on button at bounding box center [352, 21] width 29 height 29
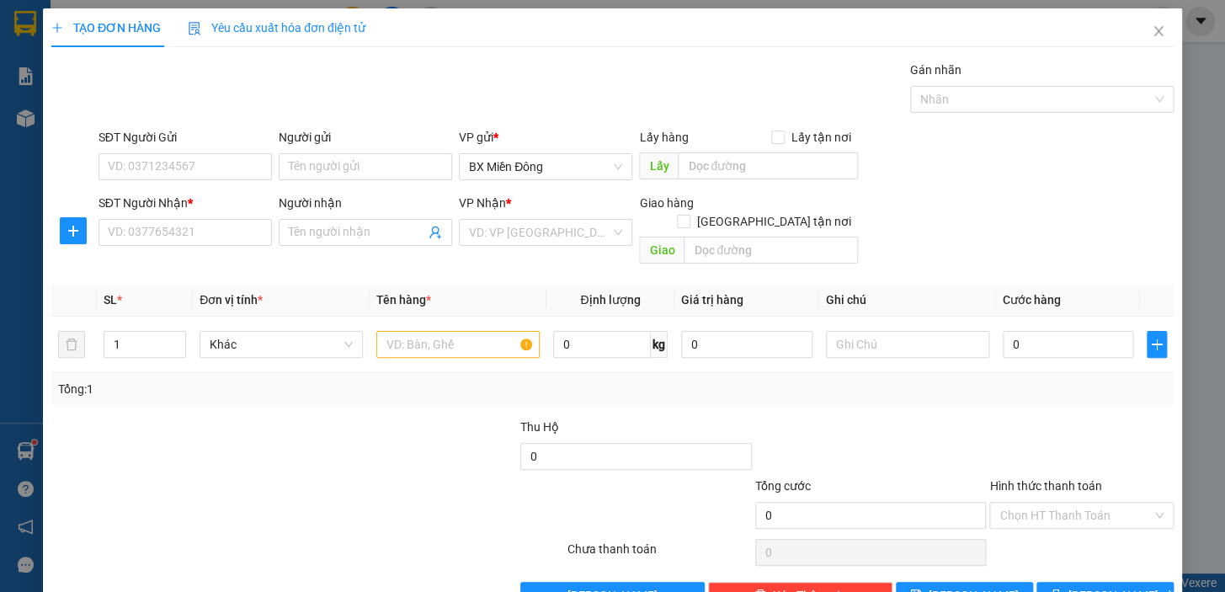
click at [321, 213] on div "Người nhận" at bounding box center [365, 206] width 173 height 25
click at [338, 226] on input "Người nhận" at bounding box center [357, 232] width 136 height 19
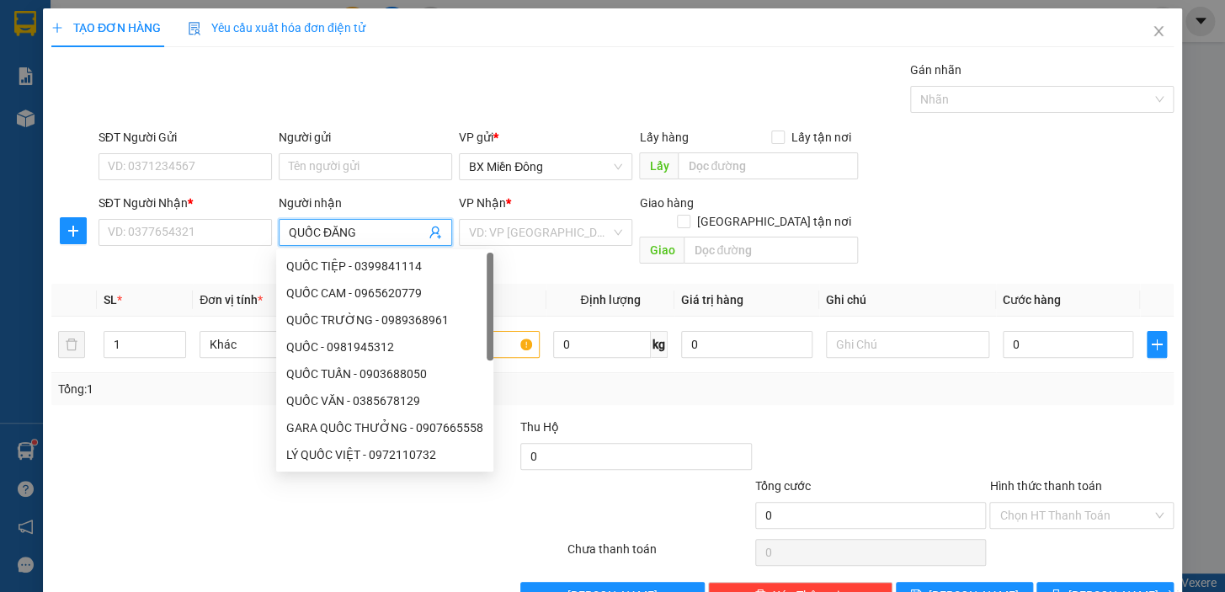
type input "QUỐC ĐĂNG"
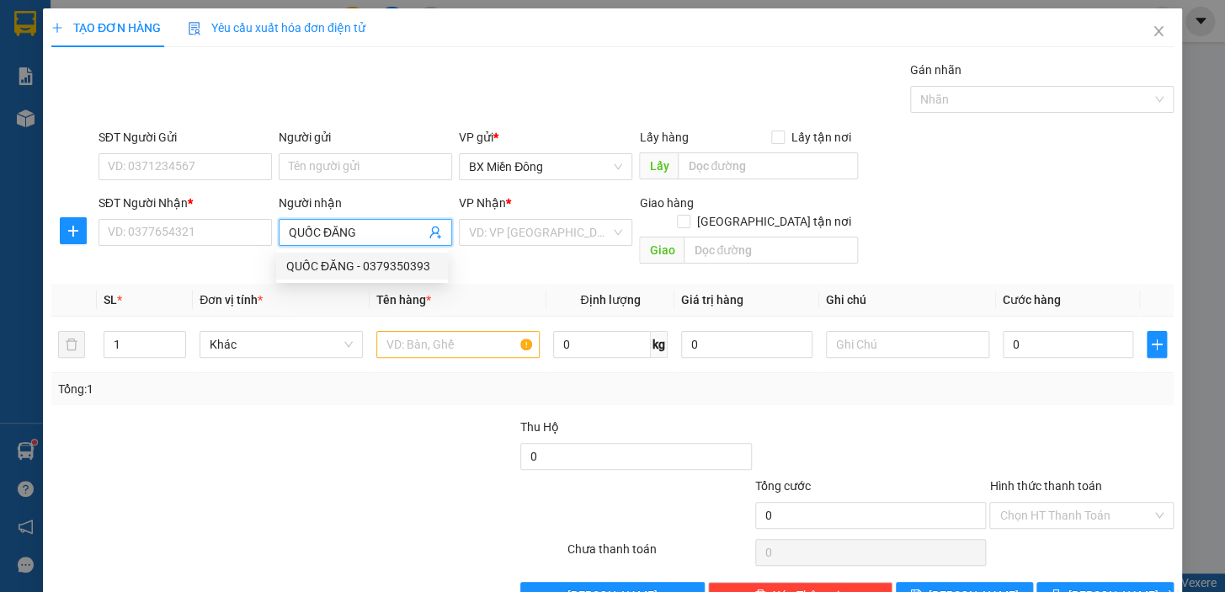
click at [398, 269] on div "QUỐC ĐĂNG - 0379350393" at bounding box center [362, 266] width 152 height 19
type input "0379350393"
type input "QUỐC ĐĂNG"
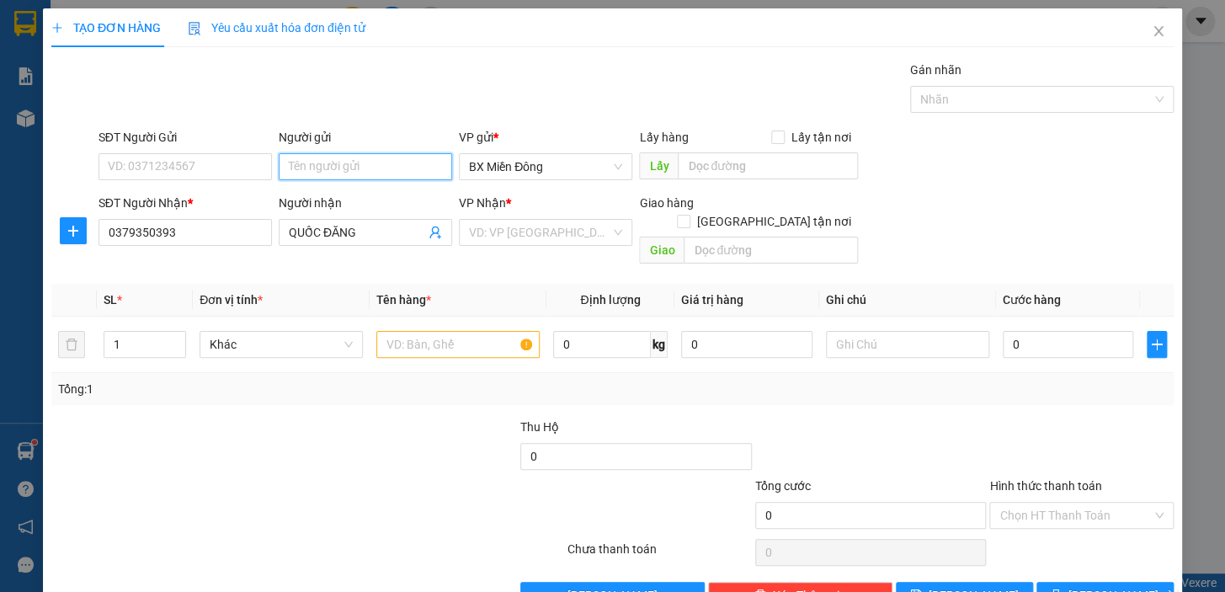
click at [370, 178] on input "Người gửi" at bounding box center [365, 166] width 173 height 27
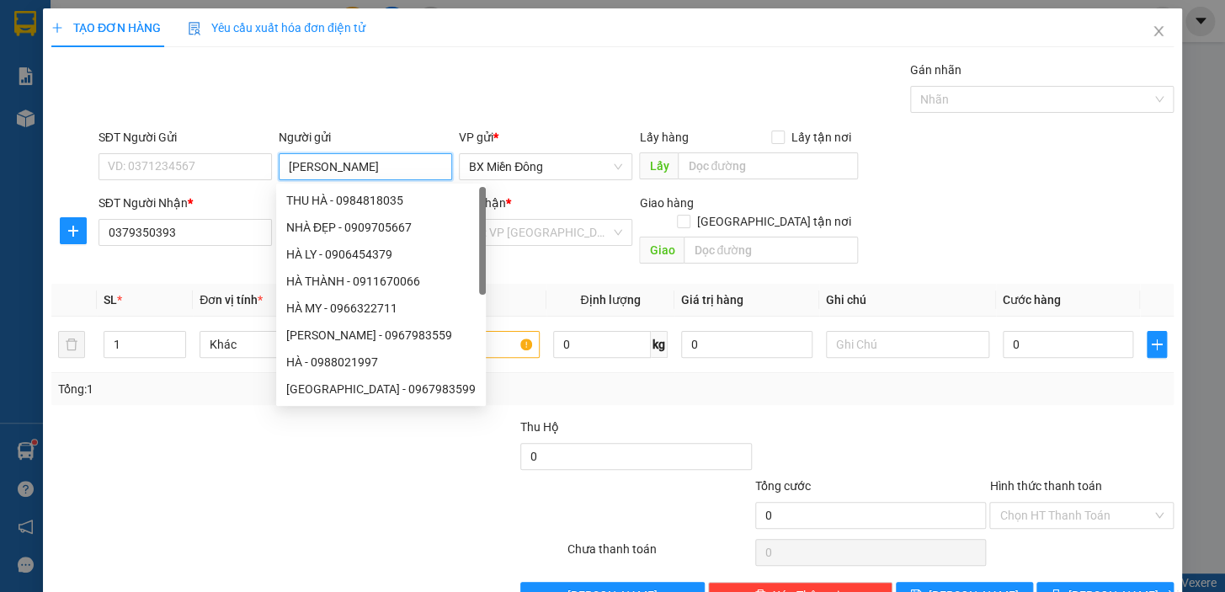
type input "HÀ MY"
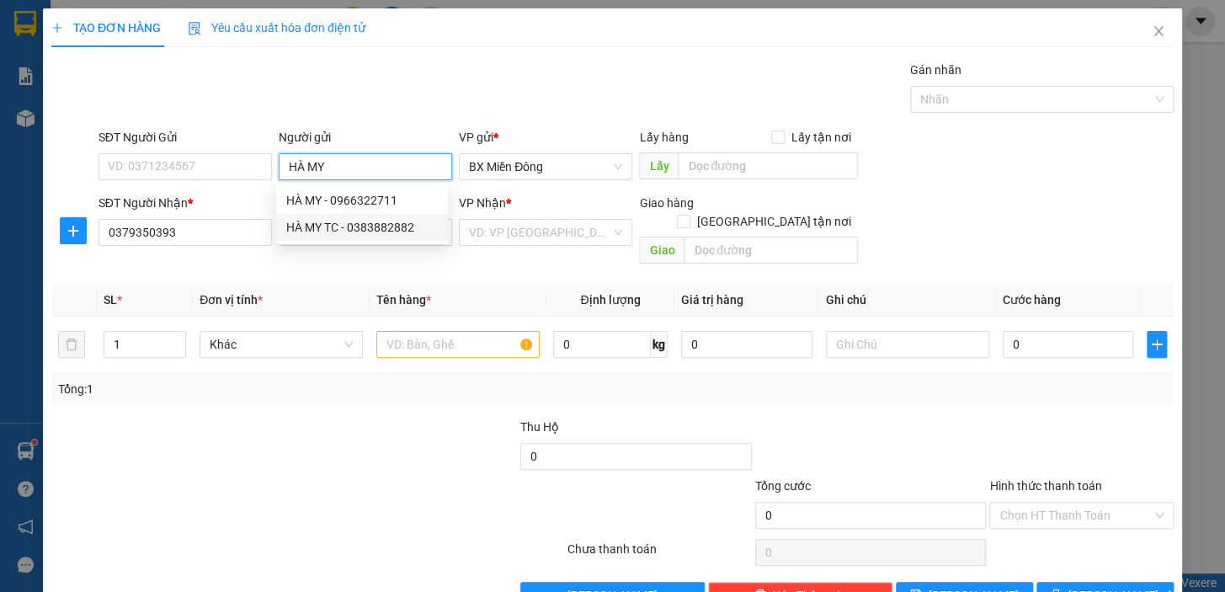
click at [381, 238] on div "HÀ MY TC - 0383882882" at bounding box center [362, 227] width 172 height 27
type input "0383882882"
type input "HÀ MY TC"
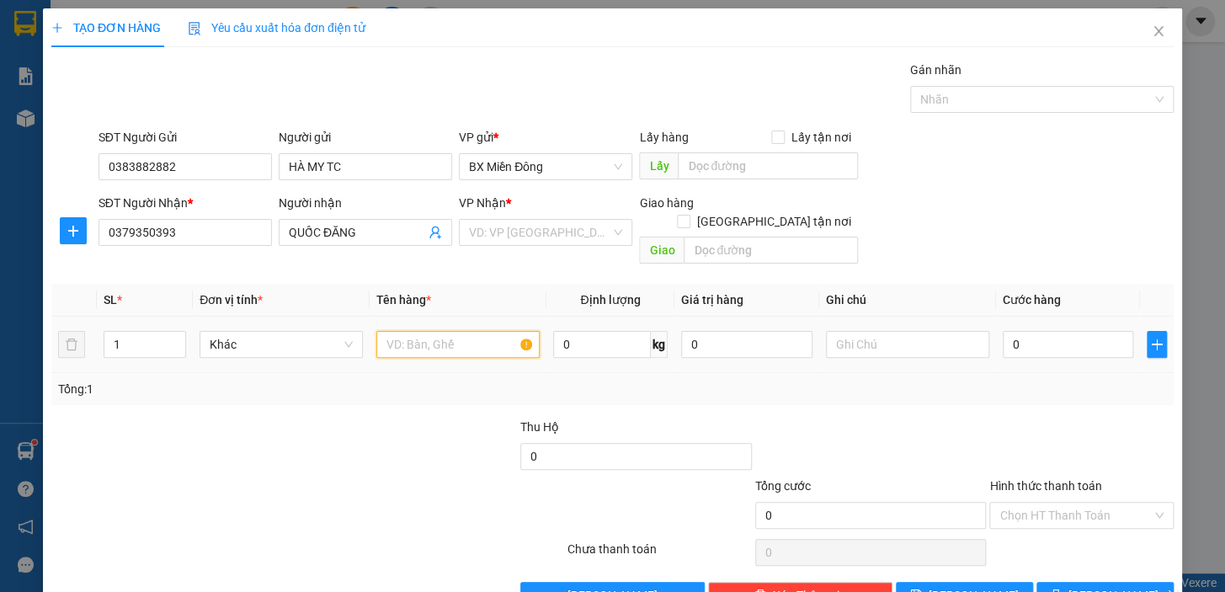
click at [417, 331] on input "text" at bounding box center [457, 344] width 163 height 27
type input "TC"
click at [996, 330] on td "0" at bounding box center [1068, 345] width 145 height 56
click at [1003, 331] on input "0" at bounding box center [1068, 344] width 131 height 27
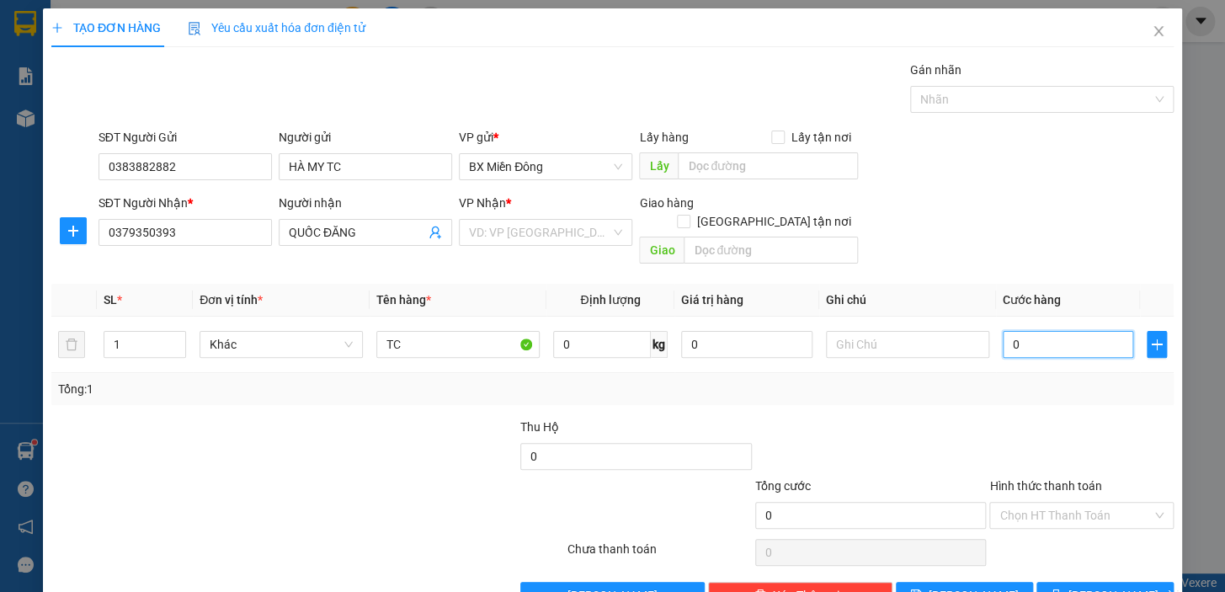
type input "50"
type input "50.000"
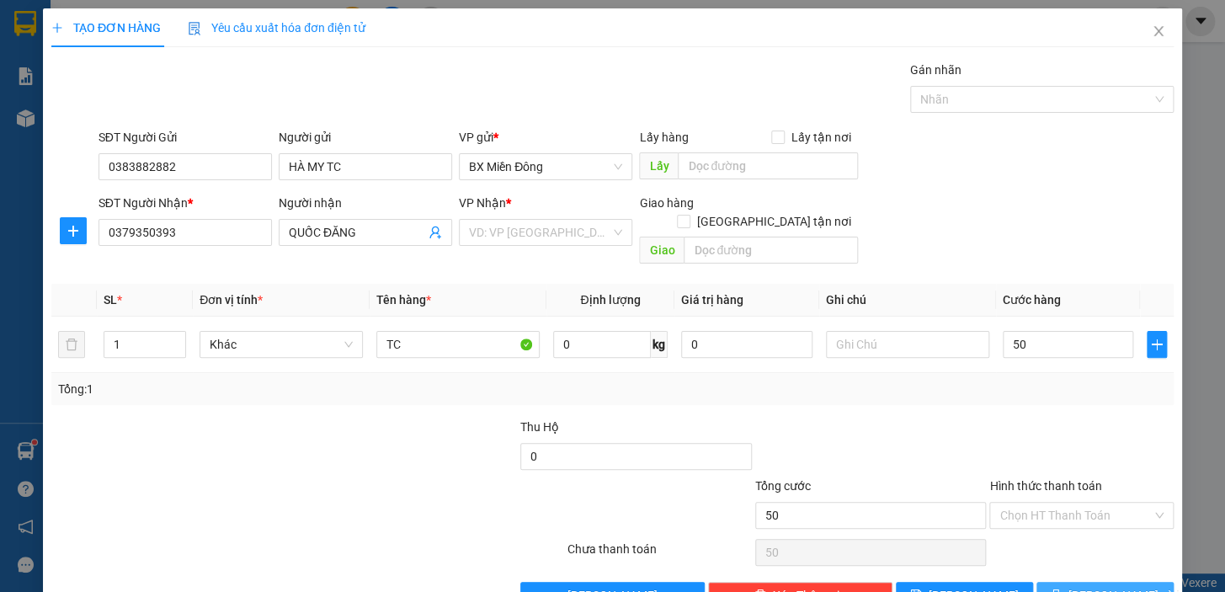
type input "50.000"
click at [1110, 586] on span "[PERSON_NAME] và In" at bounding box center [1127, 595] width 118 height 19
drag, startPoint x: 600, startPoint y: 243, endPoint x: 606, endPoint y: 231, distance: 13.9
click at [599, 241] on input "search" at bounding box center [539, 232] width 141 height 25
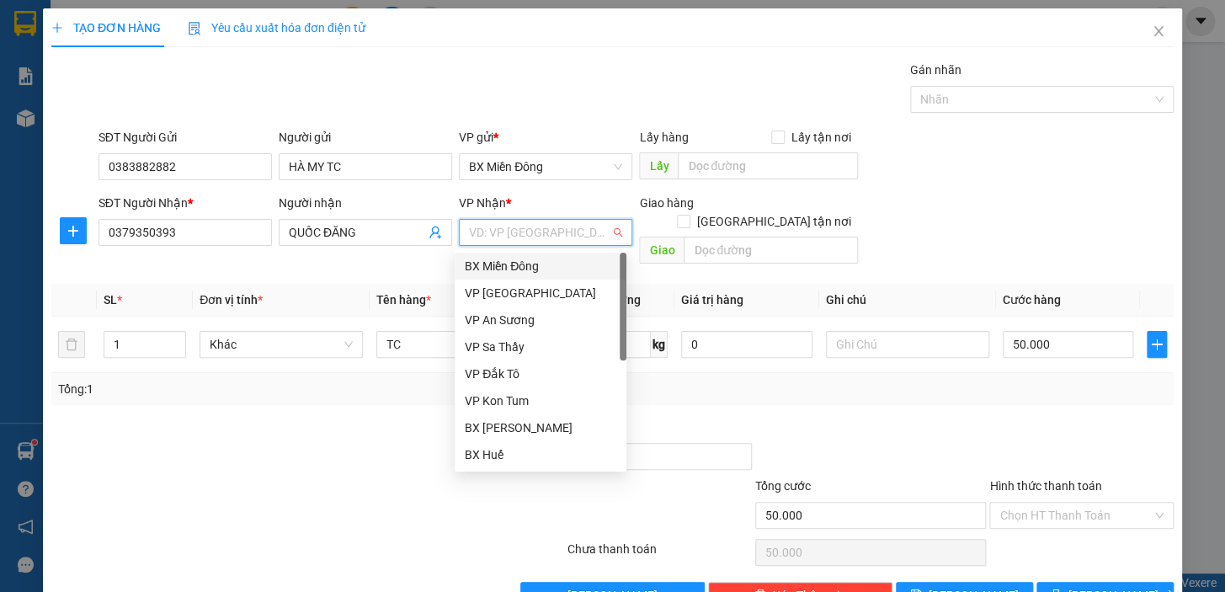
click at [606, 231] on div "VD: VP [GEOGRAPHIC_DATA]" at bounding box center [545, 232] width 173 height 27
click at [572, 422] on div "BX [PERSON_NAME]" at bounding box center [541, 427] width 152 height 19
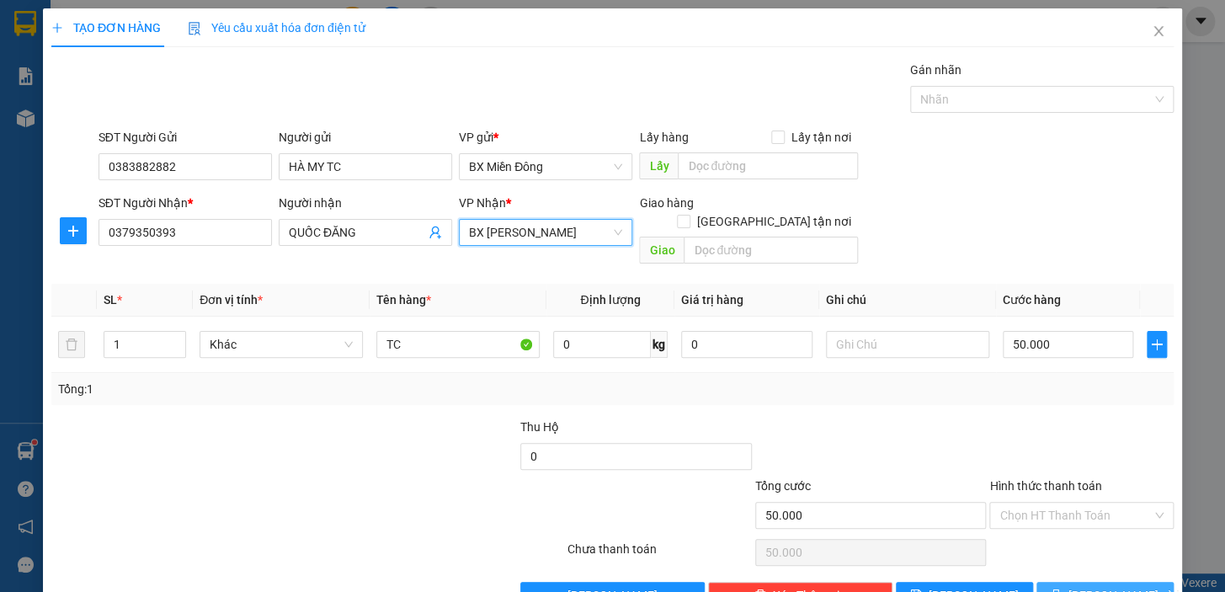
click at [1078, 582] on button "[PERSON_NAME] và In" at bounding box center [1104, 595] width 137 height 27
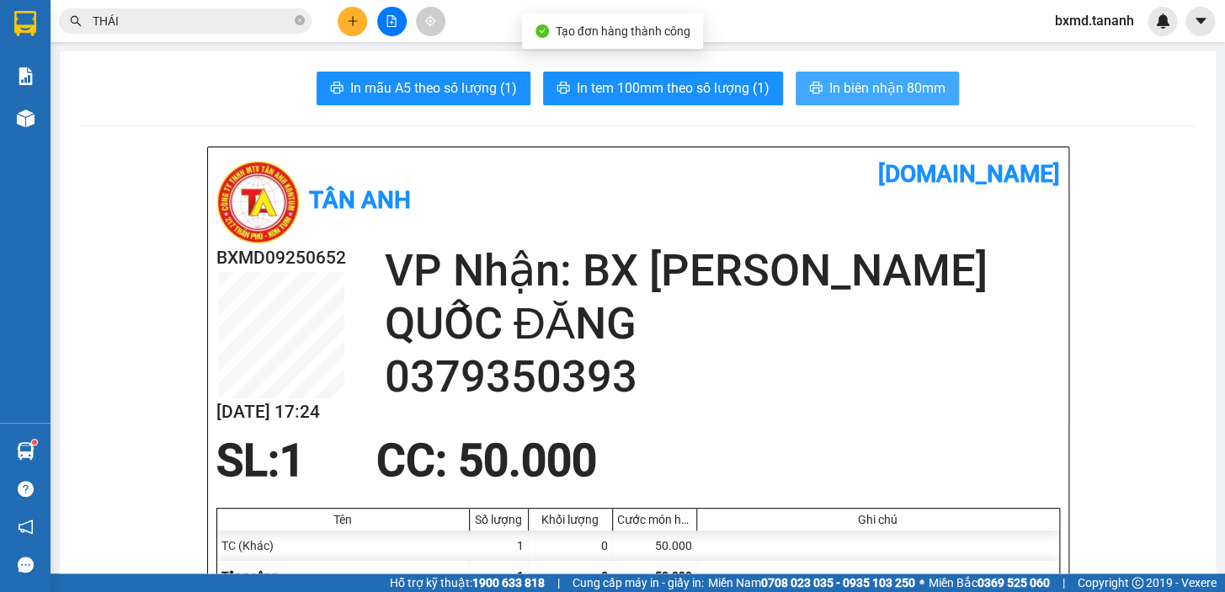
click at [917, 96] on span "In biên nhận 80mm" at bounding box center [887, 87] width 116 height 21
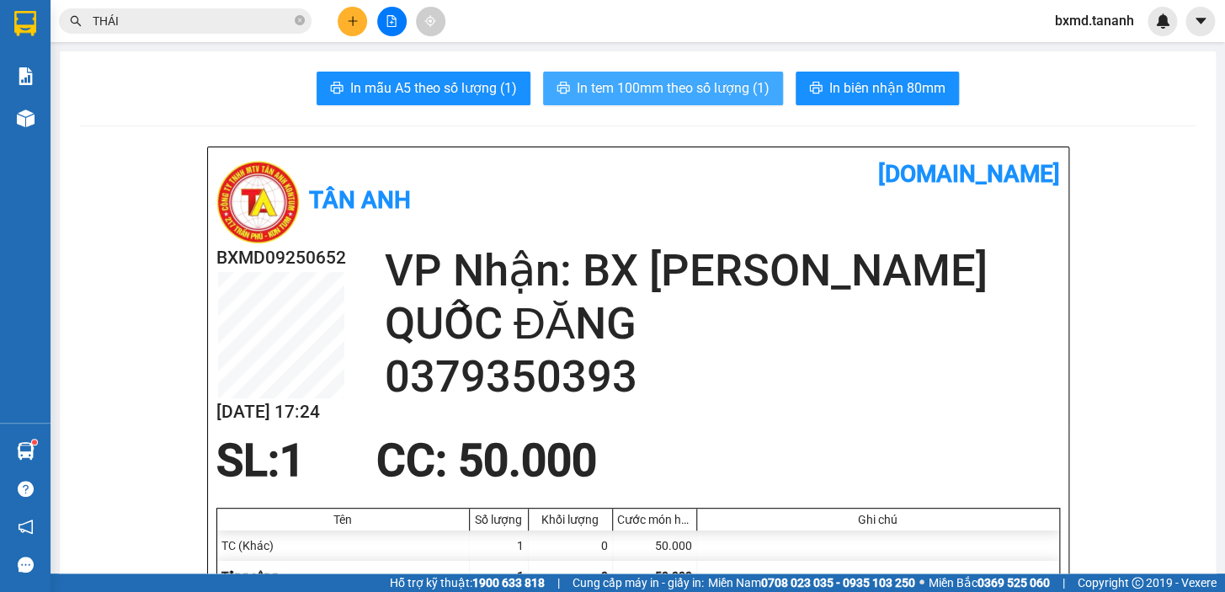
click at [686, 97] on span "In tem 100mm theo số lượng (1)" at bounding box center [673, 87] width 193 height 21
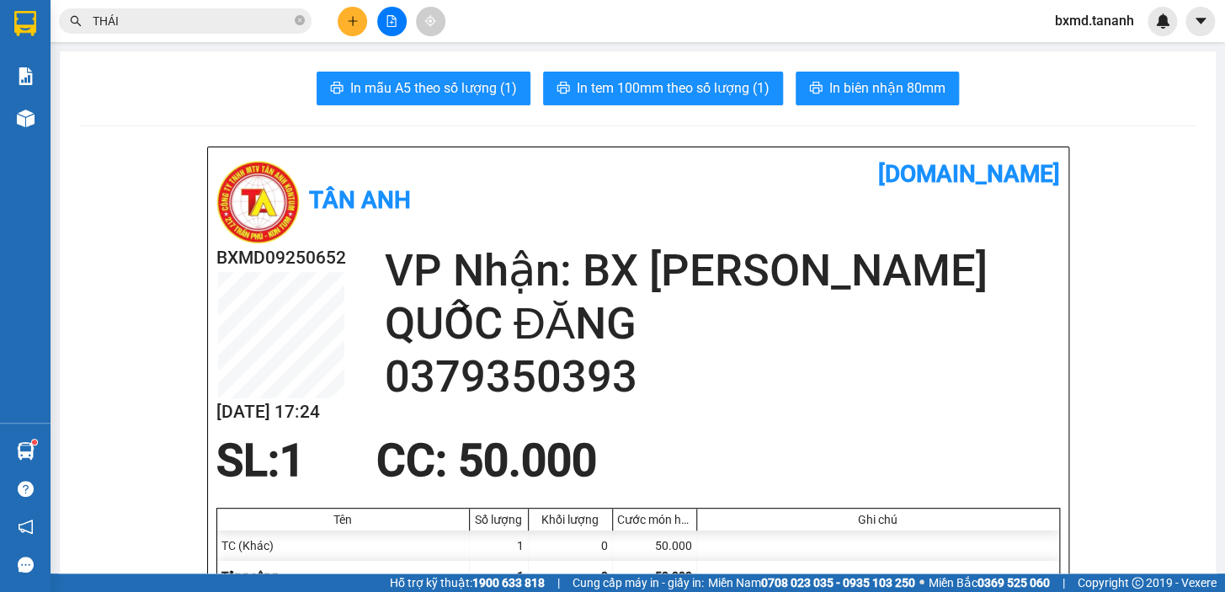
click at [332, 11] on div at bounding box center [391, 21] width 126 height 29
click at [338, 14] on button at bounding box center [352, 21] width 29 height 29
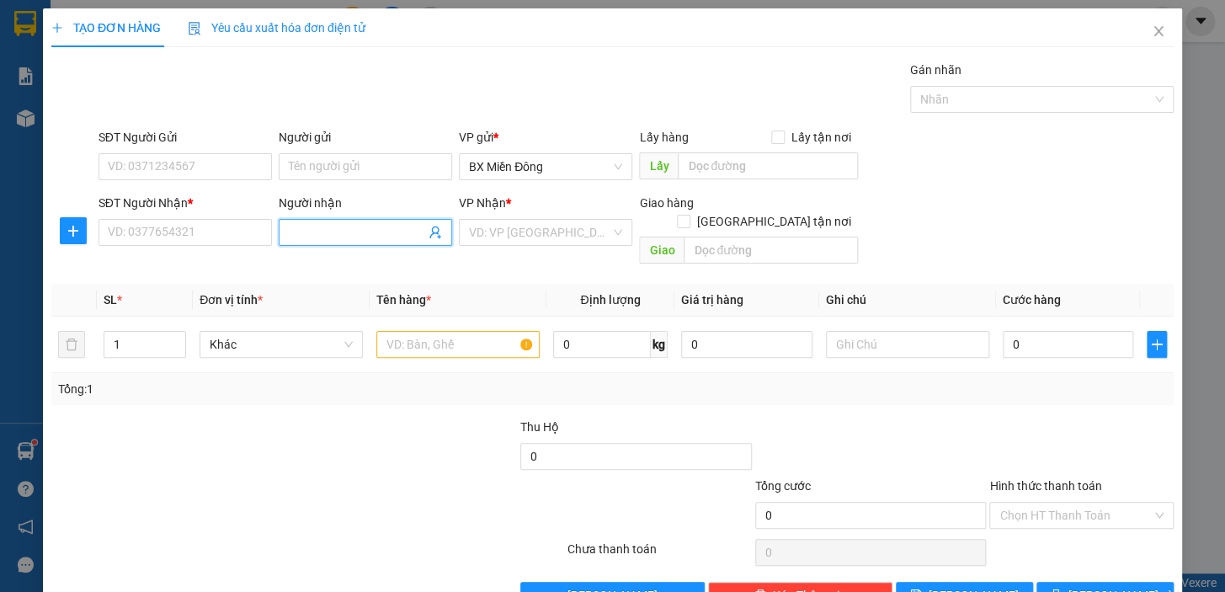
click at [322, 228] on input "Người nhận" at bounding box center [357, 232] width 136 height 19
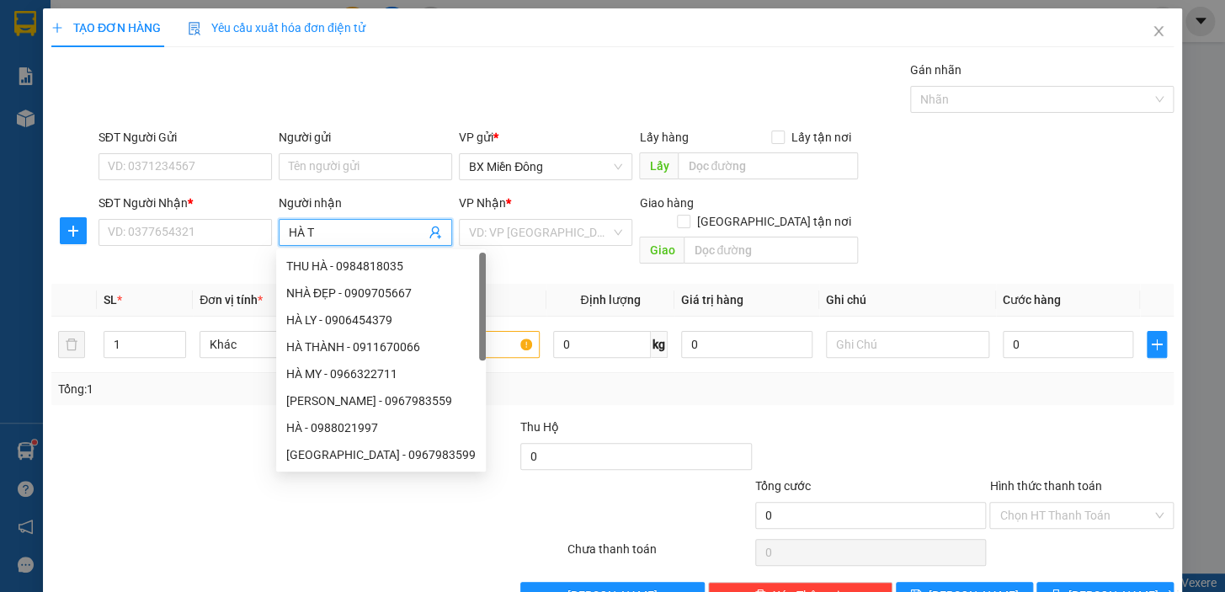
type input "HÀ TC"
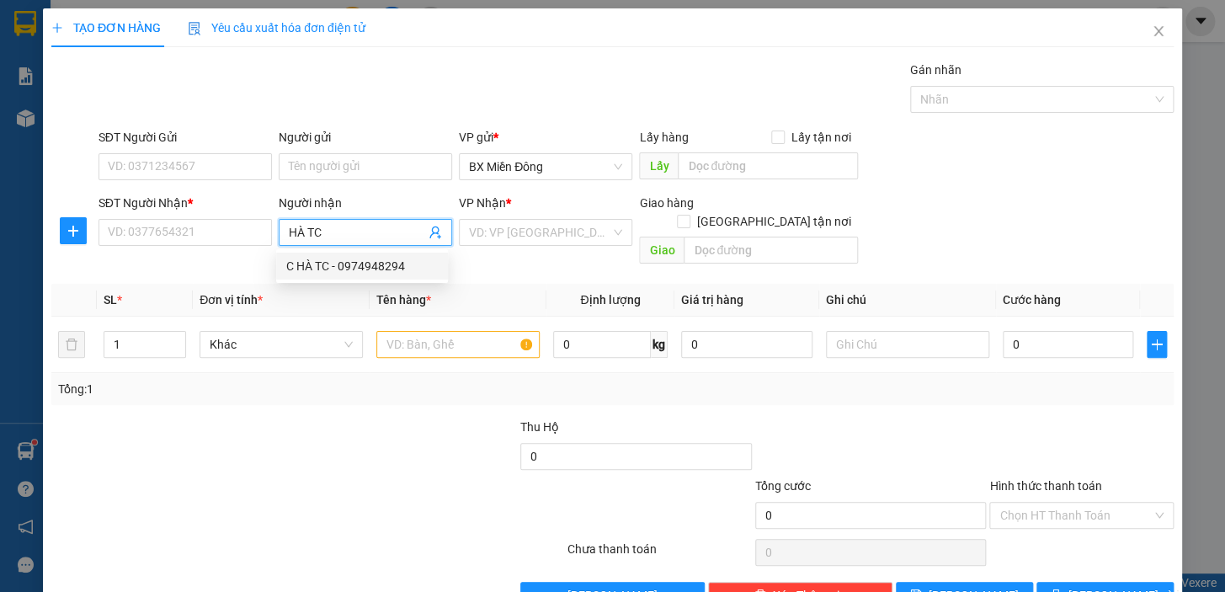
click at [337, 267] on div "C HÀ TC - 0974948294" at bounding box center [362, 266] width 152 height 19
type input "0974948294"
type input "C HÀ TC"
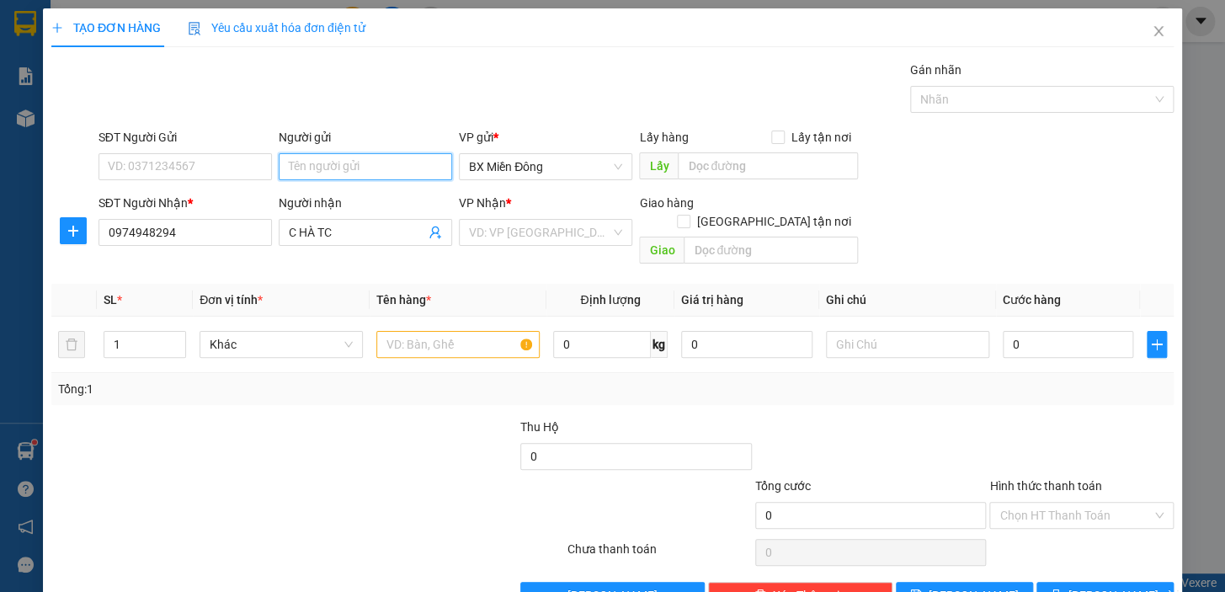
click at [368, 168] on input "Người gửi" at bounding box center [365, 166] width 173 height 27
type input "B"
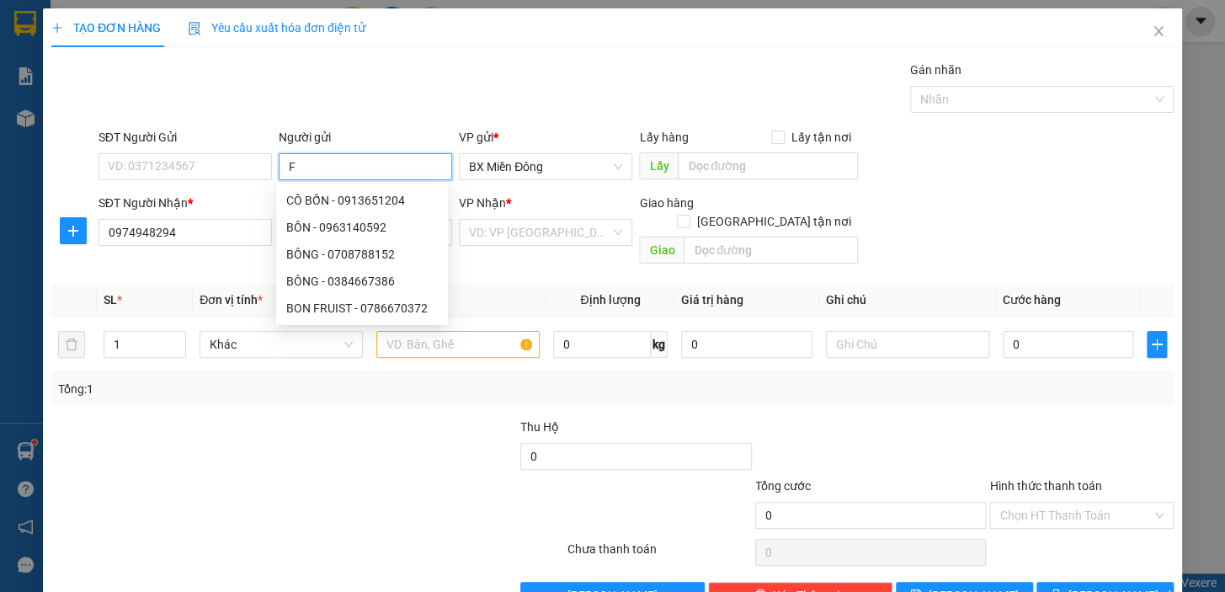
type input "FR"
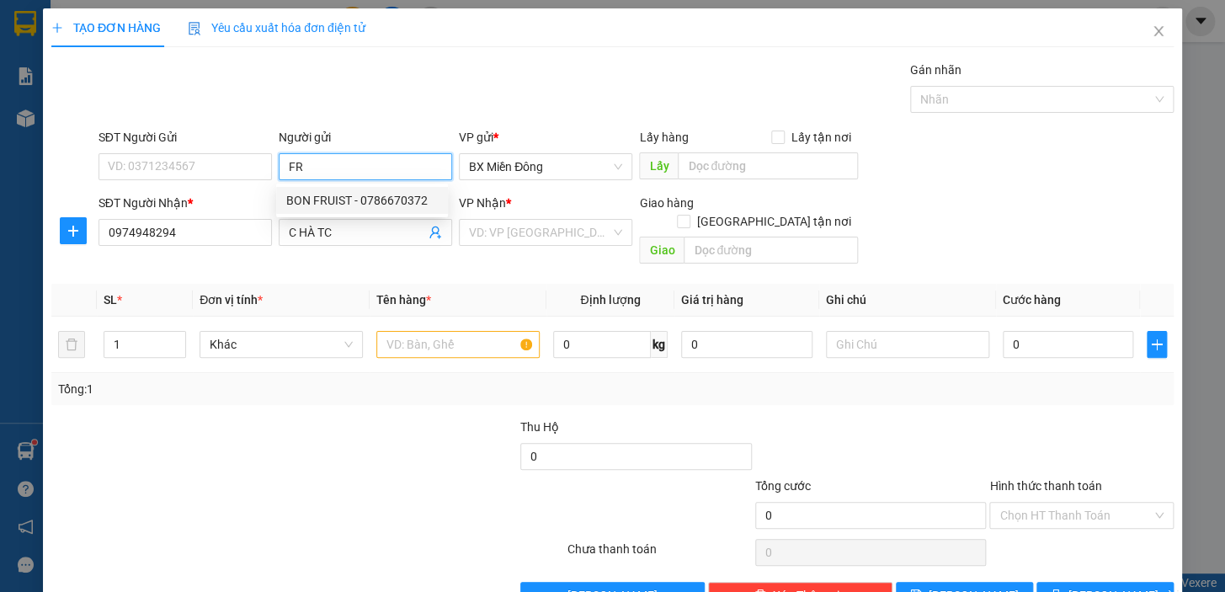
click at [354, 204] on div "BON FRUIST - 0786670372" at bounding box center [362, 200] width 152 height 19
type input "0786670372"
type input "BON FRUIST"
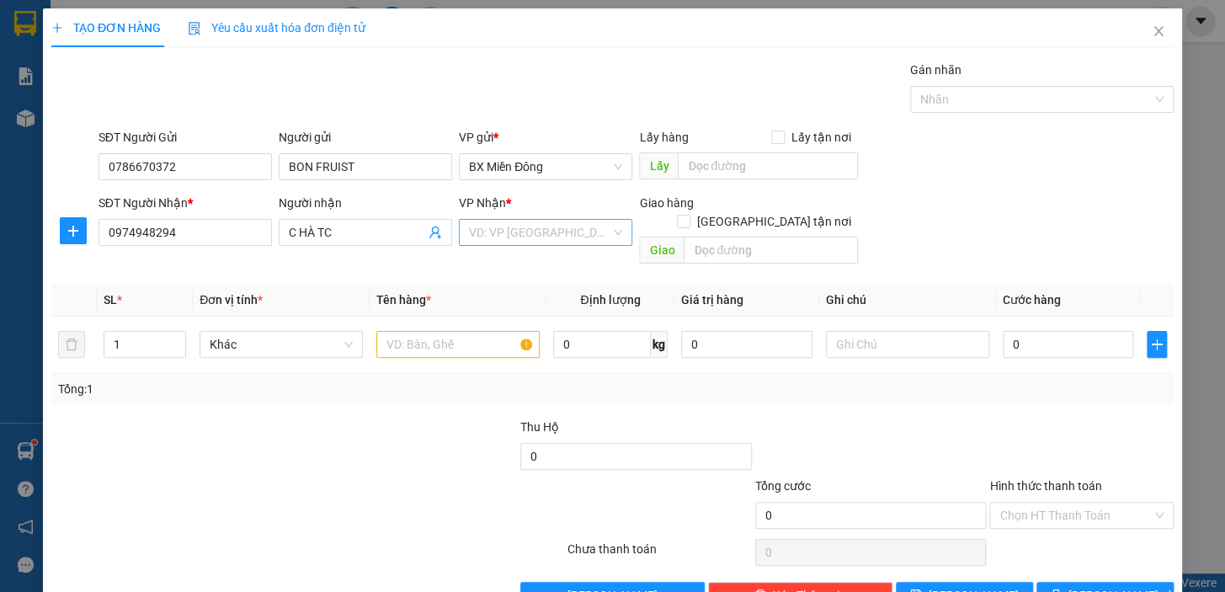
click at [598, 232] on input "search" at bounding box center [539, 232] width 141 height 25
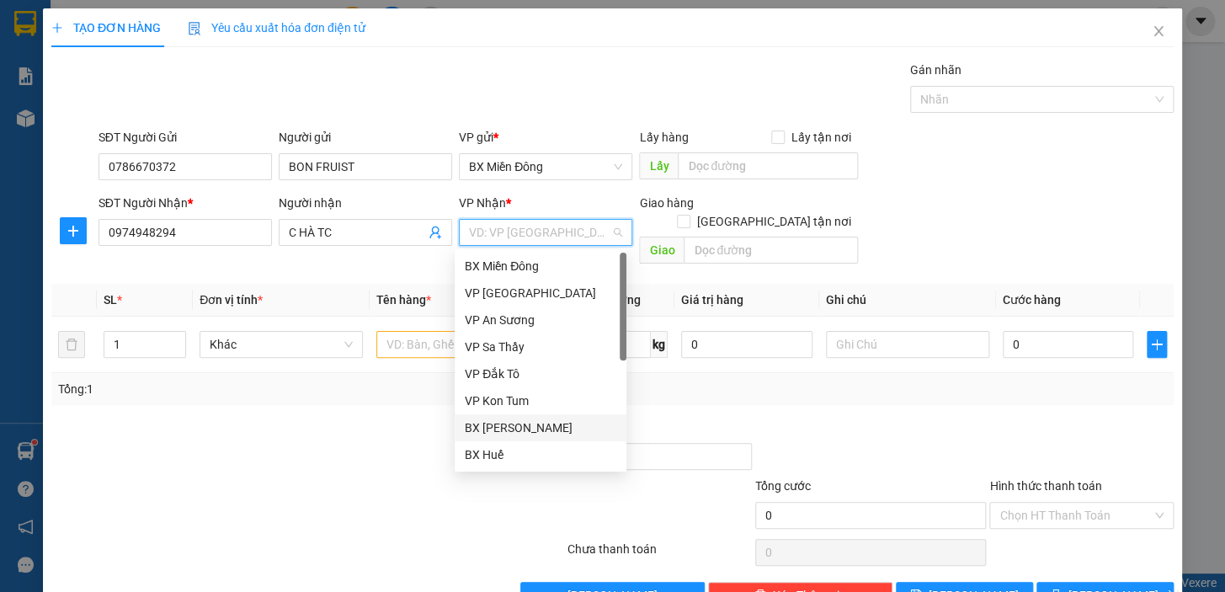
click at [540, 431] on div "BX [PERSON_NAME]" at bounding box center [541, 427] width 152 height 19
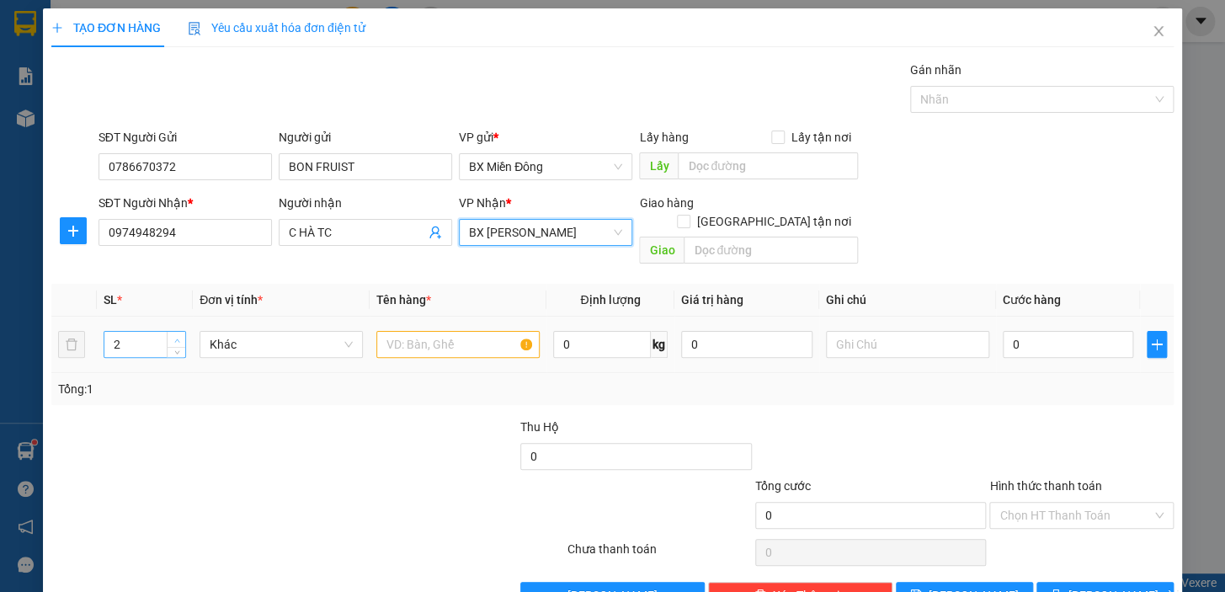
click at [176, 338] on icon "up" at bounding box center [177, 341] width 6 height 6
type input "6"
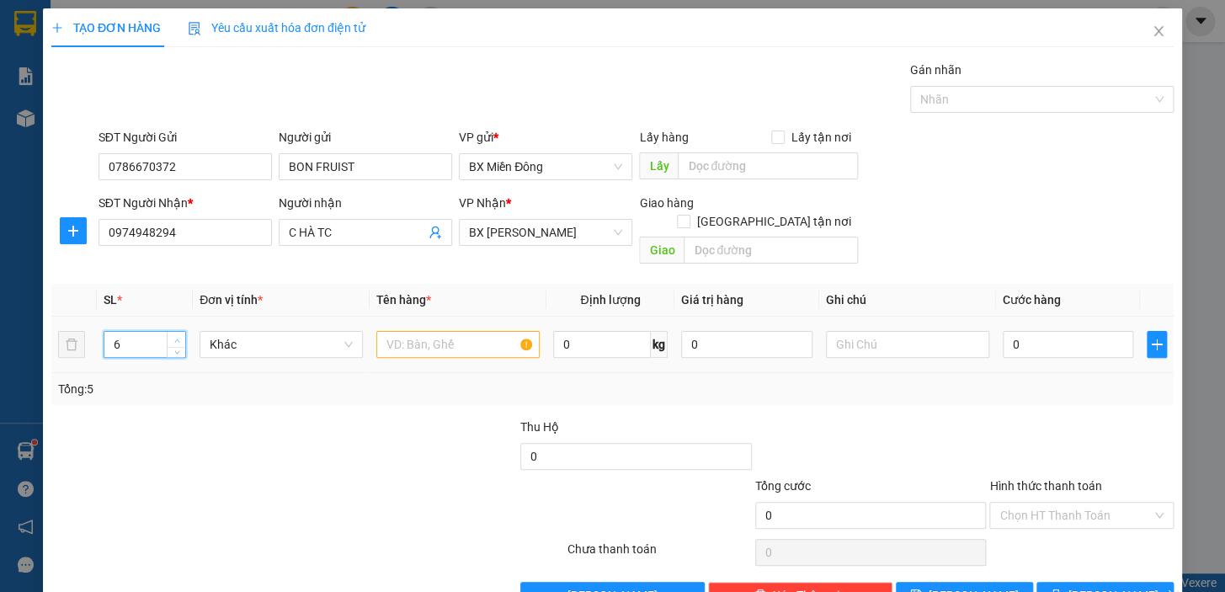
click at [176, 338] on icon "up" at bounding box center [177, 341] width 6 height 6
click at [477, 334] on input "text" at bounding box center [457, 344] width 163 height 27
type input "TC"
click at [1003, 331] on input "0" at bounding box center [1068, 344] width 131 height 27
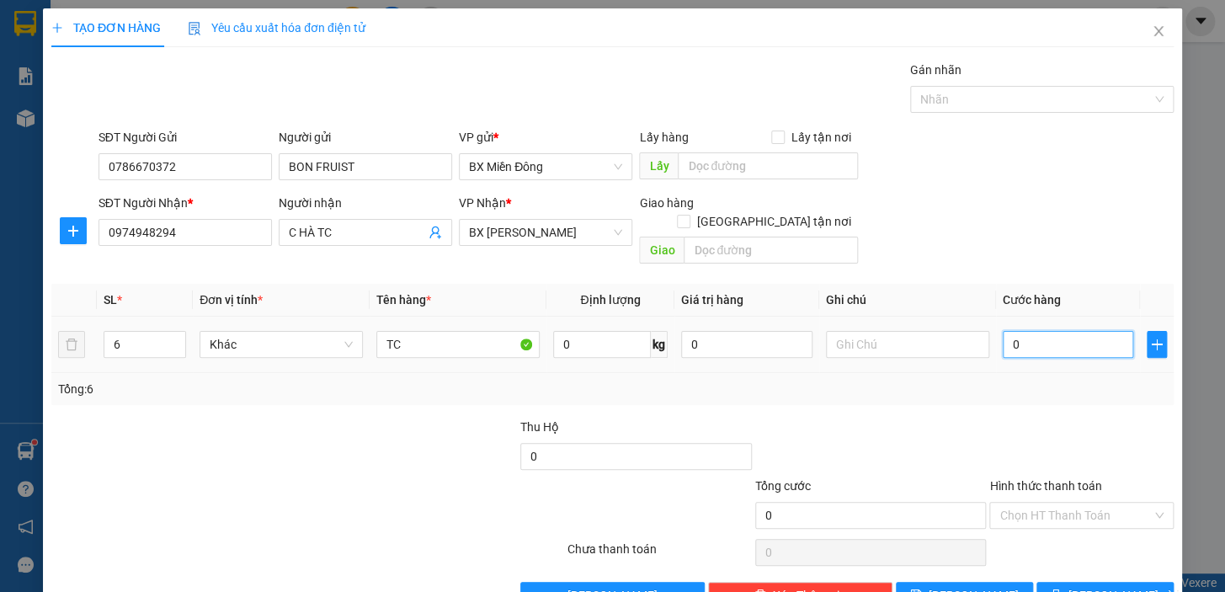
click at [1003, 331] on input "0" at bounding box center [1068, 344] width 131 height 27
type input "20"
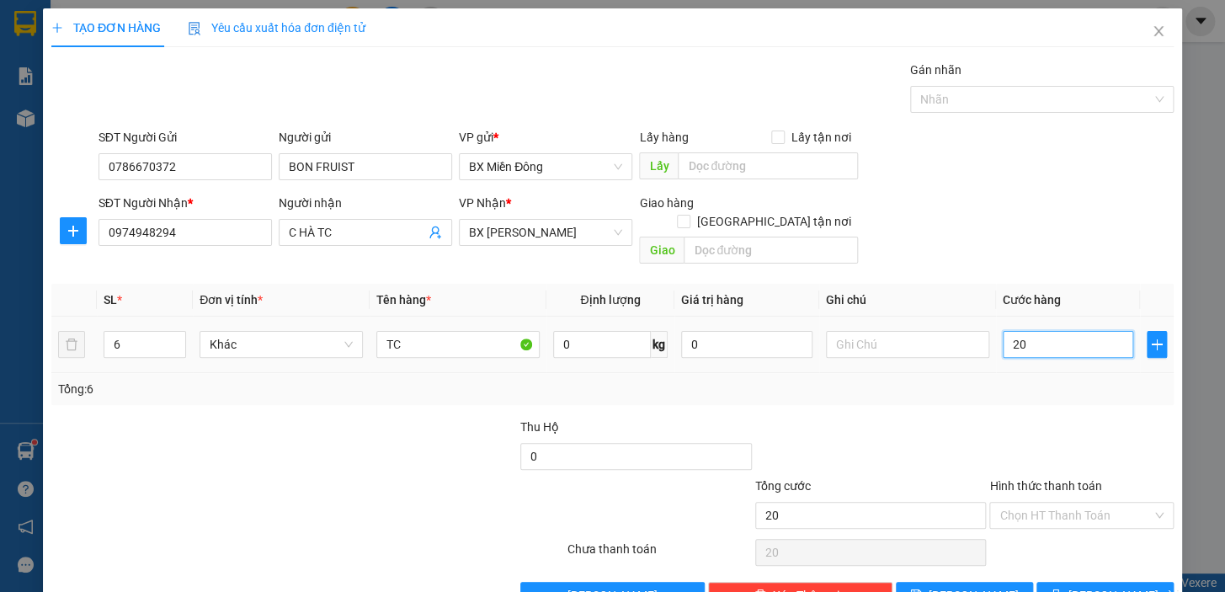
type input "240"
type input "2.400"
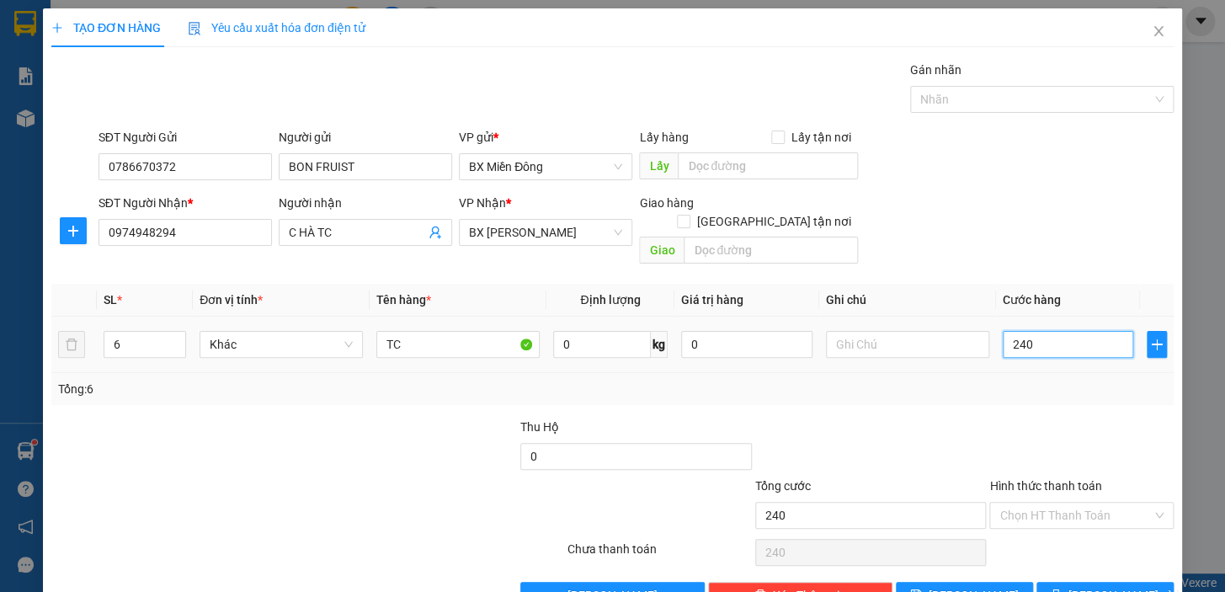
type input "2.400"
type input "240"
click at [1057, 582] on button "[PERSON_NAME] và In" at bounding box center [1104, 595] width 137 height 27
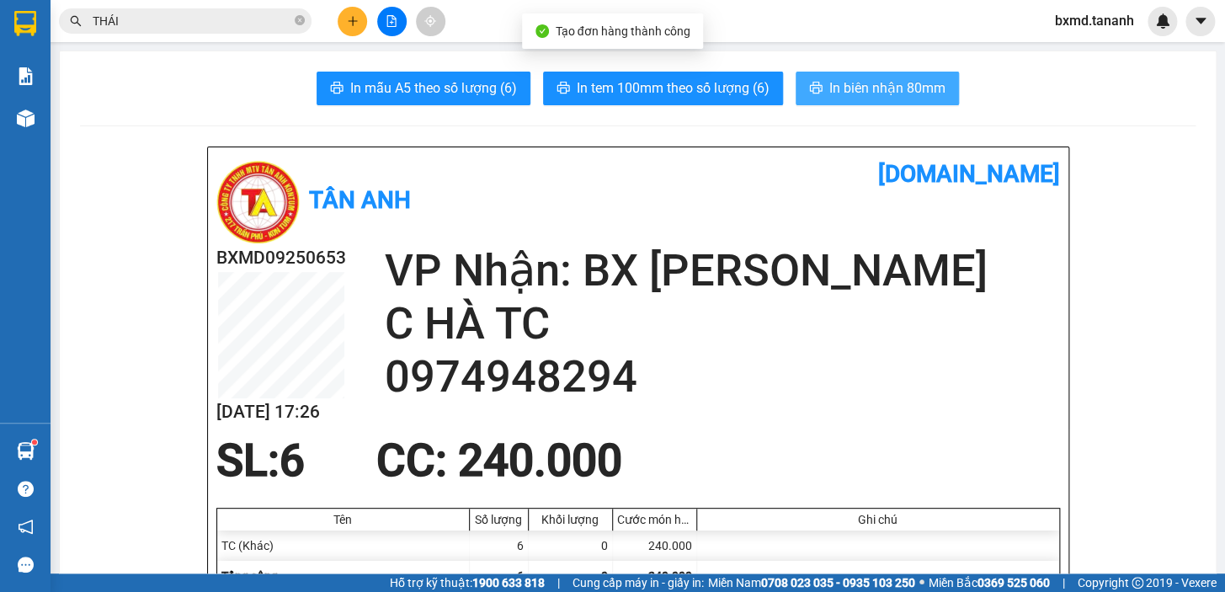
click at [847, 93] on span "In biên nhận 80mm" at bounding box center [887, 87] width 116 height 21
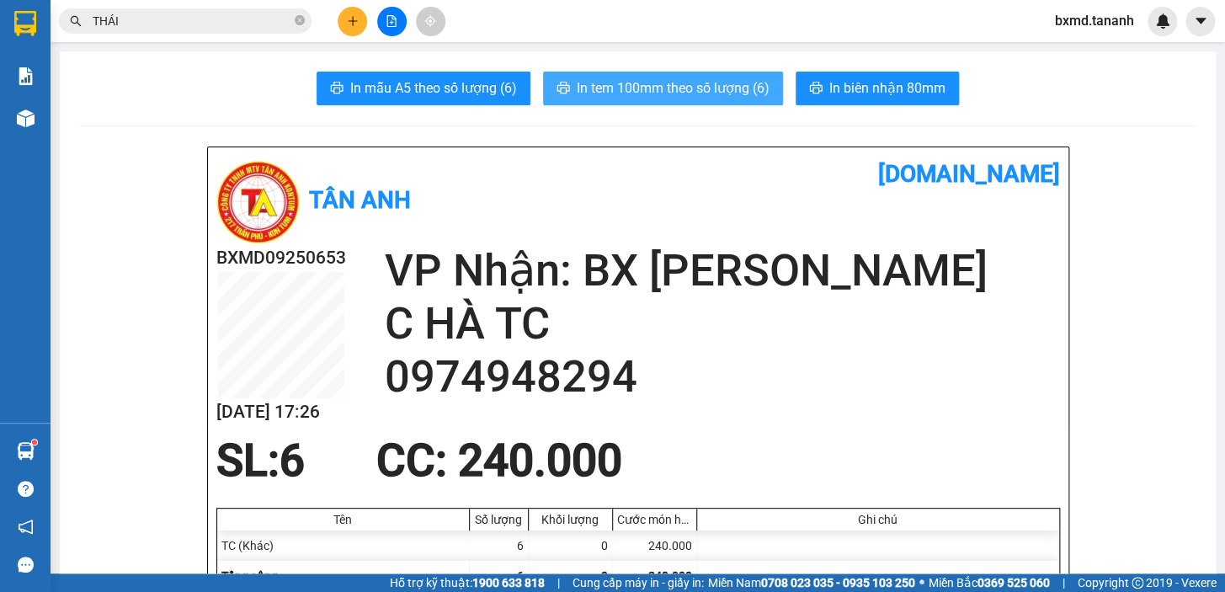
click at [697, 79] on span "In tem 100mm theo số lượng (6)" at bounding box center [673, 87] width 193 height 21
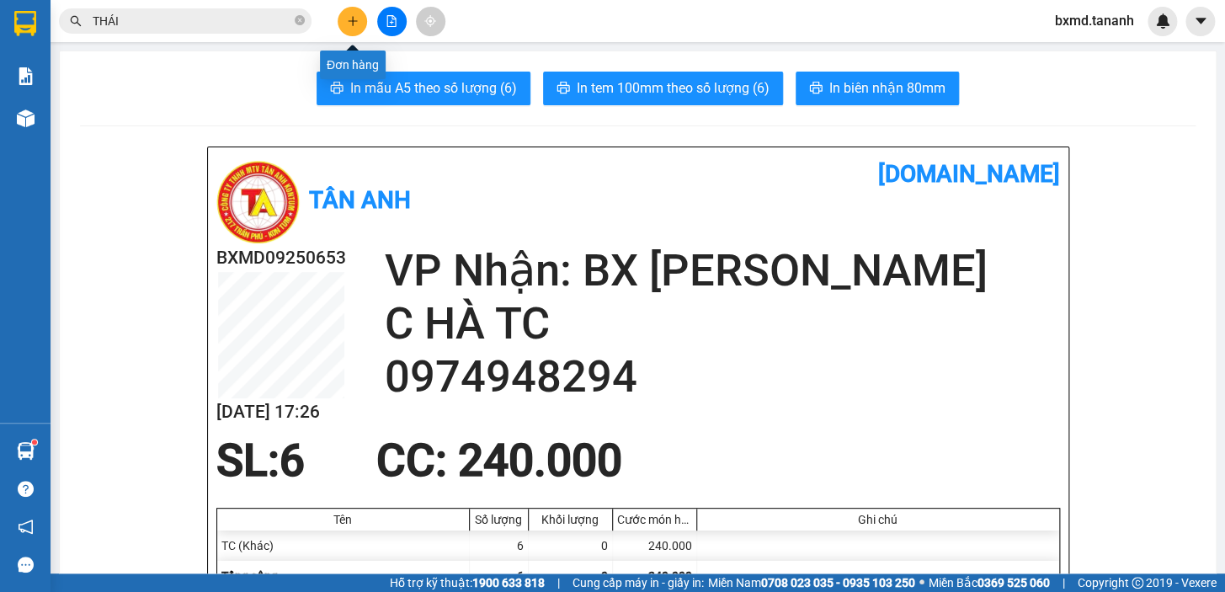
click at [343, 24] on button at bounding box center [352, 21] width 29 height 29
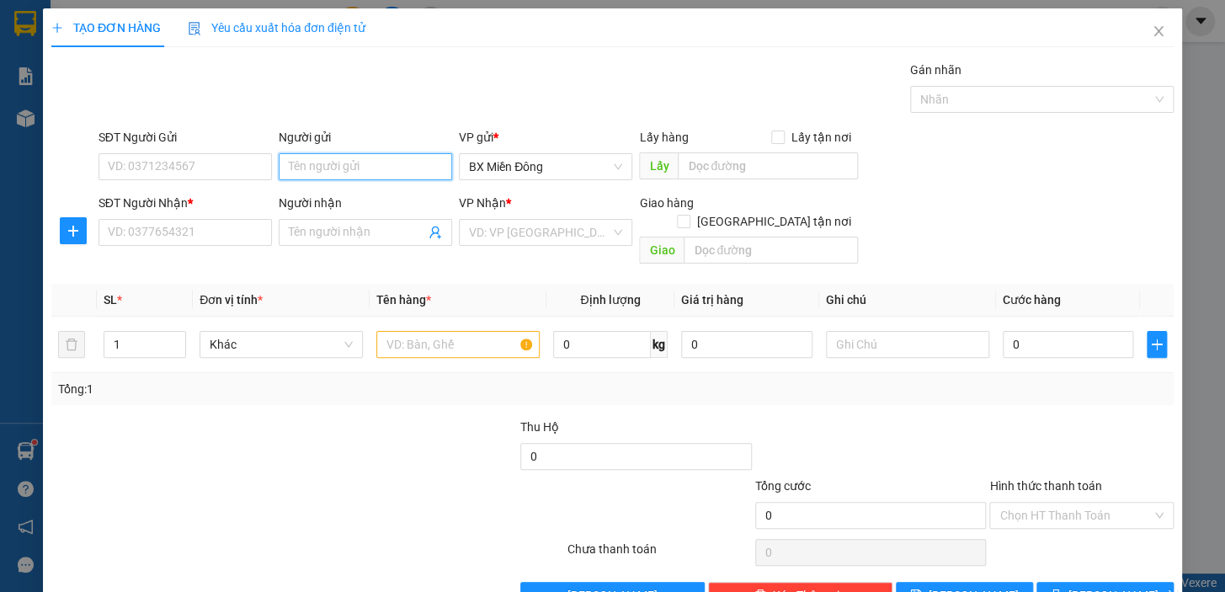
click at [363, 164] on input "Người gửi" at bounding box center [365, 166] width 173 height 27
type input "P"
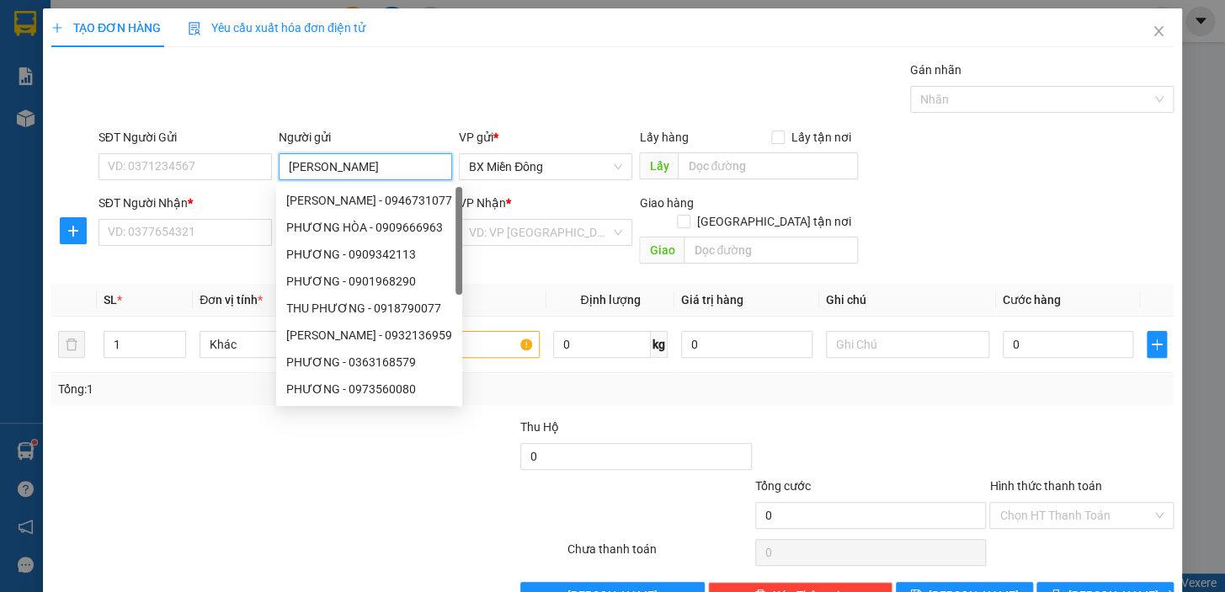
type input "[PERSON_NAME]"
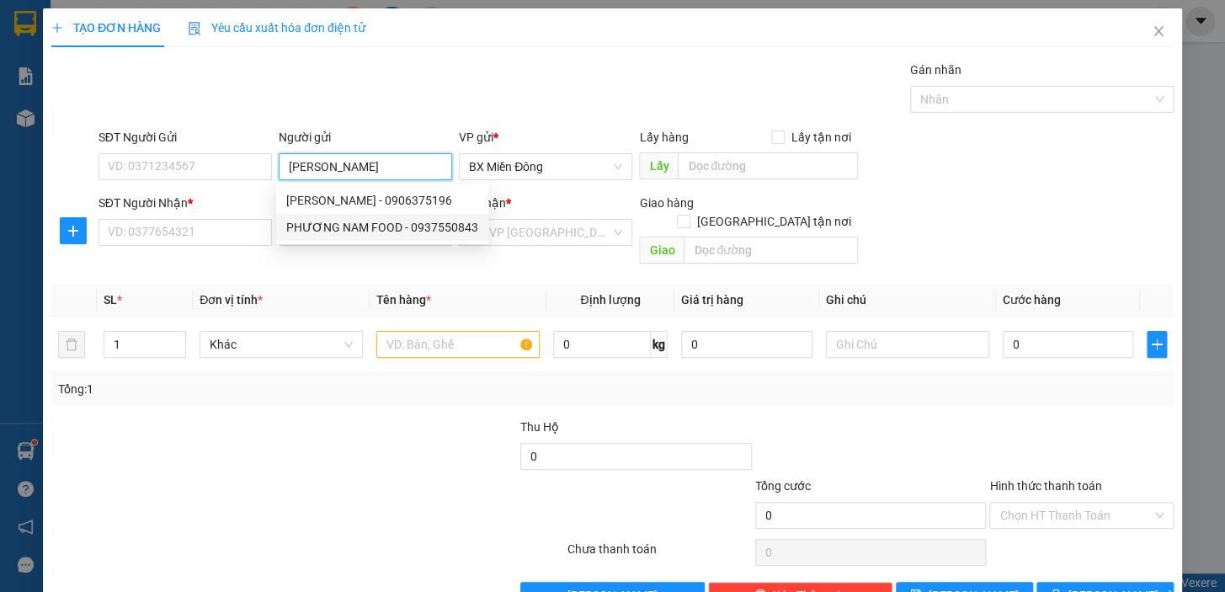
click at [403, 235] on div "PHƯƠNG NAM FOOD - 0937550843" at bounding box center [382, 227] width 192 height 19
type input "0937550843"
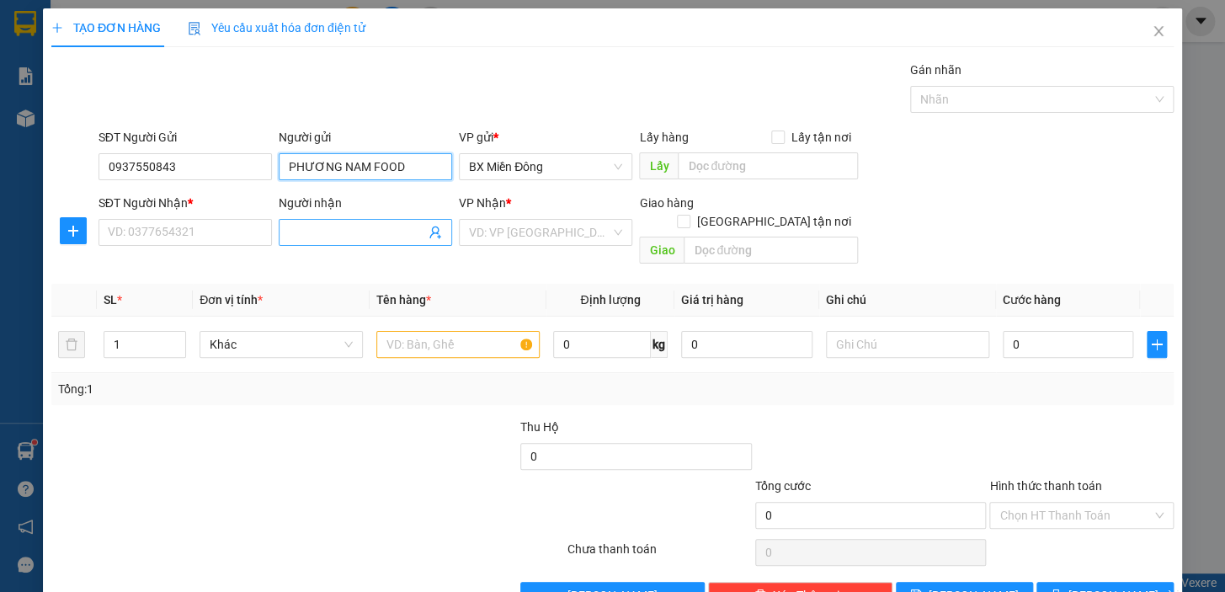
type input "PHƯƠNG NAM FOOD"
click at [317, 237] on input "Người nhận" at bounding box center [357, 232] width 136 height 19
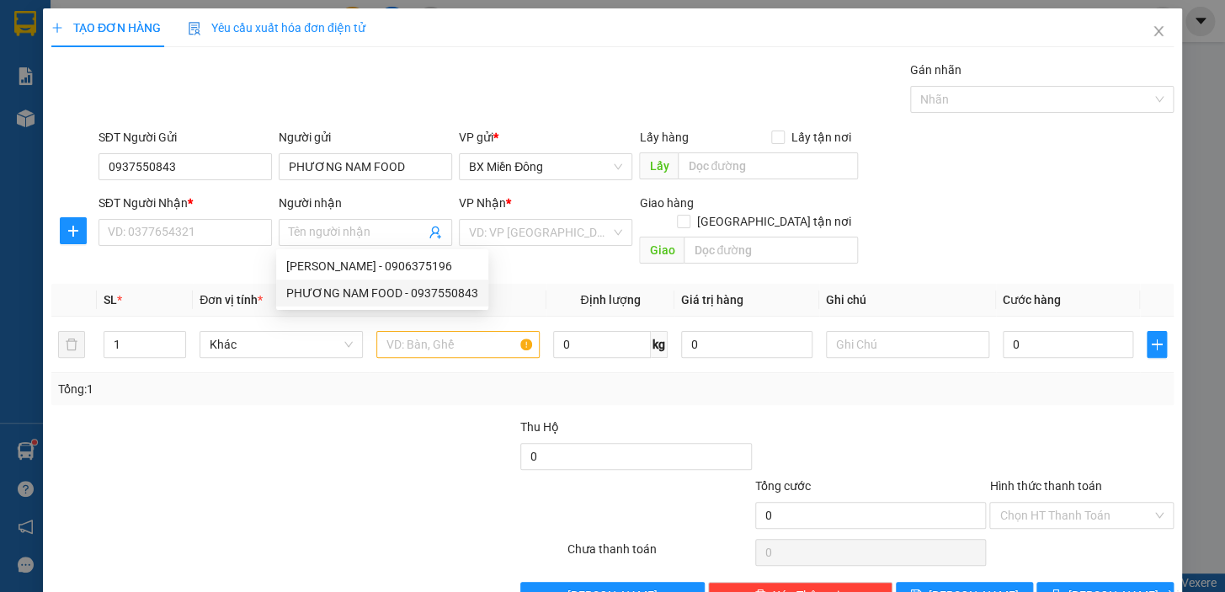
click at [272, 380] on div "Tổng: 1" at bounding box center [266, 389] width 416 height 19
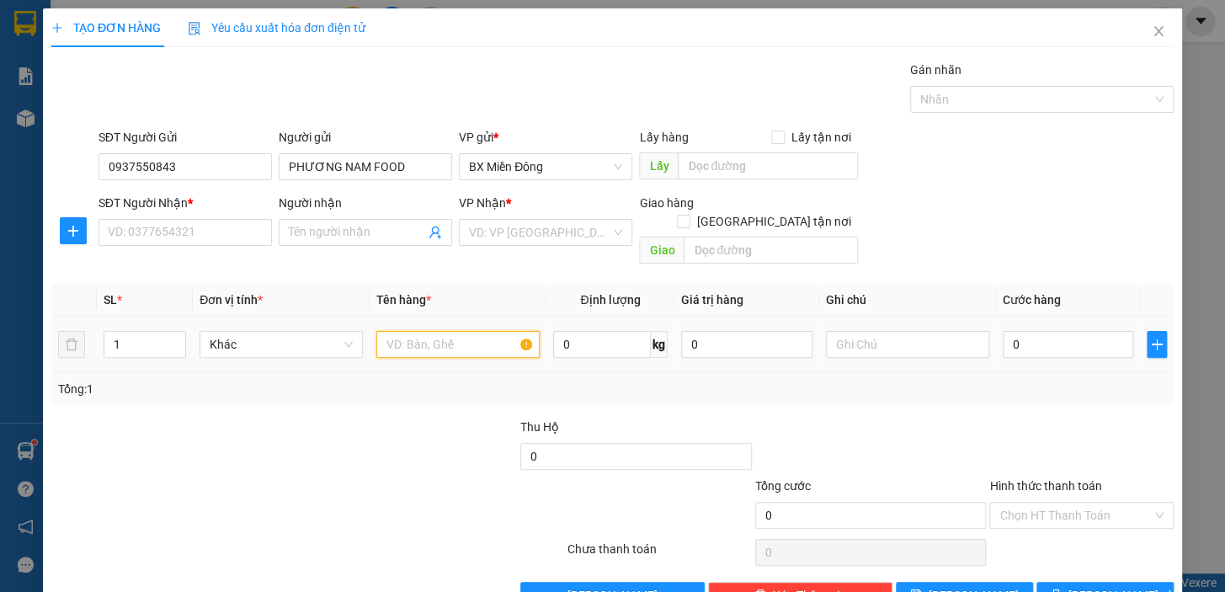
click at [434, 331] on input "text" at bounding box center [457, 344] width 163 height 27
type input "N"
type input "T"
type input "Y"
type input "TC"
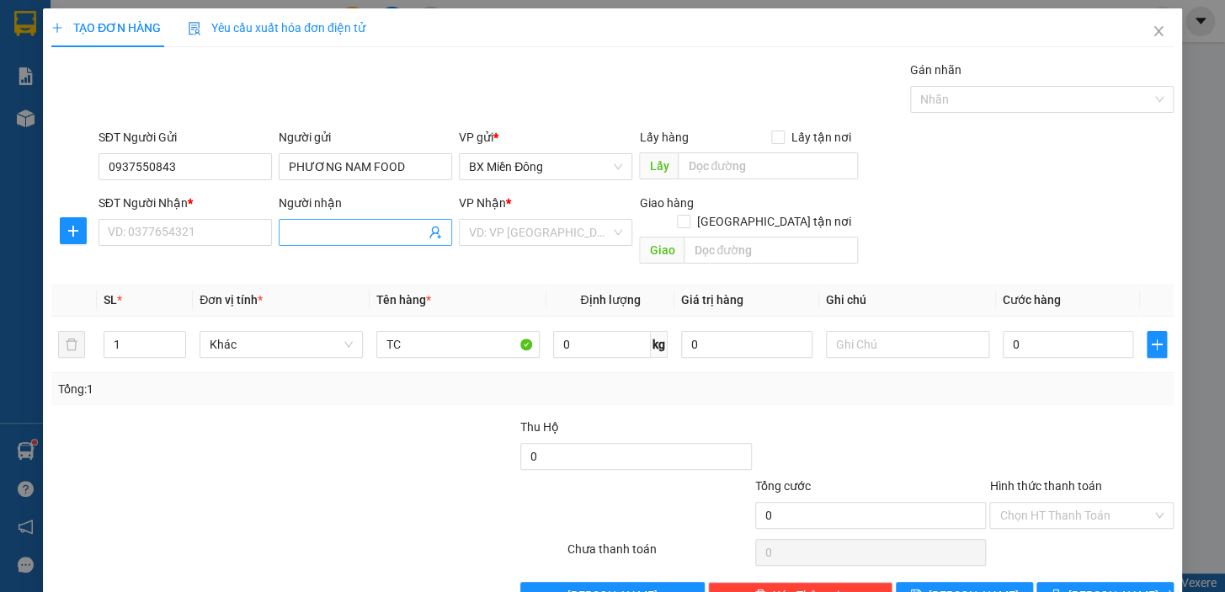
click at [381, 244] on span at bounding box center [365, 232] width 173 height 27
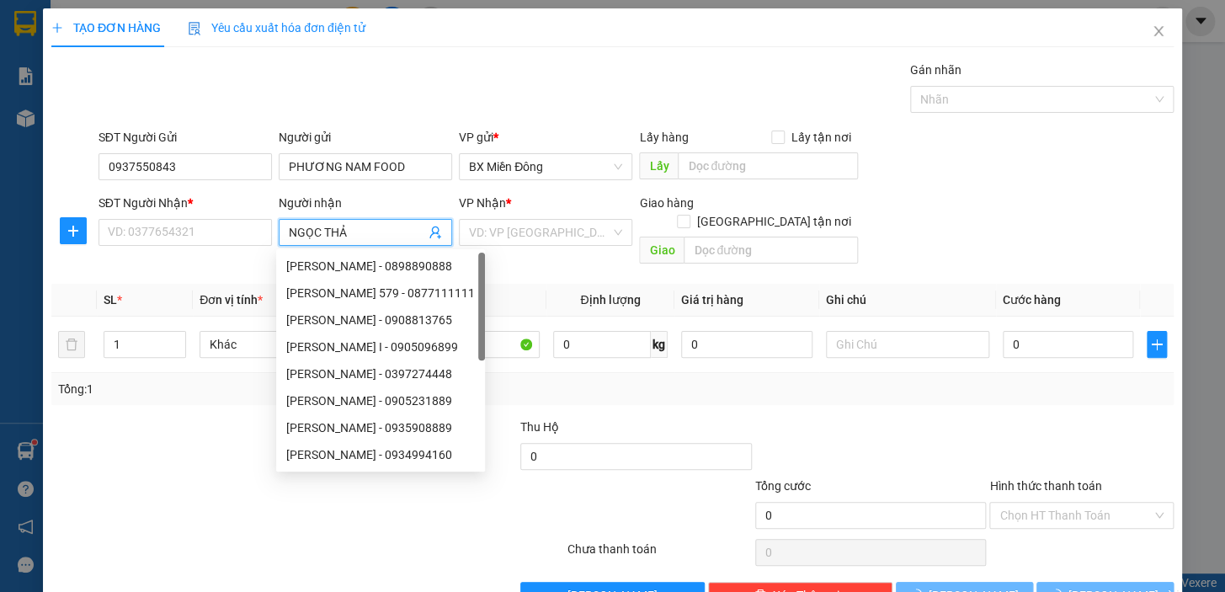
type input "[PERSON_NAME]"
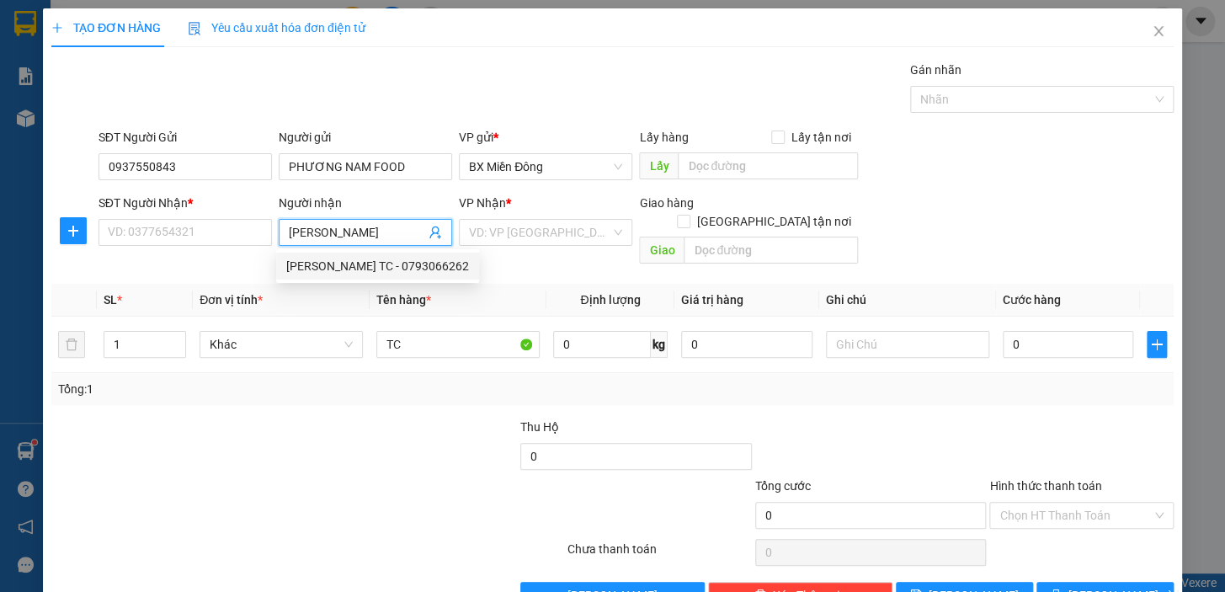
click at [386, 259] on div "[PERSON_NAME] TC - 0793066262" at bounding box center [377, 266] width 183 height 19
type input "0793066262"
type input "[PERSON_NAME] TC"
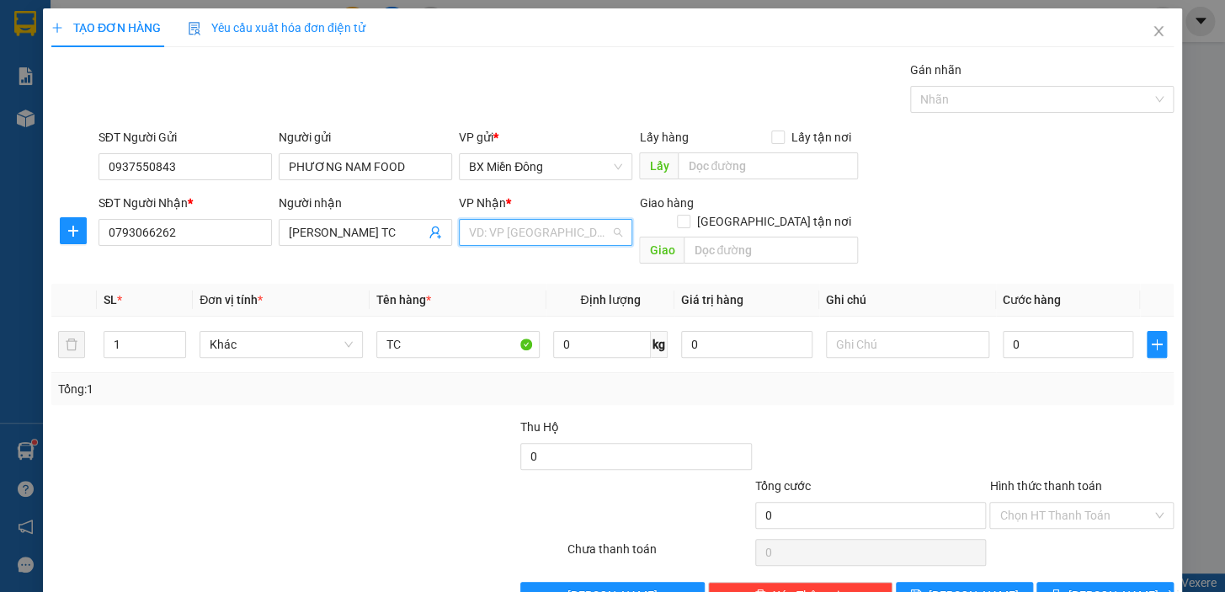
click at [518, 228] on input "search" at bounding box center [539, 232] width 141 height 25
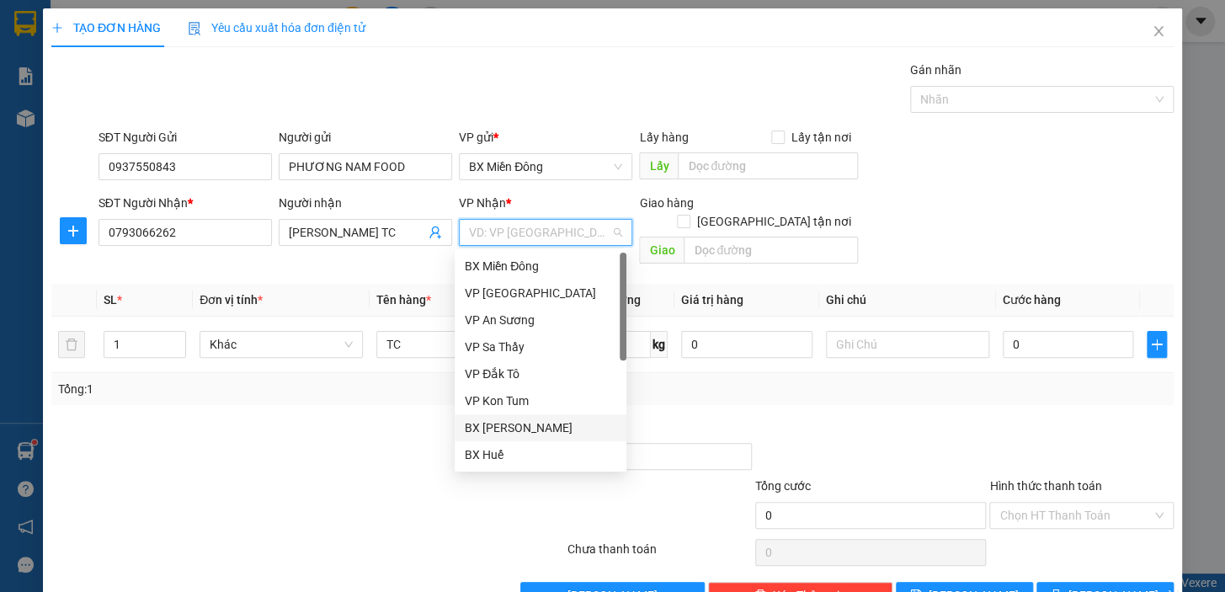
click at [536, 428] on div "BX [PERSON_NAME]" at bounding box center [541, 427] width 152 height 19
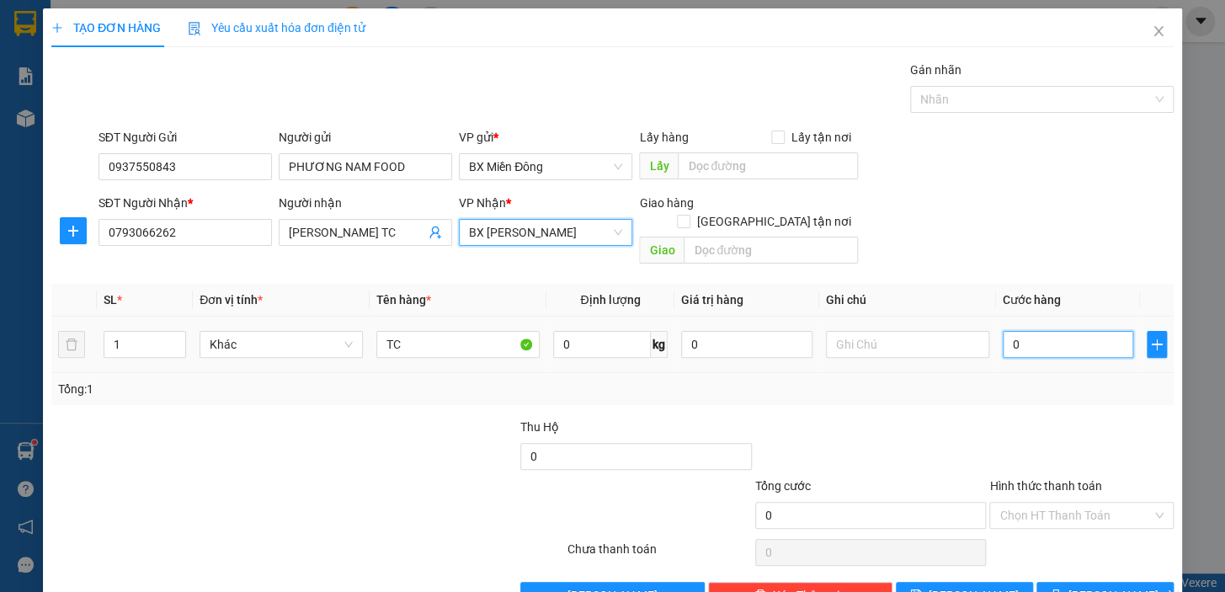
click at [1010, 331] on input "0" at bounding box center [1068, 344] width 131 height 27
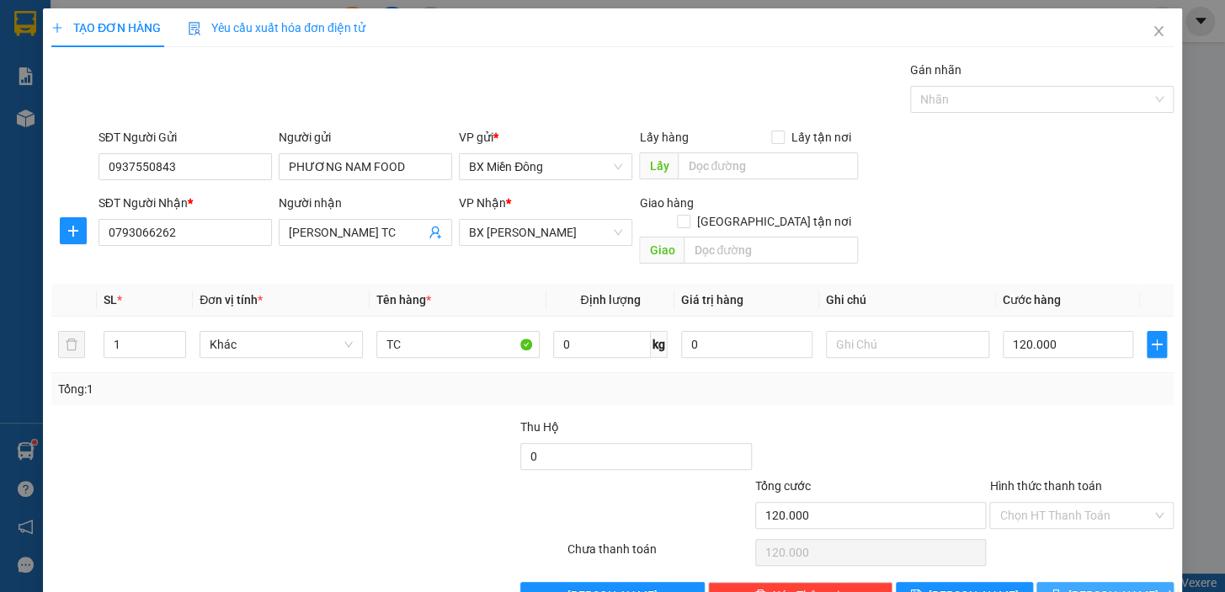
drag, startPoint x: 1070, startPoint y: 589, endPoint x: 1078, endPoint y: 566, distance: 24.8
click at [1070, 590] on div "TẠO ĐƠN HÀNG Yêu cầu xuất hóa đơn điện tử Transit Pickup Surcharge Ids Transit …" at bounding box center [612, 314] width 1139 height 613
click at [1078, 582] on button "[PERSON_NAME] và In" at bounding box center [1104, 595] width 137 height 27
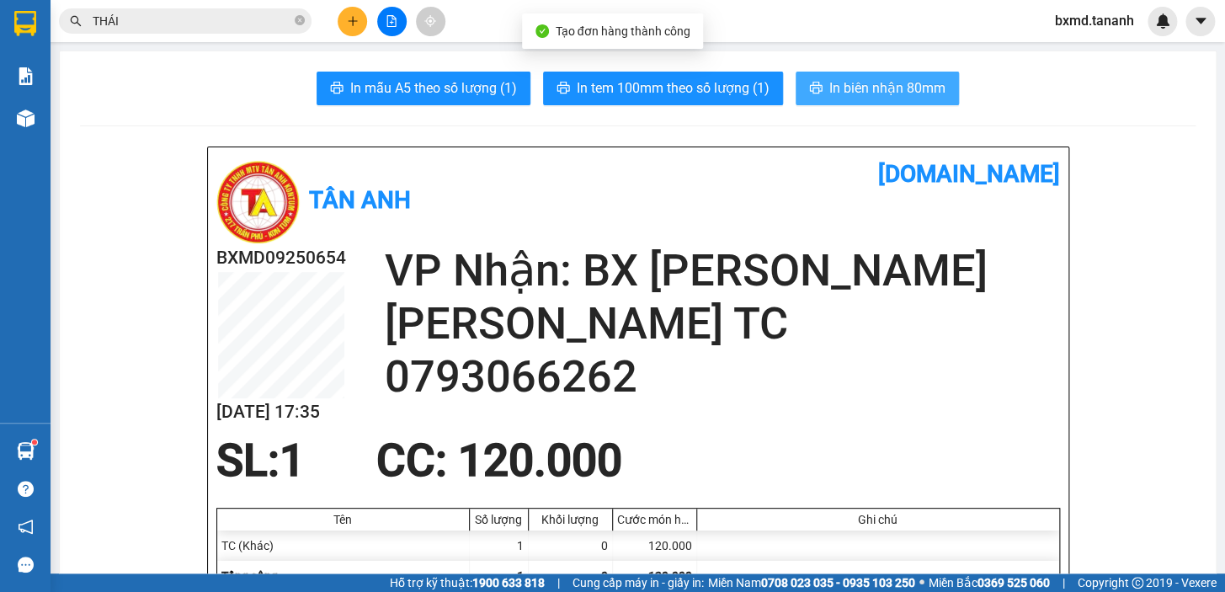
click at [880, 79] on span "In biên nhận 80mm" at bounding box center [887, 87] width 116 height 21
click at [711, 92] on span "In tem 100mm theo số lượng (1)" at bounding box center [673, 87] width 193 height 21
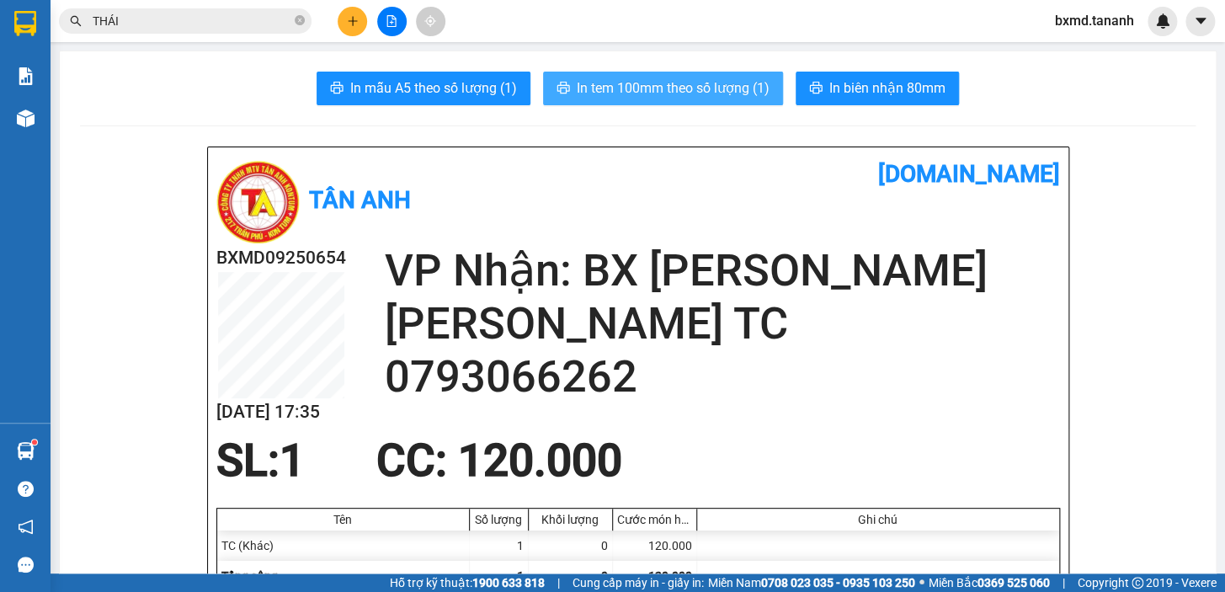
click at [734, 80] on span "In tem 100mm theo số lượng (1)" at bounding box center [673, 87] width 193 height 21
click at [719, 97] on span "In tem 100mm theo số lượng (1)" at bounding box center [673, 87] width 193 height 21
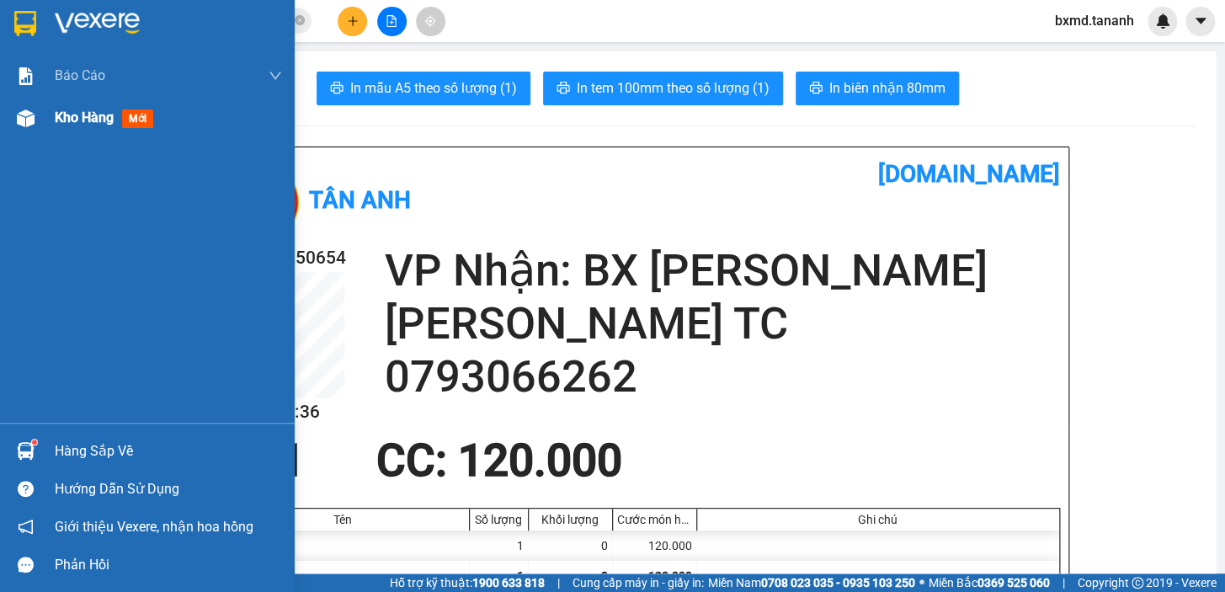
click at [34, 116] on div at bounding box center [25, 118] width 29 height 29
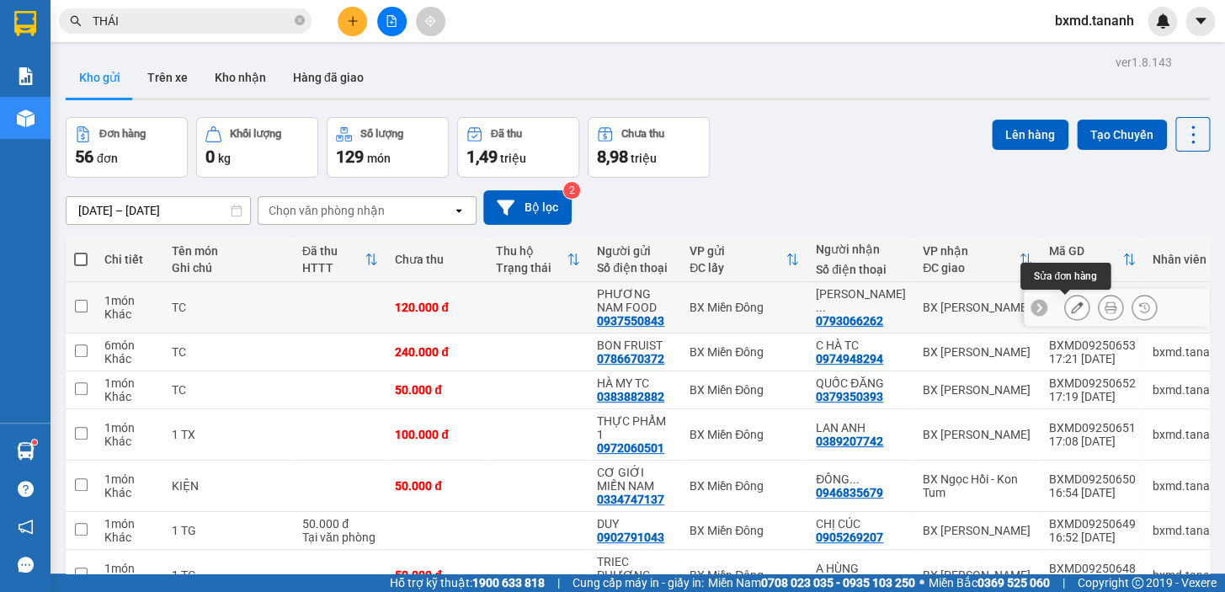
click at [1071, 311] on icon at bounding box center [1077, 307] width 12 height 12
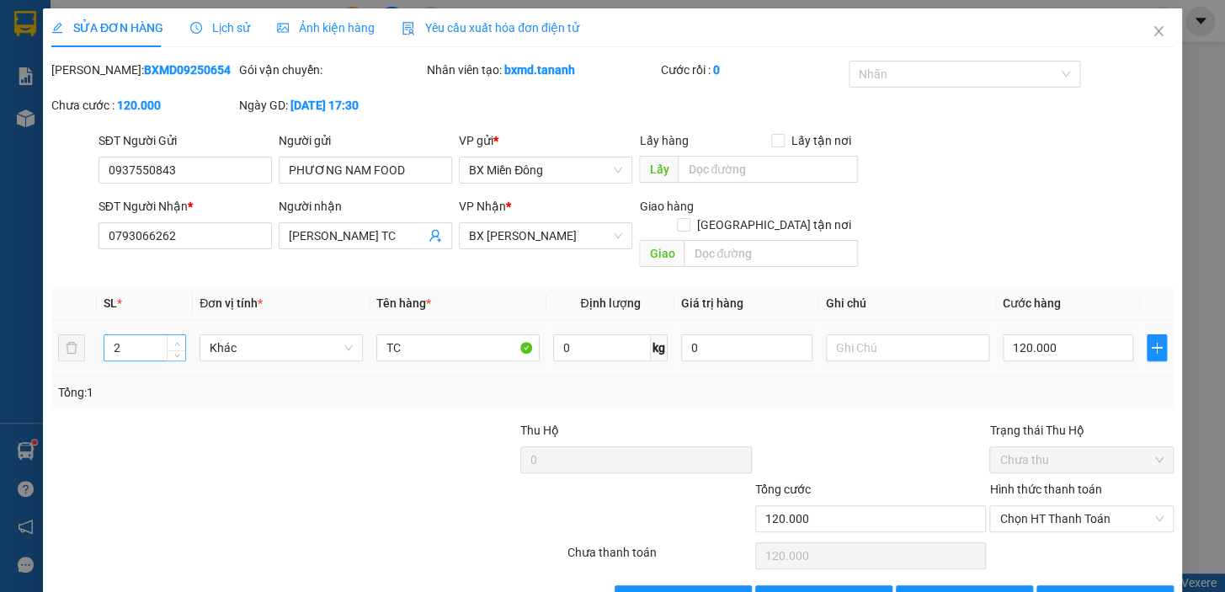
click at [174, 342] on icon "up" at bounding box center [176, 343] width 5 height 3
click at [174, 341] on icon "up" at bounding box center [177, 344] width 6 height 6
click at [1086, 589] on span "[PERSON_NAME] và In" at bounding box center [1127, 598] width 118 height 19
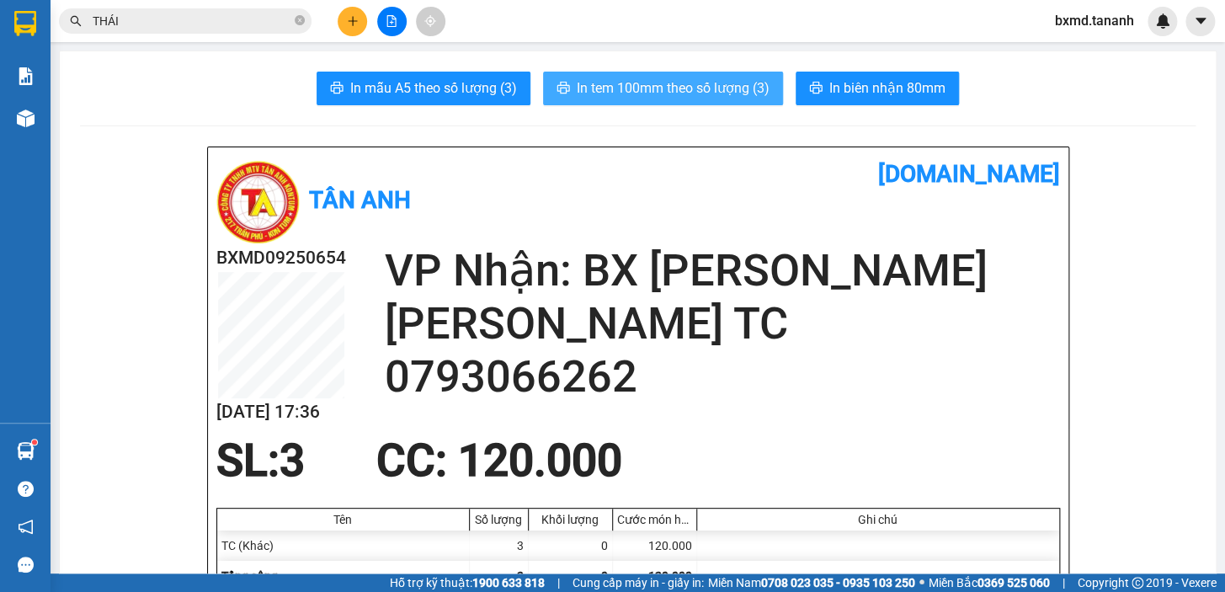
click at [753, 83] on span "In tem 100mm theo số lượng (3)" at bounding box center [673, 87] width 193 height 21
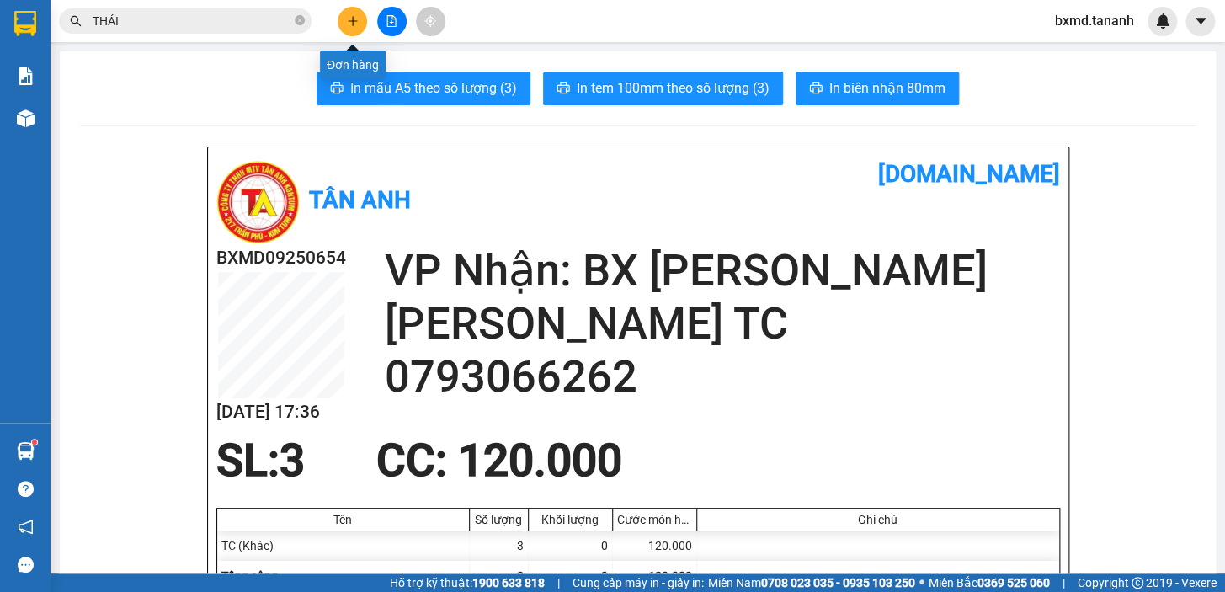
click at [361, 19] on button at bounding box center [352, 21] width 29 height 29
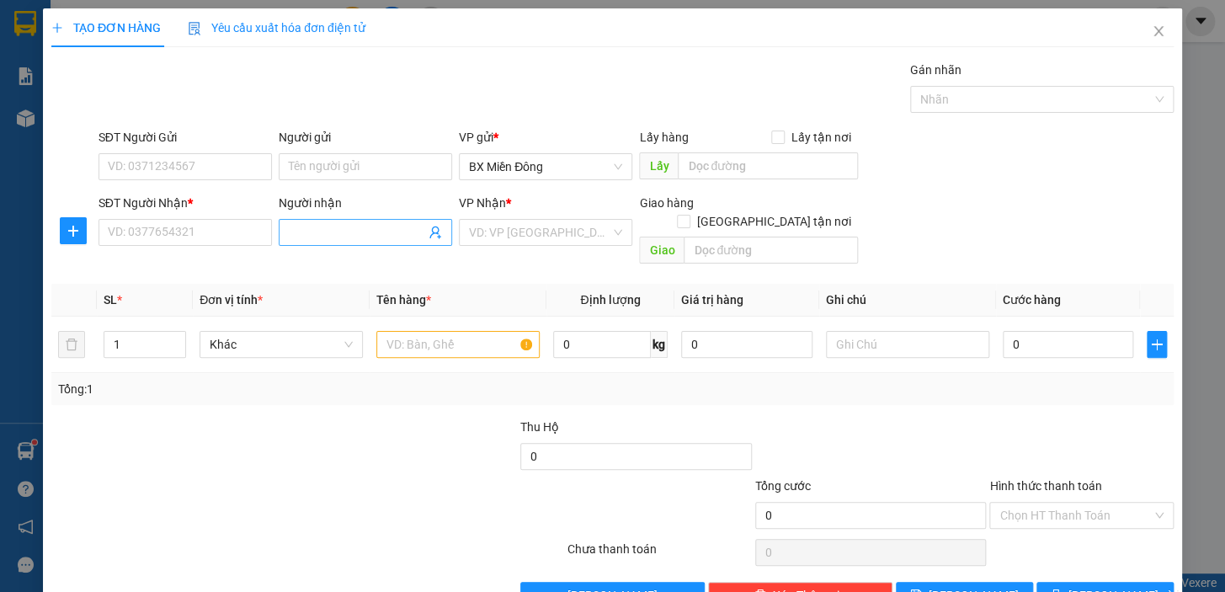
click at [354, 235] on input "Người nhận" at bounding box center [357, 232] width 136 height 19
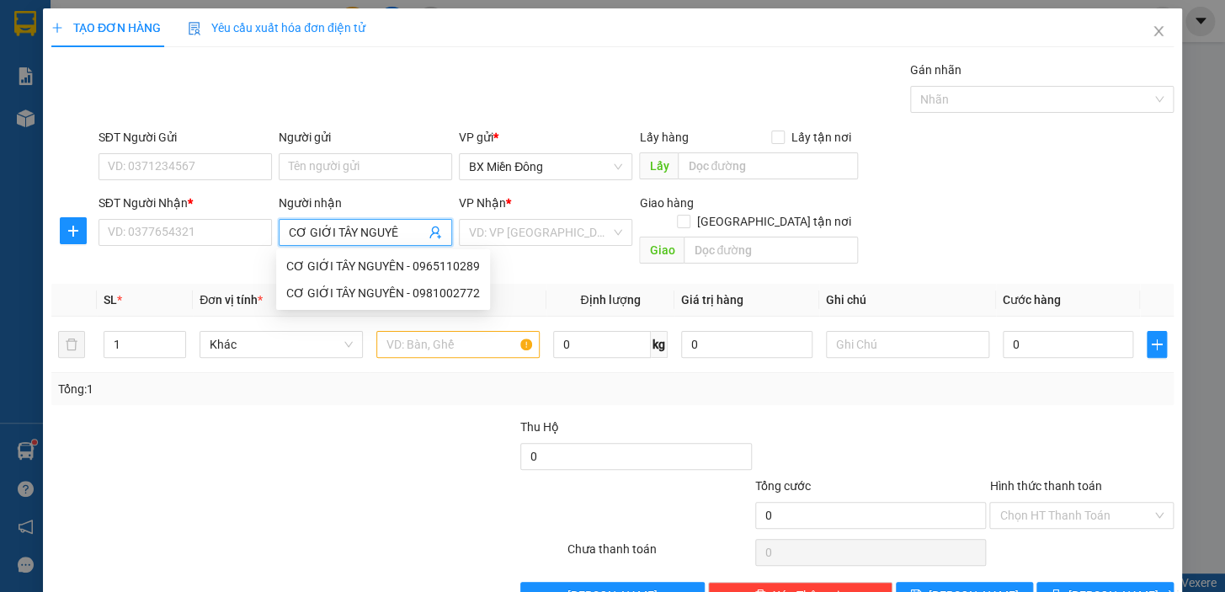
type input "CƠ GIỚI TÂY NGUYÊN"
click at [427, 287] on div "CƠ GIỚI TÂY NGUYÊN - 0981002772" at bounding box center [383, 293] width 194 height 19
type input "0981002772"
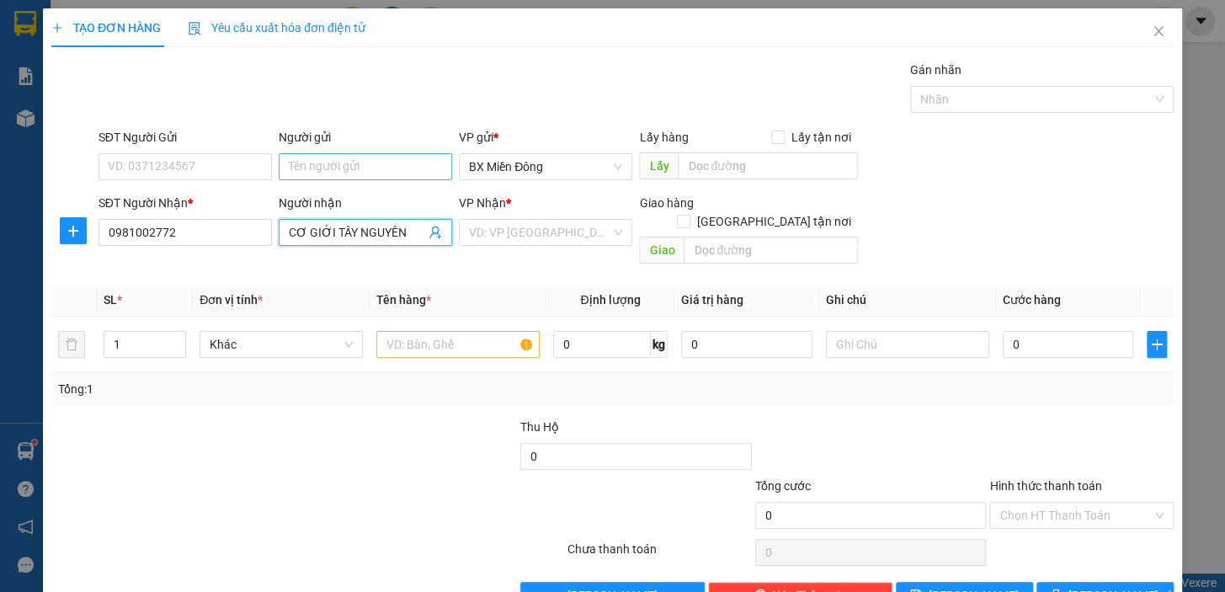
type input "CƠ GIỚI TÂY NGUYÊN"
click at [400, 169] on input "Người gửi" at bounding box center [365, 166] width 173 height 27
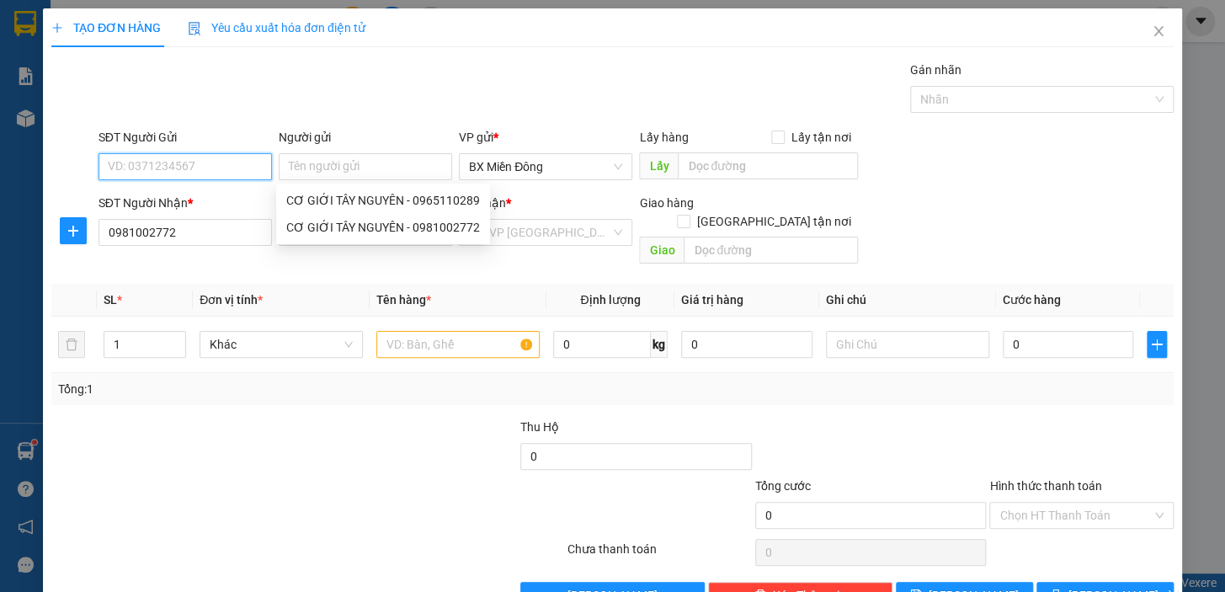
click at [177, 163] on input "SĐT Người Gửi" at bounding box center [184, 166] width 173 height 27
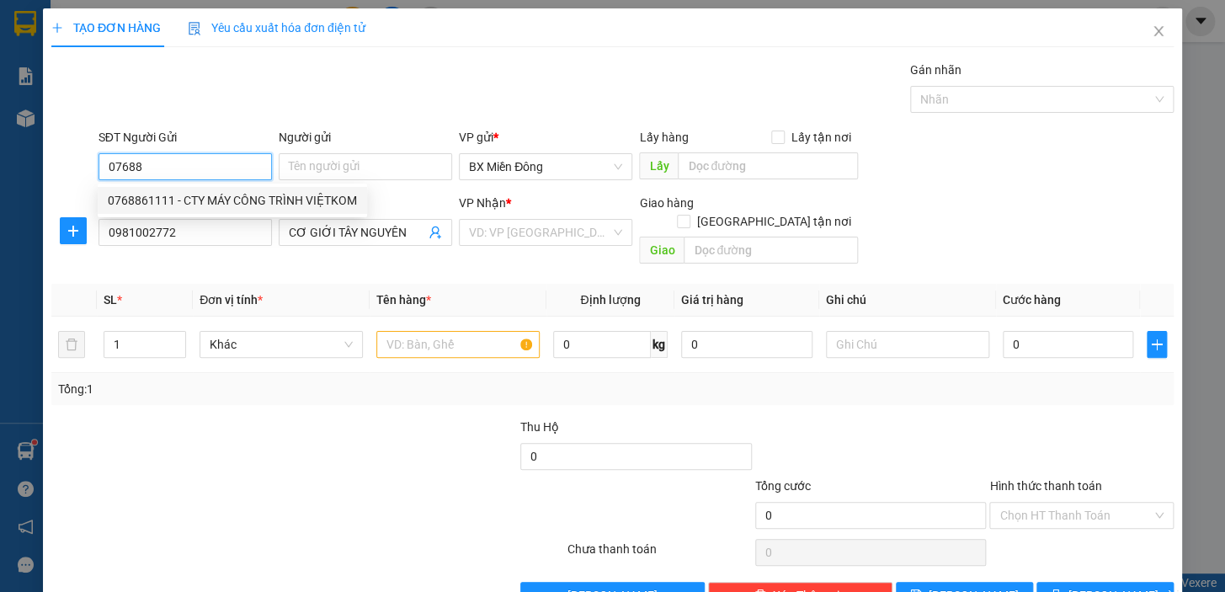
click at [253, 196] on div "0768861111 - CTY MÁY CÔNG TRÌNH VIỆTKOM" at bounding box center [232, 200] width 249 height 19
type input "0768861111"
type input "CTY MÁY CÔNG TRÌNH VIỆTKOM"
type input "40.000"
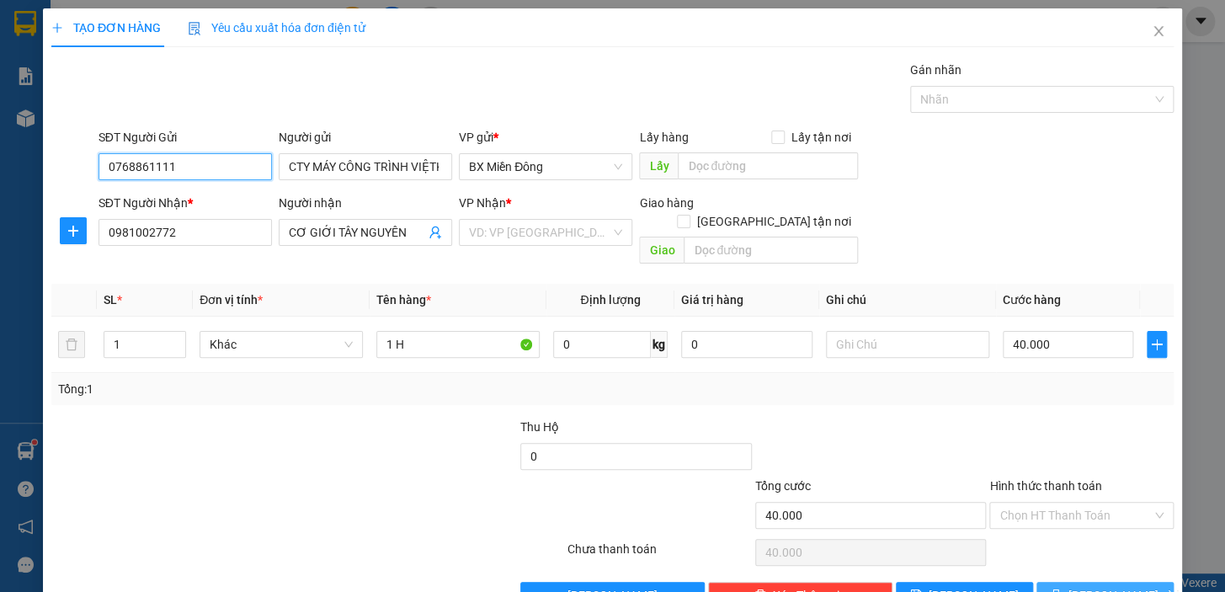
type input "0768861111"
click at [1108, 582] on button "[PERSON_NAME] và In" at bounding box center [1104, 595] width 137 height 27
click at [574, 230] on input "search" at bounding box center [539, 232] width 141 height 25
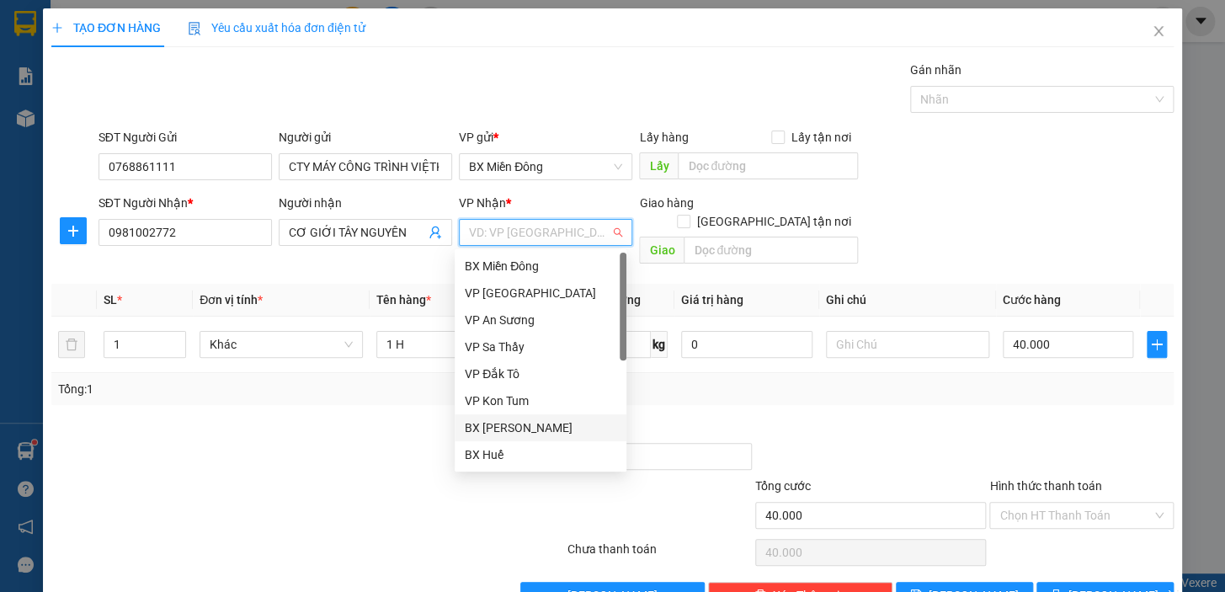
click at [572, 423] on div "BX [PERSON_NAME]" at bounding box center [541, 427] width 152 height 19
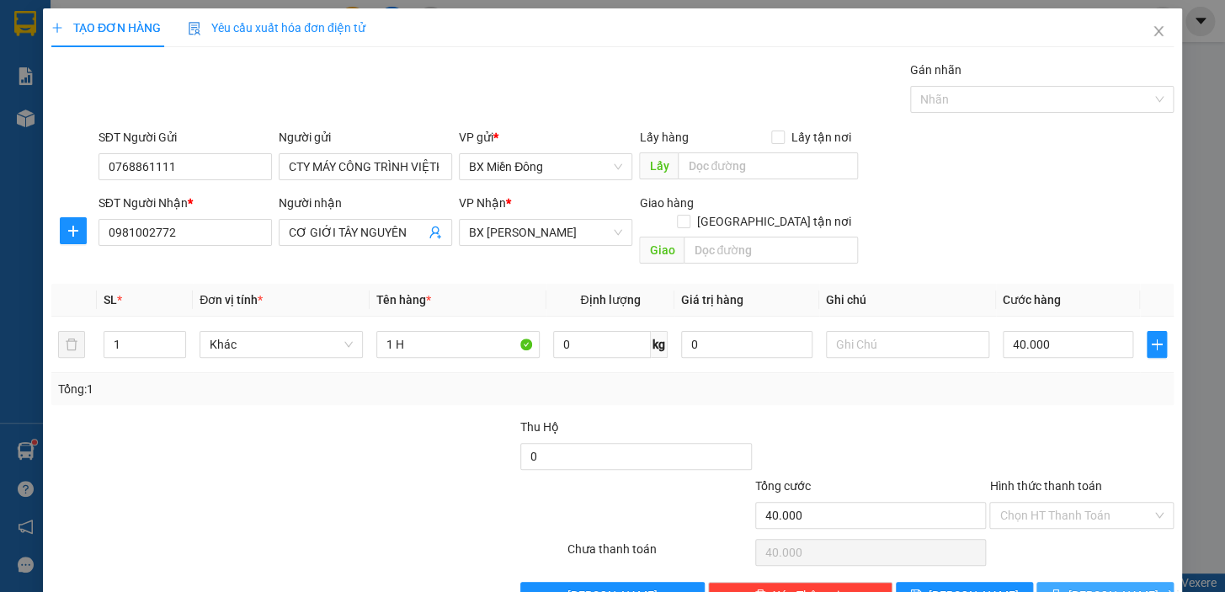
click at [1080, 586] on span "[PERSON_NAME] và In" at bounding box center [1127, 595] width 118 height 19
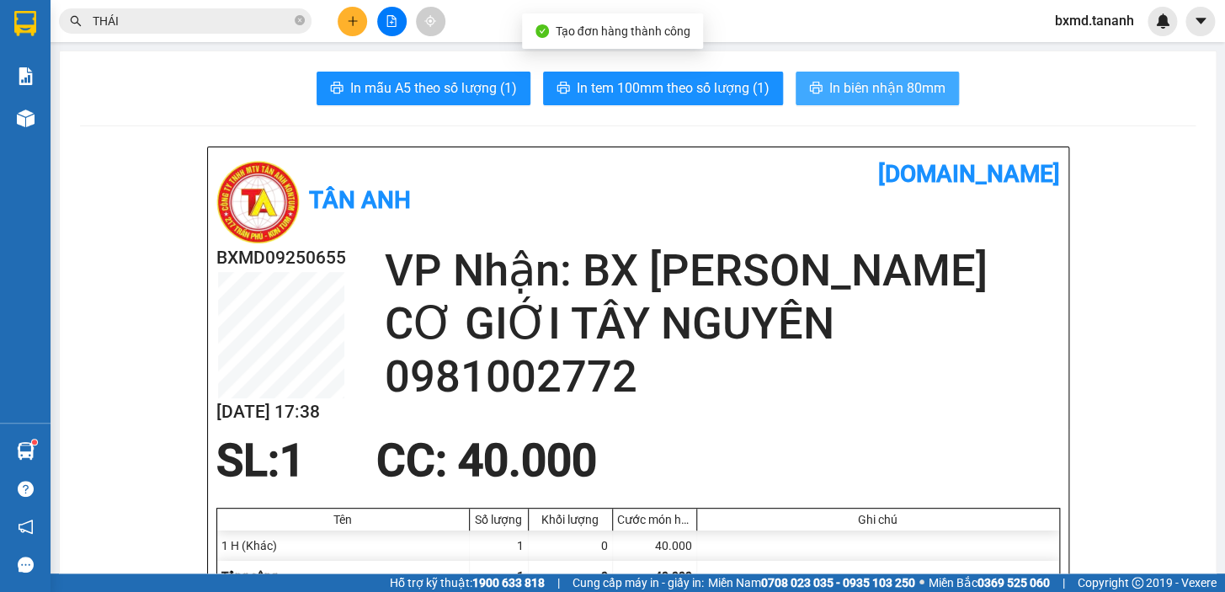
drag, startPoint x: 895, startPoint y: 118, endPoint x: 877, endPoint y: 98, distance: 26.8
click at [877, 98] on span "In biên nhận 80mm" at bounding box center [887, 87] width 116 height 21
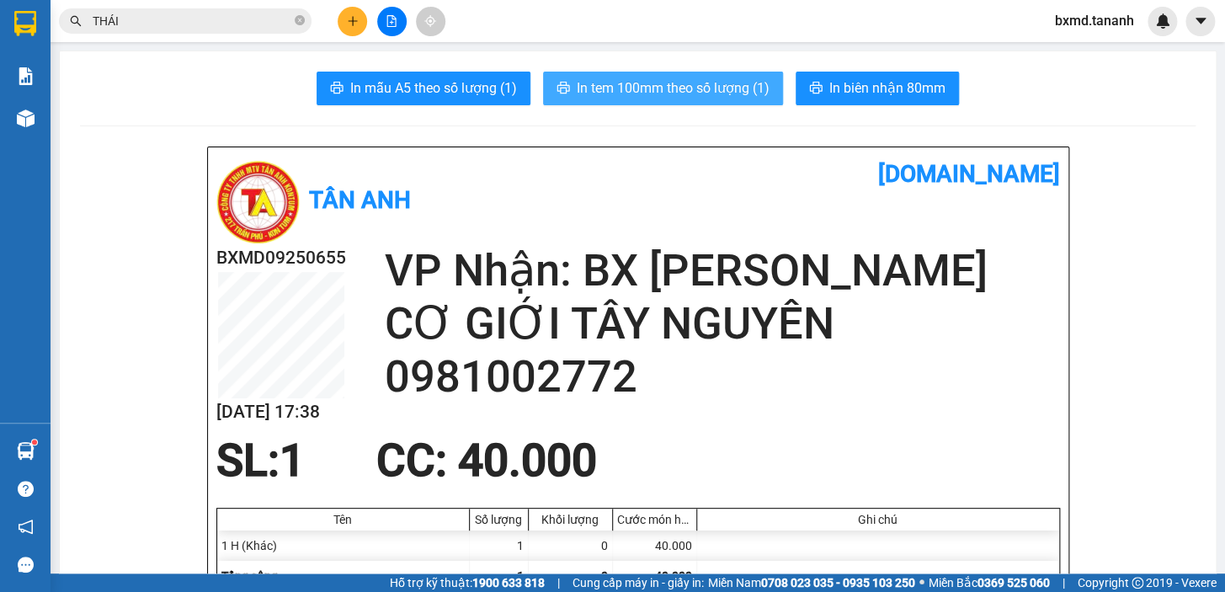
click at [713, 88] on span "In tem 100mm theo số lượng (1)" at bounding box center [673, 87] width 193 height 21
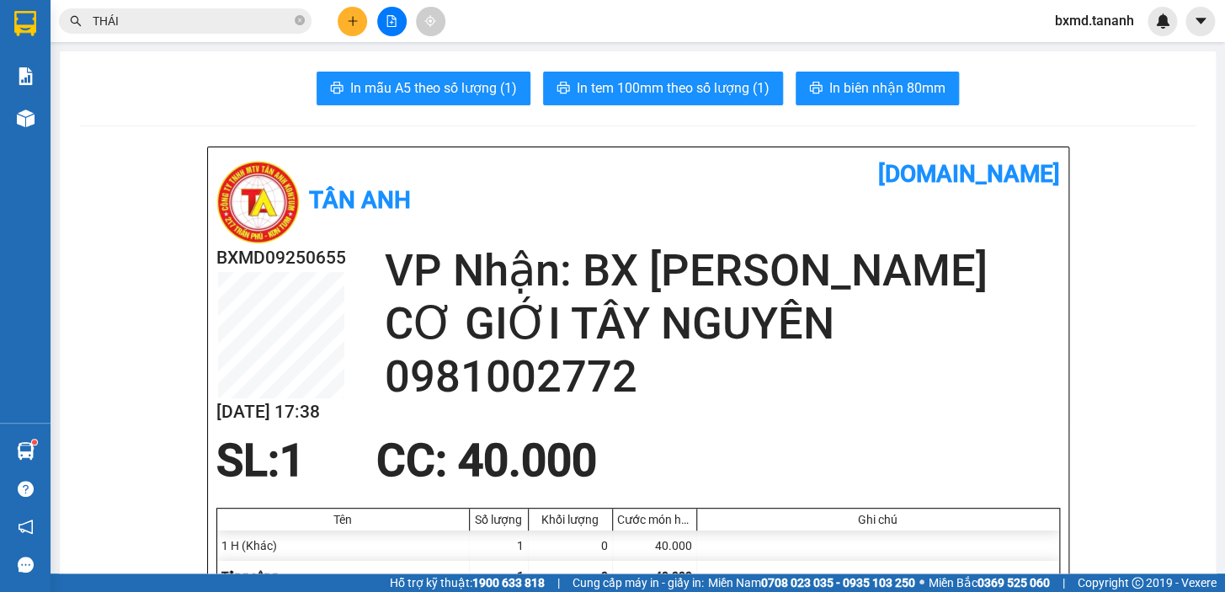
click at [361, 24] on button at bounding box center [352, 21] width 29 height 29
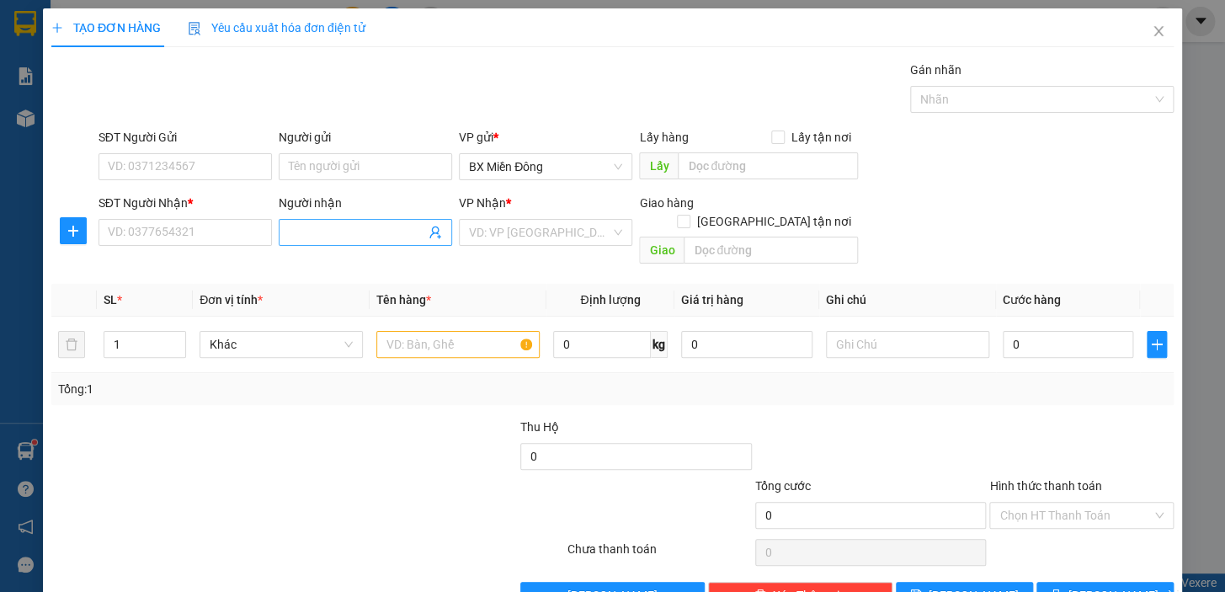
click at [311, 231] on input "Người nhận" at bounding box center [357, 232] width 136 height 19
type input "C HÀ"
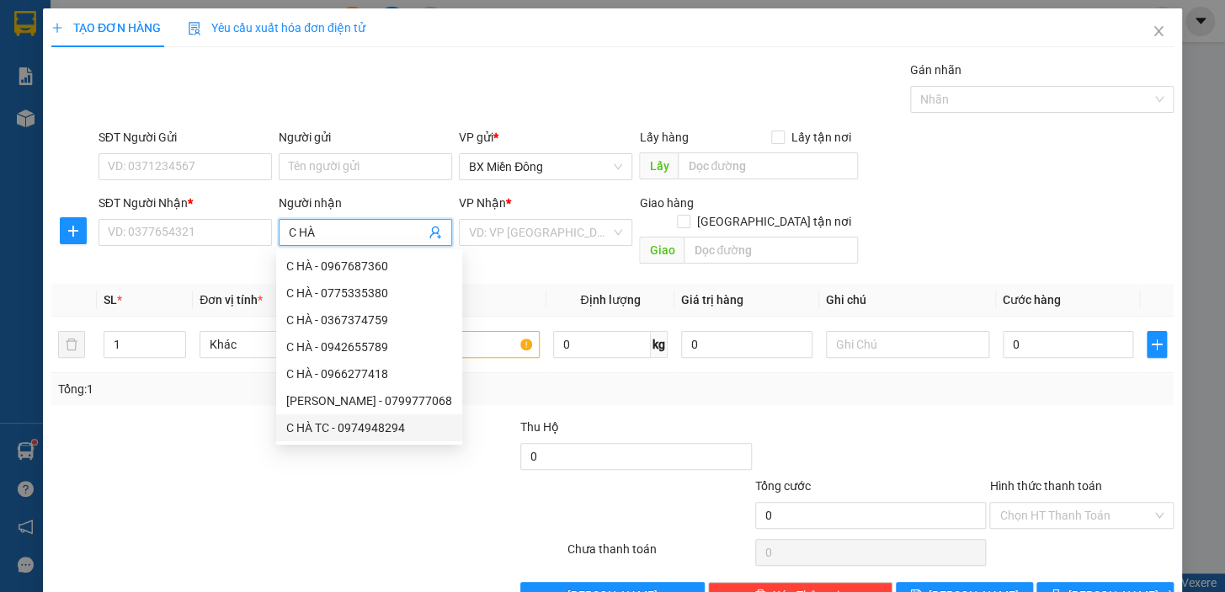
click at [365, 429] on div "C HÀ TC - 0974948294" at bounding box center [369, 427] width 166 height 19
type input "0974948294"
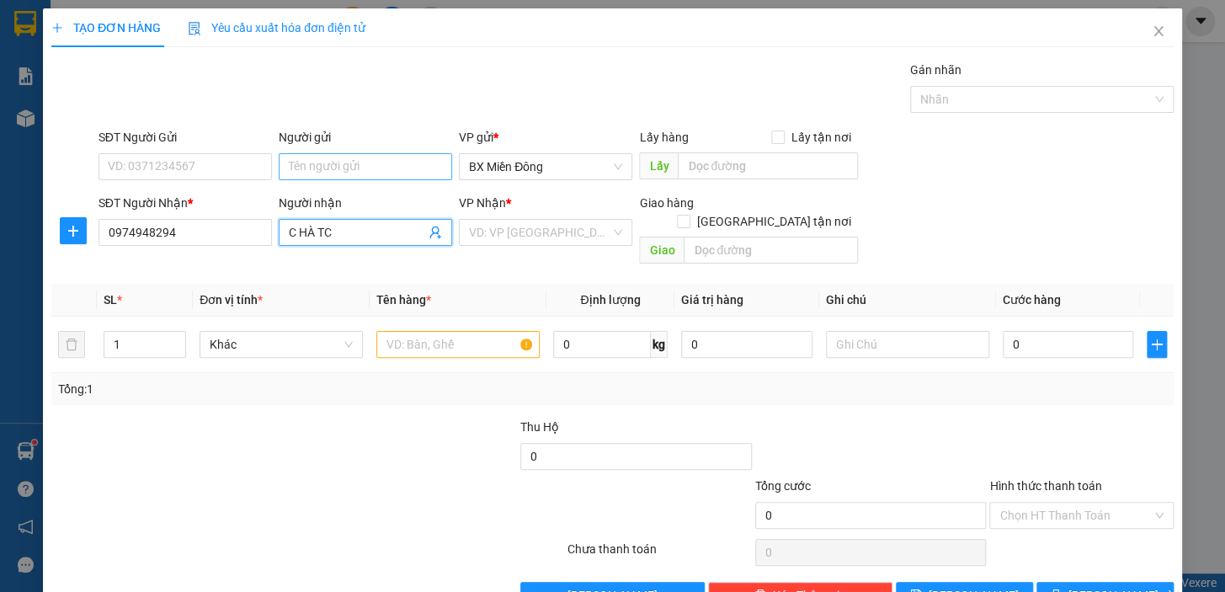
type input "C HÀ TC"
click at [309, 157] on input "Người gửi" at bounding box center [365, 166] width 173 height 27
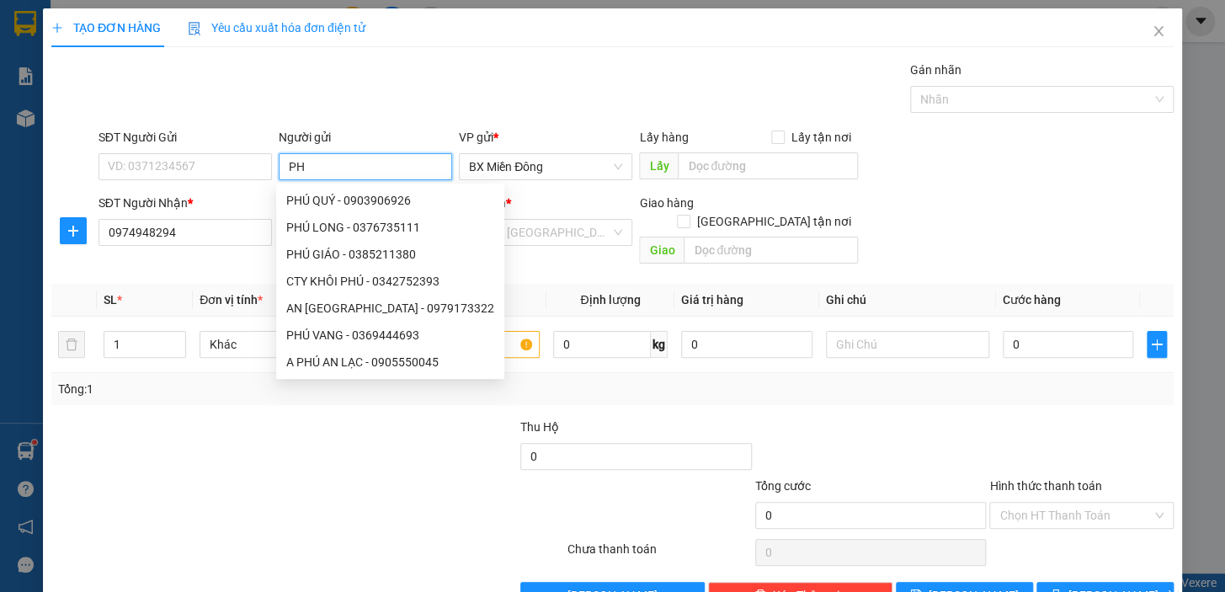
type input "P"
click at [218, 165] on input "SĐT Người Gửi" at bounding box center [184, 166] width 173 height 27
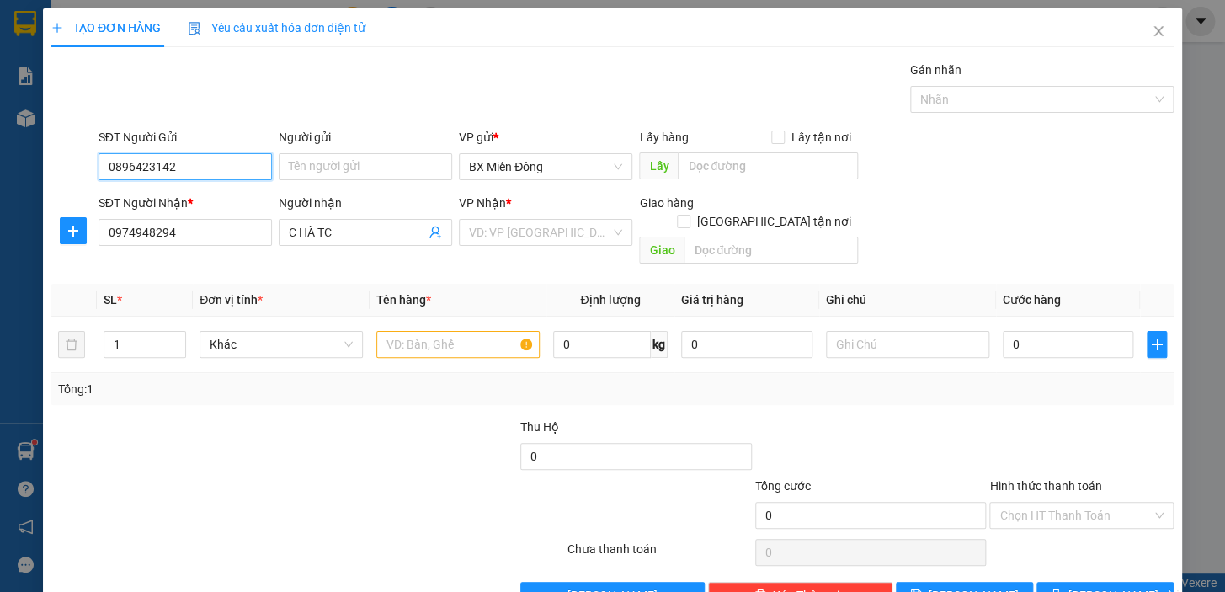
type input "0896423142"
drag, startPoint x: 349, startPoint y: 142, endPoint x: 342, endPoint y: 173, distance: 31.9
click at [345, 162] on div "Người gửi Tên người gửi" at bounding box center [365, 157] width 173 height 59
click at [343, 178] on input "Người gửi" at bounding box center [365, 166] width 173 height 27
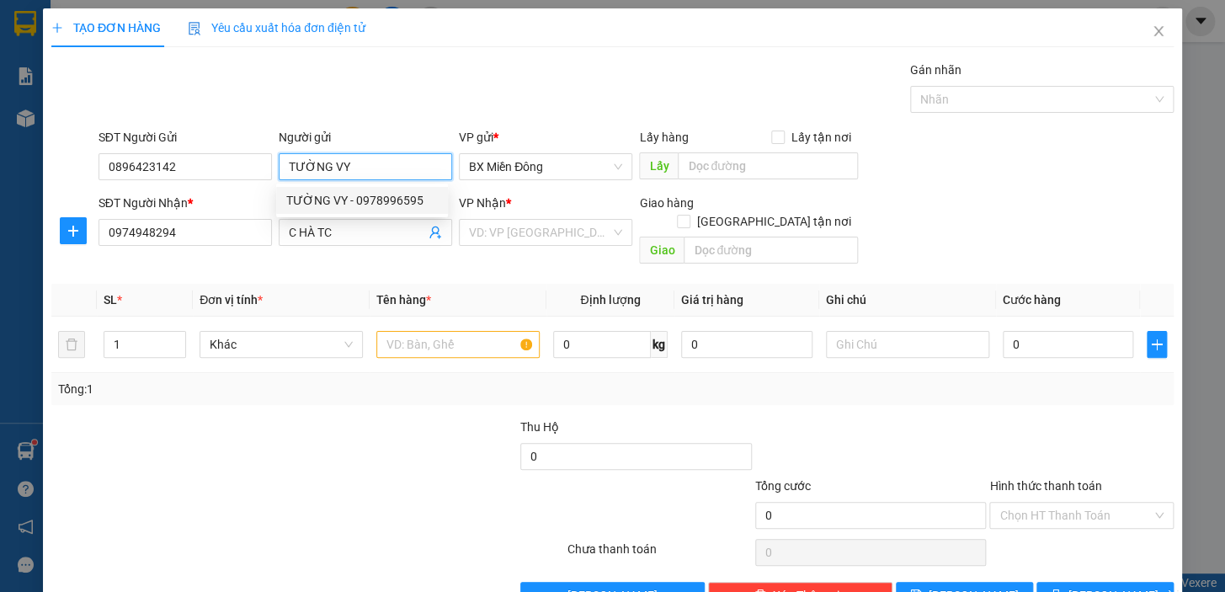
click at [378, 168] on input "TƯỜNG VY" at bounding box center [365, 166] width 173 height 27
type input "TƯỜNG VY"
click at [329, 380] on div "Tổng: 1" at bounding box center [266, 389] width 416 height 19
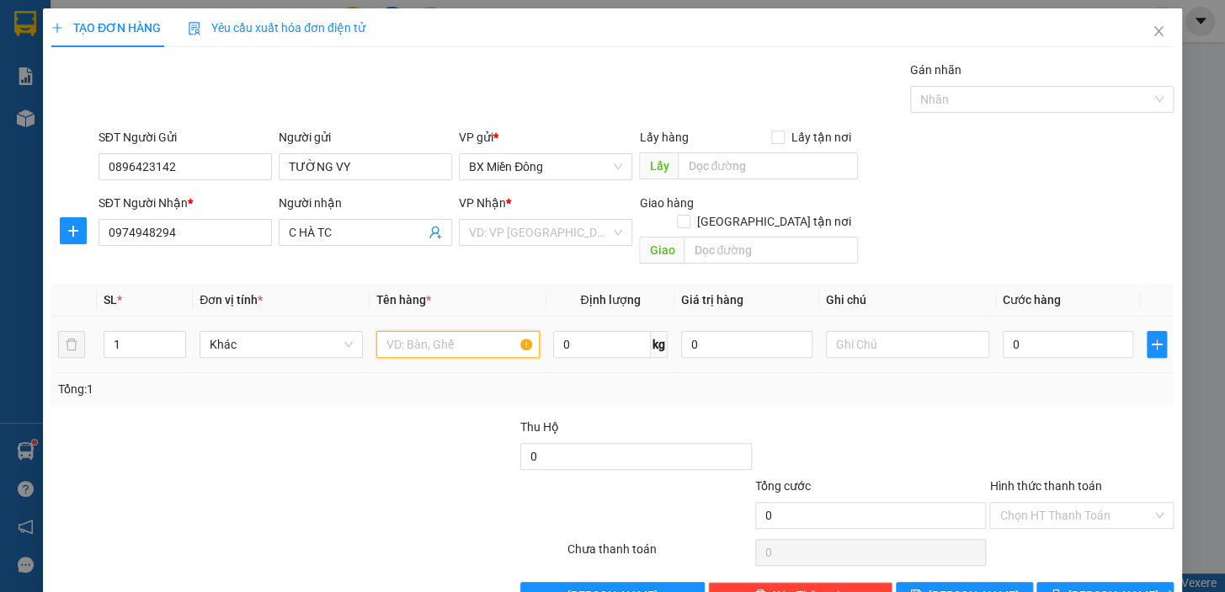
click at [423, 331] on input "text" at bounding box center [457, 344] width 163 height 27
type input "1"
type input "TC"
click at [1003, 331] on input "0" at bounding box center [1068, 344] width 131 height 27
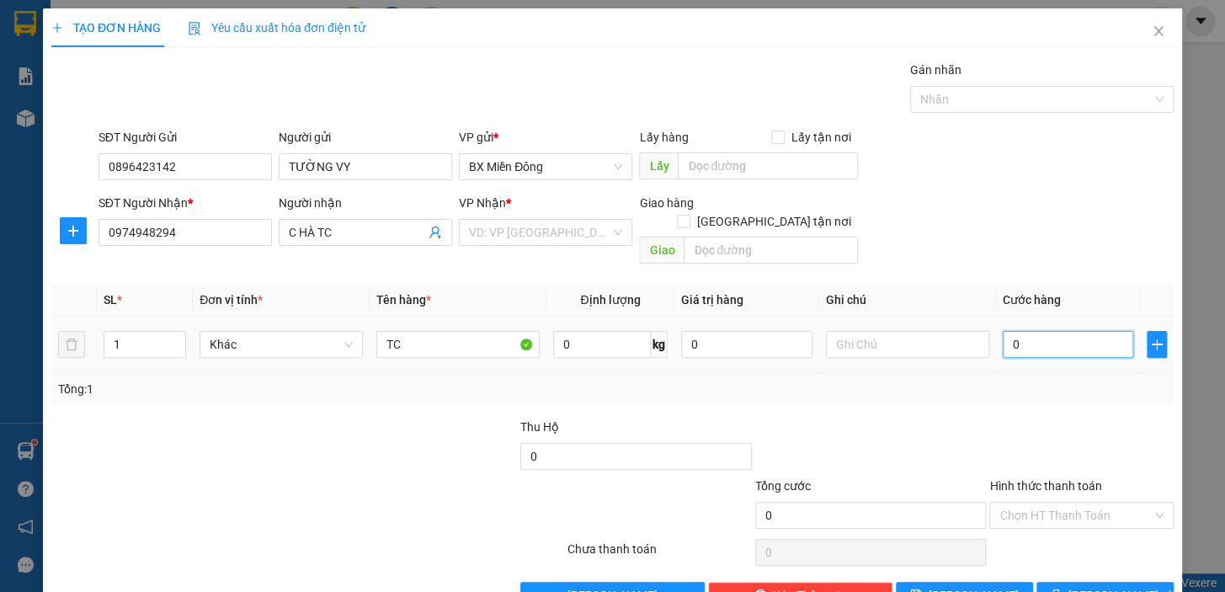
click at [1003, 331] on input "0" at bounding box center [1068, 344] width 131 height 27
type input "50"
type input "50.000"
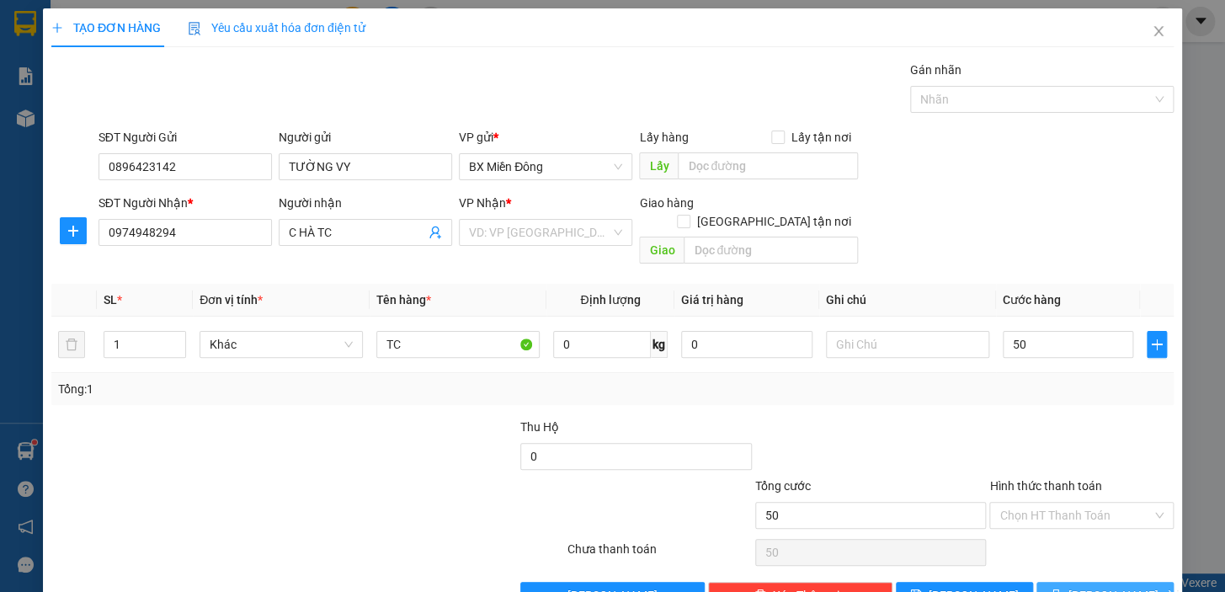
type input "50.000"
click at [1117, 586] on span "[PERSON_NAME] và In" at bounding box center [1127, 595] width 118 height 19
click at [572, 232] on input "search" at bounding box center [539, 232] width 141 height 25
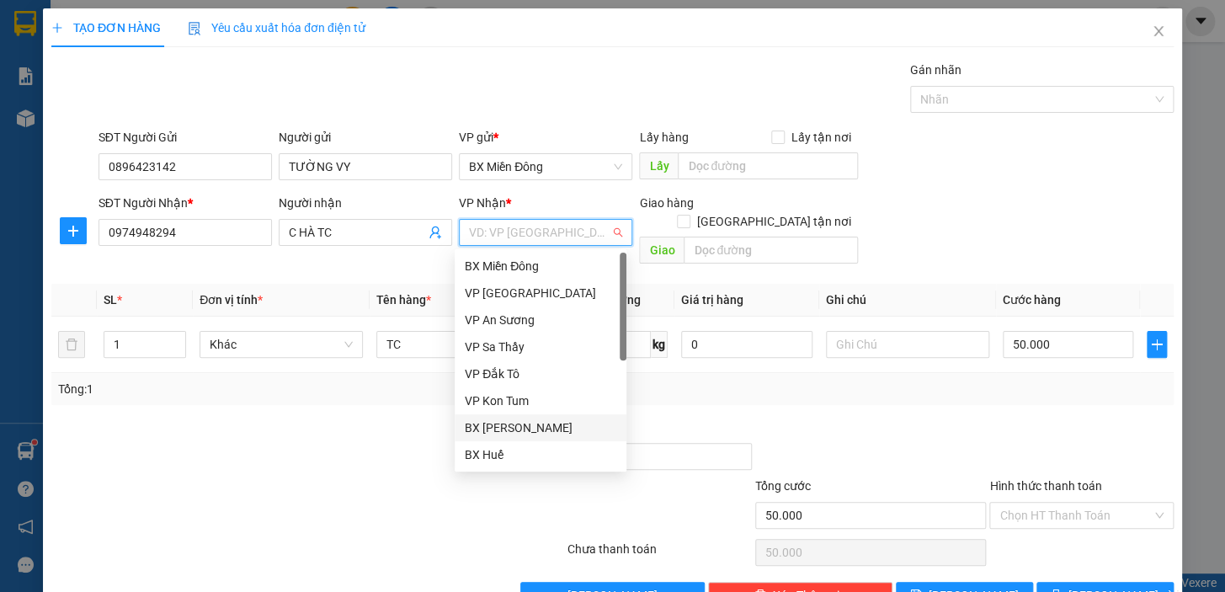
click at [535, 428] on div "BX [PERSON_NAME]" at bounding box center [541, 427] width 152 height 19
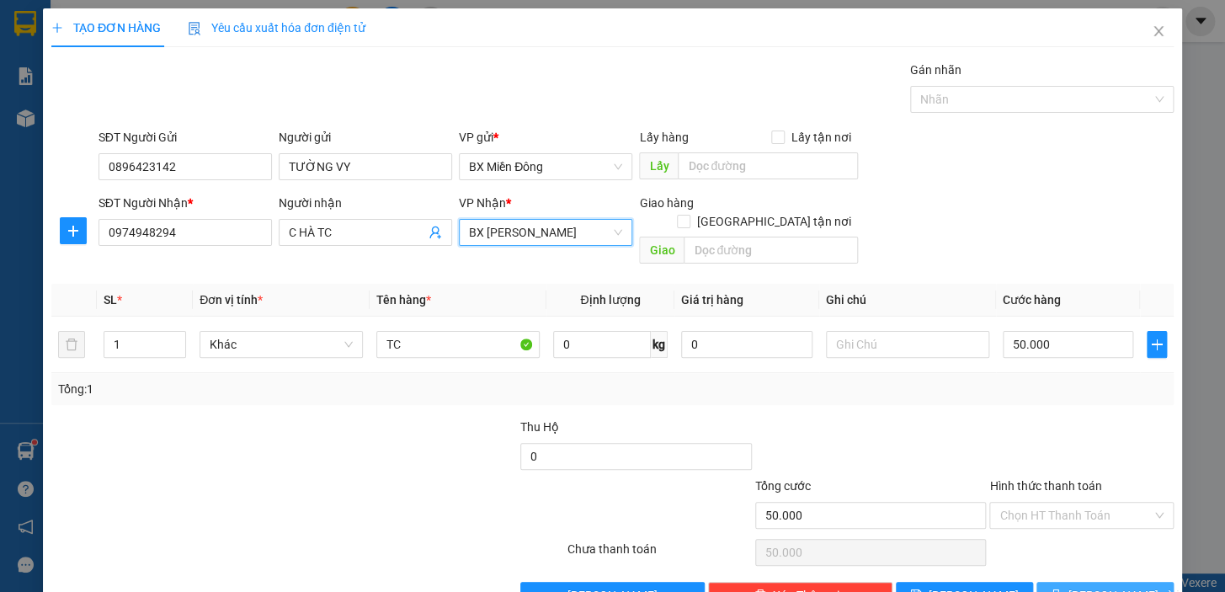
click at [1078, 582] on button "[PERSON_NAME] và In" at bounding box center [1104, 595] width 137 height 27
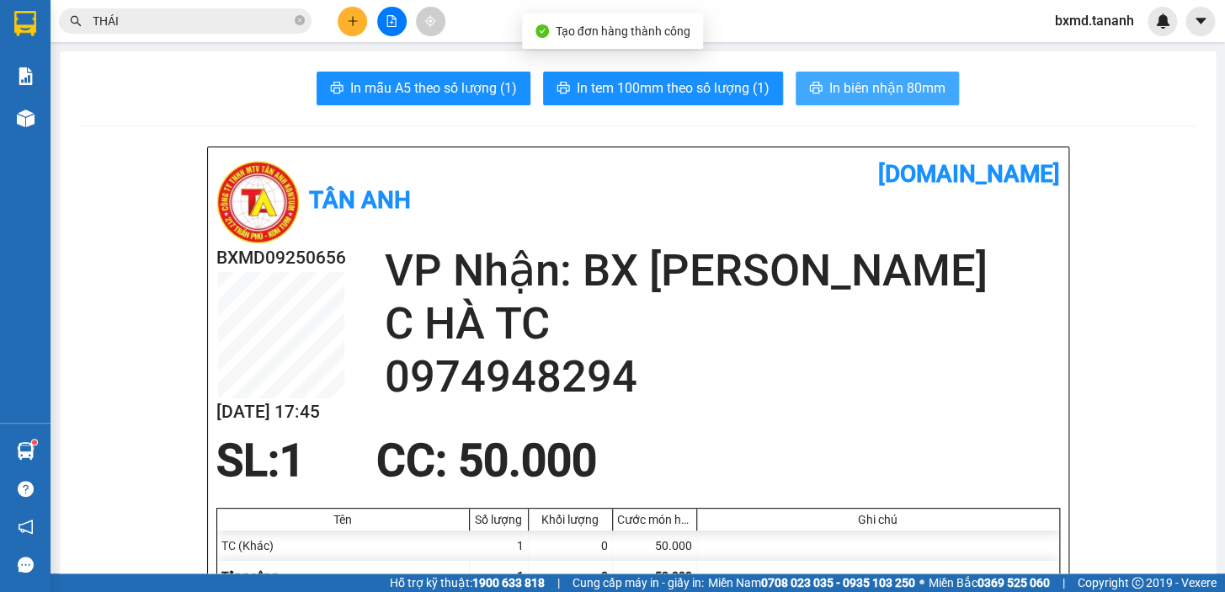
click at [849, 88] on span "In biên nhận 80mm" at bounding box center [887, 87] width 116 height 21
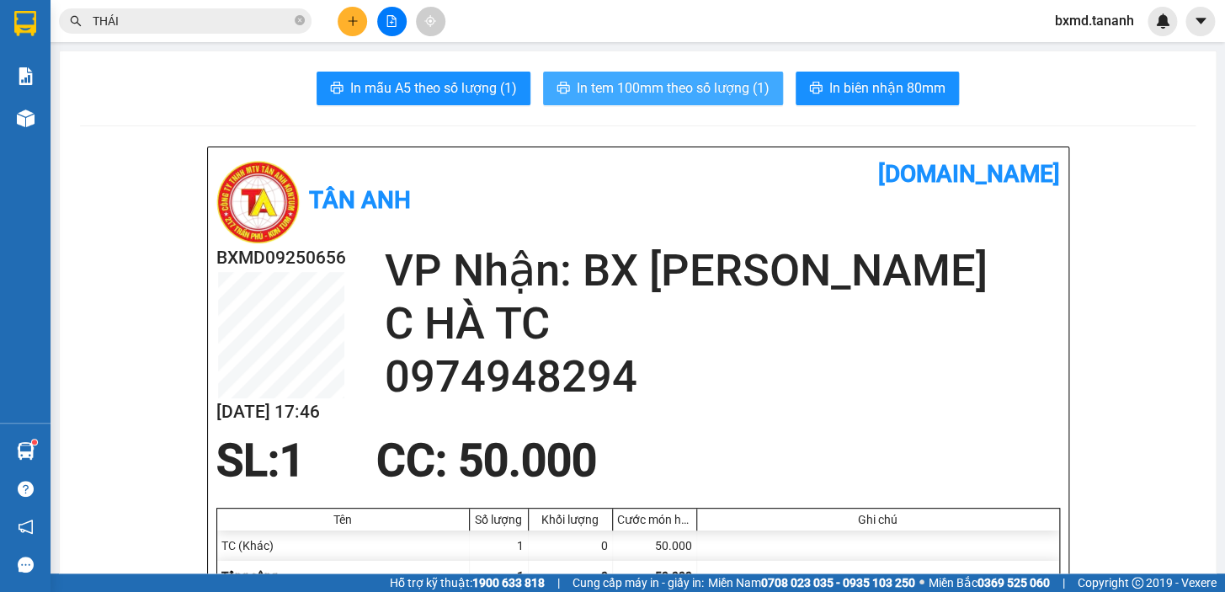
click at [732, 76] on button "In tem 100mm theo số lượng (1)" at bounding box center [663, 89] width 240 height 34
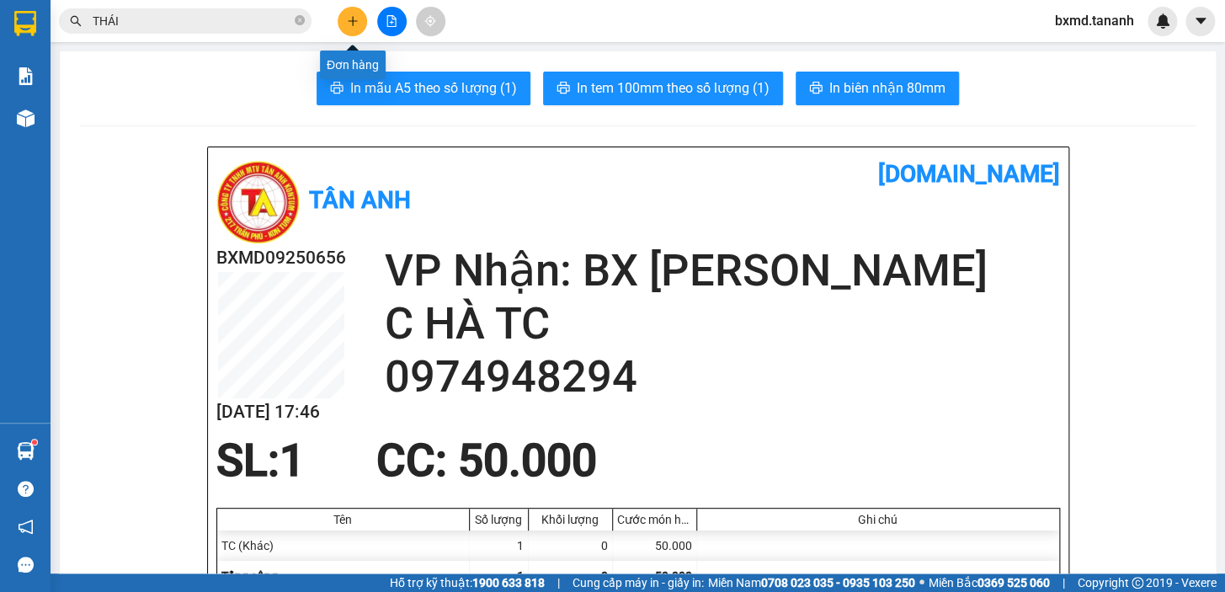
click at [362, 26] on button at bounding box center [352, 21] width 29 height 29
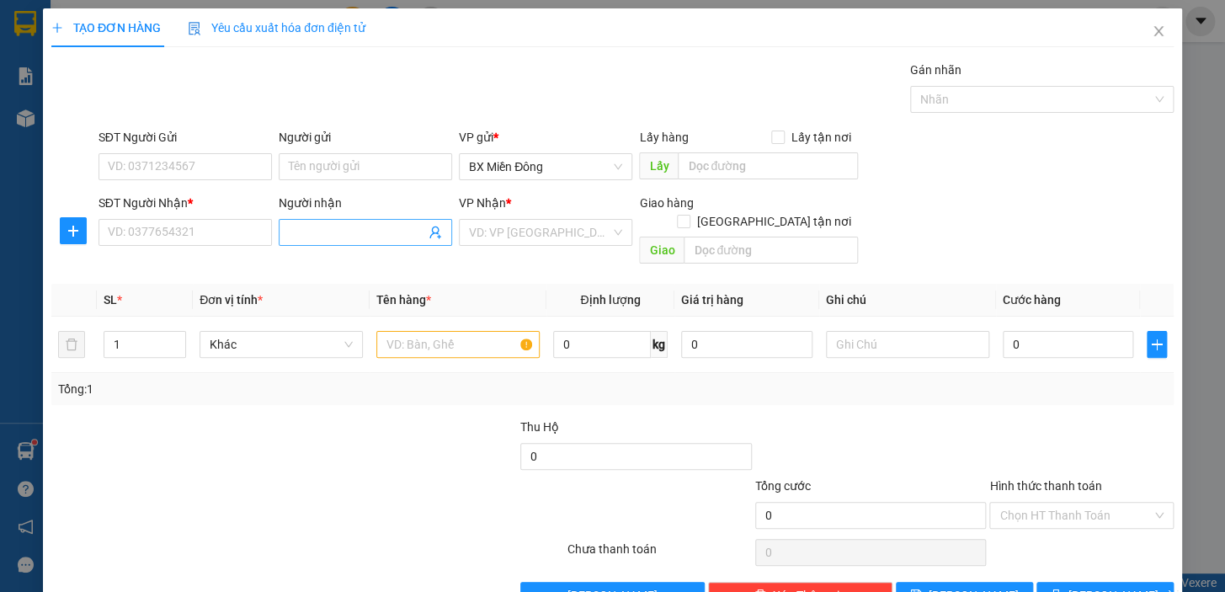
click at [407, 227] on input "Người nhận" at bounding box center [357, 232] width 136 height 19
type input "D"
type input "ĐÔNG DƯƠNG"
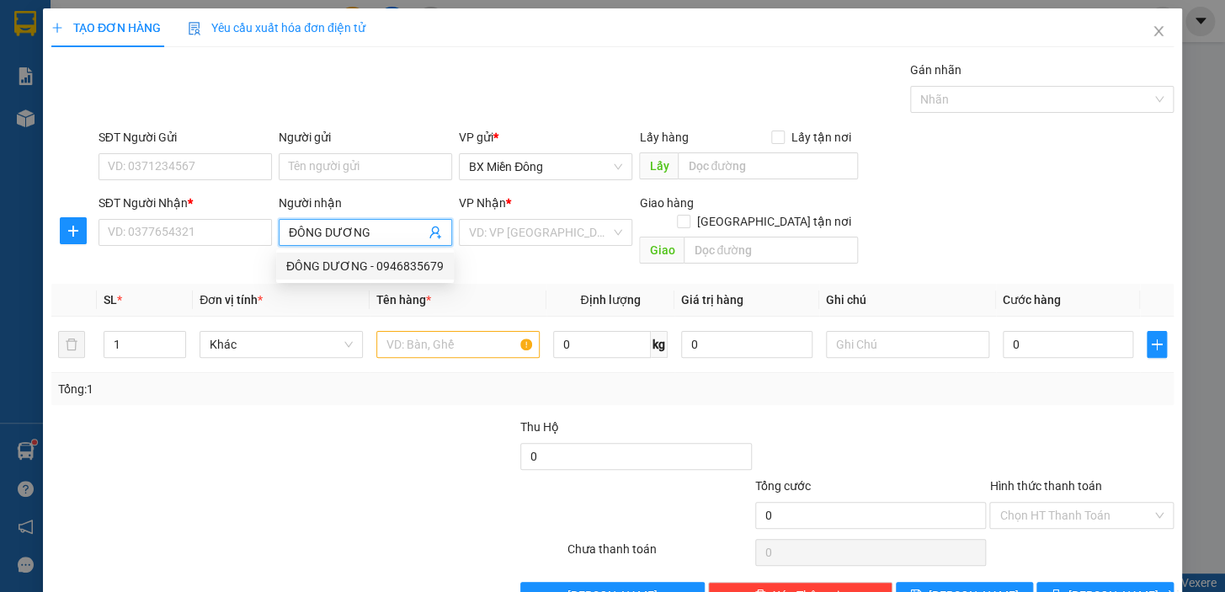
click at [413, 274] on div "ĐÔNG DƯƠNG - 0946835679" at bounding box center [364, 266] width 157 height 19
type input "0946835679"
type input "ĐÔNG DƯƠNG"
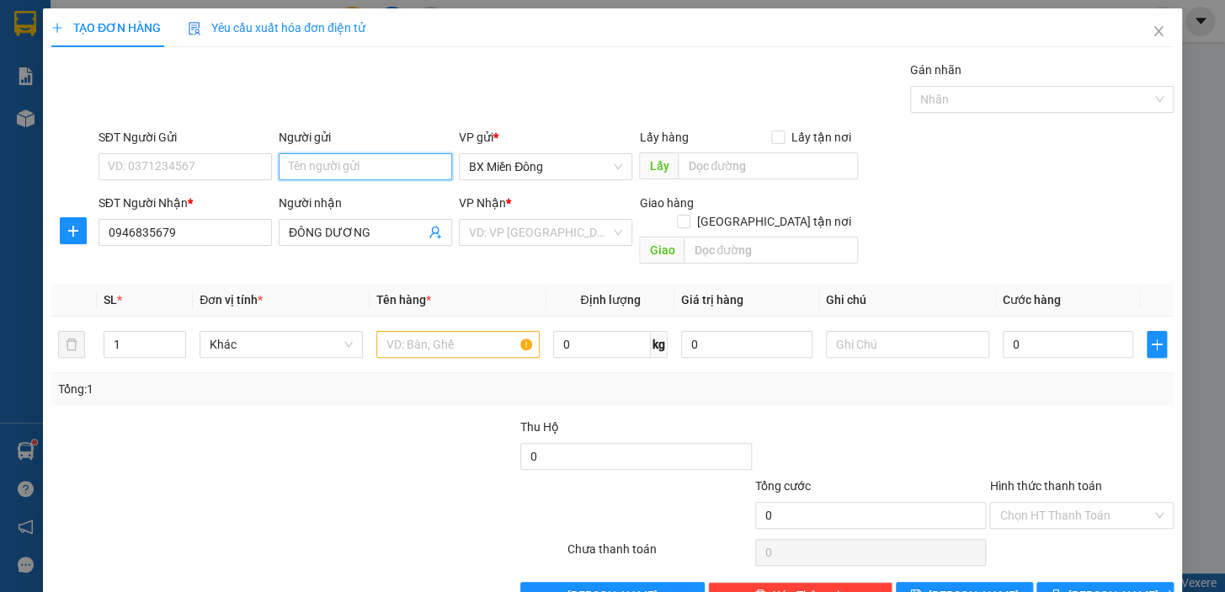
click at [303, 153] on input "Người gửi" at bounding box center [365, 166] width 173 height 27
click at [591, 220] on div "VD: VP [GEOGRAPHIC_DATA]" at bounding box center [545, 232] width 173 height 27
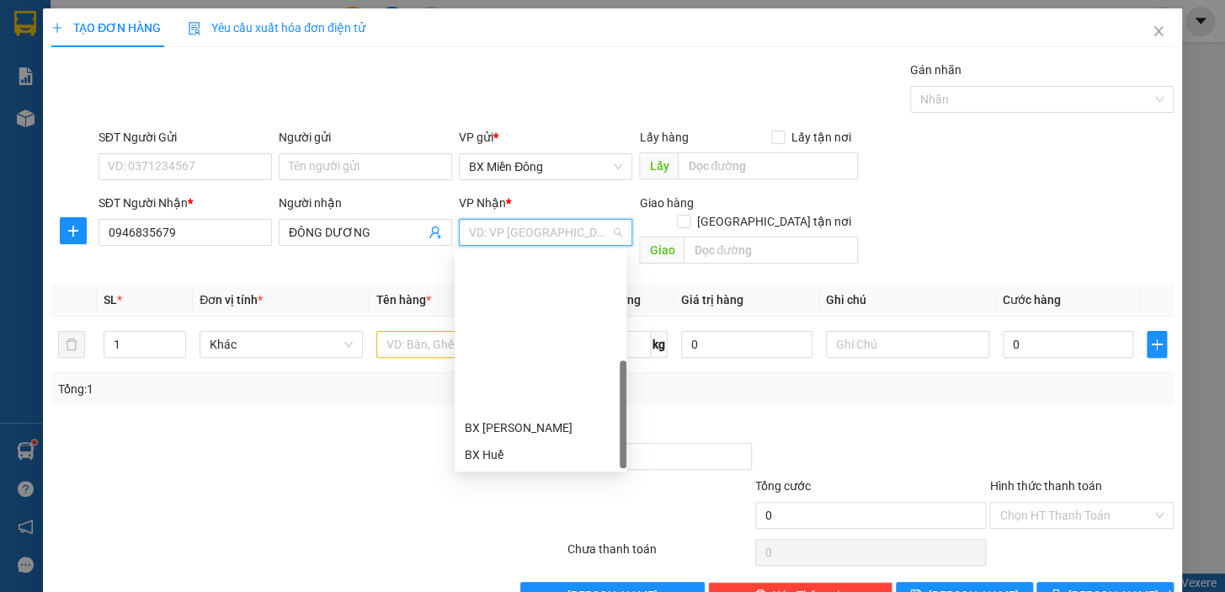
click at [530, 553] on div "BX Ngọc Hồi - Kon Tum" at bounding box center [541, 562] width 152 height 19
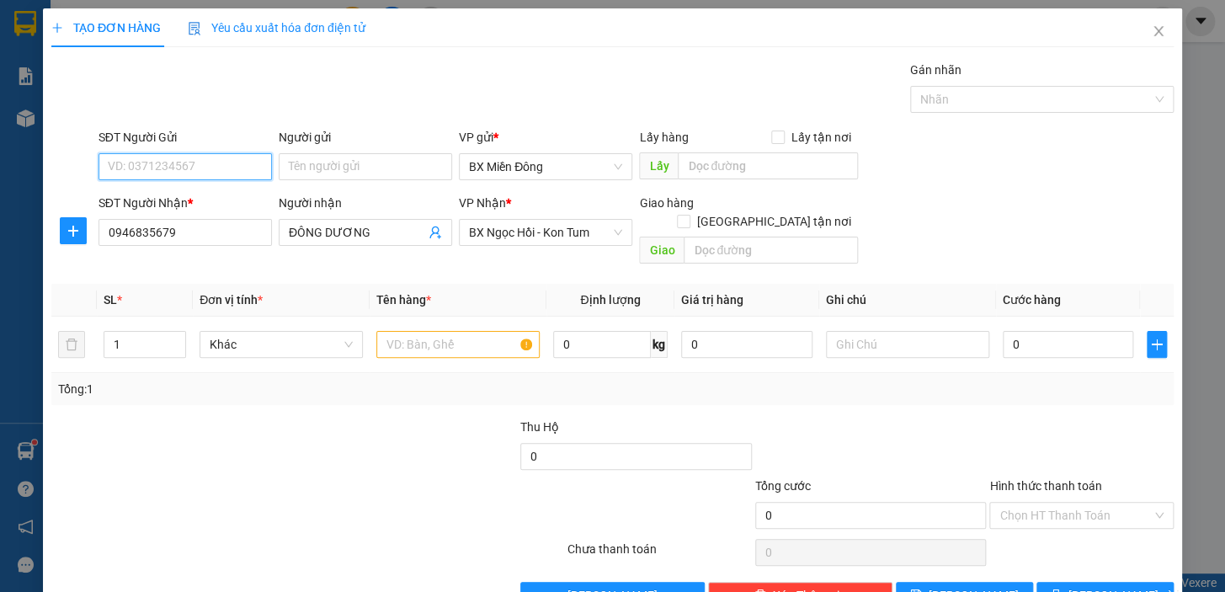
click at [141, 173] on input "SĐT Người Gửi" at bounding box center [184, 166] width 173 height 27
click at [370, 173] on input "Người gửi" at bounding box center [365, 166] width 173 height 27
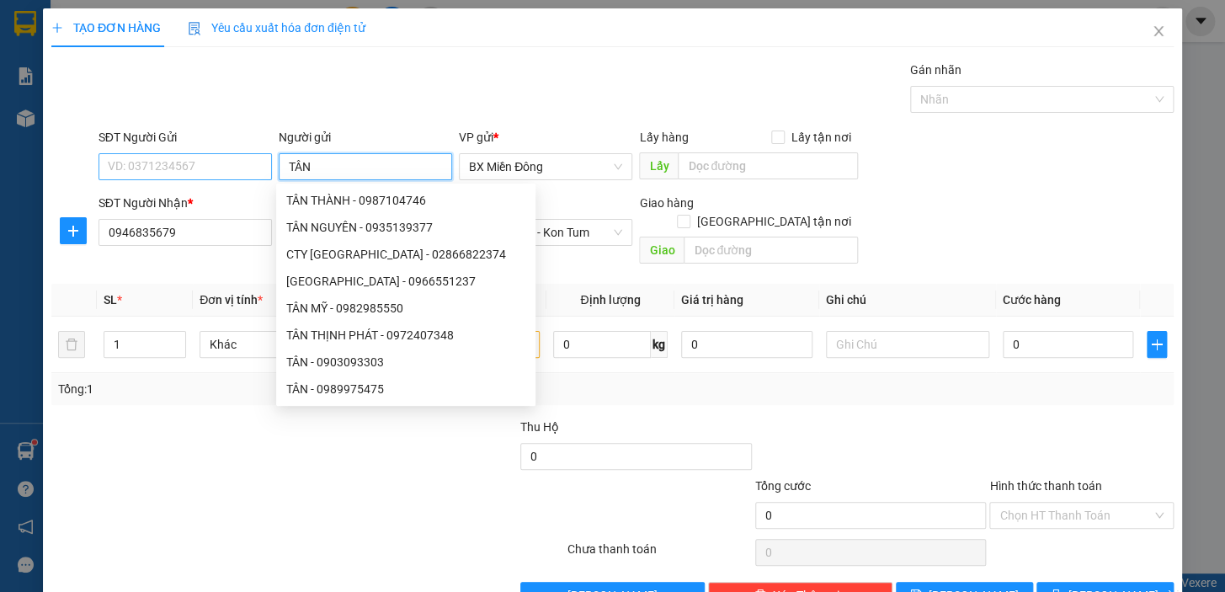
type input "TÂN"
click at [151, 157] on input "SĐT Người Gửi" at bounding box center [184, 166] width 173 height 27
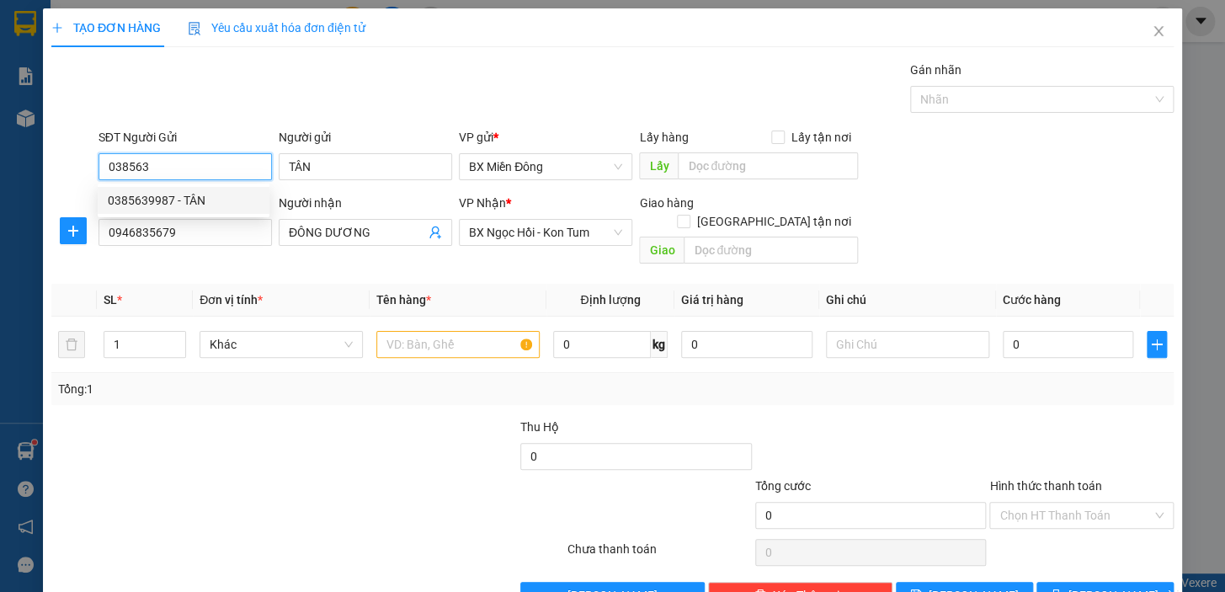
click at [220, 192] on div "0385639987 - TÂN" at bounding box center [184, 200] width 152 height 19
type input "0385639987"
type input "TÂN"
type input "30.000"
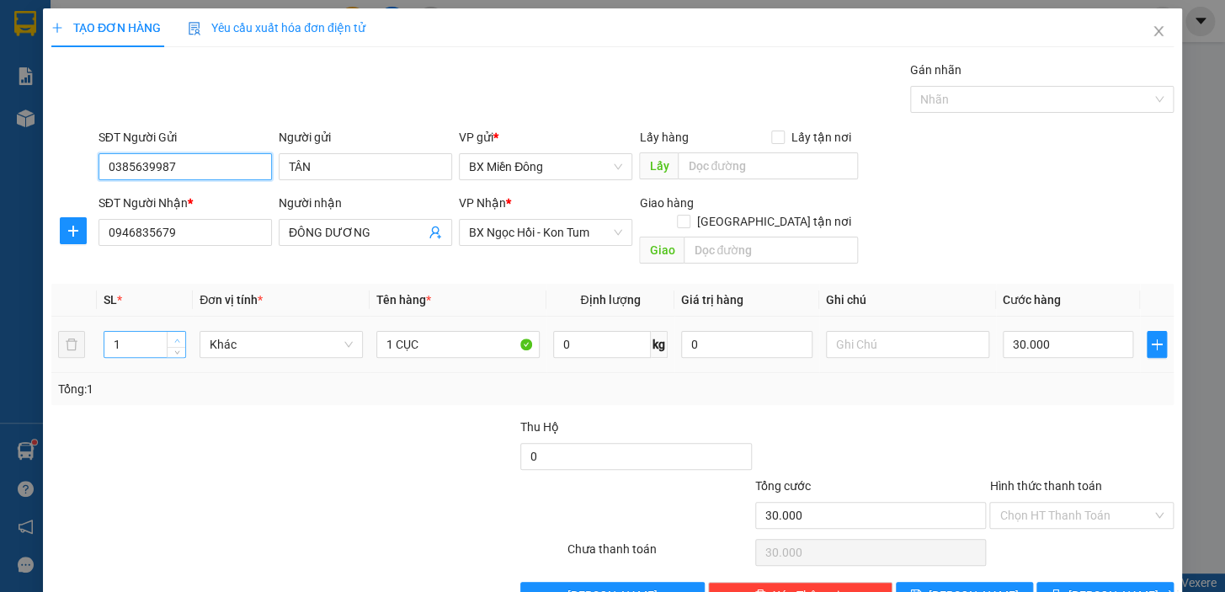
type input "0385639987"
type input "2"
click at [174, 335] on span "up" at bounding box center [177, 340] width 10 height 10
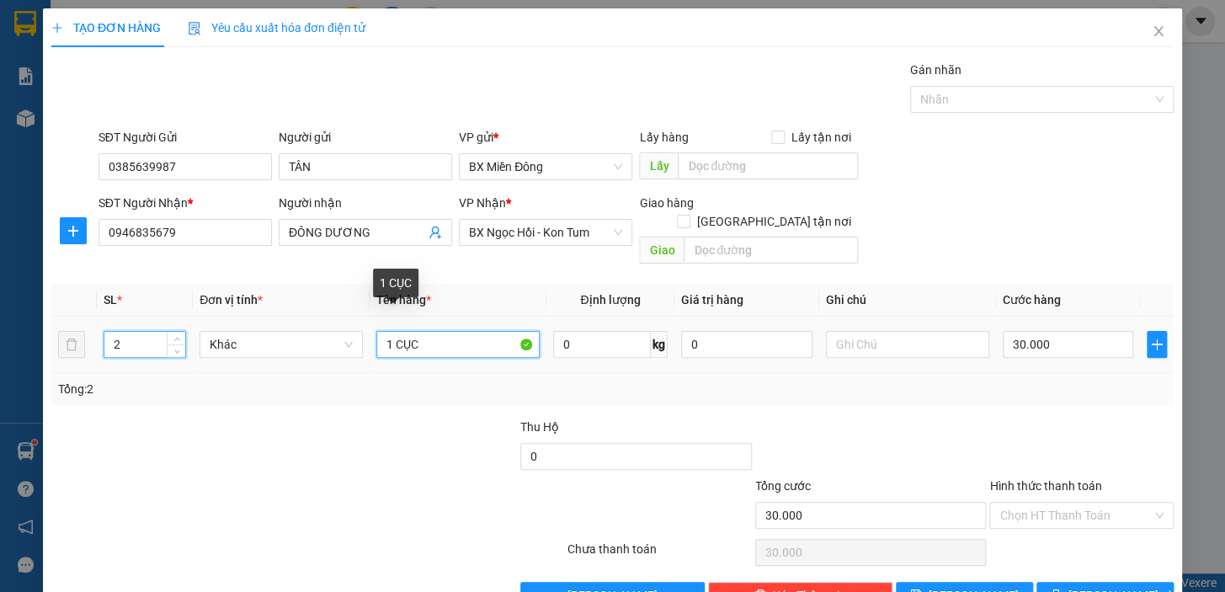
click at [455, 331] on input "1 CỤC" at bounding box center [457, 344] width 163 height 27
click at [391, 331] on input "1 CỤC" at bounding box center [457, 344] width 163 height 27
drag, startPoint x: 440, startPoint y: 323, endPoint x: 363, endPoint y: 334, distance: 78.2
click at [364, 334] on tr "2 Khác 1 CỤC 0 kg 0 30.000" at bounding box center [612, 345] width 1122 height 56
type input "2"
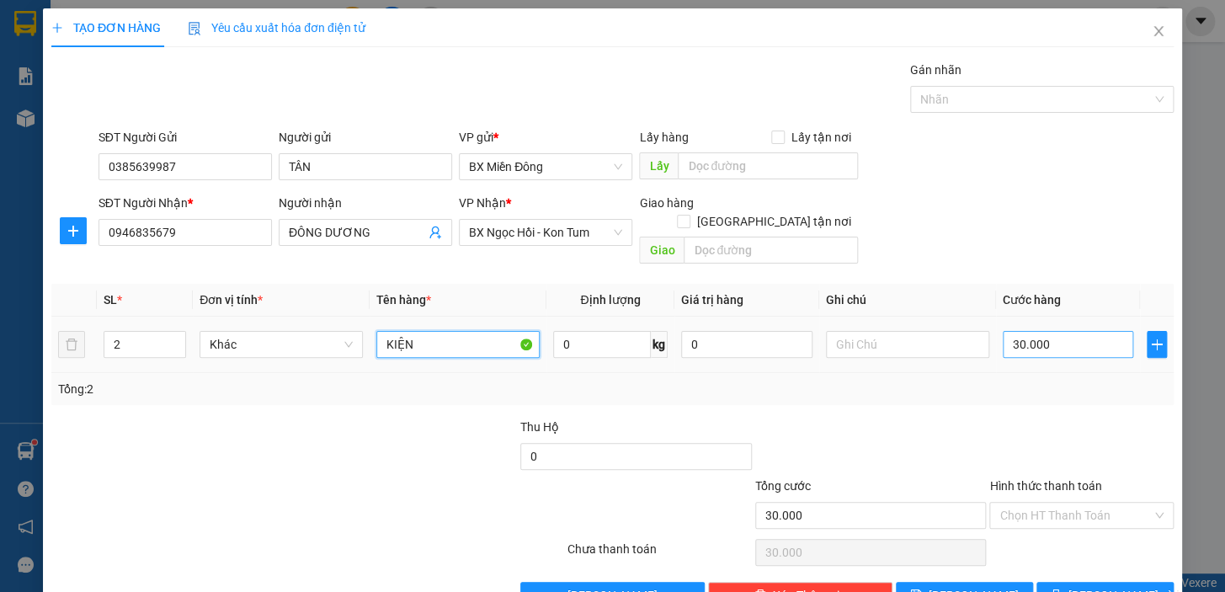
type input "KIỆN"
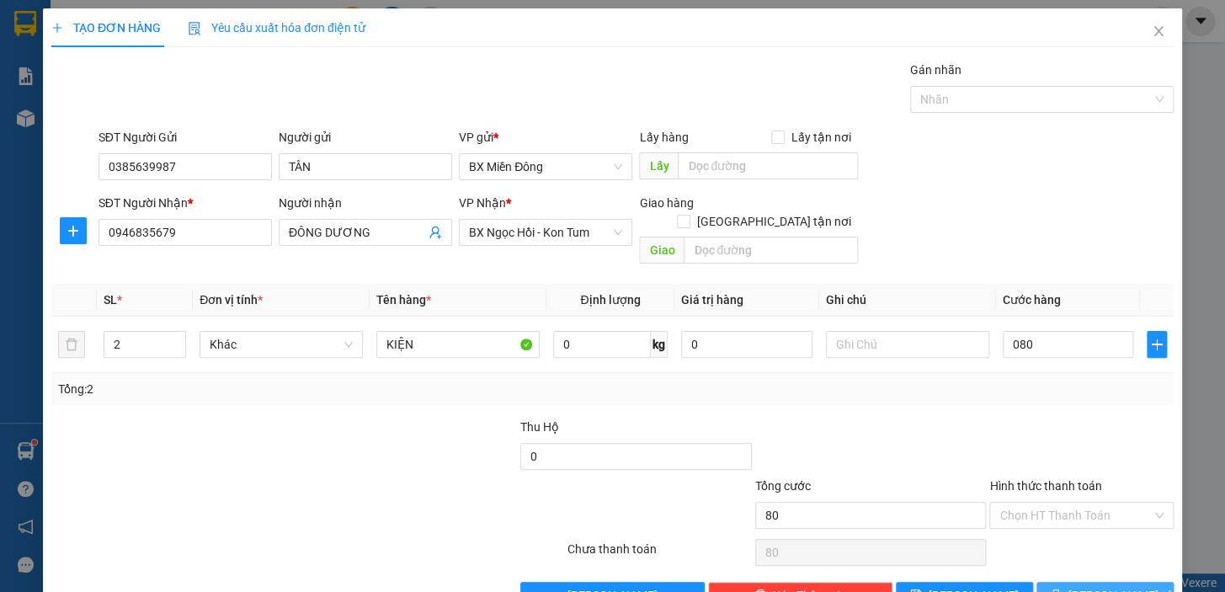
click at [1110, 585] on button "[PERSON_NAME] và In" at bounding box center [1104, 595] width 137 height 27
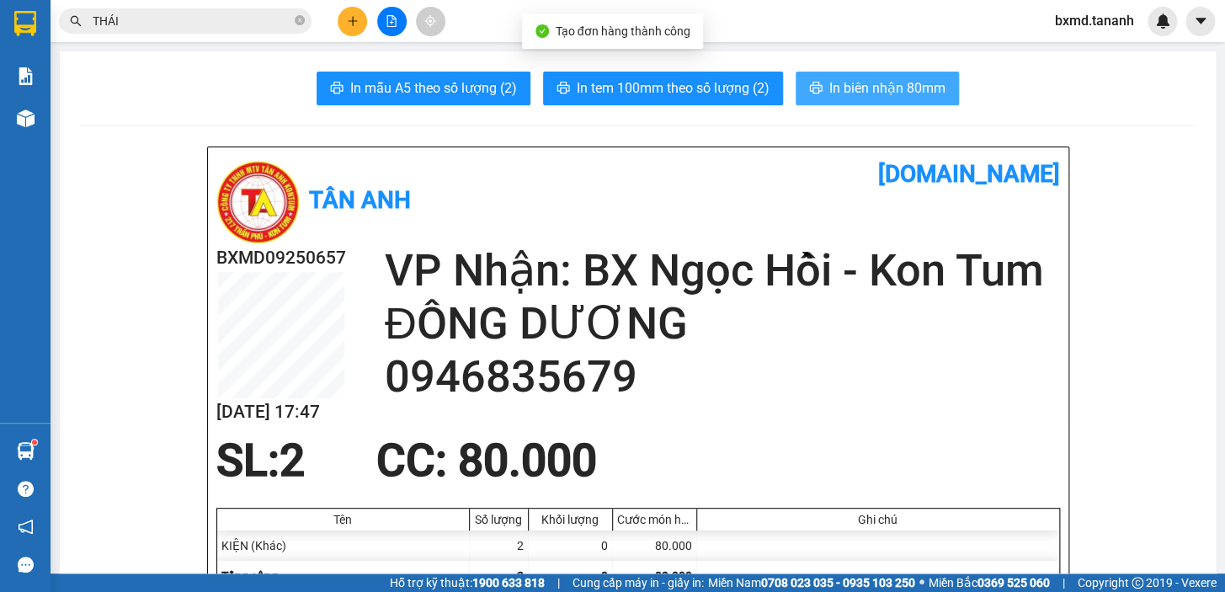
click at [849, 77] on span "In biên nhận 80mm" at bounding box center [887, 87] width 116 height 21
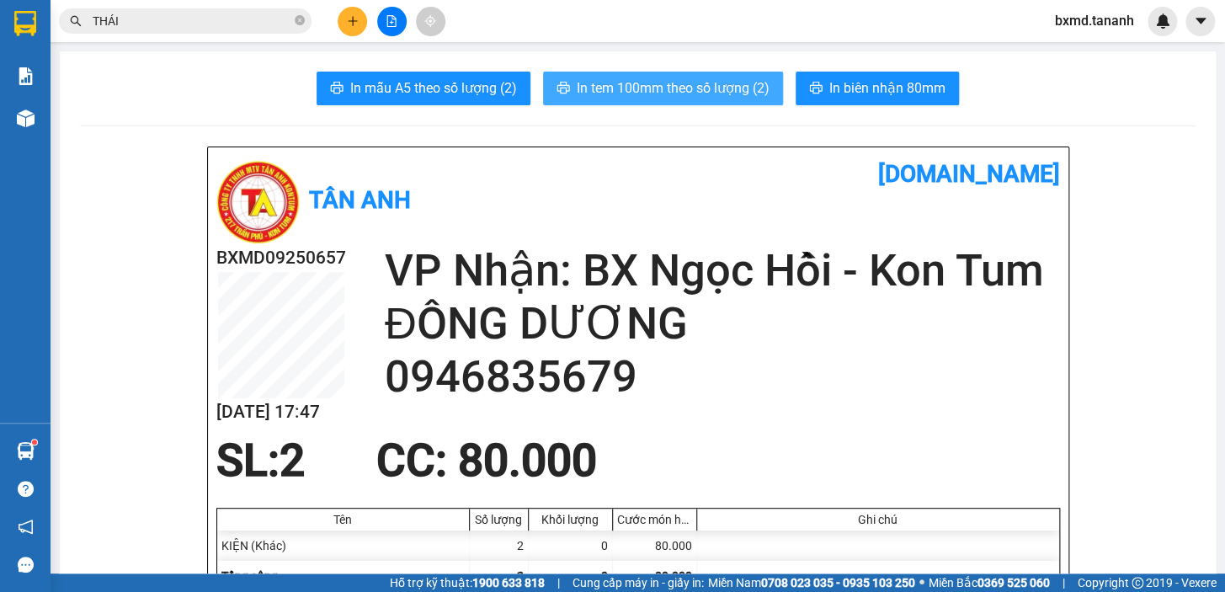
click at [716, 104] on button "In tem 100mm theo số lượng (2)" at bounding box center [663, 89] width 240 height 34
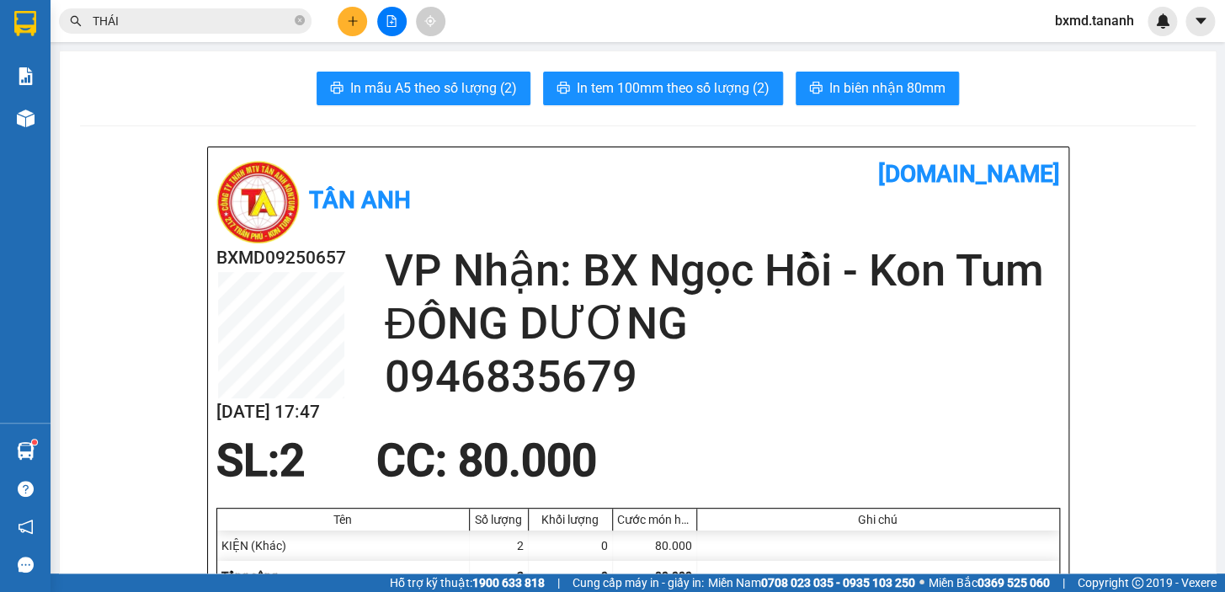
click at [320, 18] on div "THÁI" at bounding box center [164, 20] width 328 height 25
click at [337, 19] on div at bounding box center [391, 21] width 126 height 29
click at [351, 26] on icon "plus" at bounding box center [353, 21] width 12 height 12
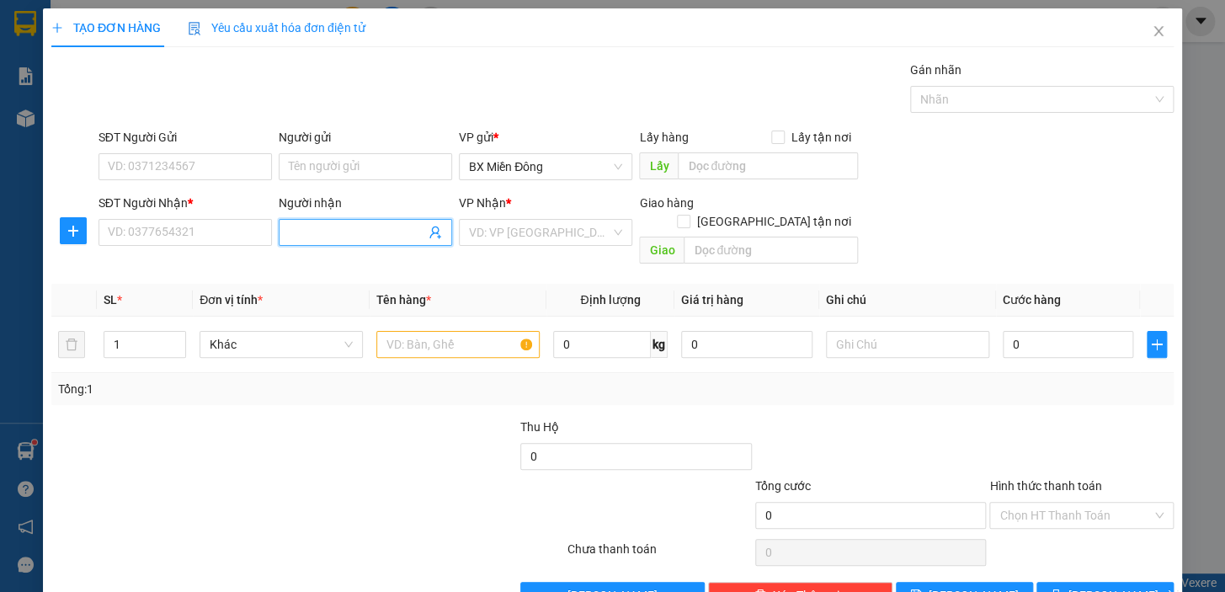
click at [365, 236] on input "Người nhận" at bounding box center [357, 232] width 136 height 19
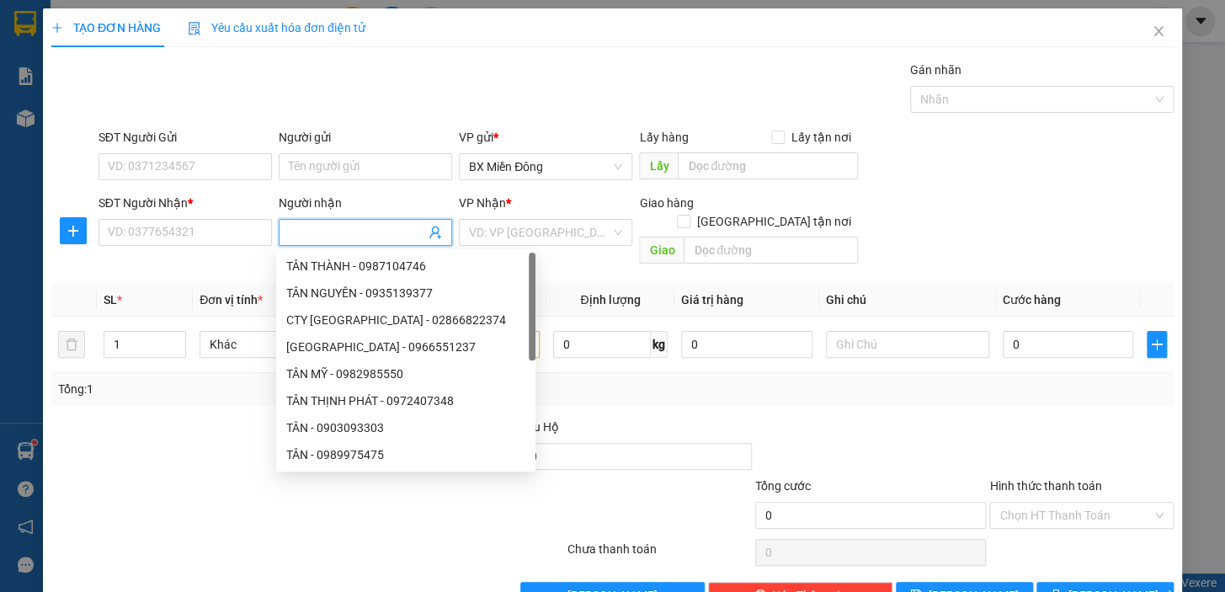
type input "D"
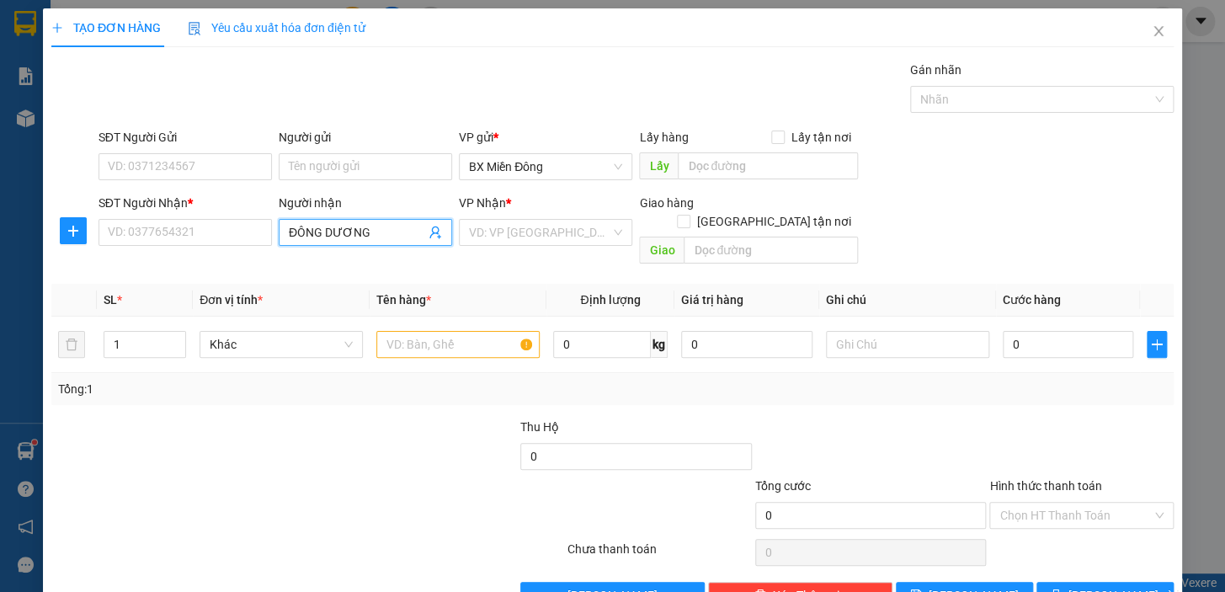
type input "ĐÔNG DƯƠNG"
click at [360, 253] on div "ĐÔNG DƯƠNG - 0946835679" at bounding box center [365, 266] width 178 height 27
type input "0946835679"
type input "ĐÔNG DƯƠNG"
click at [342, 176] on input "Người gửi" at bounding box center [365, 166] width 173 height 27
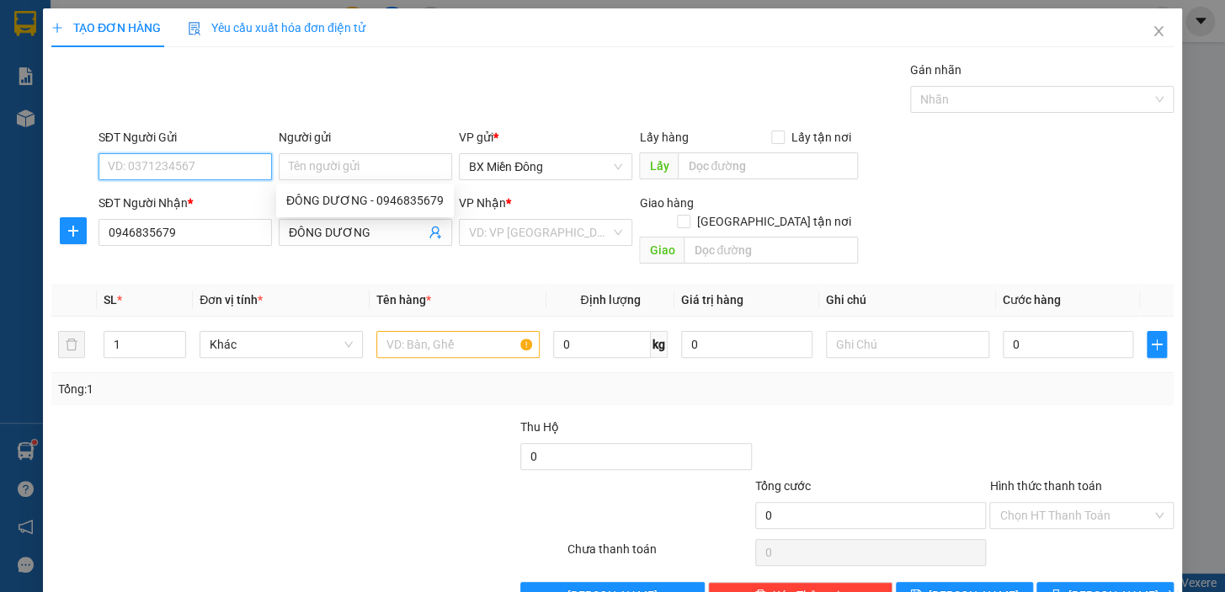
click at [239, 168] on input "SĐT Người Gửi" at bounding box center [184, 166] width 173 height 27
type input "0"
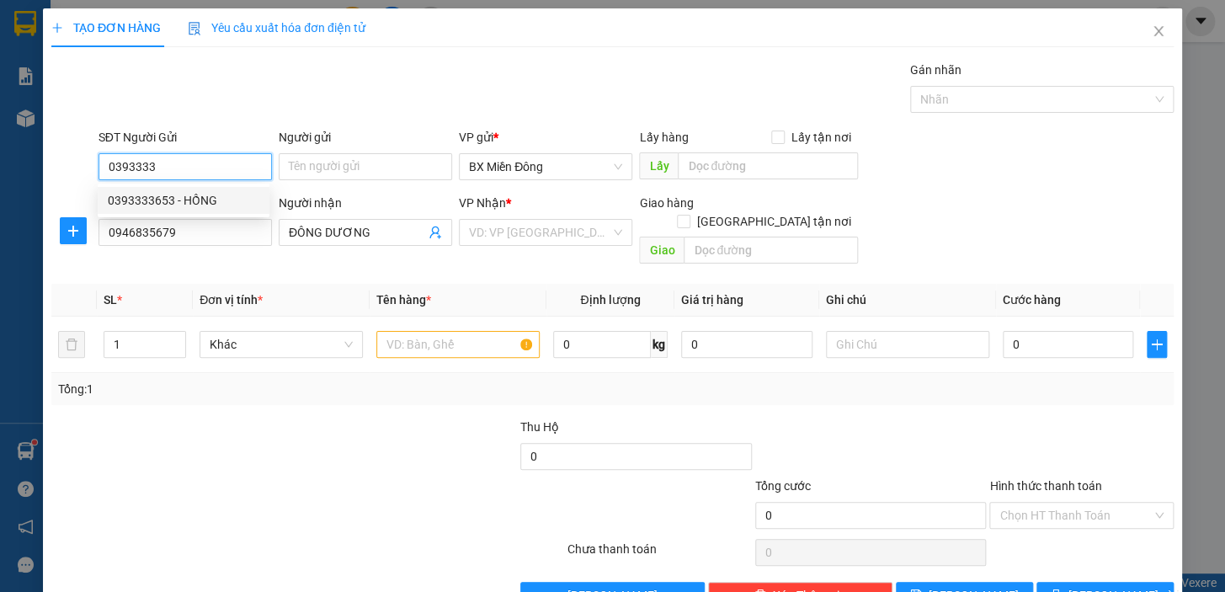
click at [233, 204] on div "0393333653 - HỒNG" at bounding box center [184, 200] width 152 height 19
type input "0393333653"
type input "HỒNG"
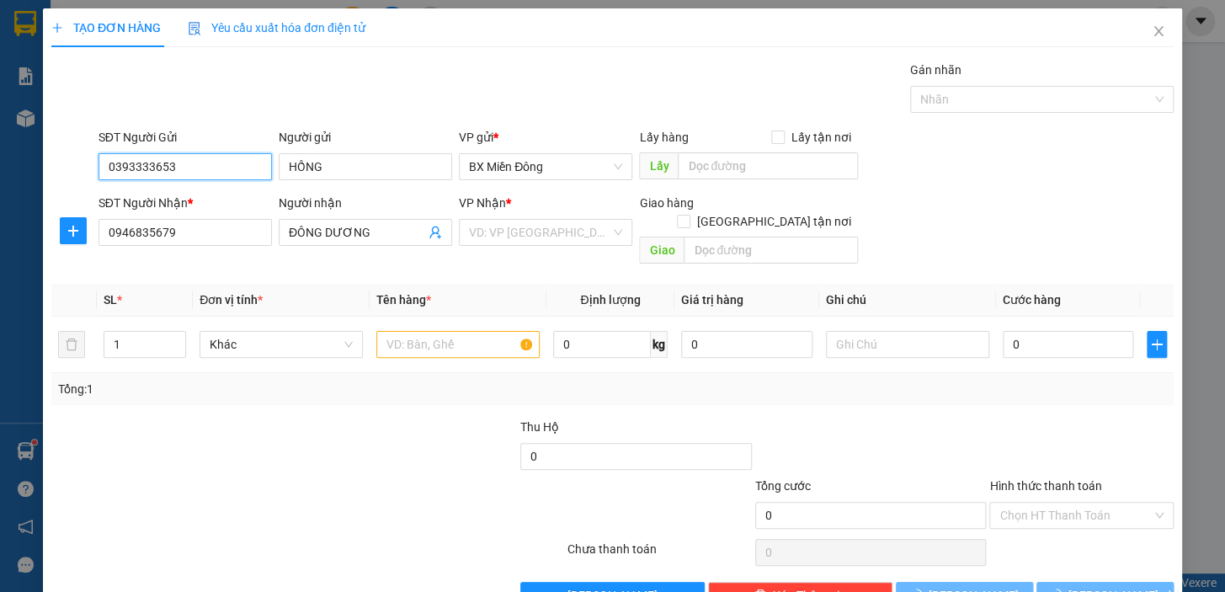
type input "40.000"
type input "0393333653"
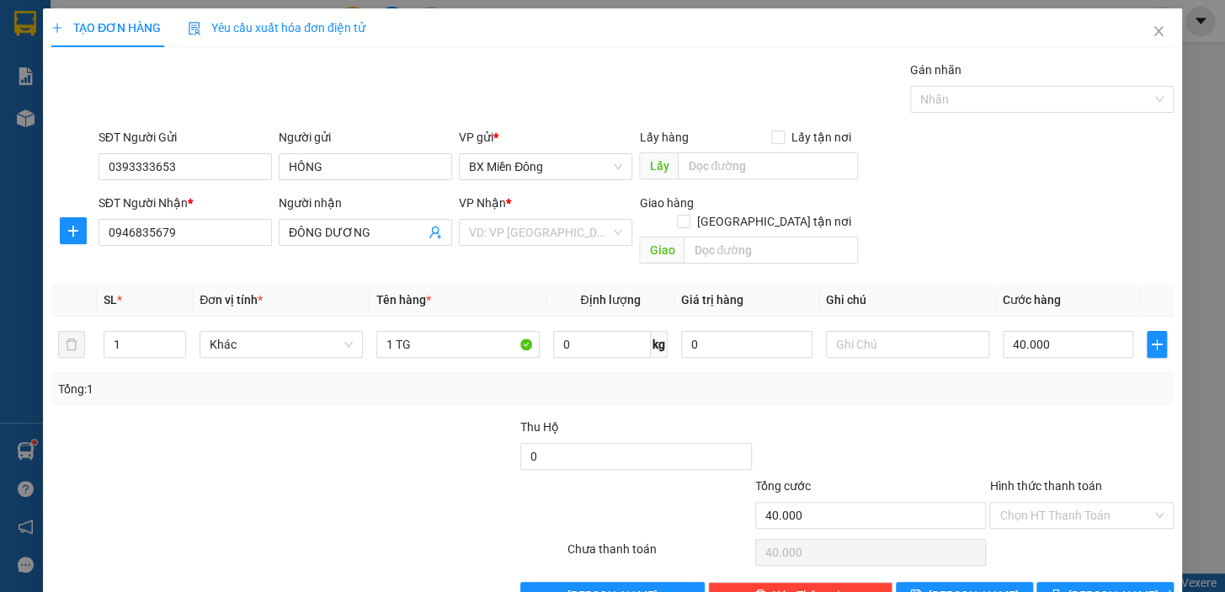
click at [573, 253] on div "Transit Pickup Surcharge Ids Transit Deliver Surcharge Ids Transit Deliver Surc…" at bounding box center [612, 335] width 1122 height 548
click at [583, 239] on input "search" at bounding box center [539, 232] width 141 height 25
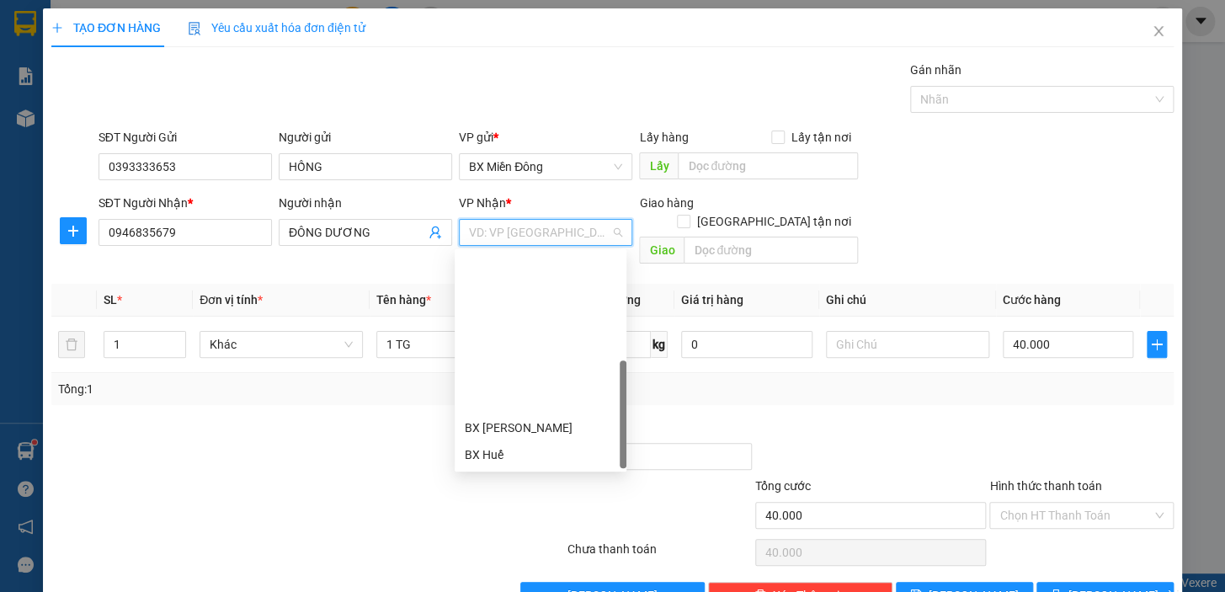
click at [544, 553] on div "BX Ngọc Hồi - Kon Tum" at bounding box center [541, 562] width 152 height 19
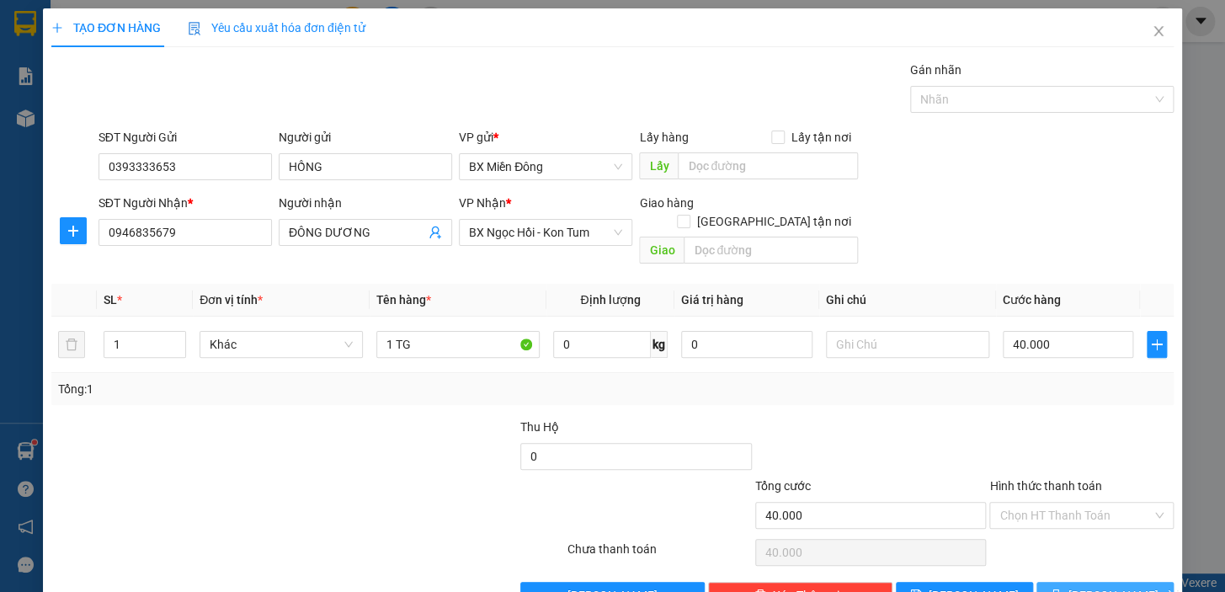
click at [1088, 588] on button "[PERSON_NAME] và In" at bounding box center [1104, 595] width 137 height 27
click at [1089, 584] on div "Hỗ trợ kỹ thuật: 1900 633 818 | Cung cấp máy in - giấy in: [GEOGRAPHIC_DATA] 07…" at bounding box center [608, 582] width 1216 height 19
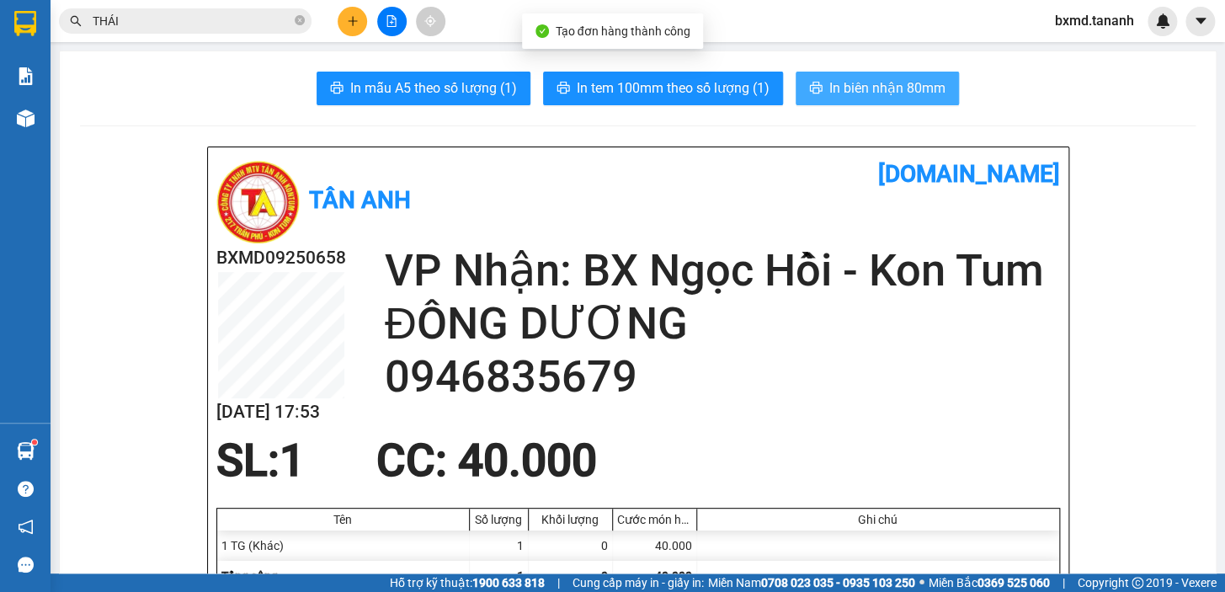
click at [865, 98] on span "In biên nhận 80mm" at bounding box center [887, 87] width 116 height 21
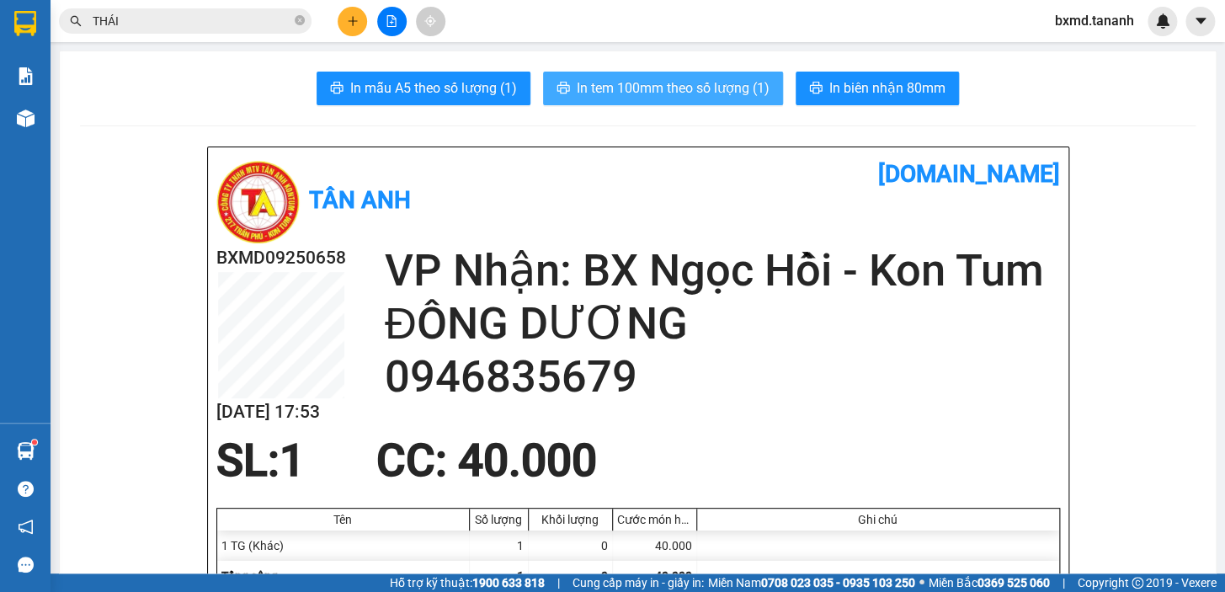
click at [724, 95] on span "In tem 100mm theo số lượng (1)" at bounding box center [673, 87] width 193 height 21
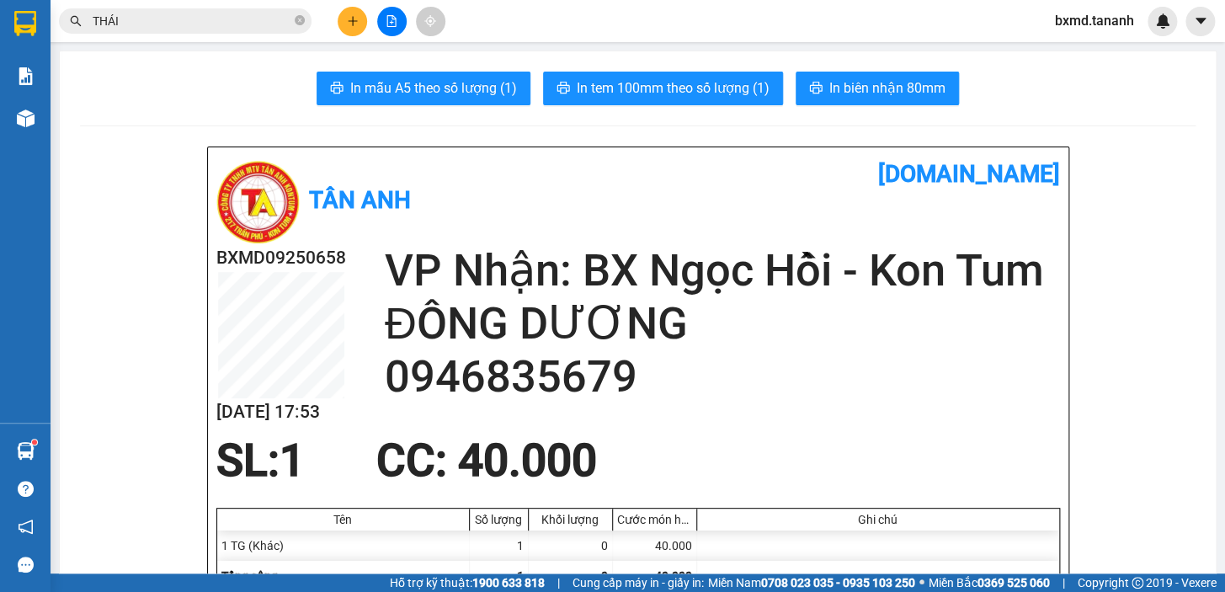
click at [338, 12] on div at bounding box center [391, 21] width 126 height 29
drag, startPoint x: 329, startPoint y: 19, endPoint x: 342, endPoint y: 19, distance: 12.7
click at [330, 19] on div at bounding box center [391, 21] width 126 height 29
click at [348, 19] on icon "plus" at bounding box center [353, 21] width 12 height 12
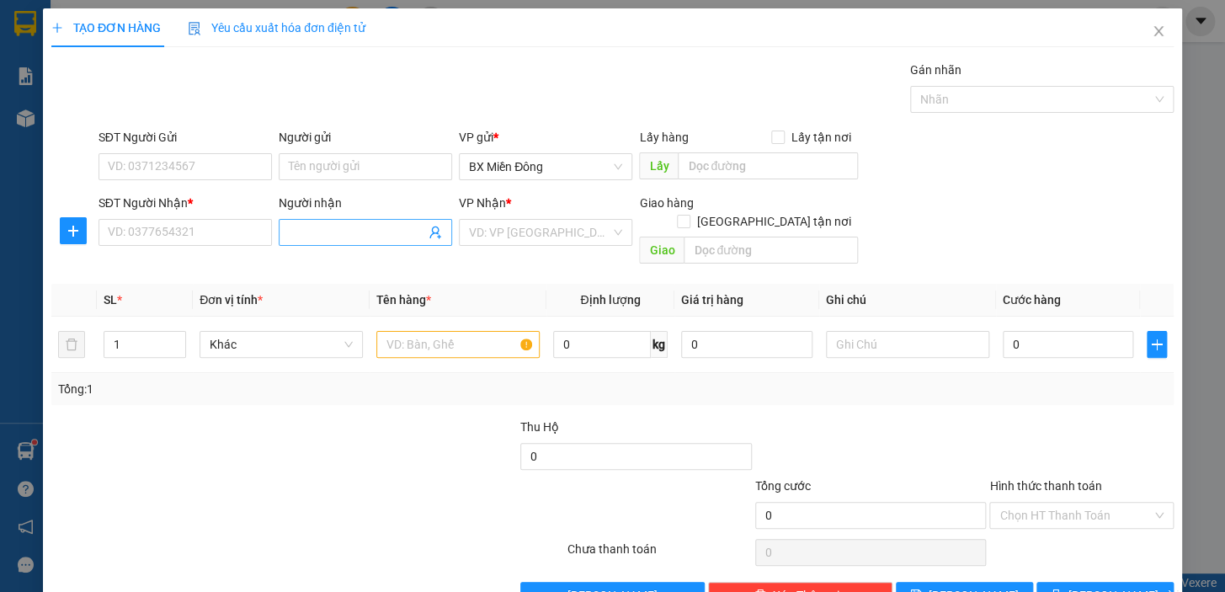
click at [375, 237] on input "Người nhận" at bounding box center [357, 232] width 136 height 19
type input "D"
type input "ĐÔNG DƯƠNG"
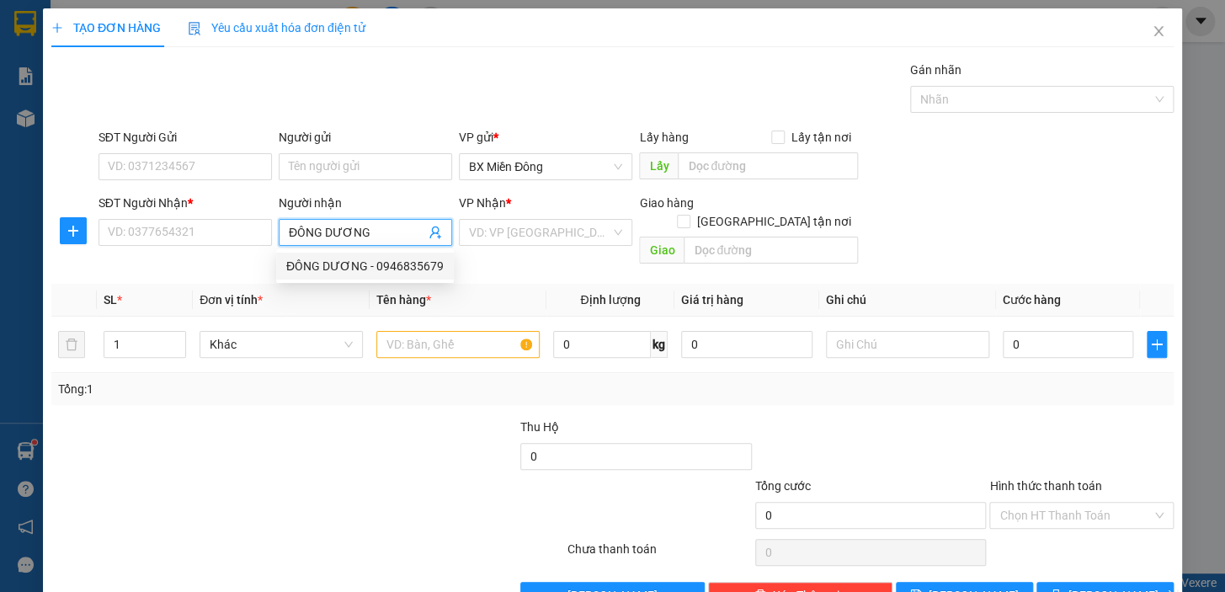
click at [426, 268] on div "ĐÔNG DƯƠNG - 0946835679" at bounding box center [364, 266] width 157 height 19
type input "0946835679"
type input "ĐÔNG DƯƠNG"
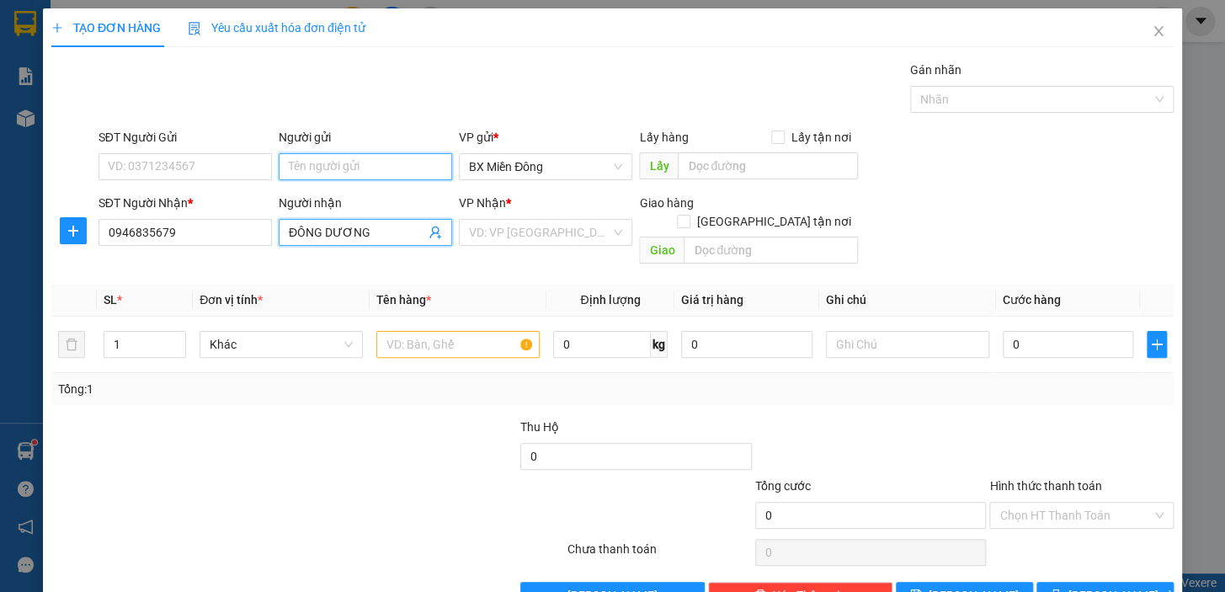
click at [348, 173] on input "Người gửi" at bounding box center [365, 166] width 173 height 27
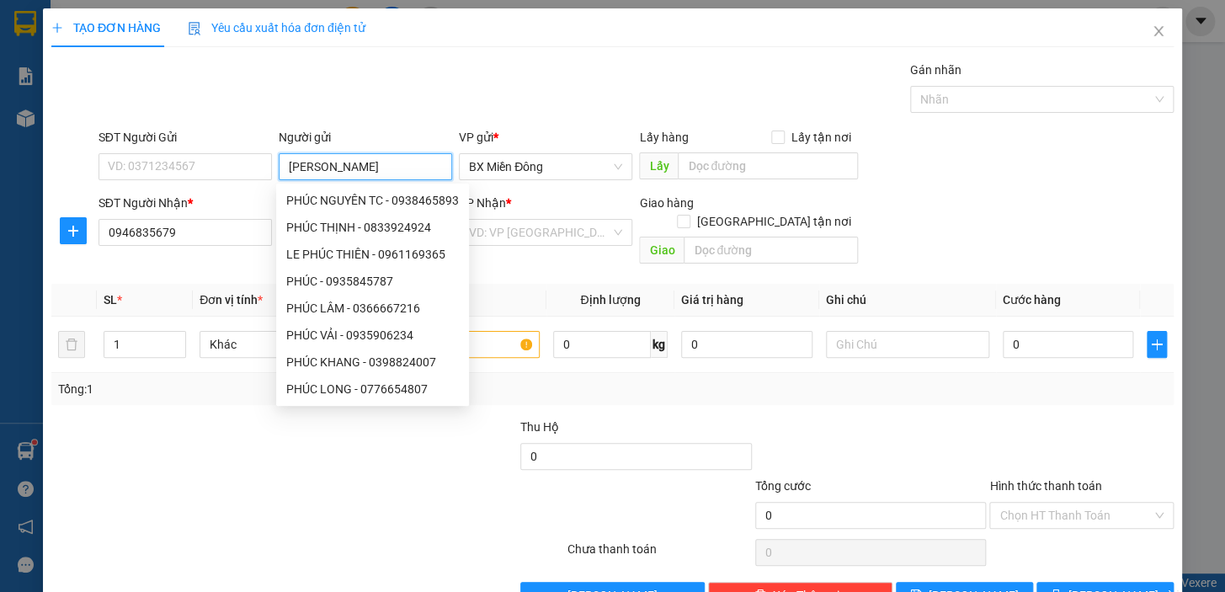
type input "PHÚC LONG"
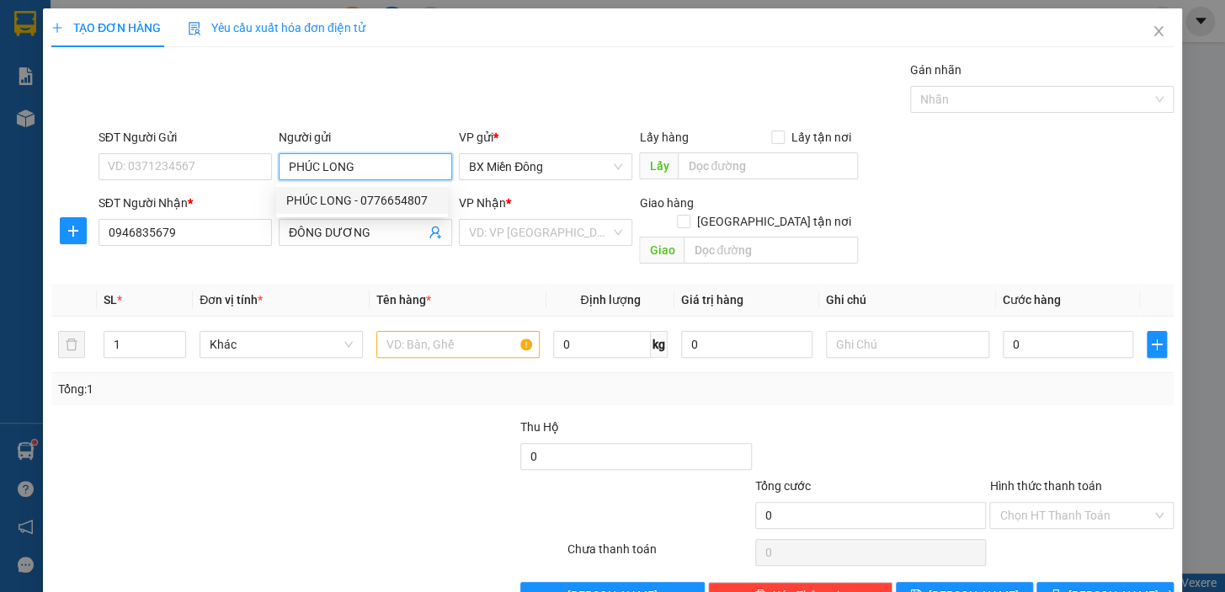
click at [387, 209] on div "PHÚC LONG - 0776654807" at bounding box center [362, 200] width 152 height 19
type input "0776654807"
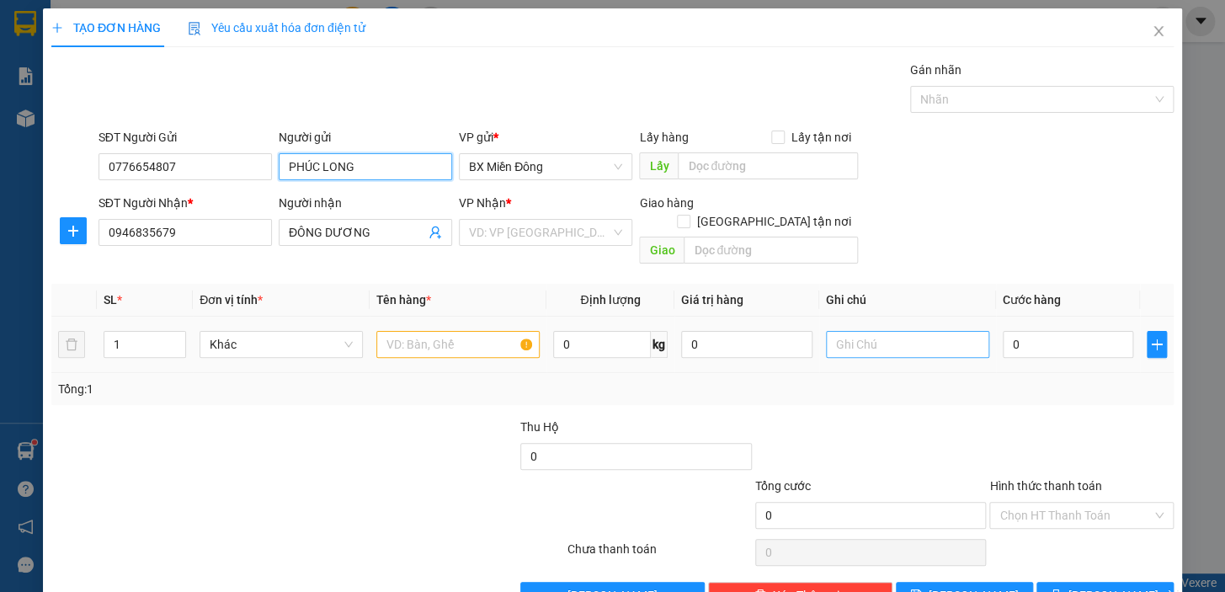
type input "PHÚC LONG"
click at [909, 331] on input "text" at bounding box center [907, 344] width 163 height 27
type input "GỬI TRỄ"
click at [531, 228] on input "search" at bounding box center [539, 232] width 141 height 25
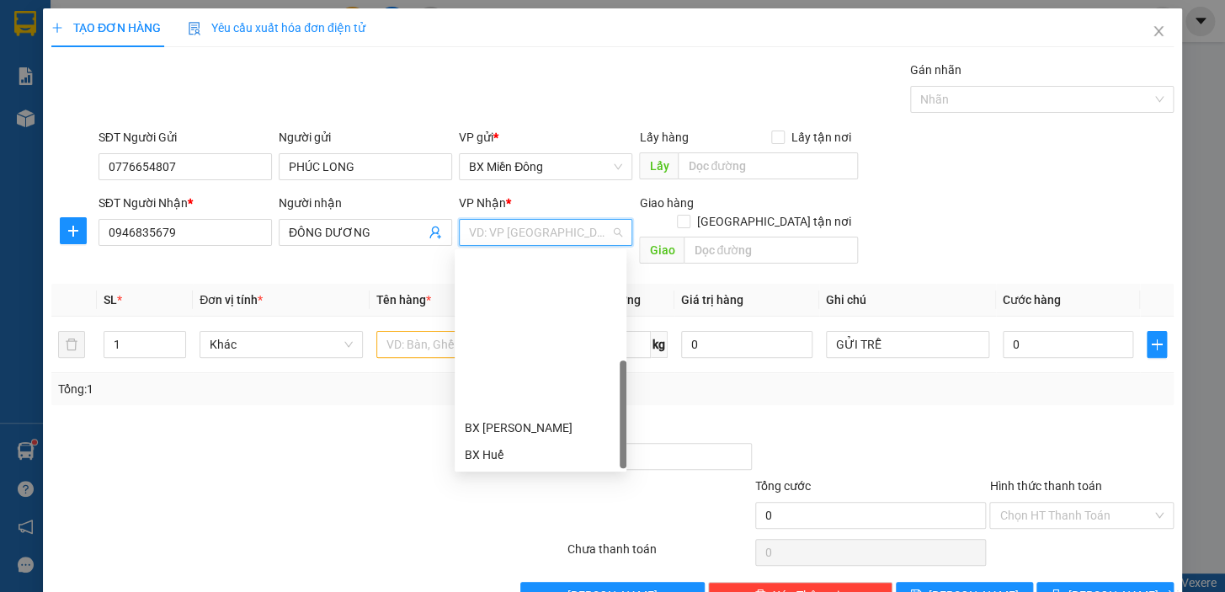
click at [546, 553] on div "BX Ngọc Hồi - Kon Tum" at bounding box center [541, 562] width 152 height 19
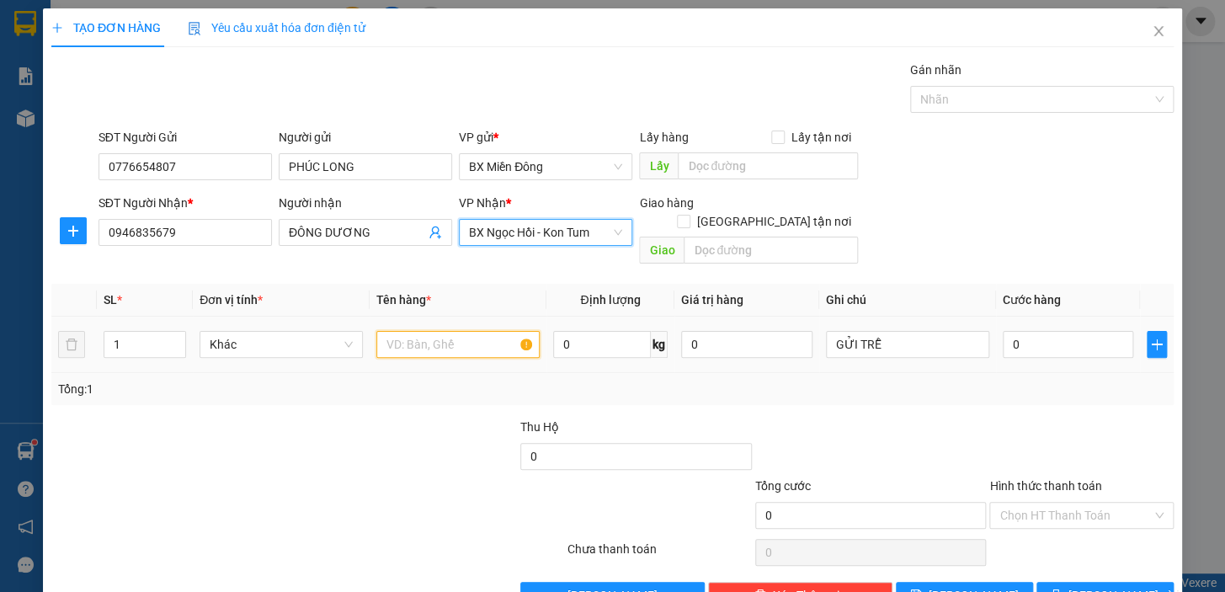
click at [423, 331] on input "text" at bounding box center [457, 344] width 163 height 27
type input "T"
type input "CỤC"
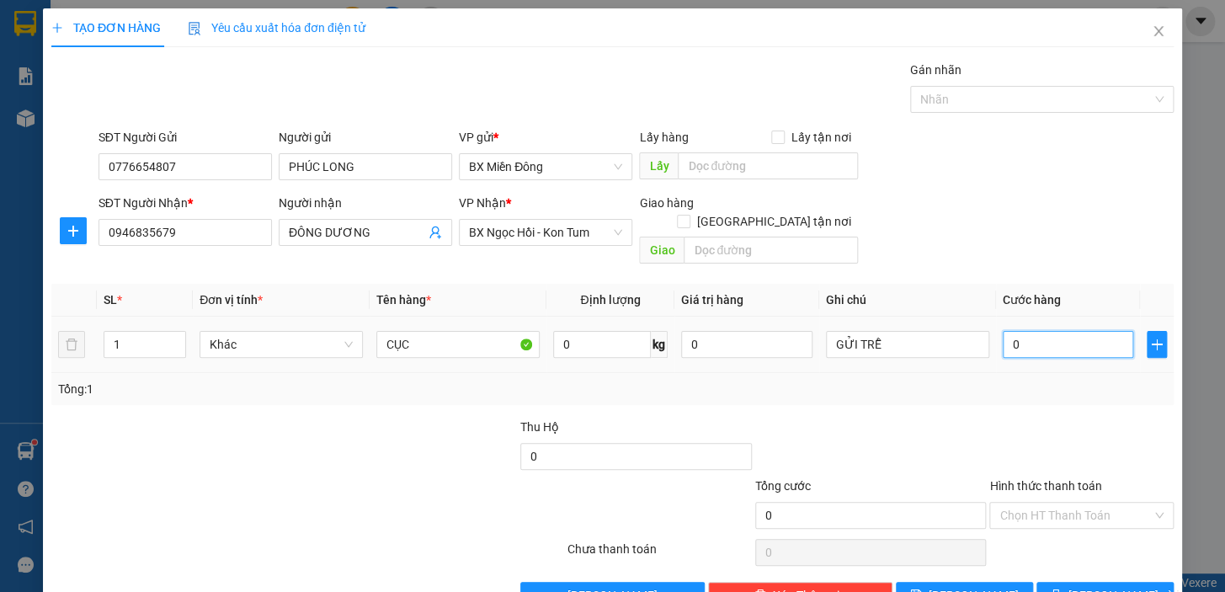
click at [1003, 331] on input "0" at bounding box center [1068, 344] width 131 height 27
click at [1086, 586] on span "[PERSON_NAME] và In" at bounding box center [1127, 595] width 118 height 19
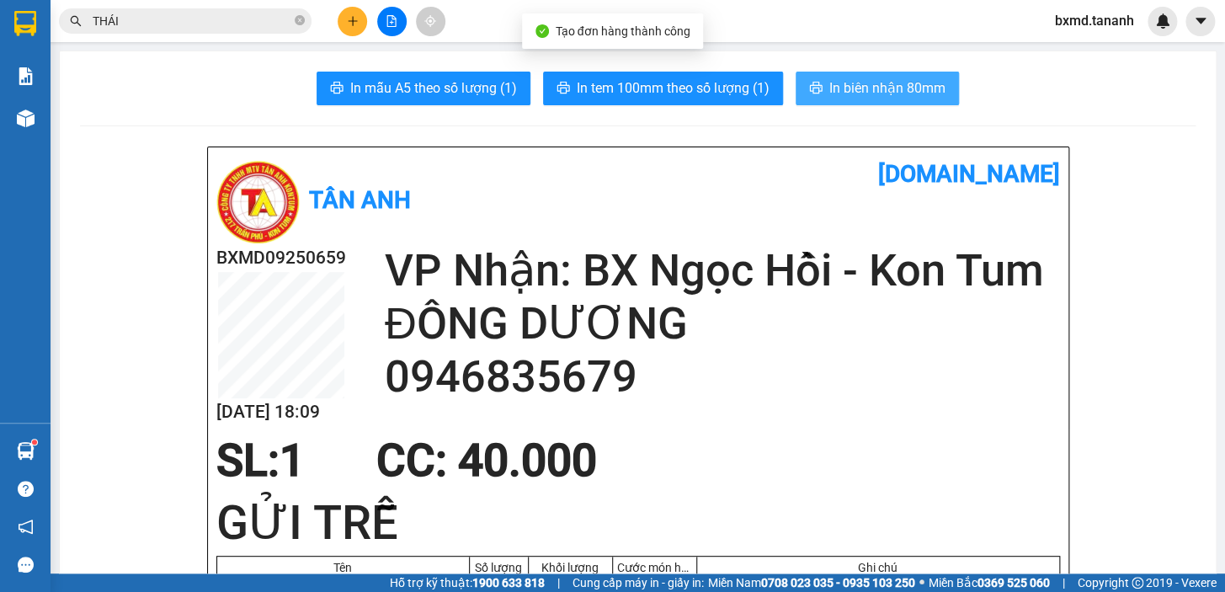
click at [816, 85] on button "In biên nhận 80mm" at bounding box center [877, 89] width 163 height 34
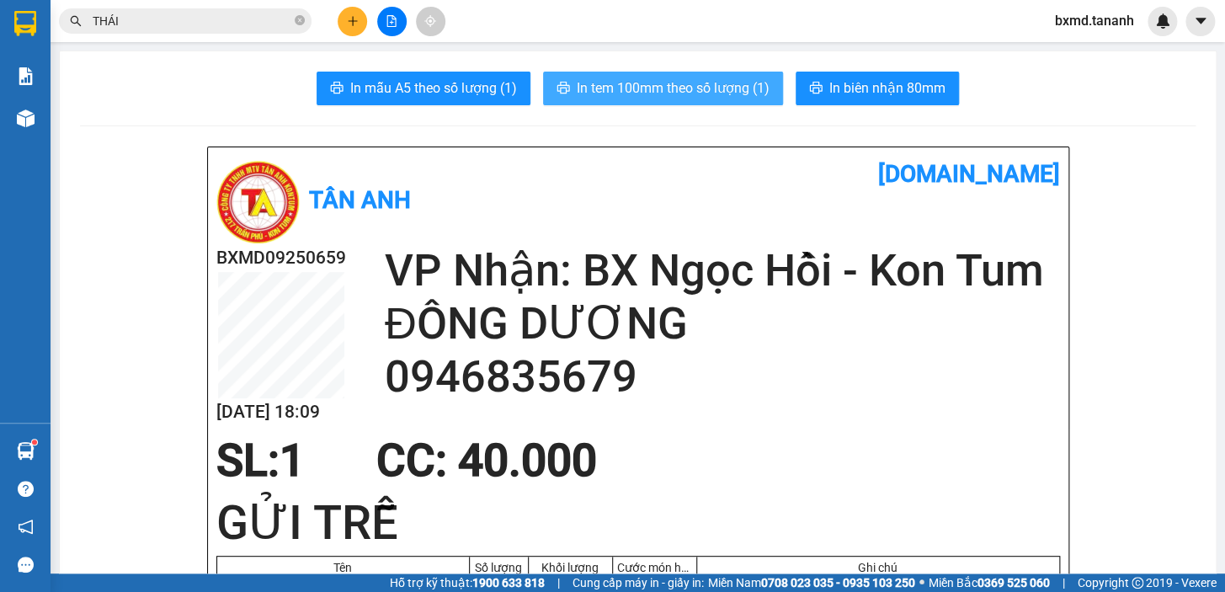
click at [751, 90] on span "In tem 100mm theo số lượng (1)" at bounding box center [673, 87] width 193 height 21
click at [735, 90] on span "In tem 100mm theo số lượng (1)" at bounding box center [673, 87] width 193 height 21
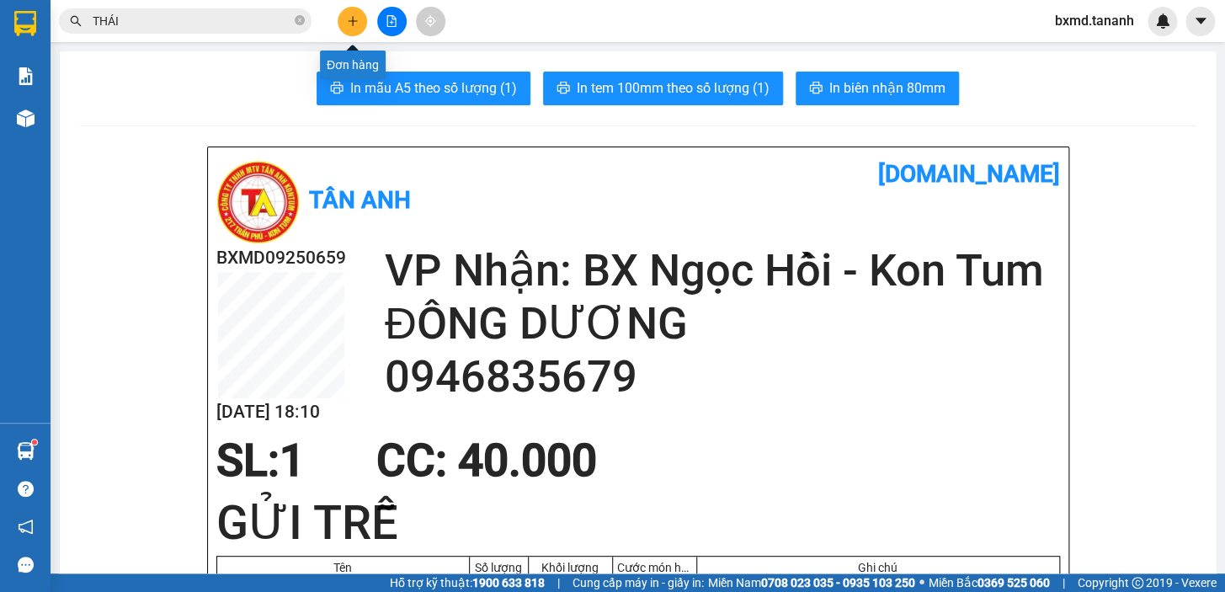
click at [361, 24] on button at bounding box center [352, 21] width 29 height 29
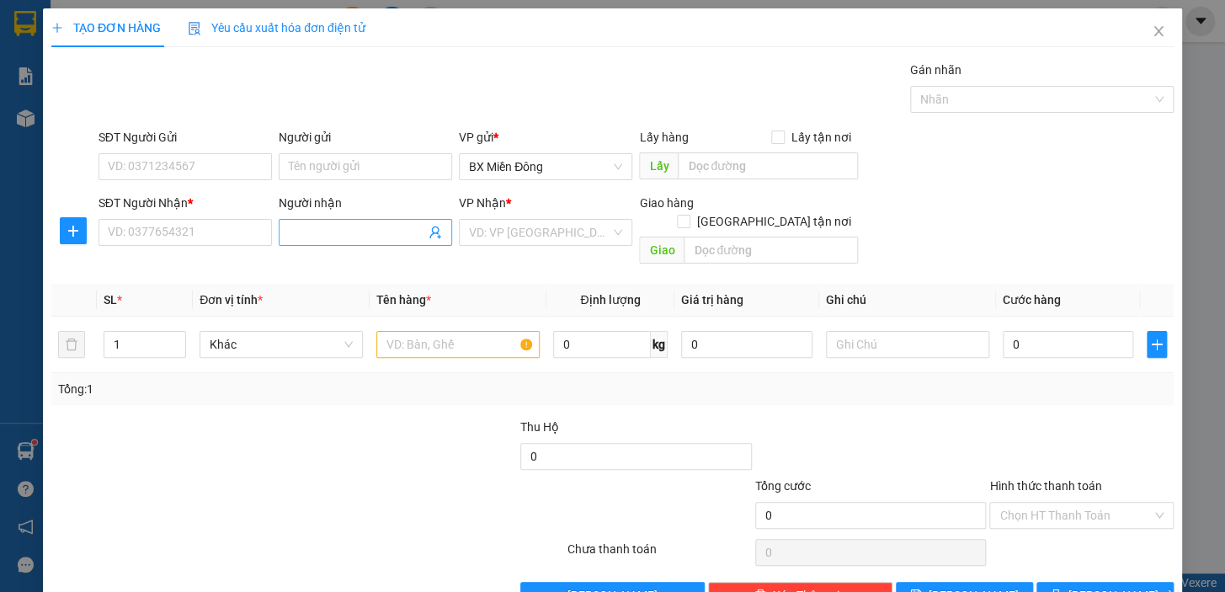
click at [359, 228] on input "Người nhận" at bounding box center [357, 232] width 136 height 19
type input "DÉP [GEOGRAPHIC_DATA]"
click at [182, 233] on input "SĐT Người Nhận *" at bounding box center [184, 232] width 173 height 27
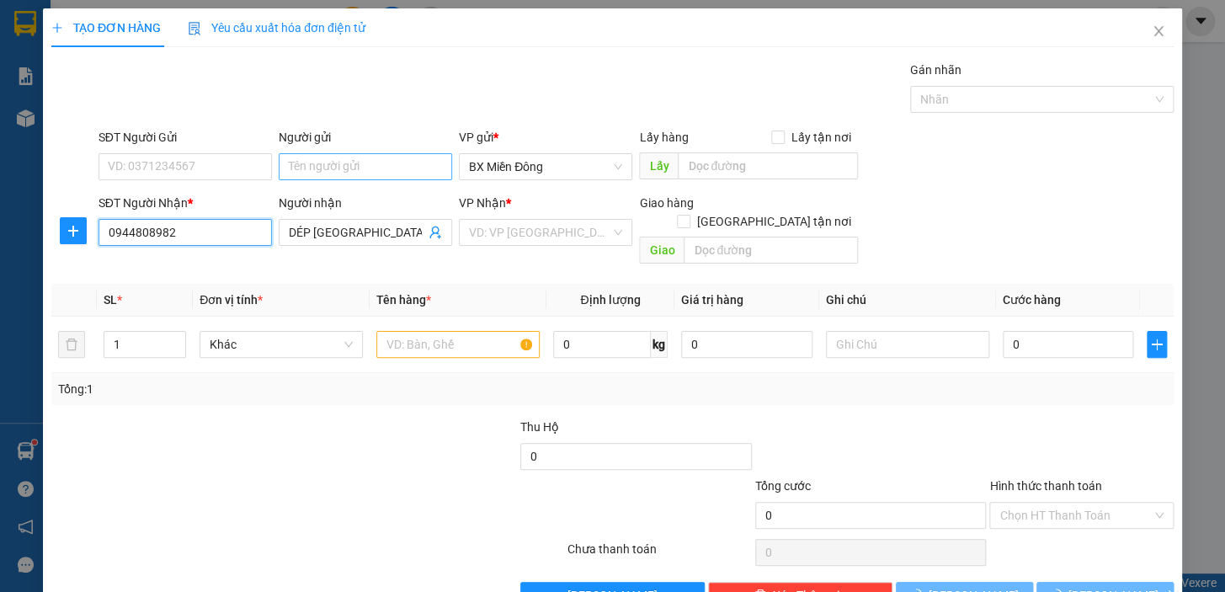
type input "0944808982"
click at [337, 176] on input "Người gửi" at bounding box center [365, 166] width 173 height 27
type input "DIỆU"
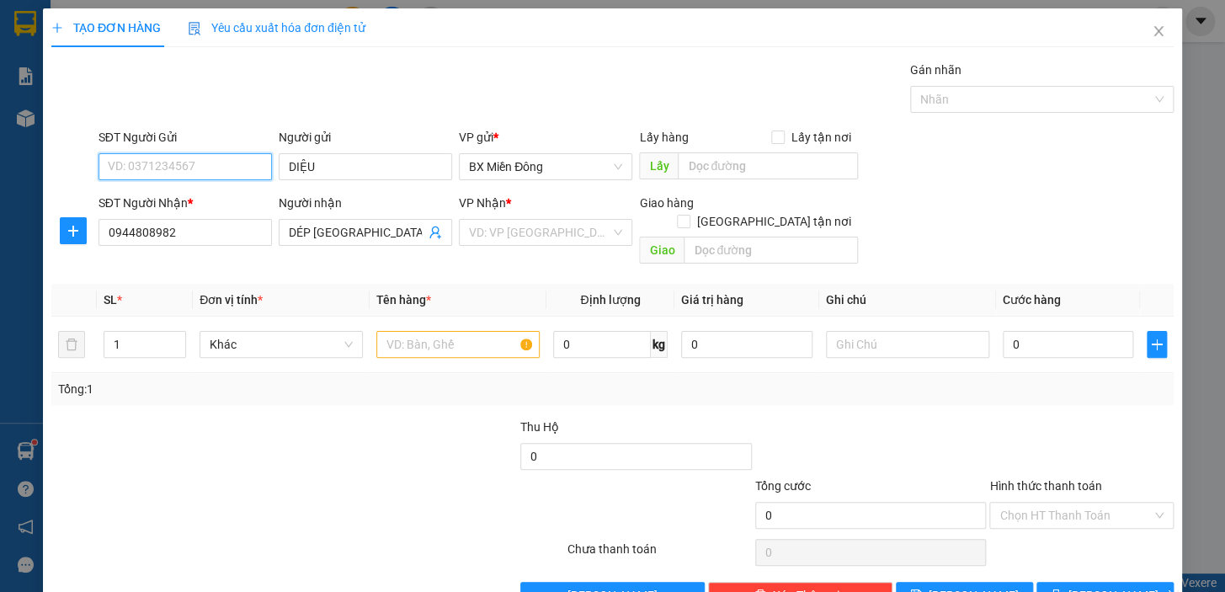
click at [221, 169] on input "SĐT Người Gửi" at bounding box center [184, 166] width 173 height 27
type input "0906976373"
click at [220, 205] on div "0906976373 - DỊU" at bounding box center [184, 200] width 152 height 19
type input "DỊU"
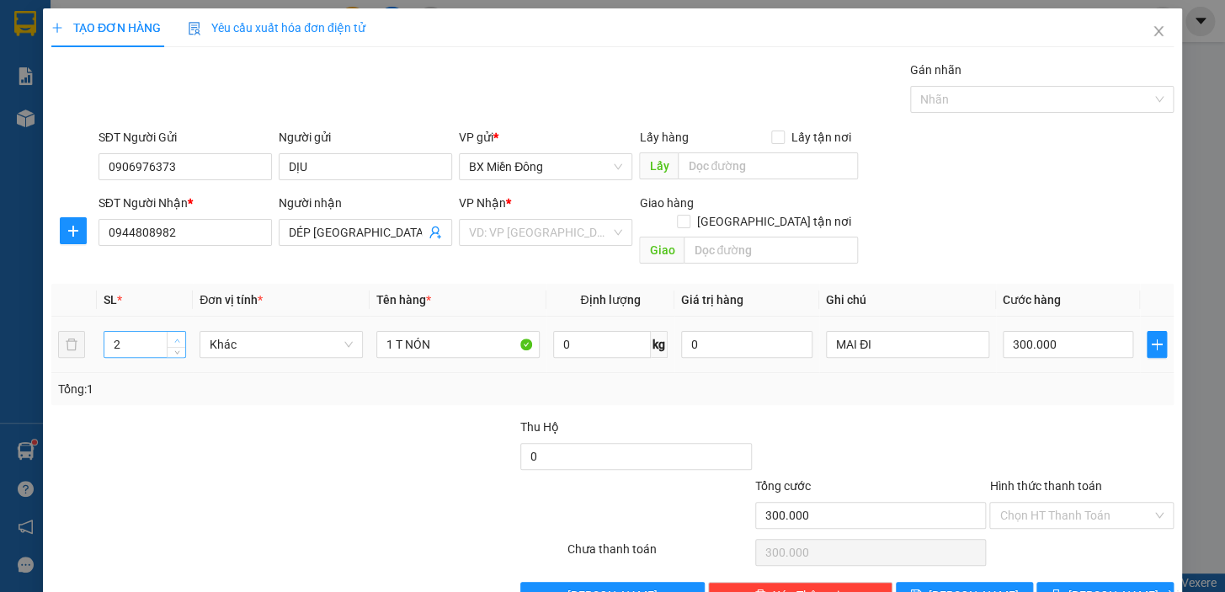
click at [174, 338] on icon "up" at bounding box center [177, 341] width 6 height 6
click at [459, 331] on input "1 T NÓN" at bounding box center [457, 344] width 163 height 27
click at [393, 331] on input "1 T NÓN" at bounding box center [457, 344] width 163 height 27
click at [1005, 331] on input "300.000" at bounding box center [1068, 344] width 131 height 27
click at [1081, 586] on span "[PERSON_NAME] và In" at bounding box center [1127, 595] width 118 height 19
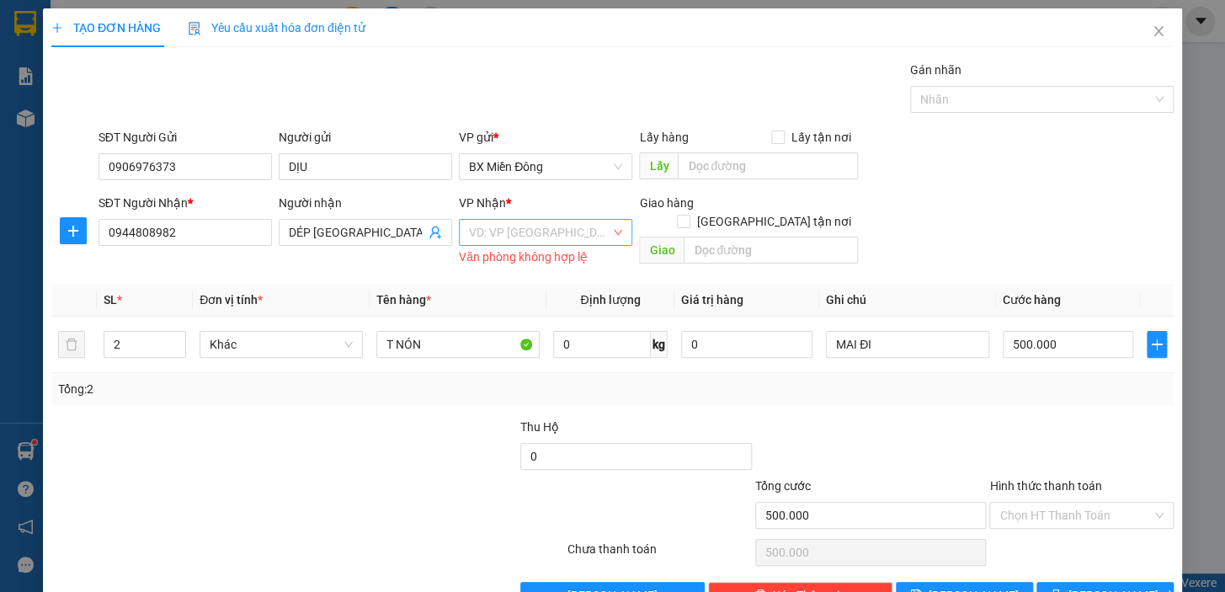
click at [603, 225] on input "search" at bounding box center [539, 232] width 141 height 25
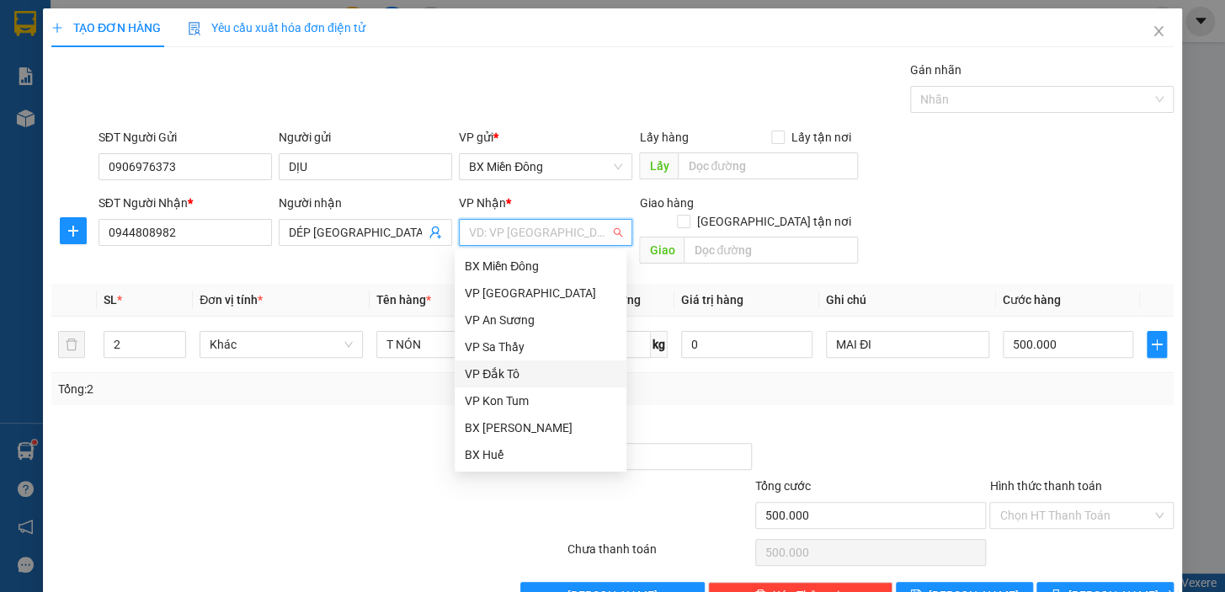
click at [540, 365] on div "VP Đắk Tô" at bounding box center [541, 374] width 152 height 19
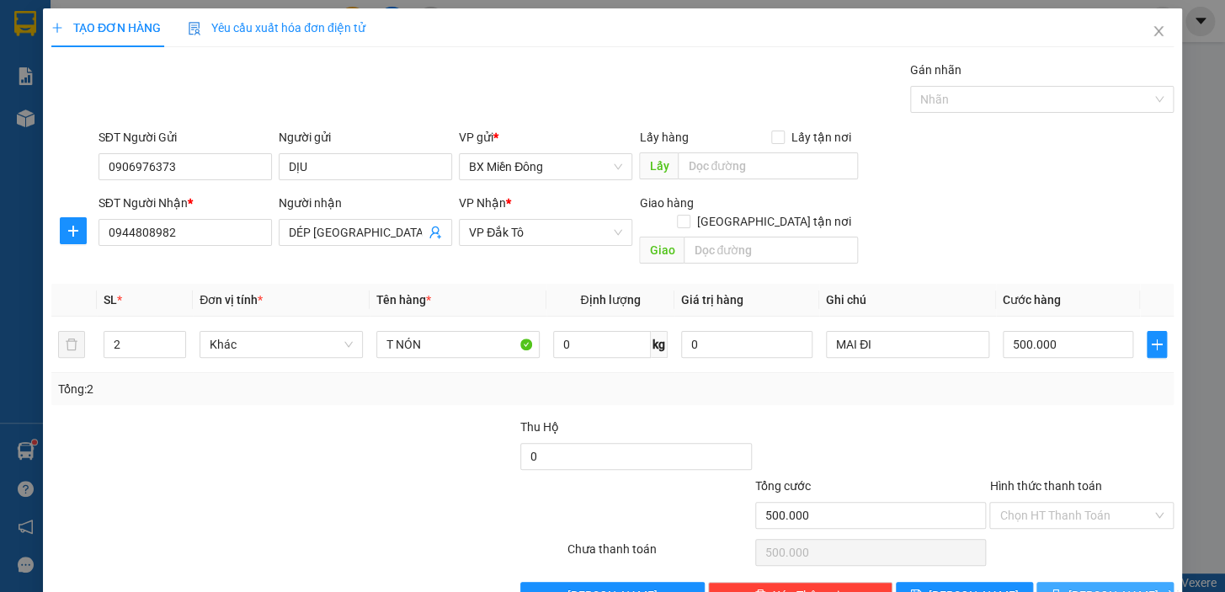
click at [1056, 582] on button "[PERSON_NAME] và In" at bounding box center [1104, 595] width 137 height 27
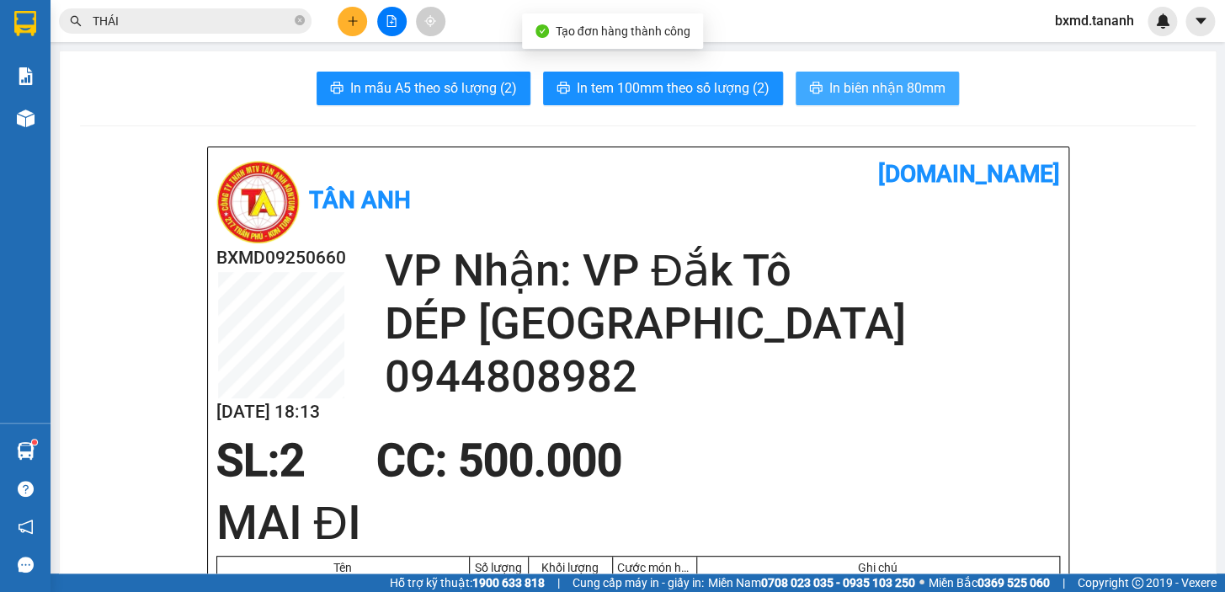
click at [931, 85] on span "In biên nhận 80mm" at bounding box center [887, 87] width 116 height 21
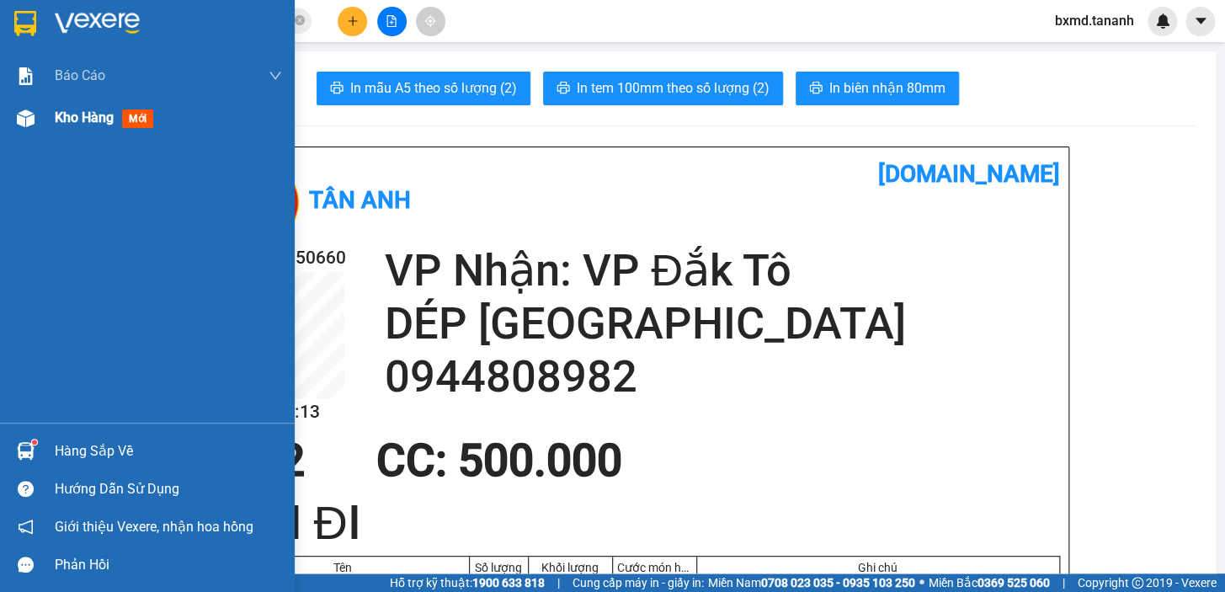
click at [13, 126] on div at bounding box center [25, 118] width 29 height 29
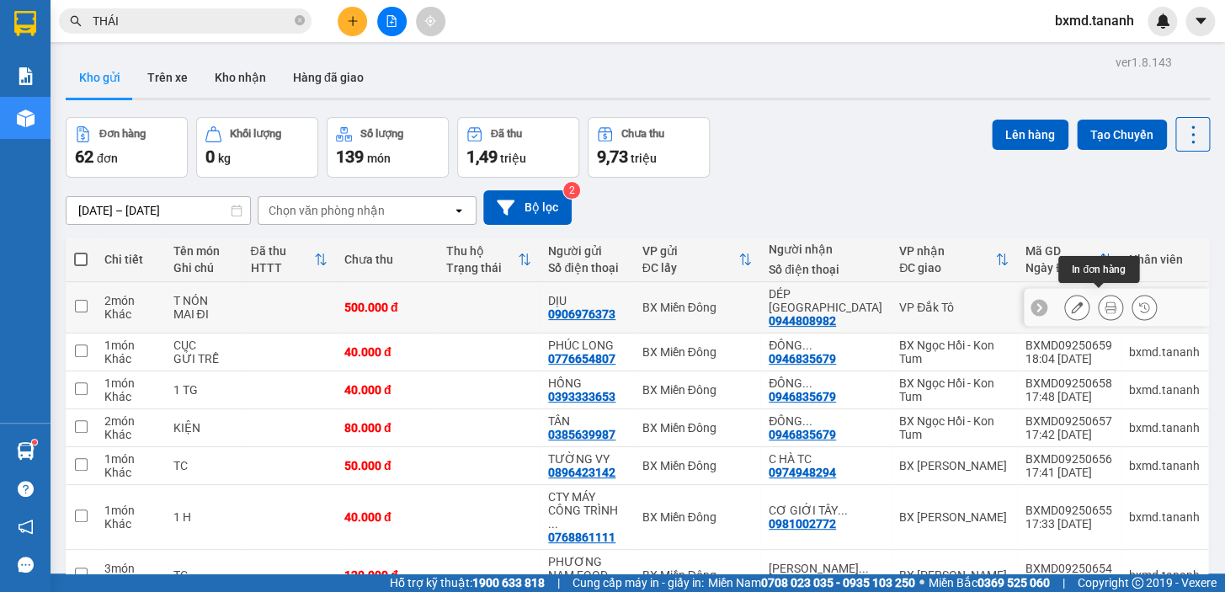
click at [1073, 300] on button at bounding box center [1077, 307] width 24 height 29
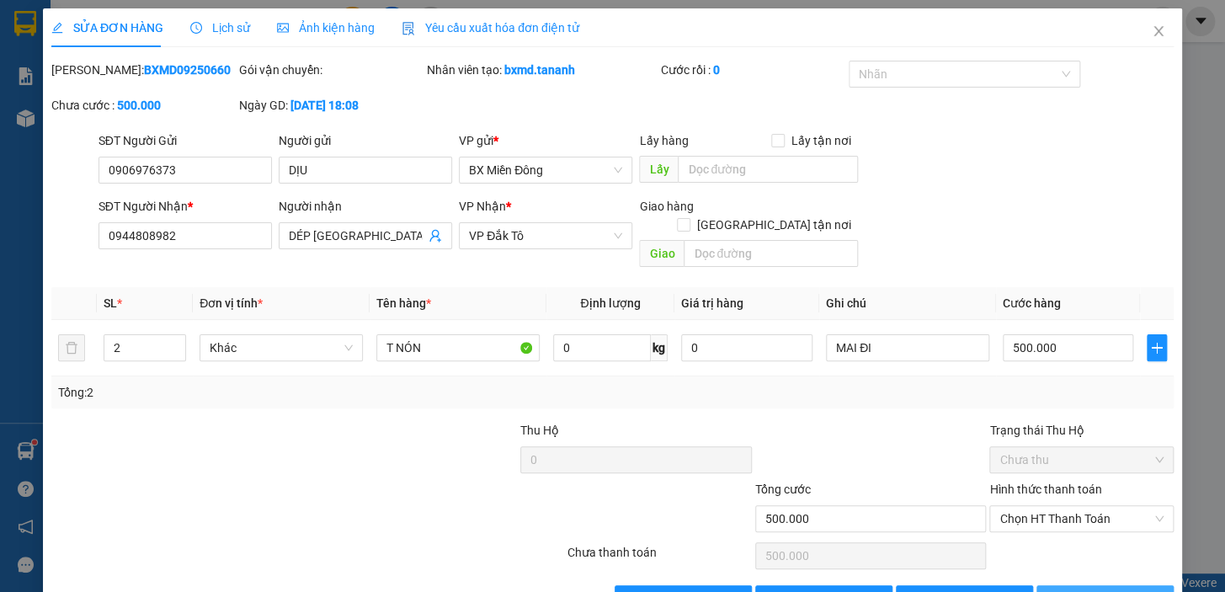
click at [1142, 585] on button "[PERSON_NAME] và In" at bounding box center [1104, 598] width 137 height 27
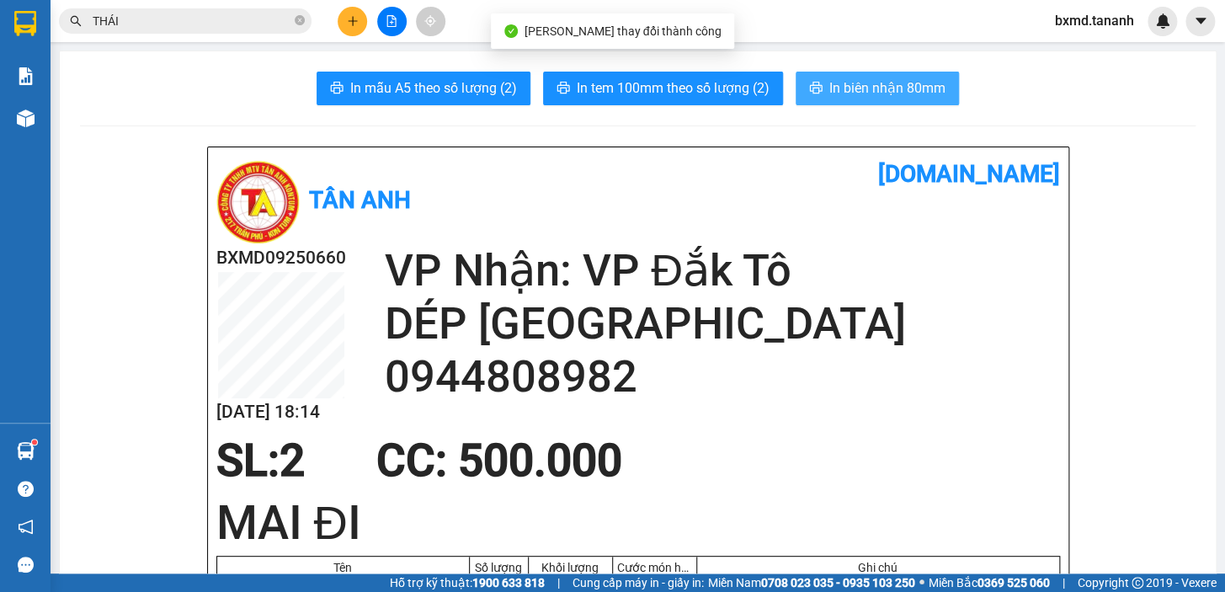
click at [829, 84] on span "In biên nhận 80mm" at bounding box center [887, 87] width 116 height 21
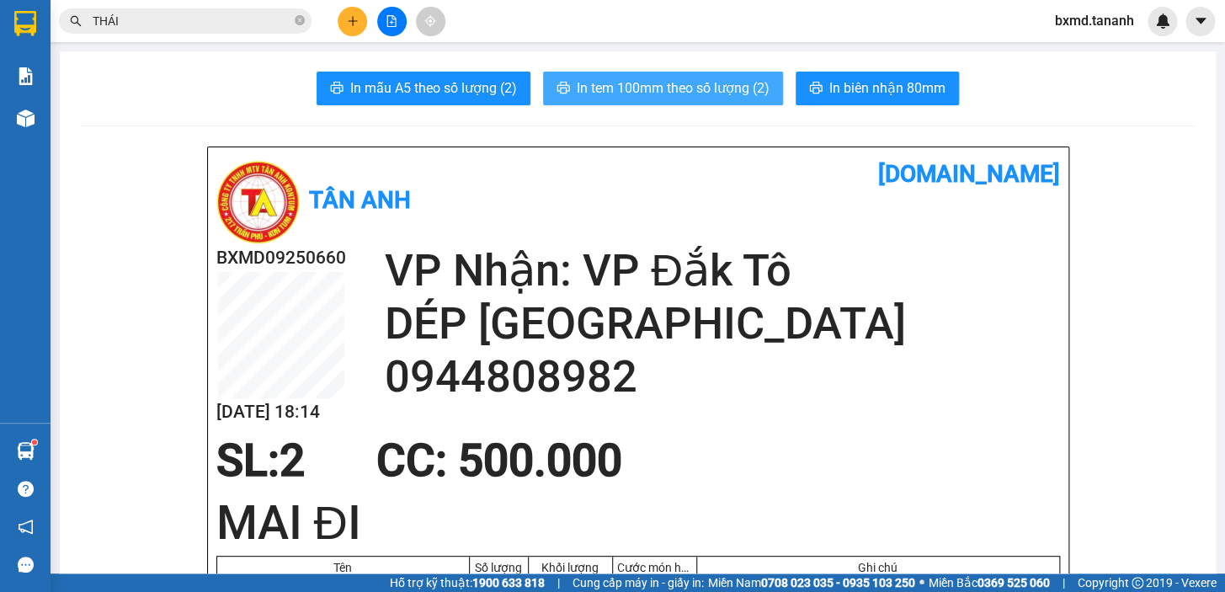
click at [599, 91] on span "In tem 100mm theo số lượng (2)" at bounding box center [673, 87] width 193 height 21
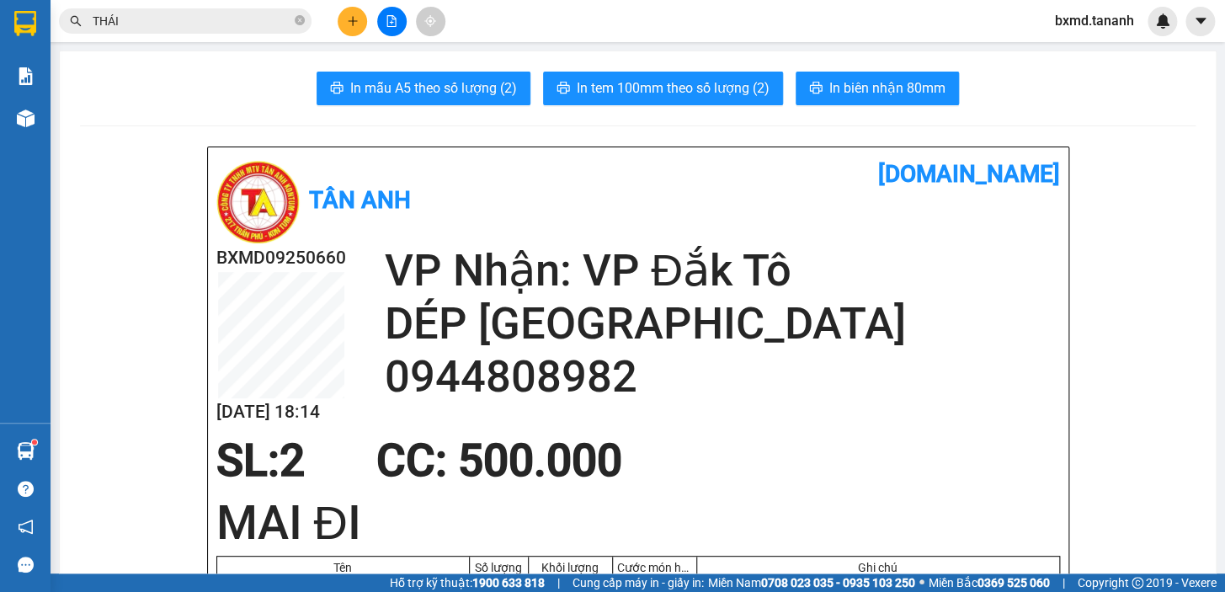
click at [363, 13] on button at bounding box center [352, 21] width 29 height 29
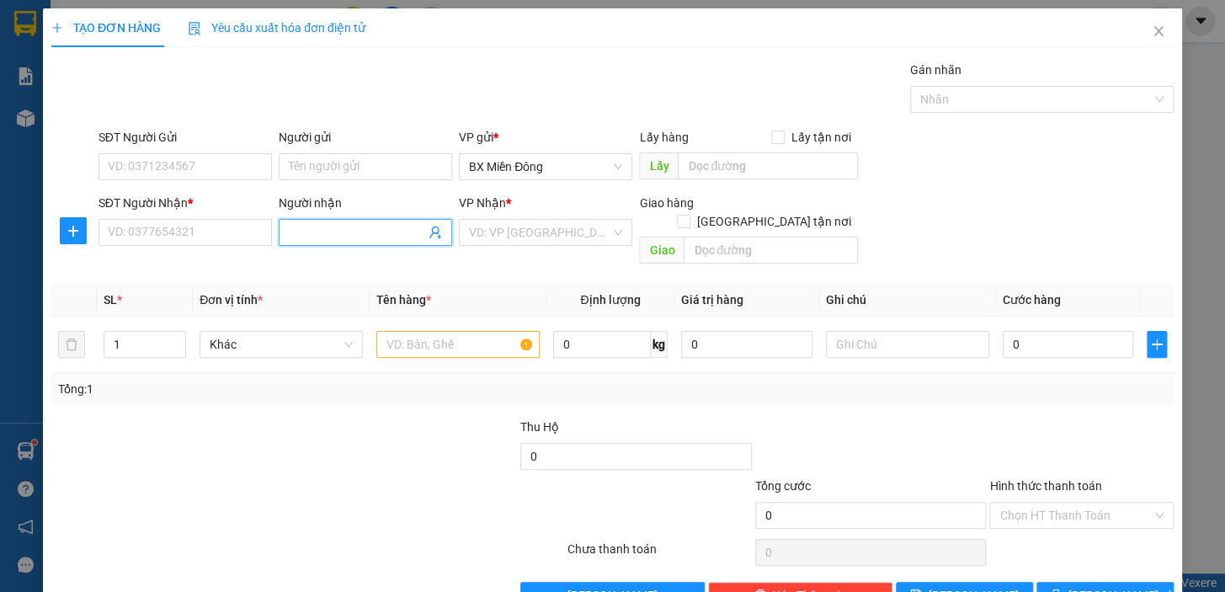
click at [372, 235] on input "Người nhận" at bounding box center [357, 232] width 136 height 19
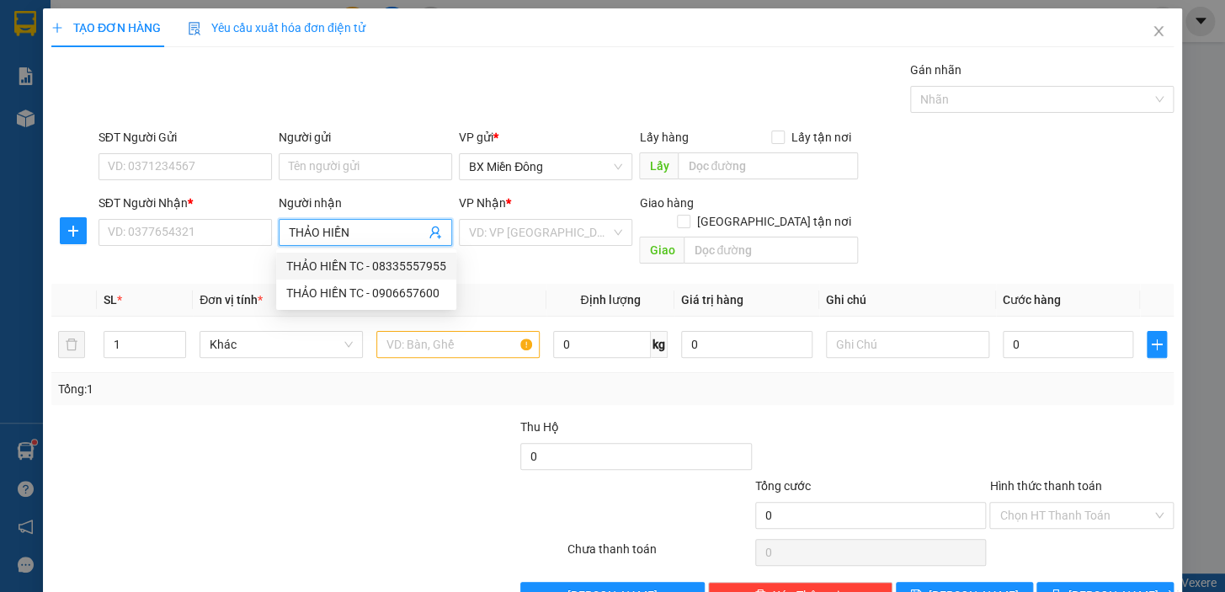
click at [426, 263] on div "THẢO HIỀN TC - 08335557955" at bounding box center [366, 266] width 160 height 19
click at [371, 186] on form "SĐT Người Gửi VD: 0371234567 Người gửi Tên người gửi VP gửi * BX Miền Đông Lấy …" at bounding box center [612, 199] width 1122 height 143
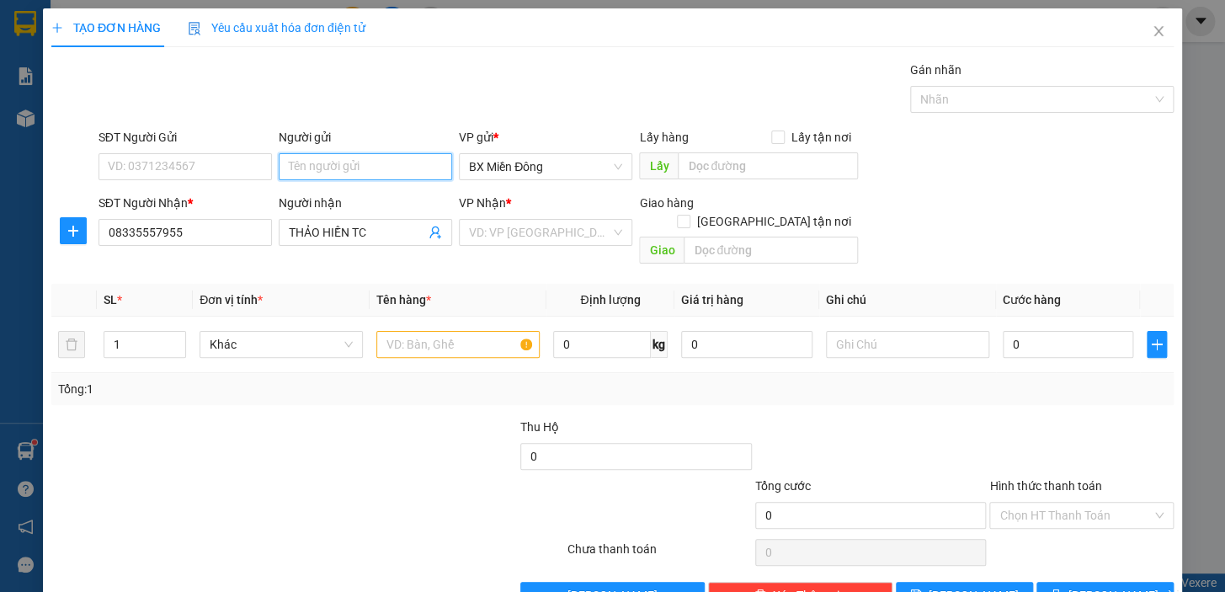
click at [365, 168] on input "Người gửi" at bounding box center [365, 166] width 173 height 27
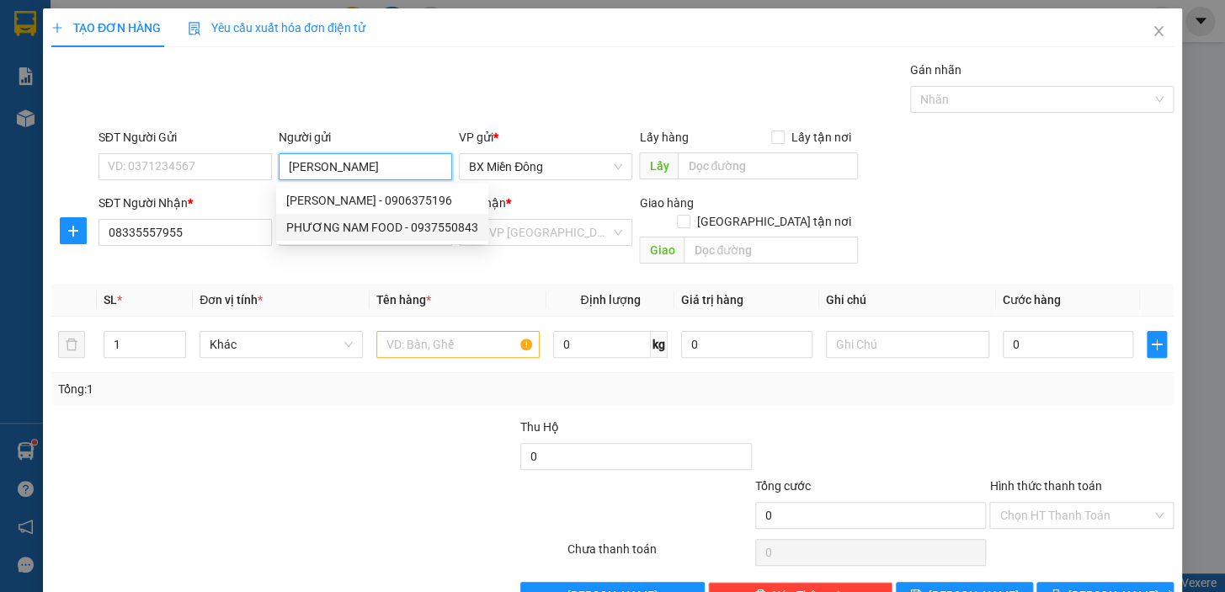
click at [382, 227] on div "PHƯƠNG NAM FOOD - 0937550843" at bounding box center [382, 227] width 192 height 19
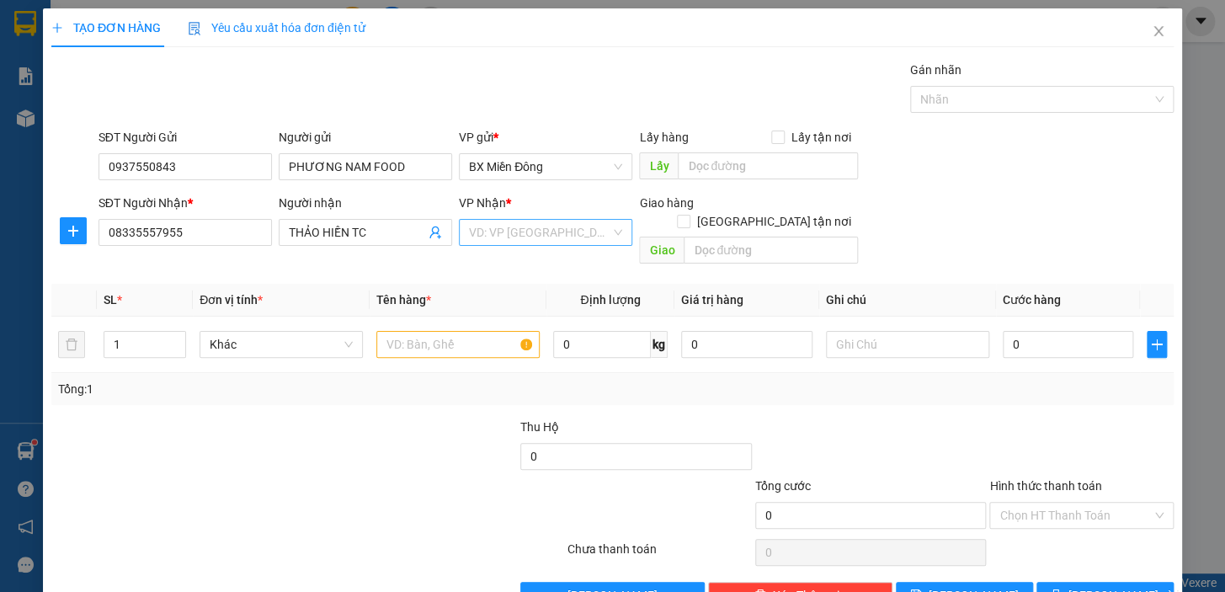
click at [547, 236] on input "search" at bounding box center [539, 232] width 141 height 25
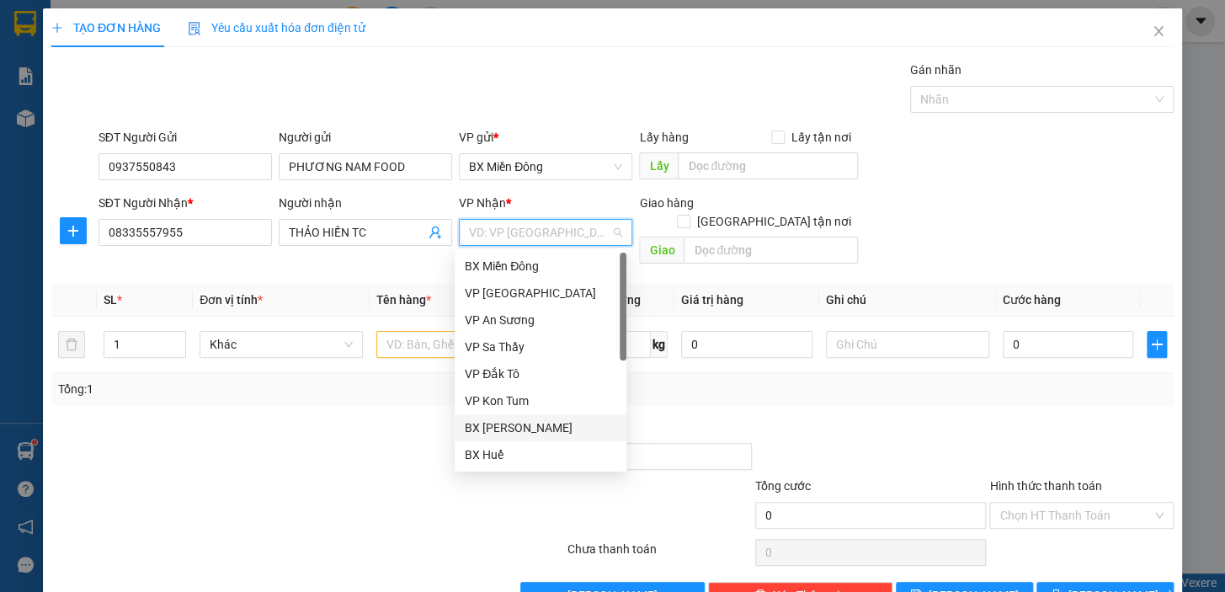
click at [514, 431] on div "BX [PERSON_NAME]" at bounding box center [541, 427] width 152 height 19
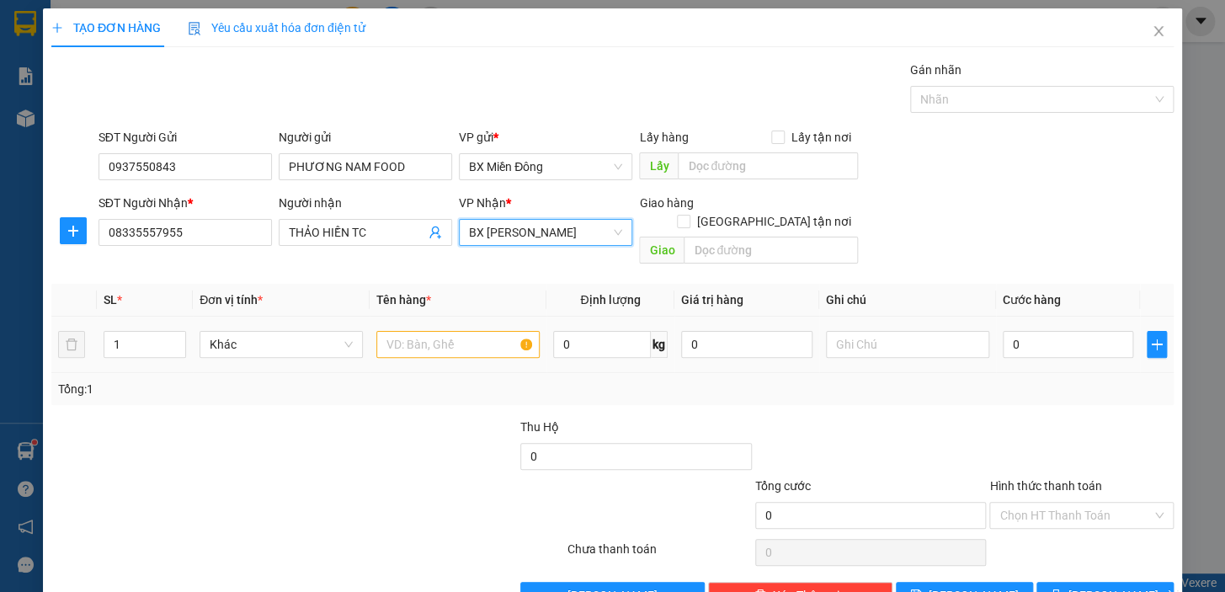
click at [362, 317] on td "Khác" at bounding box center [281, 345] width 177 height 56
click at [407, 331] on input "text" at bounding box center [457, 344] width 163 height 27
click at [178, 335] on span "up" at bounding box center [177, 340] width 10 height 10
click at [439, 334] on input "text" at bounding box center [457, 344] width 163 height 27
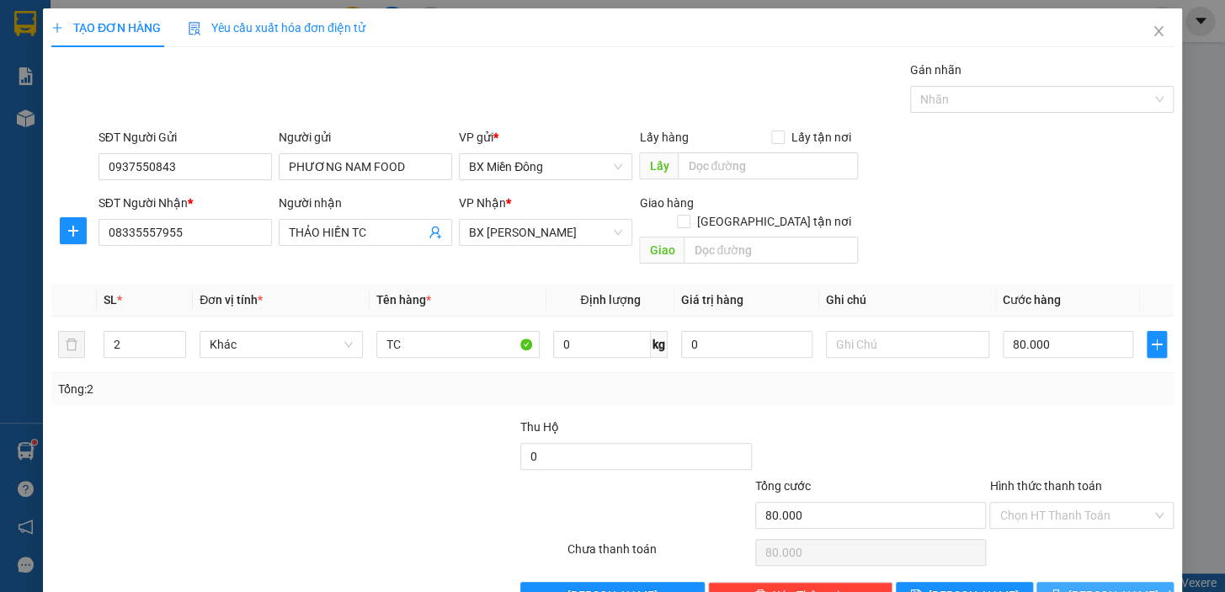
click at [1078, 582] on button "[PERSON_NAME] và In" at bounding box center [1104, 595] width 137 height 27
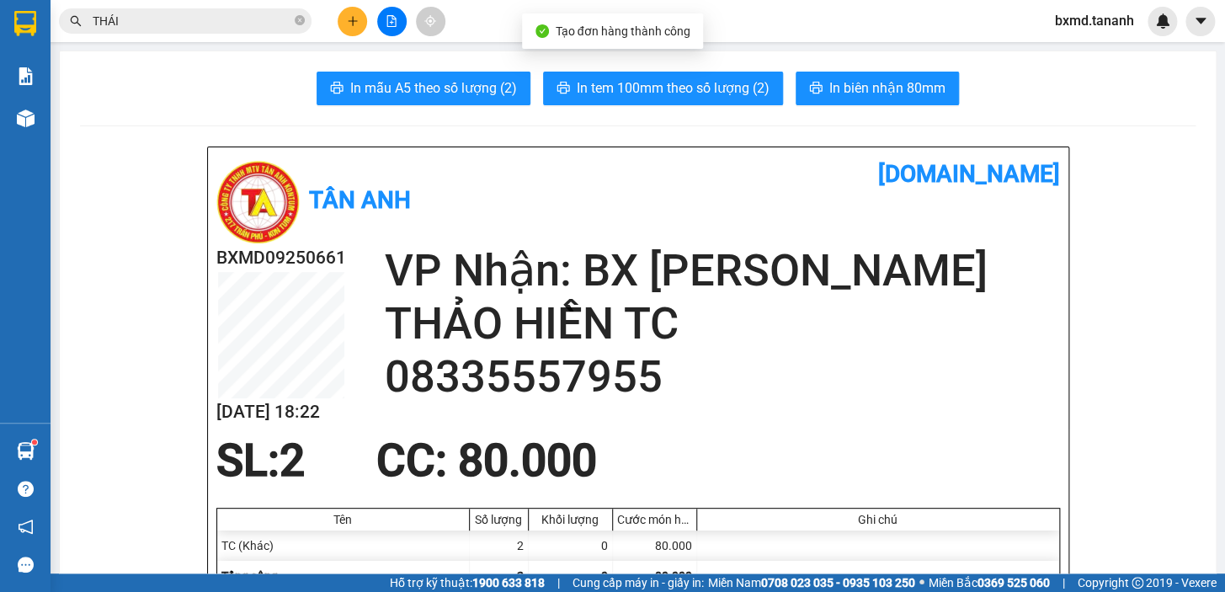
click at [883, 83] on span "In biên nhận 80mm" at bounding box center [887, 87] width 116 height 21
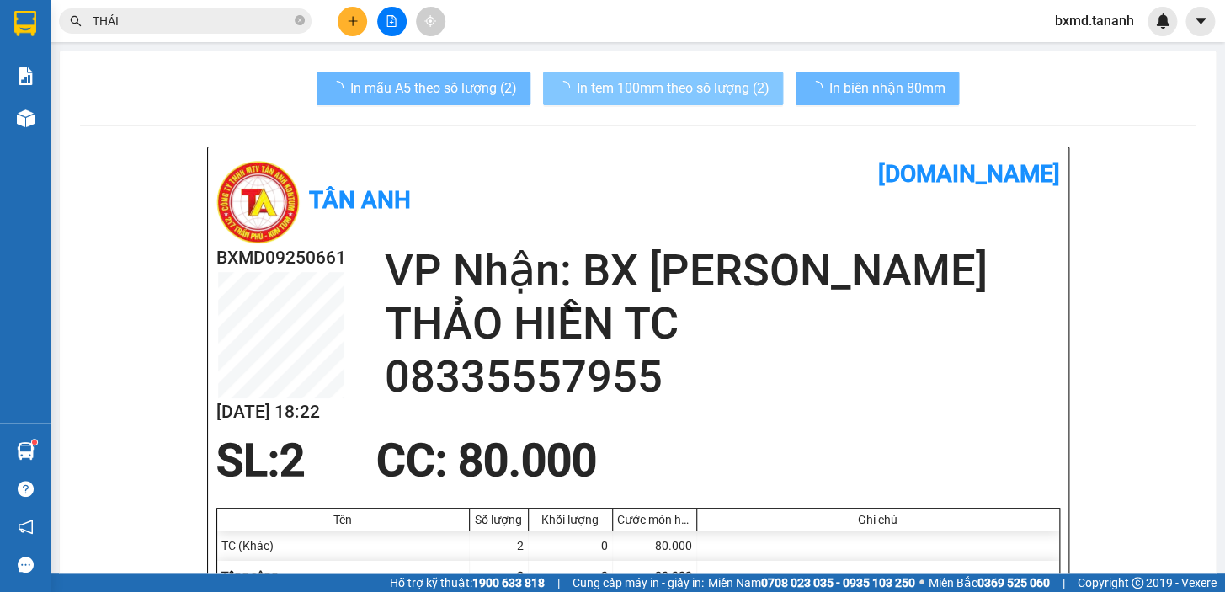
click at [737, 95] on span "In tem 100mm theo số lượng (2)" at bounding box center [673, 87] width 193 height 21
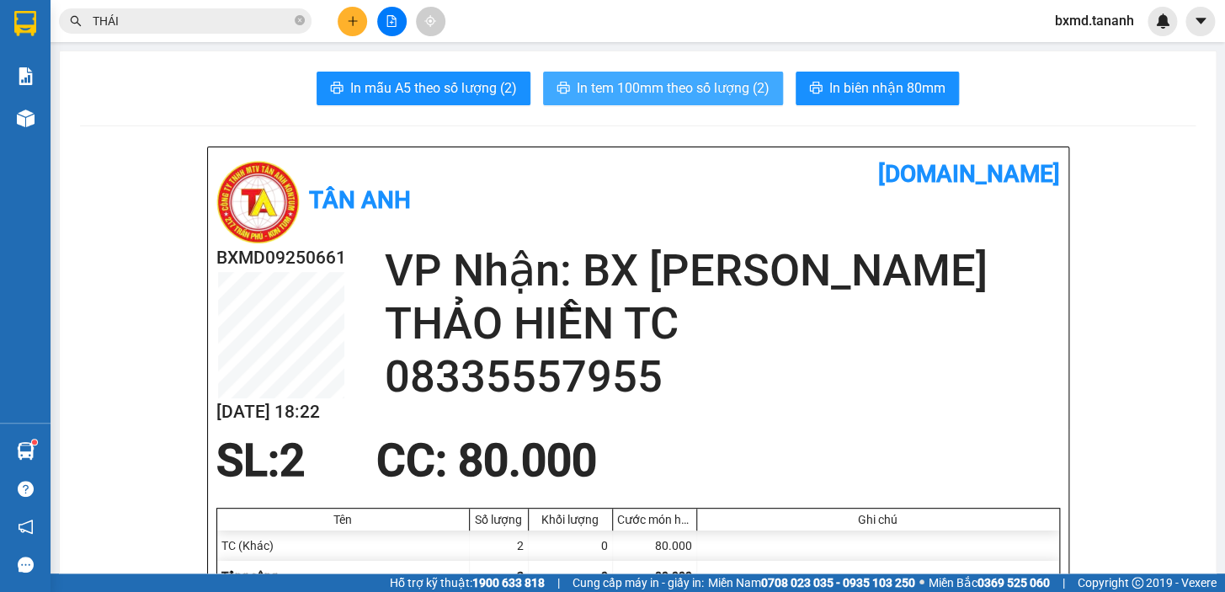
click at [722, 80] on span "In tem 100mm theo số lượng (2)" at bounding box center [673, 87] width 193 height 21
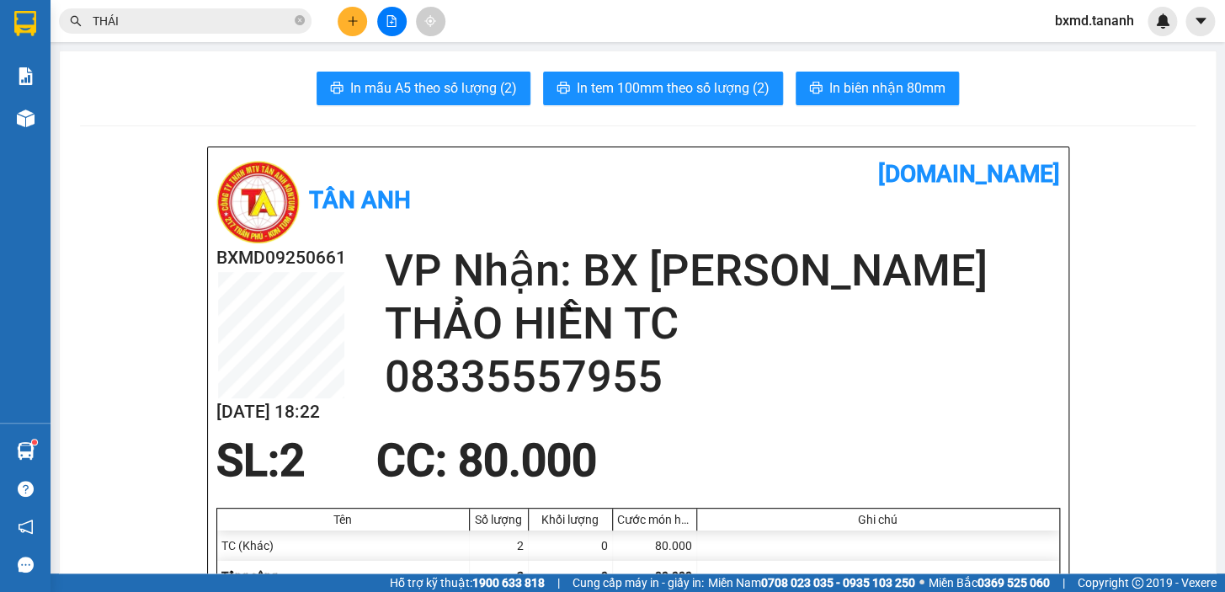
click at [345, 17] on button at bounding box center [352, 21] width 29 height 29
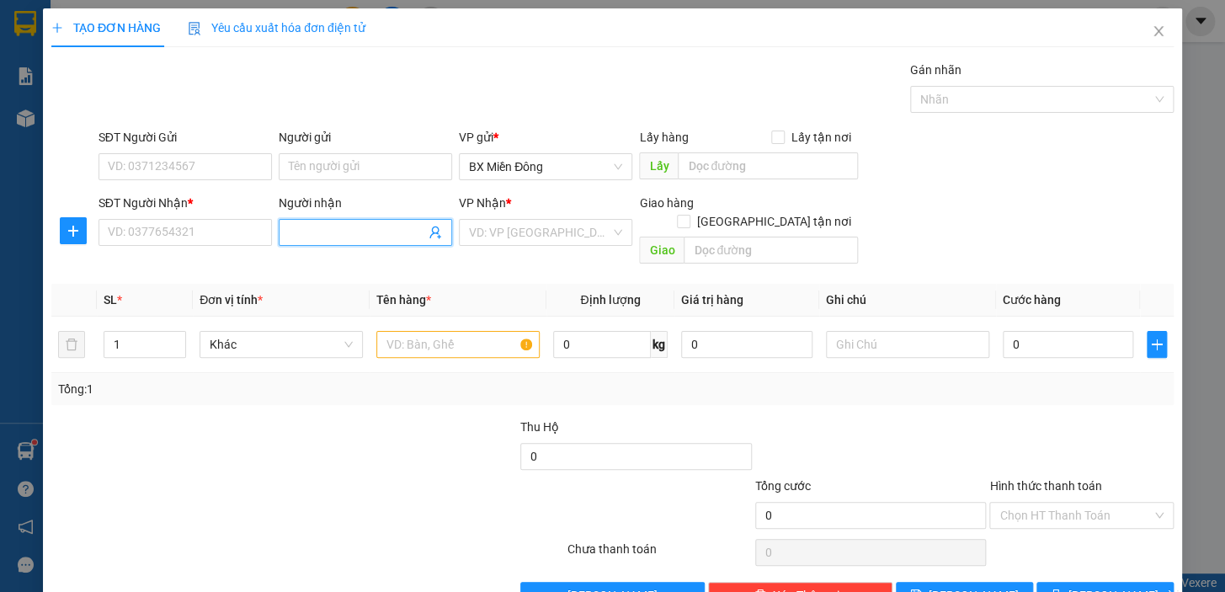
click at [327, 232] on input "Người nhận" at bounding box center [357, 232] width 136 height 19
click at [111, 227] on input "SĐT Người Nhận *" at bounding box center [184, 232] width 173 height 27
click at [281, 168] on input "Người gửi" at bounding box center [365, 166] width 173 height 27
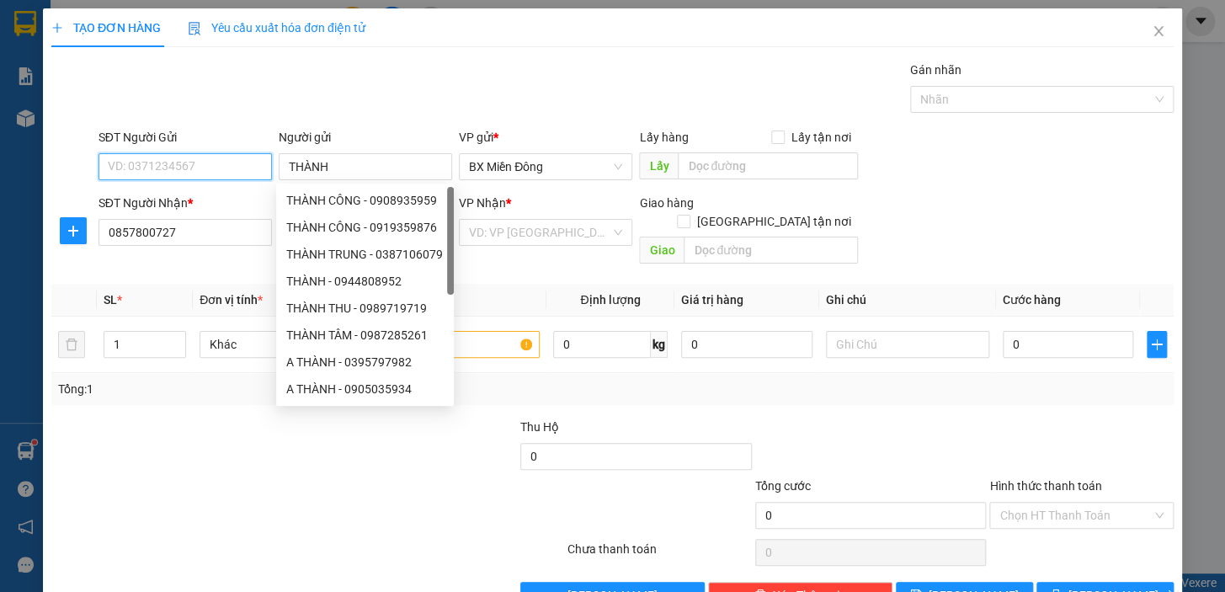
click at [212, 177] on input "SĐT Người Gửi" at bounding box center [184, 166] width 173 height 27
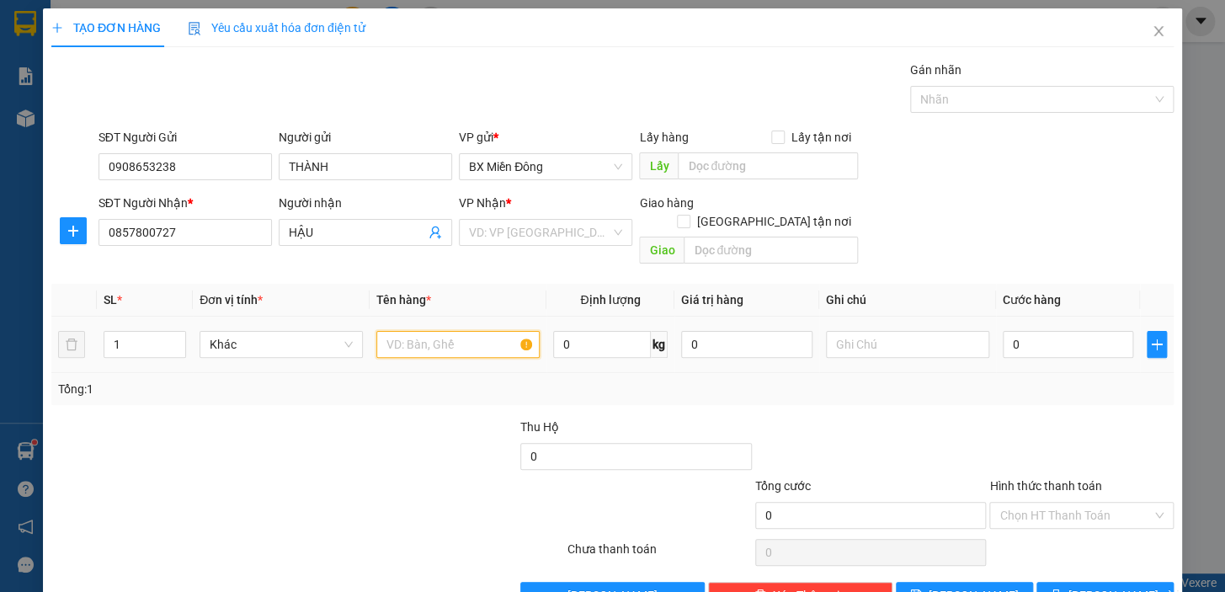
click at [402, 331] on input "text" at bounding box center [457, 344] width 163 height 27
click at [996, 321] on td "0" at bounding box center [1068, 345] width 145 height 56
click at [1003, 331] on input "0" at bounding box center [1068, 344] width 131 height 27
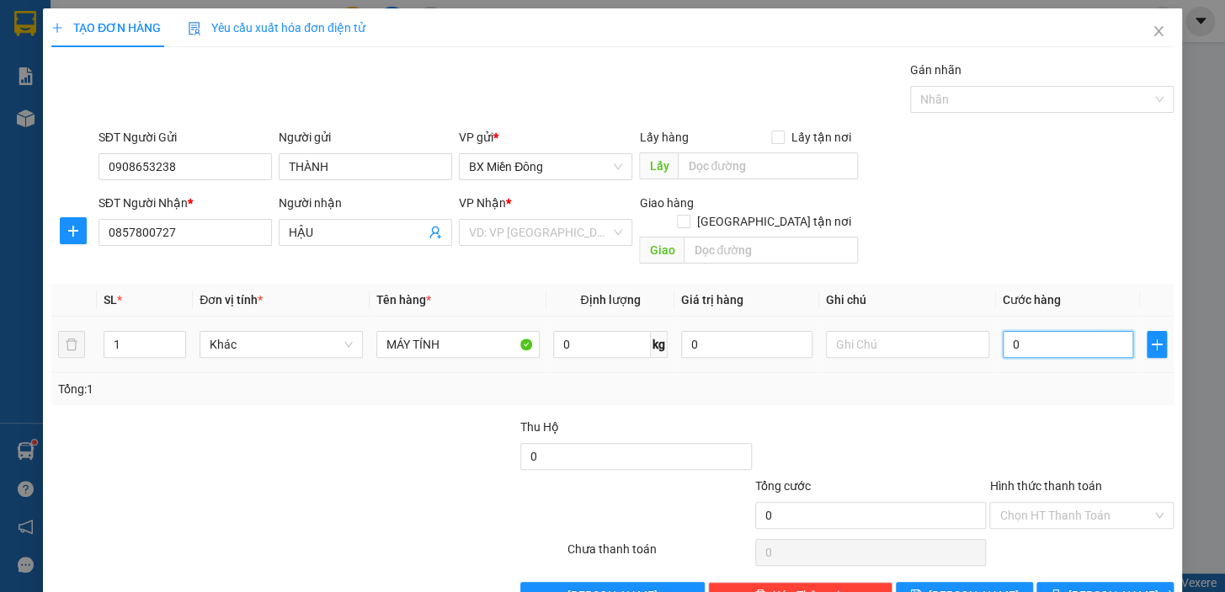
click at [1003, 331] on input "0" at bounding box center [1068, 344] width 131 height 27
click at [996, 325] on td "0" at bounding box center [1068, 345] width 145 height 56
click at [1006, 331] on input "0" at bounding box center [1068, 344] width 131 height 27
click at [1069, 582] on button "[PERSON_NAME] và In" at bounding box center [1104, 595] width 137 height 27
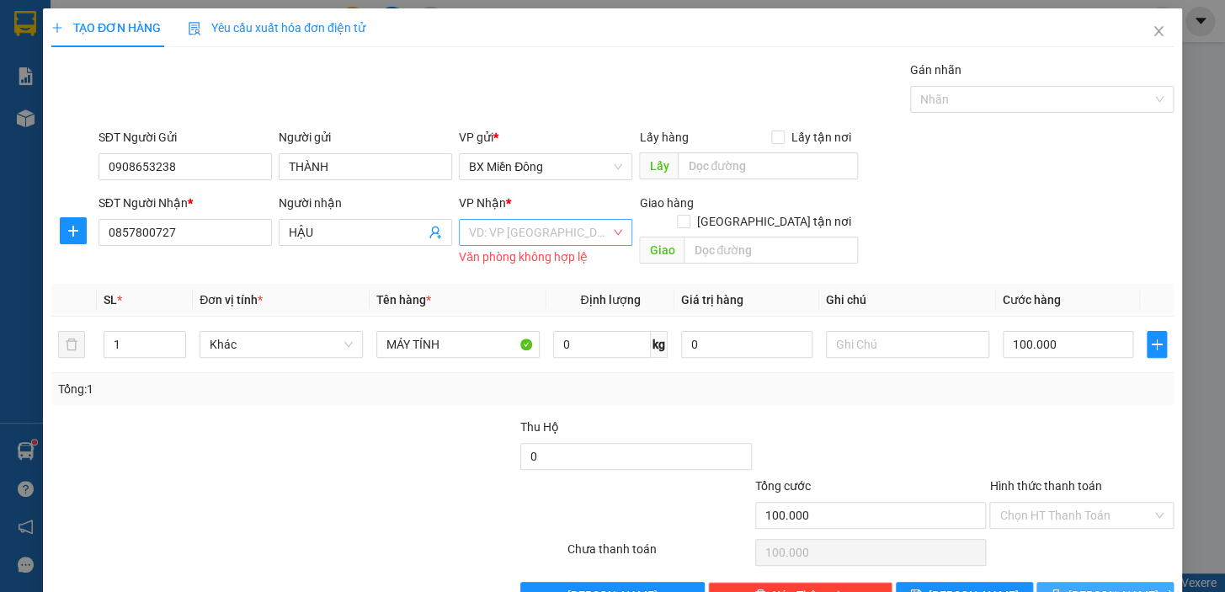
click at [608, 229] on div "VD: VP [GEOGRAPHIC_DATA]" at bounding box center [545, 232] width 173 height 27
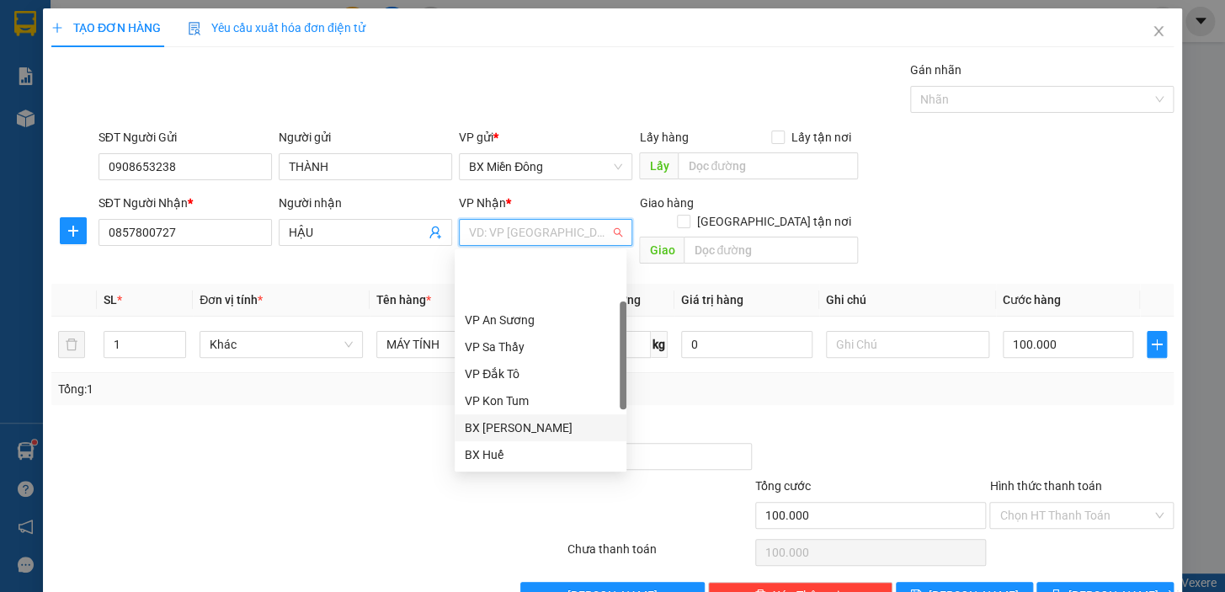
click at [547, 418] on div "BX [PERSON_NAME]" at bounding box center [541, 427] width 152 height 19
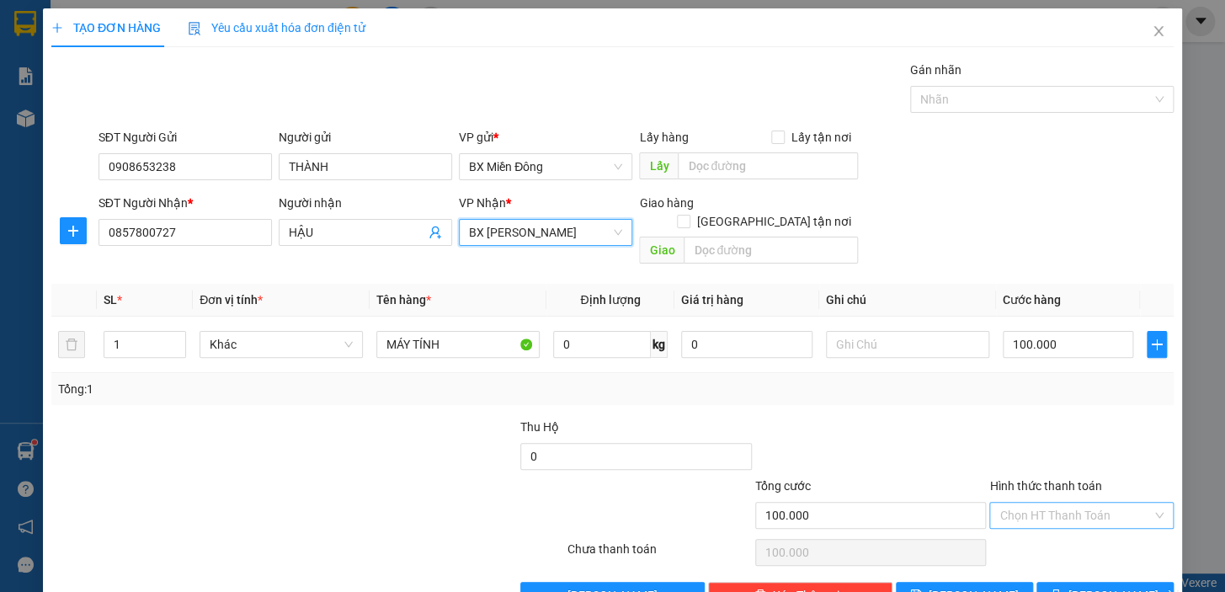
click at [1070, 503] on input "Hình thức thanh toán" at bounding box center [1075, 515] width 152 height 25
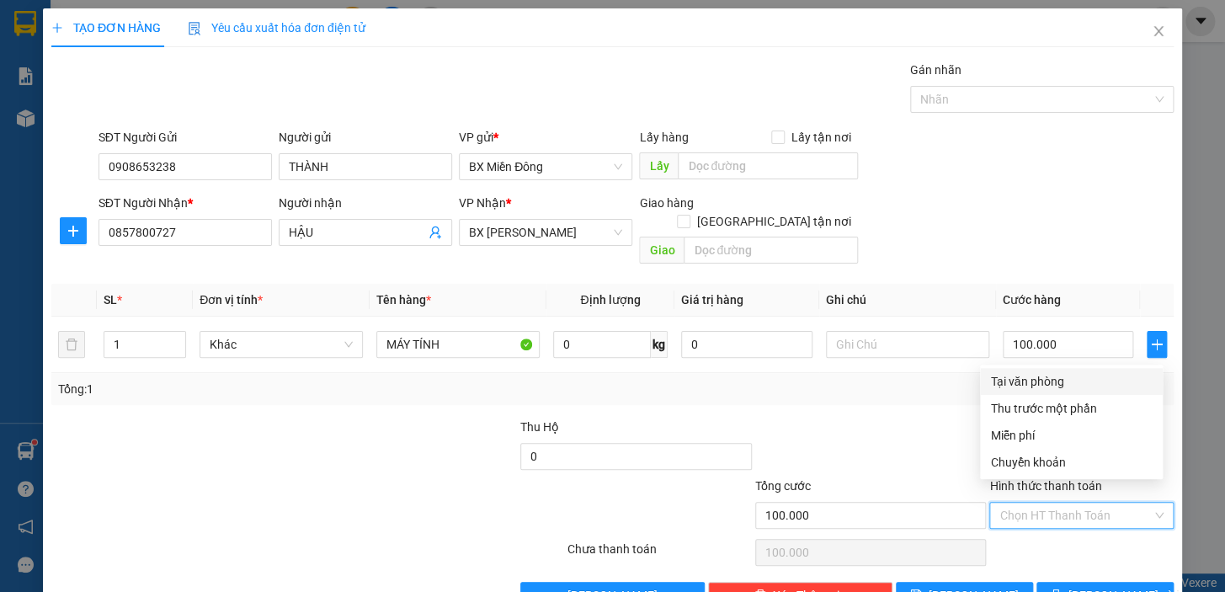
click at [1031, 372] on div "Tại văn phòng" at bounding box center [1071, 381] width 162 height 19
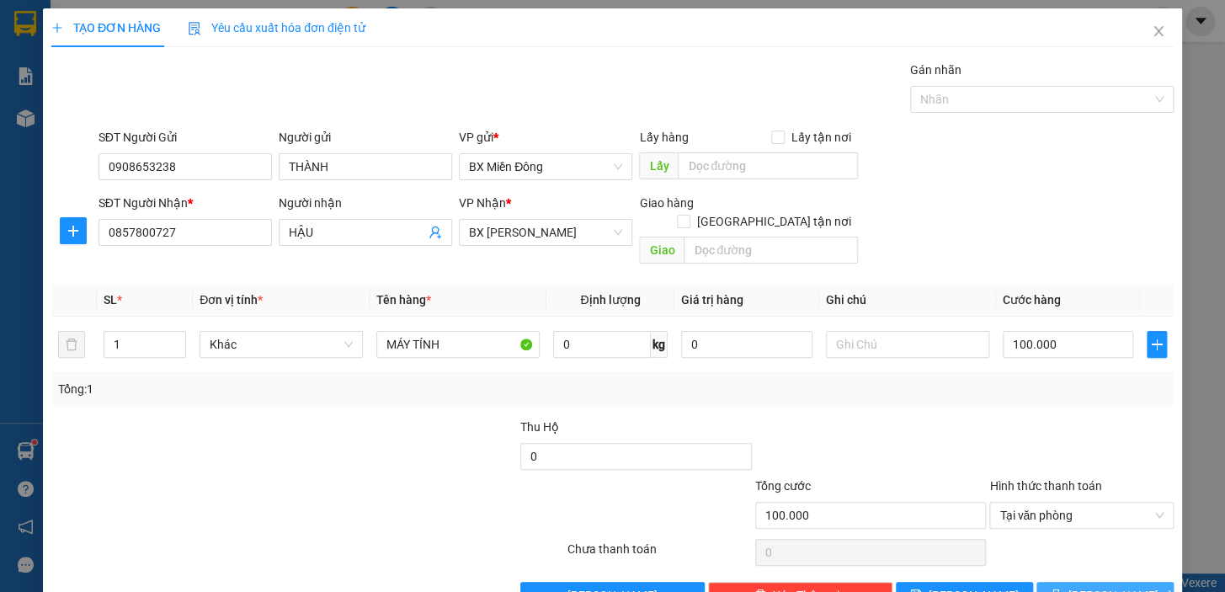
click at [1062, 588] on icon "printer" at bounding box center [1056, 594] width 12 height 12
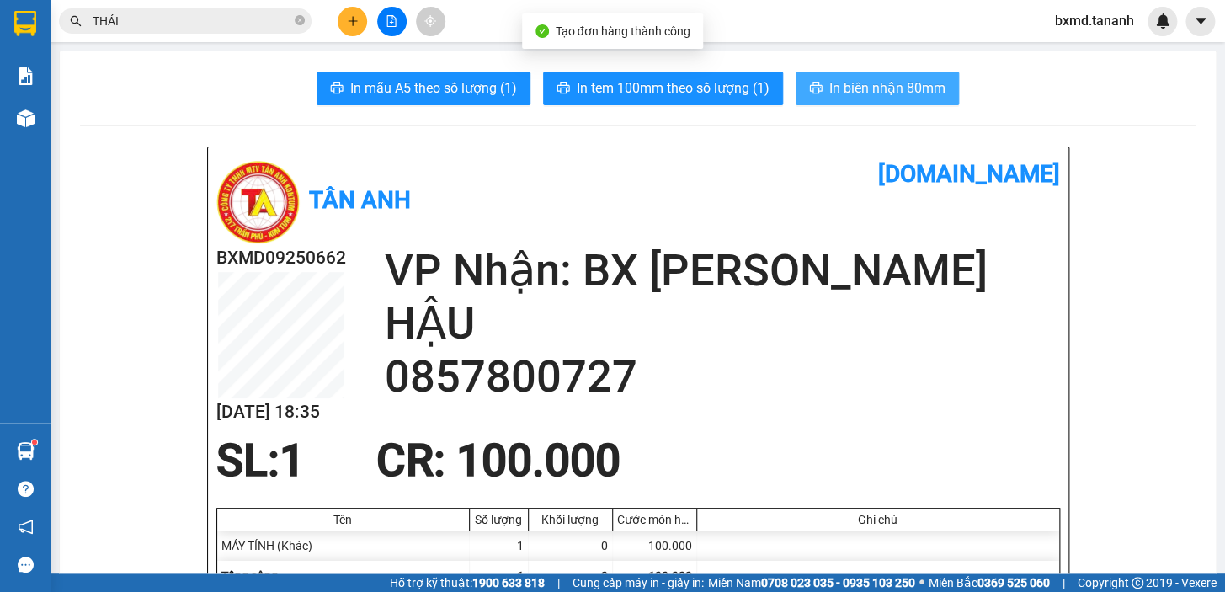
click at [899, 97] on span "In biên nhận 80mm" at bounding box center [887, 87] width 116 height 21
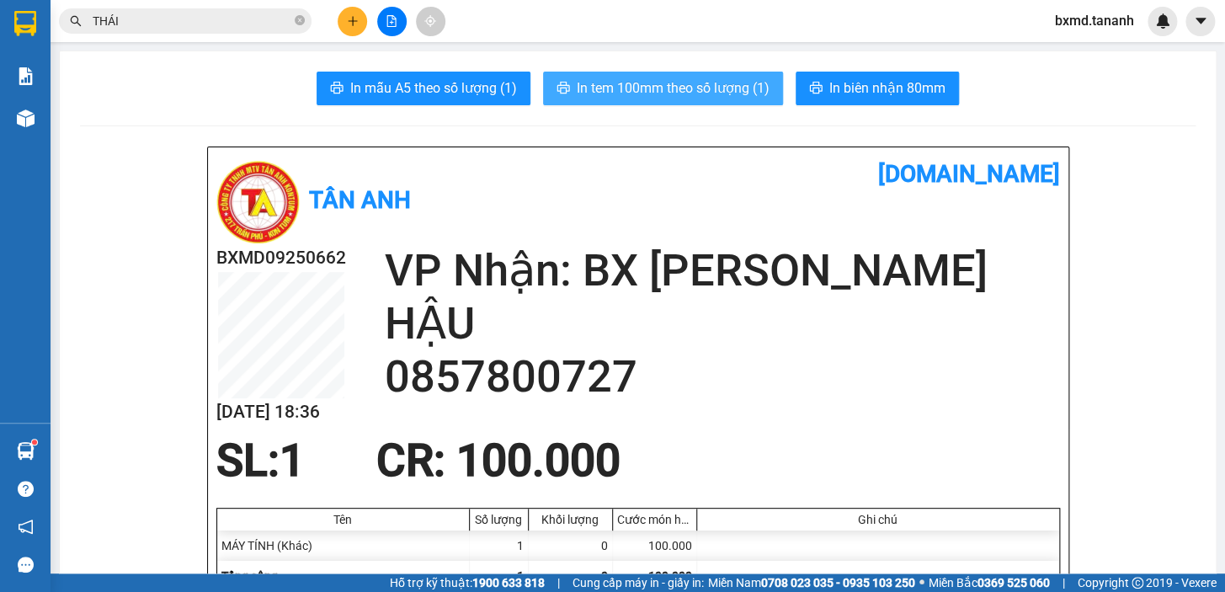
click at [726, 85] on span "In tem 100mm theo số lượng (1)" at bounding box center [673, 87] width 193 height 21
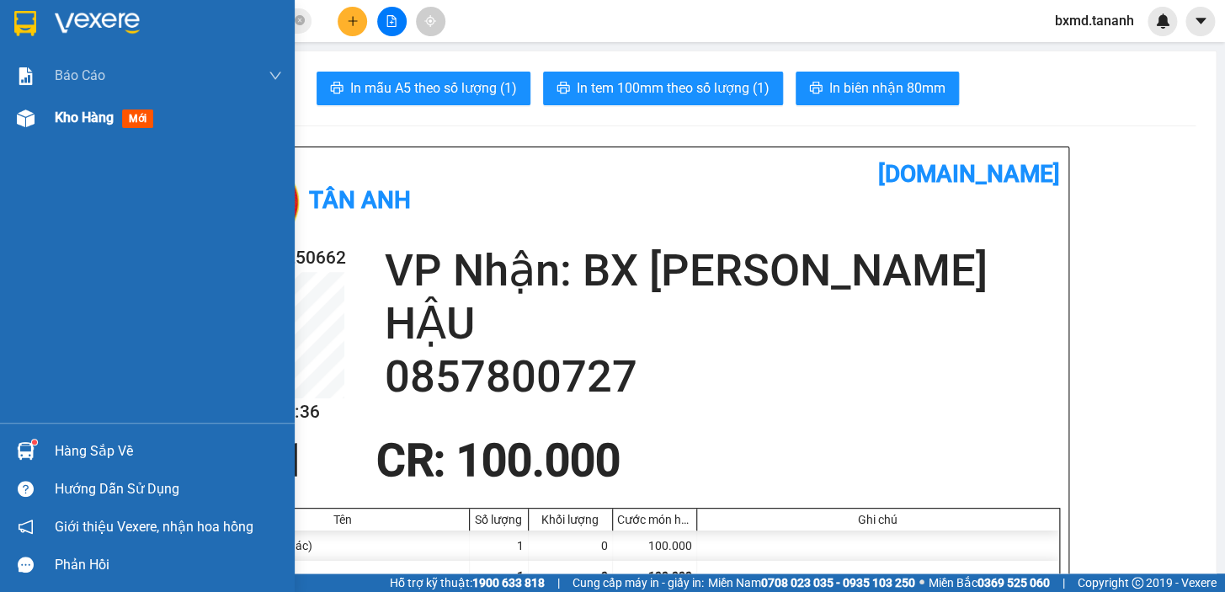
click at [46, 117] on div "Kho hàng mới" at bounding box center [147, 118] width 295 height 42
